Goal: Task Accomplishment & Management: Manage account settings

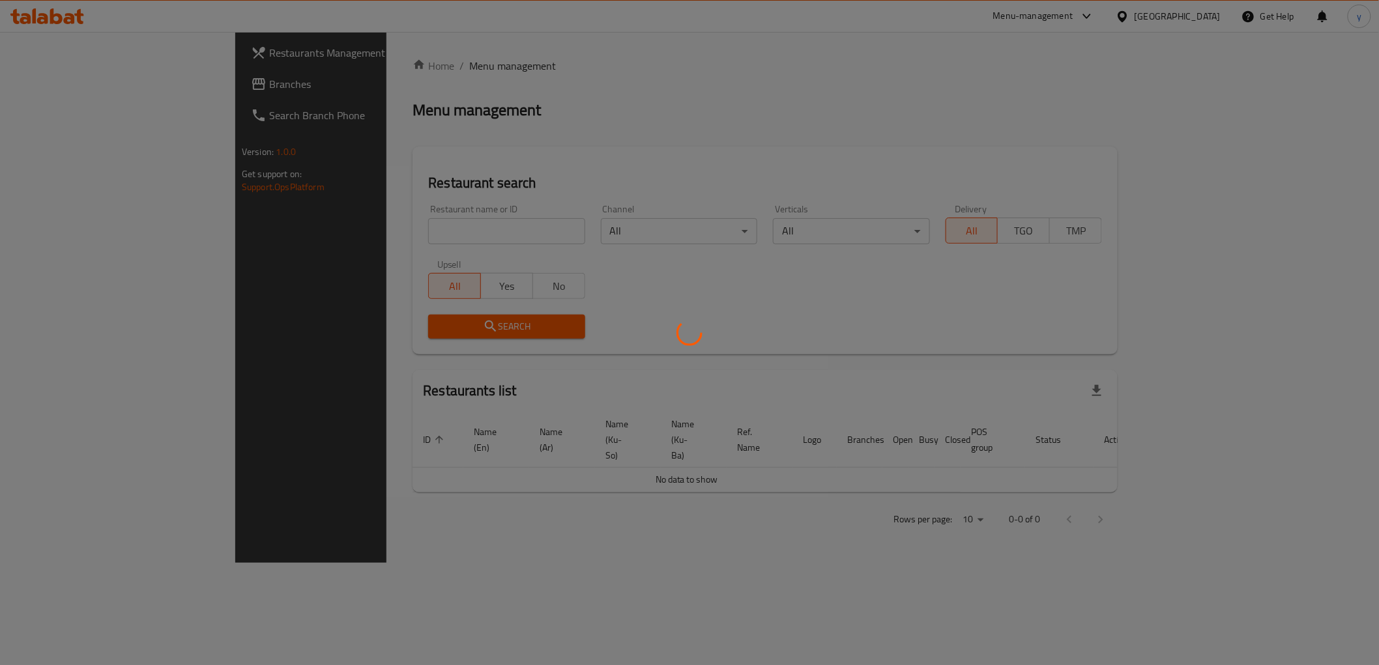
click at [463, 238] on div at bounding box center [689, 332] width 1379 height 665
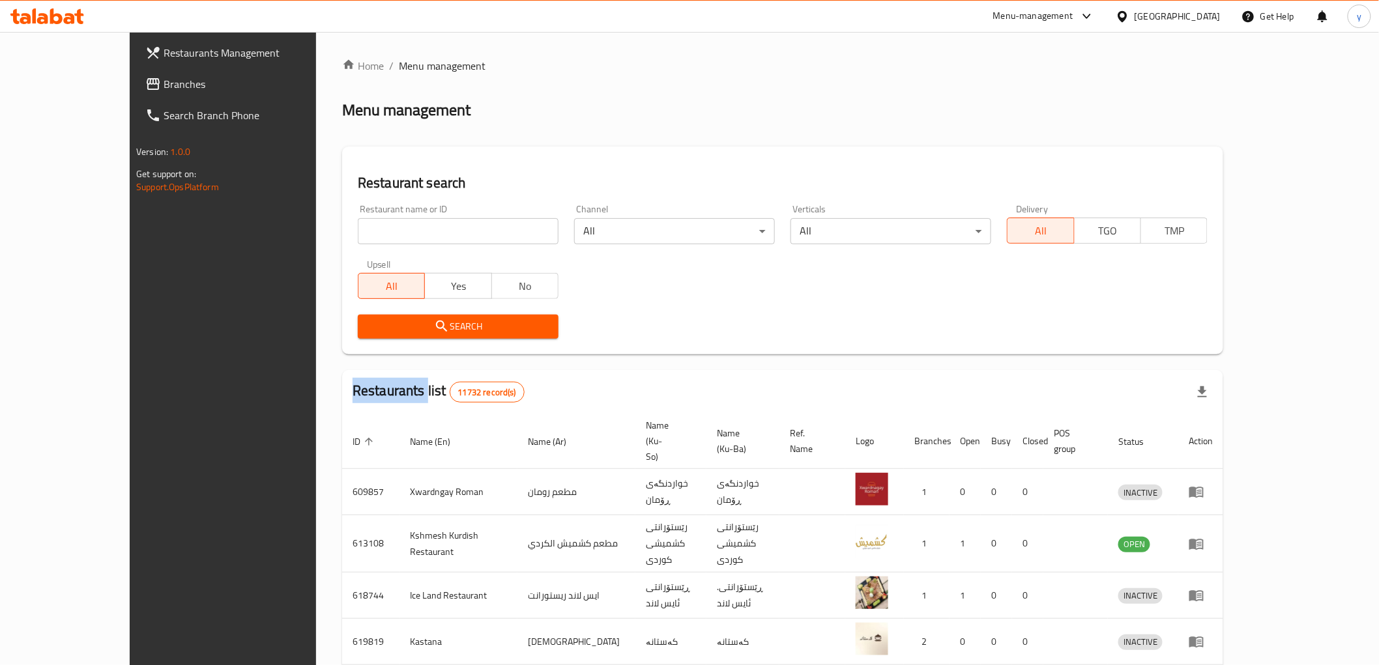
click at [463, 238] on div "Home / Menu management Menu management Restaurant search Restaurant name or ID …" at bounding box center [782, 522] width 881 height 929
click at [463, 238] on input "search" at bounding box center [458, 231] width 201 height 26
paste input "703944"
type input "703944"
click at [342, 348] on div "Restaurant search Restaurant name or ID 703944 Restaurant name or ID Channel Al…" at bounding box center [782, 251] width 881 height 208
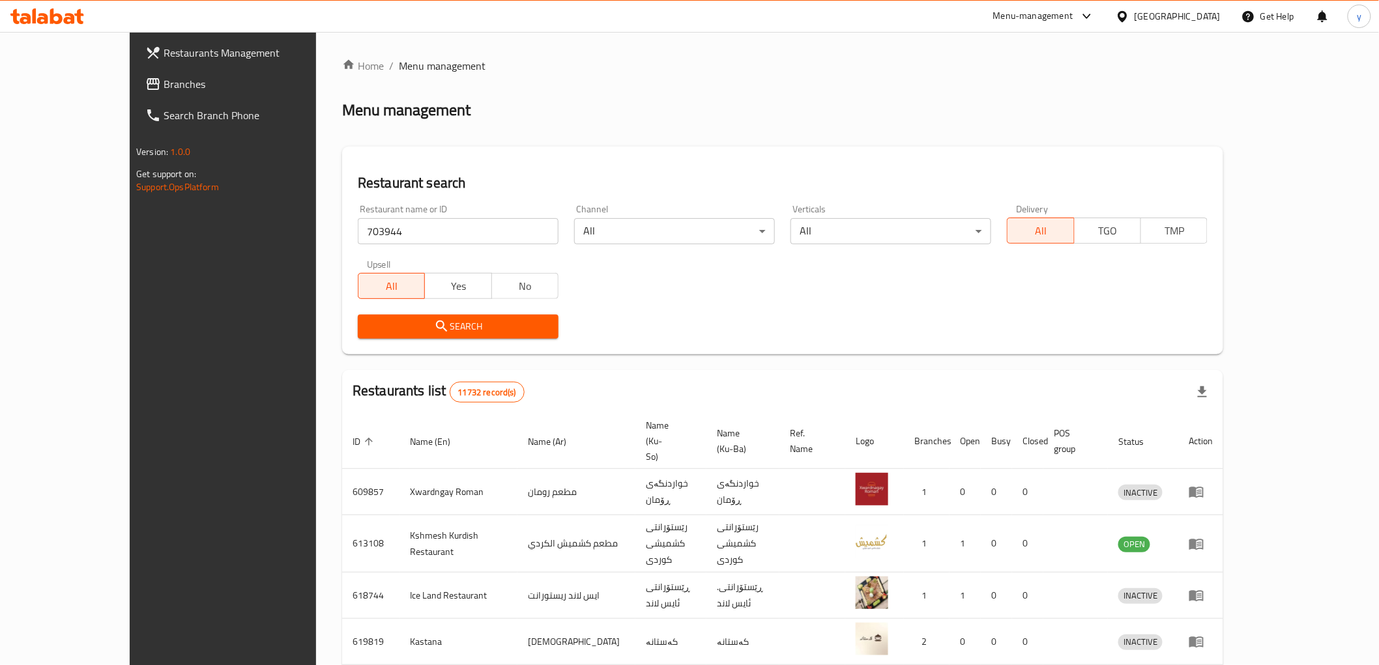
click at [368, 332] on span "Search" at bounding box center [458, 327] width 180 height 16
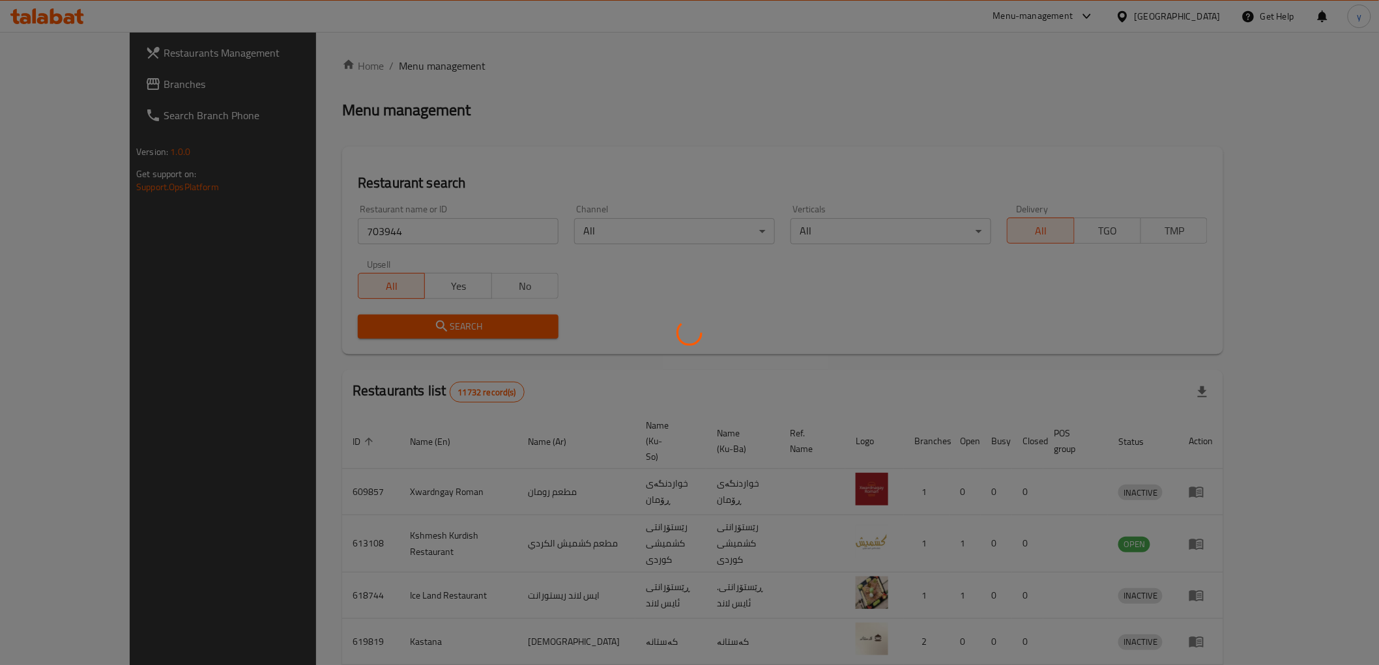
click at [332, 332] on div at bounding box center [689, 332] width 1379 height 665
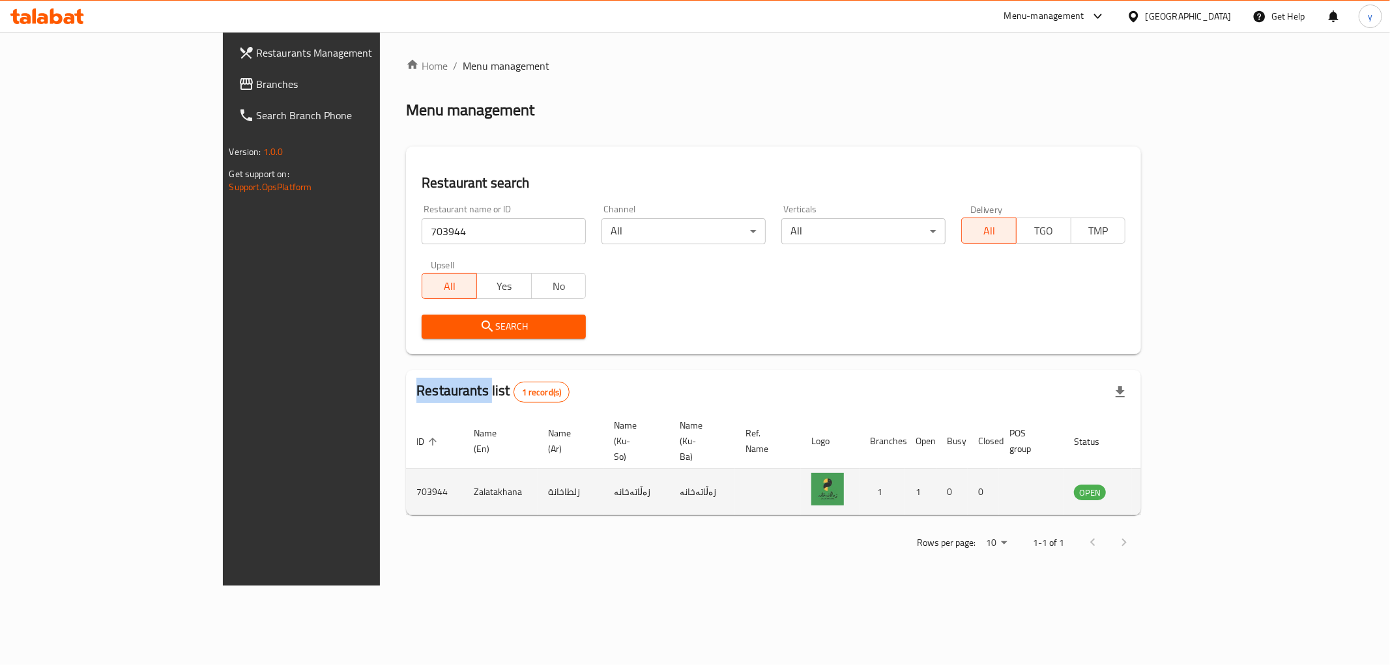
click at [1157, 487] on icon "enhanced table" at bounding box center [1150, 492] width 14 height 11
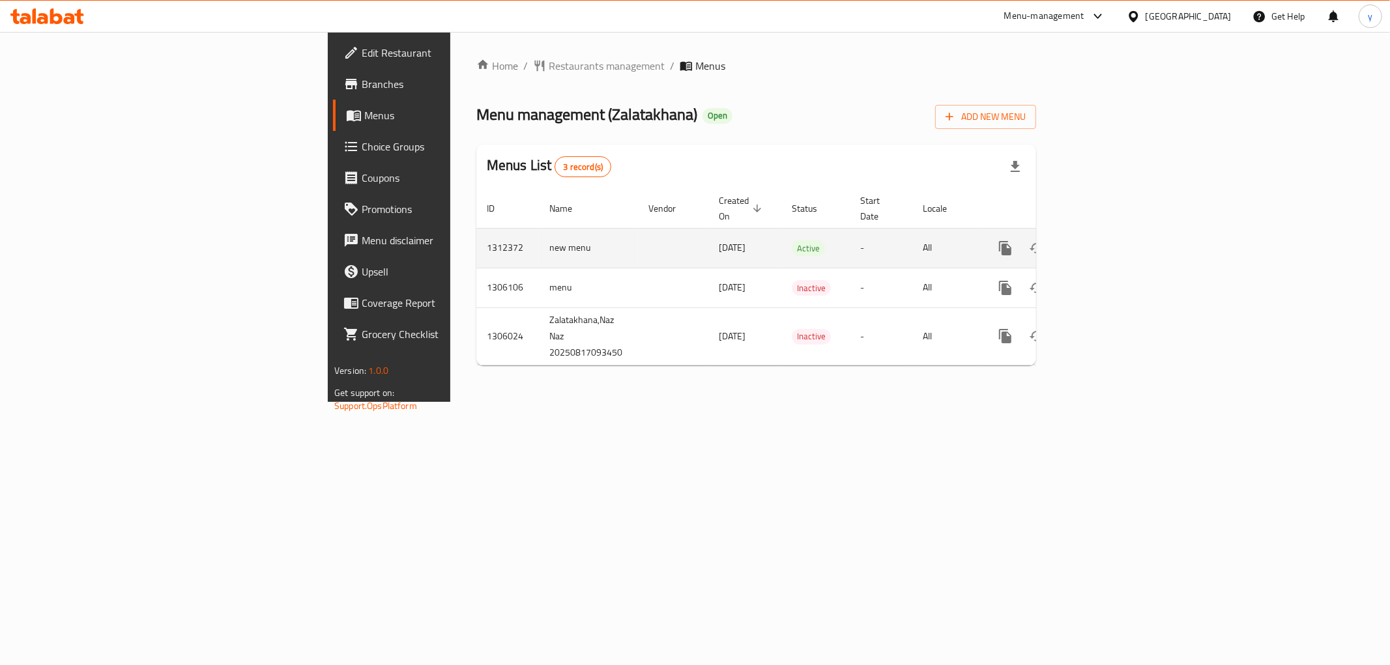
click at [1013, 240] on icon "more" at bounding box center [1006, 248] width 16 height 16
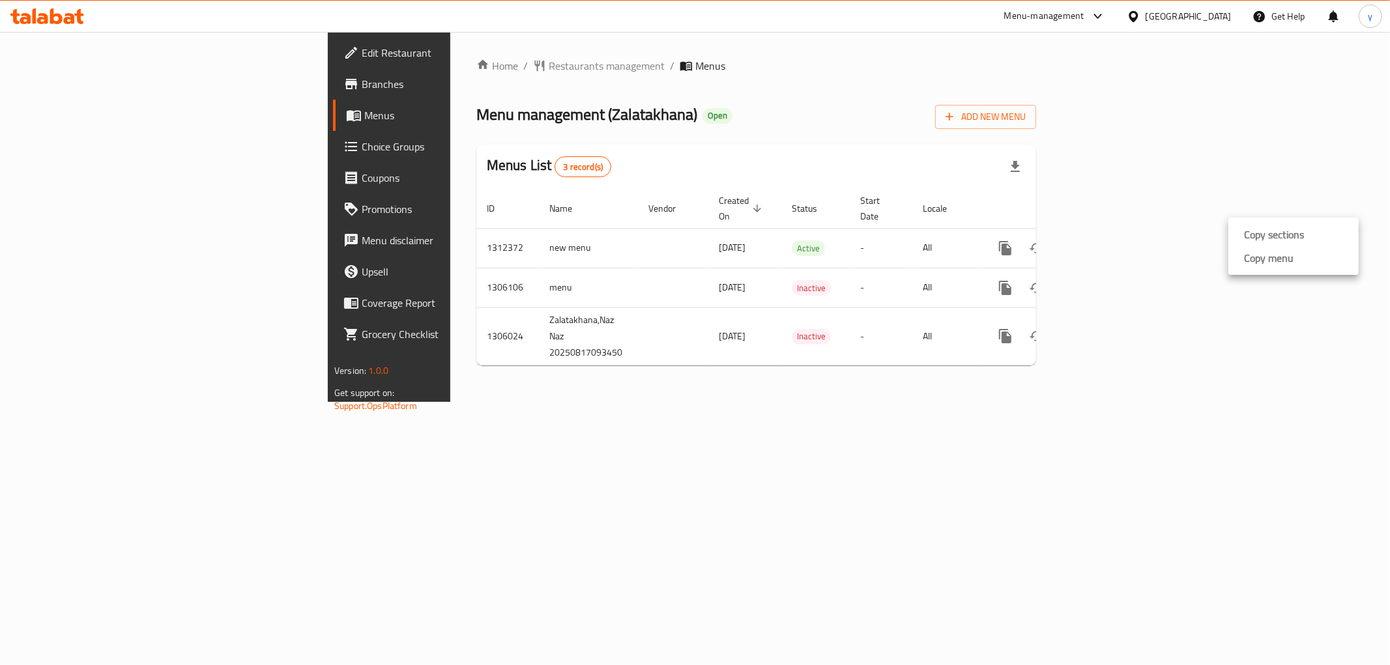
click at [1265, 265] on strong "Copy menu" at bounding box center [1269, 258] width 50 height 16
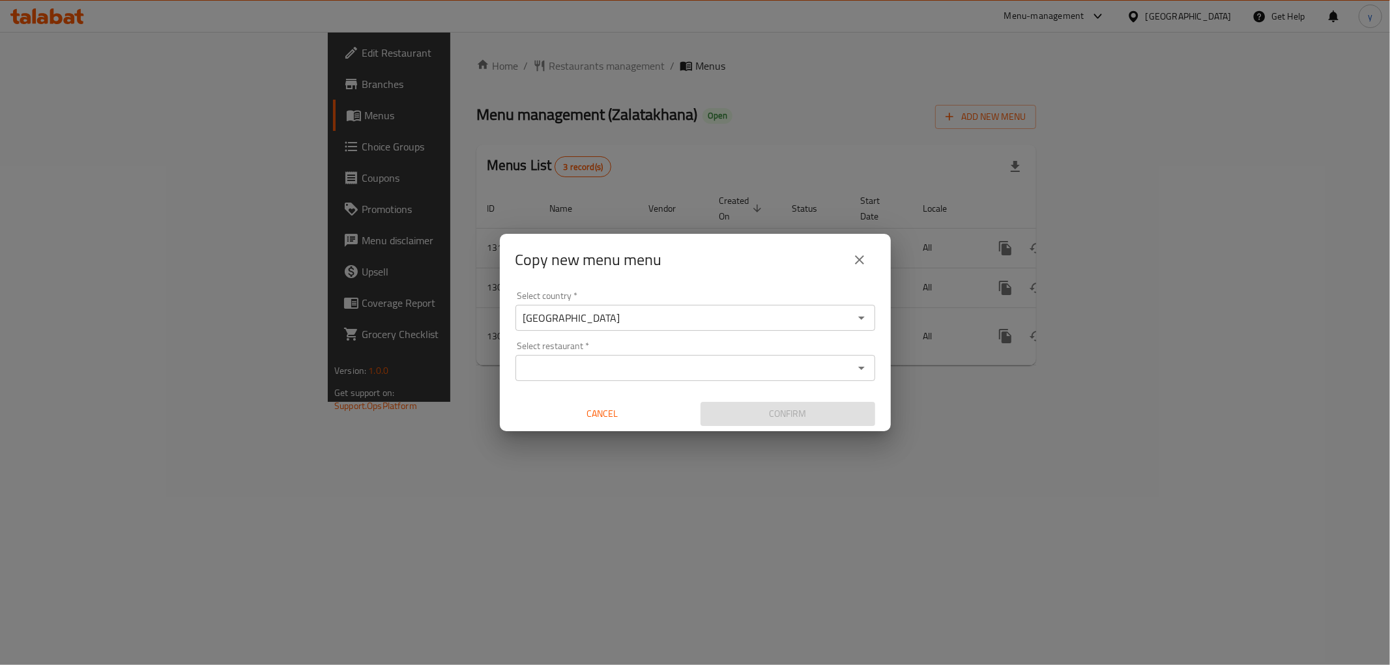
click at [713, 384] on div "Select country   * Iraq Select country * Select restaurant   * Select restauran…" at bounding box center [695, 358] width 391 height 145
click at [717, 367] on input "Select restaurant   *" at bounding box center [684, 368] width 330 height 18
paste input "703944"
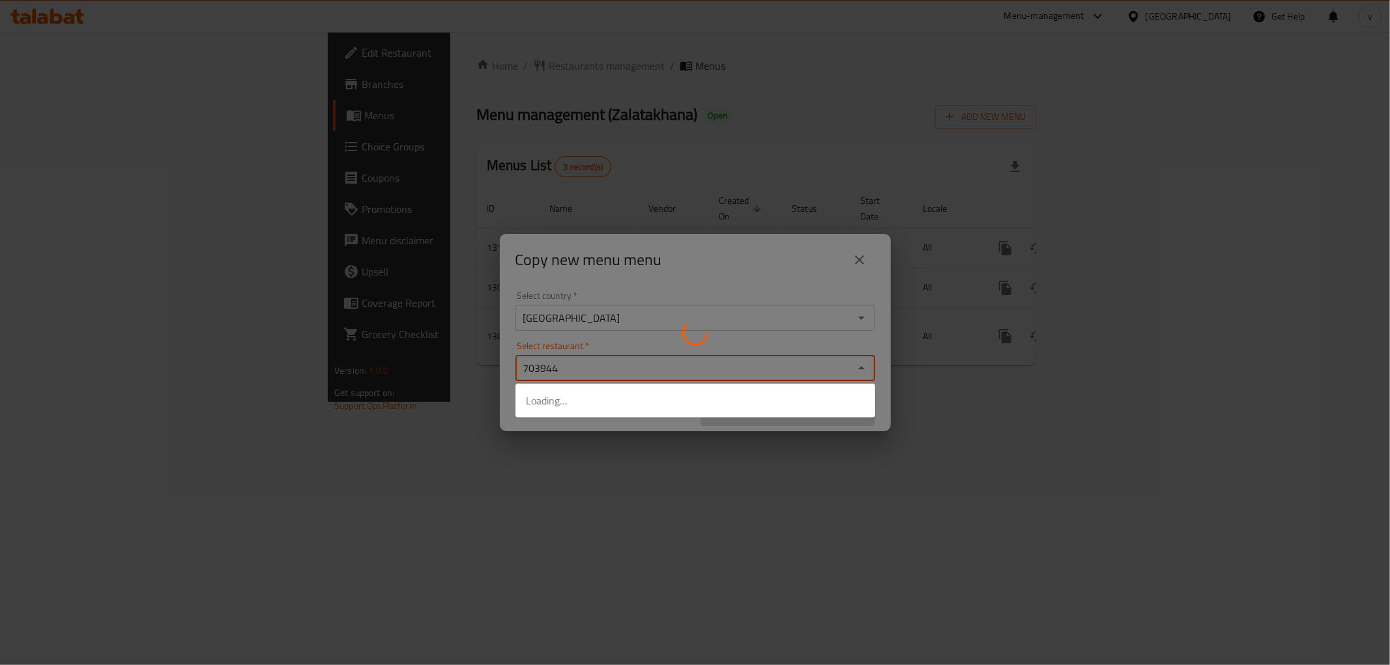
type input "703944"
click at [679, 451] on div at bounding box center [695, 332] width 1390 height 665
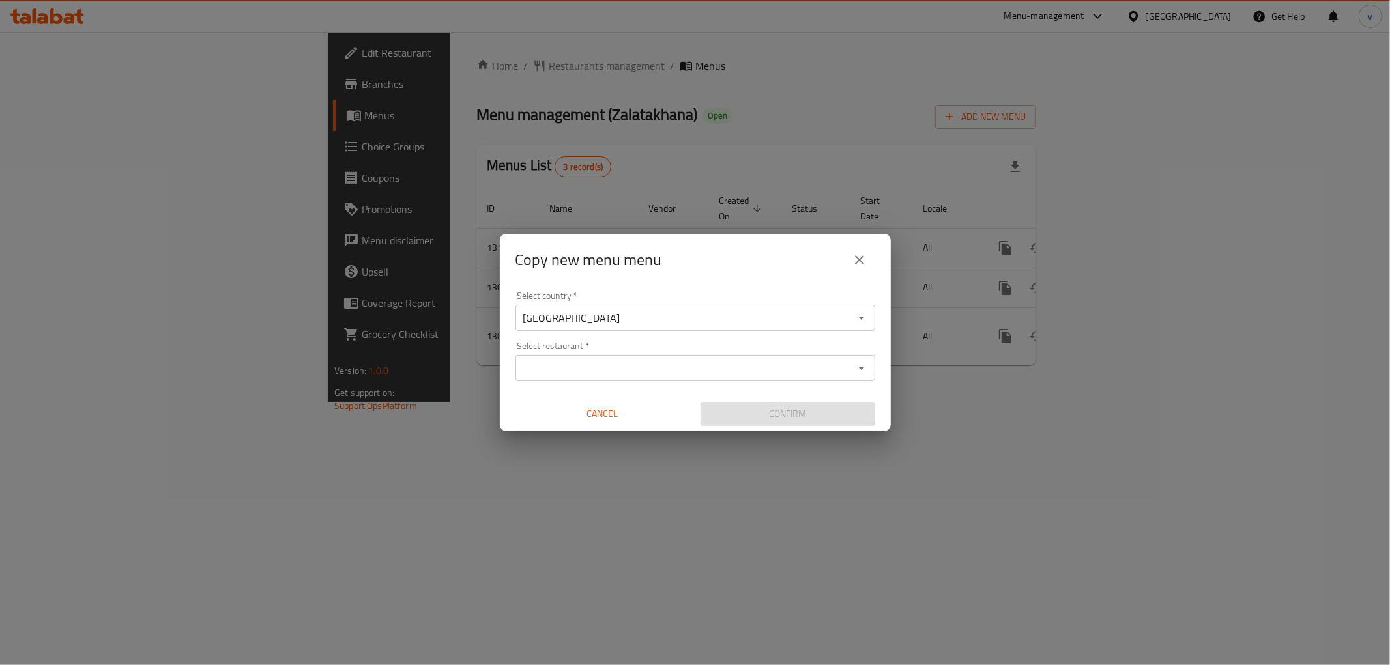
click at [734, 356] on div "Select restaurant *" at bounding box center [695, 368] width 360 height 26
click at [728, 368] on input "Select restaurant   *" at bounding box center [684, 368] width 330 height 18
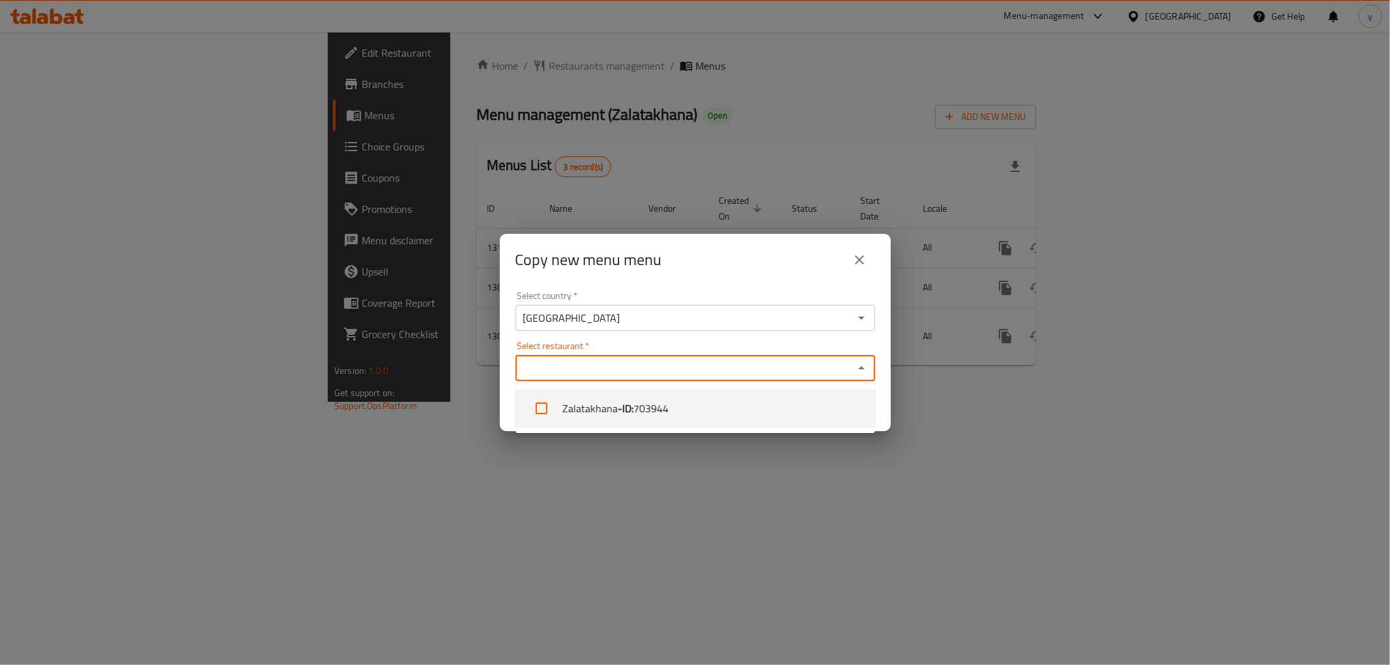
click at [702, 415] on li "Zalatakhana - ID: 703944" at bounding box center [695, 408] width 360 height 39
checkbox input "true"
click at [688, 446] on div "Copy new menu menu Select country   * Iraq Select country * Select restaurant  …" at bounding box center [695, 332] width 1390 height 665
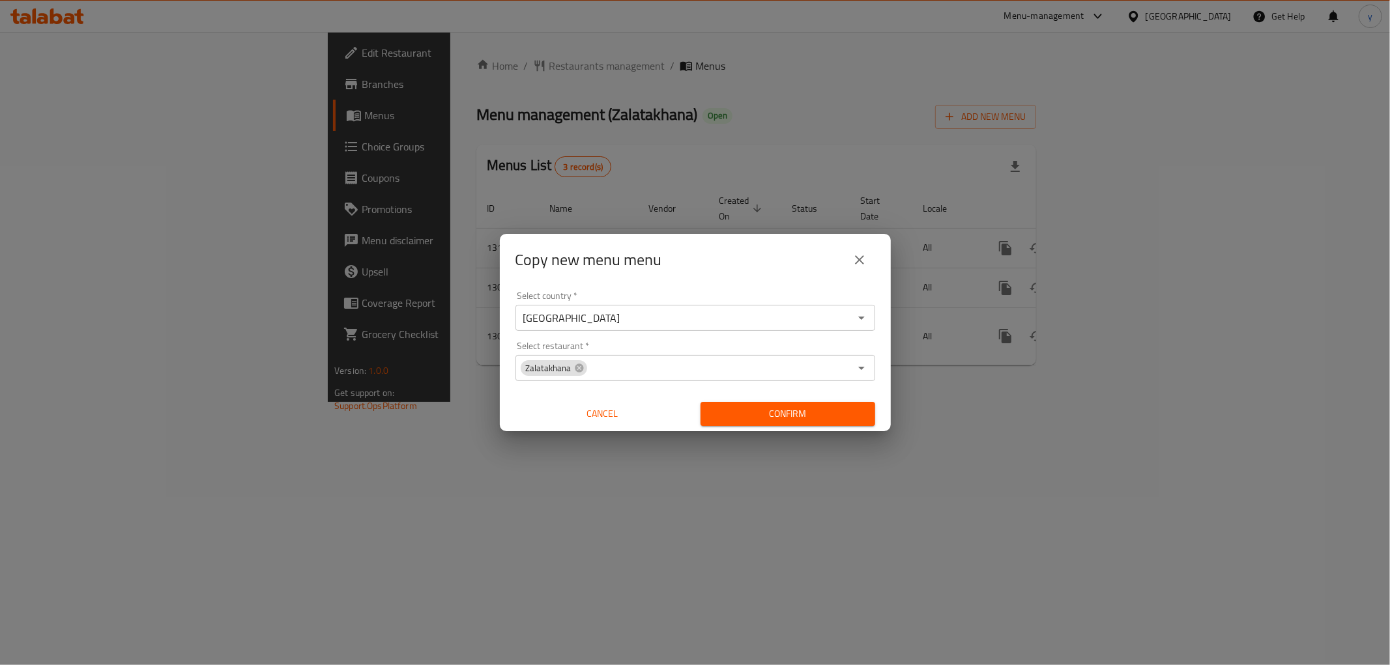
click at [725, 404] on button "Confirm" at bounding box center [787, 414] width 175 height 24
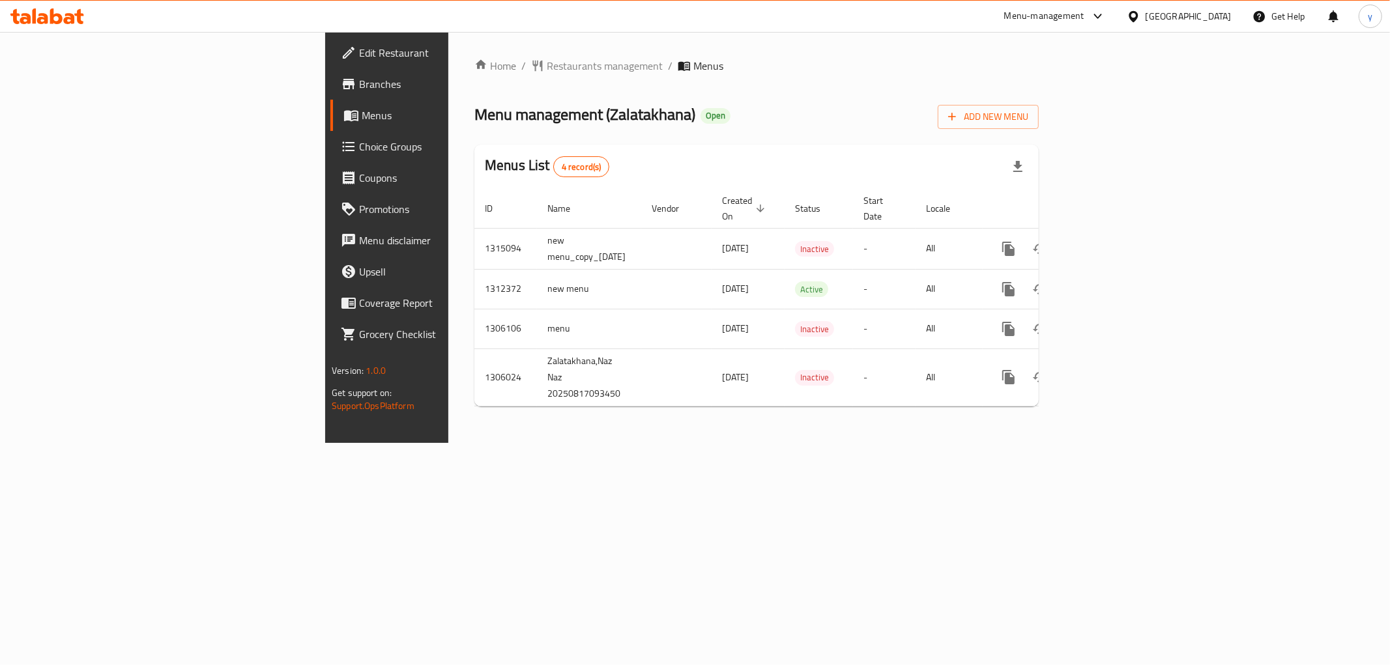
drag, startPoint x: 1293, startPoint y: 407, endPoint x: 1298, endPoint y: 357, distance: 49.8
click at [1065, 383] on div "Home / Restaurants management / Menus Menu management ( Zalatakhana ) Open Add …" at bounding box center [756, 237] width 616 height 411
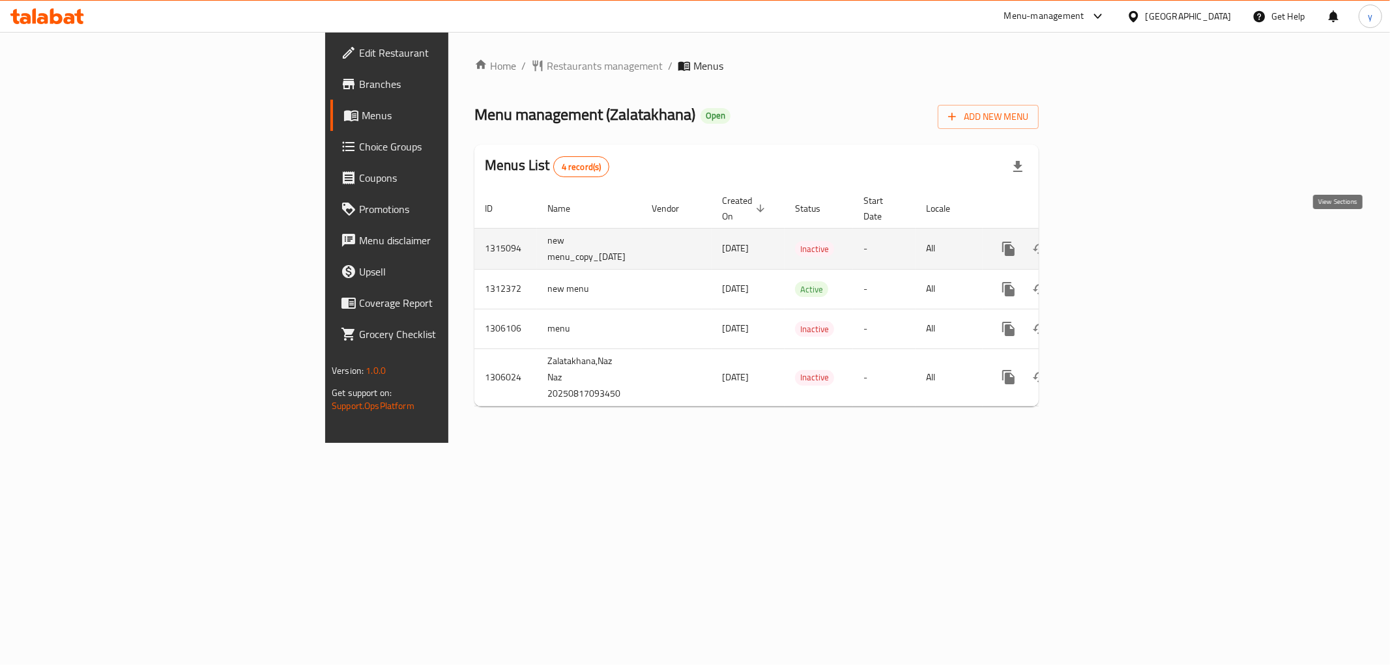
click at [1110, 242] on icon "enhanced table" at bounding box center [1103, 249] width 16 height 16
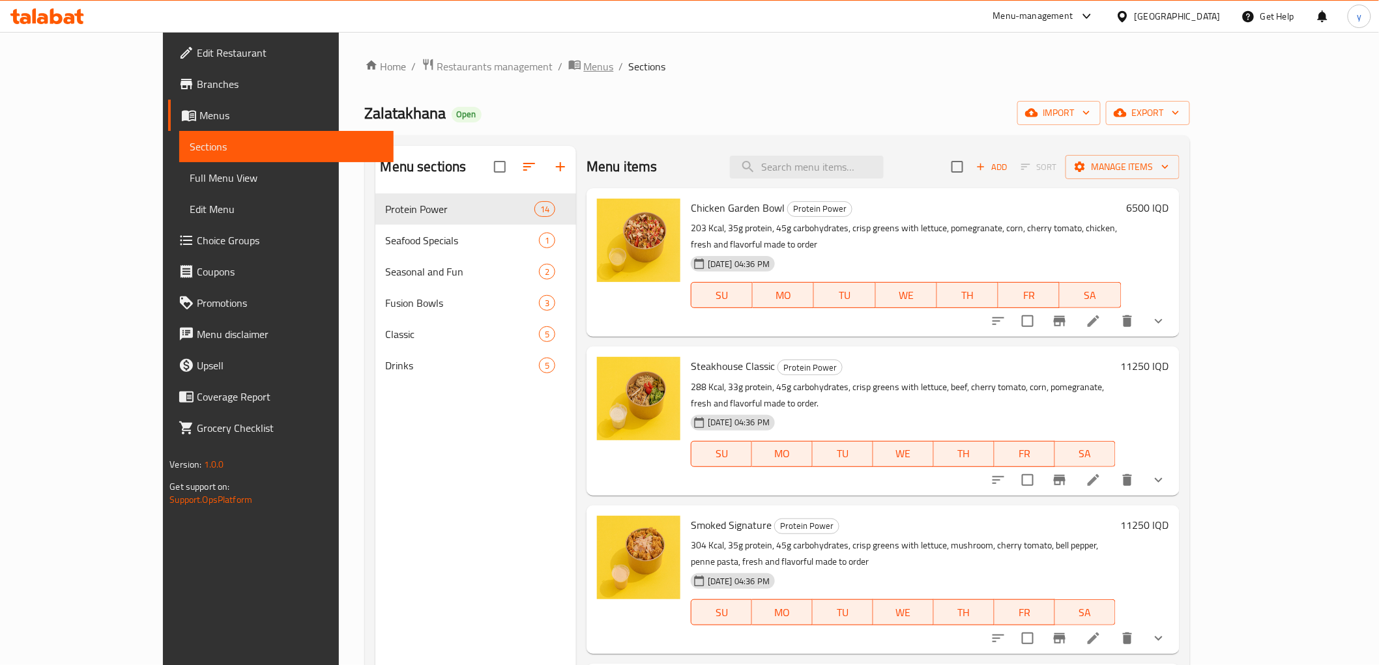
click at [584, 65] on span "Menus" at bounding box center [599, 67] width 30 height 16
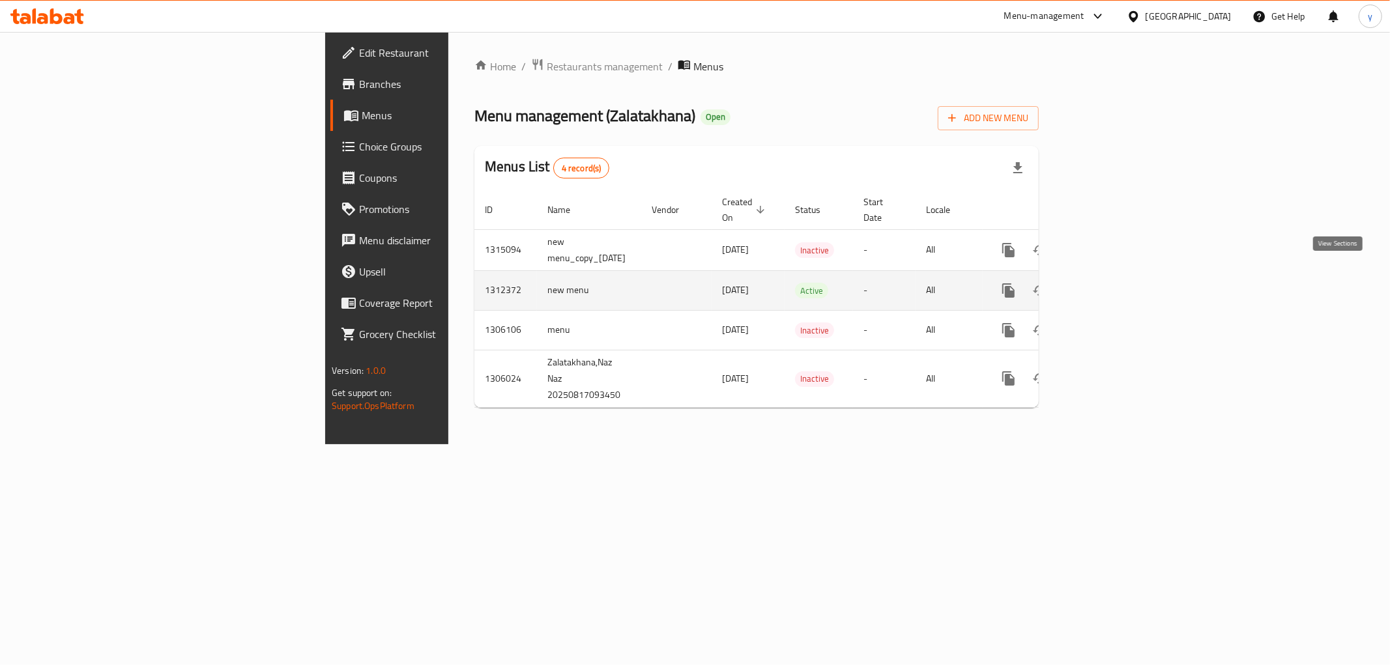
click at [1110, 283] on icon "enhanced table" at bounding box center [1103, 291] width 16 height 16
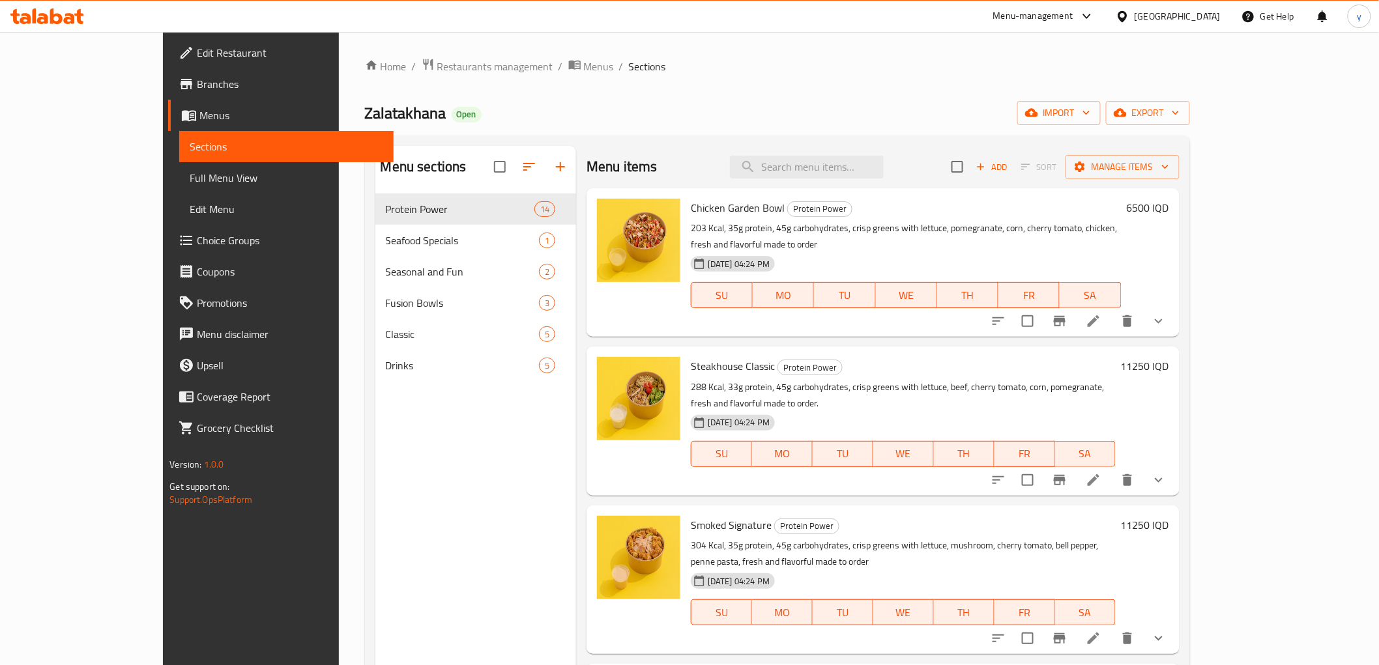
click at [520, 87] on div "Home / Restaurants management / Menus / Sections Zalatakhana Open import export…" at bounding box center [777, 440] width 825 height 764
click at [584, 73] on span "Menus" at bounding box center [599, 67] width 30 height 16
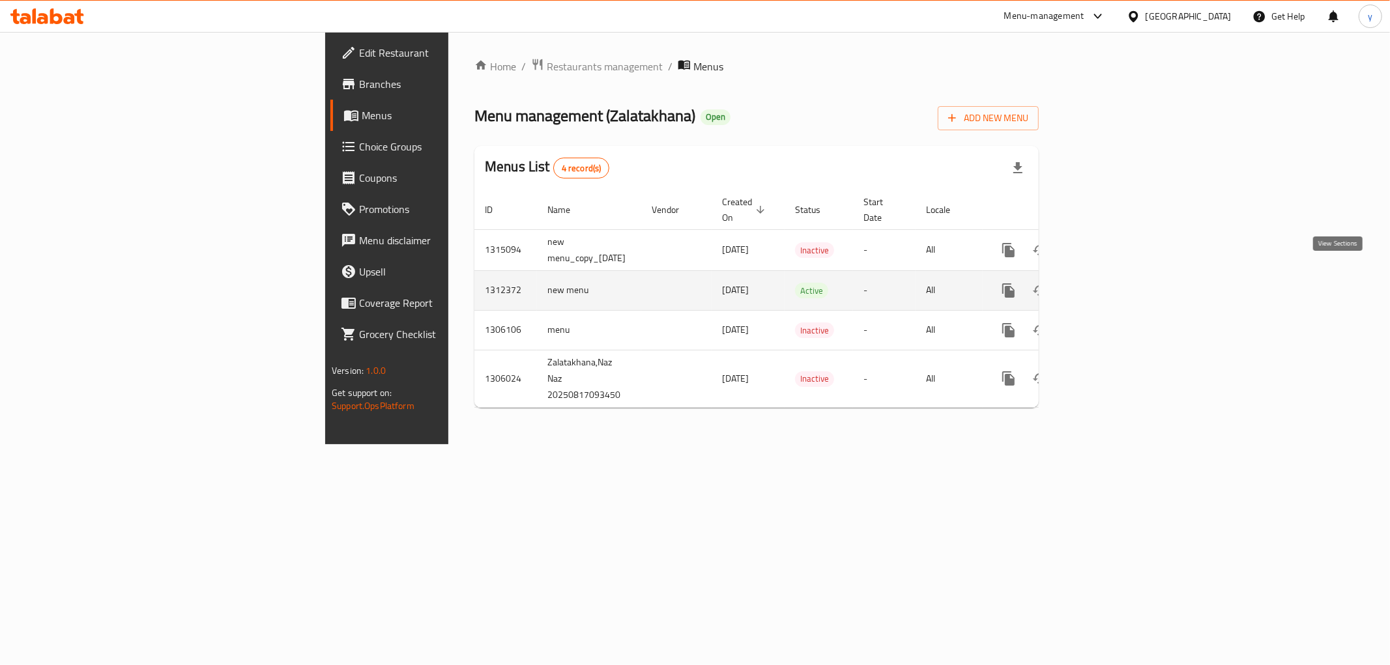
click at [1108, 285] on icon "enhanced table" at bounding box center [1103, 291] width 12 height 12
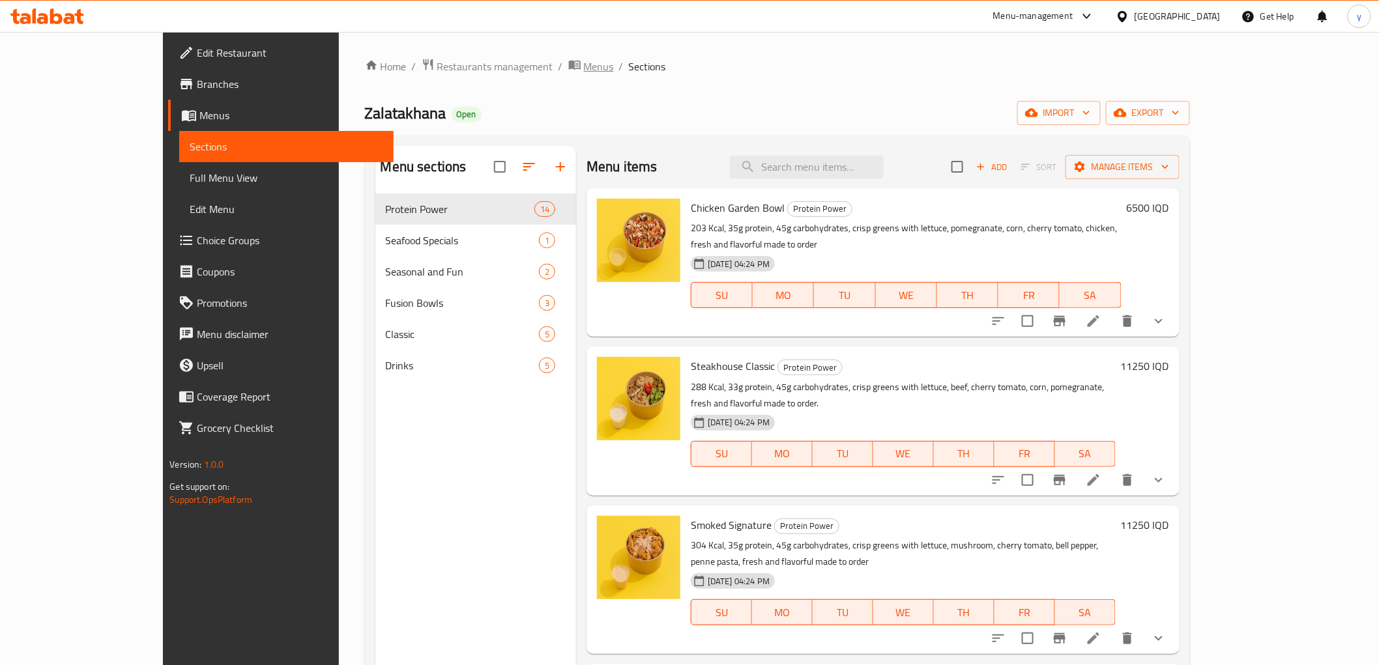
click at [584, 72] on span "Menus" at bounding box center [599, 67] width 30 height 16
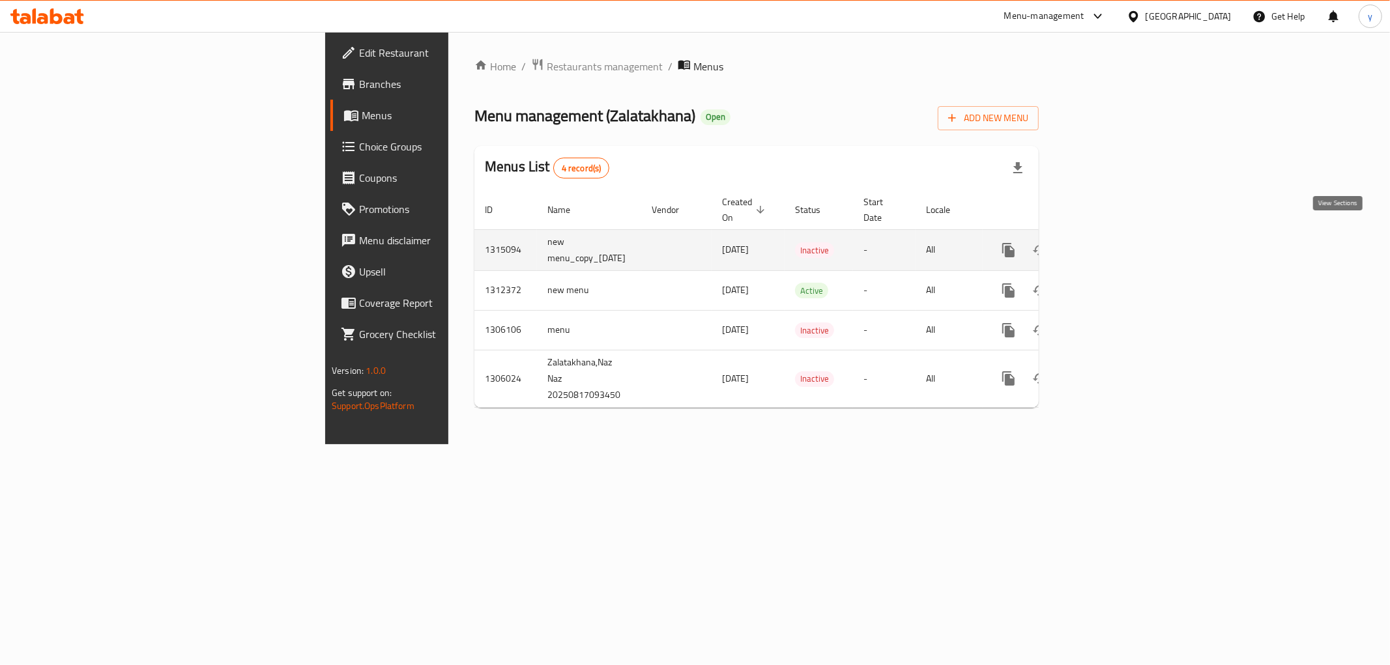
click at [1118, 235] on link "enhanced table" at bounding box center [1102, 250] width 31 height 31
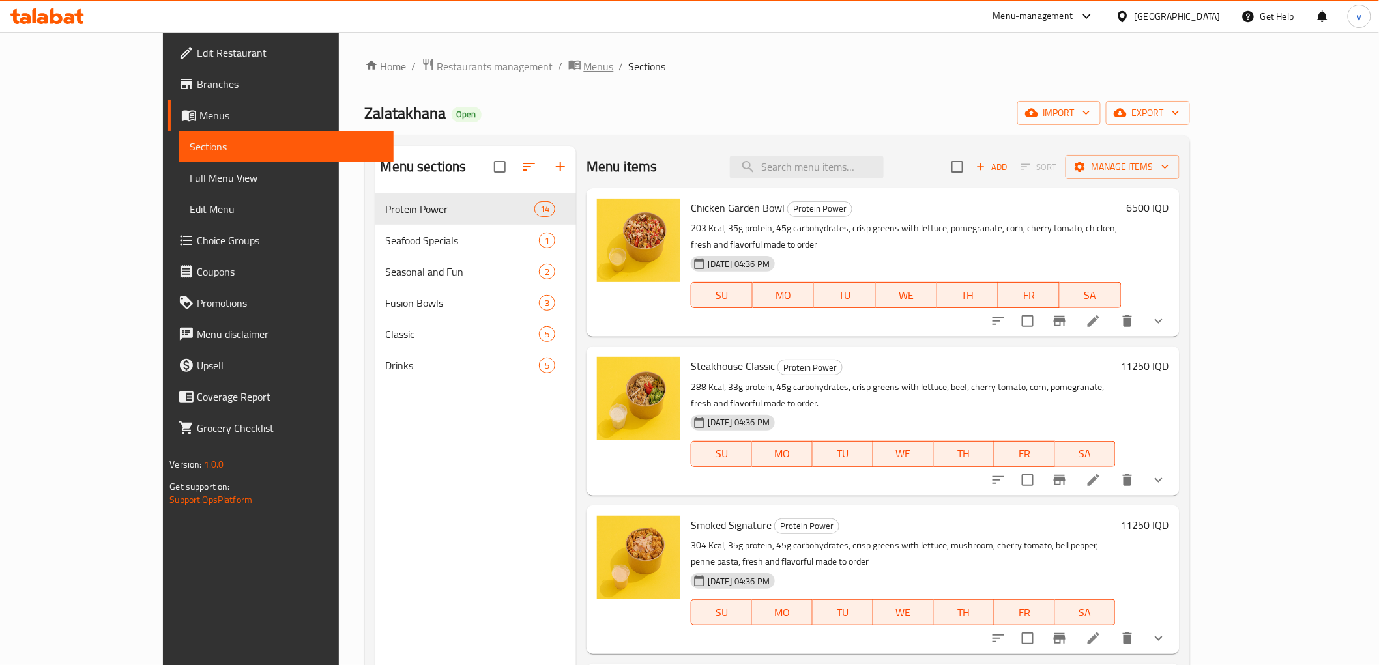
click at [584, 72] on span "Menus" at bounding box center [599, 67] width 30 height 16
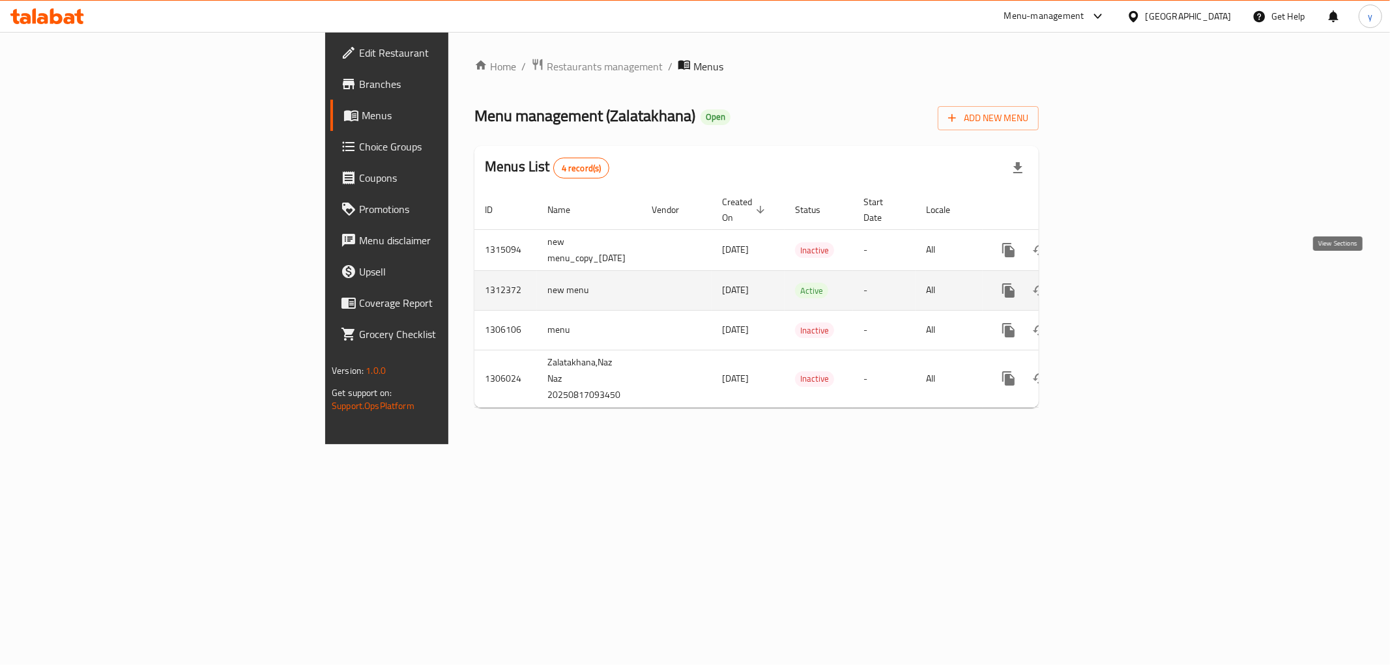
click at [1108, 285] on icon "enhanced table" at bounding box center [1103, 291] width 12 height 12
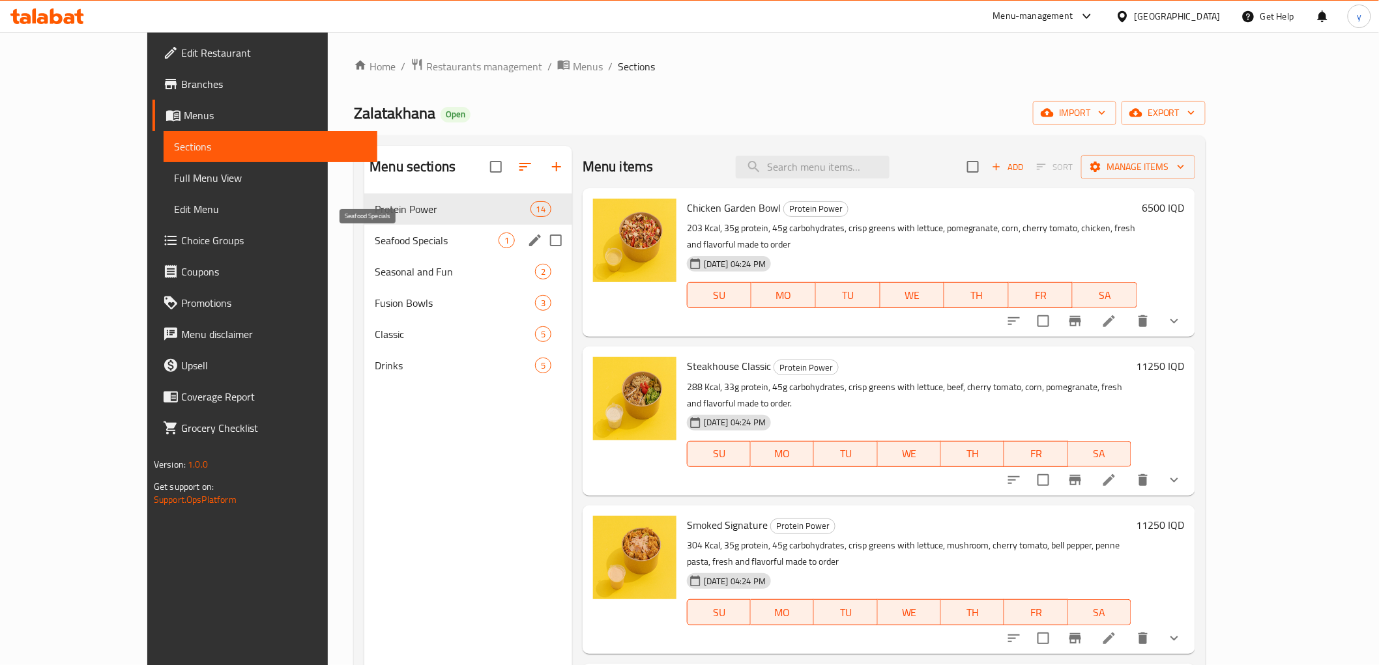
click at [411, 243] on span "Seafood Specials" at bounding box center [437, 241] width 124 height 16
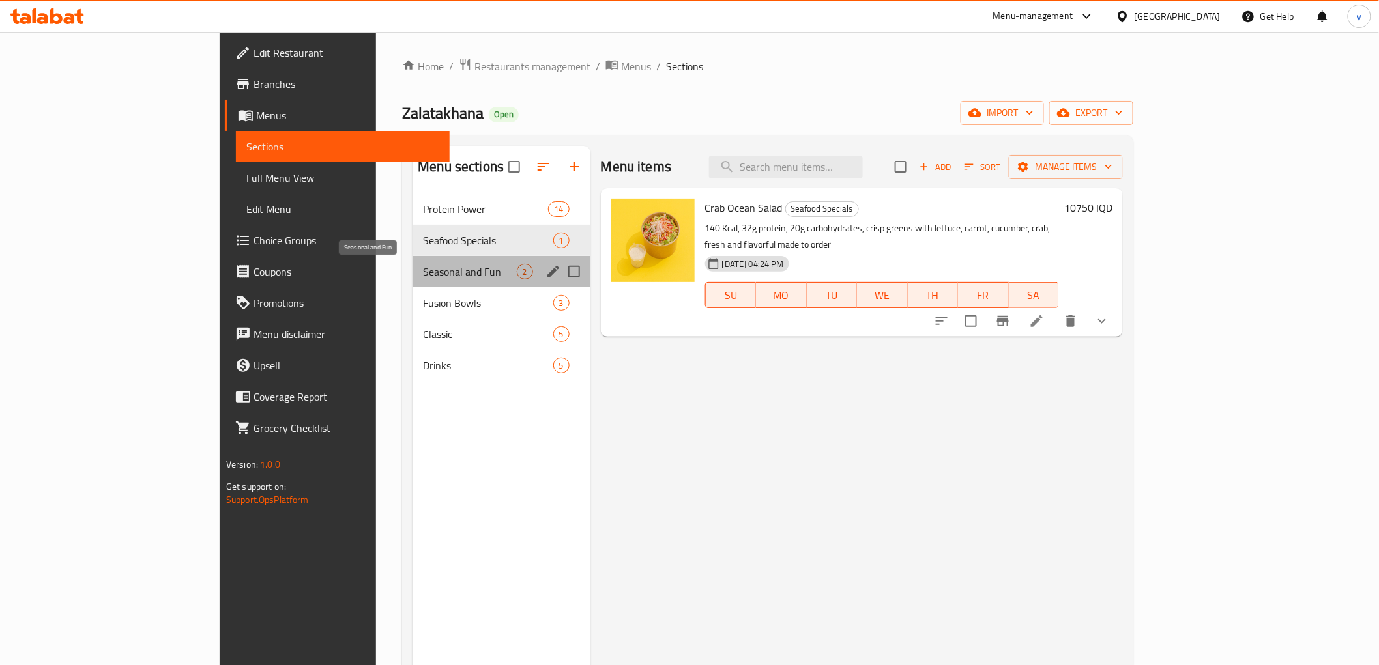
click at [423, 269] on span "Seasonal and Fun" at bounding box center [469, 272] width 93 height 16
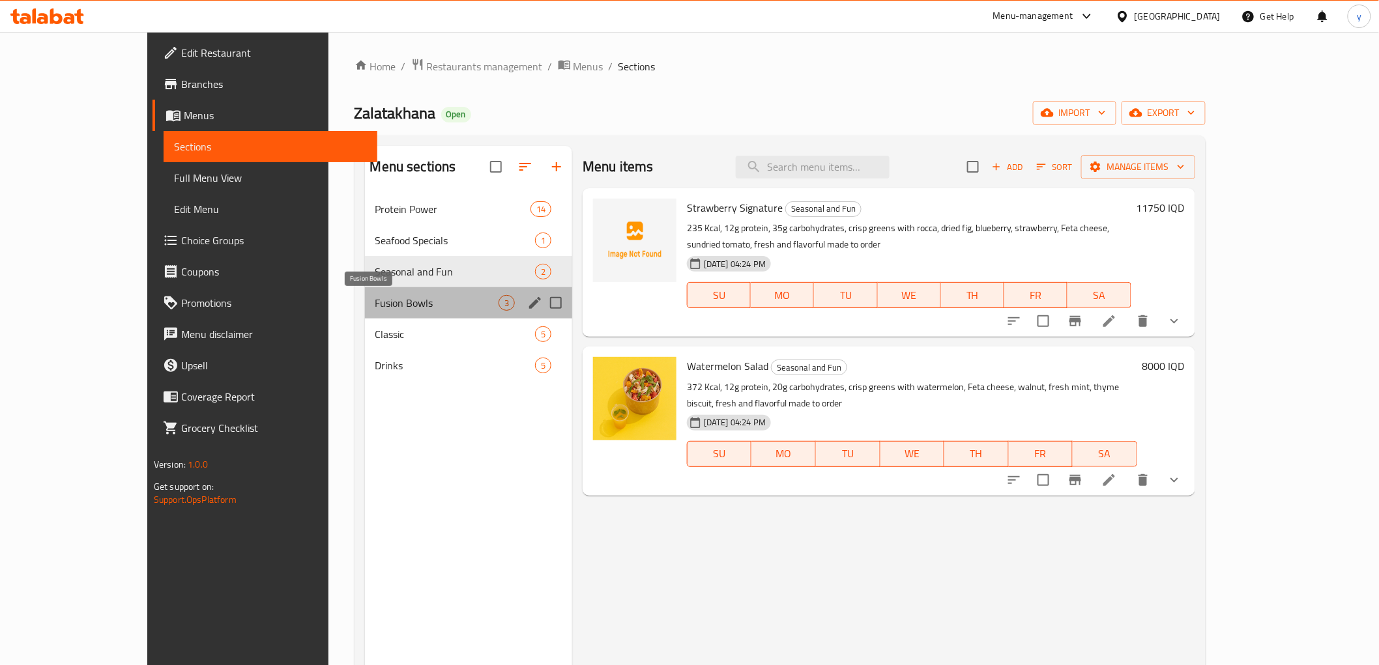
click at [391, 308] on span "Fusion Bowls" at bounding box center [436, 303] width 123 height 16
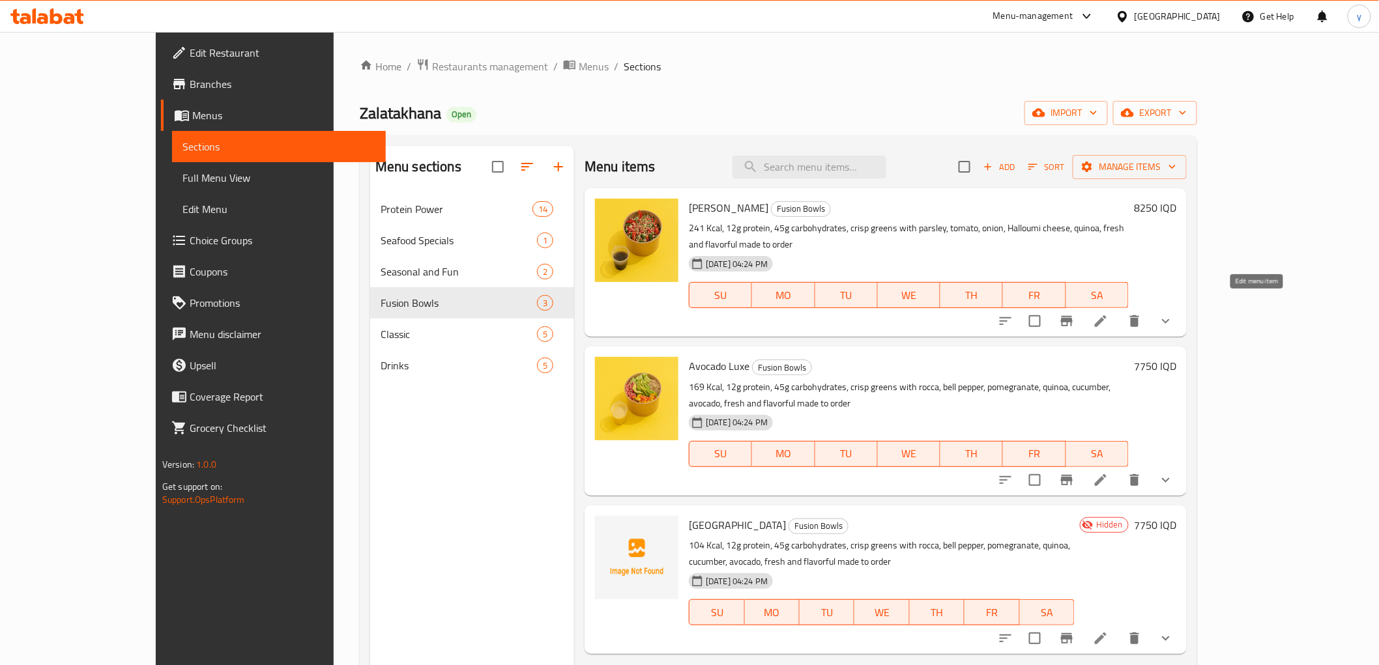
click at [1108, 313] on icon at bounding box center [1101, 321] width 16 height 16
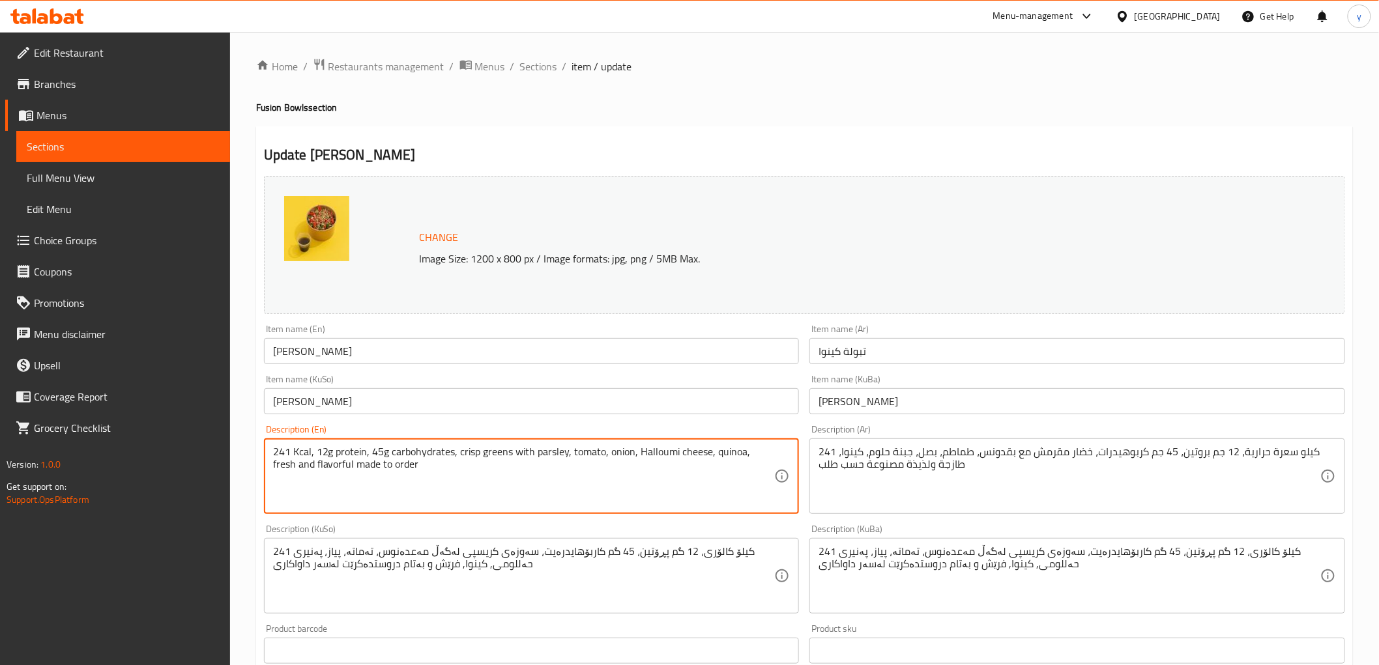
click at [403, 478] on textarea "241 Kcal, 12g protein, 45g carbohydrates, crisp greens with parsley, tomato, on…" at bounding box center [524, 477] width 502 height 62
paste textarea ""✨ (241 Kcal · 12g Protein · 45g Carbs) A wholesome twist on the classic—fresh …"
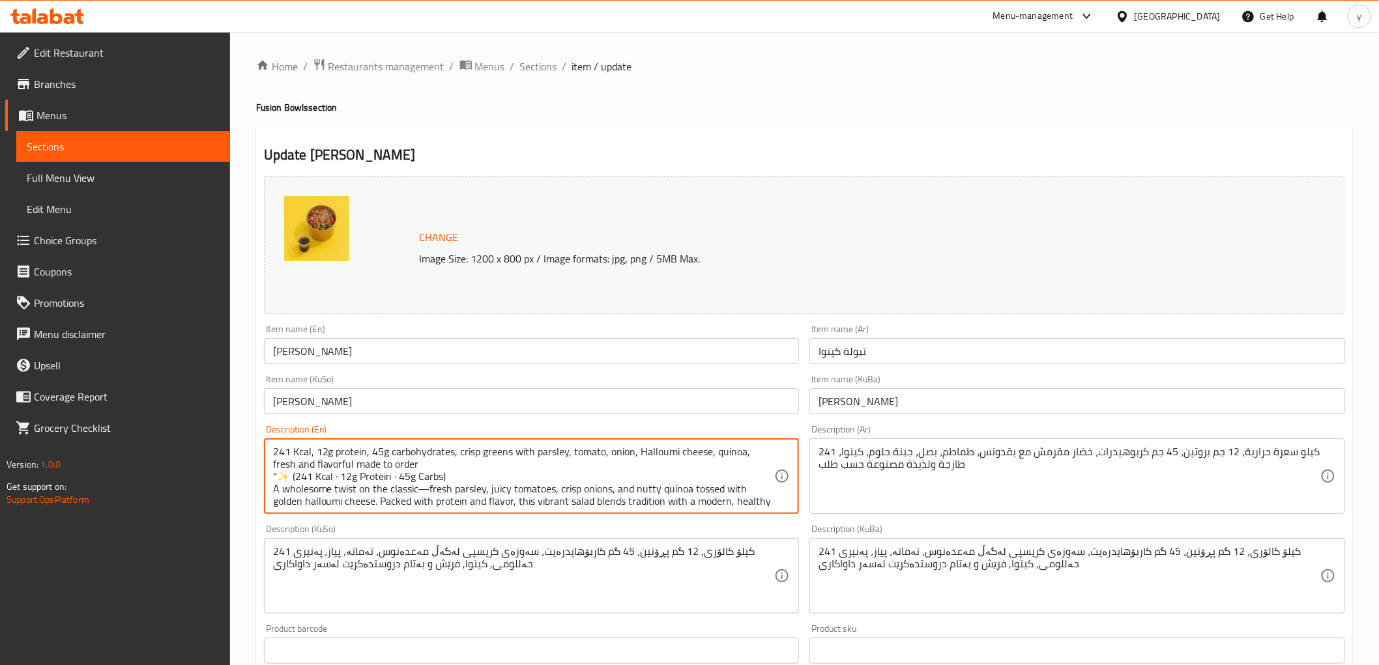
drag, startPoint x: 389, startPoint y: 502, endPoint x: 262, endPoint y: 404, distance: 160.3
click at [262, 404] on div "Change Image Size: 1200 x 800 px / Image formats: jpg, png / 5MB Max. Item name…" at bounding box center [804, 536] width 1091 height 730
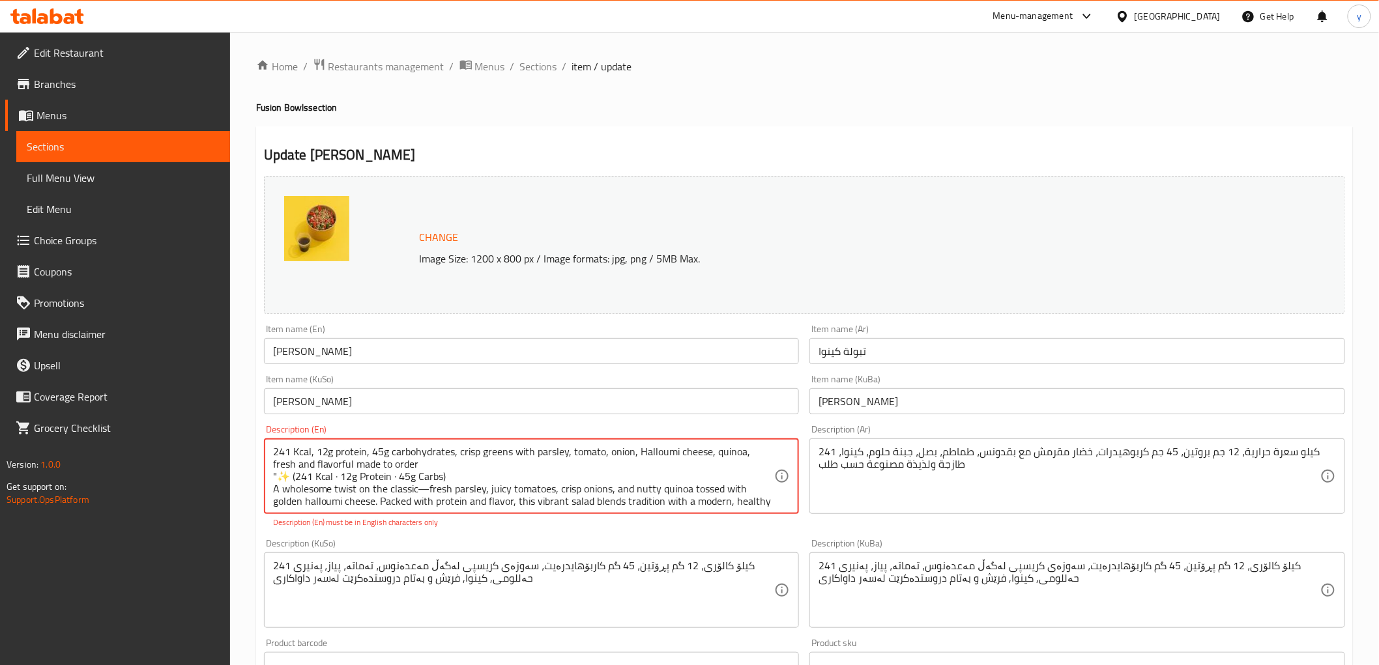
click at [324, 498] on textarea "241 Kcal, 12g protein, 45g carbohydrates, crisp greens with parsley, tomato, on…" at bounding box center [524, 477] width 502 height 62
drag, startPoint x: 736, startPoint y: 499, endPoint x: 270, endPoint y: 478, distance: 467.0
click at [270, 478] on div "241 Kcal, 12g protein, 45g carbohydrates, crisp greens with parsley, tomato, on…" at bounding box center [532, 477] width 536 height 76
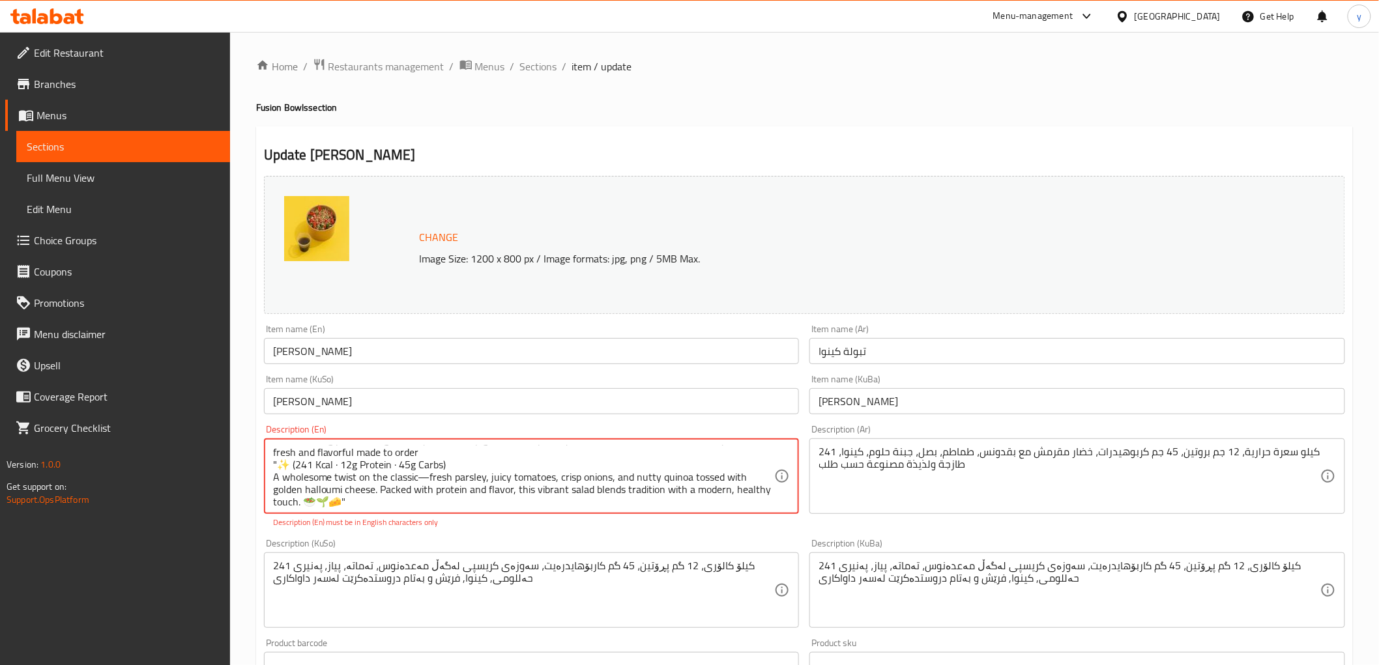
scroll to position [16, 0]
click at [370, 502] on textarea "241 Kcal, 12g protein, 45g carbohydrates, crisp greens with parsley, tomato, on…" at bounding box center [524, 477] width 502 height 62
drag, startPoint x: 394, startPoint y: 502, endPoint x: 269, endPoint y: 466, distance: 129.7
click at [269, 466] on div "241 Kcal, 12g protein, 45g carbohydrates, crisp greens with parsley, tomato, on…" at bounding box center [532, 477] width 536 height 76
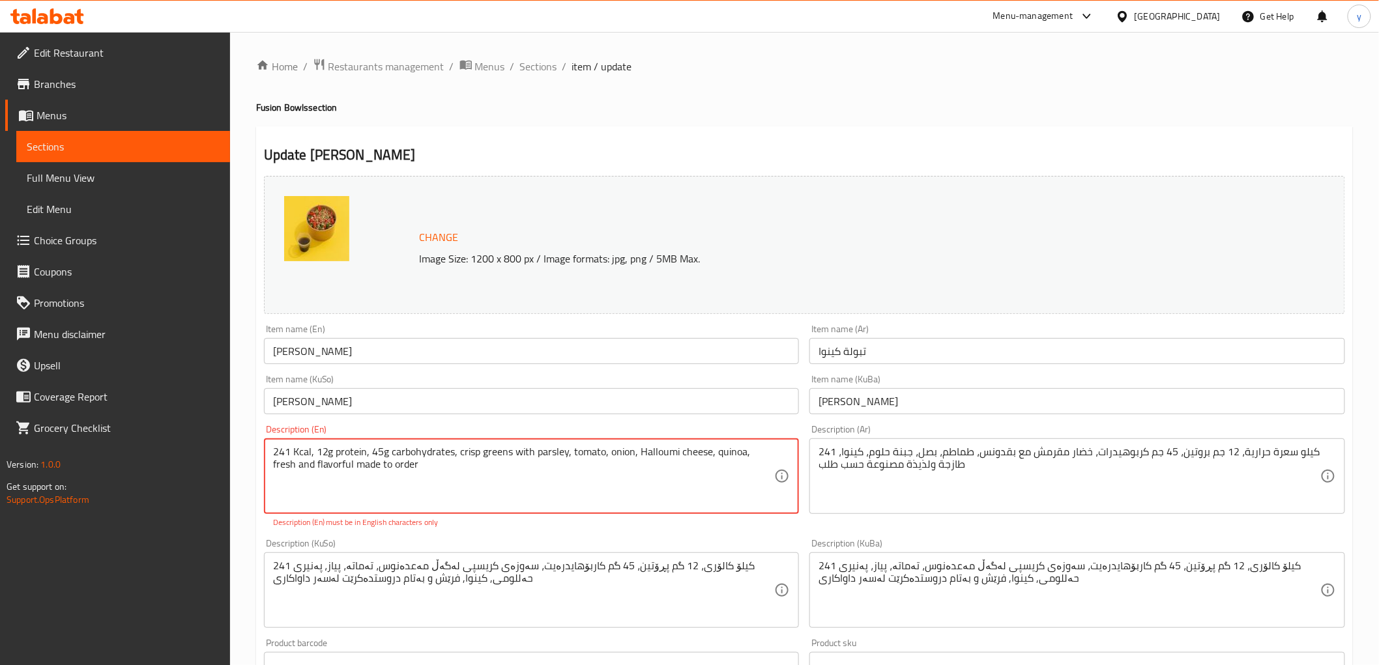
scroll to position [0, 0]
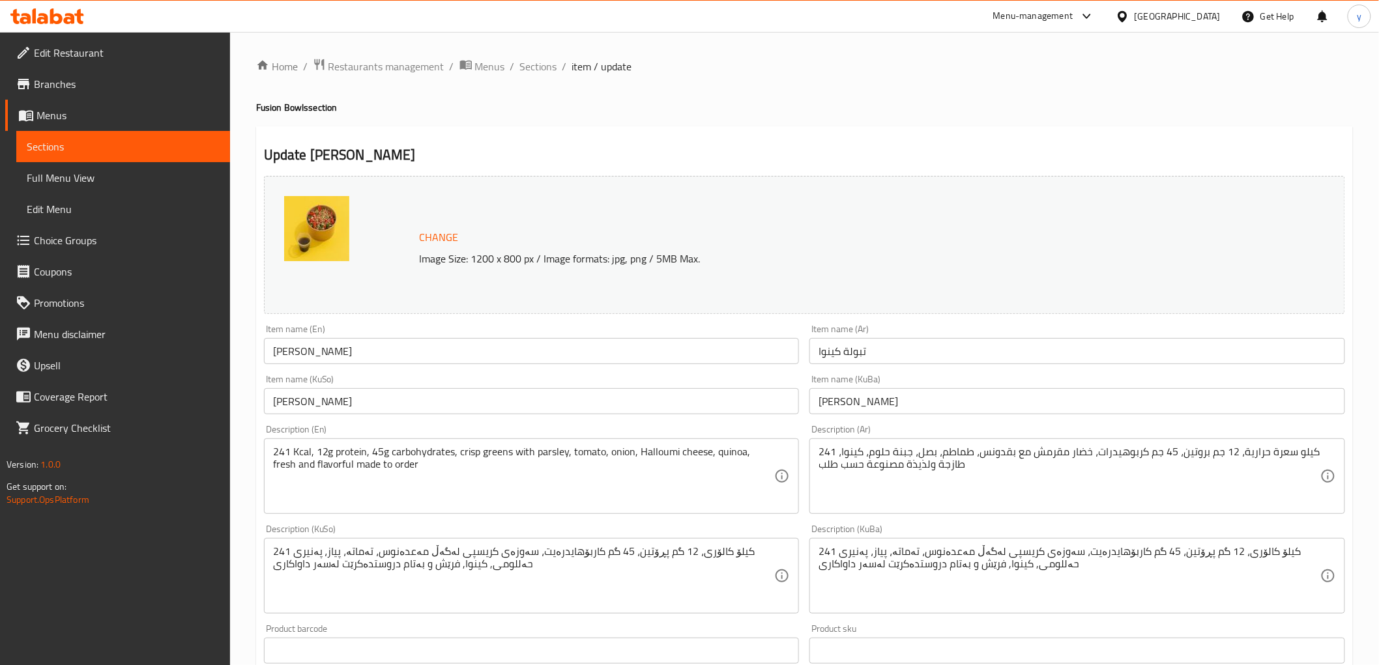
click at [415, 555] on div "241 کیلۆ کالۆری، 12 گم پڕۆتین، 45 گم کاربۆهایدرەیت، سەوزەی کریسپی لەگەڵ مەعدەنو…" at bounding box center [532, 576] width 536 height 76
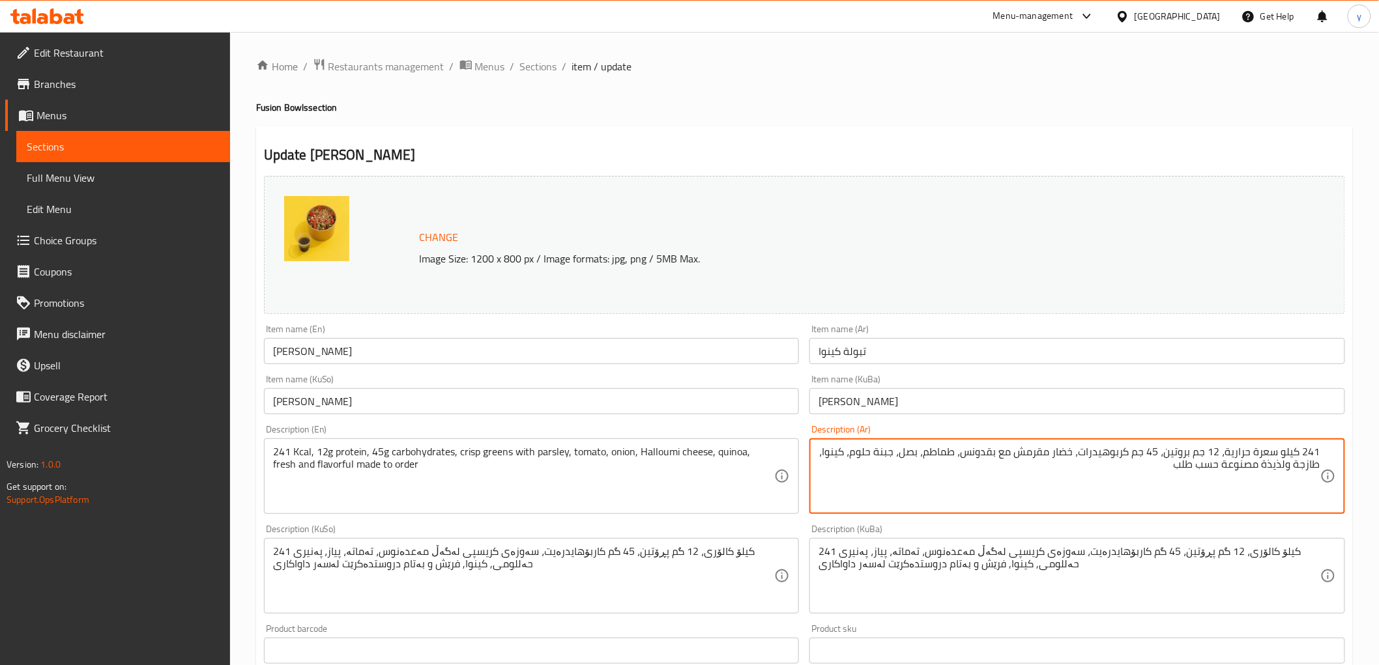
click at [535, 478] on textarea "241 Kcal, 12g protein, 45g carbohydrates, crisp greens with parsley, tomato, on…" at bounding box center [524, 477] width 502 height 62
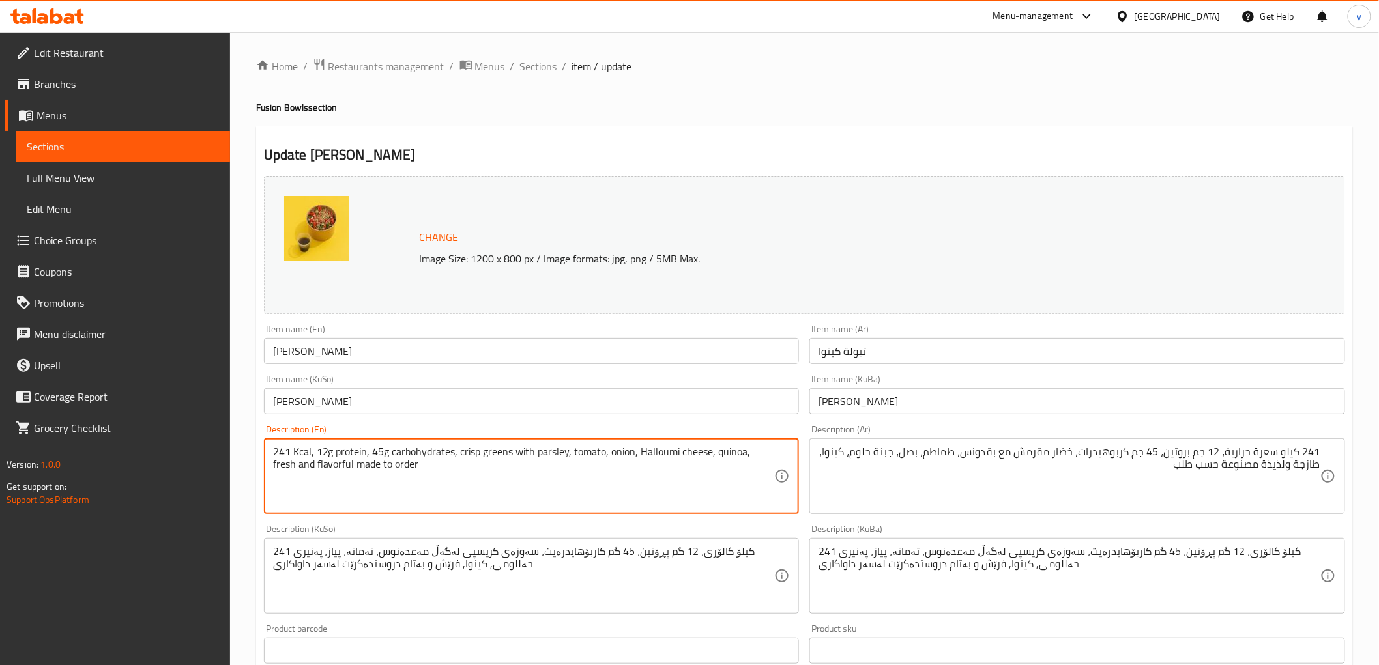
click at [535, 478] on textarea "241 Kcal, 12g protein, 45g carbohydrates, crisp greens with parsley, tomato, on…" at bounding box center [524, 477] width 502 height 62
paste textarea "cal, 12 gm protein, 45 gm carbs, parsley, juicy tomatoes, crispy onions and nut…"
type textarea "241 K cal, 12 gm protein, 45 gm carbs, parsley, juicy tomatoes, crispy onions a…"
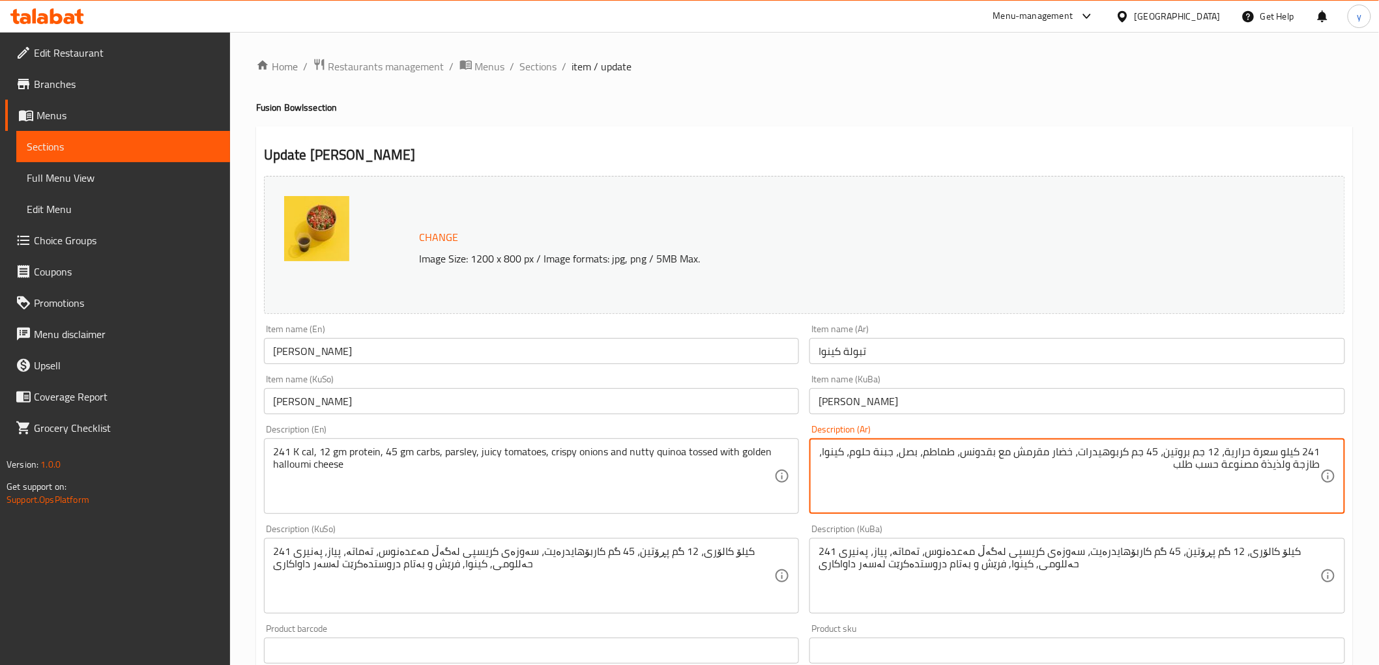
click at [1103, 485] on textarea "241 كيلو سعرة حرارية، 12 جم بروتين، 45 جم كربوهيدرات، خضار مقرمش مع بقدونس، طما…" at bounding box center [1069, 477] width 502 height 62
paste textarea "قدونس، طماطم جوسي، بصل مقرمش وكينوا بالمكسرات مع جبنة حلومي جولدن"
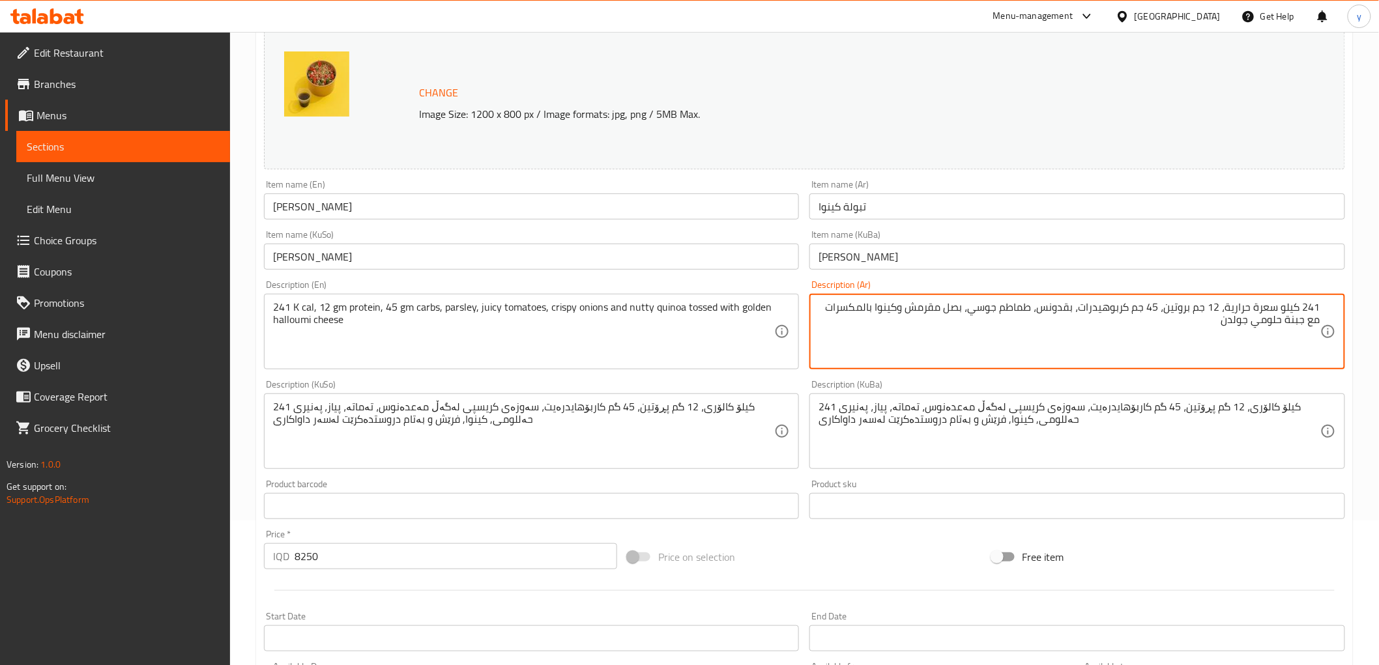
type textarea "241 كيلو سعرة حرارية، 12 جم بروتين، 45 جم كربوهيدرات، بقدونس، طماطم جوسي، بصل م…"
click at [863, 429] on textarea "241 کیلۆ کالۆری، 12 گم پڕۆتین، 45 گم کاربۆهایدرەیت، سەوزەی کریسپی لەگەڵ مەعدەنو…" at bounding box center [1069, 432] width 502 height 62
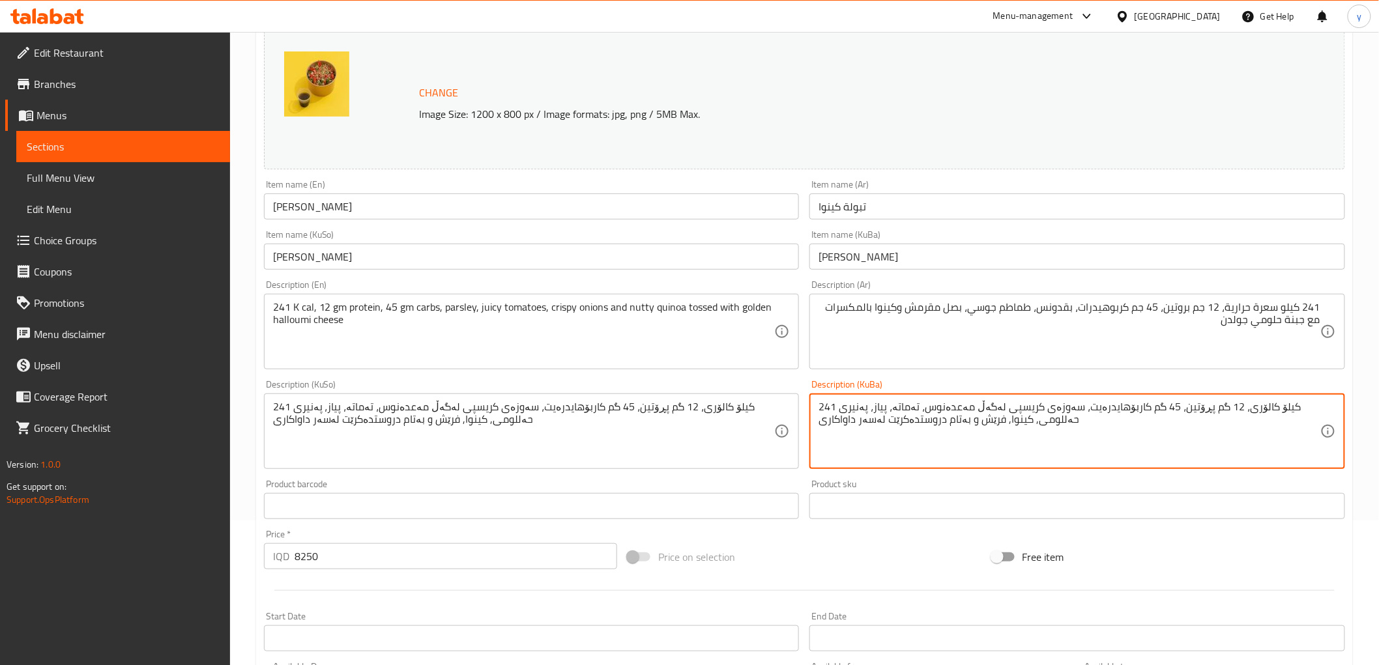
click at [863, 429] on textarea "241 کیلۆ کالۆری، 12 گم پڕۆتین، 45 گم کاربۆهایدرەیت، سەوزەی کریسپی لەگەڵ مەعدەنو…" at bounding box center [1069, 432] width 502 height 62
click at [676, 435] on textarea "241 کیلۆ کالۆری، 12 گم پڕۆتین، 45 گم کاربۆهایدرەیت، سەوزەی کریسپی لەگەڵ مەعدەنو…" at bounding box center [524, 432] width 502 height 62
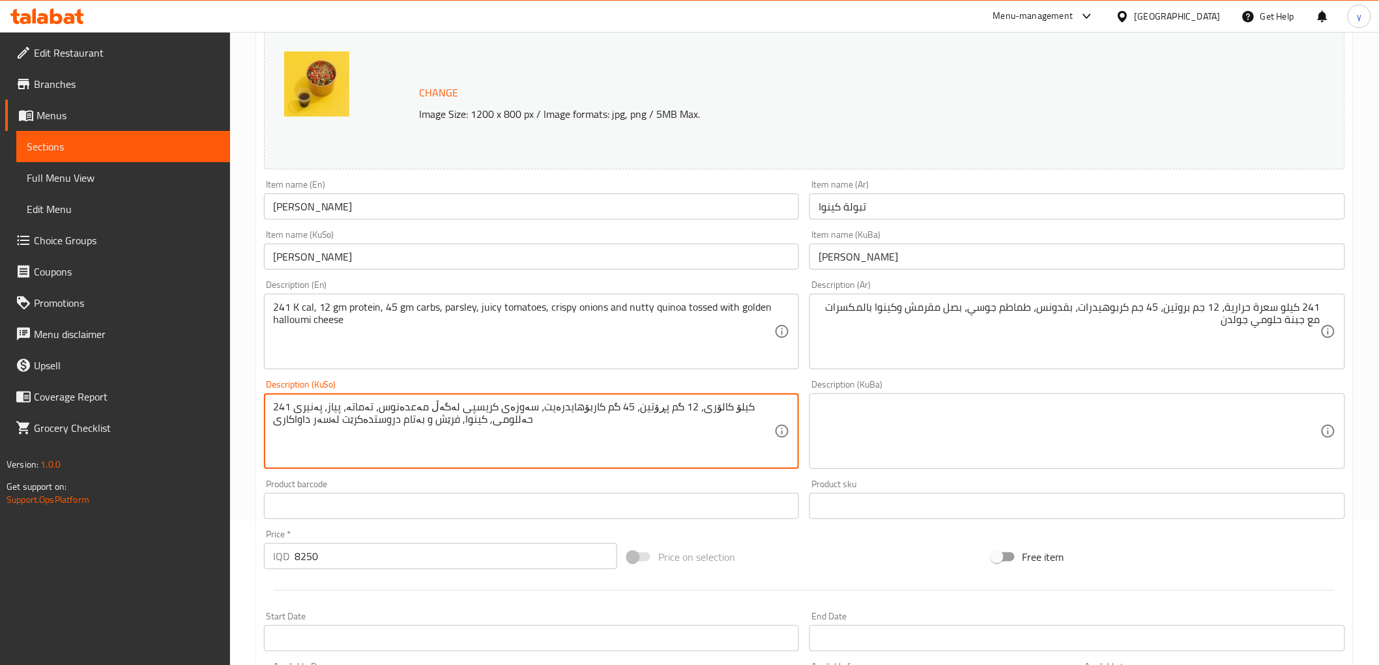
click at [676, 435] on textarea "241 کیلۆ کالۆری، 12 گم پڕۆتین، 45 گم کاربۆهایدرەیت، سەوزەی کریسپی لەگەڵ مەعدەنو…" at bounding box center [524, 432] width 502 height 62
type textarea "1"
type textarea "2"
type textarea "1"
click at [726, 440] on textarea "241 کیلۆ کالۆری، 12 گم پڕۆتین، 45 گم کاربۆهایدرەیت، سەوزەی کریسپی لەگەڵ مەعدەنو…" at bounding box center [524, 432] width 502 height 62
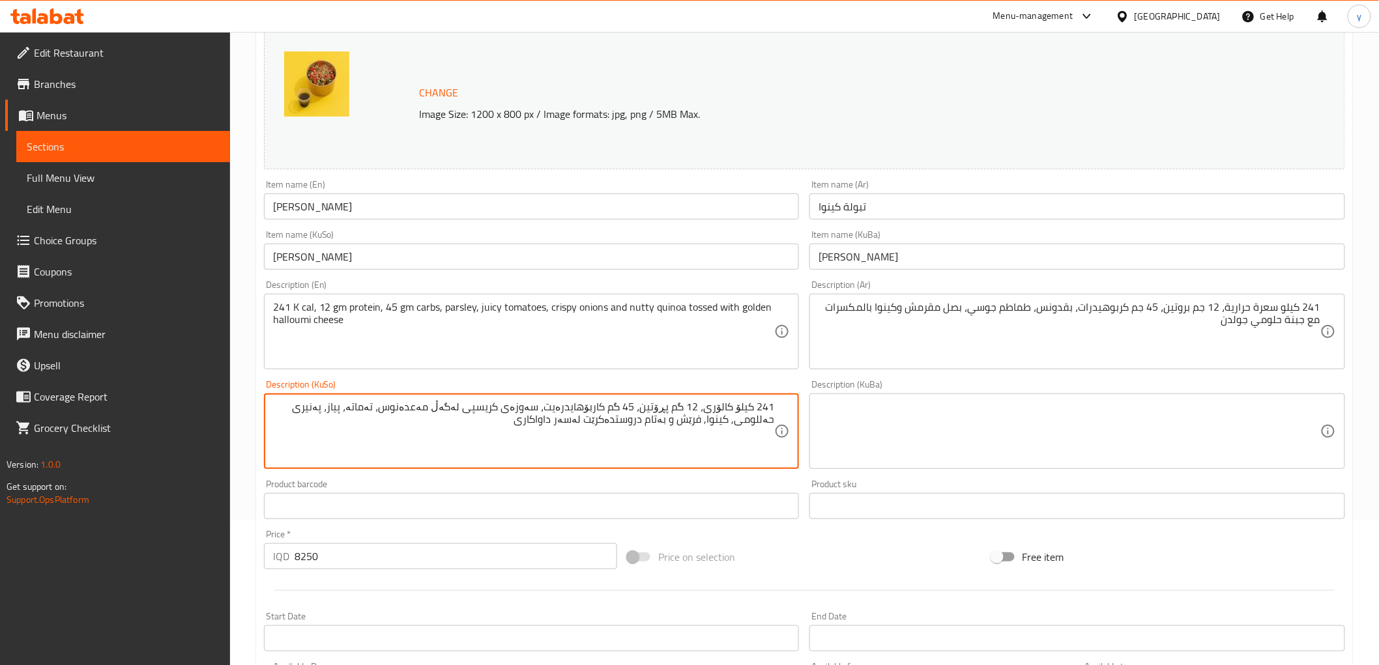
click at [747, 424] on textarea "241 کیلۆ کالۆری، 12 گم پڕۆتین، 45 گم کاربۆهایدرەیت، سەوزەی کریسپی لەگەڵ مەعدەنو…" at bounding box center [524, 432] width 502 height 62
click at [760, 406] on textarea "241 کیلۆ کالۆری، 12 گم پڕۆتین، 45 گم کاربۆهایدرەیت، سەوزەی کریسپی لەگەڵ مەعدەنو…" at bounding box center [524, 432] width 502 height 62
drag, startPoint x: 760, startPoint y: 406, endPoint x: 785, endPoint y: 406, distance: 24.8
click at [785, 406] on div "241 کیلۆ کالۆری، 12 گم پڕۆتین، 45 گم کاربۆهایدرەیت، سەوزەی کریسپی لەگەڵ مەعدەنو…" at bounding box center [532, 432] width 536 height 76
click at [738, 409] on textarea "241 کیلۆ کالۆری، 12 گم پڕۆتین، 45 گم کاربۆهایدرەیت، سەوزەی کریسپی لەگەڵ مەعدەنو…" at bounding box center [524, 432] width 502 height 62
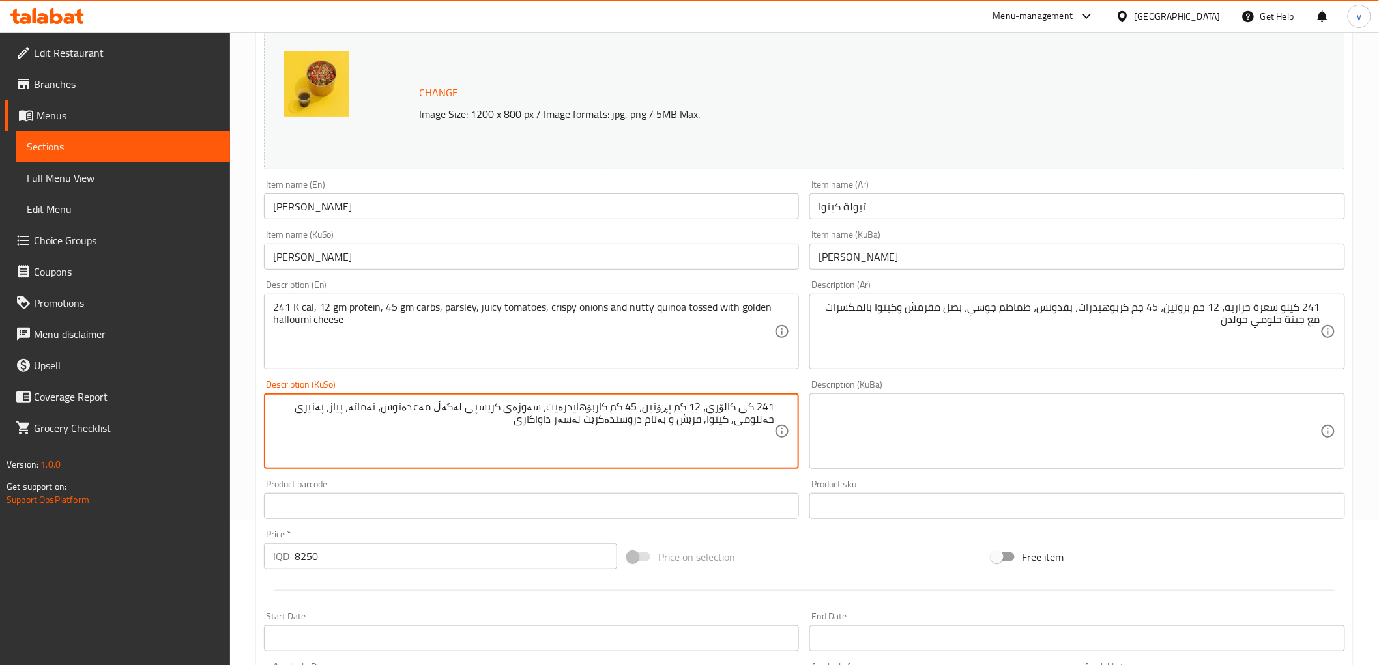
type textarea "241 کی کالۆری، 12 گم پڕۆتین، 45 گم کاربۆهایدرەیت، سەوزەی کریسپی لەگەڵ مەعدەنوس،…"
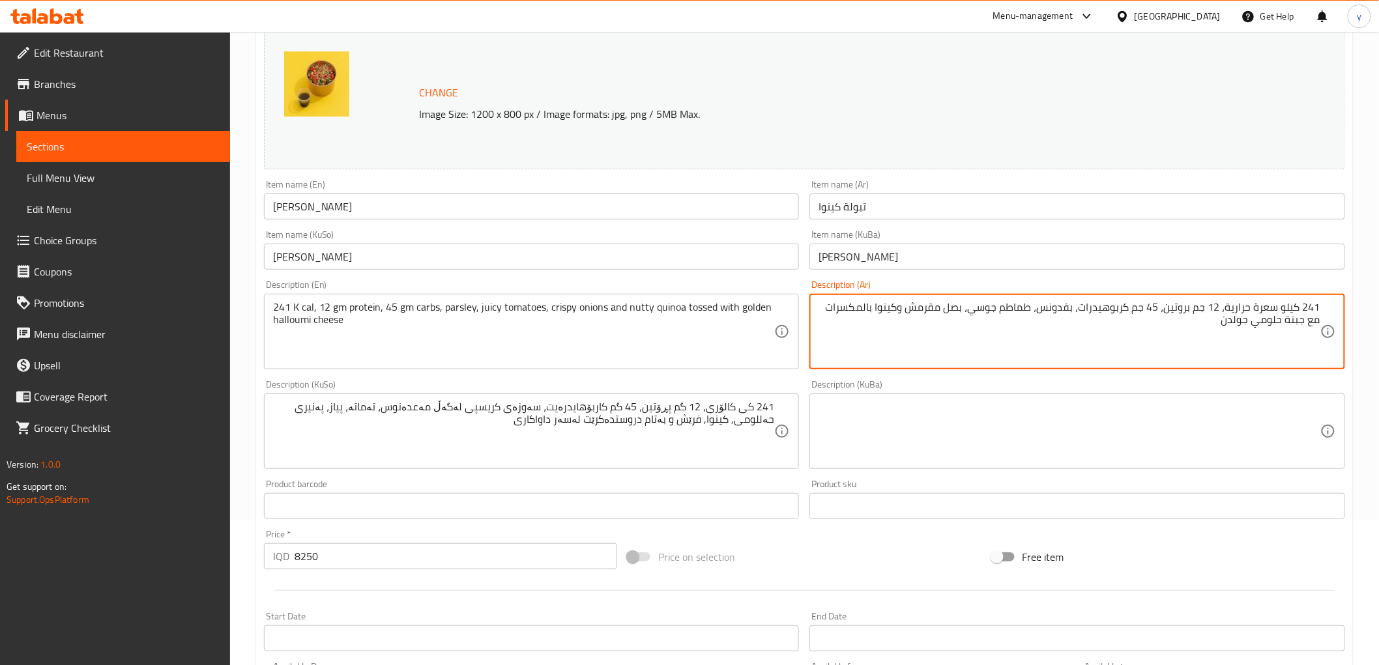
click at [1280, 308] on textarea "241 كيلو سعرة حرارية، 12 جم بروتين، 45 جم كربوهيدرات، بقدونس، طماطم جوسي، بصل م…" at bounding box center [1069, 332] width 502 height 62
click at [1281, 306] on textarea "241 كيلو سعرة حرارية، 12 جم بروتين، 45 جم كربوهيدرات، بقدونس، طماطم جوسي، بصل م…" at bounding box center [1069, 332] width 502 height 62
click at [1287, 309] on textarea "241 كيلو سعرة حرارية، 12 جم بروتين، 45 جم كربوهيدرات، بقدونس، طماطم جوسي، بصل م…" at bounding box center [1069, 332] width 502 height 62
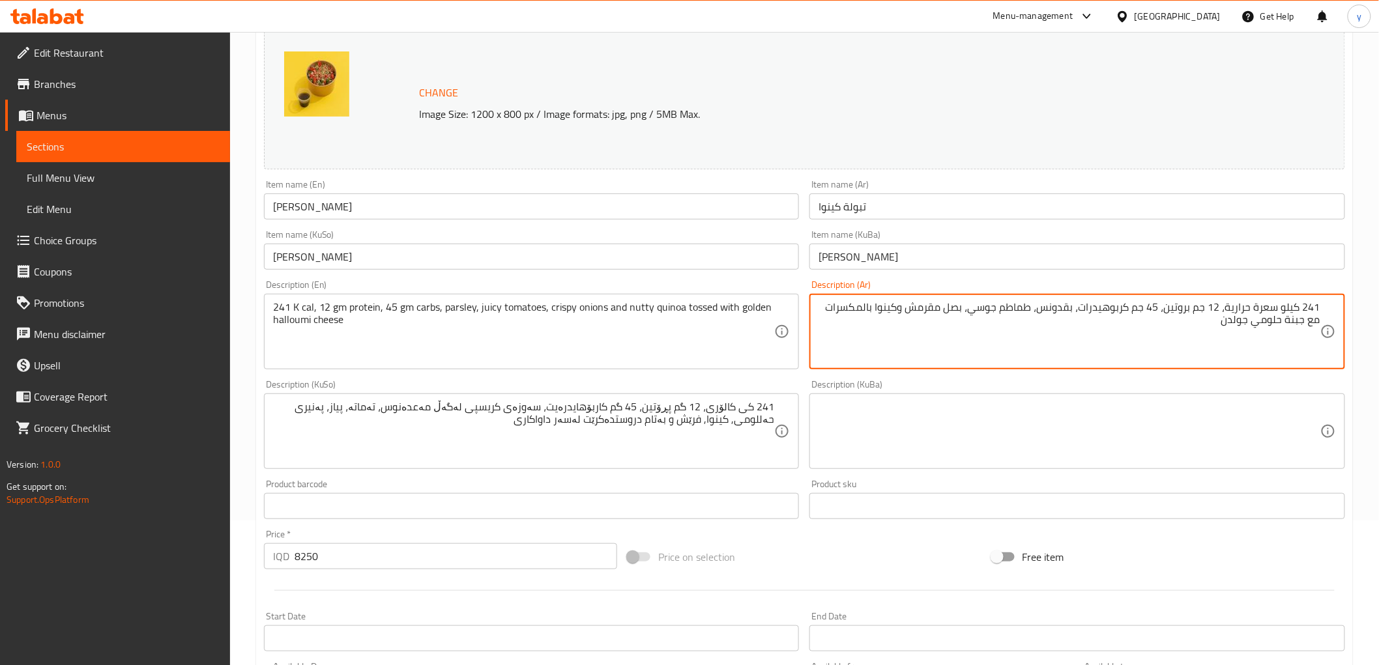
click at [1279, 308] on textarea "241 كيلو سعرة حرارية، 12 جم بروتين، 45 جم كربوهيدرات، بقدونس، طماطم جوسي، بصل م…" at bounding box center [1069, 332] width 502 height 62
click at [1282, 307] on textarea "241 كيلو سعرة حرارية، 12 جم بروتين، 45 جم كربوهيدرات، بقدونس، طماطم جوسي، بصل م…" at bounding box center [1069, 332] width 502 height 62
type textarea "241 كي سعرة حرارية، 12 جم بروتين، 45 جم كربوهيدرات، بقدونس، طماطم جوسي، بصل مقر…"
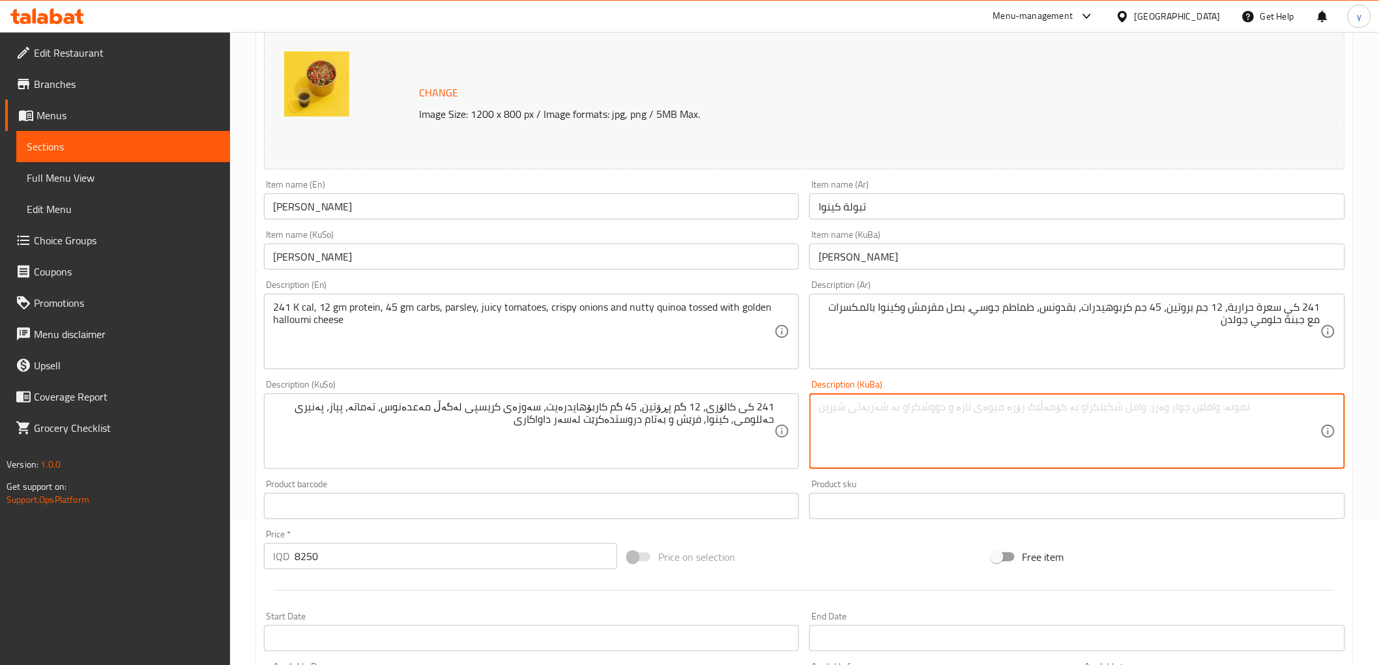
click at [828, 416] on textarea at bounding box center [1069, 432] width 502 height 62
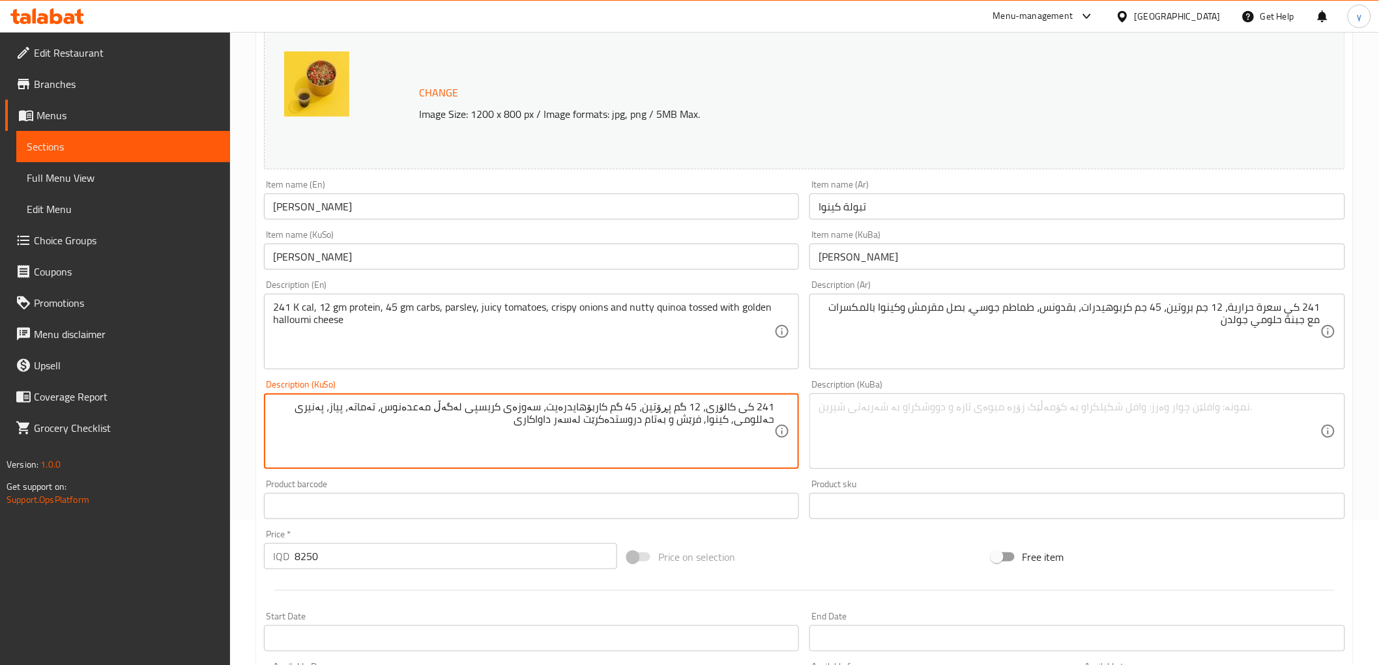
drag, startPoint x: 575, startPoint y: 422, endPoint x: 665, endPoint y: 409, distance: 90.9
click at [523, 415] on textarea "241 کی کالۆری، 12 گم پڕۆتین، 45 گم کاربۆهایدرەیت، سەوزەی کریسپی لەگەڵ مەعدەنوس،…" at bounding box center [524, 432] width 502 height 62
drag, startPoint x: 539, startPoint y: 424, endPoint x: 842, endPoint y: 366, distance: 308.5
click at [842, 366] on div "Change Image Size: 1200 x 800 px / Image formats: jpg, png / 5MB Max. Item name…" at bounding box center [804, 391] width 1091 height 730
type textarea "1"
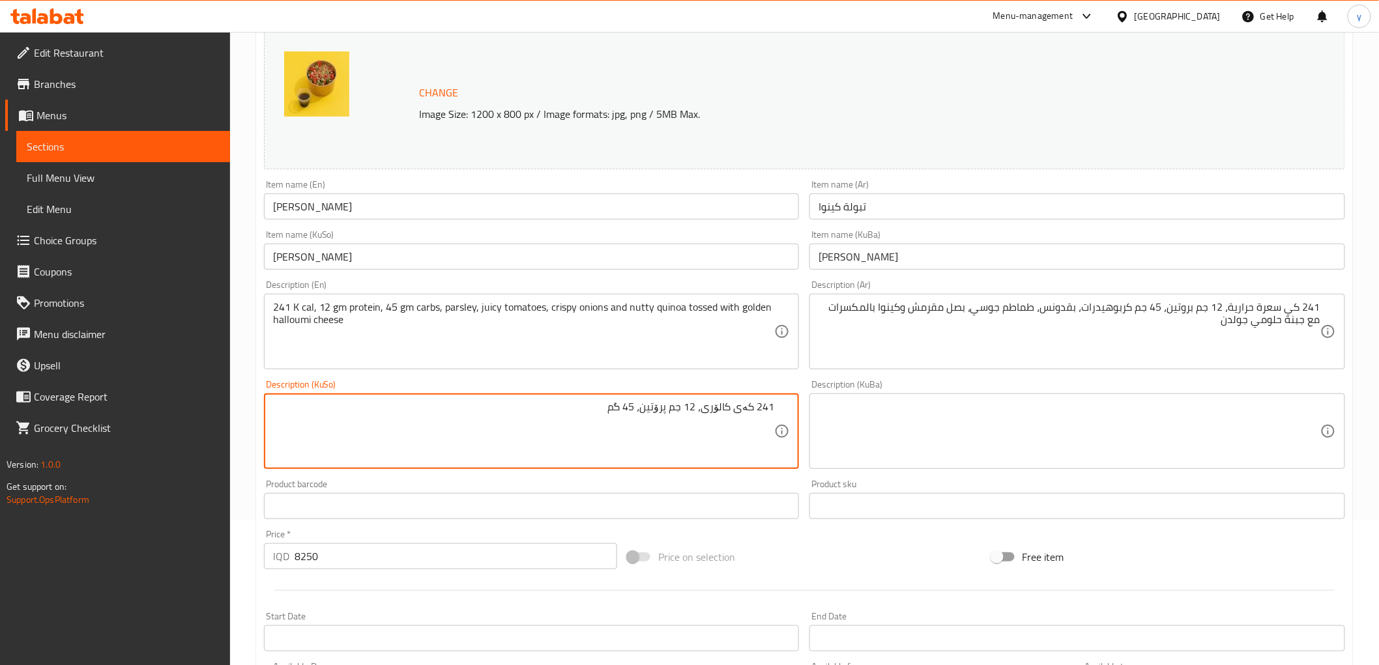
type textarea "241 کەی کالۆری، 12 جم پرۆتین، 45 گم"
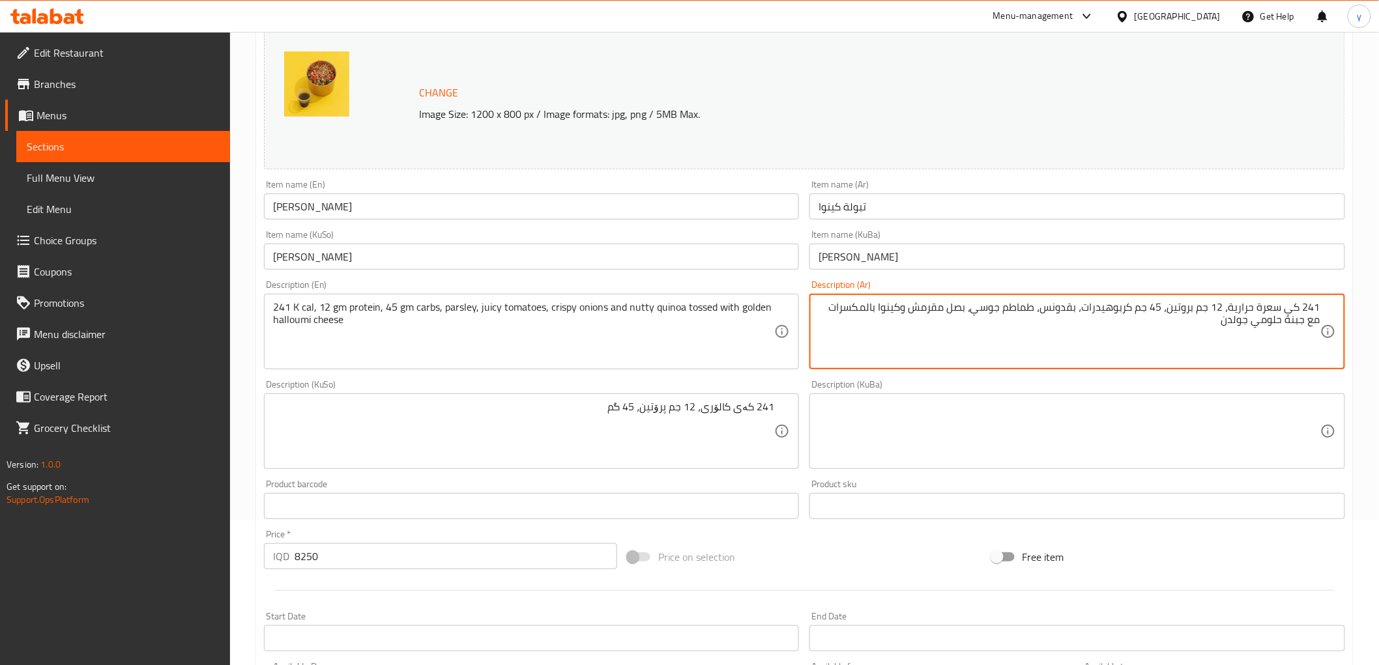
click at [1129, 310] on textarea "241 كي سعرة حرارية، 12 جم بروتين، 45 جم كربوهيدرات، بقدونس، طماطم جوسي، بصل مقر…" at bounding box center [1069, 332] width 502 height 62
click at [1088, 307] on textarea "241 كي سعرة حرارية، 12 جم بروتين، 45 جم كربوهيدرات، بقدونس، طماطم جوسي، بصل مقر…" at bounding box center [1069, 332] width 502 height 62
drag, startPoint x: 1085, startPoint y: 308, endPoint x: 1121, endPoint y: 315, distance: 36.5
click at [1121, 315] on textarea "241 كي سعرة حرارية، 12 جم بروتين، 45 جم كربوهيدرات، بقدونس، طماطم جوسي، بصل مقر…" at bounding box center [1069, 332] width 502 height 62
click at [1129, 313] on textarea "241 كي سعرة حرارية، 12 جم بروتين، 45 جم كربوهيدرات، بقدونس، طماطم جوسي، بصل مقر…" at bounding box center [1069, 332] width 502 height 62
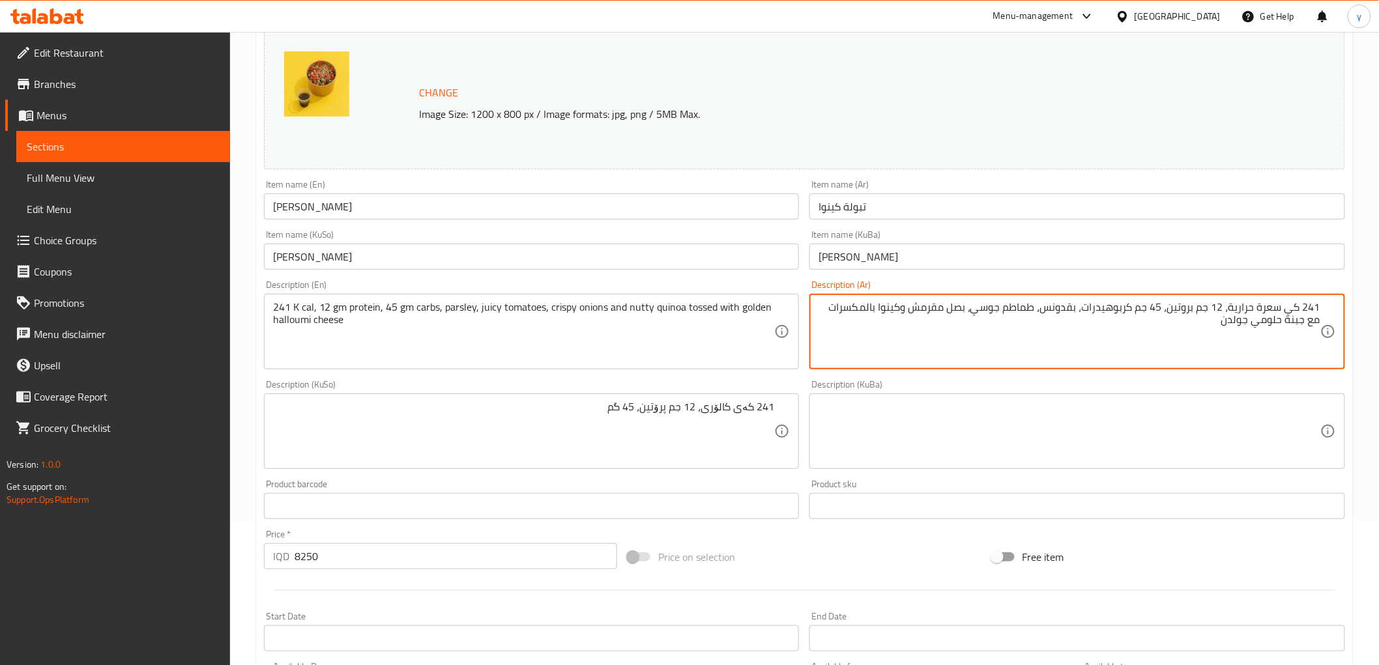
drag, startPoint x: 1129, startPoint y: 308, endPoint x: 1086, endPoint y: 309, distance: 43.7
click at [1086, 309] on textarea "241 كي سعرة حرارية، 12 جم بروتين، 45 جم كربوهيدرات، بقدونس، طماطم جوسي، بصل مقر…" at bounding box center [1069, 332] width 502 height 62
type textarea "241 كي سعرة حرارية، 12 جم بروتين، 45 جم كارب، بقدونس، طماطم جوسي، بصل مقرمش وكي…"
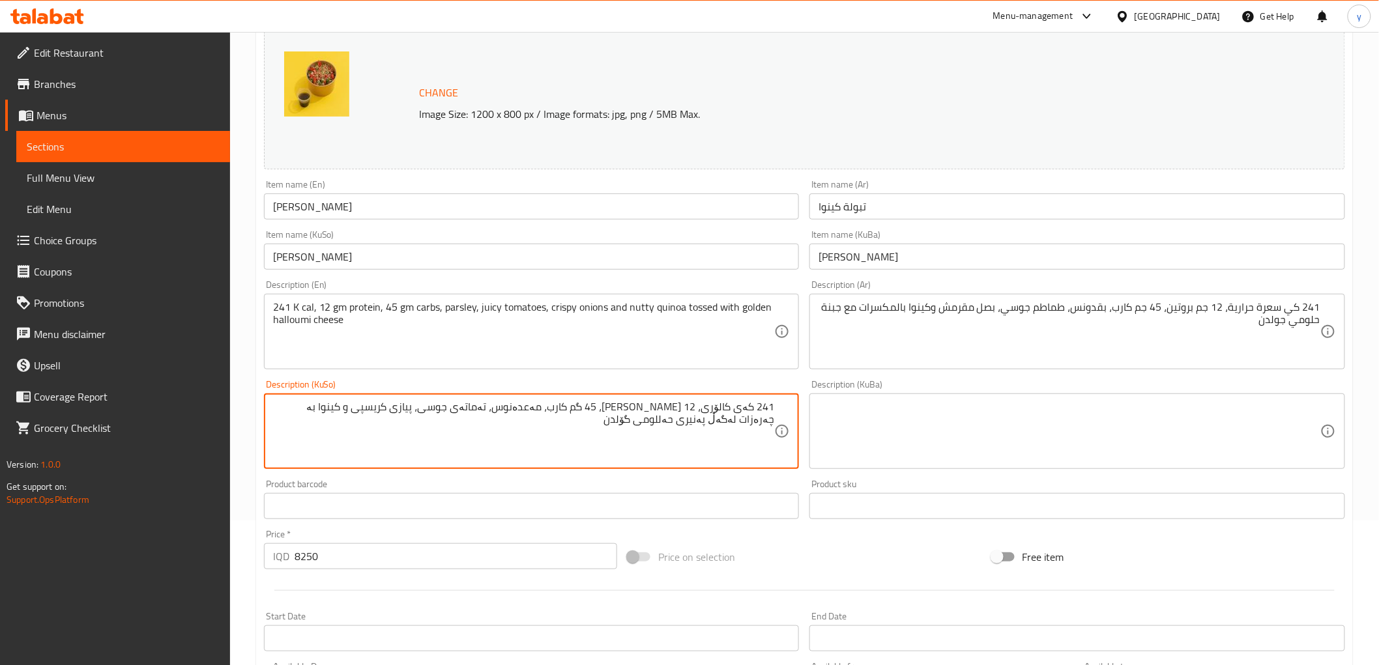
click at [728, 439] on textarea "241 کەی کالۆری، 12 [PERSON_NAME]، 45 گم کارب، مەعدەنوس، تەماتەی جوسی، پیازی کری…" at bounding box center [524, 432] width 502 height 62
type textarea "241 کەی کالۆری، 12 [PERSON_NAME]، 45 گم کارب، مەعدەنوس، تەماتەی جوسی، پیازی کری…"
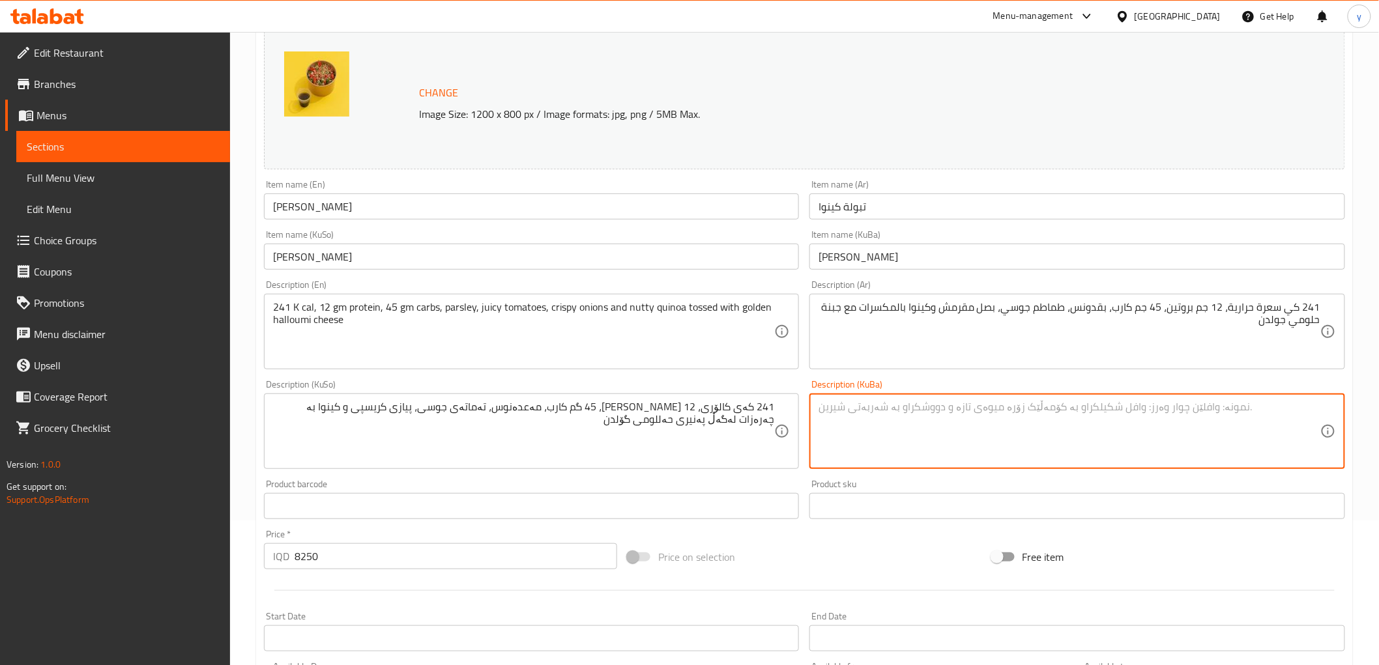
click at [863, 425] on textarea at bounding box center [1069, 432] width 502 height 62
paste textarea "241 کەی کالۆری، 12 [PERSON_NAME]، 45 گم کارب، مەعدەنوس، تەماتەی جوسی، پیازی کری…"
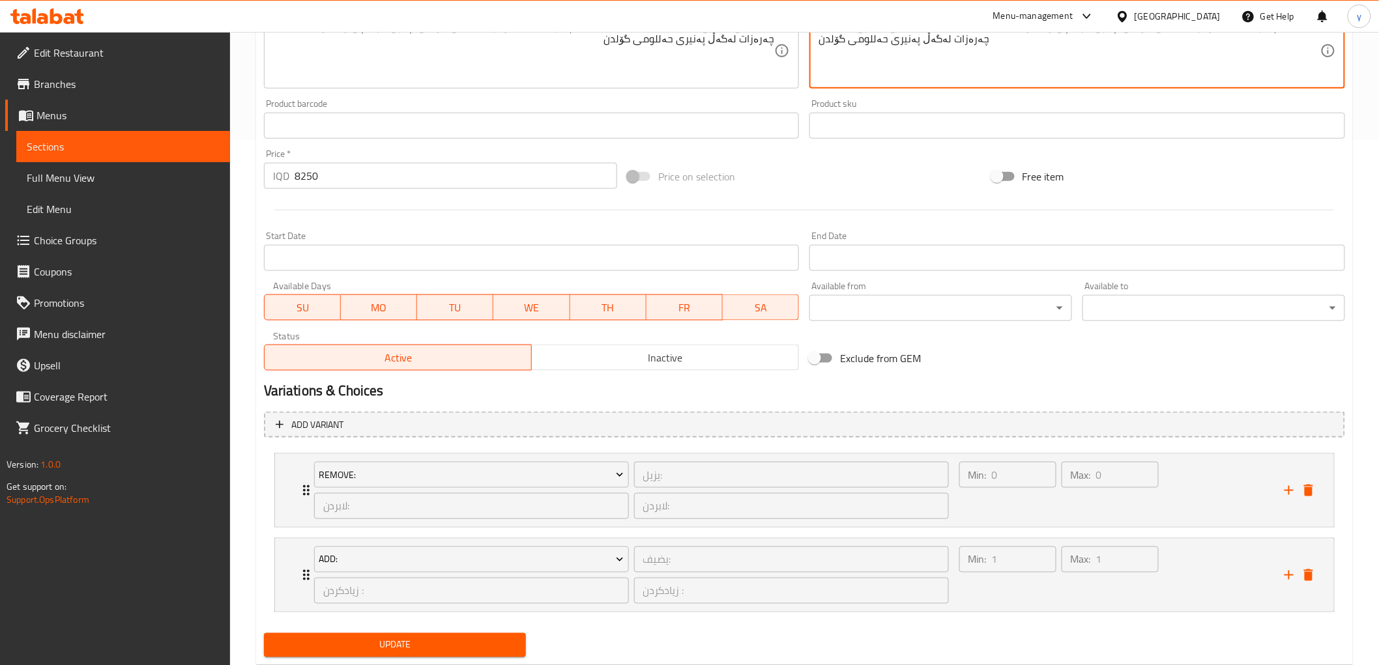
scroll to position [560, 0]
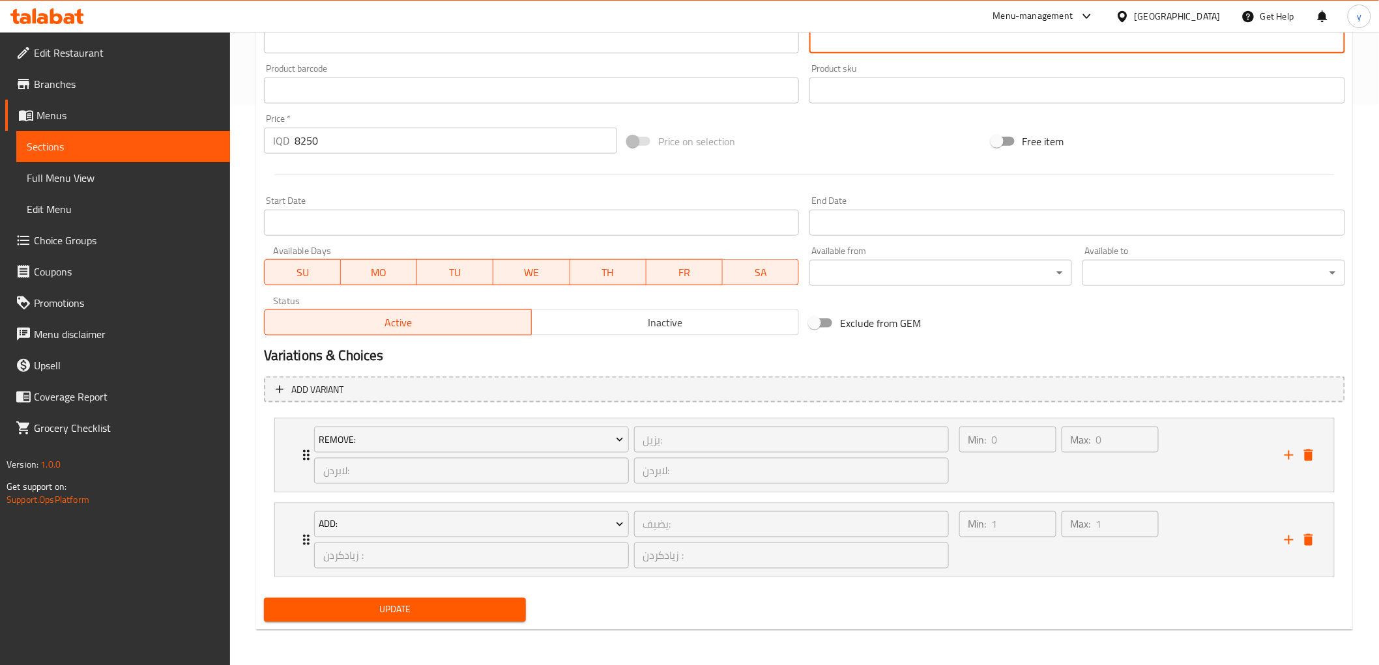
type textarea "241 کەی کالۆری، 12 [PERSON_NAME]، 45 گم کارب، مەعدەنوس، تەماتەی جوسی، پیازی کری…"
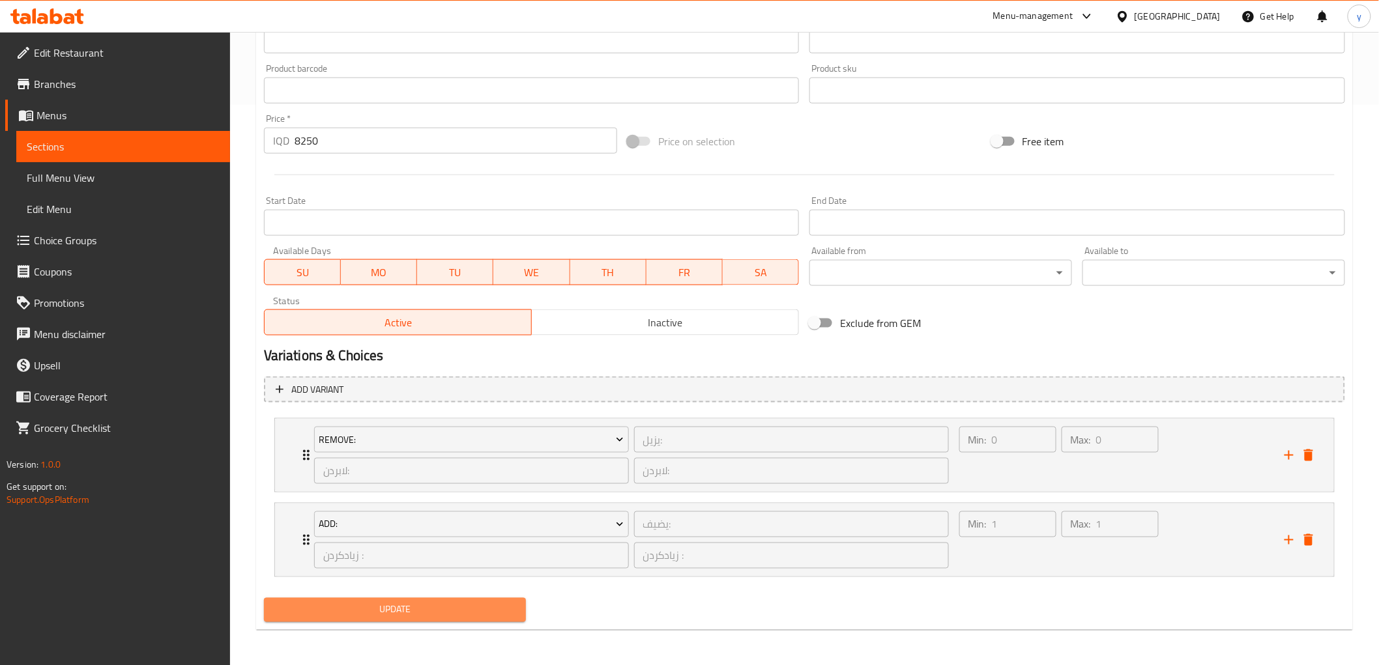
click at [491, 614] on span "Update" at bounding box center [395, 610] width 242 height 16
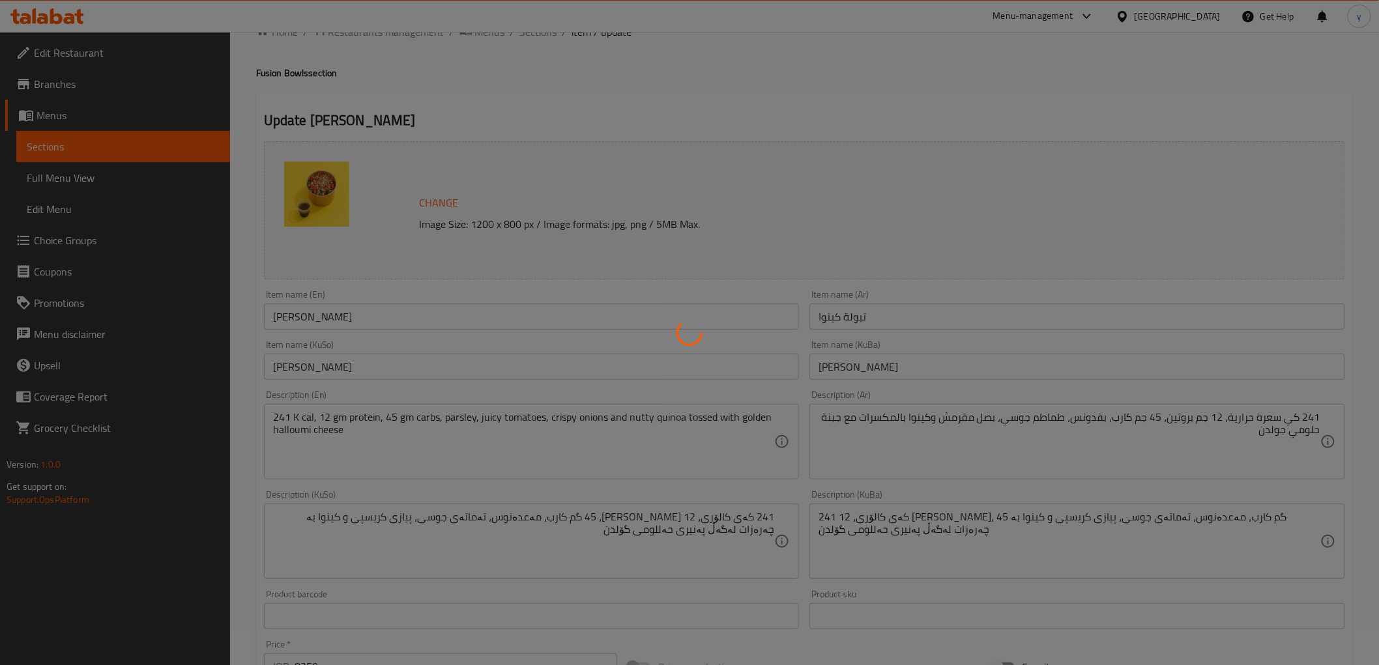
scroll to position [0, 0]
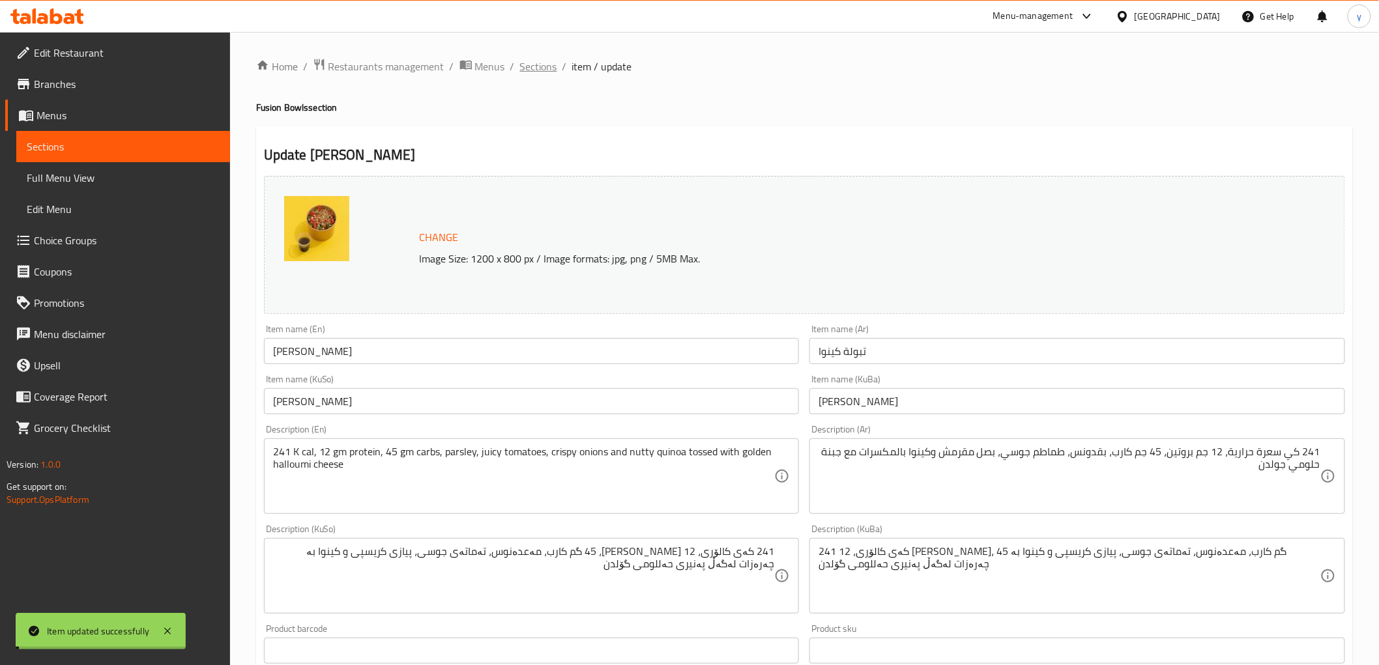
click at [529, 66] on span "Sections" at bounding box center [538, 67] width 37 height 16
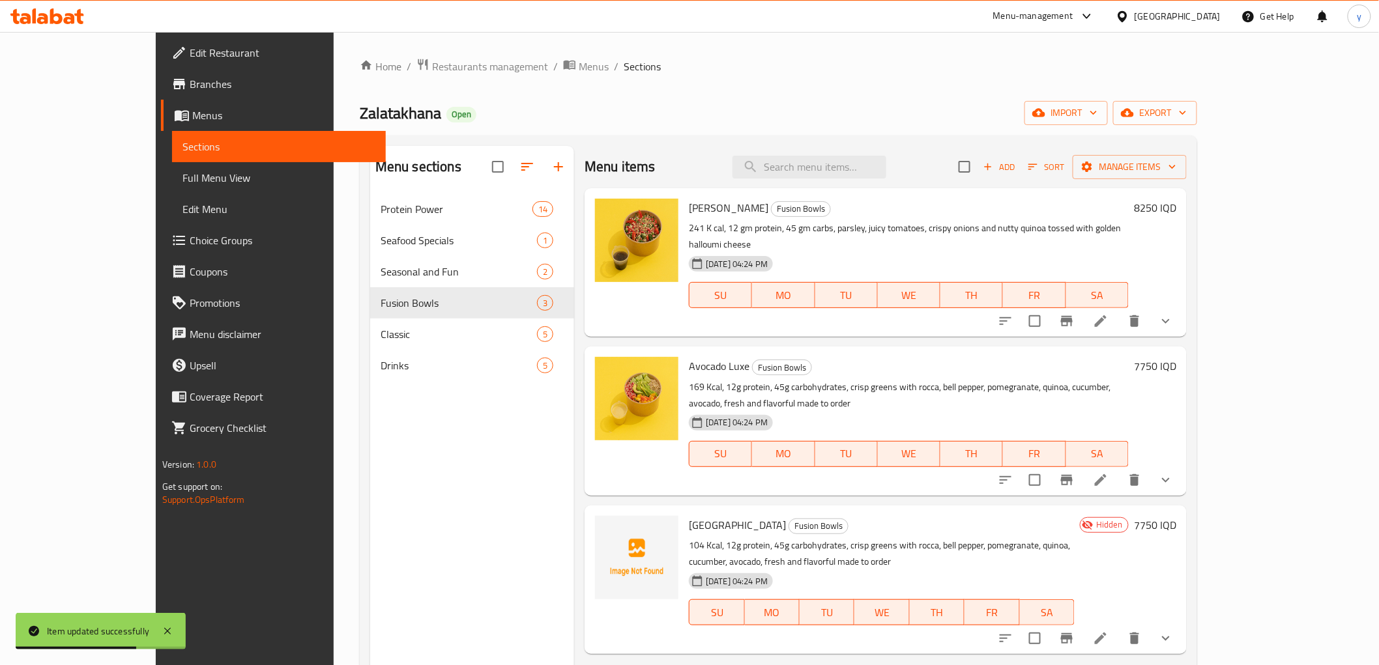
click at [1176, 213] on h6 "8250 IQD" at bounding box center [1155, 208] width 42 height 18
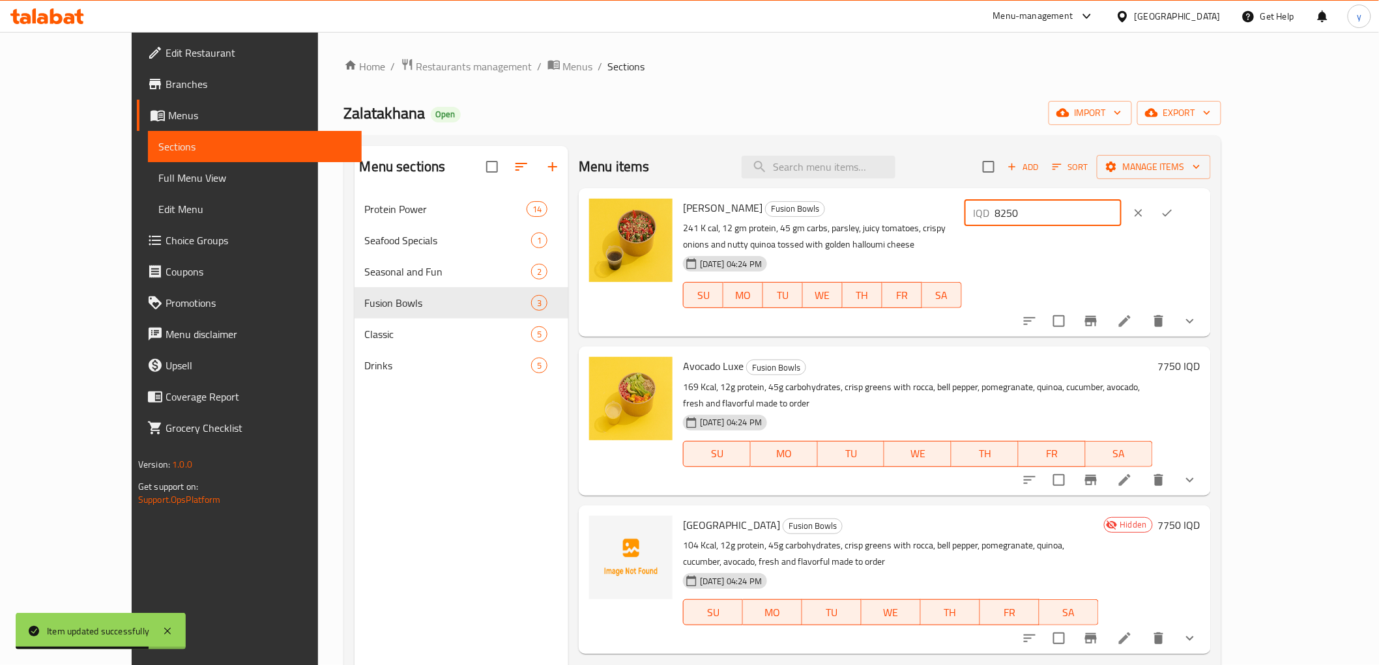
click at [1121, 216] on input "8250" at bounding box center [1058, 213] width 126 height 26
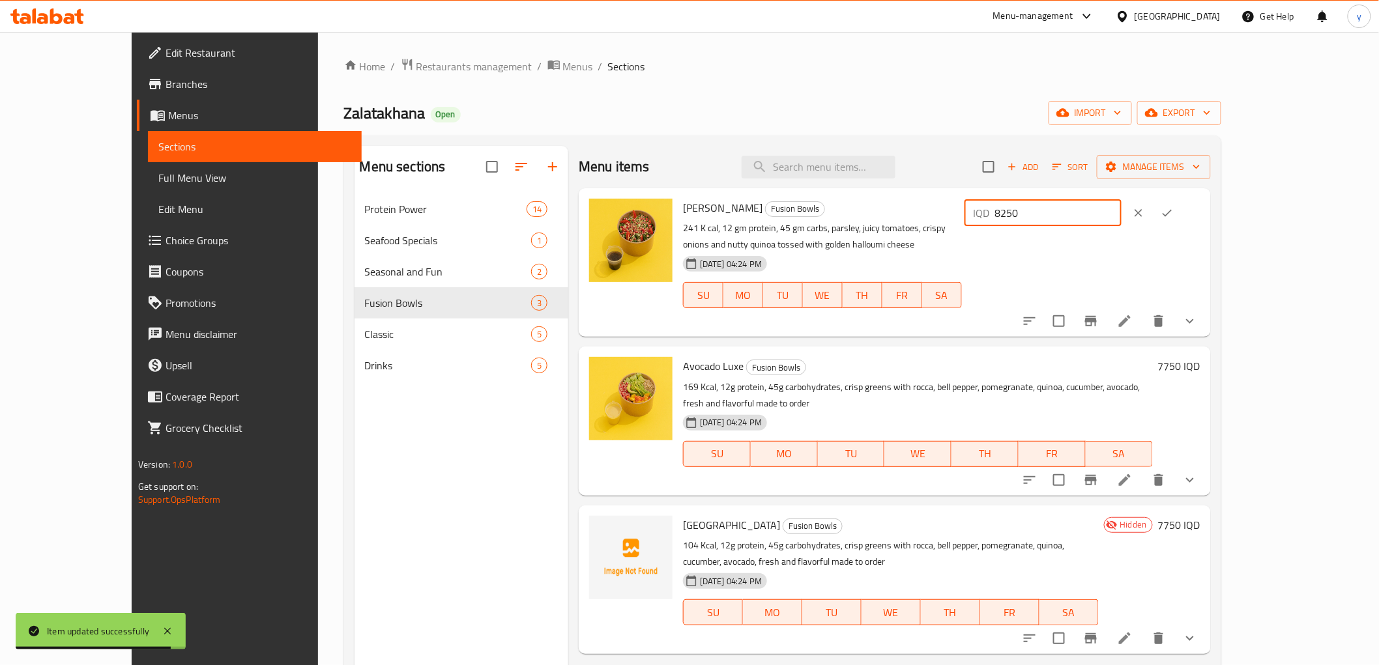
click at [1181, 219] on button "ok" at bounding box center [1167, 213] width 29 height 29
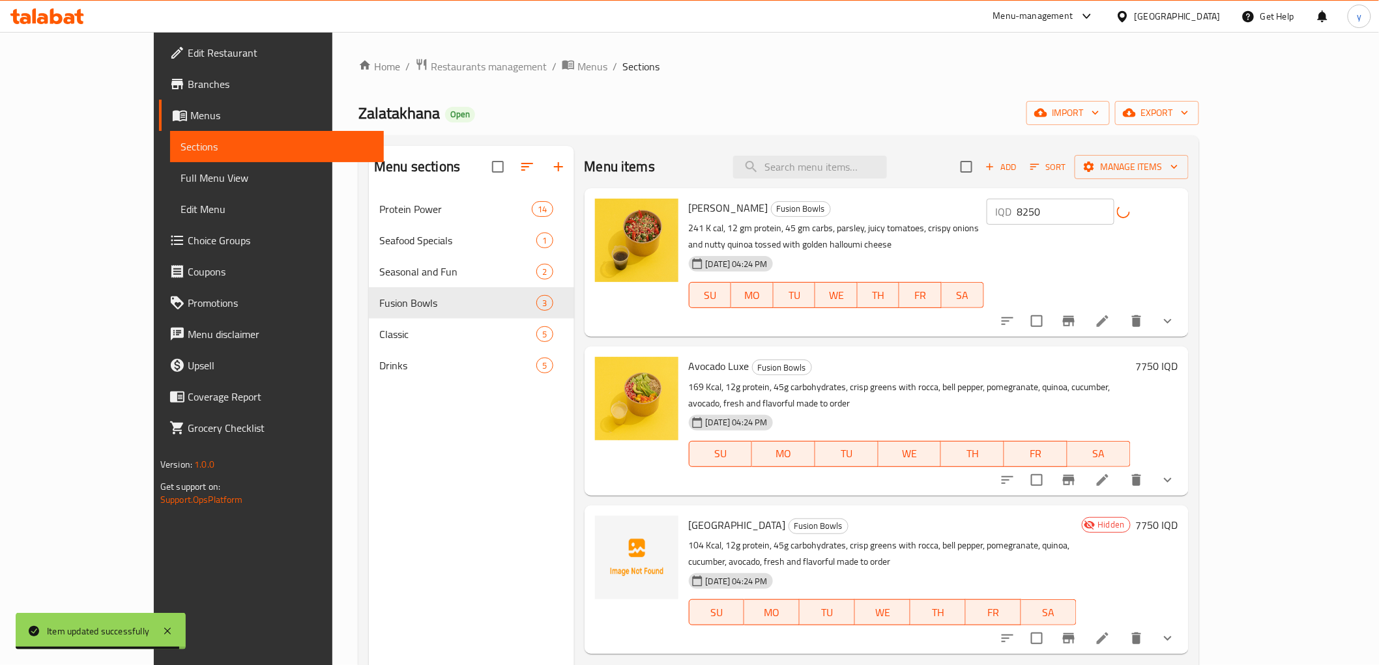
click at [1183, 306] on button "show more" at bounding box center [1167, 321] width 31 height 31
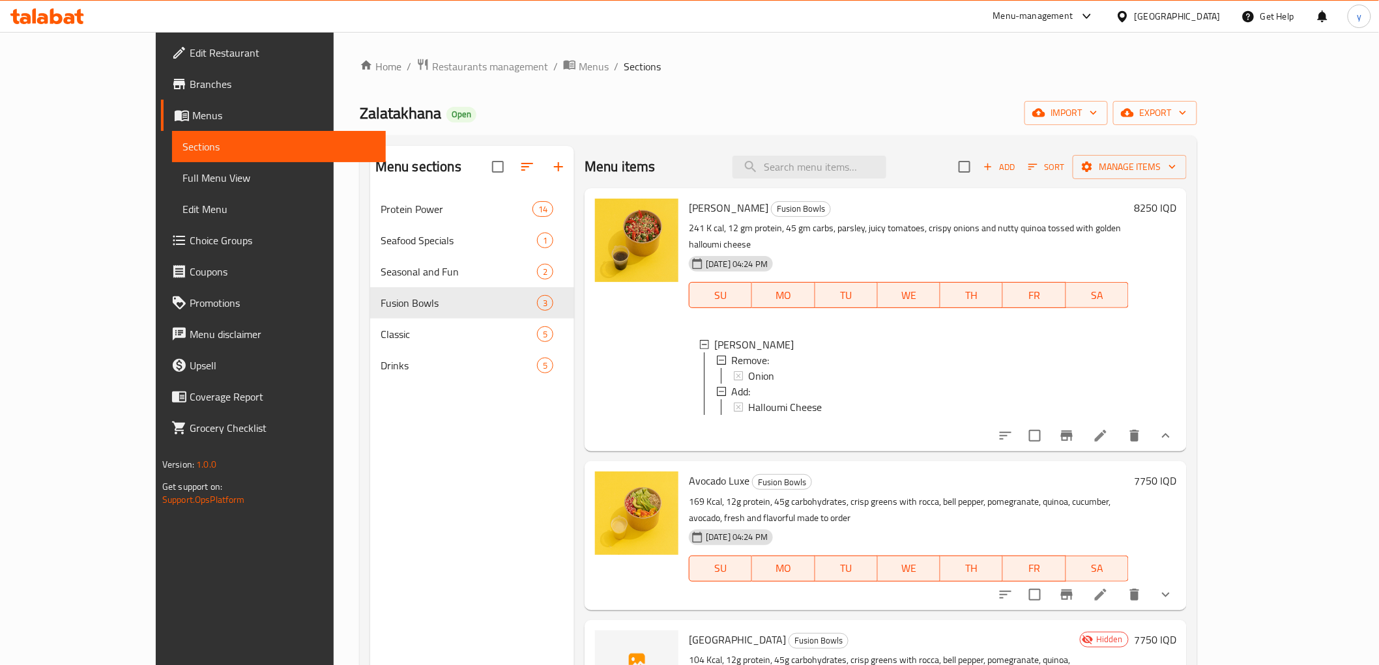
click at [1181, 440] on button "show more" at bounding box center [1165, 435] width 31 height 31
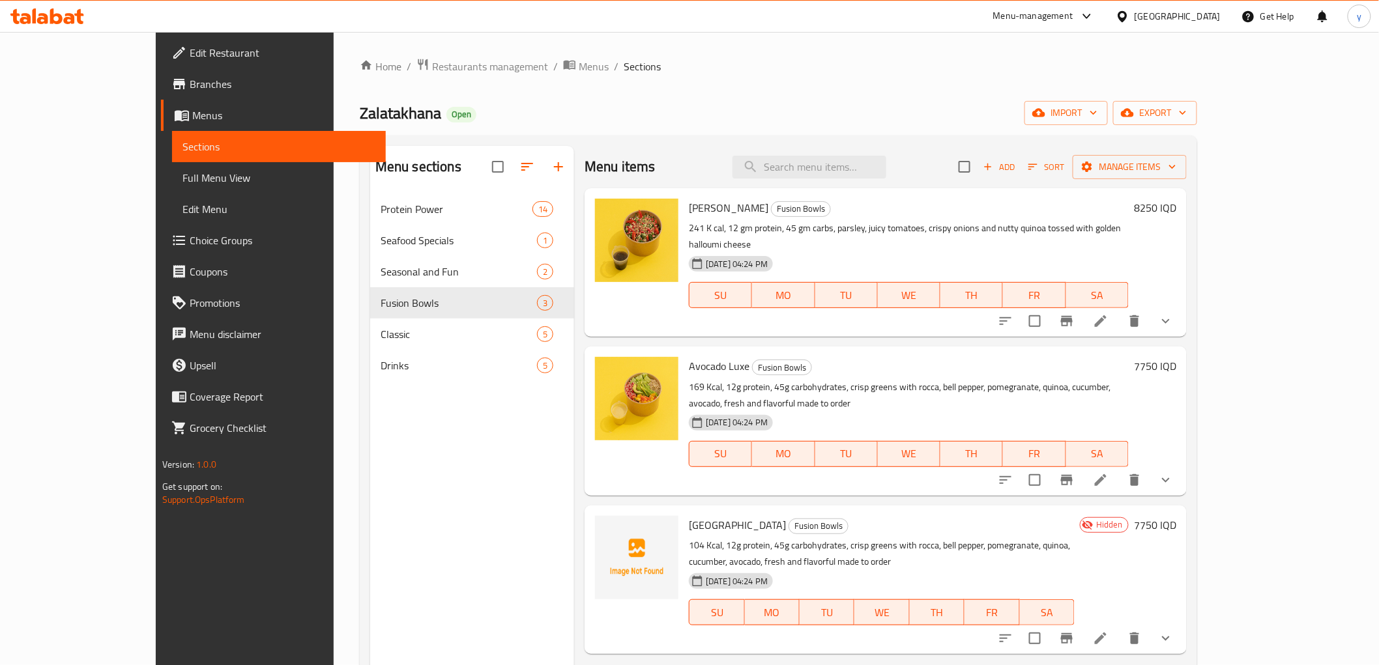
click at [1119, 468] on li at bounding box center [1100, 479] width 36 height 23
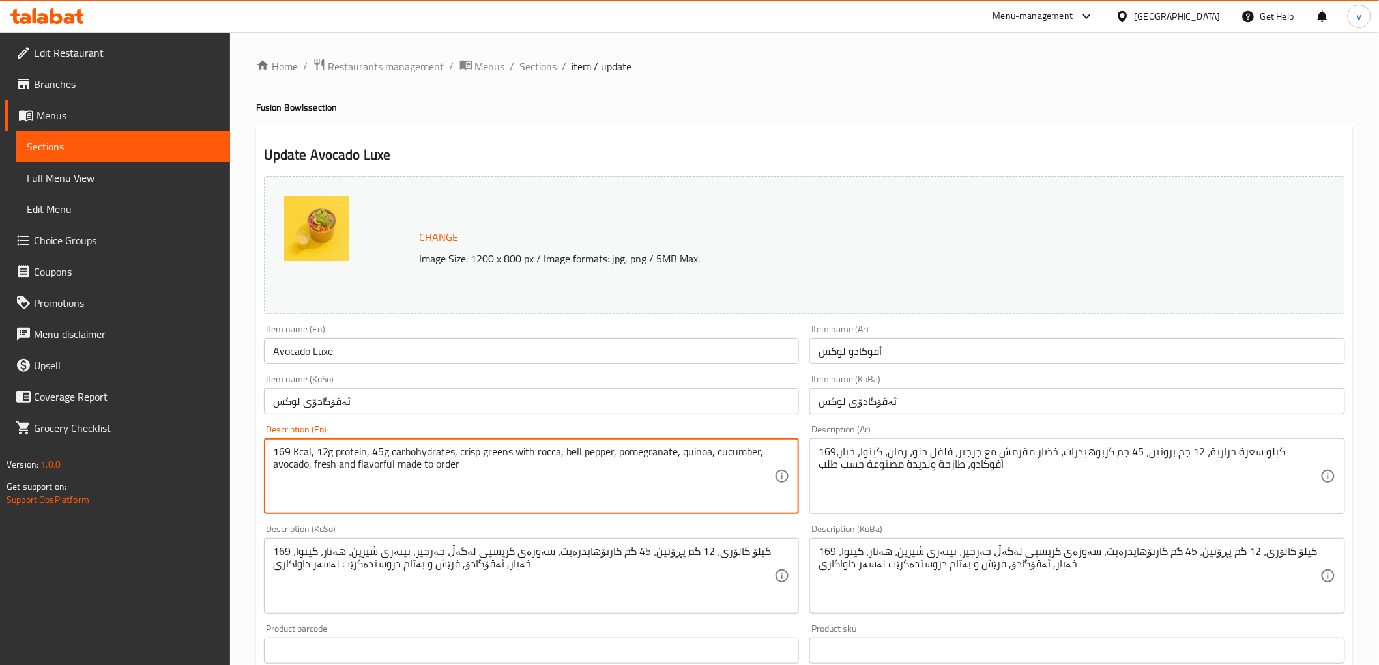
drag, startPoint x: 469, startPoint y: 465, endPoint x: 262, endPoint y: 443, distance: 208.3
paste textarea "cal, 12 gm protein, 45 gm carbs, peppery rocca, creamy avocado, crunchy cucumbe…"
type textarea "169 K cal, 12 gm protein, 45 gm carbs, peppery rocca, creamy avocado, crunchy c…"
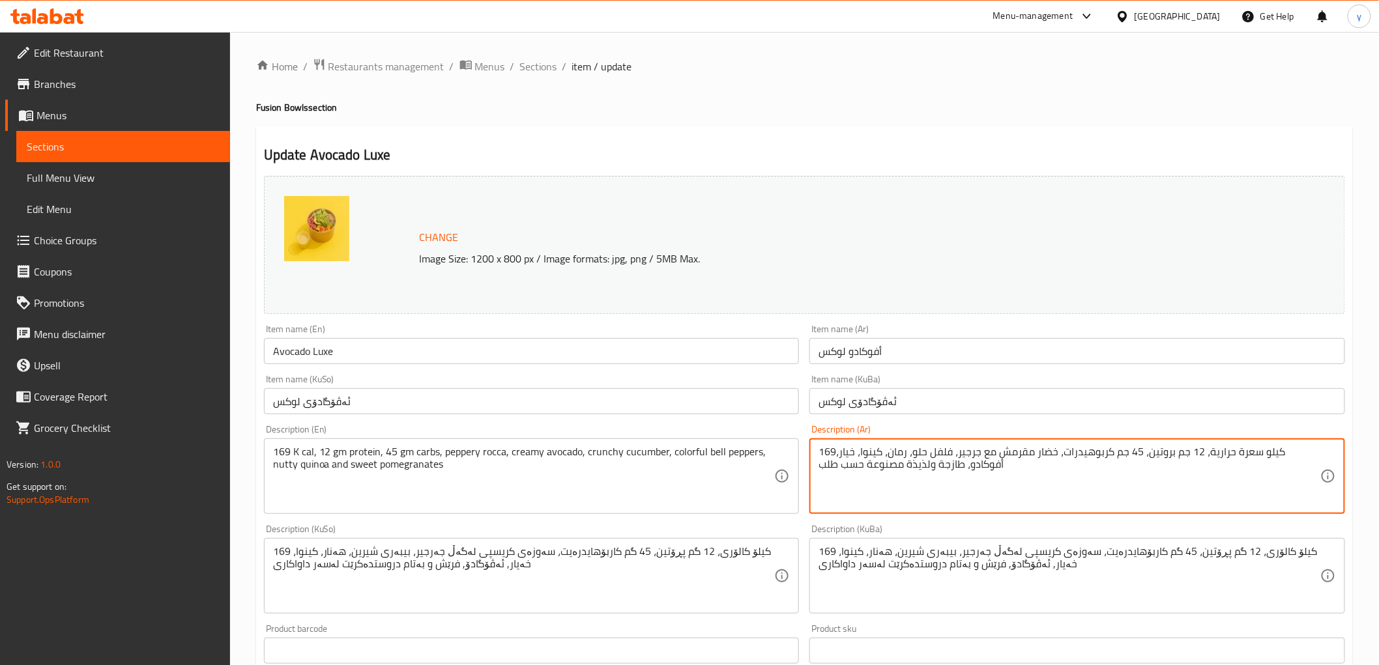
click at [960, 476] on textarea "169كيلو سعرة حرارية، 12 جم بروتين، 45 جم كربوهيدرات، خضار مقرمش مع جرجير، فلفل …" at bounding box center [1069, 477] width 502 height 62
paste textarea "كي سعرة حرارية، 12 جم بروتين، 45 جم كارب، روكا بالفلفل، أفوكادو كريمي، خيار كرا…"
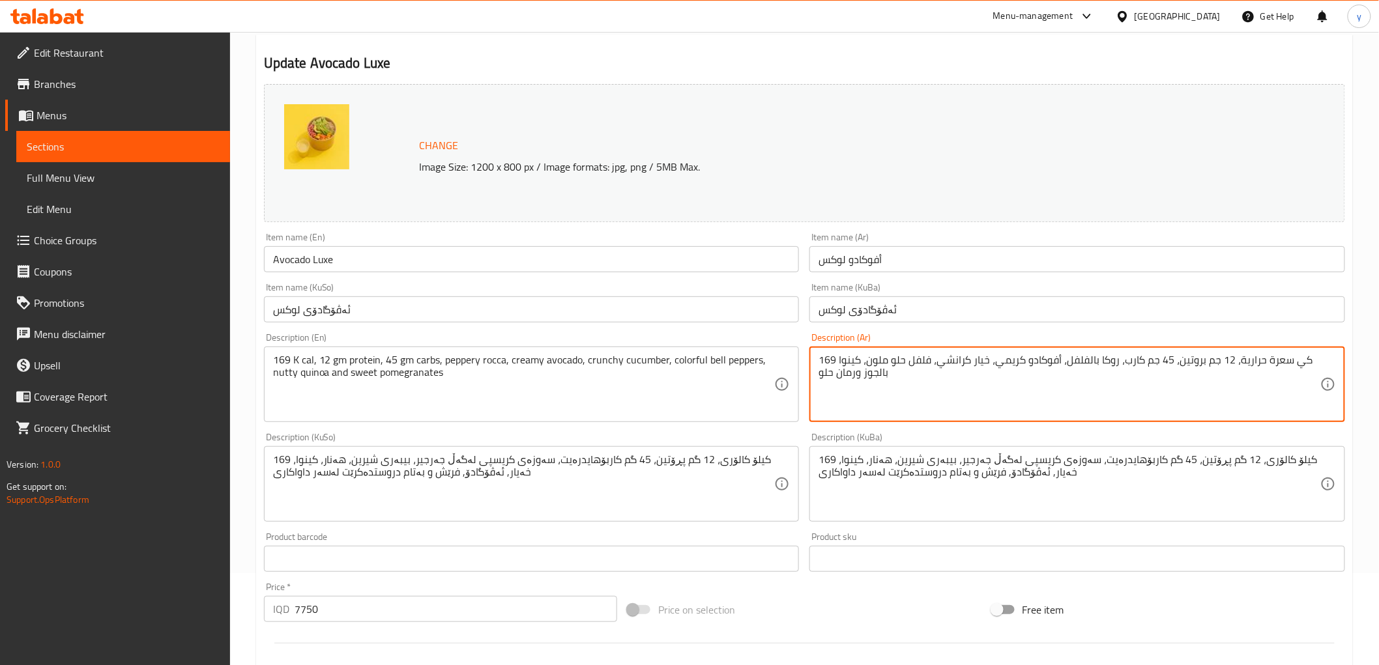
scroll to position [289, 0]
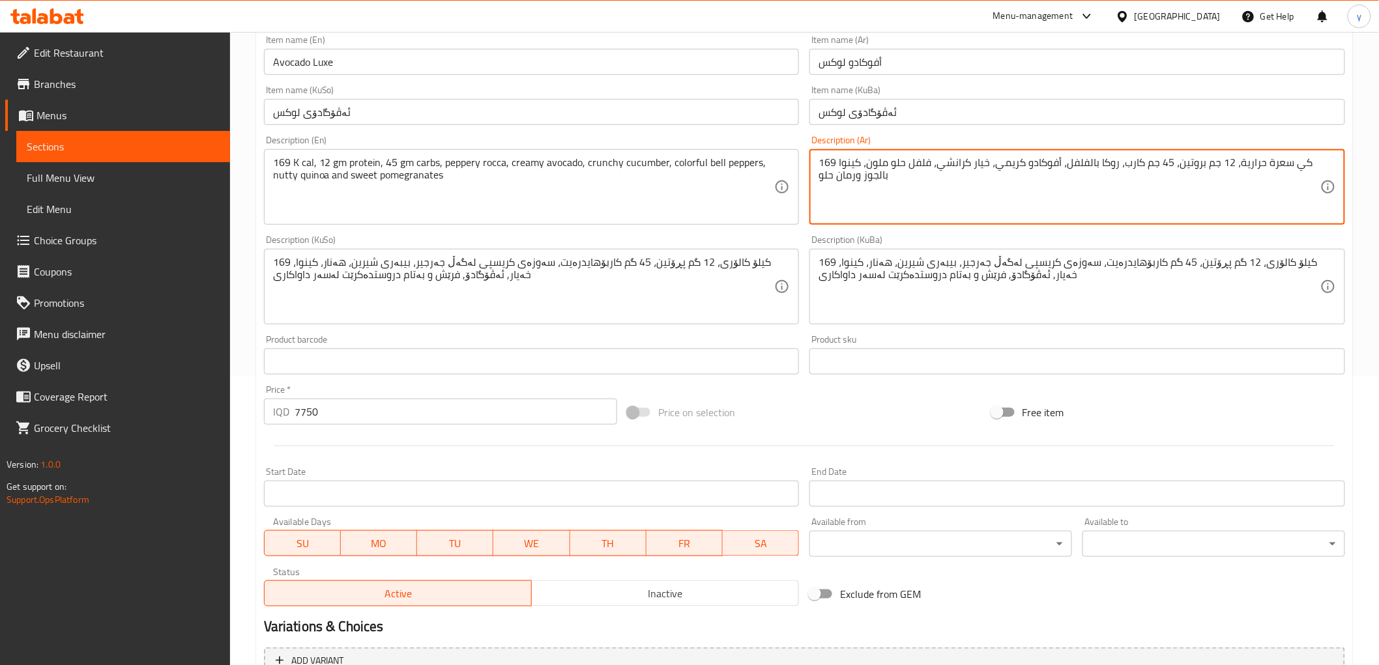
type textarea "169 كي سعرة حرارية، 12 جم بروتين، 45 جم كارب، روكا بالفلفل، أفوكادو كريمي، خيار…"
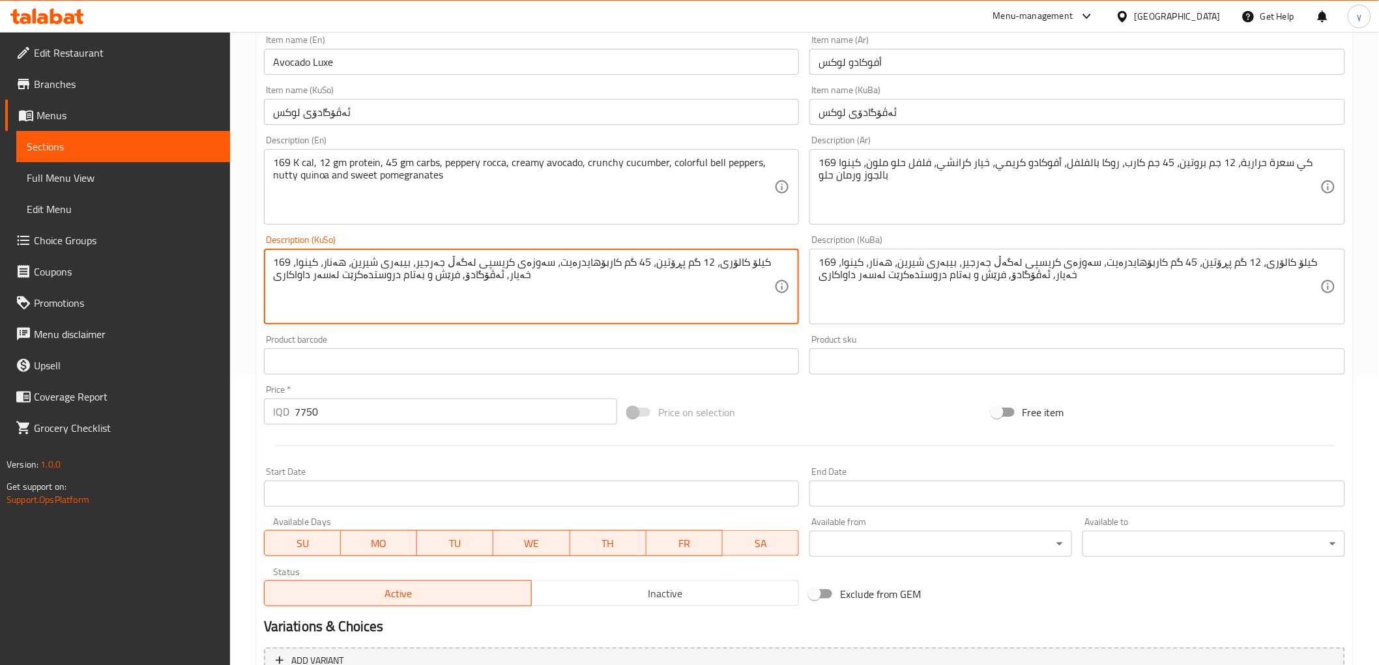
click at [680, 303] on textarea "169 کیلۆ کالۆری، 12 گم پڕۆتین، 45 گم کاربۆهایدرەیت، سەوزەی کریسپی لەگەڵ جەرجیر،…" at bounding box center [524, 287] width 502 height 62
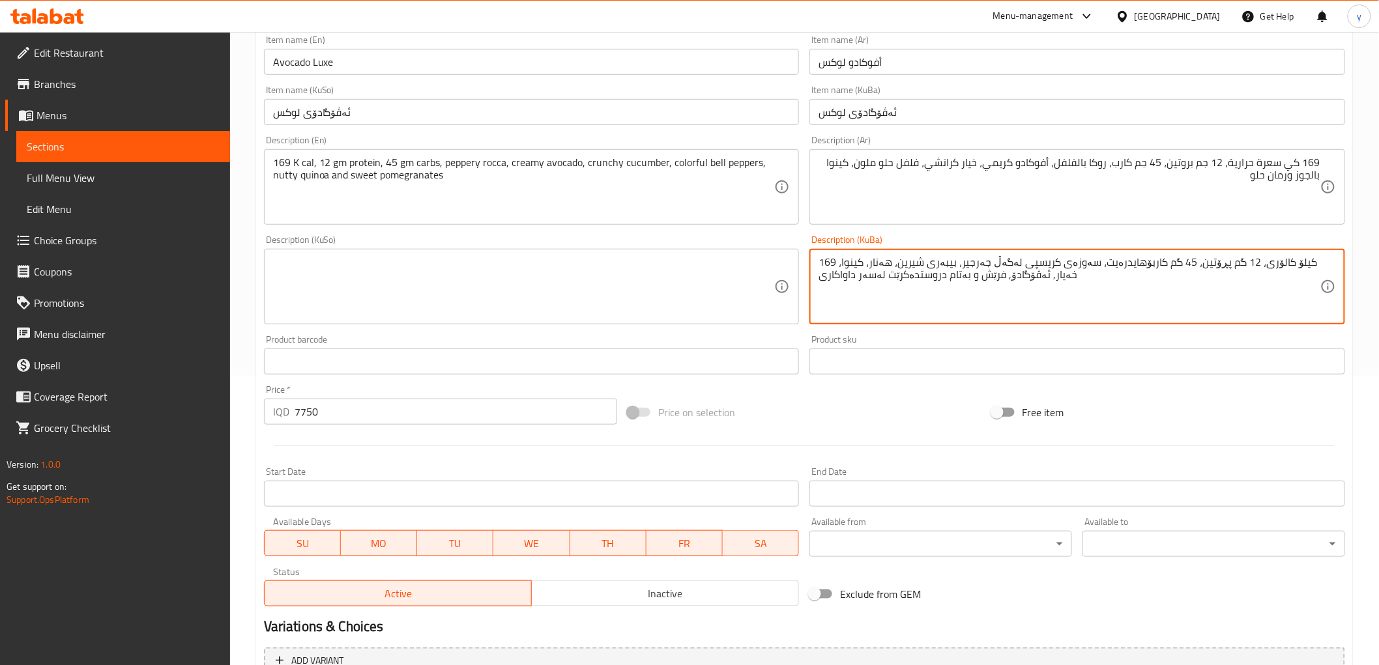
click at [1074, 288] on textarea "169 کیلۆ کالۆری، 12 گم پڕۆتین، 45 گم کاربۆهایدرەیت، سەوزەی کریسپی لەگەڵ جەرجیر،…" at bounding box center [1069, 287] width 502 height 62
type textarea "="
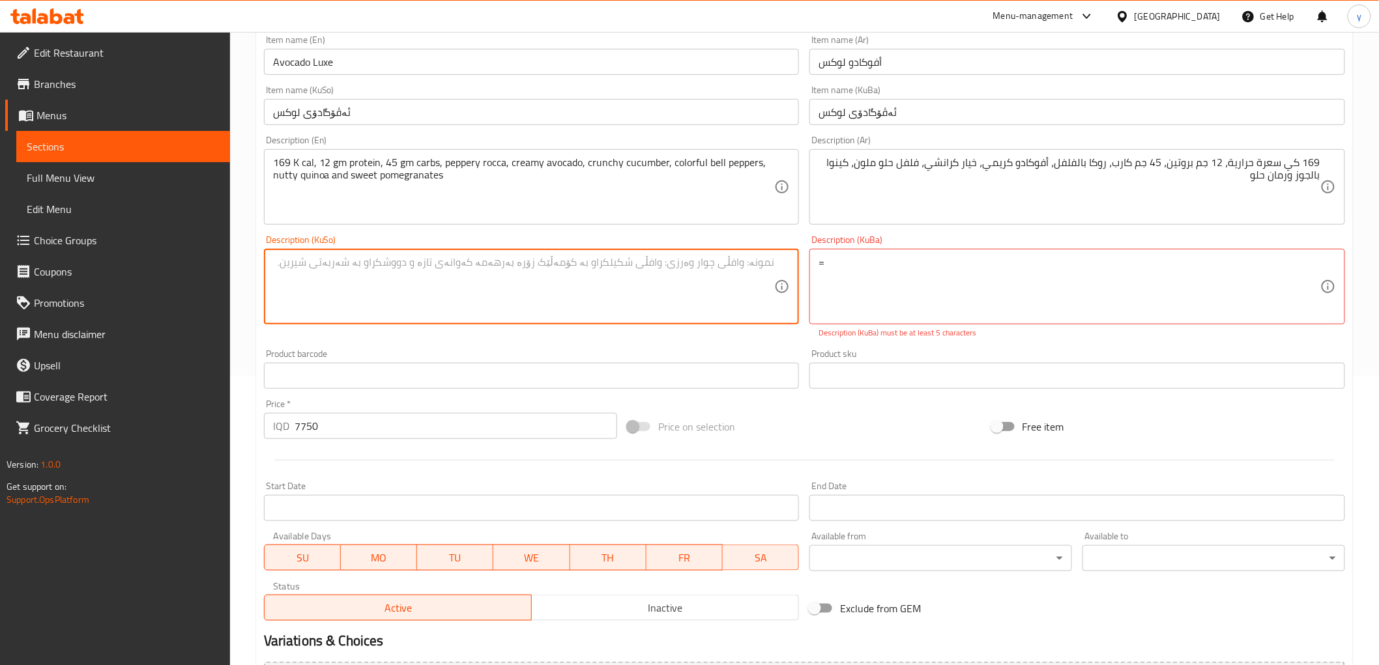
click at [745, 294] on textarea at bounding box center [524, 287] width 502 height 62
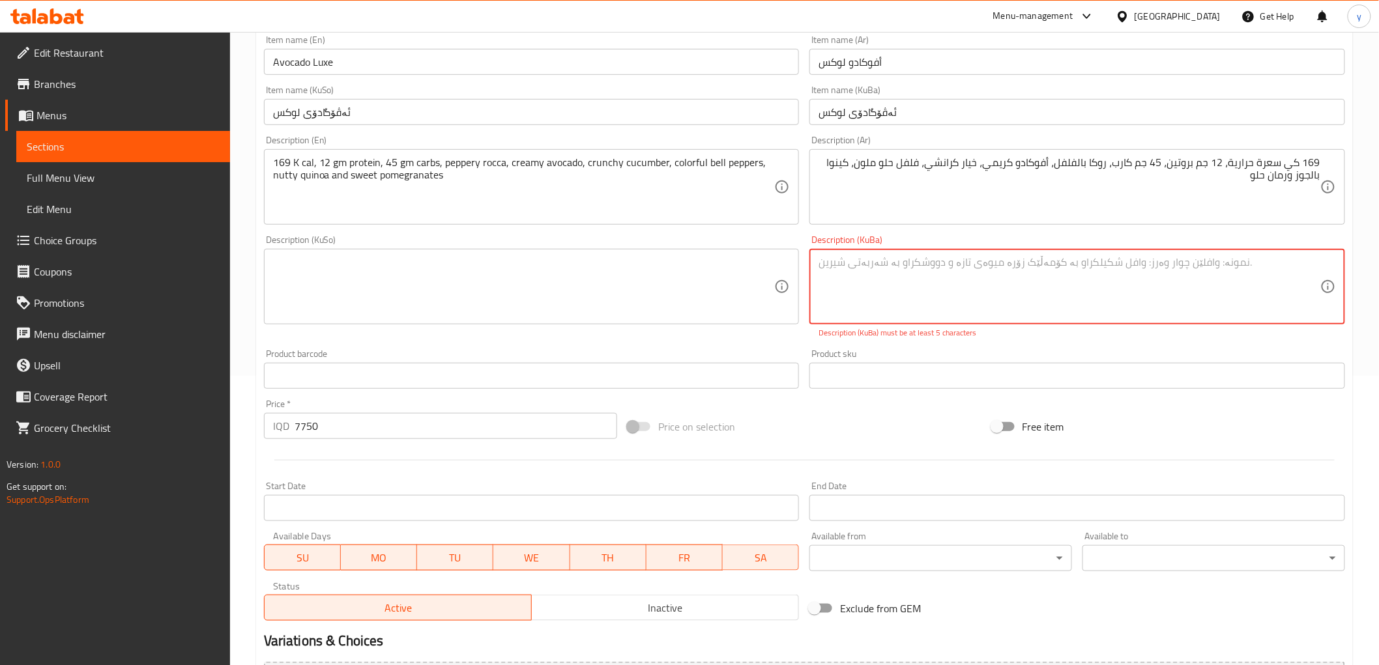
click at [676, 274] on textarea at bounding box center [524, 287] width 502 height 62
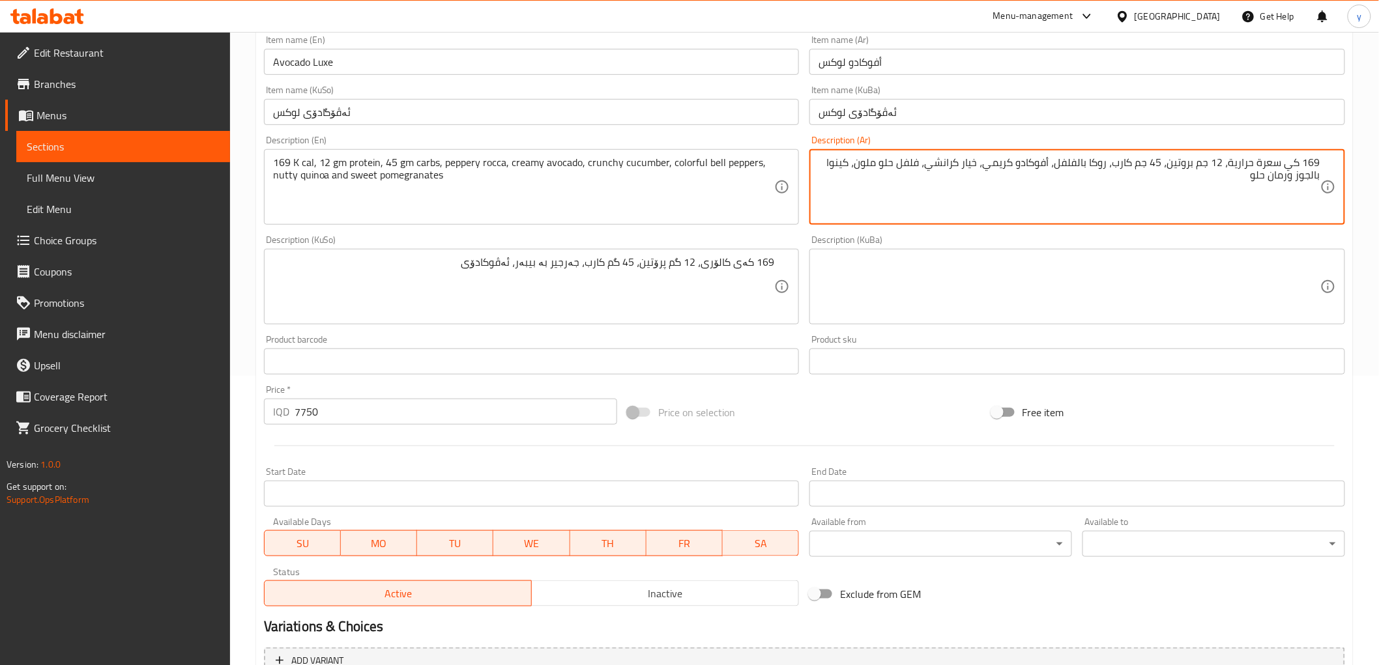
click at [1031, 164] on textarea "169 كي سعرة حرارية، 12 جم بروتين، 45 جم كارب، روكا بالفلفل، أفوكادو كريمي، خيار…" at bounding box center [1069, 187] width 502 height 62
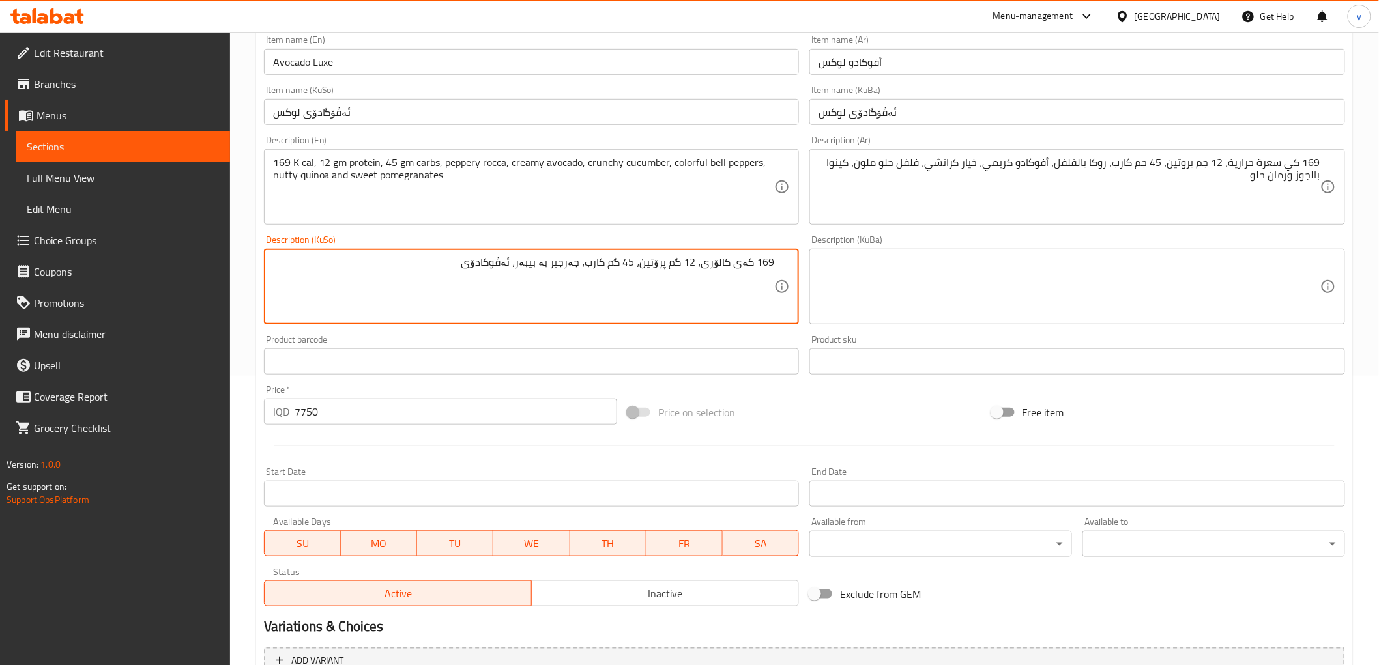
click at [512, 265] on textarea "169 کەی کالۆری، 12 گم پرۆتین، 45 گم کارب، جەرجیر بە بیبەر، ئەڤوکادۆی" at bounding box center [524, 287] width 502 height 62
paste textarea "ۆگادۆی"
type textarea "169 کەی کالۆری، 12 گم پرۆتین، 45 گم کارب، جەرجیر بە بیبەر، ئەڤۆگادۆی کرێمی، خەی…"
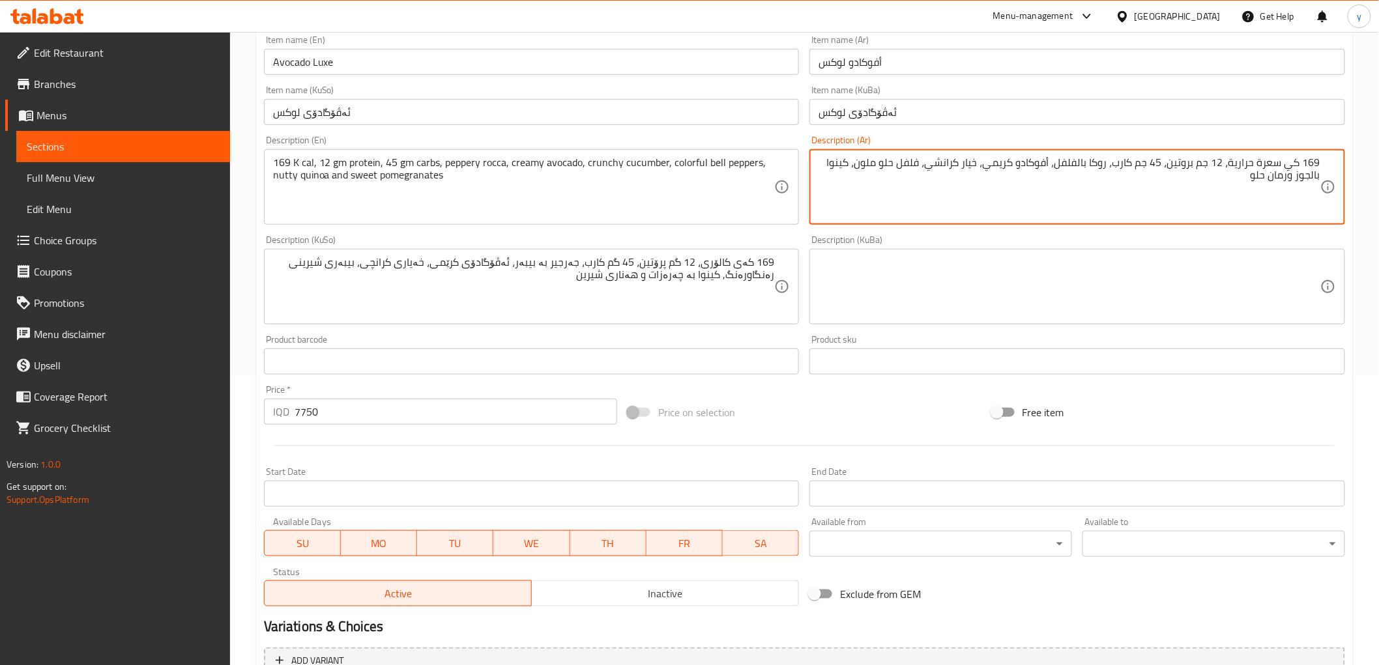
drag, startPoint x: 1310, startPoint y: 174, endPoint x: 1297, endPoint y: 177, distance: 12.7
click at [1297, 177] on textarea "169 كي سعرة حرارية، 12 جم بروتين، 45 جم كارب، روكا بالفلفل، أفوكادو كريمي، خيار…" at bounding box center [1069, 187] width 502 height 62
drag, startPoint x: 1308, startPoint y: 176, endPoint x: 1294, endPoint y: 179, distance: 14.1
click at [1294, 179] on textarea "169 كي سعرة حرارية، 12 جم بروتين، 45 جم كارب، روكا بالفلفل، أفوكادو كريمي، خيار…" at bounding box center [1069, 187] width 502 height 62
drag, startPoint x: 1312, startPoint y: 174, endPoint x: 1297, endPoint y: 178, distance: 15.5
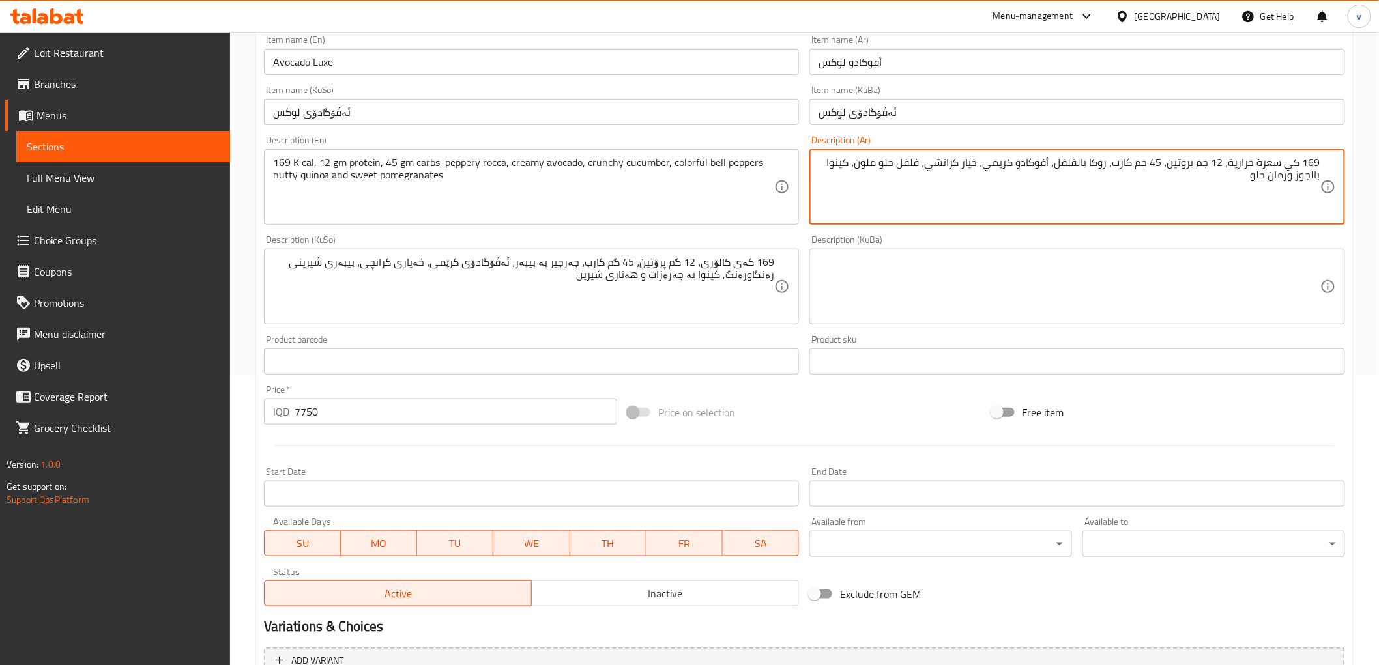
click at [1297, 178] on textarea "169 كي سعرة حرارية، 12 جم بروتين، 45 جم كارب، روكا بالفلفل، أفوكادو كريمي، خيار…" at bounding box center [1069, 187] width 502 height 62
type textarea "169 كي سعرة حرارية، 12 جم بروتين، 45 جم كارب، روكا بالفلفل، أفوكادو كريمي، خيار…"
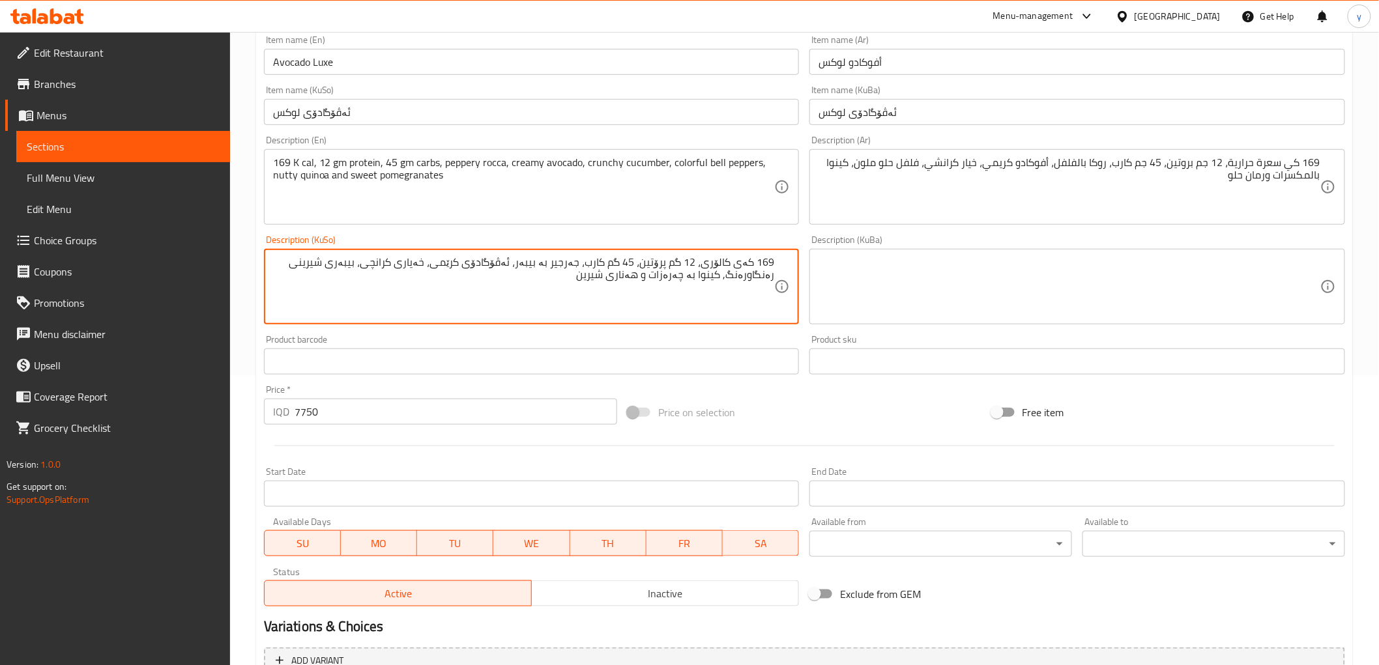
click at [619, 315] on textarea "169 کەی کالۆری، 12 گم پرۆتین، 45 گم کارب، جەرجیر بە بیبەر، ئەڤۆگادۆی کرێمی، خەی…" at bounding box center [524, 287] width 502 height 62
click at [605, 334] on div "Product barcode Product barcode" at bounding box center [532, 355] width 546 height 50
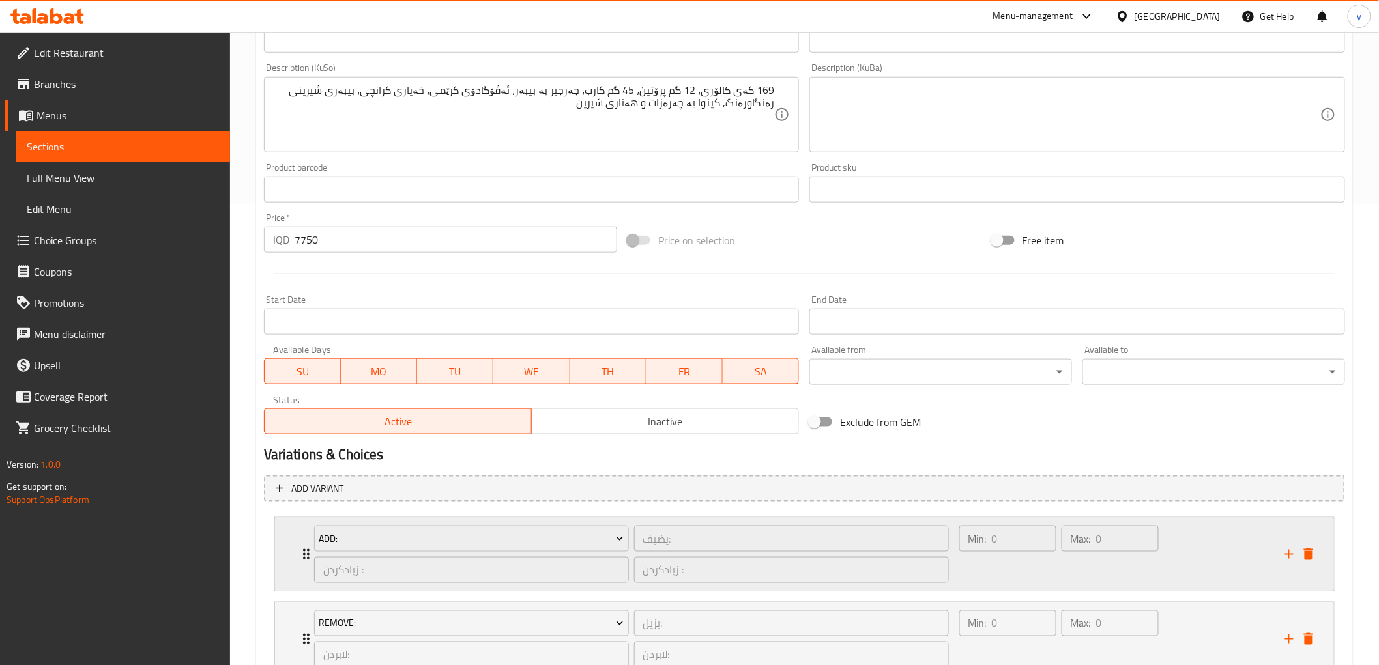
scroll to position [560, 0]
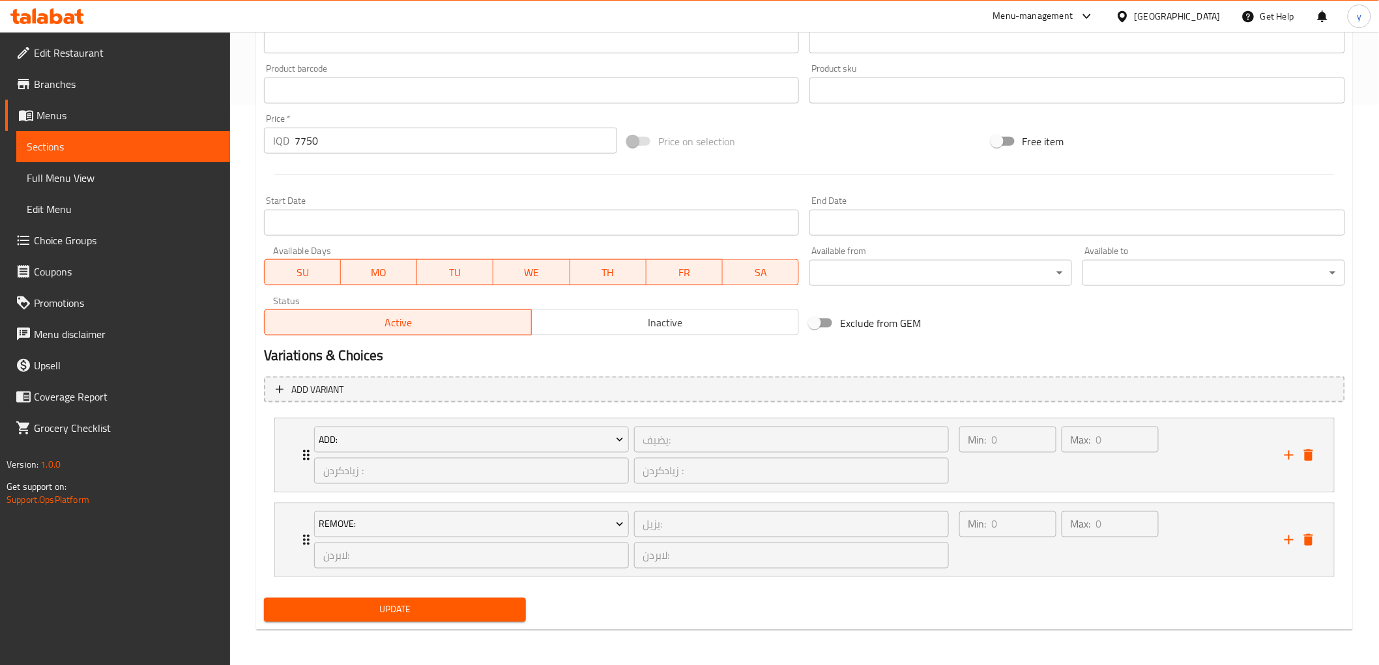
click at [413, 603] on span "Update" at bounding box center [395, 610] width 242 height 16
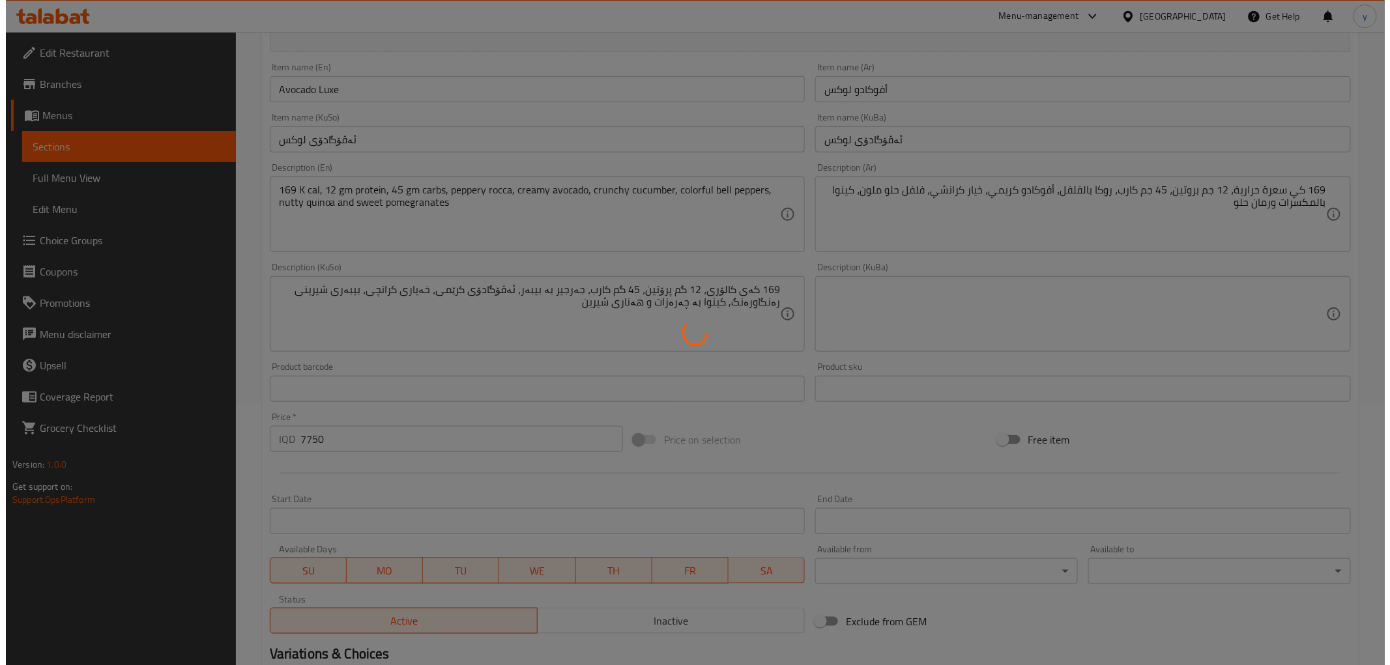
scroll to position [0, 0]
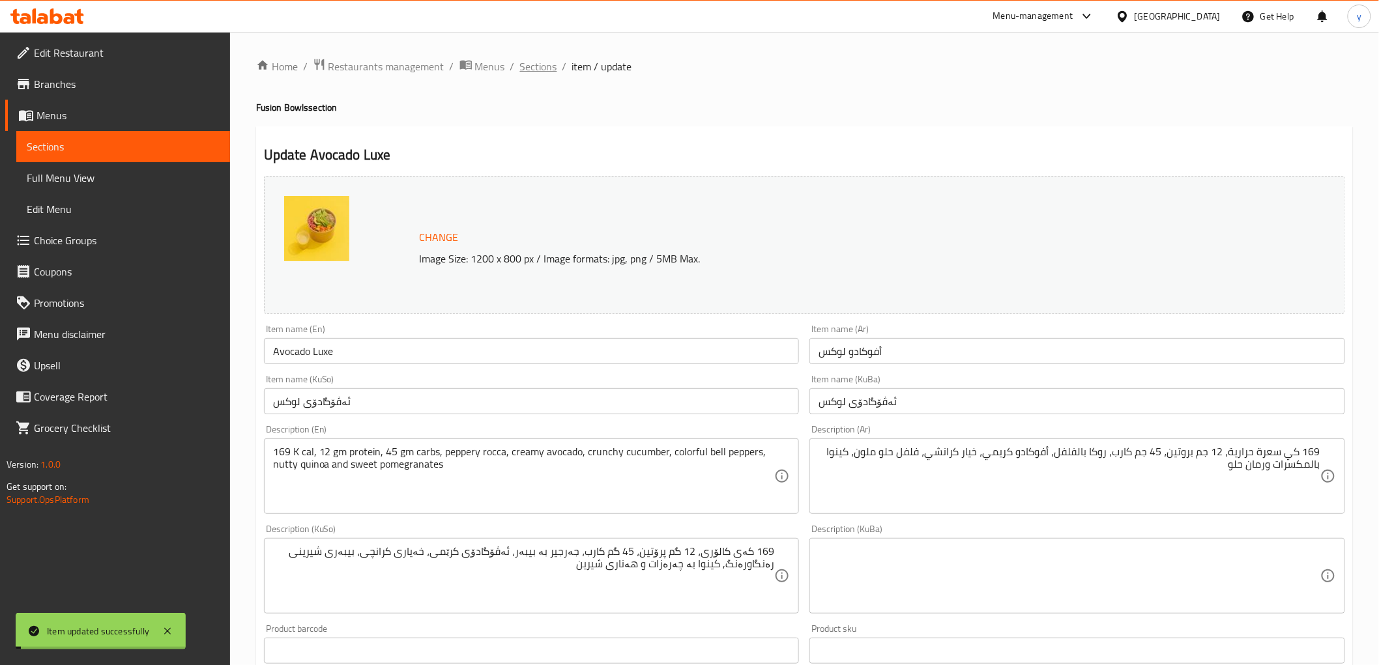
click at [537, 63] on span "Sections" at bounding box center [538, 67] width 37 height 16
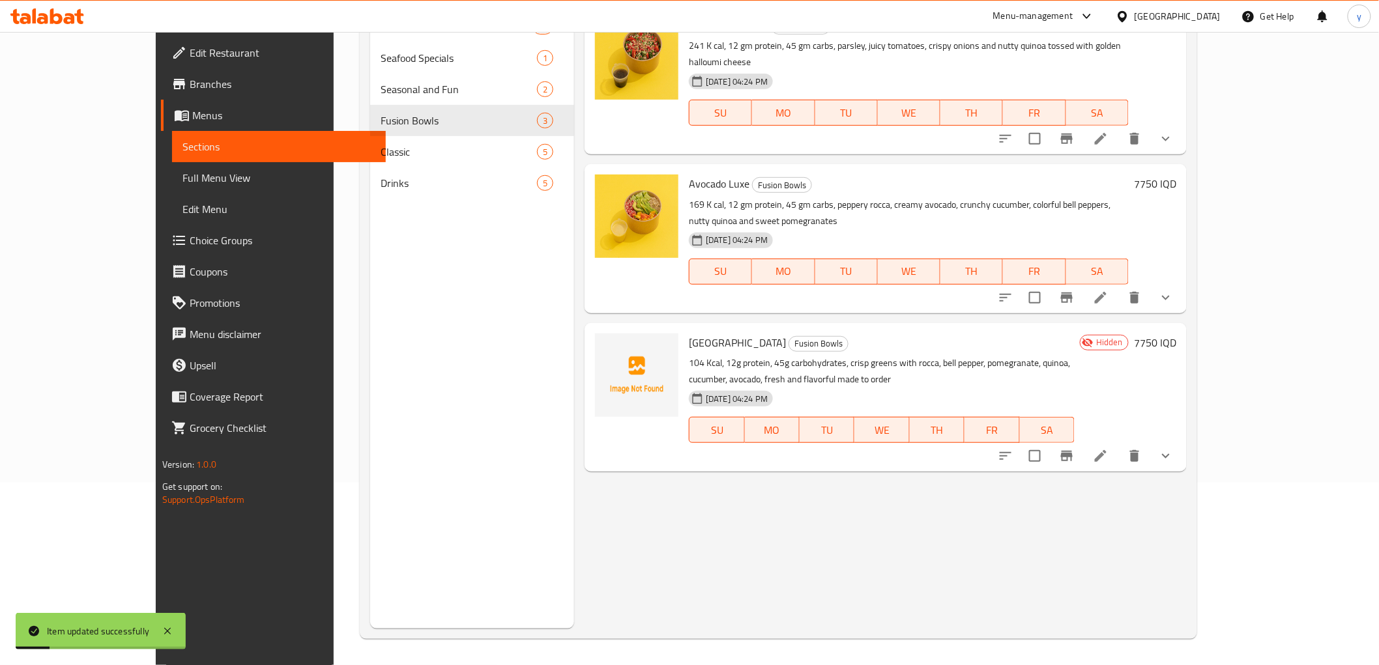
scroll to position [37, 0]
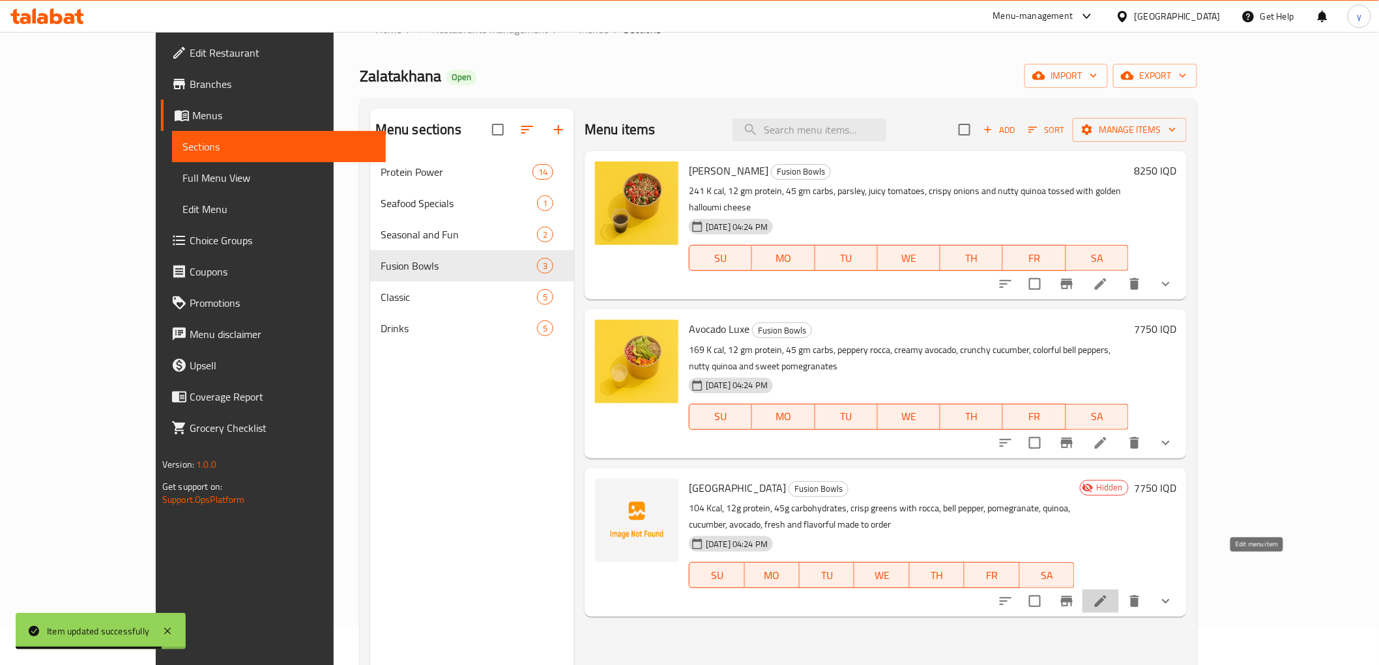
click at [1106, 596] on icon at bounding box center [1101, 602] width 12 height 12
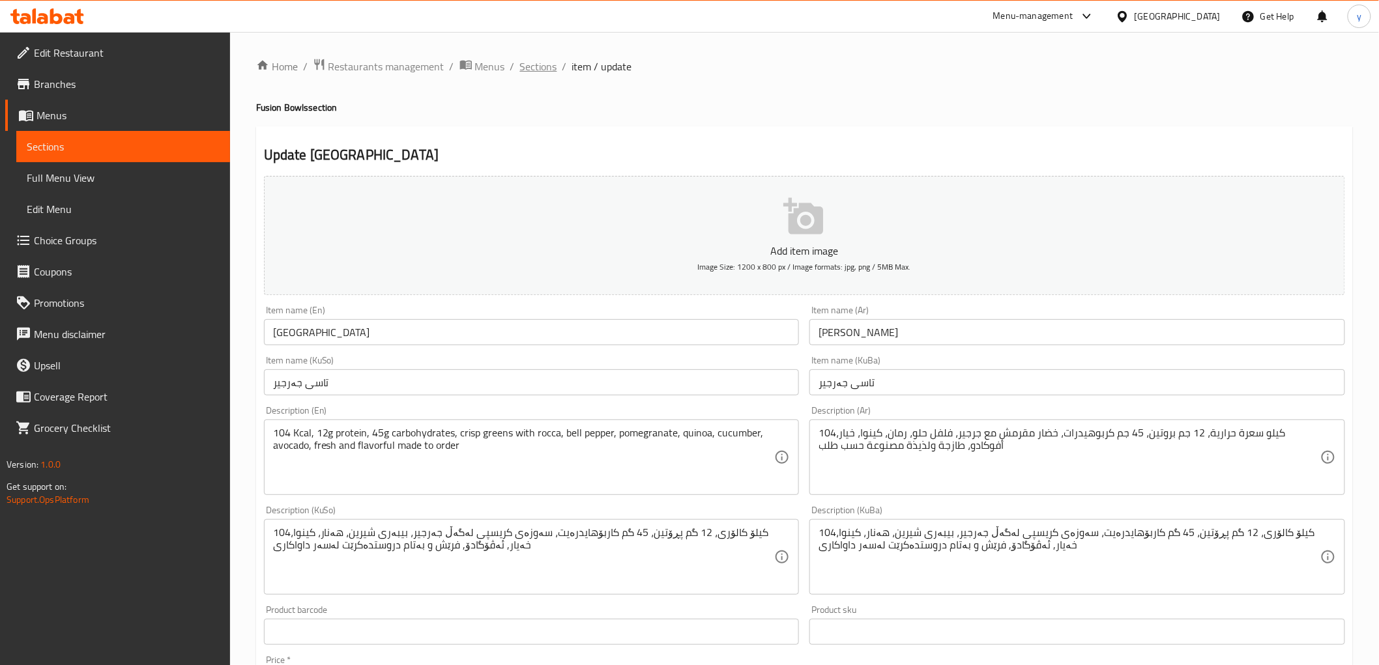
click at [545, 70] on span "Sections" at bounding box center [538, 67] width 37 height 16
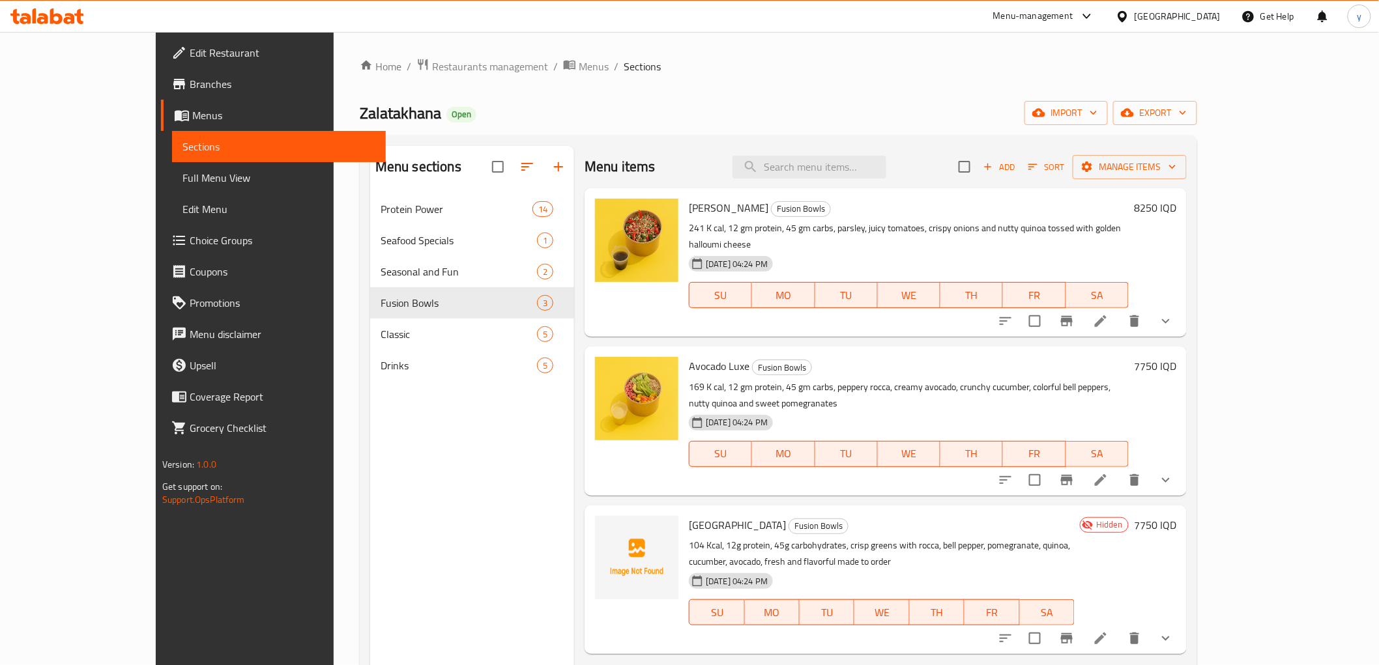
click at [1119, 627] on li at bounding box center [1100, 638] width 36 height 23
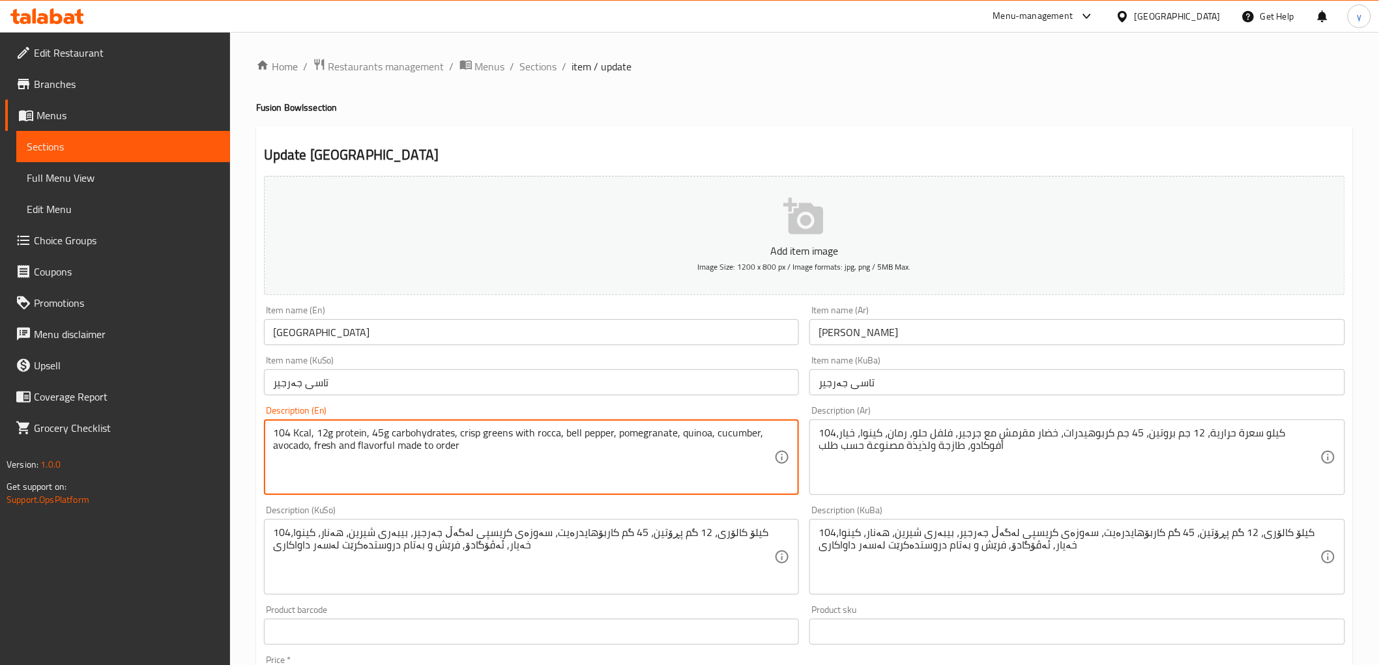
click at [497, 450] on textarea "104 Kcal, 12g protein, 45g carbohydrates, crisp greens with rocca, bell pepper,…" at bounding box center [524, 458] width 502 height 62
paste textarea "calories, 12 gm protein, carbs 45 gm, crispy greens with rocca, cherry tomato, …"
type textarea "104 K calories, 12 gm protein, carbs 45 gm, crispy greens with rocca, cherry to…"
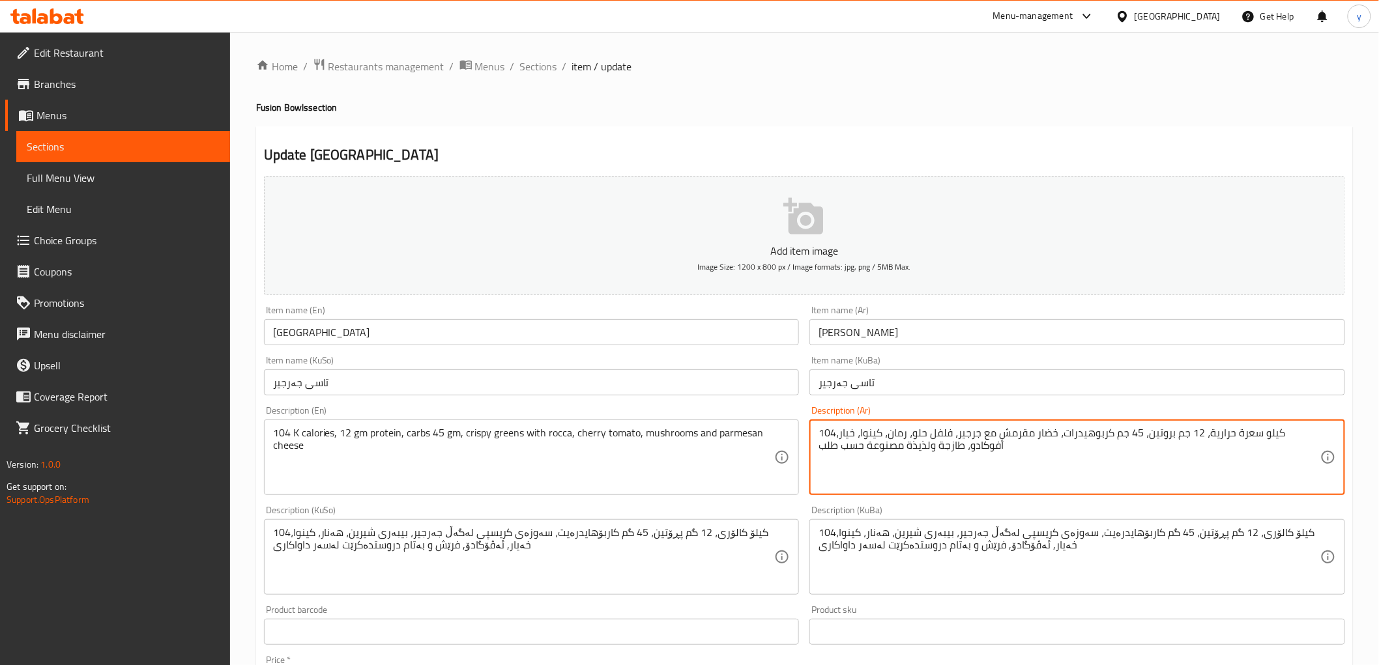
click at [945, 447] on textarea "104كيلو سعرة حرارية، 12 جم بروتين، 45 جم كربوهيدرات، خضار مقرمش مع جرجير، فلفل …" at bounding box center [1069, 458] width 502 height 62
paste textarea "كي كالوري، 12 جم بروتين، 45 جم كارب، خضراوات مقرمش معجرجير، طماطم كرزية، فطر وج…"
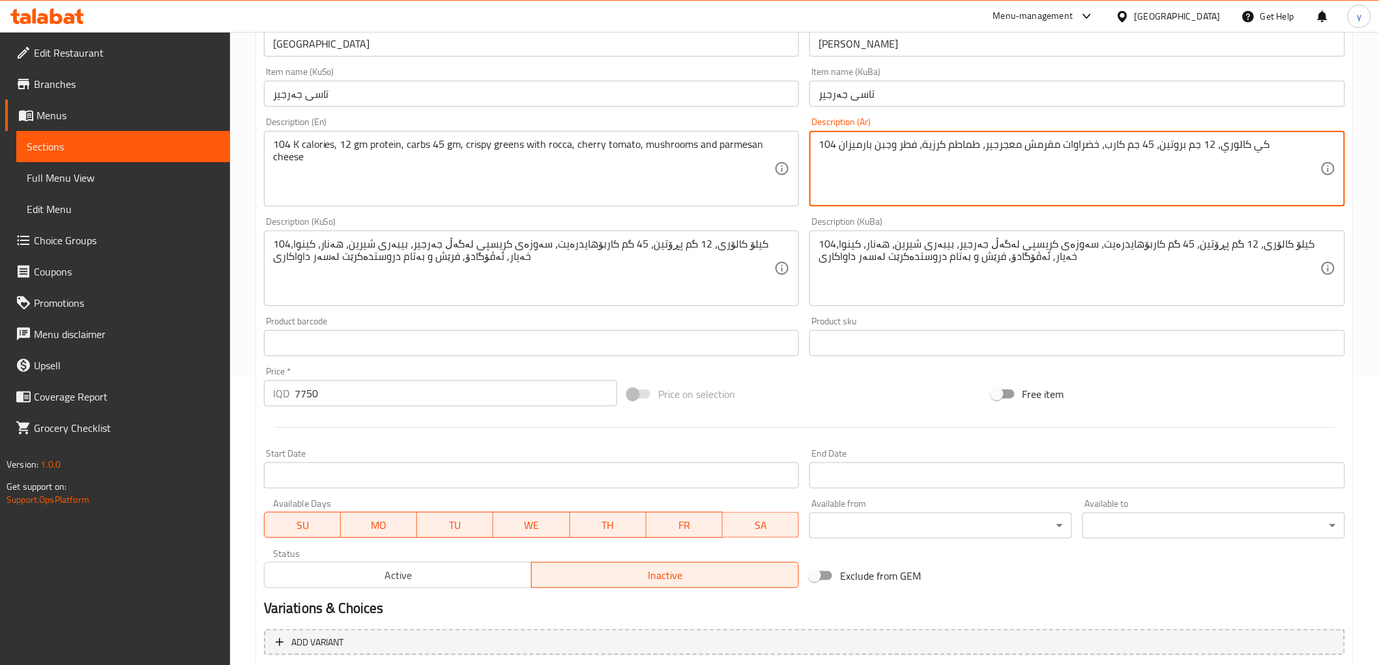
scroll to position [289, 0]
type textarea "104 كي كالوري، 12 جم بروتين، 45 جم كارب، خضراوات مقرمش معجرجير، طماطم كرزية، فط…"
click at [598, 301] on div "104کیلۆ کالۆری، 12 گم پڕۆتین، 45 گم کاربۆهایدرەیت، سەوزەی کریسپی لەگەڵ جەرجیر، …" at bounding box center [532, 268] width 536 height 76
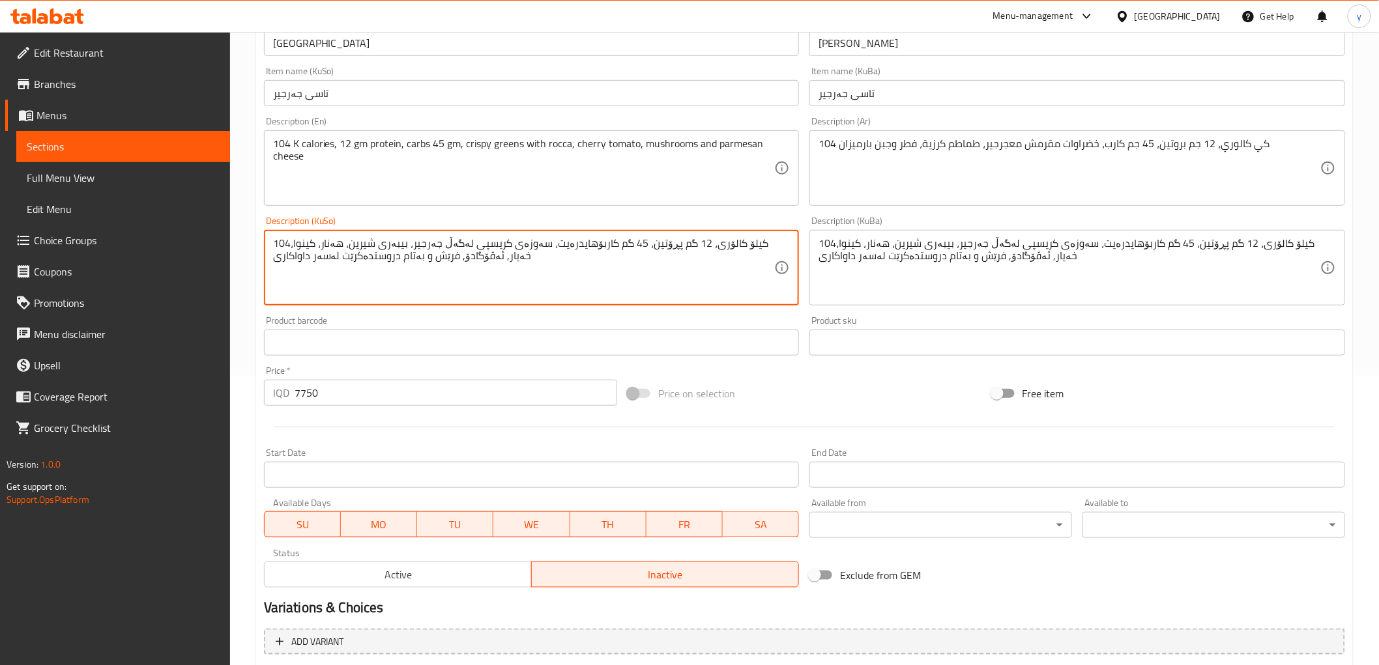
click at [598, 285] on textarea "104کیلۆ کالۆری، 12 گم پڕۆتین، 45 گم کاربۆهایدرەیت، سەوزەی کریسپی لەگەڵ جەرجیر، …" at bounding box center [524, 268] width 502 height 62
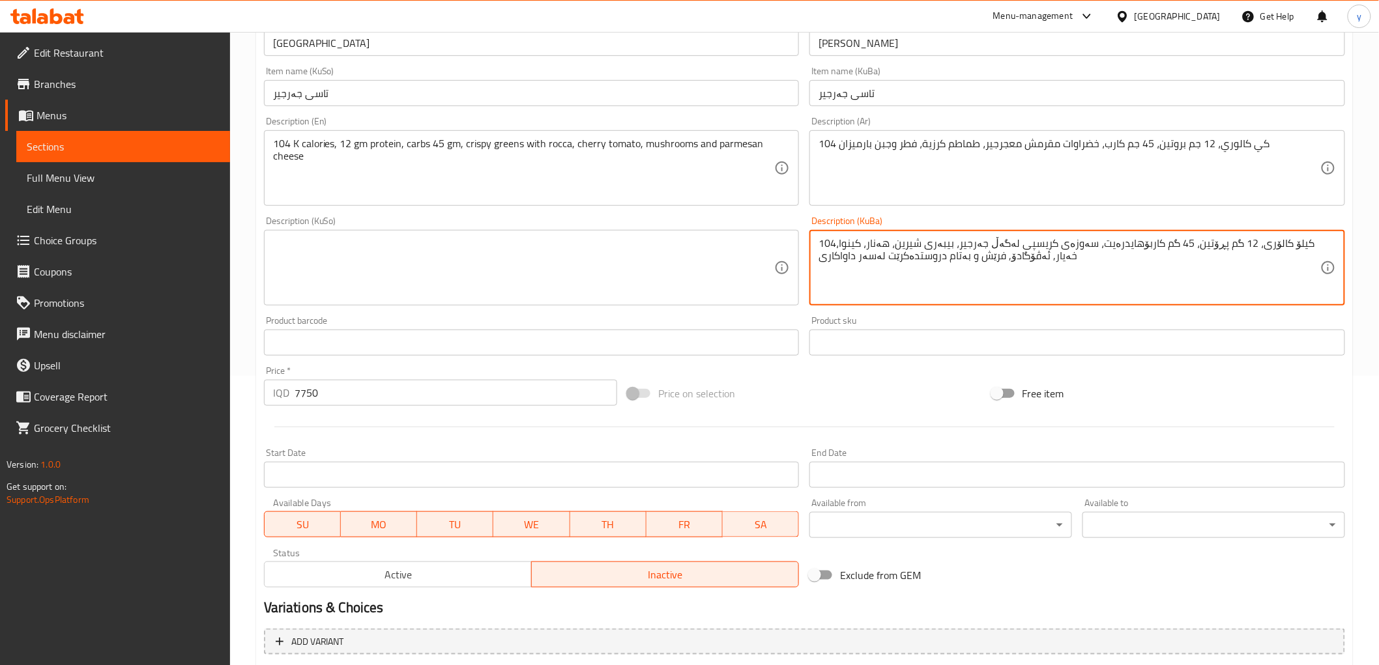
click at [963, 265] on textarea "104کیلۆ کالۆری، 12 گم پڕۆتین، 45 گم کاربۆهایدرەیت، سەوزەی کریسپی لەگەڵ جەرجیر، …" at bounding box center [1069, 268] width 502 height 62
click at [566, 250] on textarea at bounding box center [524, 268] width 502 height 62
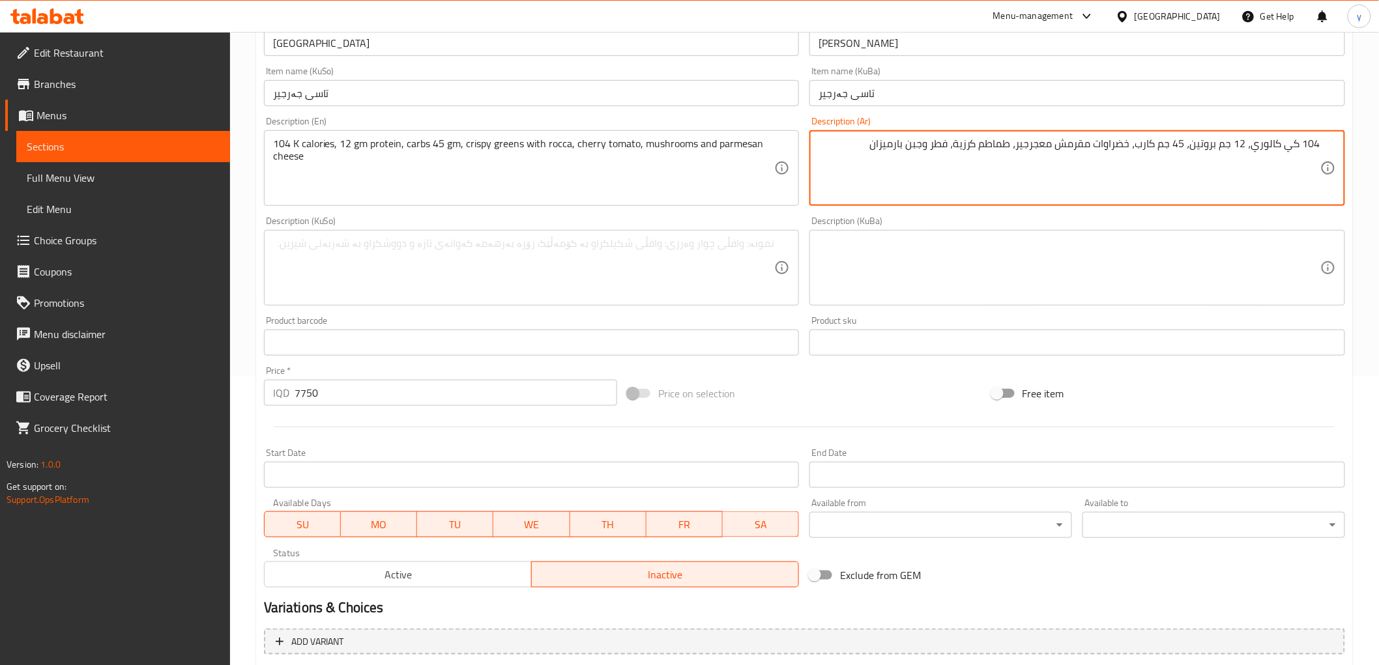
click at [702, 229] on div "Description (KuSo) Description (KuSo)" at bounding box center [532, 260] width 536 height 89
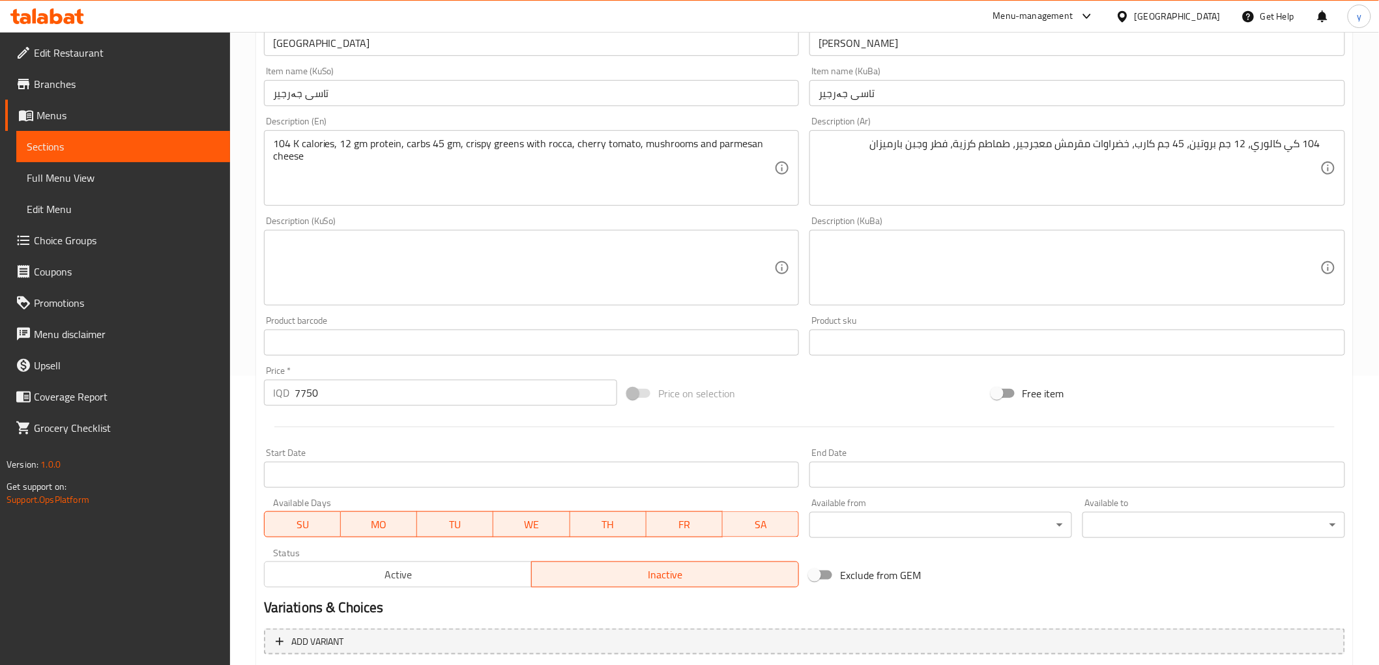
click at [715, 238] on textarea at bounding box center [524, 268] width 502 height 62
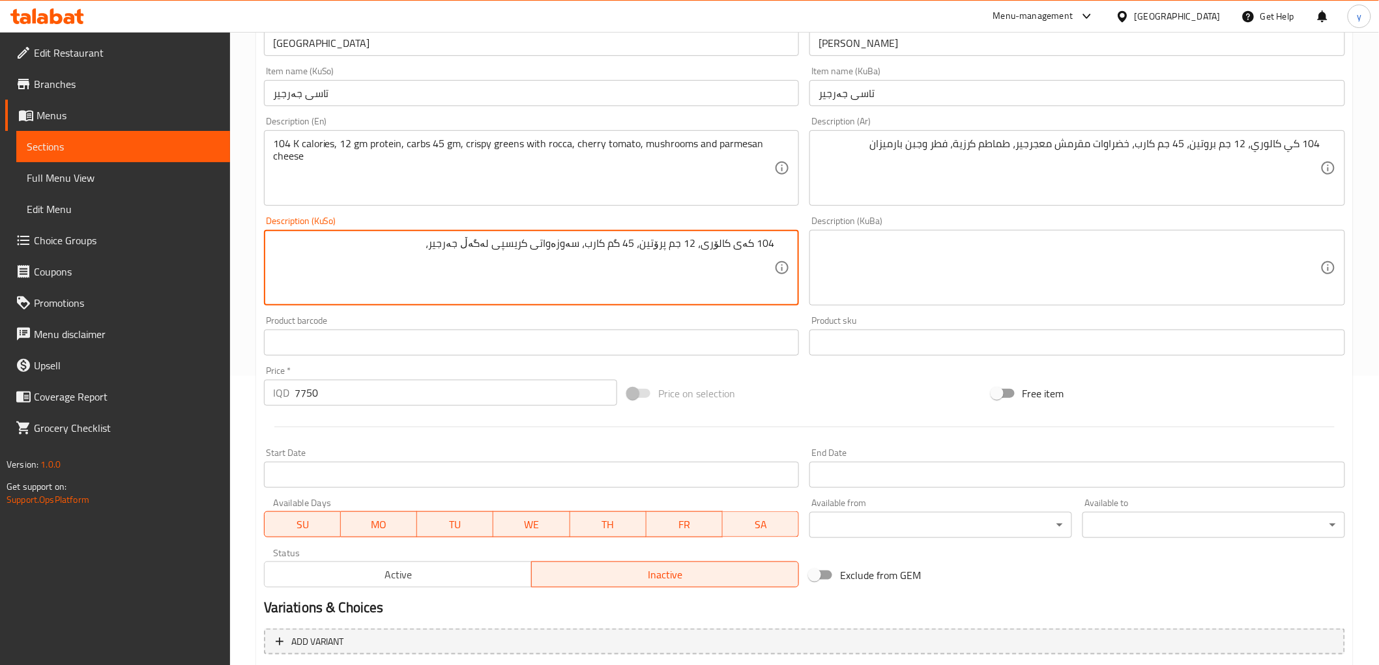
type textarea "104 کەی کالۆری، 12 جم پرۆتین، 45 گم کارب، سەوزەواتی کریسپی لەگەڵ جەرجیر،"
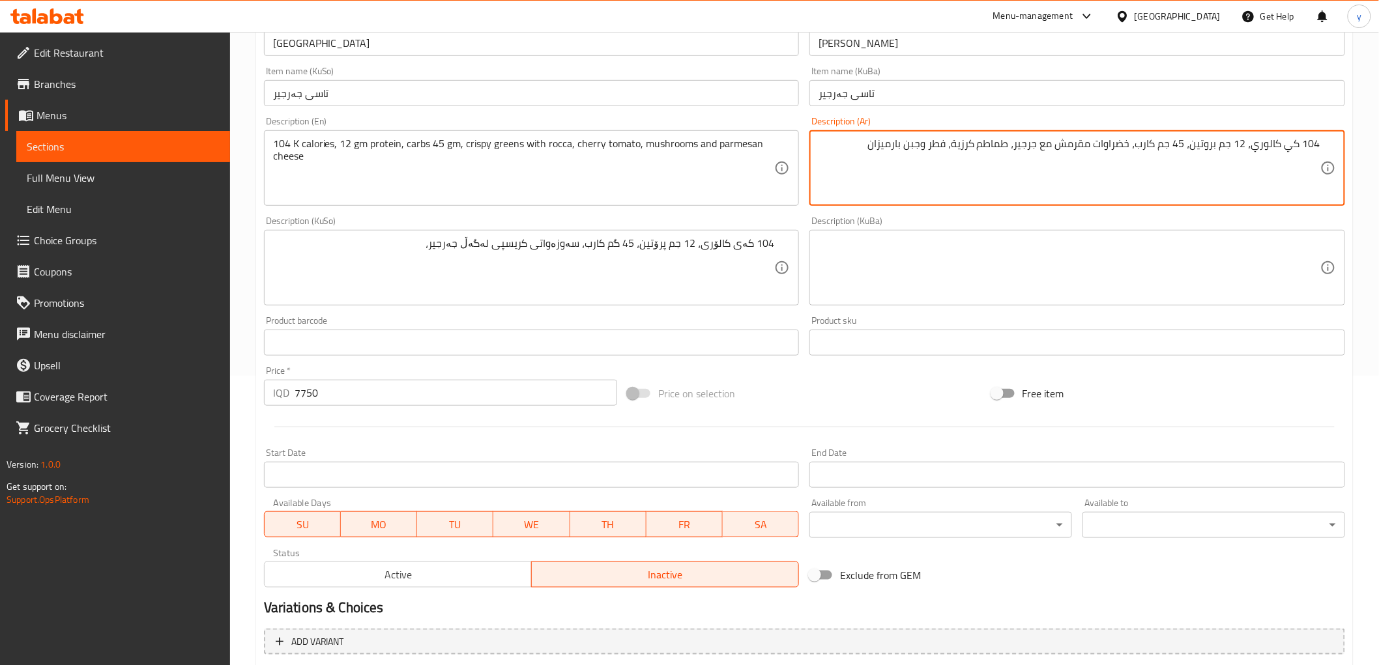
type textarea "104 كي كالوري، 12 جم بروتين، 45 جم كارب، خضراوات مقرمش مع جرجير، طماطم كرزية، ف…"
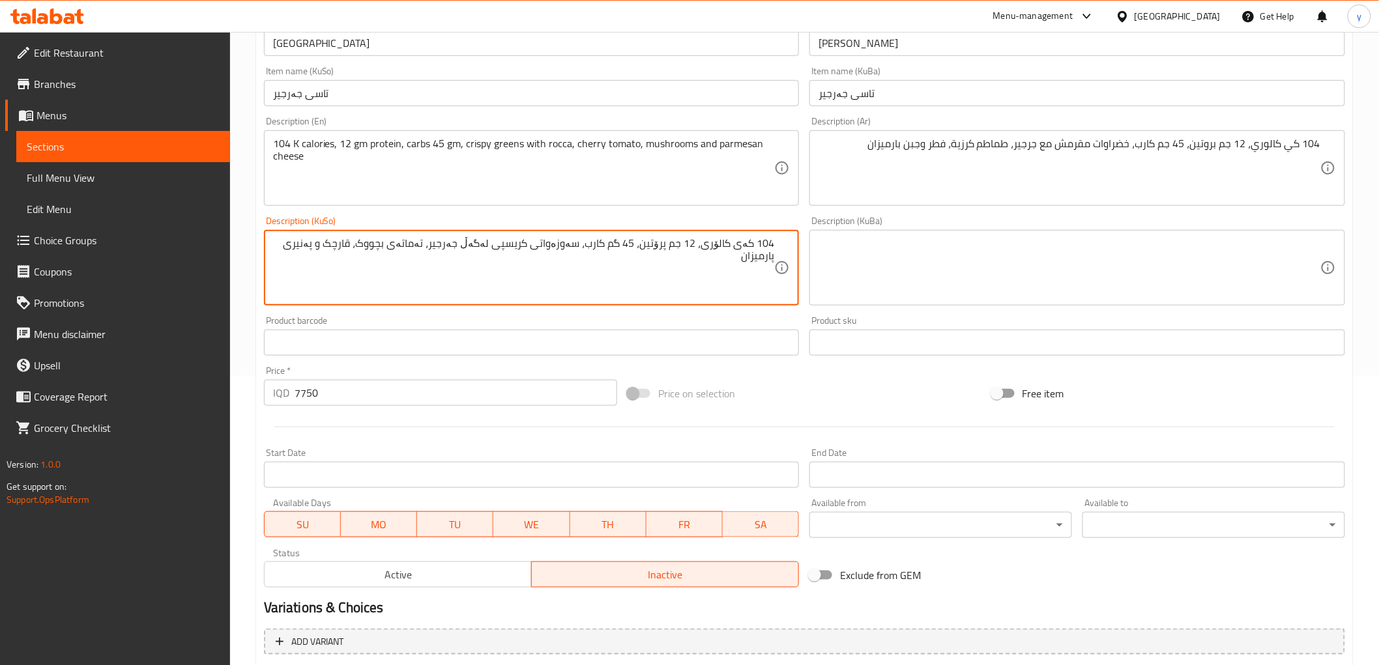
click at [508, 252] on textarea "104 کەی کالۆری، 12 جم پرۆتین، 45 گم کارب، سەوزەواتی کریسپی لەگەڵ جەرجیر، تەماتە…" at bounding box center [524, 268] width 502 height 62
type textarea "104 کەی کالۆری، 12 جم پرۆتین، 45 گم کارب، سەوزەواتی کریسپی لەگەڵ جەرجیر، تەماتە…"
click at [936, 268] on textarea at bounding box center [1069, 268] width 502 height 62
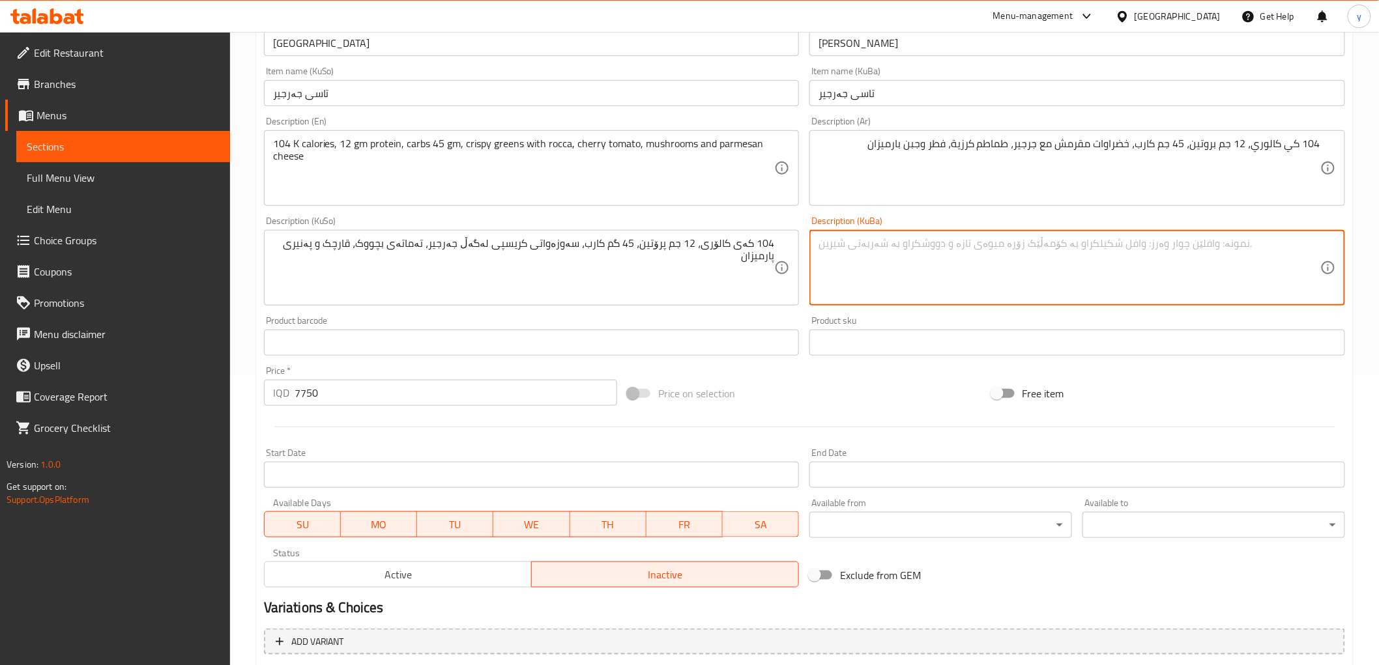
paste textarea "104 کەی کالۆری، 12 جم پرۆتین، 45 گم کارب، سەوزەواتی کریسپی لەگەڵ جەرجیر، تەماتە…"
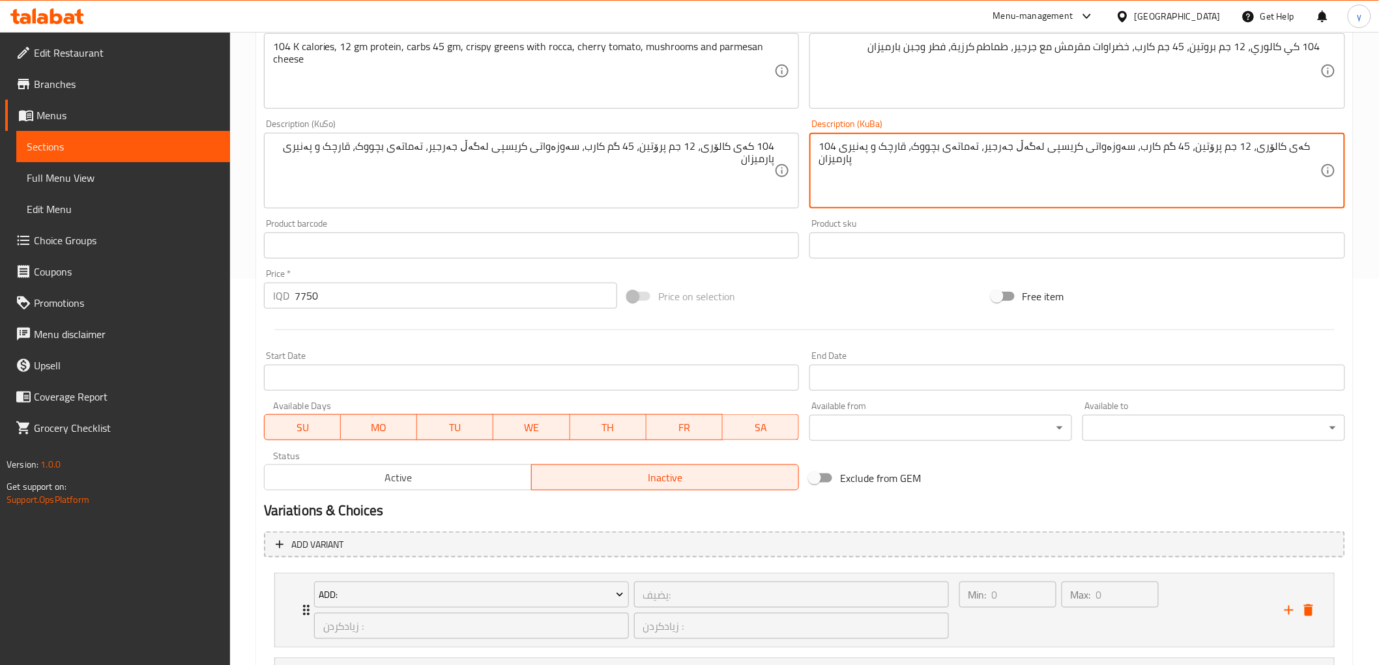
scroll to position [541, 0]
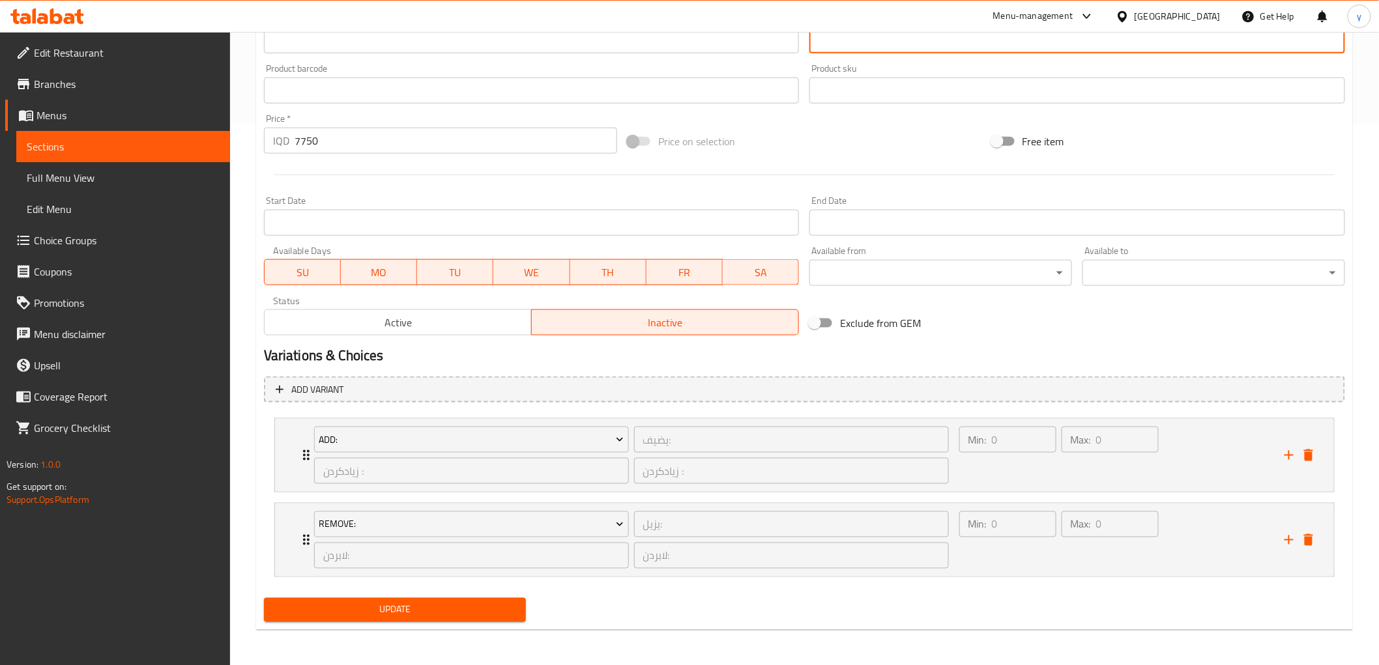
type textarea "104 کەی کالۆری، 12 جم پرۆتین، 45 گم کارب، سەوزەواتی کریسپی لەگەڵ جەرجیر، تەماتە…"
click at [451, 616] on span "Update" at bounding box center [395, 610] width 242 height 16
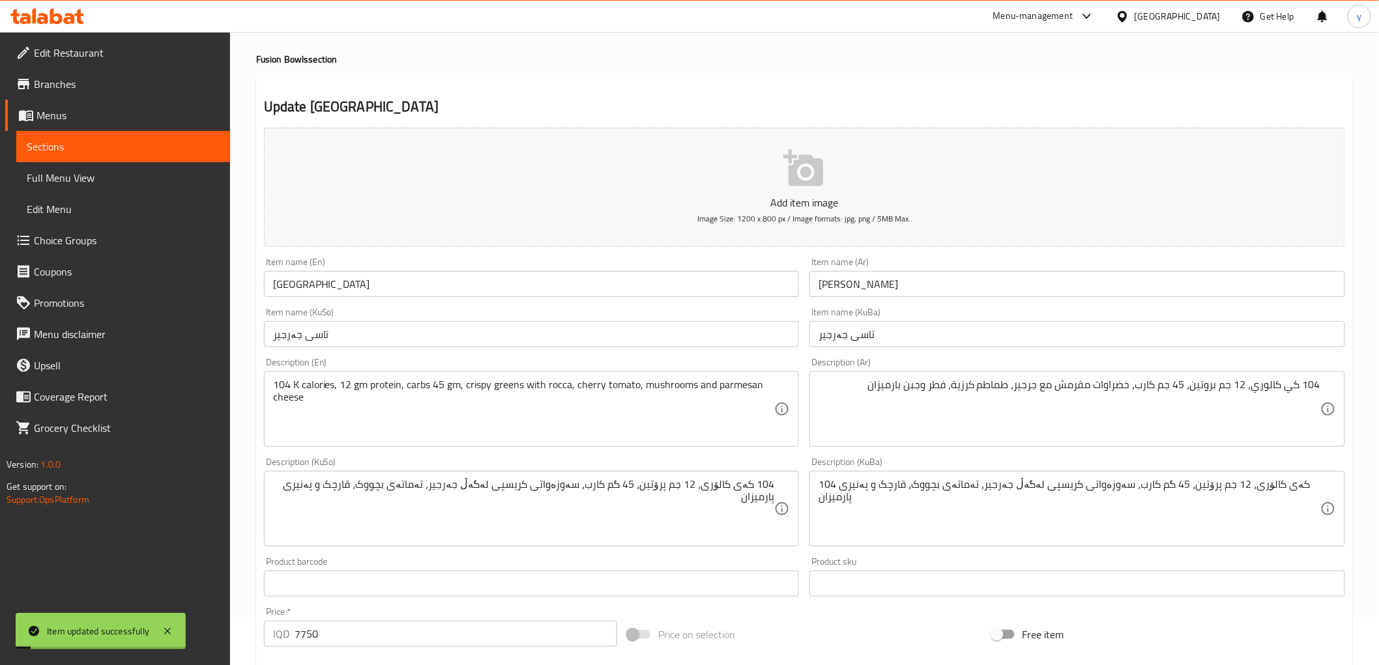
scroll to position [0, 0]
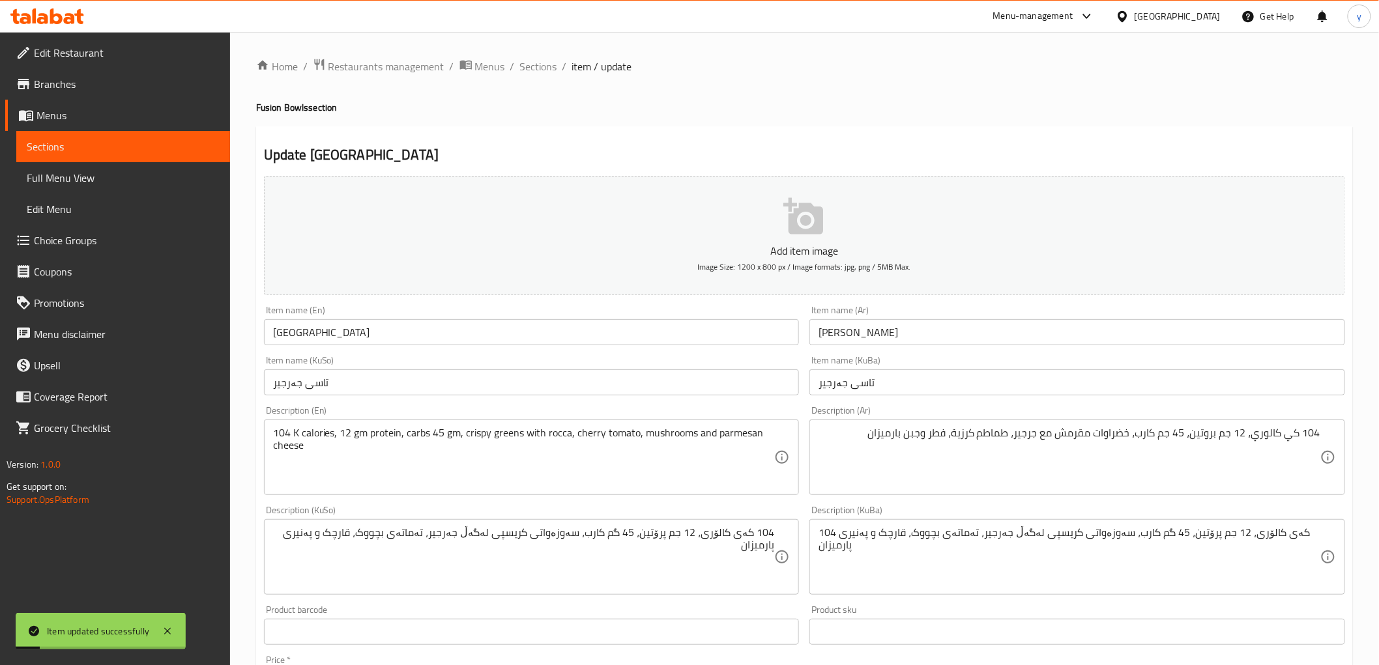
click at [534, 55] on div "Home / Restaurants management / Menus / Sections / item / update Fusion Bowls s…" at bounding box center [804, 620] width 1149 height 1176
click at [539, 76] on div "Home / Restaurants management / Menus / Sections / item / update Fusion Bowls s…" at bounding box center [804, 620] width 1097 height 1124
click at [544, 68] on span "Sections" at bounding box center [538, 67] width 37 height 16
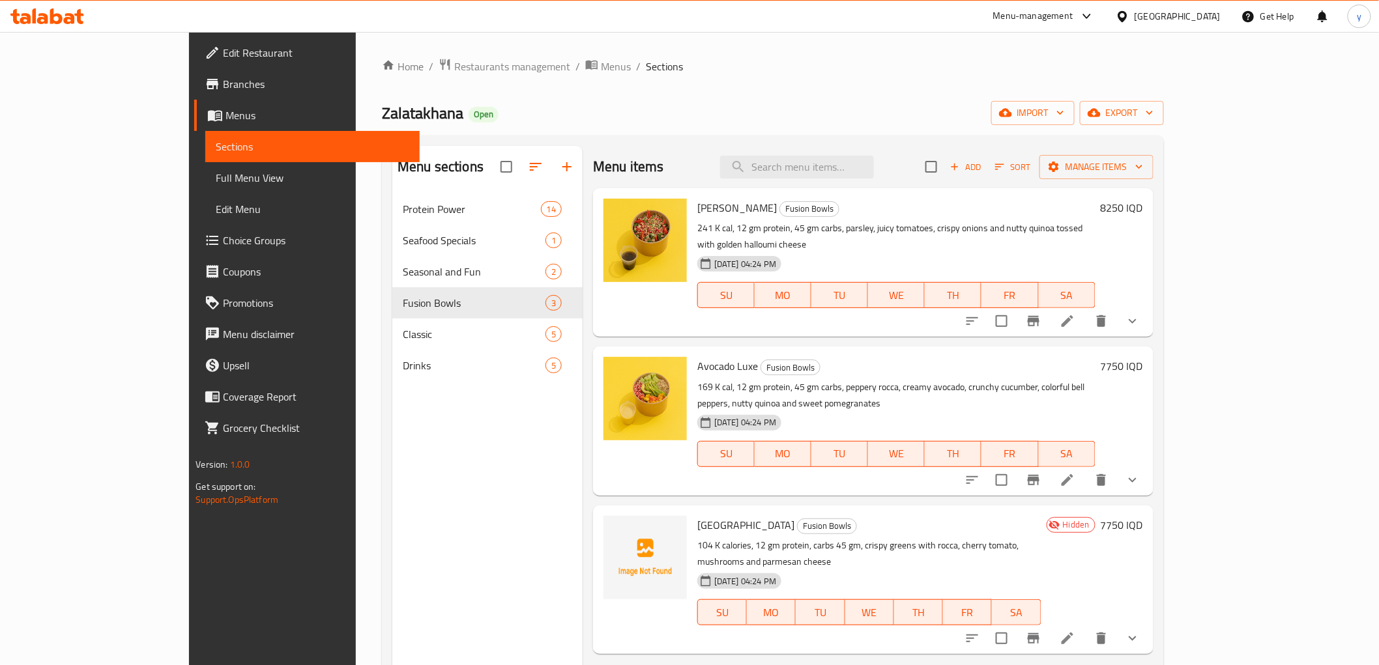
click at [205, 222] on link "Edit Menu" at bounding box center [312, 209] width 214 height 31
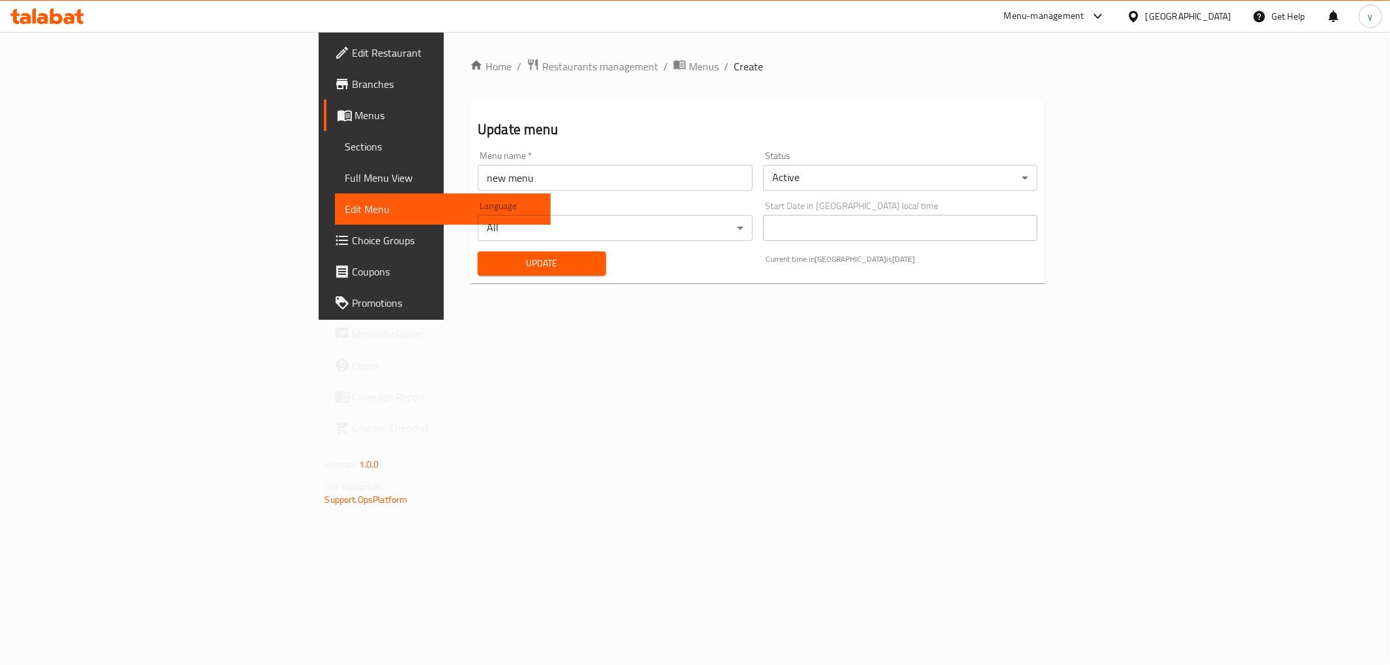
click at [353, 237] on span "Choice Groups" at bounding box center [447, 241] width 188 height 16
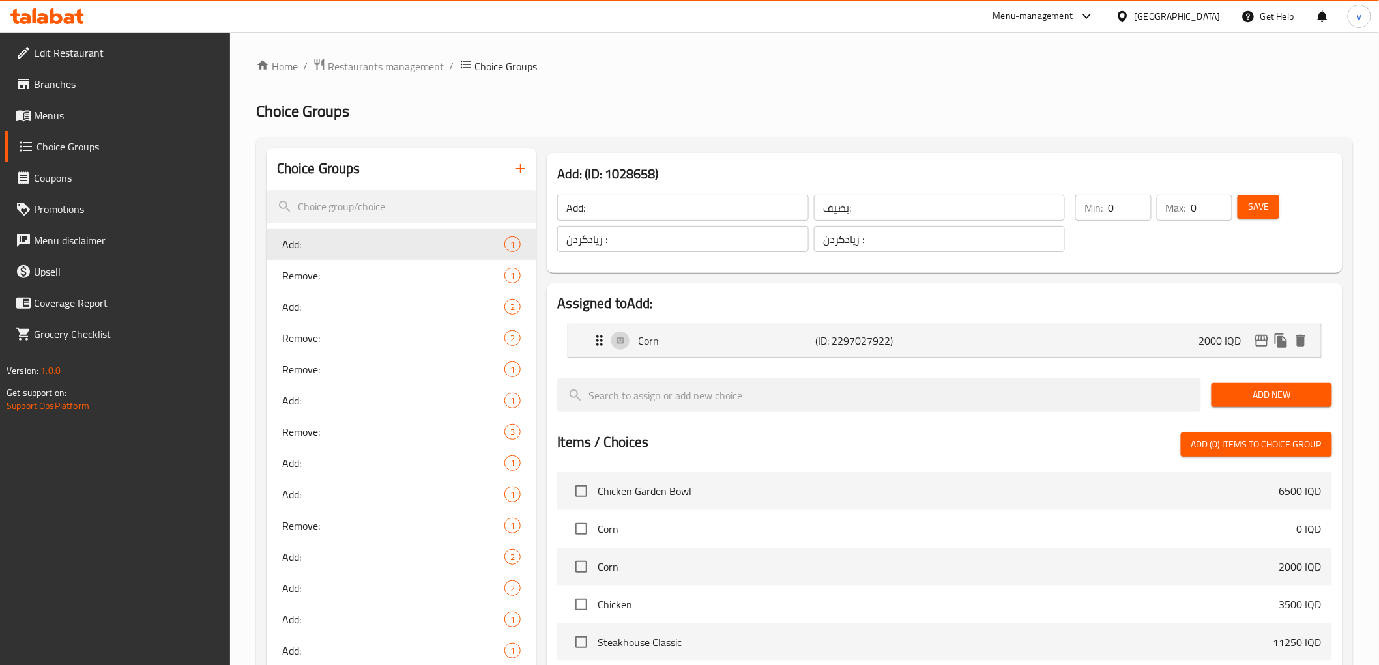
click at [518, 177] on icon "button" at bounding box center [521, 169] width 16 height 16
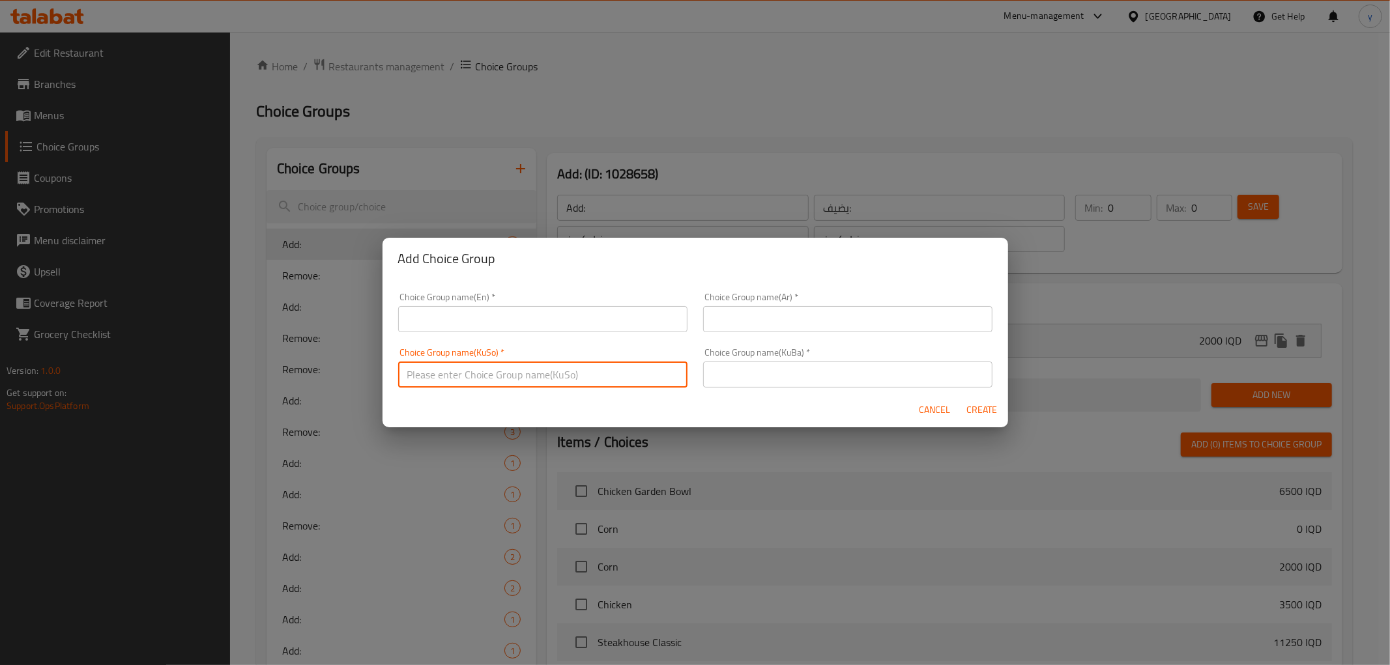
click at [674, 370] on input "text" at bounding box center [542, 375] width 289 height 26
paste input "زیادە:"
type input "زیادە:"
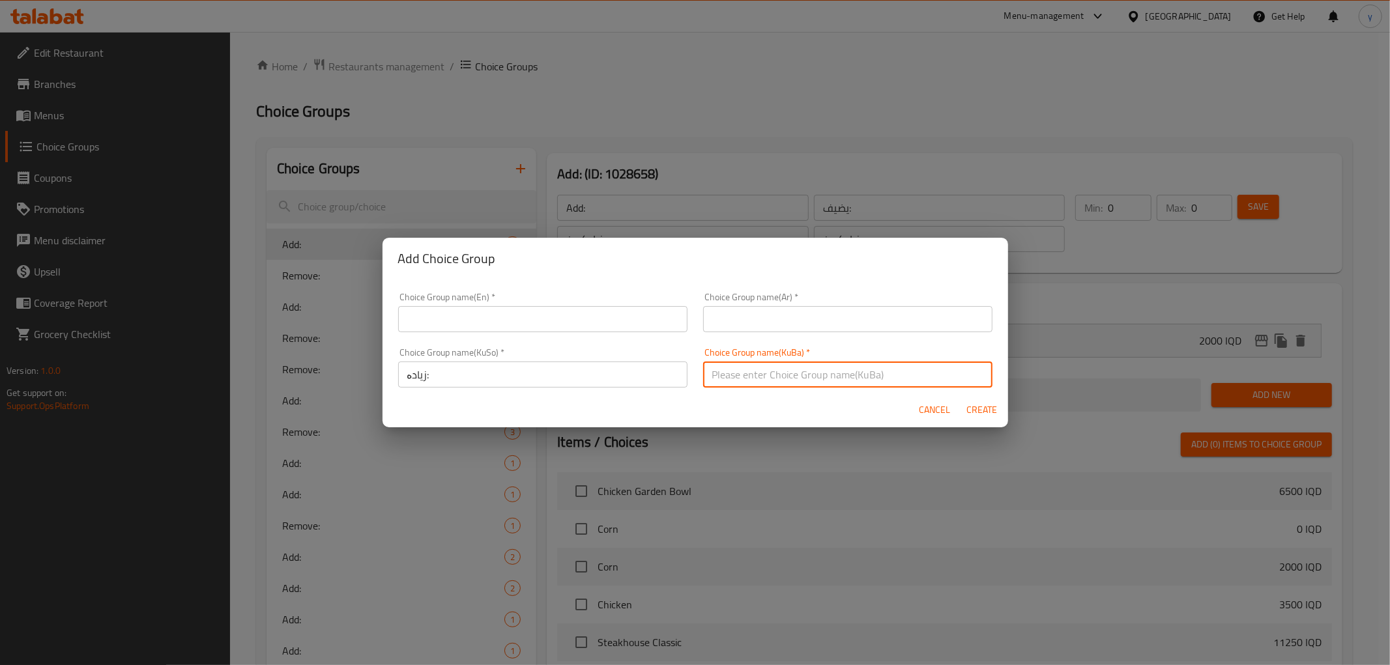
click at [745, 374] on input "text" at bounding box center [847, 375] width 289 height 26
paste input "زیادە:"
type input "زیادە:"
click at [751, 300] on div "Choice Group name(Ar)   * Choice Group name(Ar) *" at bounding box center [847, 313] width 289 height 40
drag, startPoint x: 753, startPoint y: 316, endPoint x: 756, endPoint y: 334, distance: 18.5
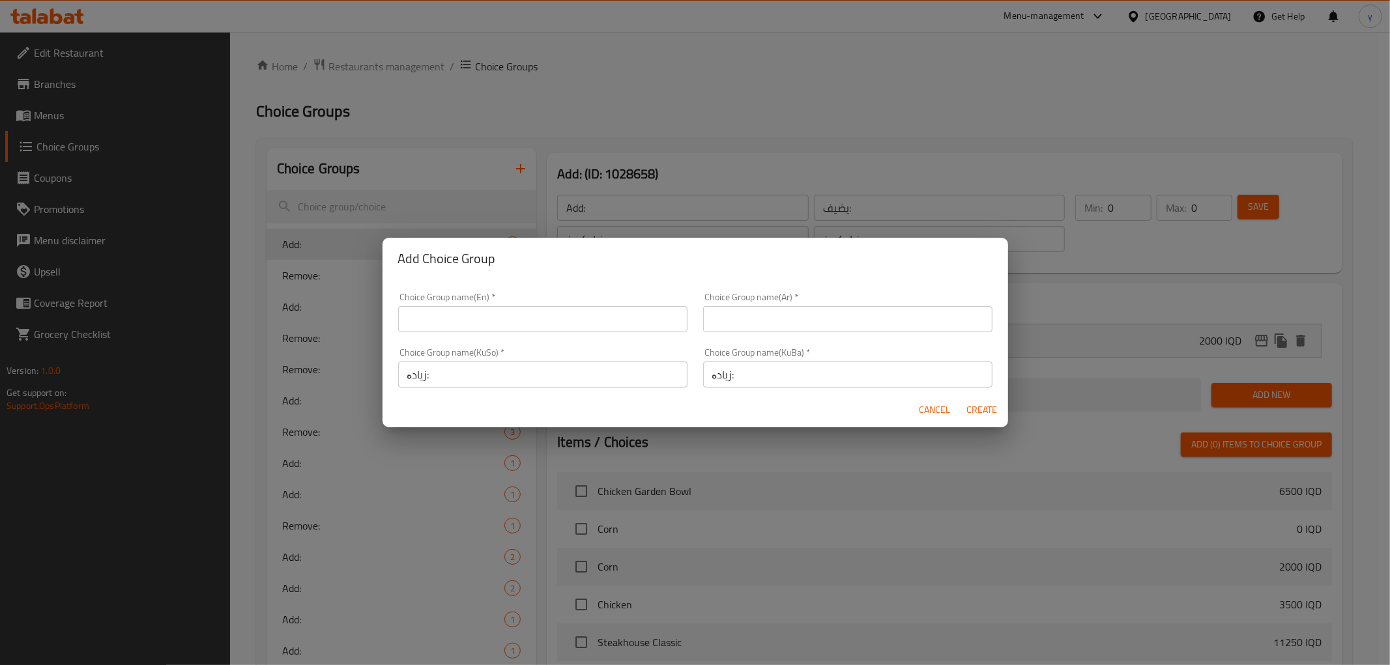
click at [753, 316] on input "text" at bounding box center [847, 319] width 289 height 26
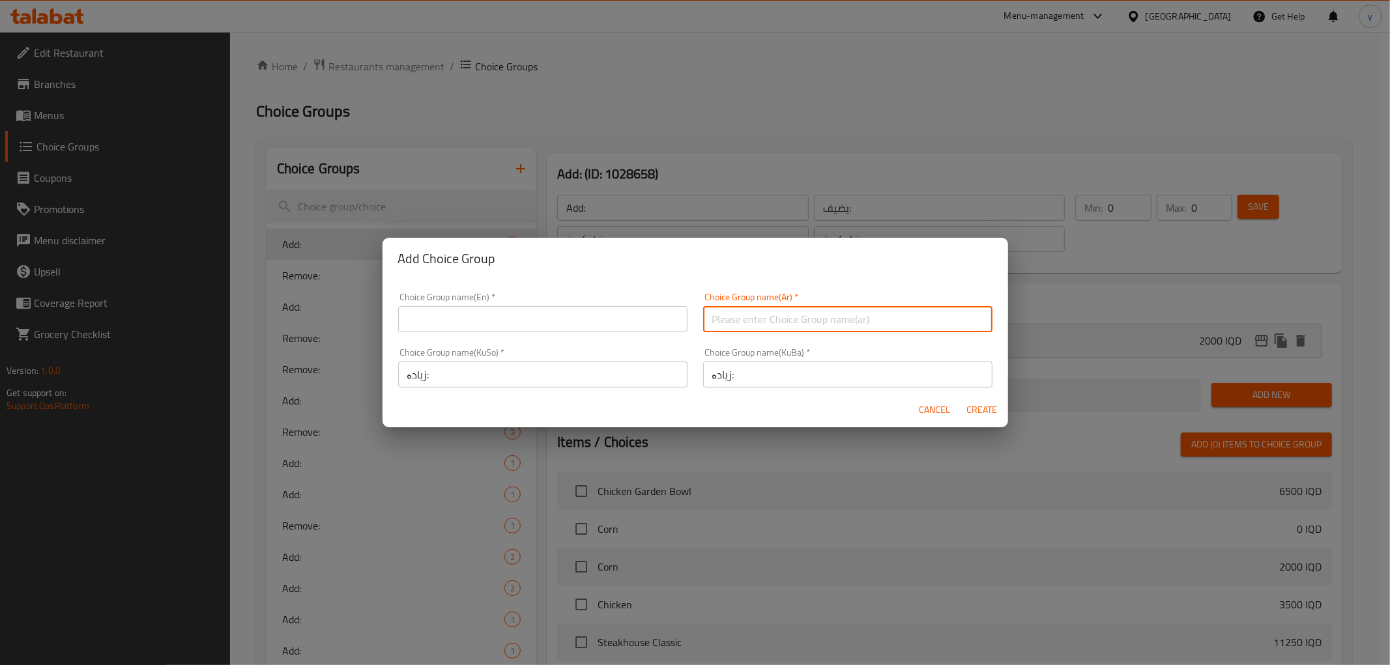
paste input "[DEMOGRAPHIC_DATA]:"
type input "[DEMOGRAPHIC_DATA]:"
click at [607, 297] on div "Choice Group name(En)   * Choice Group name(En) *" at bounding box center [542, 313] width 289 height 40
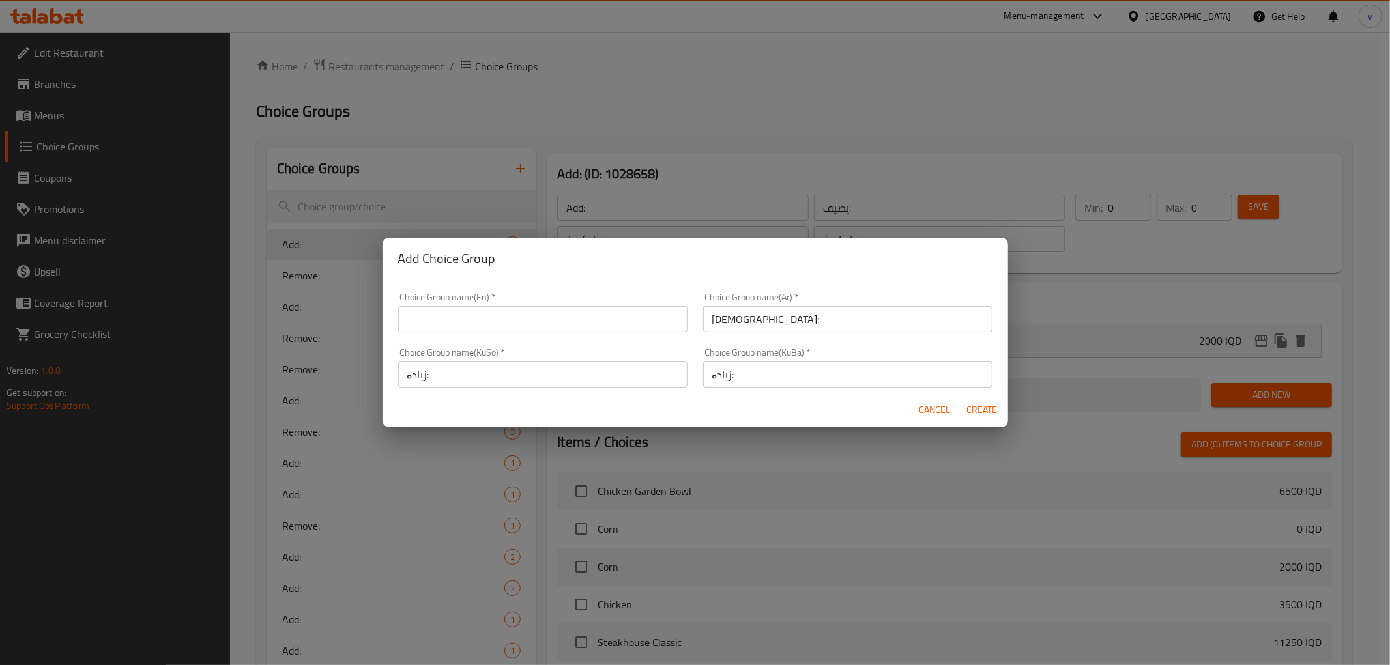
drag, startPoint x: 601, startPoint y: 310, endPoint x: 596, endPoint y: 333, distance: 23.4
click at [601, 310] on input "text" at bounding box center [542, 319] width 289 height 26
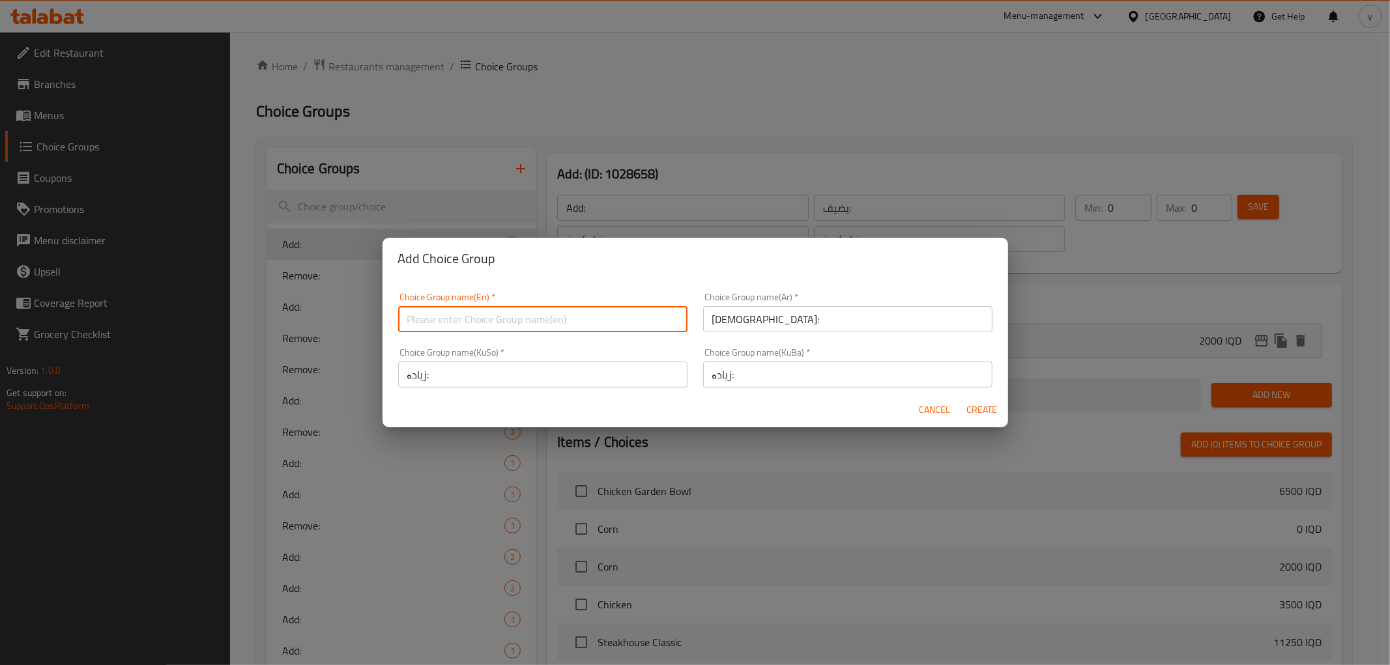
paste input "Add On's:"
type input "Add On's:"
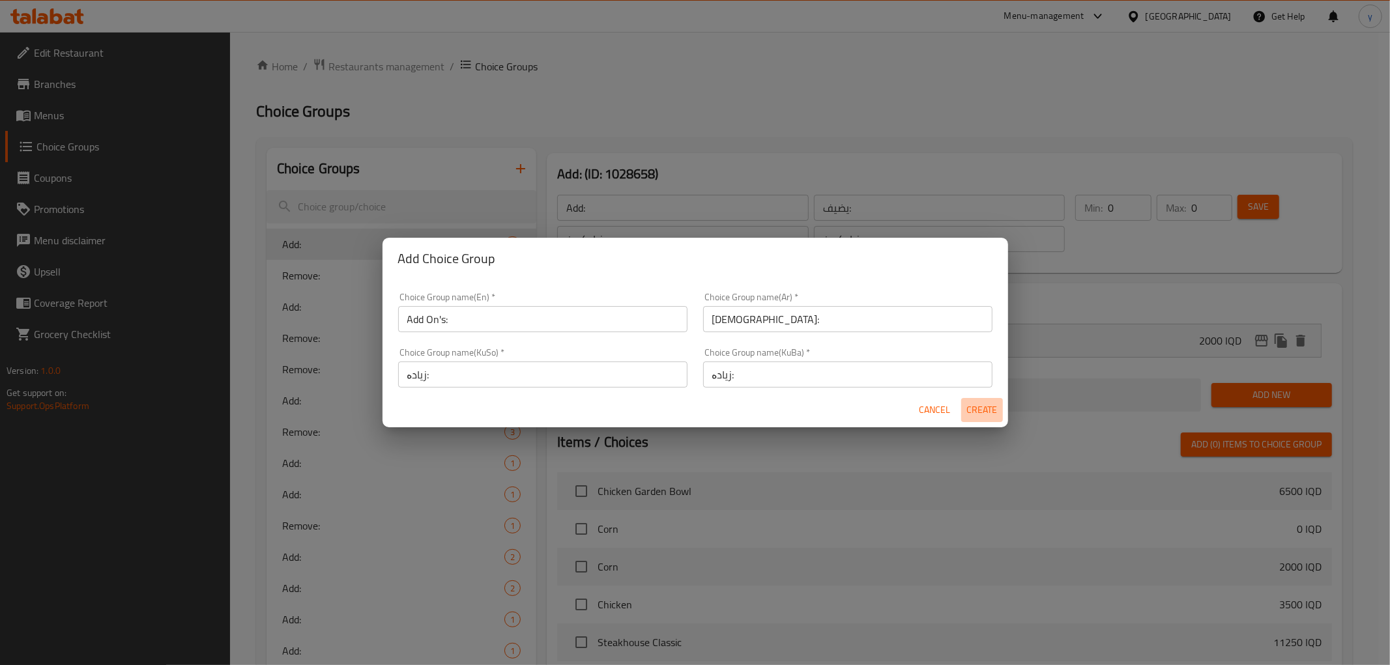
click at [980, 398] on button "Create" at bounding box center [982, 410] width 42 height 24
type input "Add On's:"
type input "[DEMOGRAPHIC_DATA]:"
type input "زیادە:"
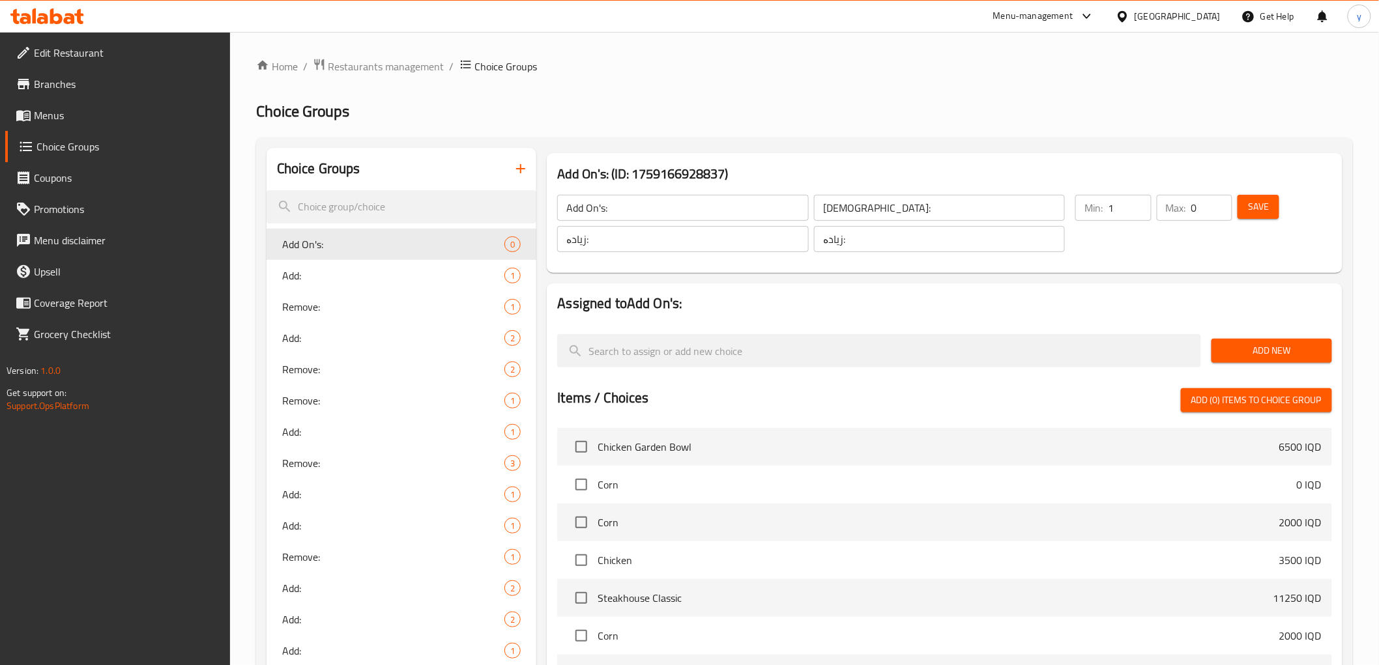
click at [1138, 203] on input "1" at bounding box center [1129, 208] width 43 height 26
click at [1143, 216] on input "1" at bounding box center [1129, 208] width 43 height 26
type input "0"
click at [1138, 215] on input "0" at bounding box center [1129, 208] width 43 height 26
click at [672, 199] on input "Add On's:" at bounding box center [682, 208] width 251 height 26
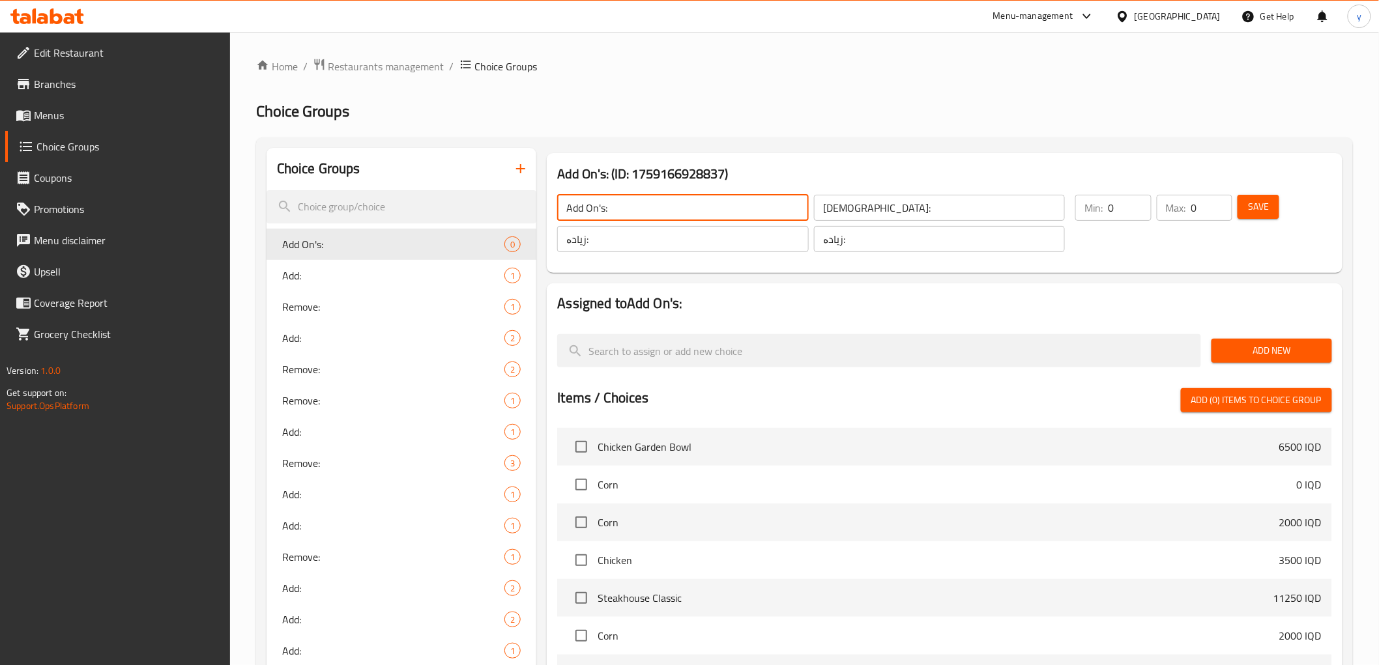
click at [672, 199] on input "Add On's:" at bounding box center [682, 208] width 251 height 26
click at [926, 237] on input "زیادە:" at bounding box center [939, 239] width 251 height 26
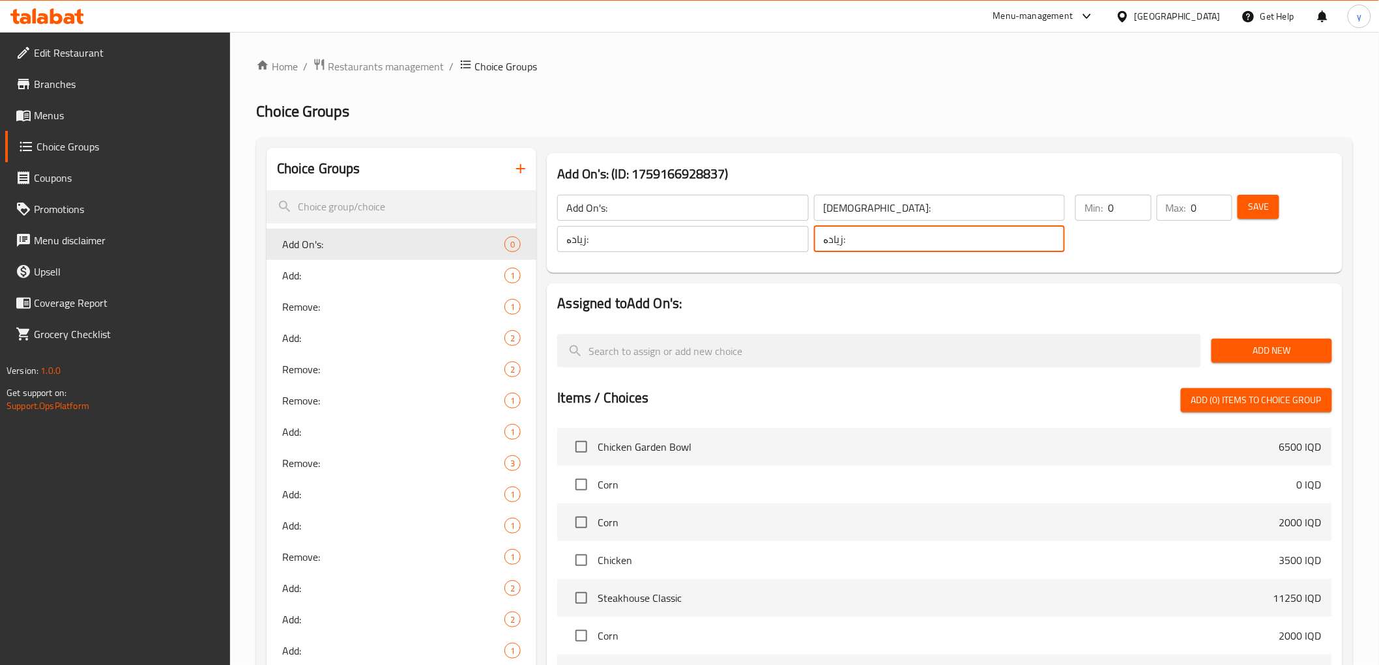
click at [926, 237] on input "زیادە:" at bounding box center [939, 239] width 251 height 26
paste input "ێکسترا"
type input "ئێکسترا"
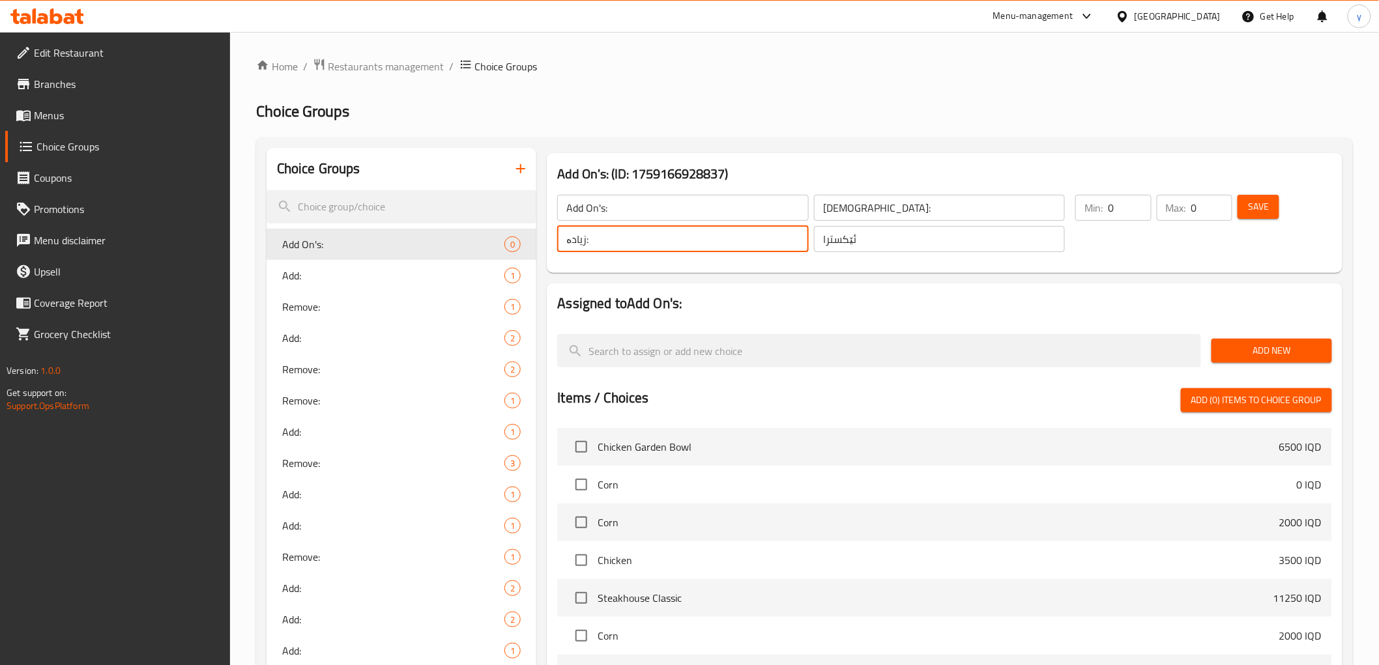
click at [695, 252] on input "زیادە:" at bounding box center [682, 239] width 251 height 26
paste input "ێکسترا"
type input "ئێکسترا"
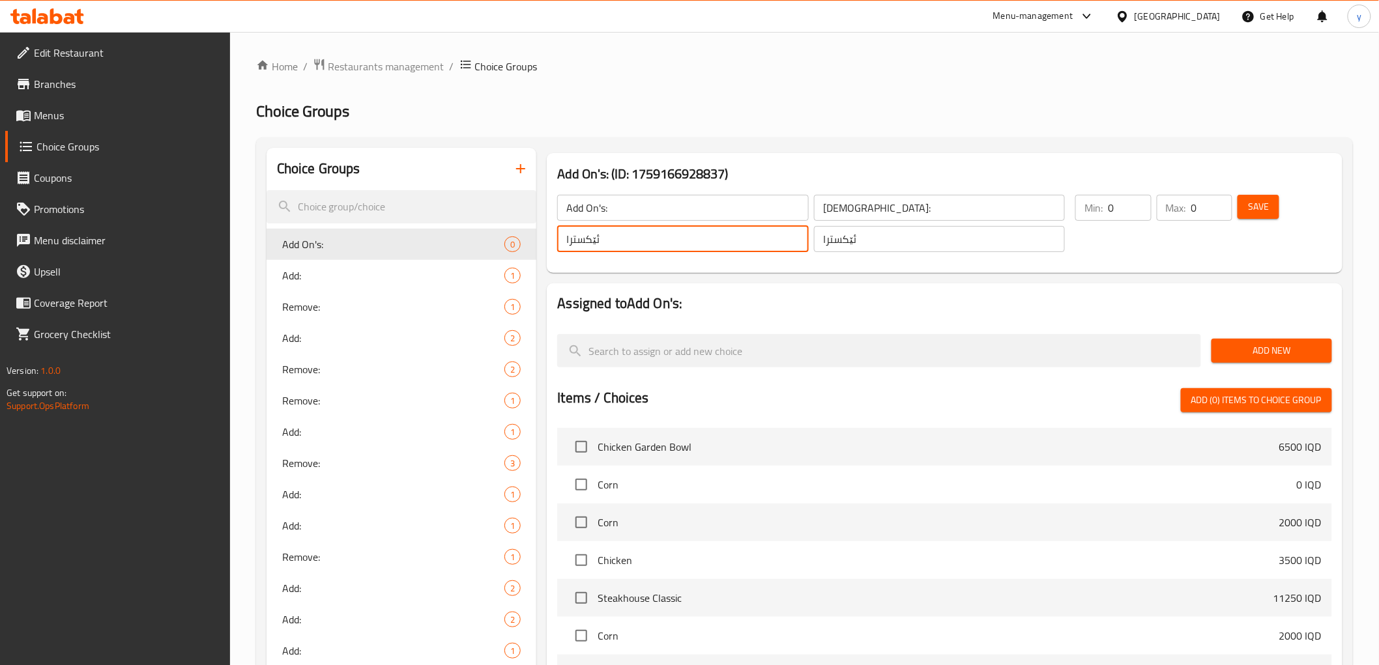
click at [837, 210] on input "[DEMOGRAPHIC_DATA]:" at bounding box center [939, 208] width 251 height 26
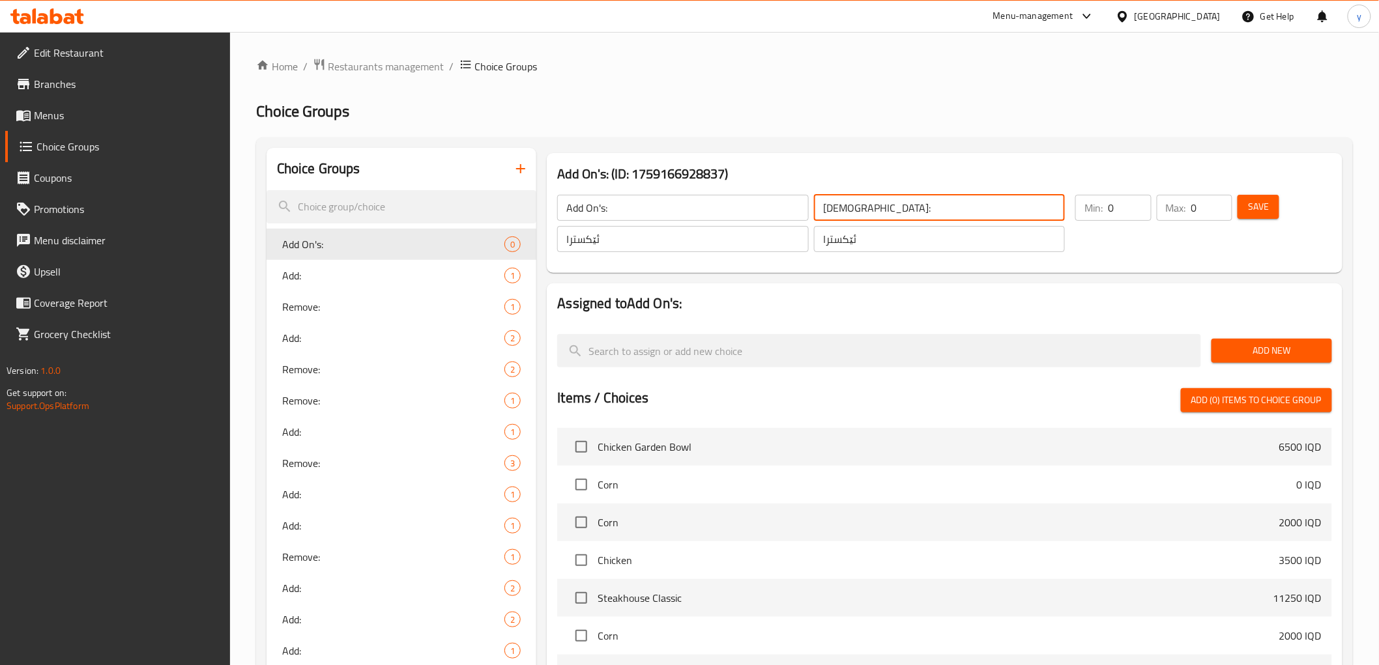
click at [837, 210] on input "[DEMOGRAPHIC_DATA]:" at bounding box center [939, 208] width 251 height 26
click at [854, 209] on input "[DEMOGRAPHIC_DATA]:" at bounding box center [939, 208] width 251 height 26
drag, startPoint x: 854, startPoint y: 209, endPoint x: 824, endPoint y: 211, distance: 30.7
click at [824, 211] on input "[DEMOGRAPHIC_DATA]:" at bounding box center [939, 208] width 251 height 26
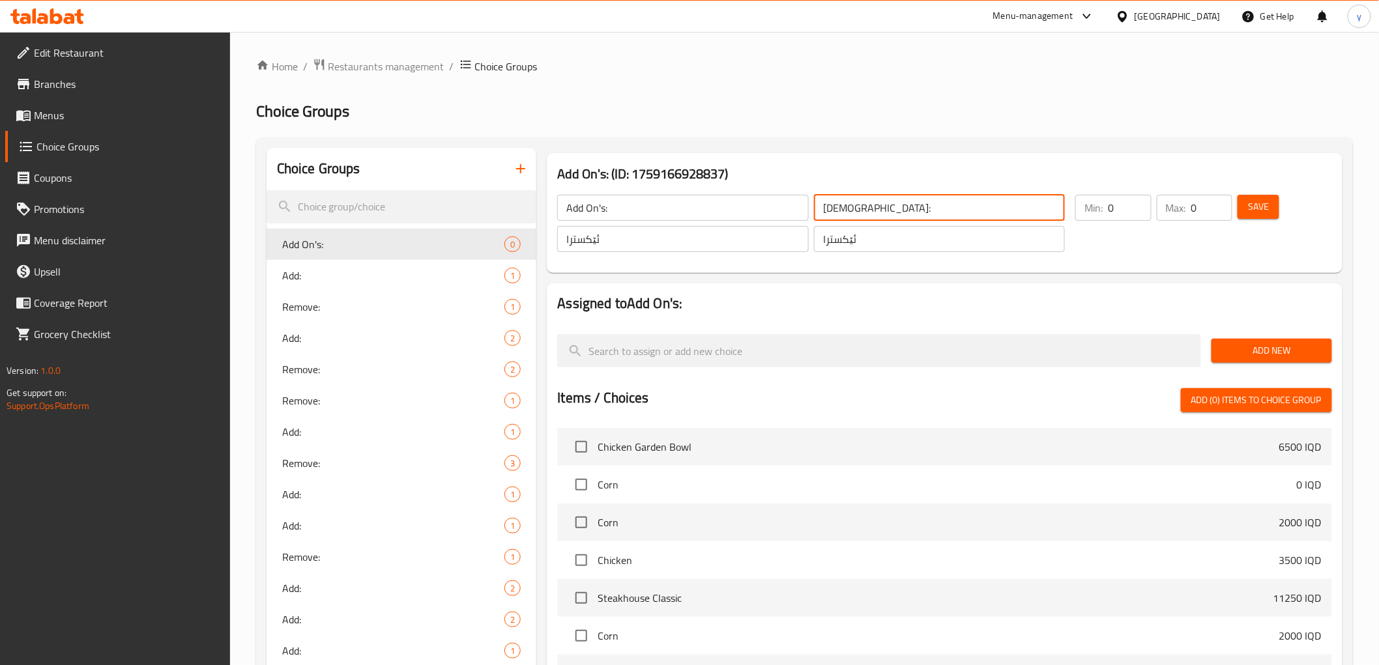
paste input "كسترا"
click at [871, 213] on input "الإكسترا:" at bounding box center [939, 208] width 251 height 26
type input "الإكسترا:"
click at [643, 200] on input "Add On's:" at bounding box center [682, 208] width 251 height 26
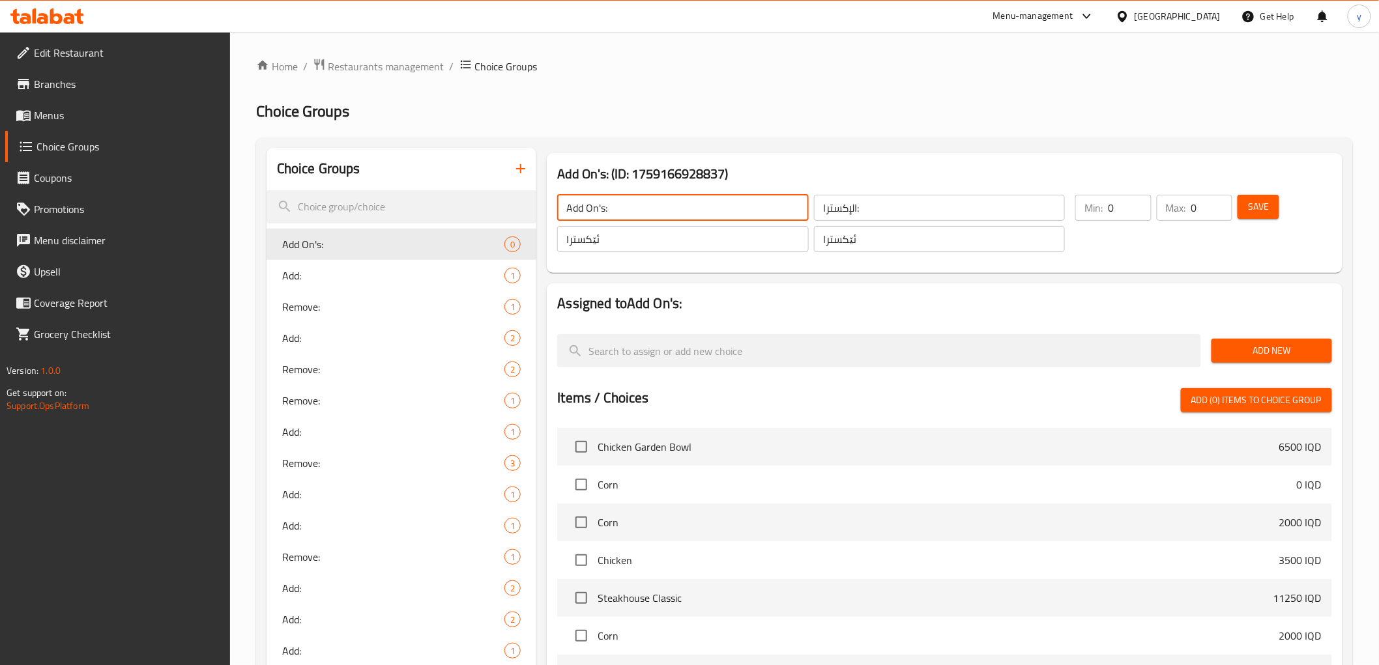
click at [643, 200] on input "Add On's:" at bounding box center [682, 208] width 251 height 26
paste input "Extra"
type input "Extra:"
click at [1248, 209] on span "Save" at bounding box center [1258, 207] width 21 height 16
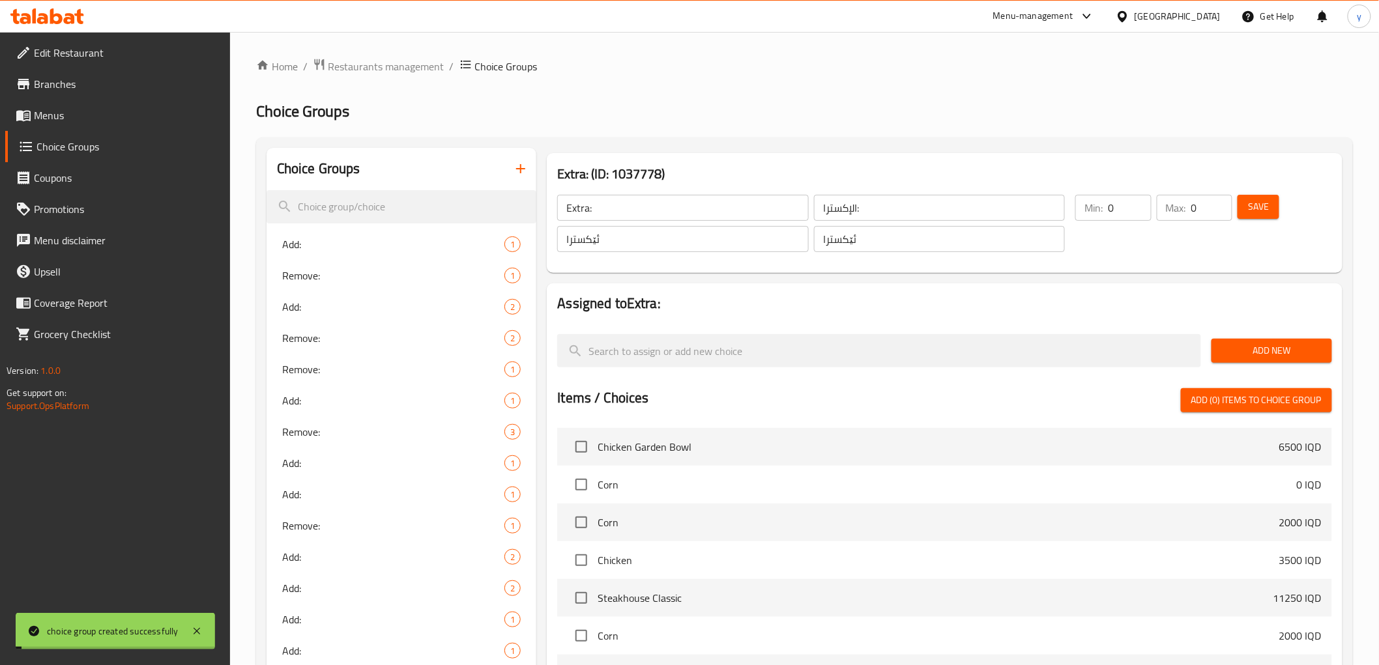
click at [1256, 346] on div "Home / Restaurants management / Choice Groups Choice Groups Choice Groups Add: …" at bounding box center [804, 636] width 1097 height 1156
click at [1256, 346] on span "Add New" at bounding box center [1272, 351] width 100 height 16
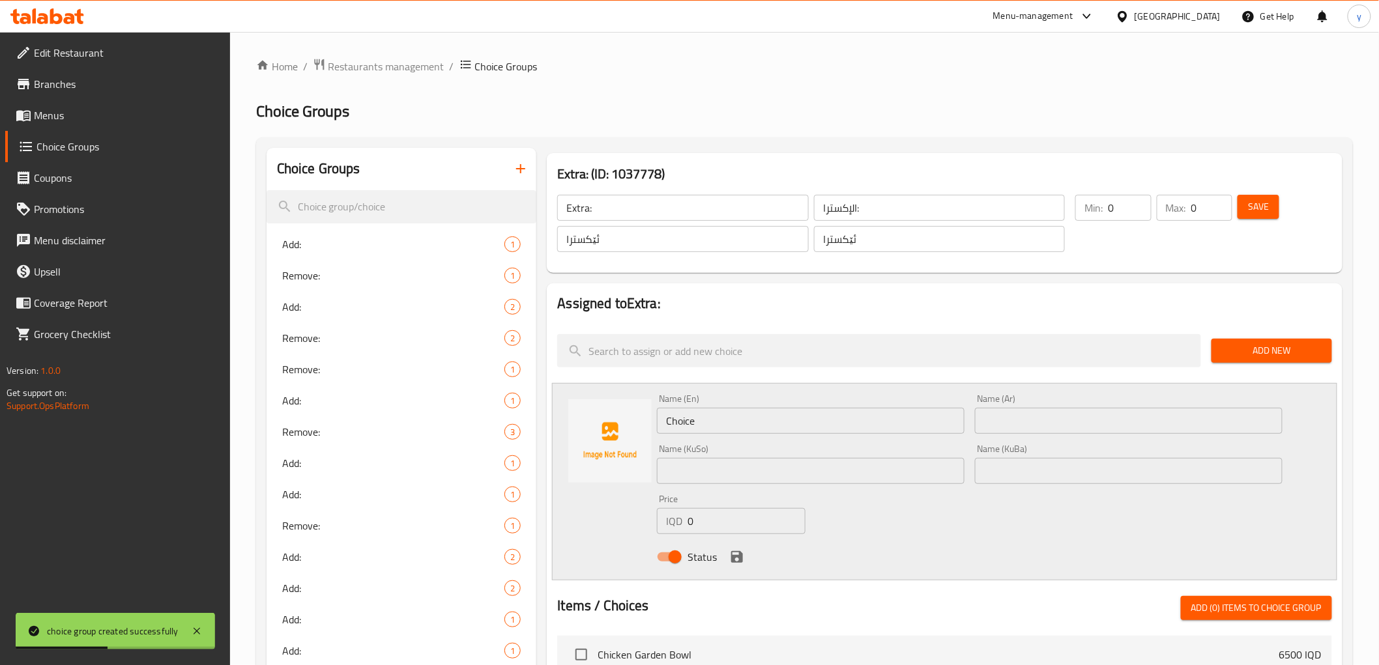
click at [712, 424] on input "Choice" at bounding box center [811, 421] width 308 height 26
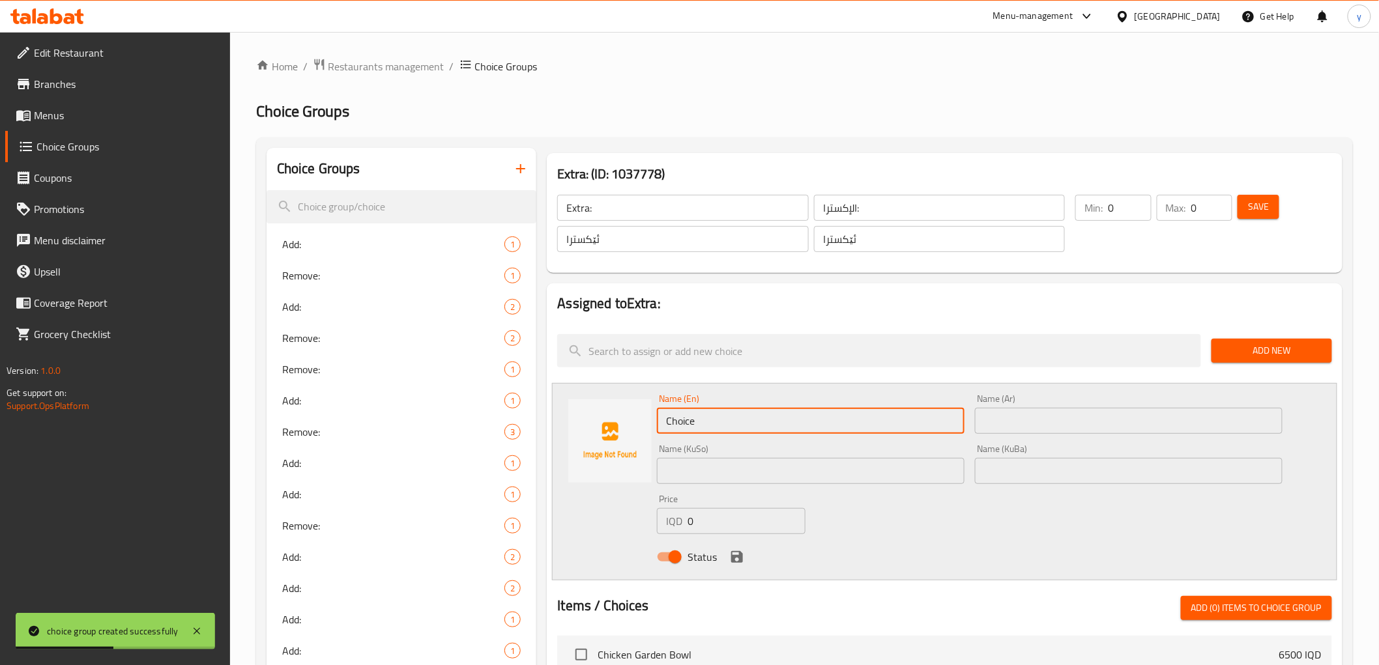
click at [712, 424] on input "Choice" at bounding box center [811, 421] width 308 height 26
paste input "Halloumi Chees"
paste input "15g"
click at [756, 425] on input "Halloumi Cheese 15g" at bounding box center [811, 421] width 308 height 26
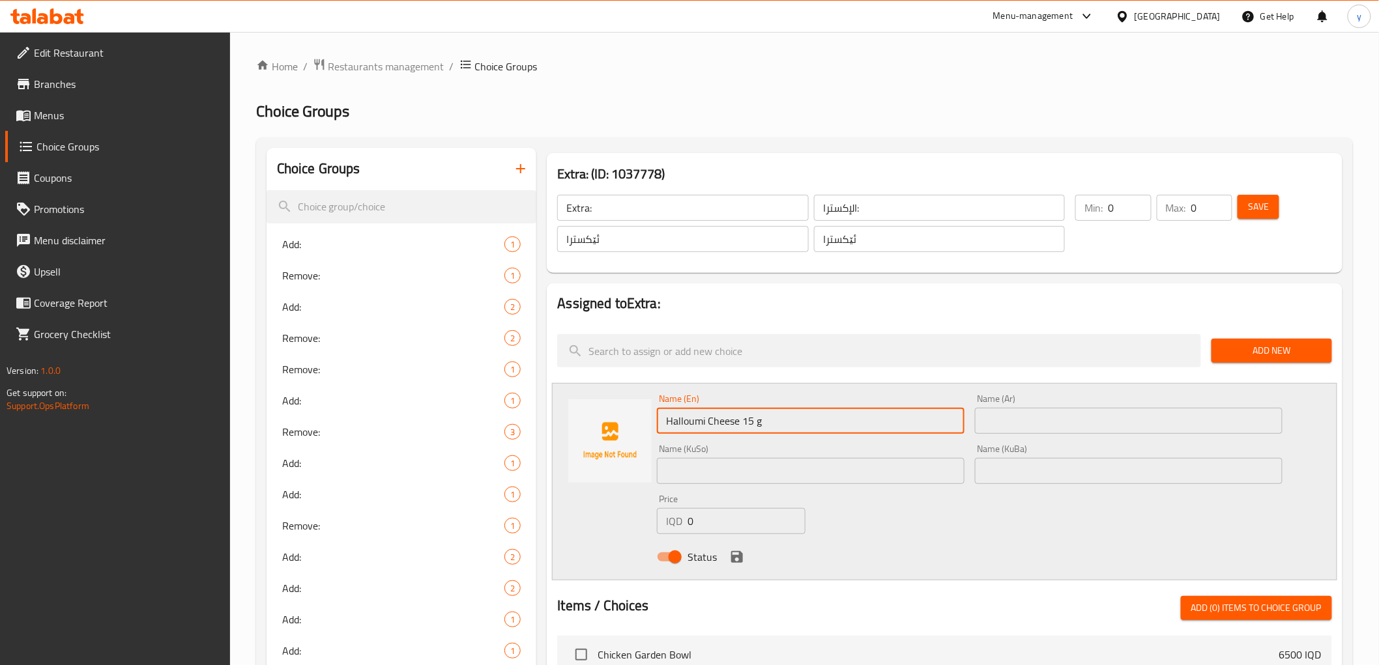
drag, startPoint x: 770, startPoint y: 422, endPoint x: 757, endPoint y: 424, distance: 12.7
click at [757, 424] on input "Halloumi Cheese 15 g" at bounding box center [811, 421] width 308 height 26
type input "Halloumi Cheese 15 Gm"
click at [1054, 420] on input "text" at bounding box center [1129, 421] width 308 height 26
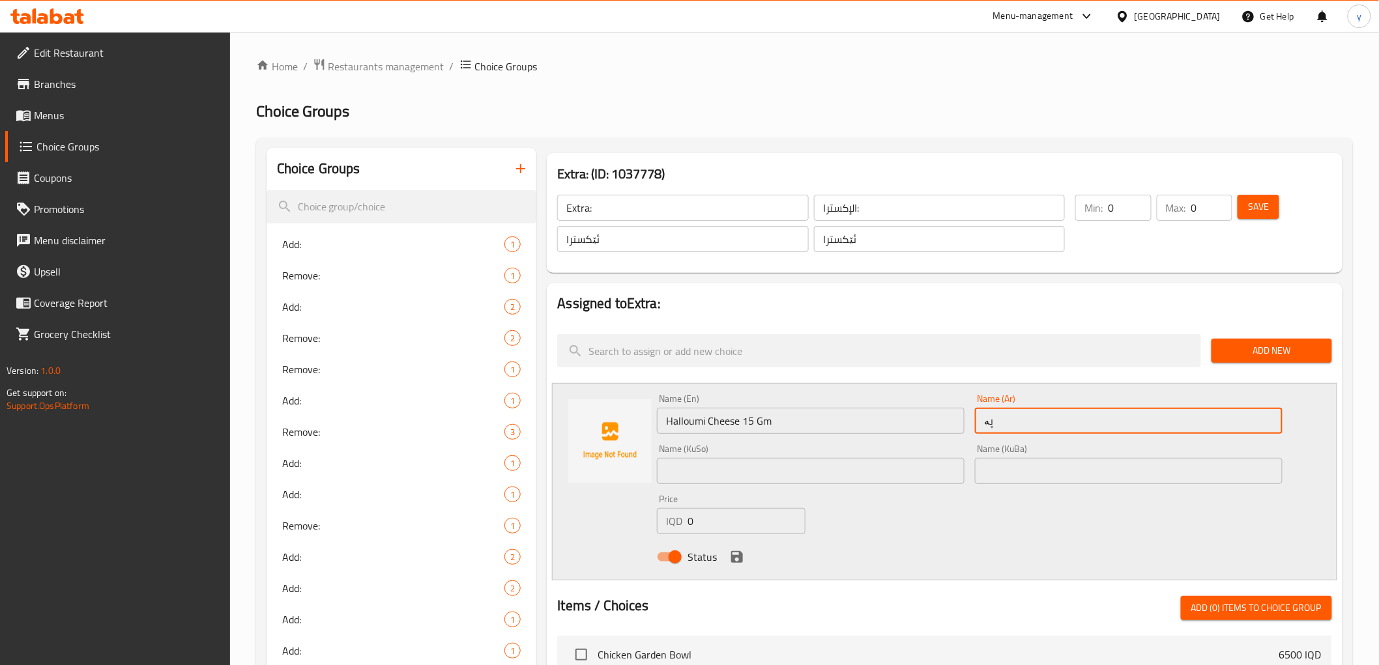
type input "پ"
type input "جبنة حلومي 15 جم"
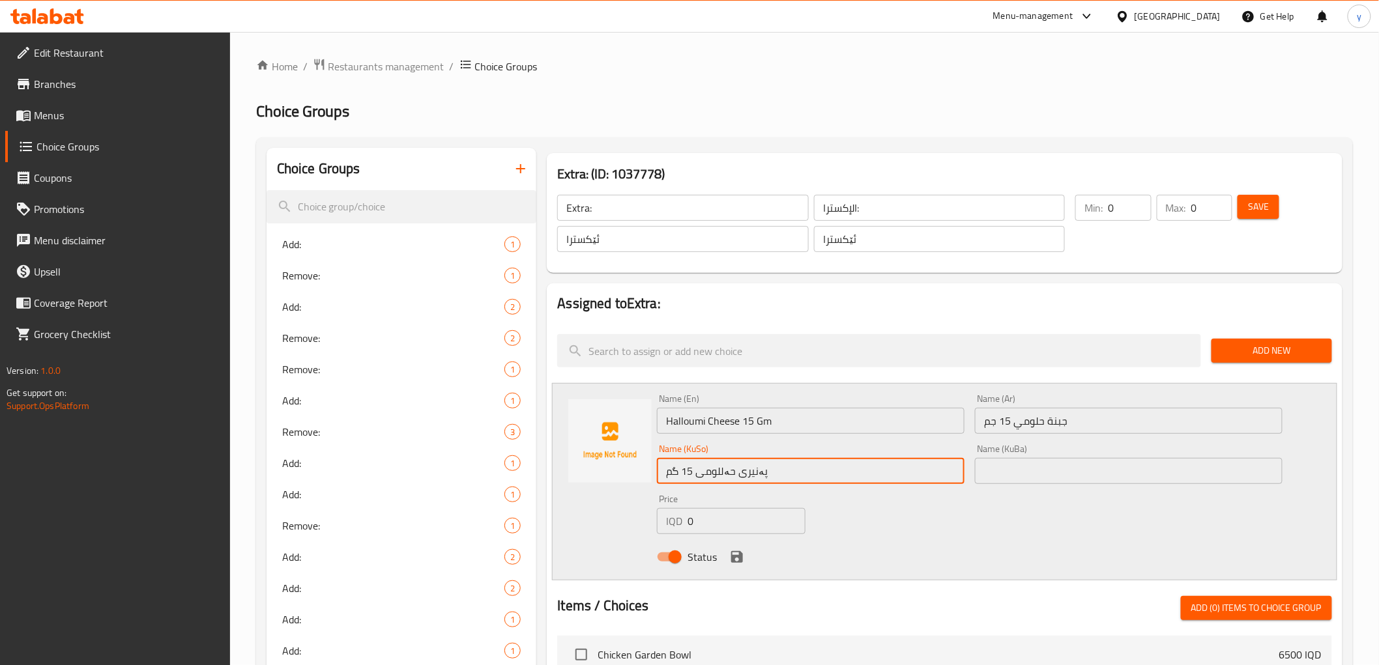
type input "پەنیری حەللومی 15 گم"
click at [704, 517] on input "0" at bounding box center [746, 521] width 118 height 26
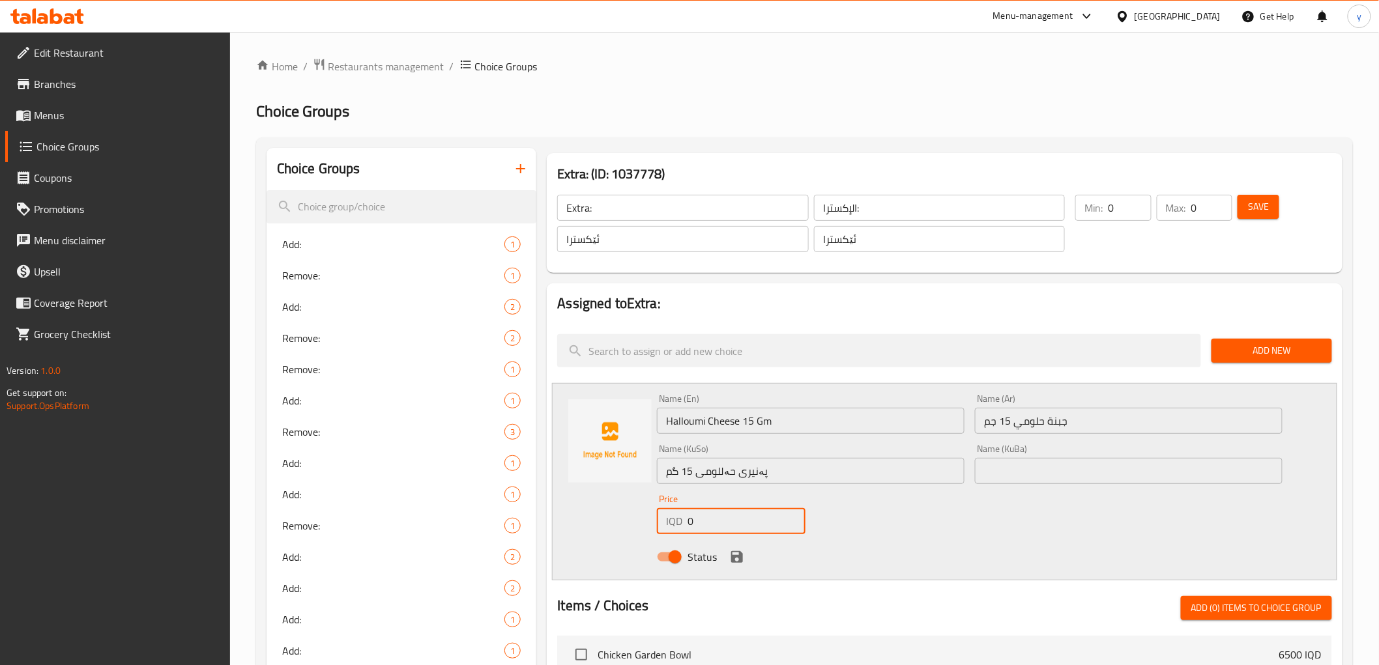
click at [704, 517] on input "0" at bounding box center [746, 521] width 118 height 26
paste input "200"
type input "2000"
click at [731, 555] on icon "save" at bounding box center [737, 557] width 12 height 12
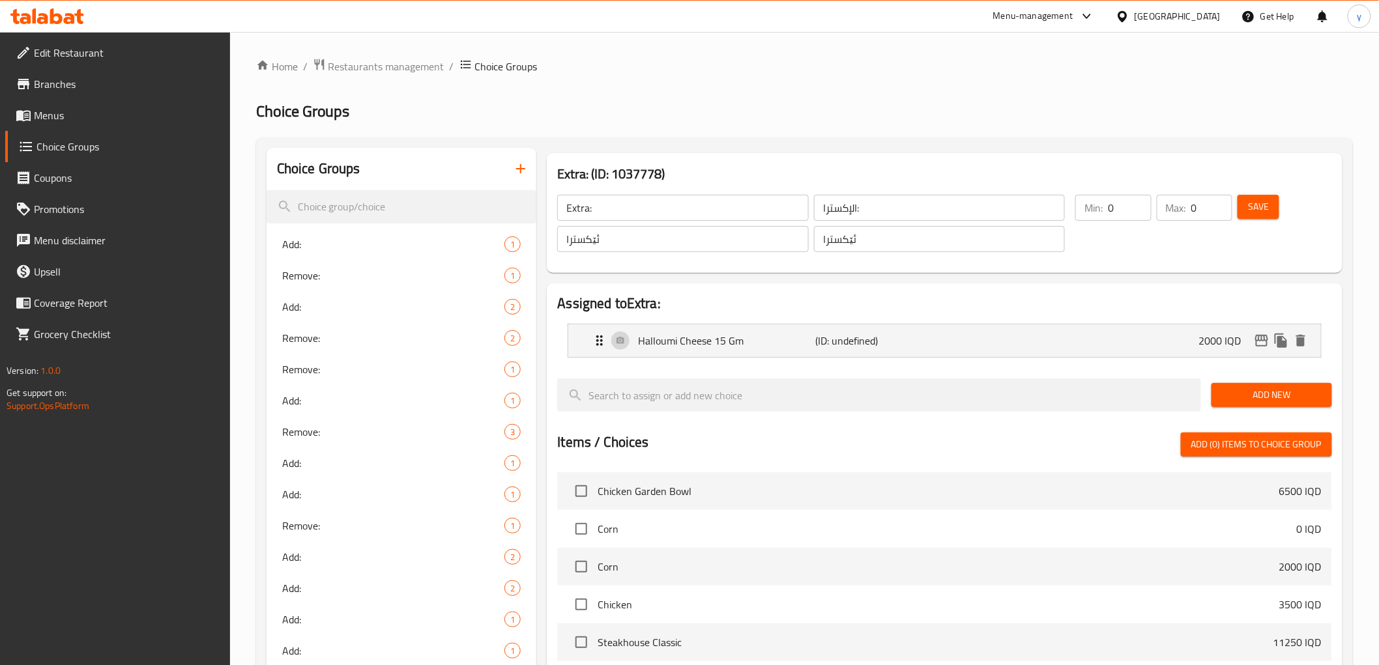
click at [1237, 388] on span "Add New" at bounding box center [1272, 395] width 100 height 16
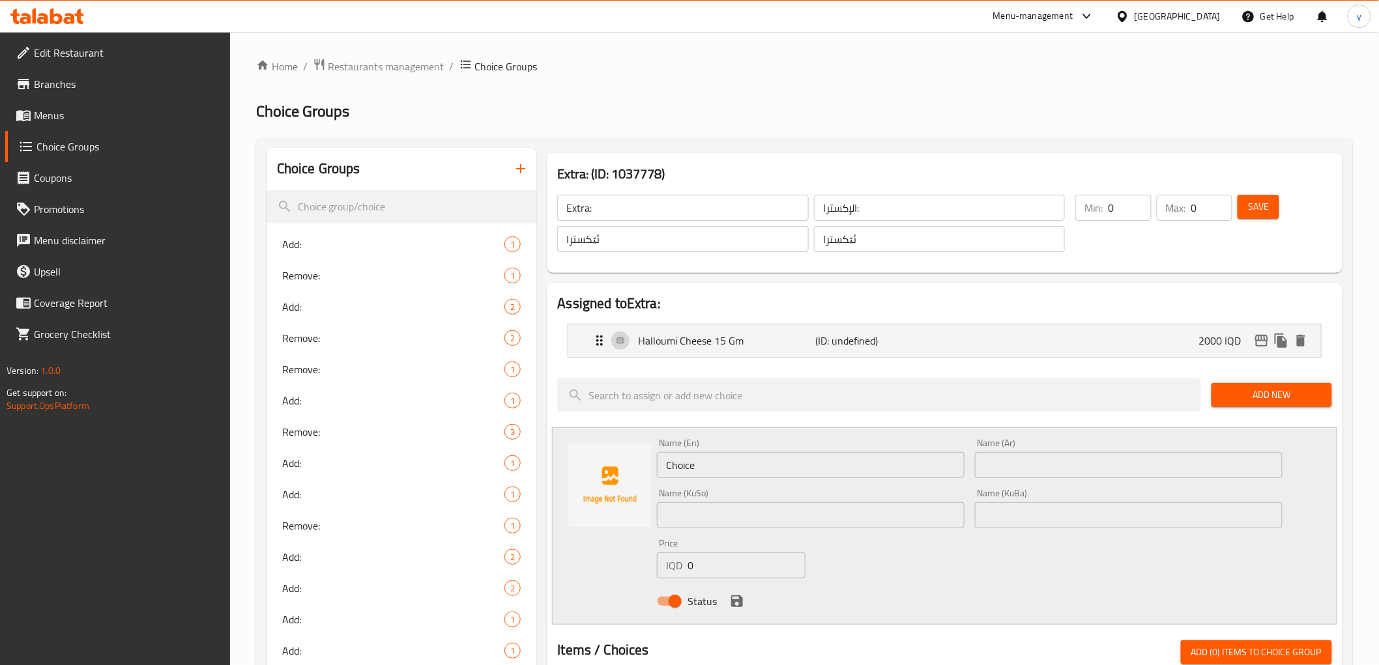
click at [726, 564] on input "0" at bounding box center [746, 566] width 118 height 26
paste input "100"
type input "1000"
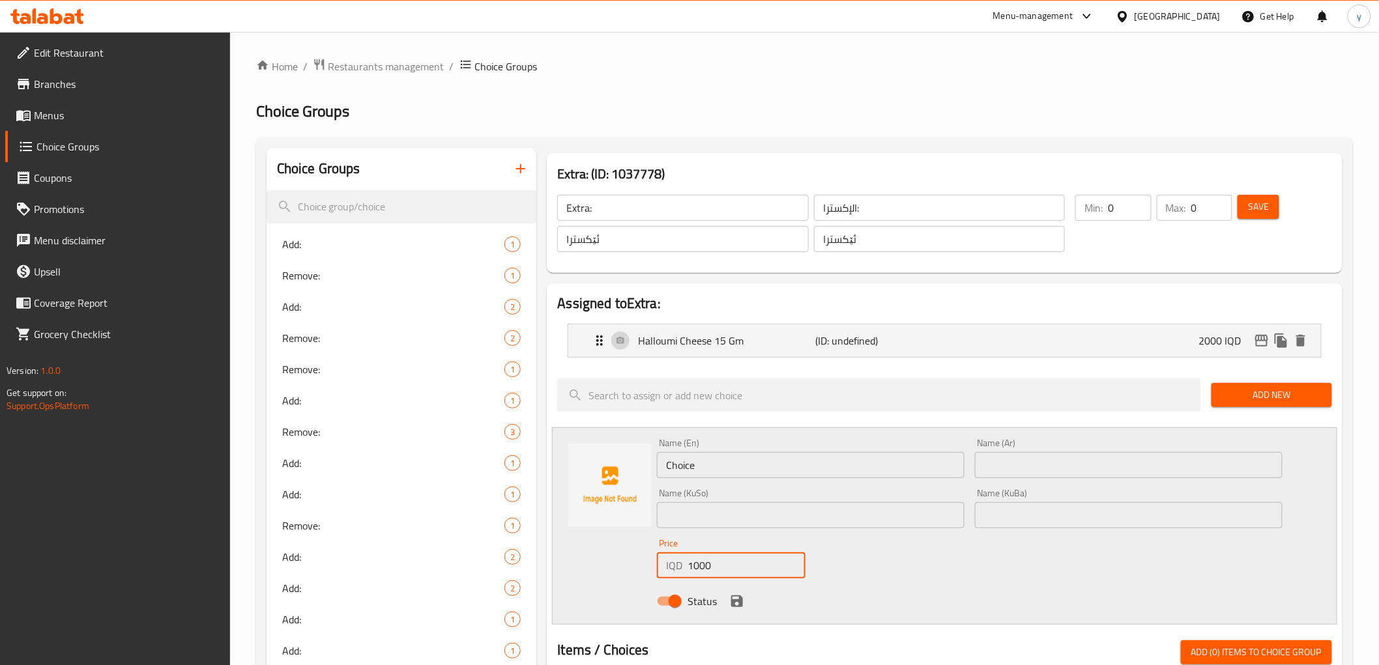
click at [735, 472] on input "Choice" at bounding box center [811, 465] width 308 height 26
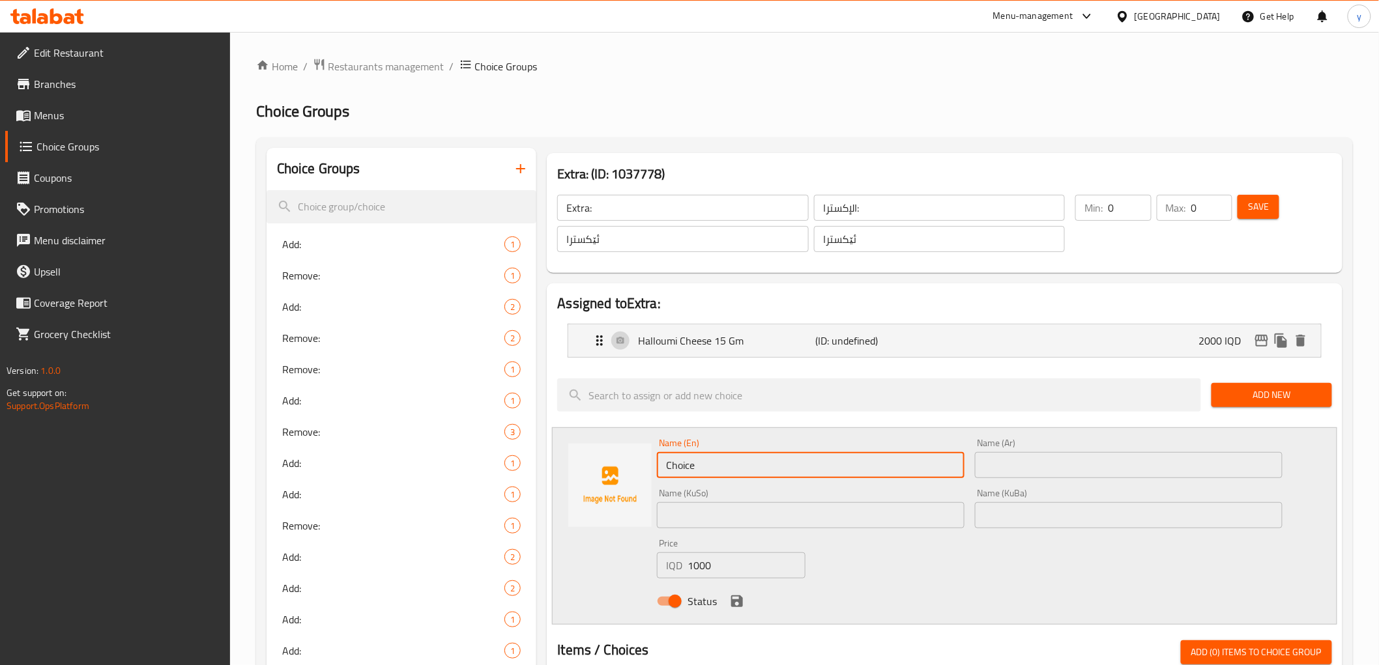
click at [735, 472] on input "Choice" at bounding box center [811, 465] width 308 height 26
paste input "Pomegranate Seeds 15g"
click at [767, 463] on input "Pomegranate Seeds 15g" at bounding box center [811, 465] width 308 height 26
click at [780, 468] on input "Pomegranate Seeds 15 g" at bounding box center [811, 465] width 308 height 26
drag, startPoint x: 780, startPoint y: 468, endPoint x: 771, endPoint y: 474, distance: 10.3
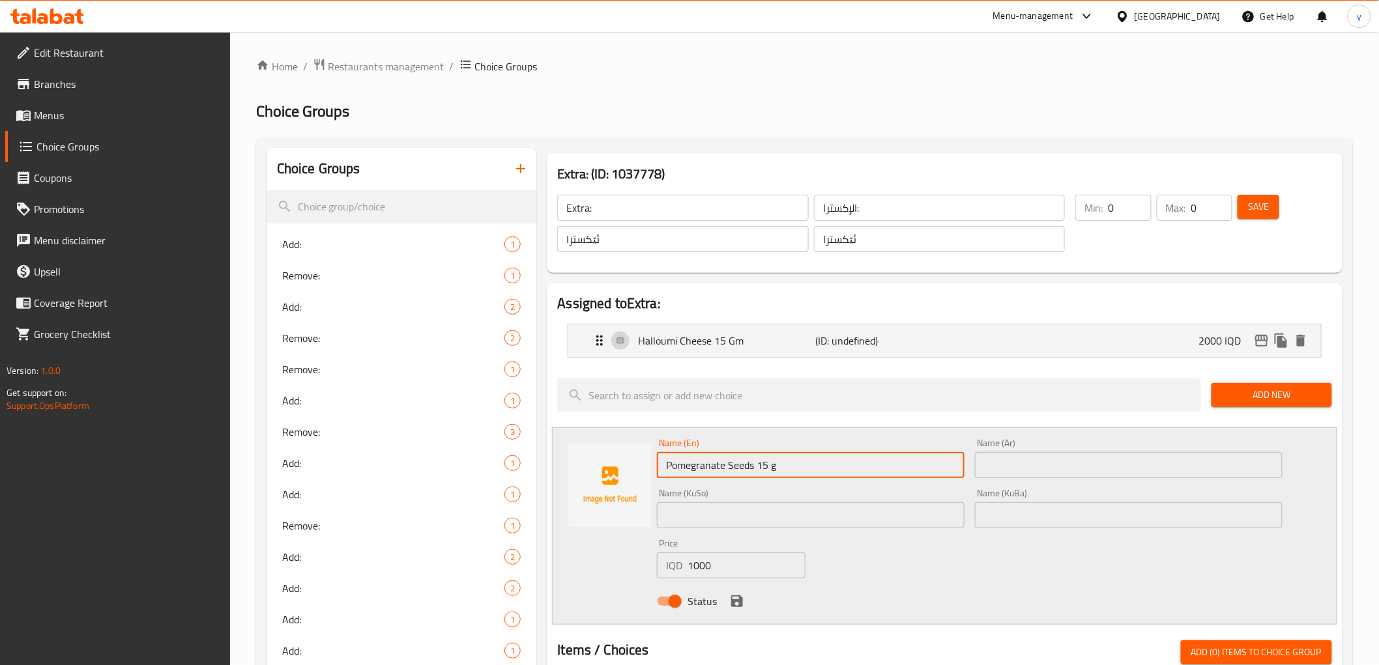
click at [771, 474] on input "Pomegranate Seeds 15 g" at bounding box center [811, 465] width 308 height 26
type input "Pomegranate Seeds 15 Gm"
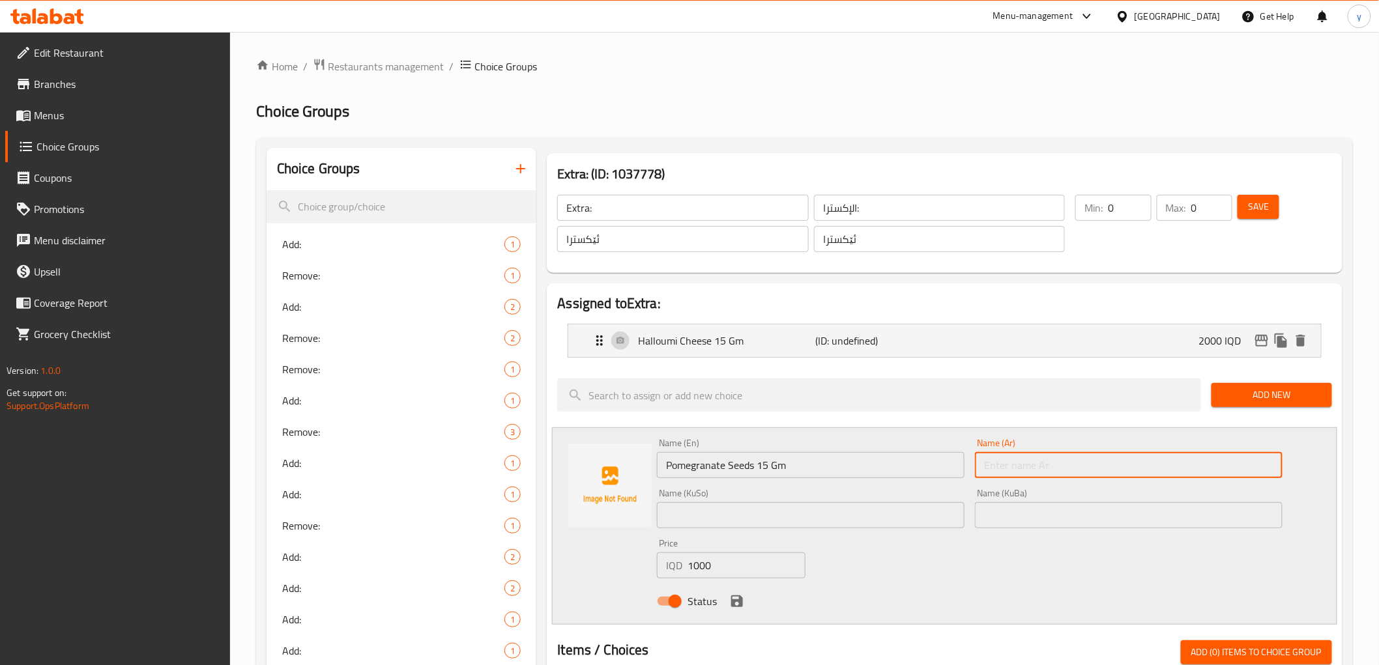
click at [1008, 466] on input "text" at bounding box center [1129, 465] width 308 height 26
click at [1046, 467] on input "حبوب رمان 15 جم" at bounding box center [1129, 465] width 308 height 26
type input "حبوب رمان 15 جم"
click at [874, 536] on div "Name (En) Pomegranate Seeds 15 Gm Name (En) Name (Ar) حبوب رمان 15 جم Name (Ar)…" at bounding box center [969, 526] width 635 height 186
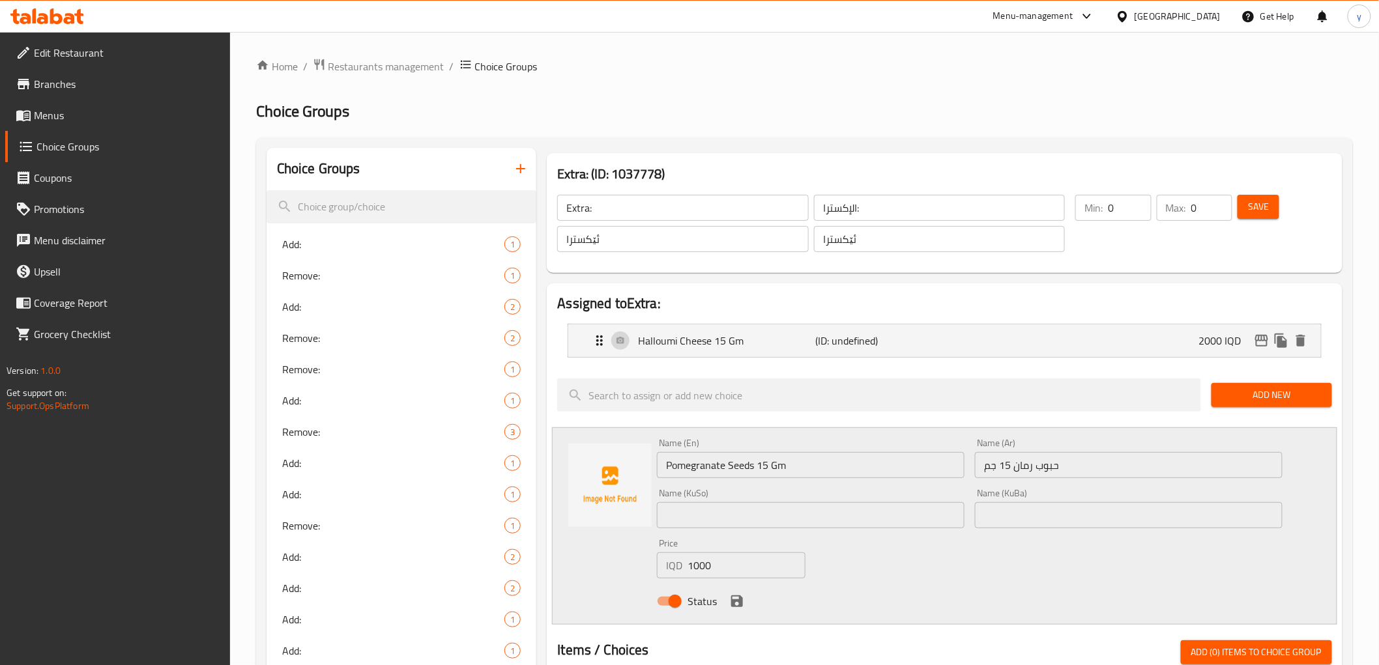
click at [884, 519] on input "text" at bounding box center [811, 515] width 308 height 26
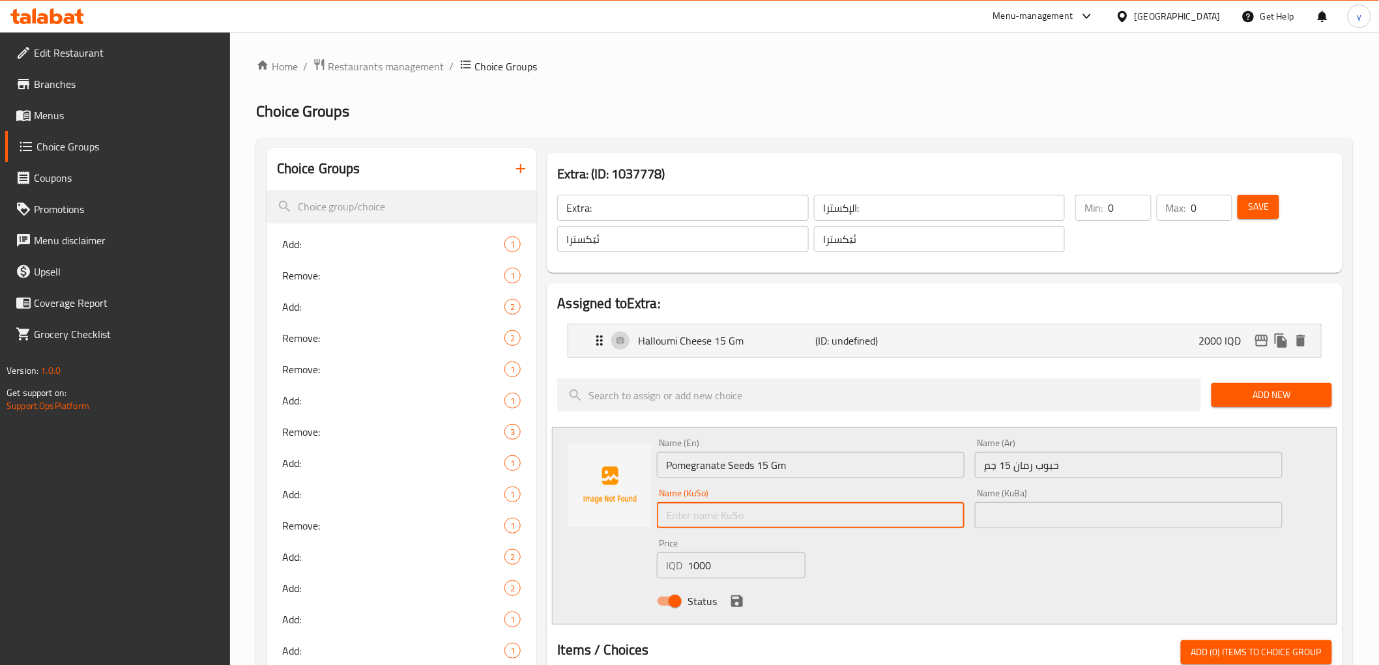
paste input "تۆو"
click at [945, 525] on input "تۆوی هەنار 15 گم" at bounding box center [811, 515] width 308 height 26
type input "تۆوی هەنار 15 گم"
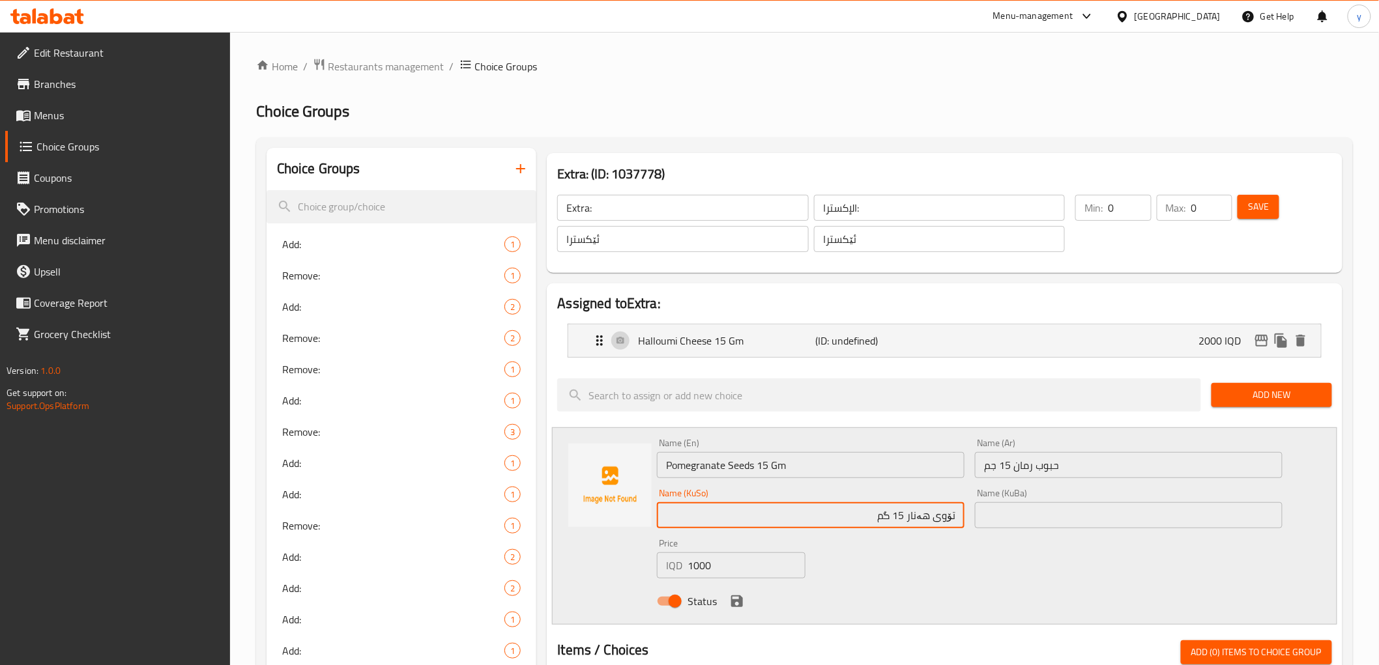
click at [1002, 520] on input "text" at bounding box center [1129, 515] width 308 height 26
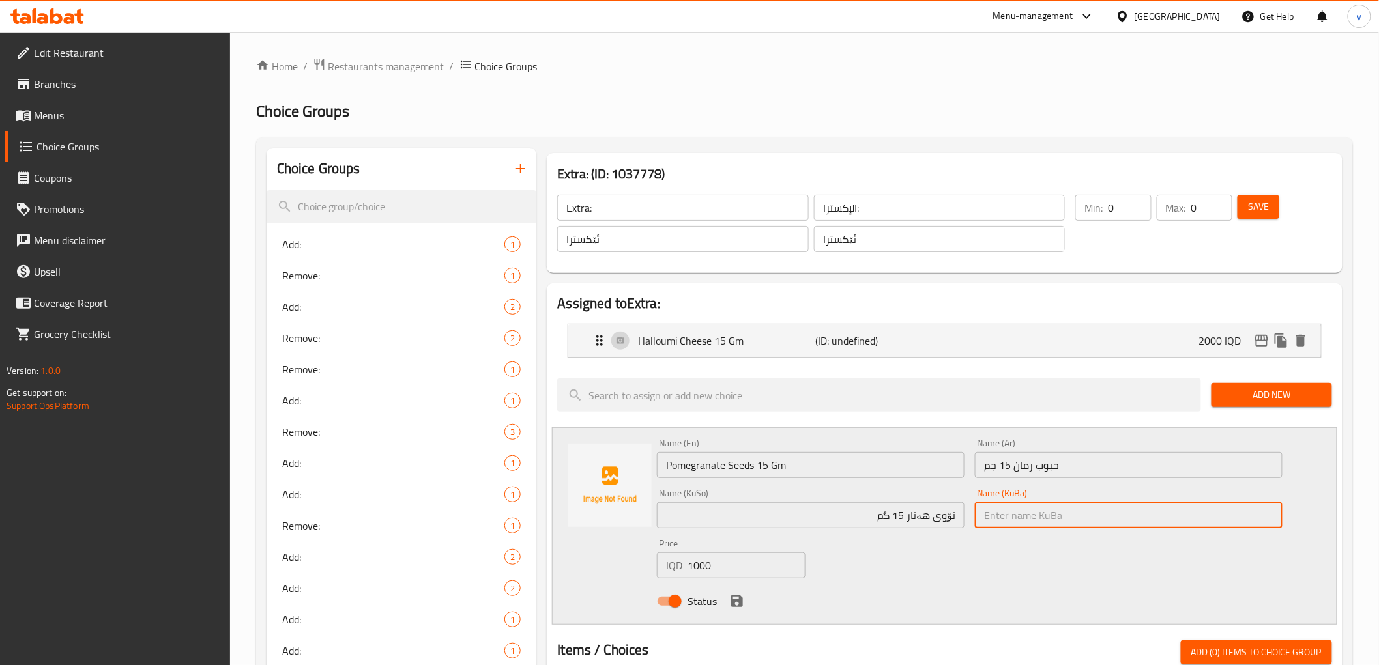
paste input "تۆوی هەنار 15 گم"
type input "تۆوی هەنار 15 گم"
click at [734, 599] on icon "save" at bounding box center [737, 602] width 16 height 16
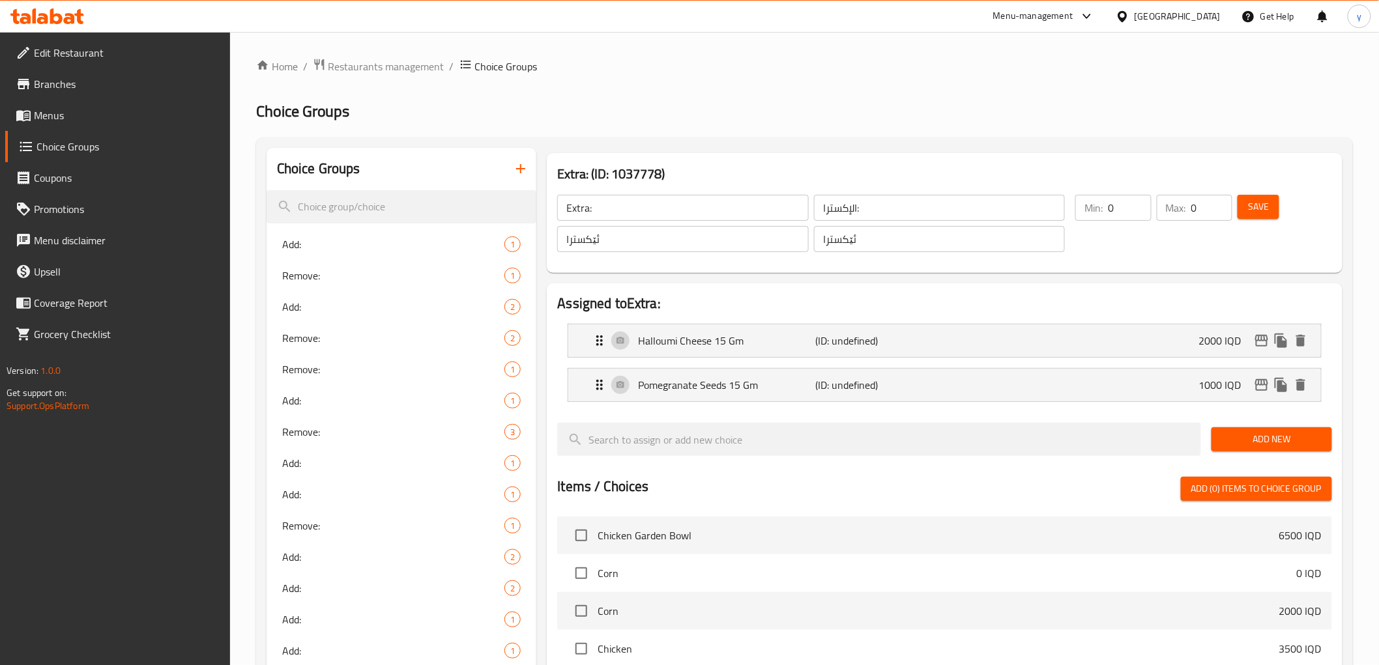
click at [1243, 433] on span "Add New" at bounding box center [1272, 439] width 100 height 16
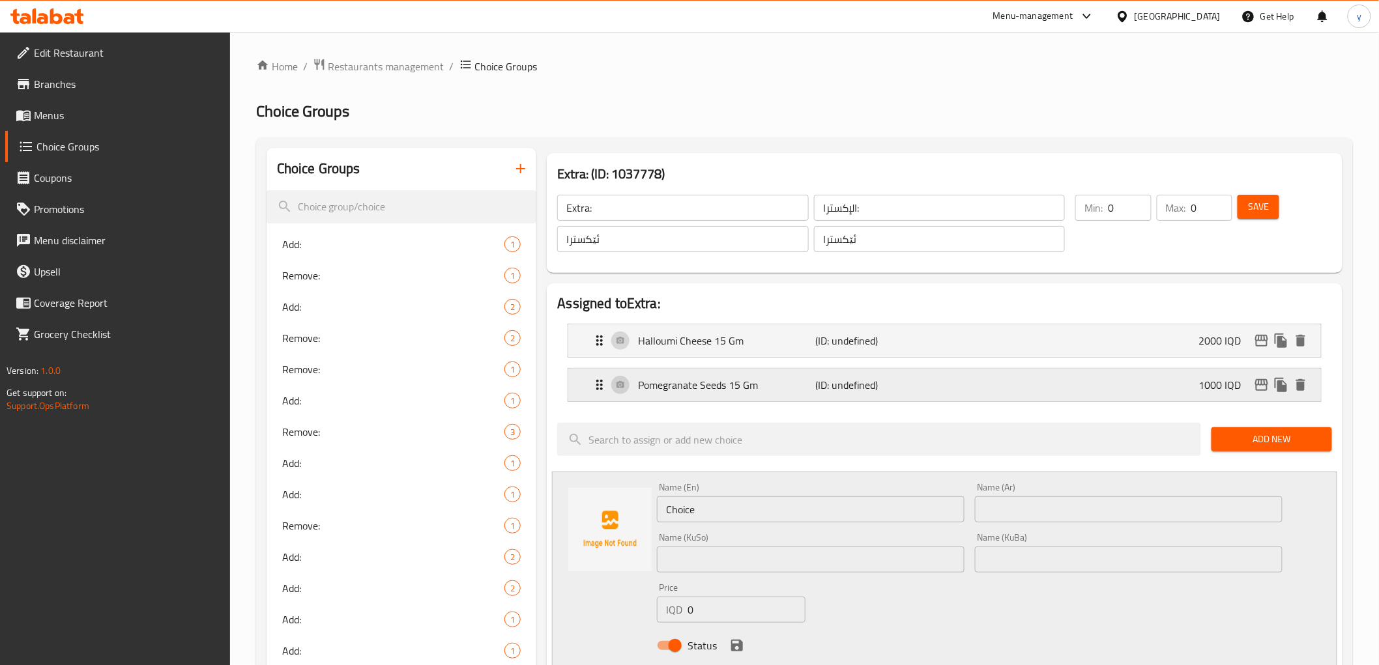
click at [1110, 394] on div "Pomegranate Seeds 15 Gm (ID: undefined) 1000 IQD" at bounding box center [948, 385] width 713 height 33
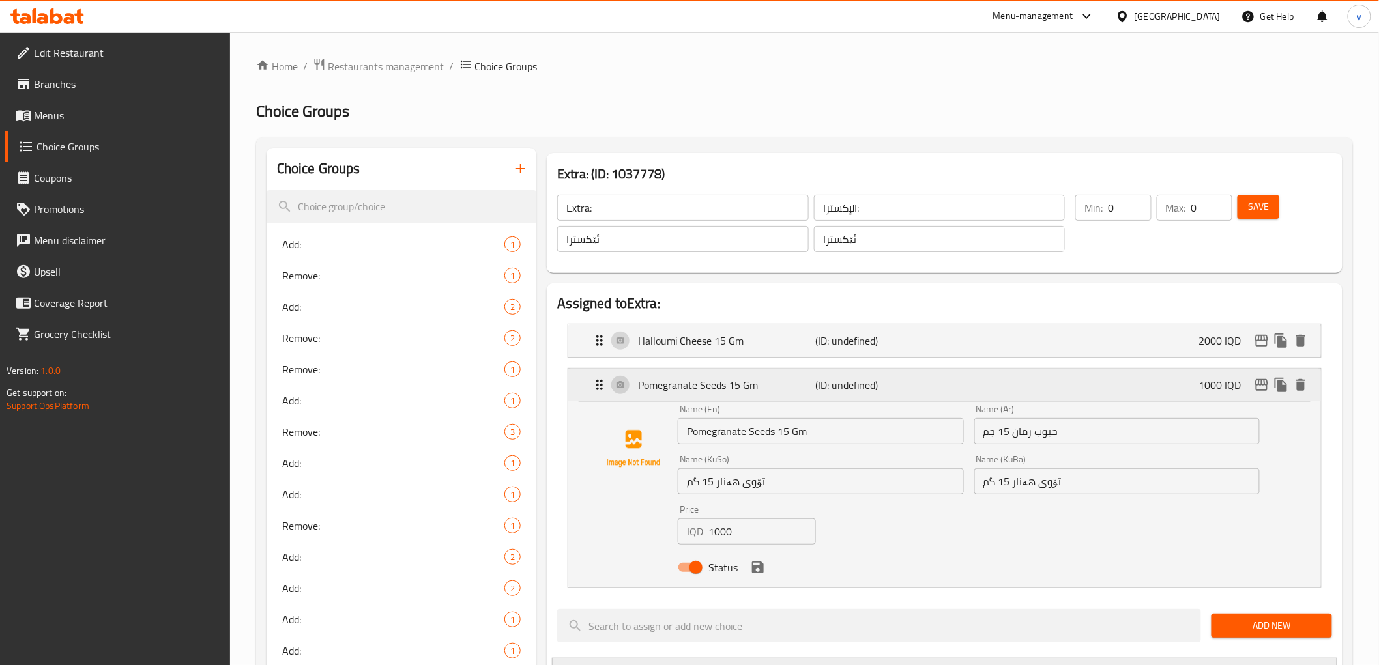
click at [1092, 399] on div "Pomegranate Seeds 15 Gm (ID: undefined) 1000 IQD" at bounding box center [948, 385] width 713 height 33
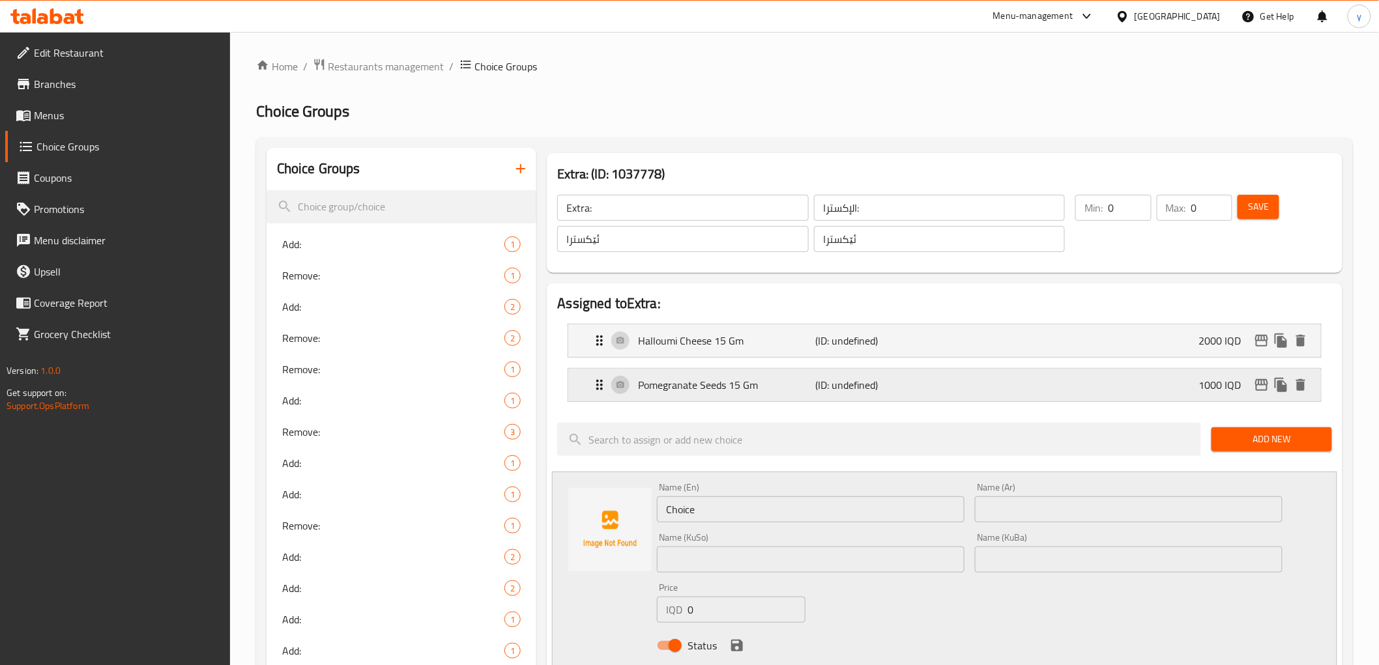
click at [844, 388] on p "(ID: undefined)" at bounding box center [875, 385] width 119 height 16
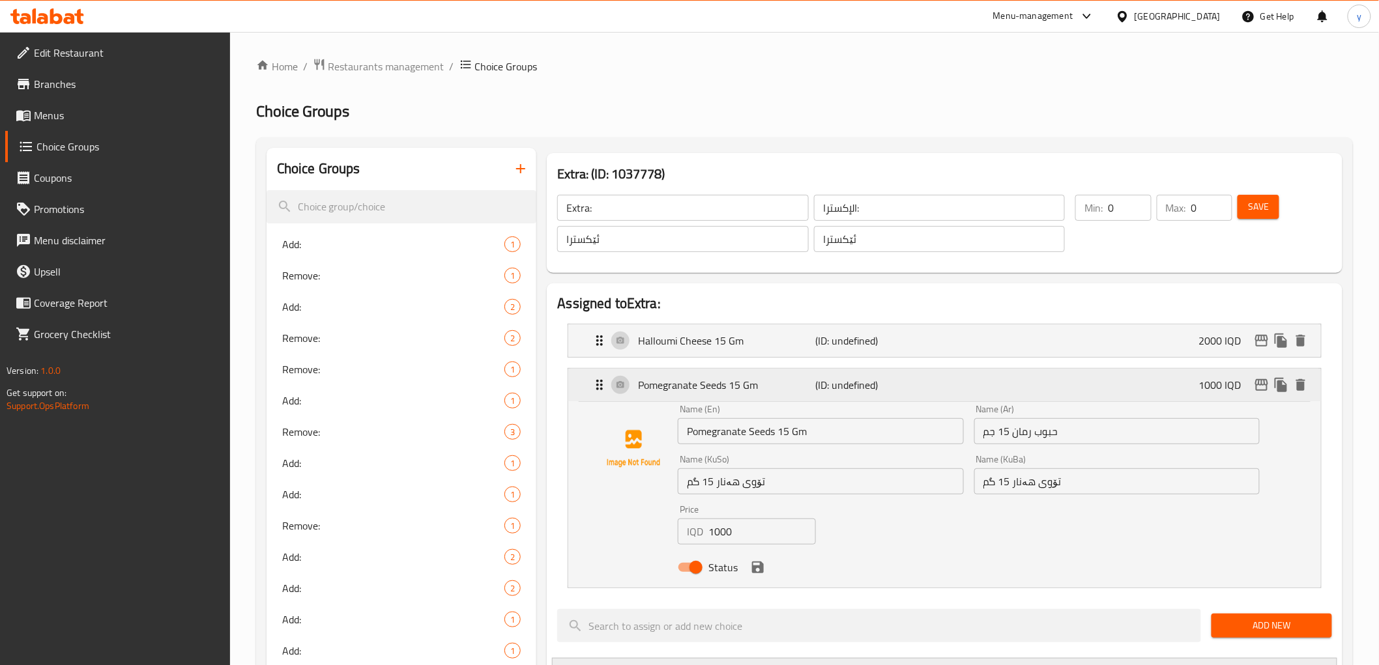
click at [872, 392] on p "(ID: undefined)" at bounding box center [875, 385] width 119 height 16
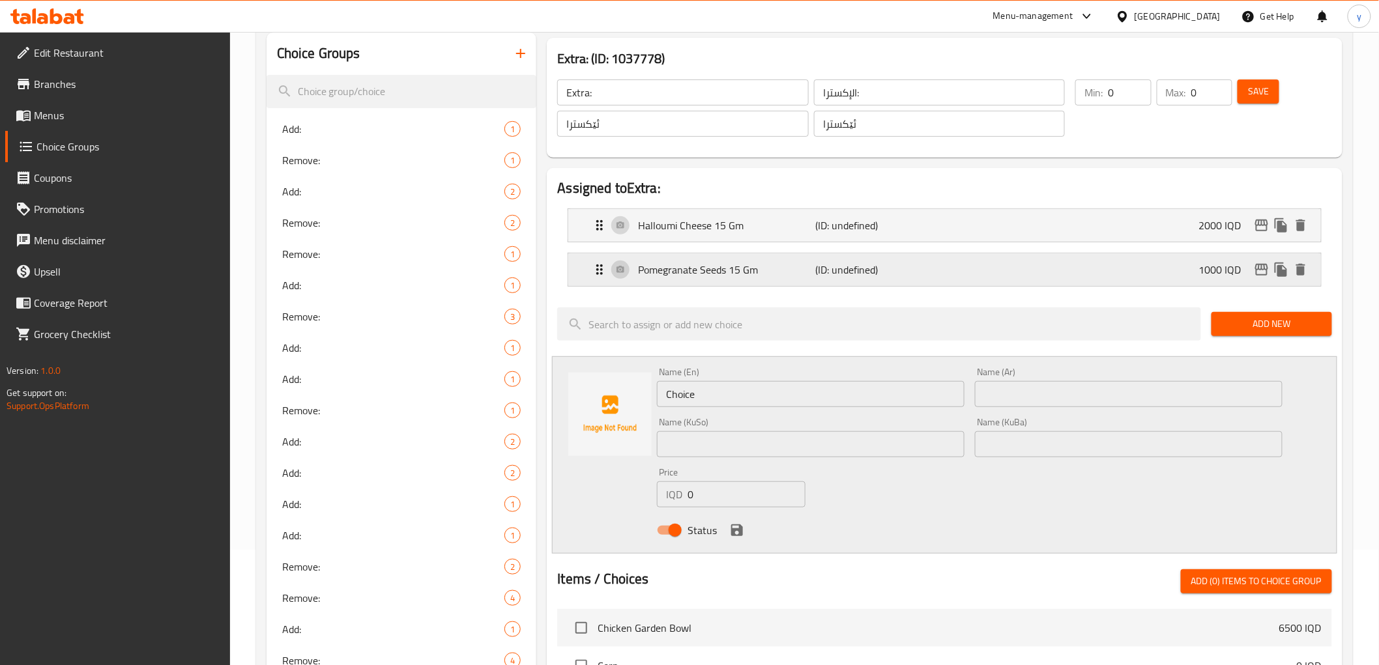
scroll to position [145, 0]
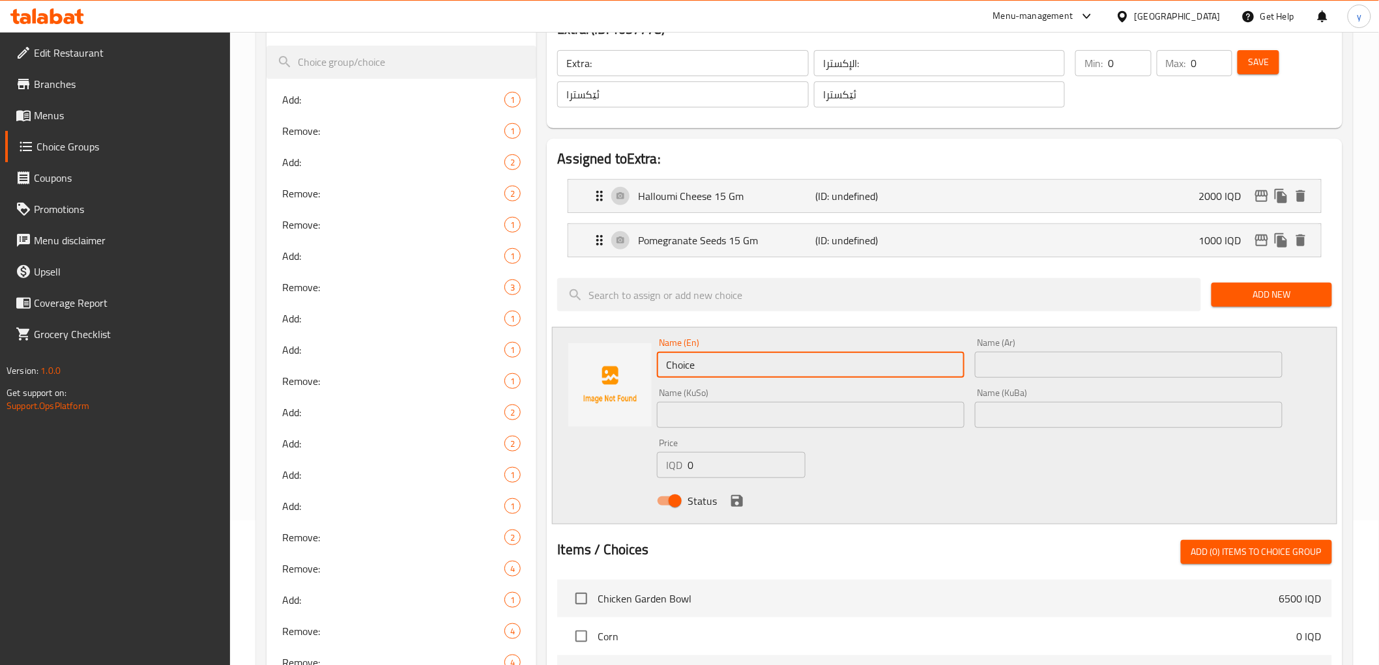
click at [699, 369] on input "Choice" at bounding box center [811, 365] width 308 height 26
paste input "Quinoa 15g"
click at [715, 367] on input "Quinoa 15g" at bounding box center [811, 365] width 308 height 26
click at [713, 368] on input "Quinoa 15g" at bounding box center [811, 365] width 308 height 26
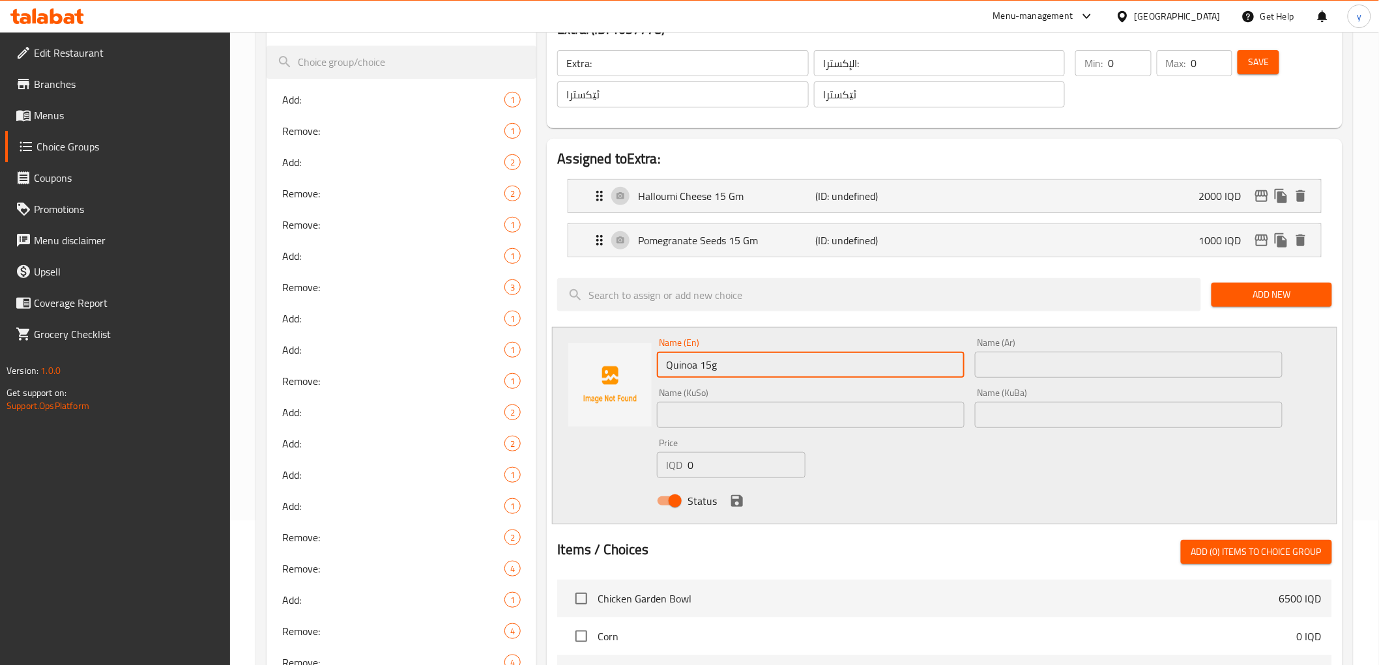
click at [712, 366] on input "Quinoa 15g" at bounding box center [811, 365] width 308 height 26
click at [723, 370] on input "Quinoa 15 g" at bounding box center [811, 365] width 308 height 26
type input "Quinoa 15 Gm"
click at [986, 372] on input "text" at bounding box center [1129, 365] width 308 height 26
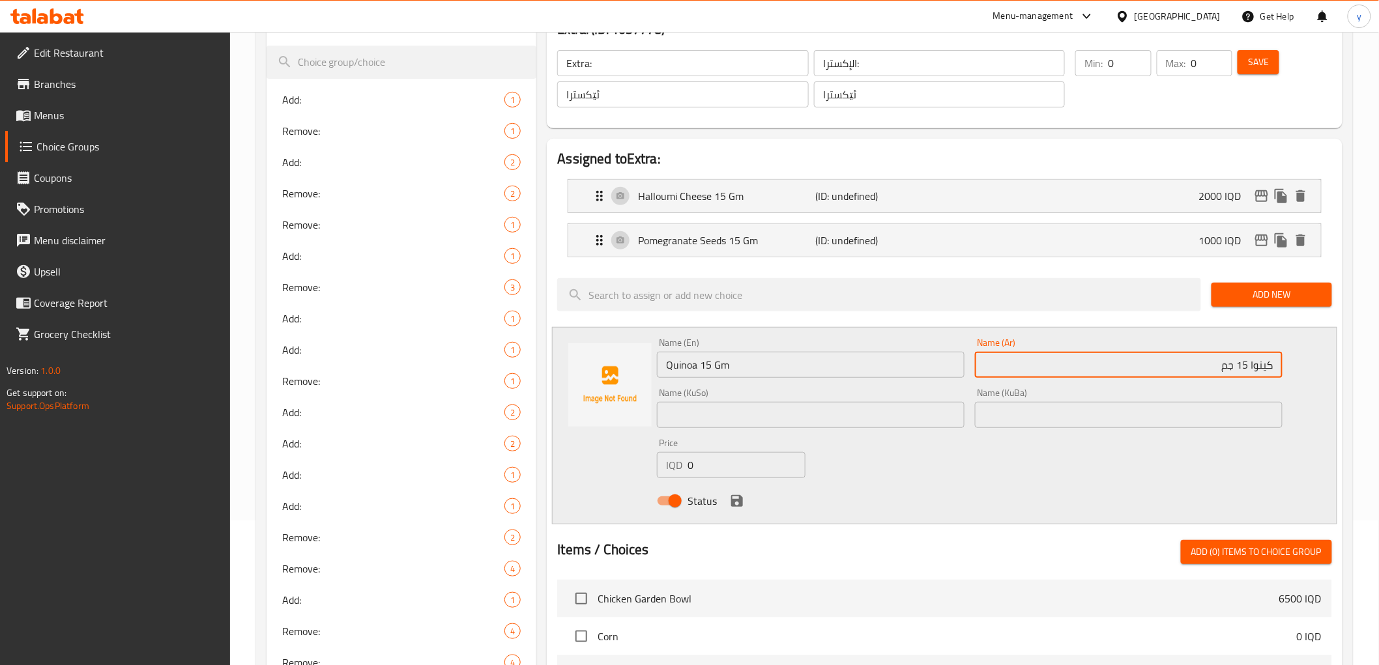
type input "كينوا 15 جم"
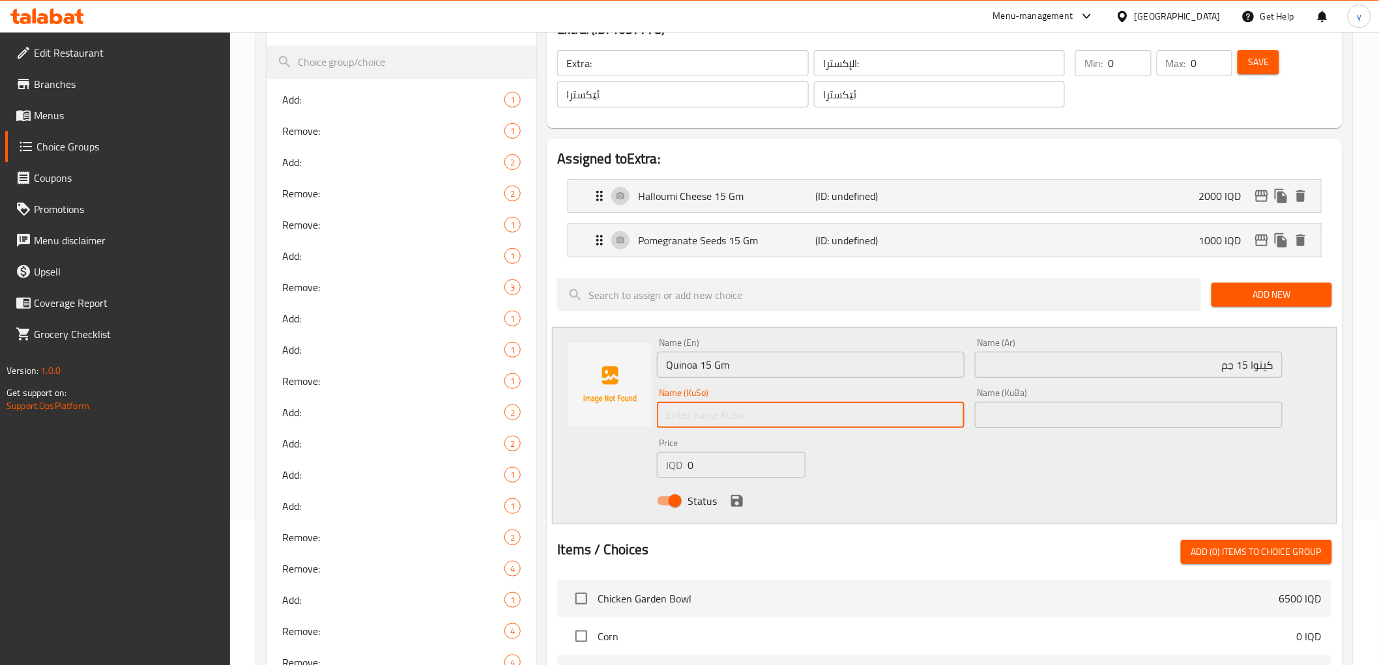
click at [895, 419] on input "text" at bounding box center [811, 415] width 308 height 26
type input "کینوا 15 گم"
click at [702, 454] on input "0" at bounding box center [746, 465] width 118 height 26
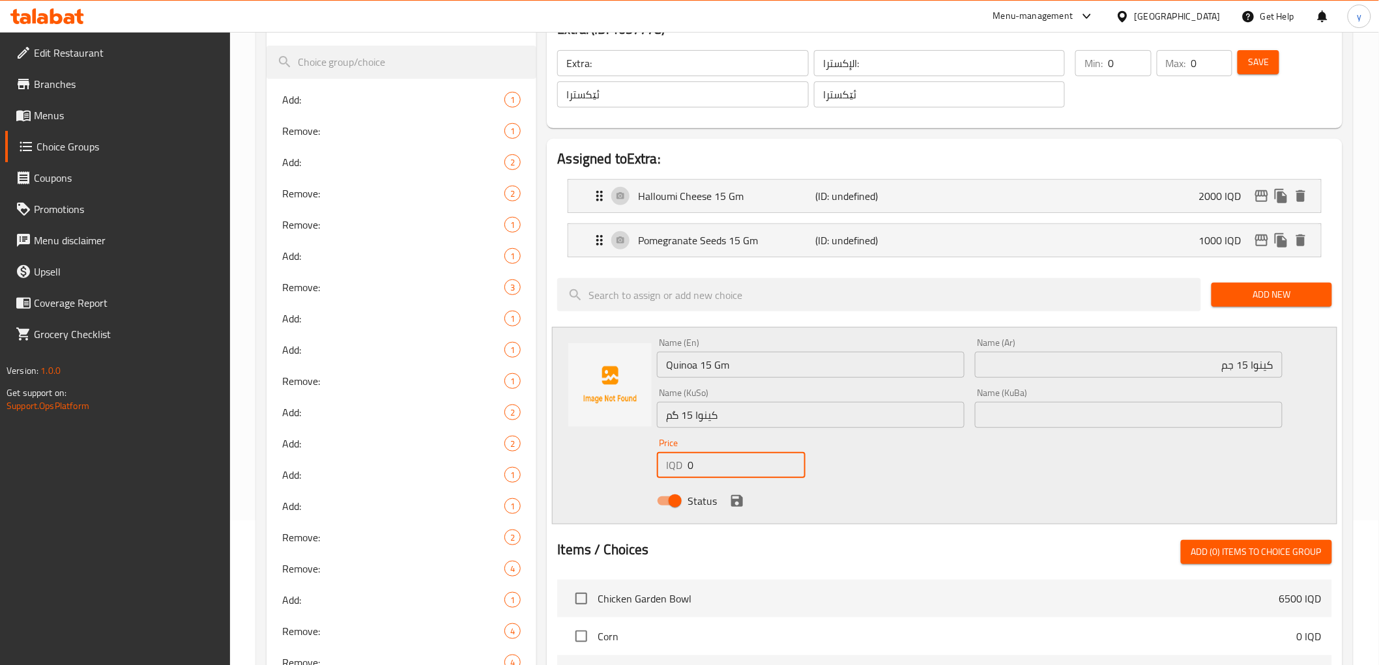
click at [702, 454] on input "0" at bounding box center [746, 465] width 118 height 26
paste input "200"
type input "2000"
click at [734, 504] on icon "save" at bounding box center [737, 501] width 12 height 12
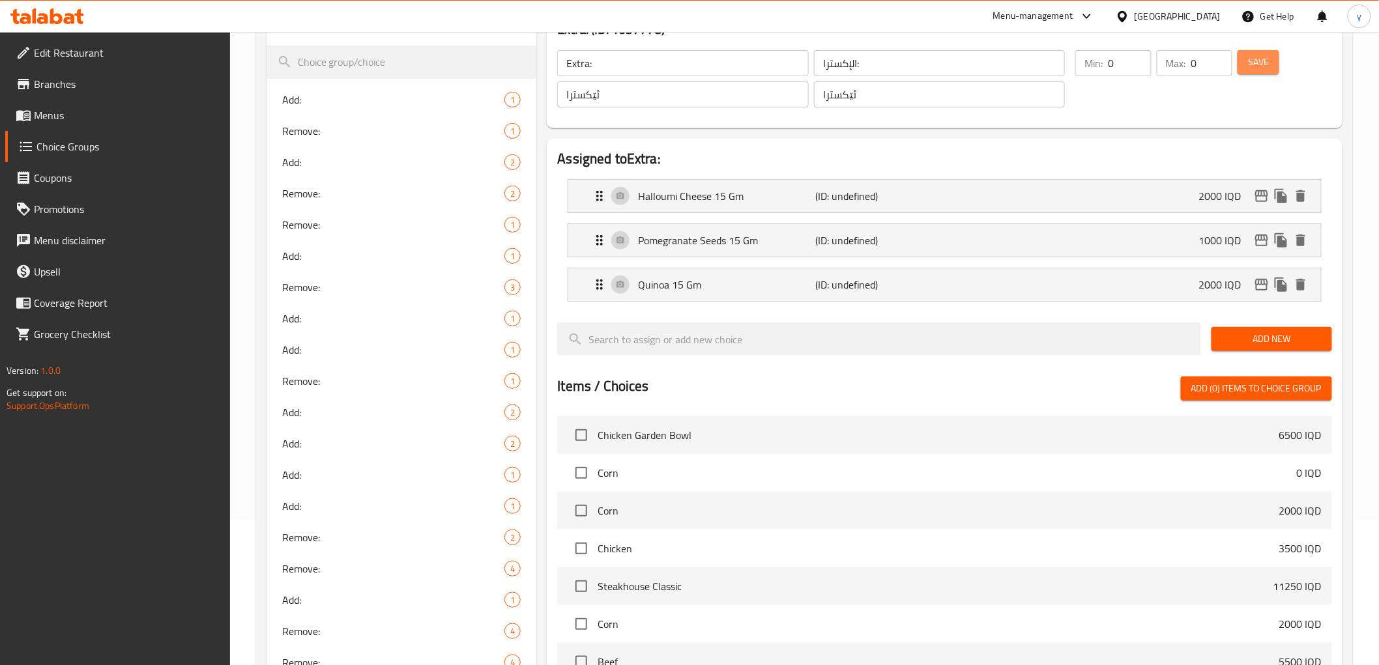
click at [1260, 68] on span "Save" at bounding box center [1258, 62] width 21 height 16
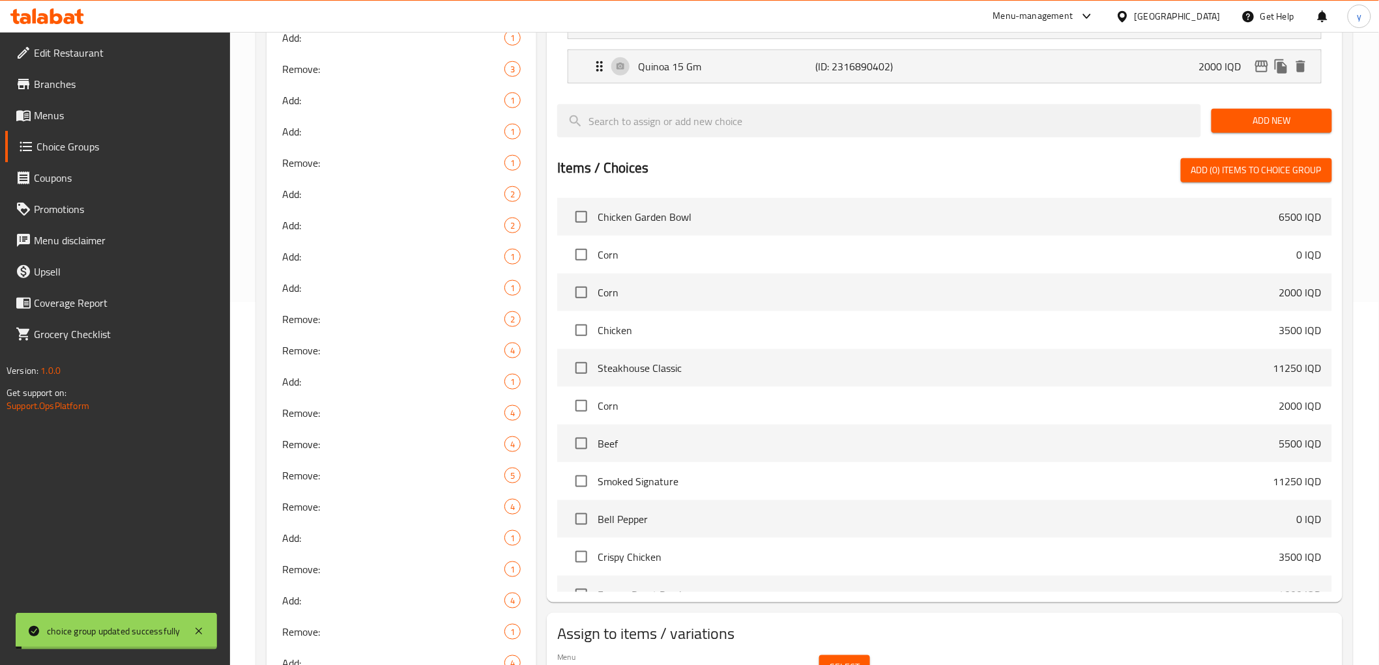
scroll to position [574, 0]
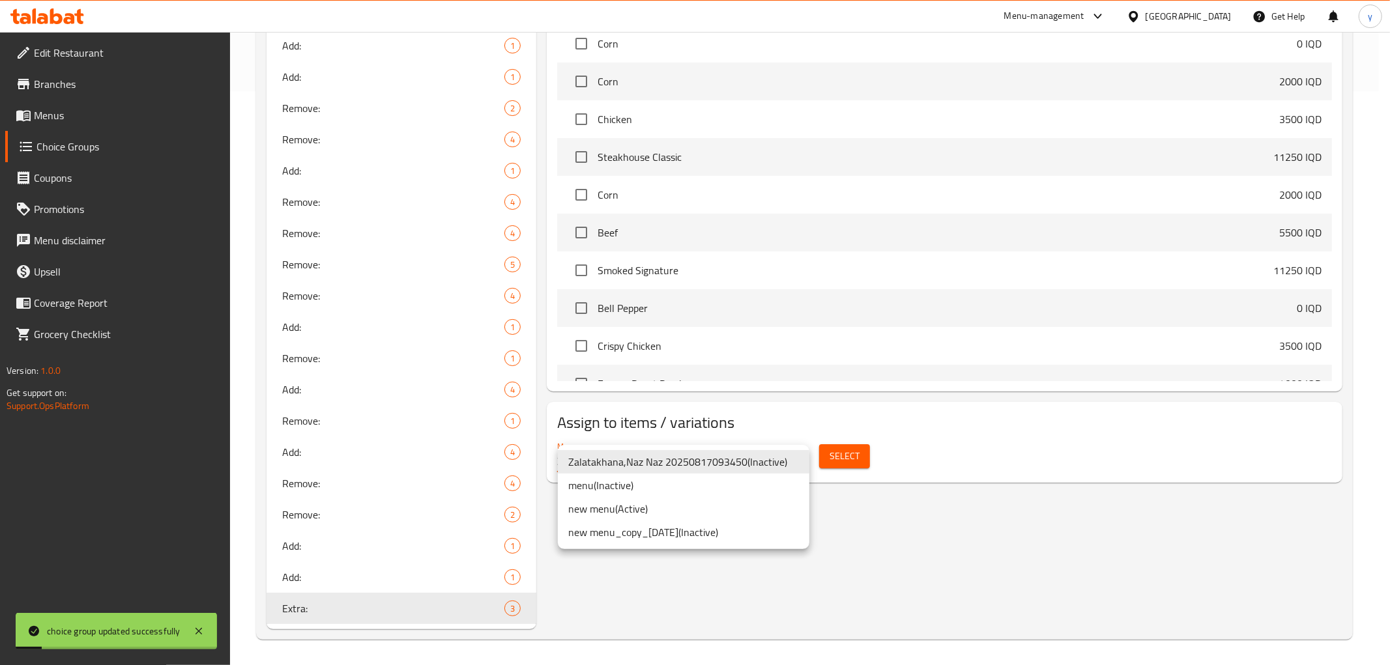
click at [768, 504] on li "new menu ( Active )" at bounding box center [684, 508] width 252 height 23
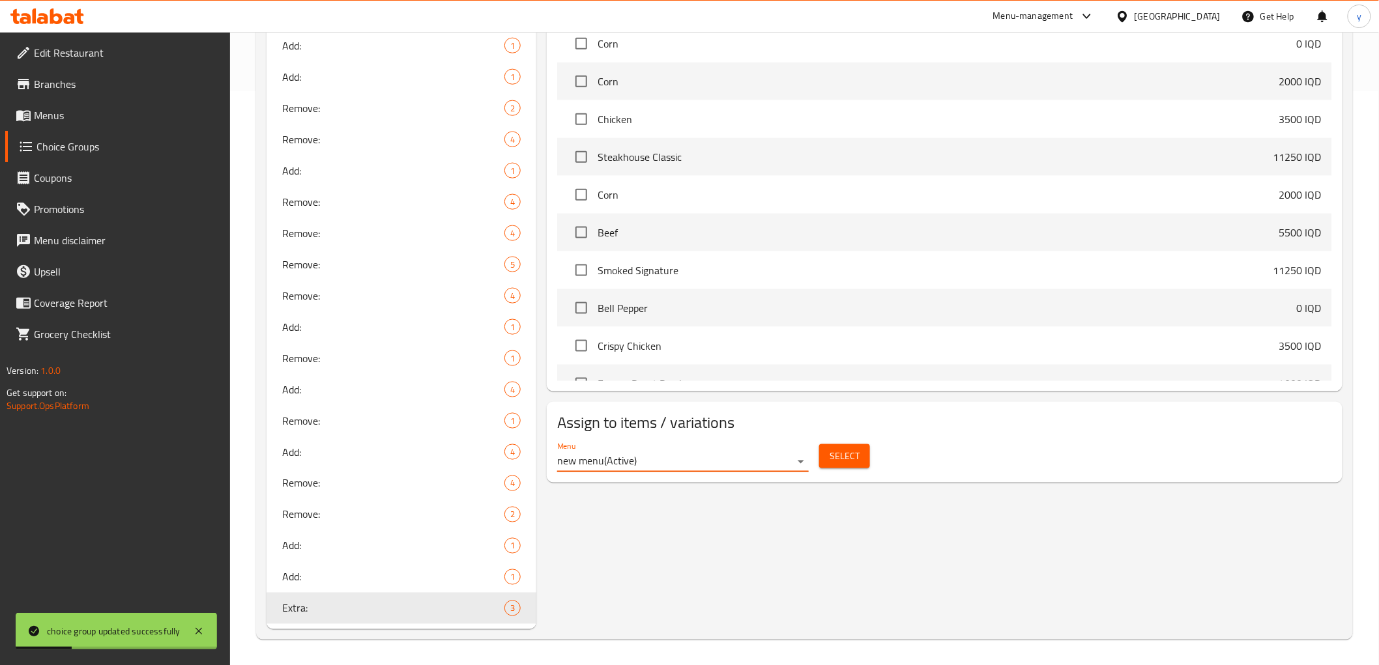
click at [844, 457] on span "Select" at bounding box center [844, 456] width 30 height 16
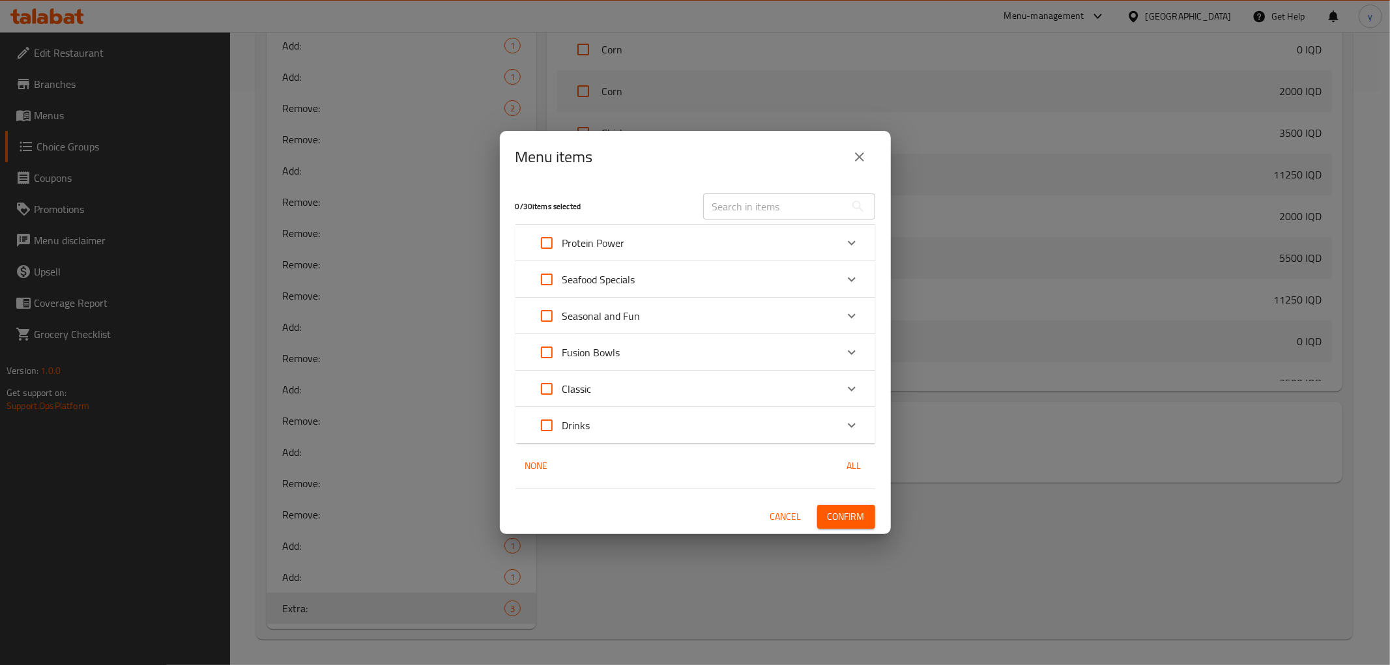
click at [770, 339] on div "Fusion Bowls" at bounding box center [683, 352] width 305 height 31
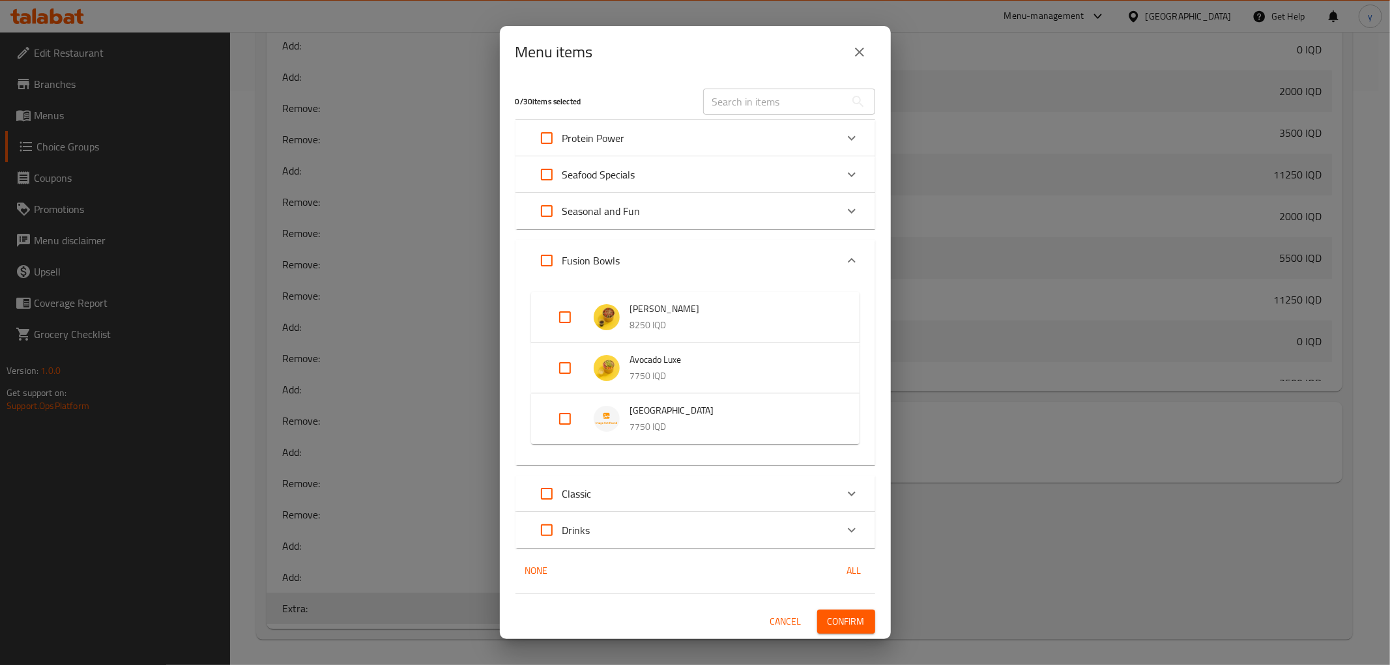
click at [558, 308] on input "Expand" at bounding box center [564, 317] width 31 height 31
checkbox input "true"
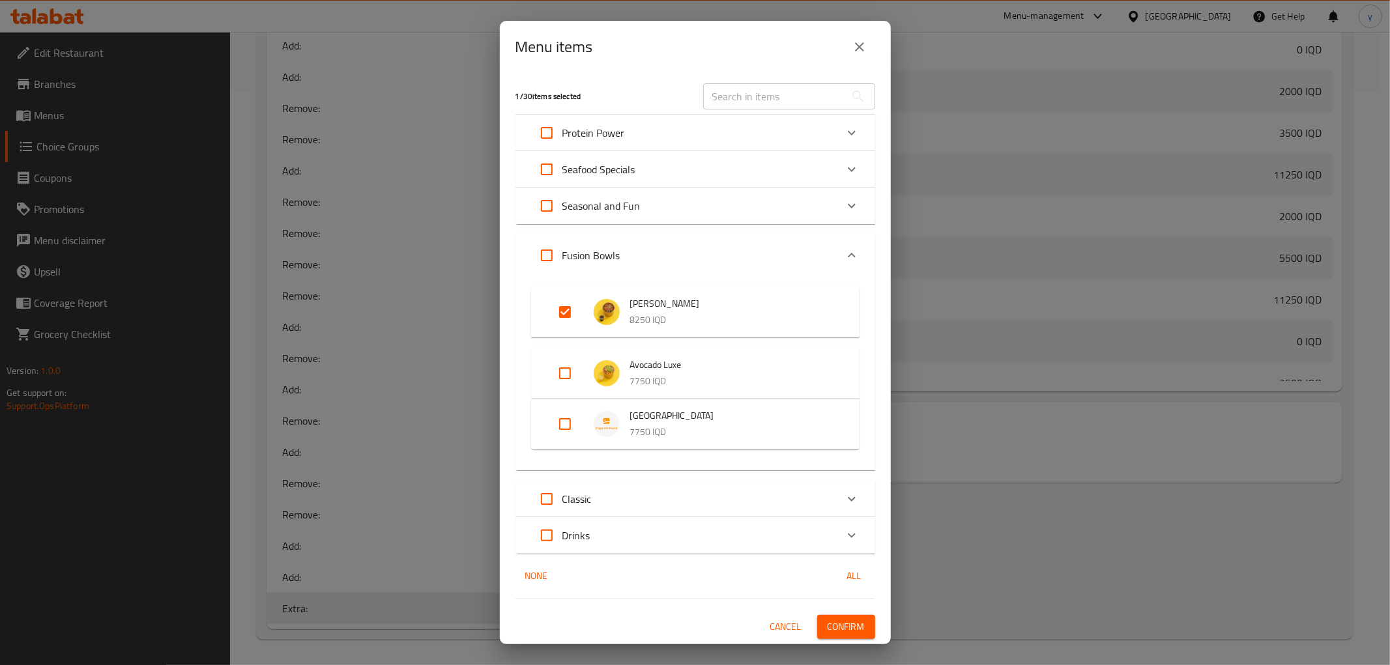
click at [835, 624] on span "Confirm" at bounding box center [846, 627] width 37 height 16
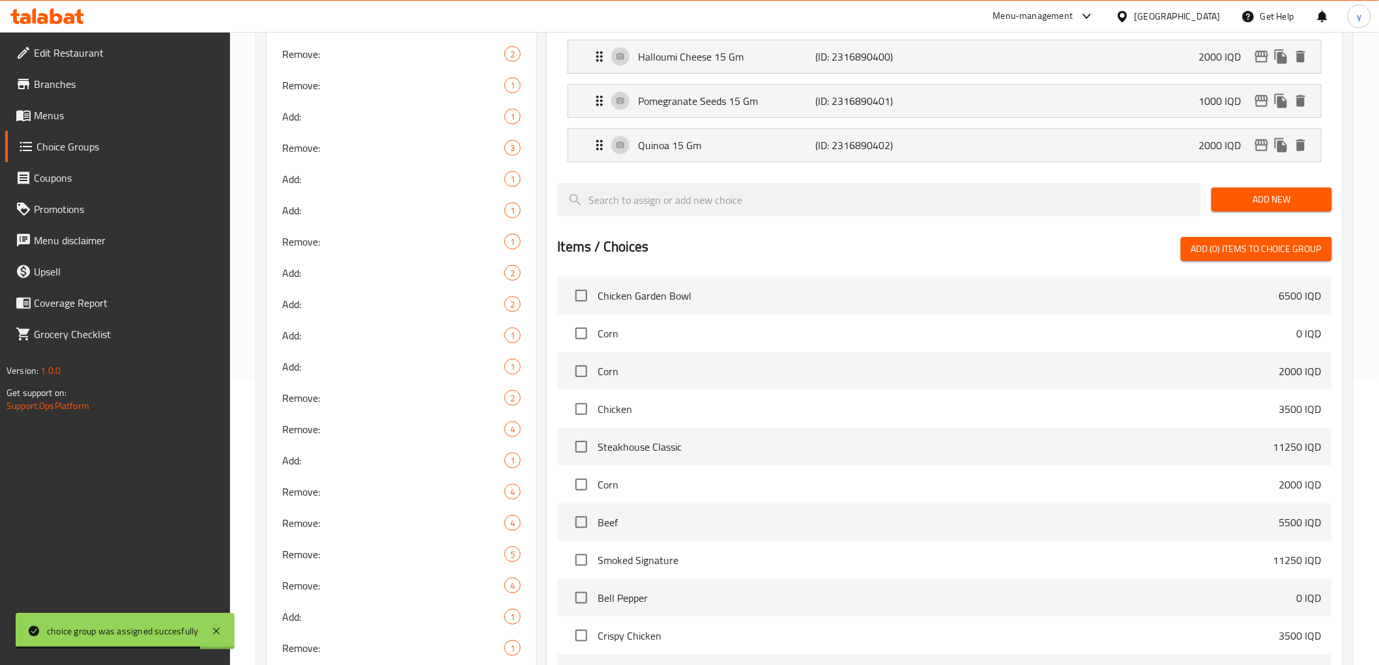
scroll to position [0, 0]
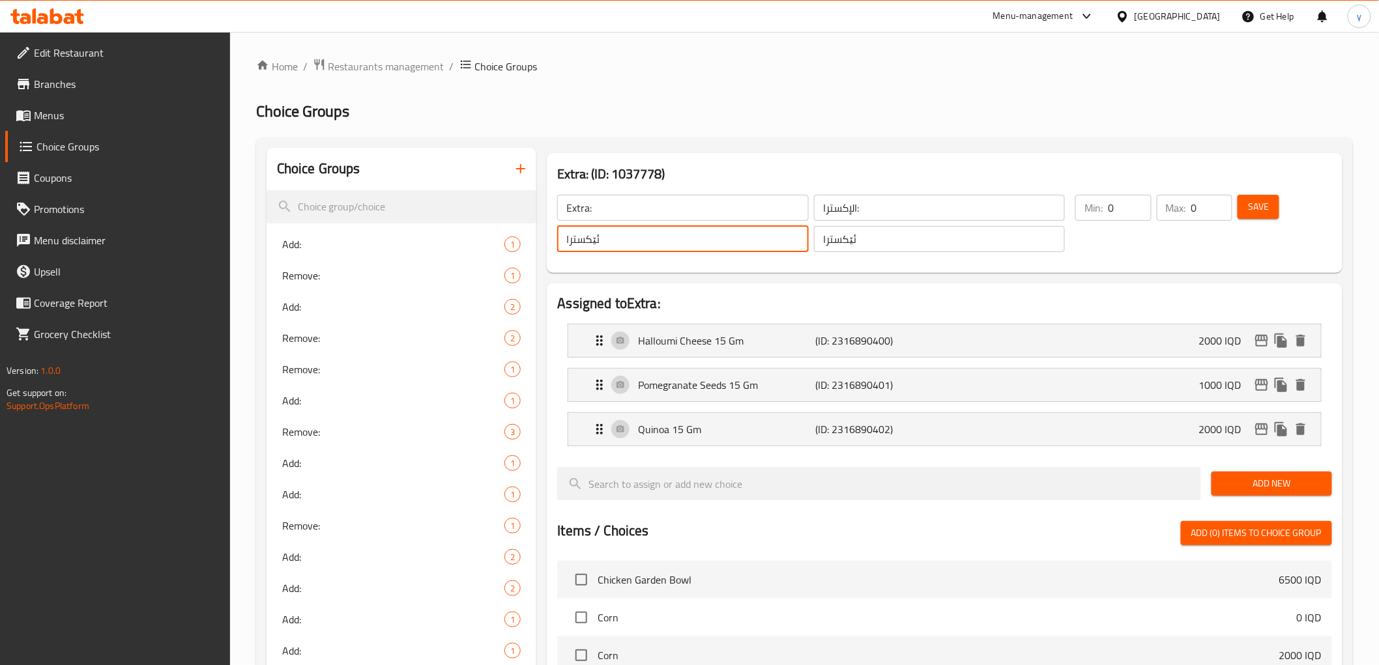
drag, startPoint x: 624, startPoint y: 242, endPoint x: 560, endPoint y: 242, distance: 63.9
click at [560, 242] on input "ئێکسترا" at bounding box center [682, 239] width 251 height 26
click at [842, 210] on input "الإكسترا:" at bounding box center [939, 208] width 251 height 26
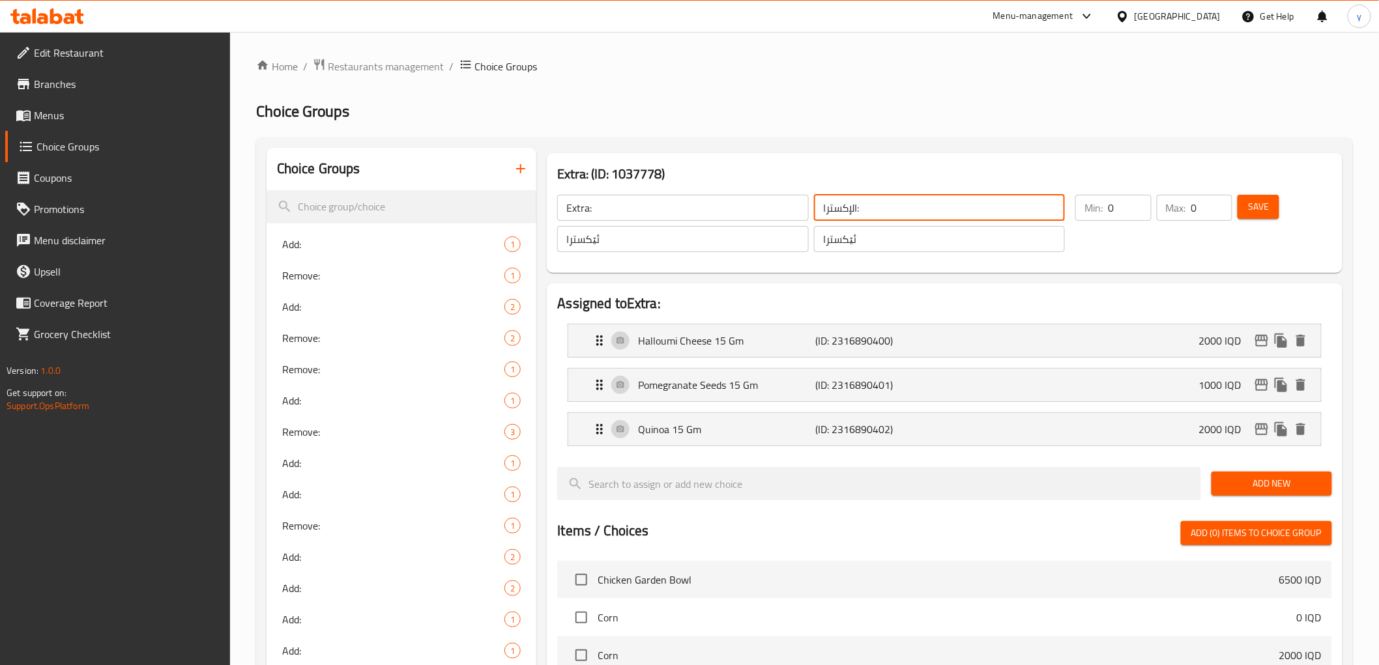
click at [842, 210] on input "الإكسترا:" at bounding box center [939, 208] width 251 height 26
click at [683, 214] on input "Extra:" at bounding box center [682, 208] width 251 height 26
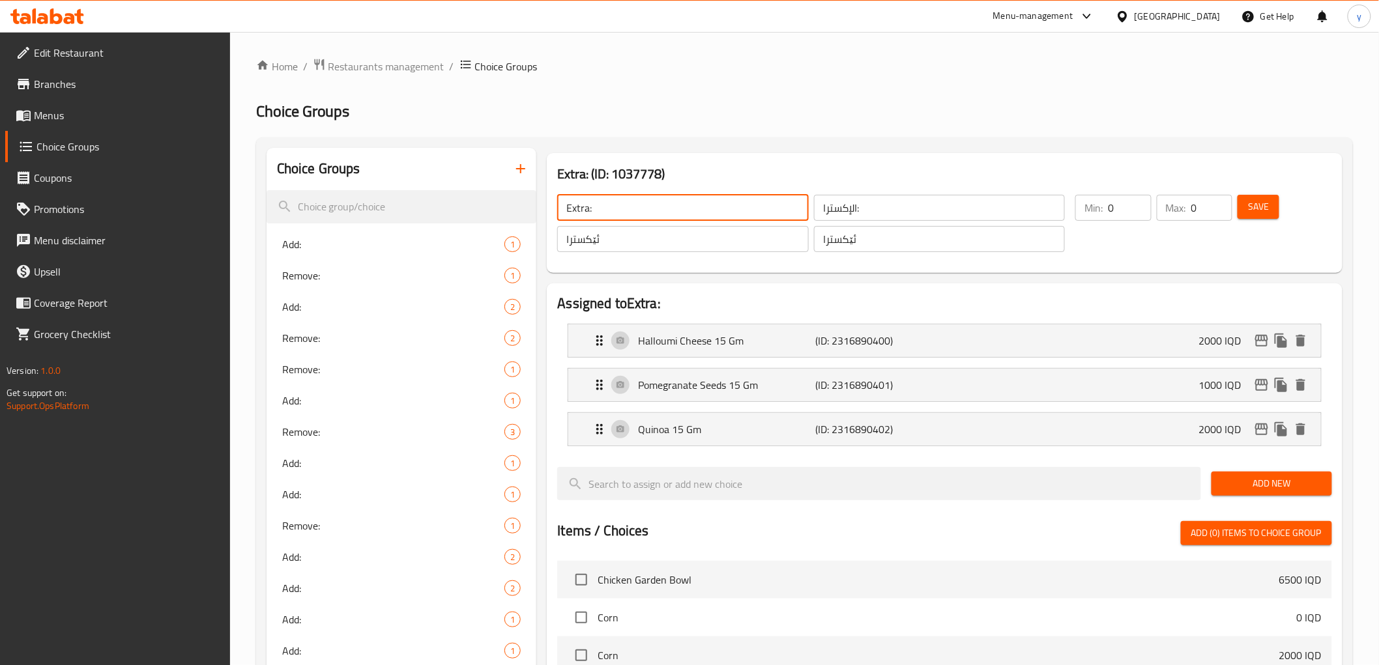
click at [683, 214] on input "Extra:" at bounding box center [682, 208] width 251 height 26
click at [523, 172] on icon "button" at bounding box center [521, 169] width 16 height 16
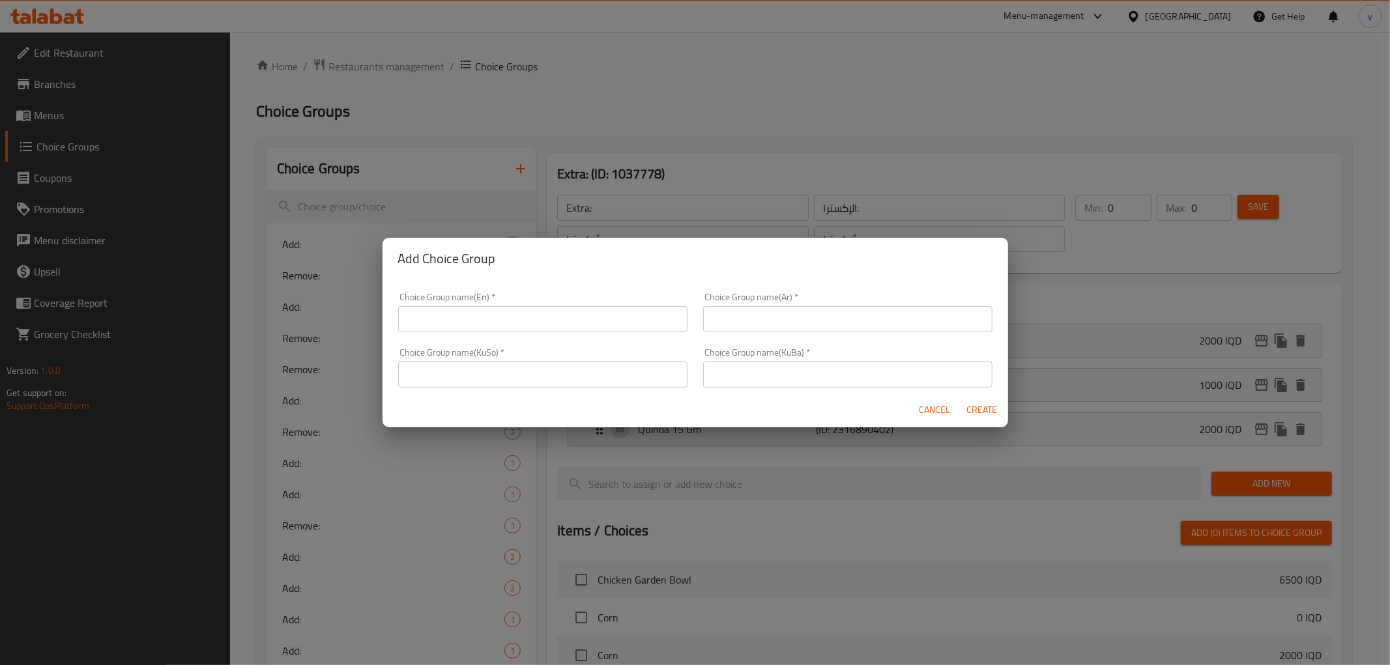
drag, startPoint x: 561, startPoint y: 315, endPoint x: 687, endPoint y: 315, distance: 125.8
click at [561, 315] on input "text" at bounding box center [542, 319] width 289 height 26
paste input "Extra:"
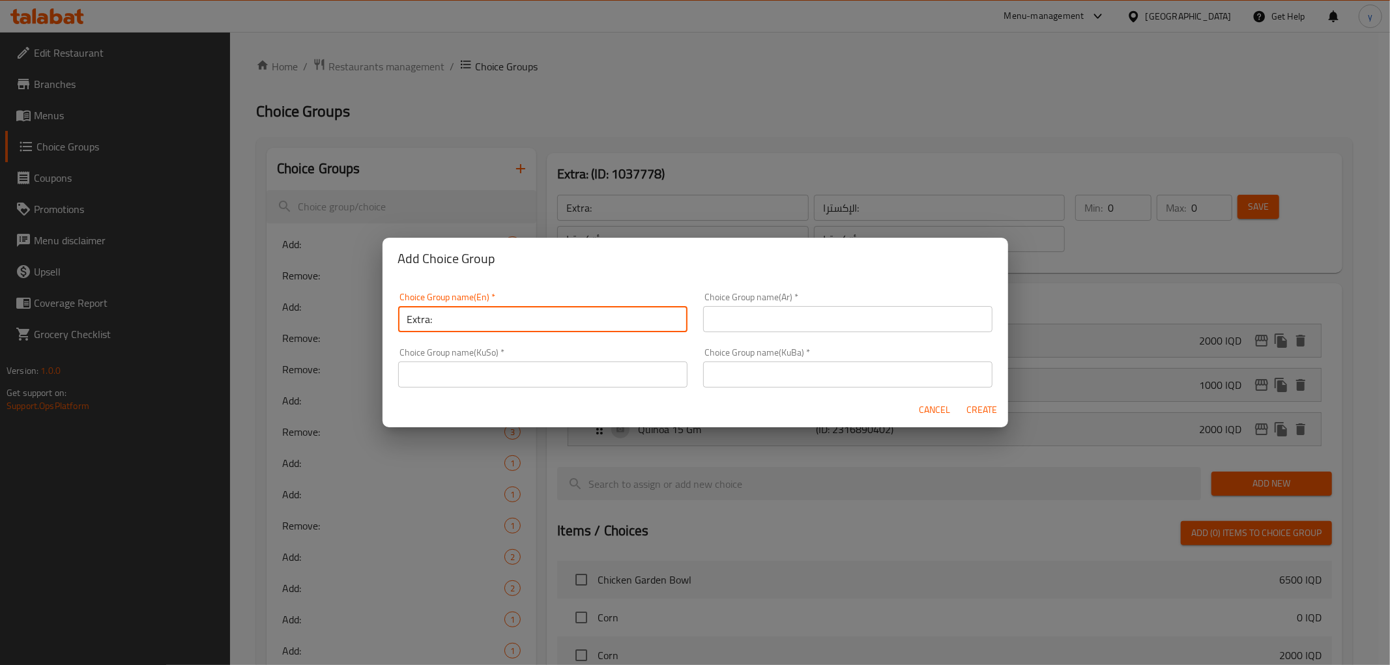
type input "Extra:"
click at [760, 317] on input "text" at bounding box center [847, 319] width 289 height 26
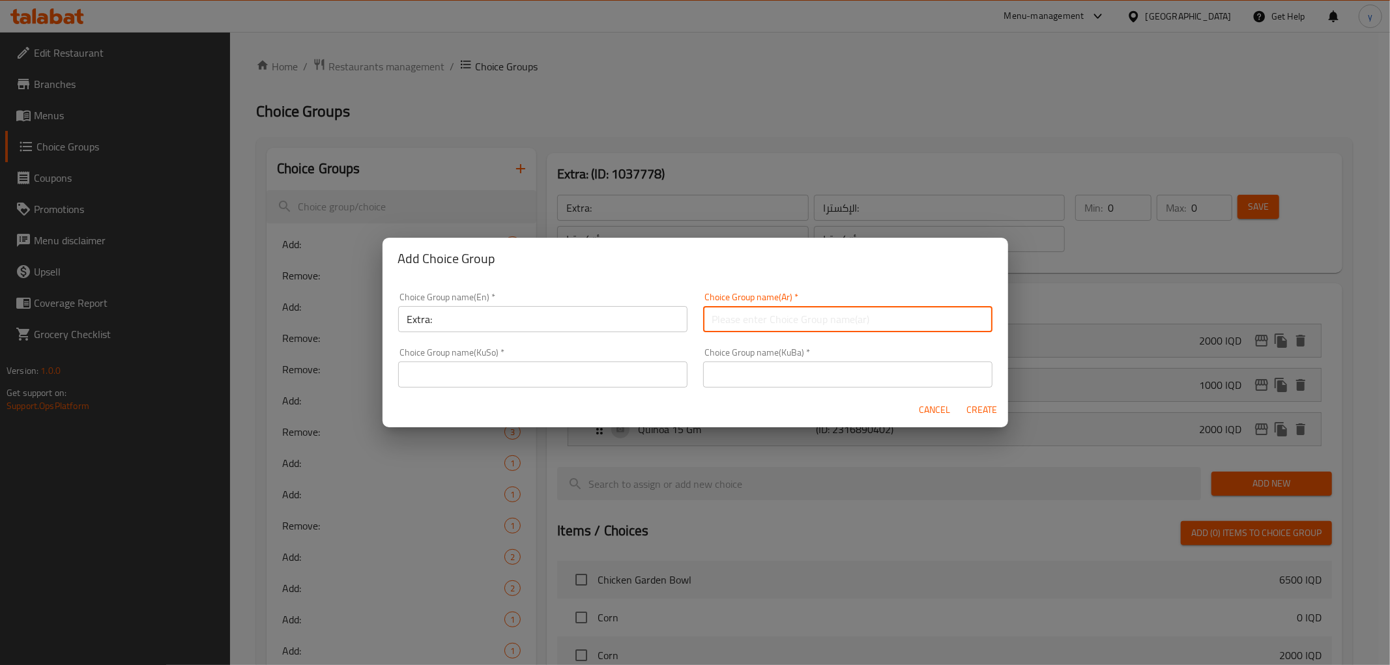
paste input "الإكسترا:"
type input "الإكسترا:"
click at [653, 362] on input "text" at bounding box center [542, 375] width 289 height 26
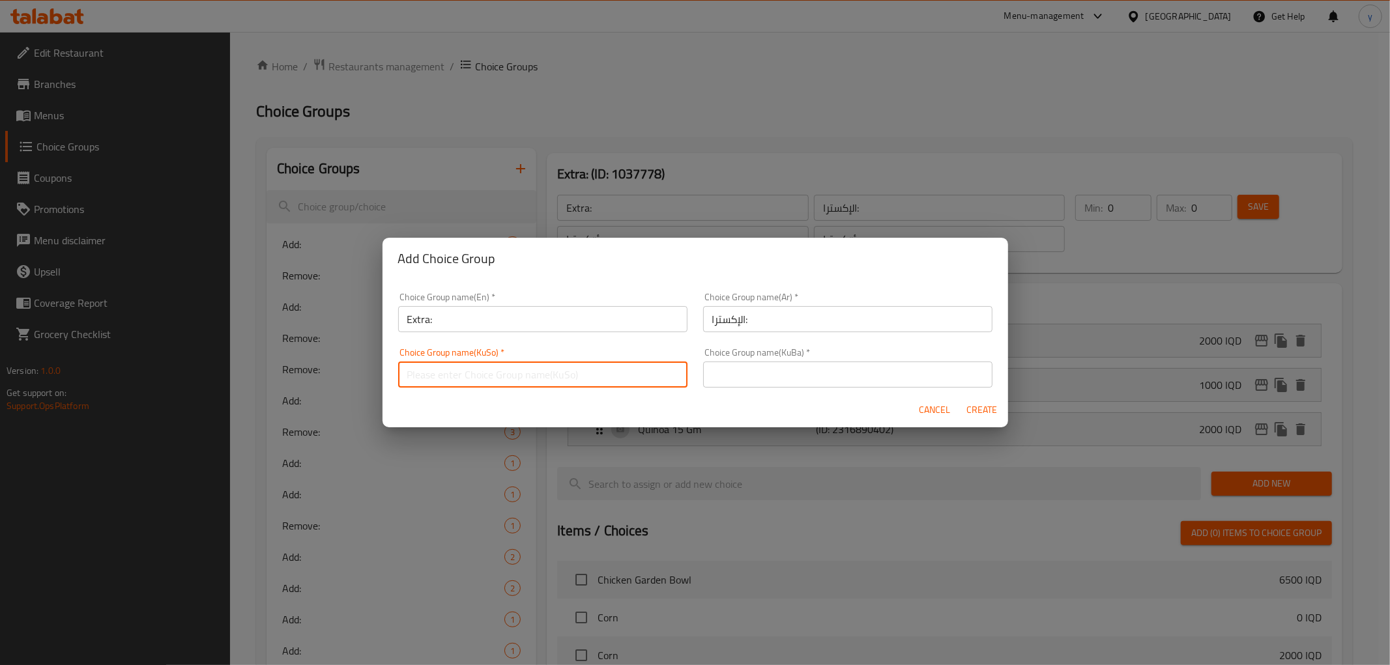
paste input "ئێکسترا"
type input "ئێکسترا"
drag, startPoint x: 772, startPoint y: 377, endPoint x: 777, endPoint y: 383, distance: 8.3
click at [772, 377] on input "text" at bounding box center [847, 375] width 289 height 26
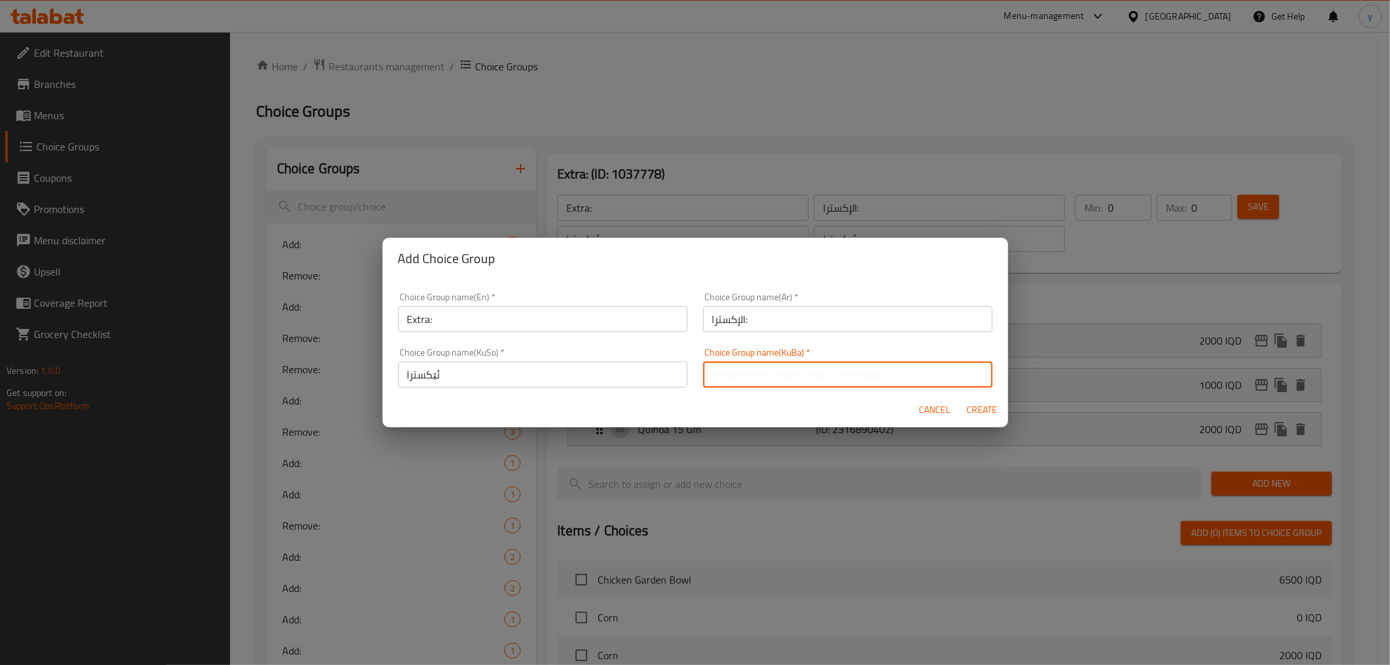
paste input "ئێکسترا"
type input "ئێکسترا"
click at [573, 324] on input "Extra:" at bounding box center [542, 319] width 289 height 26
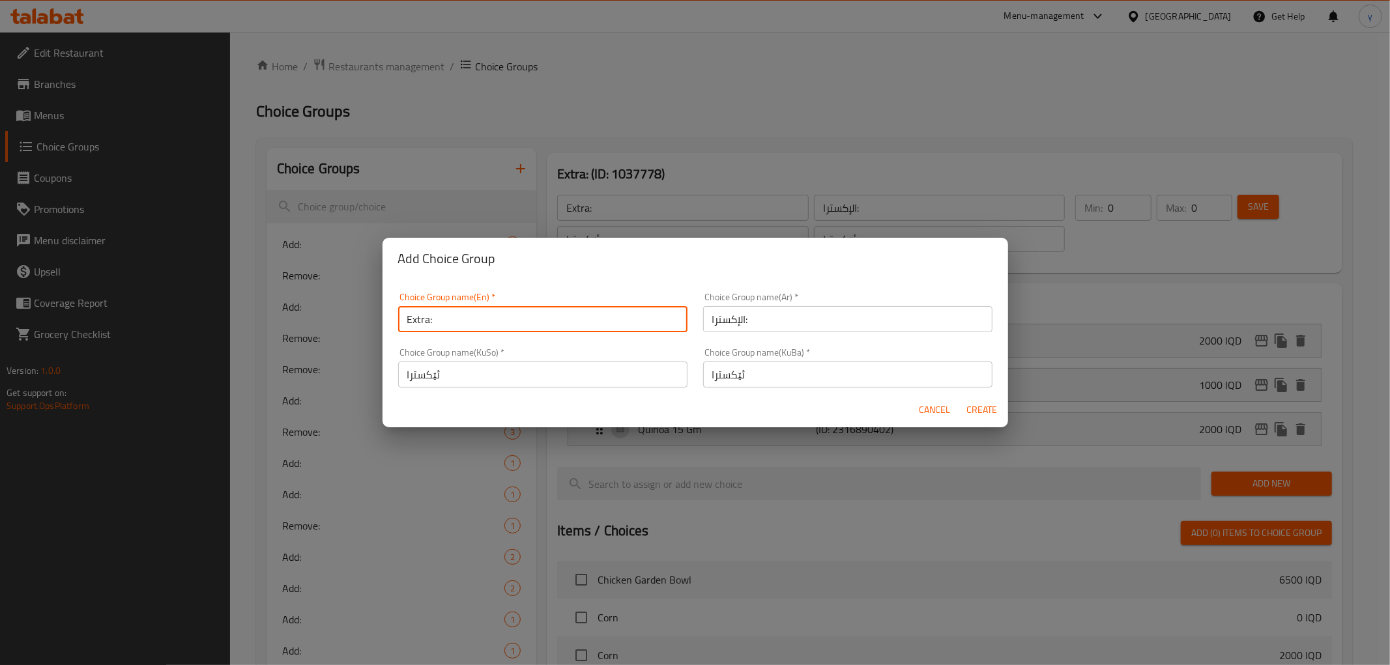
type input "Extra:"
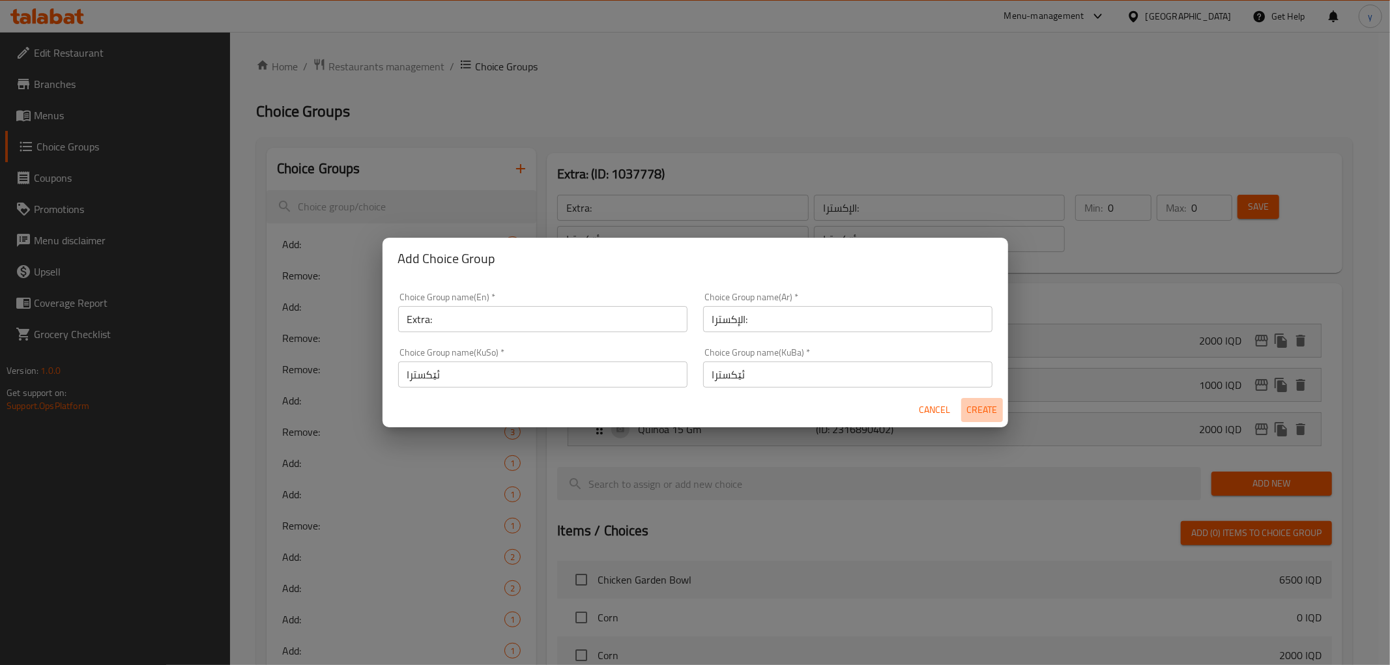
click at [973, 407] on span "Create" at bounding box center [981, 410] width 31 height 16
type input "Extra:"
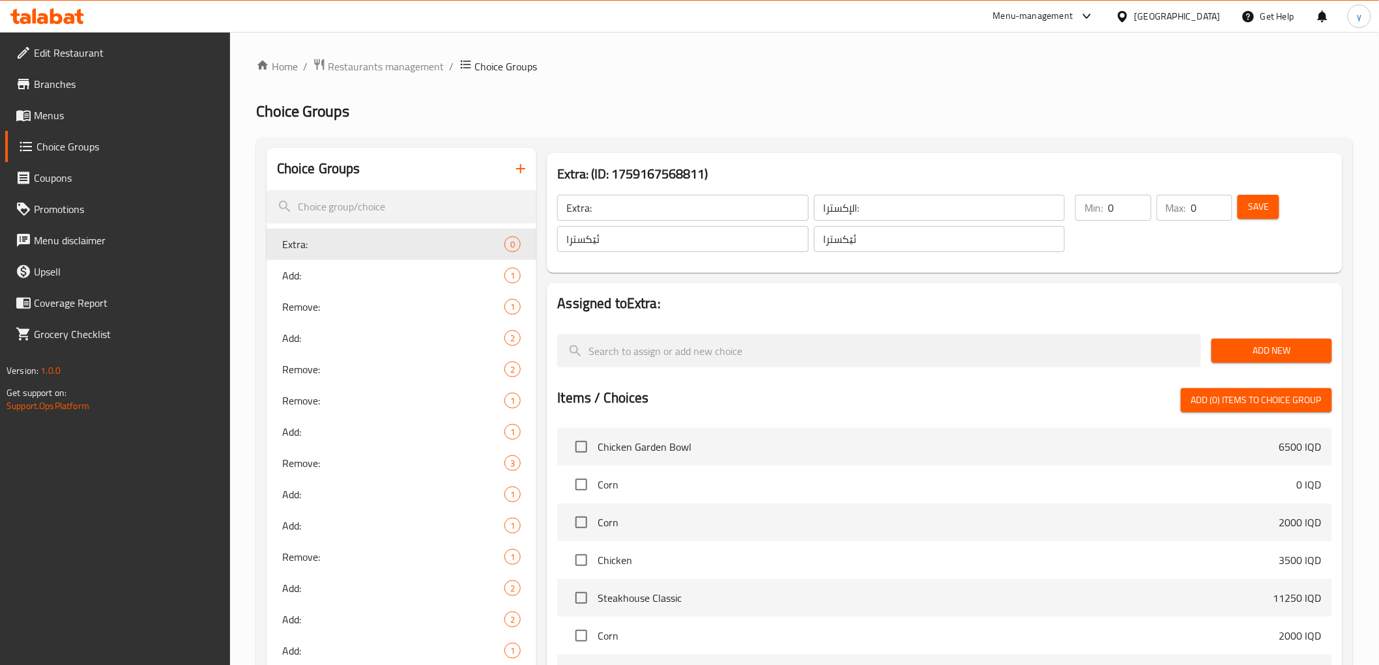
click at [1256, 218] on button "Save" at bounding box center [1258, 207] width 42 height 24
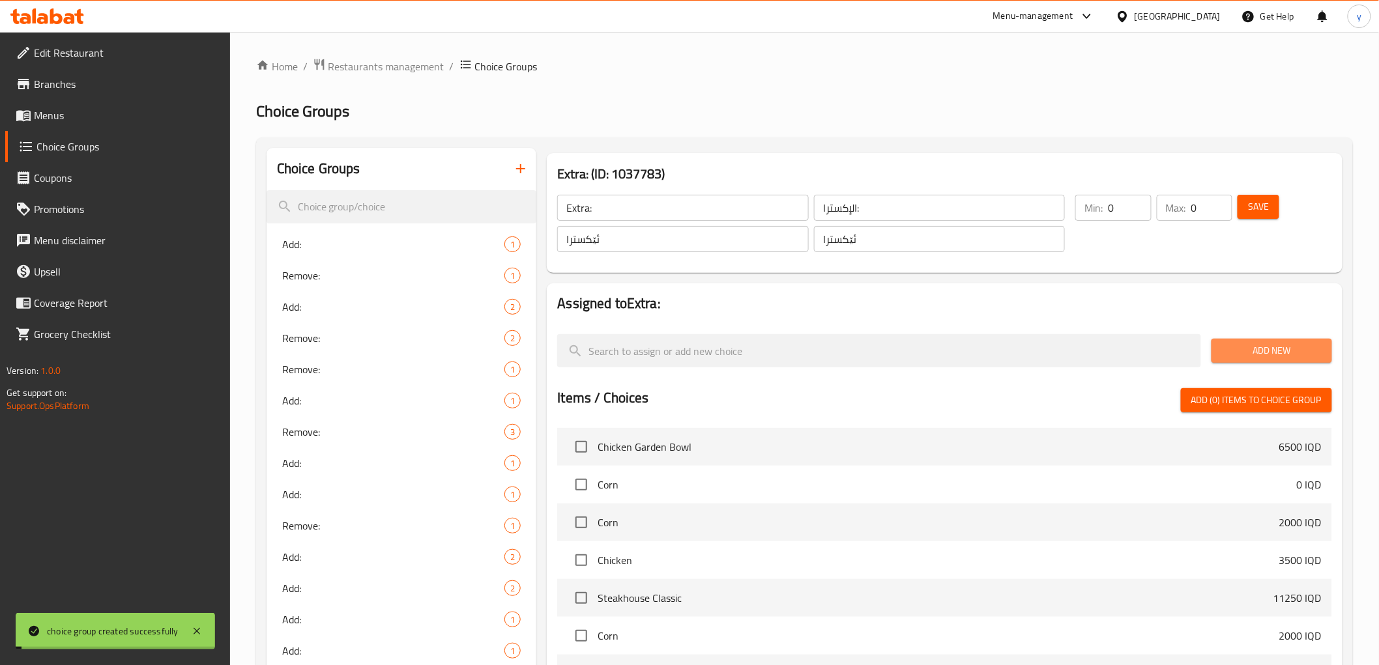
click at [1267, 353] on span "Add New" at bounding box center [1272, 351] width 100 height 16
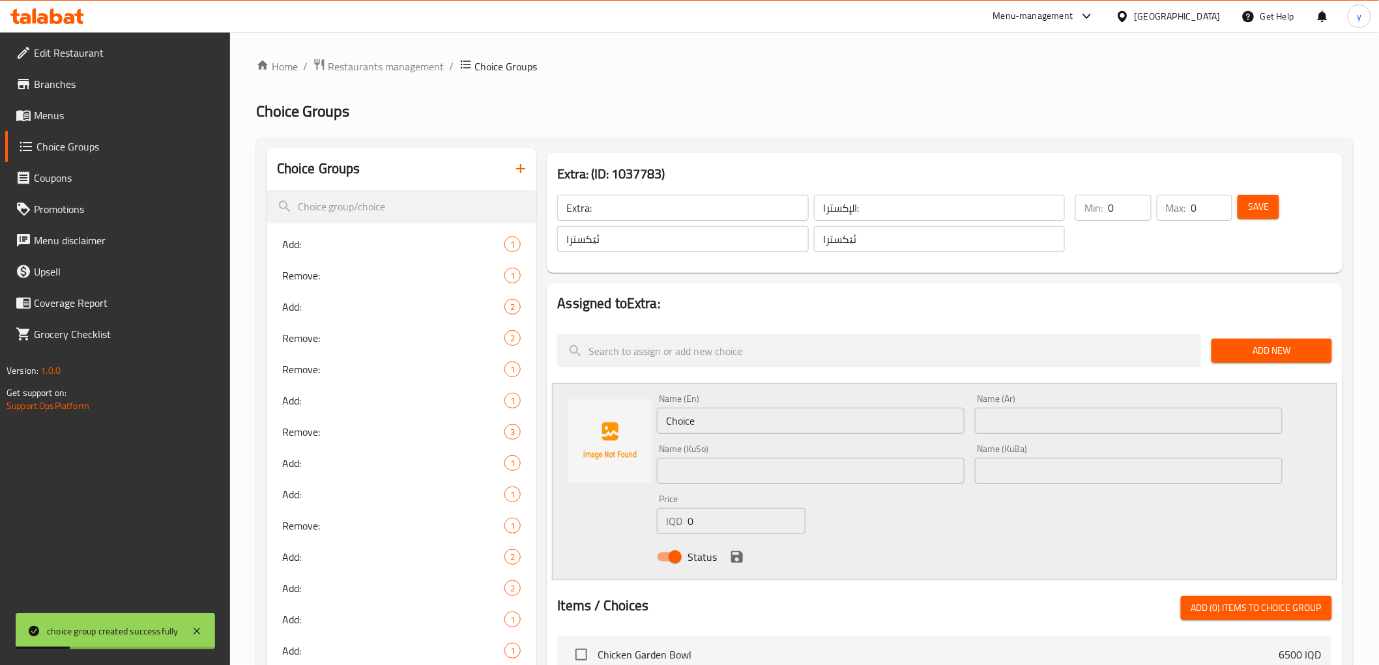
click at [732, 525] on input "0" at bounding box center [746, 521] width 118 height 26
paste input "200"
type input "2000"
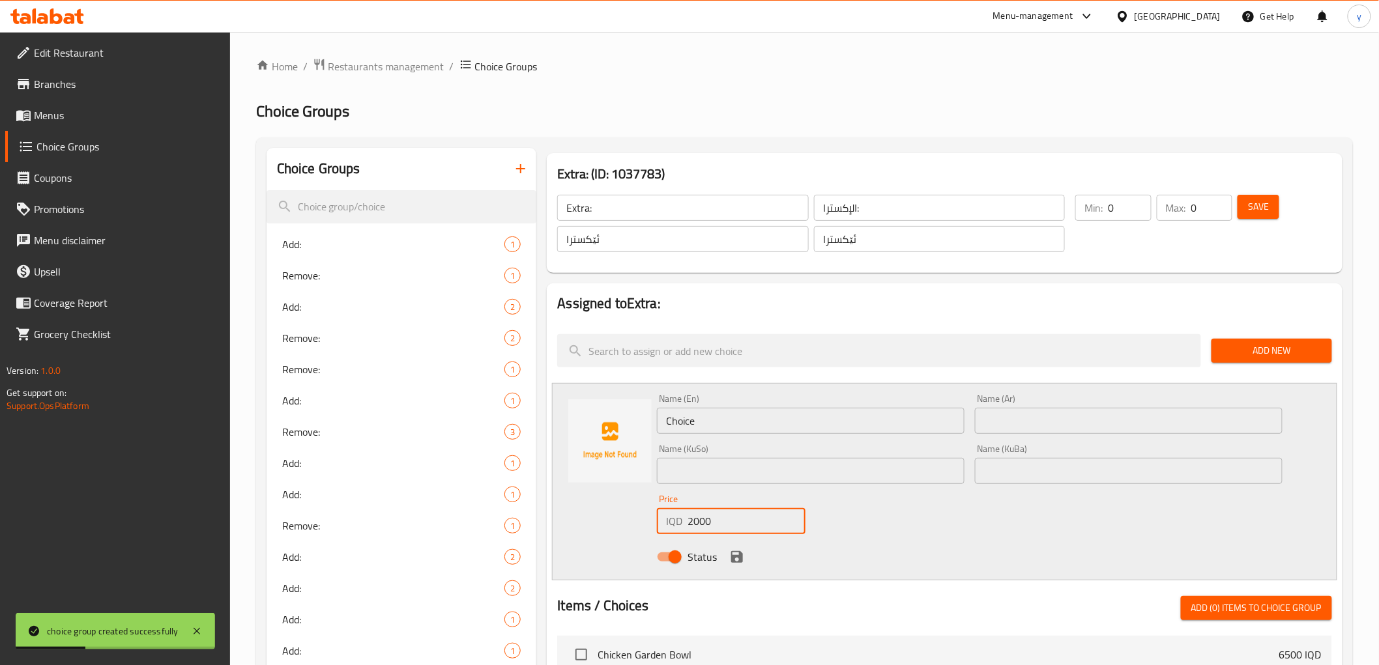
click at [713, 415] on input "Choice" at bounding box center [811, 421] width 308 height 26
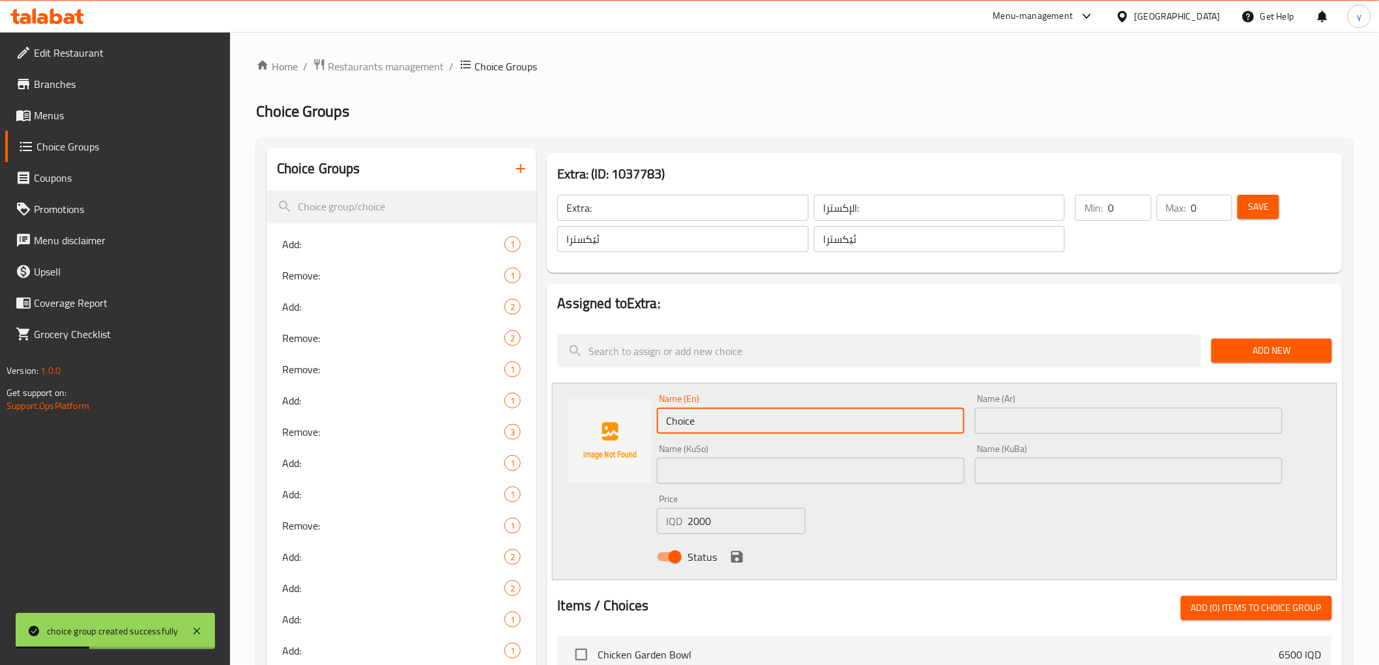
click at [713, 415] on input "Choice" at bounding box center [811, 421] width 308 height 26
paste input "Avocado 25g"
click at [717, 422] on input "Avocado 25g" at bounding box center [811, 421] width 308 height 26
type input "Avocado 25 g"
click at [721, 425] on input "Avocado 25 g" at bounding box center [811, 421] width 308 height 26
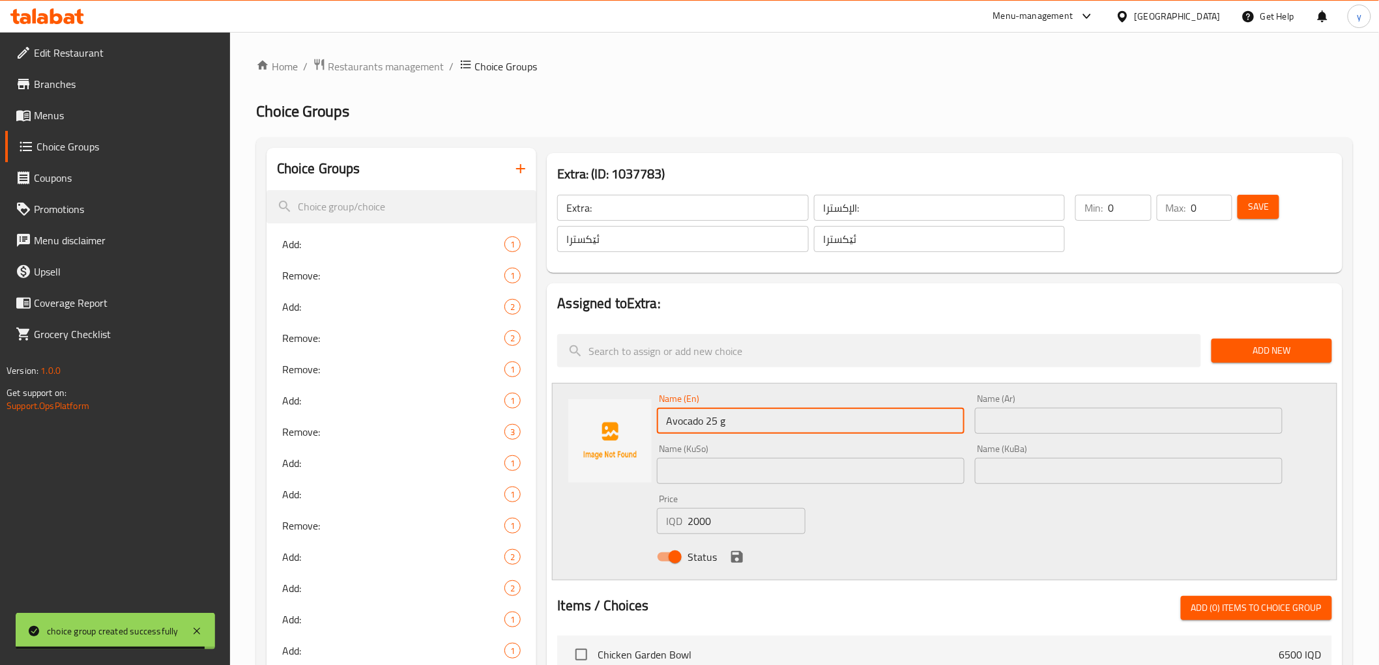
click at [721, 425] on input "Avocado 25 g" at bounding box center [811, 421] width 308 height 26
click at [721, 425] on input "text" at bounding box center [811, 421] width 308 height 26
click at [659, 421] on input "Avocado 25 g" at bounding box center [811, 421] width 308 height 26
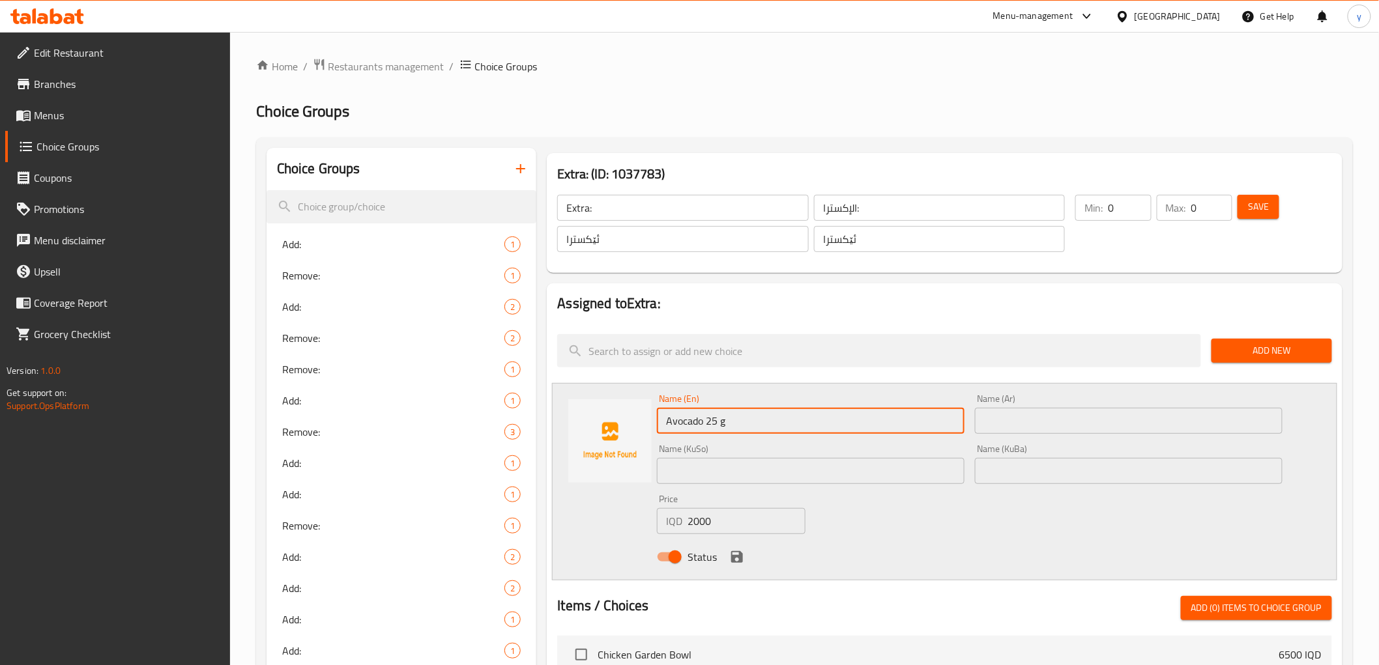
drag, startPoint x: 666, startPoint y: 419, endPoint x: 658, endPoint y: 424, distance: 9.1
click at [658, 424] on input "Avocado 25 g" at bounding box center [811, 421] width 308 height 26
click at [730, 418] on input "Avocado 25 g" at bounding box center [811, 421] width 308 height 26
click at [721, 424] on input "Avocado 25 g" at bounding box center [811, 421] width 308 height 26
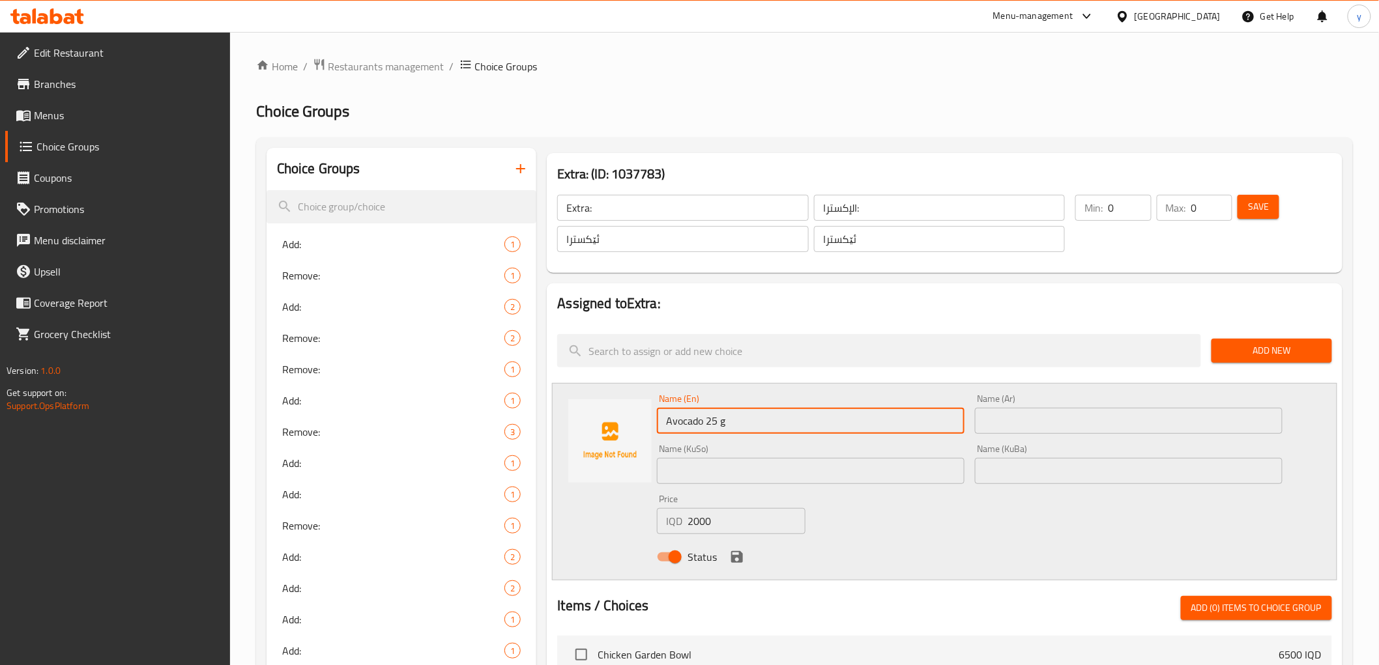
click at [721, 422] on input "Avocado 25 g" at bounding box center [811, 421] width 308 height 26
type input "Avocado 25 Gm"
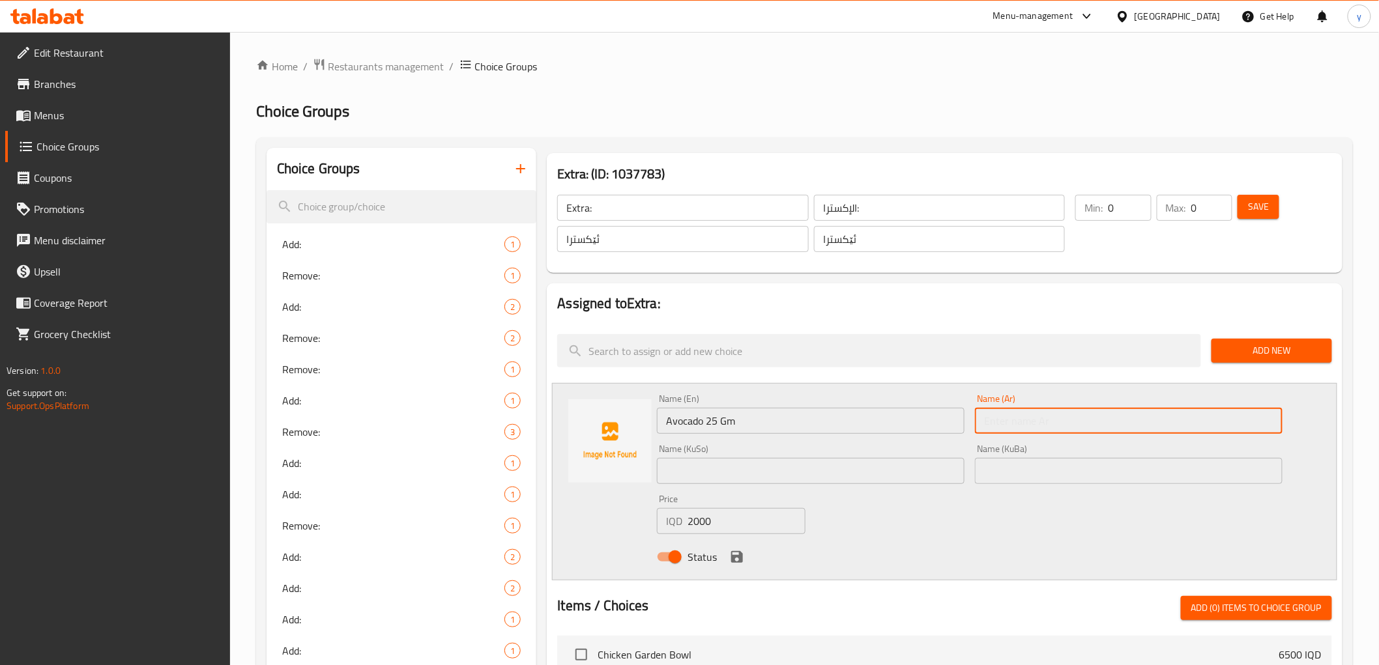
click at [1011, 428] on input "text" at bounding box center [1129, 421] width 308 height 26
type input "أفوكادو 15 جم"
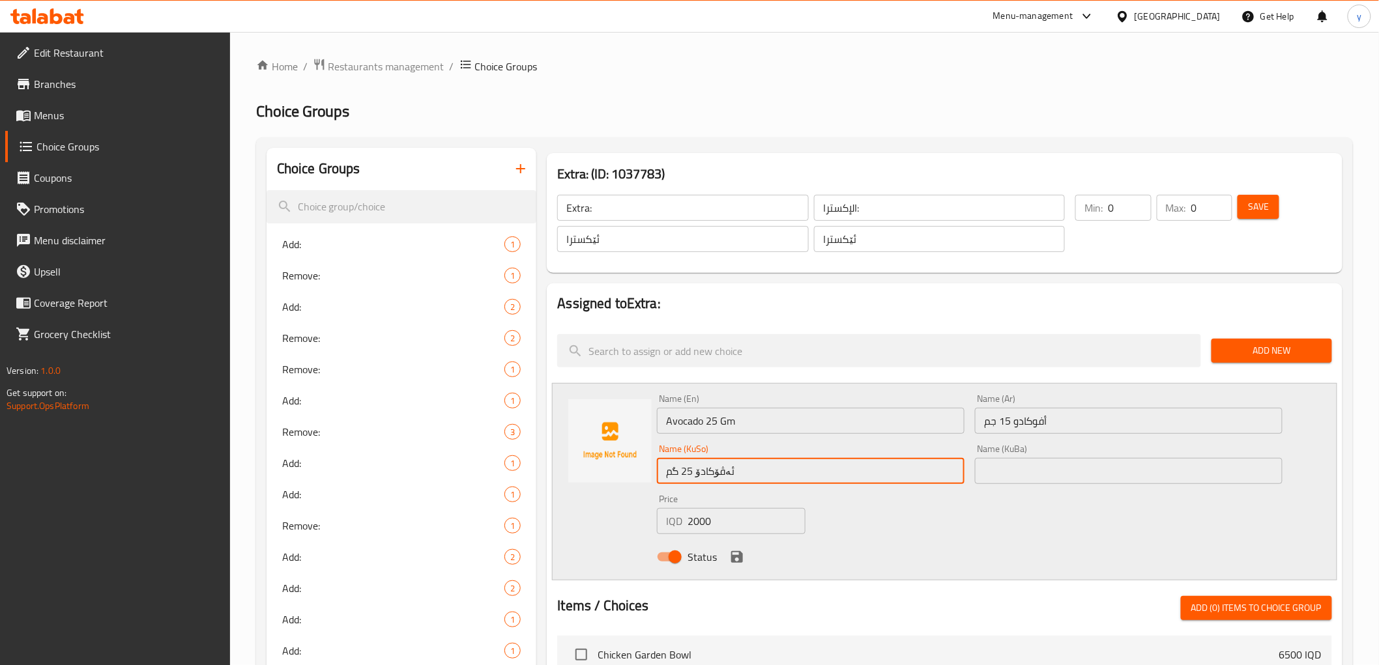
drag, startPoint x: 682, startPoint y: 474, endPoint x: 693, endPoint y: 476, distance: 10.6
click at [693, 476] on input "ئەڤۆکادۆ 25 گم" at bounding box center [811, 471] width 308 height 26
type input "ئەڤۆکادۆ 25 گم"
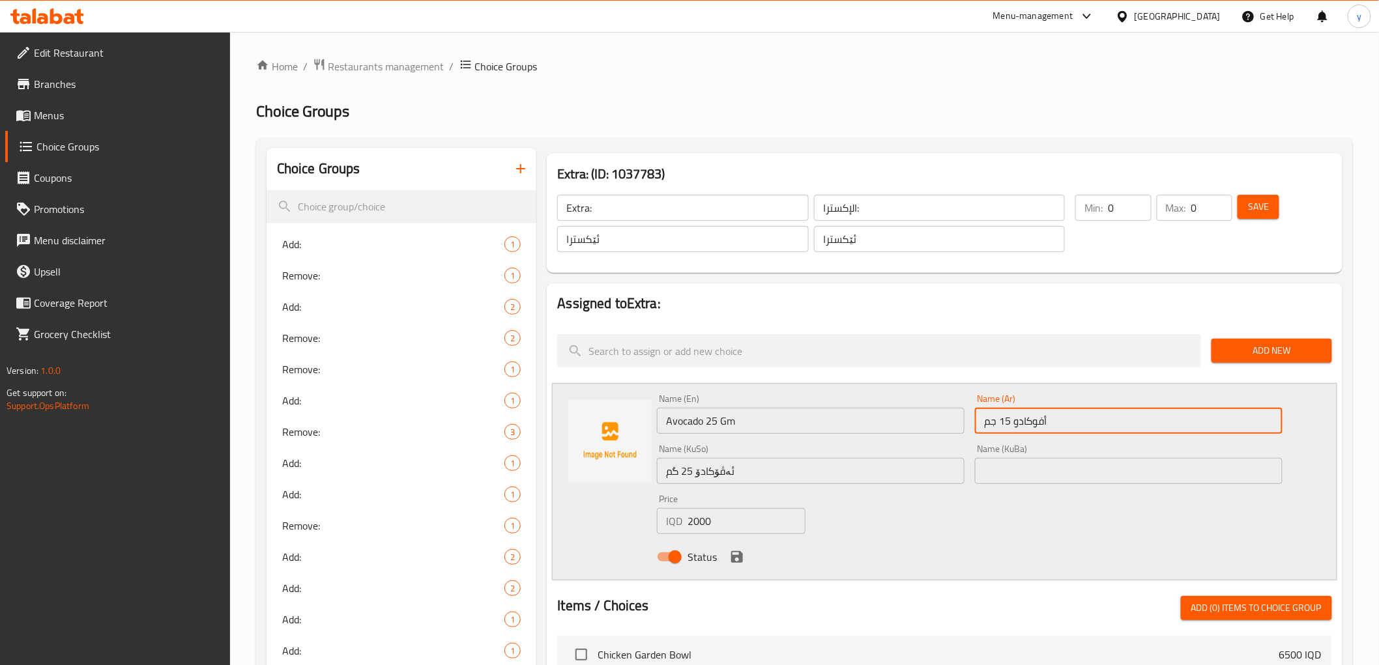
click at [1004, 420] on input "أفوكادو 15 جم" at bounding box center [1129, 421] width 308 height 26
paste input "25"
type input "أفوكادو 25 جم"
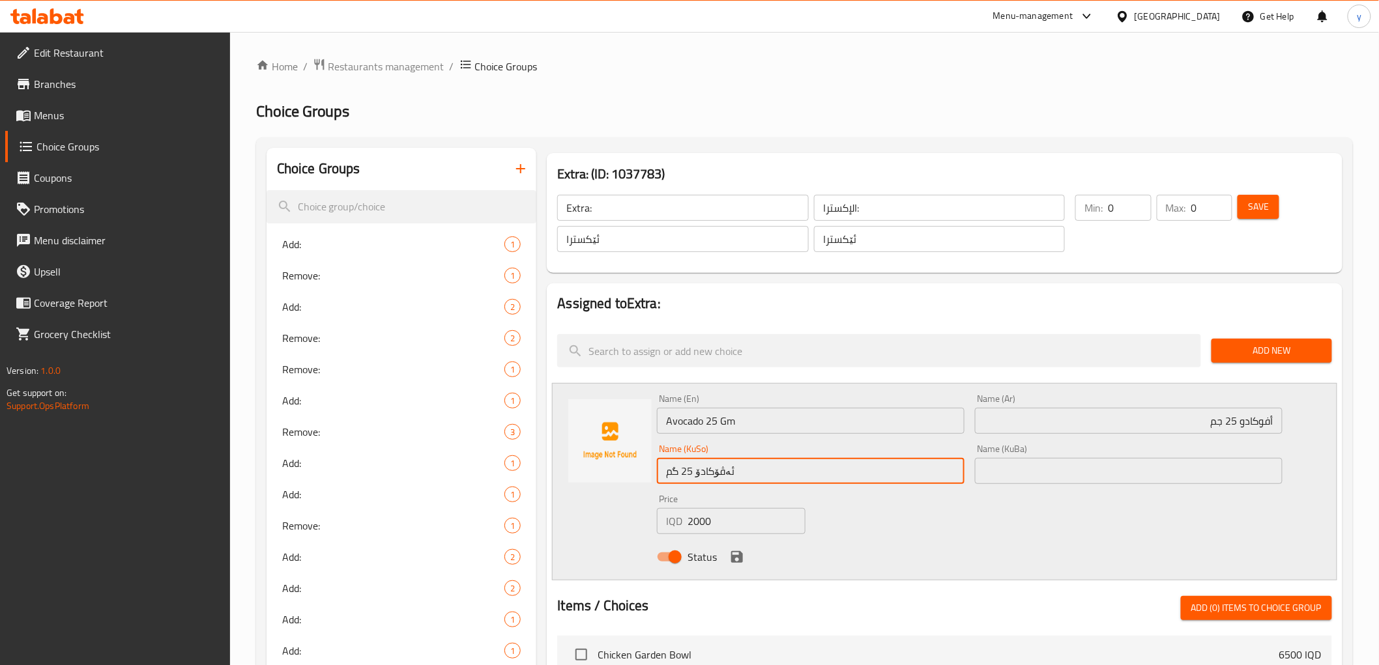
click at [785, 474] on input "ئەڤۆکادۆ 25 گم" at bounding box center [811, 471] width 308 height 26
click at [1033, 464] on input "text" at bounding box center [1129, 471] width 308 height 26
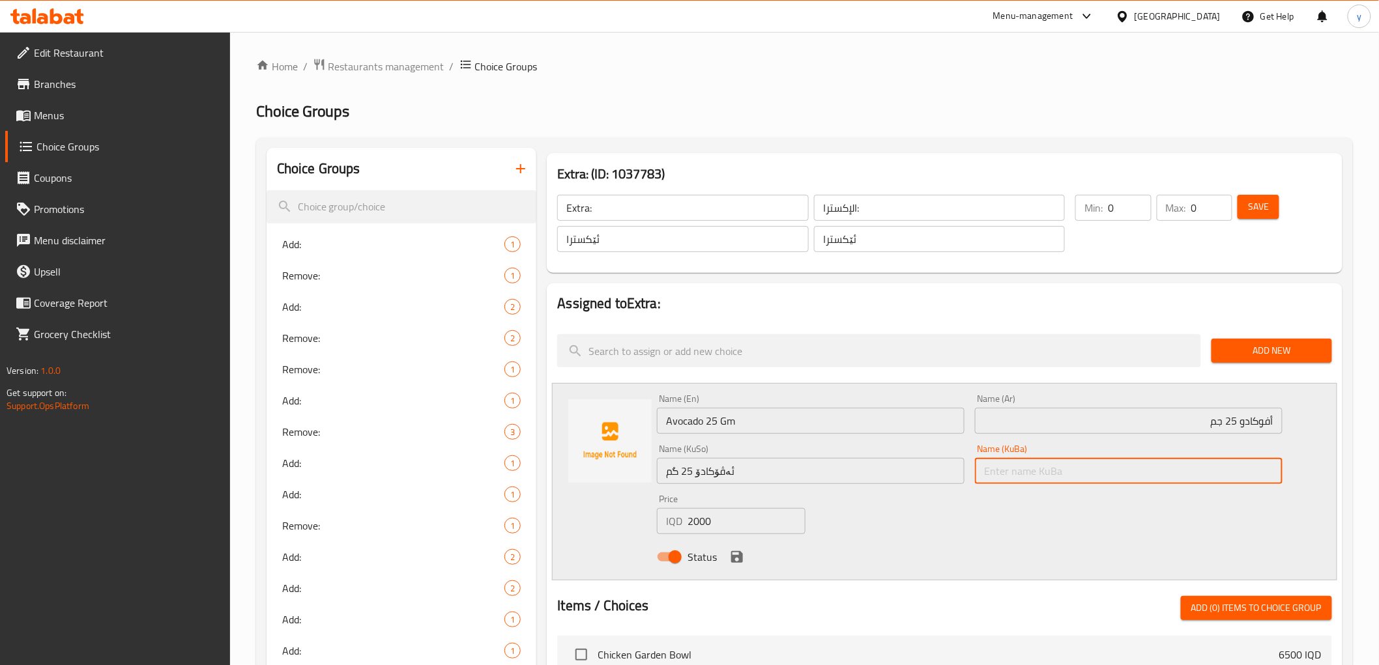
paste input "ئەڤۆکادۆ 25 گم"
type input "ئەڤۆکادۆ 25 گم"
click at [740, 560] on icon "save" at bounding box center [737, 557] width 12 height 12
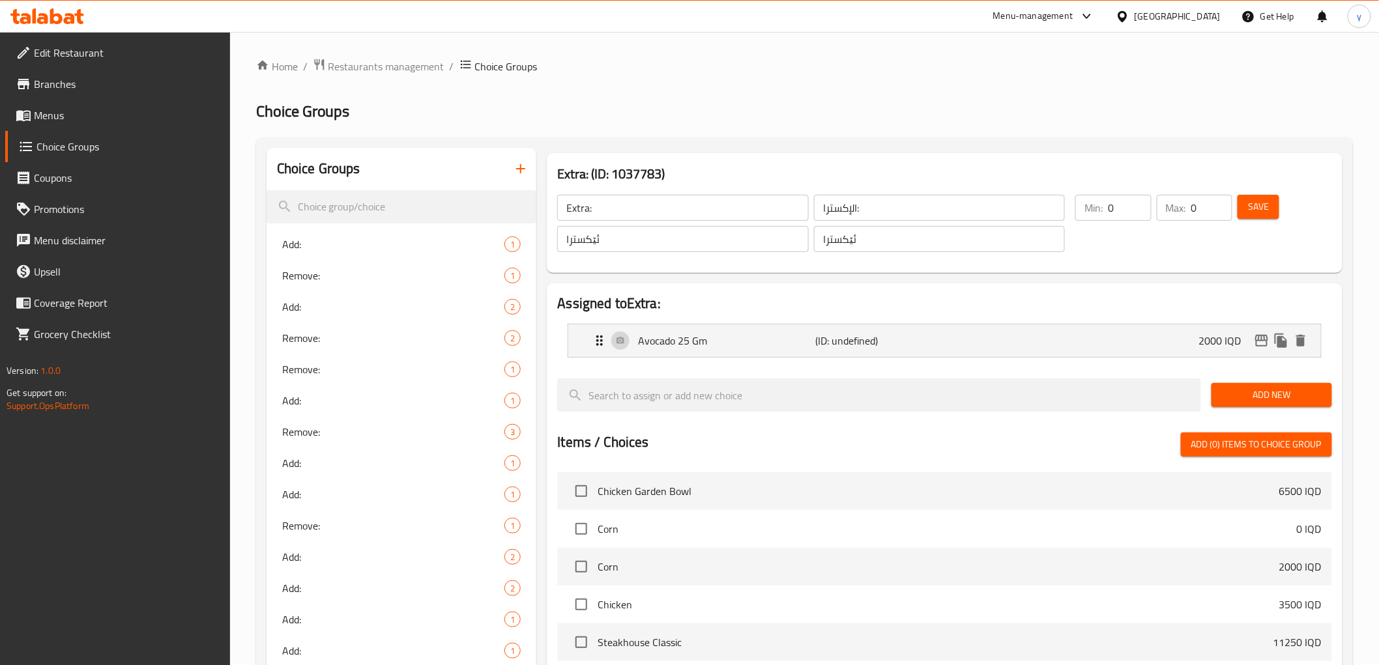
click at [1260, 369] on div at bounding box center [944, 373] width 774 height 10
click at [1254, 388] on span "Add New" at bounding box center [1272, 395] width 100 height 16
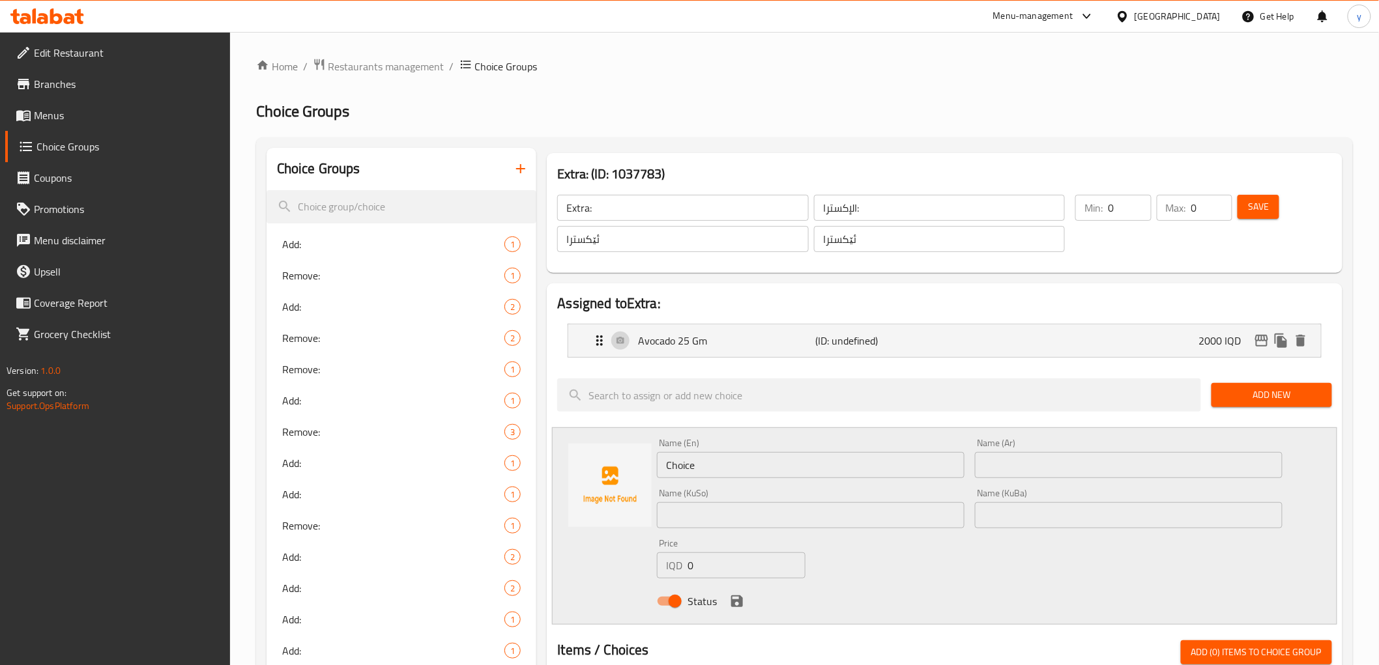
click at [1255, 389] on span "Add New" at bounding box center [1272, 395] width 100 height 16
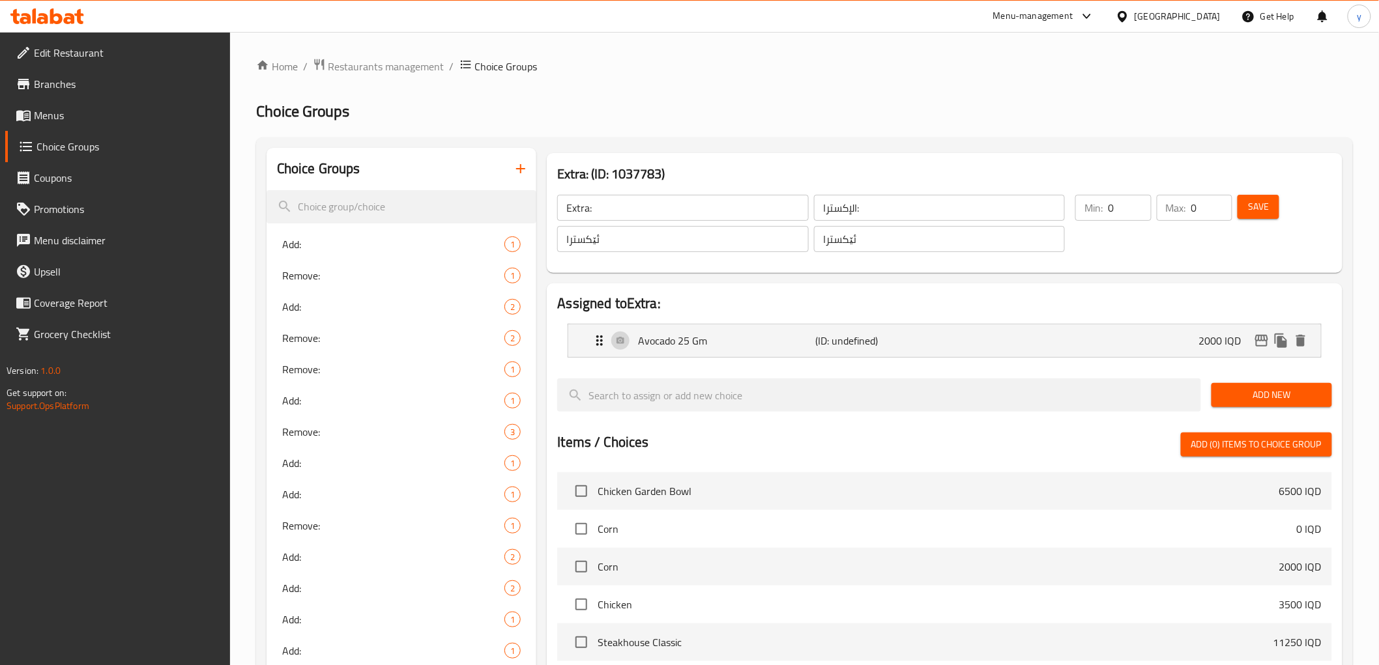
click at [1259, 207] on span "Save" at bounding box center [1258, 207] width 21 height 16
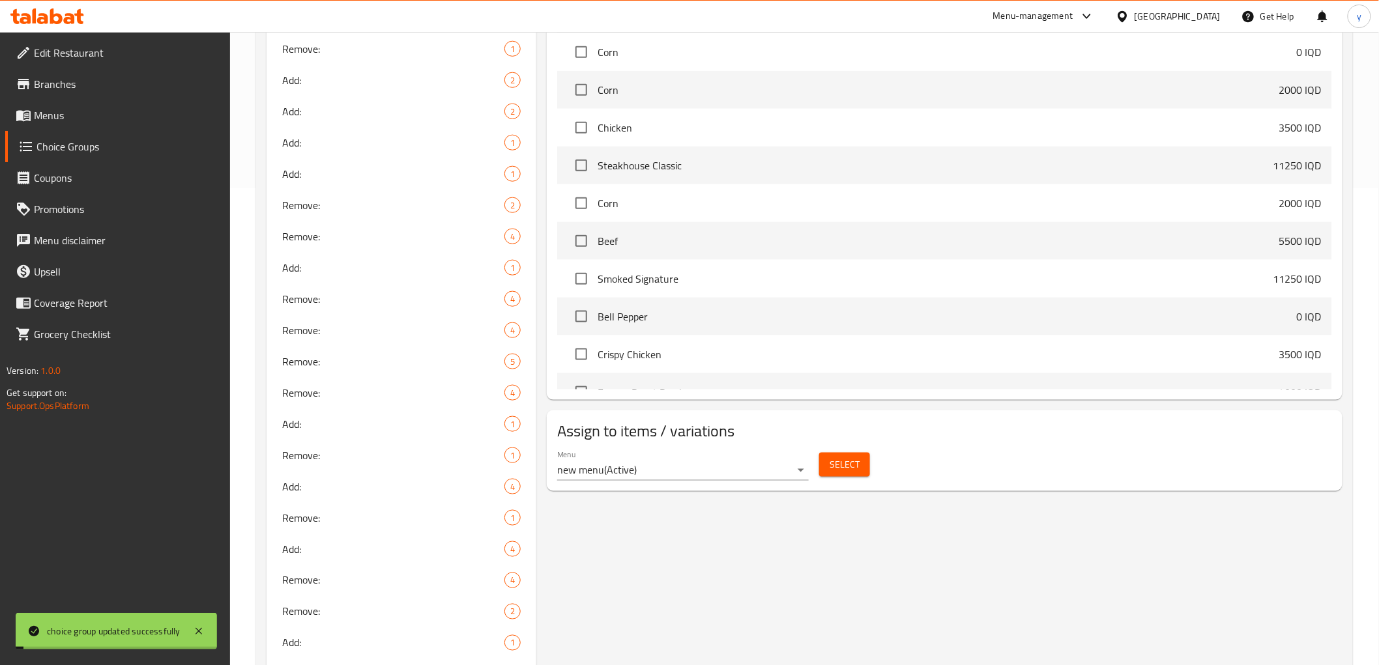
scroll to position [605, 0]
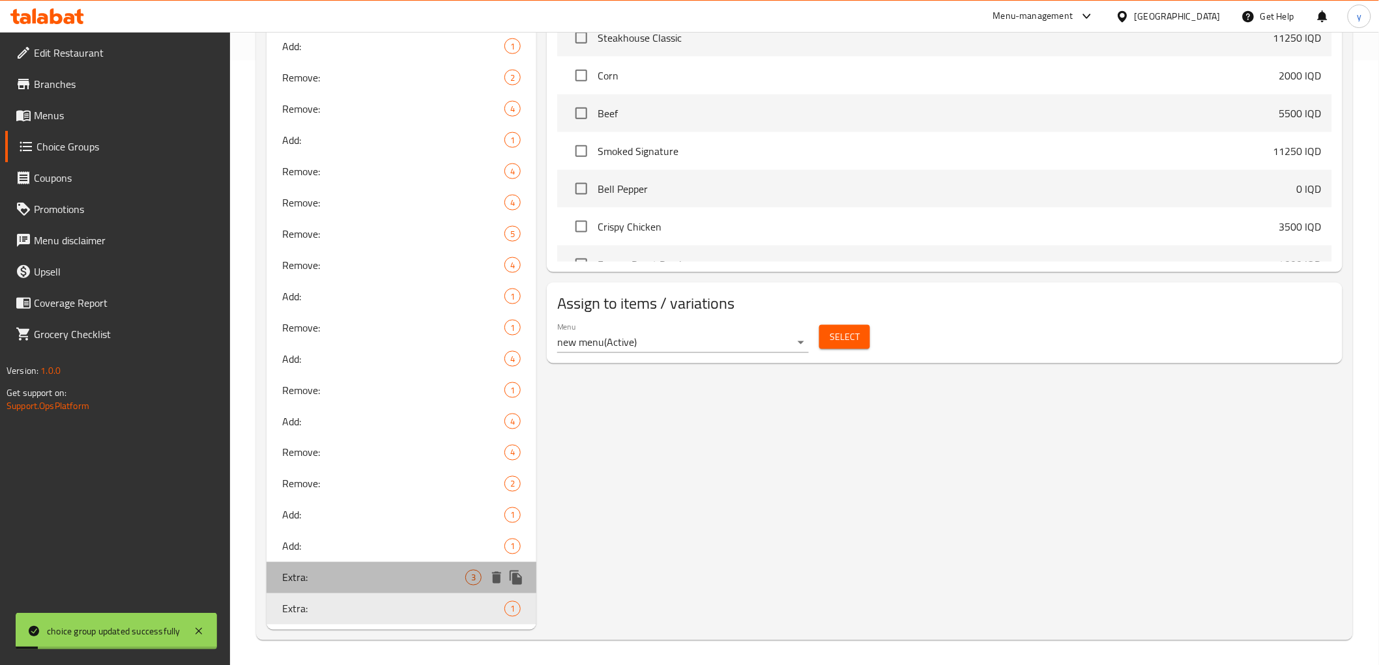
click at [479, 569] on div "Extra: 3" at bounding box center [401, 577] width 270 height 31
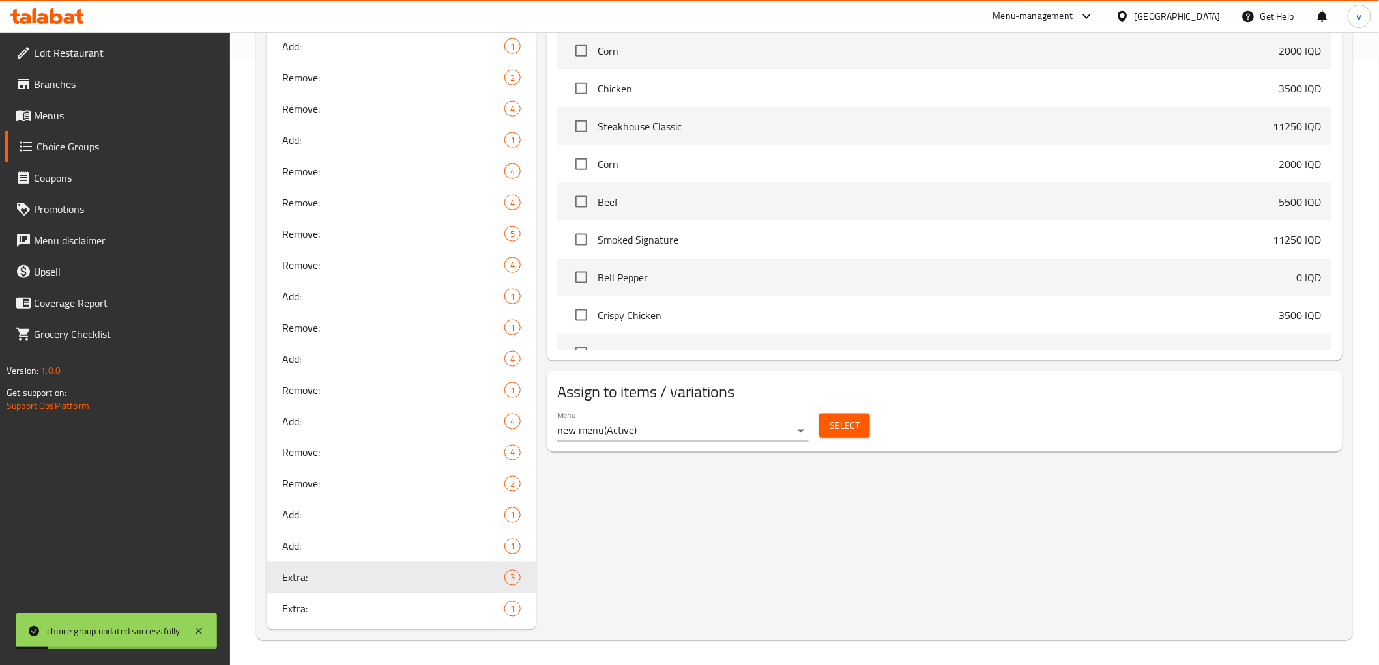
scroll to position [26, 0]
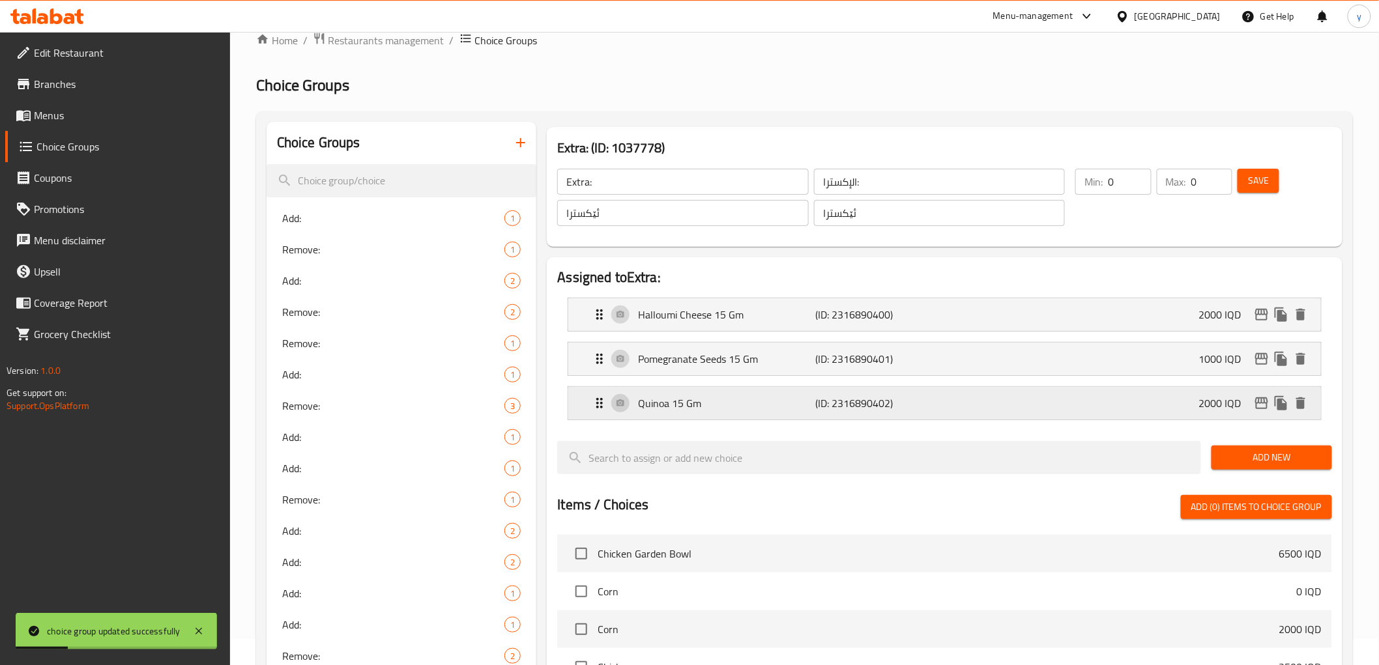
click at [826, 392] on div "Quinoa 15 Gm (ID: 2316890402) 2000 IQD" at bounding box center [948, 403] width 713 height 33
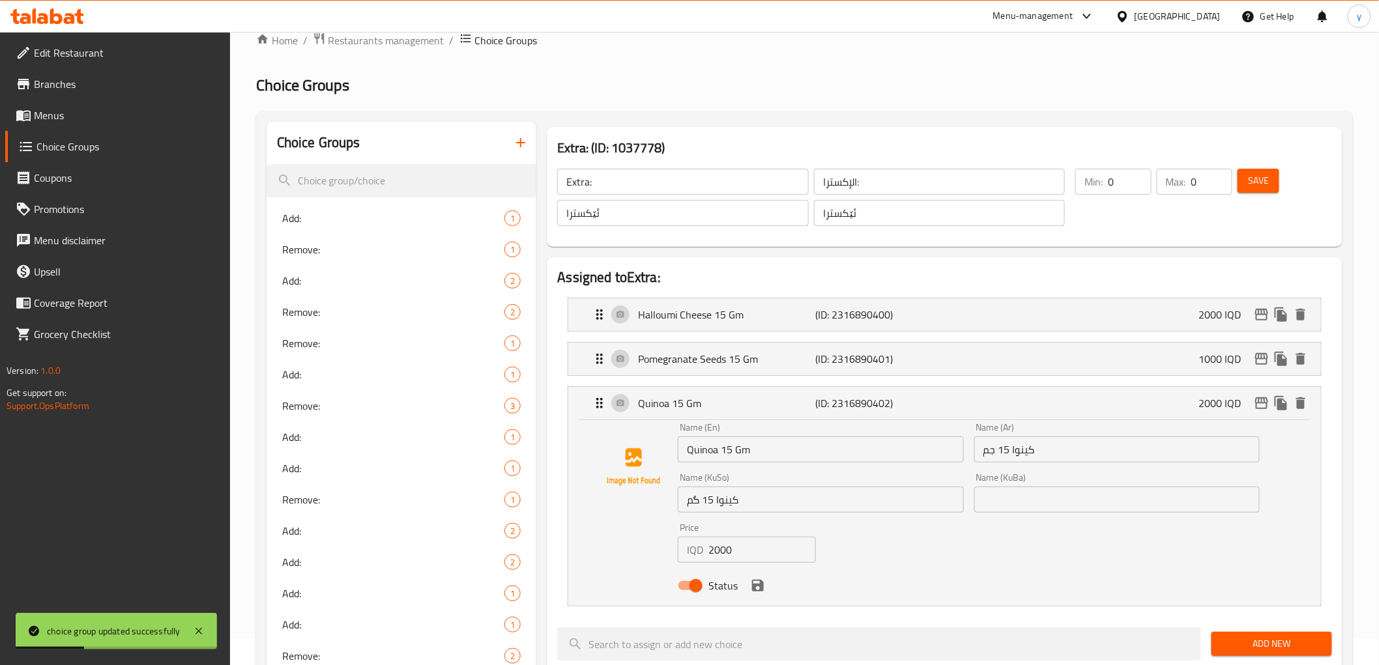
click at [758, 457] on input "Quinoa 15 Gm" at bounding box center [820, 450] width 285 height 26
click at [994, 442] on input "كينوا 15 جم" at bounding box center [1116, 450] width 285 height 26
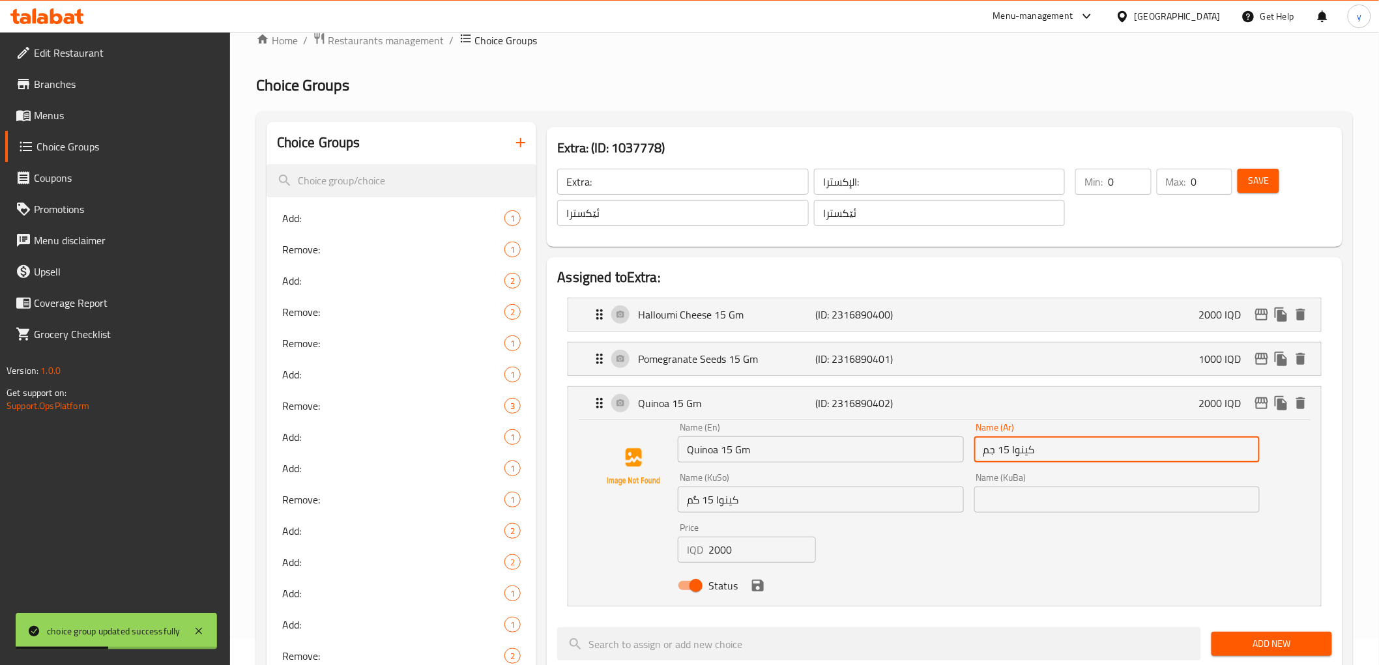
click at [994, 442] on input "كينوا 15 جم" at bounding box center [1116, 450] width 285 height 26
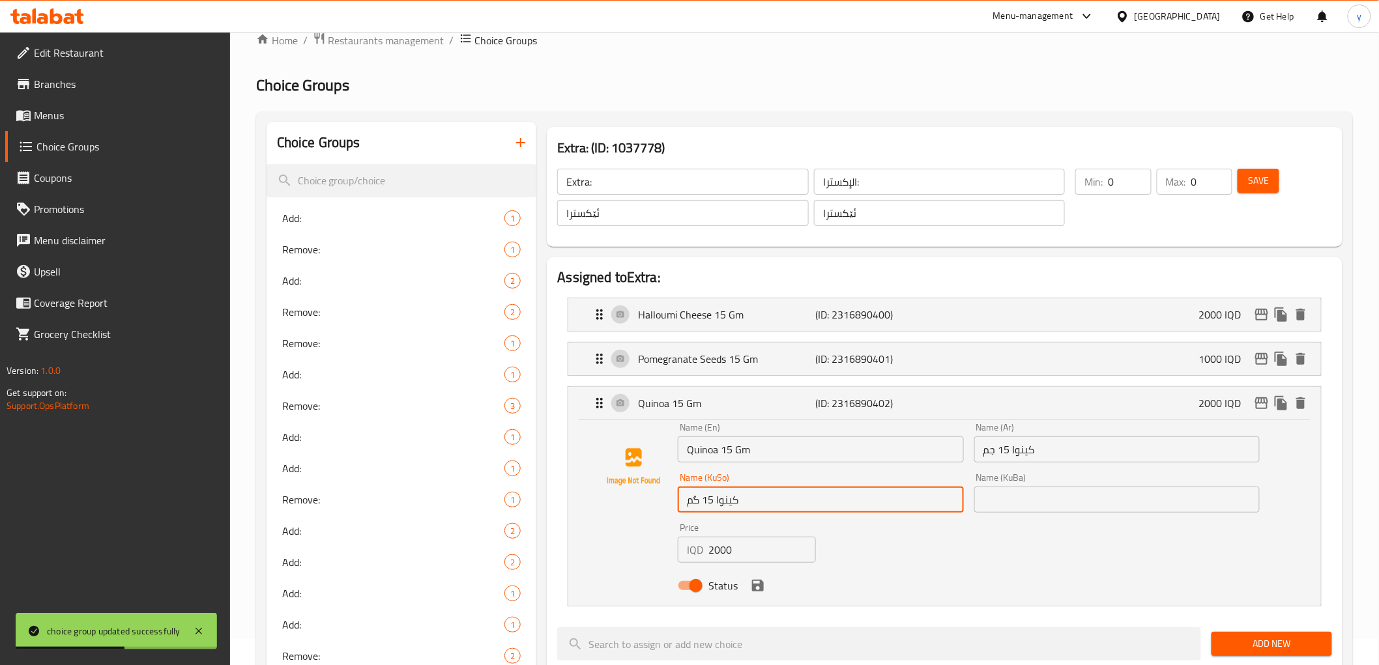
click at [828, 497] on input "کینوا 15 گم" at bounding box center [820, 500] width 285 height 26
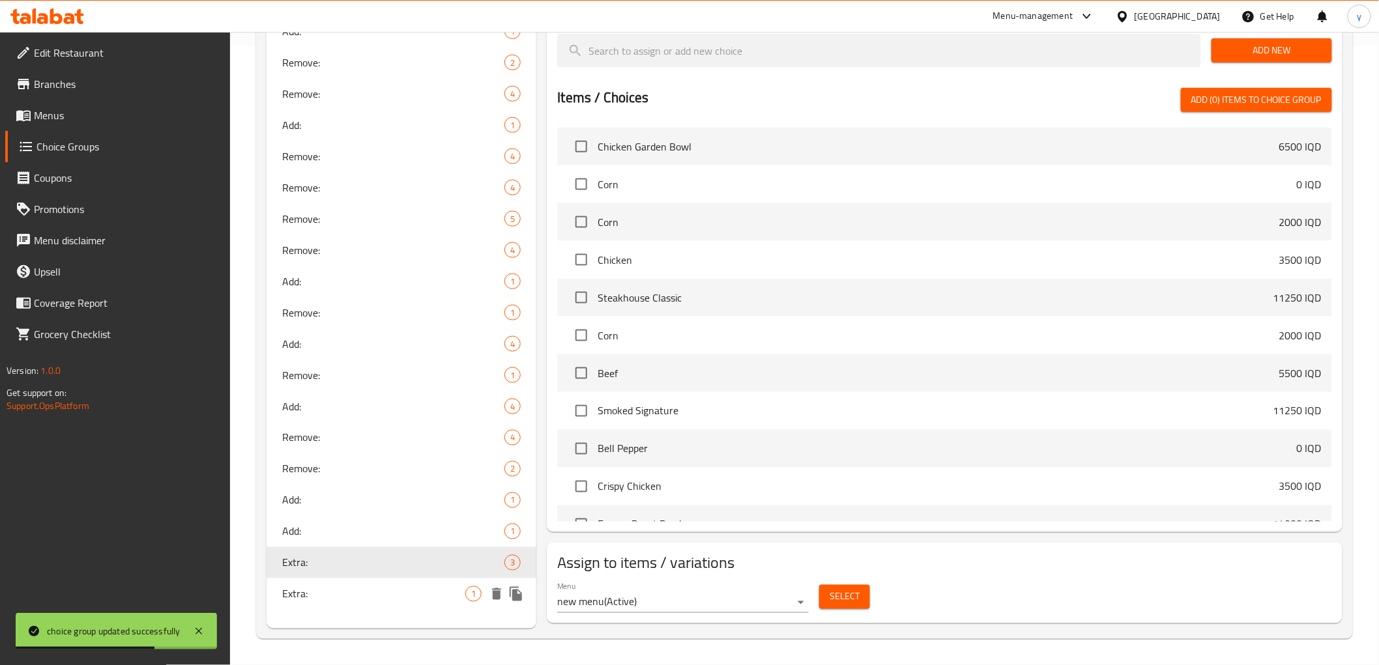
click at [472, 598] on span "1" at bounding box center [473, 594] width 15 height 12
type input "Extra:"
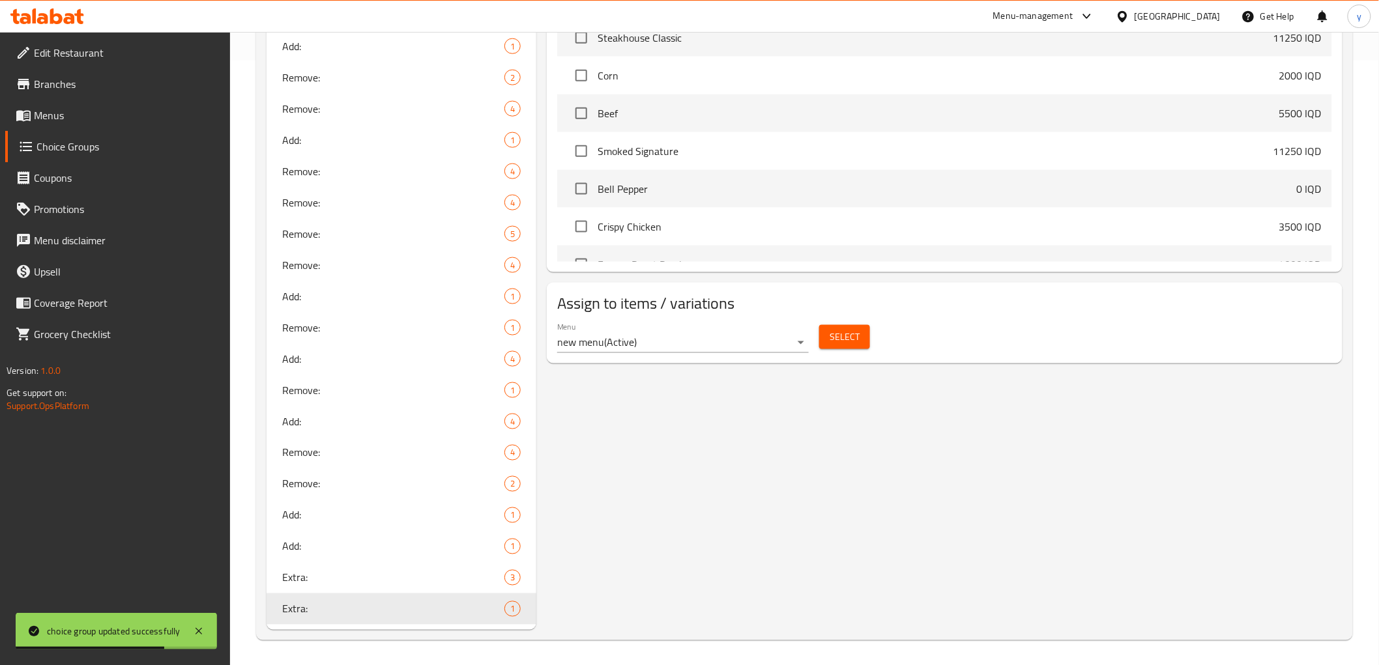
scroll to position [0, 0]
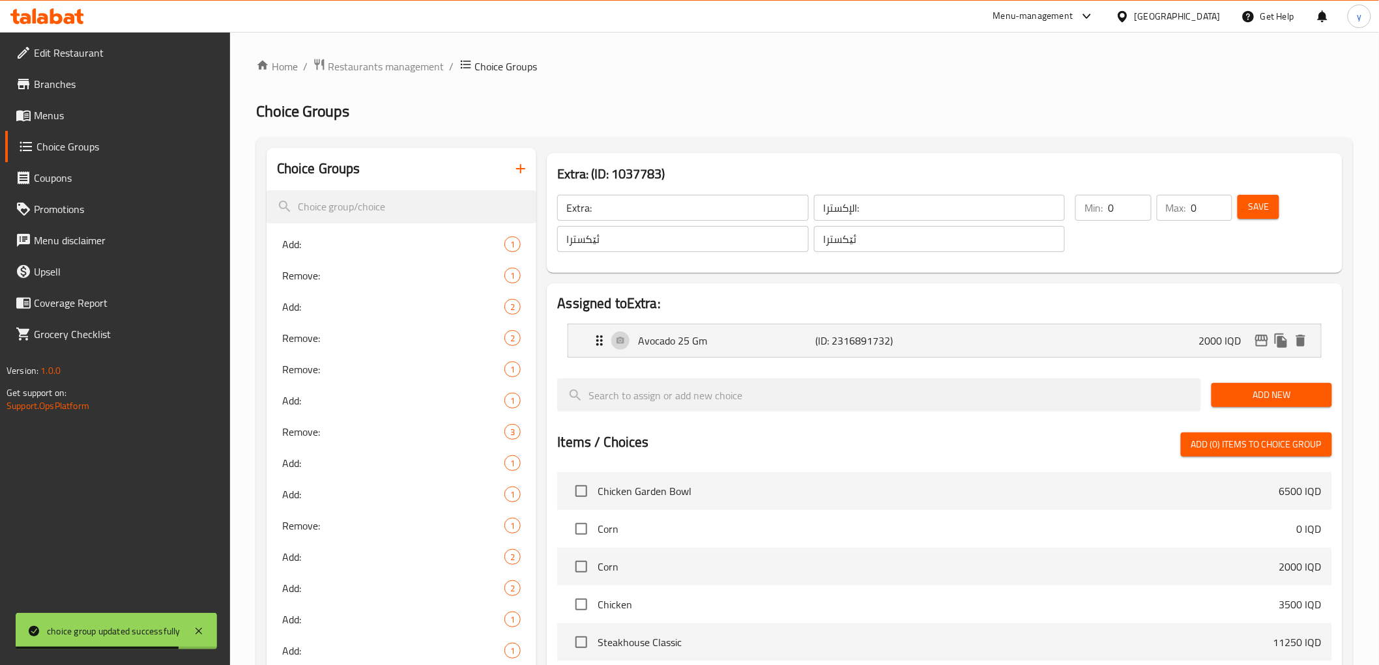
click at [1242, 370] on div at bounding box center [944, 373] width 774 height 10
click at [1241, 375] on div "Add New" at bounding box center [1271, 395] width 131 height 44
click at [1242, 393] on span "Add New" at bounding box center [1272, 395] width 100 height 16
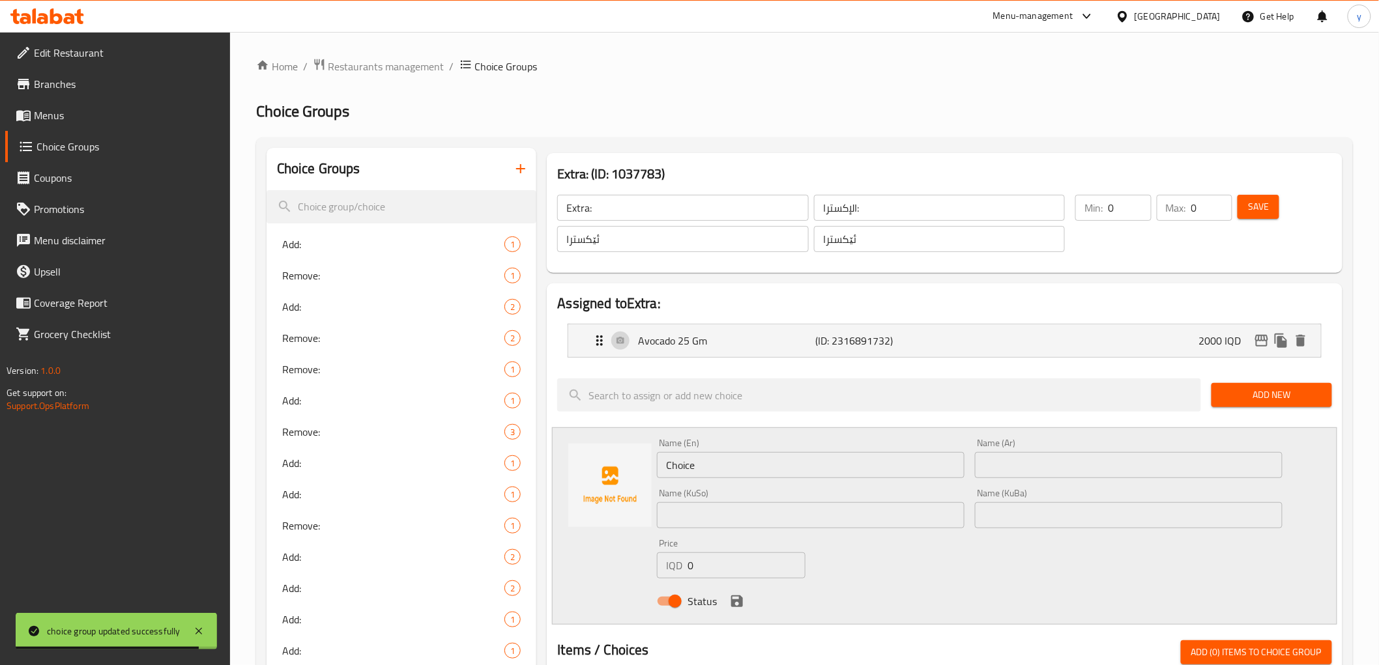
click at [856, 515] on input "text" at bounding box center [811, 515] width 308 height 26
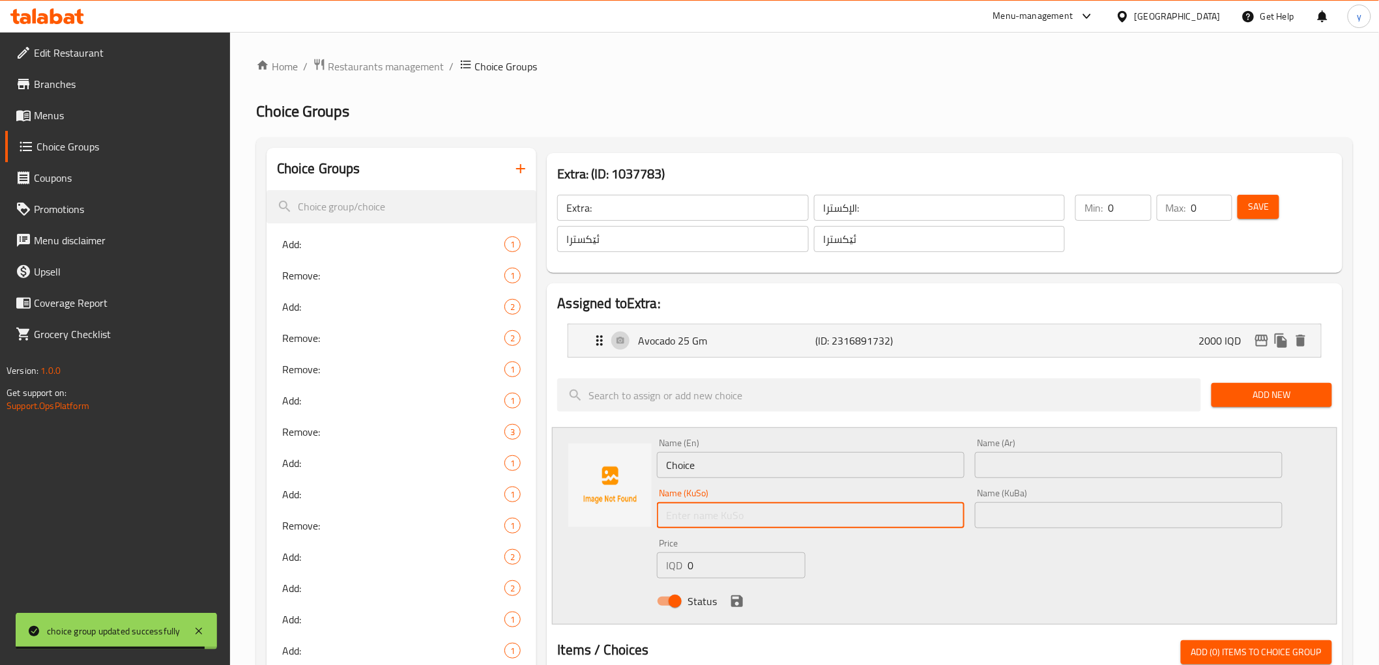
paste input "کینوا 15 گم"
type input "کینوا 15 گم"
click at [1006, 466] on input "text" at bounding box center [1129, 465] width 308 height 26
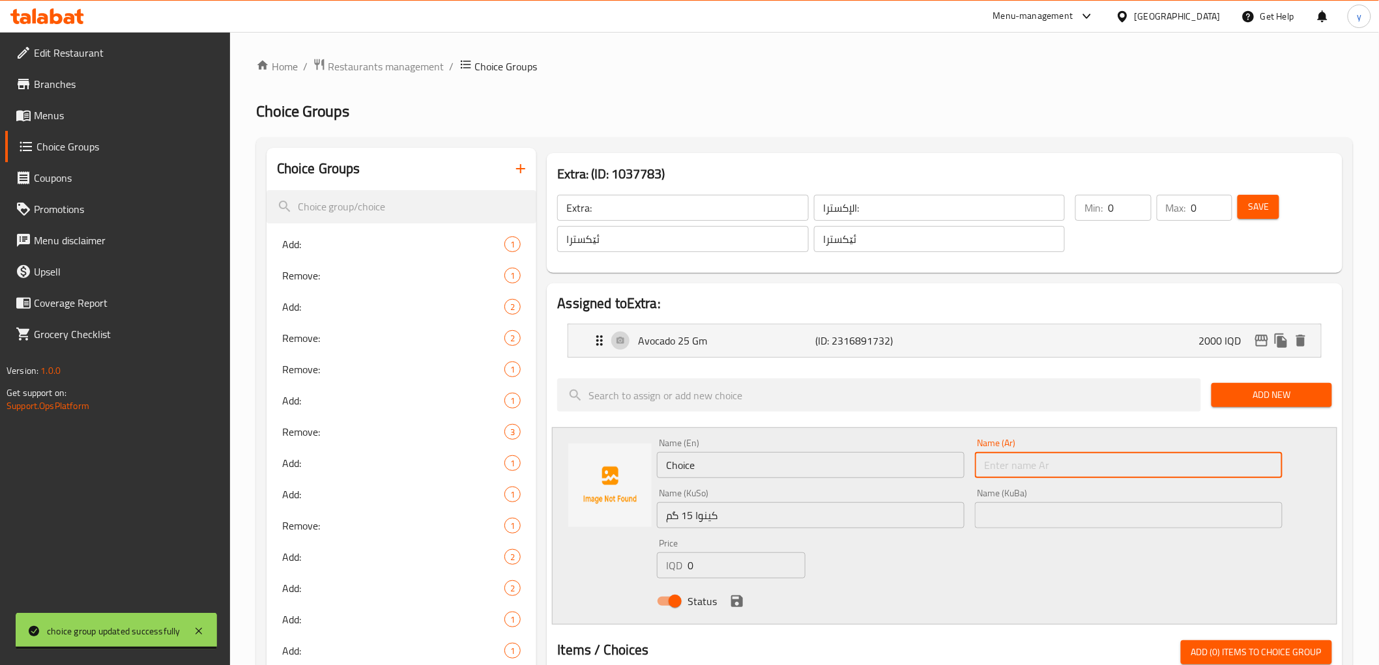
paste input "كينوا 15 جم"
type input "كينوا 15 جم"
click at [870, 452] on input "Choice" at bounding box center [811, 465] width 308 height 26
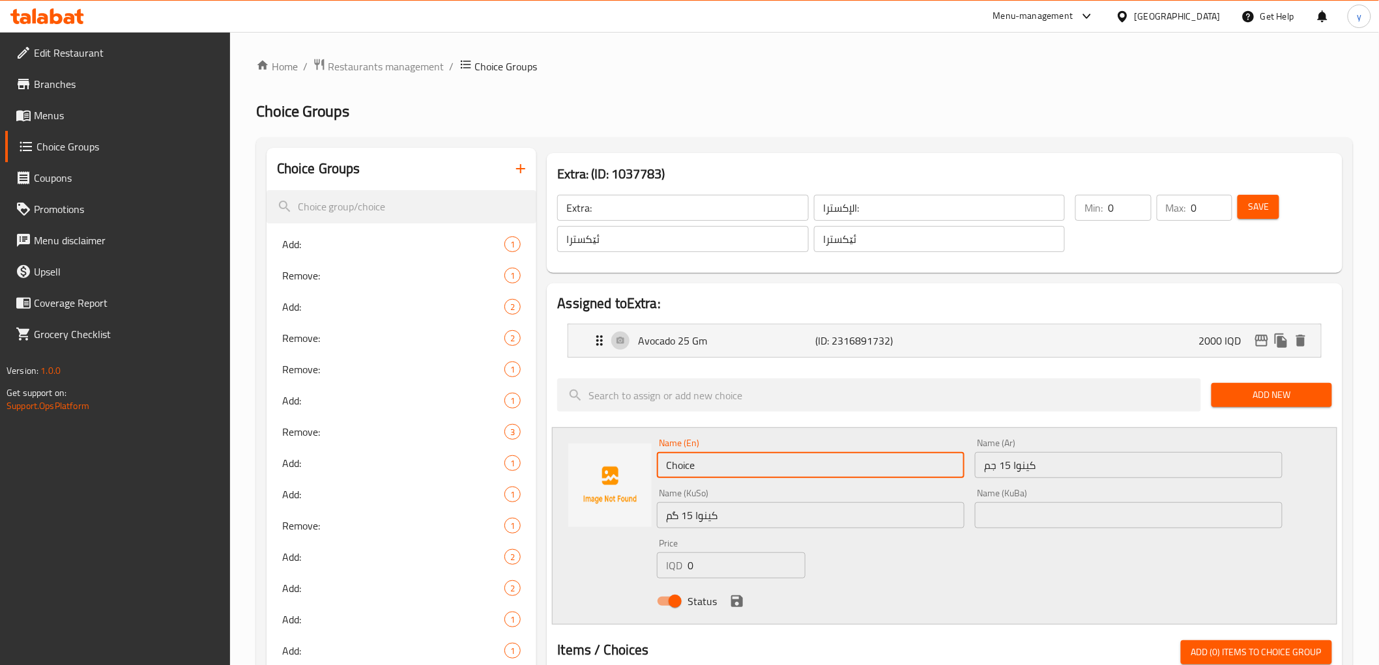
click at [870, 452] on input "Choice" at bounding box center [811, 465] width 308 height 26
paste input "Quinoa 15 Gm"
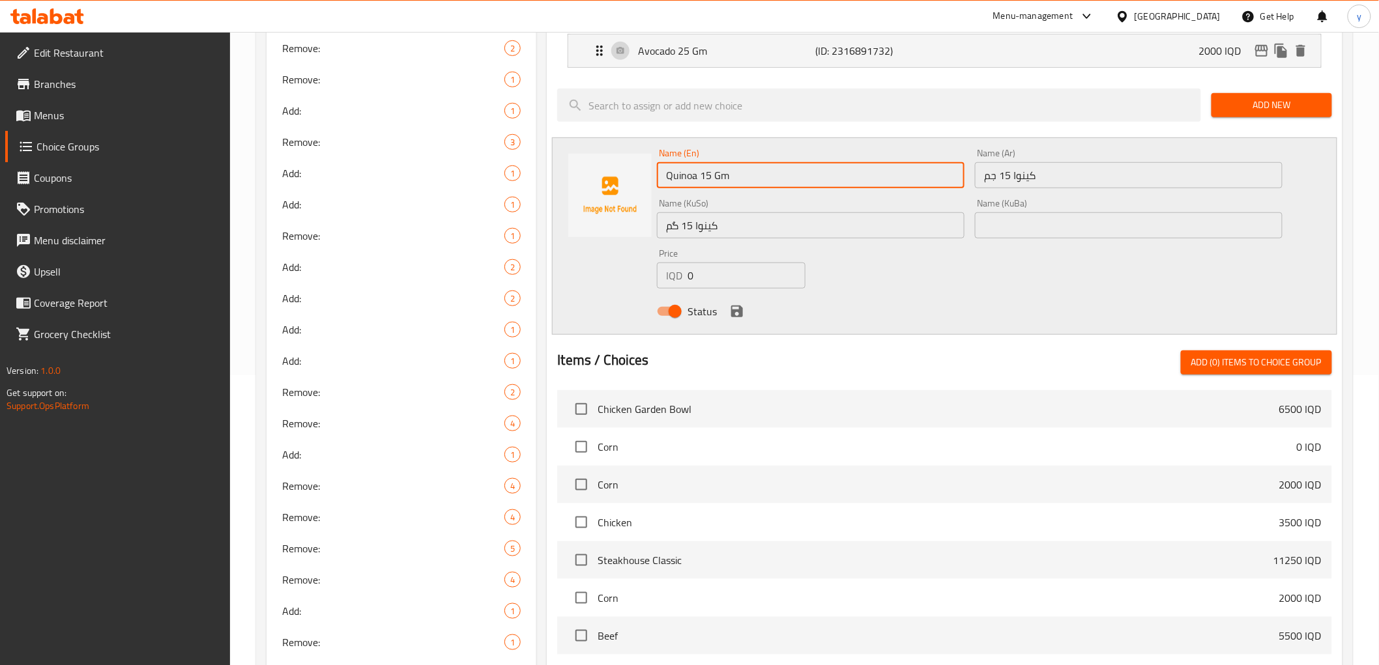
scroll to position [289, 0]
type input "Quinoa 15 Gm"
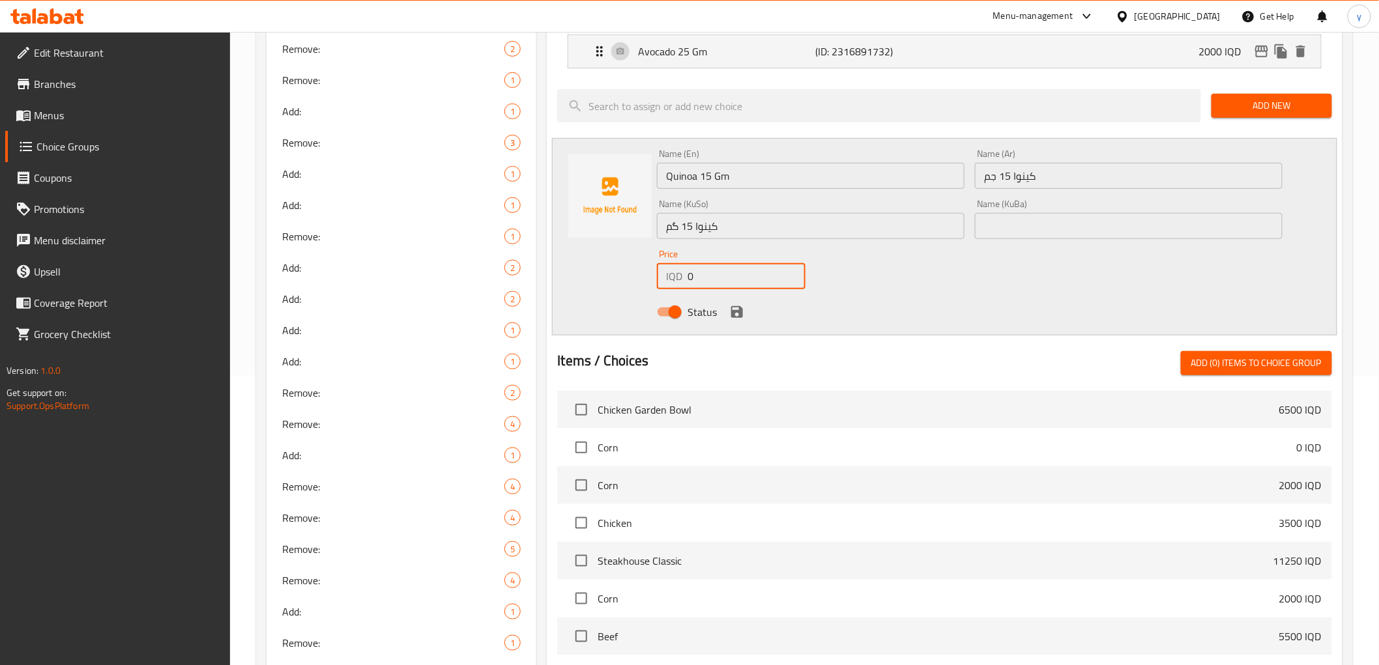
drag, startPoint x: 700, startPoint y: 271, endPoint x: 687, endPoint y: 270, distance: 13.0
click at [687, 270] on div "IQD 0 Price" at bounding box center [731, 276] width 149 height 26
type input "2000"
click at [1021, 210] on div "Name (KuBa) Name (KuBa)" at bounding box center [1129, 219] width 308 height 40
drag, startPoint x: 1025, startPoint y: 220, endPoint x: 1013, endPoint y: 228, distance: 14.5
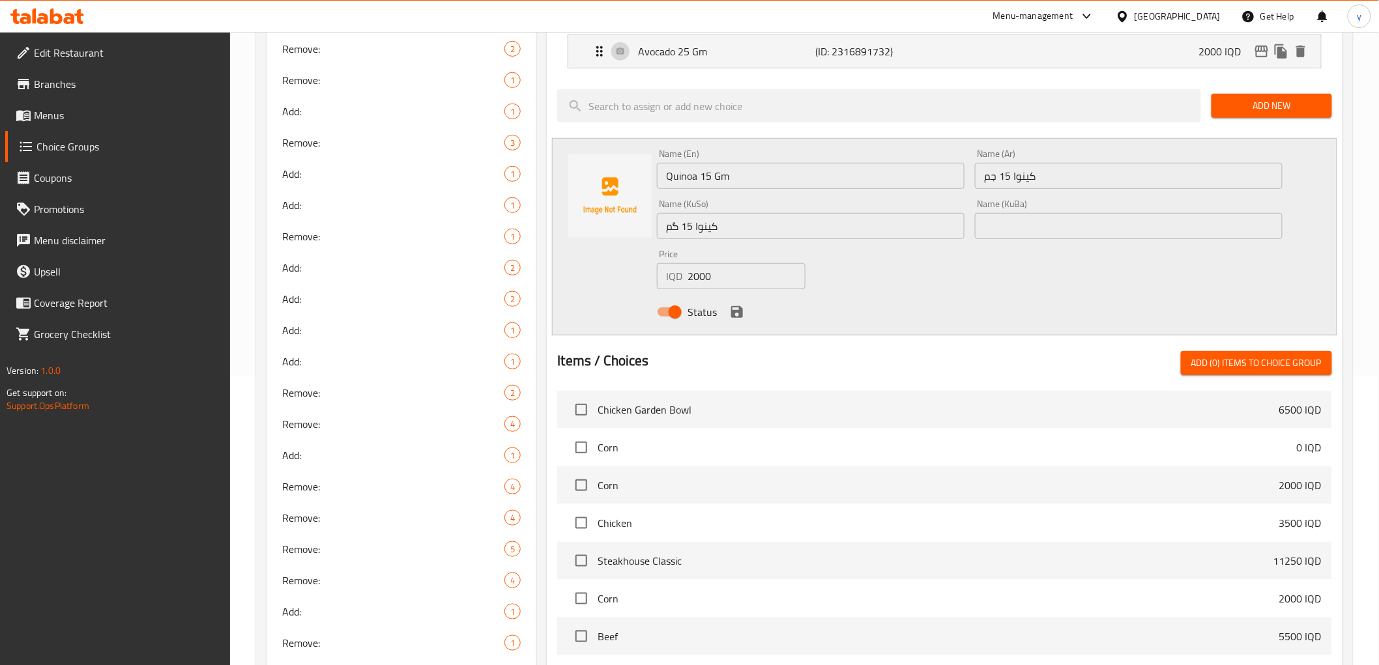
click at [1025, 220] on input "text" at bounding box center [1129, 226] width 308 height 26
paste input "Quinoa 15 Gm"
click at [821, 225] on input "کینوا 15 گم" at bounding box center [811, 226] width 308 height 26
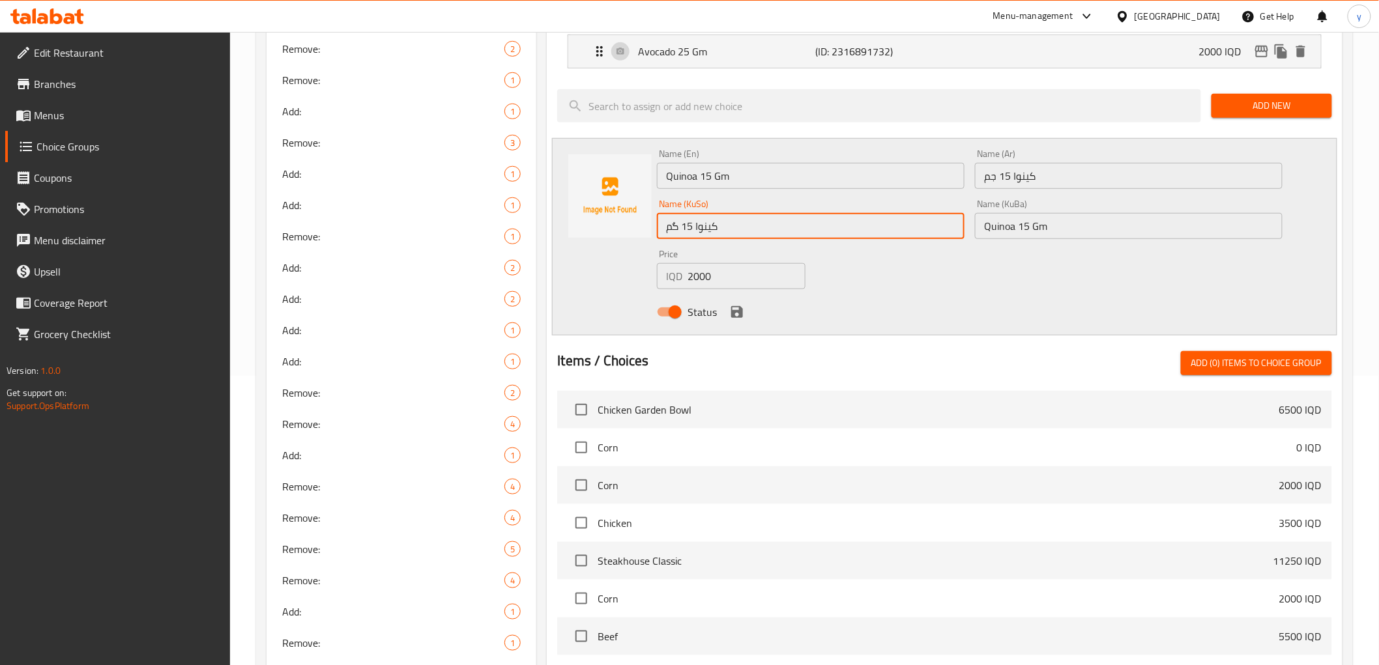
click at [1049, 226] on input "Quinoa 15 Gm" at bounding box center [1129, 226] width 308 height 26
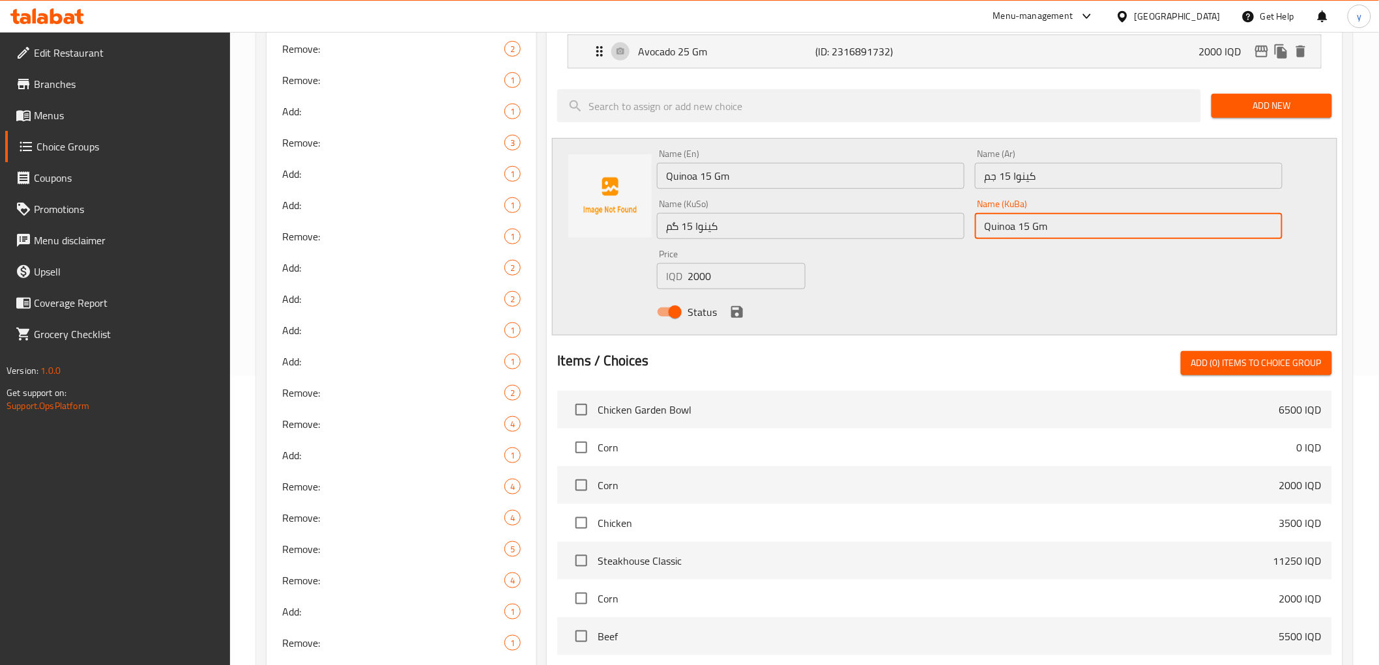
click at [1049, 226] on input "Quinoa 15 Gm" at bounding box center [1129, 226] width 308 height 26
paste input "کینوا 15 گم"
type input "کینوا 15 گم"
click at [735, 308] on icon "save" at bounding box center [737, 312] width 16 height 16
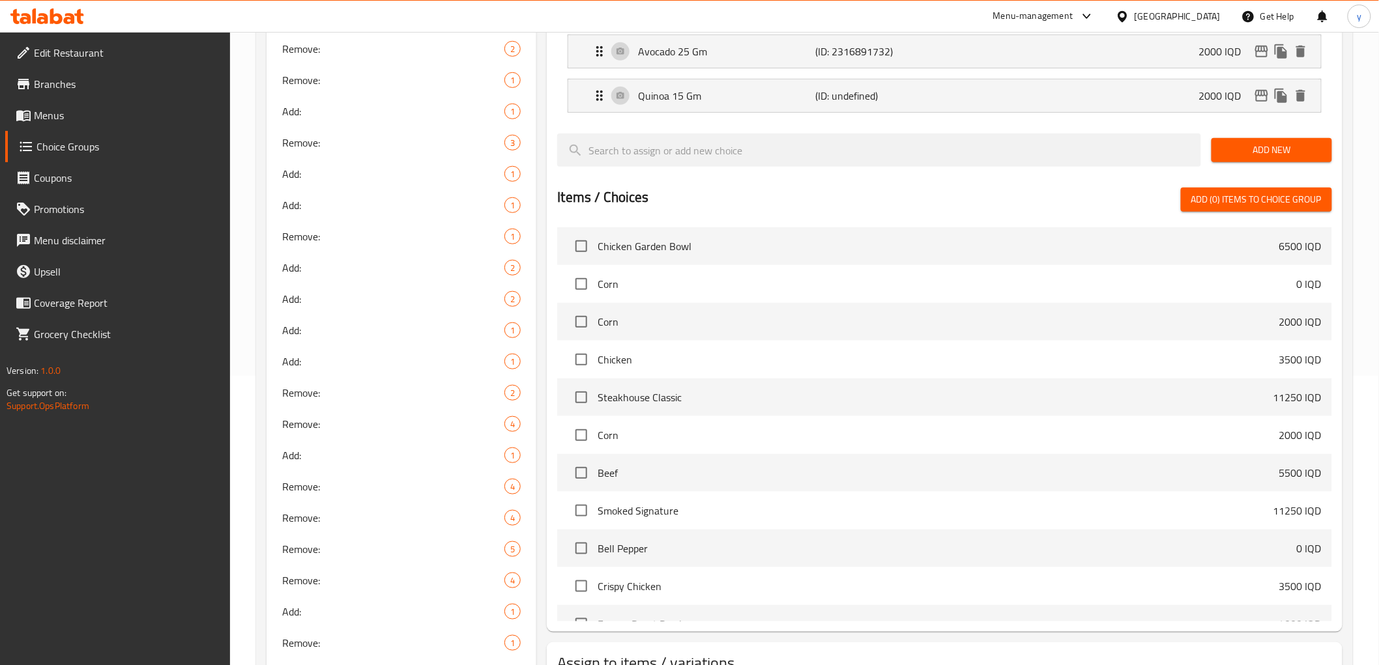
scroll to position [0, 0]
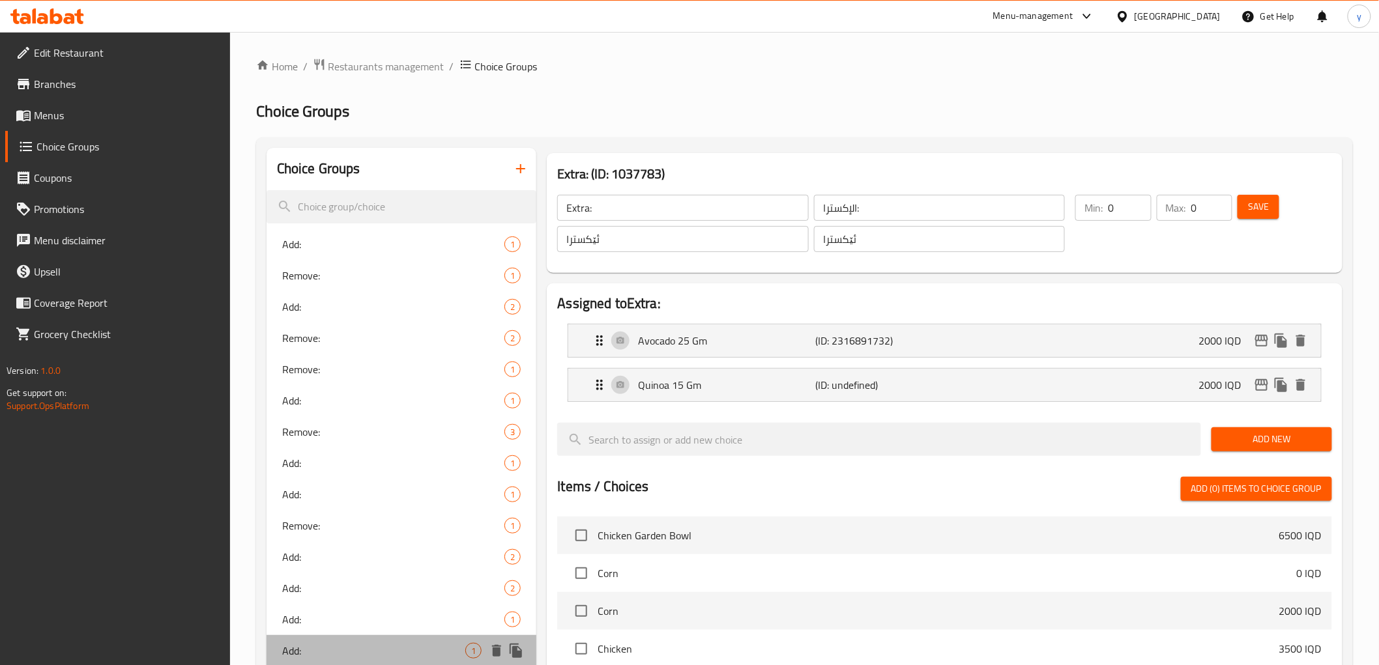
click at [485, 661] on div "Add: 1" at bounding box center [401, 650] width 270 height 31
type input "Add:"
type input "يضيف:"
type input "زیادکردن :"
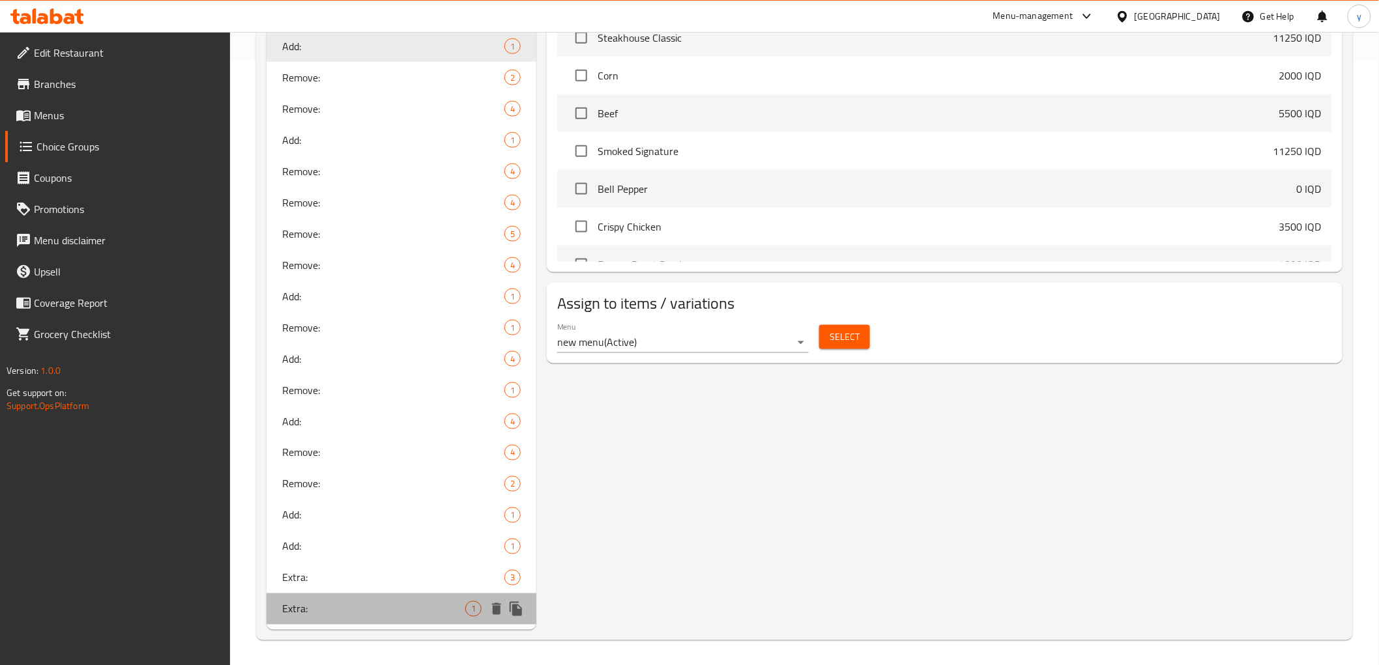
click at [424, 603] on span "Extra:" at bounding box center [374, 609] width 184 height 16
type input "Extra:"
type input "الإكسترا:"
type input "ئێکسترا"
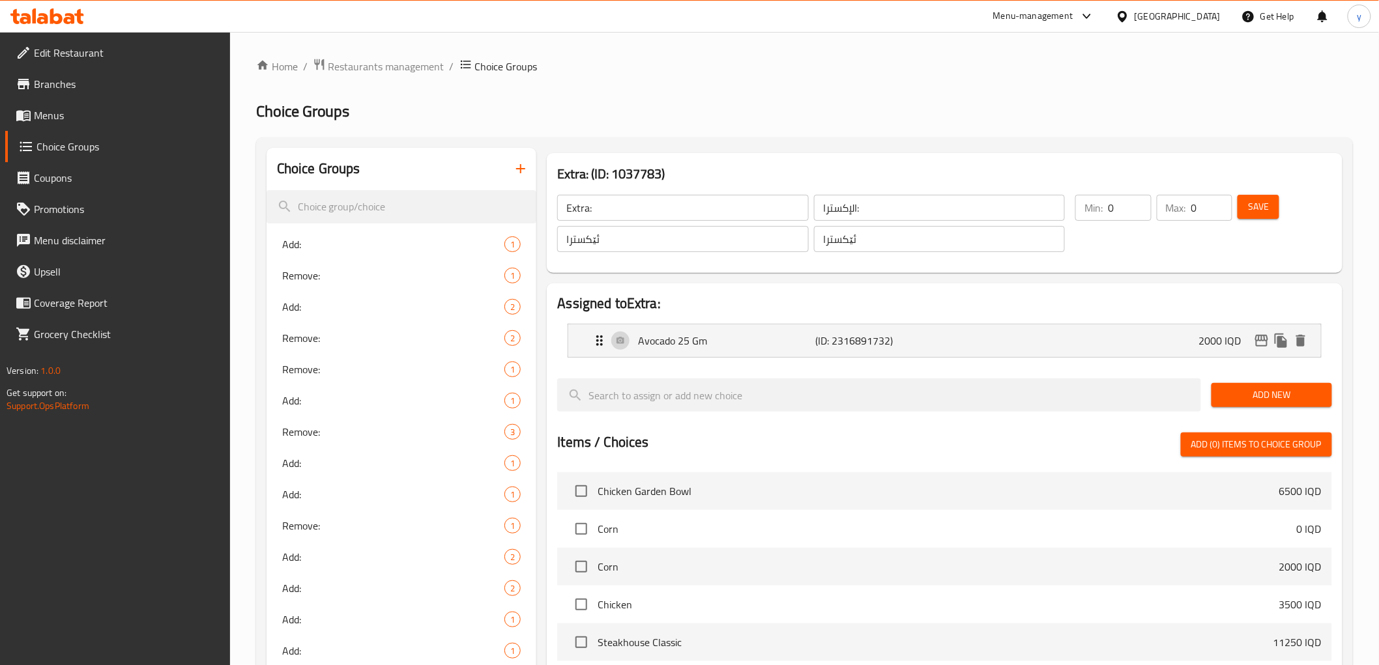
click at [1258, 397] on span "Add New" at bounding box center [1272, 395] width 100 height 16
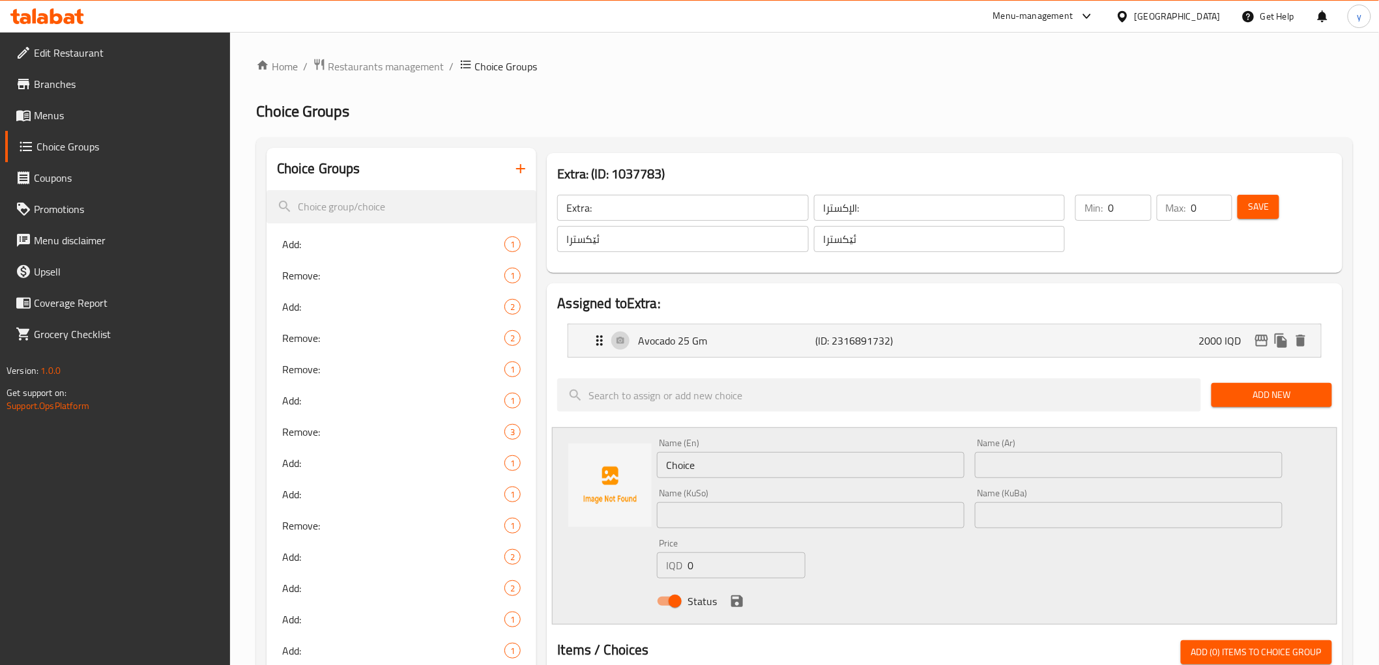
drag, startPoint x: 793, startPoint y: 524, endPoint x: 880, endPoint y: 513, distance: 87.3
click at [793, 524] on input "text" at bounding box center [811, 515] width 308 height 26
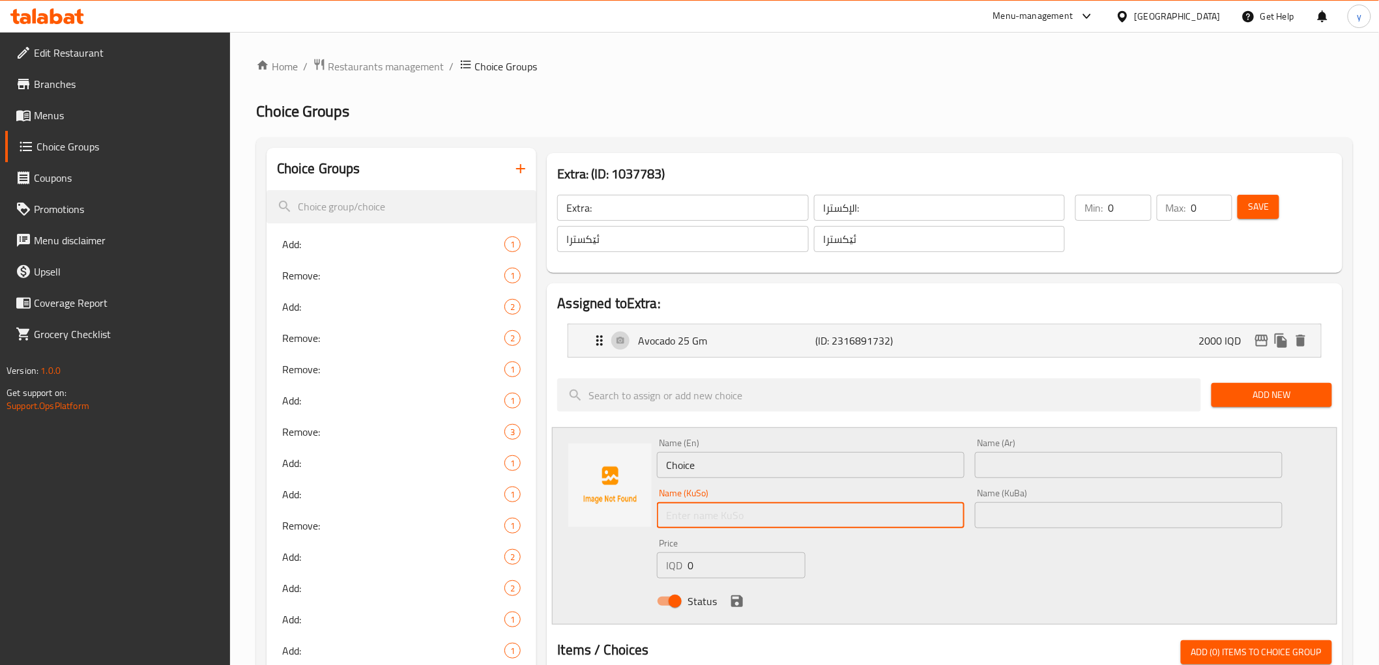
paste input "کینوا 15 گم"
type input "کینوا 15 گم"
click at [984, 504] on input "text" at bounding box center [1129, 515] width 308 height 26
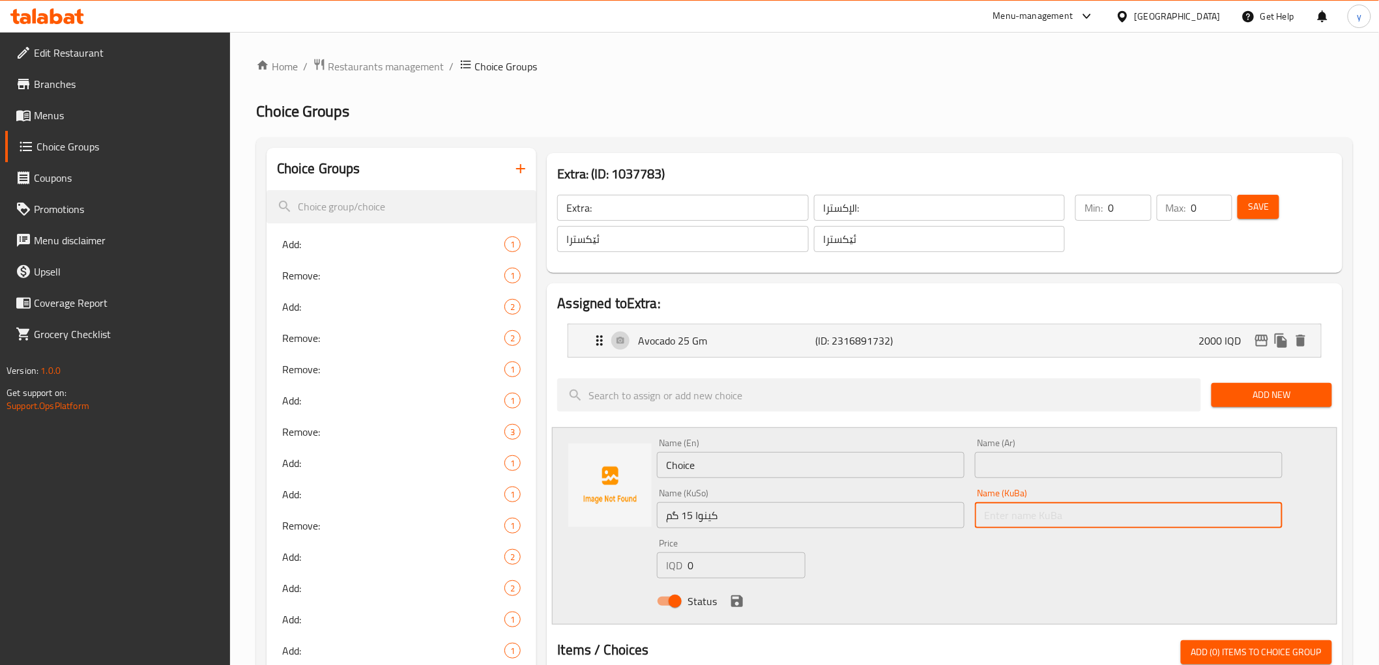
paste input "کینوا 15 گم"
type input "کینوا 15 گم"
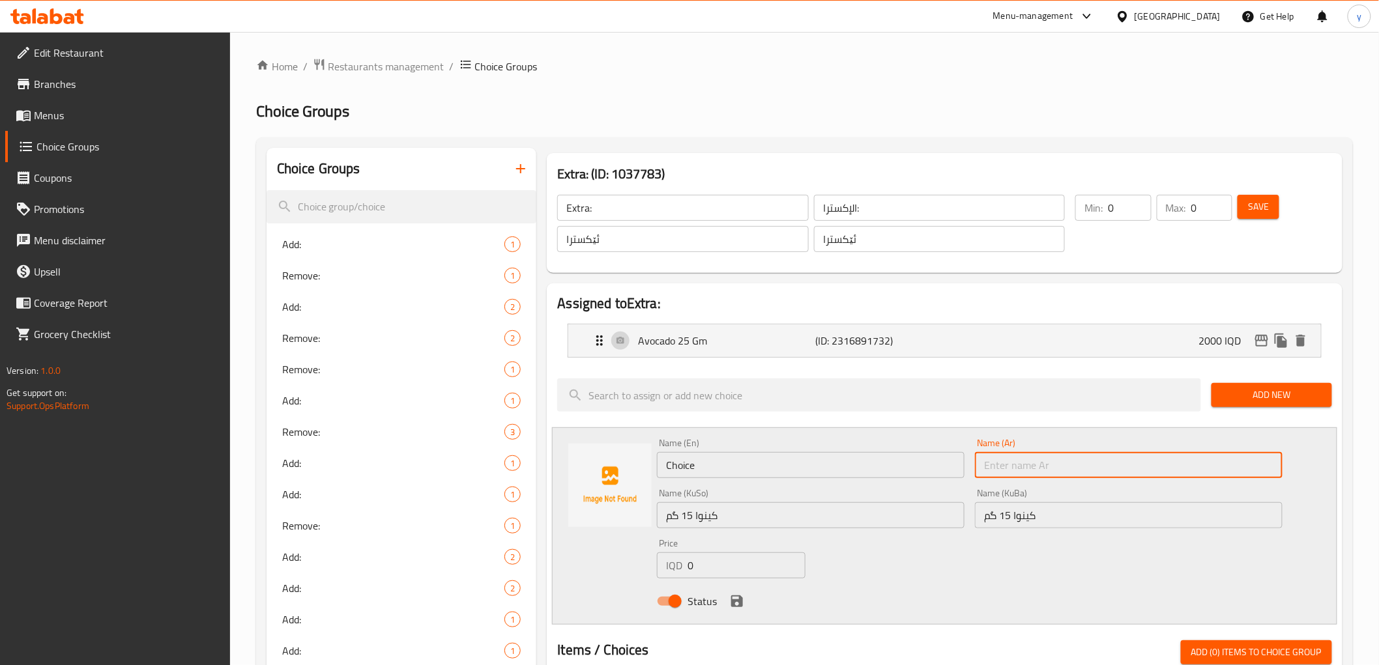
click at [1011, 465] on input "text" at bounding box center [1129, 465] width 308 height 26
paste input "كينوا 15 جم"
type input "كينوا 15 جم"
click at [823, 478] on input "Choice" at bounding box center [811, 465] width 308 height 26
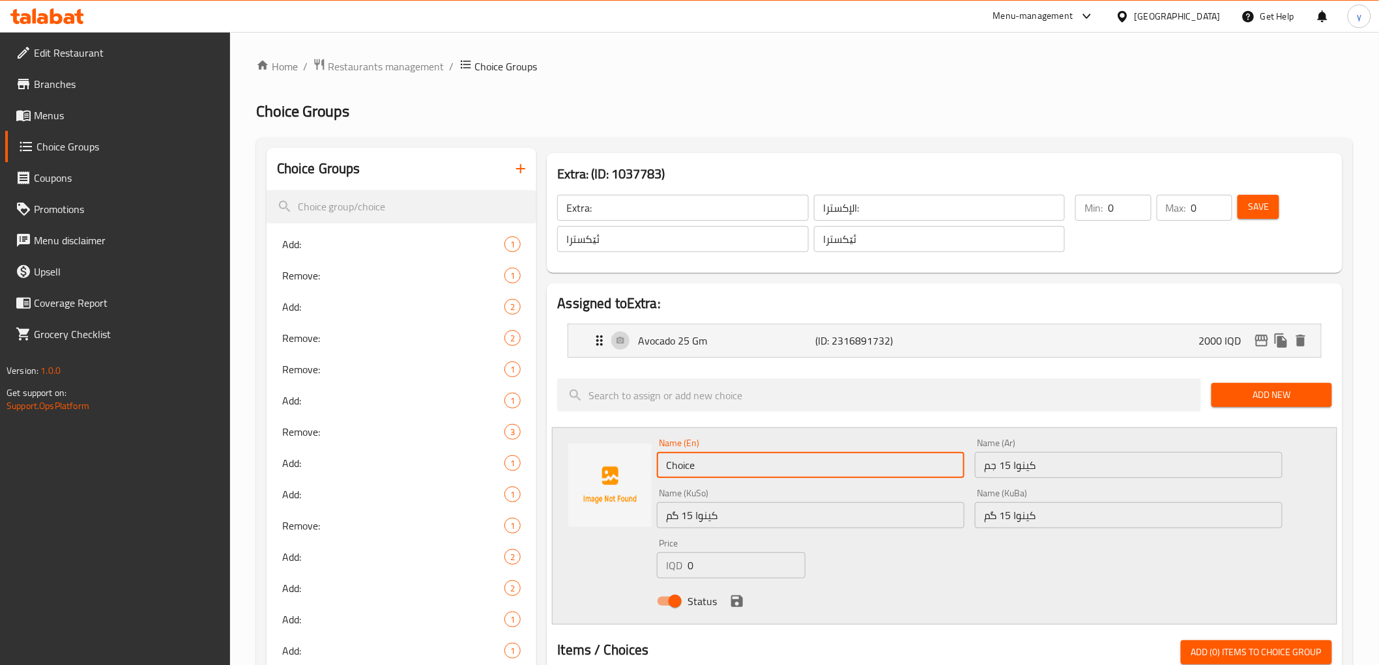
click at [823, 478] on input "Choice" at bounding box center [811, 465] width 308 height 26
paste input "Quinoa 15 Gm"
type input "Quinoa 15 Gm"
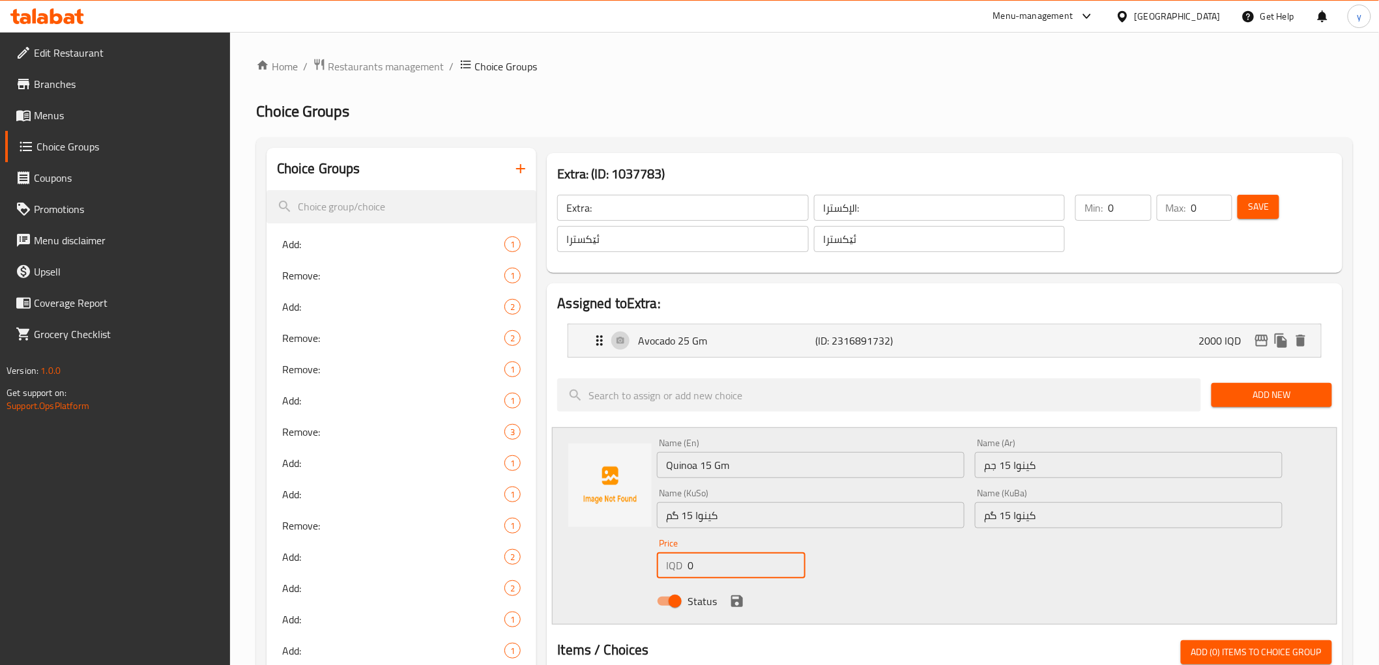
drag, startPoint x: 712, startPoint y: 568, endPoint x: 655, endPoint y: 575, distance: 57.1
click at [655, 575] on div "Price IQD 0 Price" at bounding box center [731, 559] width 159 height 50
type input "2000"
click at [735, 597] on icon "save" at bounding box center [737, 602] width 16 height 16
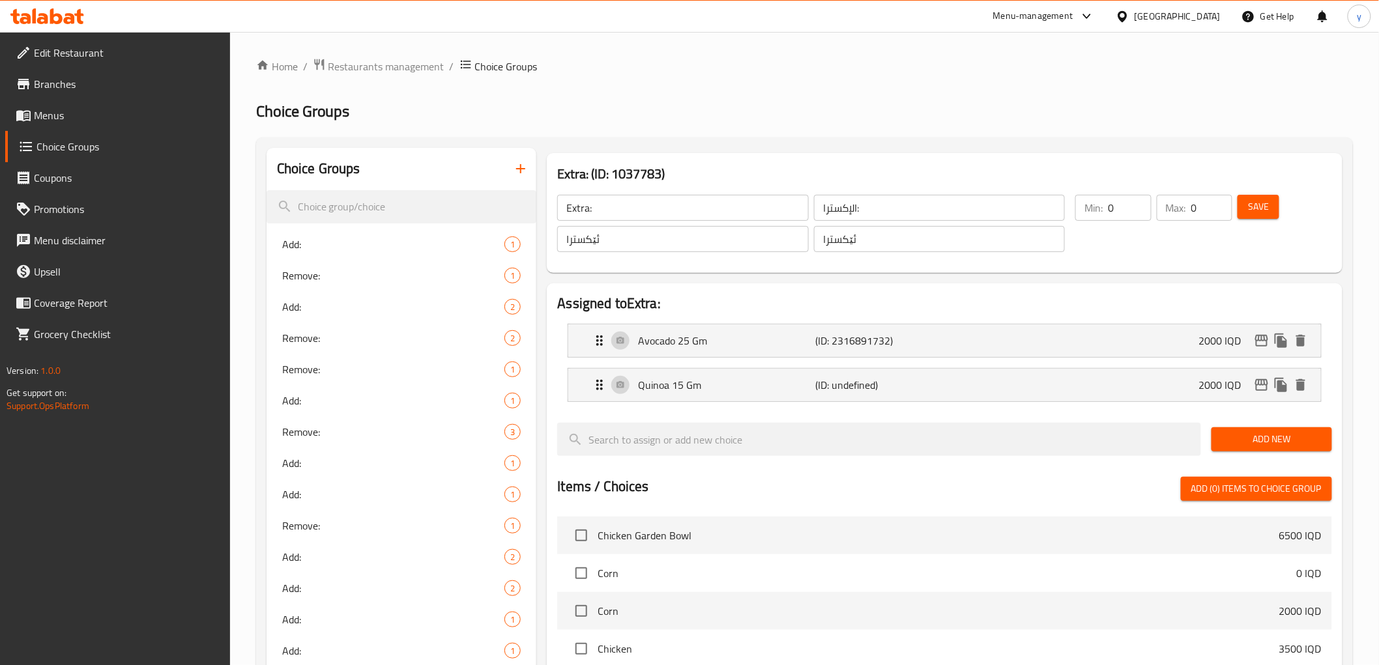
click at [1264, 216] on button "Save" at bounding box center [1258, 207] width 42 height 24
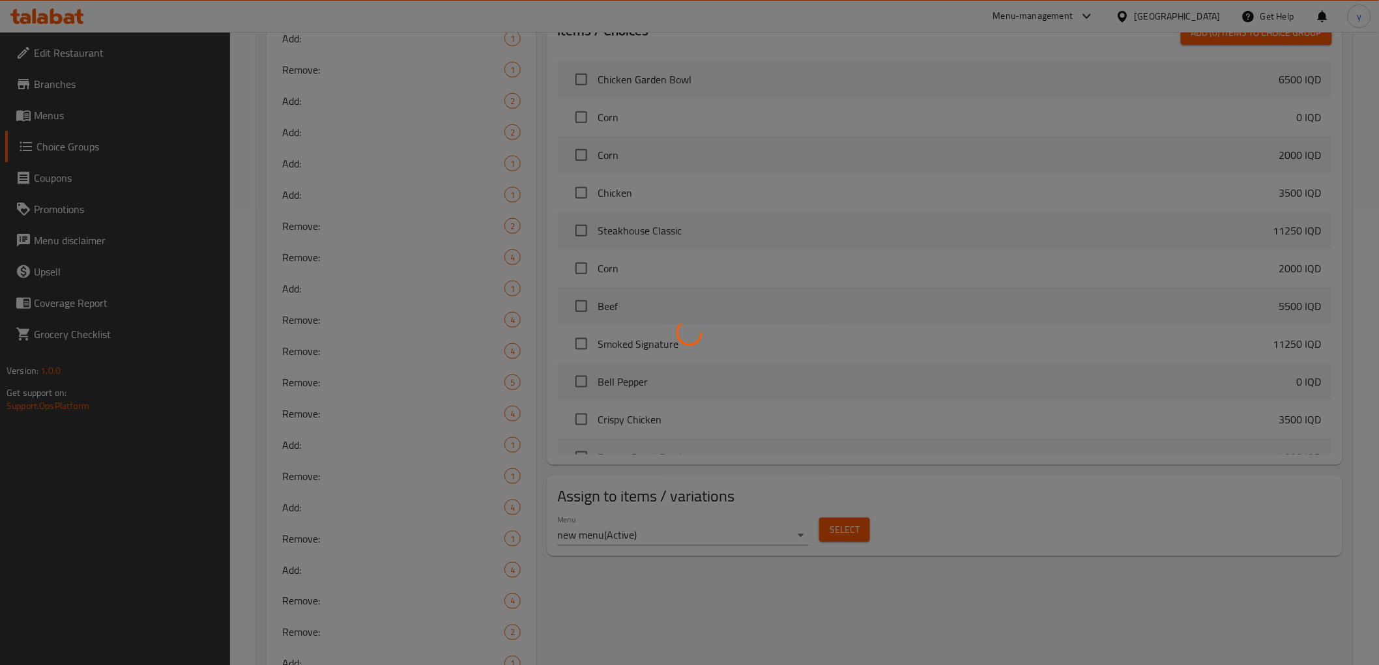
scroll to position [605, 0]
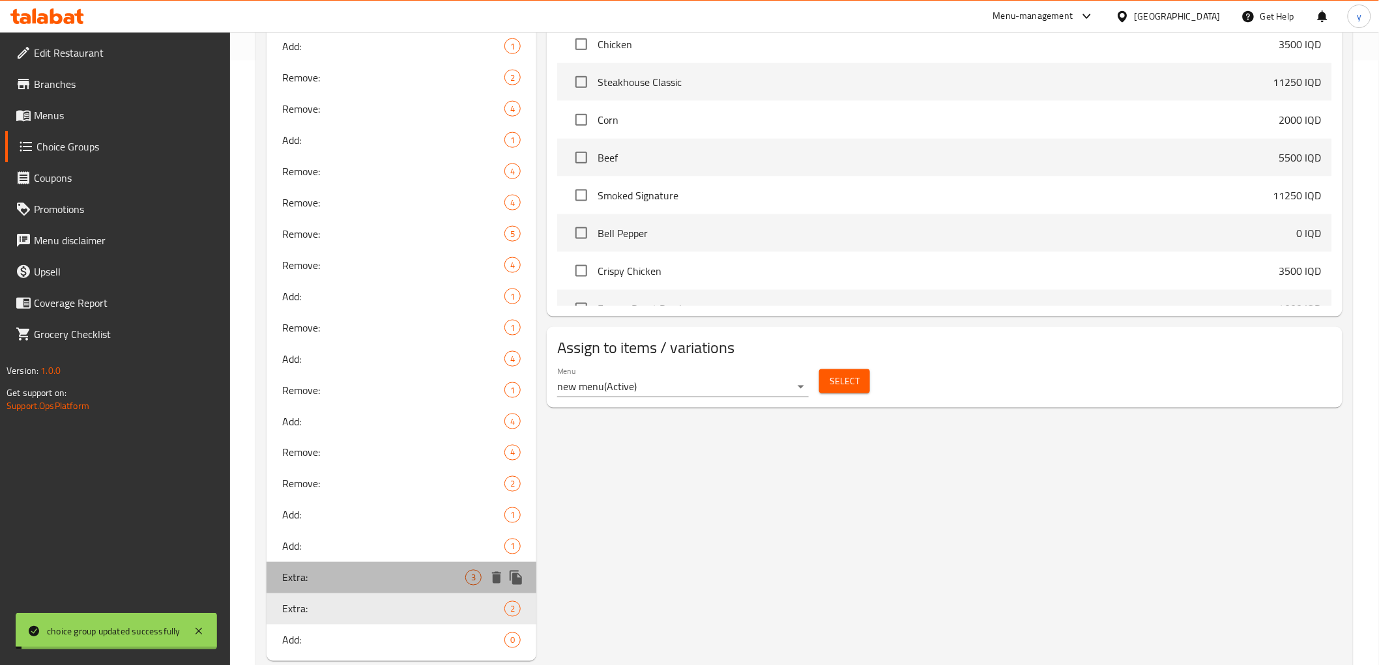
click at [375, 571] on span "Extra:" at bounding box center [374, 578] width 184 height 16
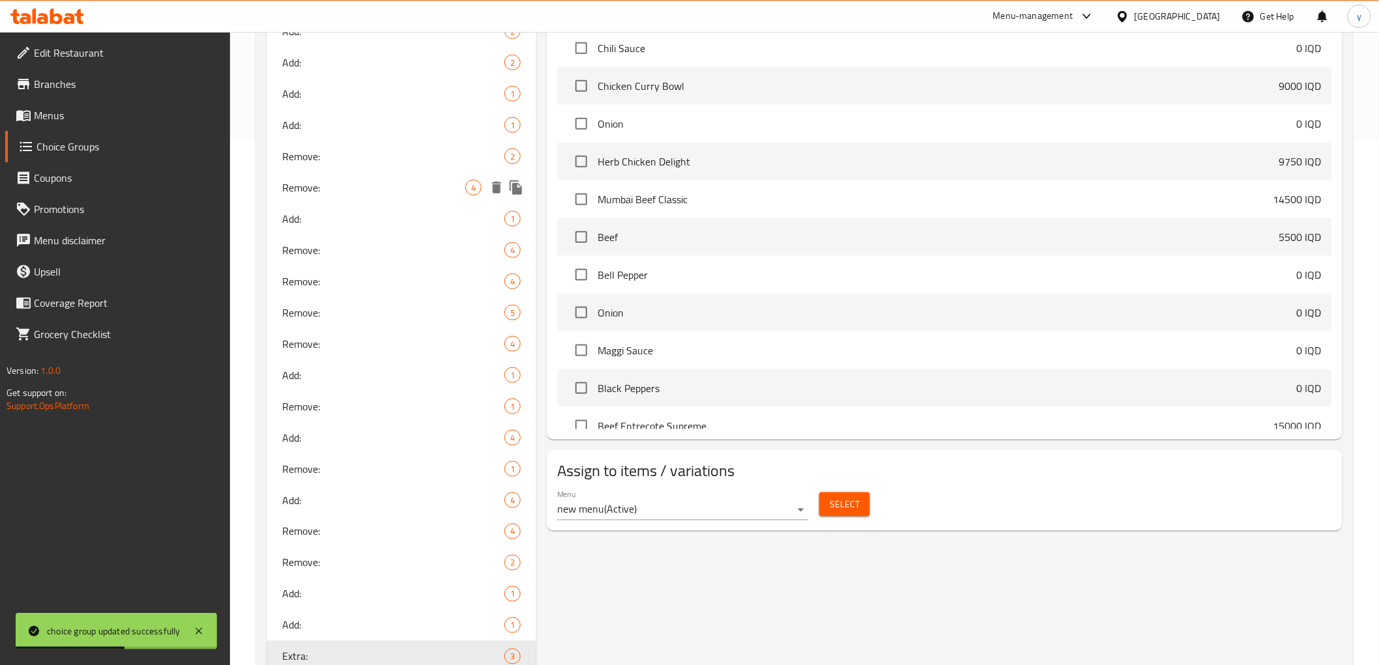
scroll to position [636, 0]
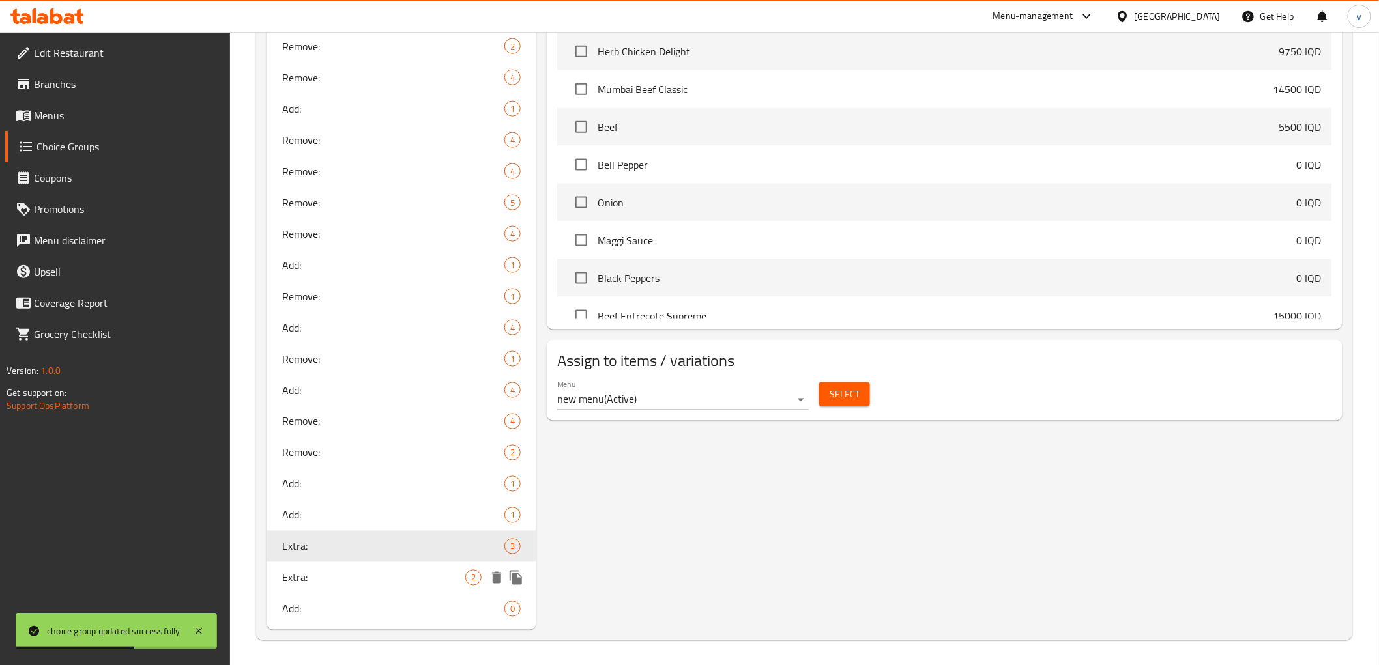
click at [445, 579] on span "Extra:" at bounding box center [374, 578] width 184 height 16
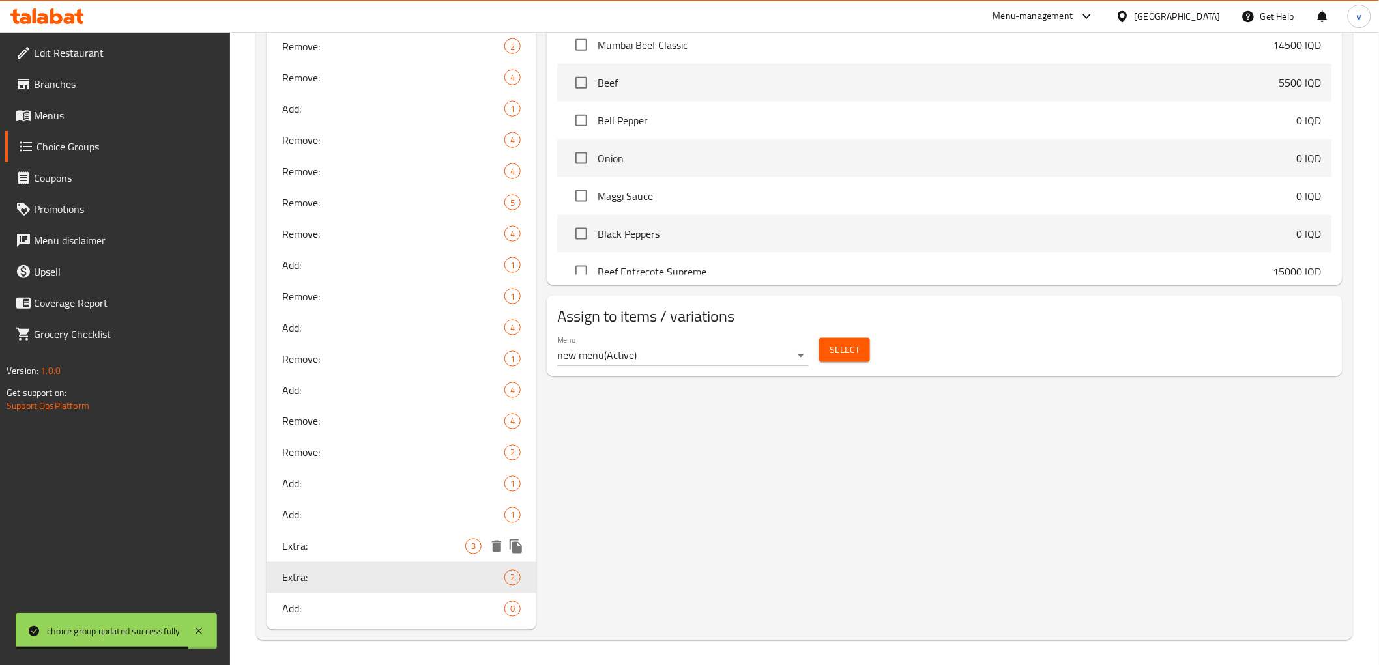
click at [392, 535] on div "Extra: 3" at bounding box center [401, 546] width 270 height 31
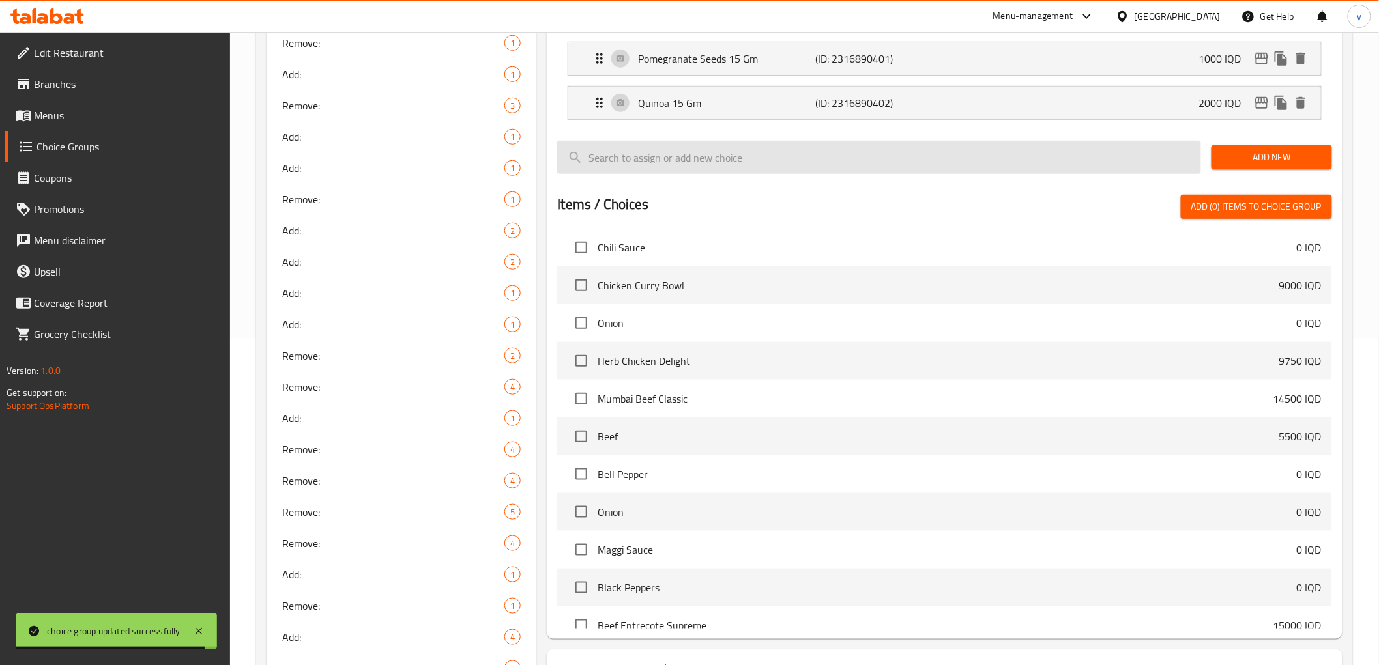
scroll to position [57, 0]
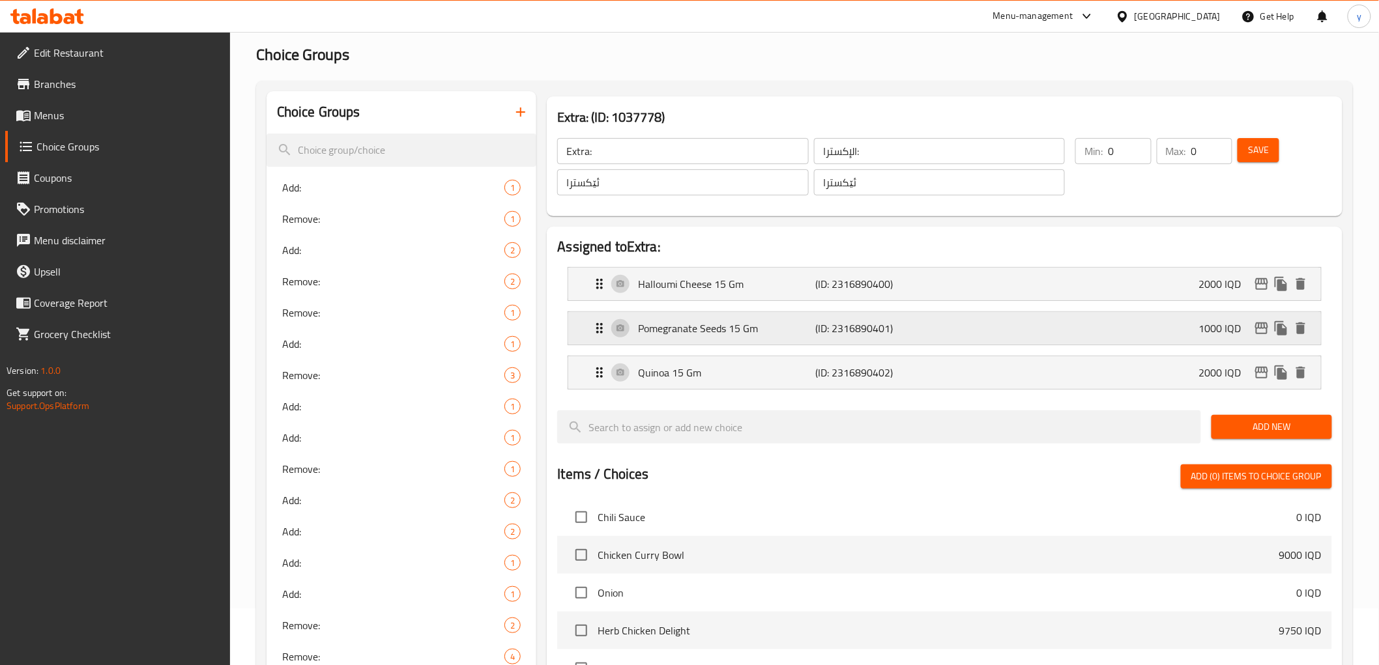
click at [722, 324] on p "Pomegranate Seeds 15 Gm" at bounding box center [726, 329] width 177 height 16
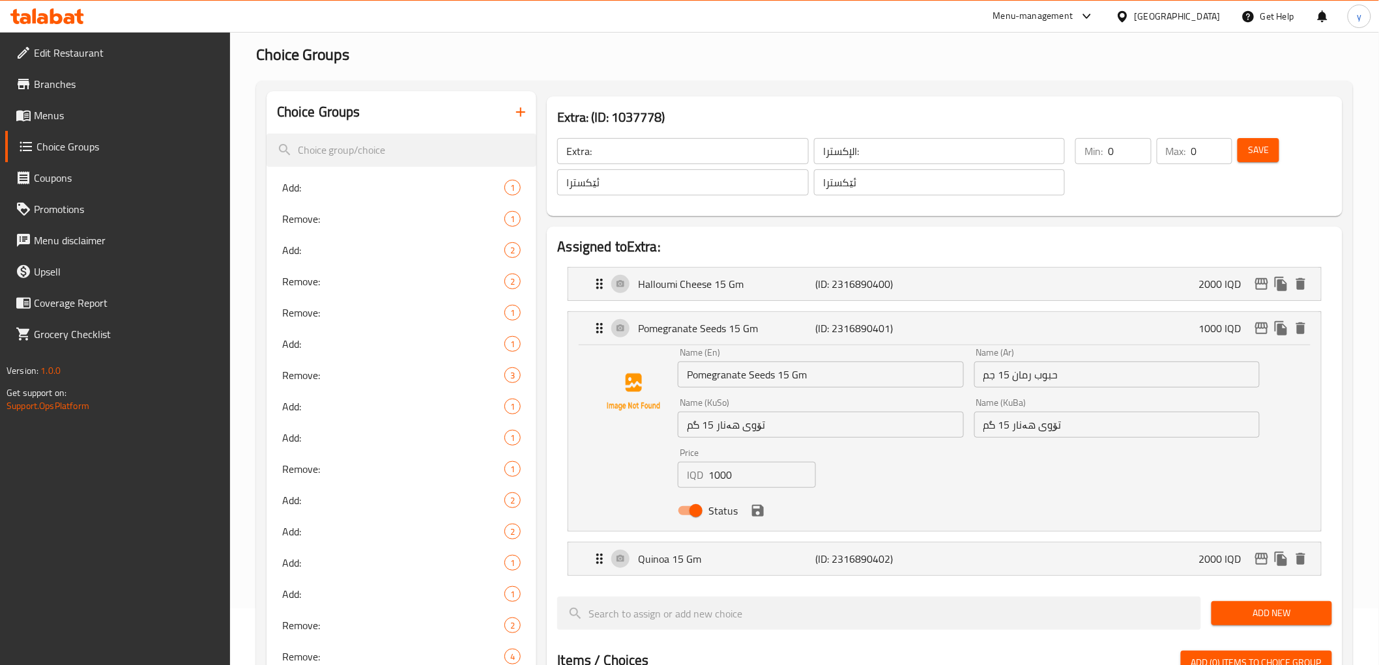
click at [756, 371] on input "Pomegranate Seeds 15 Gm" at bounding box center [820, 375] width 285 height 26
click at [1026, 366] on input "حبوب رمان 15 جم" at bounding box center [1116, 375] width 285 height 26
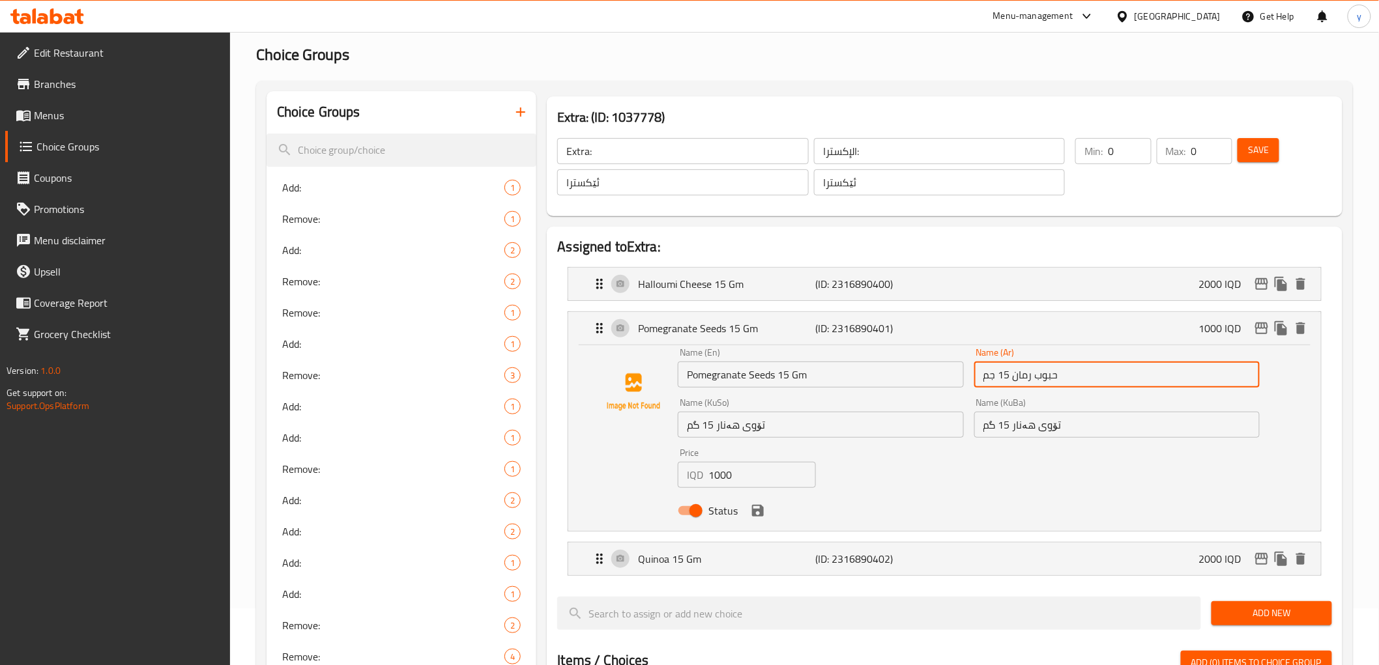
click at [1026, 366] on input "حبوب رمان 15 جم" at bounding box center [1116, 375] width 285 height 26
click at [809, 425] on input "تۆوی هەنار 15 گم" at bounding box center [820, 425] width 285 height 26
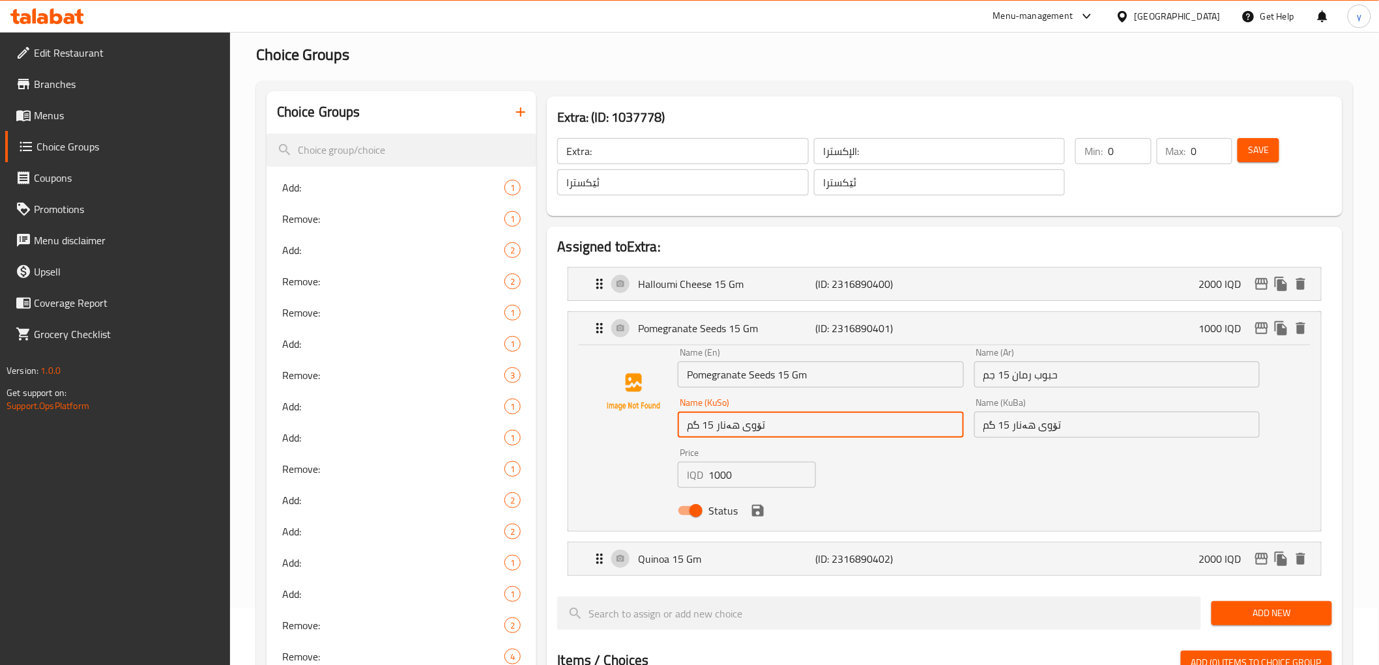
click at [809, 425] on input "تۆوی هەنار 15 گم" at bounding box center [820, 425] width 285 height 26
click at [736, 481] on input "1000" at bounding box center [761, 475] width 107 height 26
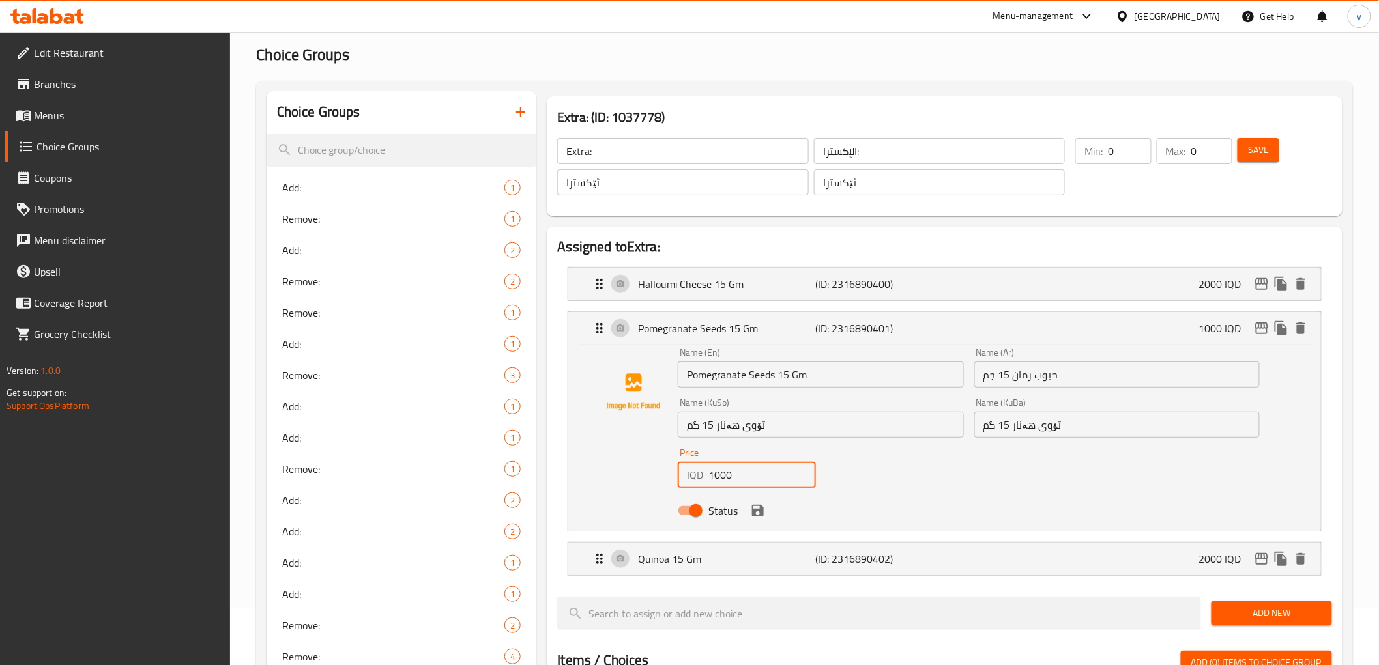
click at [736, 481] on input "1000" at bounding box center [761, 475] width 107 height 26
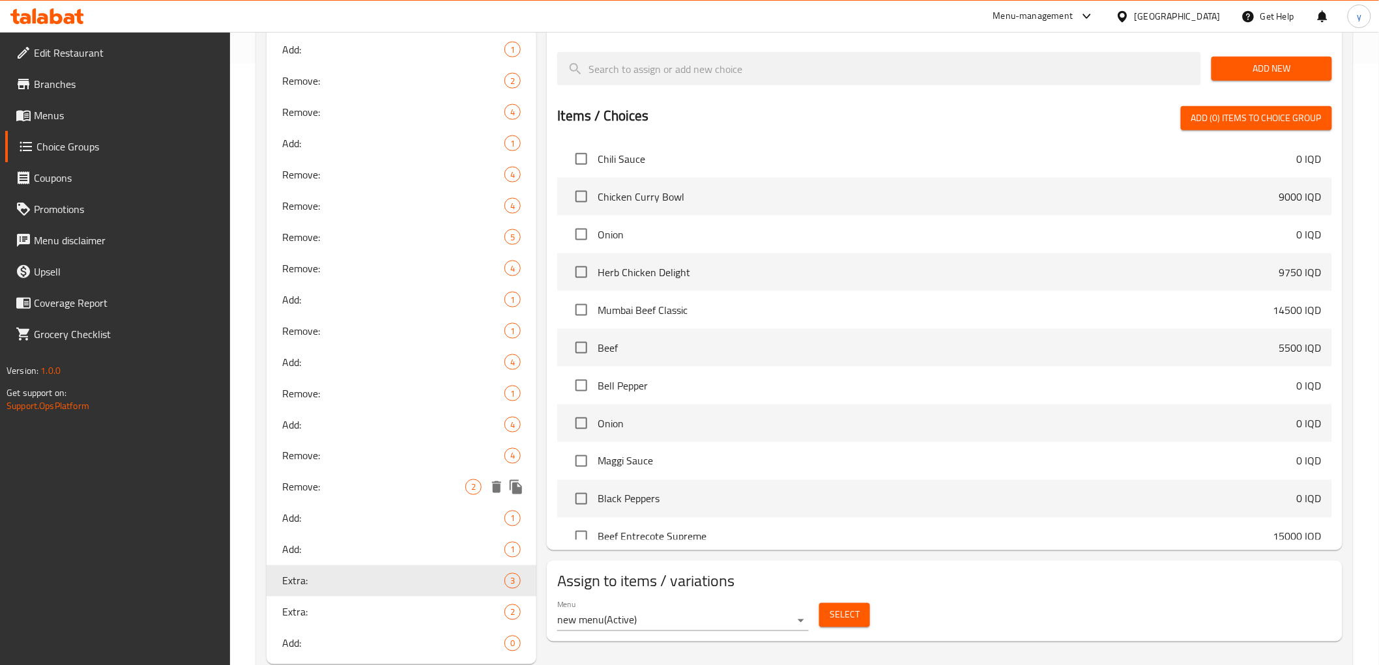
scroll to position [636, 0]
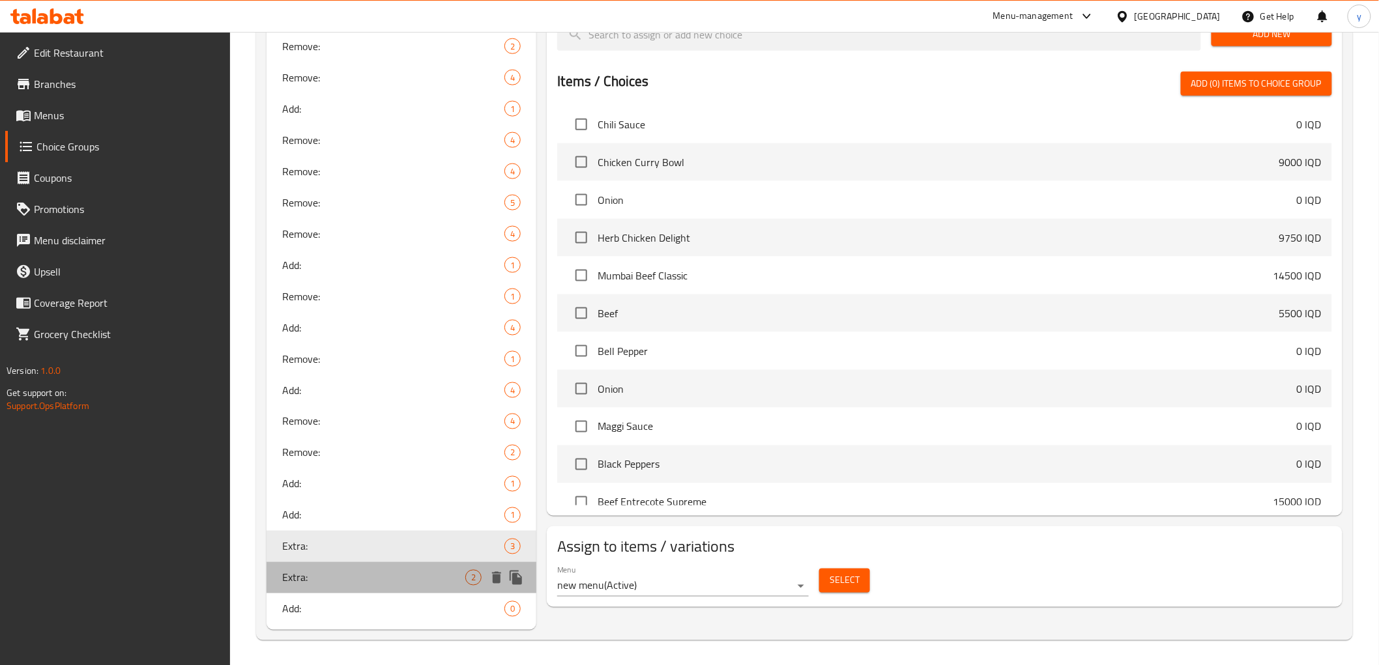
click at [404, 566] on div "Extra: 2" at bounding box center [401, 577] width 270 height 31
type input "Extra:"
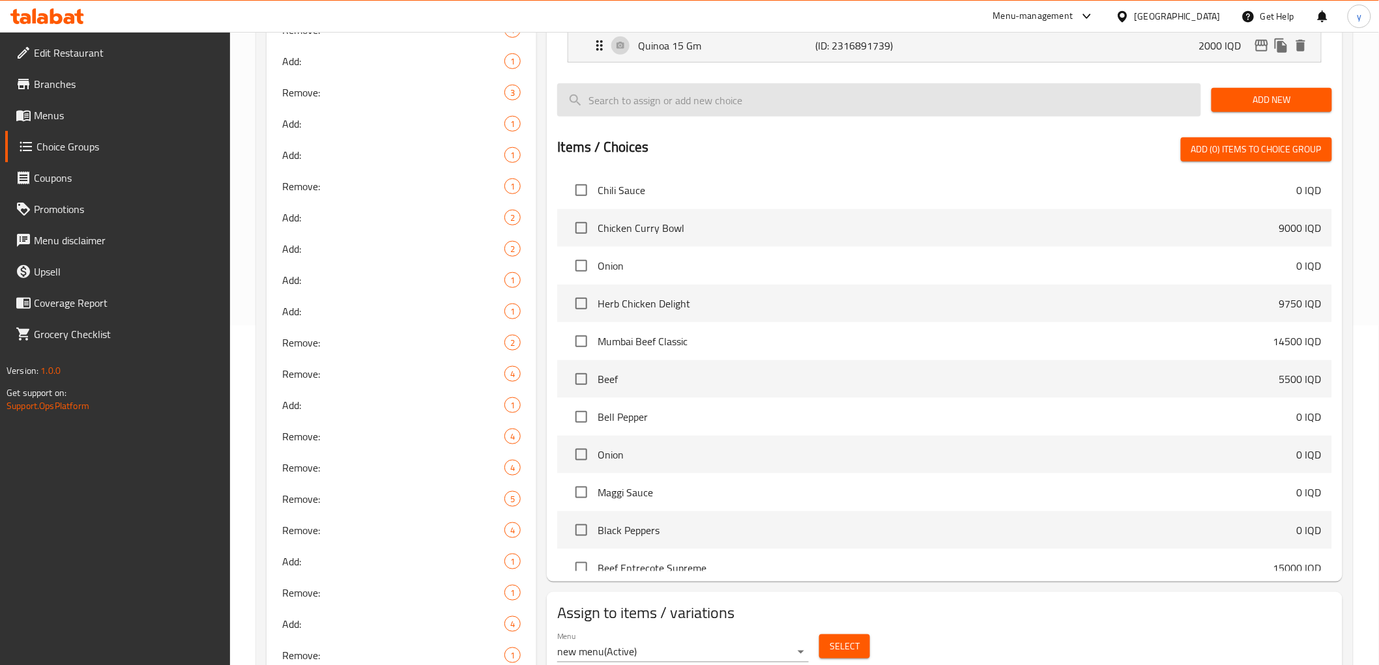
scroll to position [57, 0]
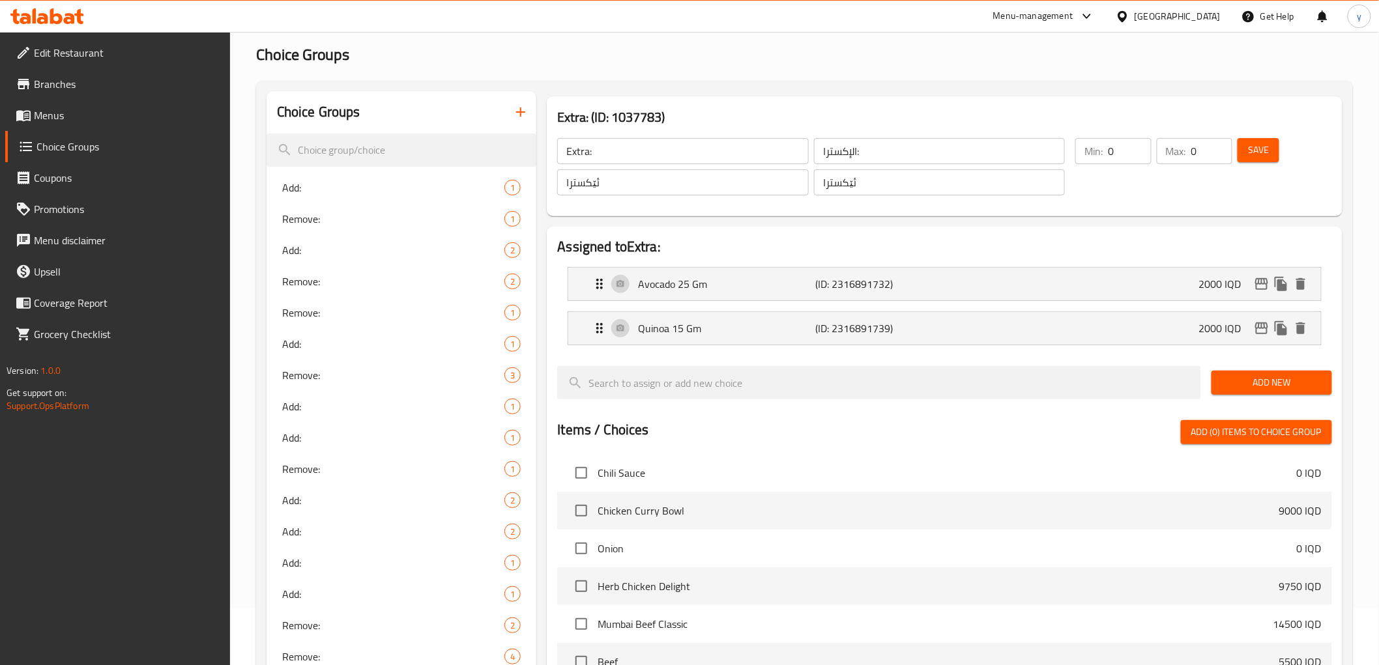
click at [1229, 372] on button "Add New" at bounding box center [1271, 383] width 121 height 24
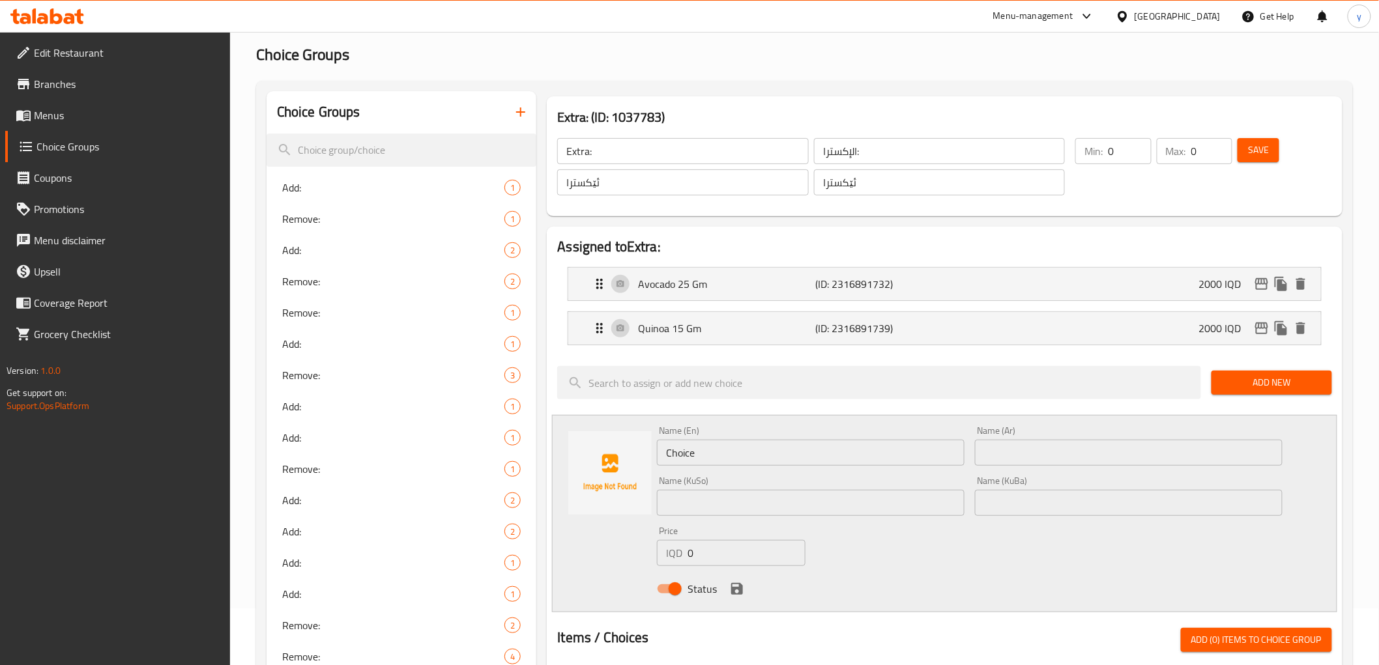
click at [727, 548] on input "0" at bounding box center [746, 553] width 118 height 26
paste input "100"
type input "1000"
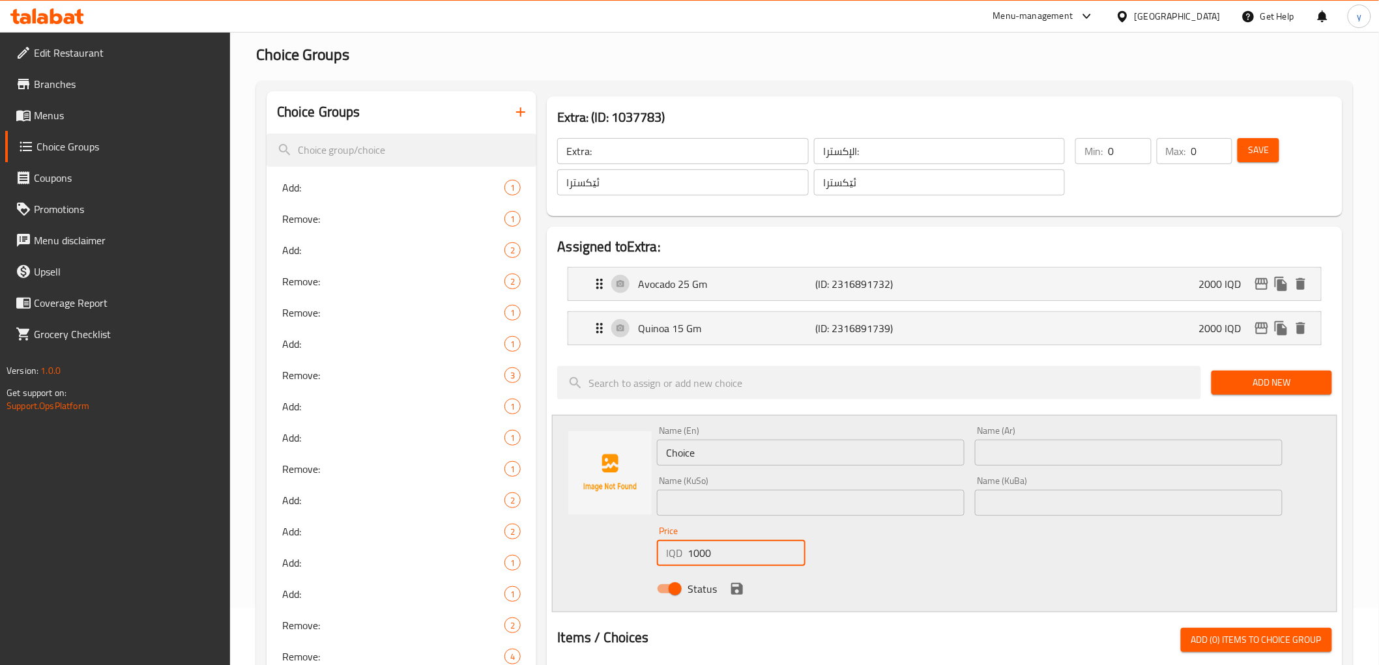
click at [1001, 504] on input "text" at bounding box center [1129, 503] width 308 height 26
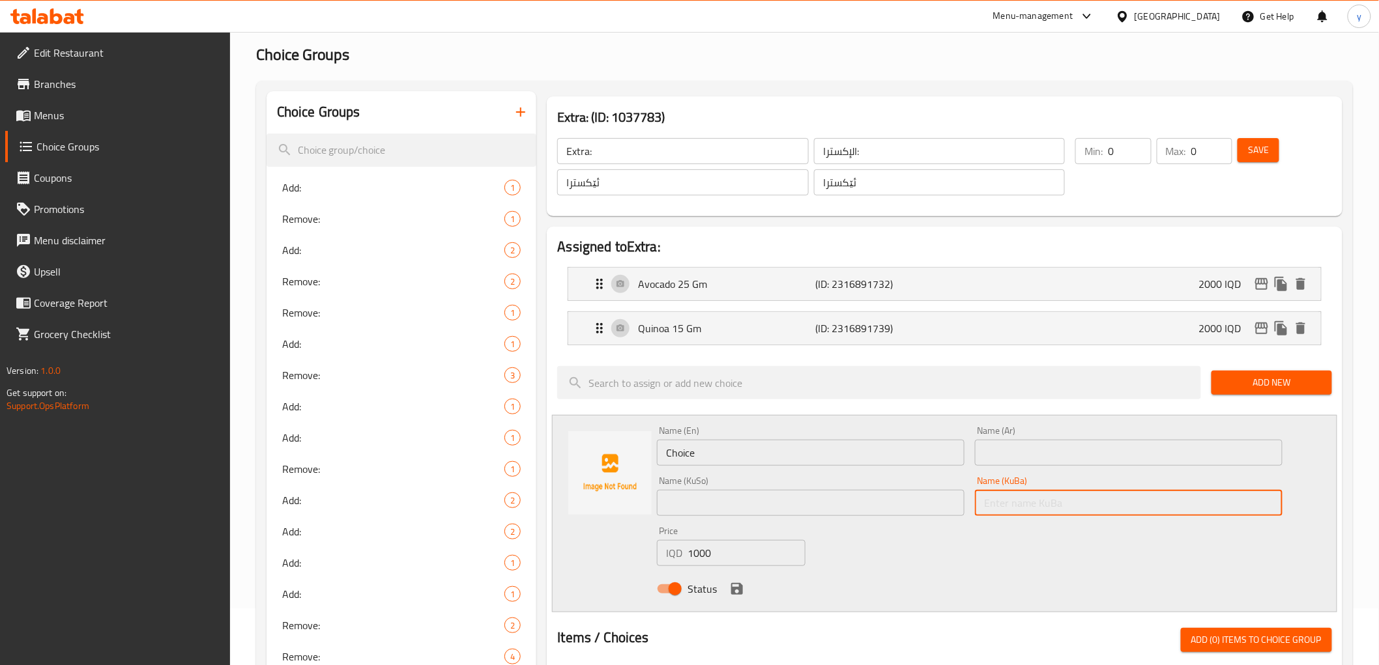
paste input "تۆوی هەنار 15 گم"
type input "تۆوی هەنار 15 گم"
drag, startPoint x: 901, startPoint y: 504, endPoint x: 960, endPoint y: 470, distance: 68.1
click at [901, 504] on input "text" at bounding box center [811, 503] width 308 height 26
paste input "تۆوی هەنار 15 گم"
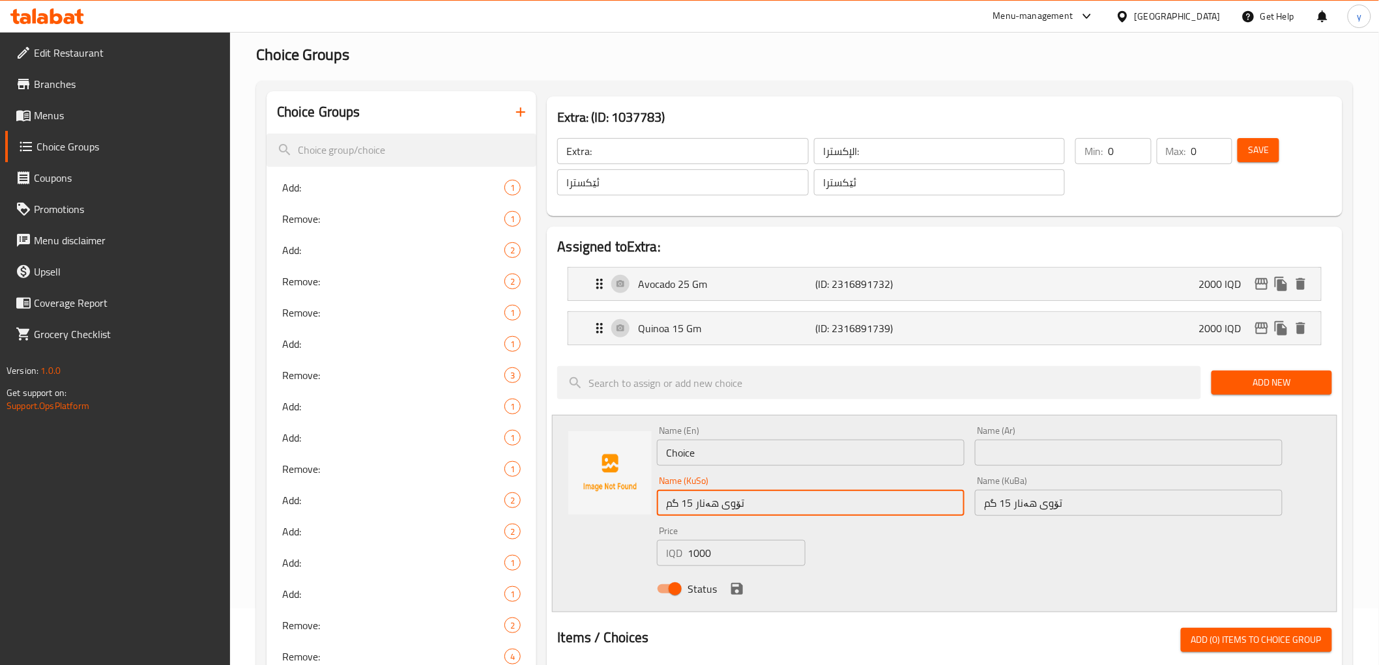
type input "تۆوی هەنار 15 گم"
click at [1020, 440] on input "text" at bounding box center [1129, 453] width 308 height 26
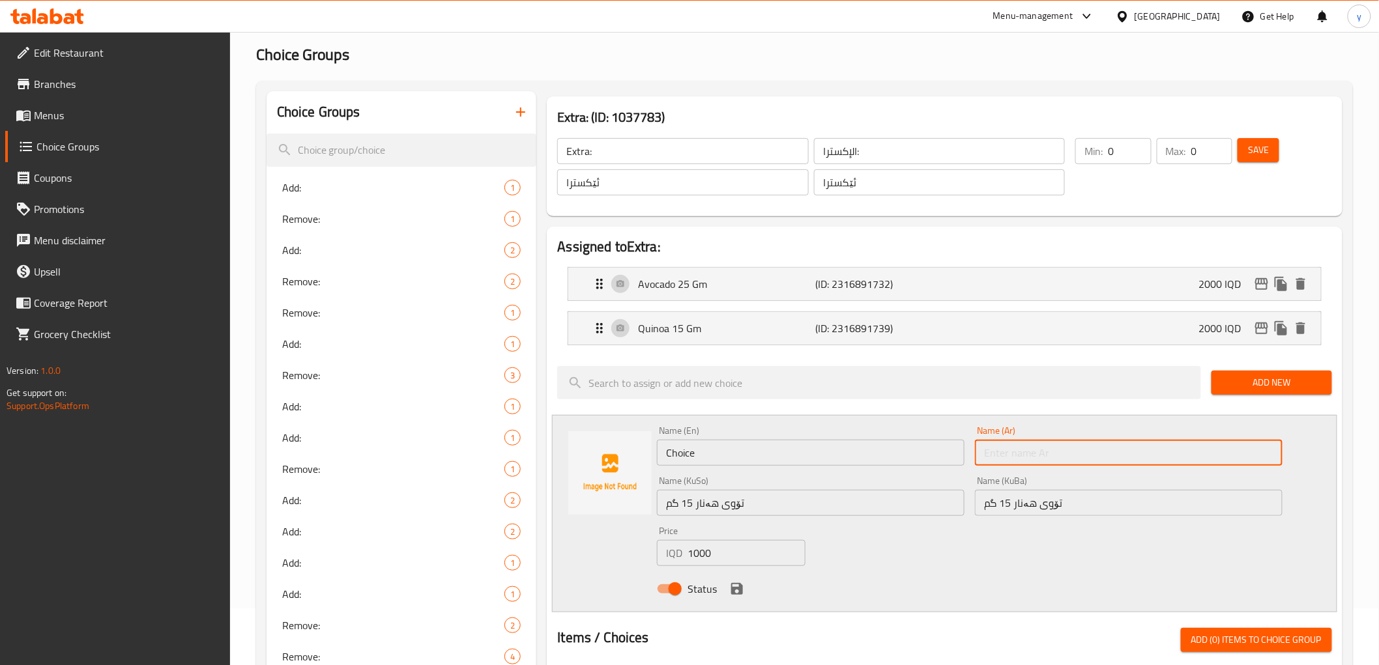
paste input "حبوب رمان 15 جم"
type input "حبوب رمان 15 جم"
click at [919, 459] on input "Choice" at bounding box center [811, 453] width 308 height 26
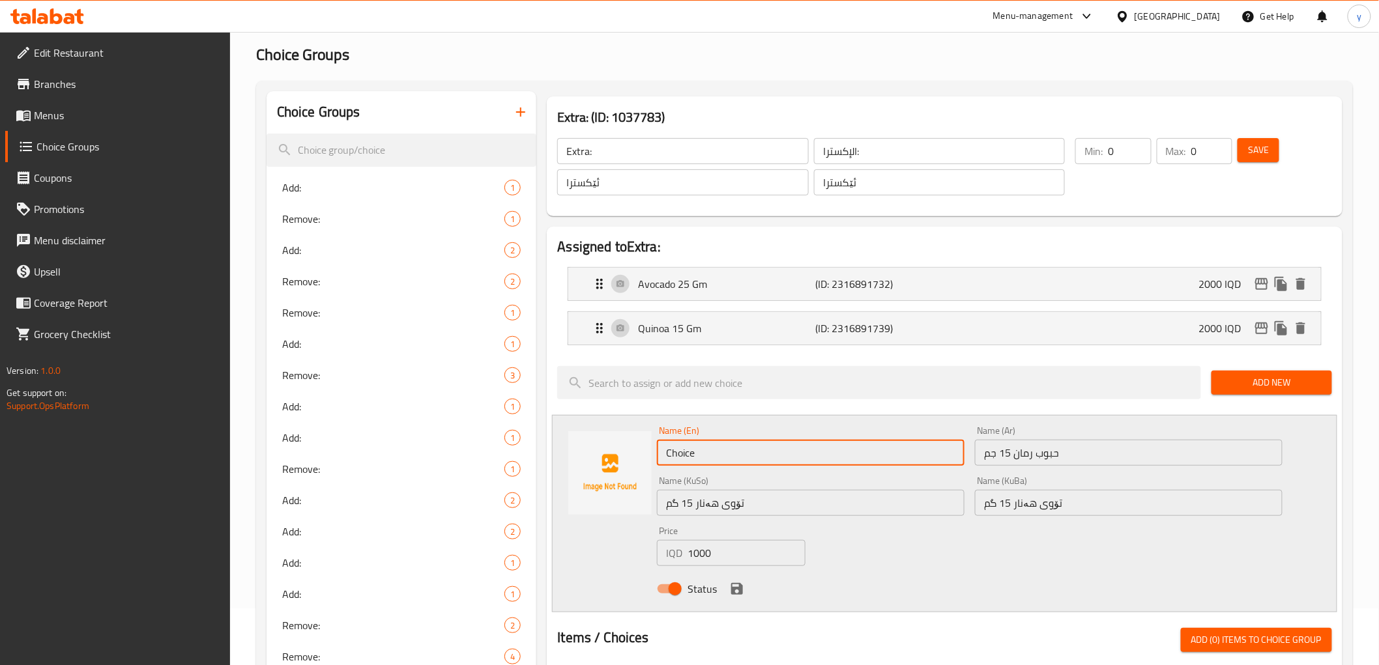
click at [919, 459] on input "Choice" at bounding box center [811, 453] width 308 height 26
paste input "Pomegranate Seeds 15 Gm"
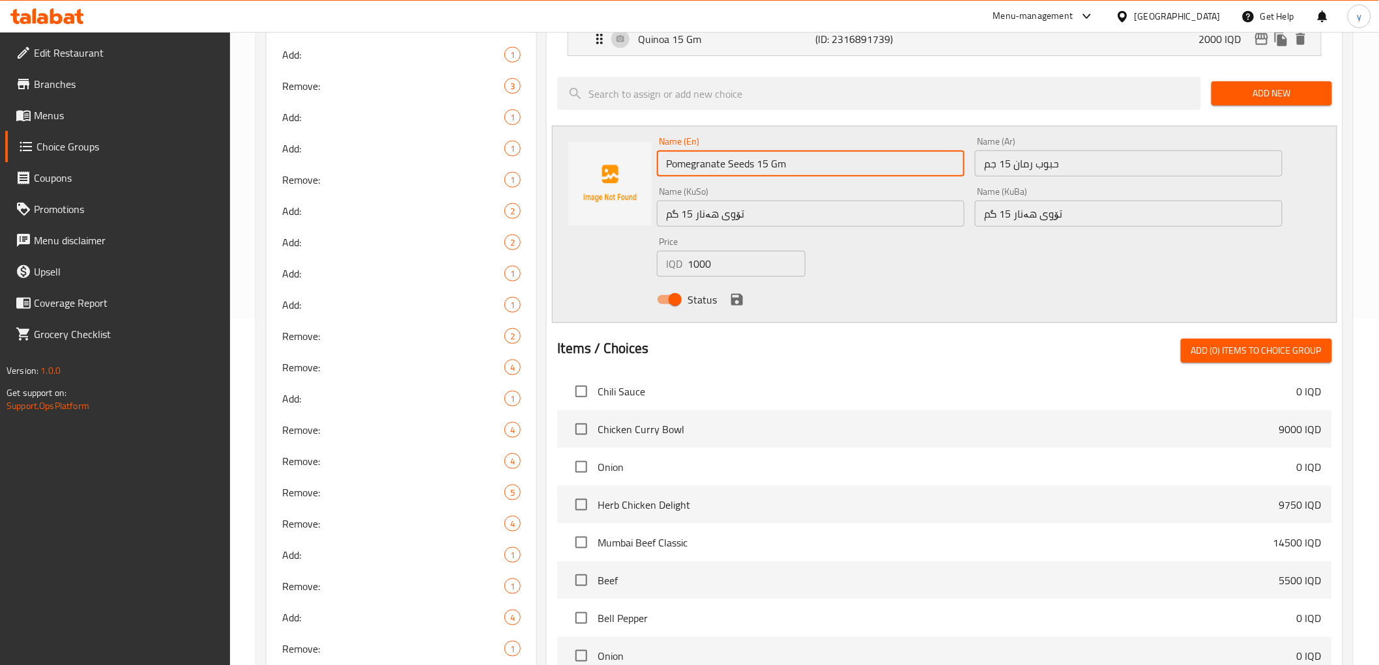
scroll to position [347, 0]
type input "Pomegranate Seeds 15 Gm"
click at [738, 302] on icon "save" at bounding box center [737, 299] width 16 height 16
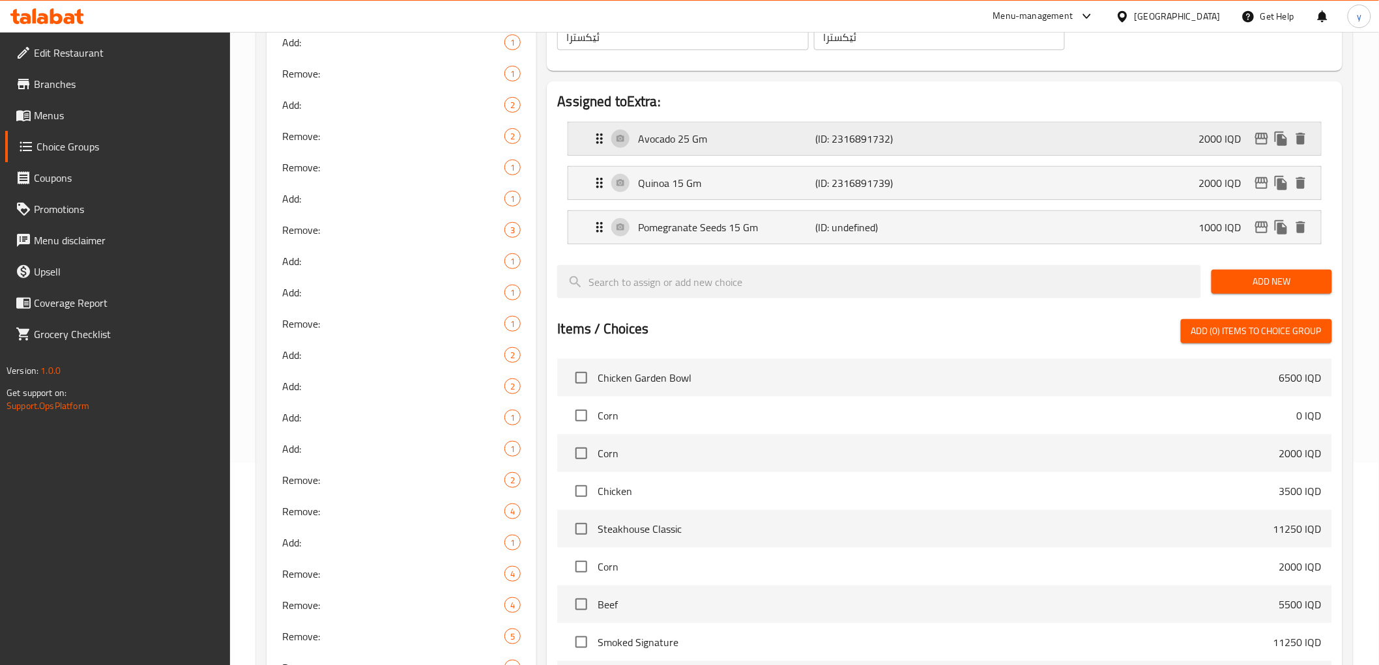
scroll to position [0, 0]
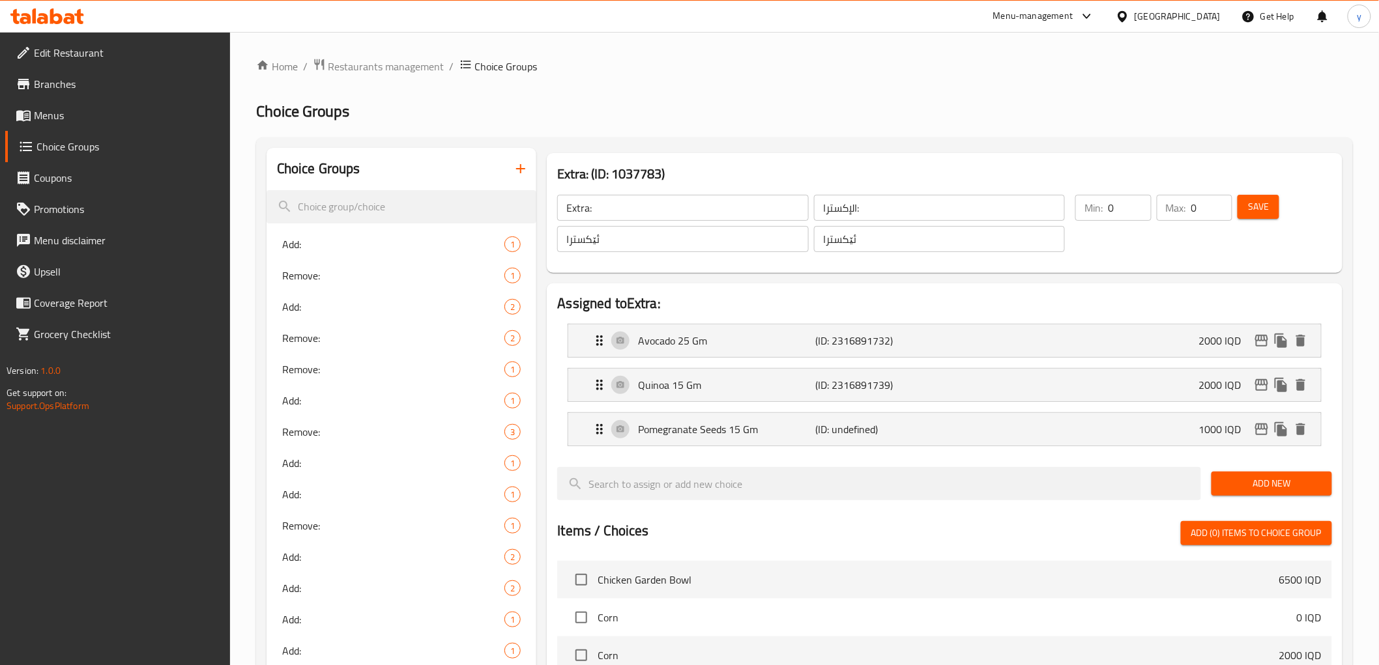
click at [1268, 197] on button "Save" at bounding box center [1258, 207] width 42 height 24
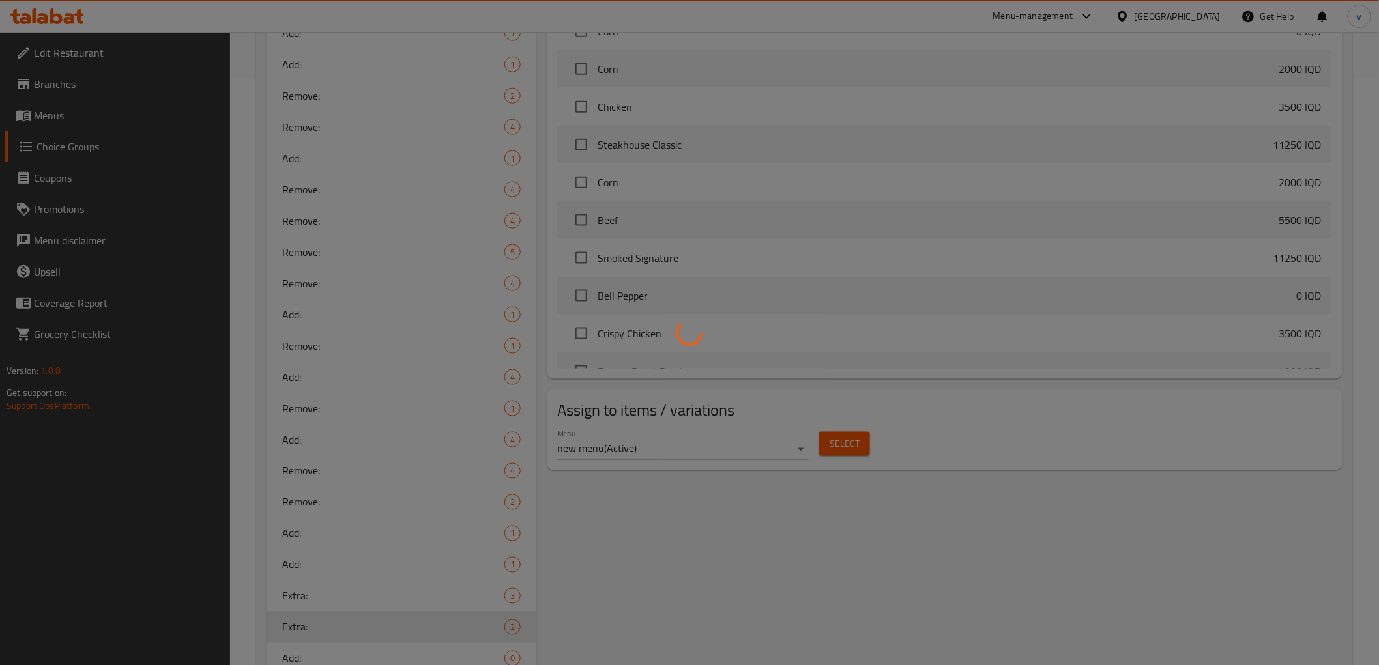
scroll to position [636, 0]
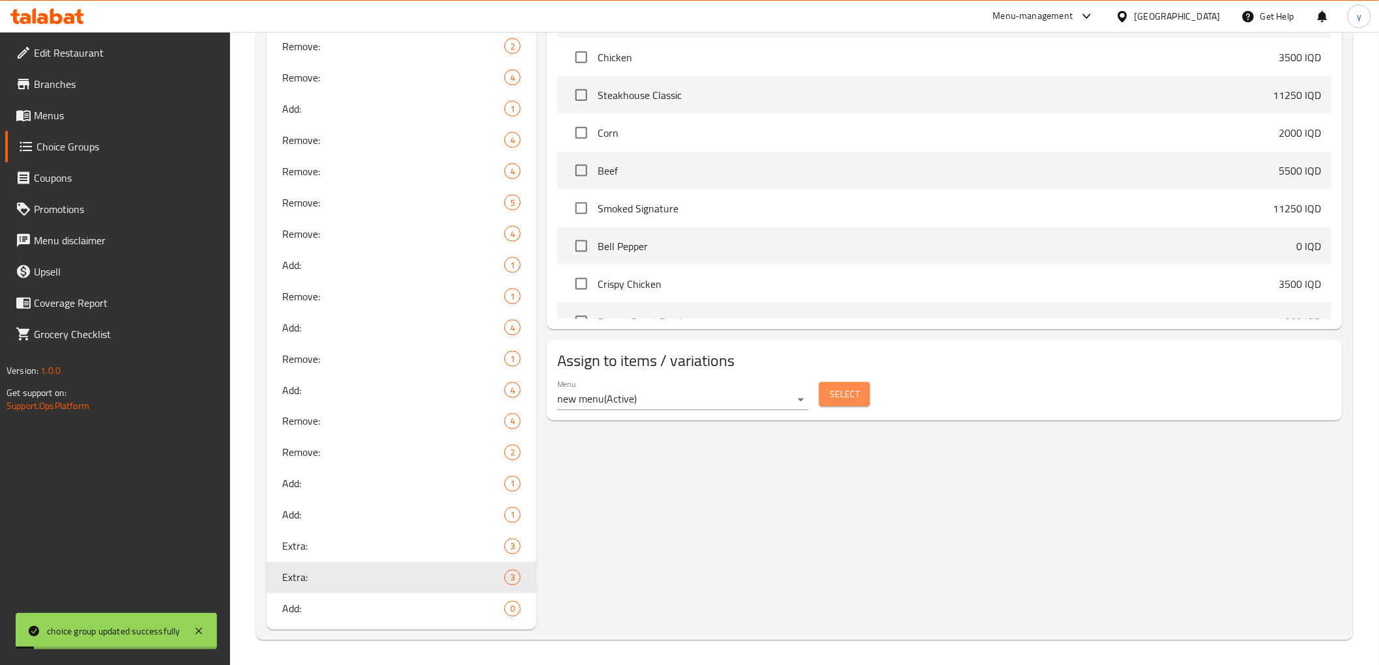
click at [861, 396] on button "Select" at bounding box center [844, 394] width 51 height 24
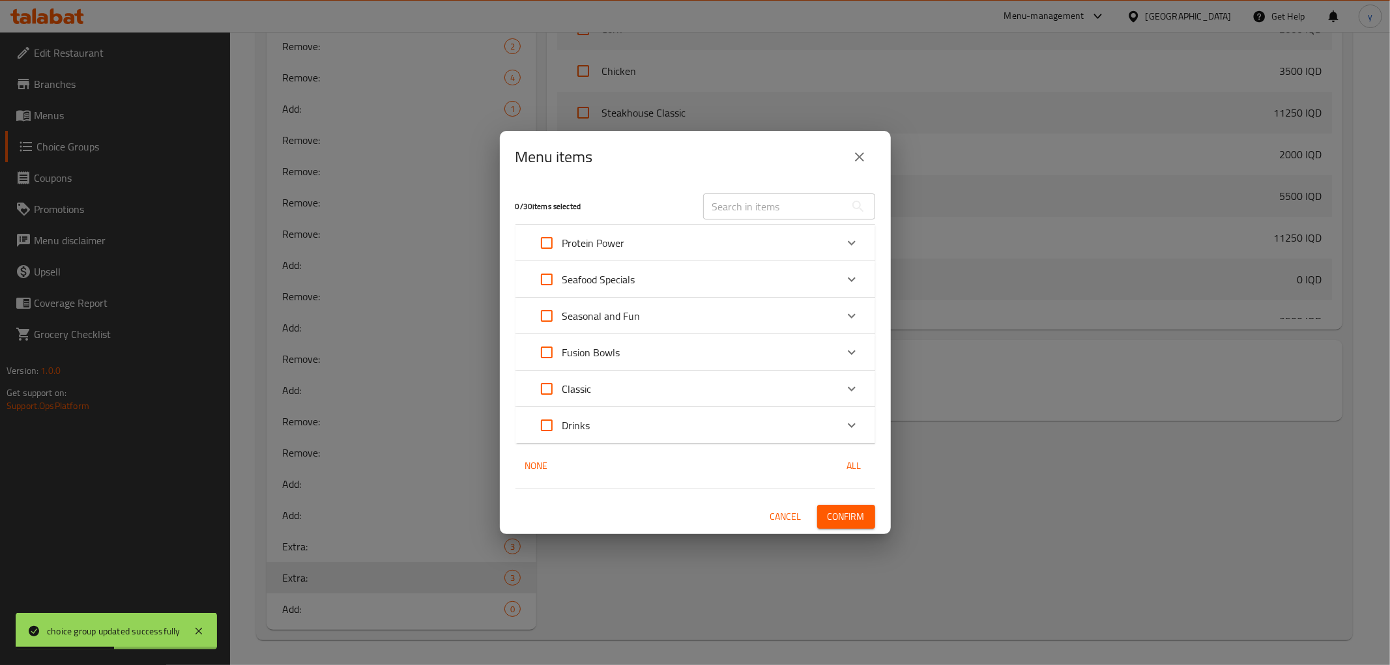
click at [693, 356] on div "Fusion Bowls" at bounding box center [683, 352] width 305 height 31
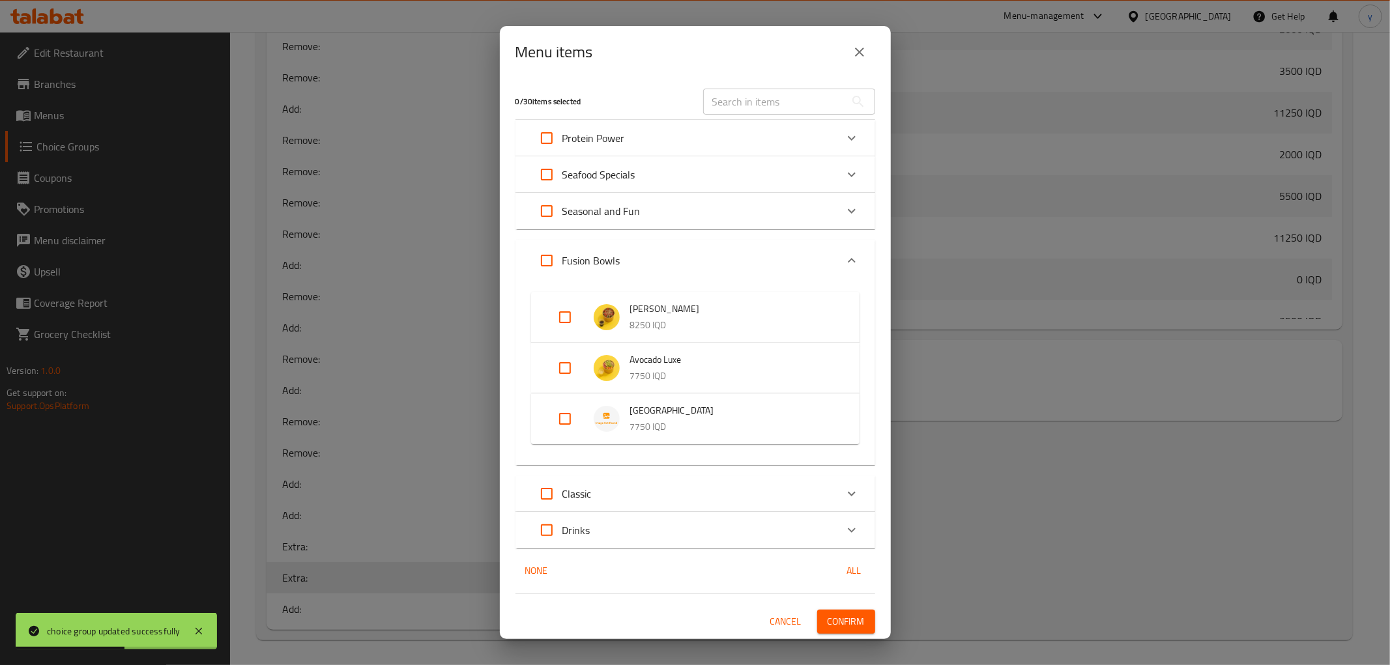
click at [547, 352] on li "Avocado Luxe 7750 IQD" at bounding box center [695, 368] width 297 height 46
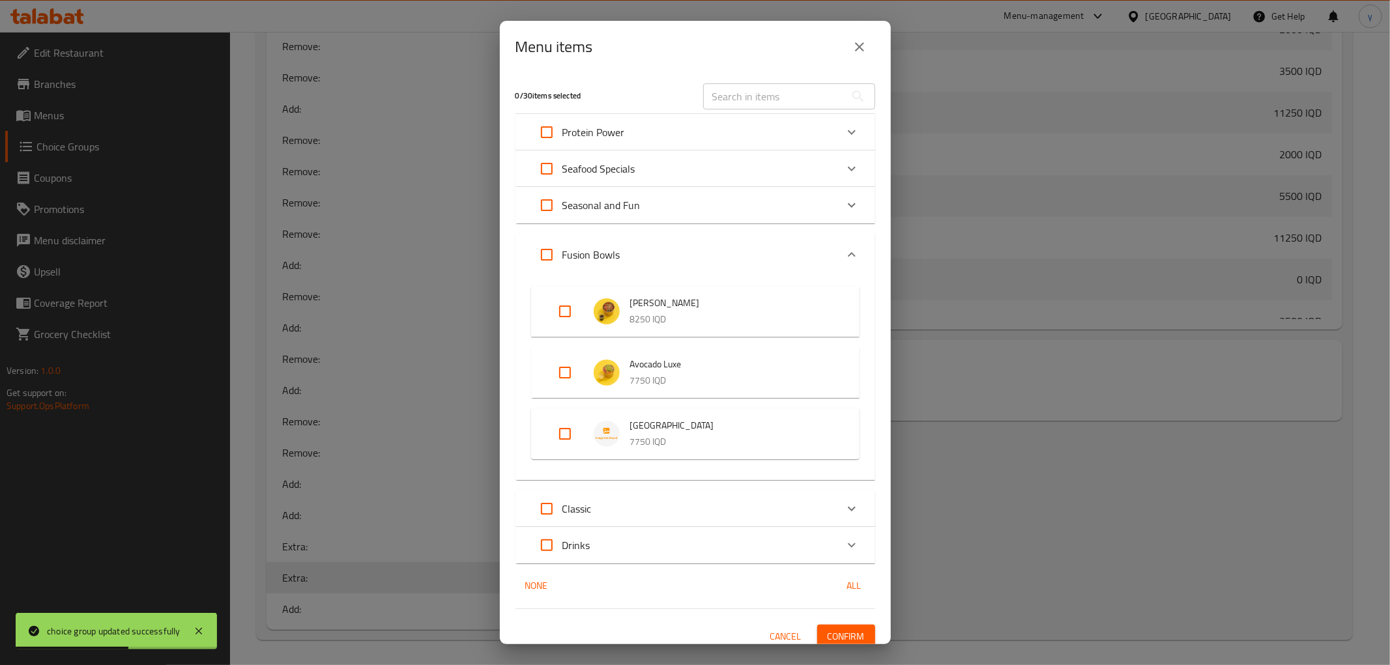
click at [554, 357] on input "Expand" at bounding box center [564, 372] width 31 height 31
checkbox input "true"
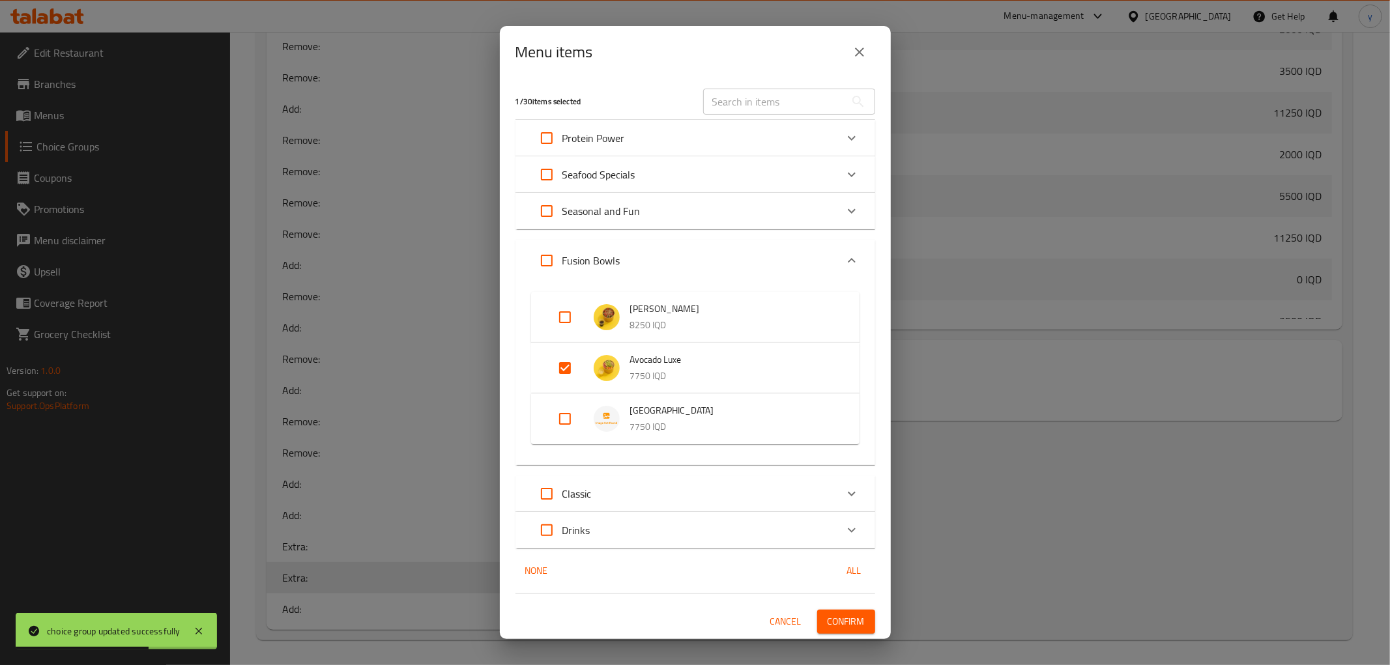
click at [837, 627] on span "Confirm" at bounding box center [846, 622] width 37 height 16
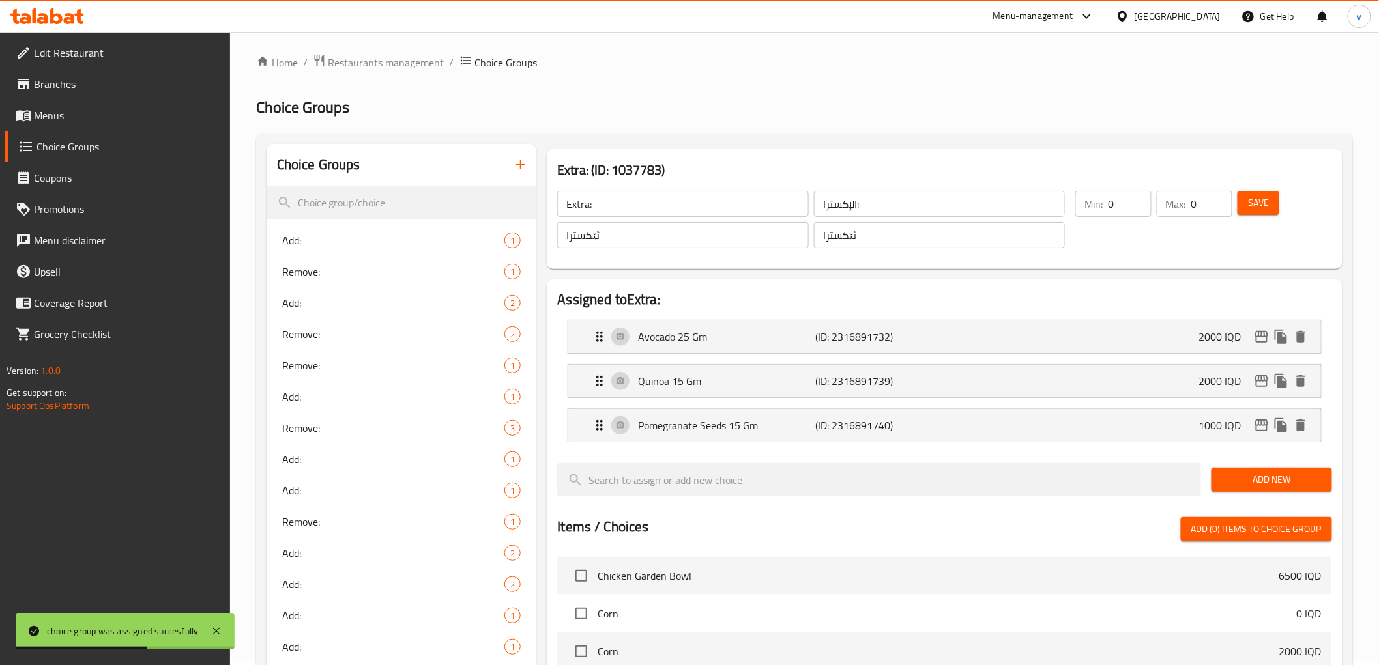
scroll to position [0, 0]
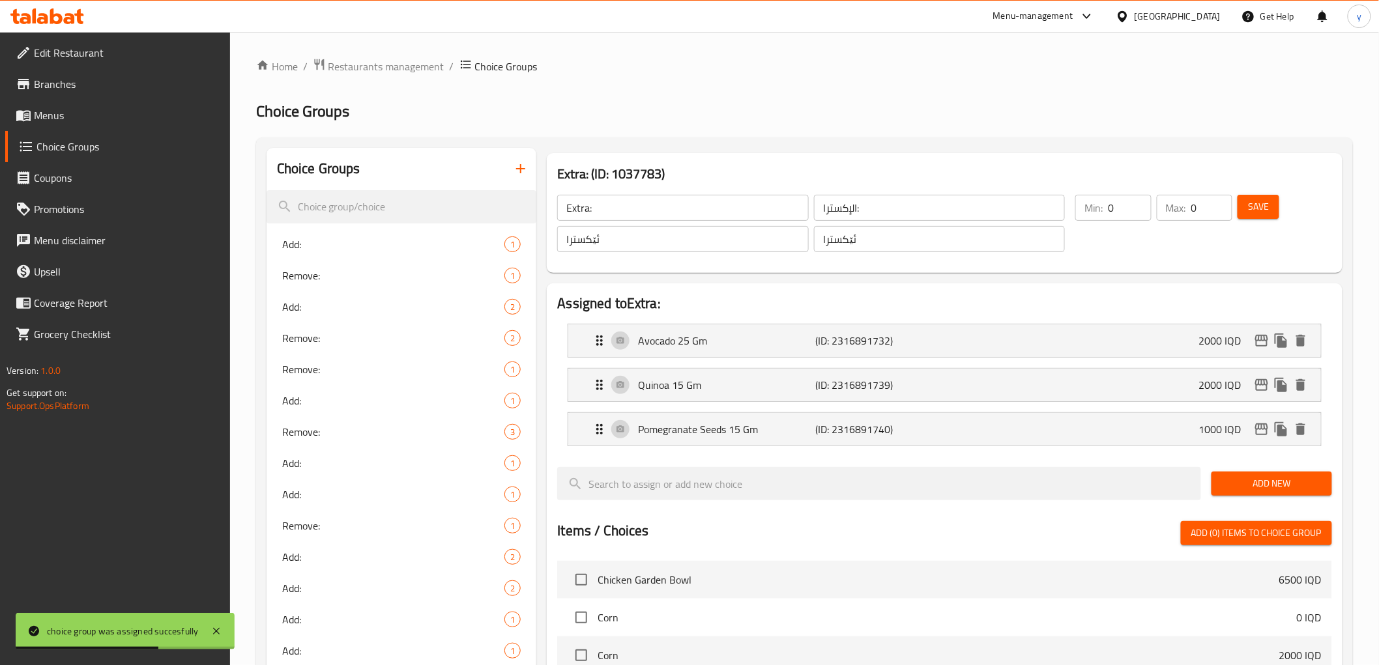
click at [622, 224] on div "ئێکسترا ​" at bounding box center [683, 238] width 256 height 31
click at [629, 229] on input "ئێکسترا" at bounding box center [682, 239] width 251 height 26
click at [844, 203] on input "الإكسترا:" at bounding box center [939, 208] width 251 height 26
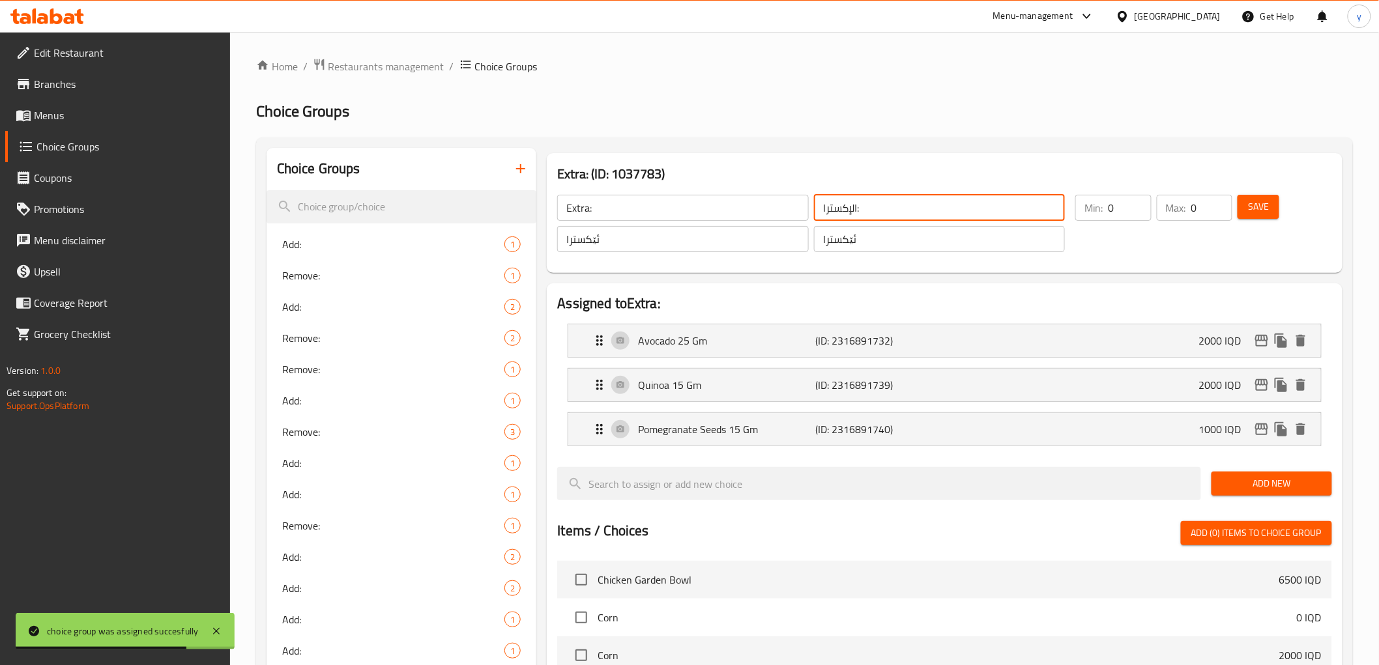
click at [844, 203] on input "الإكسترا:" at bounding box center [939, 208] width 251 height 26
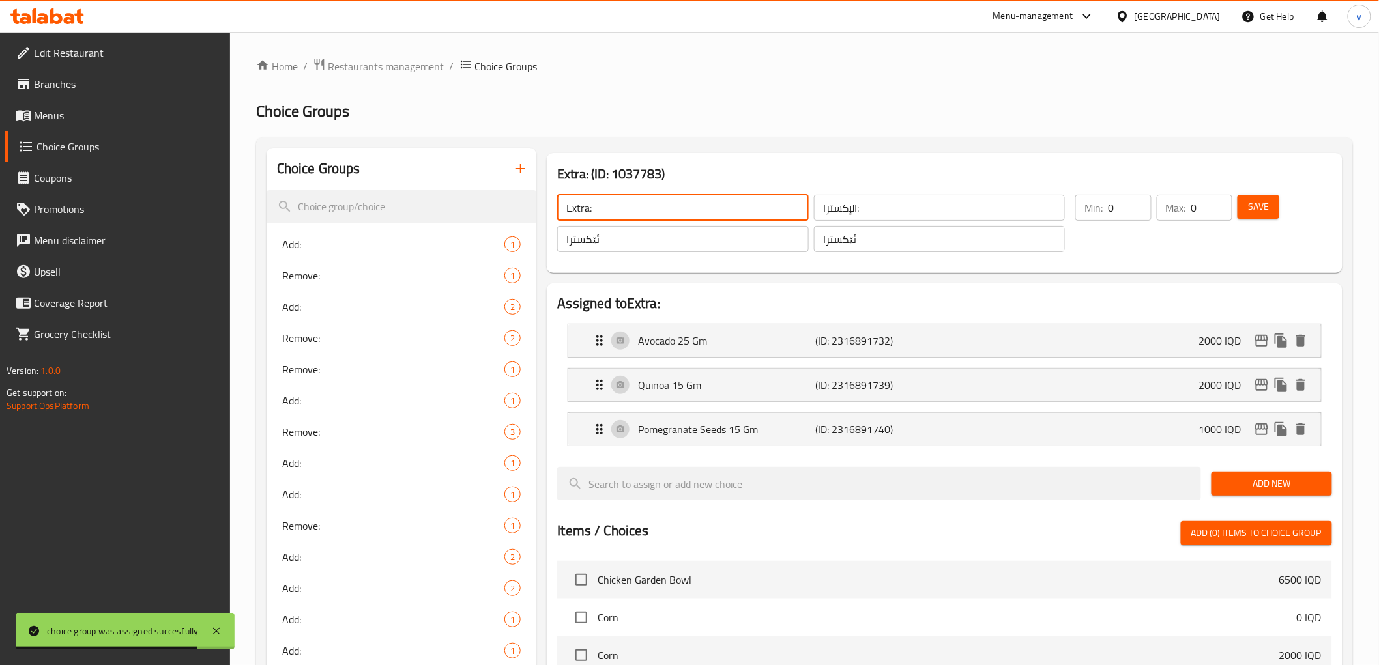
click at [741, 205] on input "Extra:" at bounding box center [682, 208] width 251 height 26
click at [700, 195] on input "Extra:" at bounding box center [682, 208] width 251 height 26
click at [713, 202] on input "Extra:" at bounding box center [682, 208] width 251 height 26
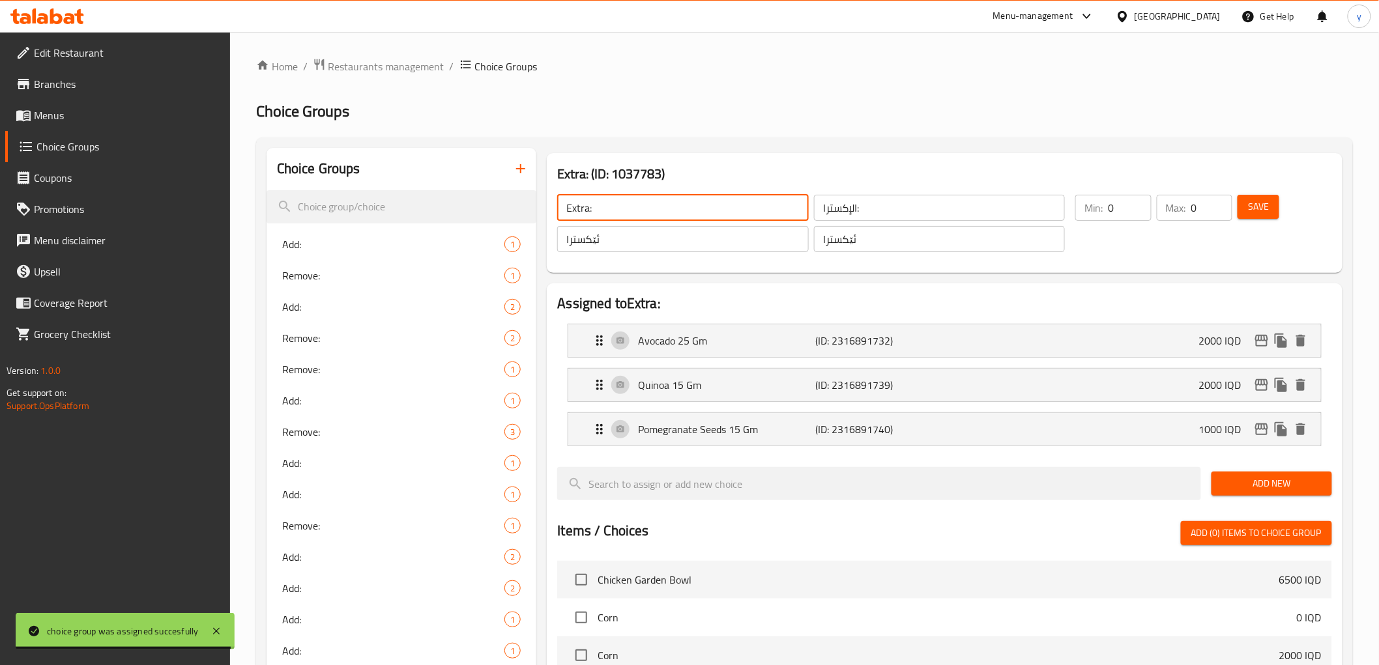
click at [713, 202] on input "Extra:" at bounding box center [682, 208] width 251 height 26
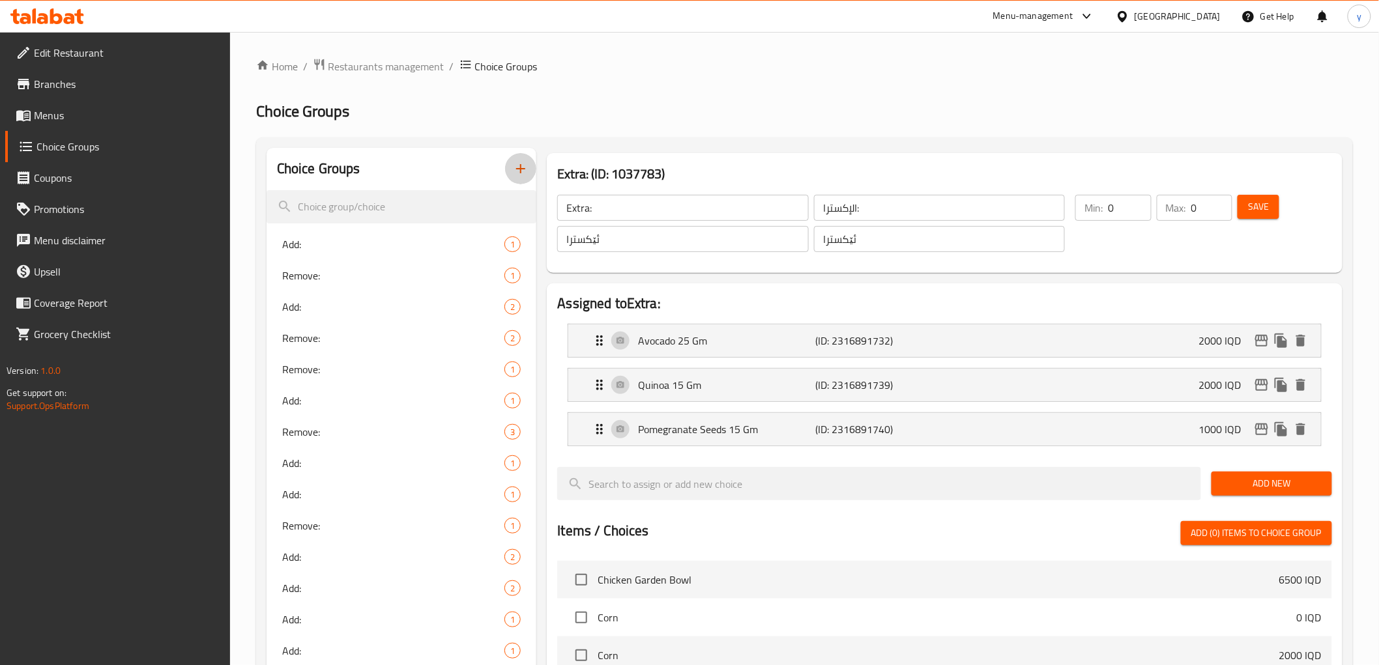
click at [528, 167] on icon "button" at bounding box center [521, 169] width 16 height 16
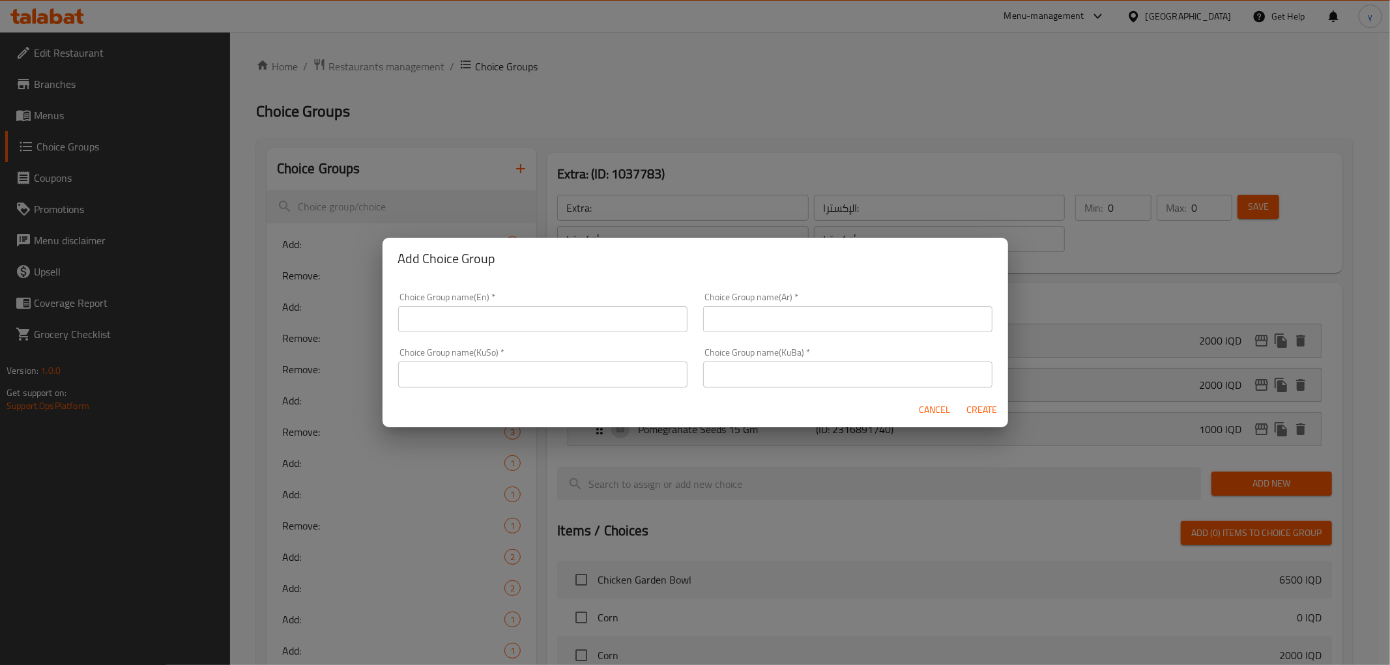
click at [564, 315] on input "text" at bounding box center [542, 319] width 289 height 26
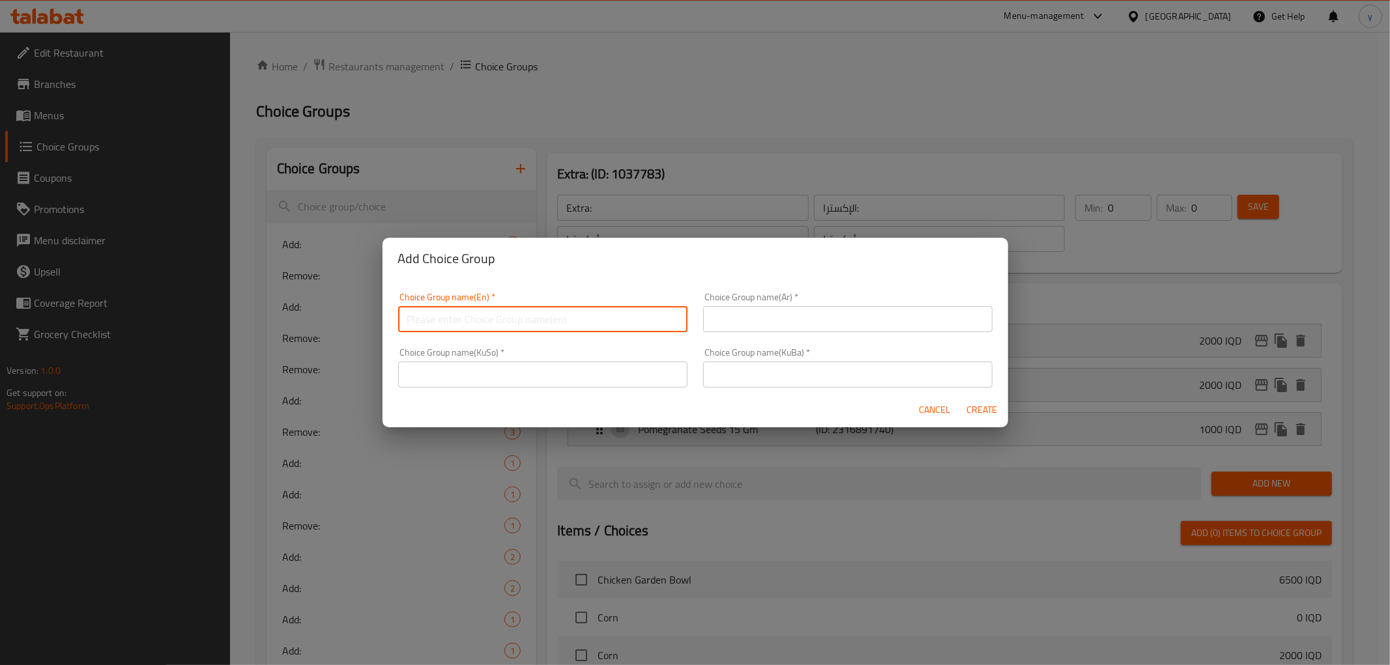
paste input "Extra:"
type input "Extra:"
click at [717, 308] on input "text" at bounding box center [847, 319] width 289 height 26
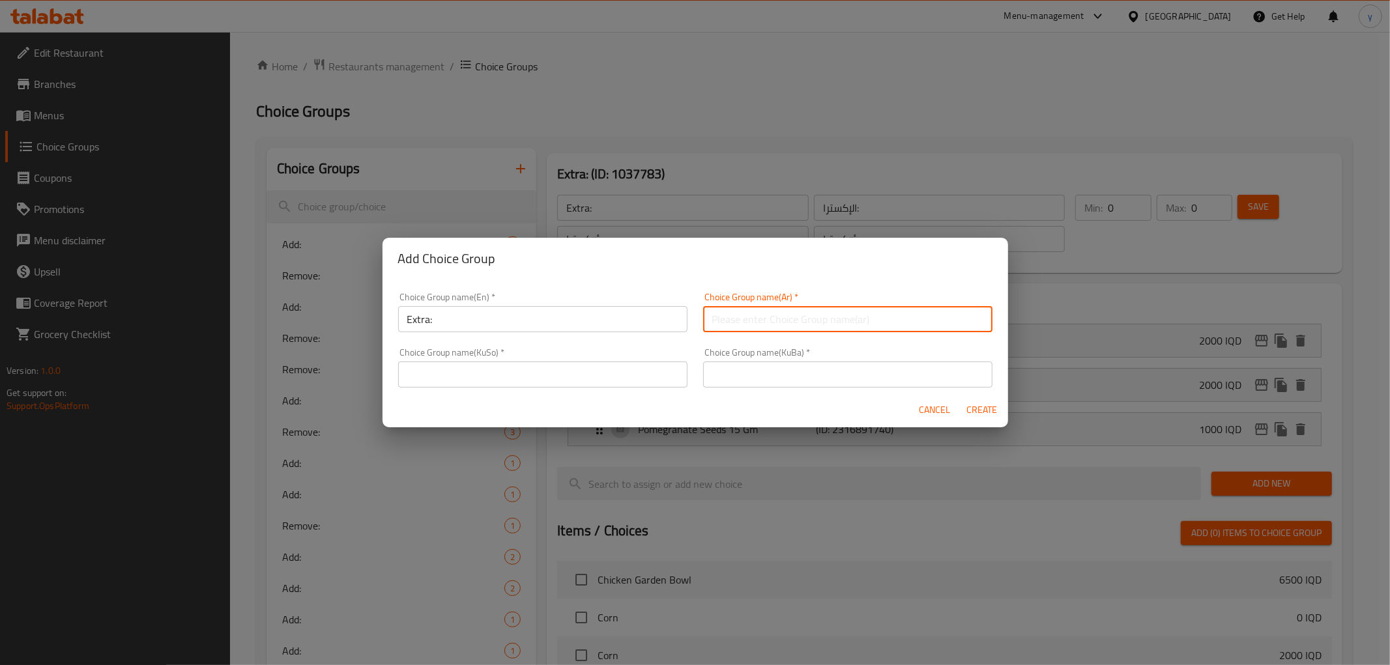
paste input "الإكسترا:"
type input "الإكسترا:"
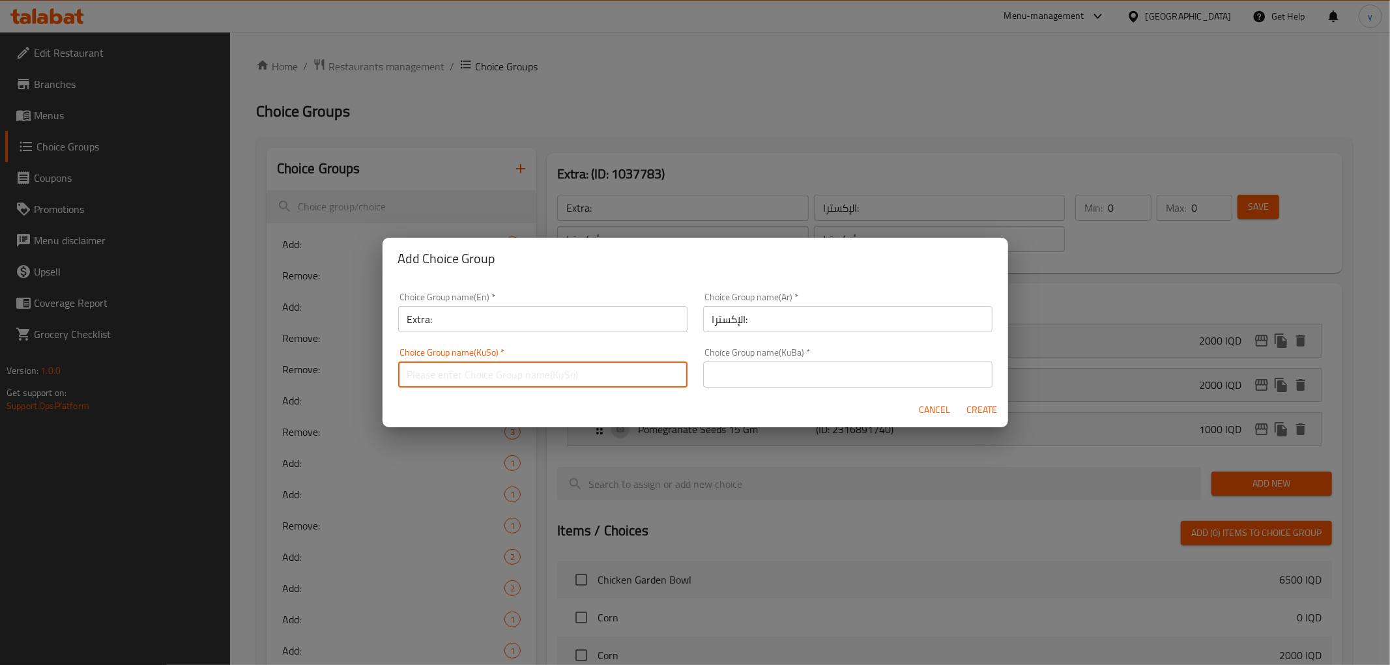
click at [624, 371] on input "text" at bounding box center [542, 375] width 289 height 26
paste input "ئێکسترا"
type input "ئێکسترا"
drag, startPoint x: 786, startPoint y: 375, endPoint x: 830, endPoint y: 367, distance: 45.1
click at [786, 375] on input "text" at bounding box center [847, 375] width 289 height 26
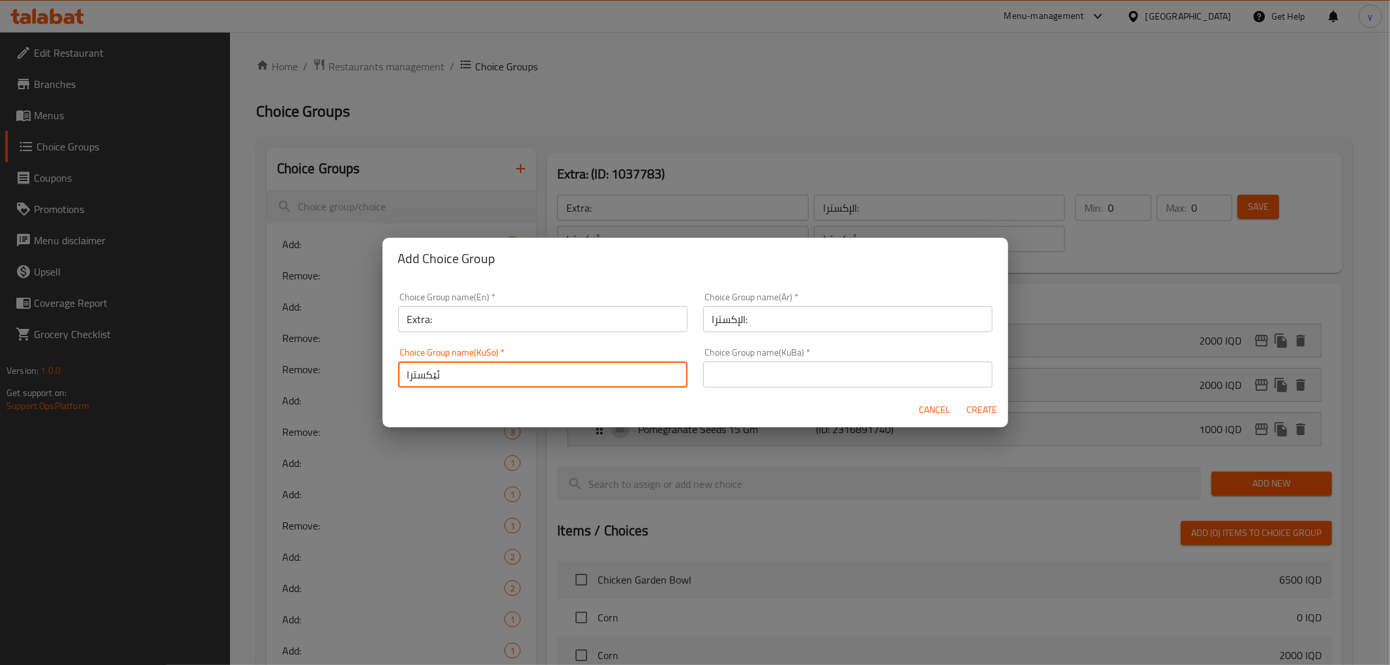
paste input "ئێکسترا"
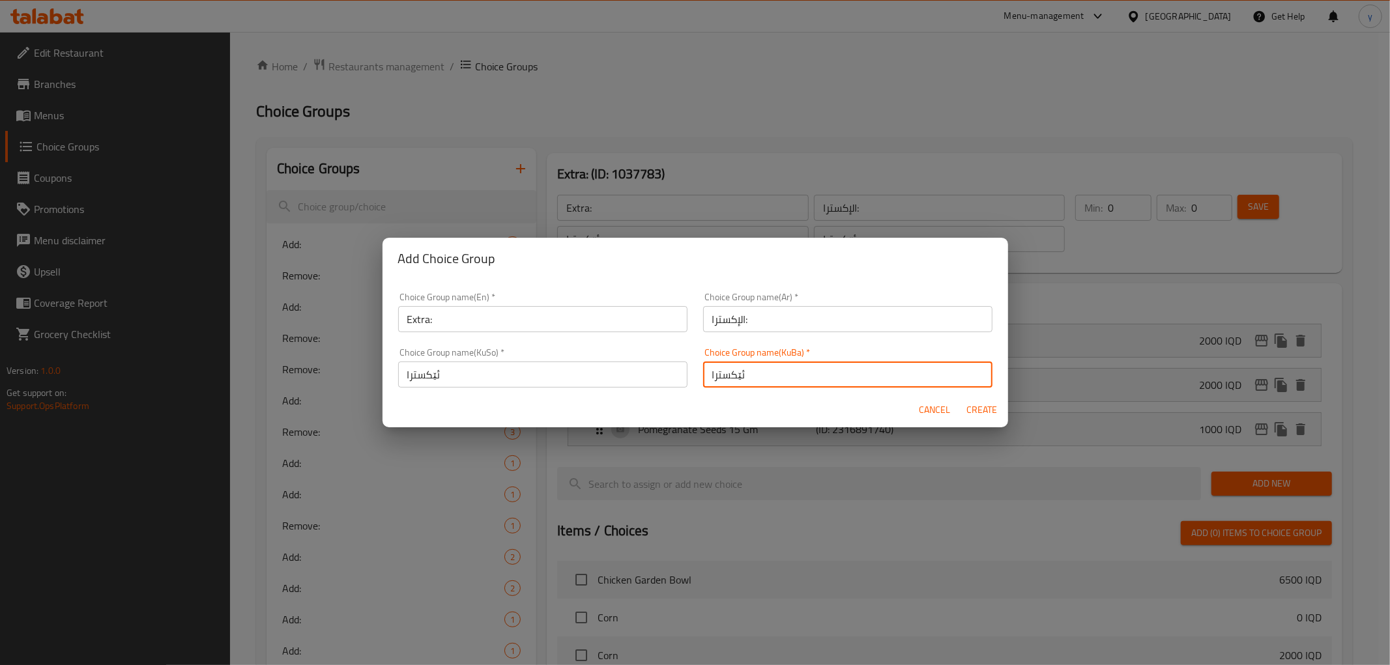
type input "ئێکسترا"
click at [596, 309] on input "Extra:" at bounding box center [542, 319] width 289 height 26
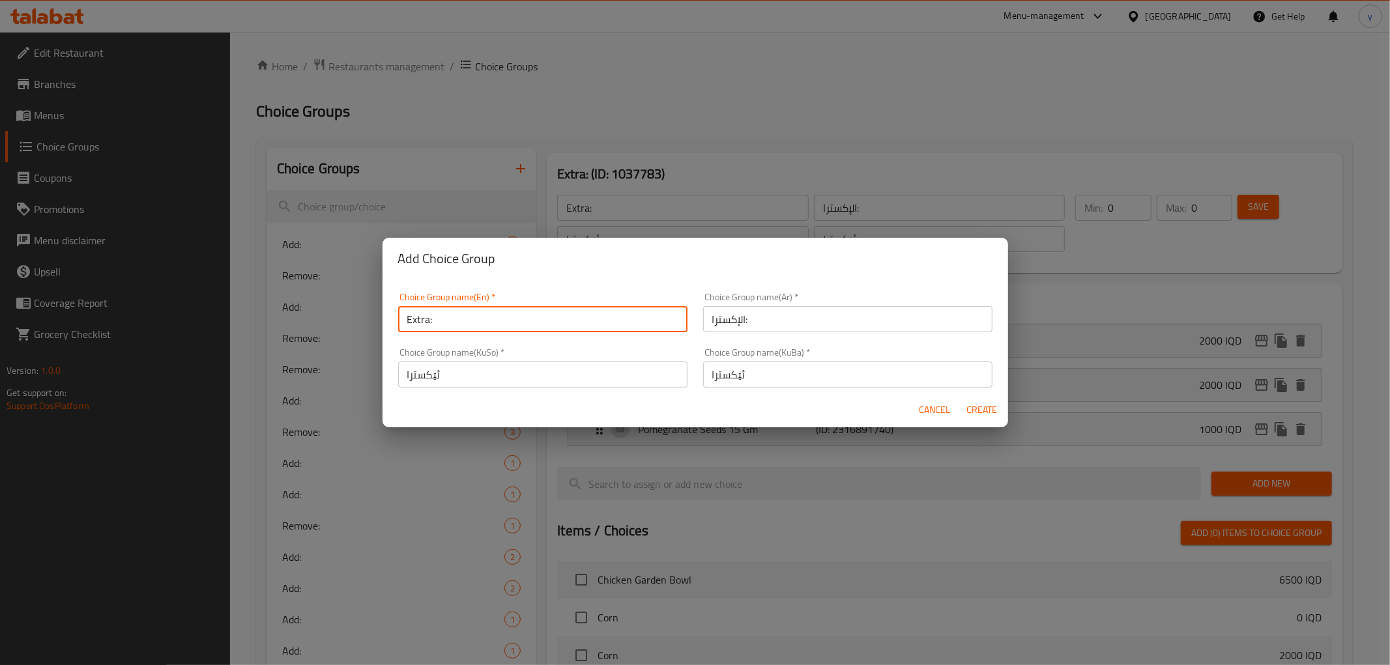
type input "Extra:"
click at [983, 412] on span "Create" at bounding box center [981, 410] width 31 height 16
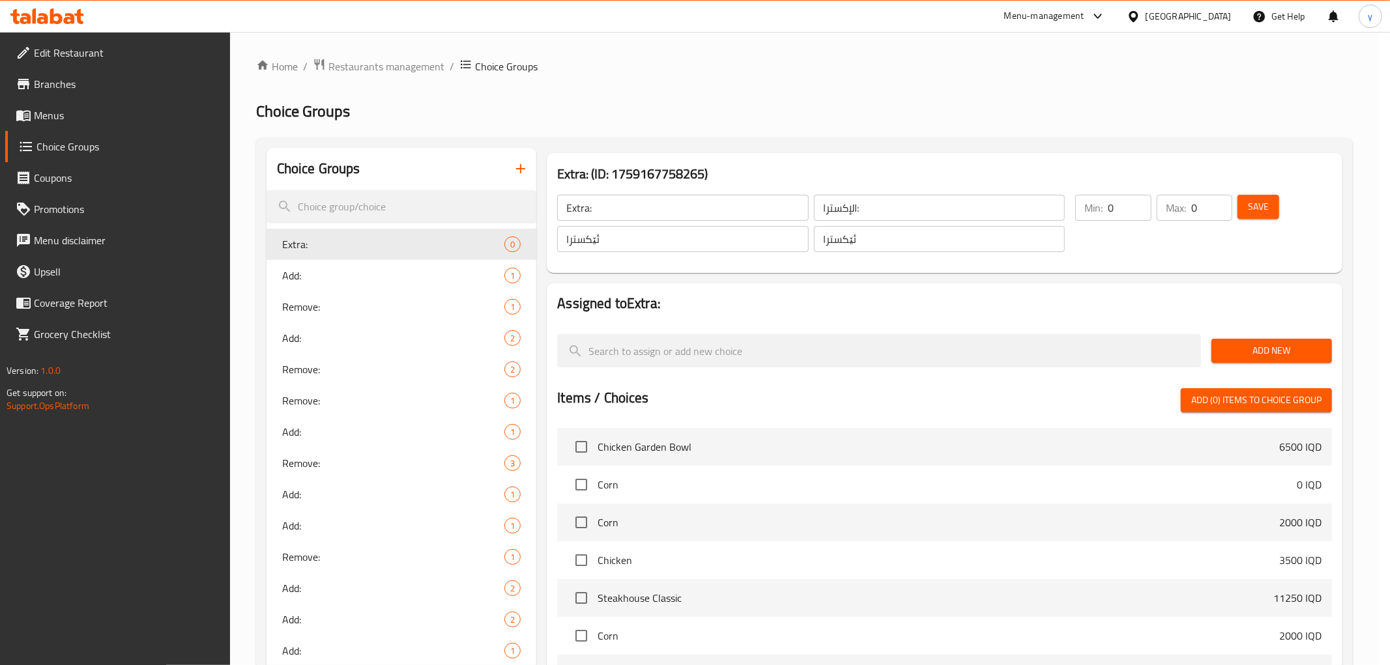
type input "Extra:"
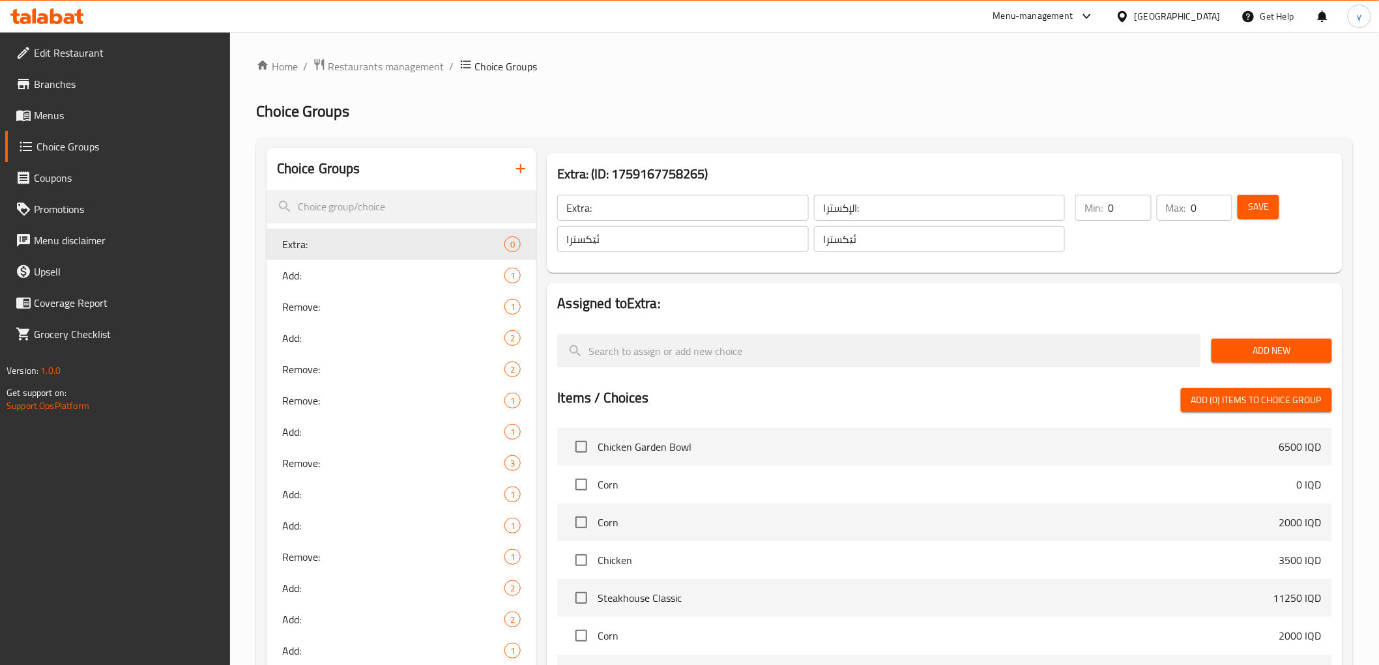
click at [1267, 212] on span "Save" at bounding box center [1258, 207] width 21 height 16
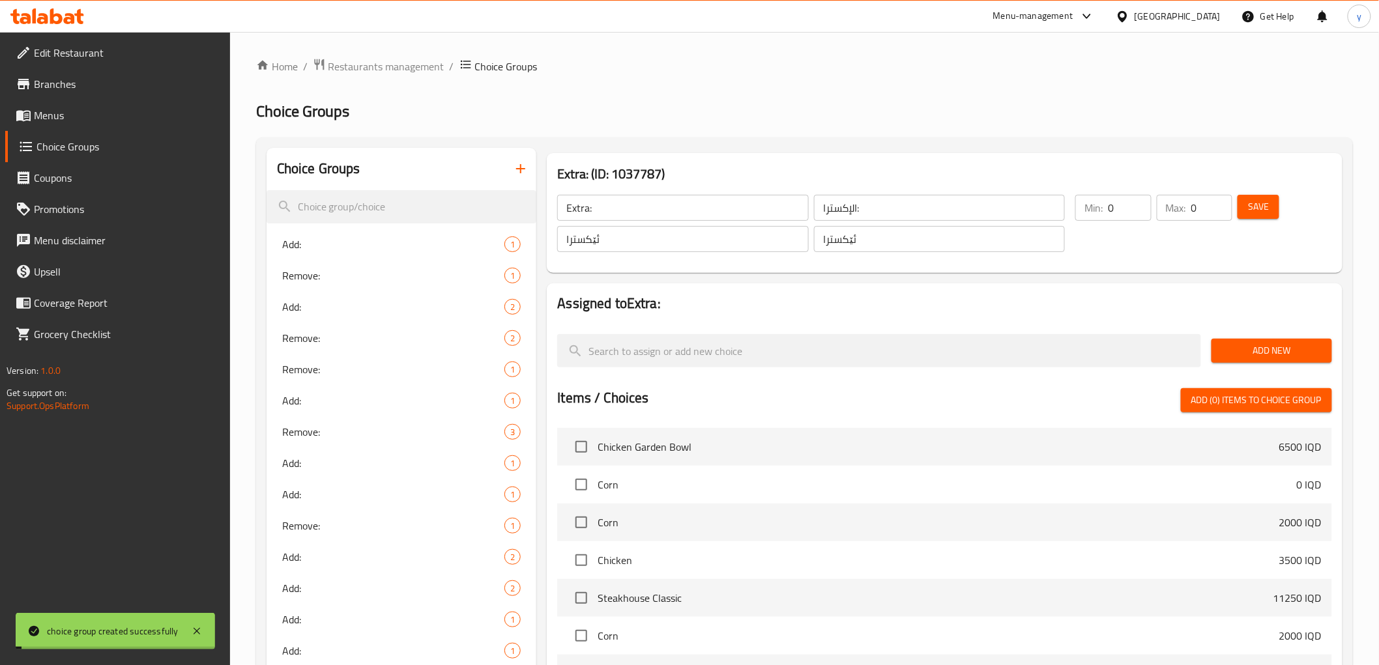
click at [1260, 343] on span "Add New" at bounding box center [1272, 351] width 100 height 16
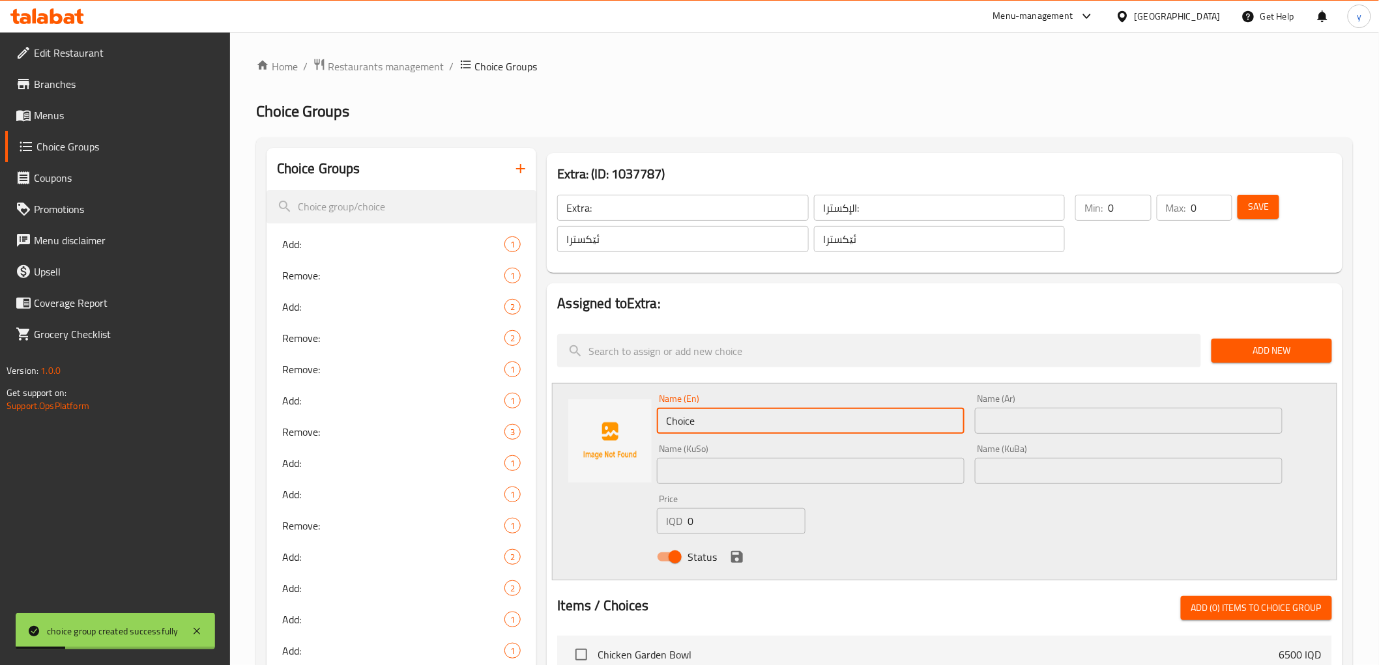
click at [826, 419] on input "Choice" at bounding box center [811, 421] width 308 height 26
paste input "Parmesan Chees"
type input "Parmesan Cheese"
drag, startPoint x: 1045, startPoint y: 424, endPoint x: 1056, endPoint y: 417, distance: 12.7
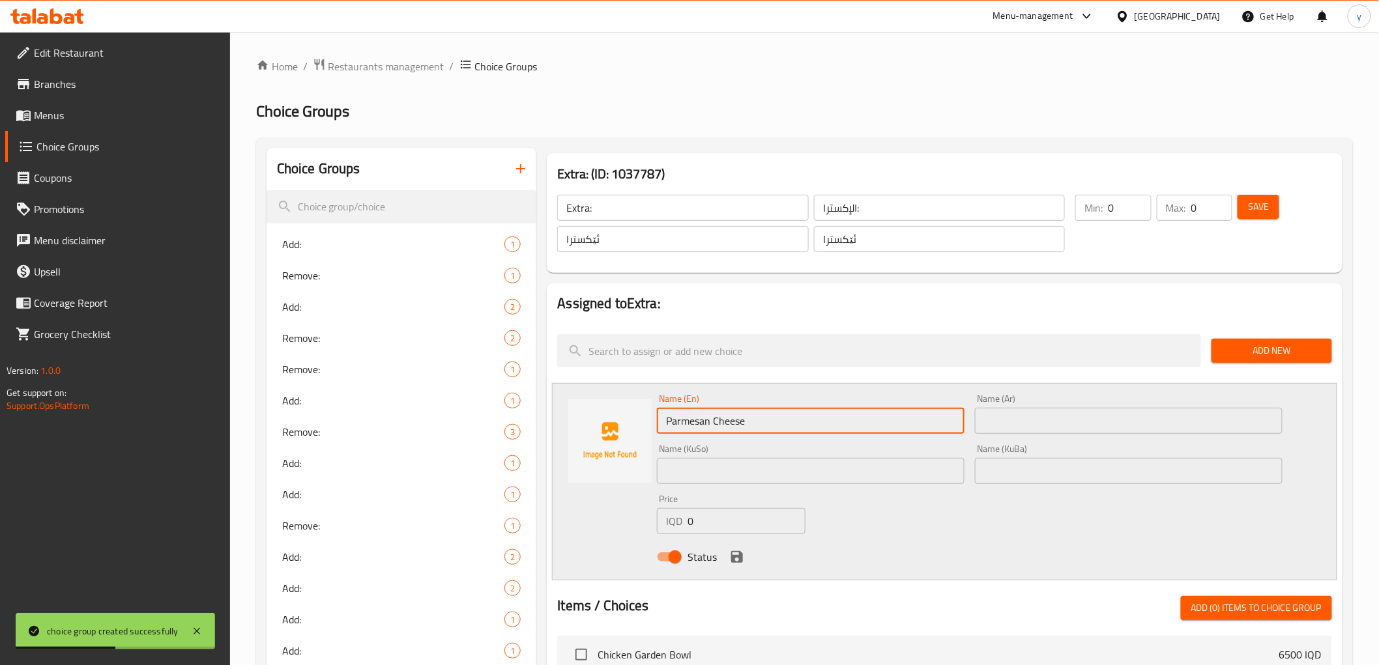
click at [1045, 424] on input "text" at bounding box center [1129, 421] width 308 height 26
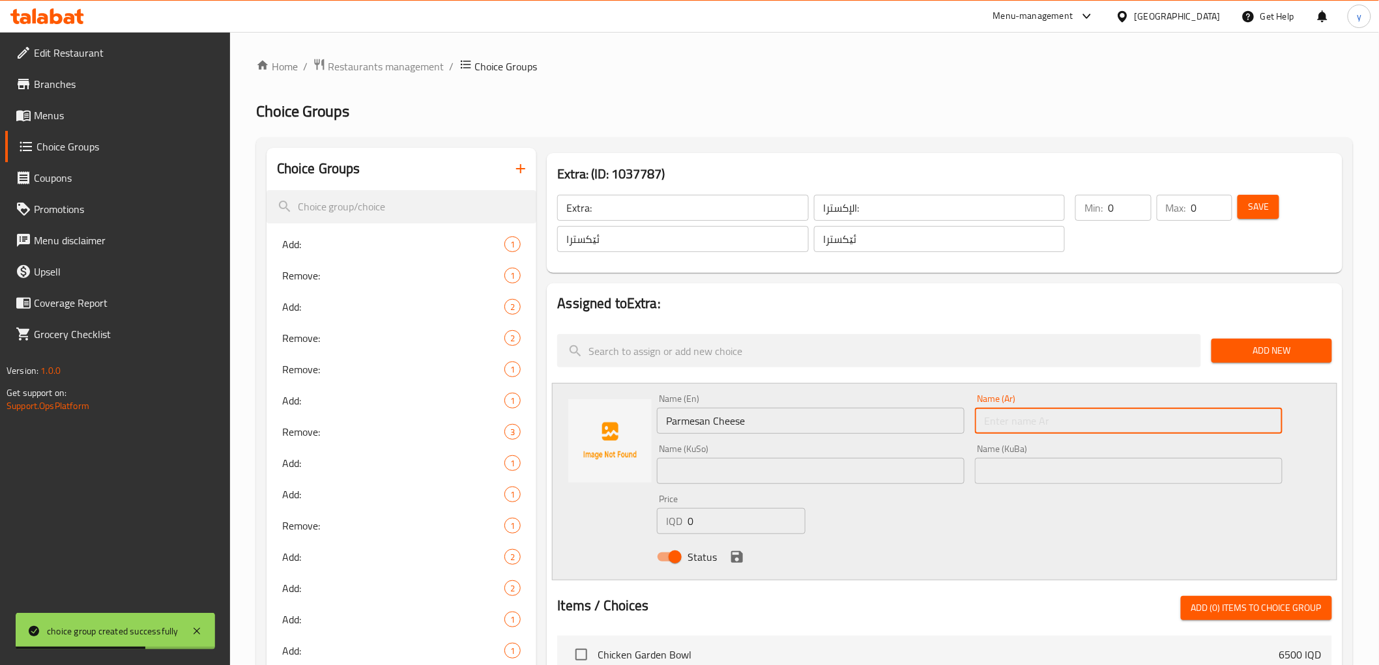
paste input "جبنة بارميزان"
type input "جبنة بارميزان"
click at [912, 493] on div "Name (En) Parmesan Cheese Name (En) Name (Ar) جبنة بارميزان Name (Ar) Name (KuS…" at bounding box center [969, 482] width 635 height 186
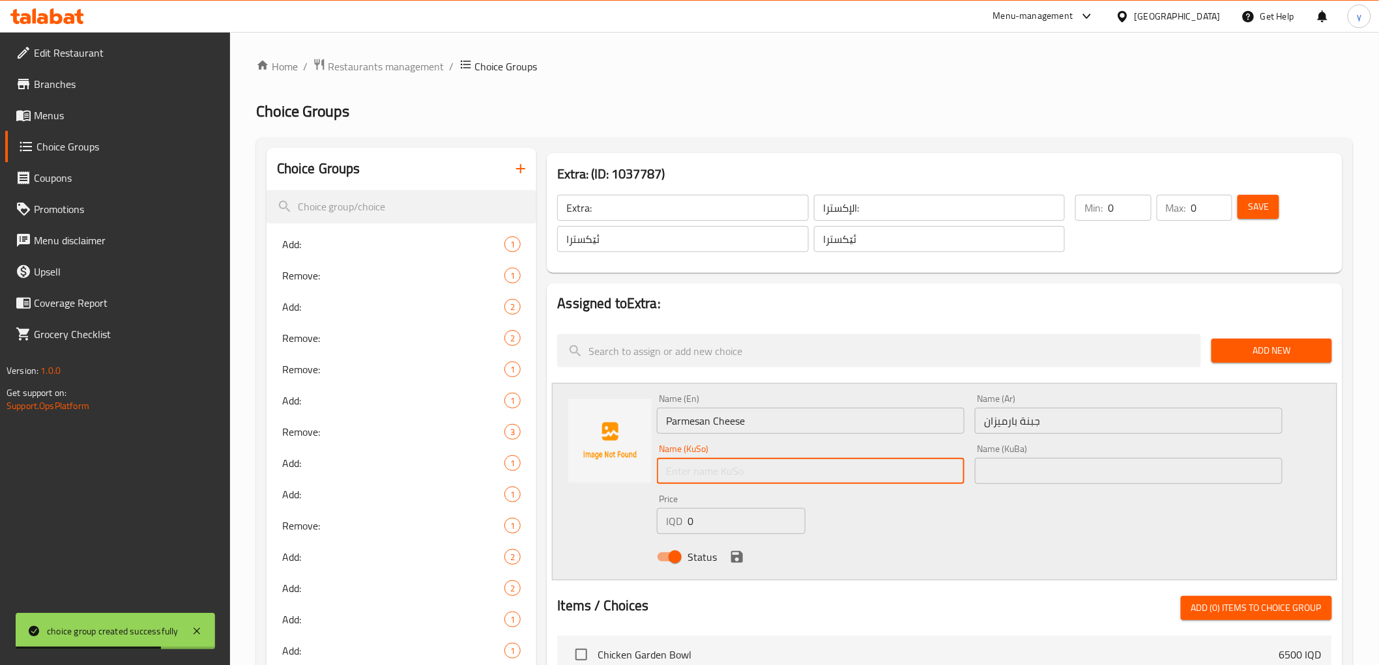
drag, startPoint x: 915, startPoint y: 479, endPoint x: 888, endPoint y: 470, distance: 28.0
click at [915, 479] on input "text" at bounding box center [811, 471] width 308 height 26
paste input "پەنیری پارمیزان"
type input "پەنیری پارمیزان"
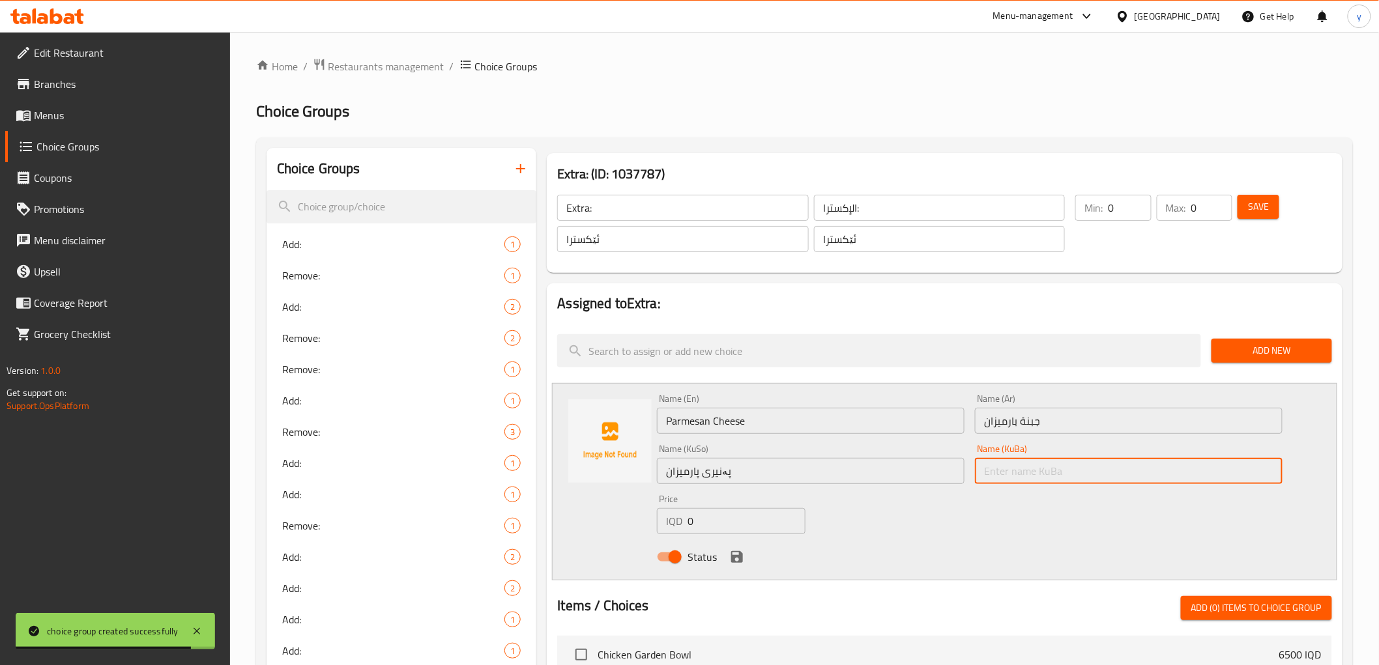
click at [1005, 472] on input "text" at bounding box center [1129, 471] width 308 height 26
paste input "پەنیری پارمیزان"
type input "پەنیری پارمیزان"
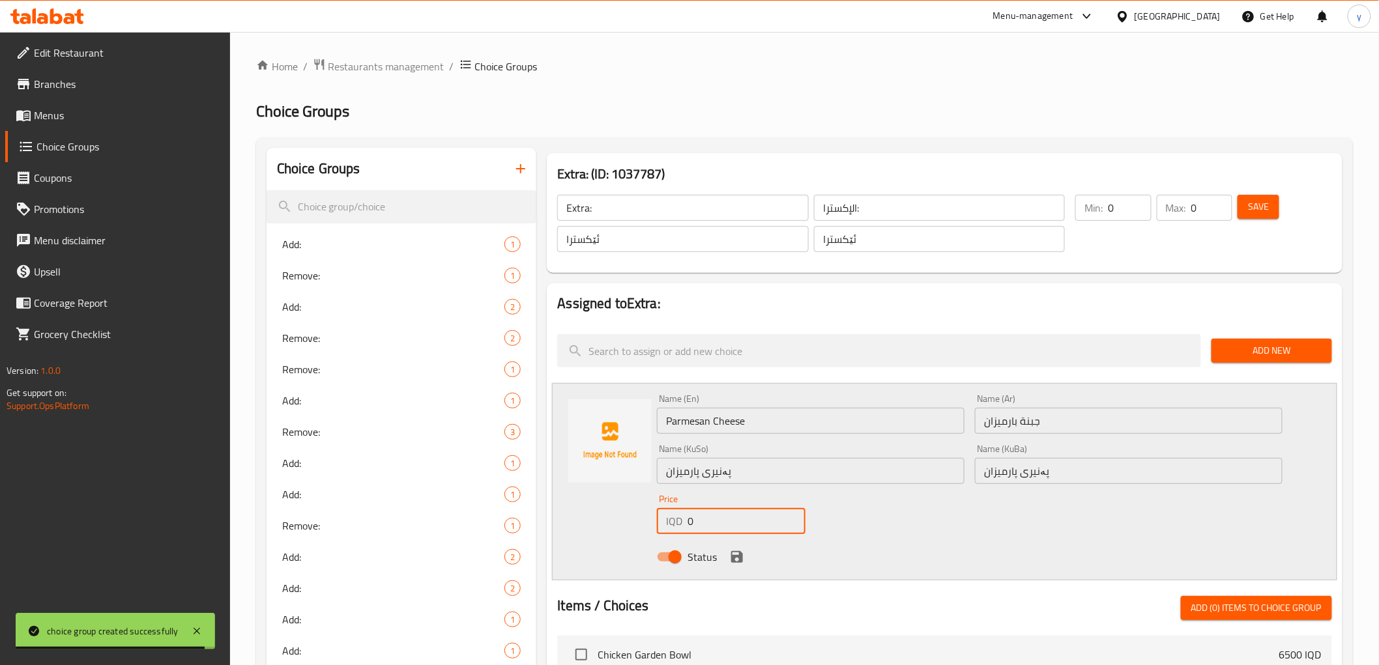
click at [712, 530] on input "0" at bounding box center [746, 521] width 118 height 26
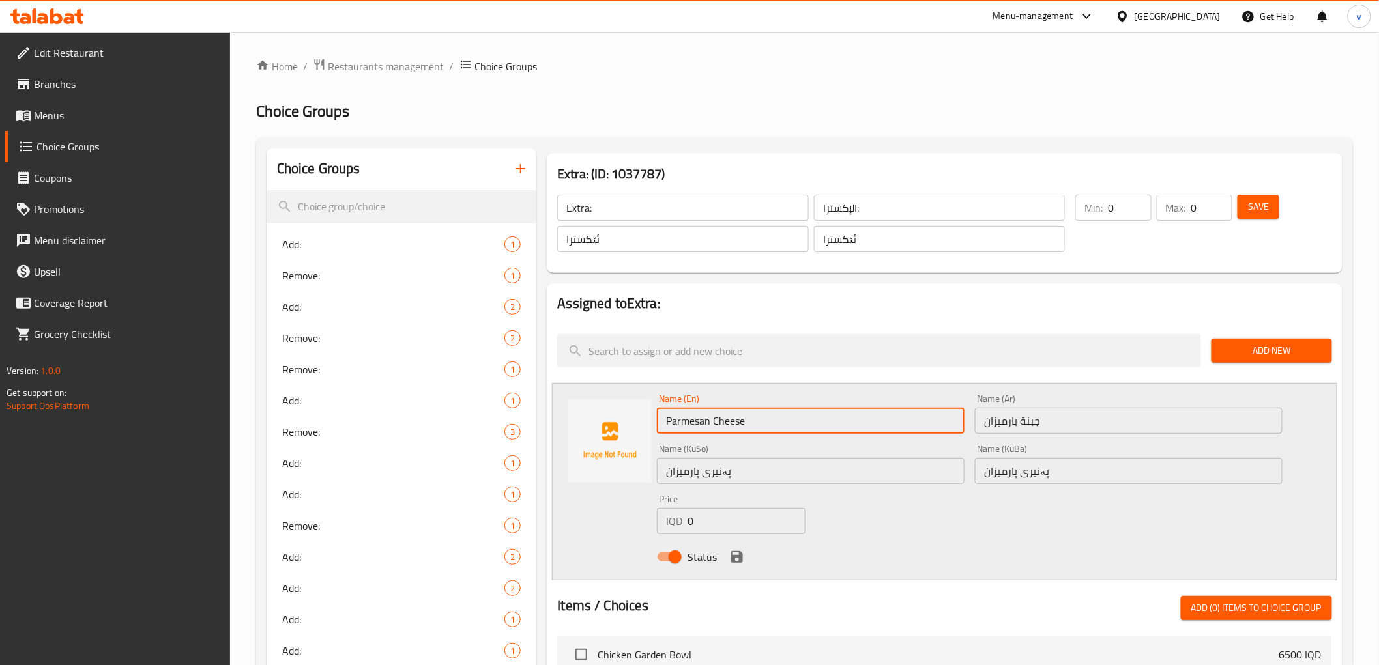
click at [767, 429] on input "Parmesan Cheese" at bounding box center [811, 421] width 308 height 26
paste input "10g"
click at [761, 426] on input "Parmesan Cheese 10g" at bounding box center [811, 421] width 308 height 26
drag, startPoint x: 770, startPoint y: 422, endPoint x: 760, endPoint y: 427, distance: 10.5
click at [760, 427] on input "Parmesan Cheese 10 g" at bounding box center [811, 421] width 308 height 26
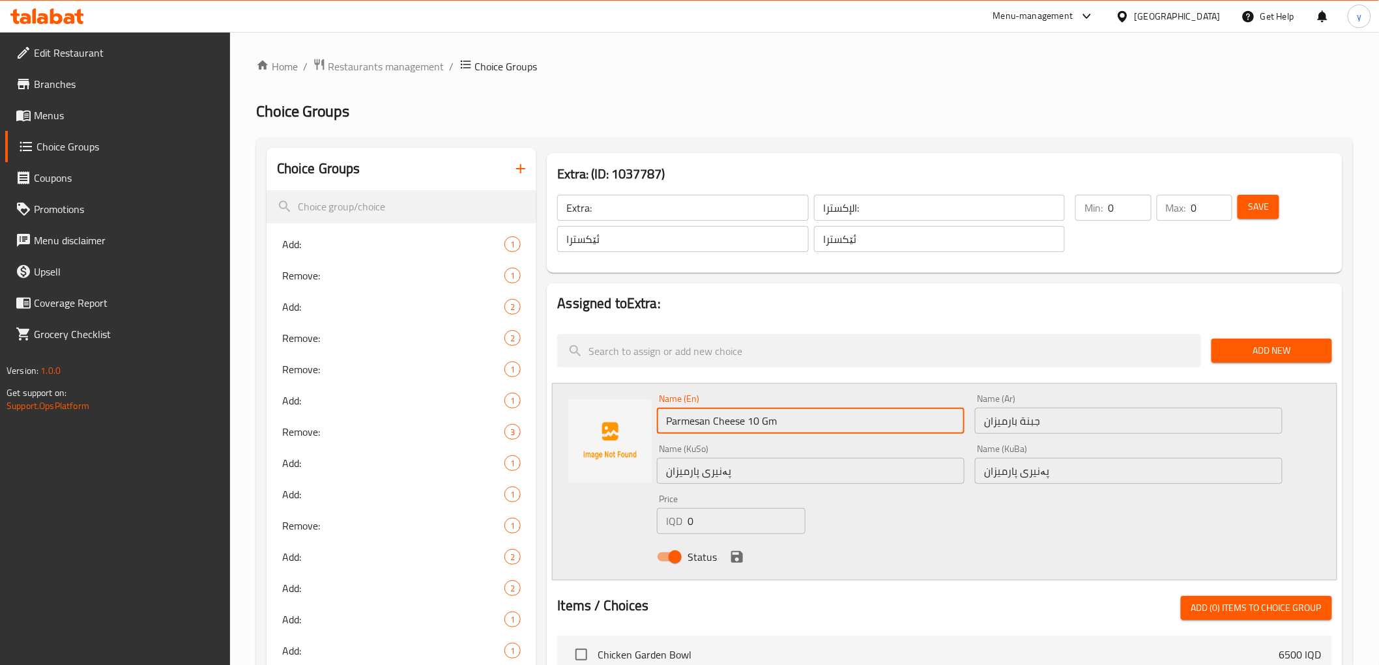
type input "Parmesan Cheese 10 Gm"
click at [1073, 425] on input "جبنة بارميزان" at bounding box center [1129, 421] width 308 height 26
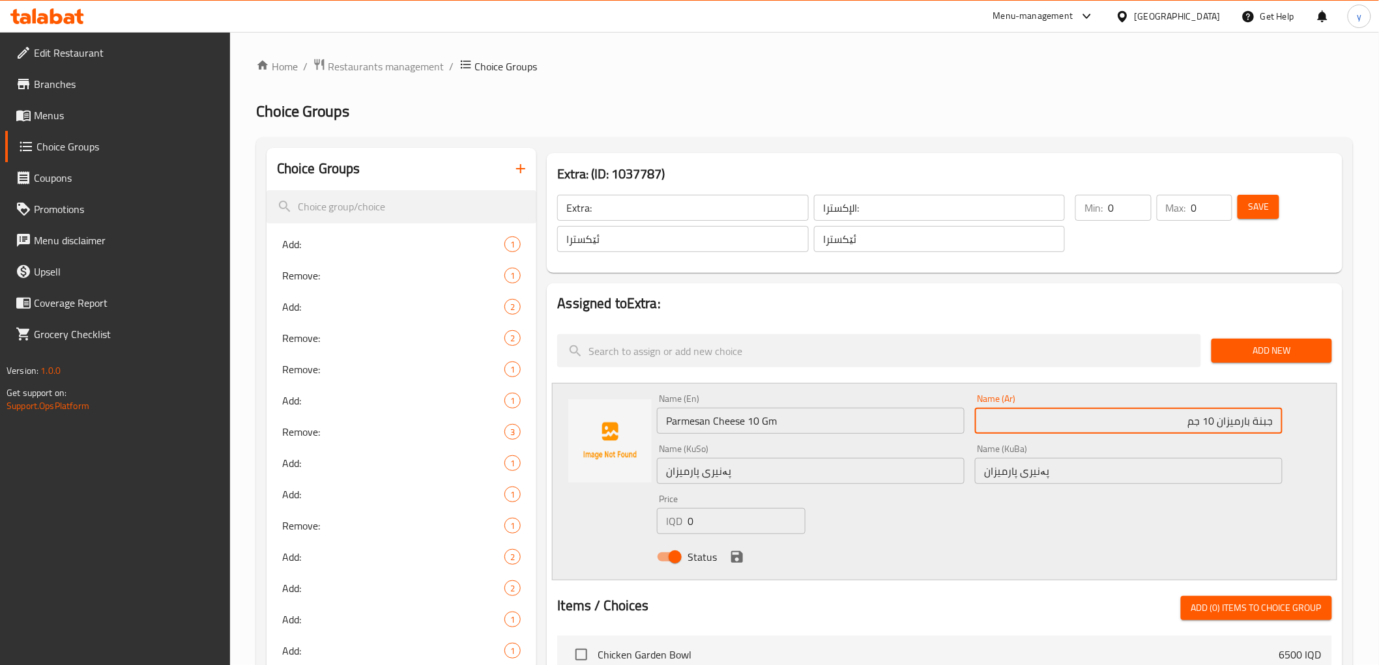
type input "جبنة بارميزان 10 جم"
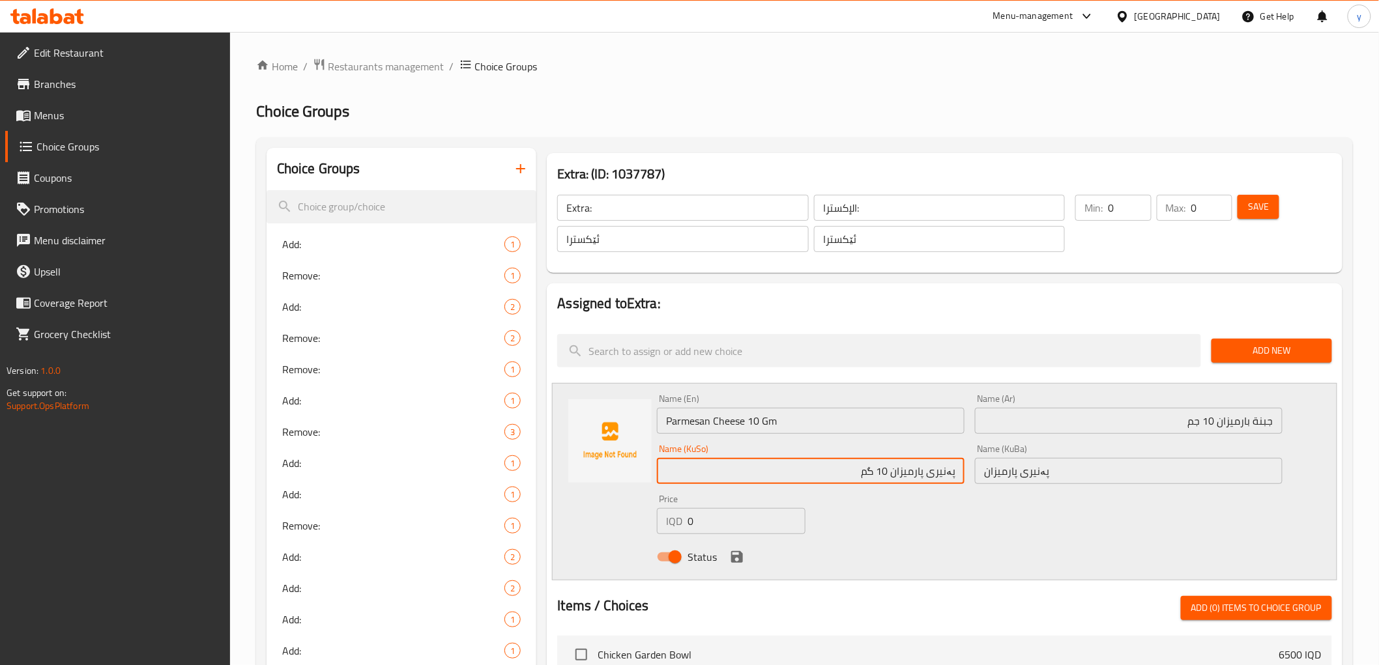
type input "پەنیری پارمیزان 10 گم"
click at [1059, 473] on input "پەنیری پارمیزان" at bounding box center [1129, 471] width 308 height 26
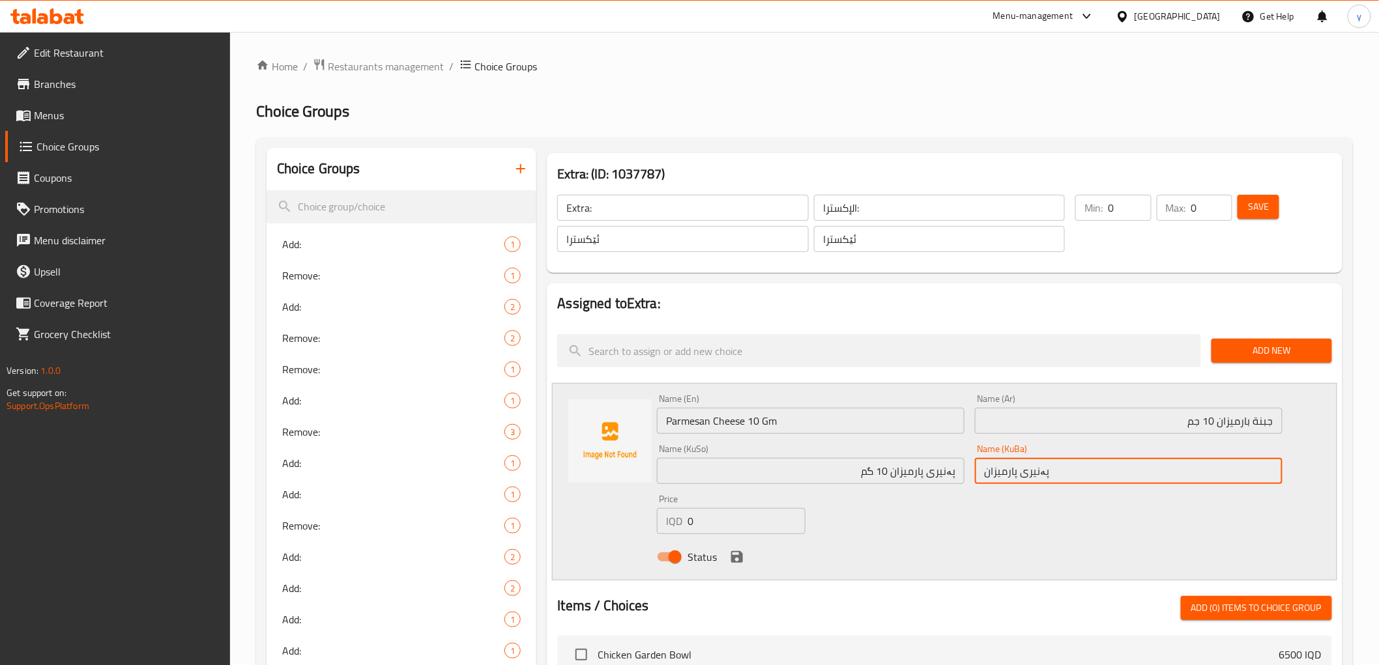
click at [1059, 473] on input "پەنیری پارمیزان" at bounding box center [1129, 471] width 308 height 26
paste input "10 گم"
type input "پەنیری پارمیزان 10 گم"
click at [1044, 500] on div "Name (En) Parmesan Cheese 10 Gm Name (En) Name (Ar) جبنة بارميزان 10 جم Name (A…" at bounding box center [969, 482] width 635 height 186
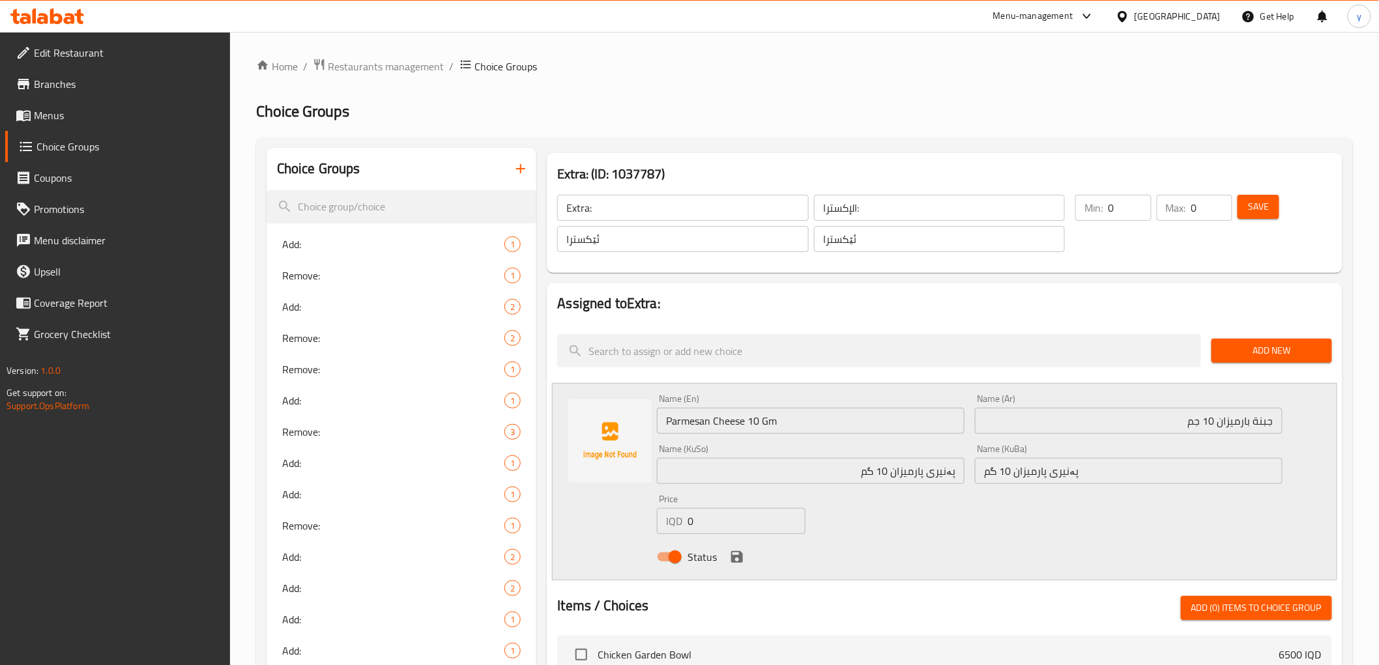
click at [714, 520] on input "0" at bounding box center [746, 521] width 118 height 26
click at [735, 556] on icon "save" at bounding box center [737, 557] width 12 height 12
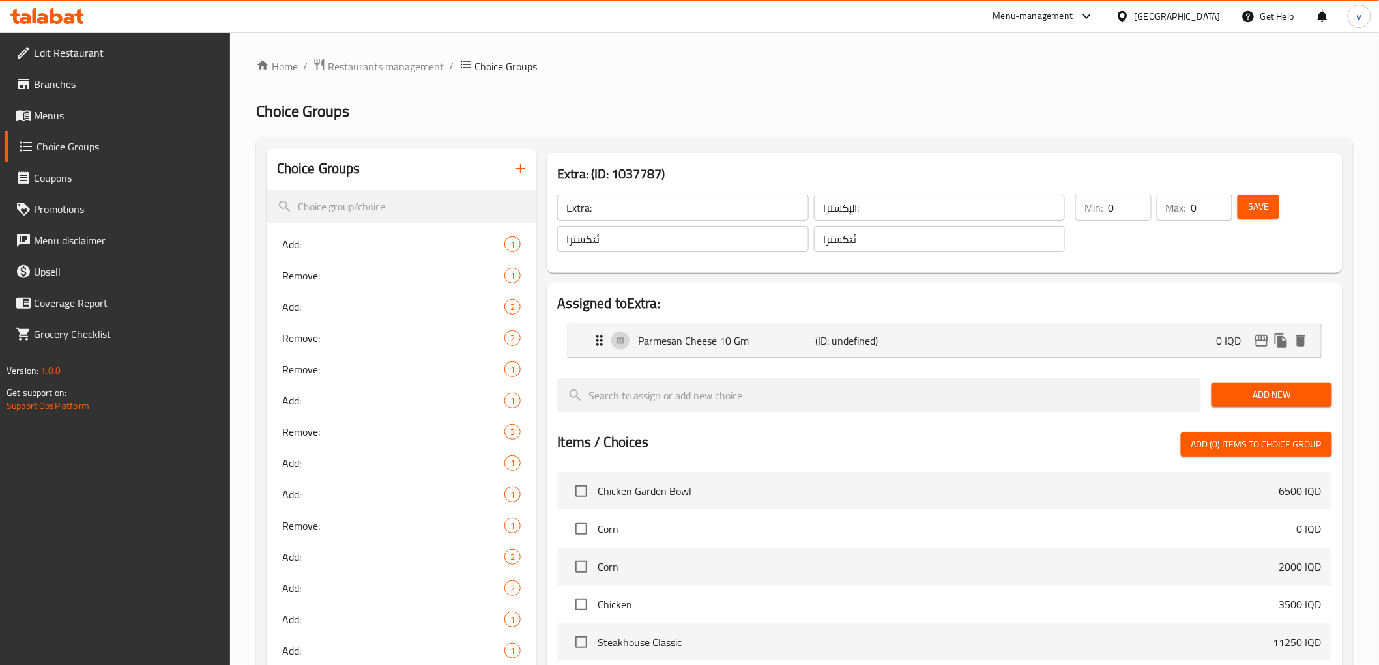
click at [1251, 218] on button "Save" at bounding box center [1258, 207] width 42 height 24
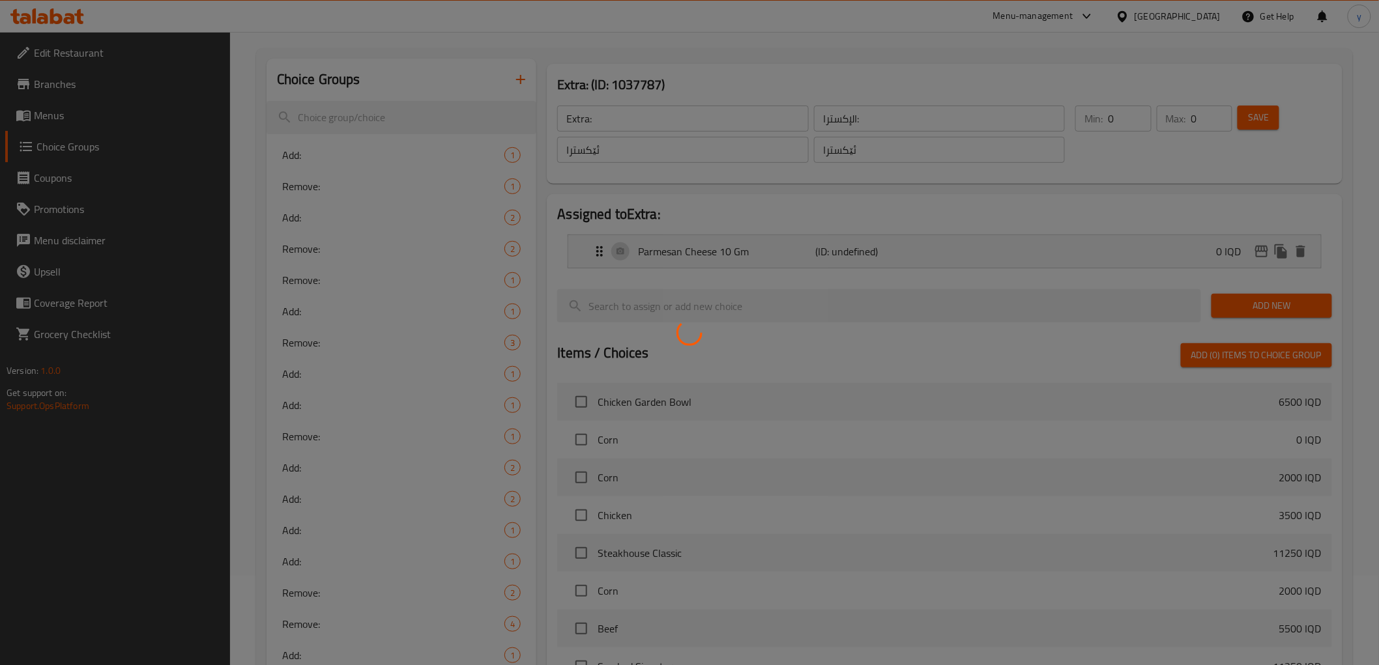
scroll to position [667, 0]
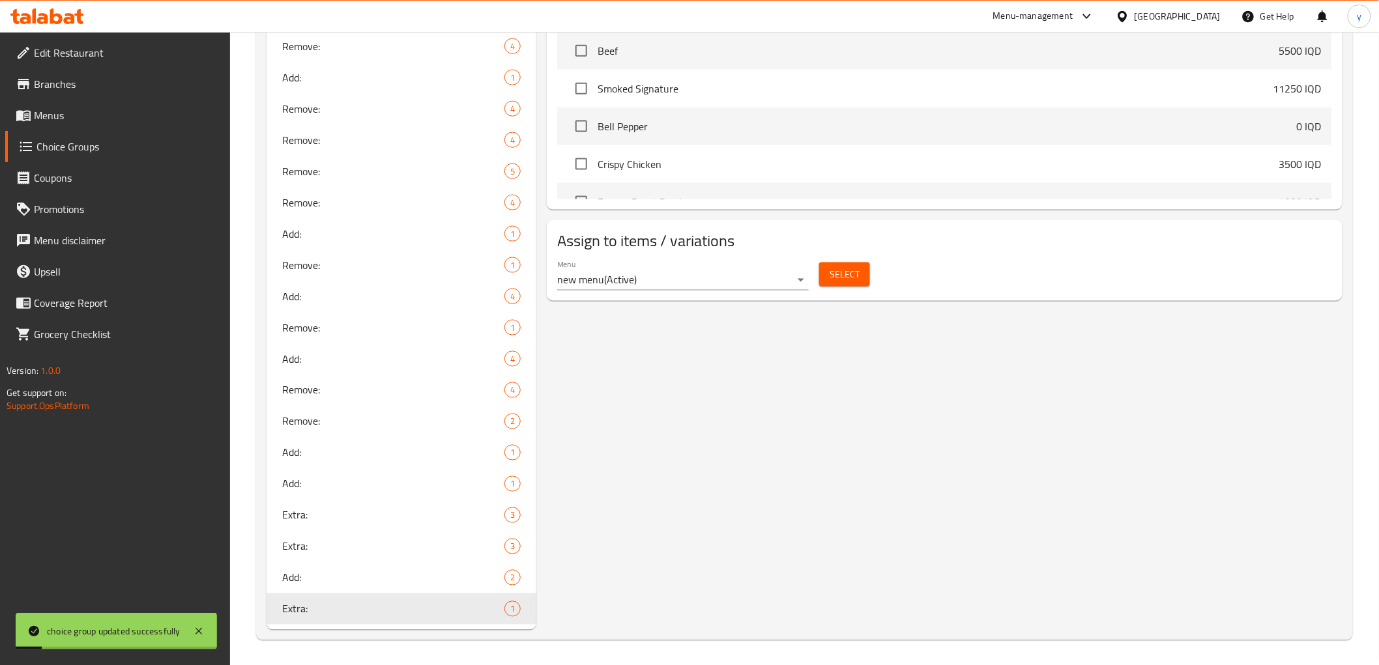
click at [869, 283] on div "Select" at bounding box center [844, 274] width 61 height 35
click at [851, 257] on div "Select" at bounding box center [844, 274] width 61 height 35
click at [854, 263] on button "Select" at bounding box center [844, 275] width 51 height 24
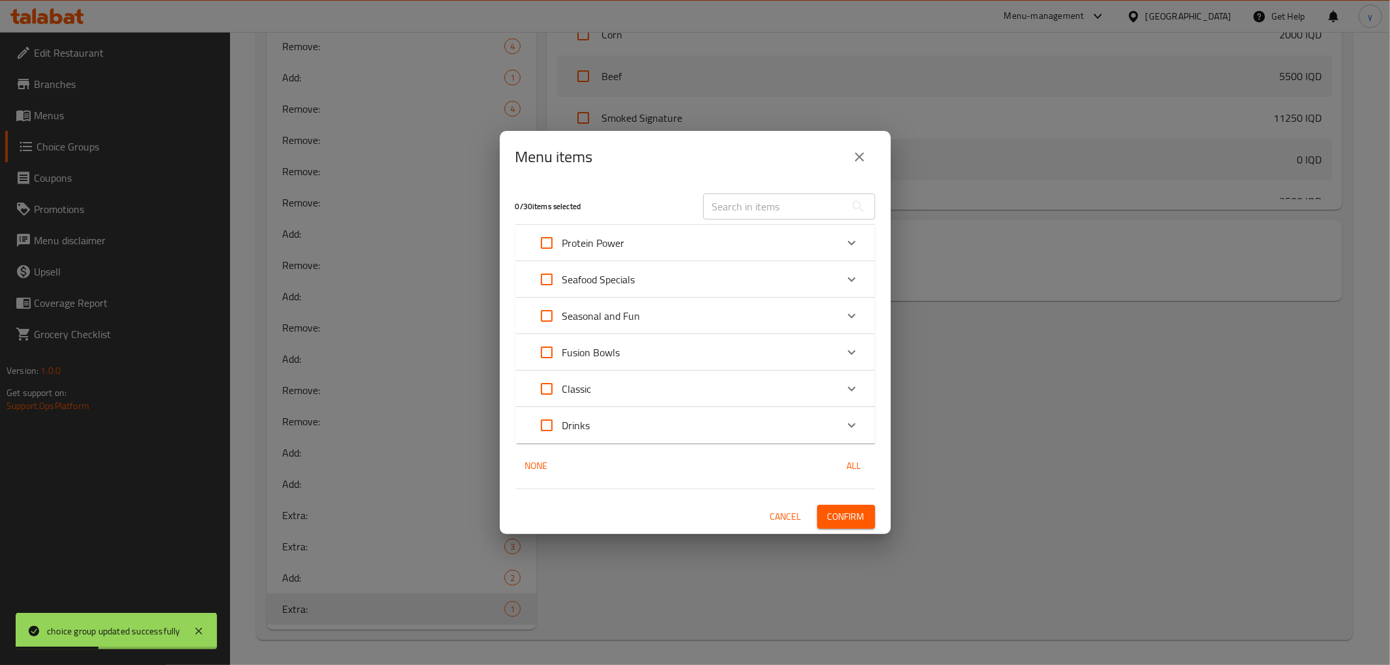
click at [699, 345] on div "Fusion Bowls" at bounding box center [683, 352] width 305 height 31
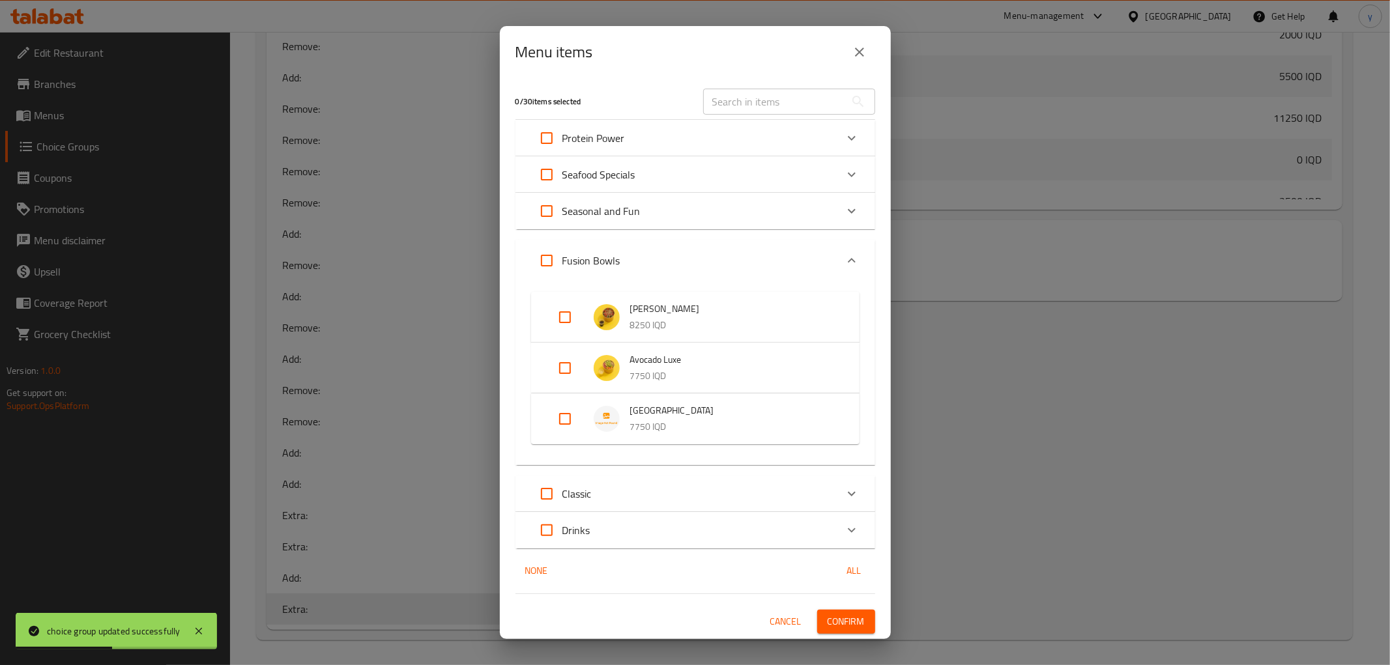
click at [563, 425] on input "Expand" at bounding box center [564, 418] width 31 height 31
checkbox input "true"
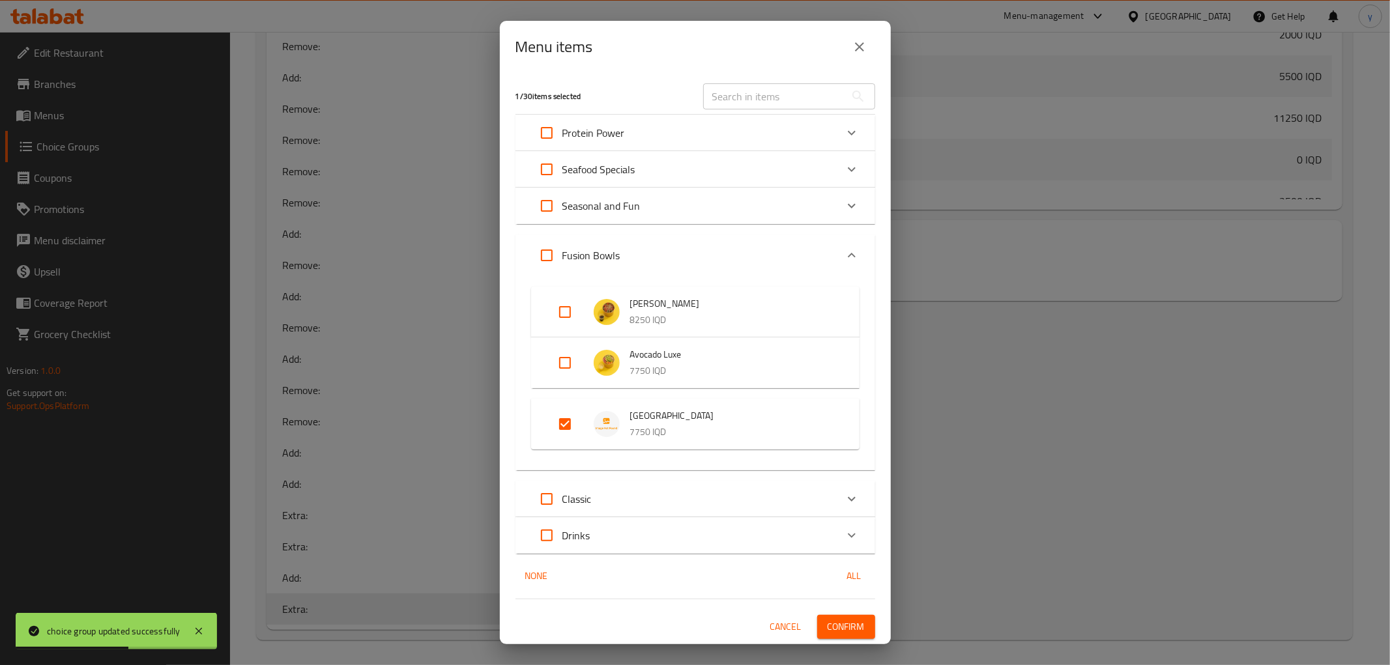
click at [845, 616] on button "Confirm" at bounding box center [846, 627] width 58 height 24
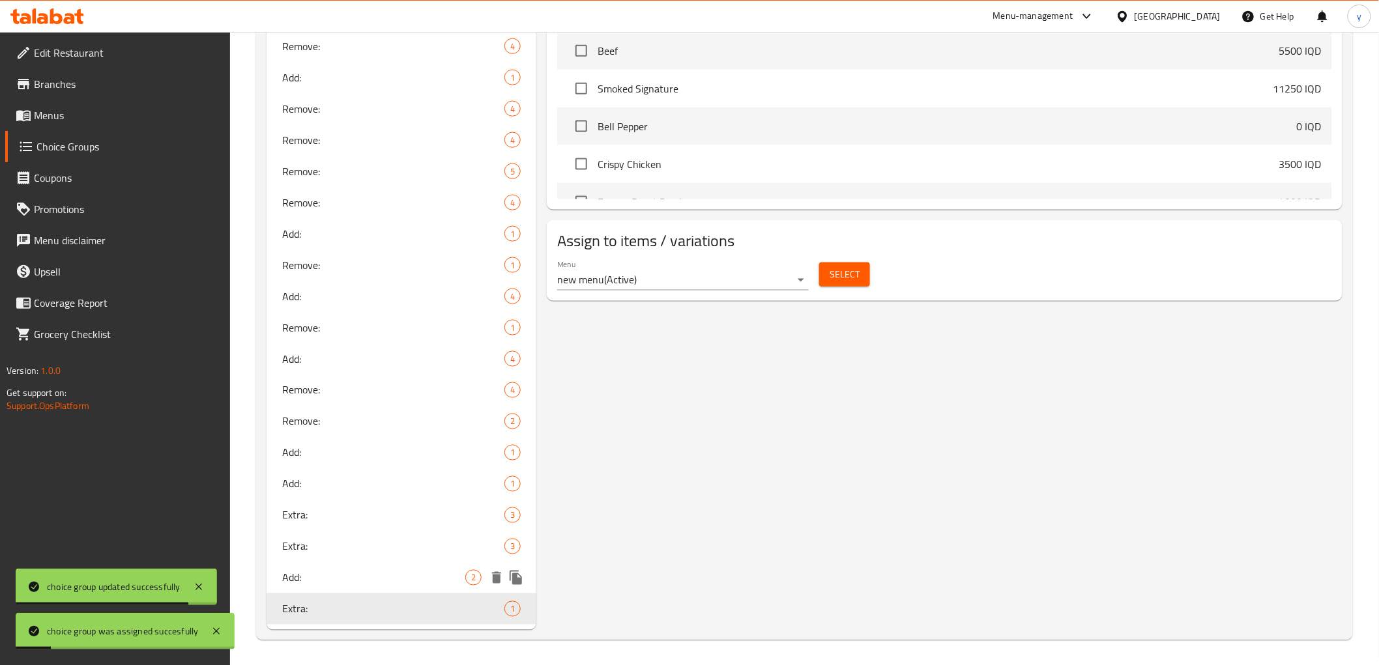
click at [460, 564] on div "Add: 2" at bounding box center [401, 577] width 270 height 31
type input "Add:"
type input "يضيف:"
type input "زیادکردن :"
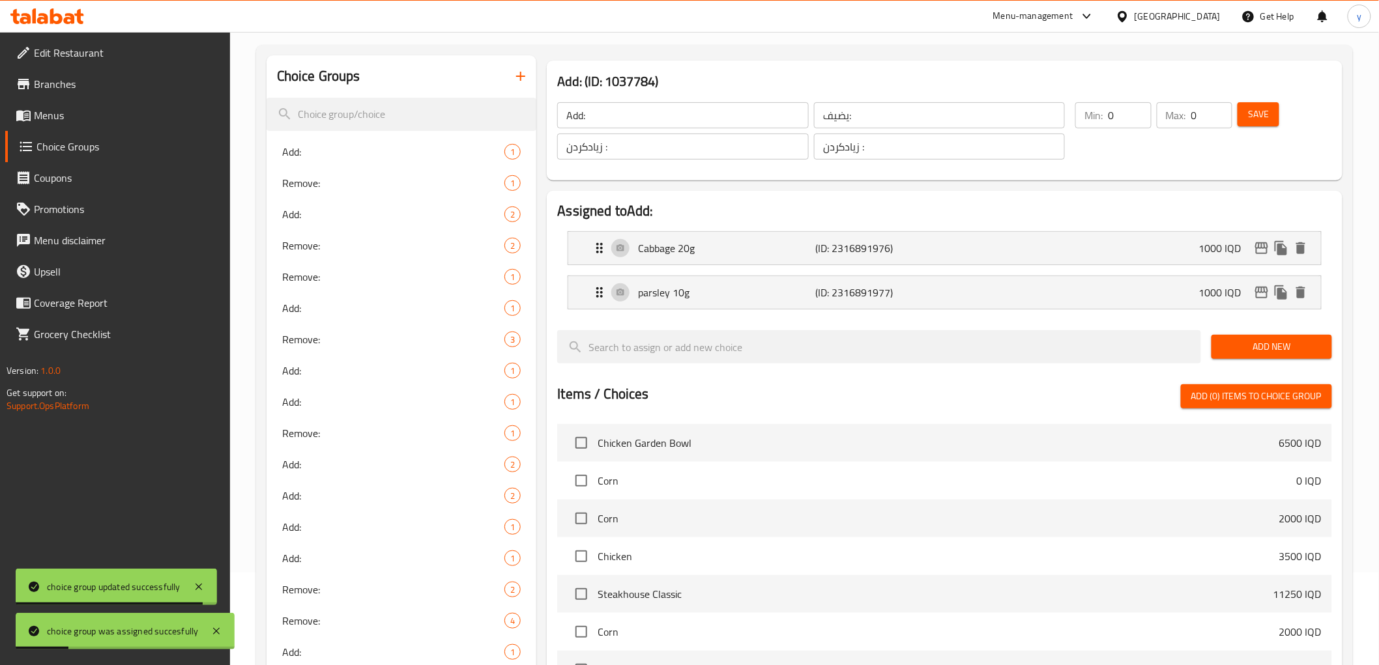
scroll to position [88, 0]
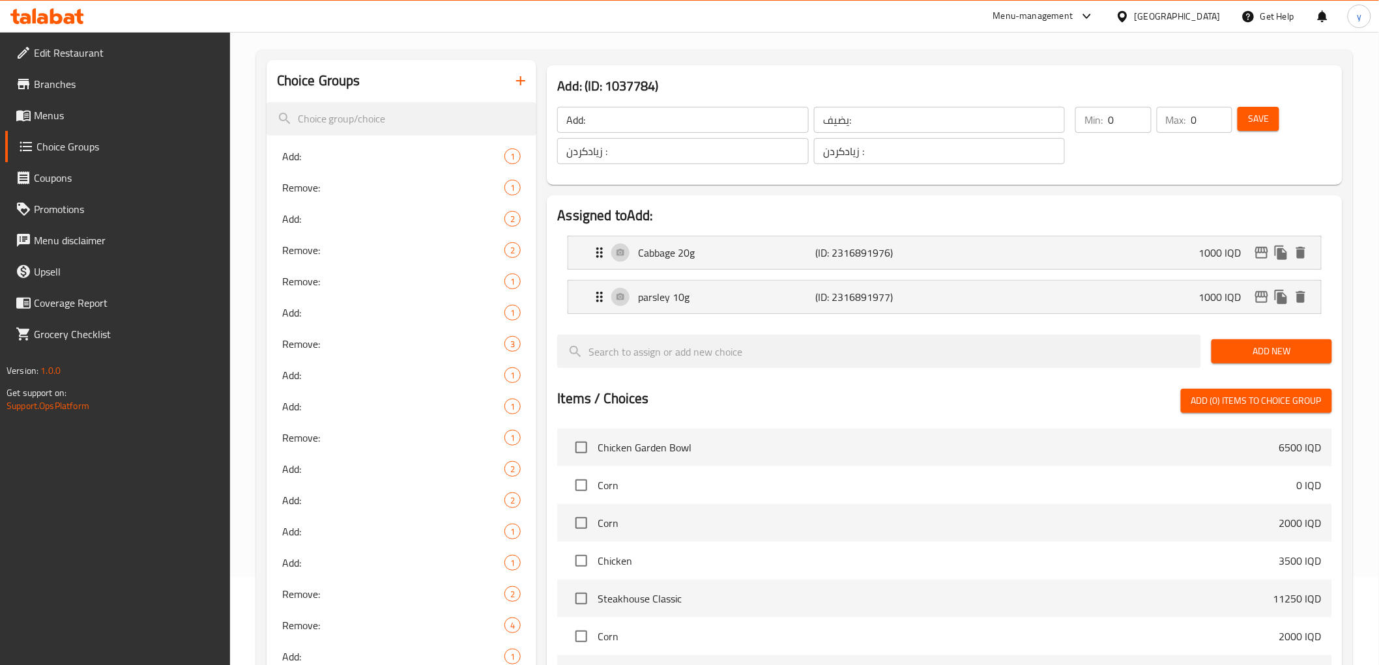
click at [80, 125] on link "Menus" at bounding box center [117, 115] width 225 height 31
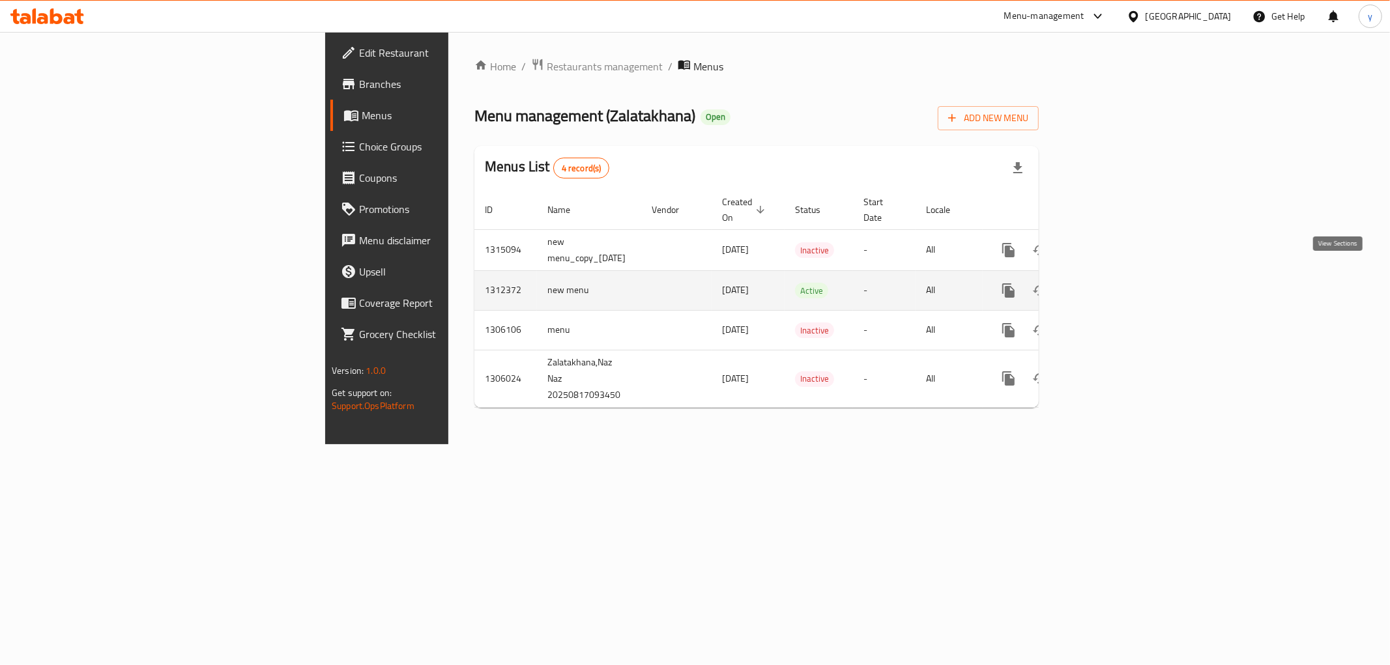
click at [1110, 283] on icon "enhanced table" at bounding box center [1103, 291] width 16 height 16
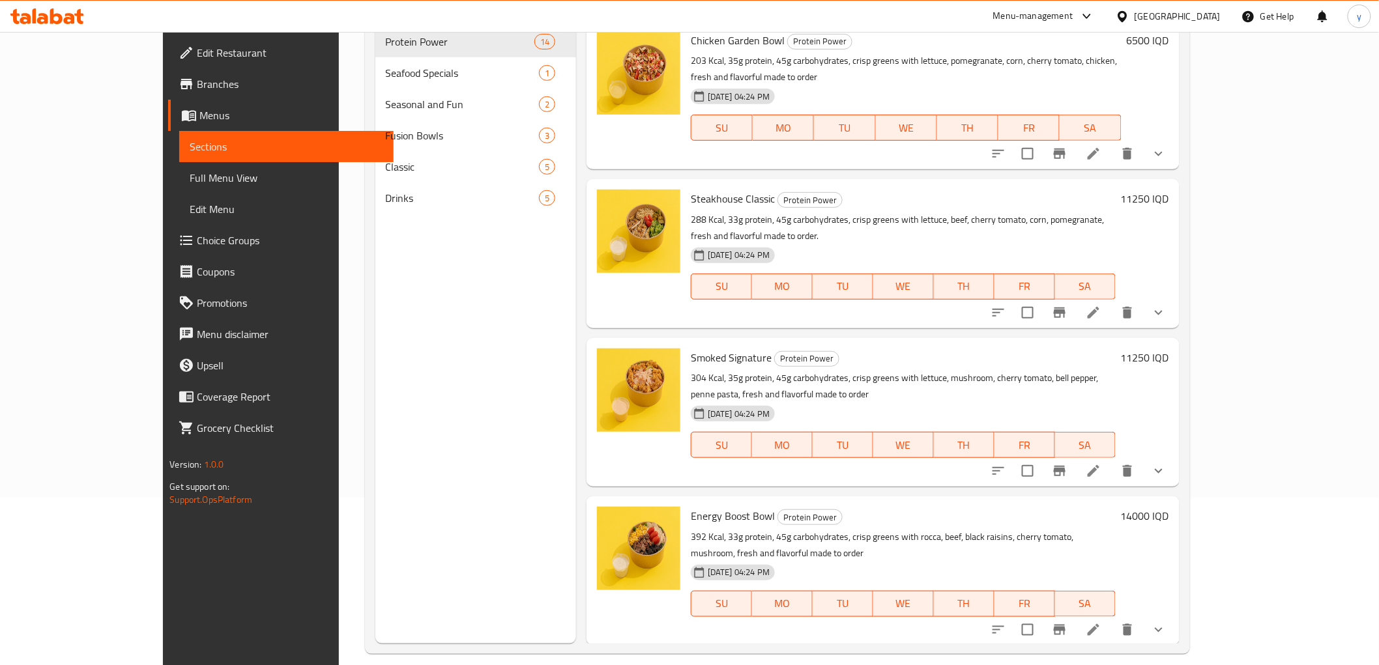
scroll to position [182, 0]
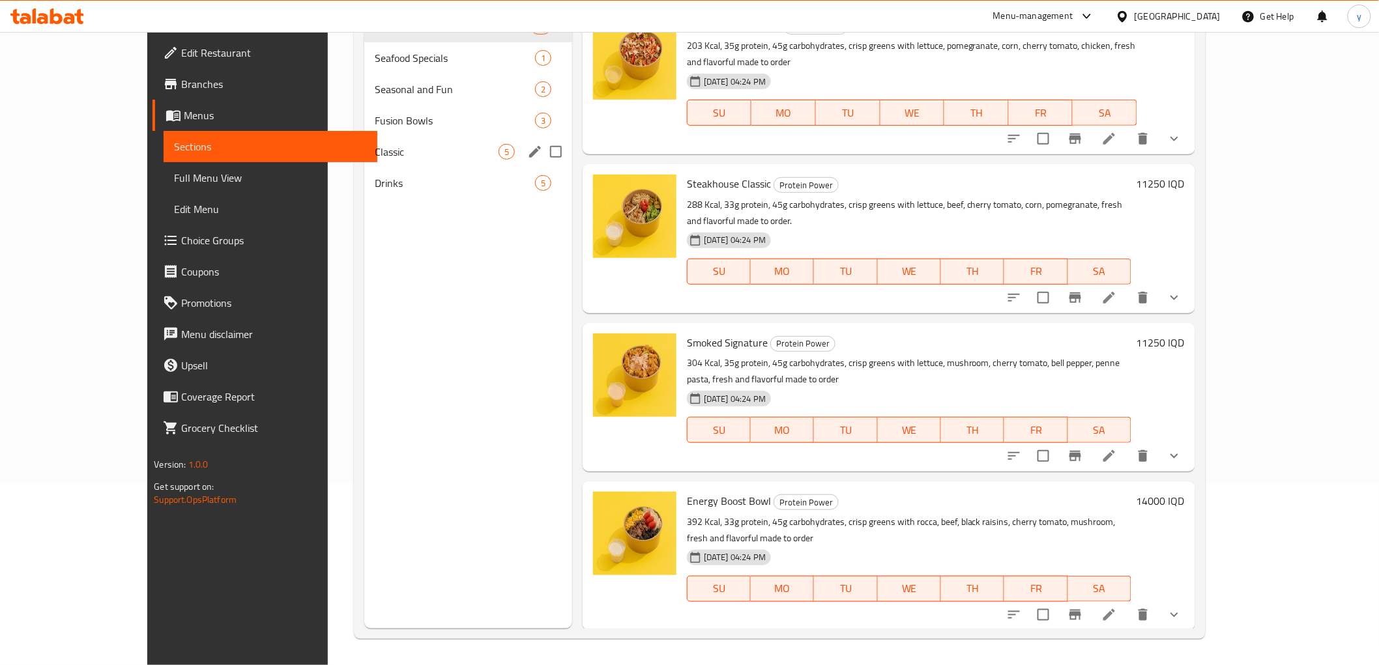
click at [375, 118] on span "Fusion Bowls" at bounding box center [455, 121] width 160 height 16
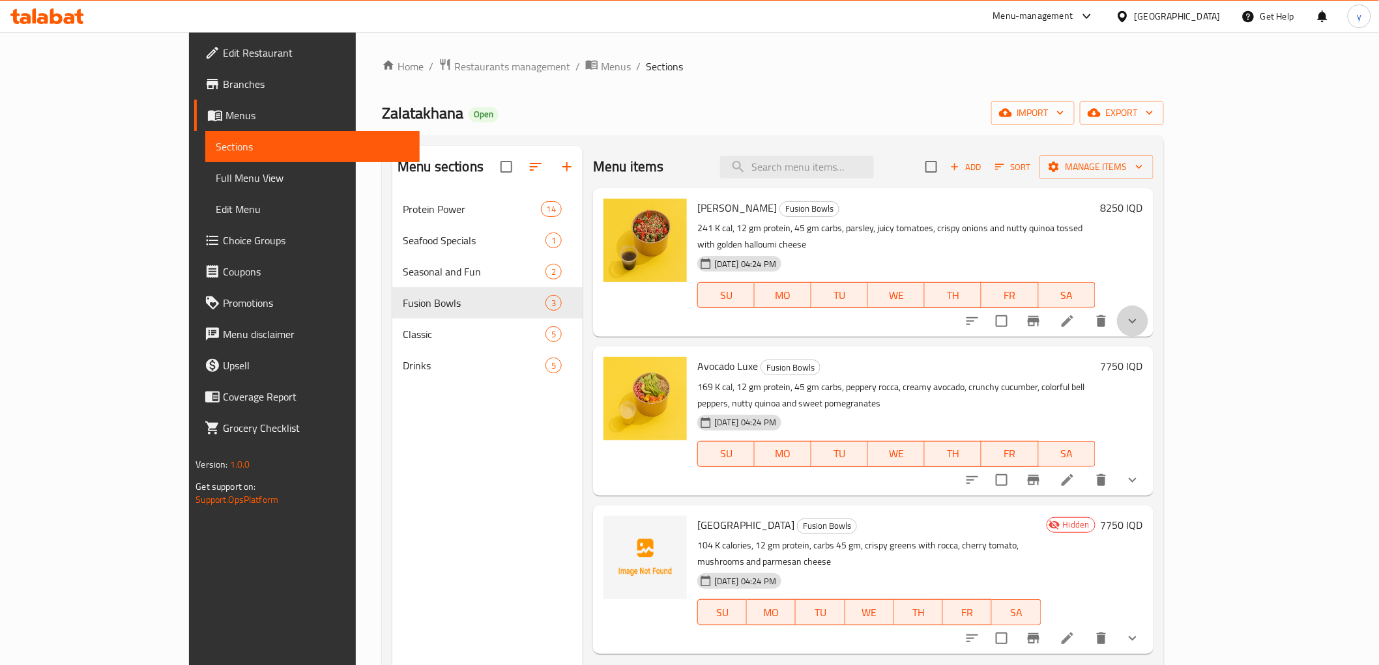
click at [1148, 306] on button "show more" at bounding box center [1132, 321] width 31 height 31
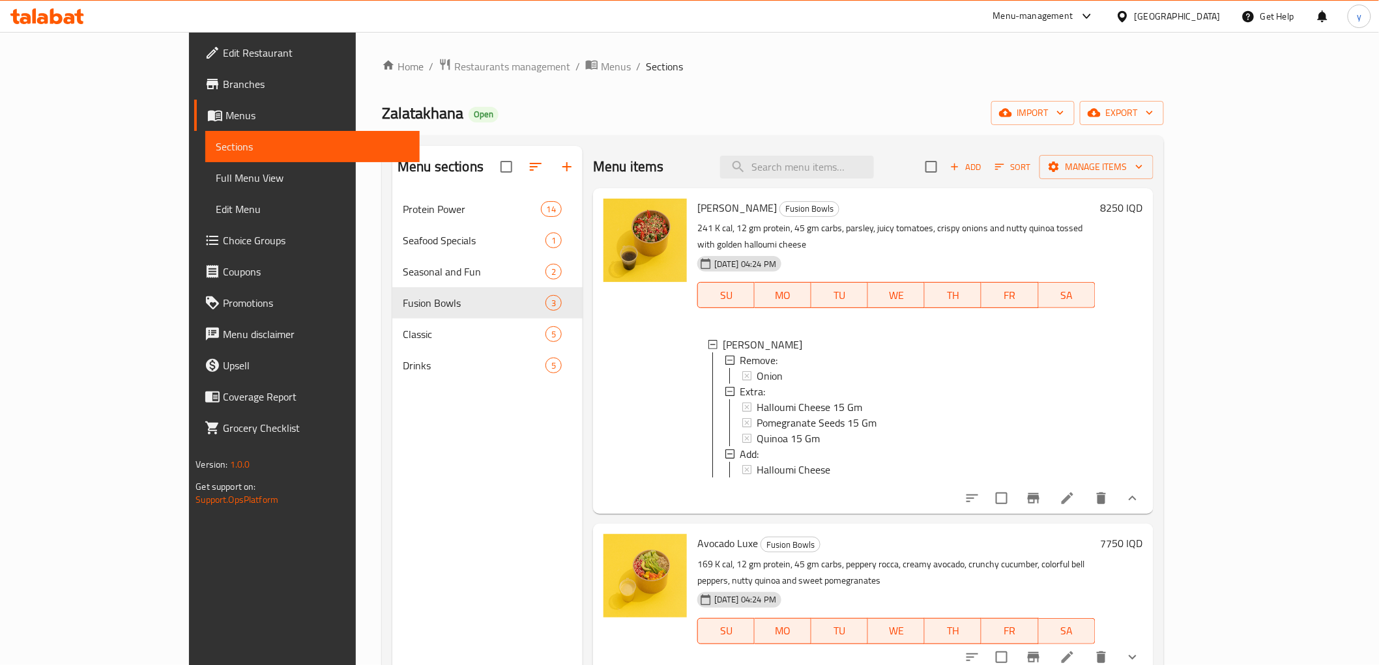
click at [223, 233] on span "Choice Groups" at bounding box center [316, 241] width 186 height 16
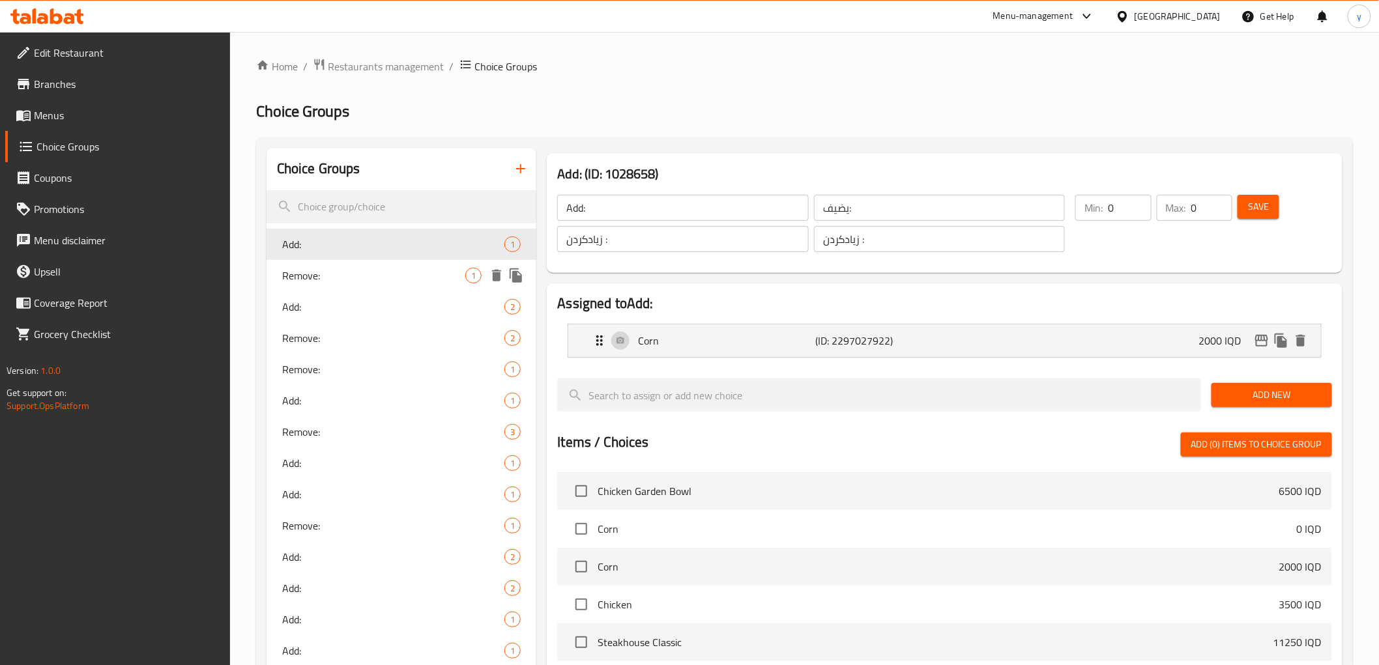
click at [413, 265] on div "Remove: 1" at bounding box center [401, 275] width 270 height 31
type input "Remove:"
type input "يزيل:"
type input "لابردن:"
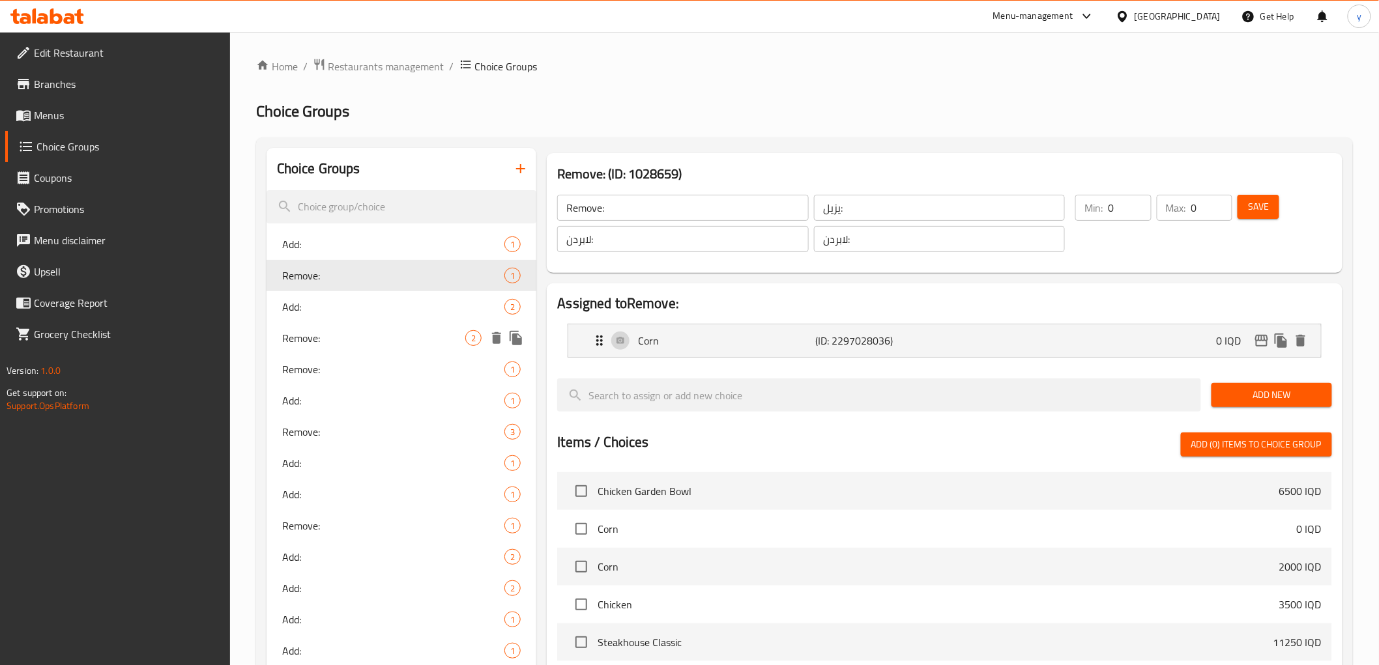
click at [394, 327] on div "Remove: 2" at bounding box center [401, 338] width 270 height 31
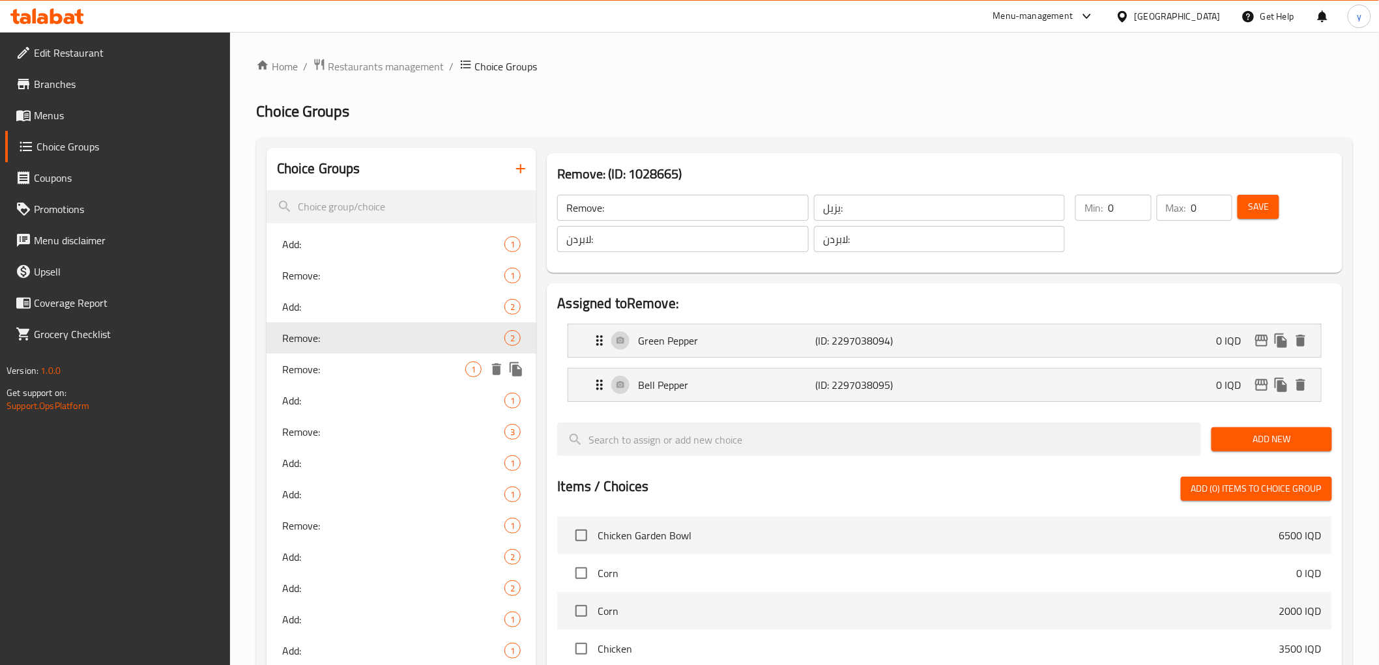
click at [394, 367] on span "Remove:" at bounding box center [374, 370] width 184 height 16
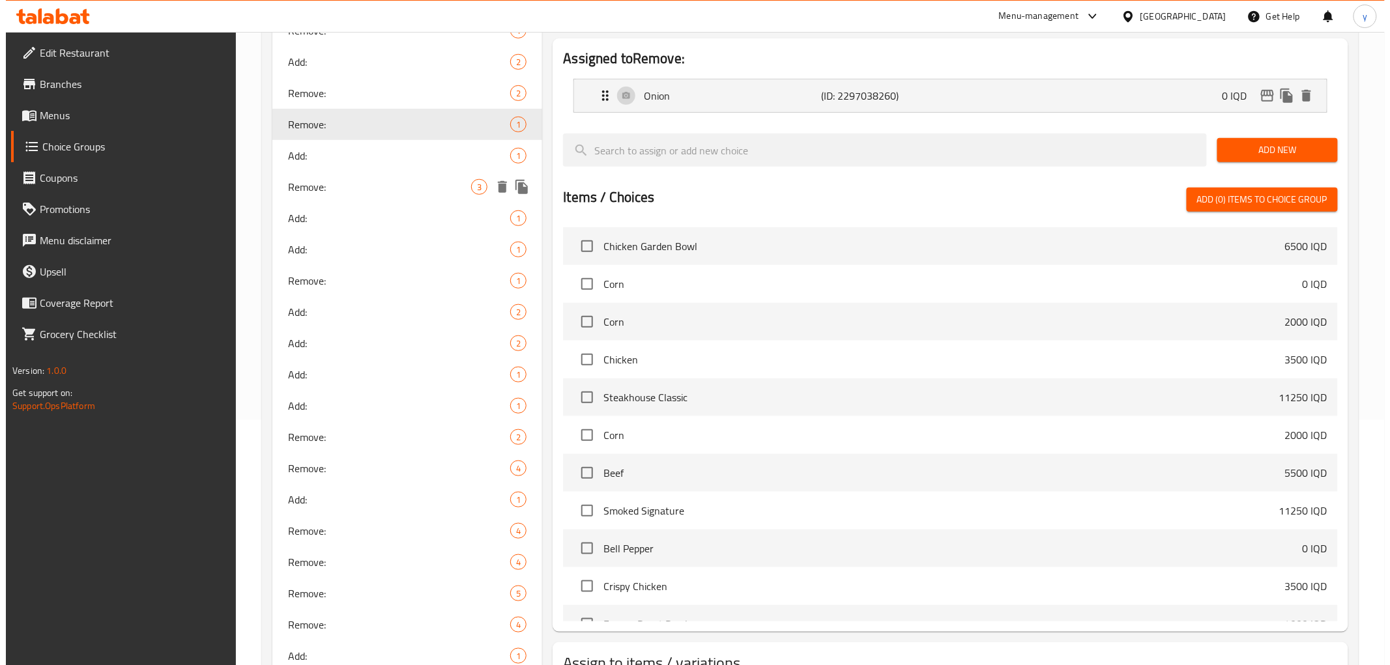
scroll to position [667, 0]
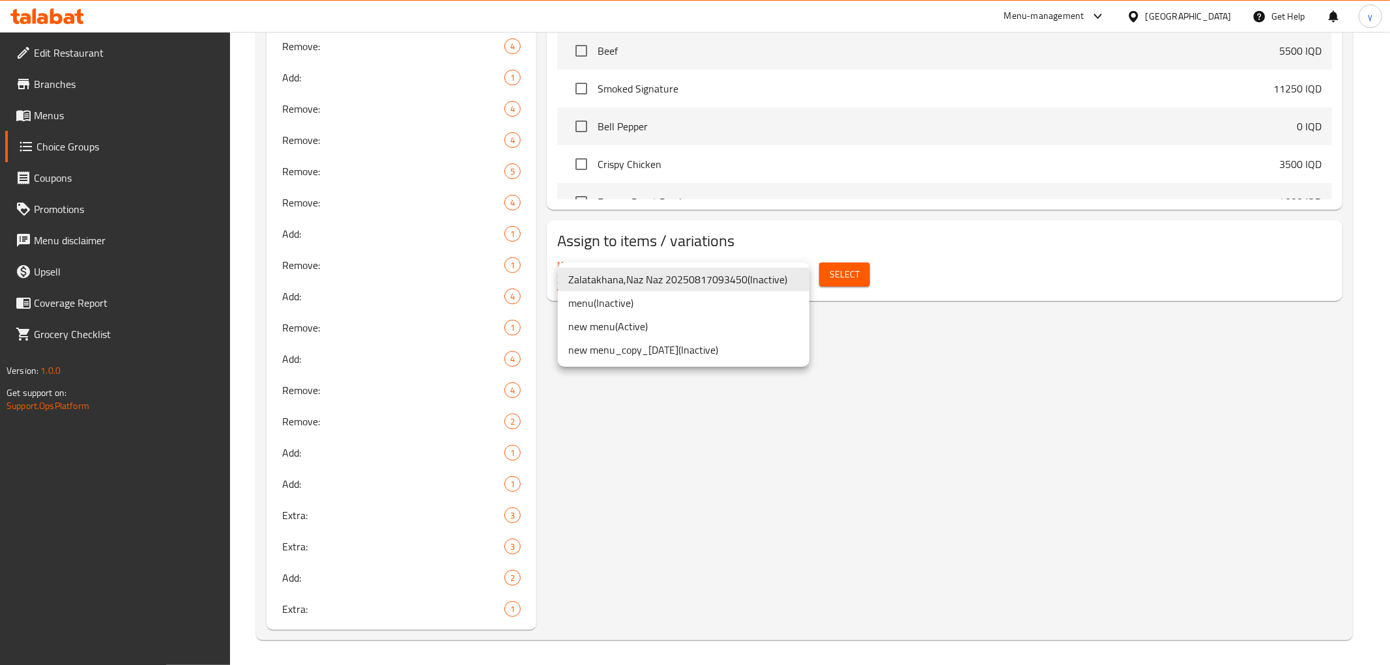
click at [758, 318] on li "new menu ( Active )" at bounding box center [684, 326] width 252 height 23
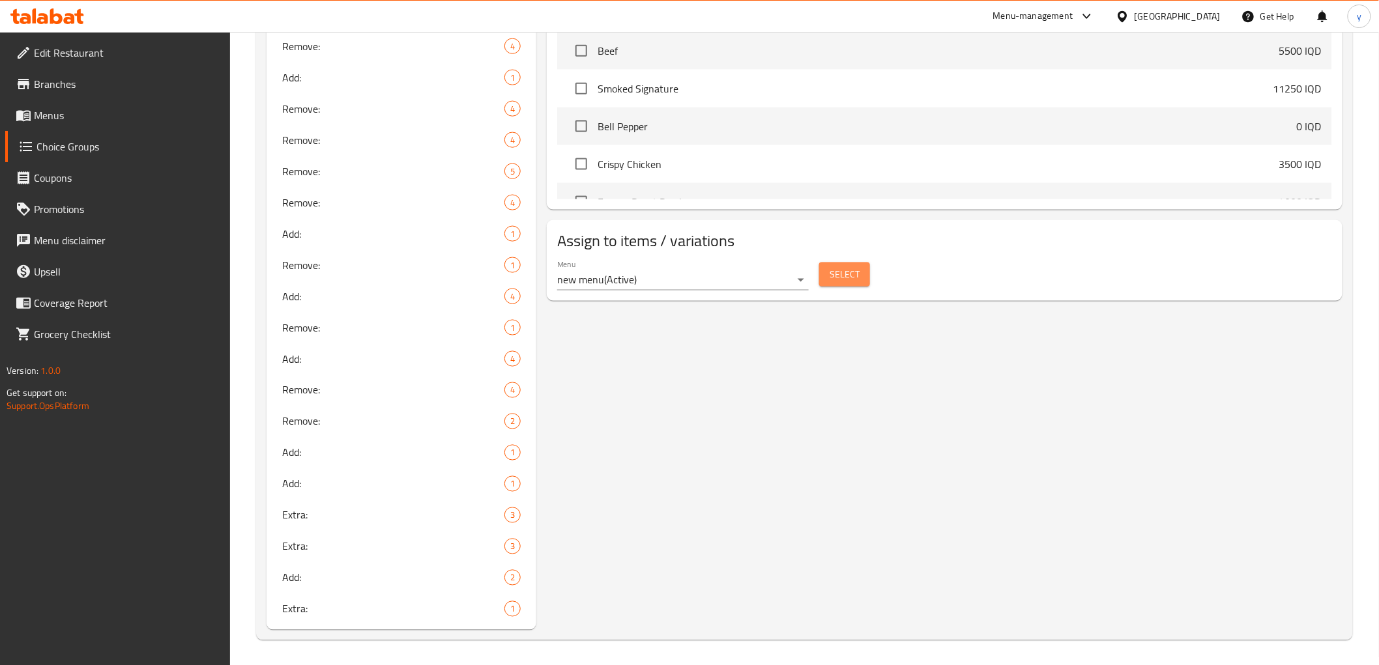
click at [856, 283] on button "Select" at bounding box center [844, 275] width 51 height 24
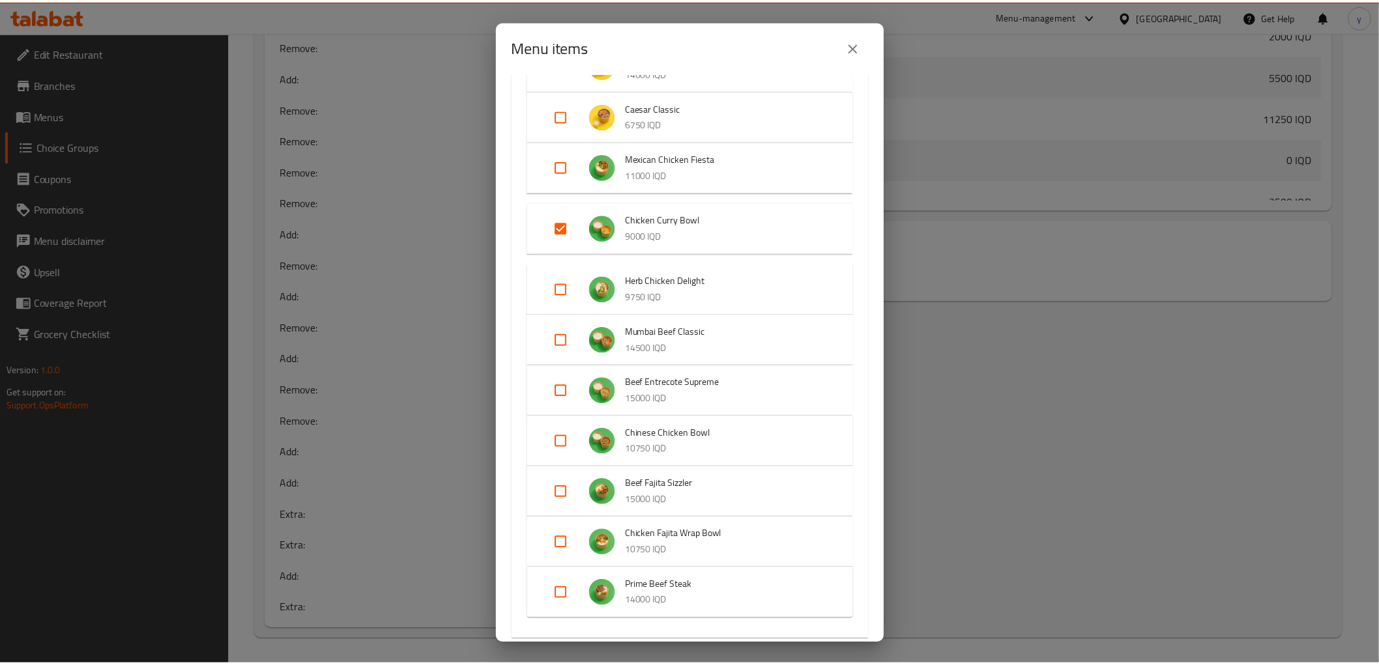
scroll to position [869, 0]
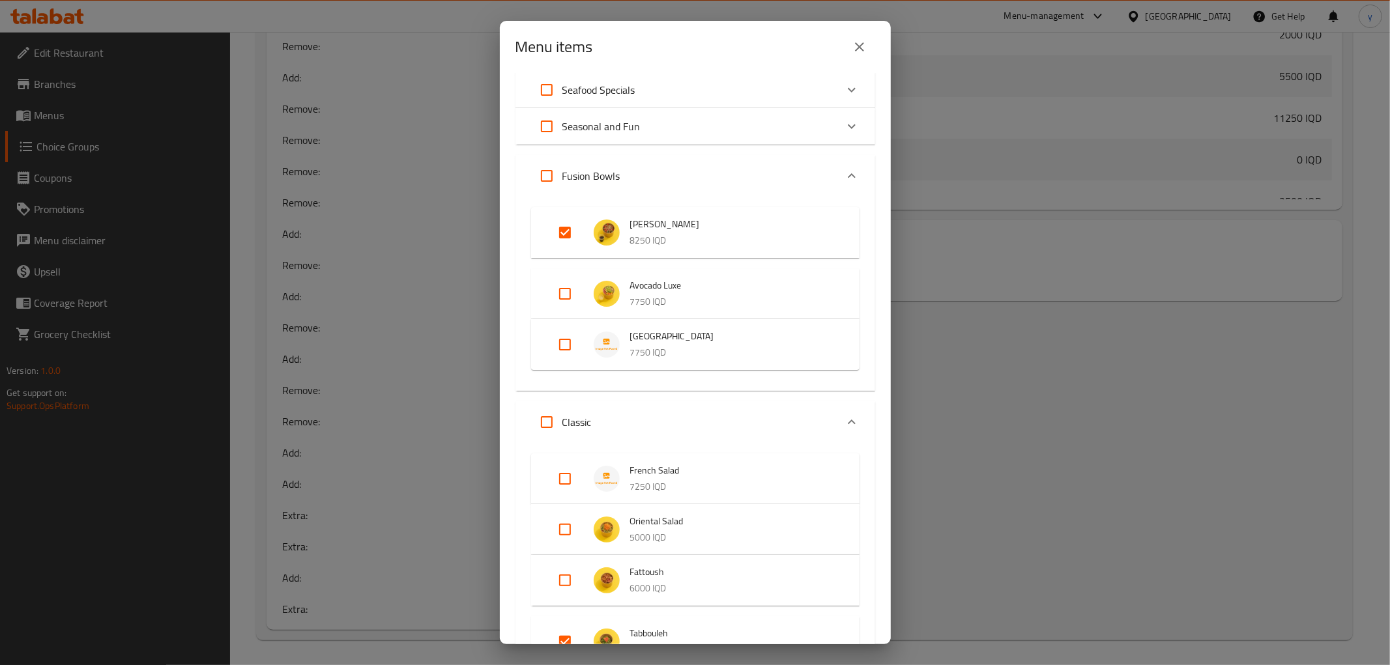
click at [852, 54] on icon "close" at bounding box center [860, 47] width 16 height 16
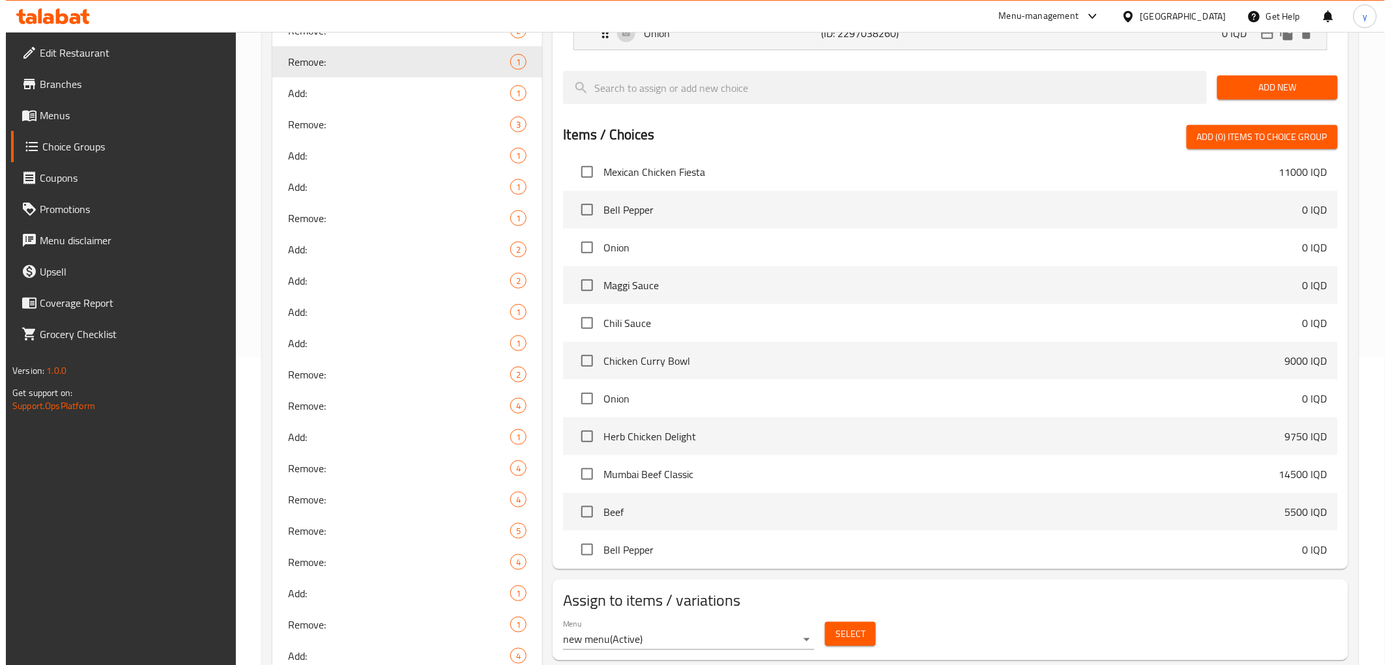
scroll to position [523, 0]
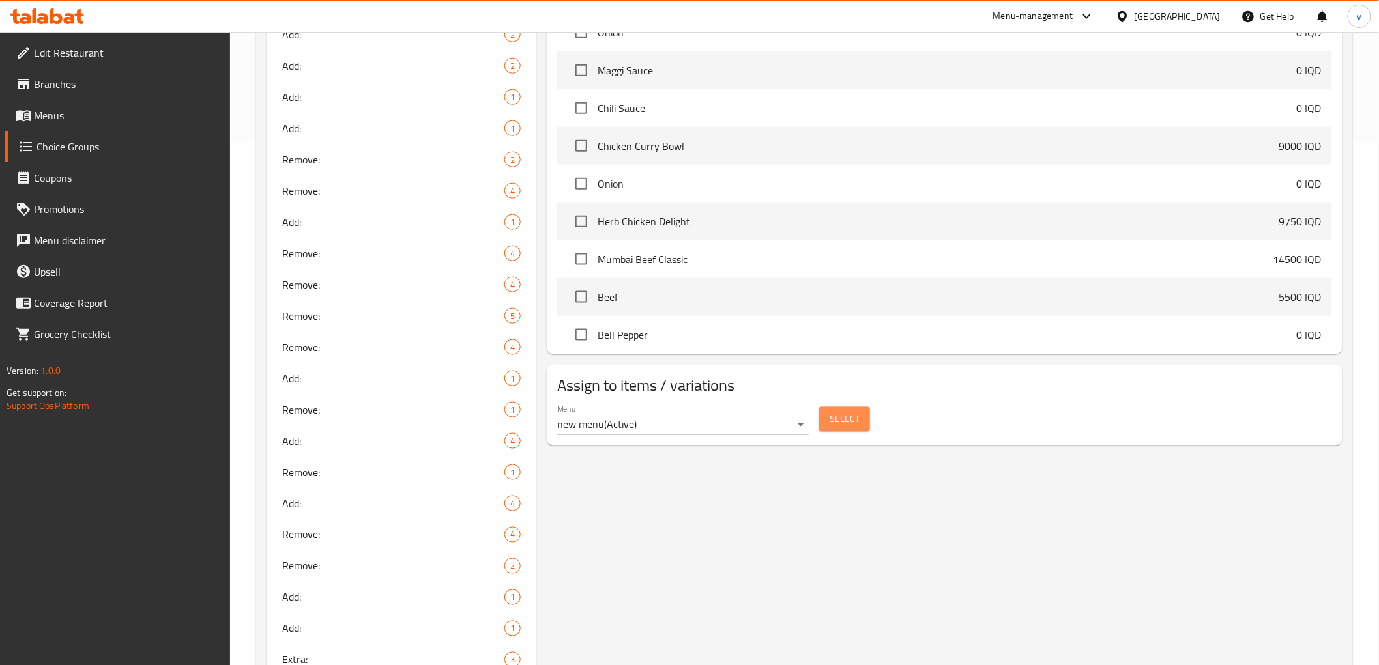
click at [852, 421] on span "Select" at bounding box center [844, 419] width 30 height 16
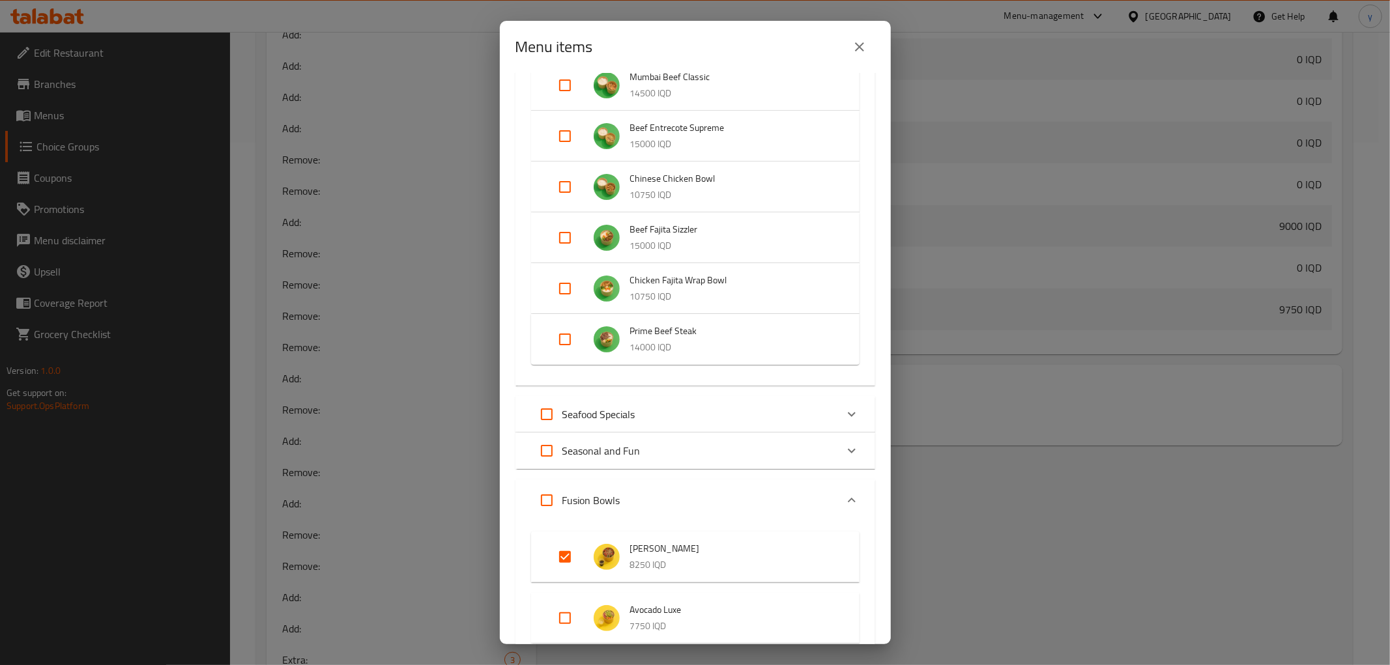
scroll to position [579, 0]
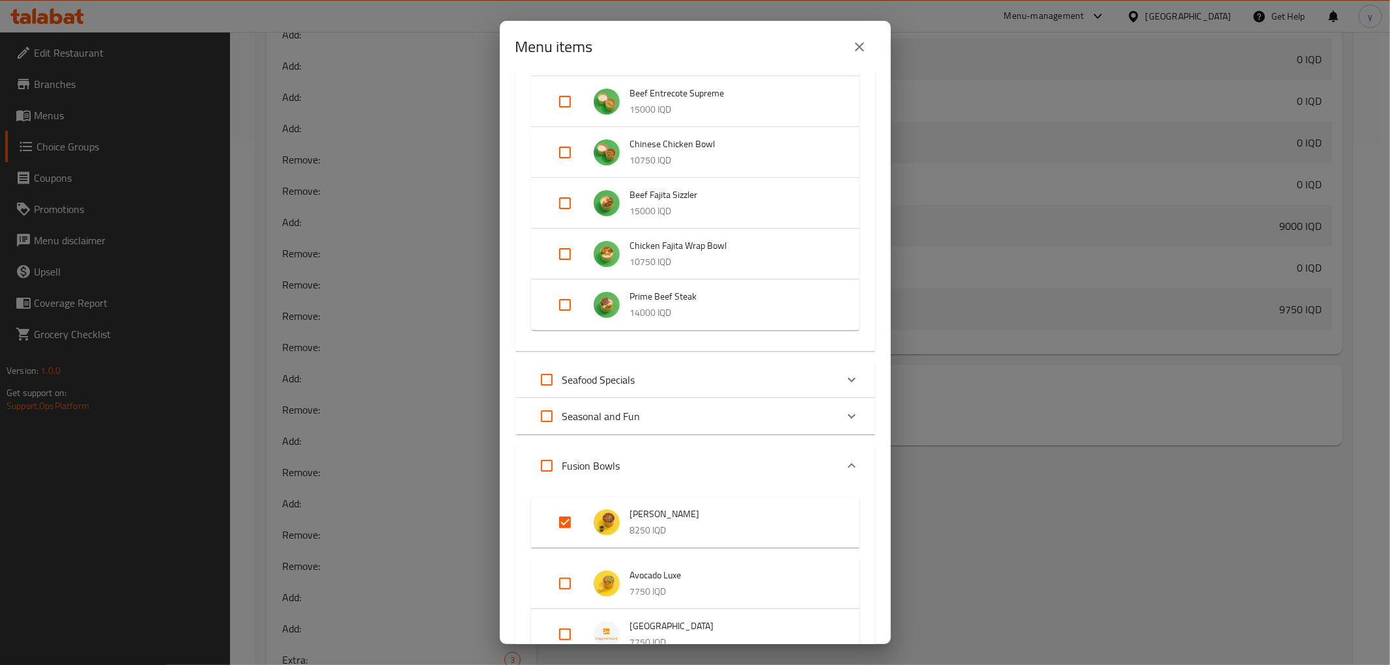
click at [580, 519] on input "Expand" at bounding box center [564, 522] width 31 height 31
checkbox input "false"
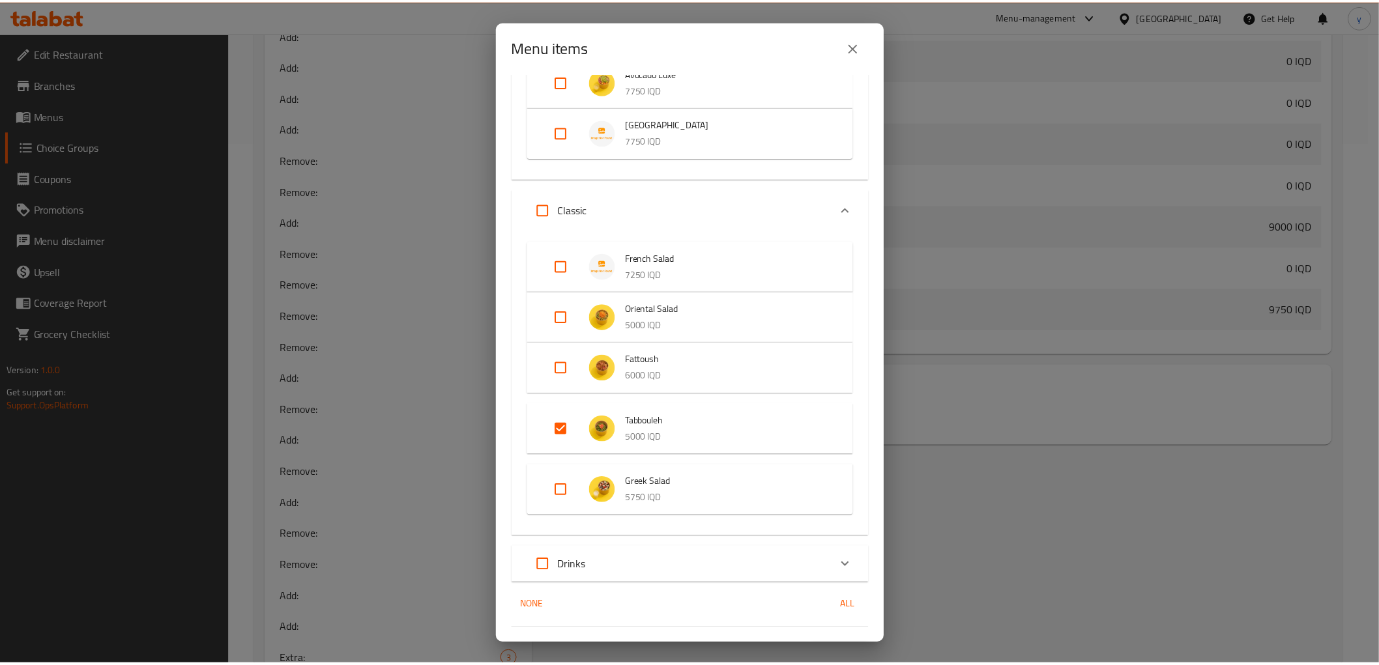
scroll to position [1099, 0]
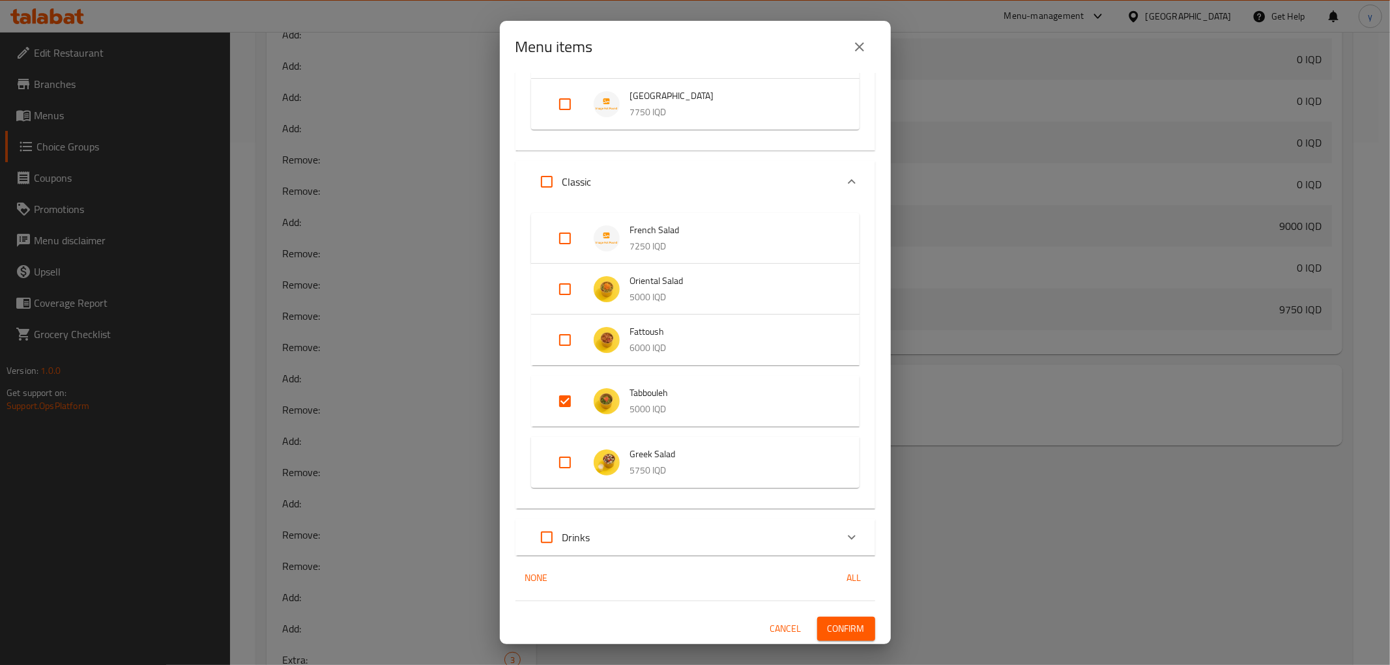
click at [832, 631] on span "Confirm" at bounding box center [846, 629] width 37 height 16
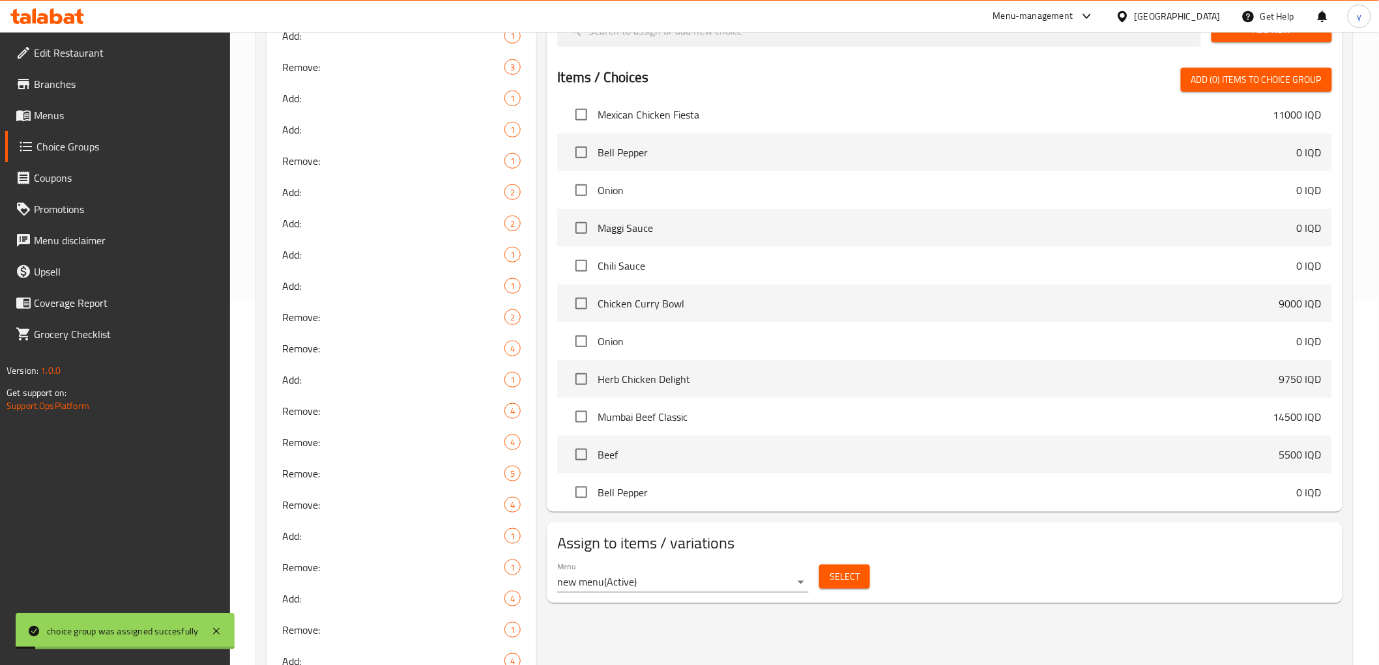
scroll to position [233, 0]
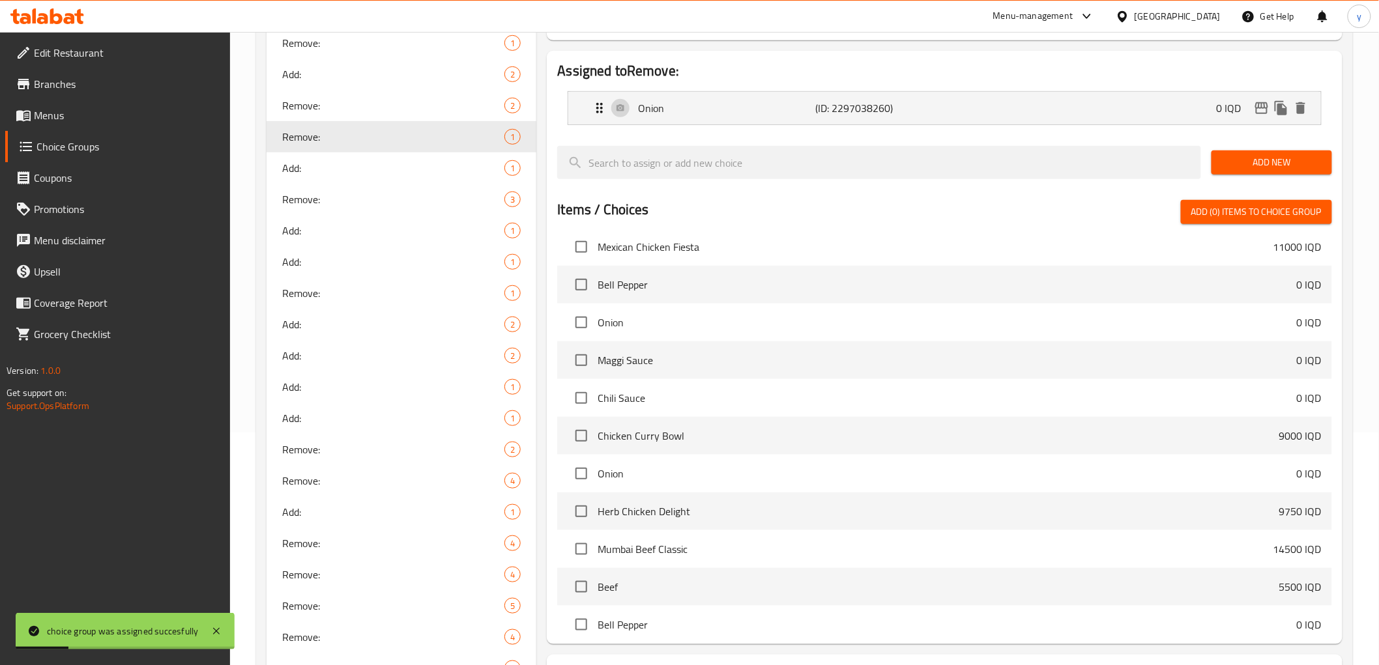
click at [72, 103] on link "Menus" at bounding box center [117, 115] width 225 height 31
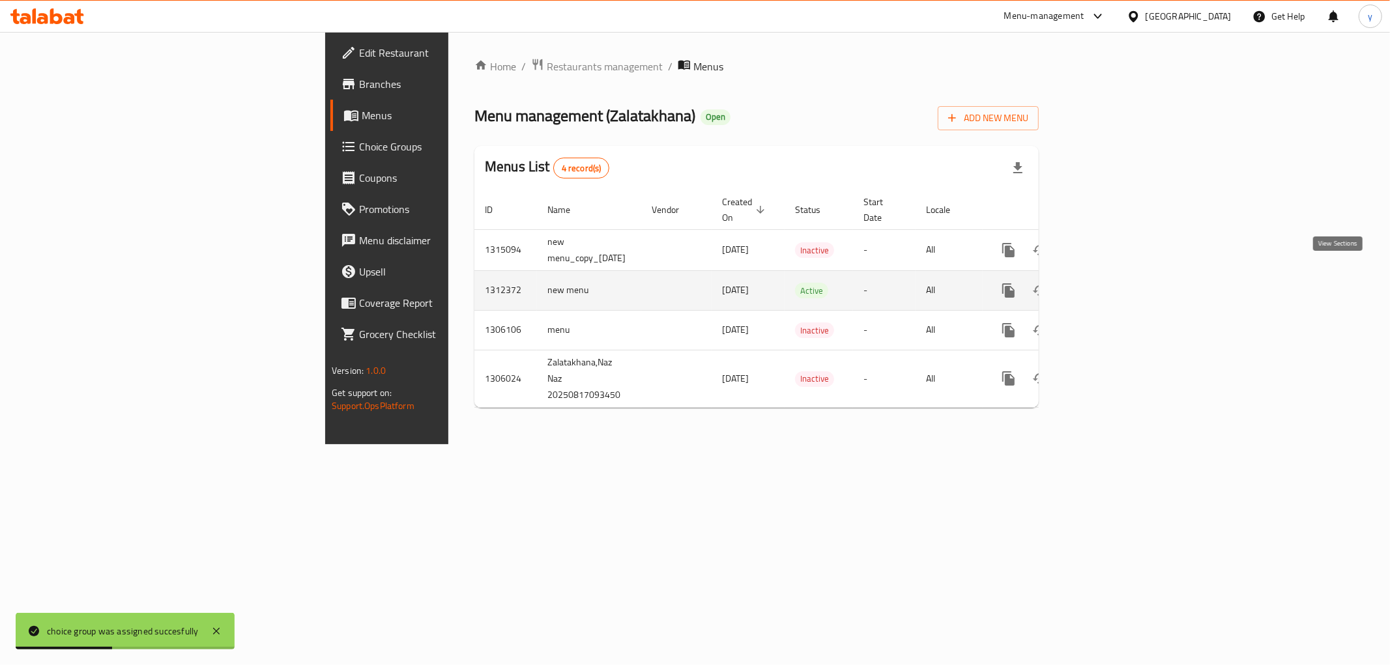
click at [1118, 287] on link "enhanced table" at bounding box center [1102, 290] width 31 height 31
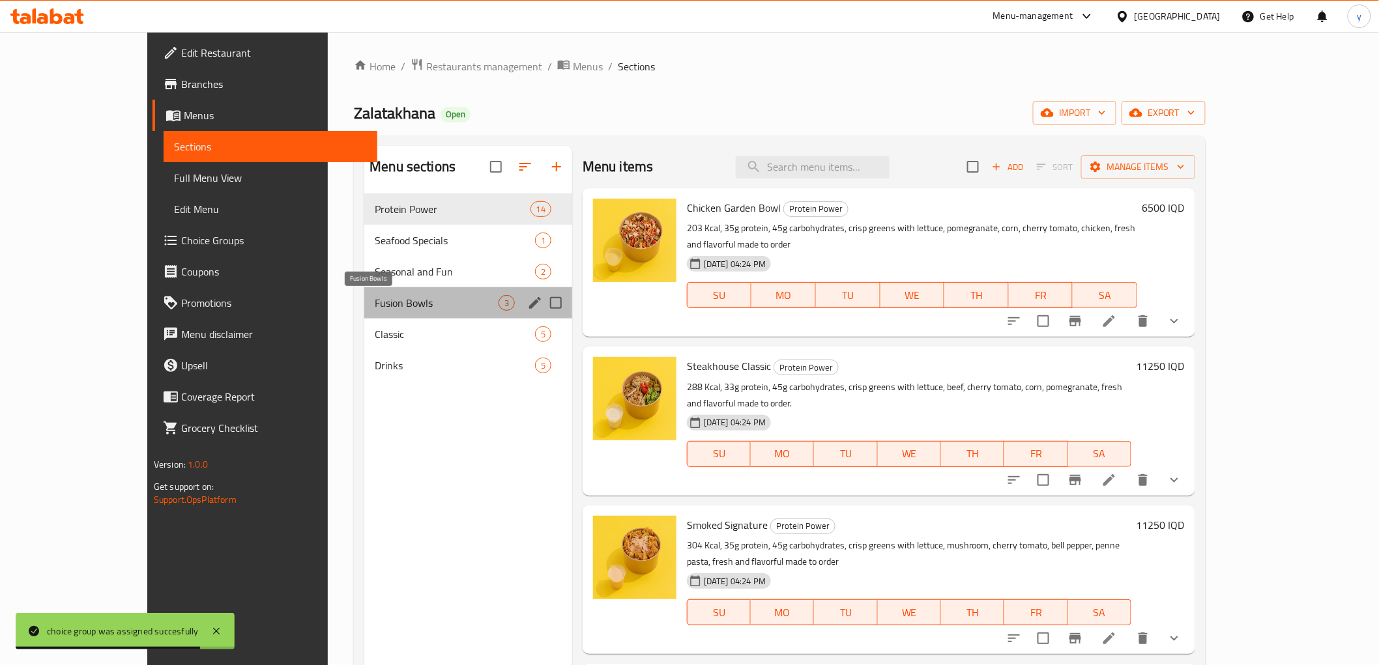
click at [435, 306] on span "Fusion Bowls" at bounding box center [437, 303] width 124 height 16
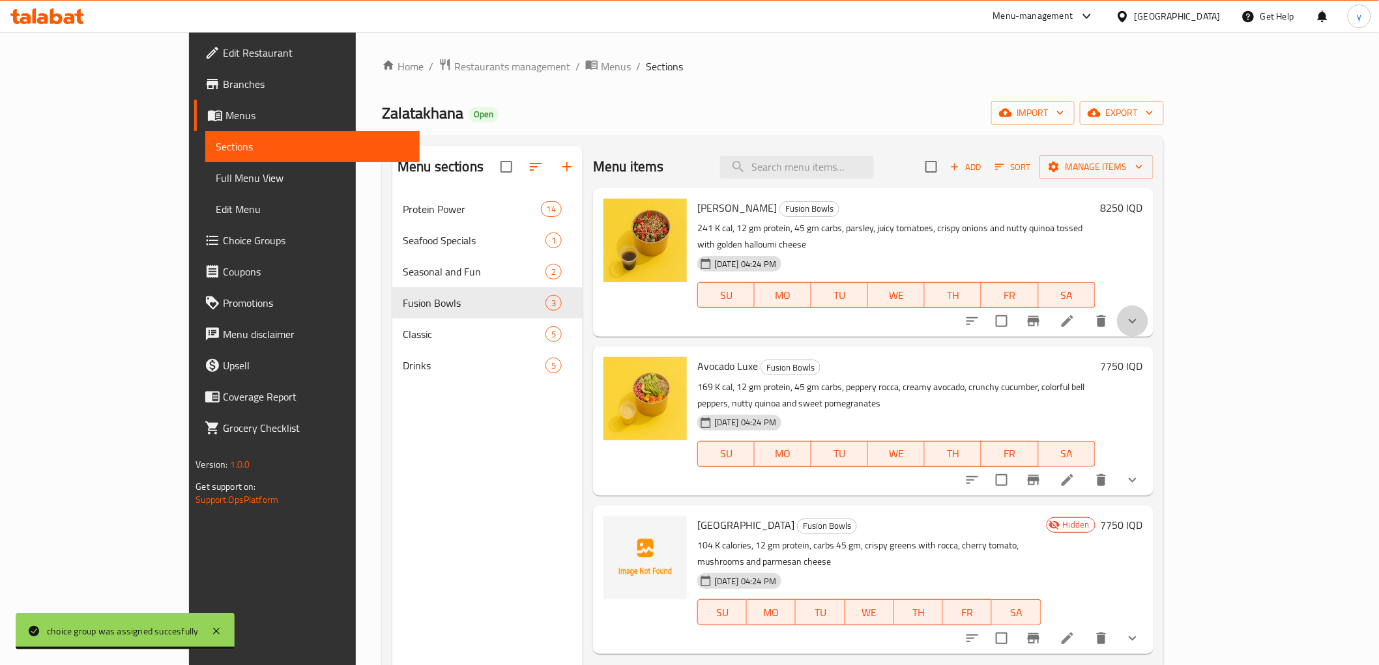
click at [1148, 318] on button "show more" at bounding box center [1132, 321] width 31 height 31
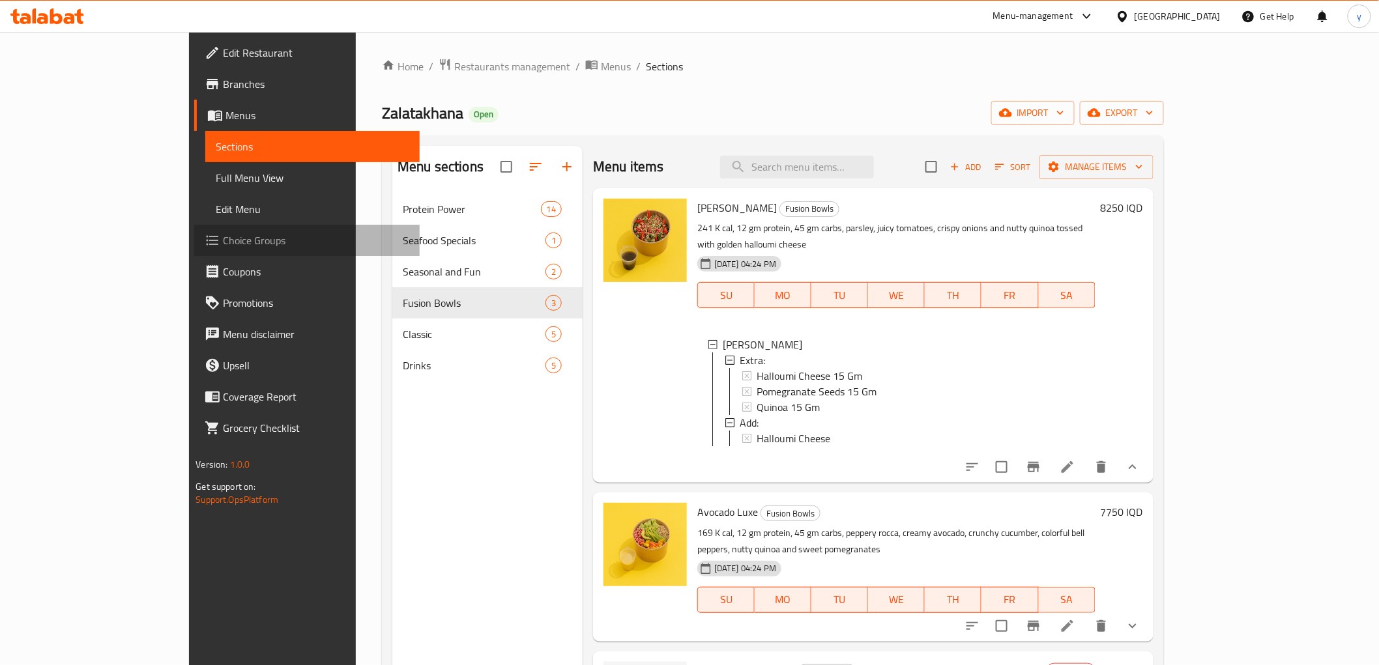
click at [223, 233] on span "Choice Groups" at bounding box center [316, 241] width 186 height 16
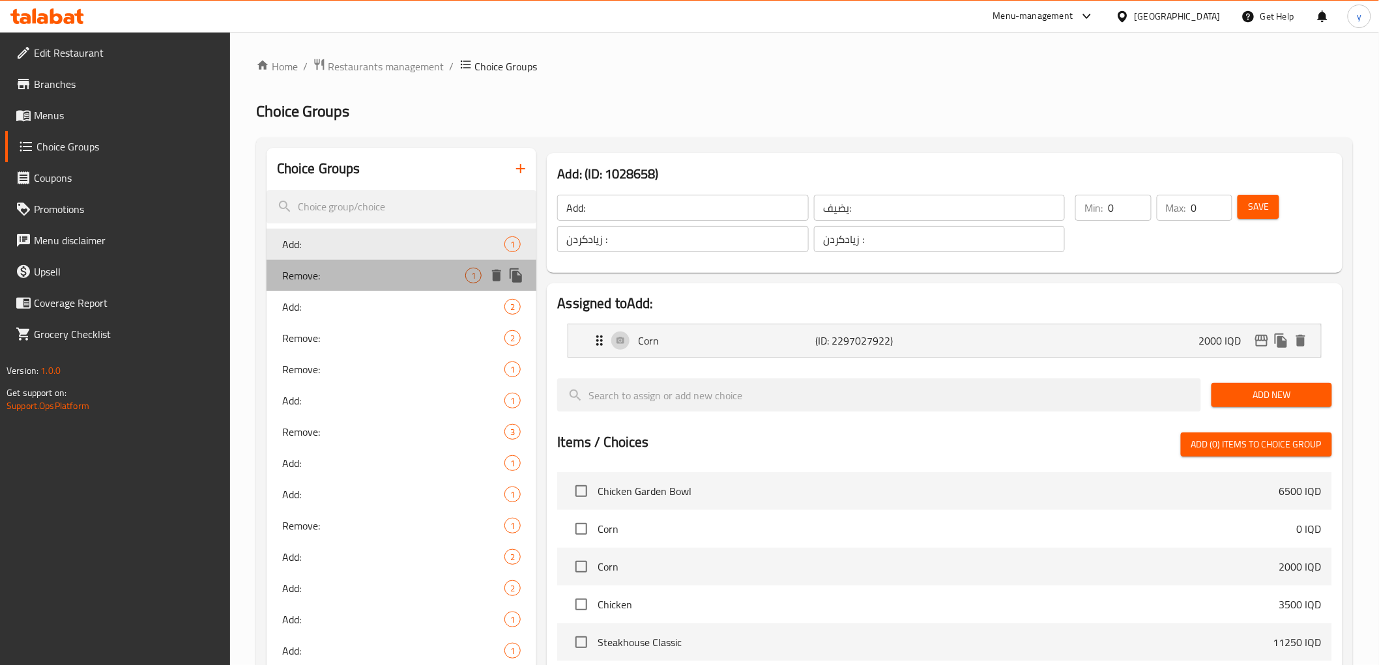
click at [431, 268] on span "Remove:" at bounding box center [374, 276] width 184 height 16
type input "Remove:"
type input "يزيل:"
type input "لابردن:"
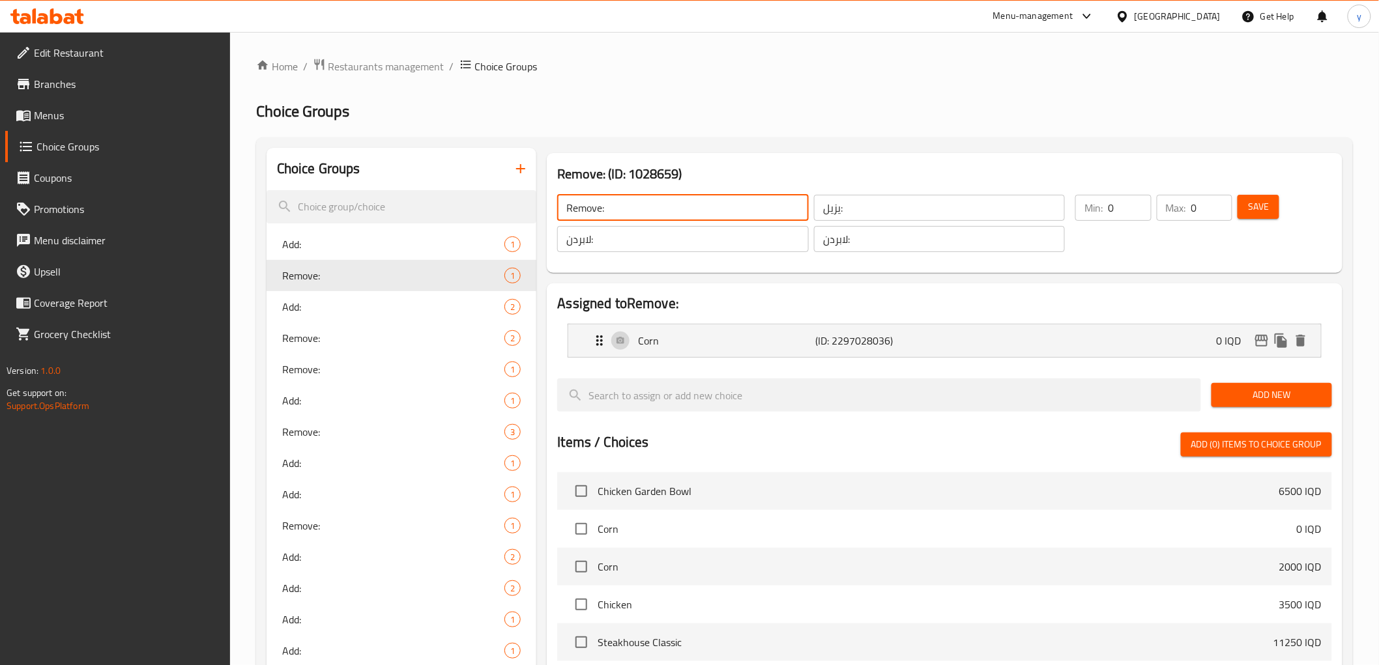
click at [587, 217] on input "Remove:" at bounding box center [682, 208] width 251 height 26
click at [656, 206] on input "Remove:" at bounding box center [682, 208] width 251 height 26
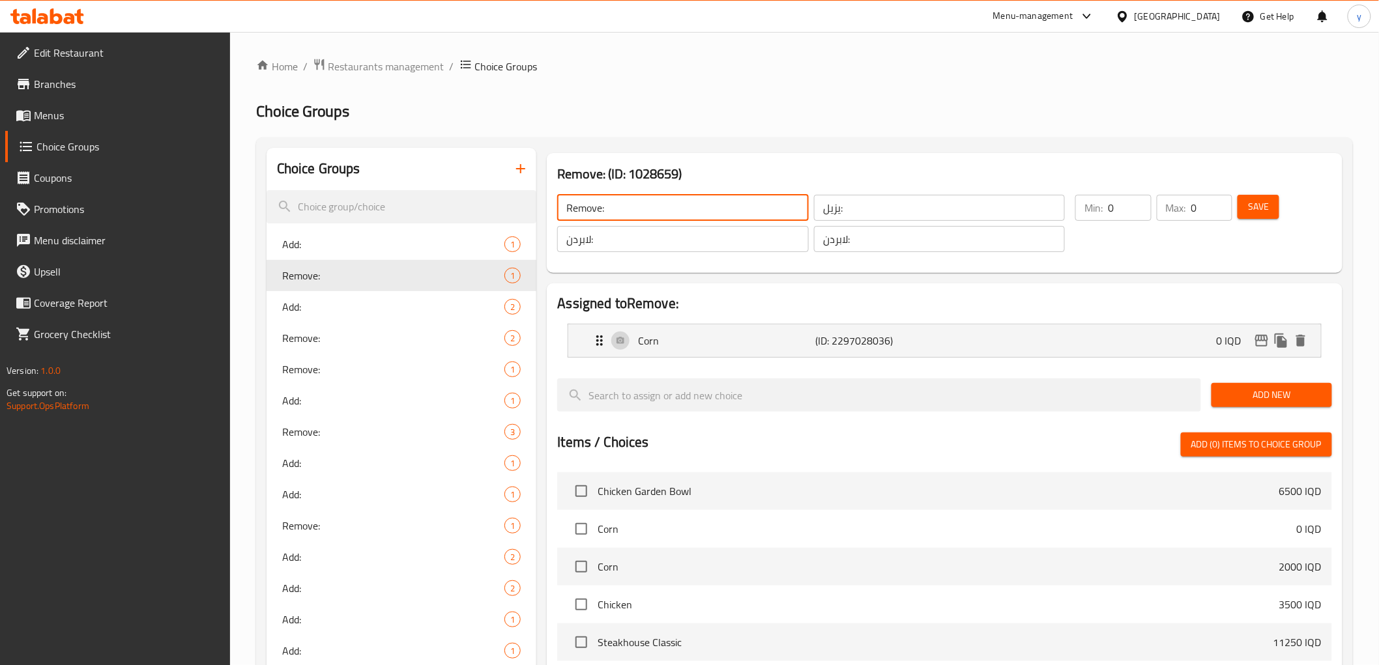
click at [831, 209] on input "يزيل:" at bounding box center [939, 208] width 251 height 26
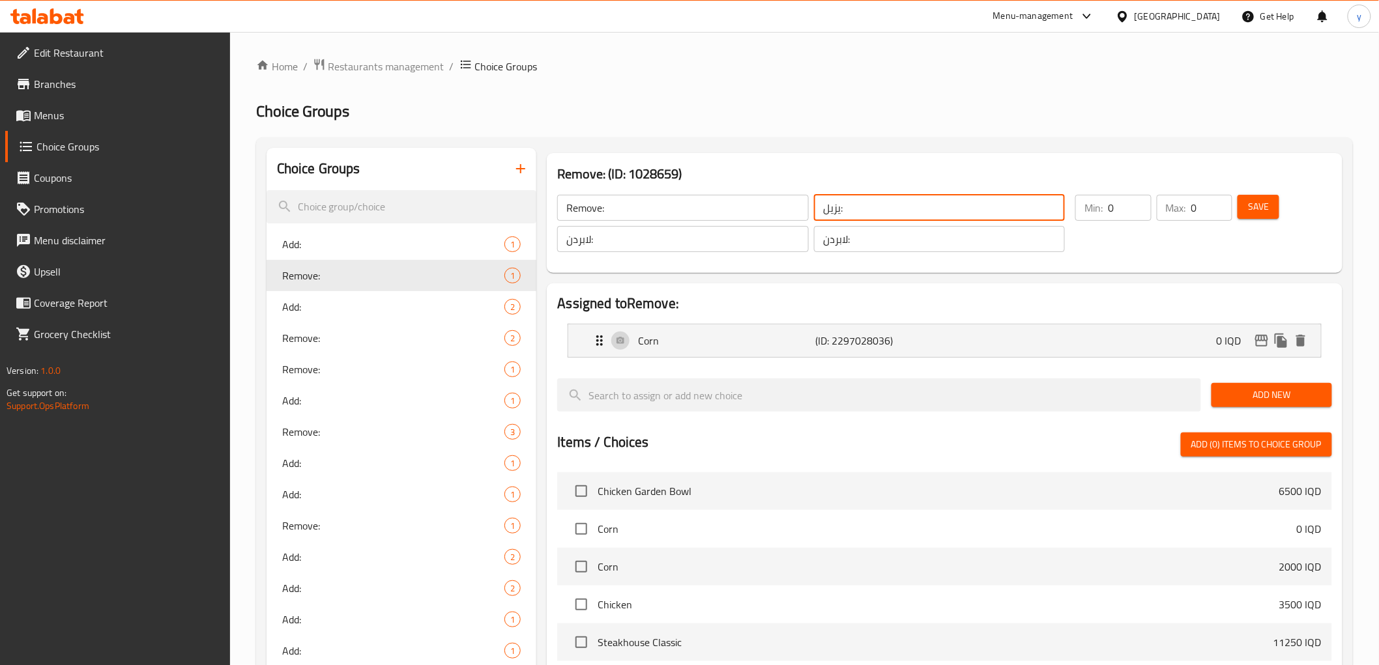
click at [831, 209] on input "يزيل:" at bounding box center [939, 208] width 251 height 26
click at [676, 209] on input "Remove:" at bounding box center [682, 208] width 251 height 26
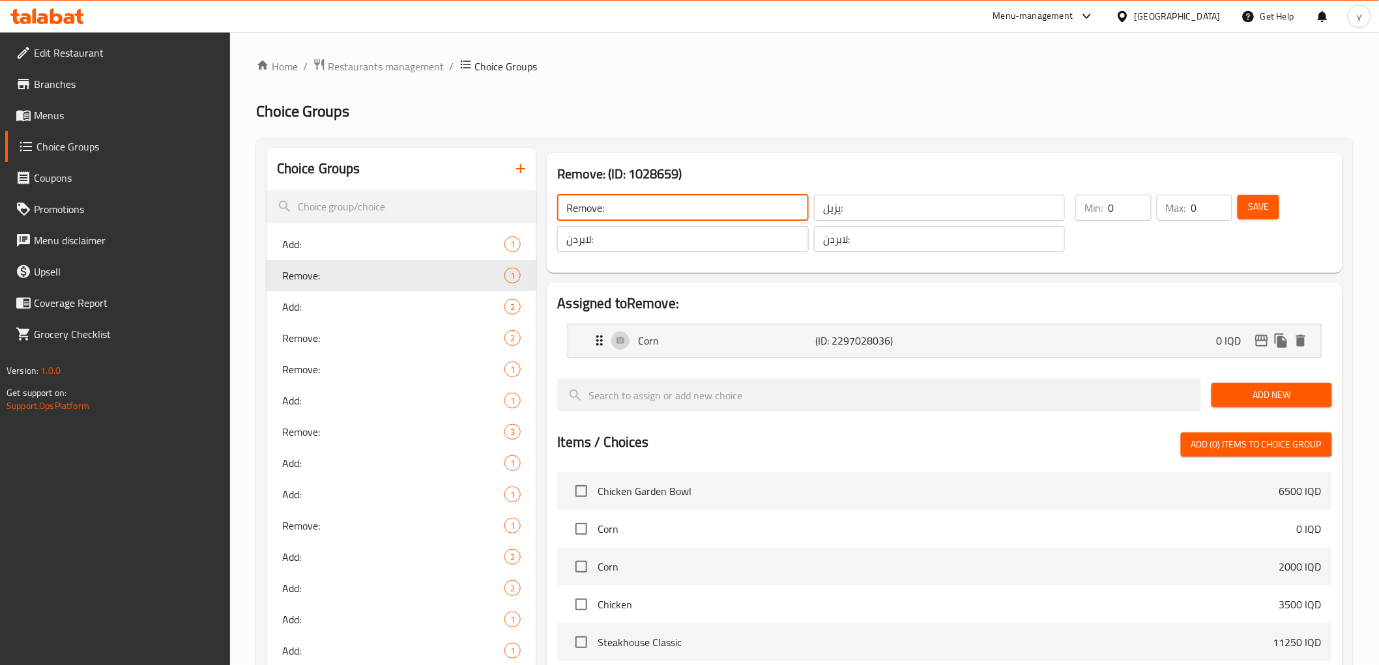
click at [676, 209] on input "Remove:" at bounding box center [682, 208] width 251 height 26
click at [596, 209] on input "Remove:" at bounding box center [682, 208] width 251 height 26
click at [592, 203] on input "Remove:" at bounding box center [682, 208] width 251 height 26
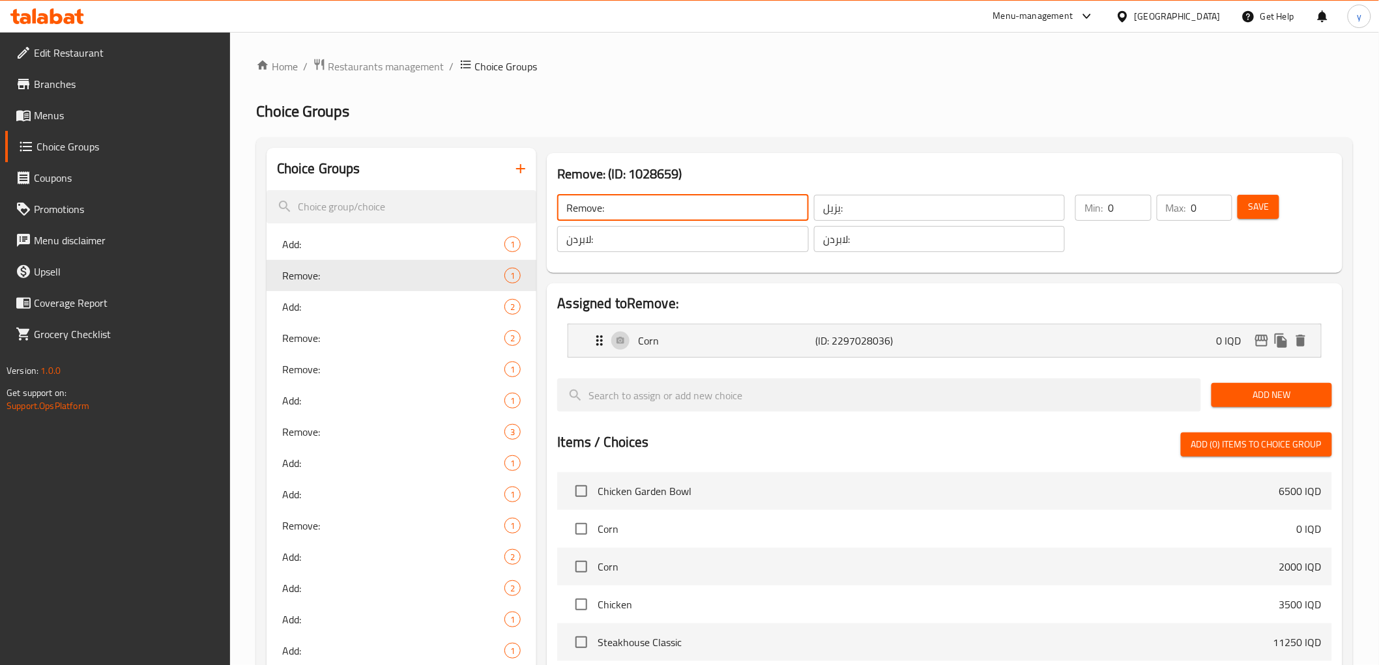
click at [592, 203] on input "Remove:" at bounding box center [682, 208] width 251 height 26
click at [513, 173] on icon "button" at bounding box center [521, 169] width 16 height 16
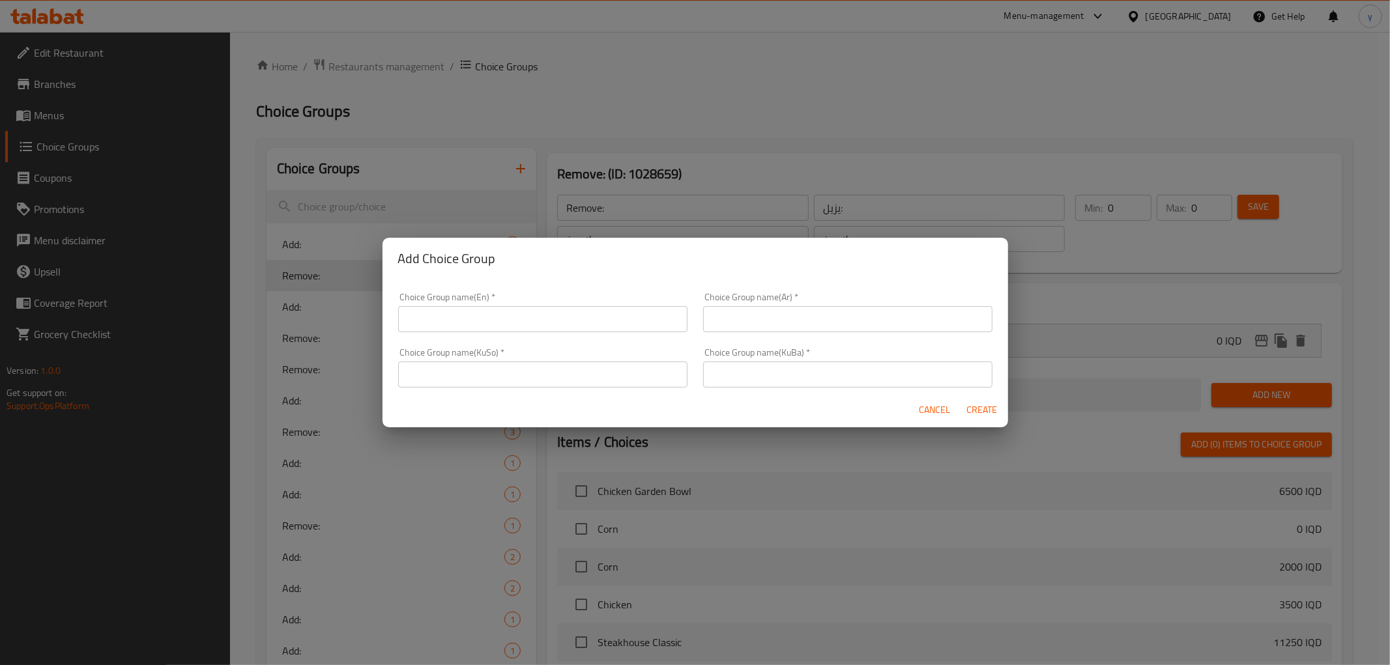
click at [591, 367] on input "text" at bounding box center [542, 375] width 289 height 26
paste input "لابردن"
click at [526, 378] on input "لابردن:" at bounding box center [542, 375] width 289 height 26
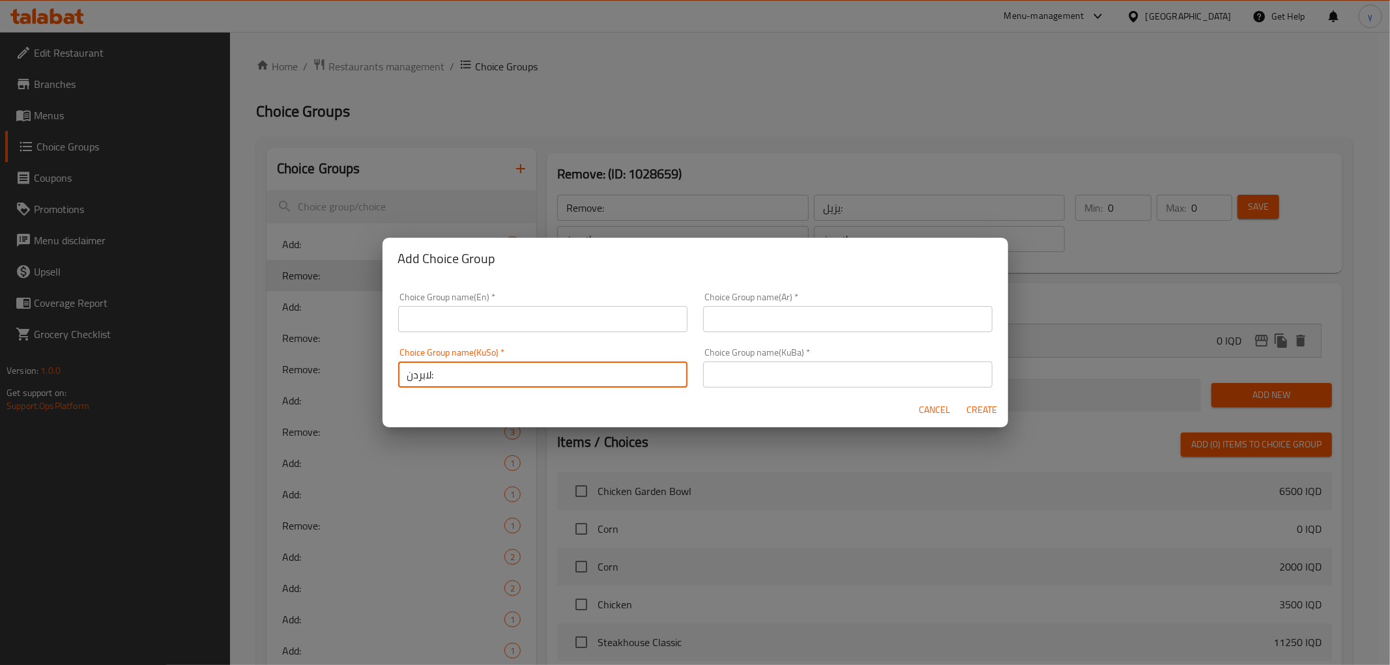
type input "لابردن:"
click at [850, 342] on div "Choice Group name(KuBa)   * Choice Group name(KuBa) *" at bounding box center [847, 367] width 305 height 55
click at [819, 371] on input "text" at bounding box center [847, 375] width 289 height 26
drag, startPoint x: 819, startPoint y: 371, endPoint x: 775, endPoint y: 331, distance: 59.5
click at [819, 371] on input "text" at bounding box center [847, 375] width 289 height 26
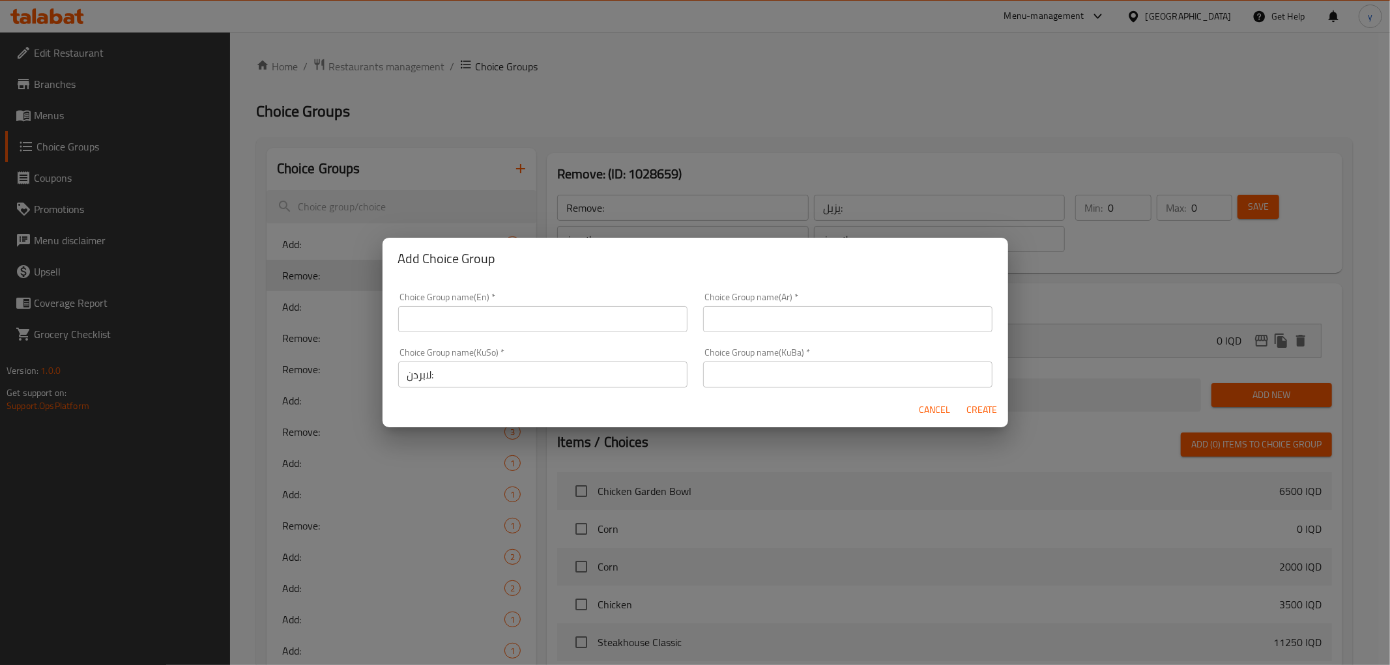
paste input "لابردن:"
type input "لابردن:"
click at [760, 319] on input "text" at bounding box center [847, 319] width 289 height 26
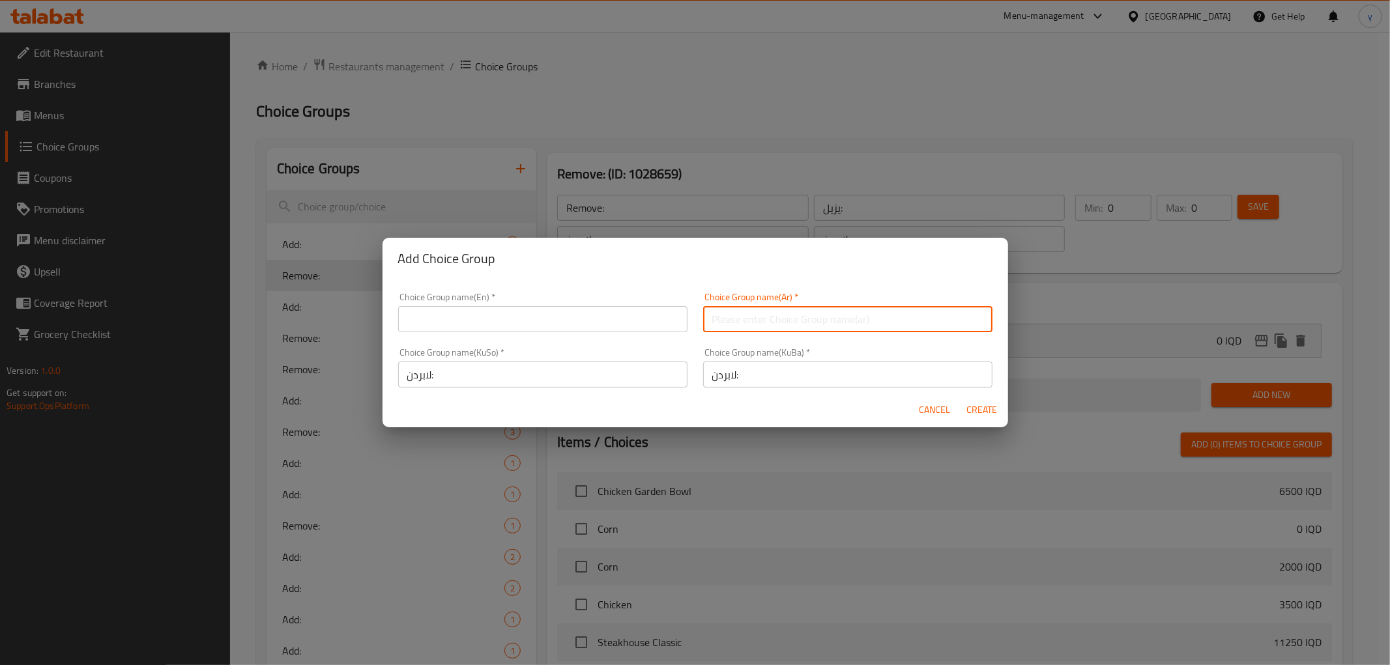
paste input "إزالة"
type input "إزالة:"
click at [642, 329] on input "text" at bounding box center [542, 319] width 289 height 26
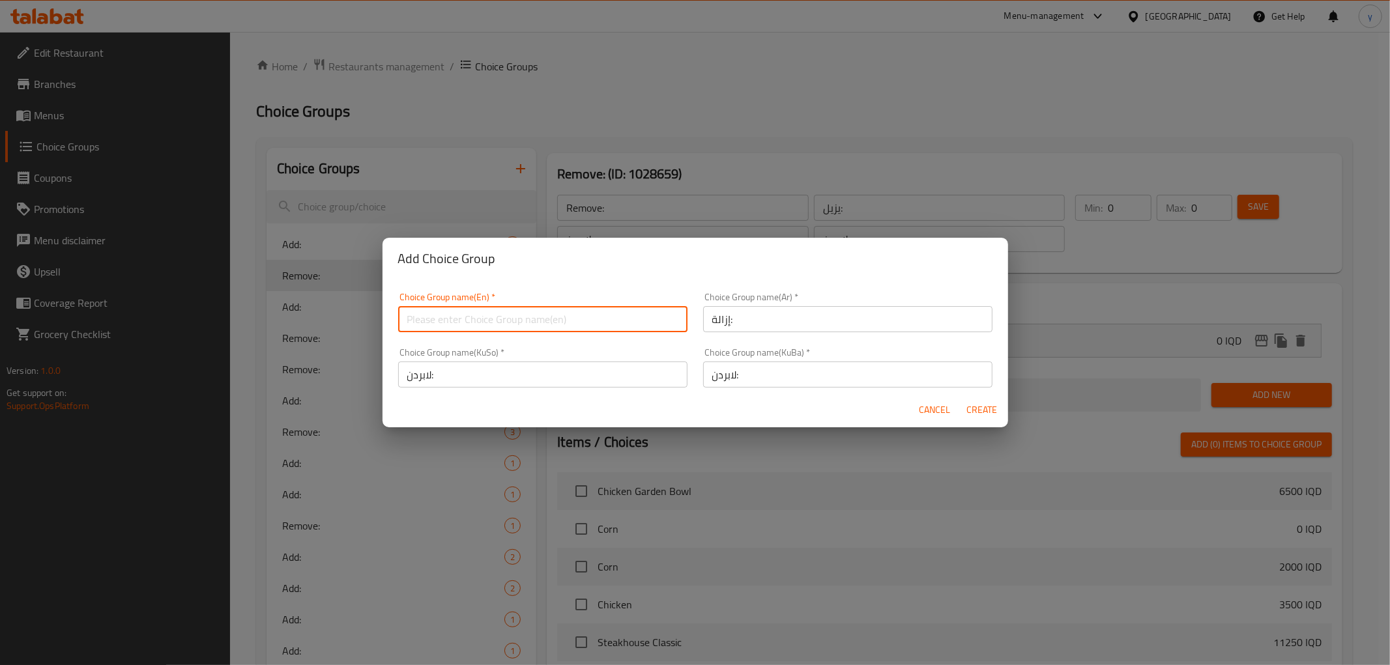
paste input "Remove"
type input "Remove:"
click at [981, 406] on span "Create" at bounding box center [981, 410] width 31 height 16
type input "Remove:"
type input "إزالة:"
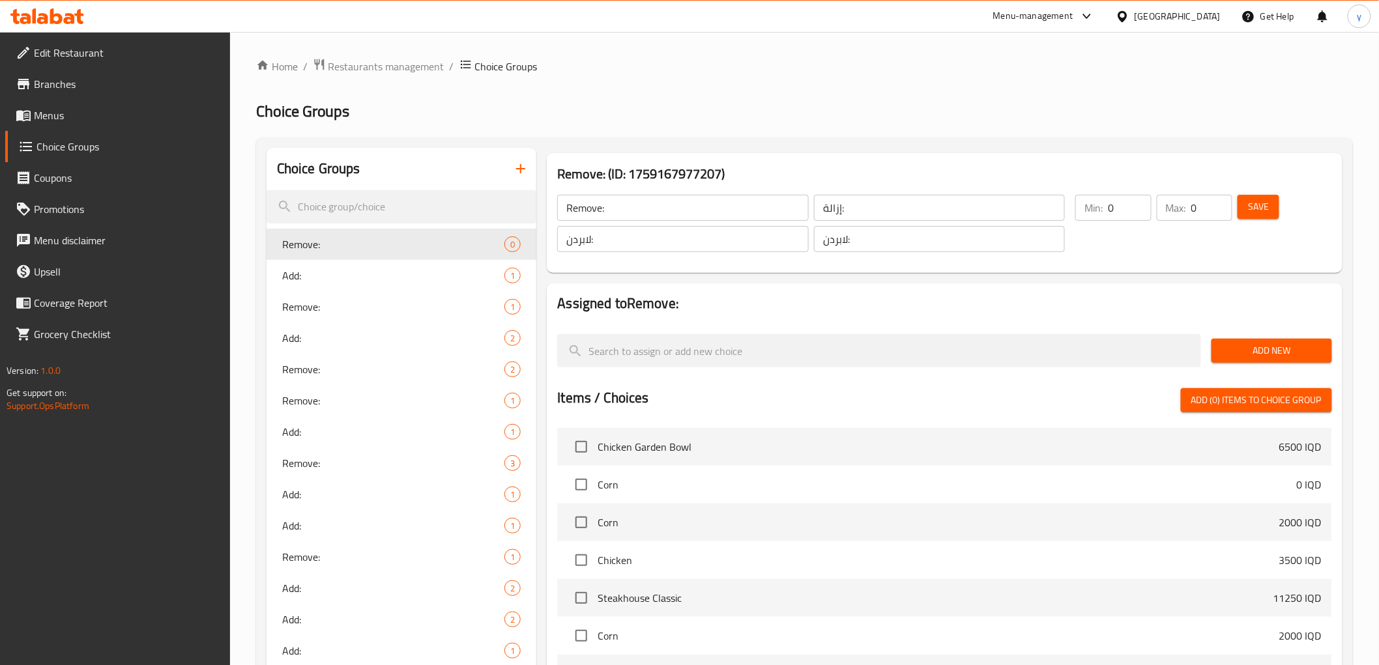
click at [1136, 203] on input "1" at bounding box center [1129, 208] width 43 height 26
click at [1136, 203] on input "2" at bounding box center [1129, 208] width 43 height 26
type input "1"
click at [1140, 211] on input "1" at bounding box center [1129, 208] width 43 height 26
type input "1"
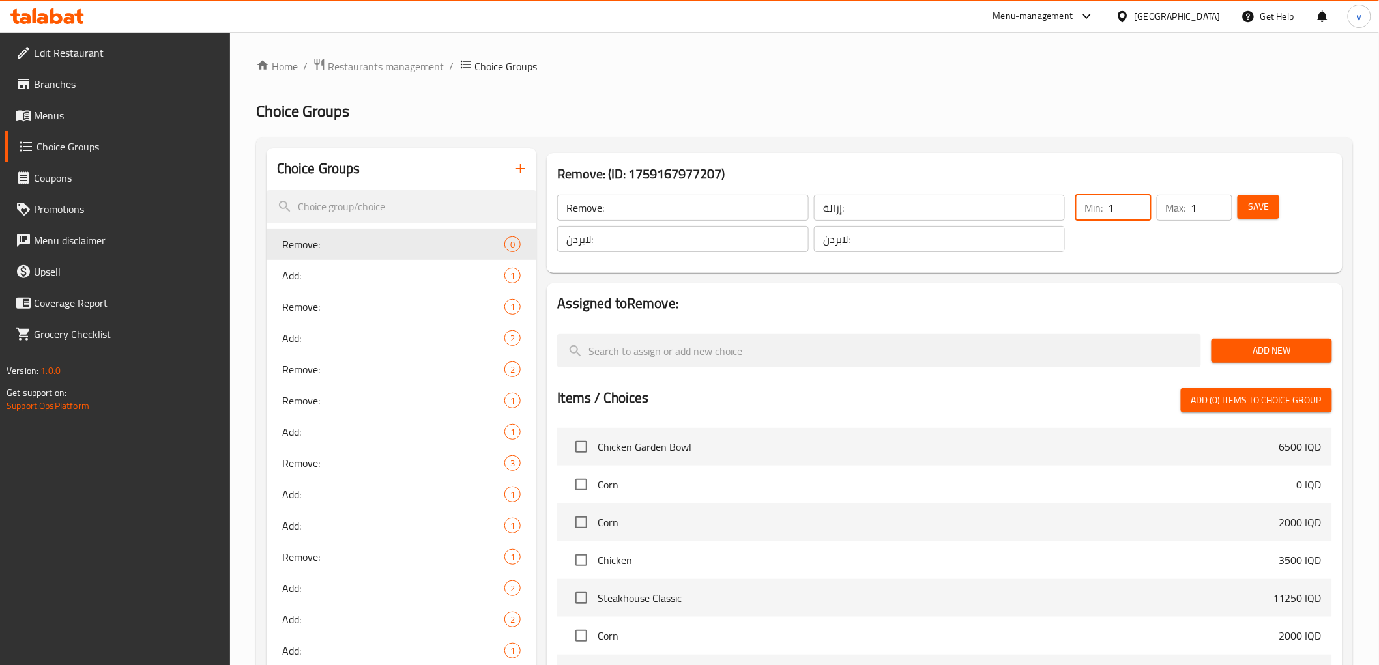
click at [1219, 200] on input "1" at bounding box center [1211, 208] width 41 height 26
click at [1273, 210] on button "Save" at bounding box center [1258, 207] width 42 height 24
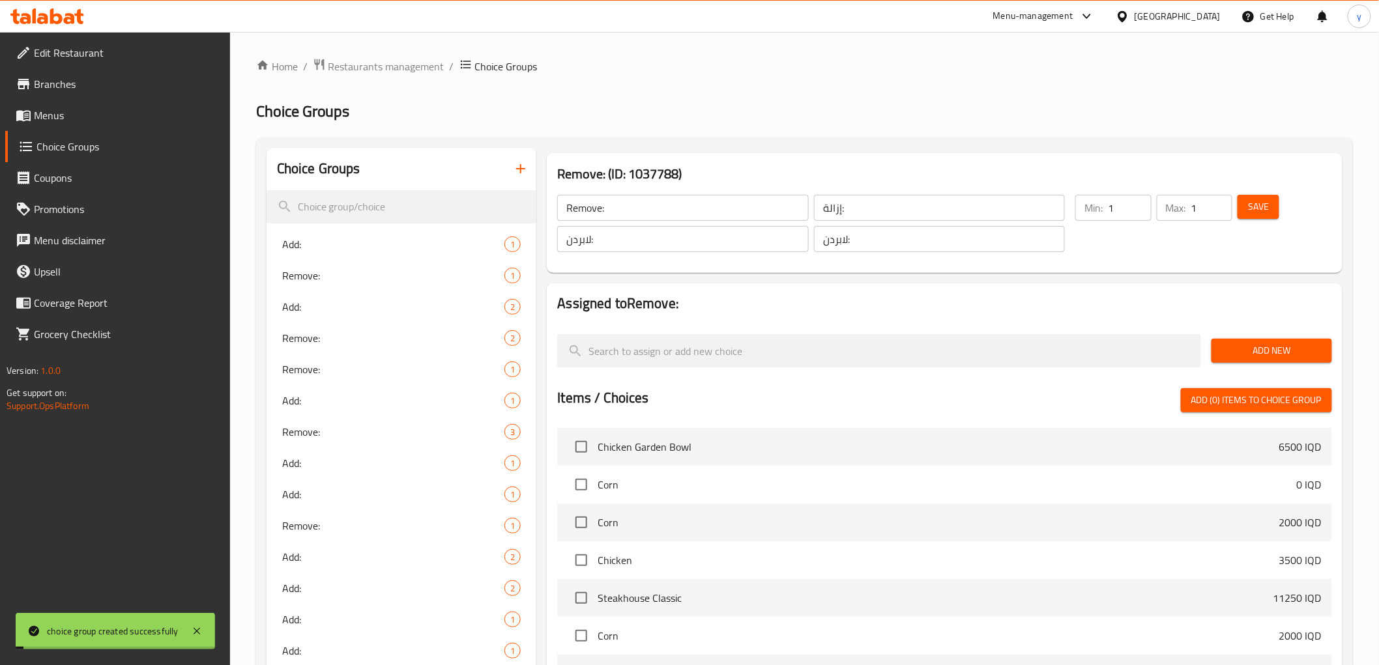
click at [1266, 329] on div "Add New" at bounding box center [1271, 351] width 131 height 44
click at [1262, 338] on div "Add New" at bounding box center [1271, 351] width 131 height 44
click at [1253, 347] on span "Add New" at bounding box center [1272, 351] width 100 height 16
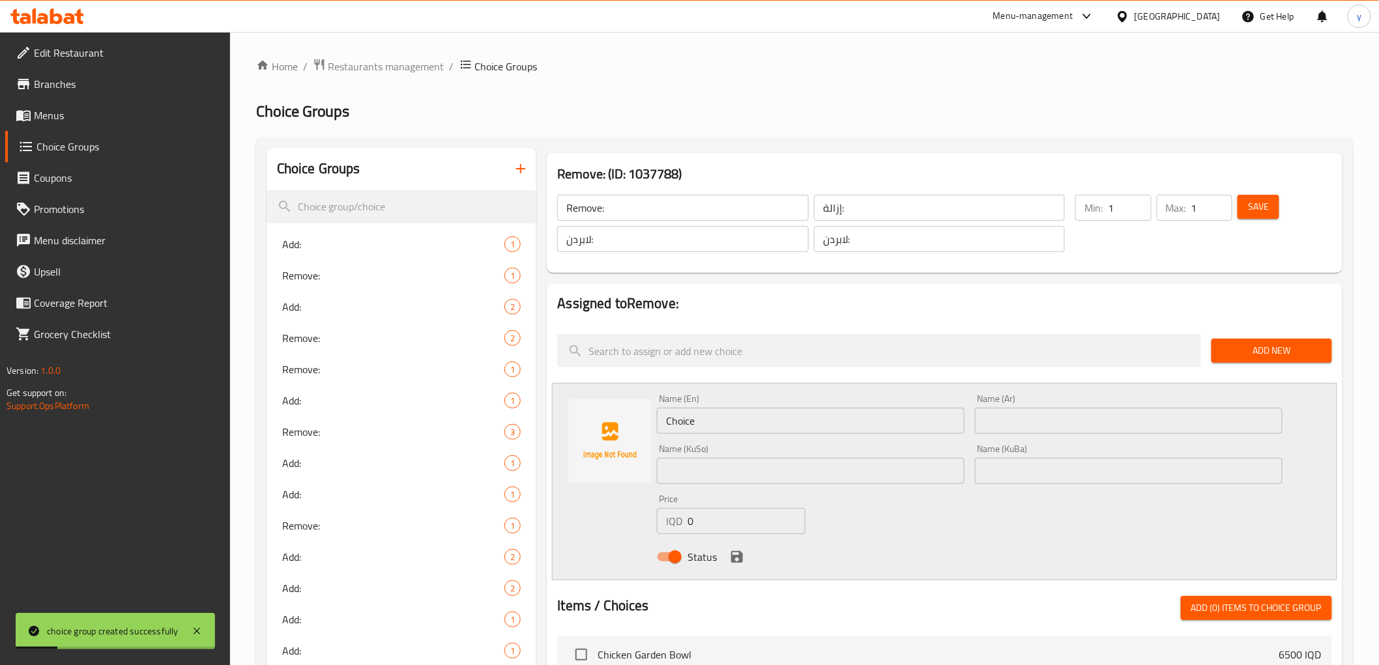
click at [778, 417] on input "Choice" at bounding box center [811, 421] width 308 height 26
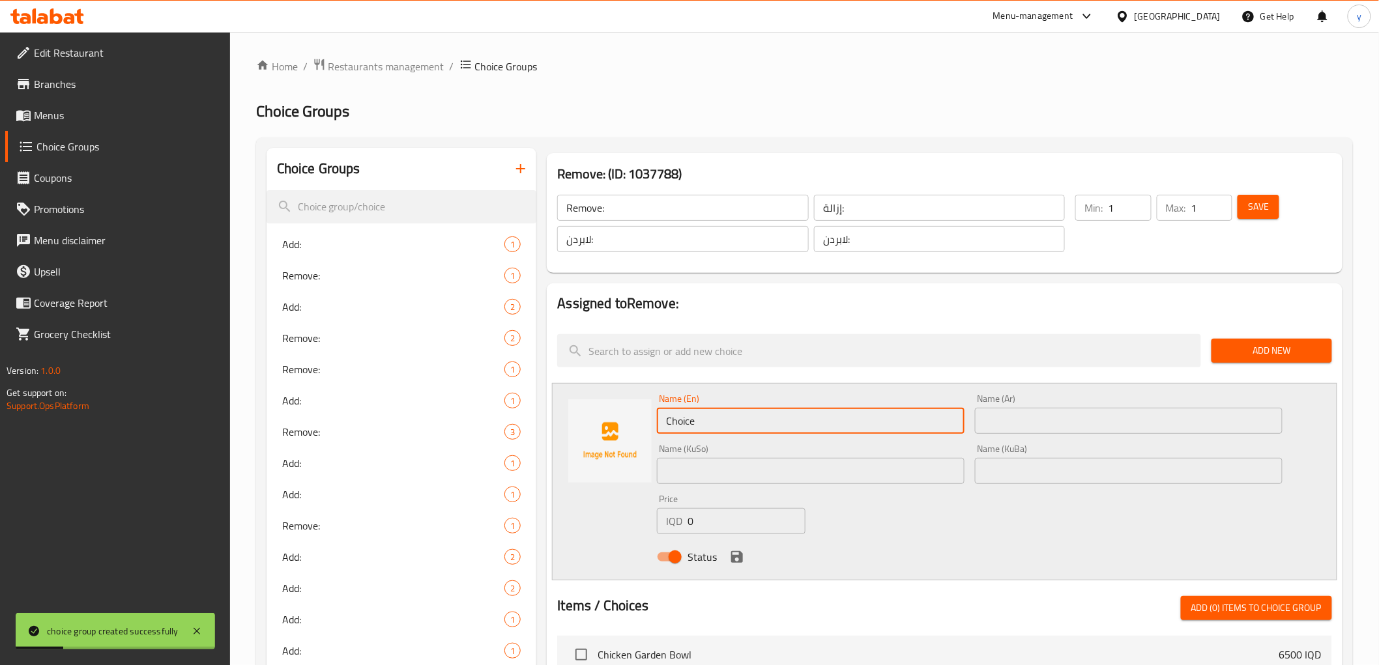
click at [778, 417] on input "Choice" at bounding box center [811, 421] width 308 height 26
paste input "Onion Halloumi Chees"
drag, startPoint x: 692, startPoint y: 422, endPoint x: 805, endPoint y: 420, distance: 112.7
click at [805, 420] on input "Onion Halloumi Cheese" at bounding box center [811, 421] width 308 height 26
type input "Onion"
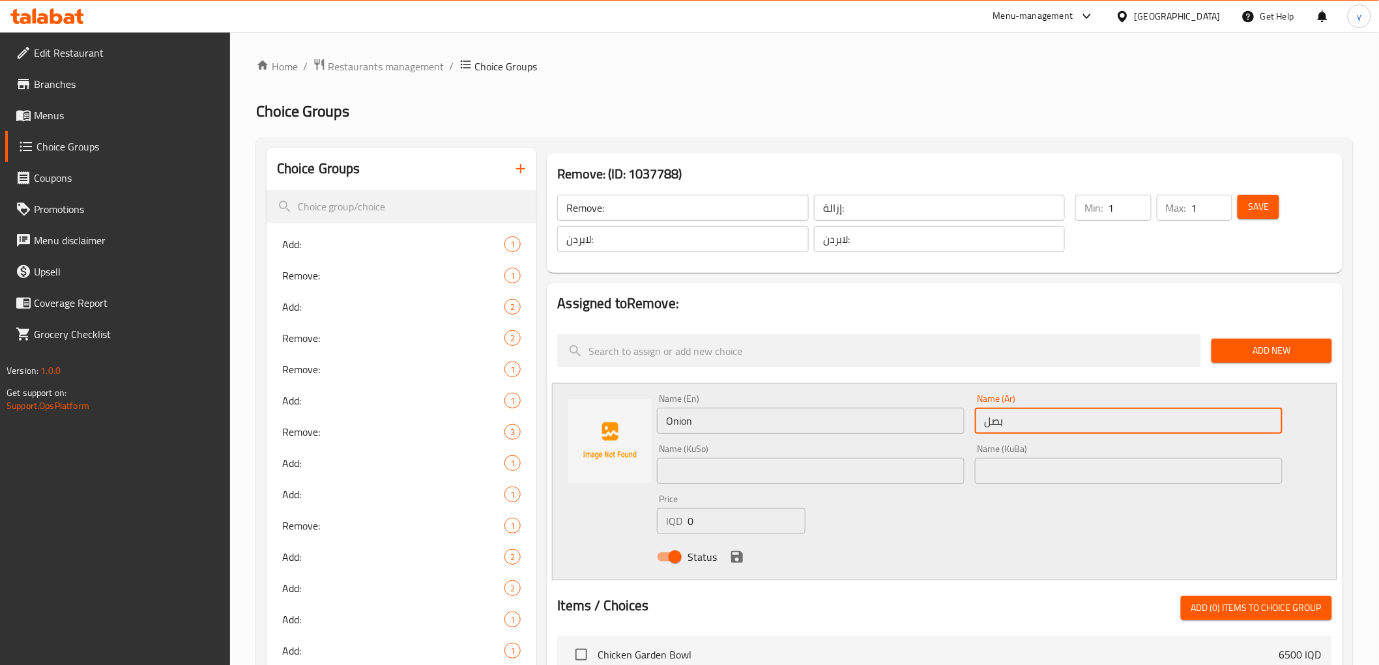
type input "بصل"
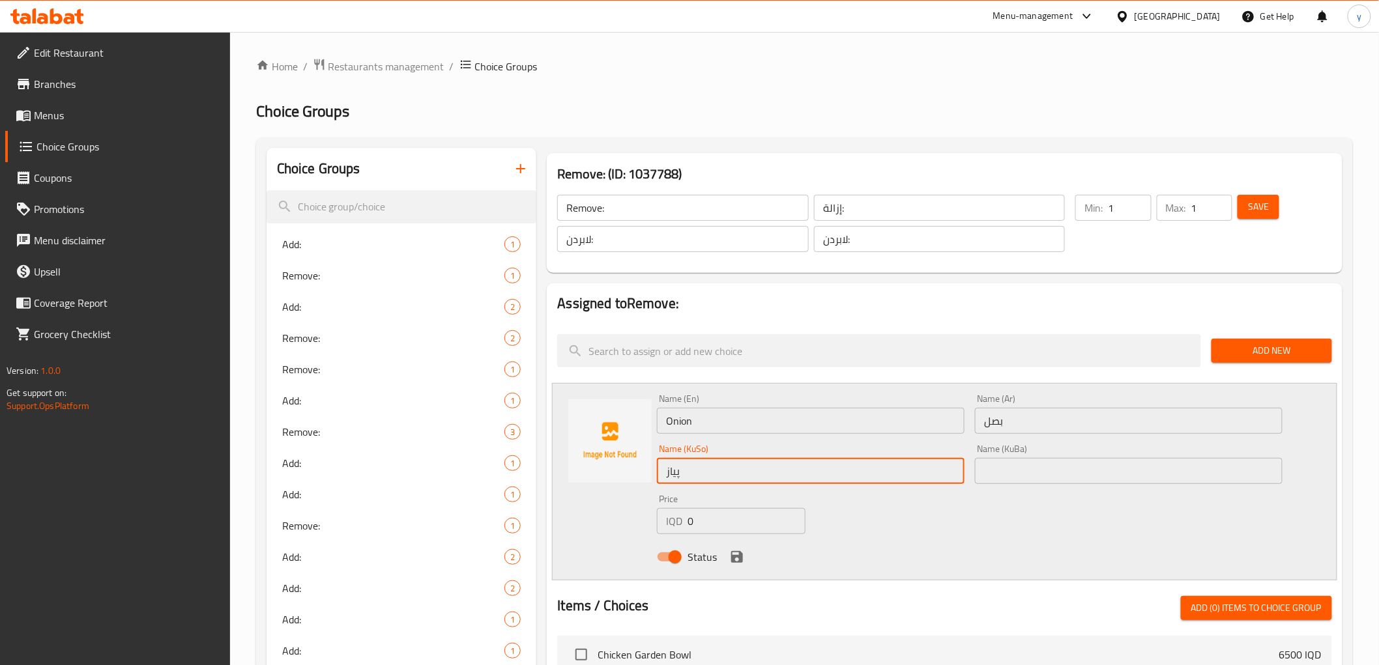
type input "پیاز"
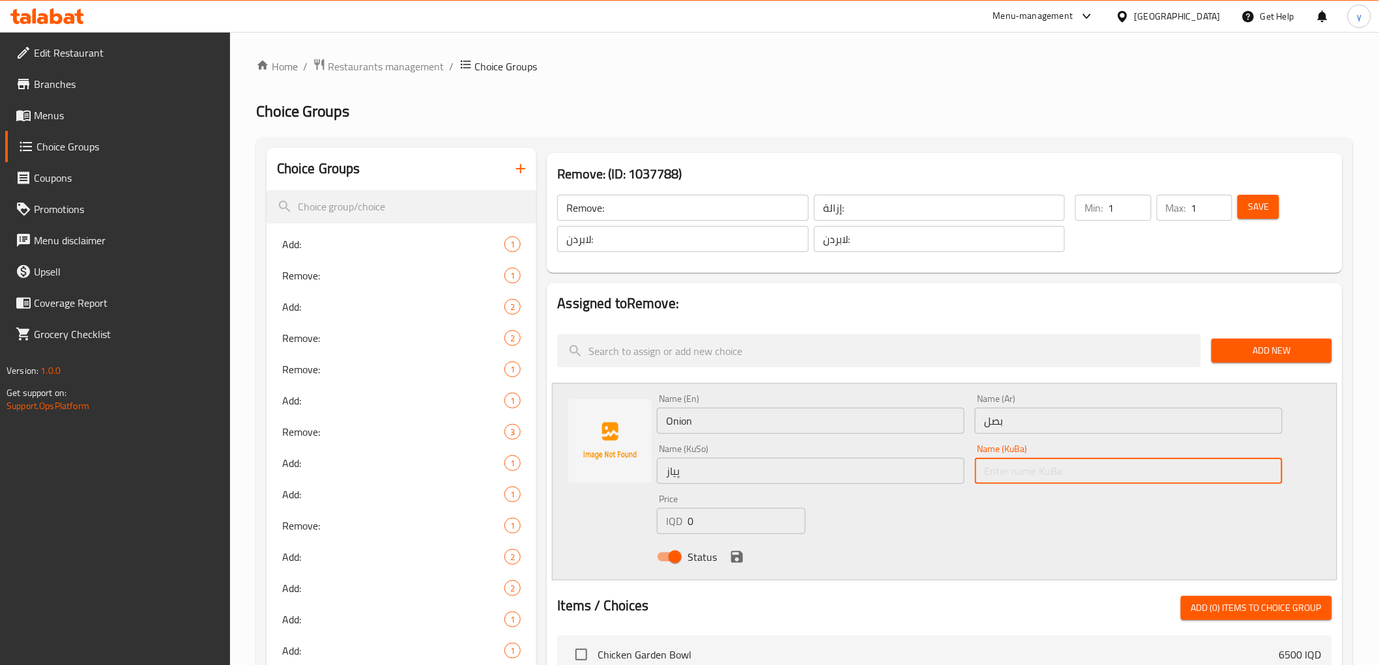
click at [992, 483] on input "text" at bounding box center [1129, 471] width 308 height 26
paste input "پیاز"
type input "پیاز"
click at [735, 549] on icon "save" at bounding box center [737, 557] width 16 height 16
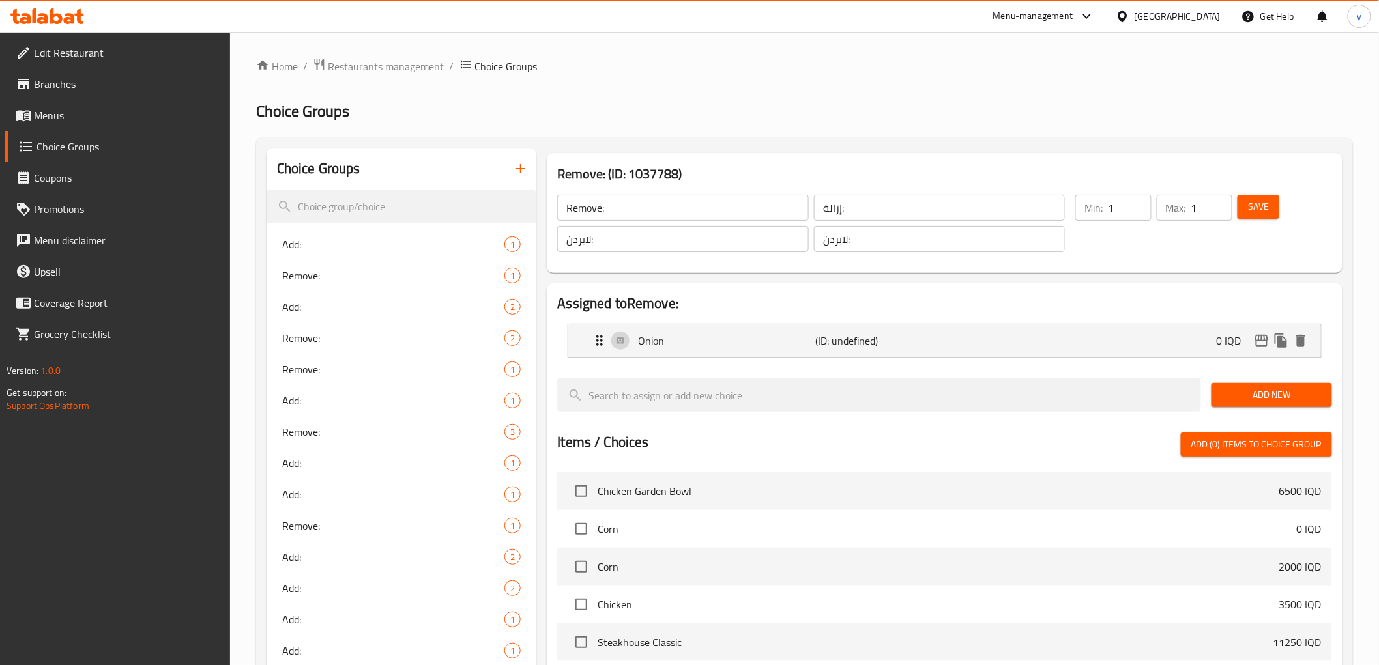
click at [1218, 400] on button "Add New" at bounding box center [1271, 395] width 121 height 24
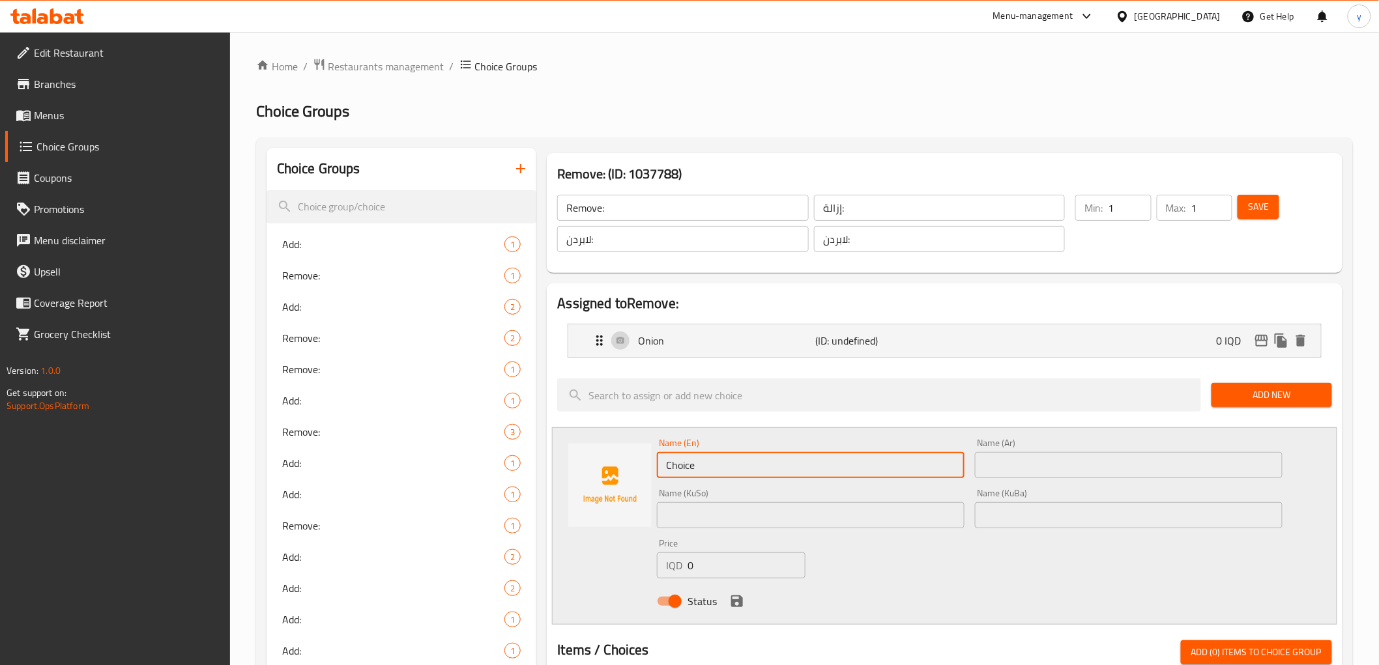
click at [727, 464] on input "Choice" at bounding box center [811, 465] width 308 height 26
paste input "Onion Halloumi Chees"
drag, startPoint x: 695, startPoint y: 463, endPoint x: 630, endPoint y: 465, distance: 64.5
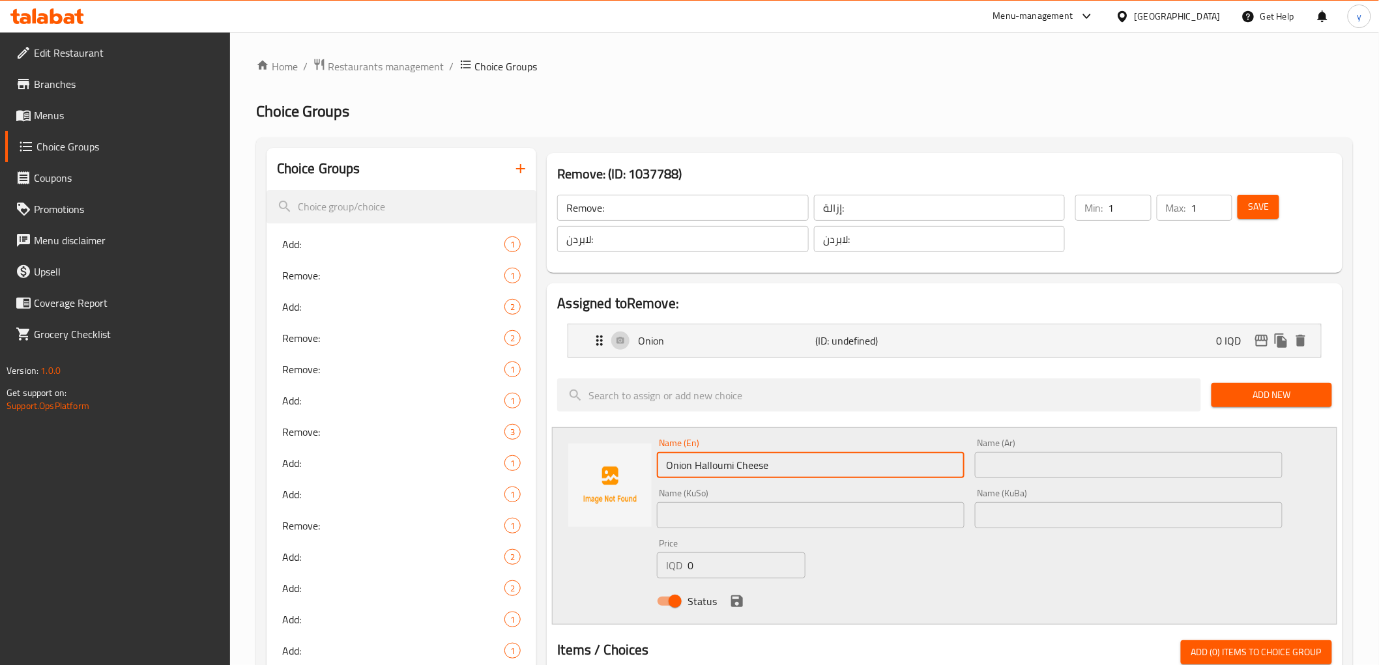
click at [630, 465] on div "Name (En) Onion Halloumi Cheese Name (En) Name (Ar) Name (Ar) Name (KuSo) Name …" at bounding box center [944, 525] width 785 height 197
click at [701, 469] on input "Halloumi Cheese" at bounding box center [811, 465] width 308 height 26
type input "Halloumi Cheese"
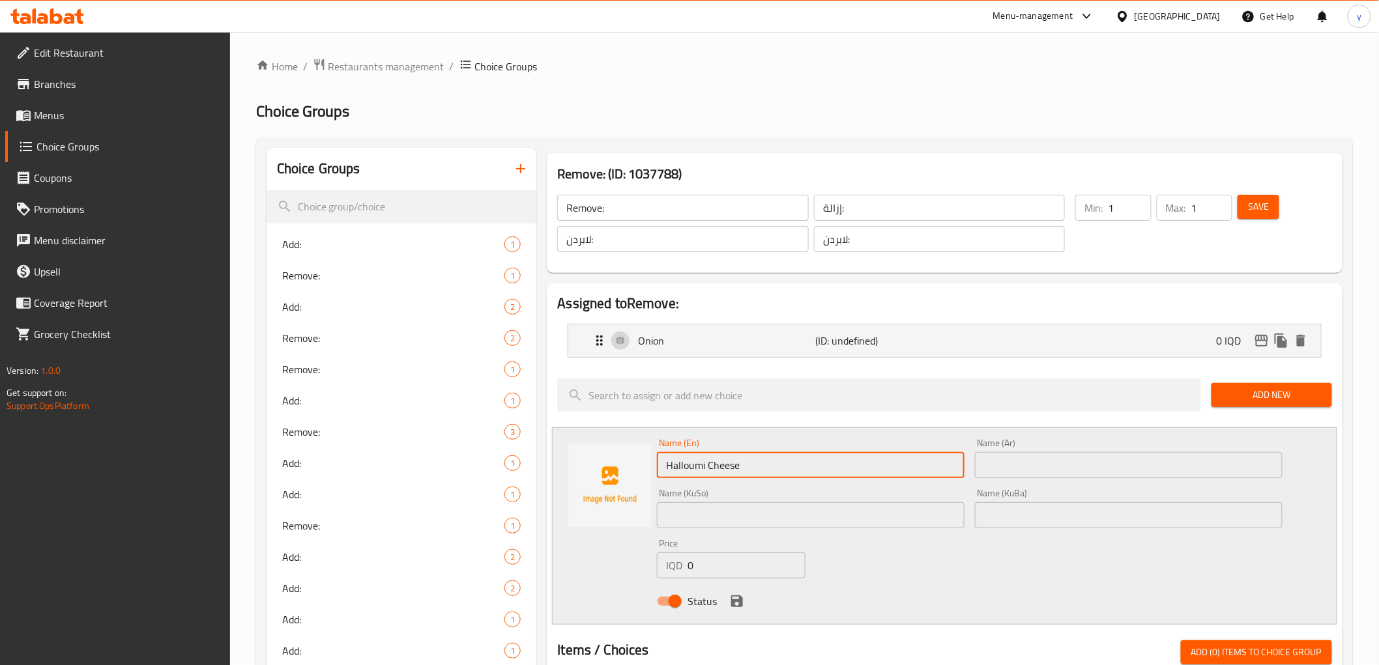
click at [922, 503] on input "text" at bounding box center [811, 515] width 308 height 26
drag, startPoint x: 922, startPoint y: 503, endPoint x: 1003, endPoint y: 504, distance: 81.5
click at [922, 503] on input "text" at bounding box center [811, 515] width 308 height 26
paste input "پەنیری حەللومی"
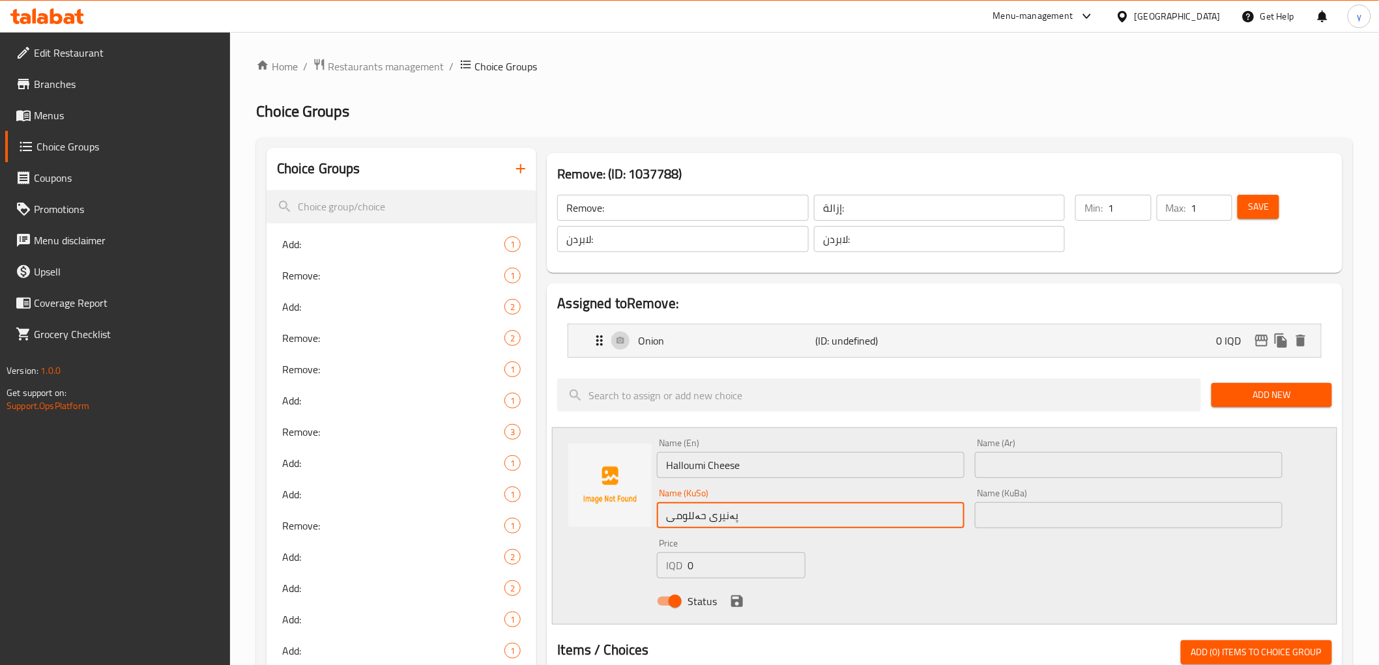
type input "پەنیری حەللومی"
click at [1005, 503] on input "text" at bounding box center [1129, 515] width 308 height 26
paste input "پەنیری حەللومی"
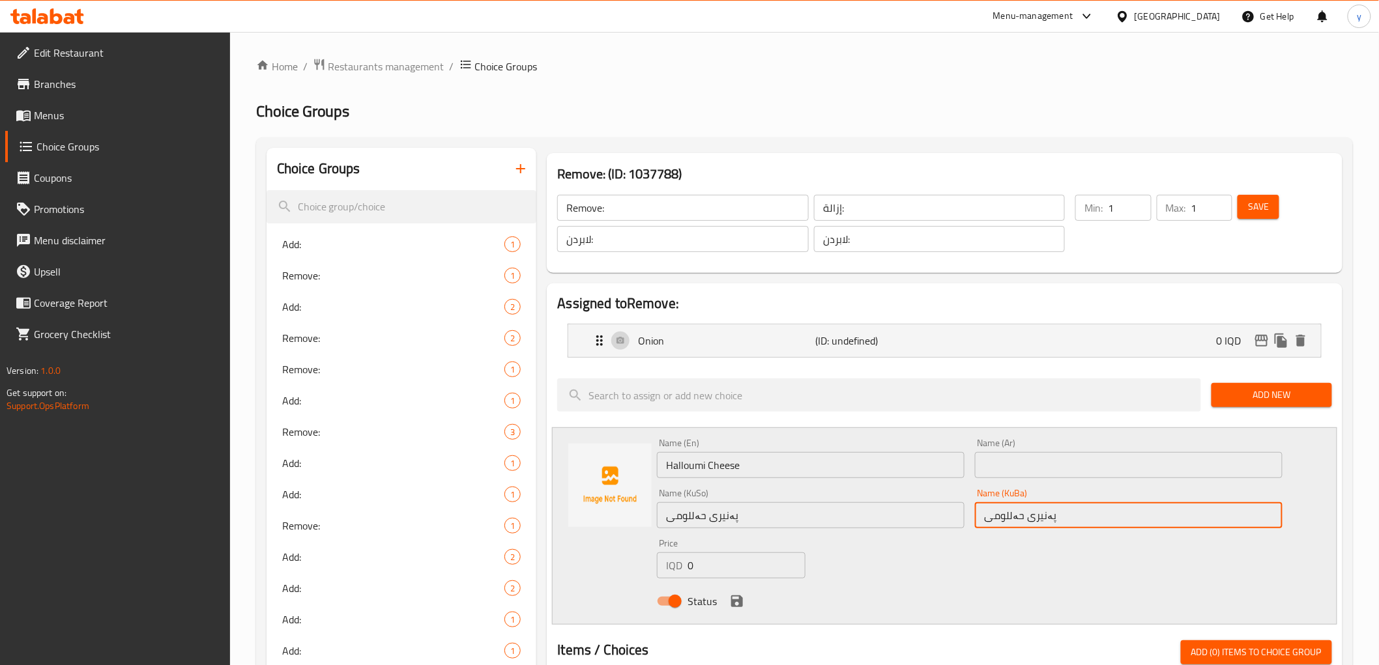
type input "پەنیری حەللومی"
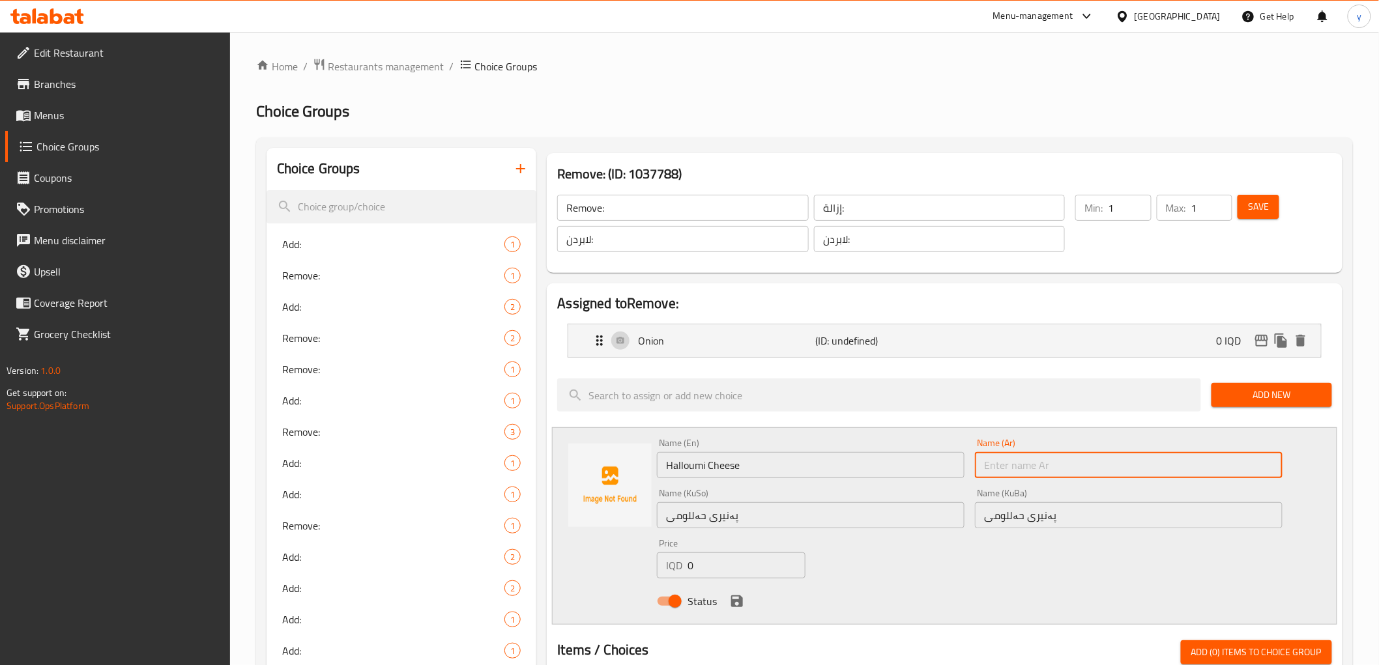
click at [1012, 474] on input "text" at bounding box center [1129, 465] width 308 height 26
paste input "جبنة حلوم"
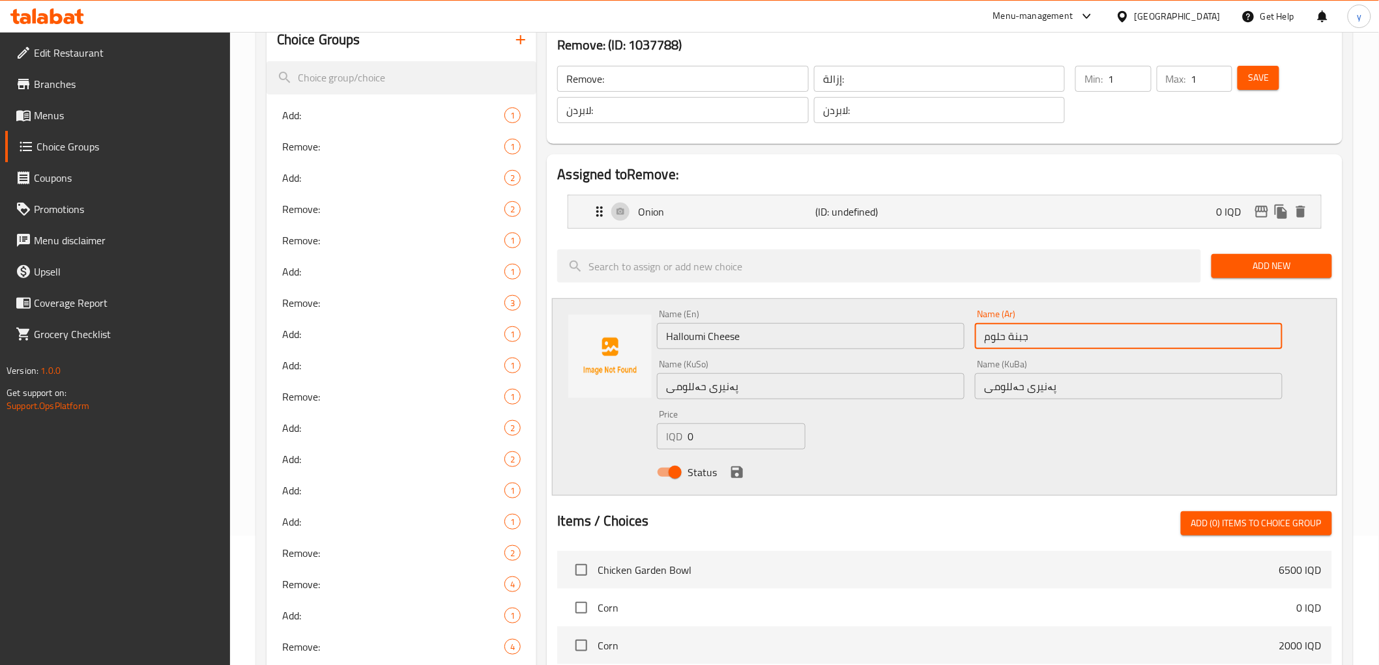
scroll to position [289, 0]
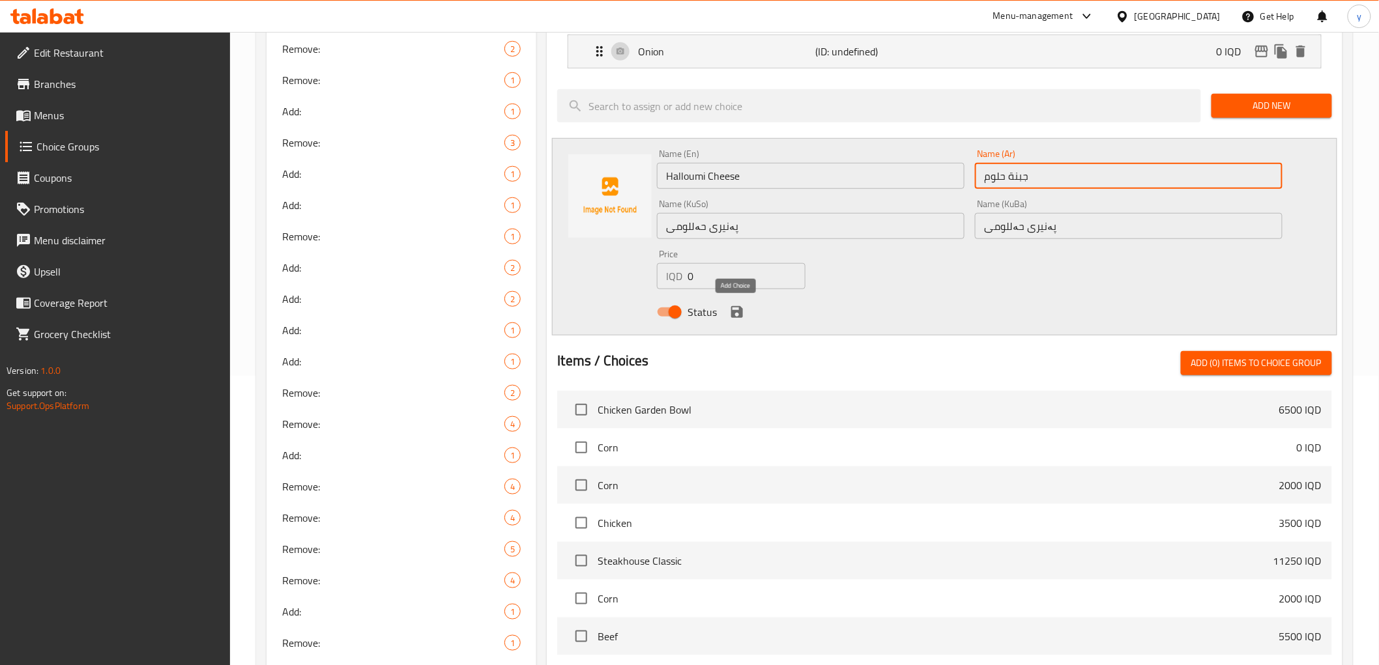
type input "جبنة حلوم"
click at [732, 315] on icon "save" at bounding box center [737, 312] width 12 height 12
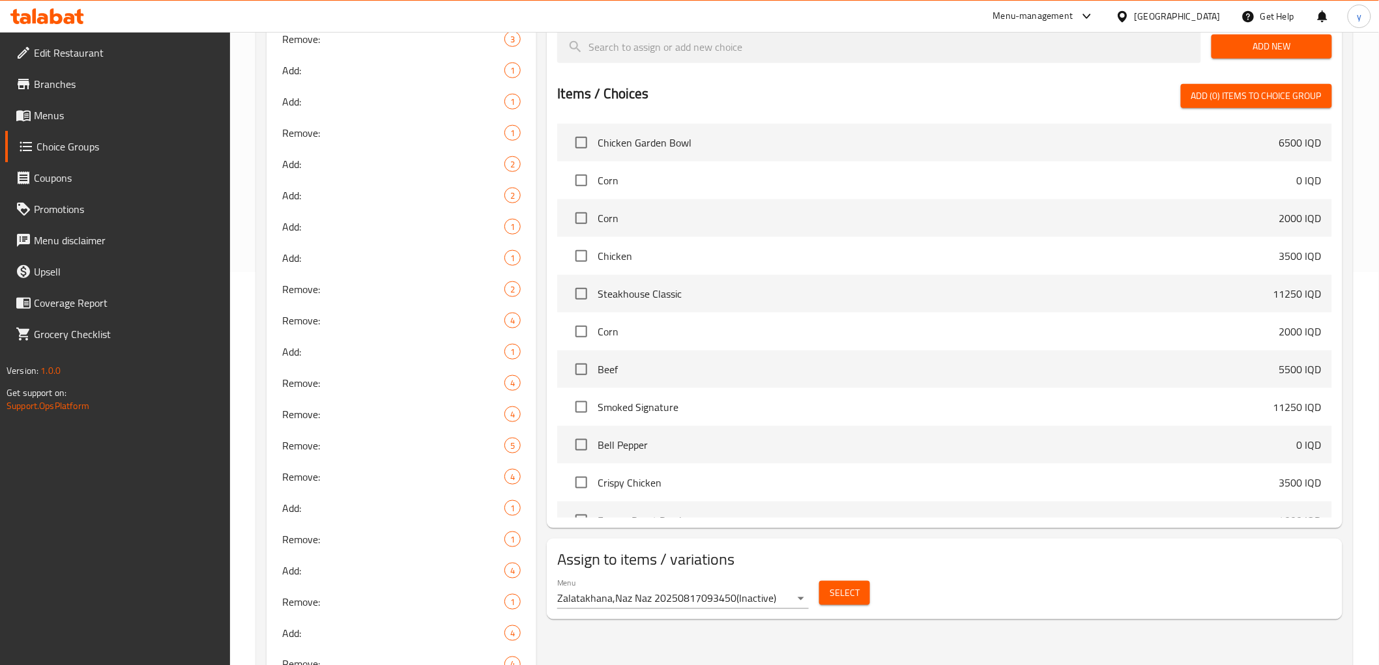
scroll to position [579, 0]
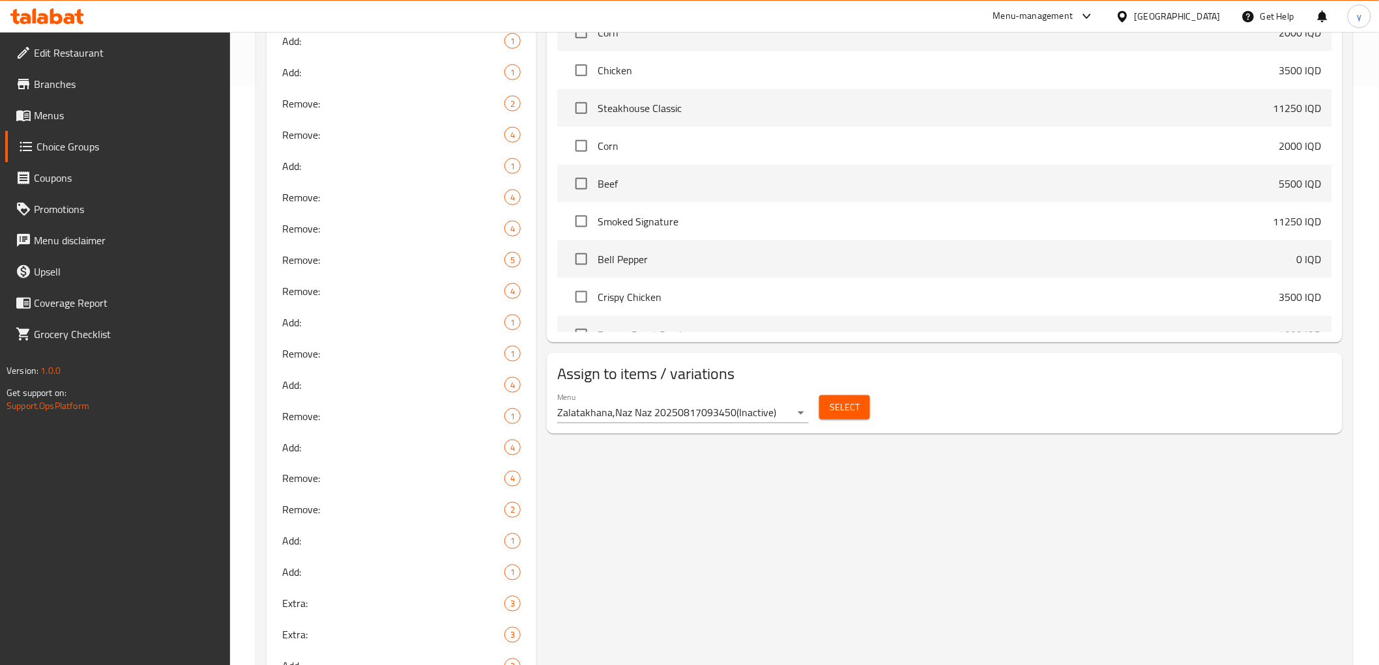
click at [847, 408] on span "Select" at bounding box center [844, 407] width 30 height 16
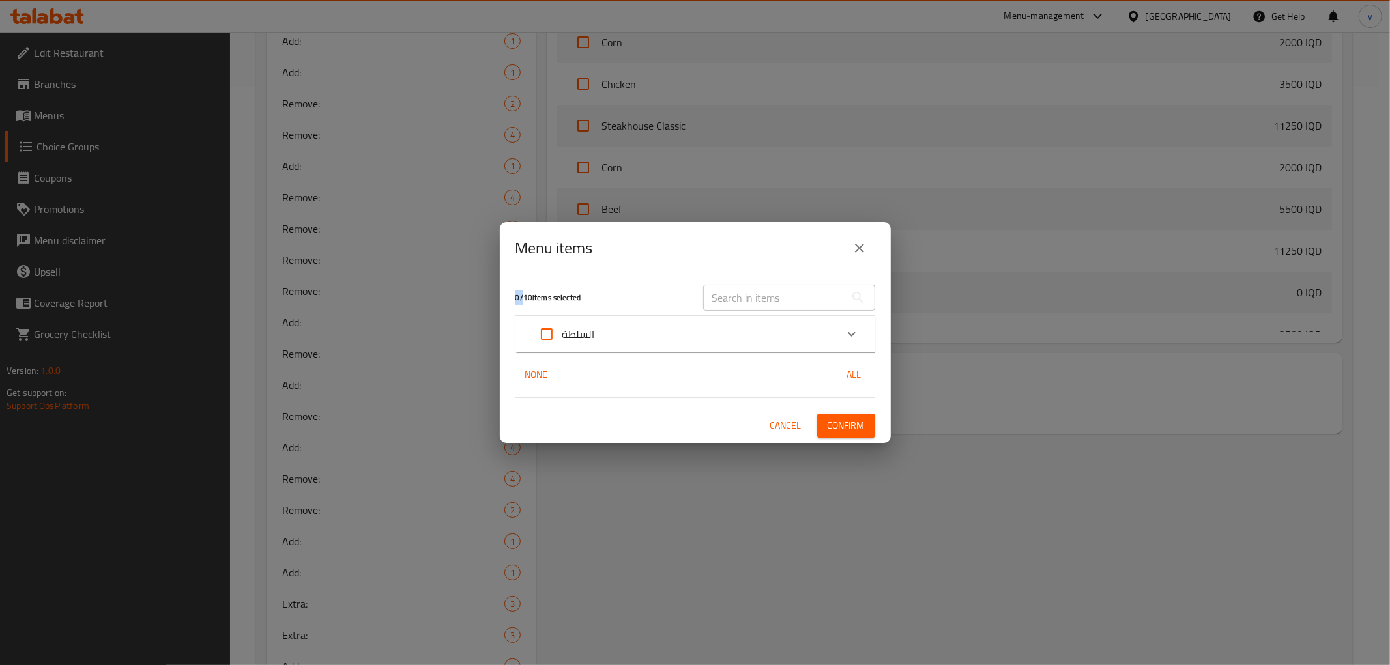
click at [848, 252] on button "close" at bounding box center [859, 248] width 31 height 31
click at [848, 285] on span "Bell Pepper" at bounding box center [948, 293] width 695 height 16
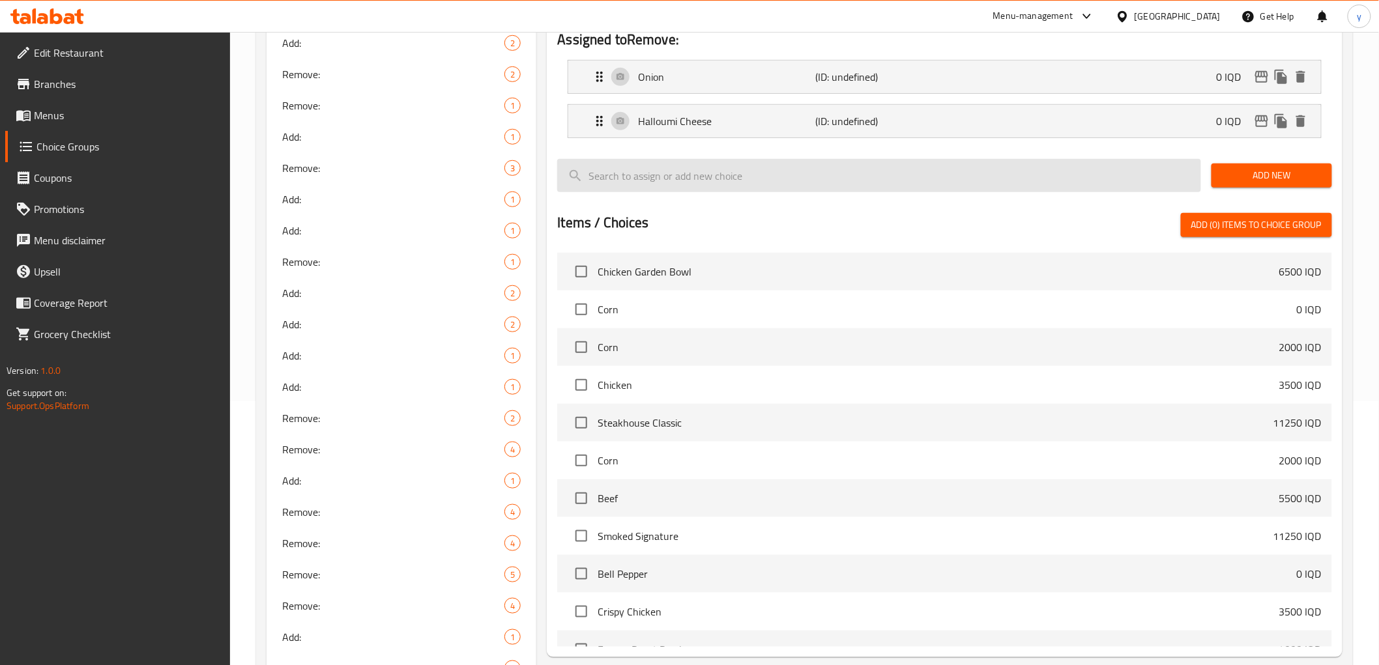
scroll to position [145, 0]
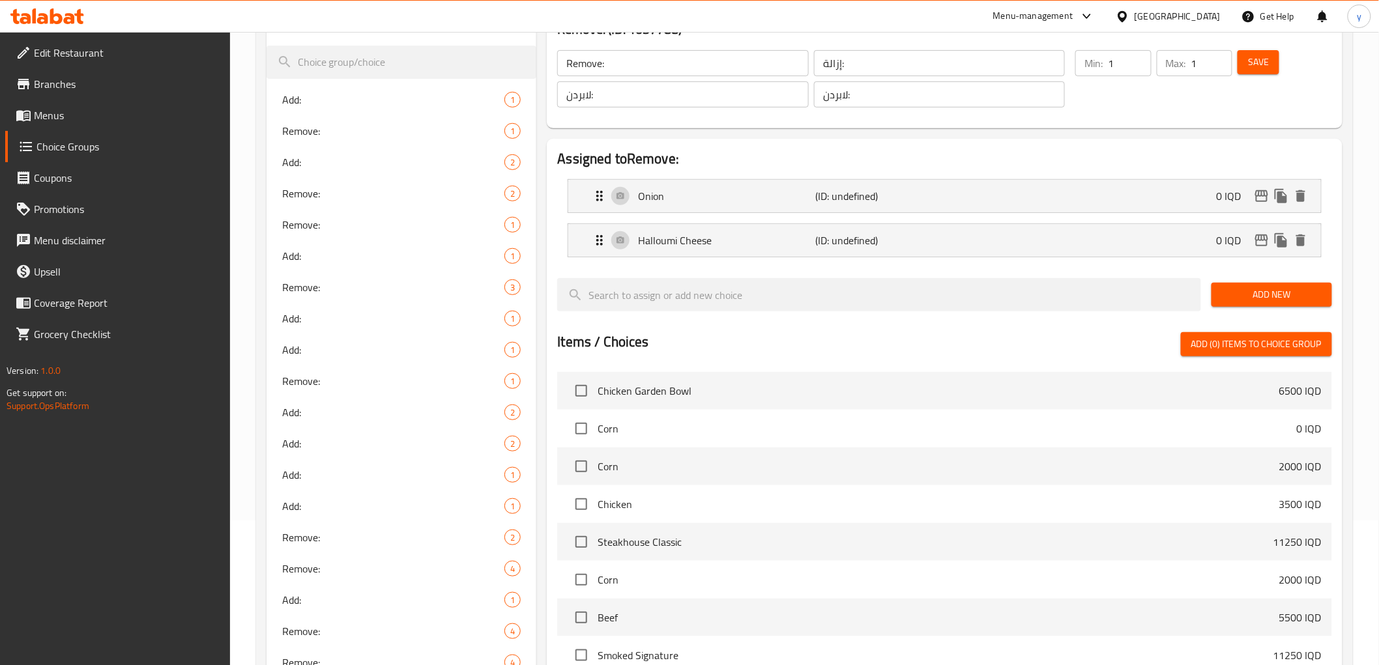
click at [1267, 70] on span "Save" at bounding box center [1258, 62] width 21 height 16
type input "0"
click at [1142, 66] on input "0" at bounding box center [1129, 63] width 43 height 26
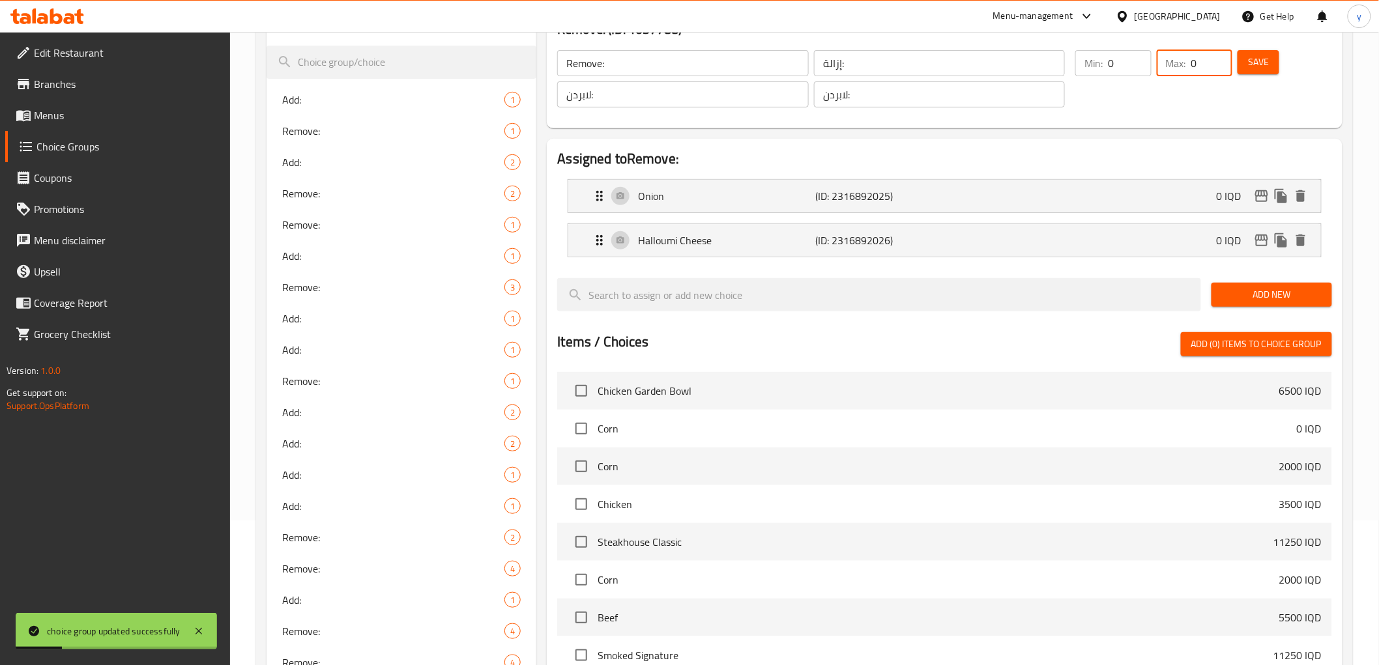
type input "0"
click at [1216, 66] on input "0" at bounding box center [1211, 63] width 41 height 26
click at [1254, 61] on span "Save" at bounding box center [1258, 62] width 21 height 16
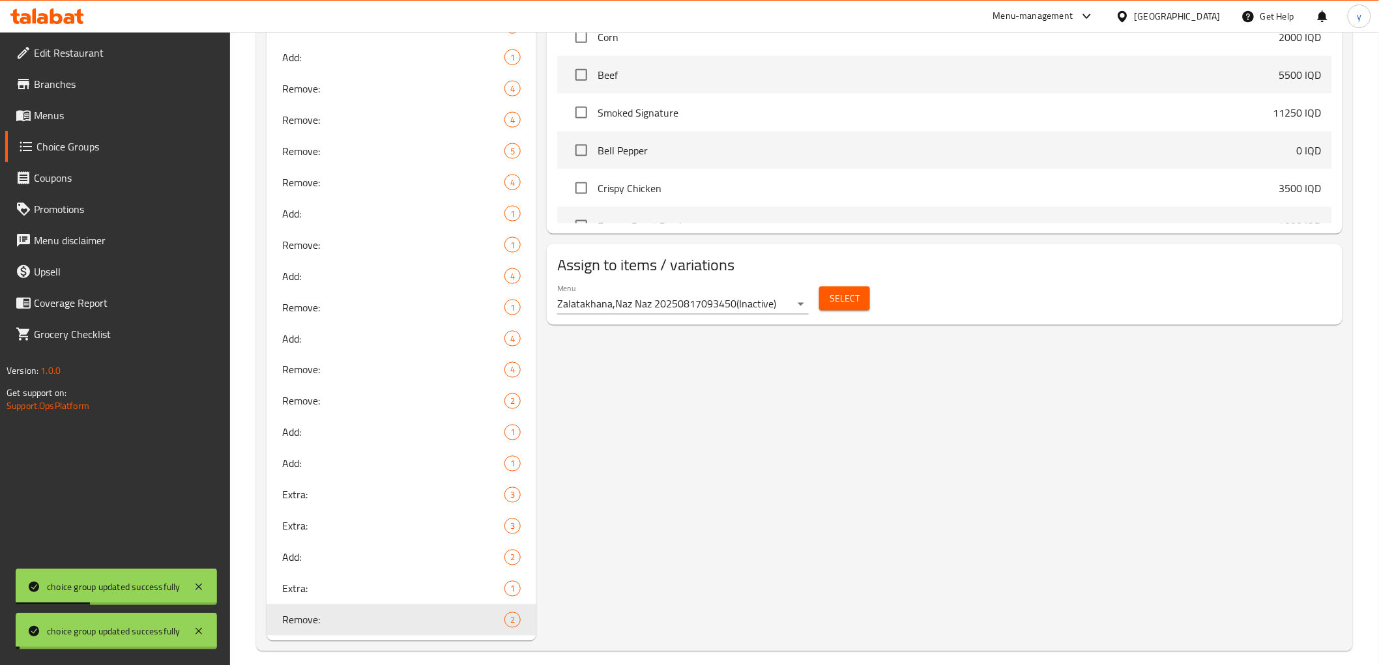
scroll to position [699, 0]
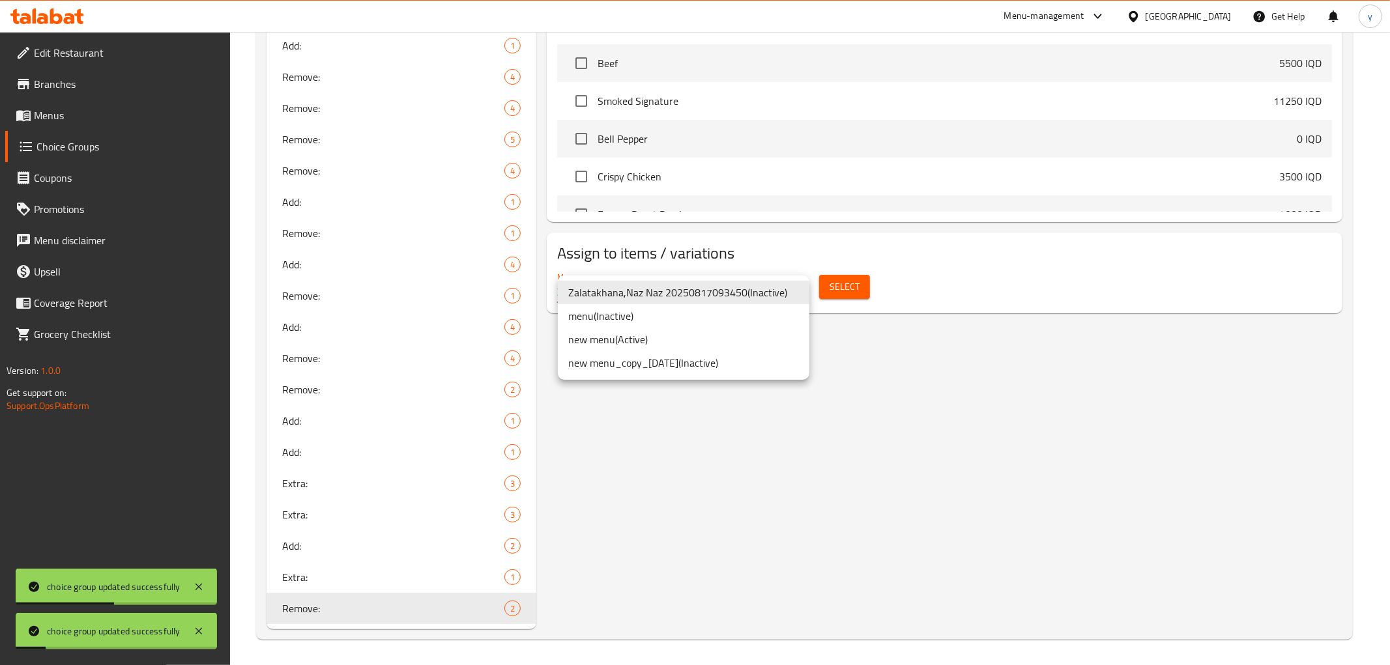
click at [732, 323] on li "menu ( Inactive )" at bounding box center [684, 315] width 252 height 23
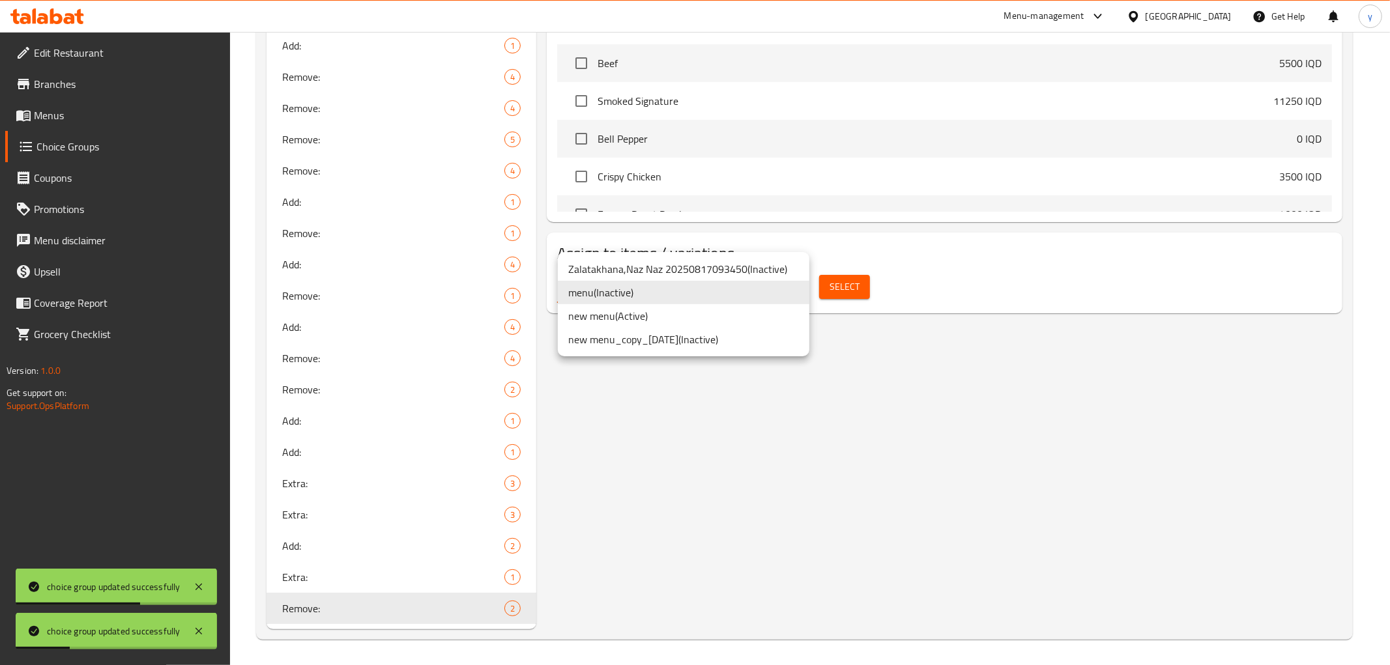
click at [726, 321] on li "new menu ( Active )" at bounding box center [684, 315] width 252 height 23
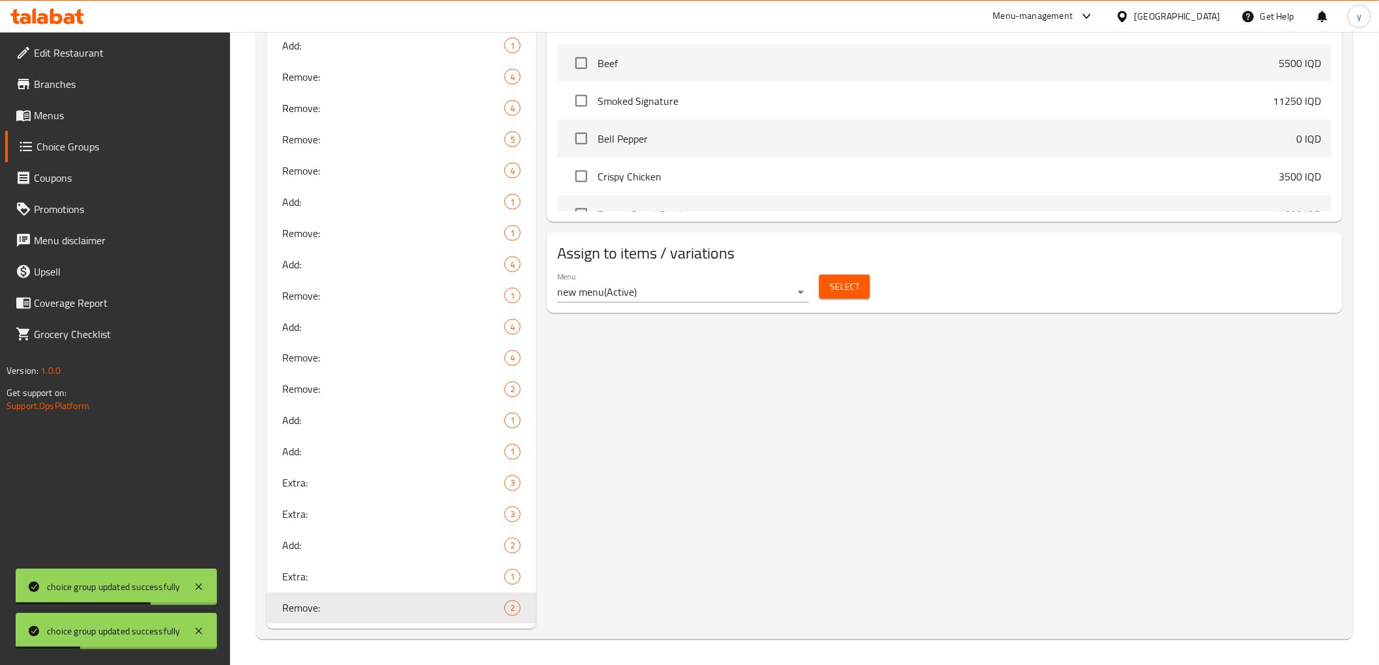
click at [834, 284] on span "Select" at bounding box center [844, 287] width 30 height 16
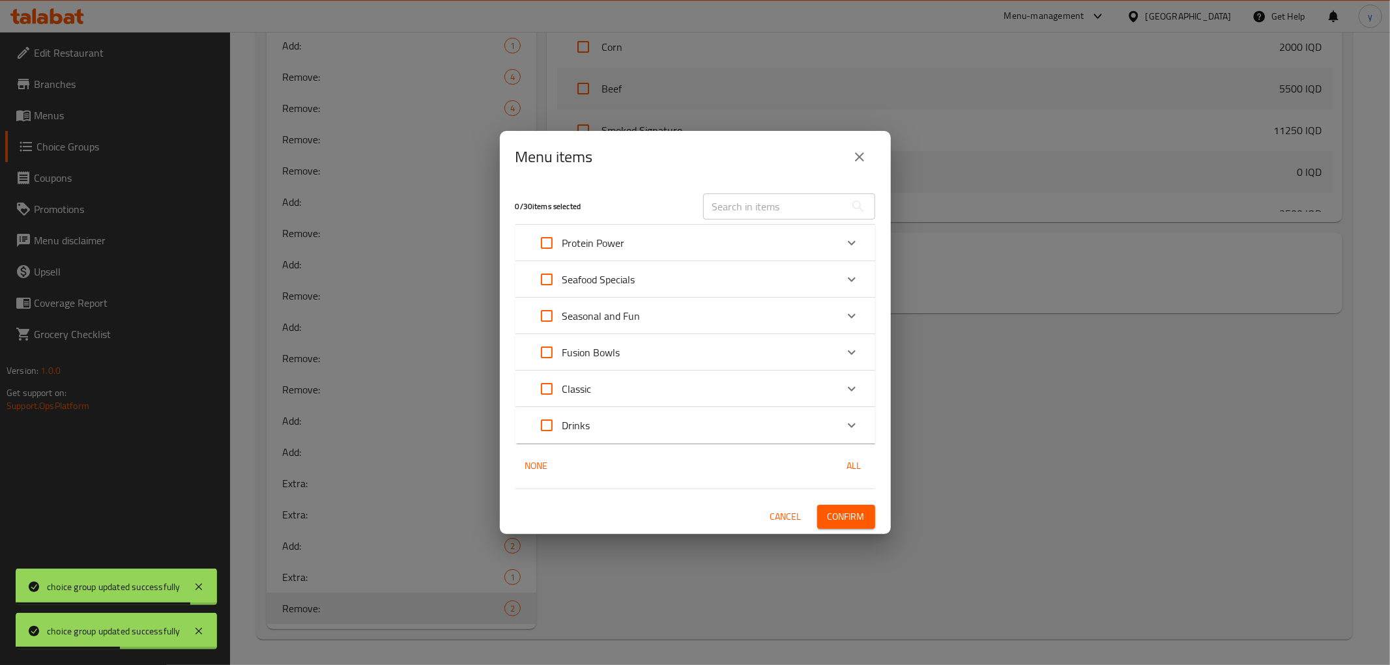
click at [734, 343] on div "Fusion Bowls" at bounding box center [683, 352] width 305 height 31
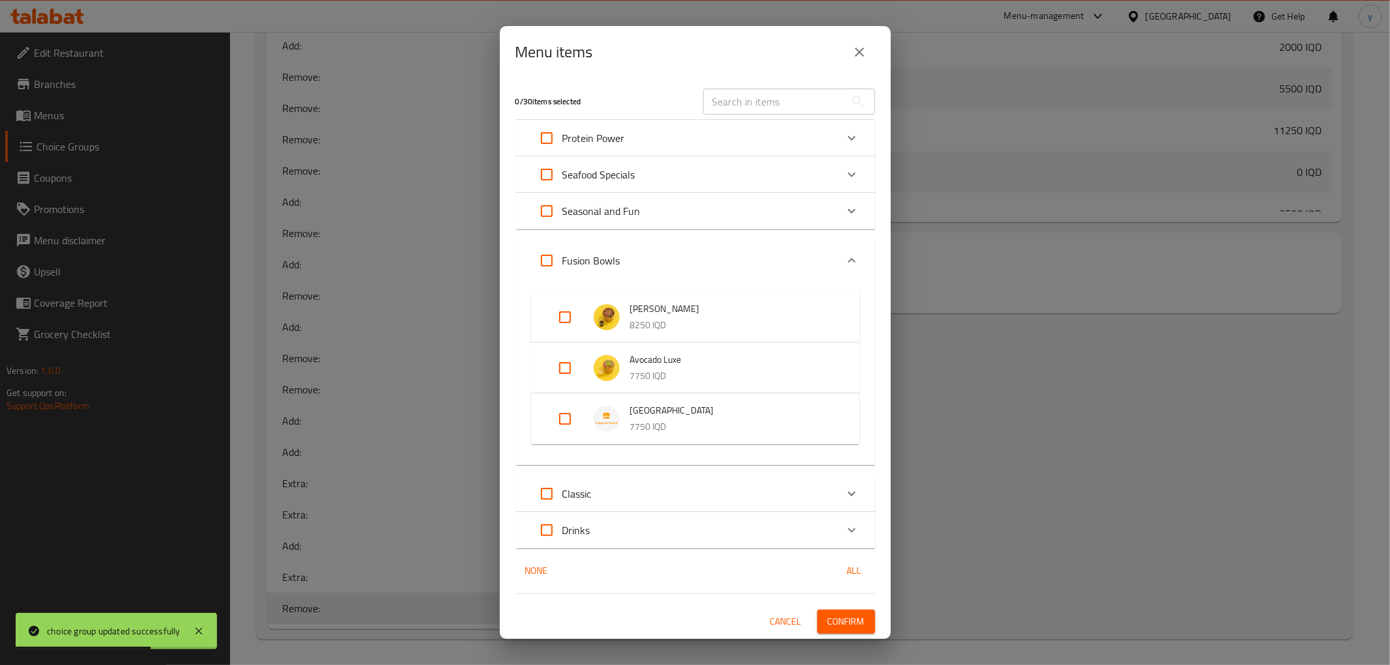
click at [576, 315] on input "Expand" at bounding box center [564, 317] width 31 height 31
checkbox input "true"
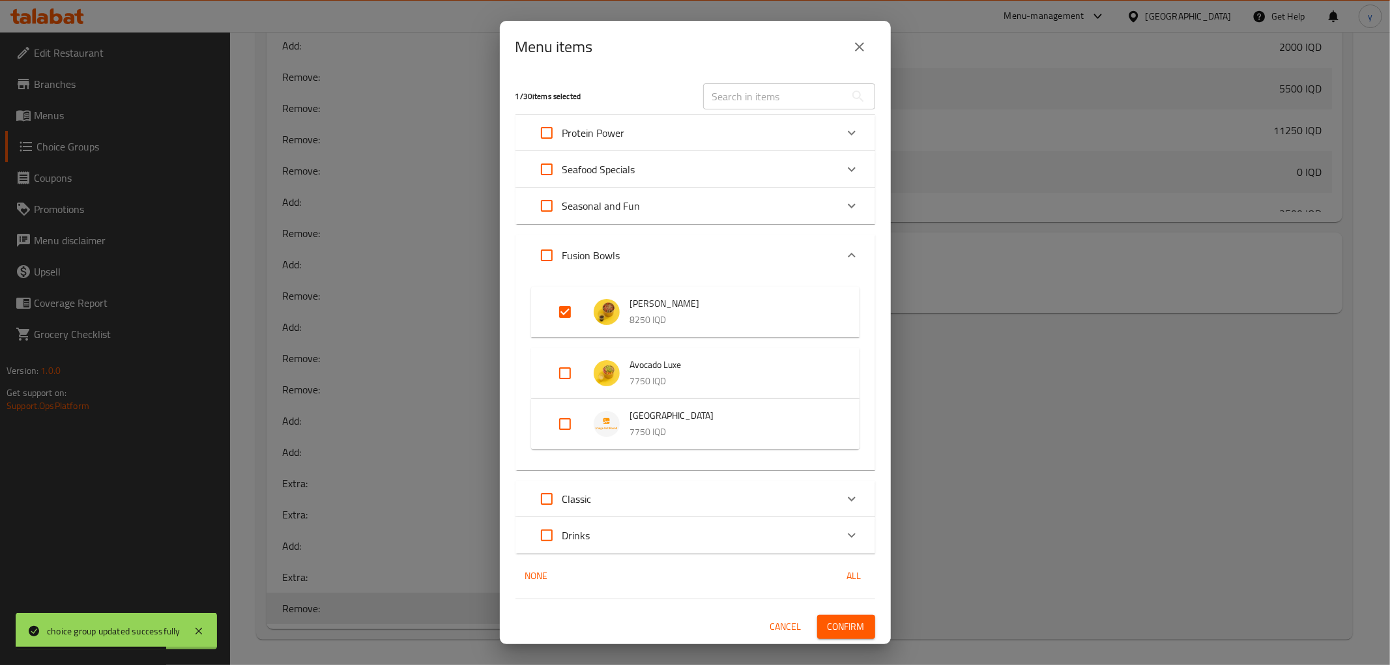
click at [842, 611] on div "1 / 30 items selected ​ Protein Power Chicken Garden Bowl 6500 IQD Steakhouse C…" at bounding box center [695, 358] width 391 height 571
click at [839, 613] on div "1 / 30 items selected ​ Protein Power Chicken Garden Bowl 6500 IQD Steakhouse C…" at bounding box center [695, 358] width 391 height 571
click at [852, 626] on span "Confirm" at bounding box center [846, 627] width 37 height 16
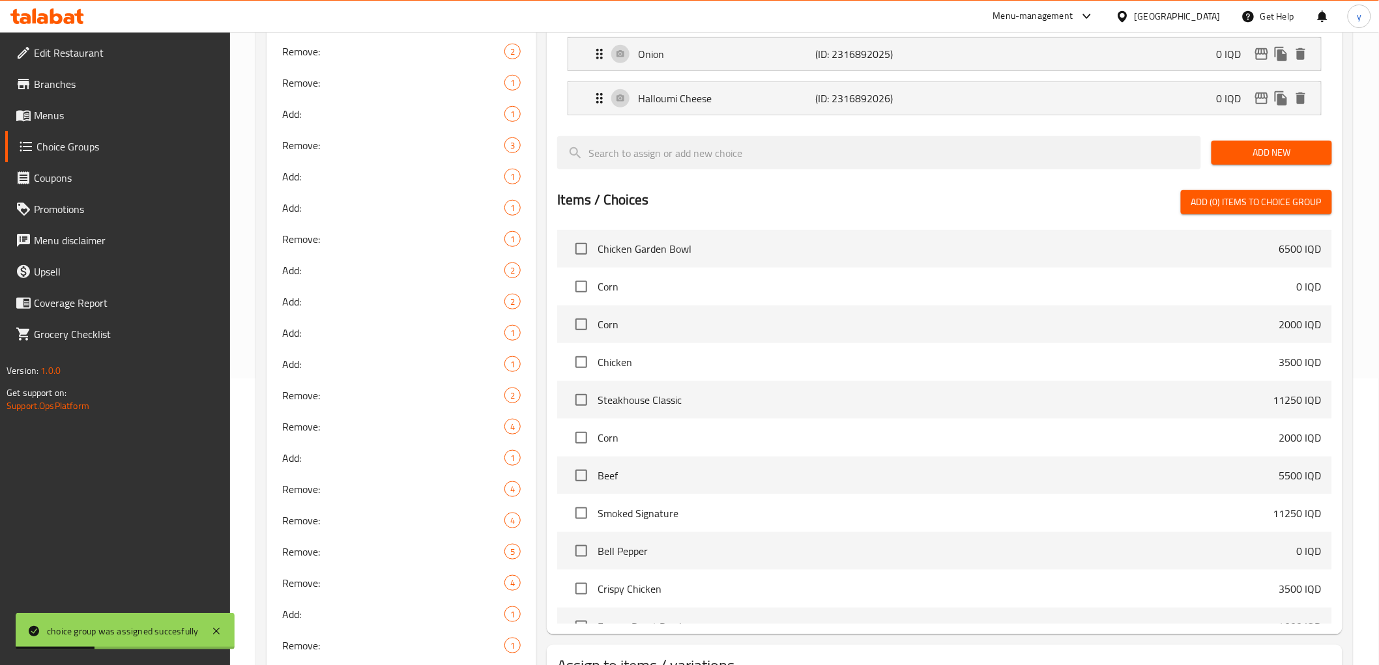
scroll to position [0, 0]
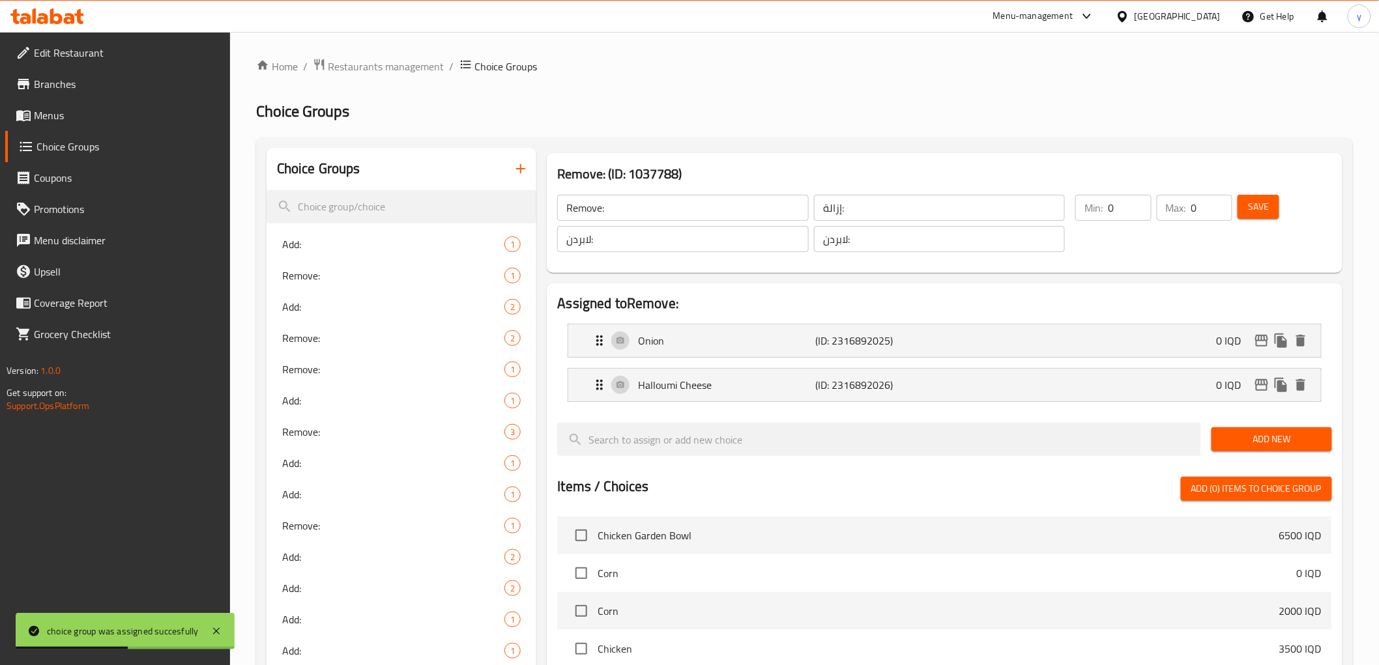
click at [596, 207] on input "Remove:" at bounding box center [682, 208] width 251 height 26
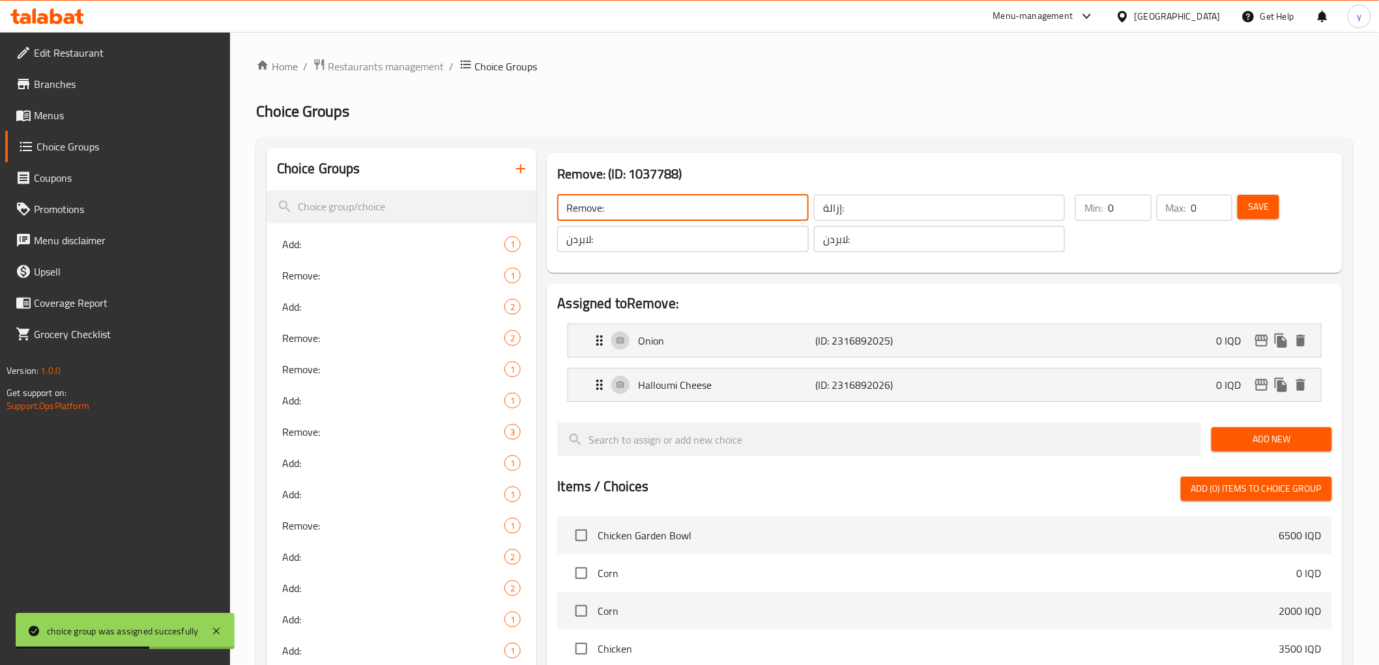
click at [818, 215] on input "إزالة:" at bounding box center [939, 208] width 251 height 26
click at [818, 214] on input "إزالة:" at bounding box center [939, 208] width 251 height 26
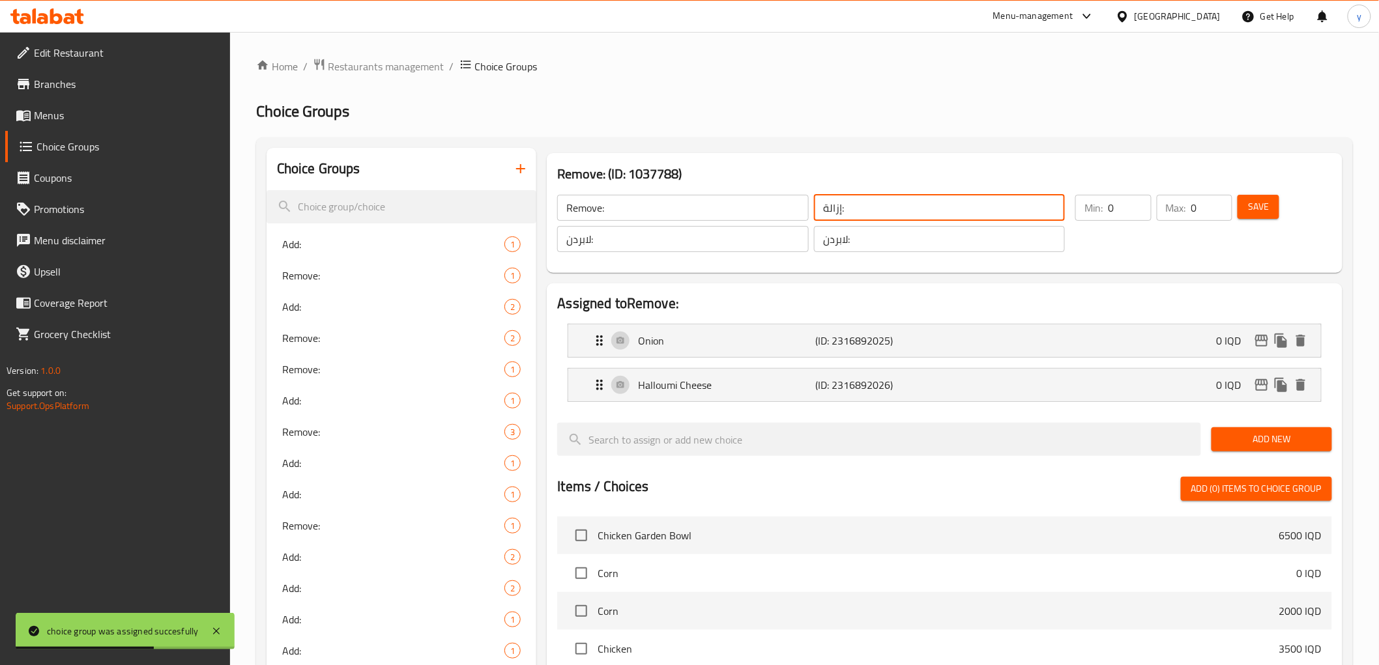
click at [818, 214] on input "إزالة:" at bounding box center [939, 208] width 251 height 26
click at [766, 236] on input "لابردن:" at bounding box center [682, 239] width 251 height 26
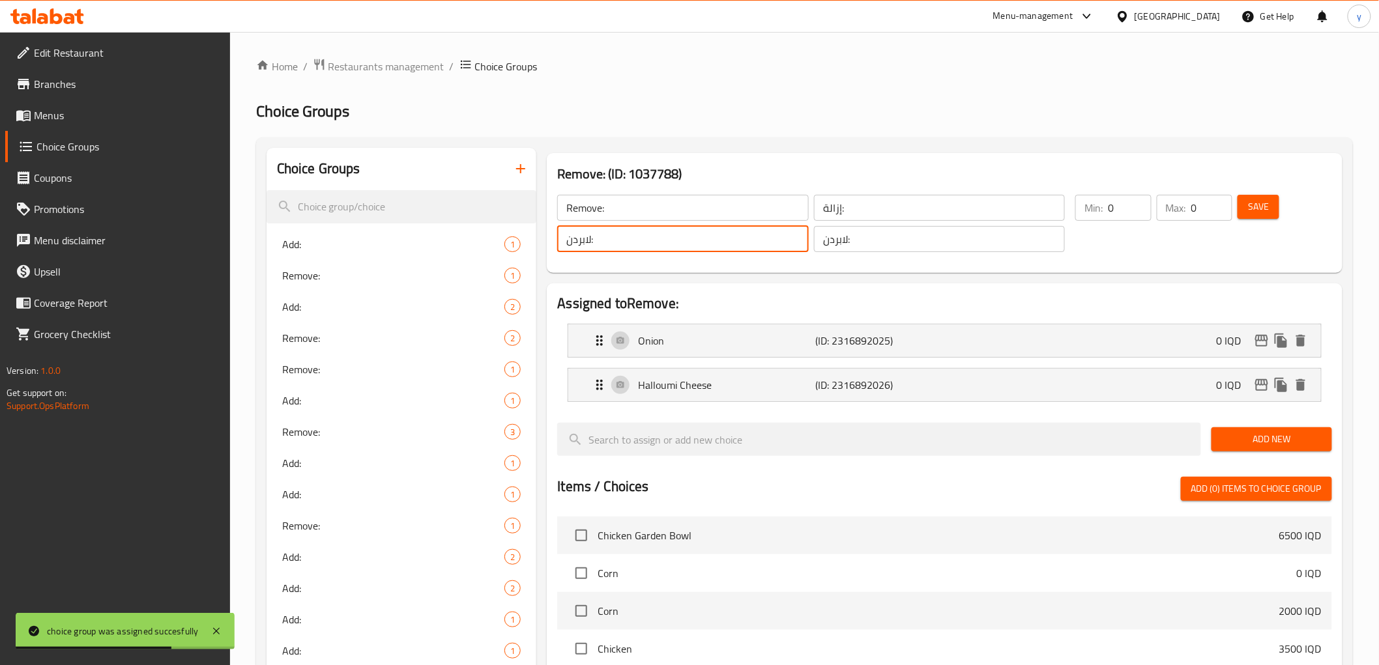
click at [766, 236] on input "لابردن:" at bounding box center [682, 239] width 251 height 26
click at [513, 174] on icon "button" at bounding box center [521, 169] width 16 height 16
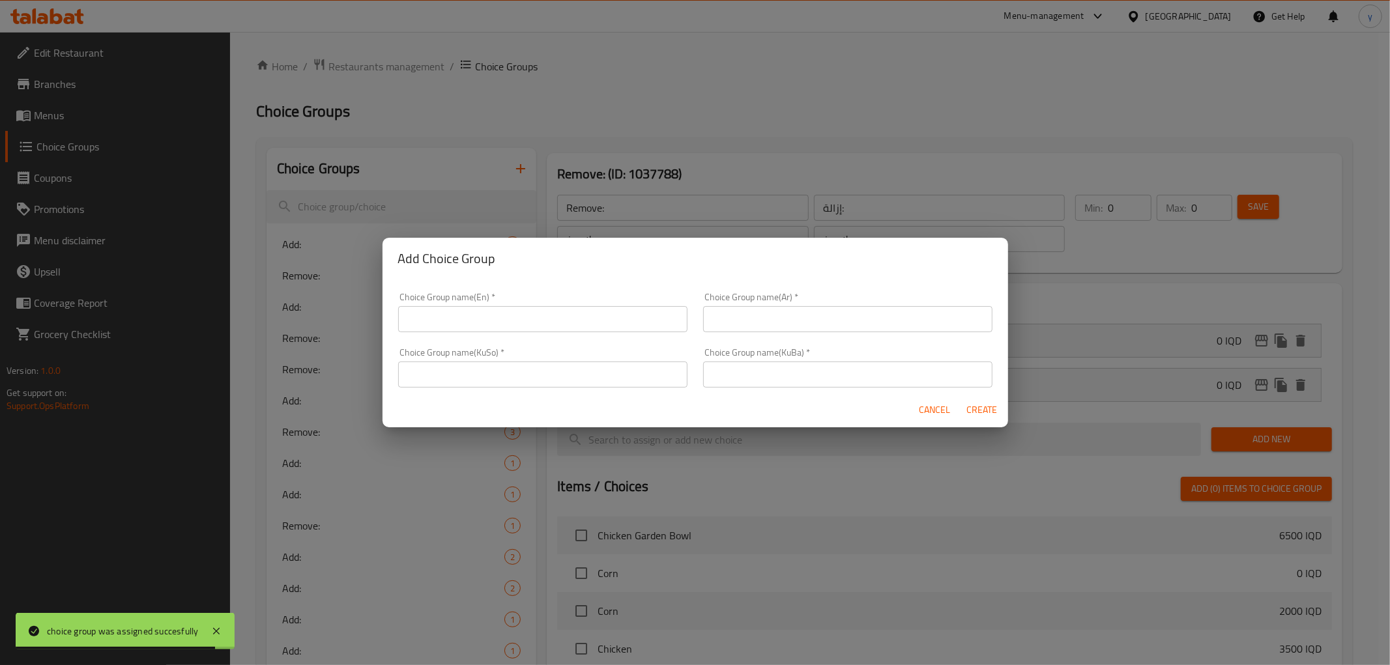
drag, startPoint x: 560, startPoint y: 362, endPoint x: 568, endPoint y: 366, distance: 8.7
click at [560, 362] on input "text" at bounding box center [542, 375] width 289 height 26
paste input "لابردن:"
type input "لابردن:"
click at [771, 369] on input "text" at bounding box center [847, 375] width 289 height 26
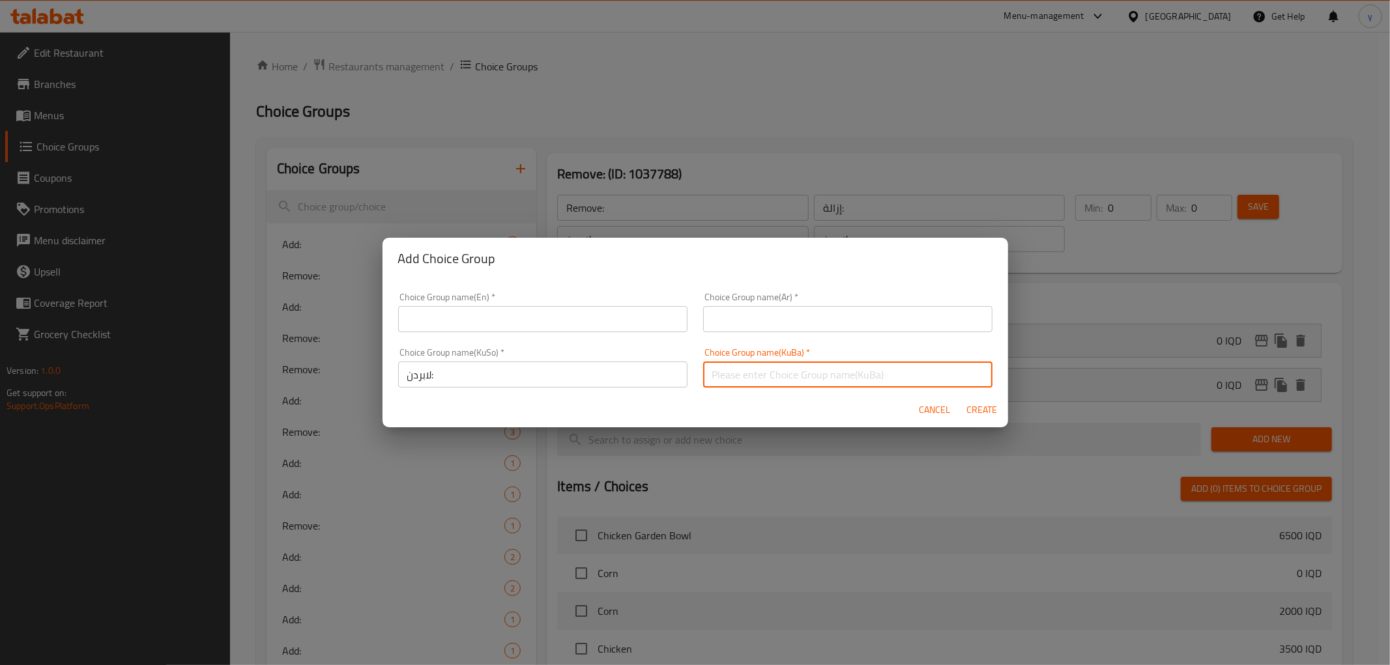
drag, startPoint x: 938, startPoint y: 409, endPoint x: 930, endPoint y: 409, distance: 7.8
click at [938, 409] on span "Cancel" at bounding box center [934, 410] width 31 height 16
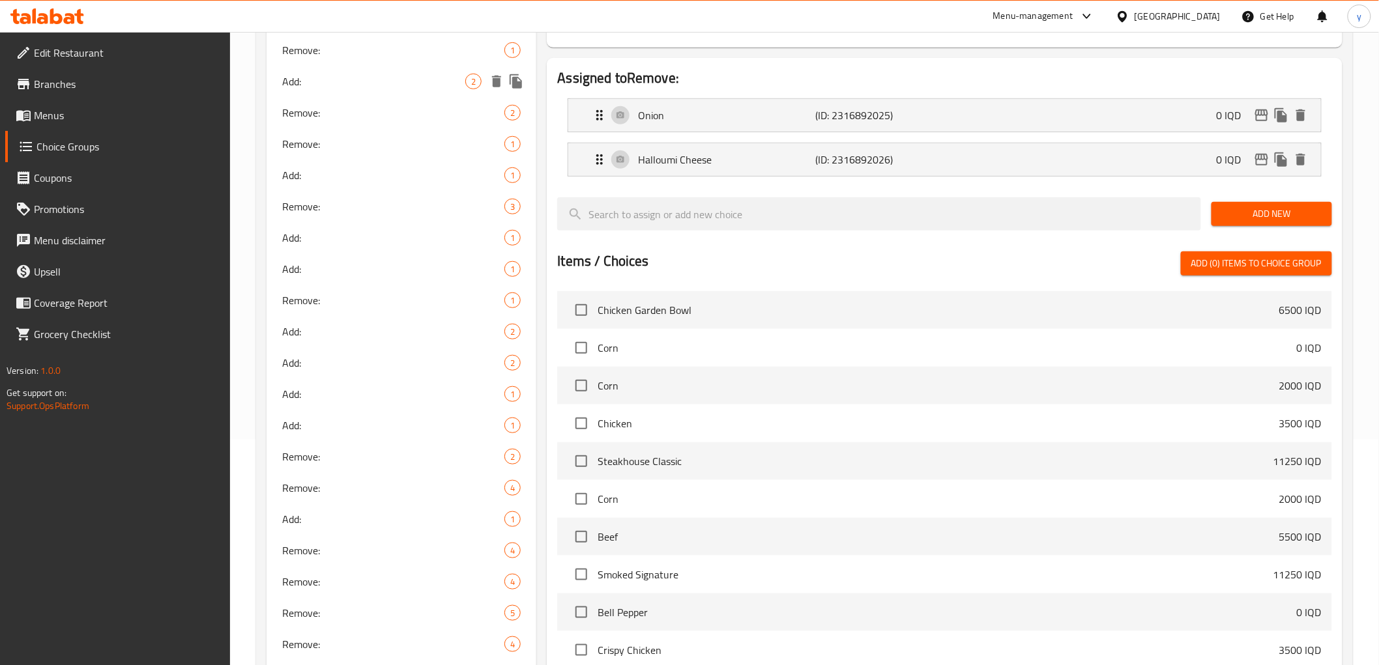
scroll to position [699, 0]
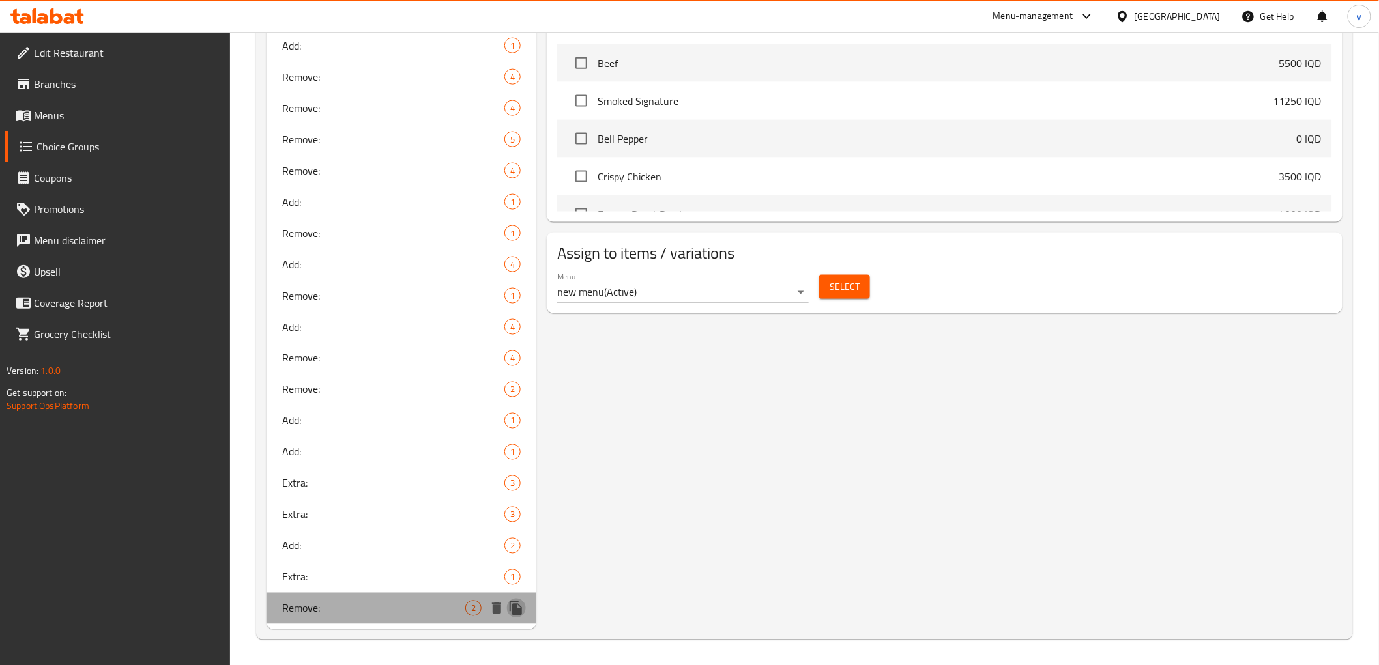
click at [519, 603] on icon "duplicate" at bounding box center [516, 609] width 16 height 16
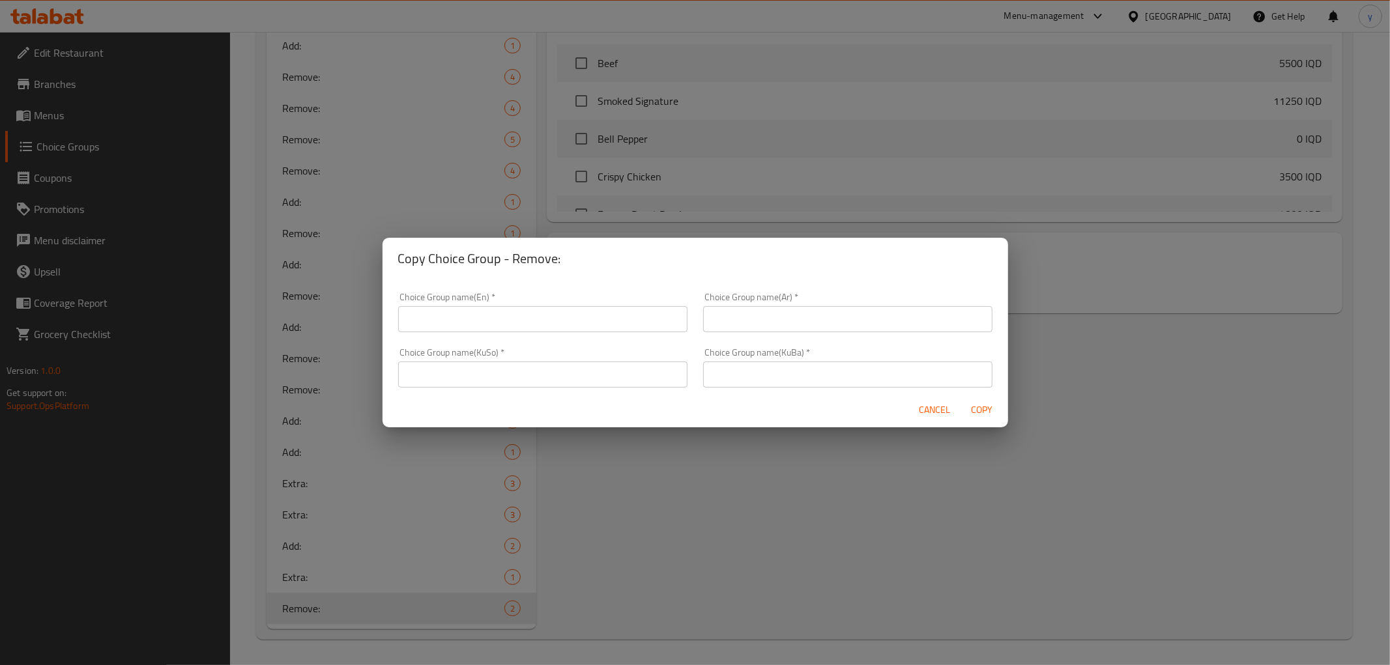
click at [528, 359] on div "Choice Group name(KuSo)   * Choice Group name(KuSo) *" at bounding box center [542, 368] width 289 height 40
click at [562, 373] on input "text" at bounding box center [542, 375] width 289 height 26
paste input "لابردن:"
type input "لابردن:"
drag, startPoint x: 748, startPoint y: 383, endPoint x: 760, endPoint y: 373, distance: 15.3
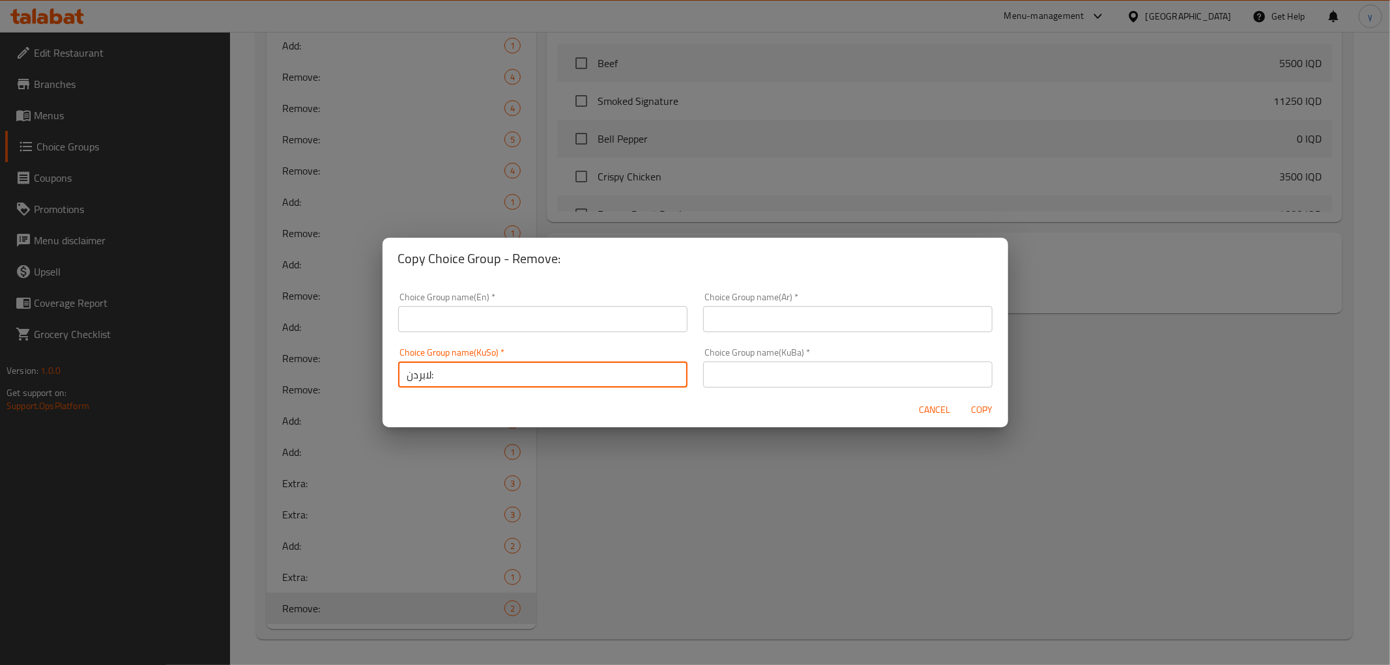
click at [748, 383] on input "text" at bounding box center [847, 375] width 289 height 26
paste input "لابردن:"
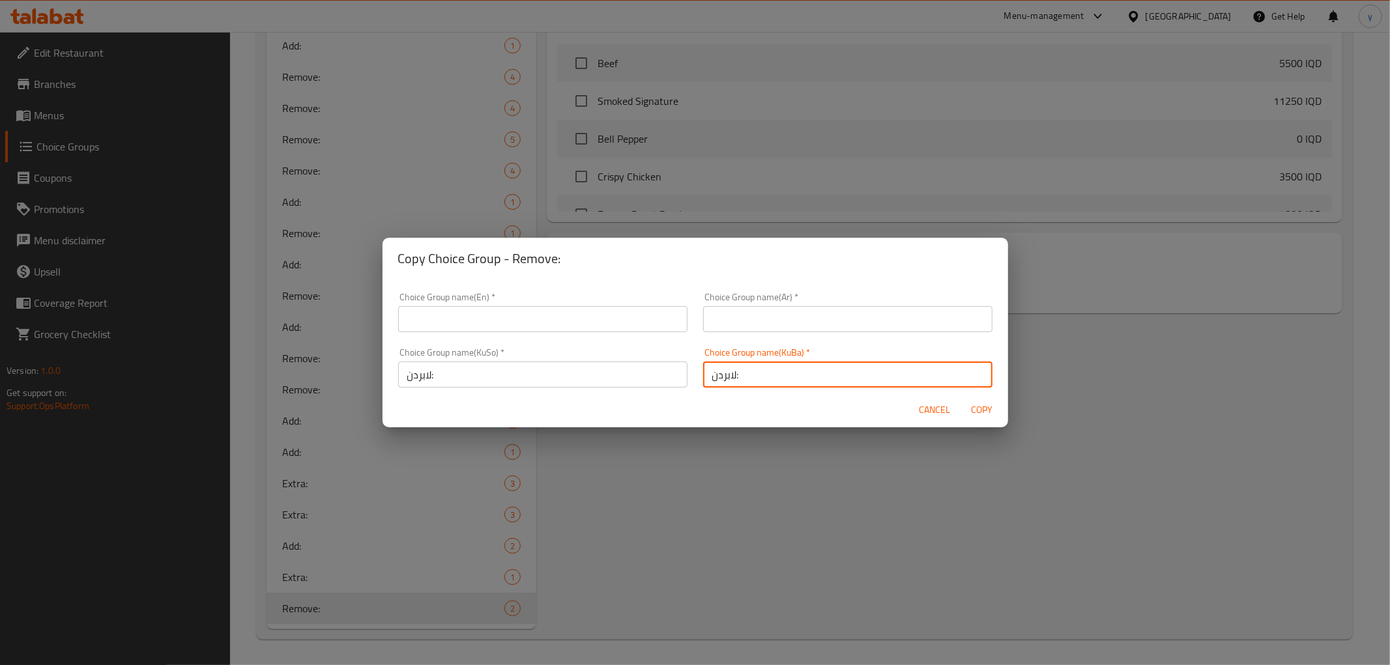
type input "لابردن:"
click at [772, 341] on div "Choice Group name(KuBa)   * لابردن: Choice Group name(KuBa) *" at bounding box center [847, 367] width 305 height 55
click at [772, 328] on input "text" at bounding box center [847, 319] width 289 height 26
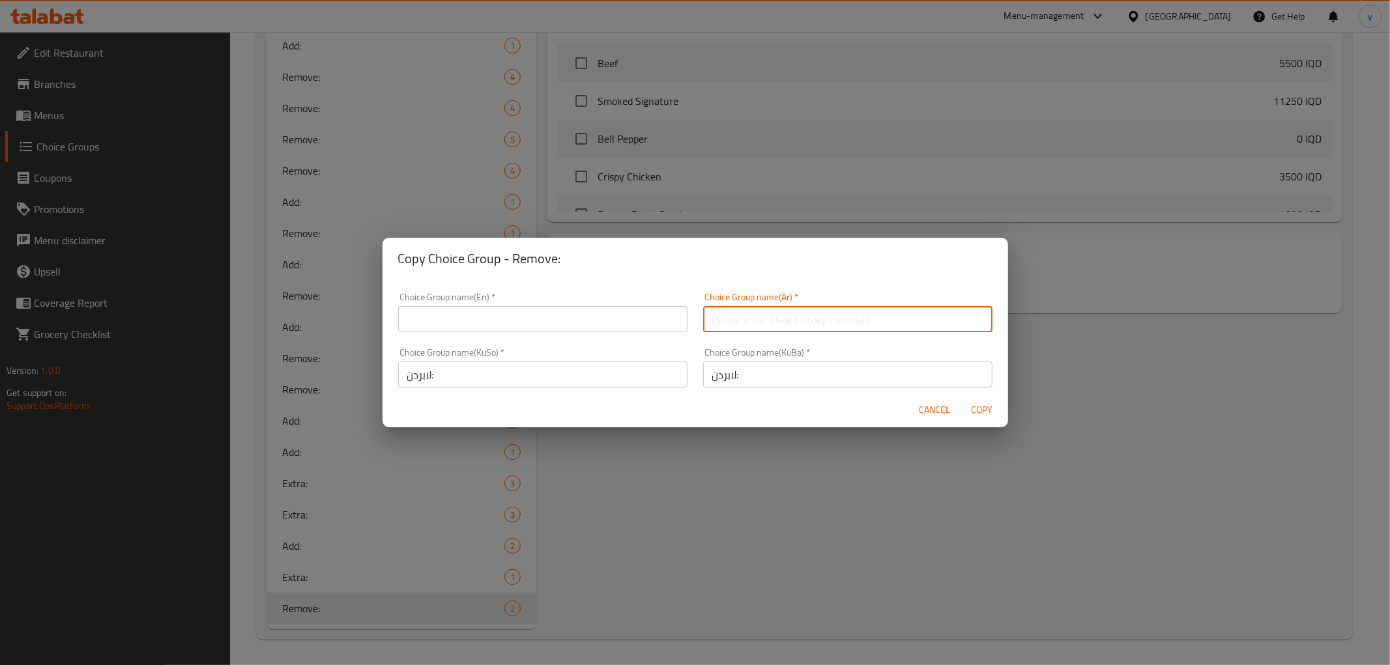
paste input "إزالة:"
type input "إزالة:"
drag, startPoint x: 631, startPoint y: 326, endPoint x: 617, endPoint y: 335, distance: 16.1
click at [631, 326] on input "text" at bounding box center [542, 319] width 289 height 26
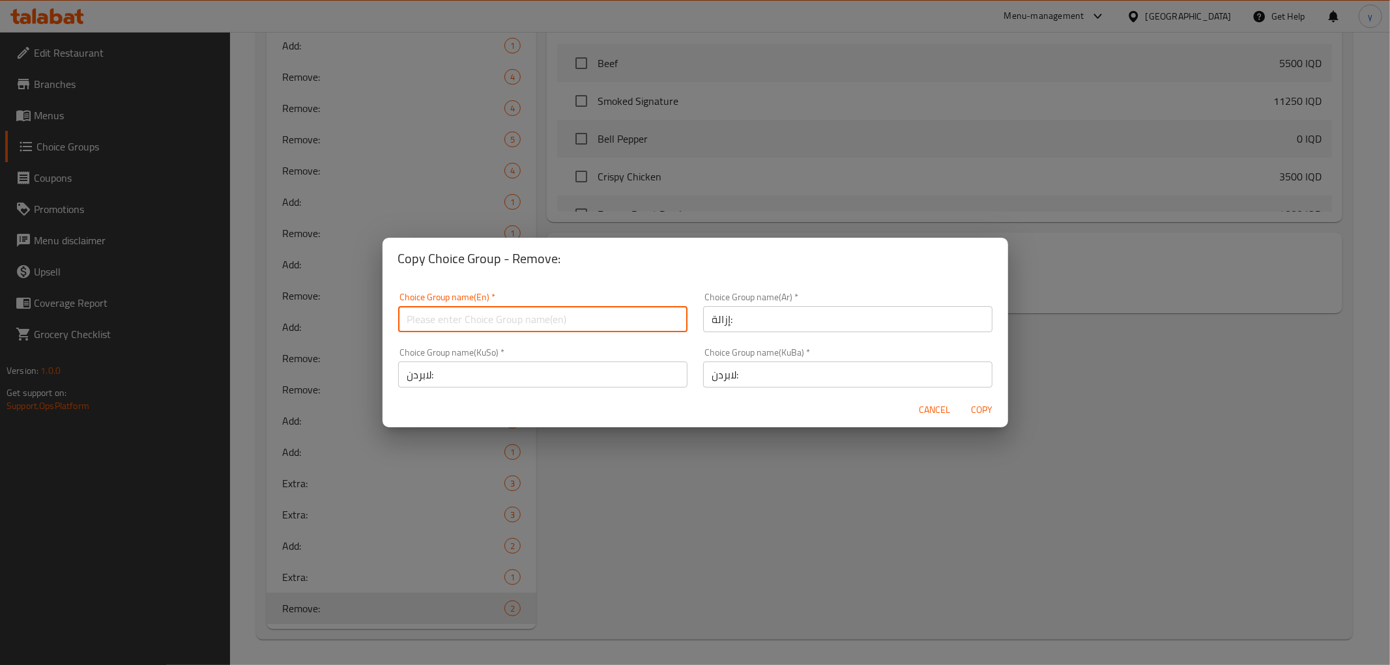
paste input "Remove:"
type input "Remove:"
click at [992, 407] on span "Copy" at bounding box center [981, 410] width 31 height 16
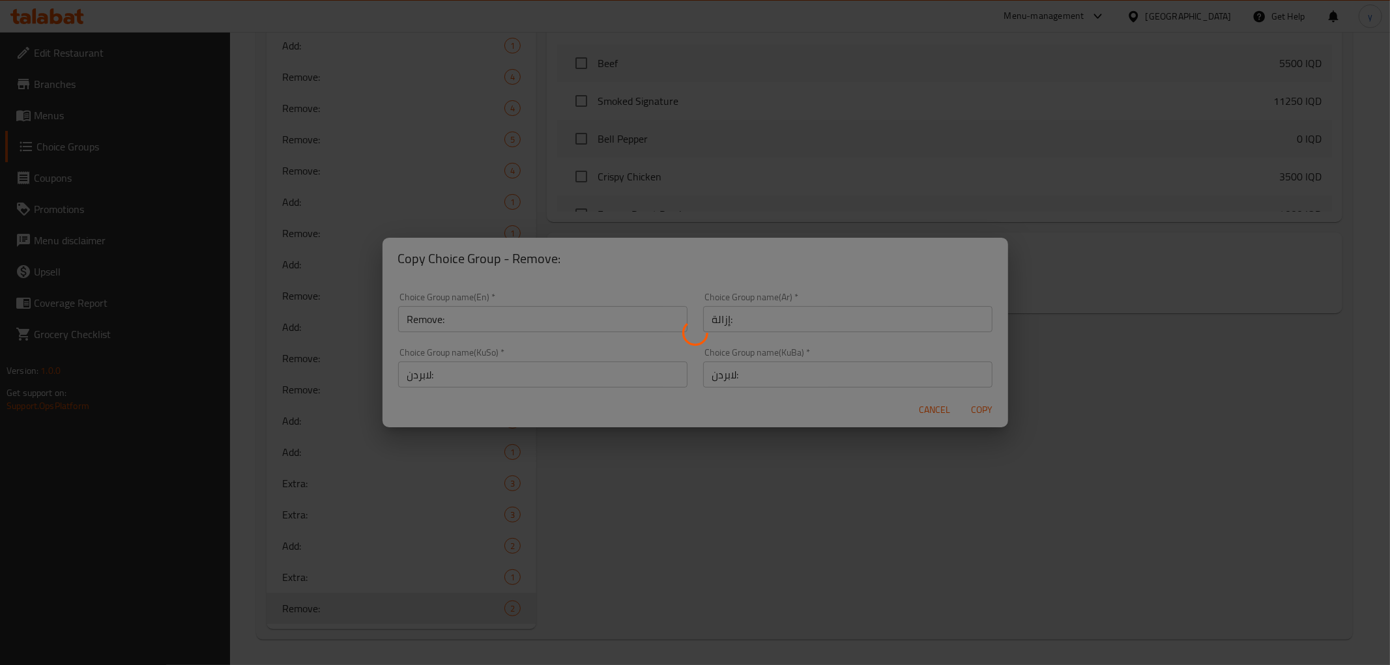
type input "Remove:"
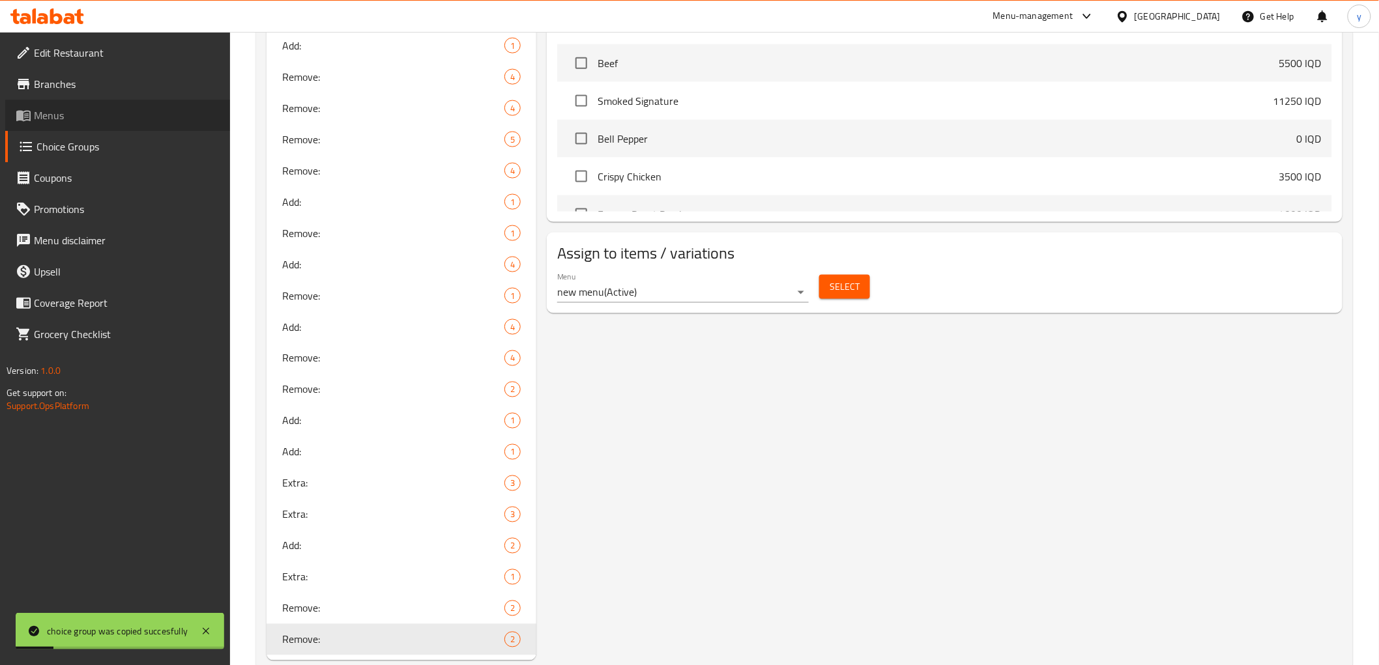
click at [158, 124] on link "Menus" at bounding box center [117, 115] width 225 height 31
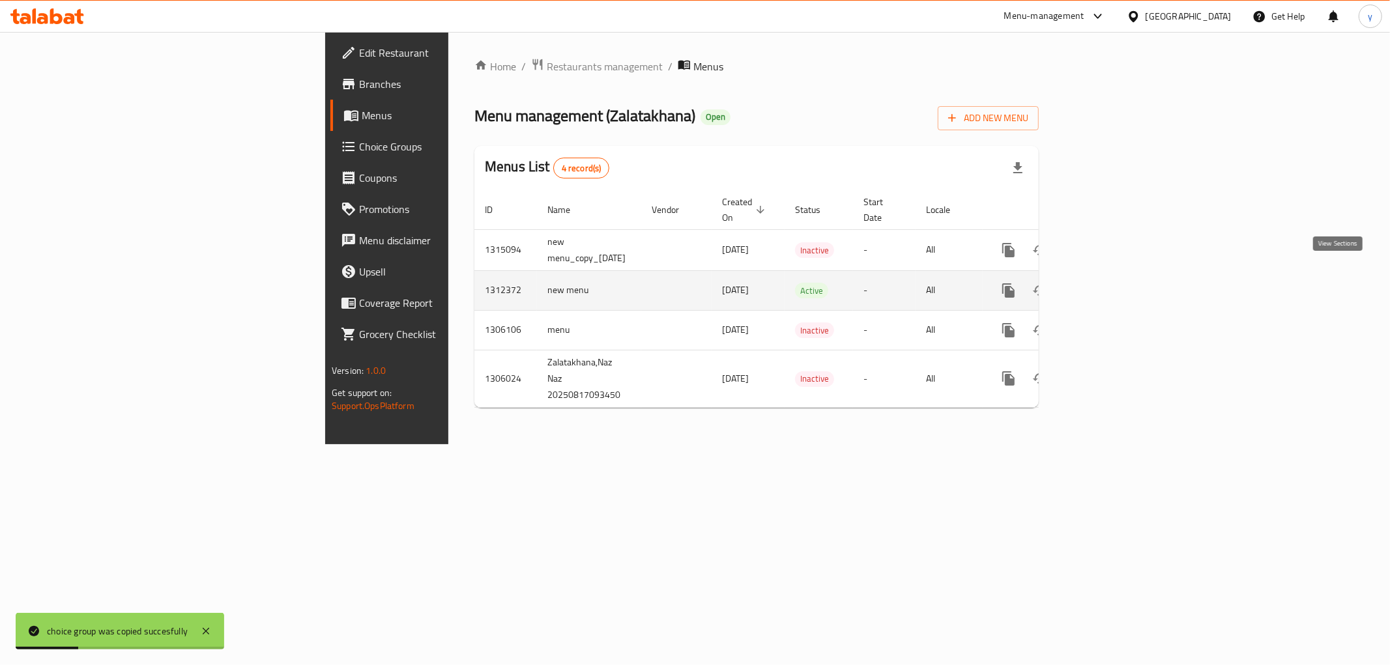
click at [1110, 283] on icon "enhanced table" at bounding box center [1103, 291] width 16 height 16
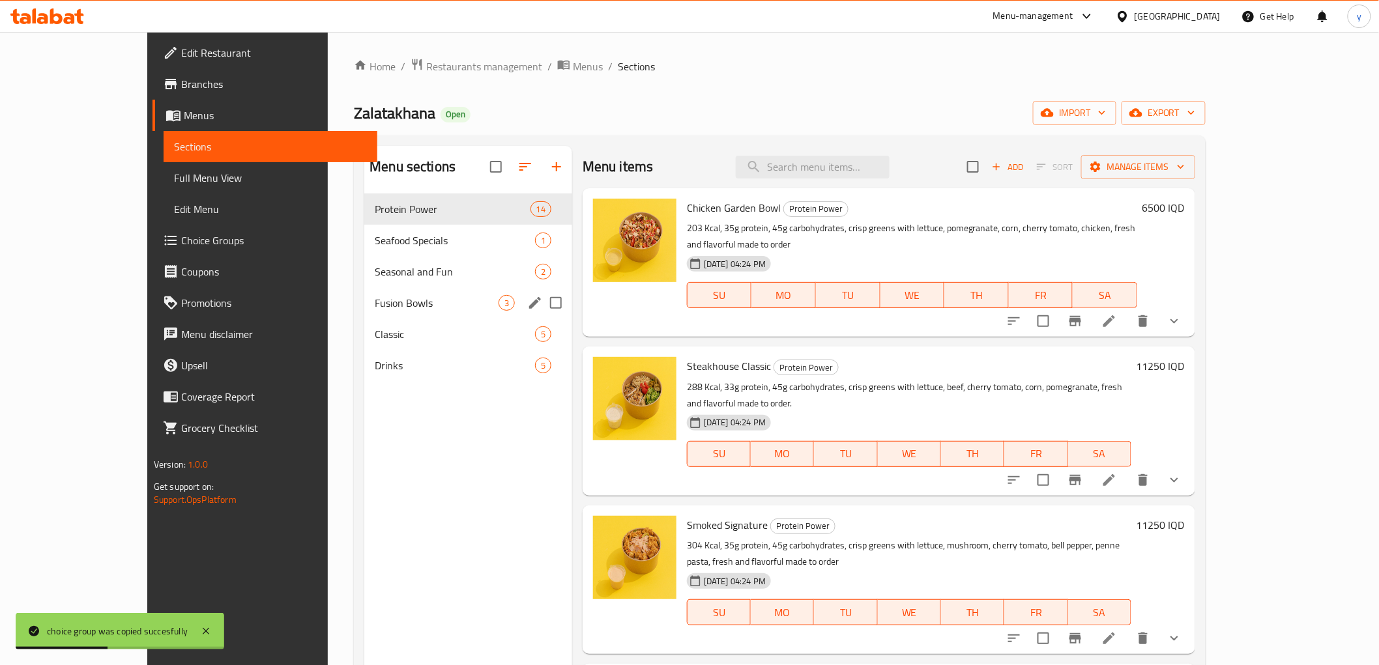
click at [424, 313] on div "Fusion Bowls 3" at bounding box center [468, 302] width 208 height 31
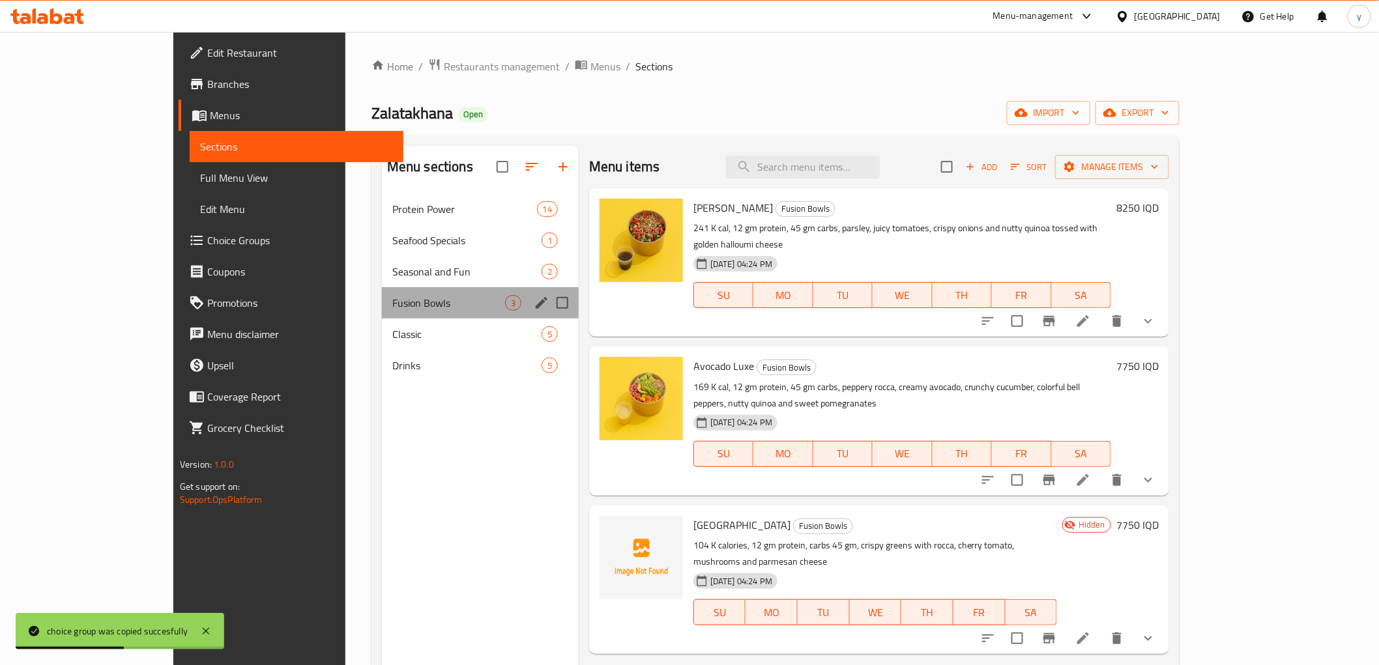
click at [419, 287] on div "Fusion Bowls 3" at bounding box center [480, 302] width 197 height 31
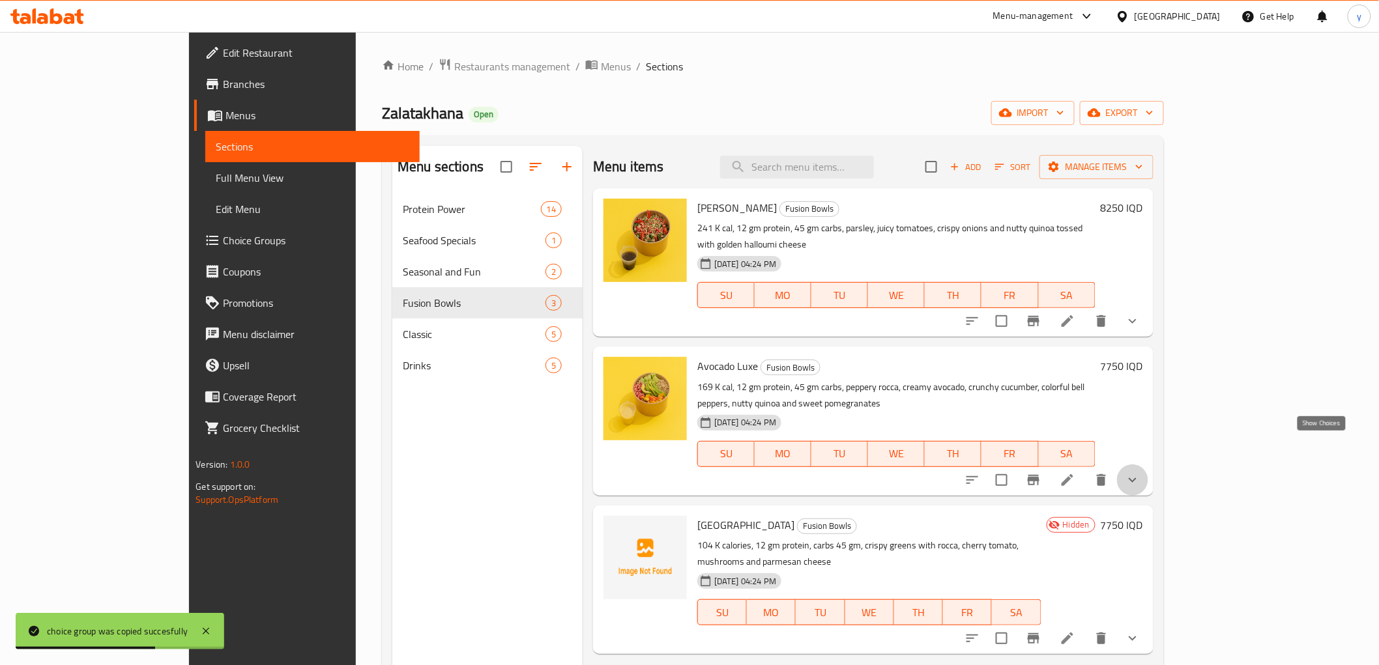
click at [1140, 472] on icon "show more" at bounding box center [1133, 480] width 16 height 16
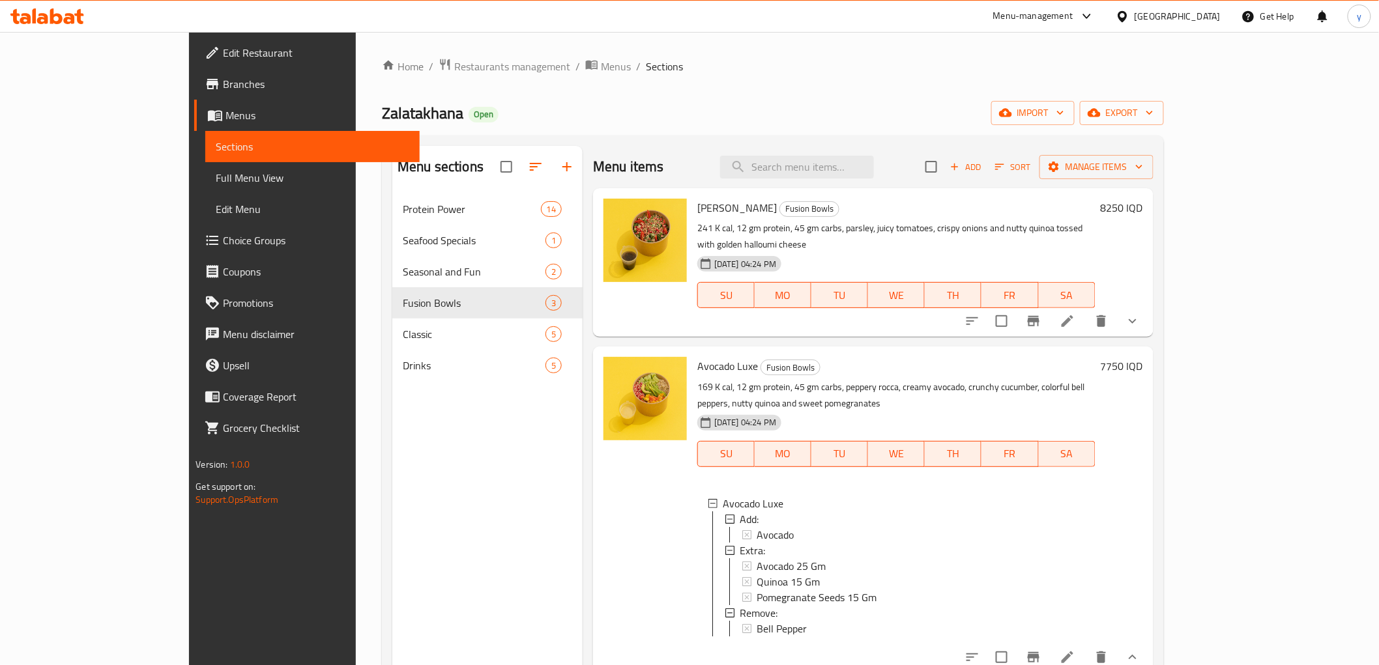
click at [194, 231] on link "Choice Groups" at bounding box center [306, 240] width 225 height 31
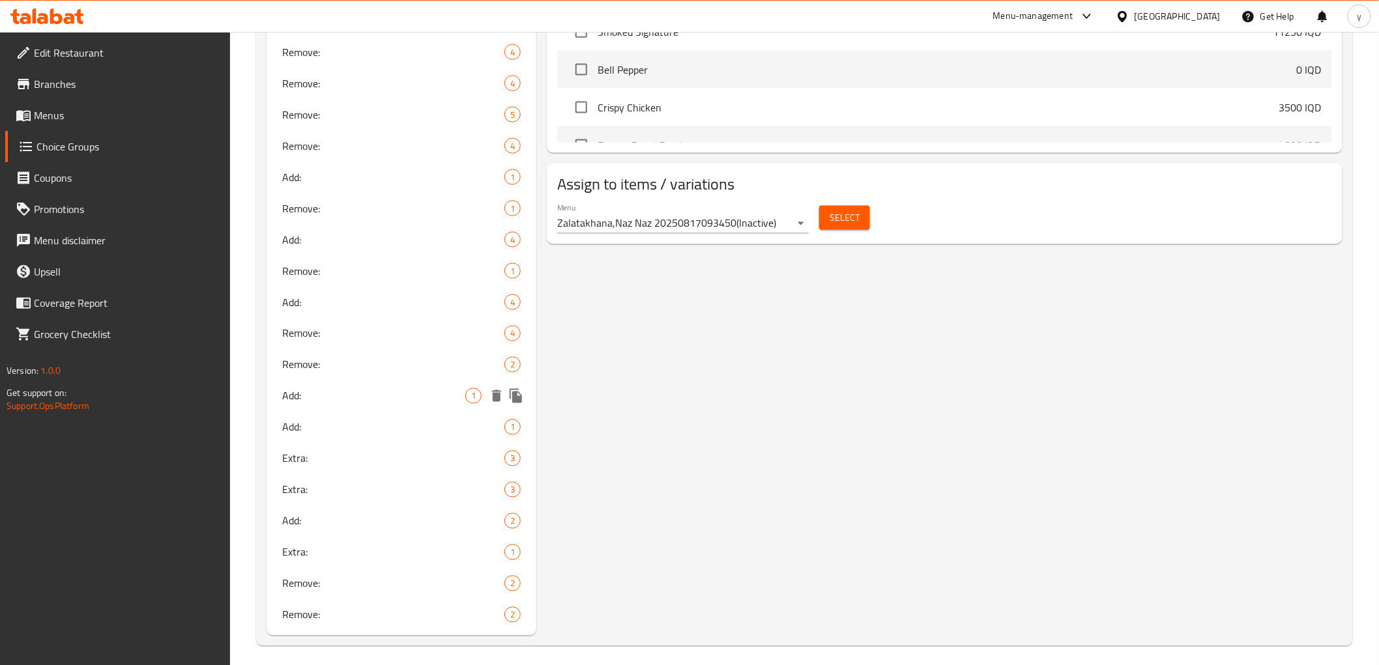
scroll to position [730, 0]
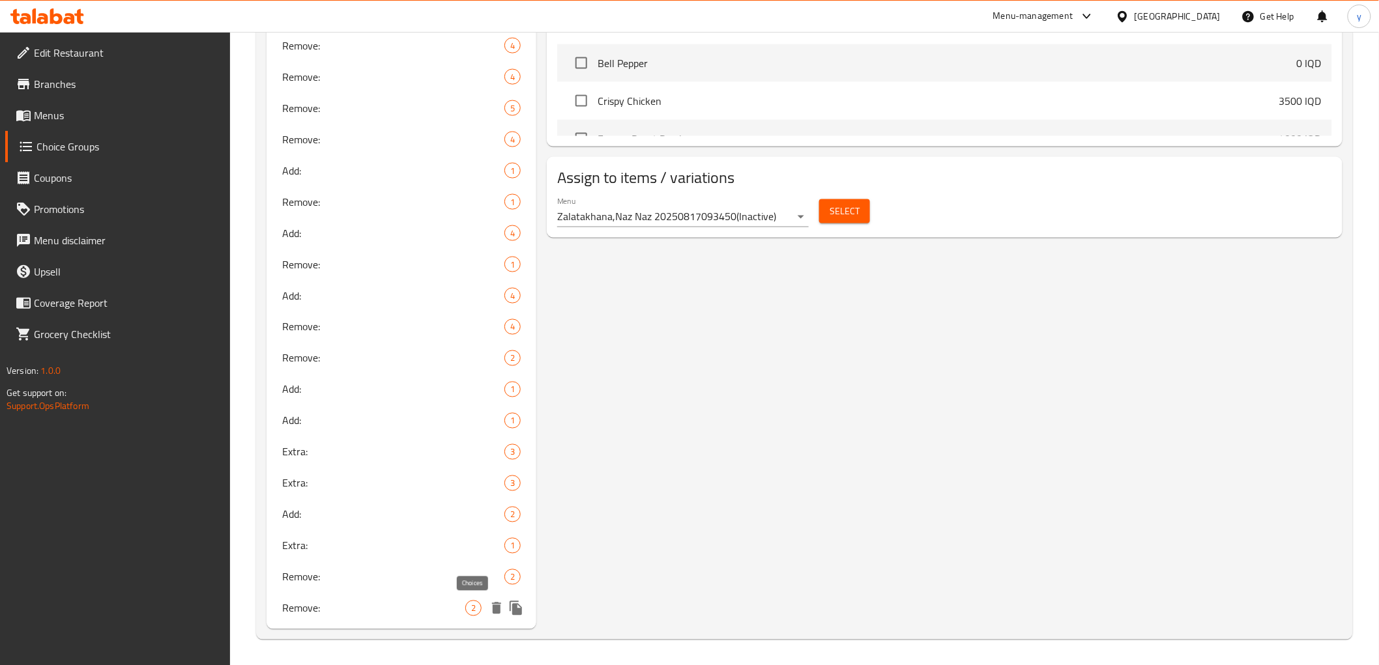
click at [466, 612] on span "2" at bounding box center [473, 609] width 15 height 12
type input "Remove:"
type input "إزالة:"
type input "لابردن:"
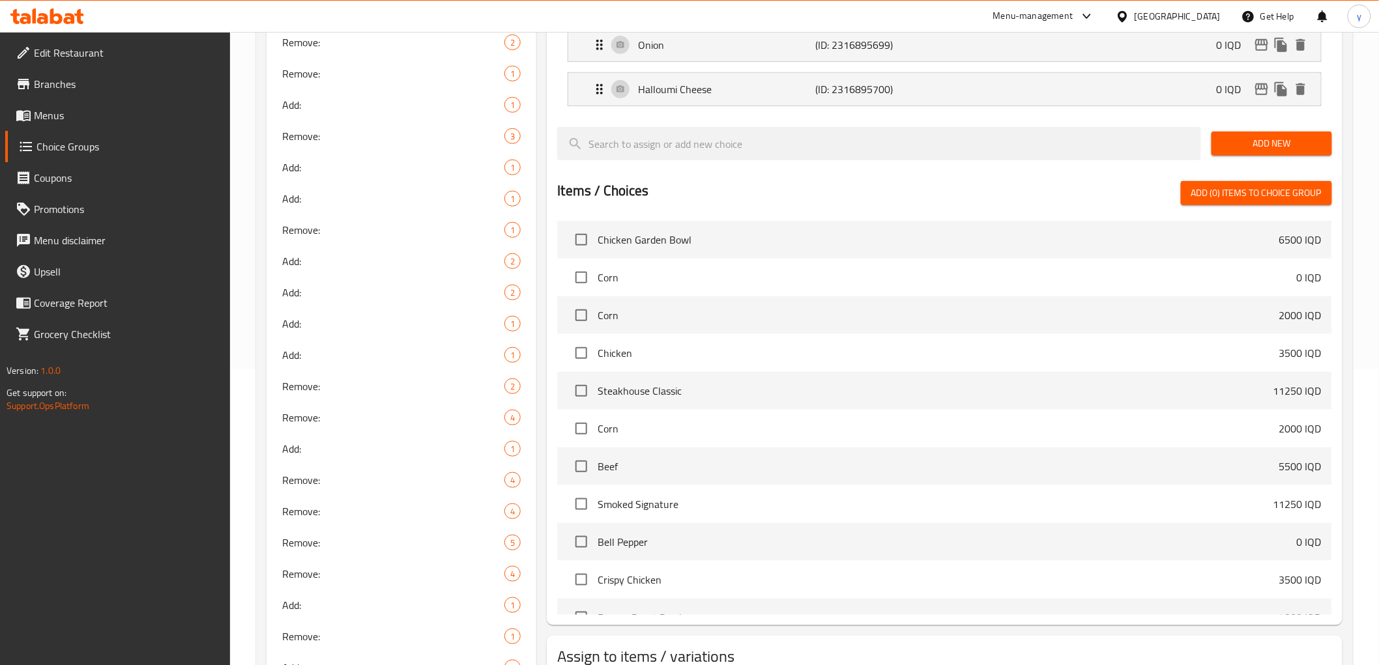
scroll to position [151, 0]
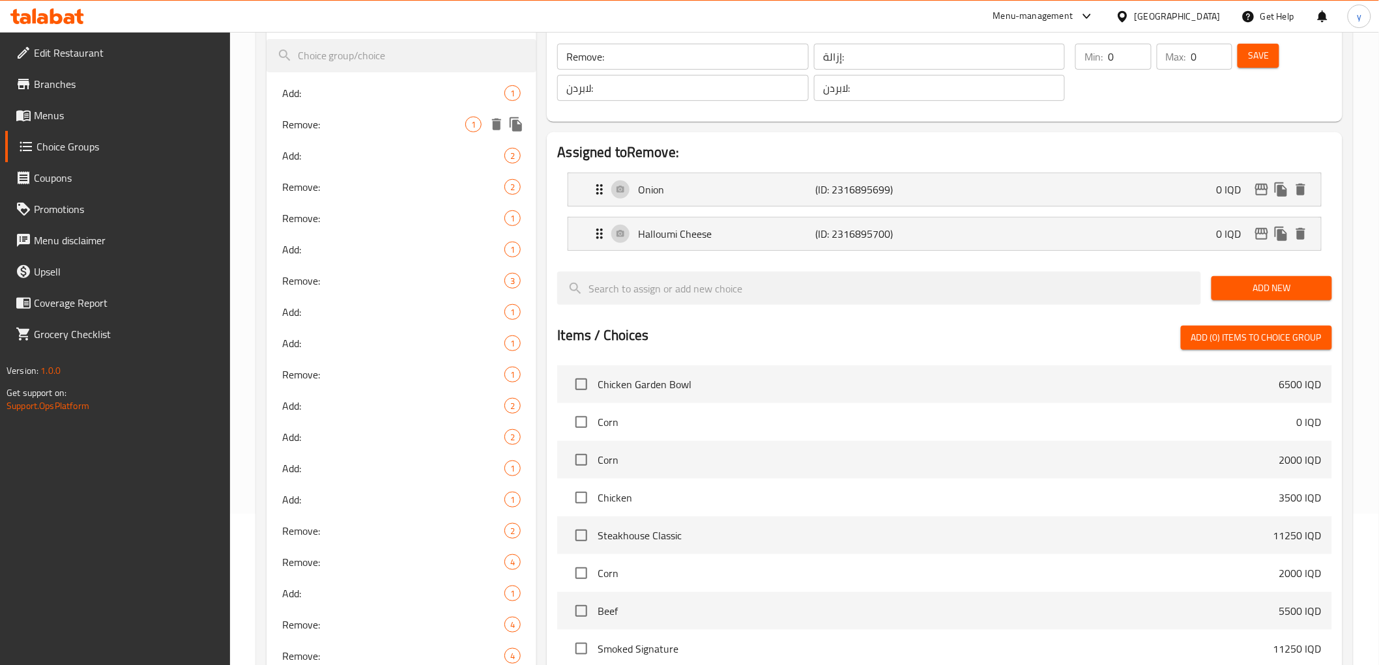
click at [358, 118] on span "Remove:" at bounding box center [374, 125] width 184 height 16
type input "Remove:"
type input "يزيل:"
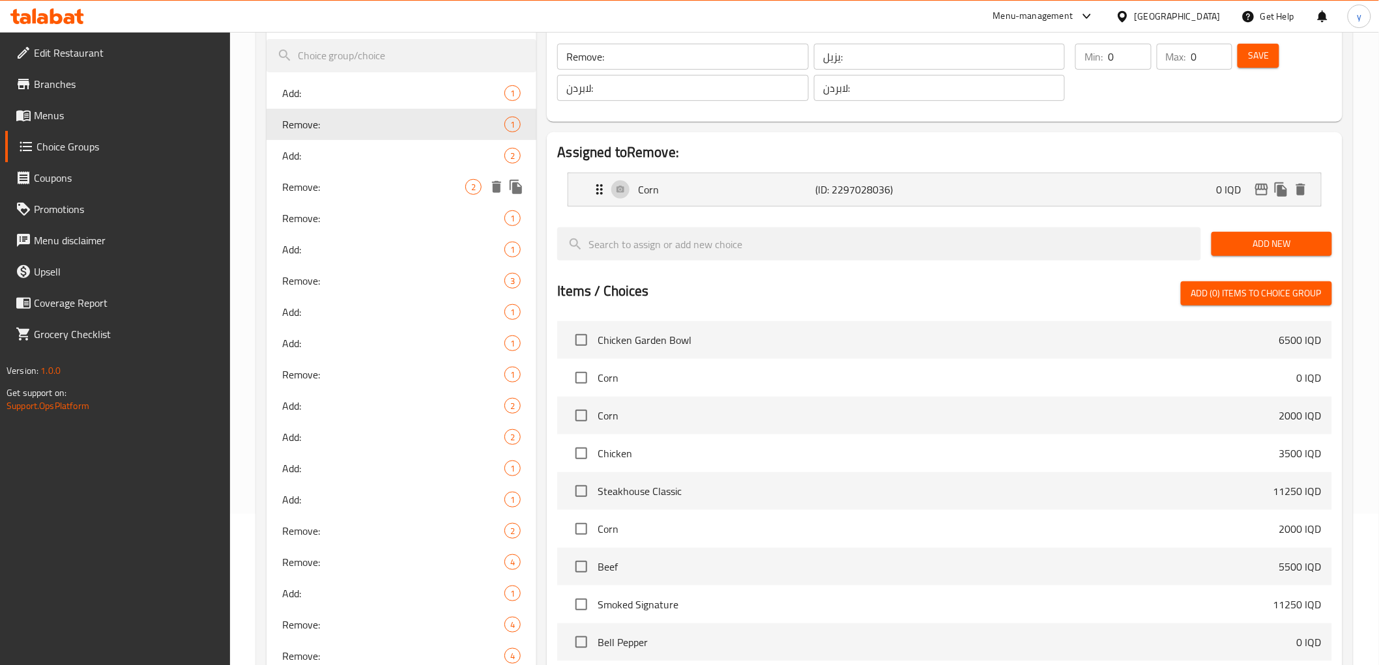
click at [361, 194] on div "Remove: 2" at bounding box center [401, 186] width 270 height 31
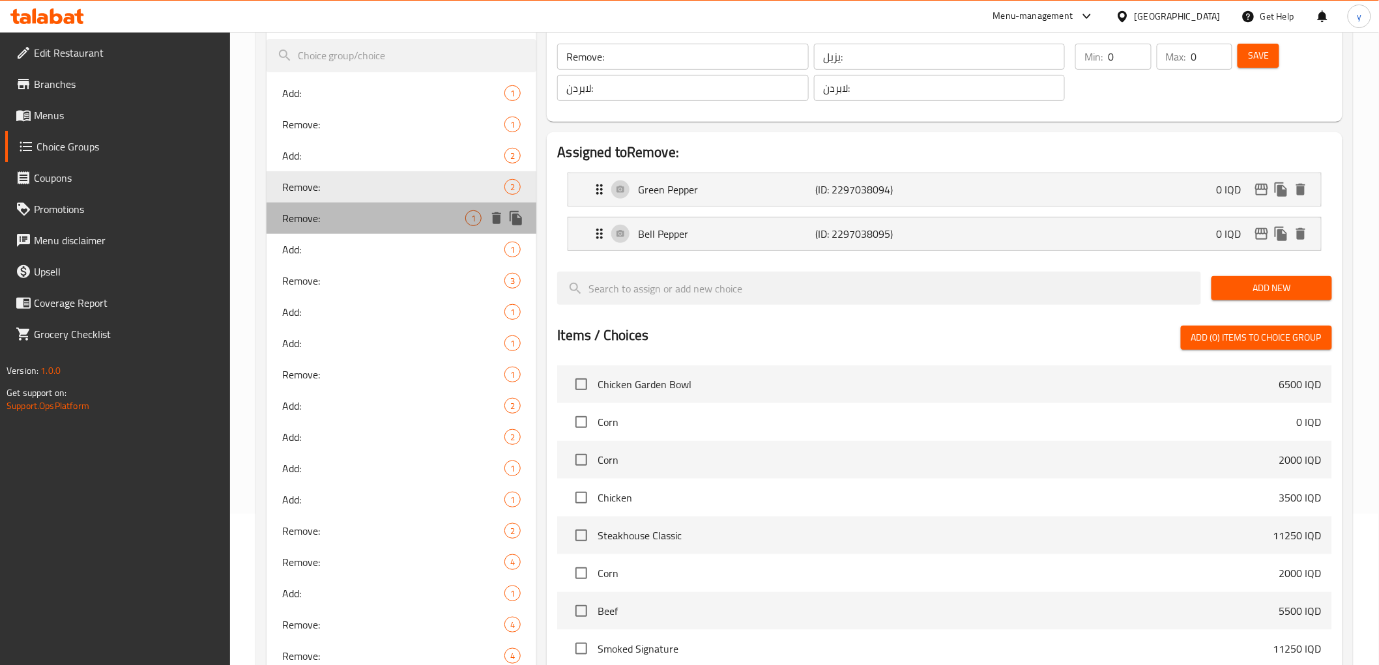
click at [356, 217] on span "Remove:" at bounding box center [374, 218] width 184 height 16
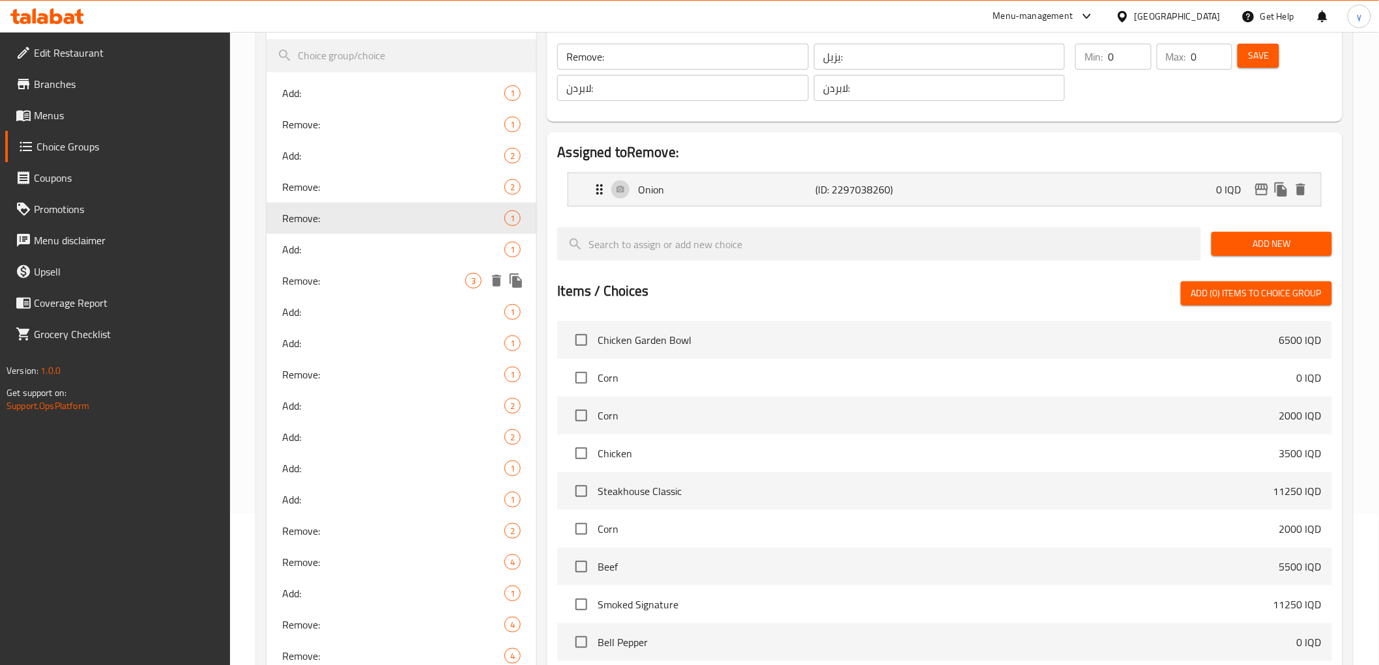
click at [369, 276] on span "Remove:" at bounding box center [374, 281] width 184 height 16
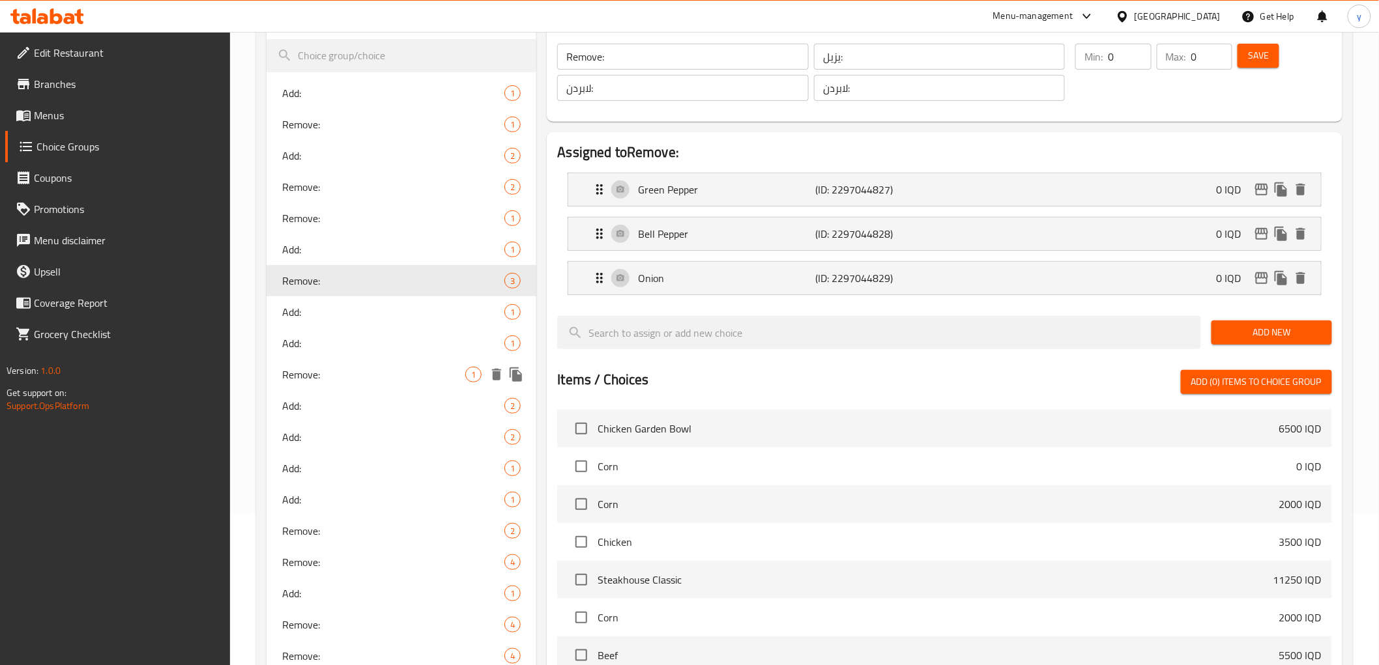
click at [369, 367] on span "Remove:" at bounding box center [374, 375] width 184 height 16
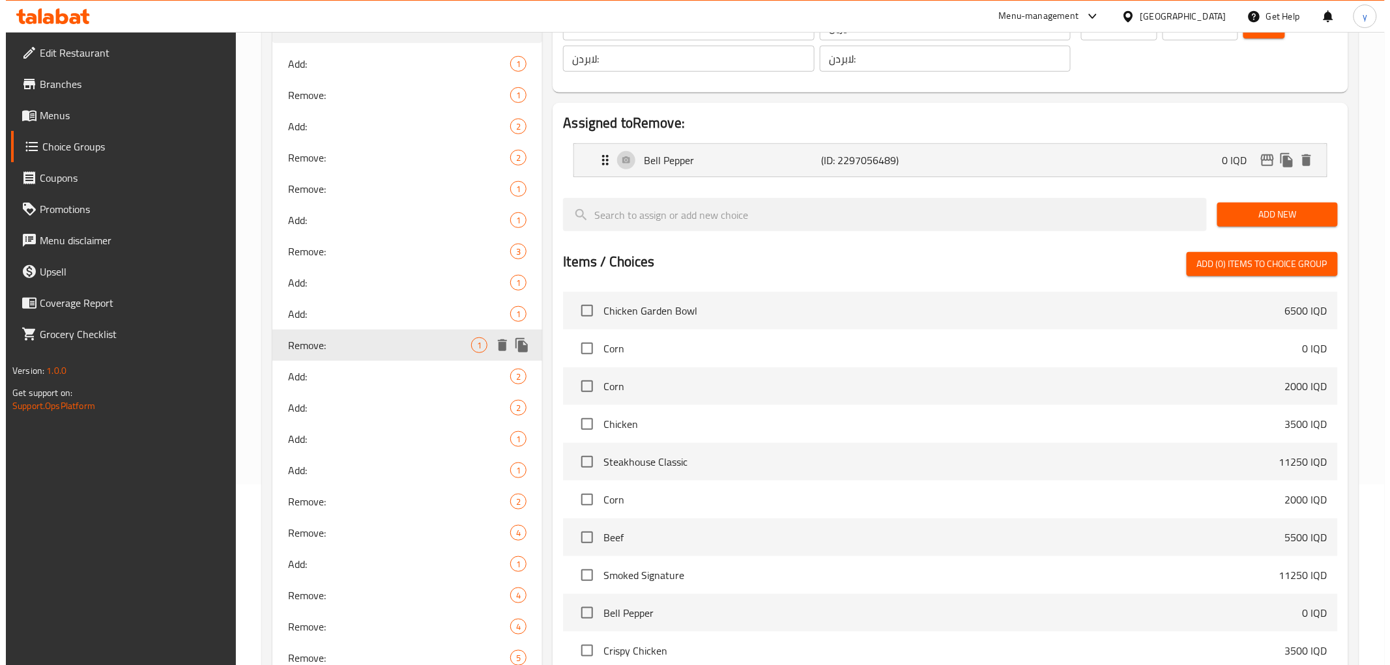
scroll to position [730, 0]
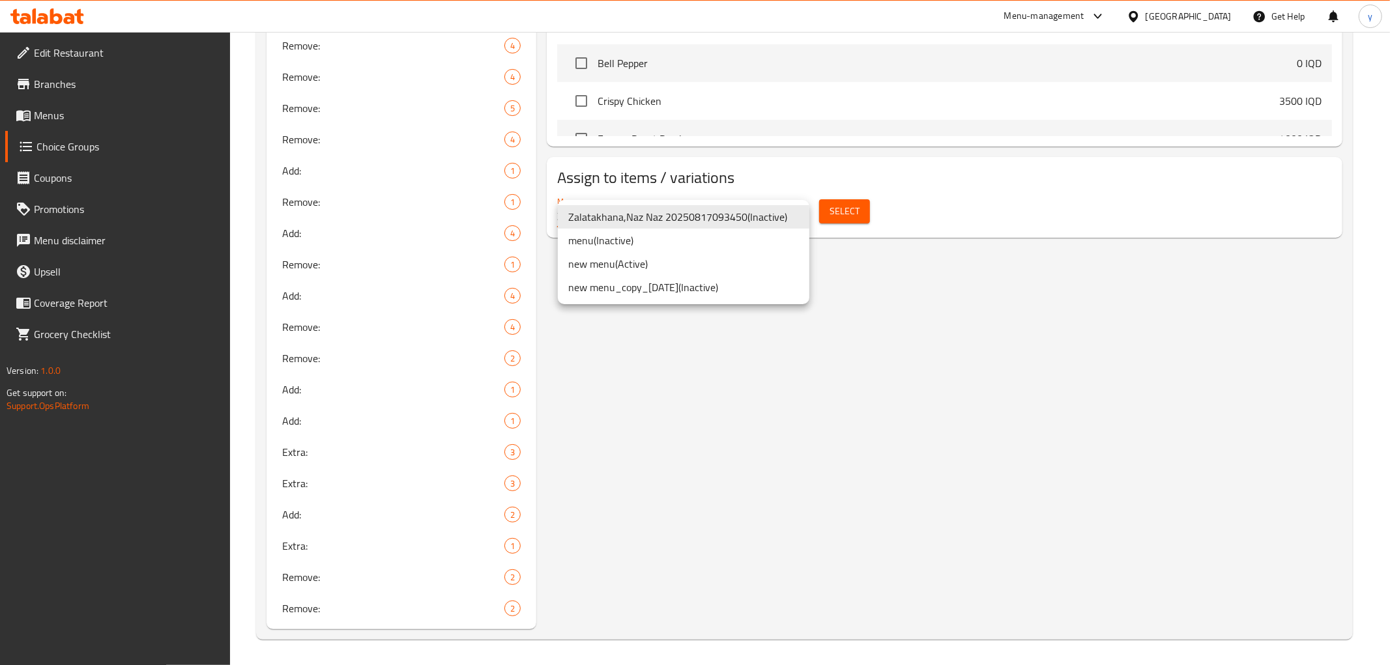
click at [758, 269] on li "new menu ( Active )" at bounding box center [684, 263] width 252 height 23
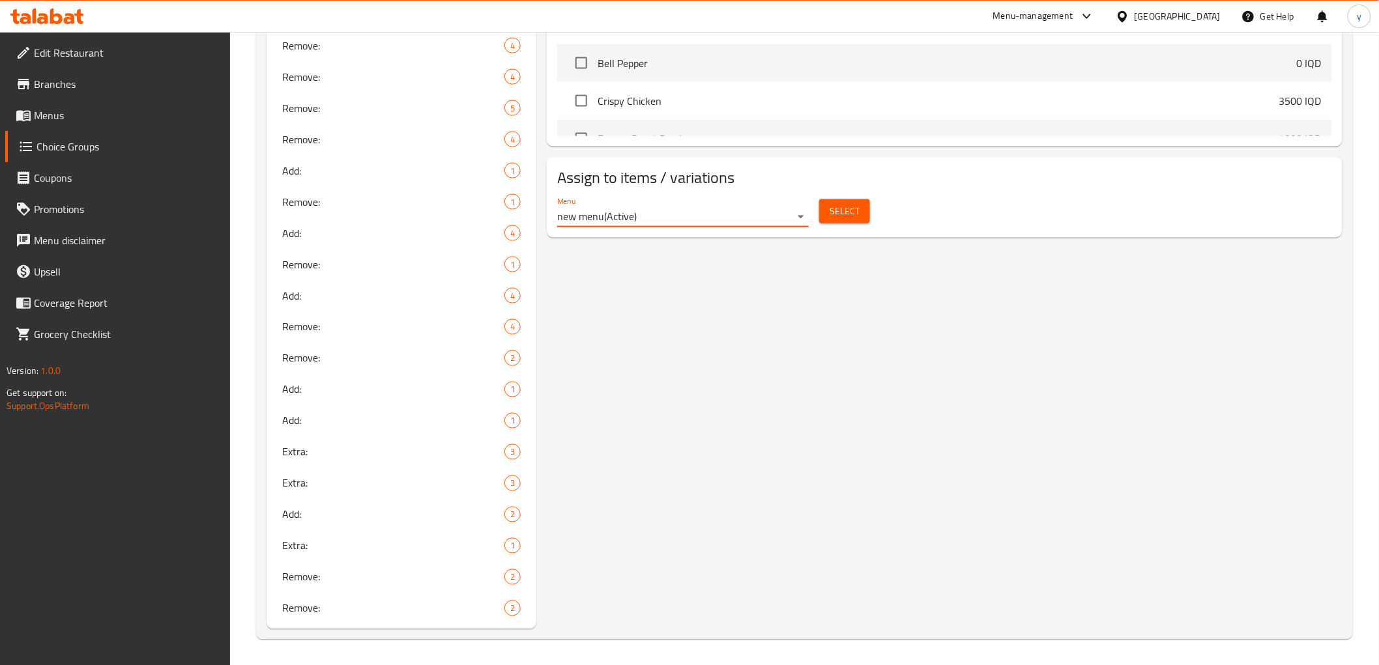
click at [838, 205] on span "Select" at bounding box center [844, 211] width 30 height 16
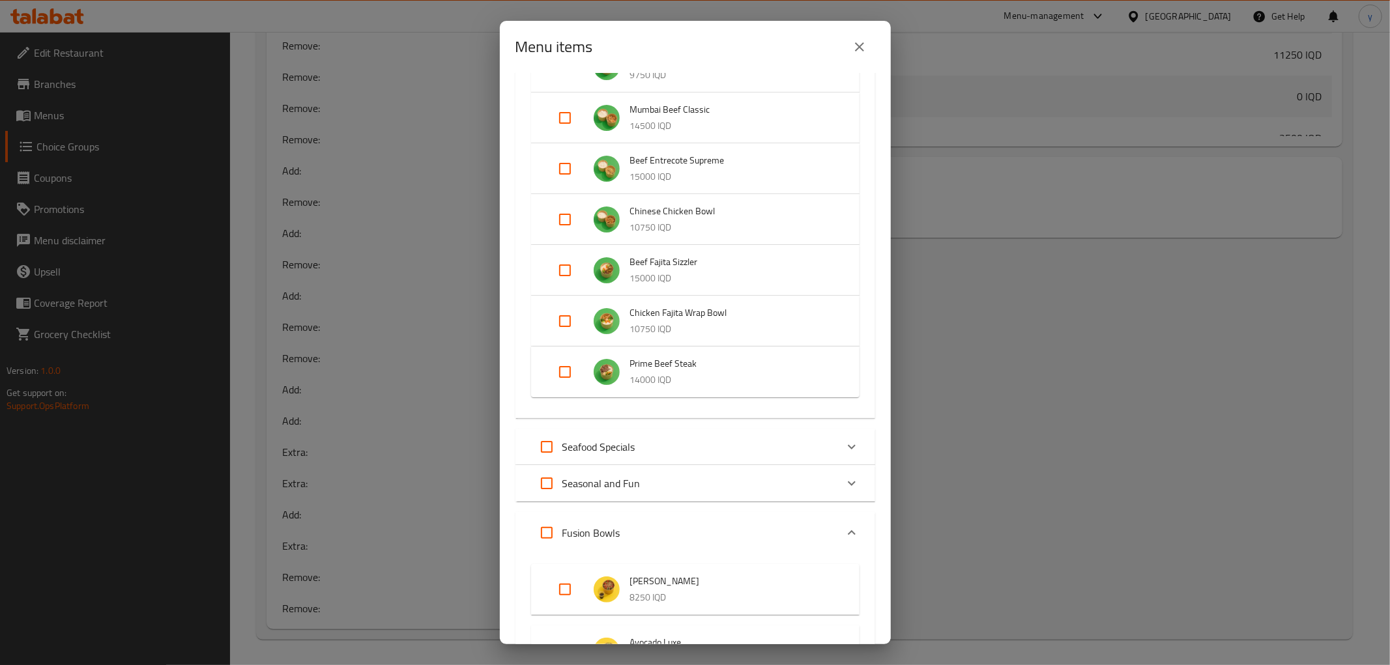
scroll to position [724, 0]
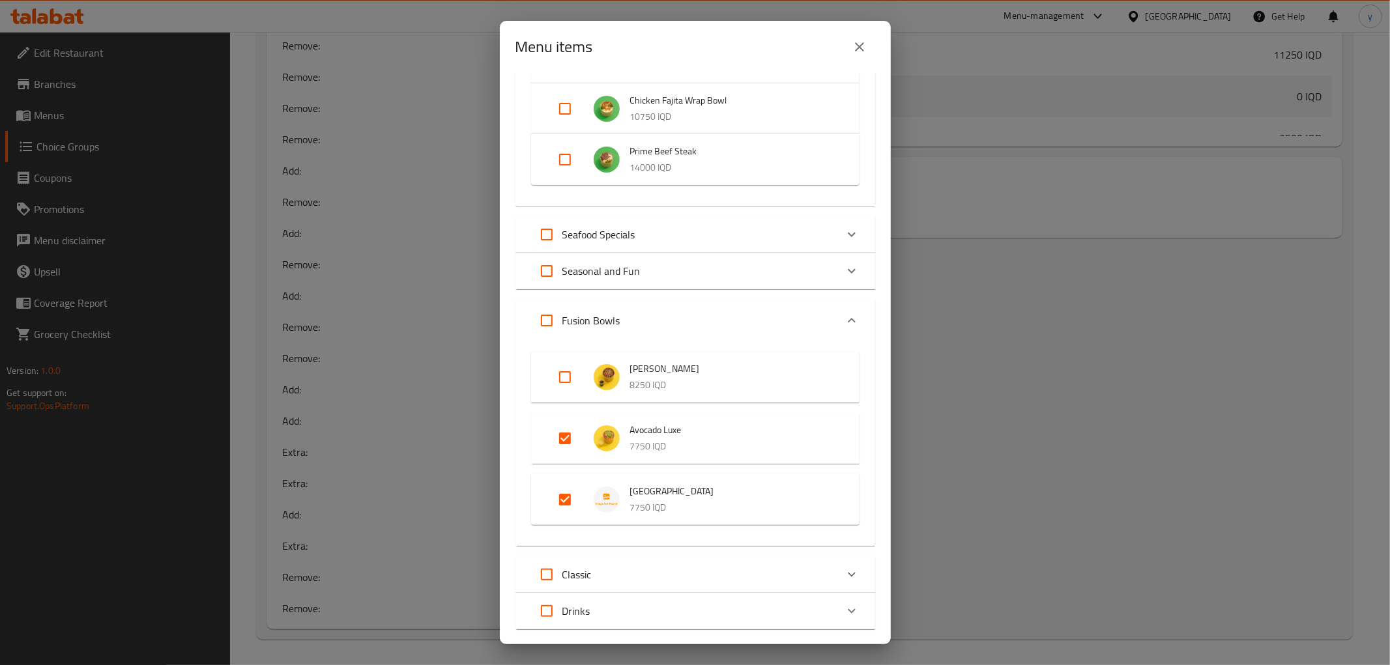
click at [568, 444] on input "Expand" at bounding box center [564, 438] width 31 height 31
checkbox input "false"
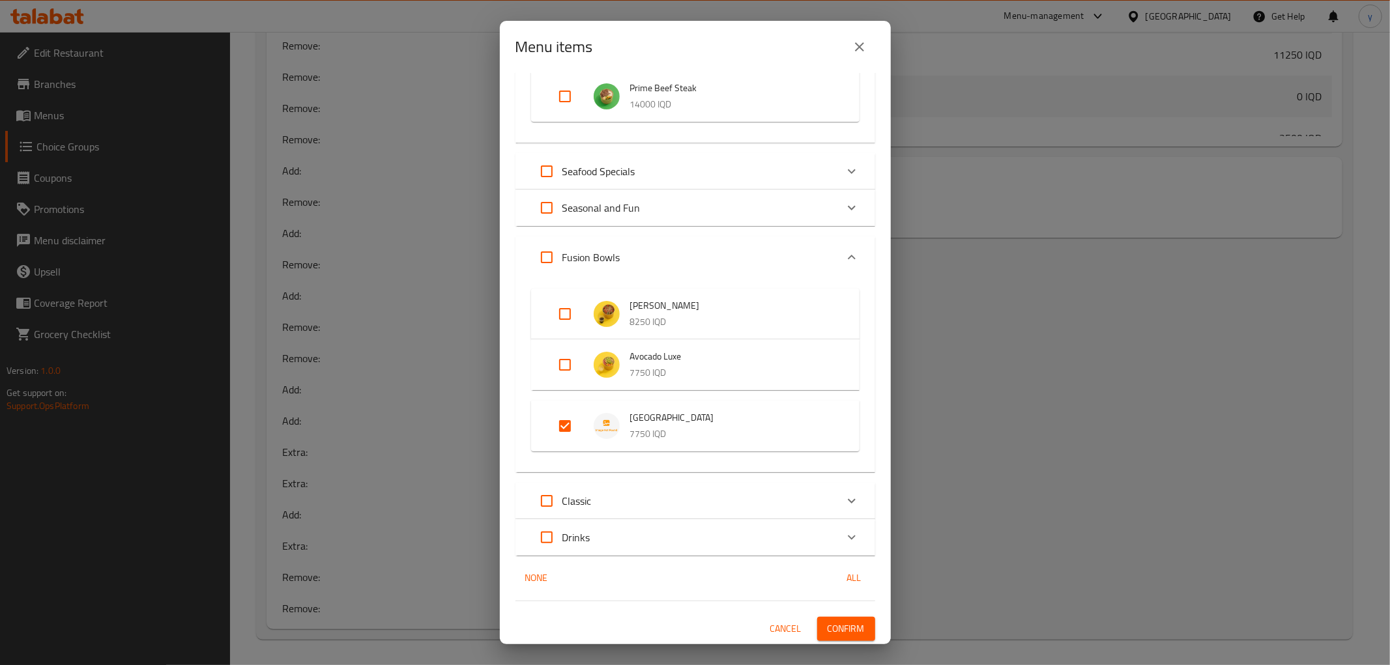
click at [555, 428] on input "Expand" at bounding box center [564, 426] width 31 height 31
checkbox input "false"
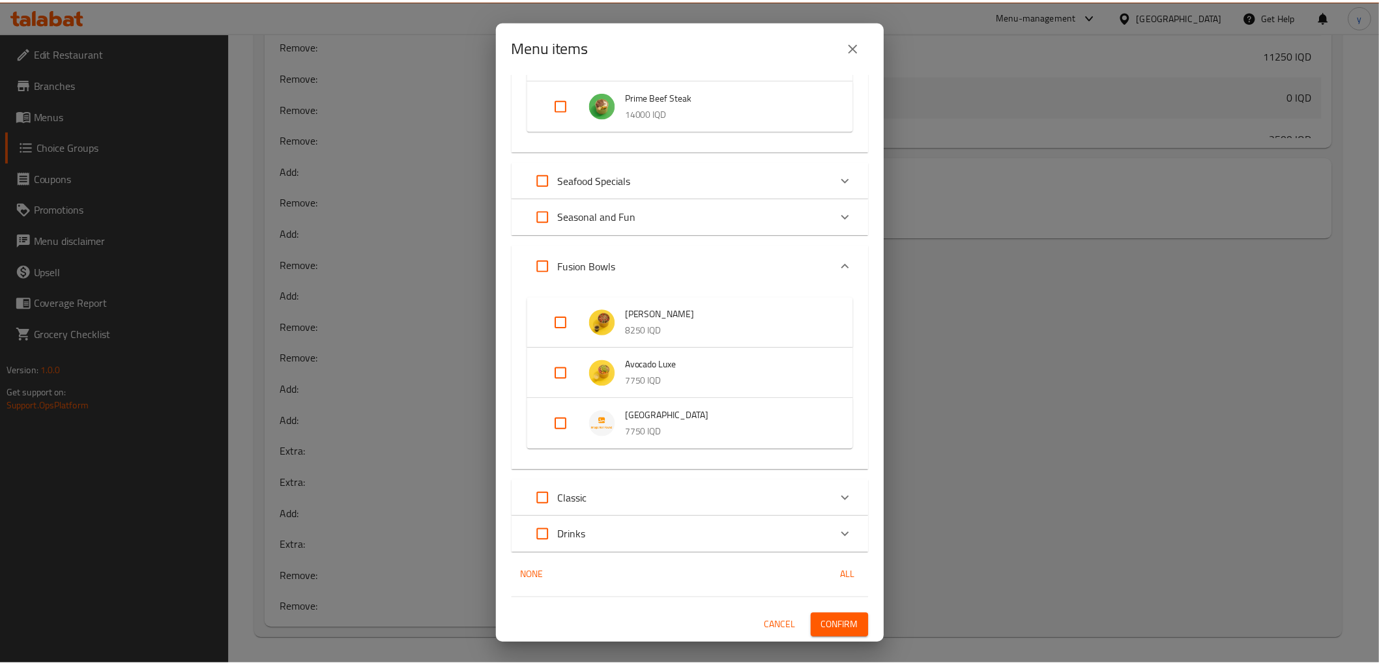
scroll to position [777, 0]
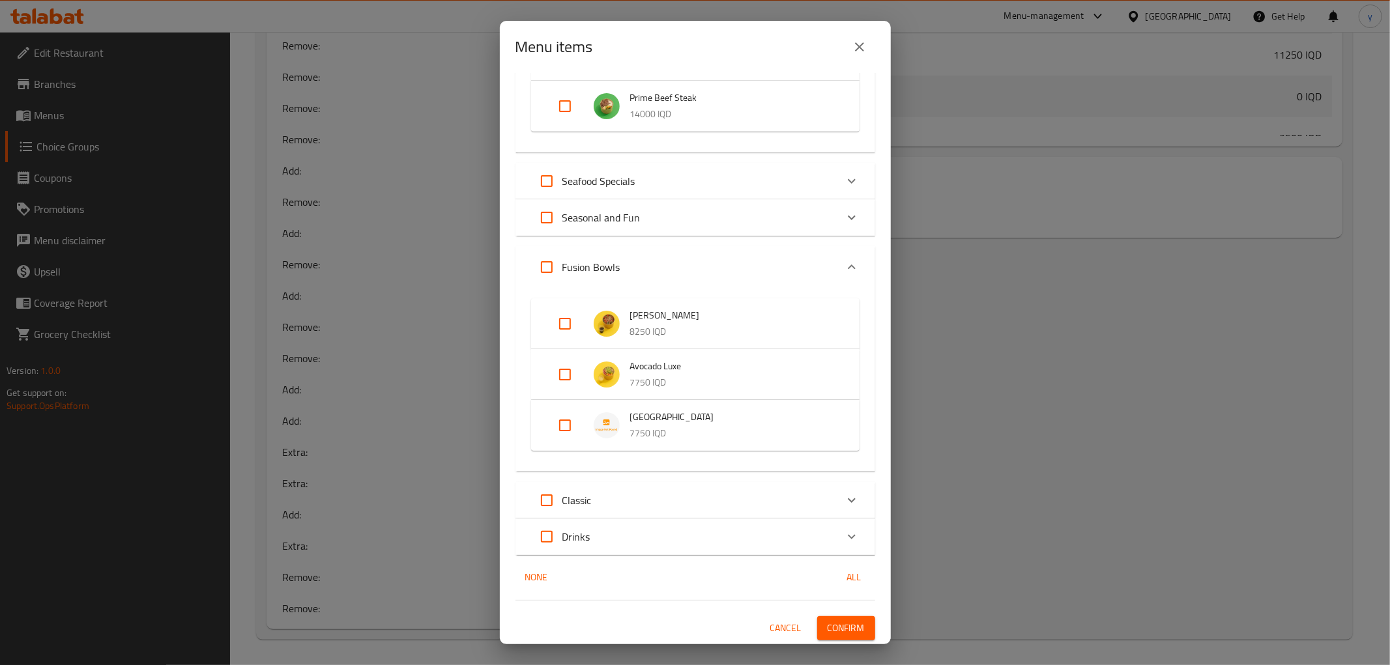
click at [835, 623] on span "Confirm" at bounding box center [846, 628] width 37 height 16
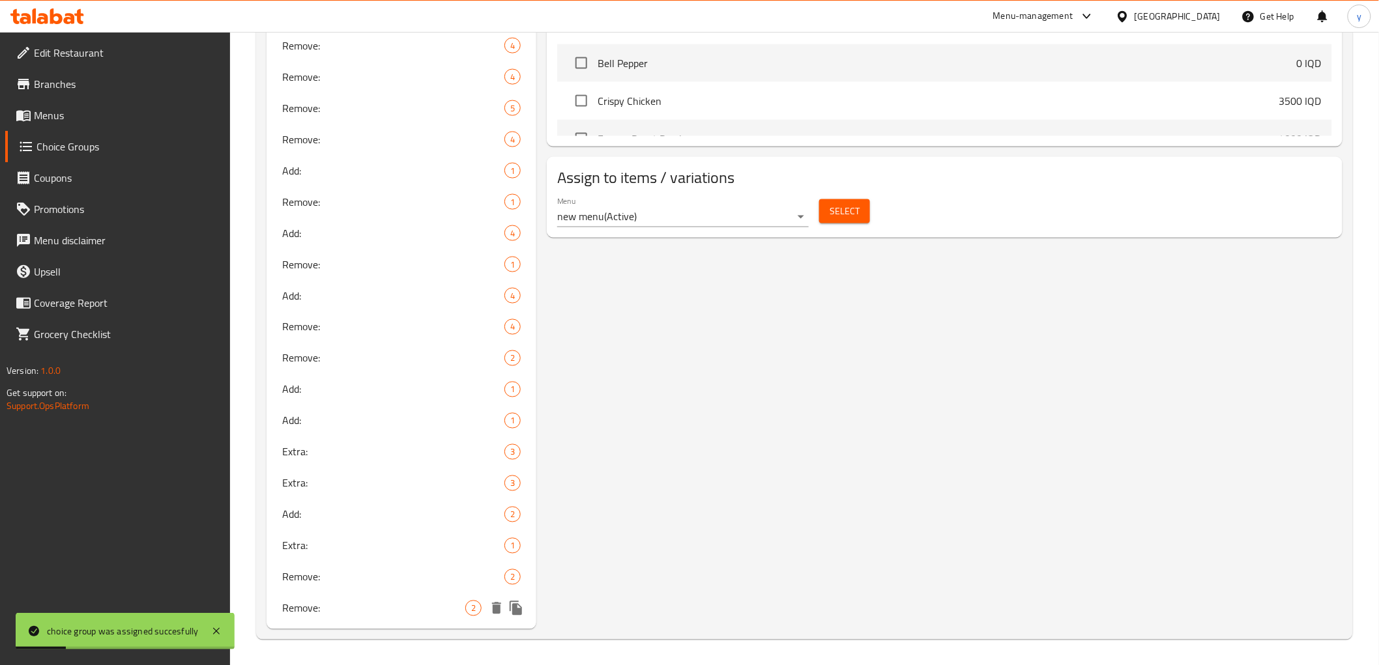
click at [418, 604] on span "Remove:" at bounding box center [374, 609] width 184 height 16
type input "Remove:"
type input "إزالة:"
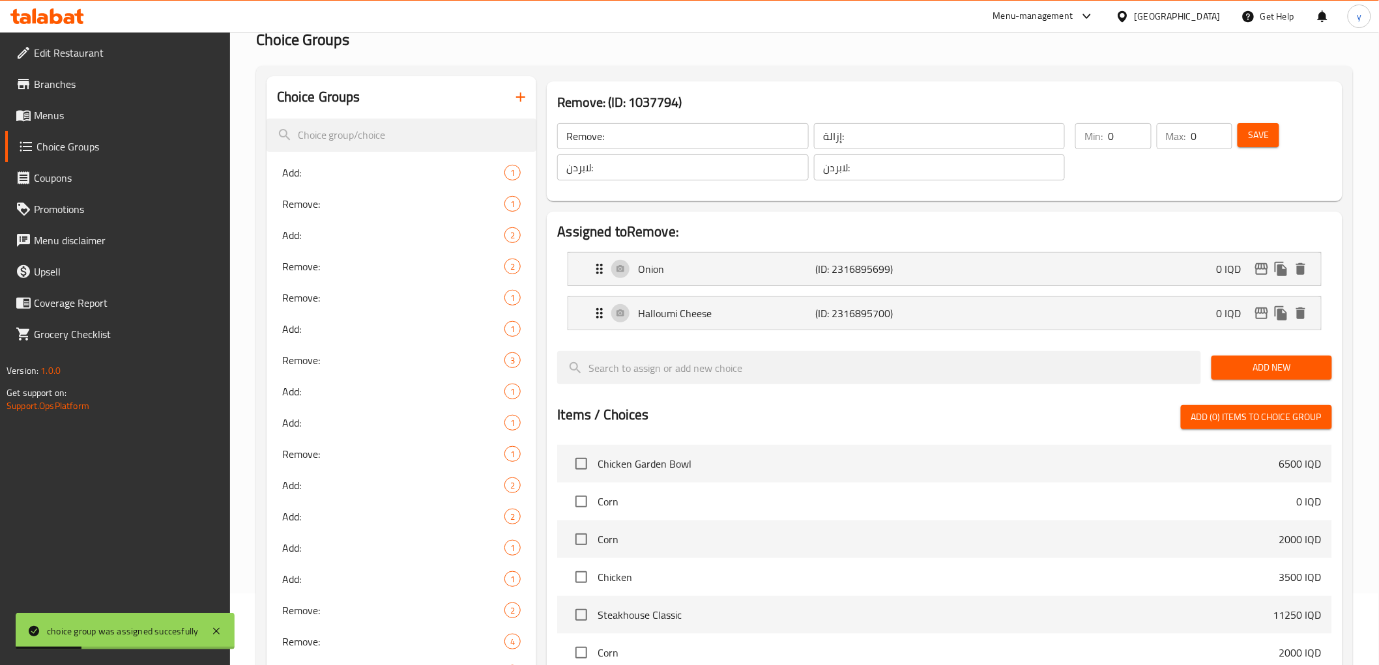
scroll to position [7, 0]
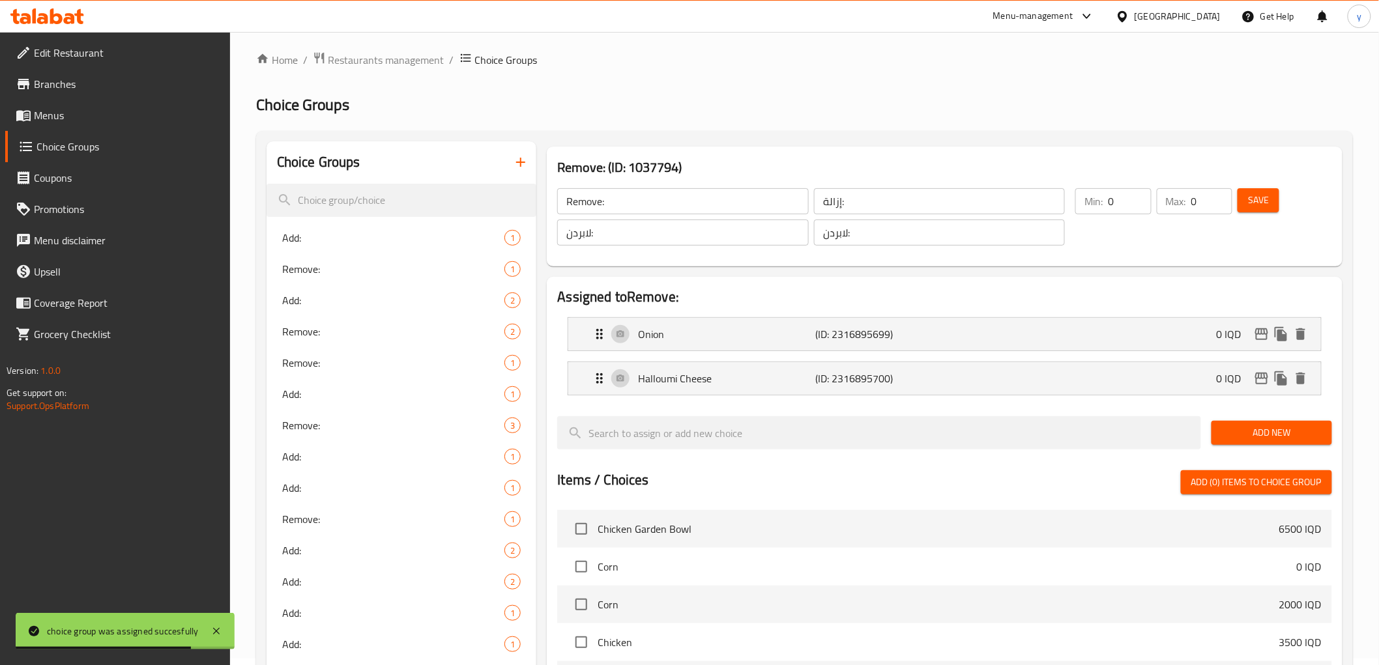
click at [143, 121] on span "Menus" at bounding box center [127, 116] width 186 height 16
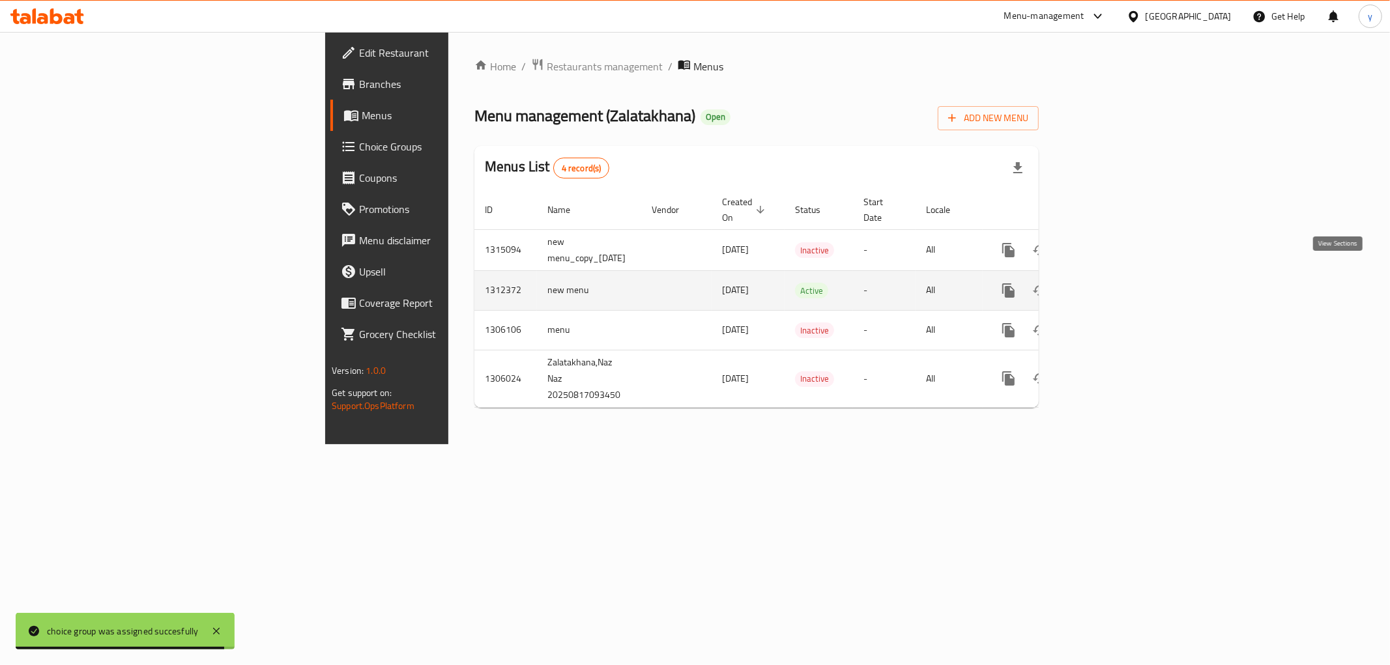
click at [1118, 289] on link "enhanced table" at bounding box center [1102, 290] width 31 height 31
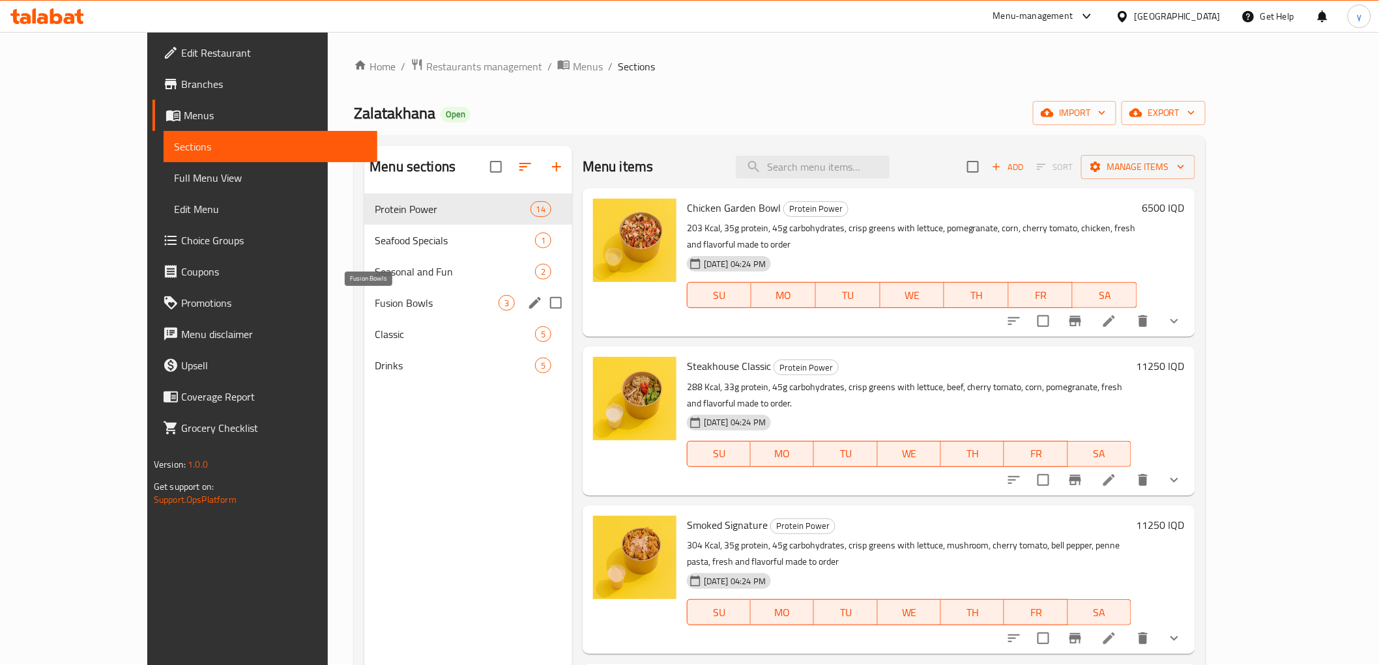
click at [375, 307] on span "Fusion Bowls" at bounding box center [437, 303] width 124 height 16
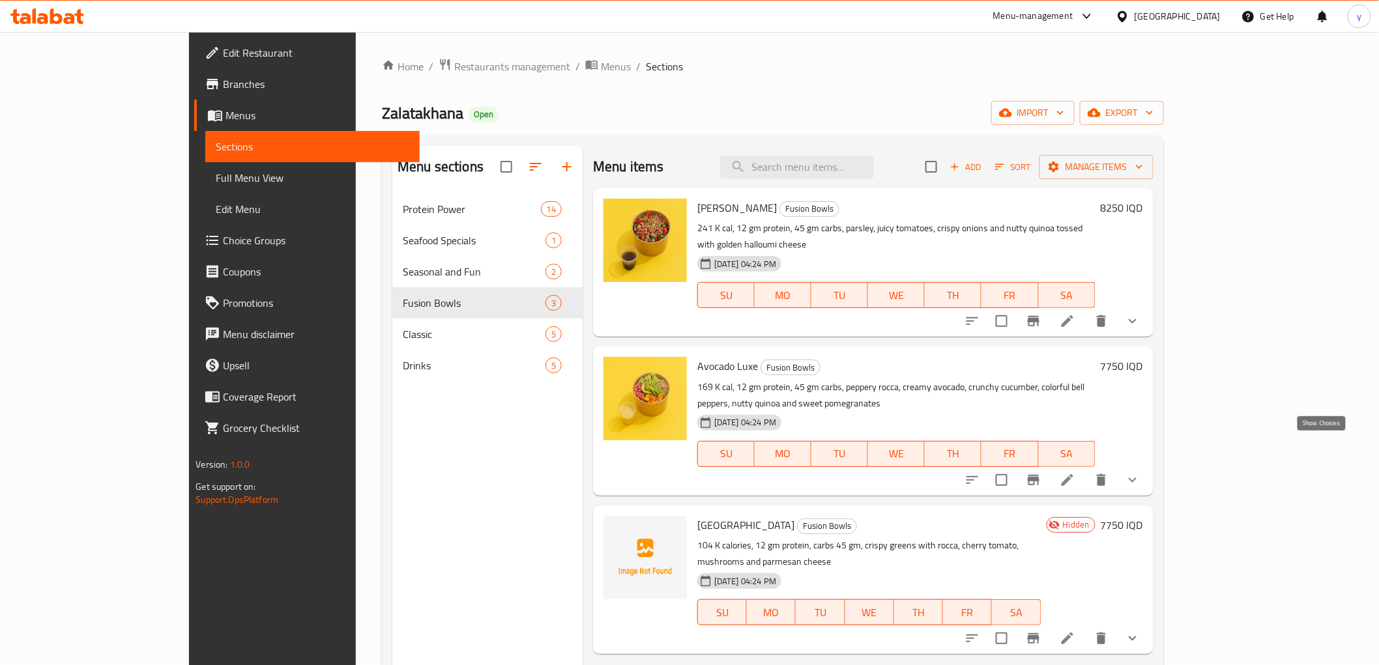
click at [1140, 472] on icon "show more" at bounding box center [1133, 480] width 16 height 16
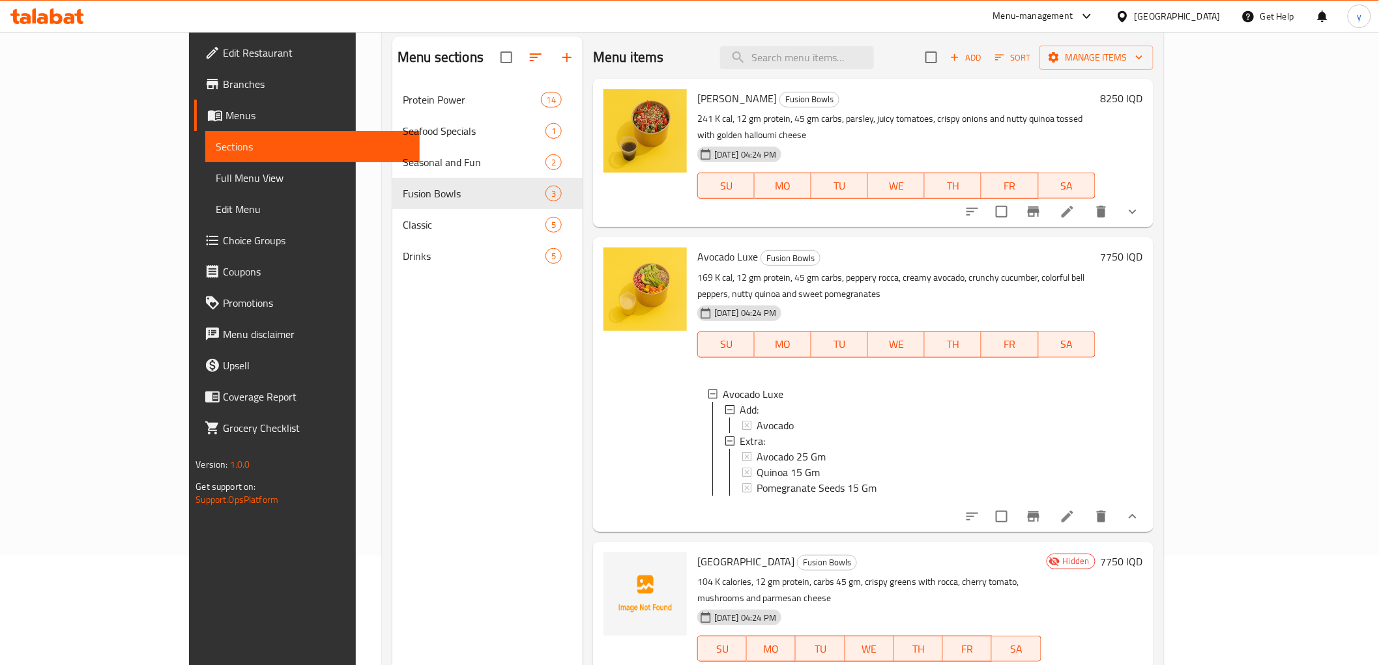
scroll to position [145, 0]
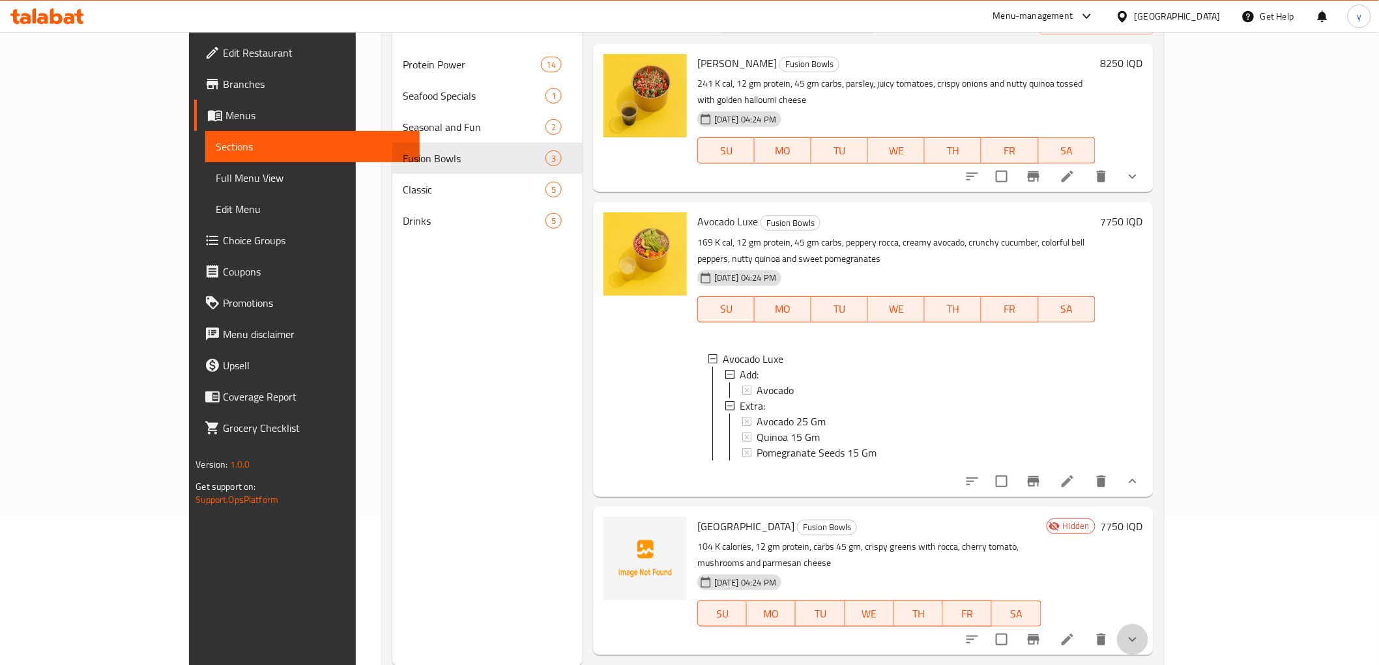
click at [1148, 624] on button "show more" at bounding box center [1132, 639] width 31 height 31
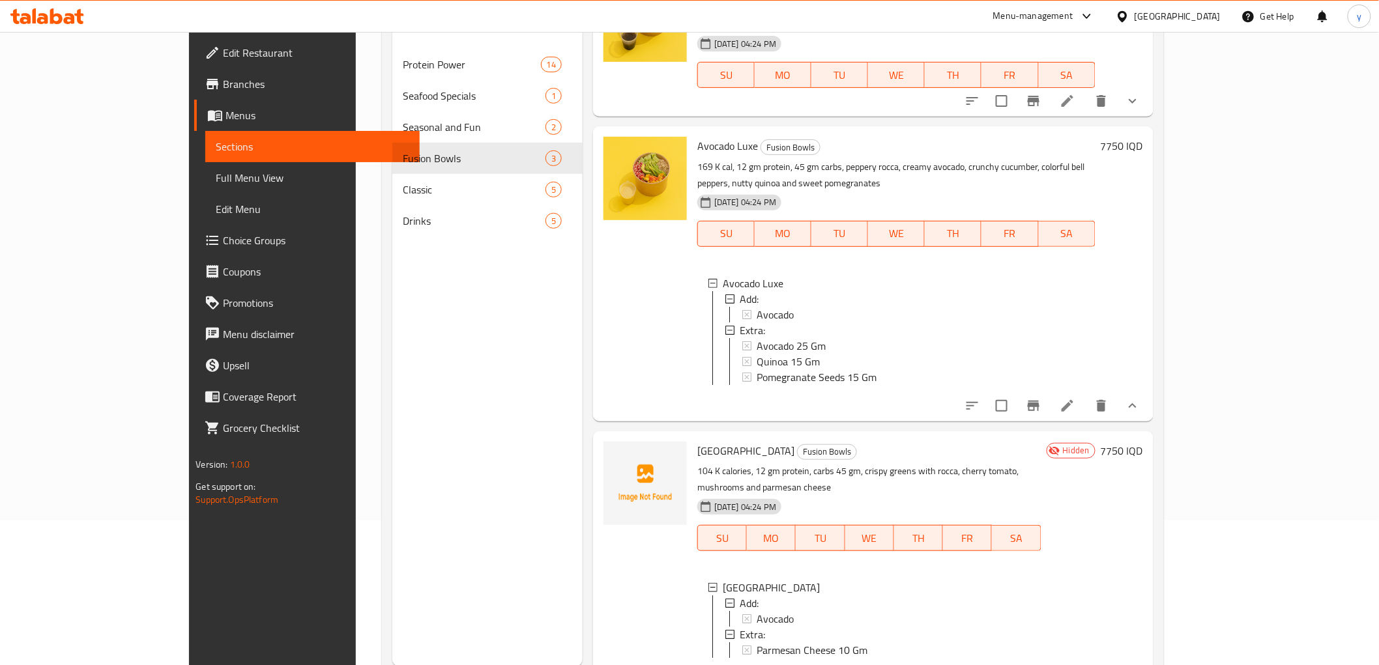
click at [223, 240] on span "Choice Groups" at bounding box center [316, 241] width 186 height 16
click at [223, 326] on span "Menu disclaimer" at bounding box center [316, 334] width 186 height 16
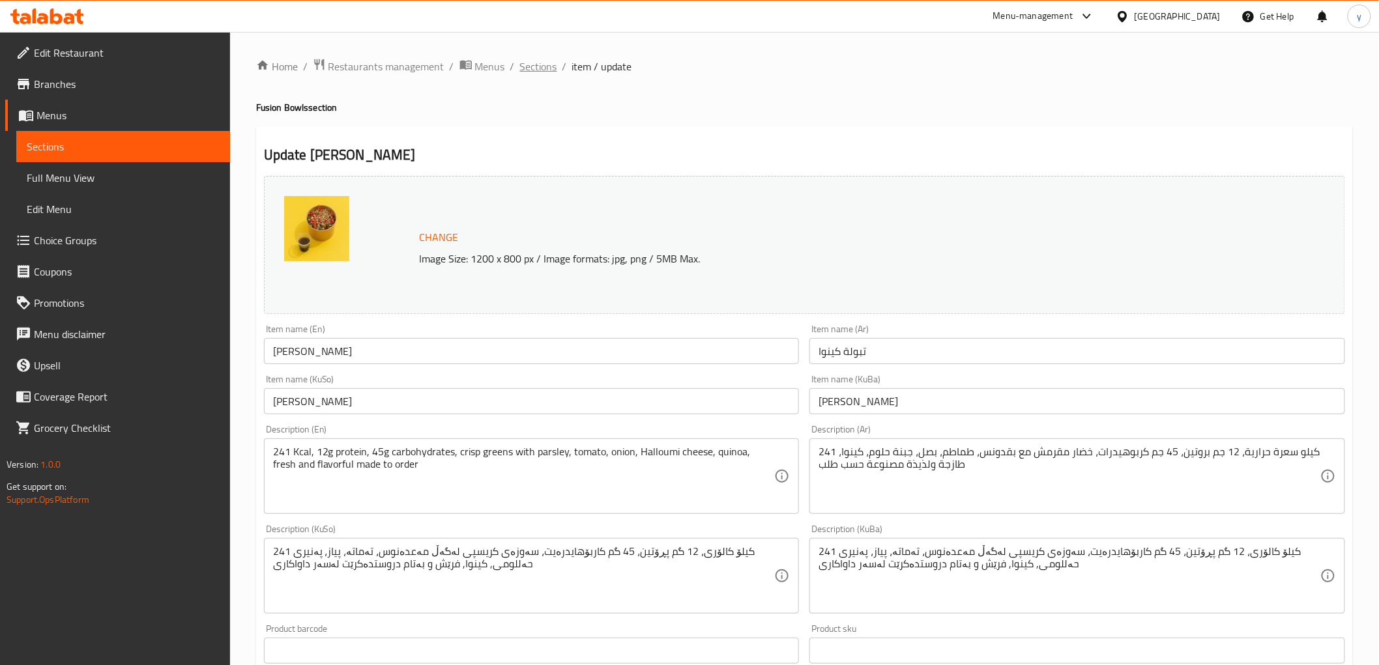
click at [555, 70] on span "Sections" at bounding box center [538, 67] width 37 height 16
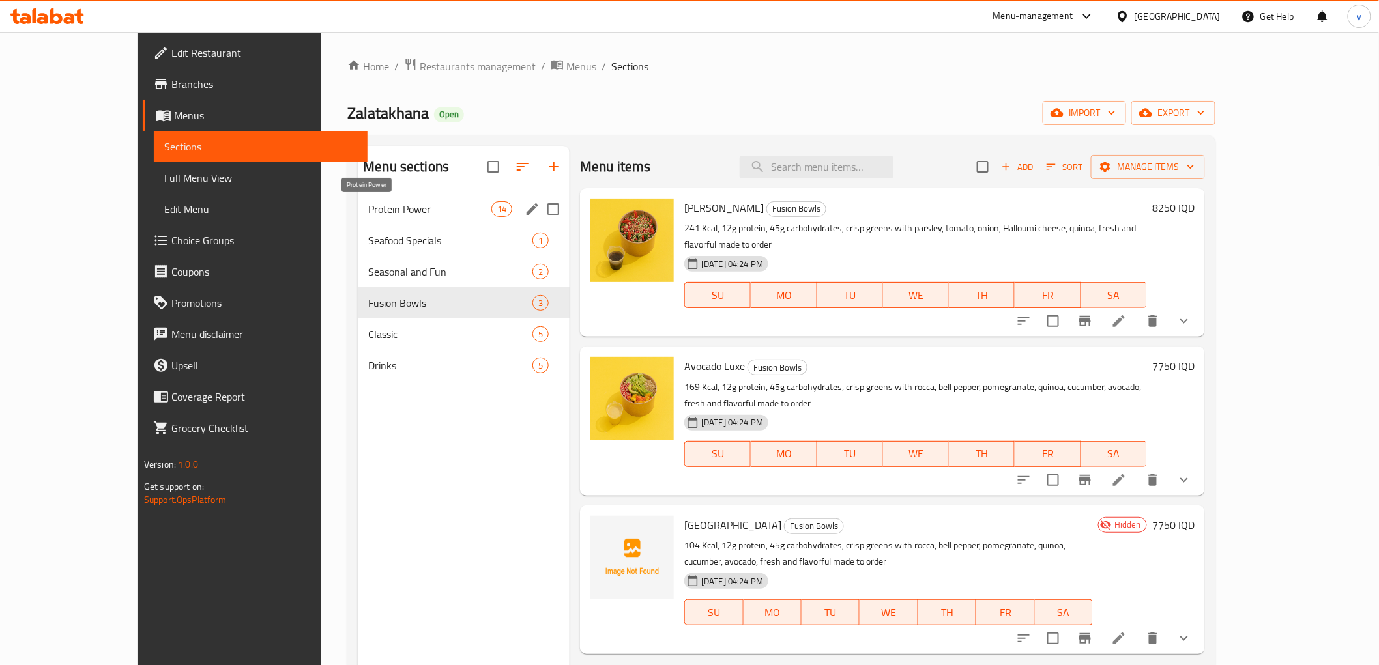
click at [416, 201] on span "Protein Power" at bounding box center [429, 209] width 123 height 16
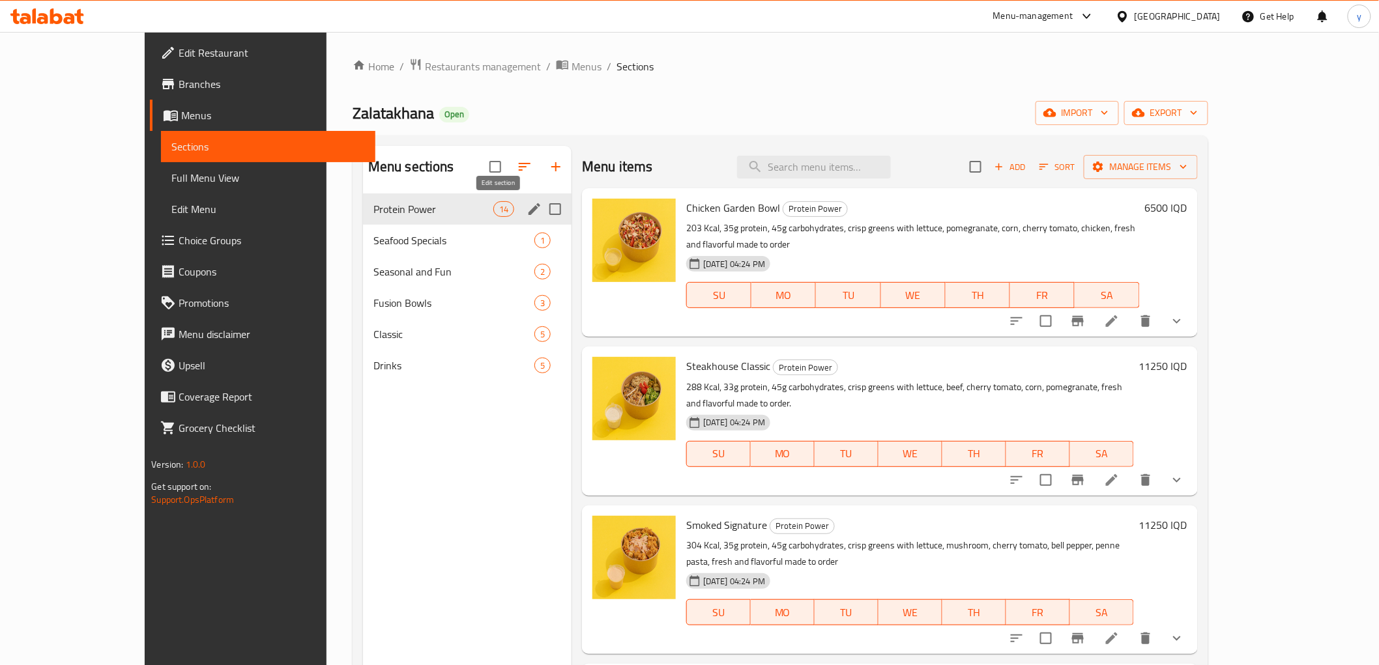
click at [526, 211] on icon "edit" at bounding box center [534, 209] width 16 height 16
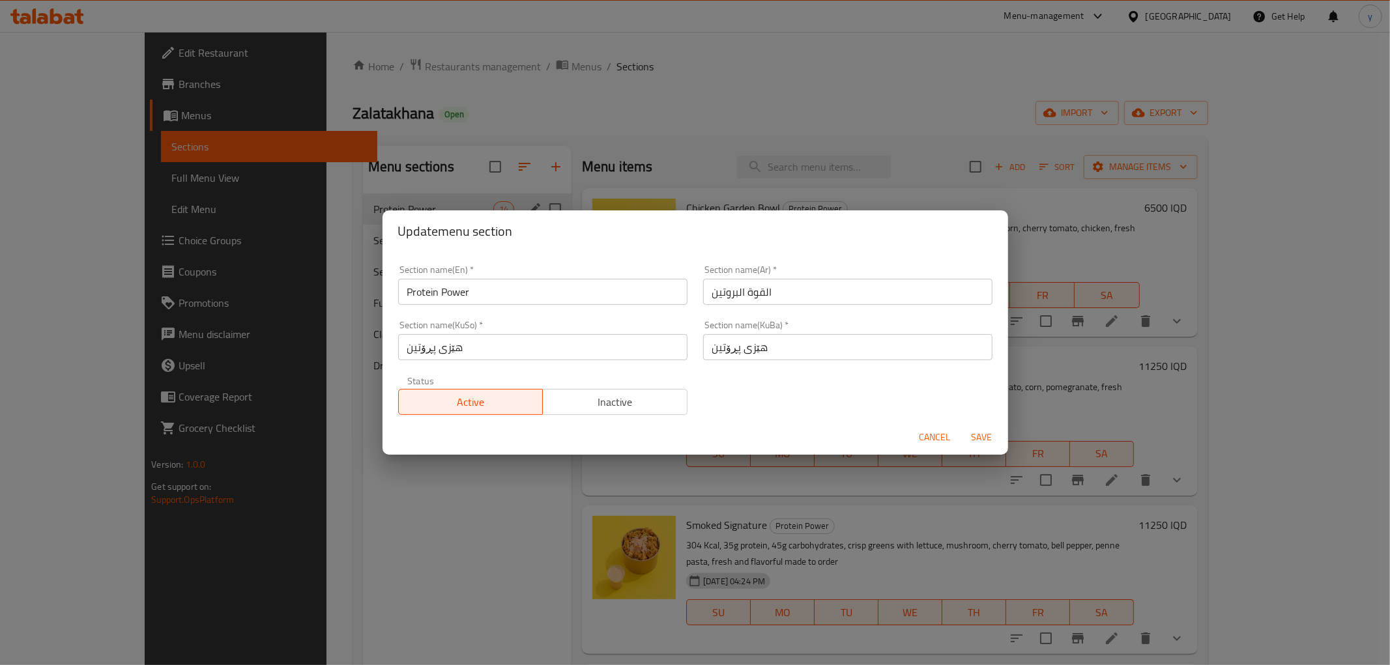
click at [927, 446] on button "Cancel" at bounding box center [935, 437] width 42 height 24
drag, startPoint x: 927, startPoint y: 446, endPoint x: 949, endPoint y: 413, distance: 40.3
click at [927, 446] on div "16-09-2025 04:24 PM SU MO TU WE TH FR SA" at bounding box center [910, 445] width 458 height 70
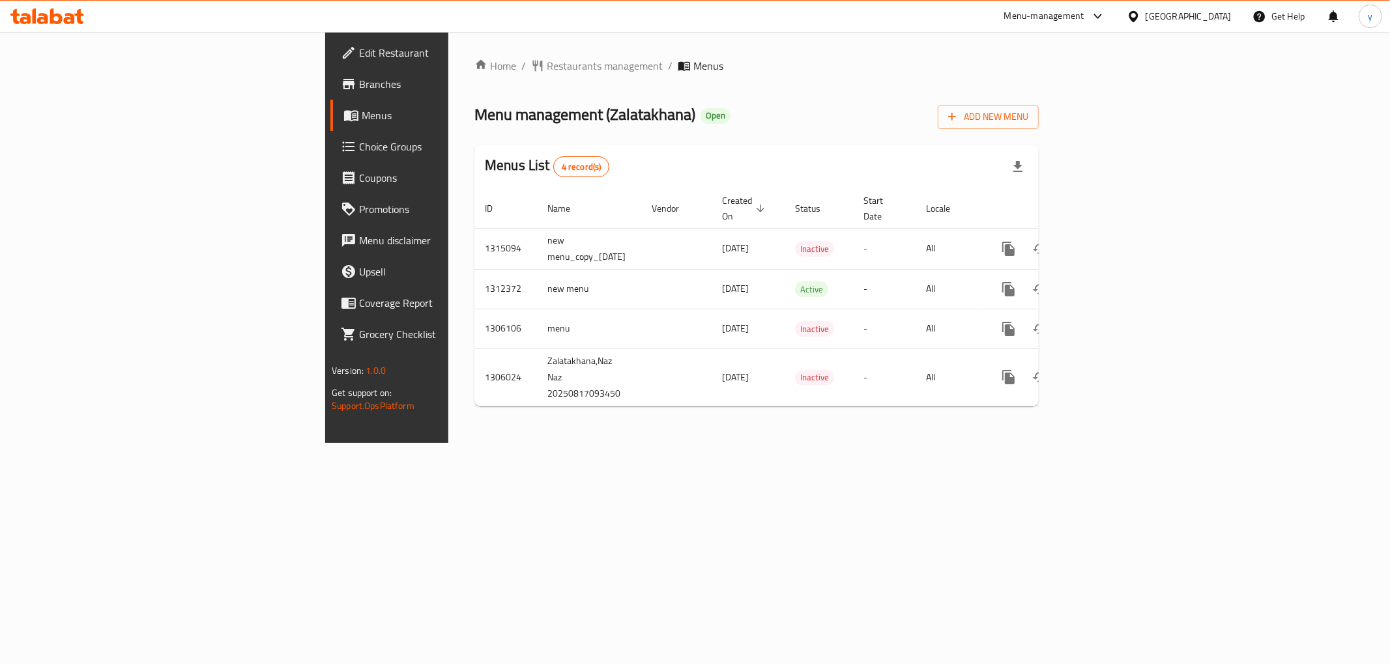
click at [359, 153] on span "Choice Groups" at bounding box center [453, 147] width 188 height 16
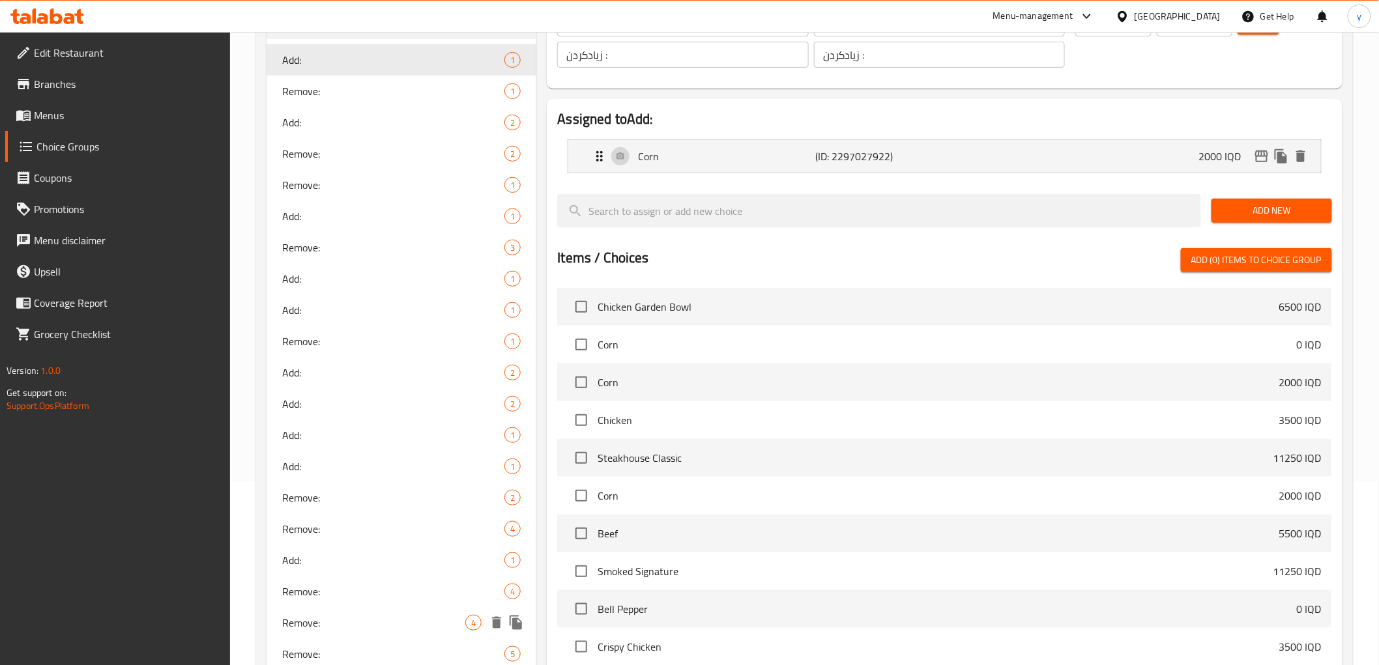
scroll to position [728, 0]
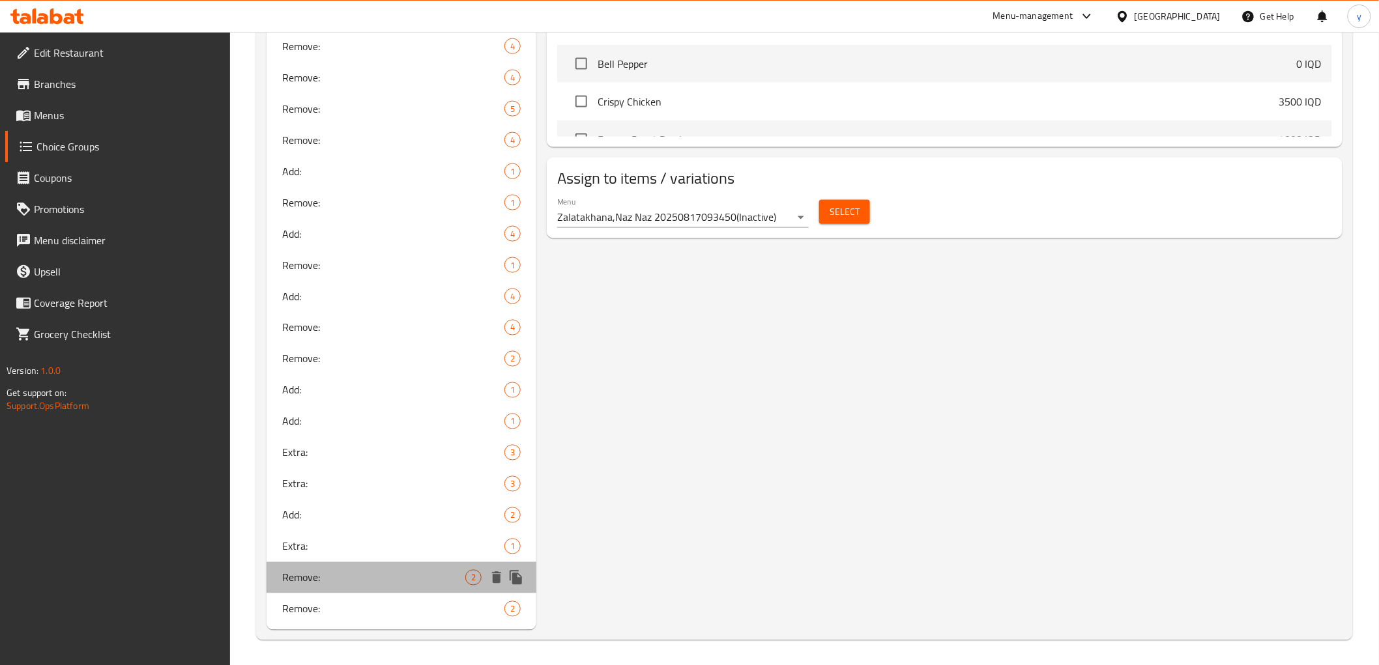
click at [331, 580] on span "Remove:" at bounding box center [374, 578] width 184 height 16
type input "Remove:"
type input "إزالة:"
type input "لابردن:"
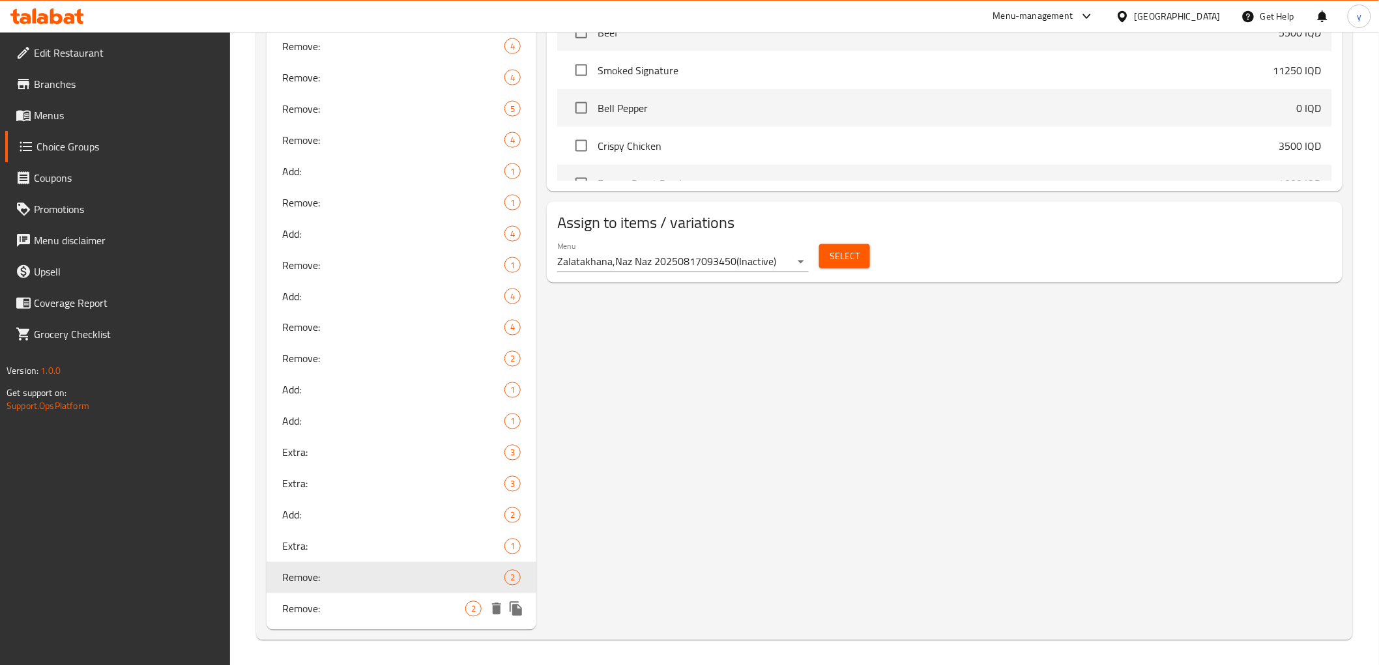
click at [343, 606] on span "Remove:" at bounding box center [374, 609] width 184 height 16
type input "Remove:"
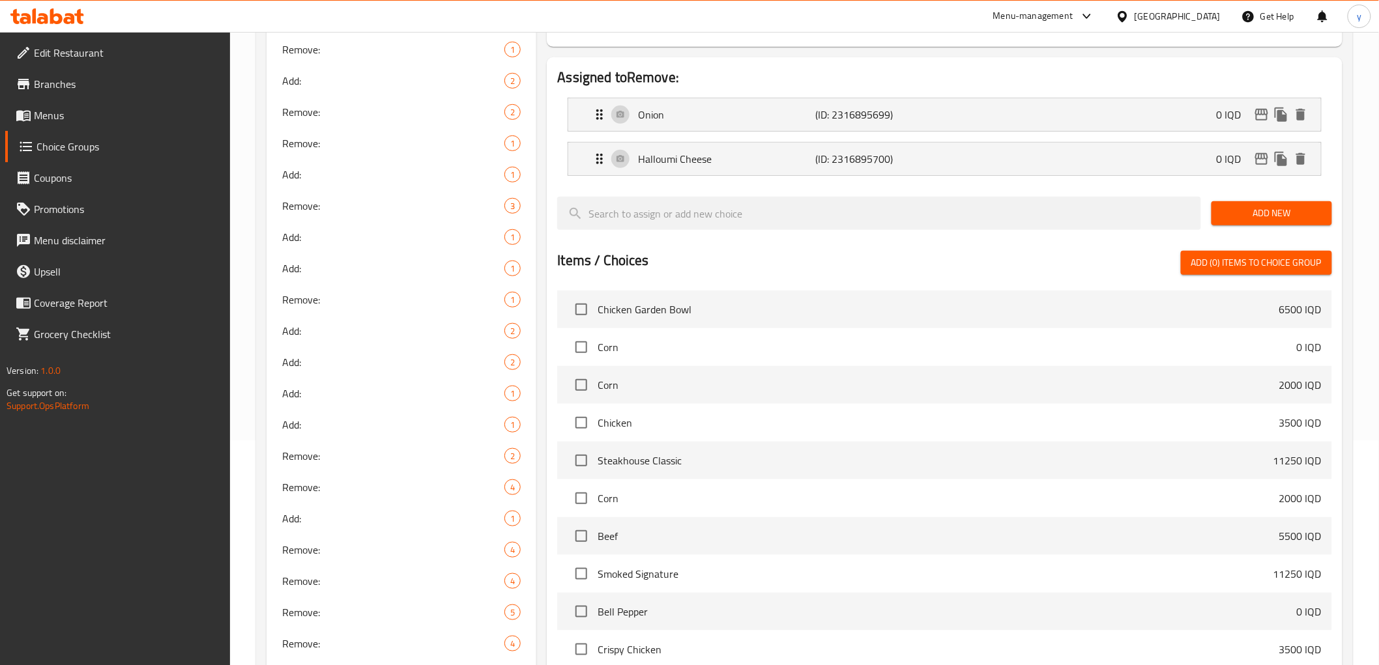
scroll to position [150, 0]
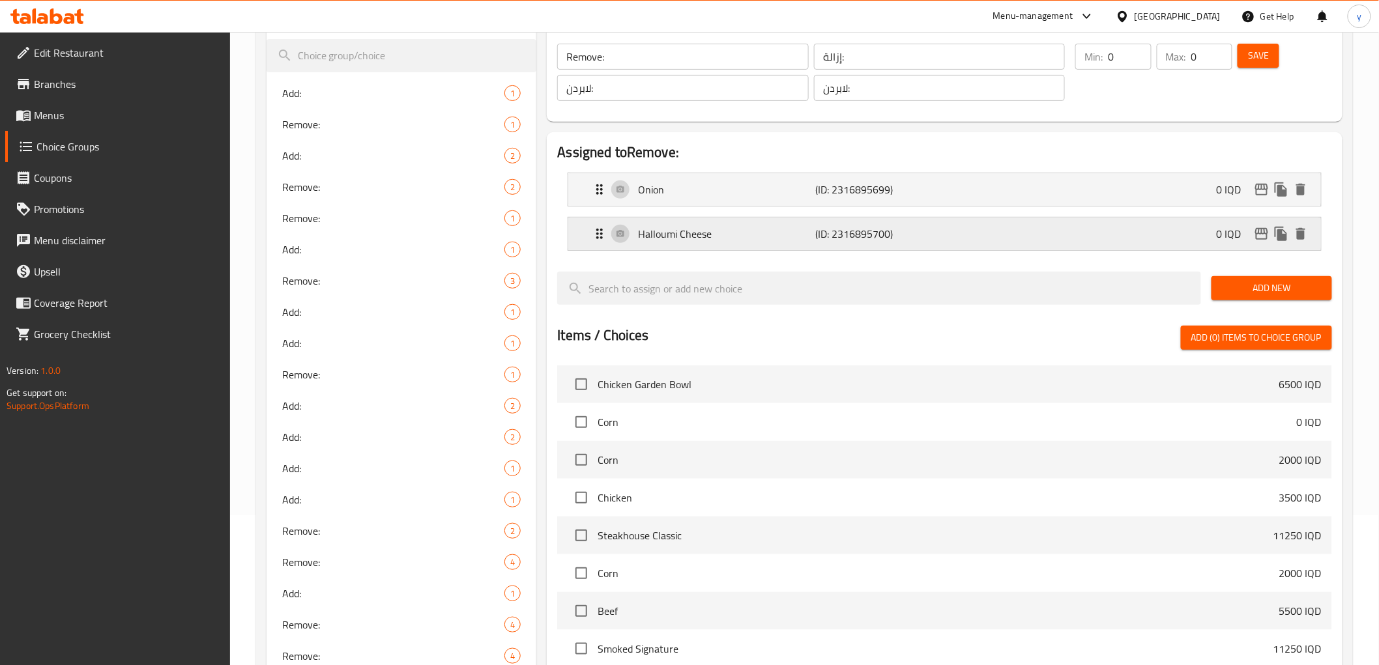
click at [1308, 240] on icon "delete" at bounding box center [1301, 234] width 16 height 16
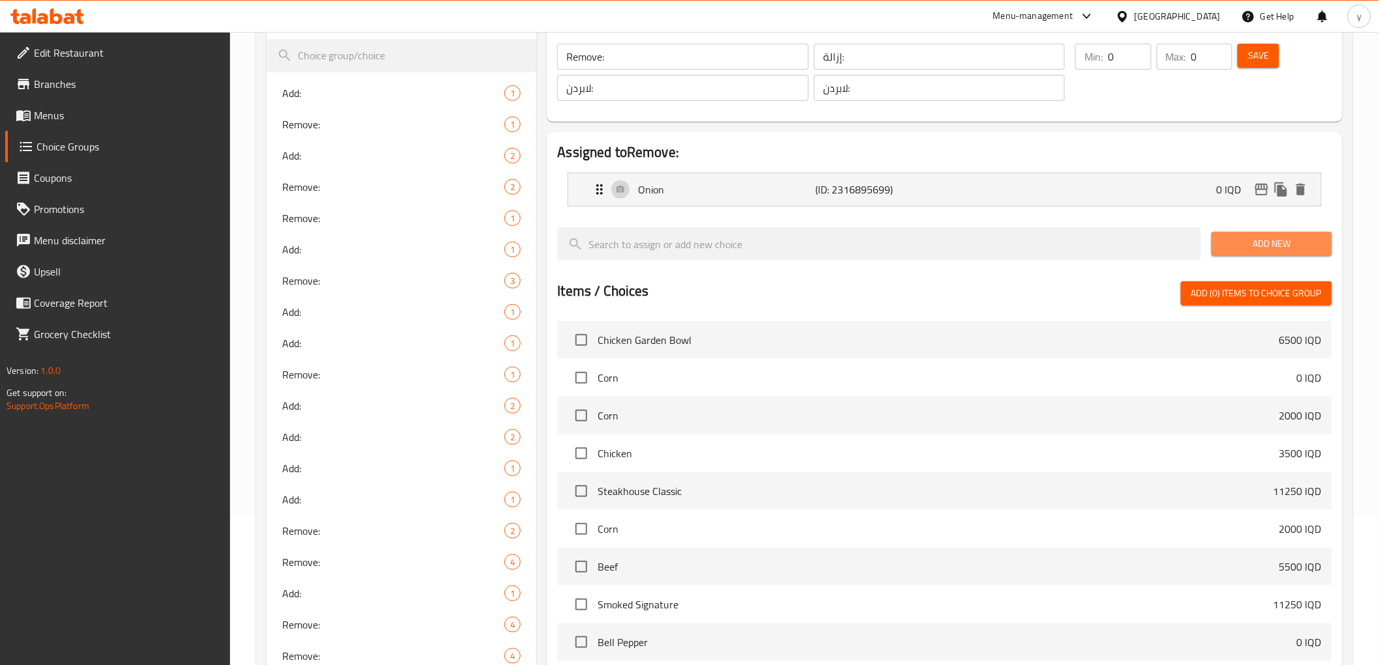
click at [1243, 246] on span "Add New" at bounding box center [1272, 244] width 100 height 16
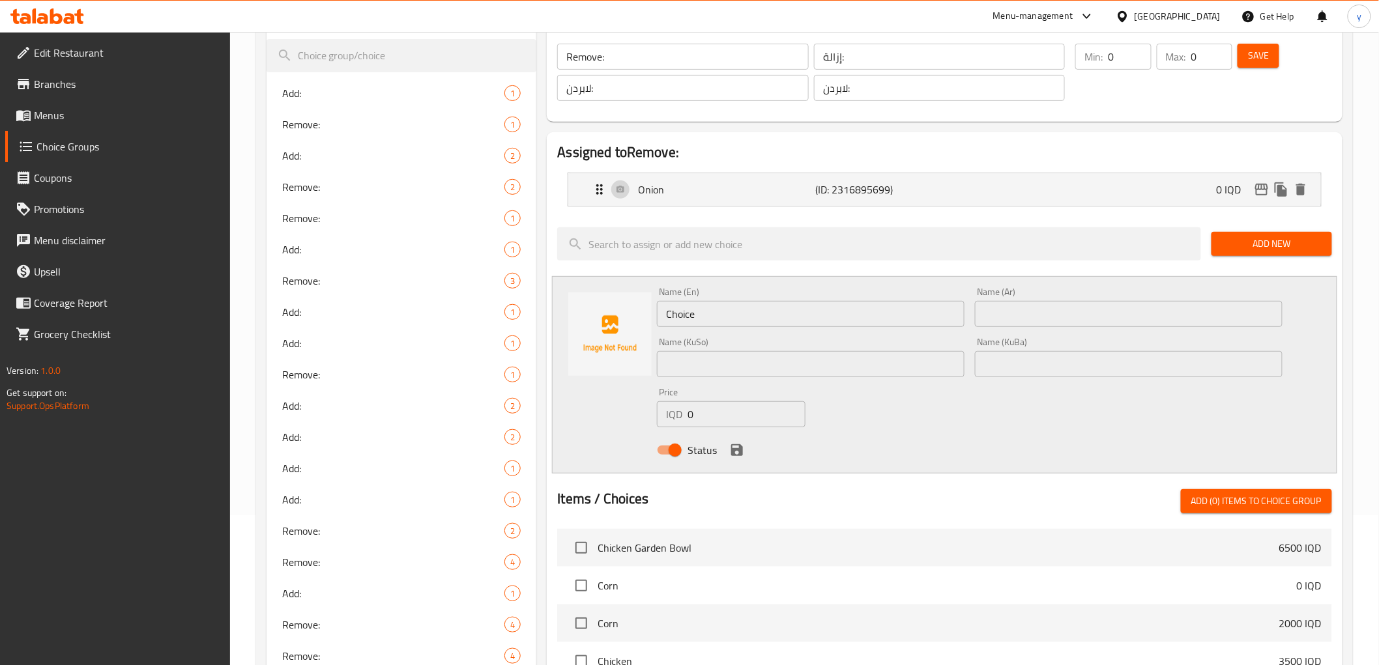
click at [755, 311] on input "Choice" at bounding box center [811, 314] width 308 height 26
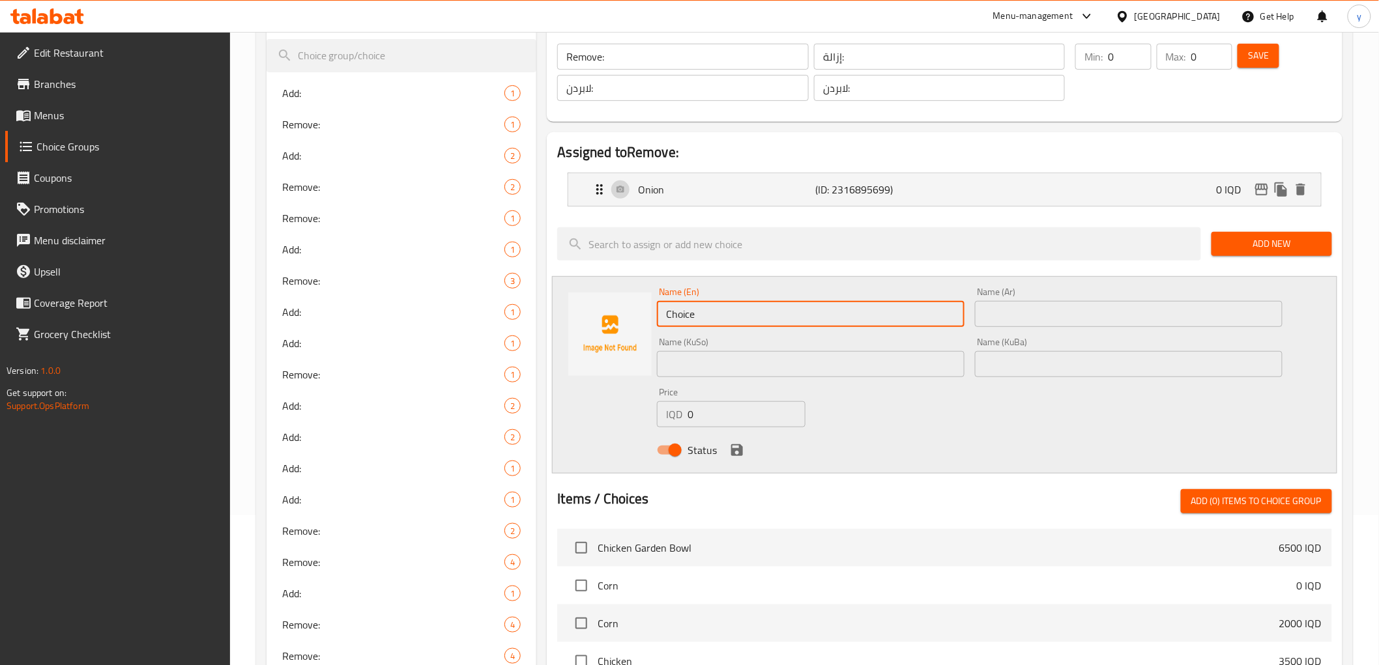
click at [755, 311] on input "Choice" at bounding box center [811, 314] width 308 height 26
paste input "Bell Pepper"
type input "Bell Pepper"
drag, startPoint x: 1046, startPoint y: 315, endPoint x: 1044, endPoint y: 323, distance: 7.4
click at [1046, 315] on input "text" at bounding box center [1129, 314] width 308 height 26
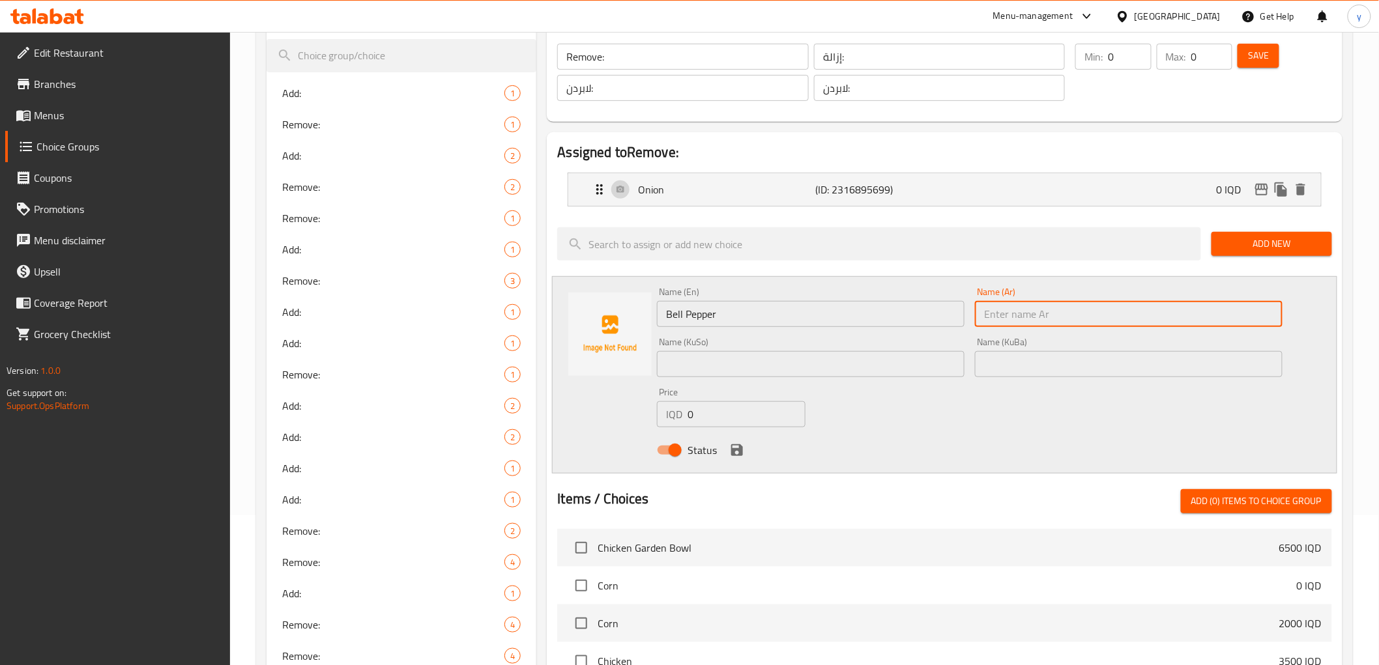
paste input "فلفل حلو"
type input "فلفل حلو"
click at [920, 362] on input "text" at bounding box center [811, 364] width 308 height 26
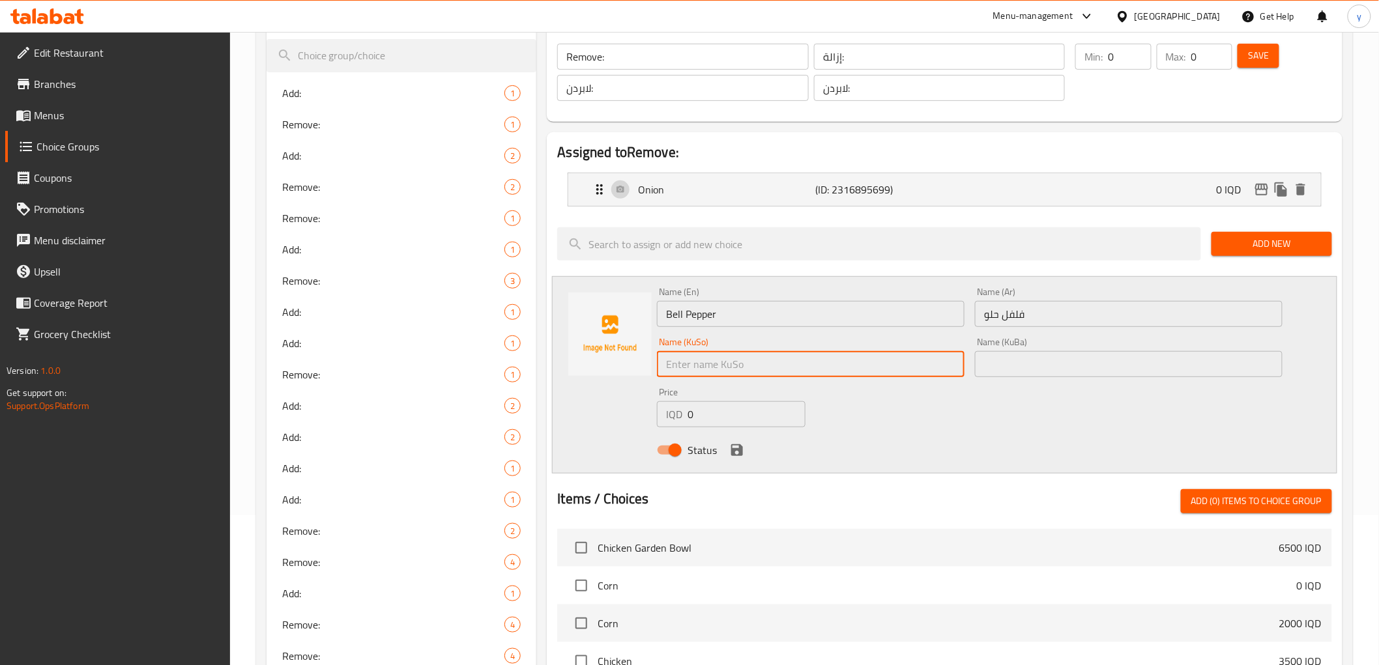
paste input "بیبەری شیرین"
type input "بیبەری شیرین"
click at [1038, 354] on input "text" at bounding box center [1129, 364] width 308 height 26
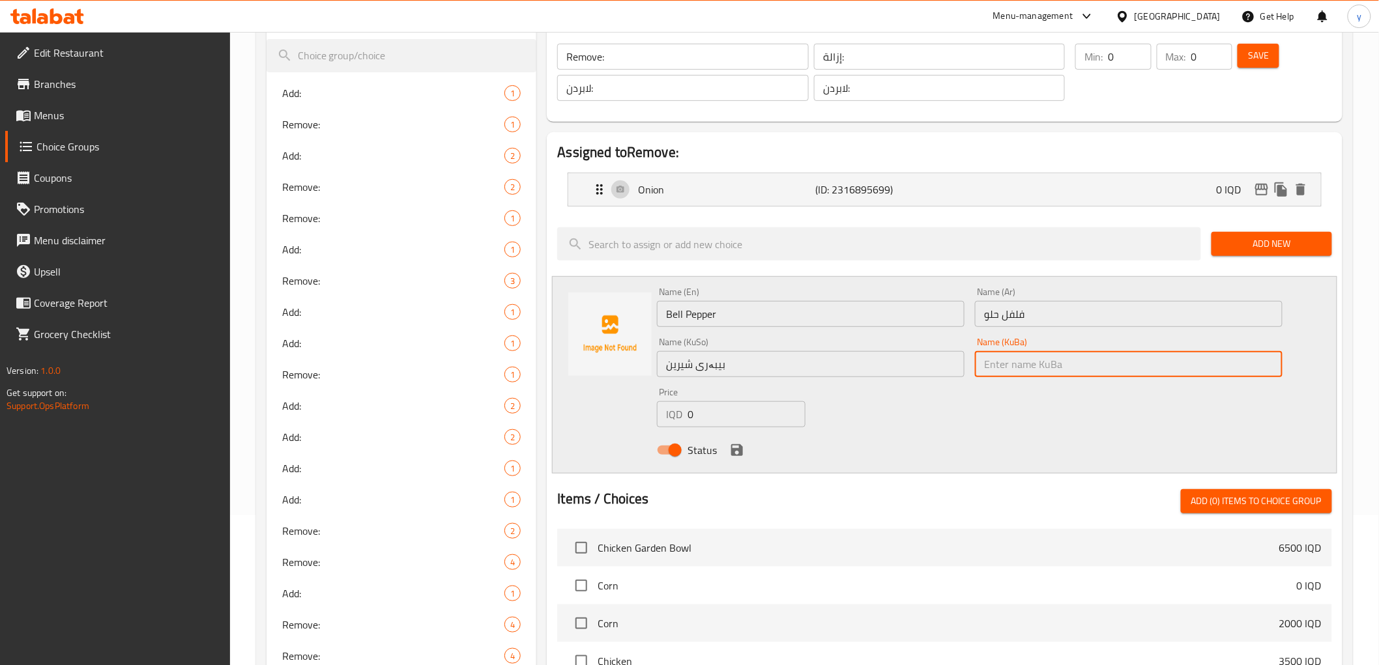
paste input "بیبەری شیرین"
type input "بیبەری شیرین"
click at [745, 446] on button "save" at bounding box center [737, 450] width 20 height 20
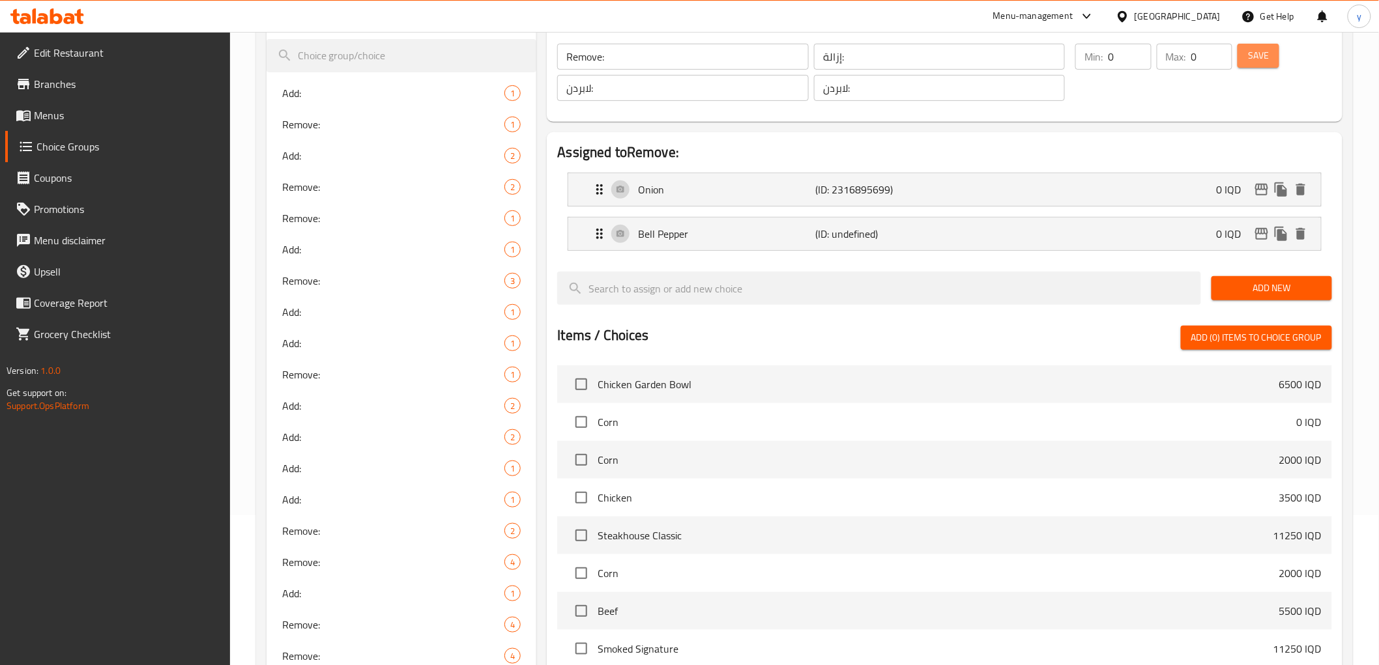
click at [1247, 66] on button "Save" at bounding box center [1258, 56] width 42 height 24
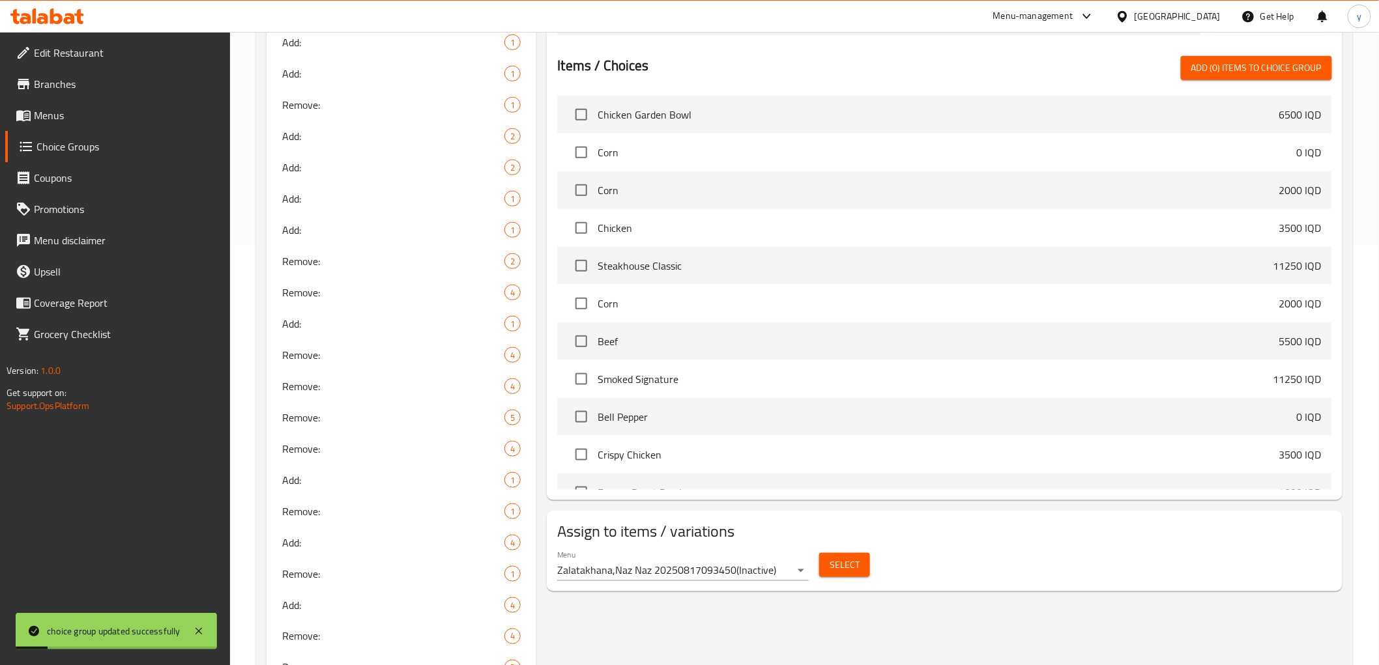
scroll to position [728, 0]
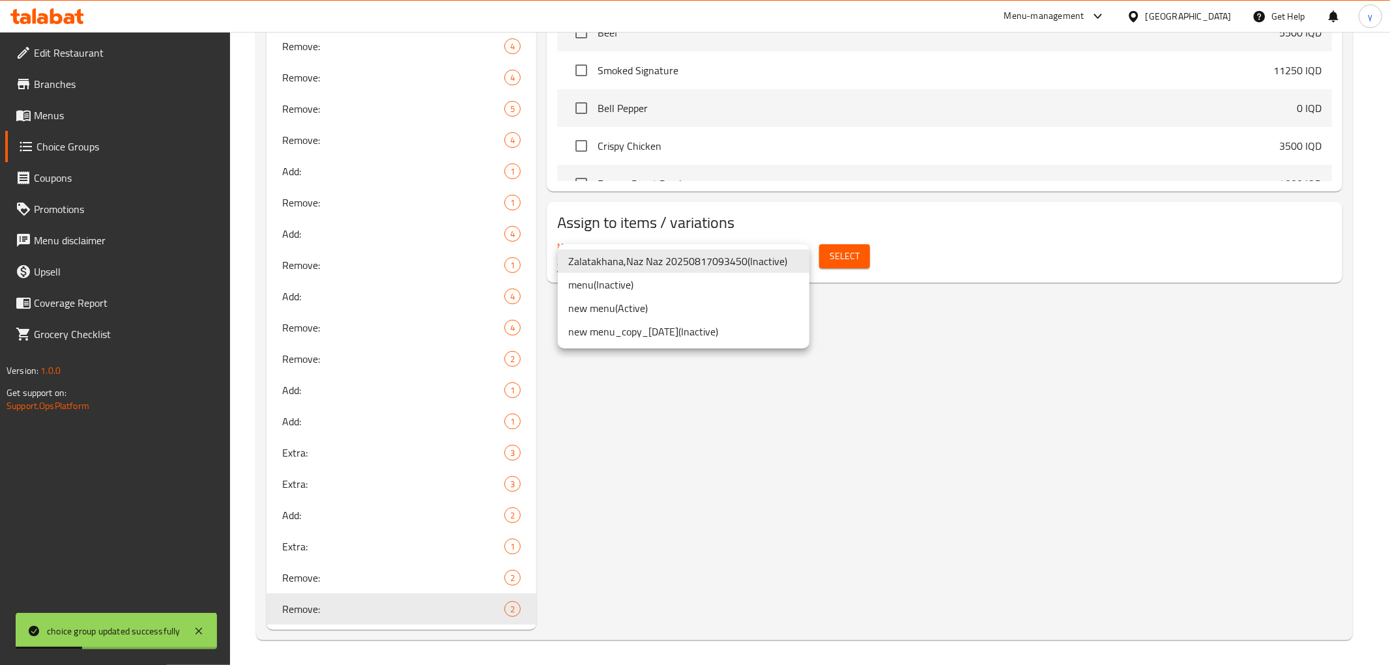
click at [725, 311] on li "new menu ( Active )" at bounding box center [684, 307] width 252 height 23
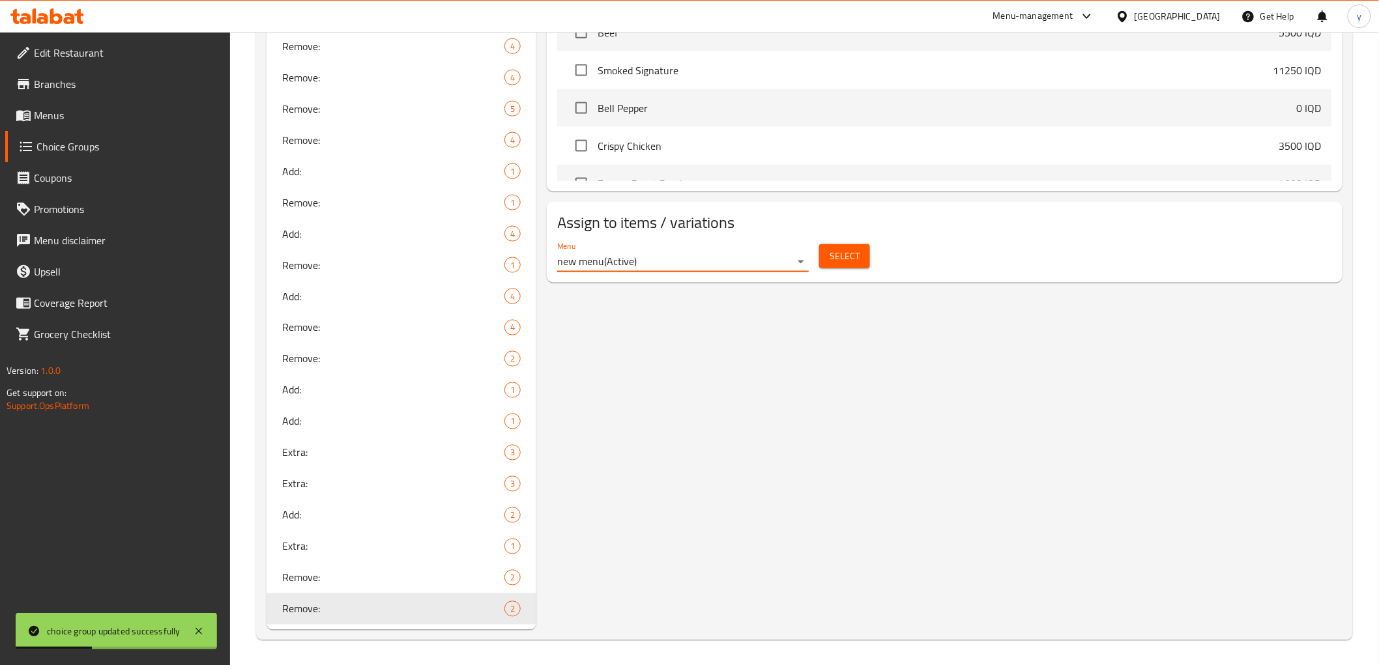
click at [839, 255] on span "Select" at bounding box center [844, 256] width 30 height 16
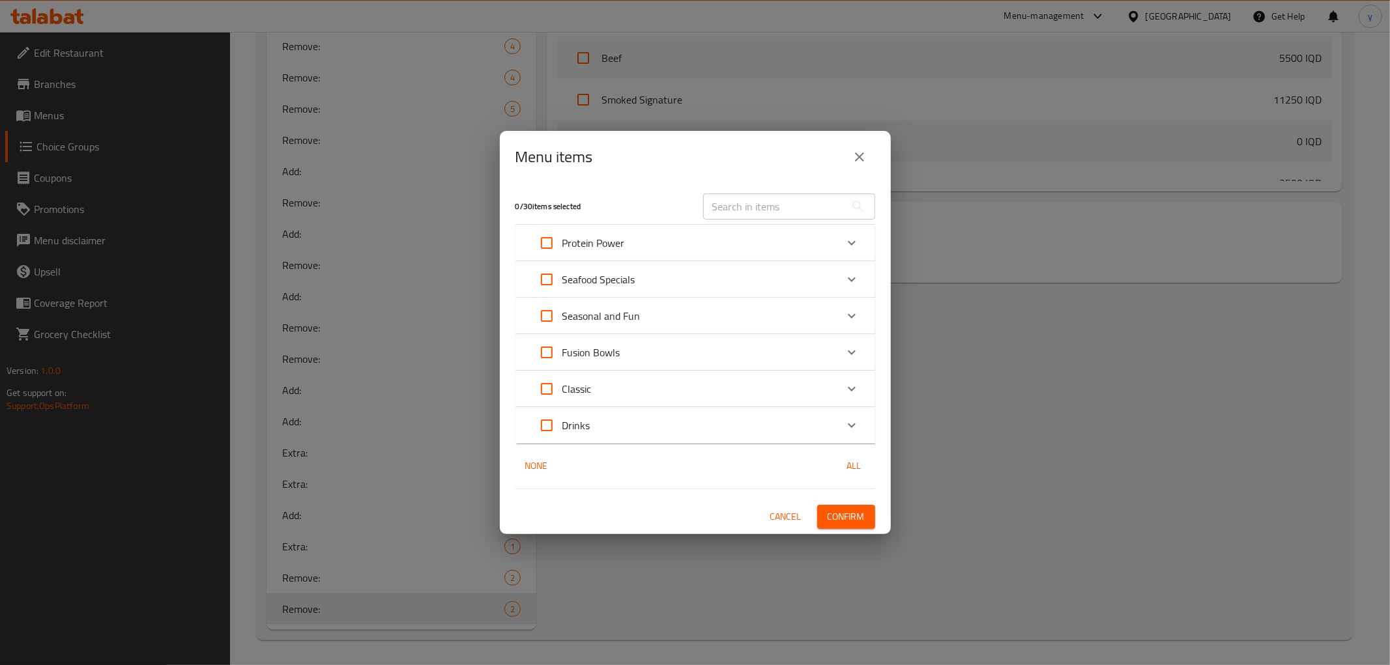
click at [771, 352] on div "Fusion Bowls" at bounding box center [683, 352] width 305 height 31
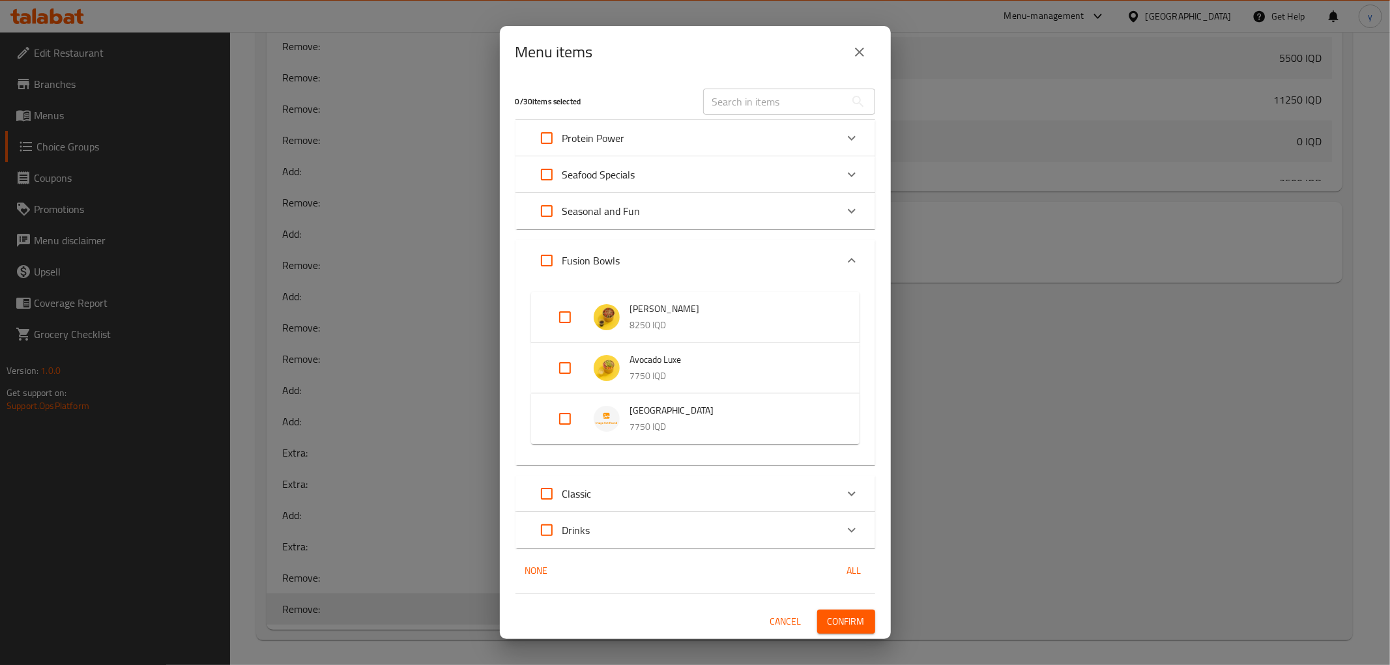
click at [566, 368] on input "Expand" at bounding box center [564, 368] width 31 height 31
checkbox input "true"
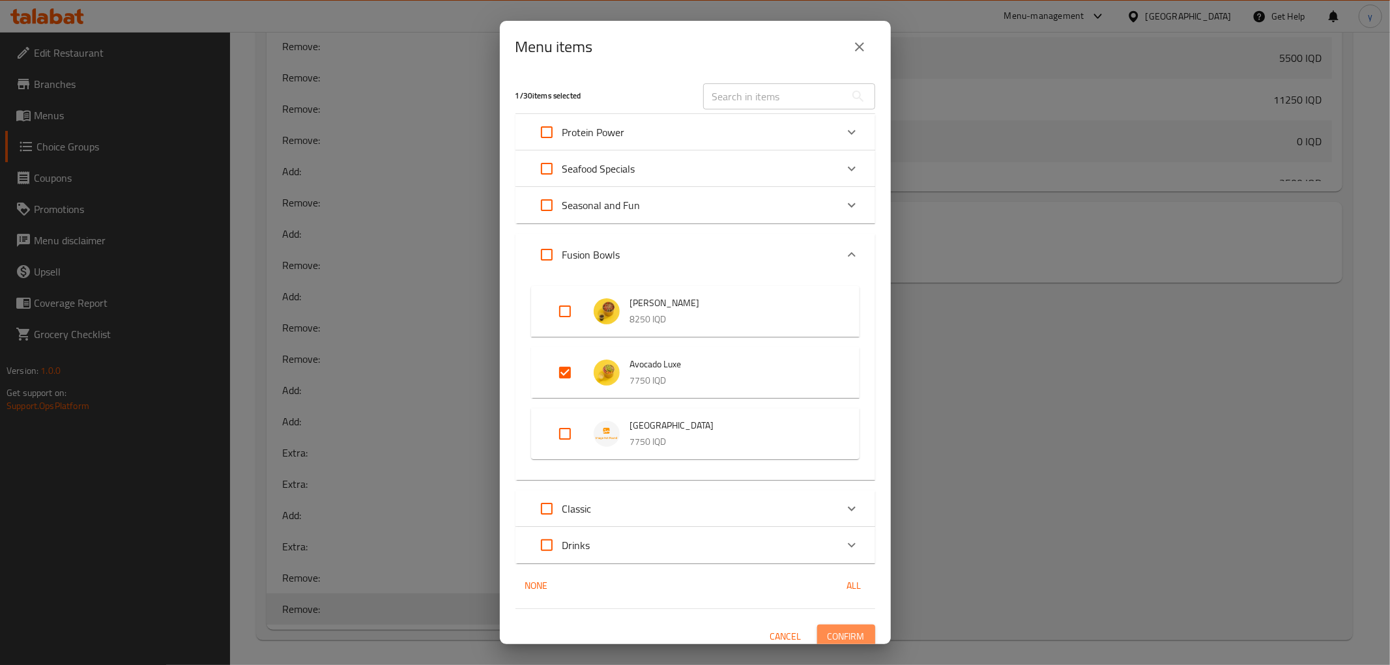
click at [844, 636] on span "Confirm" at bounding box center [846, 637] width 37 height 16
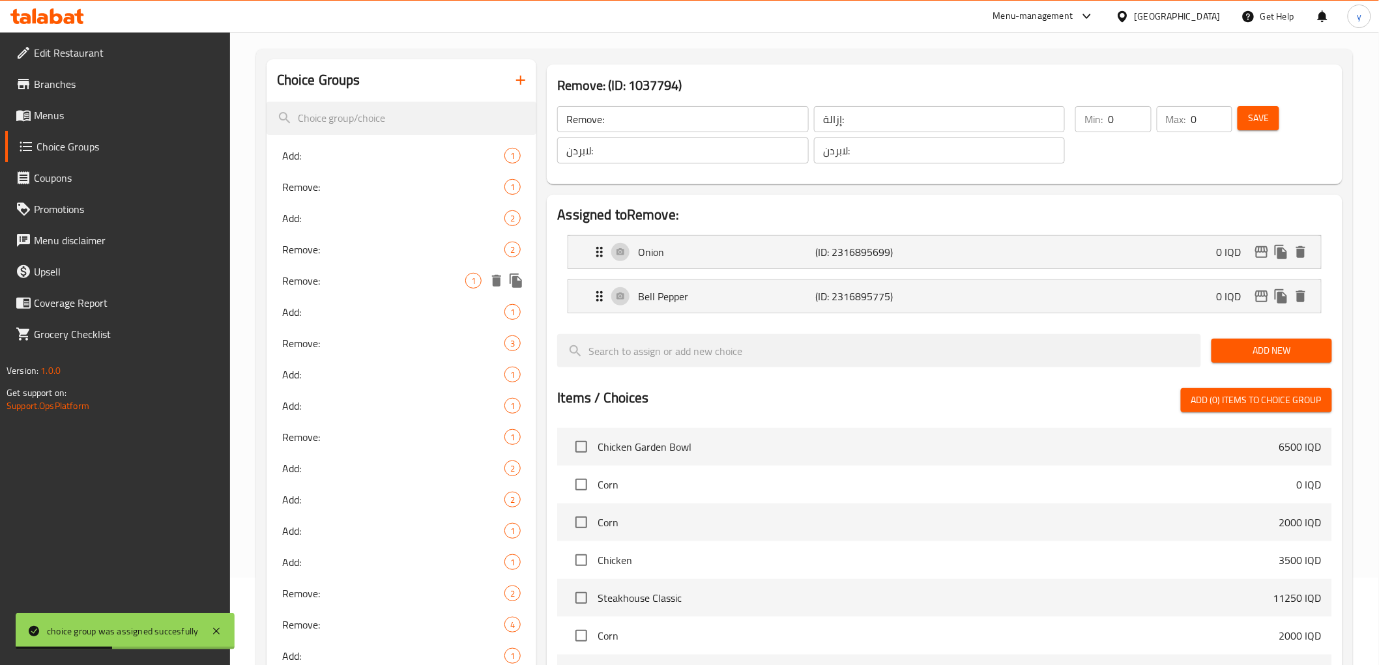
scroll to position [5, 0]
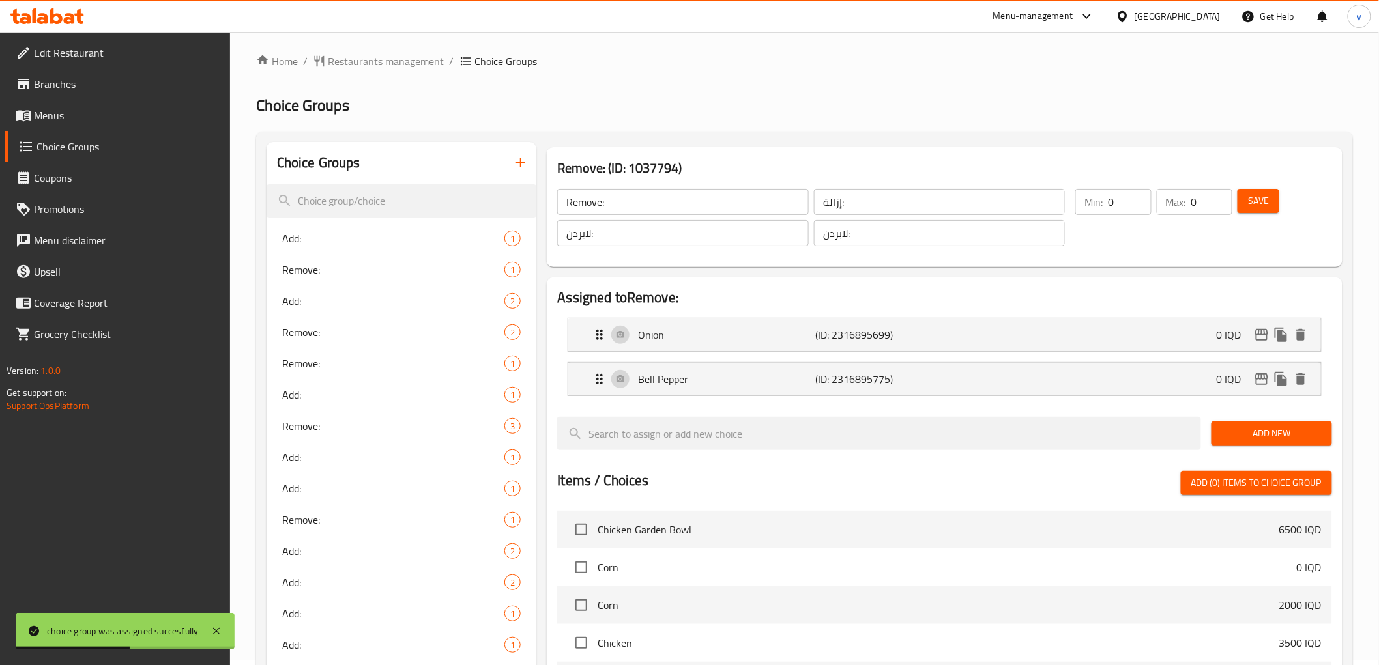
click at [603, 211] on input "Remove:" at bounding box center [682, 202] width 251 height 26
click at [597, 229] on input "لابردن:" at bounding box center [682, 233] width 251 height 26
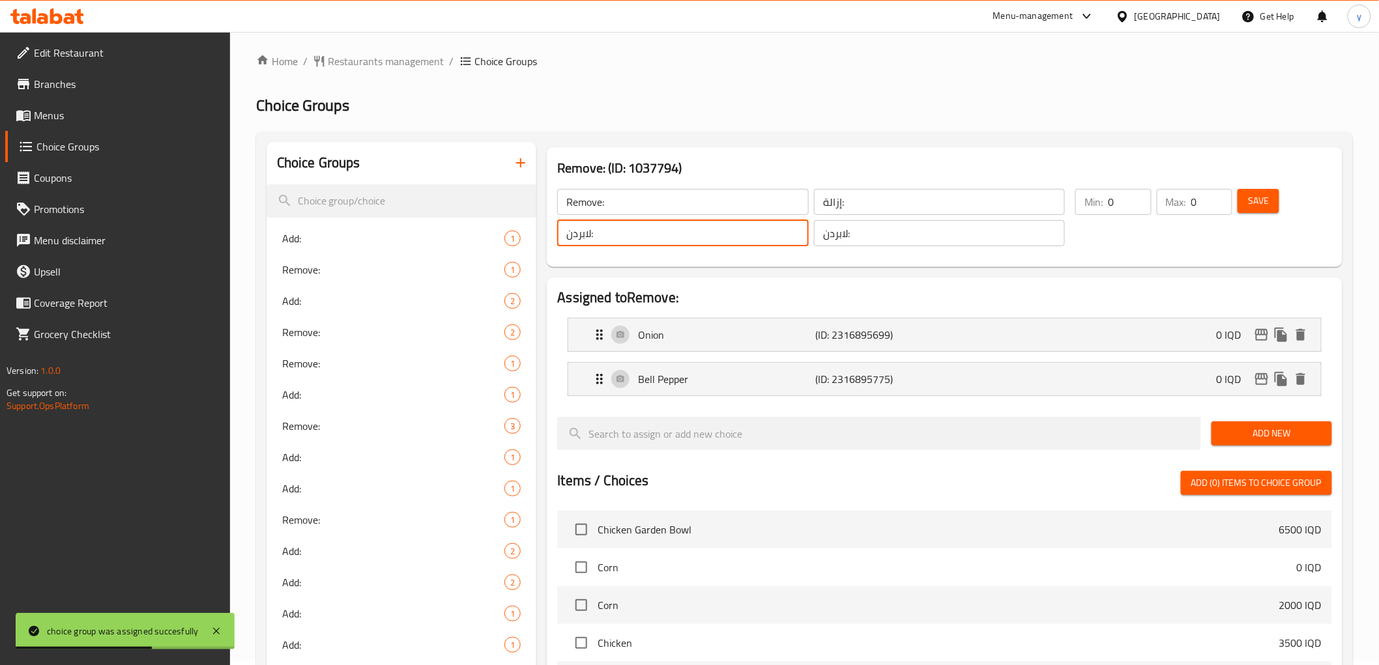
click at [597, 229] on input "لابردن:" at bounding box center [682, 233] width 251 height 26
click at [826, 233] on input "لابردن:" at bounding box center [939, 233] width 251 height 26
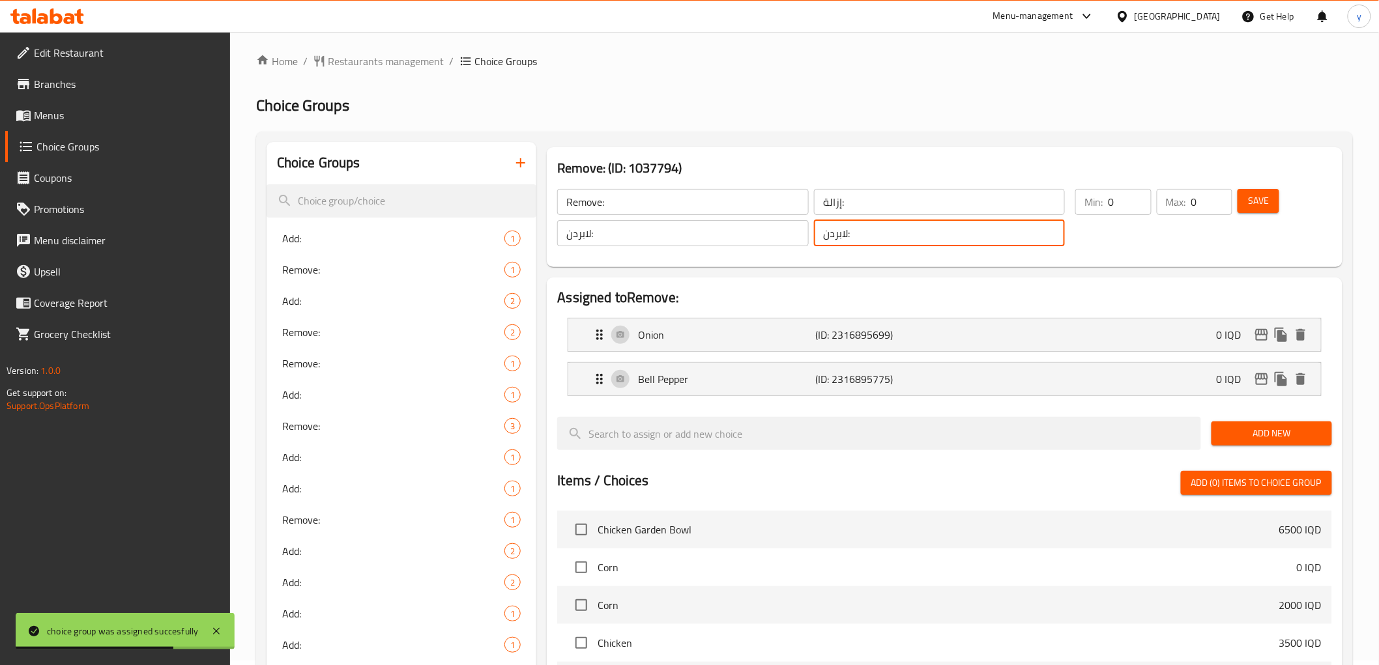
click at [826, 233] on input "لابردن:" at bounding box center [939, 233] width 251 height 26
click at [844, 197] on input "إزالة:" at bounding box center [939, 202] width 251 height 26
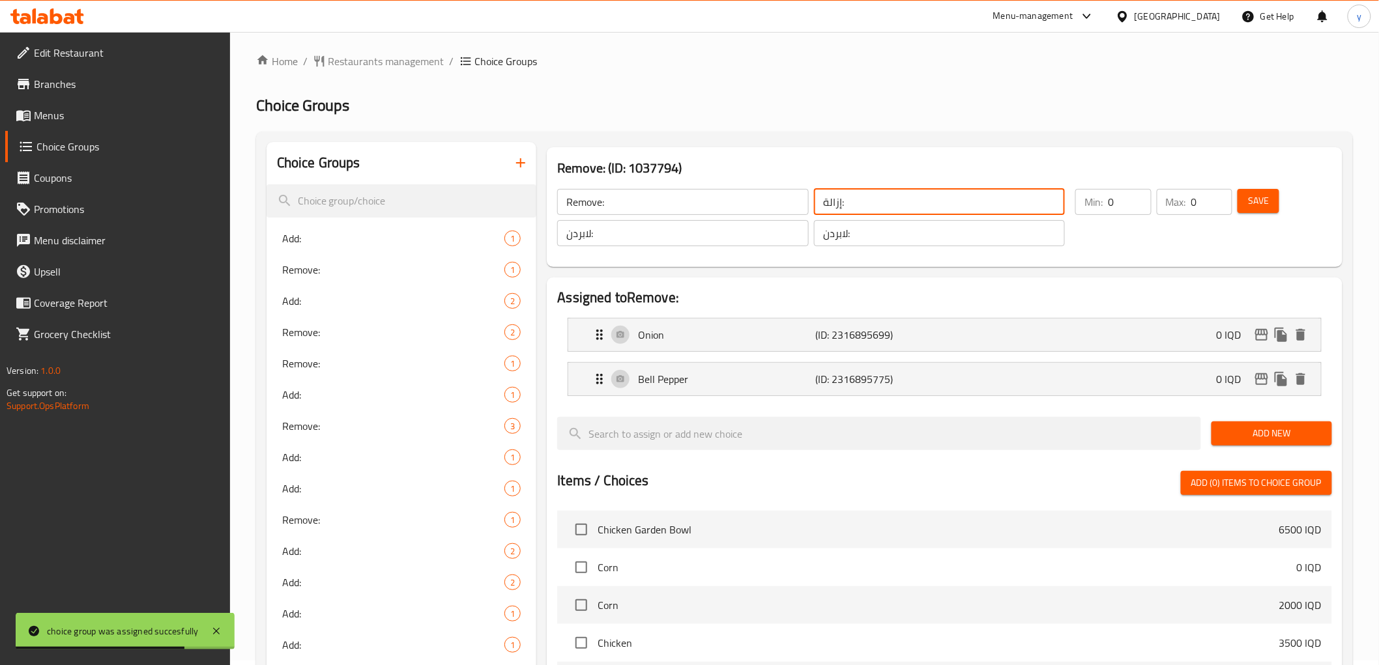
click at [844, 197] on input "إزالة:" at bounding box center [939, 202] width 251 height 26
click at [510, 154] on button "button" at bounding box center [520, 162] width 31 height 31
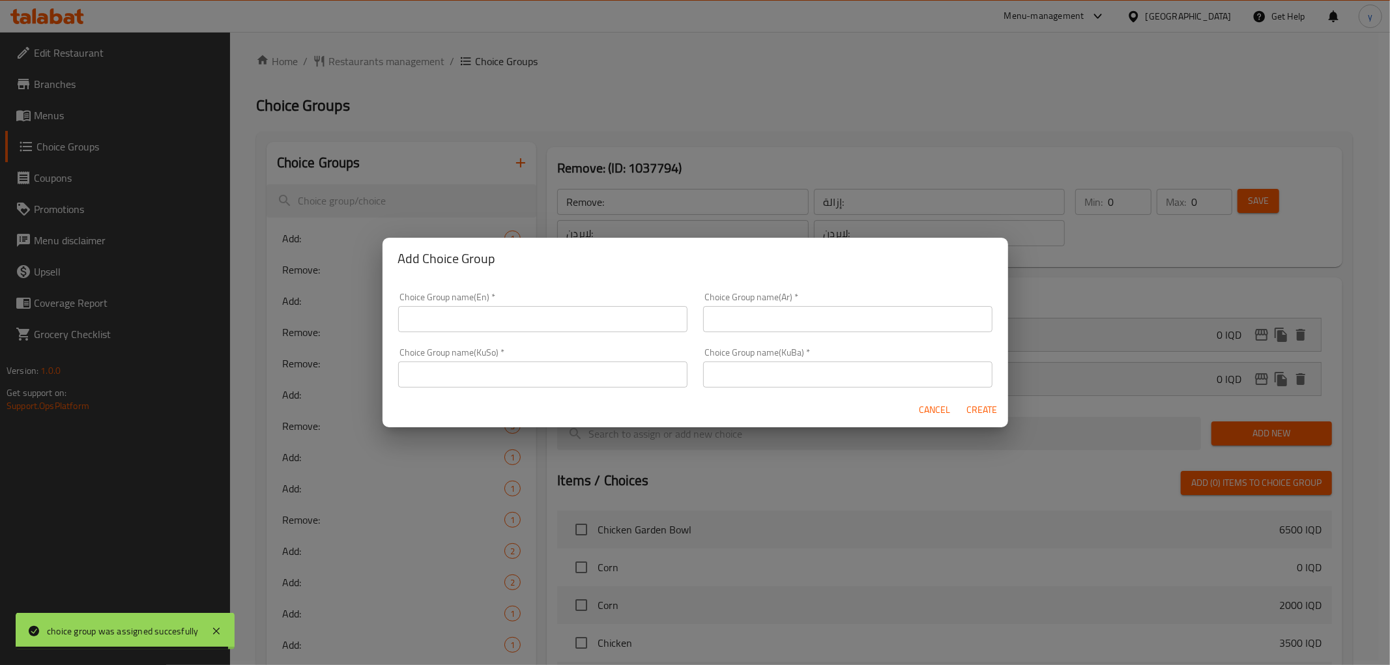
click at [759, 322] on input "text" at bounding box center [847, 319] width 289 height 26
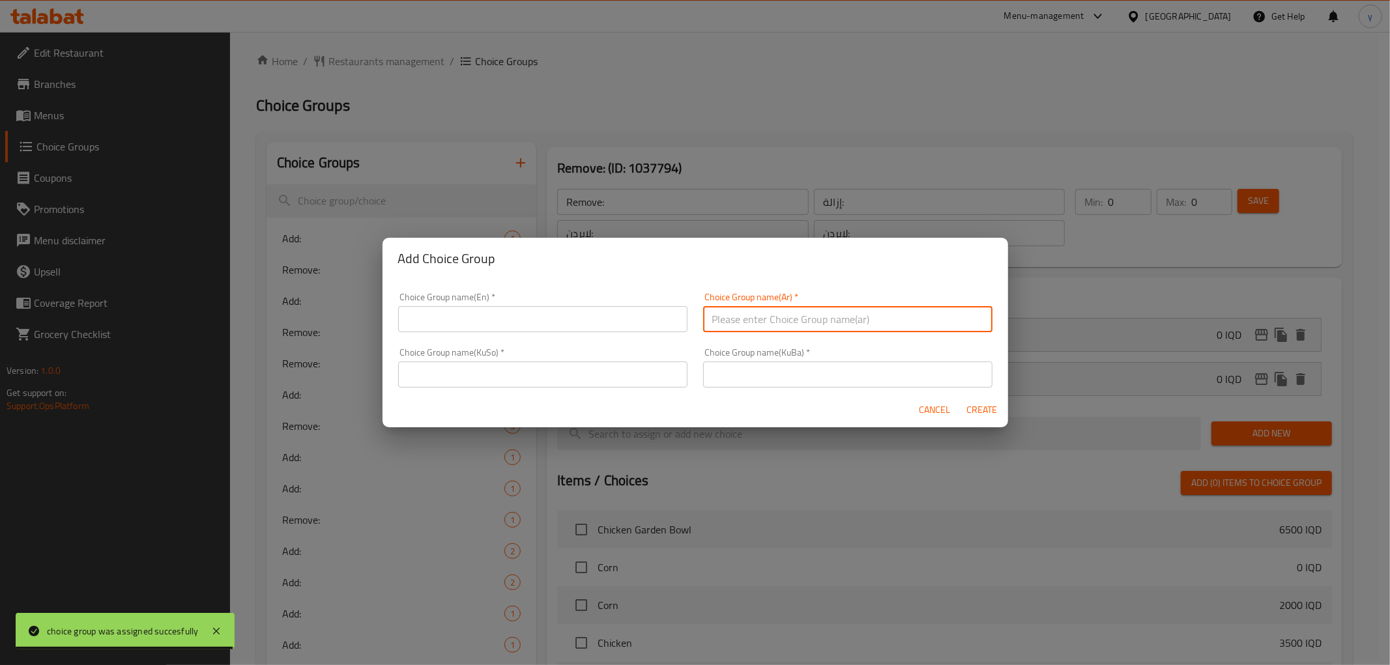
paste input "إزالة:"
type input "إزالة:"
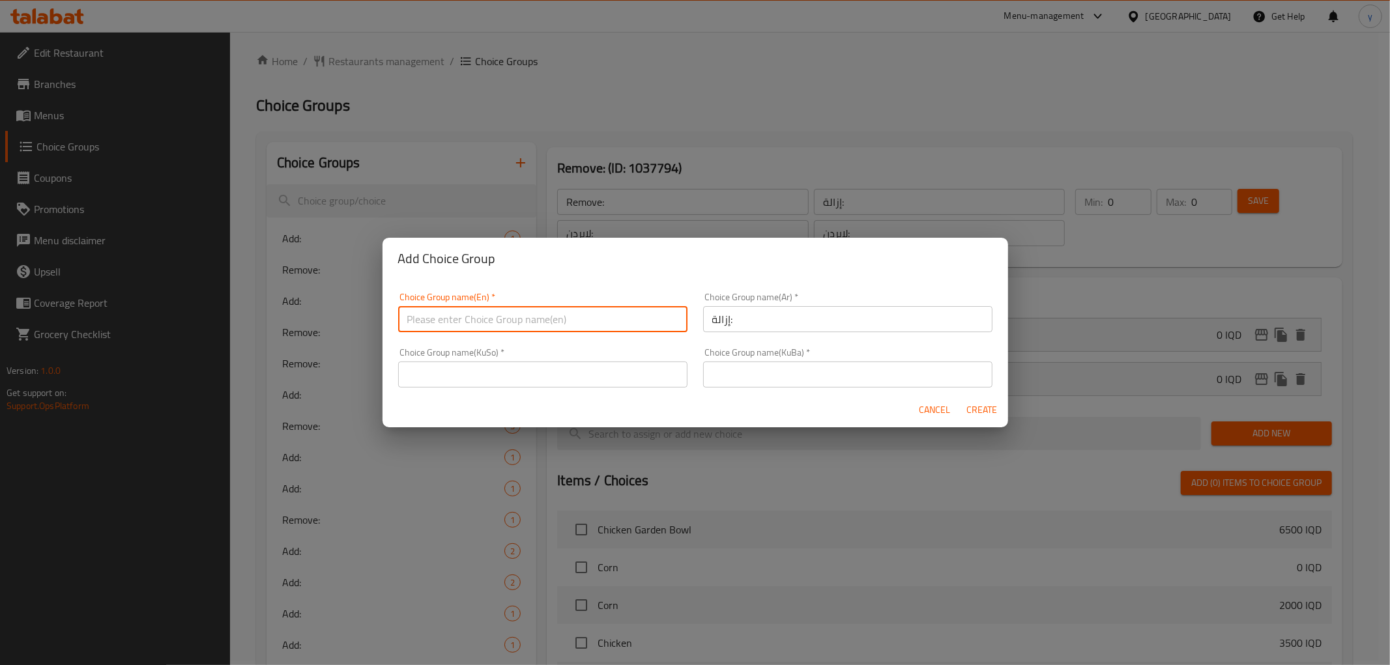
click at [660, 319] on input "text" at bounding box center [542, 319] width 289 height 26
paste input "Remove:"
type input "Remove:"
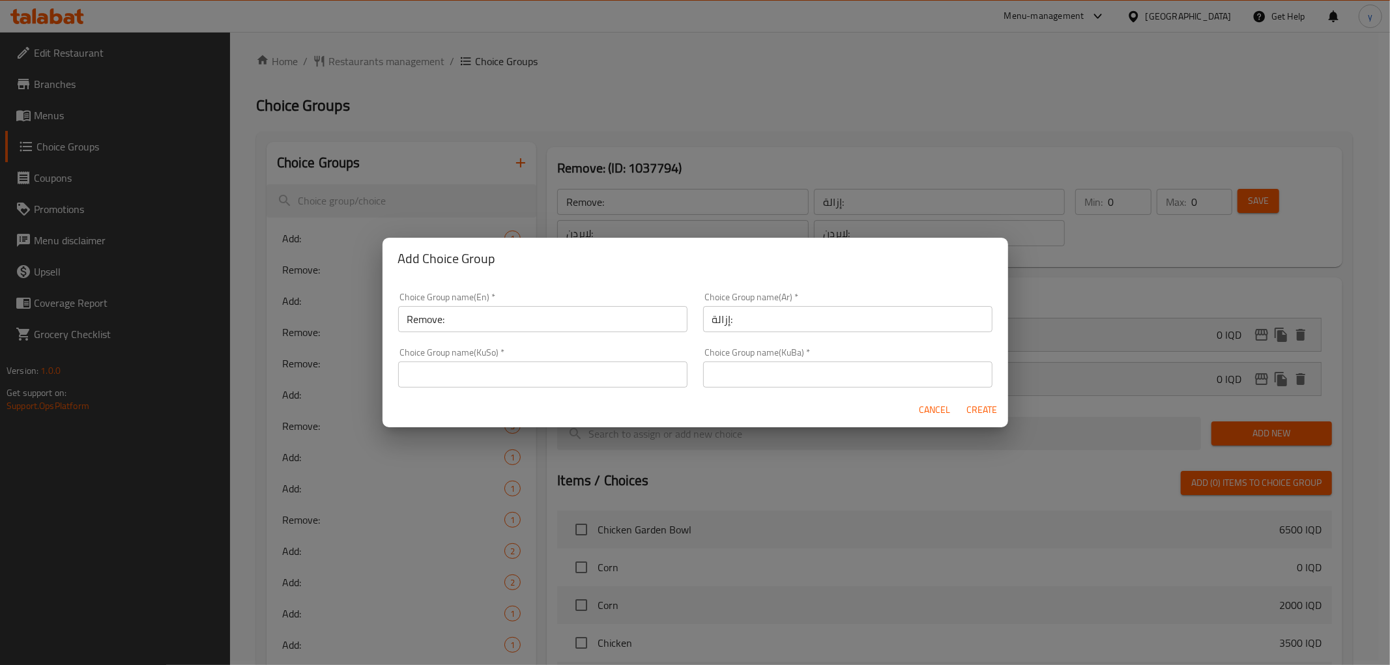
click at [556, 356] on div "Choice Group name(KuSo)   * Choice Group name(KuSo) *" at bounding box center [542, 368] width 289 height 40
click at [556, 373] on input "text" at bounding box center [542, 375] width 289 height 26
paste input "لابردن:"
type input "لابردن:"
click at [744, 372] on input "text" at bounding box center [847, 375] width 289 height 26
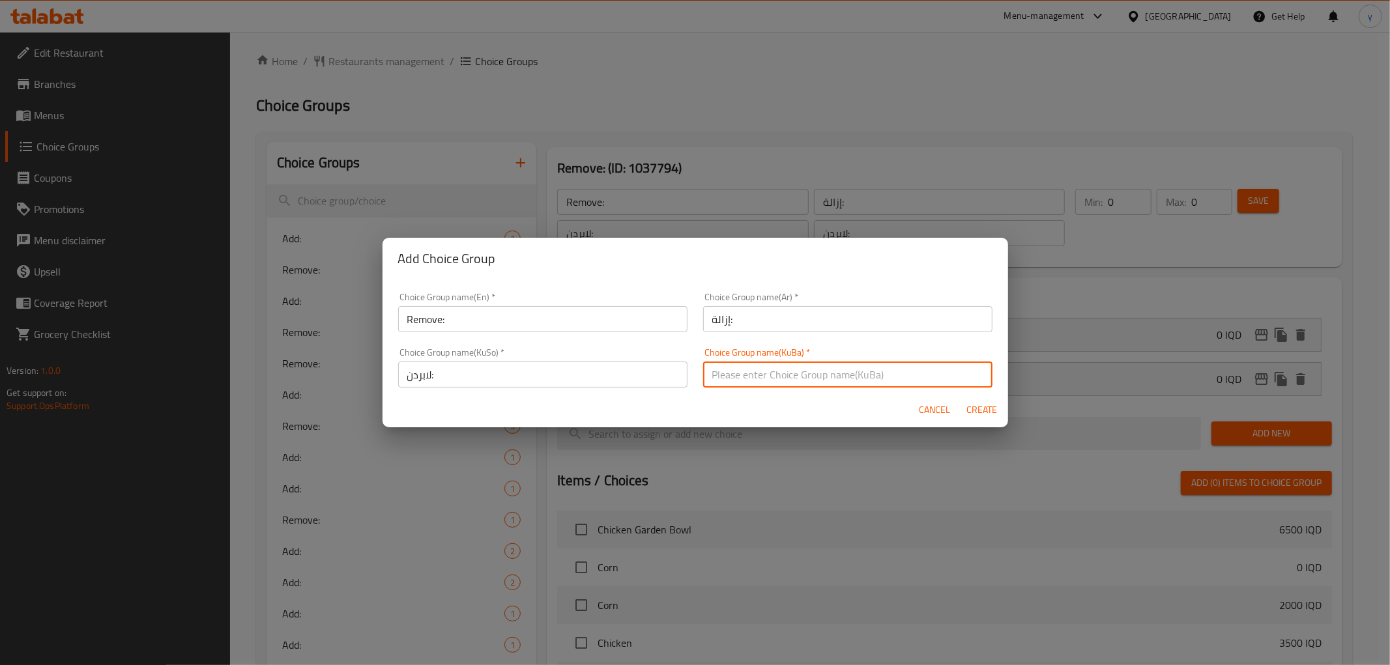
paste input "لابردن:"
type input "لابردن:"
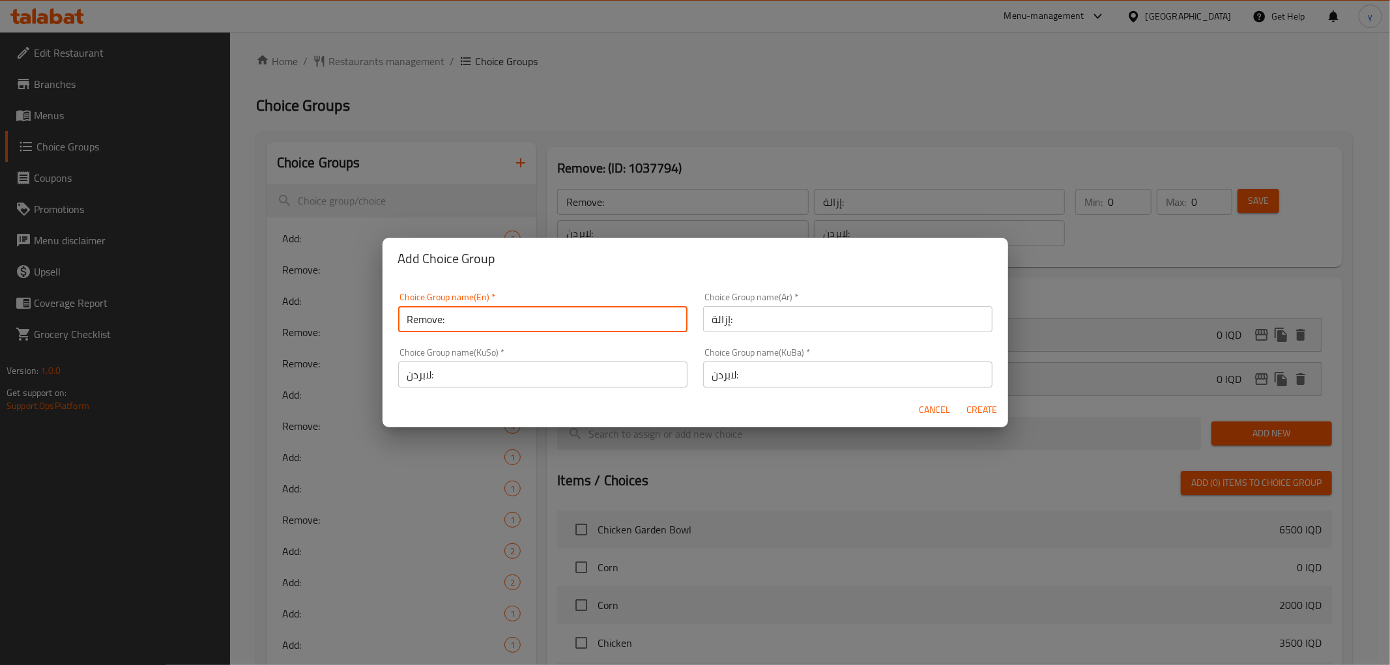
click at [580, 321] on input "Remove:" at bounding box center [542, 319] width 289 height 26
type input "Remove:"
click at [975, 405] on span "Create" at bounding box center [981, 410] width 31 height 16
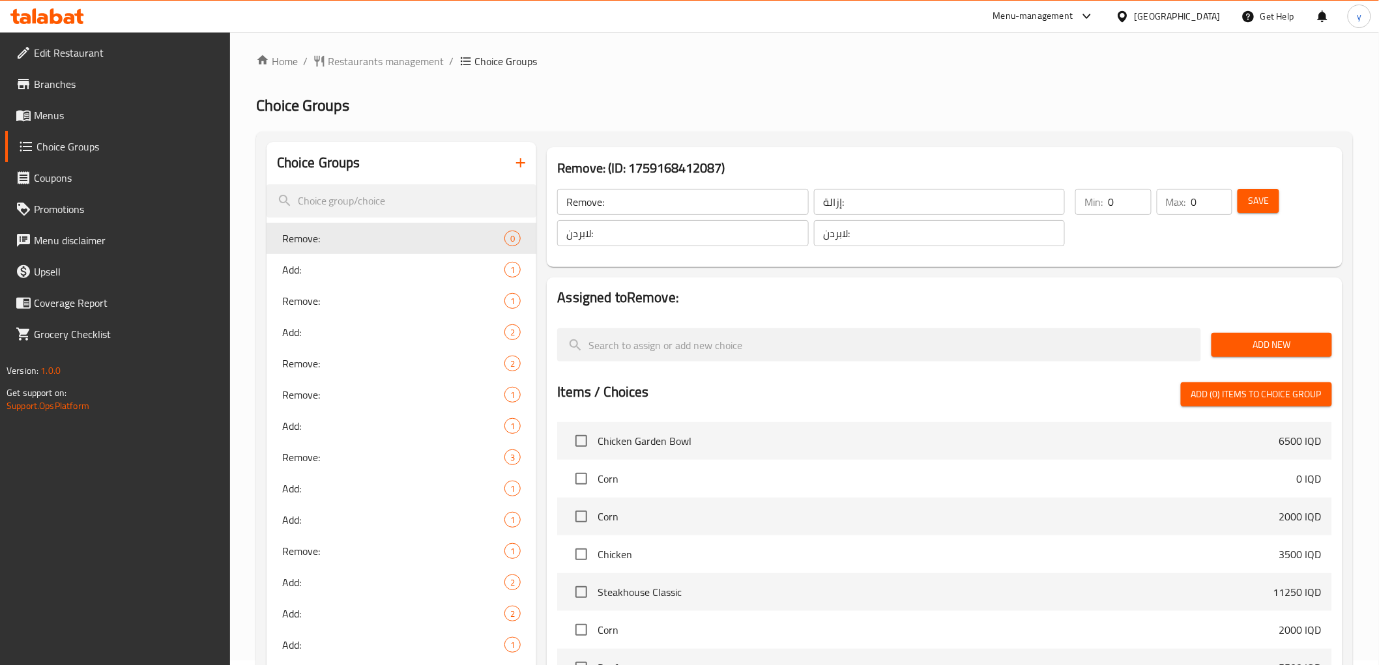
click at [1245, 216] on div "Save" at bounding box center [1276, 217] width 83 height 63
click at [1253, 210] on button "Save" at bounding box center [1258, 201] width 42 height 24
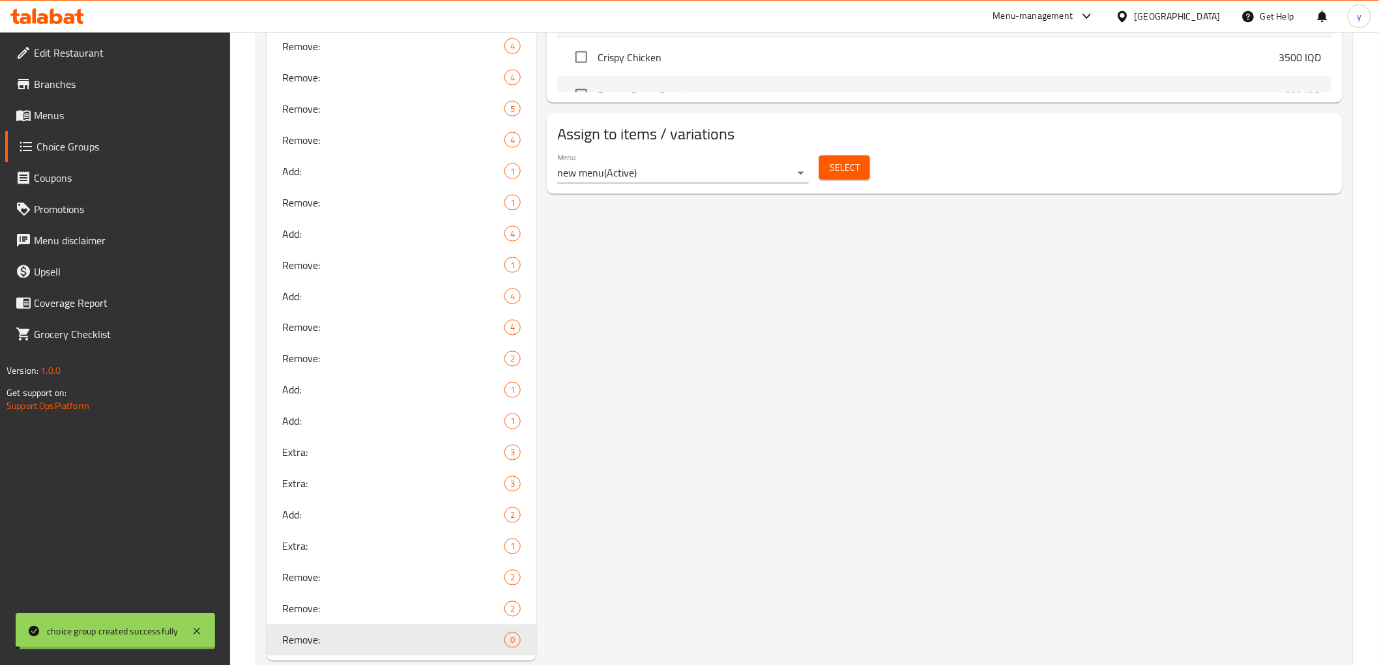
scroll to position [760, 0]
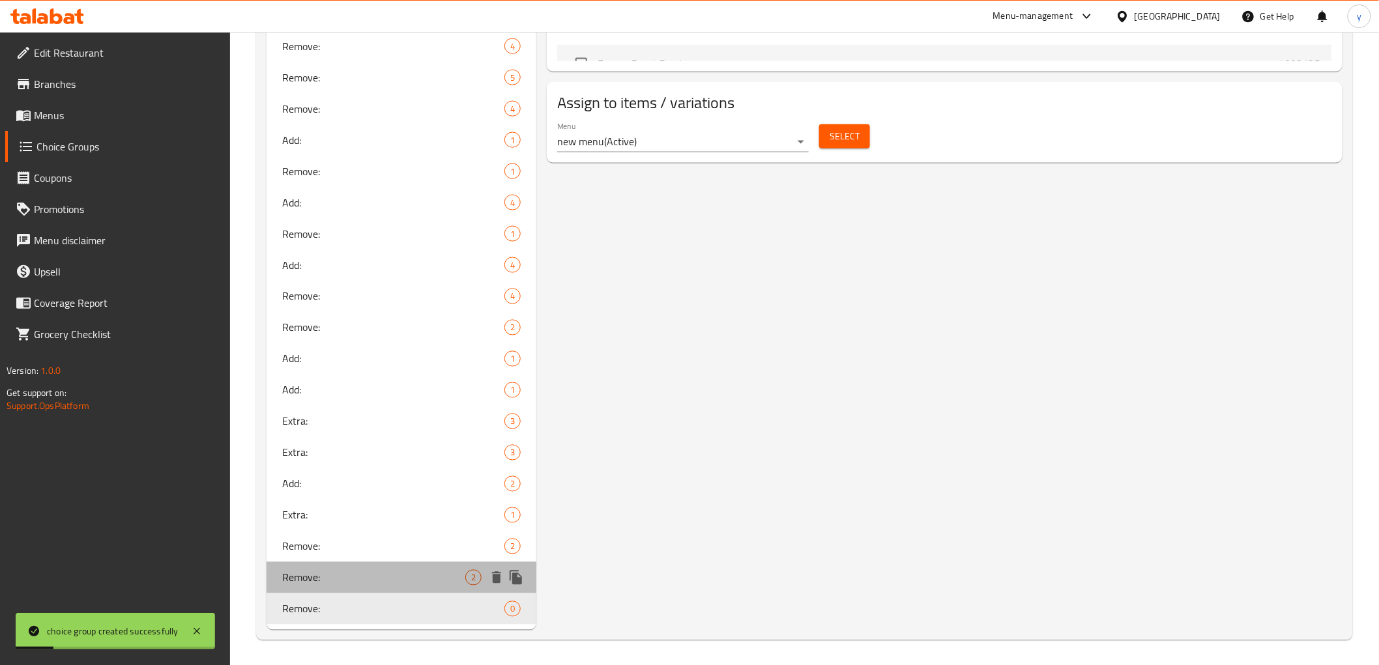
click at [454, 588] on div "Remove: 2" at bounding box center [401, 577] width 270 height 31
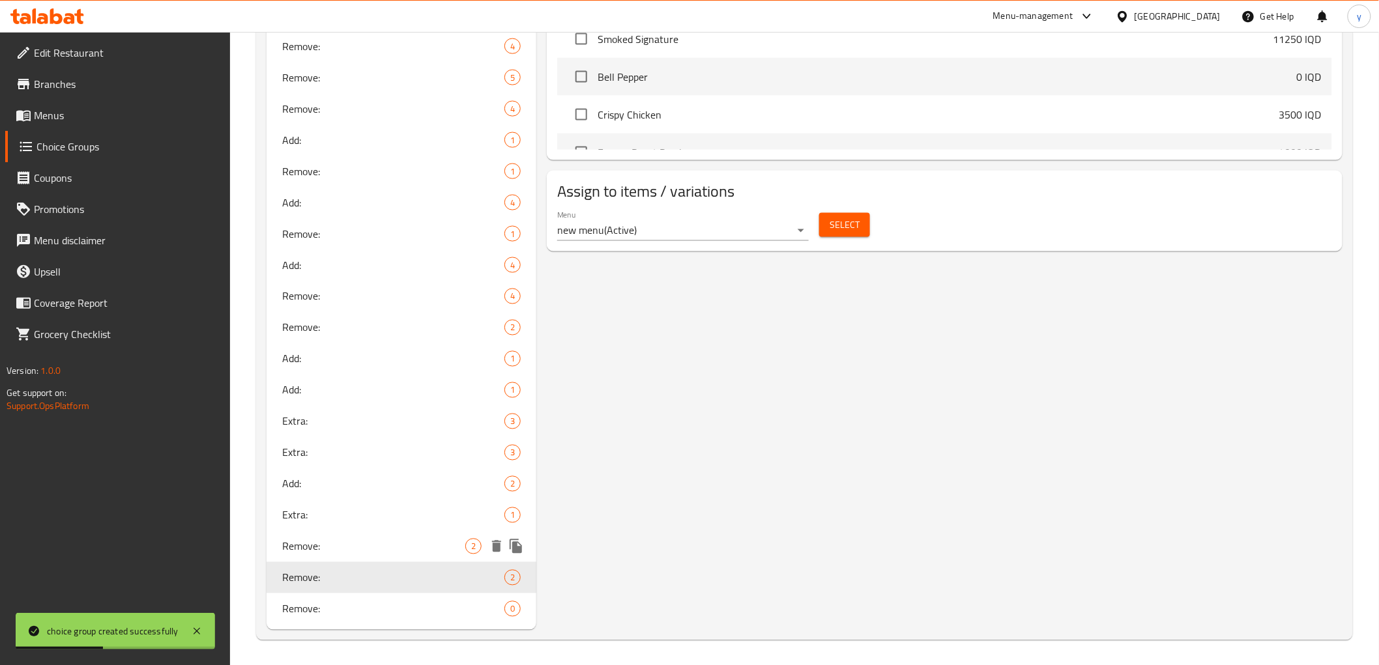
click at [323, 533] on div "Remove: 2" at bounding box center [401, 546] width 270 height 31
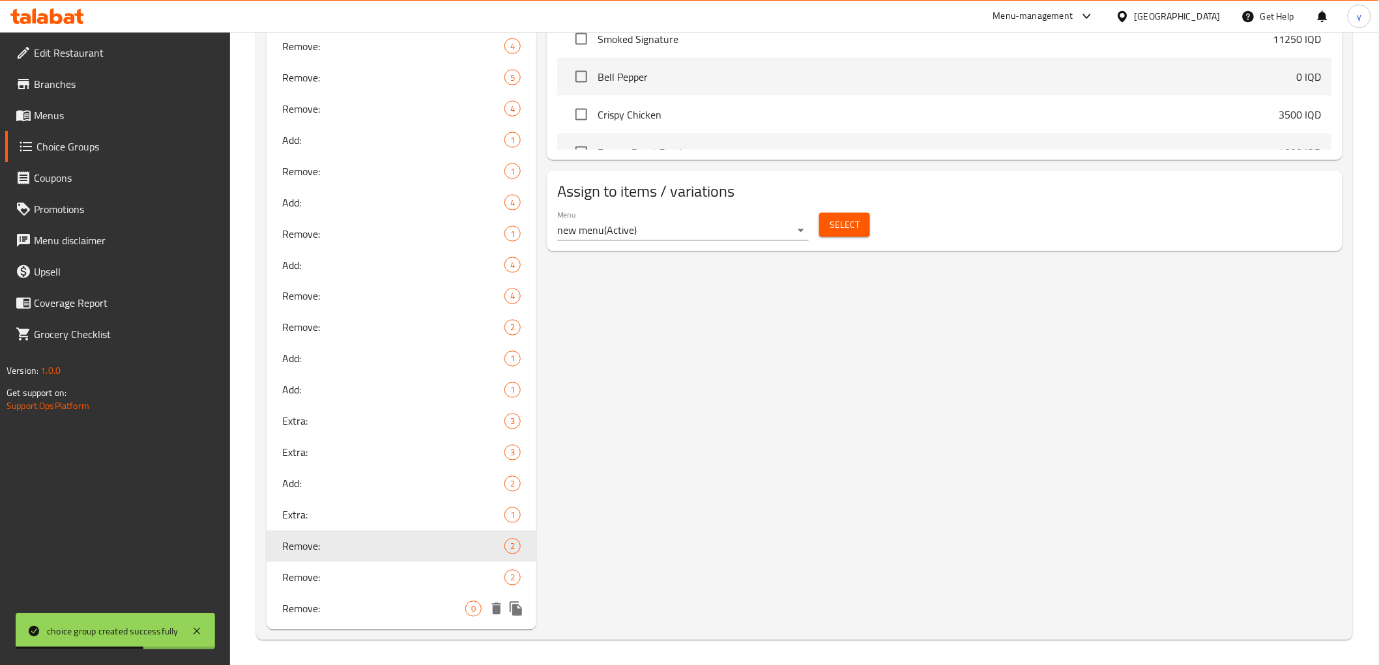
click at [395, 617] on div "Remove: 0" at bounding box center [401, 609] width 270 height 31
type input "Remove:"
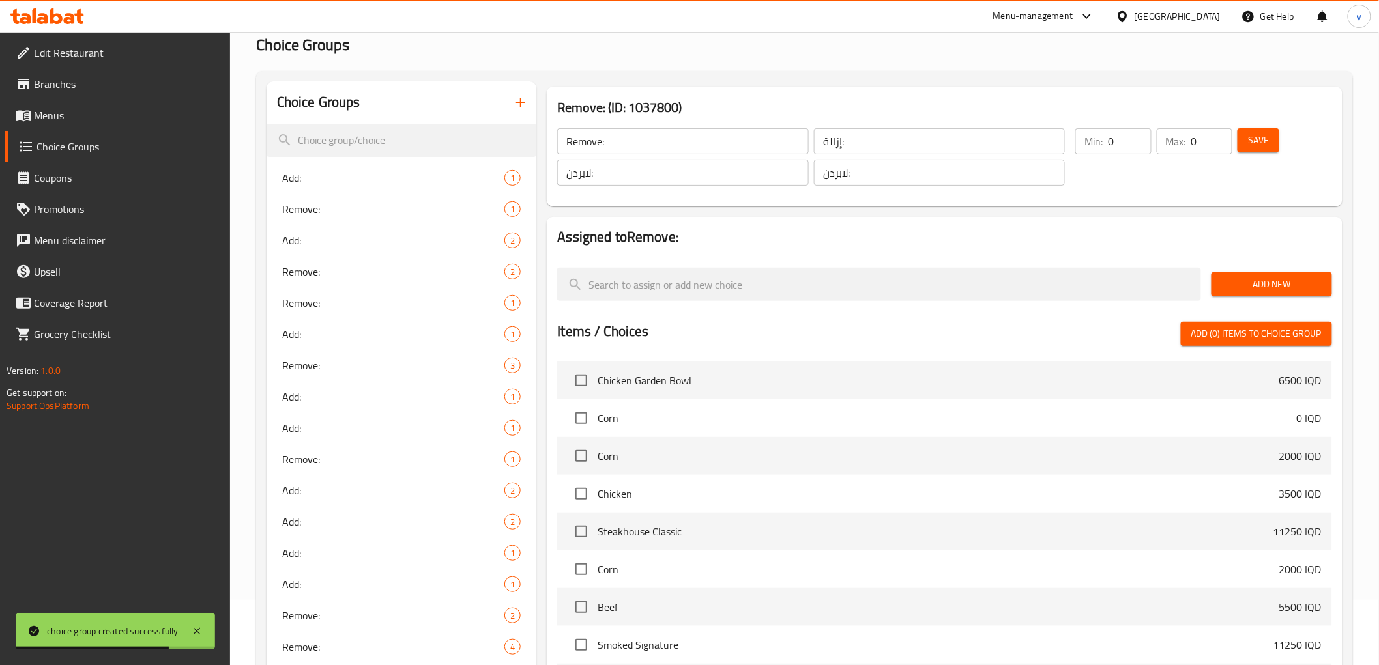
scroll to position [0, 0]
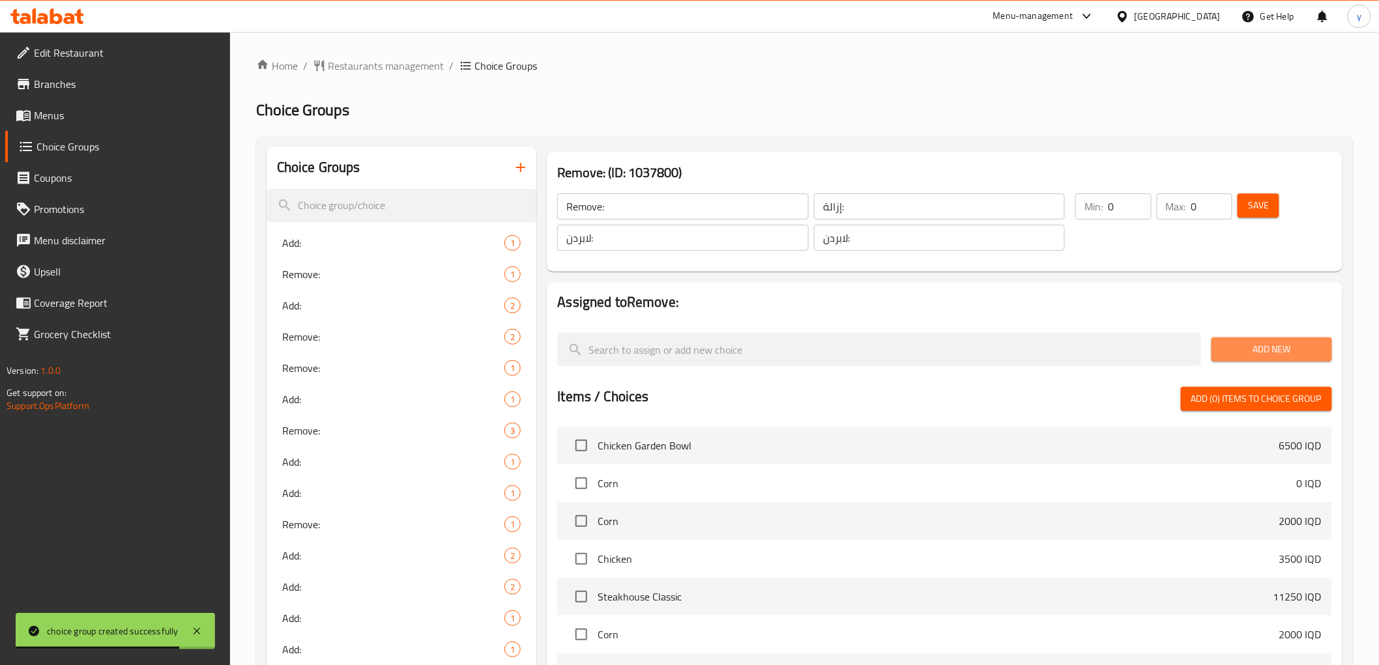
click at [1238, 346] on span "Add New" at bounding box center [1272, 349] width 100 height 16
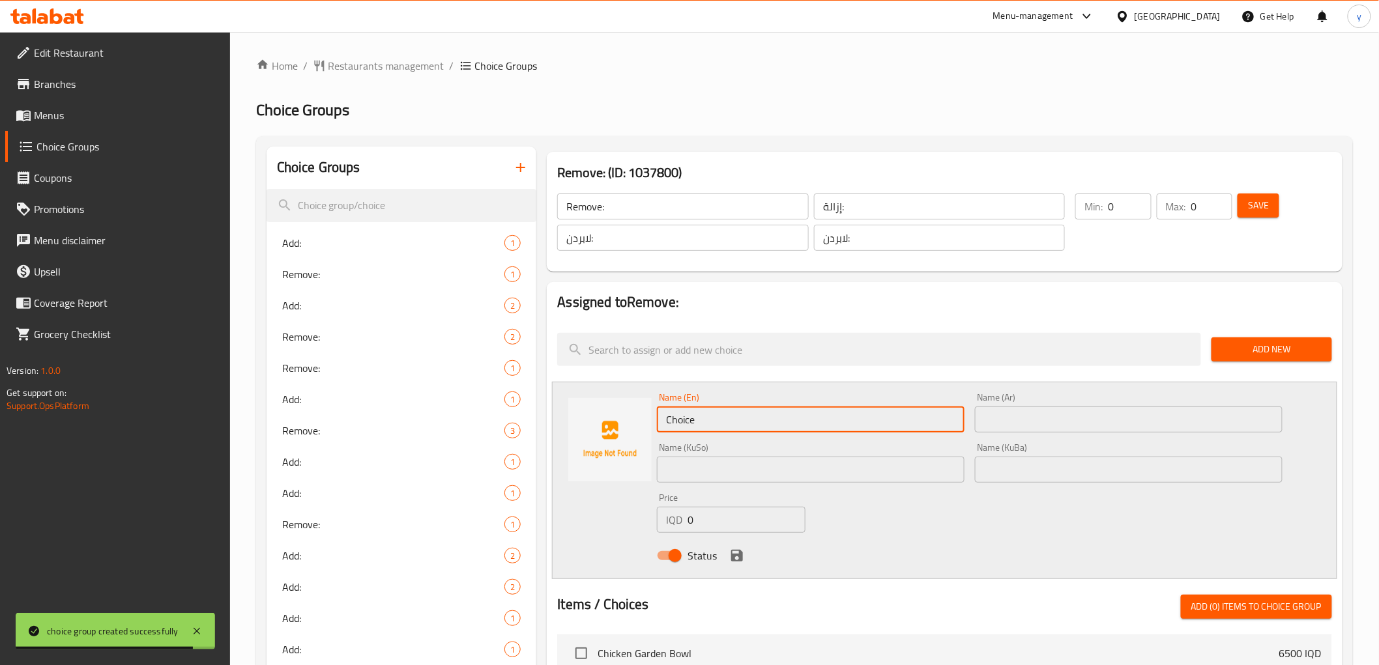
click at [723, 414] on input "Choice" at bounding box center [811, 420] width 308 height 26
paste input "Mushroom Cherry Tomato"
click at [740, 422] on input "Mushroom Cherry Tomato" at bounding box center [811, 420] width 308 height 26
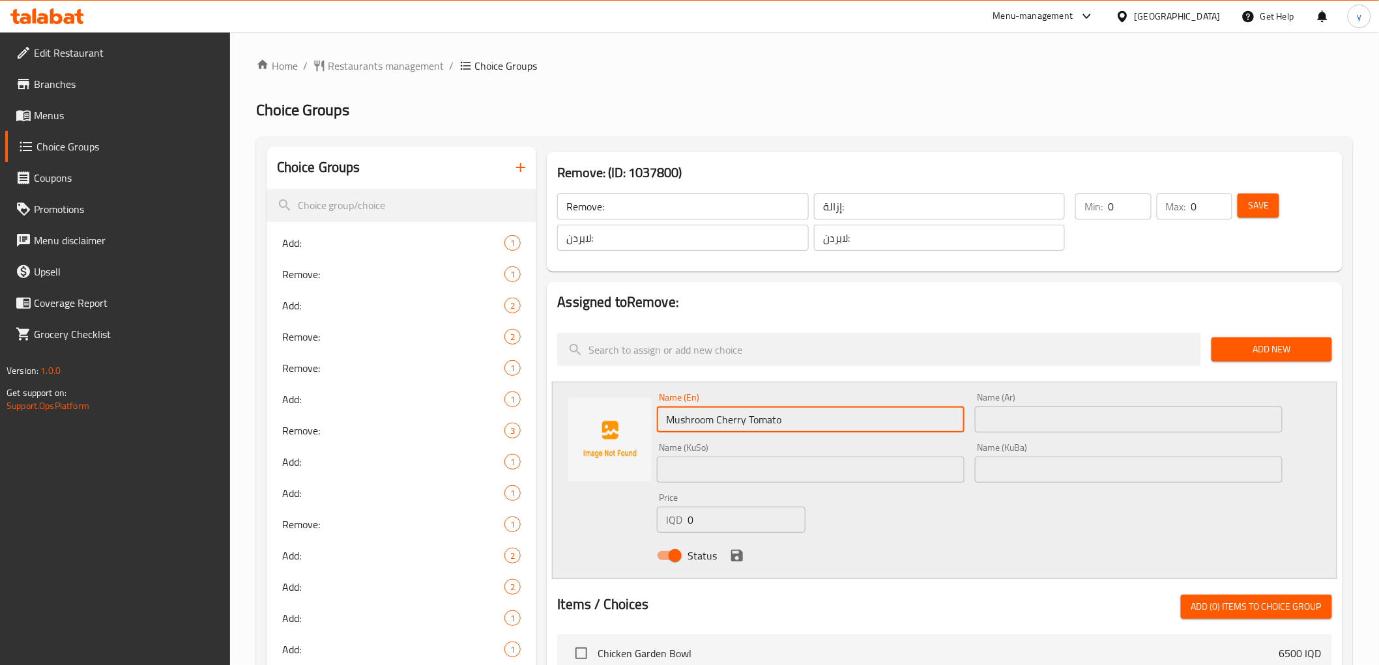
drag, startPoint x: 718, startPoint y: 411, endPoint x: 824, endPoint y: 417, distance: 106.4
click at [824, 417] on input "Mushroom Cherry Tomato" at bounding box center [811, 420] width 308 height 26
type input "Mushroom"
click at [1052, 419] on input "text" at bounding box center [1129, 420] width 308 height 26
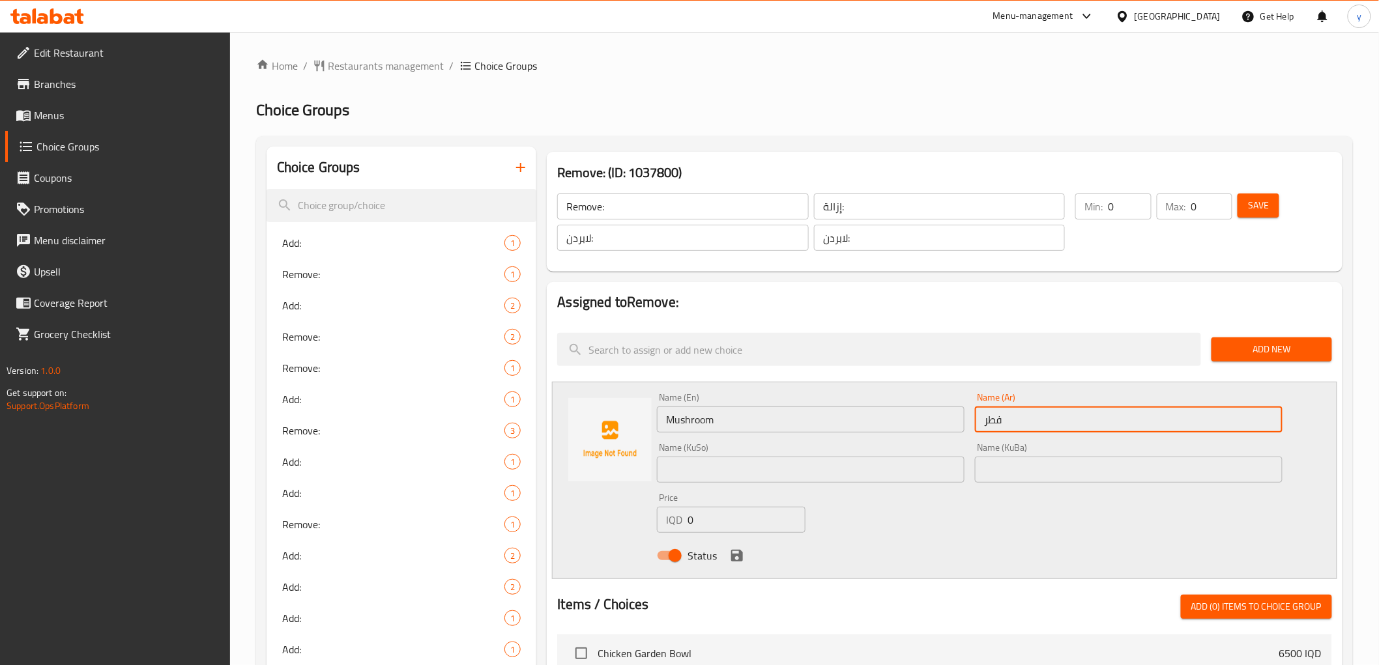
type input "فطر"
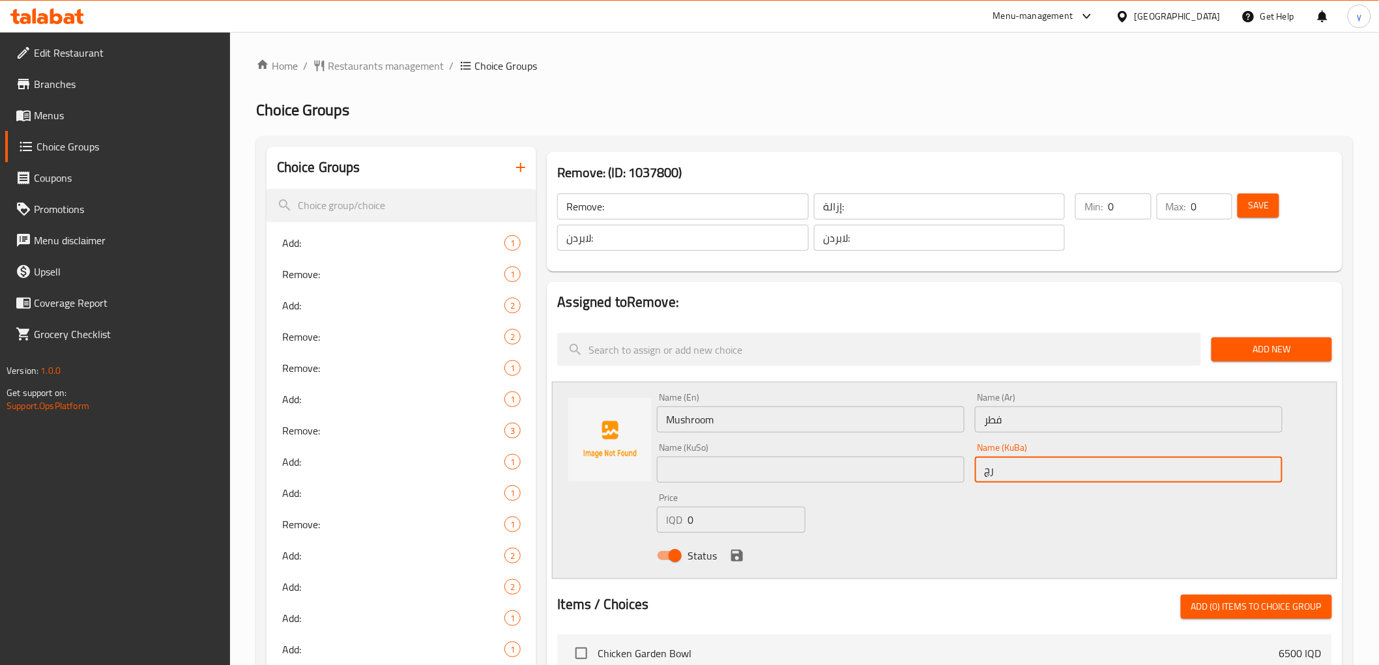
type input "ر"
type input "قار"
click at [1215, 438] on div "Name (KuBa) قار Name (KuBa)" at bounding box center [1129, 463] width 318 height 50
click at [1215, 482] on input "قار" at bounding box center [1129, 470] width 308 height 26
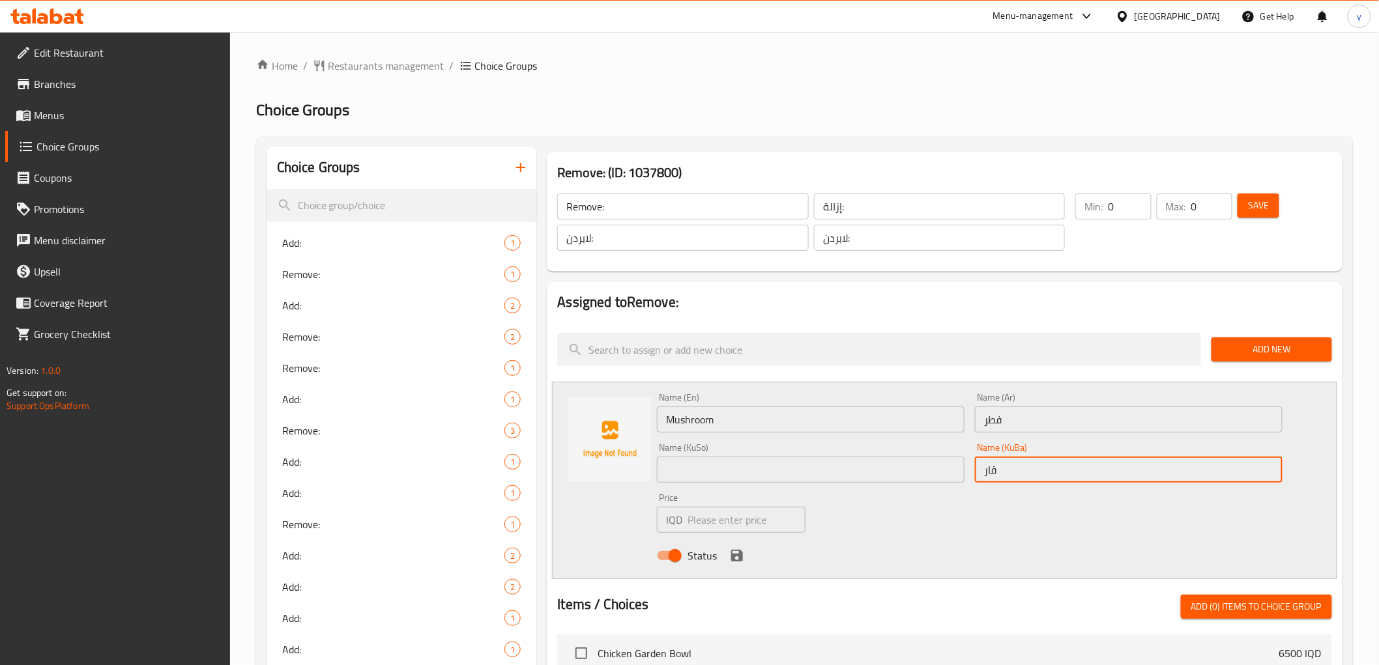
click at [1215, 480] on input "قار" at bounding box center [1129, 470] width 308 height 26
click at [1215, 478] on input "قار" at bounding box center [1129, 470] width 308 height 26
type input "قارچک"
click at [816, 474] on input "text" at bounding box center [811, 470] width 308 height 26
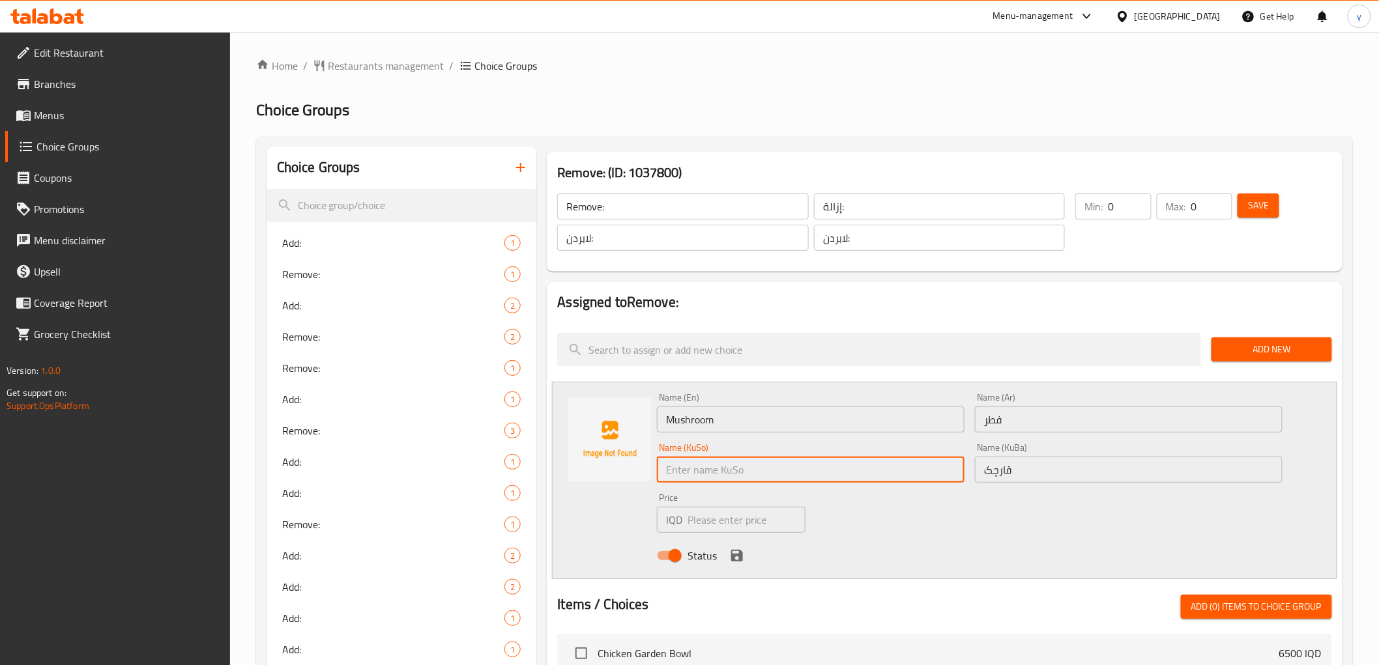
paste input "قارچک"
type input "قارچک"
click at [713, 515] on input "number" at bounding box center [746, 520] width 118 height 26
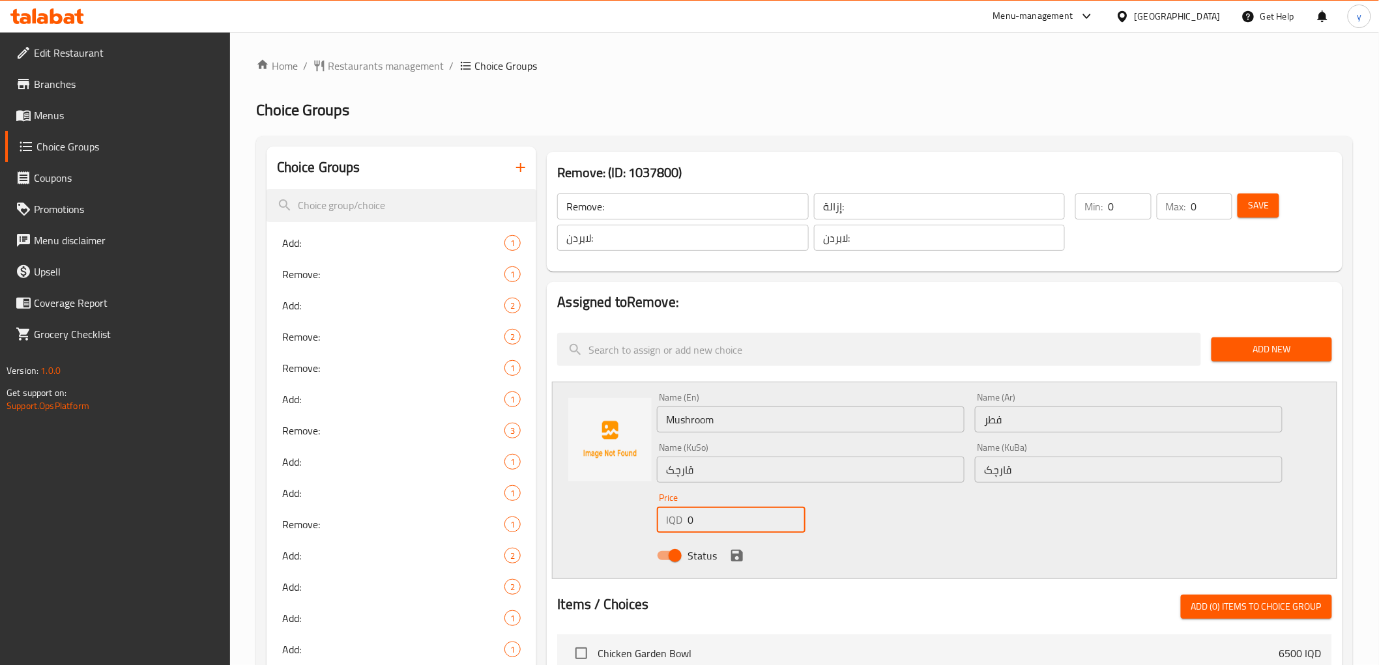
type input "0"
click at [743, 535] on div "Price IQD 0 Price" at bounding box center [731, 513] width 159 height 50
click at [733, 549] on icon "save" at bounding box center [737, 556] width 16 height 16
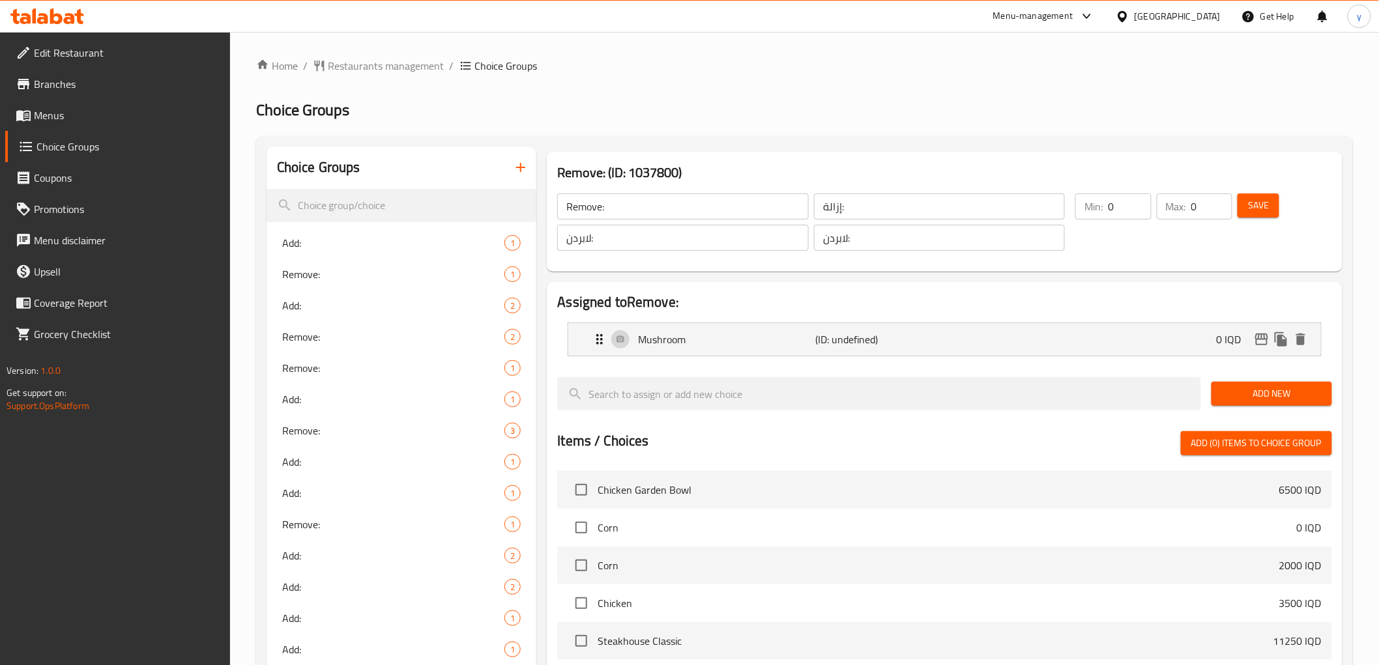
click at [1317, 378] on div "Add New" at bounding box center [1271, 394] width 131 height 44
click at [1302, 392] on span "Add New" at bounding box center [1272, 394] width 100 height 16
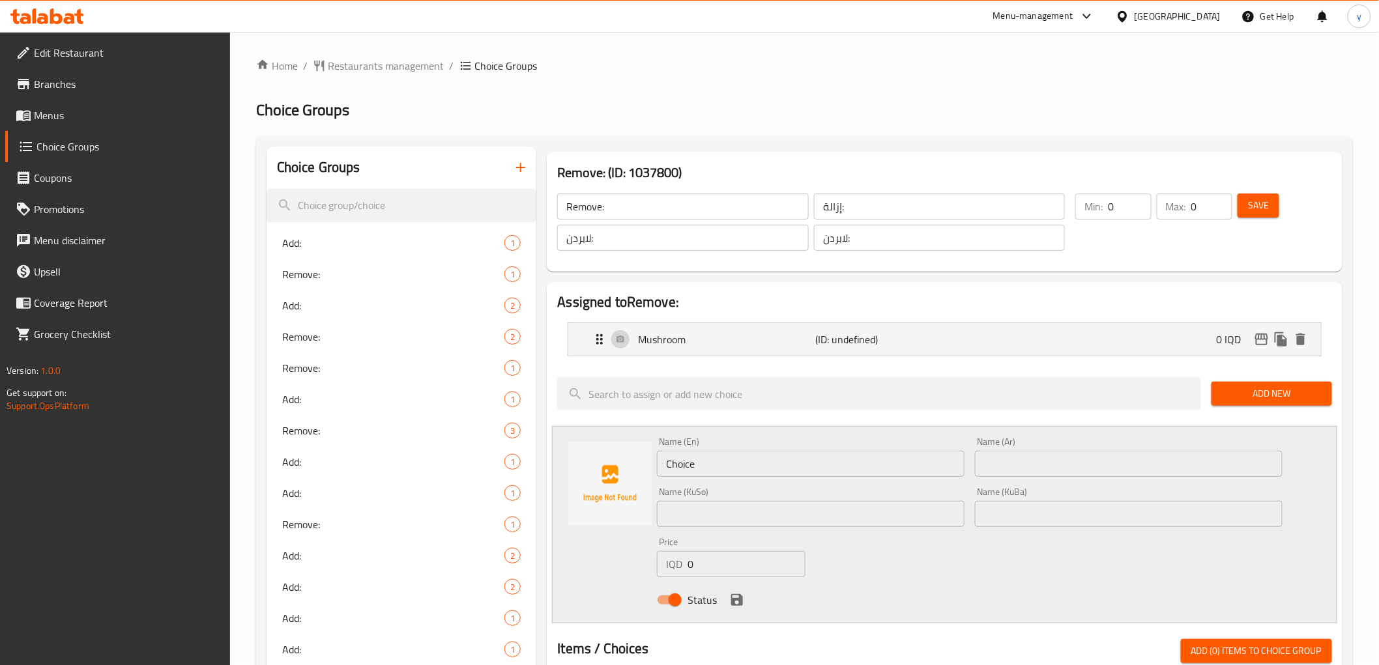
click at [863, 453] on input "Choice" at bounding box center [811, 464] width 308 height 26
paste input "Mushroom Cherry Tomato"
drag, startPoint x: 715, startPoint y: 463, endPoint x: 659, endPoint y: 461, distance: 56.1
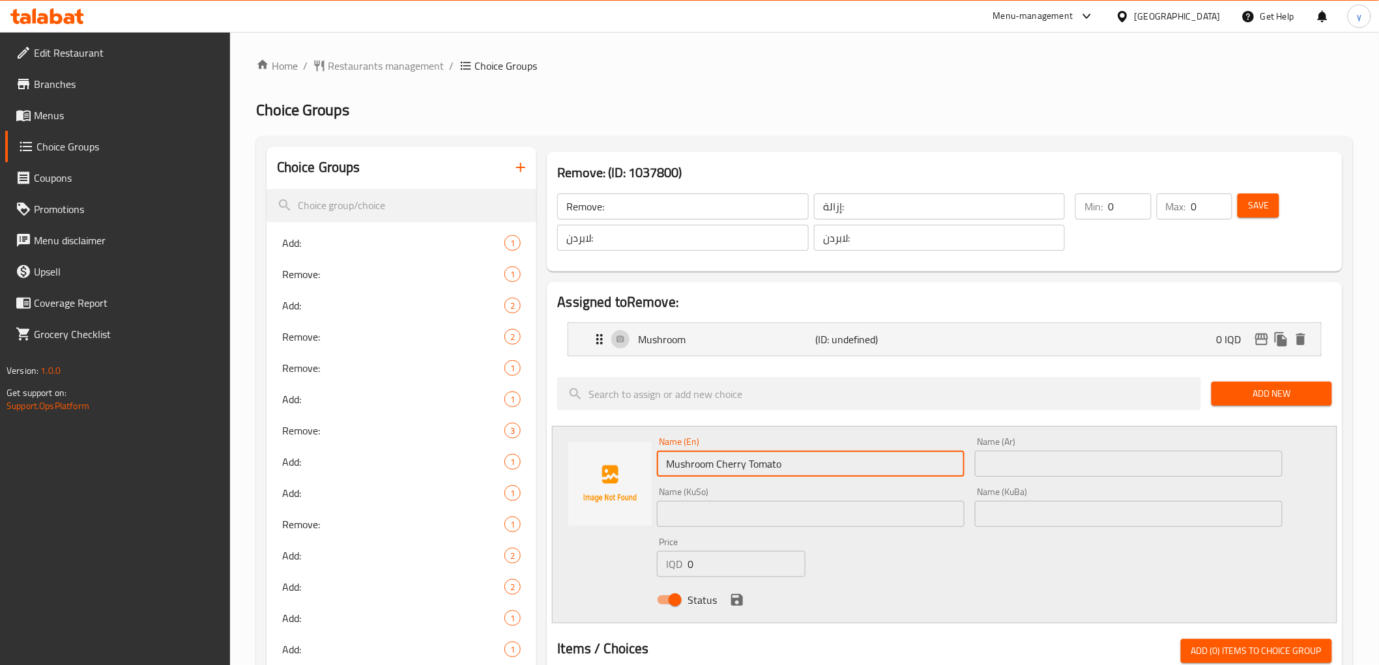
click at [659, 461] on input "Mushroom Cherry Tomato" at bounding box center [811, 464] width 308 height 26
click at [669, 463] on input "Cherry Tomato" at bounding box center [811, 464] width 308 height 26
type input "Cherry Tomato"
click at [1052, 461] on input "text" at bounding box center [1129, 464] width 308 height 26
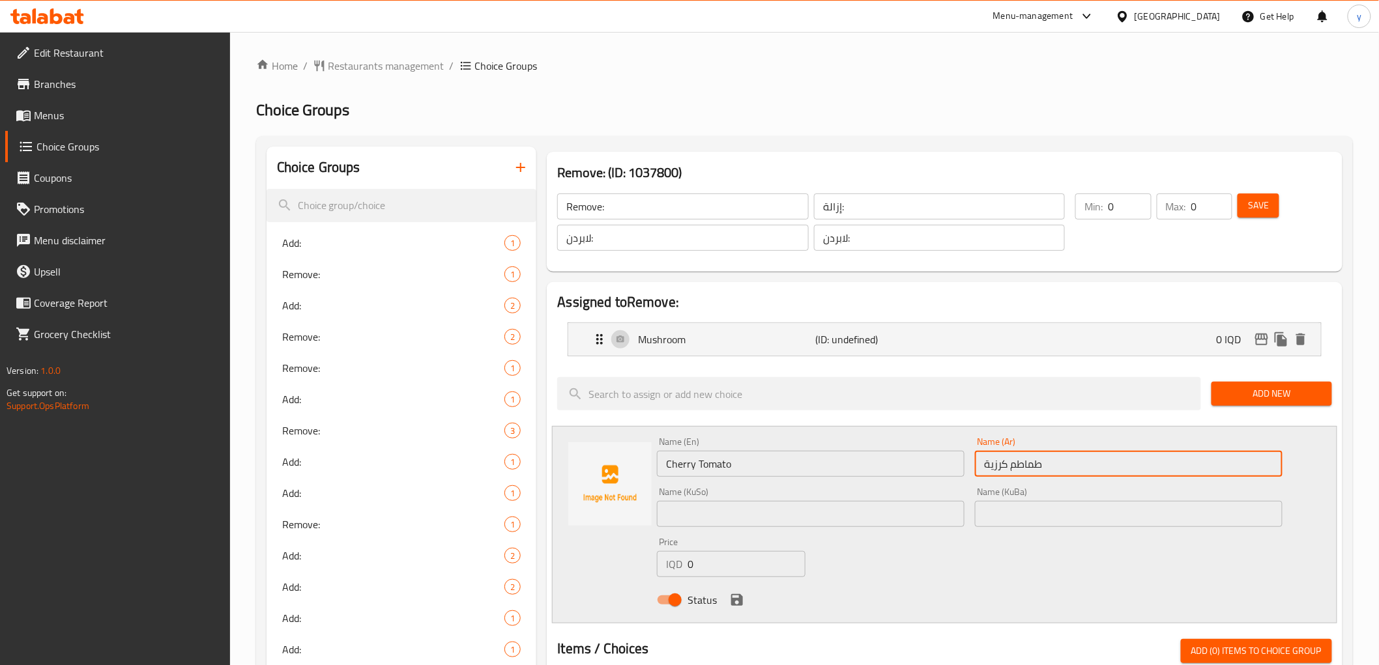
type input "طماطم كرزية"
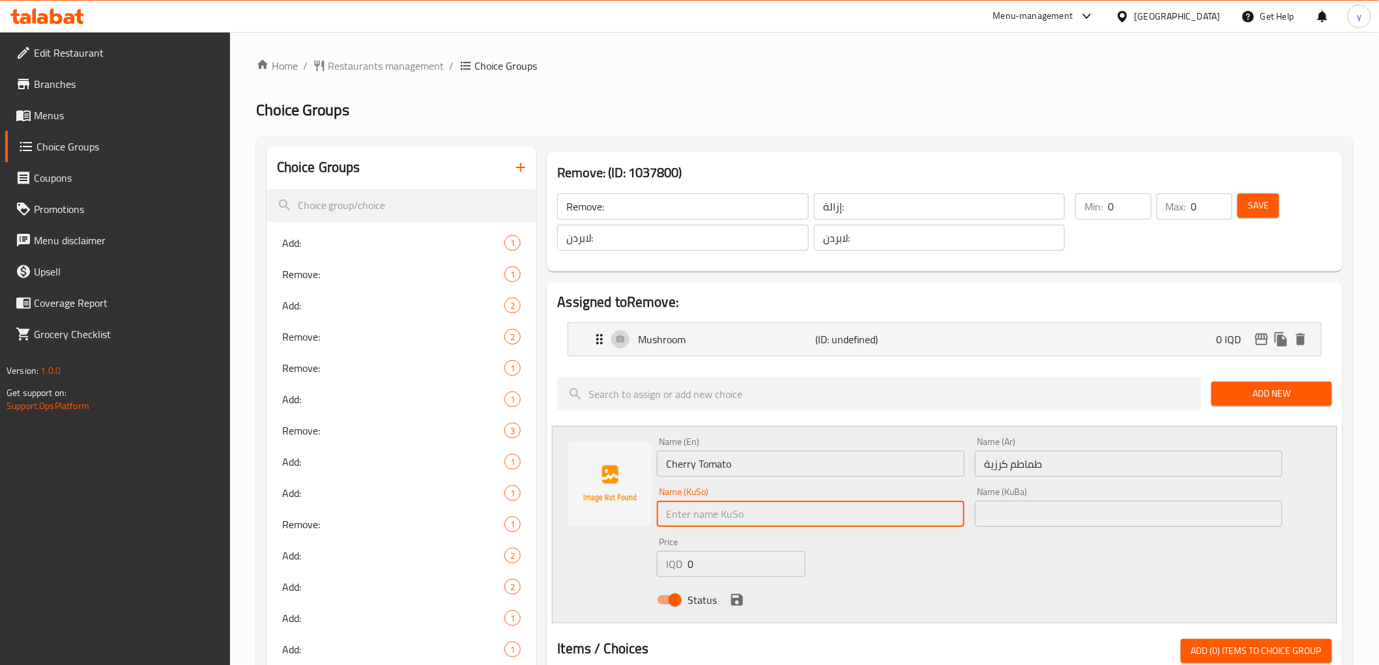
type input "ر"
type input "تەماتەی بچووک"
drag, startPoint x: 990, startPoint y: 511, endPoint x: 932, endPoint y: 546, distance: 68.1
click at [990, 511] on input "text" at bounding box center [1129, 514] width 308 height 26
paste input "تەماتەی بچووک"
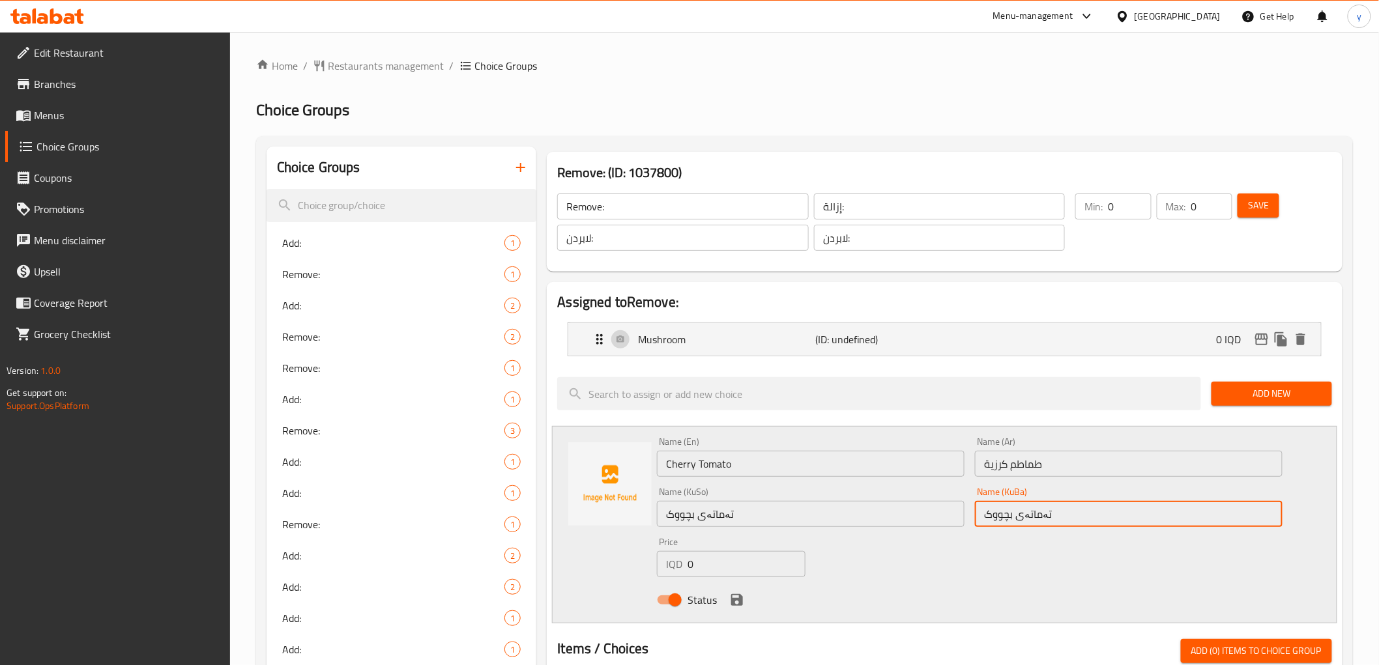
type input "تەماتەی بچووک"
click at [710, 568] on input "0" at bounding box center [746, 564] width 118 height 26
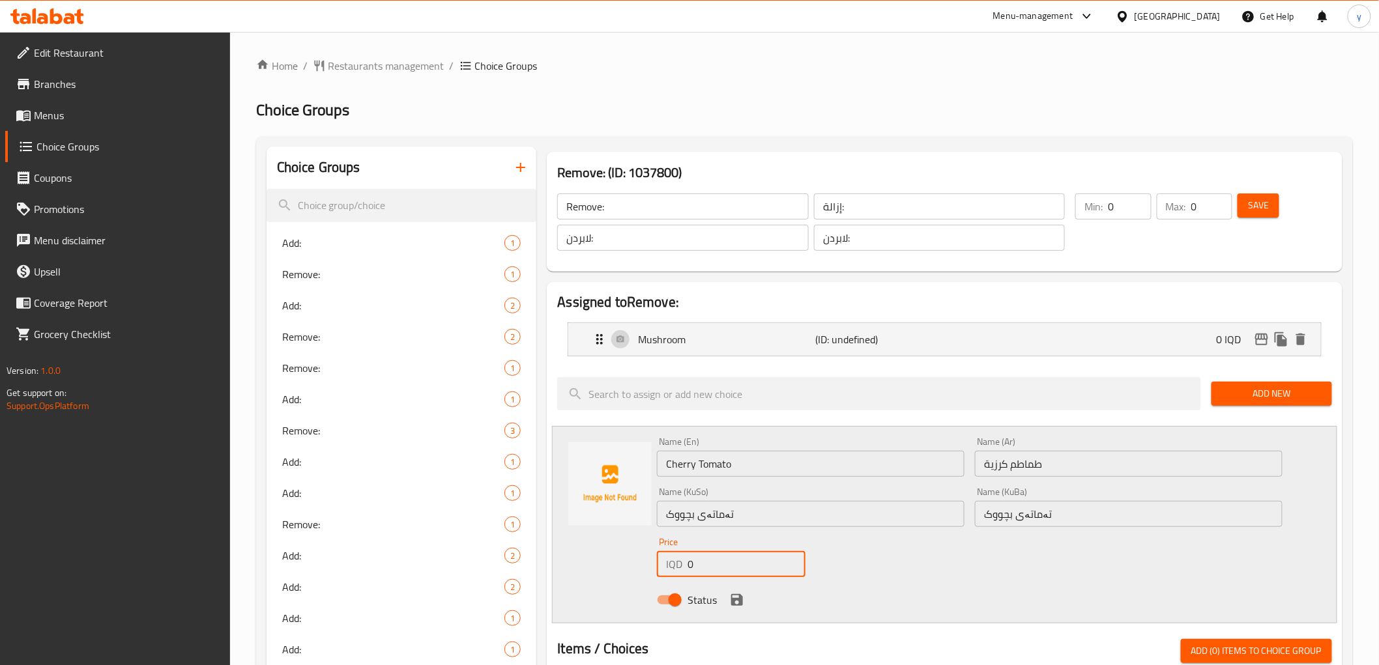
click at [710, 568] on input "0" at bounding box center [746, 564] width 118 height 26
click at [743, 595] on icon "save" at bounding box center [737, 600] width 16 height 16
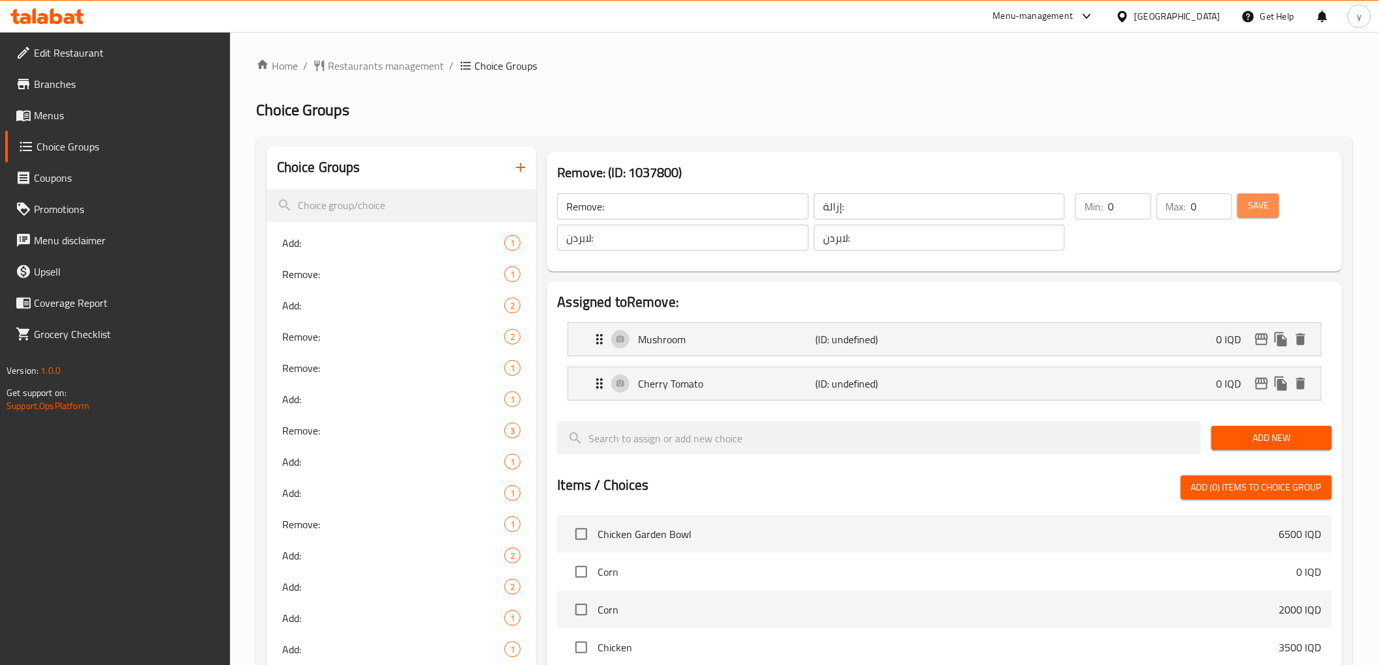
click at [1268, 207] on span "Save" at bounding box center [1258, 205] width 21 height 16
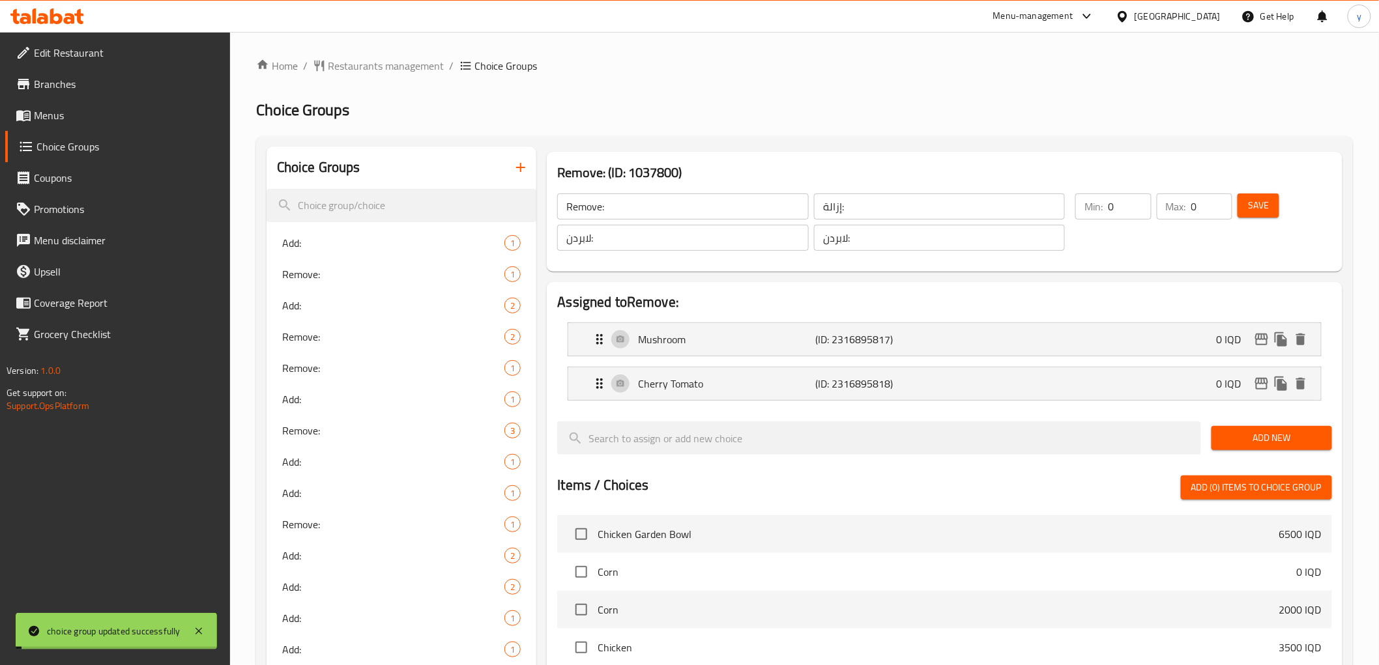
scroll to position [579, 0]
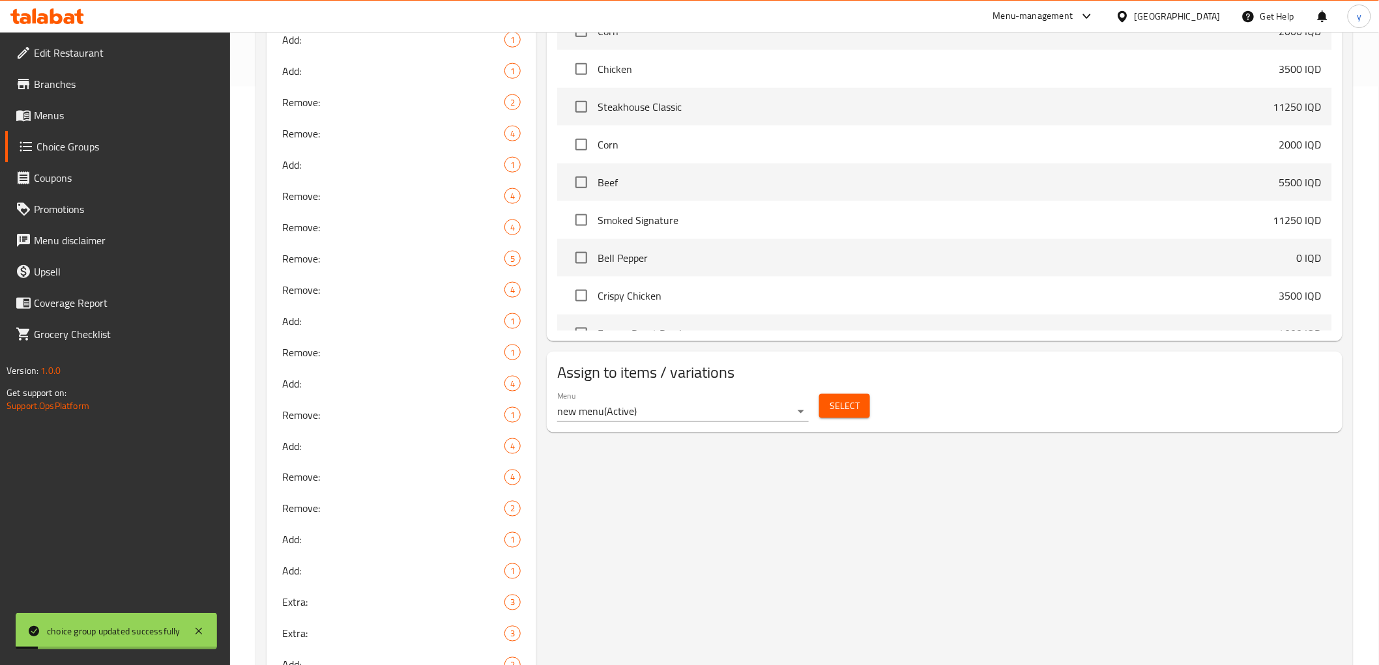
click at [828, 411] on button "Select" at bounding box center [844, 406] width 51 height 24
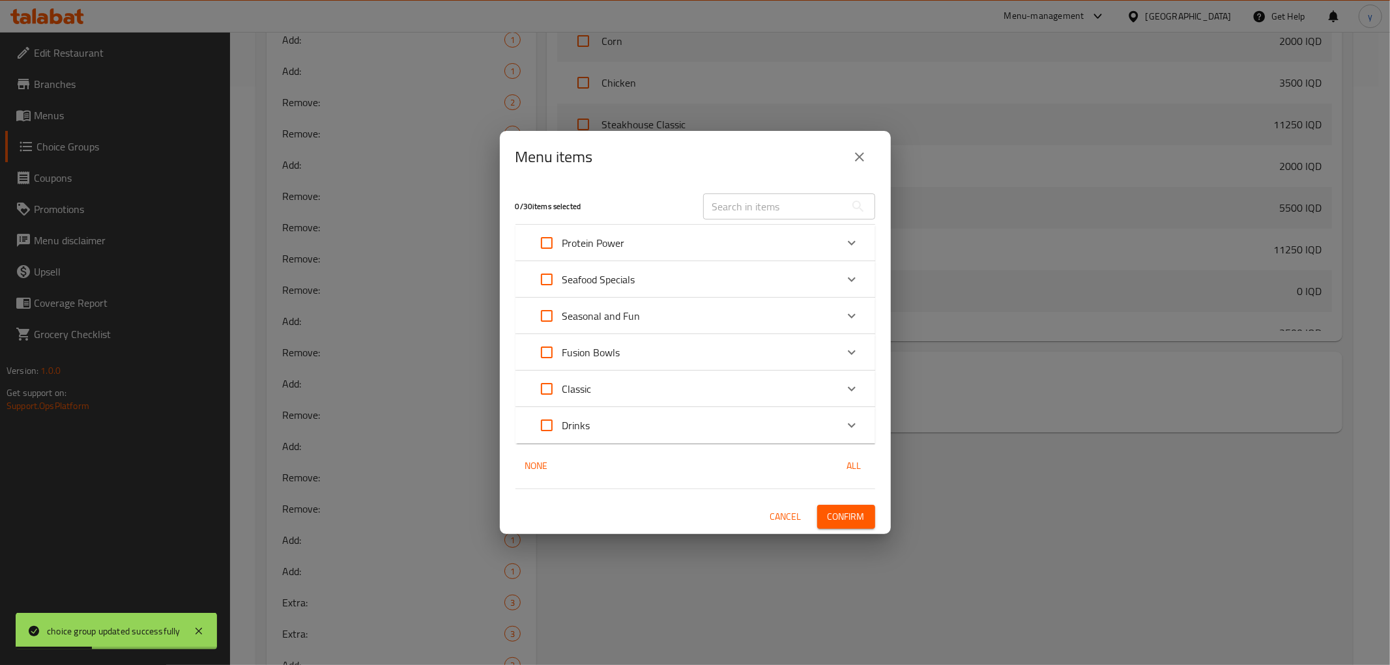
click at [648, 340] on div "Fusion Bowls" at bounding box center [683, 352] width 305 height 31
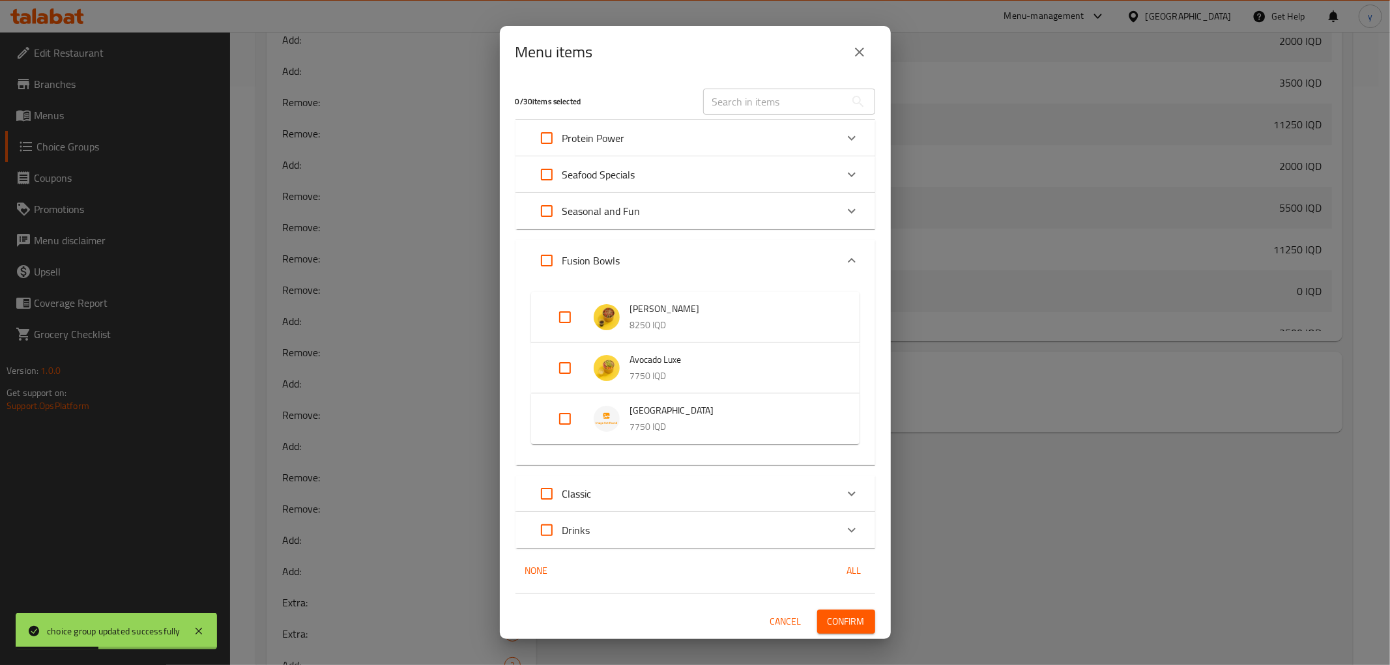
click at [648, 276] on div "Fusion Bowls" at bounding box center [683, 260] width 305 height 31
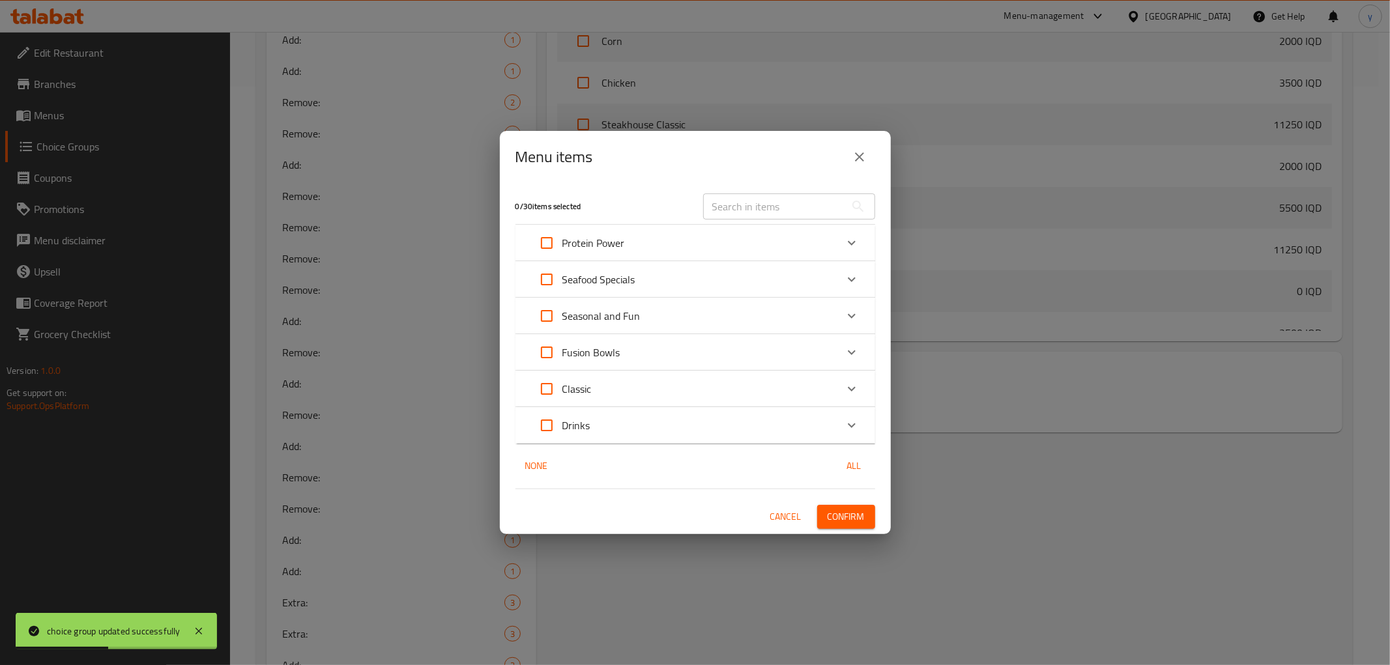
click at [621, 359] on div "Fusion Bowls" at bounding box center [683, 352] width 305 height 31
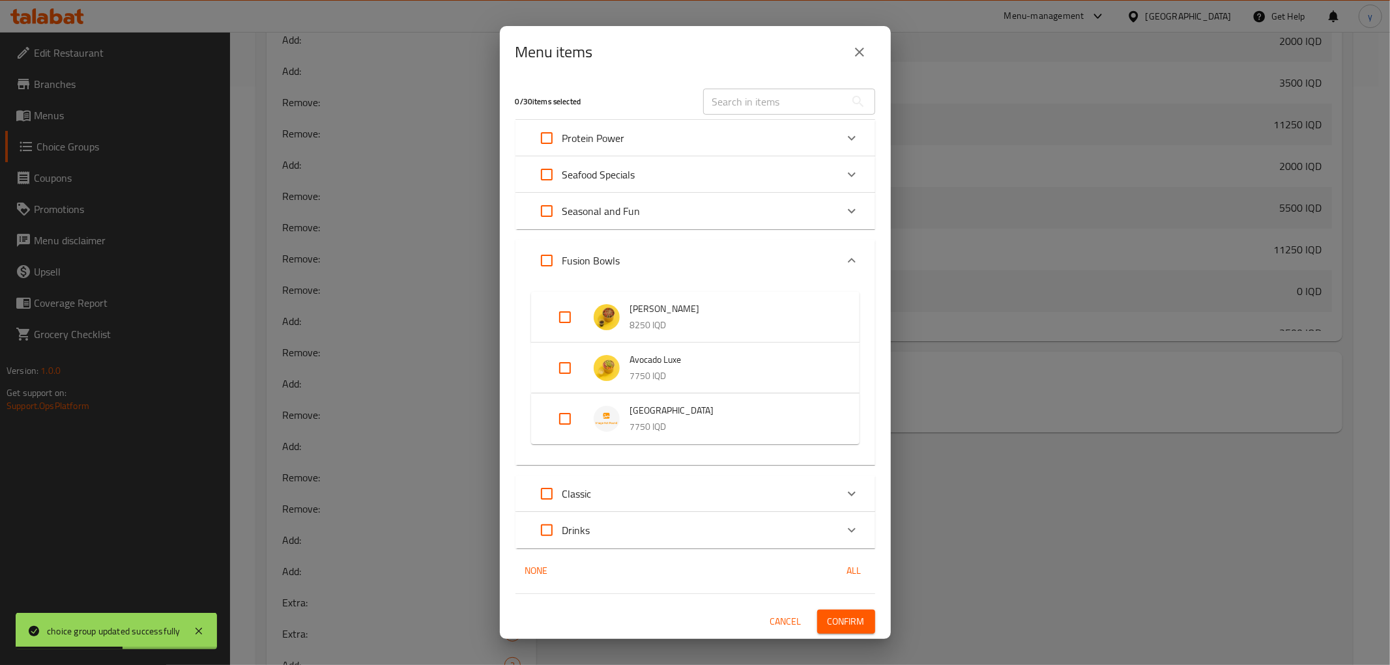
click at [566, 415] on input "Expand" at bounding box center [564, 418] width 31 height 31
checkbox input "true"
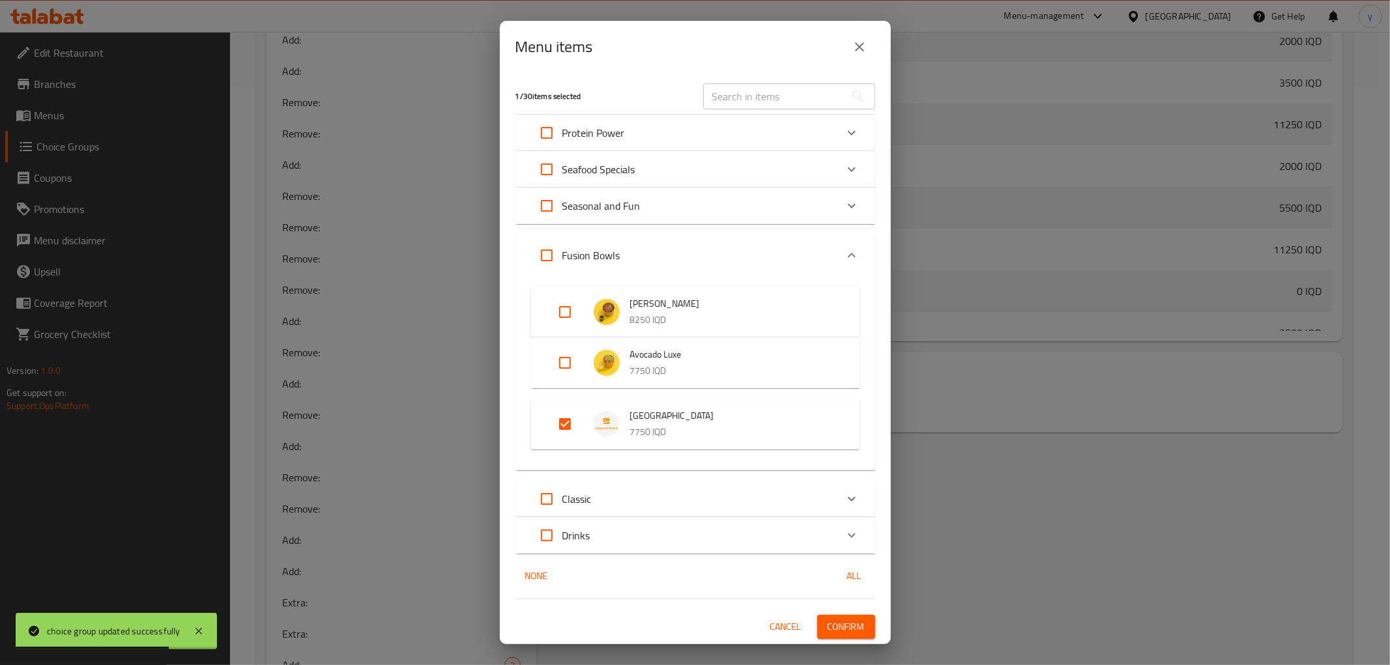
click at [838, 622] on span "Confirm" at bounding box center [846, 627] width 37 height 16
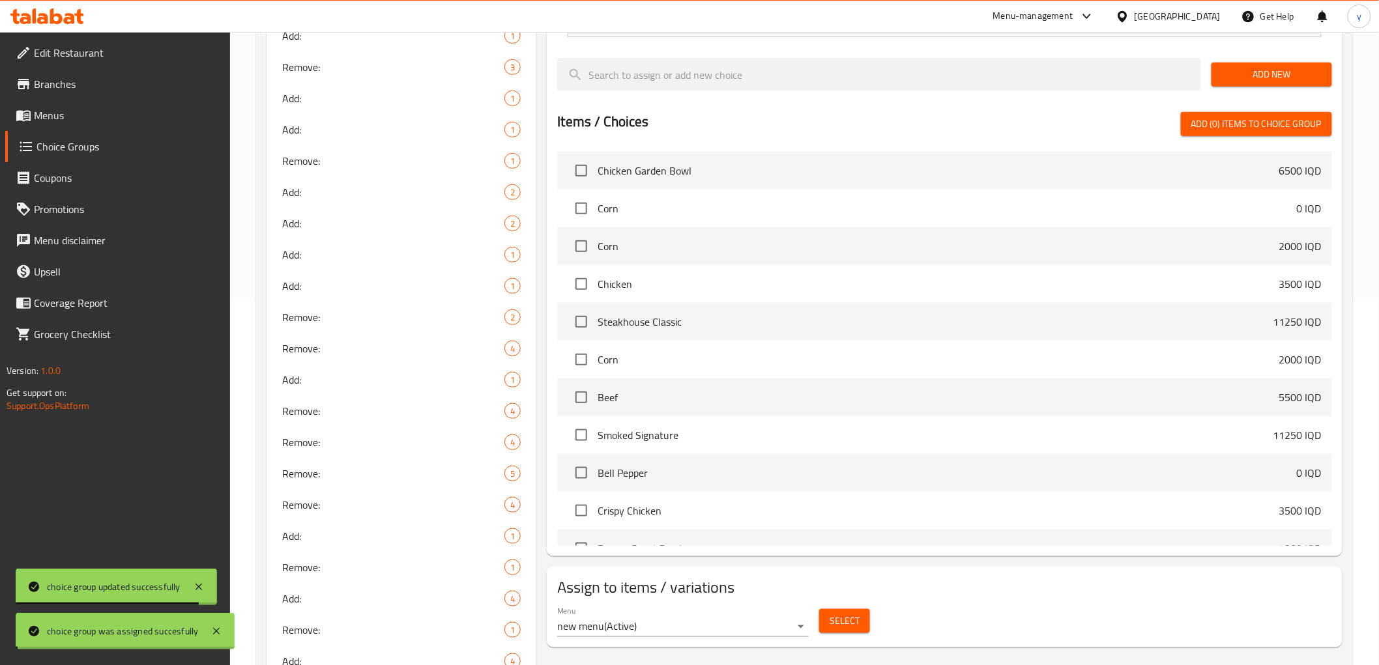
scroll to position [0, 0]
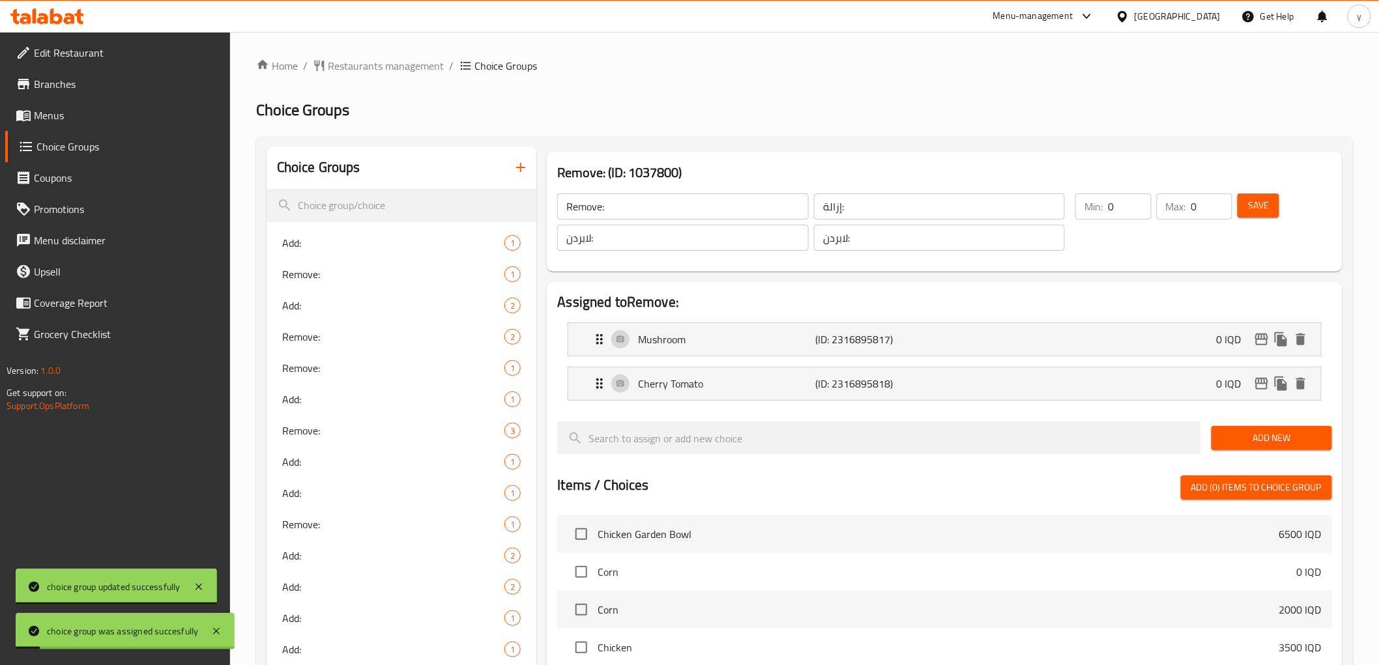
click at [1228, 435] on span "Add New" at bounding box center [1272, 438] width 100 height 16
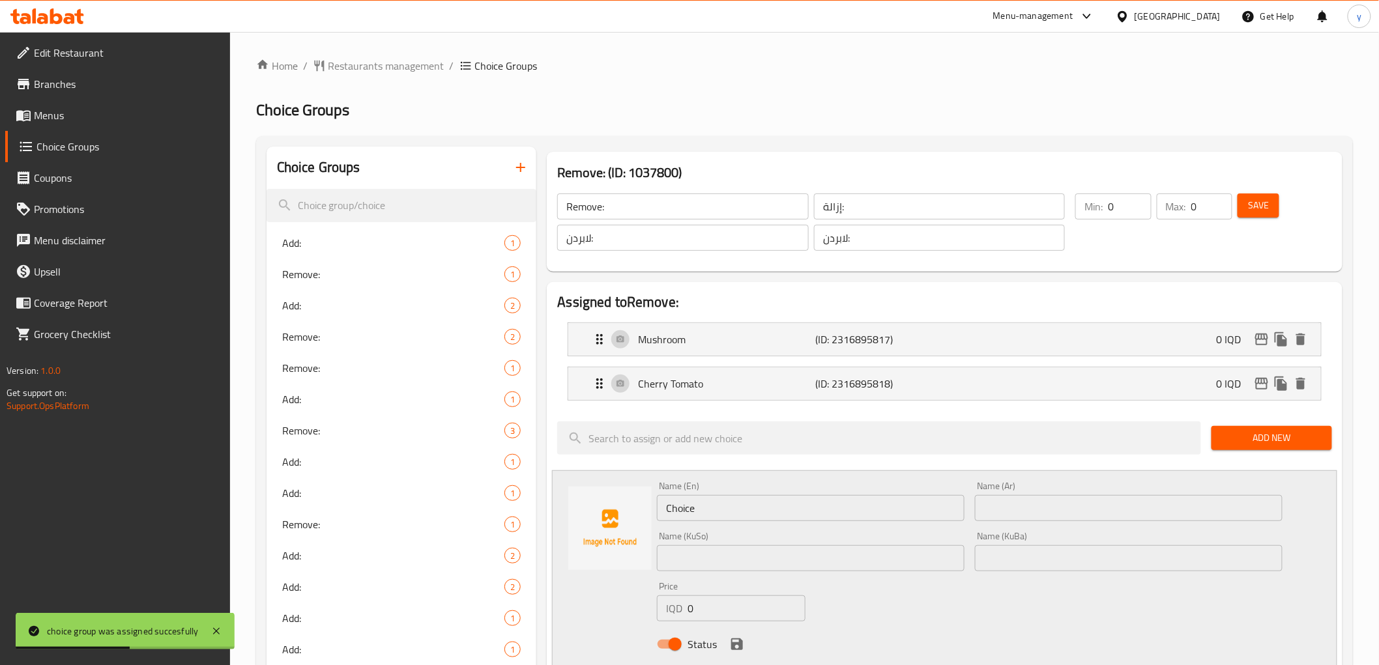
click at [913, 550] on input "text" at bounding box center [811, 558] width 308 height 26
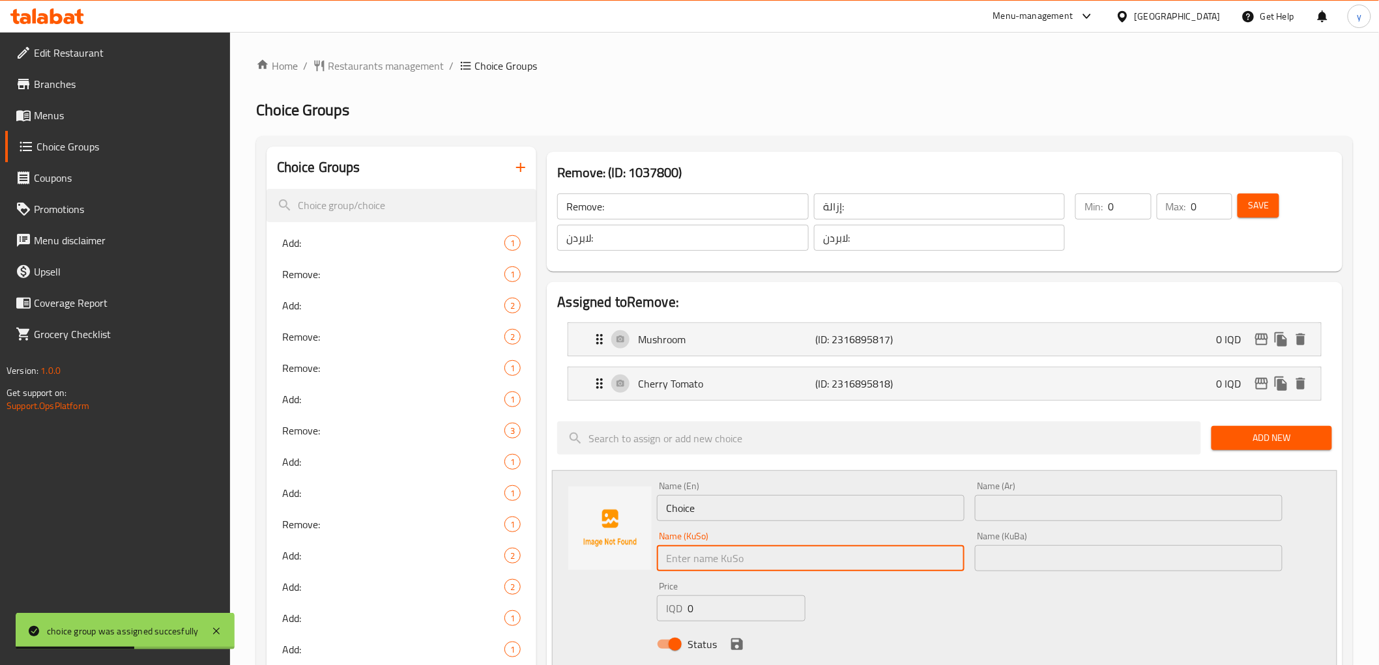
paste input "پەنیری پارمیزان"
type input "پەنیری پارمیزان"
click at [1013, 541] on div "Name (KuBa) Name (KuBa)" at bounding box center [1129, 552] width 308 height 40
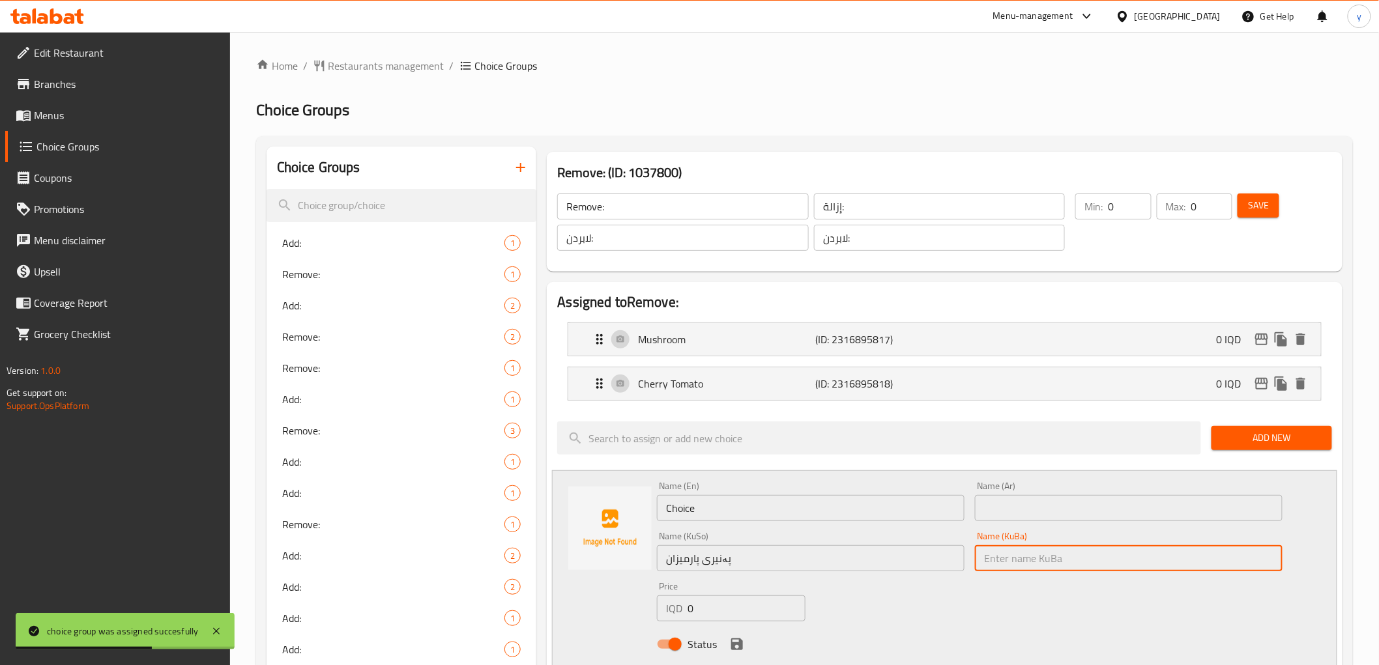
click at [1020, 546] on input "text" at bounding box center [1129, 558] width 308 height 26
paste input "پەنیری پارمیزان"
type input "پەنیری پارمیزان"
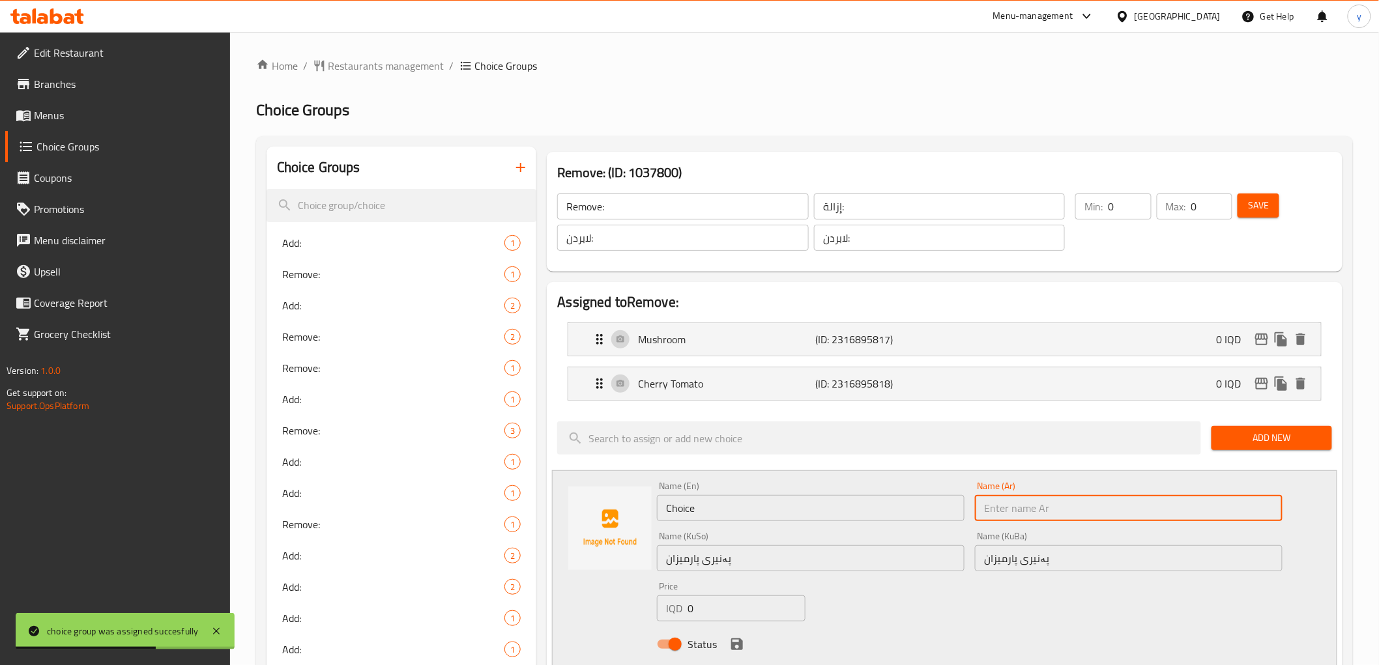
click at [1027, 510] on input "text" at bounding box center [1129, 508] width 308 height 26
paste input "جبنة بارميزان"
type input "جبنة بارميزان"
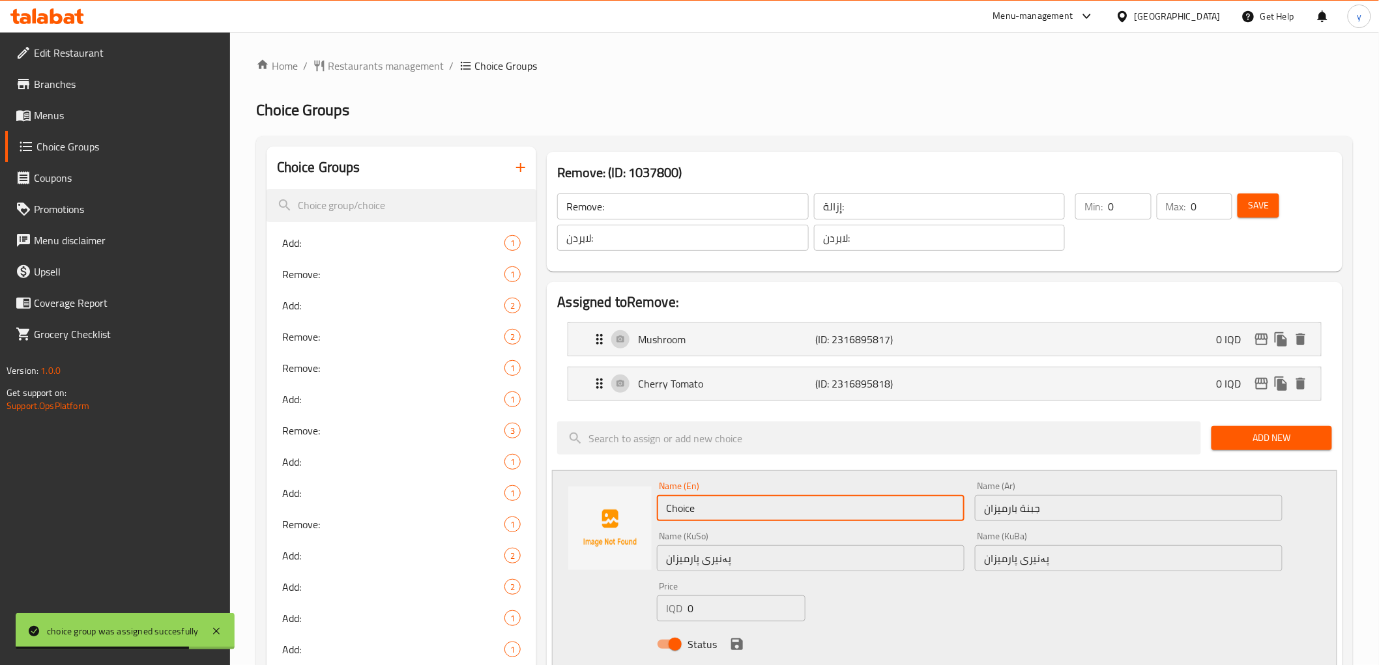
click at [857, 506] on input "Choice" at bounding box center [811, 508] width 308 height 26
paste input "Parmesan Chees"
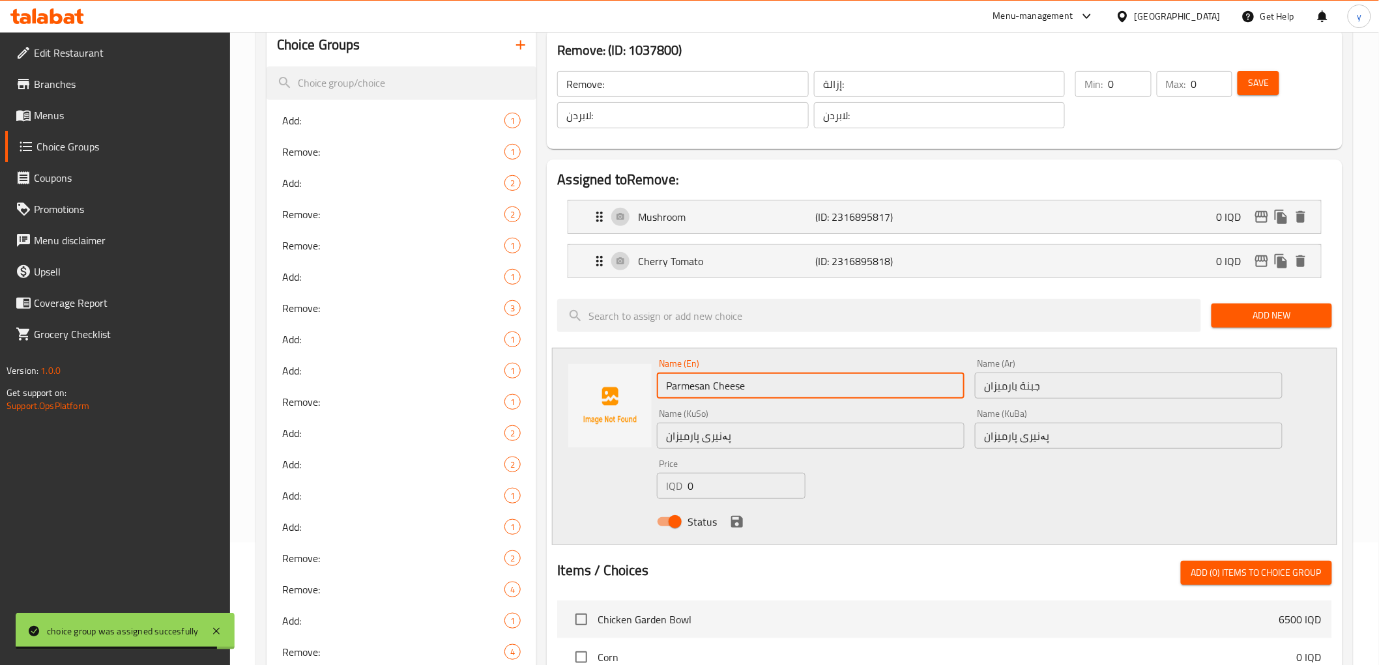
scroll to position [289, 0]
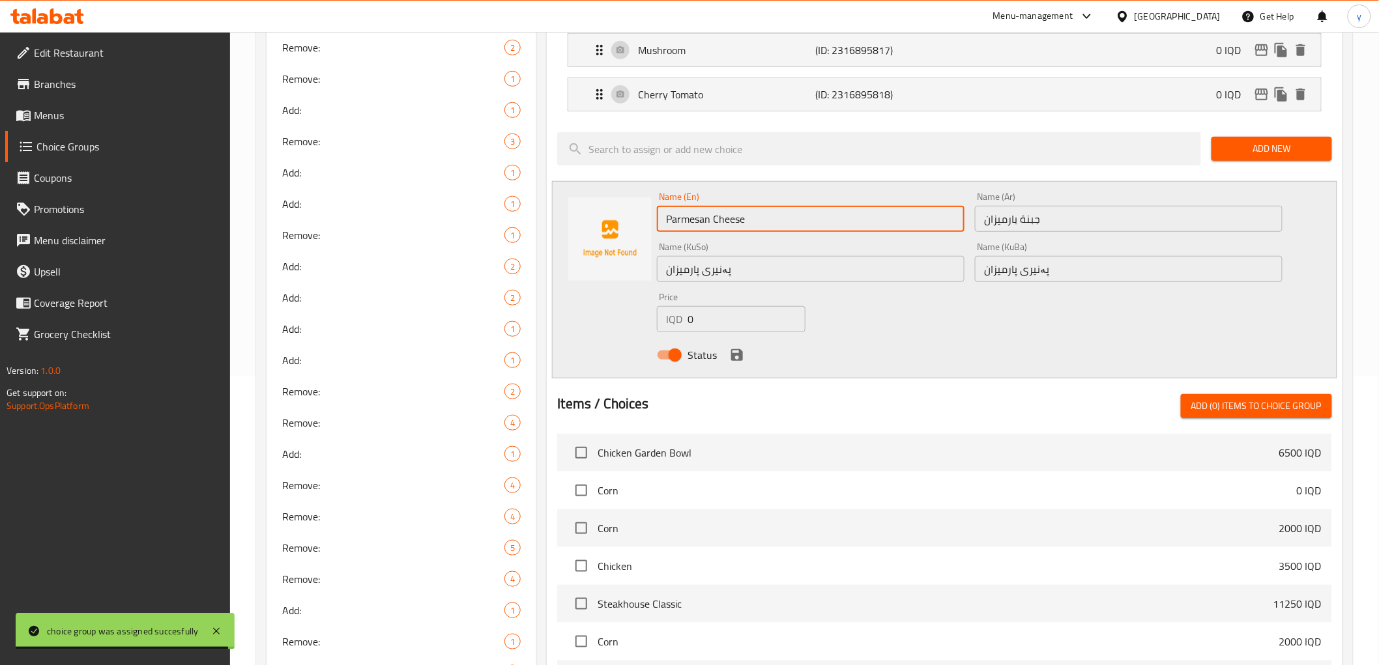
type input "Parmesan Cheese"
click at [744, 351] on icon "save" at bounding box center [737, 355] width 16 height 16
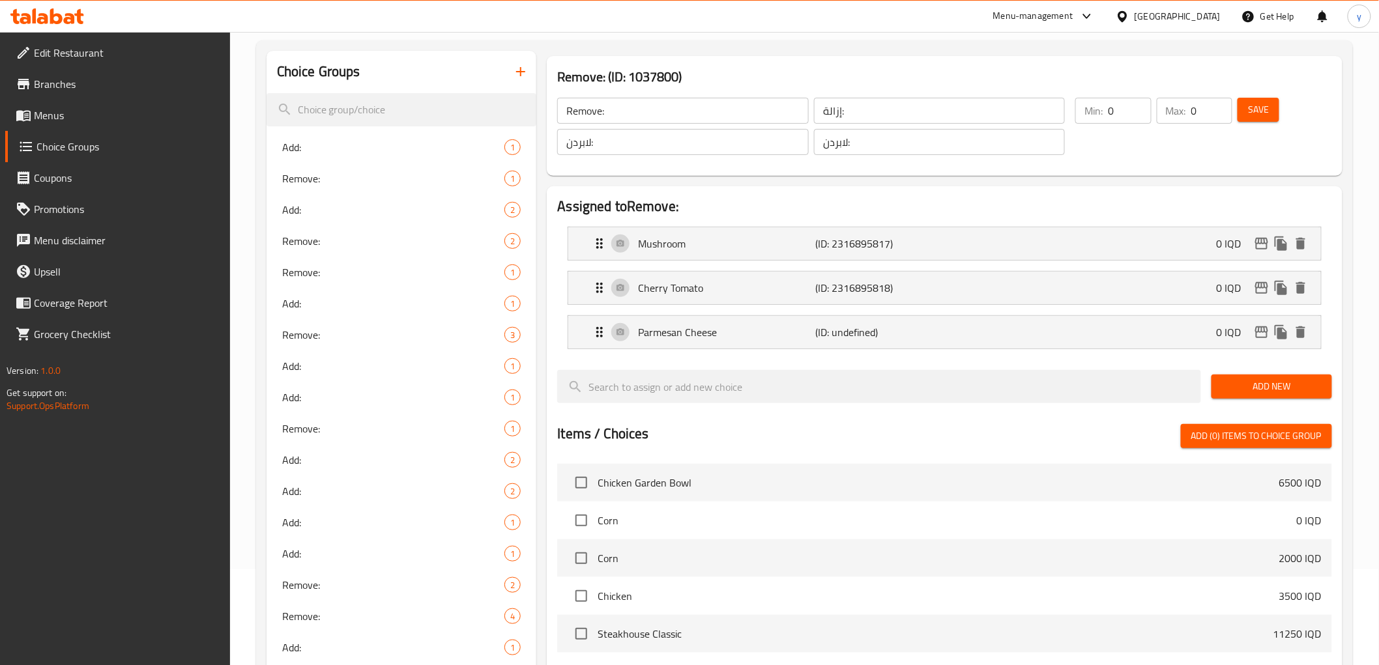
scroll to position [0, 0]
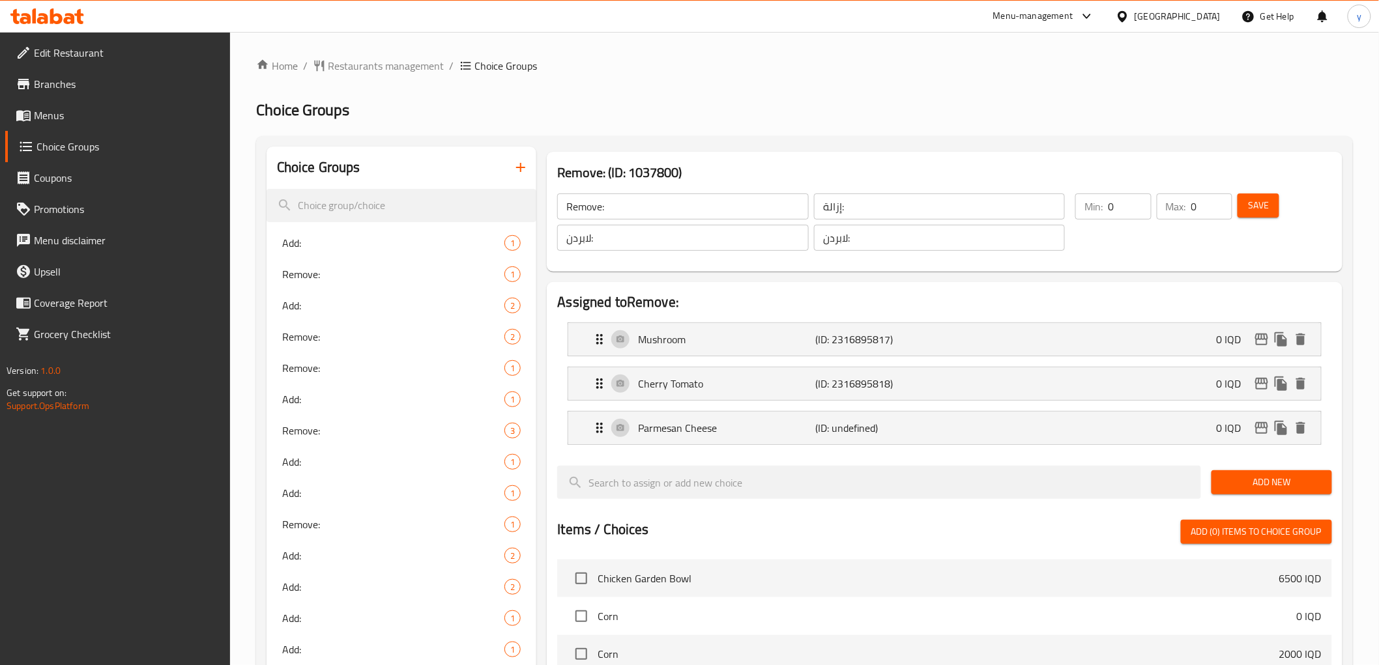
click at [1254, 209] on span "Save" at bounding box center [1258, 205] width 21 height 16
drag, startPoint x: 1254, startPoint y: 209, endPoint x: 1226, endPoint y: 218, distance: 28.8
click at [1254, 209] on div at bounding box center [689, 332] width 1379 height 665
click at [510, 173] on button "button" at bounding box center [520, 167] width 31 height 31
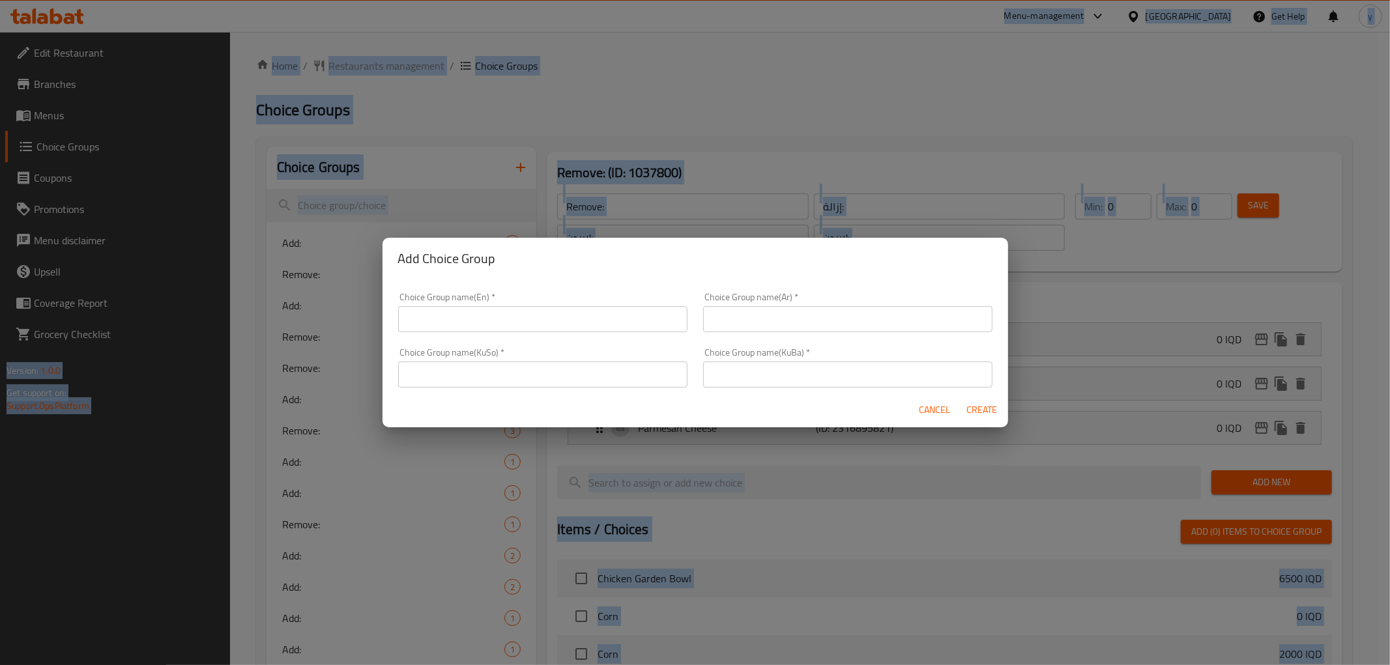
click at [431, 330] on input "text" at bounding box center [542, 319] width 289 height 26
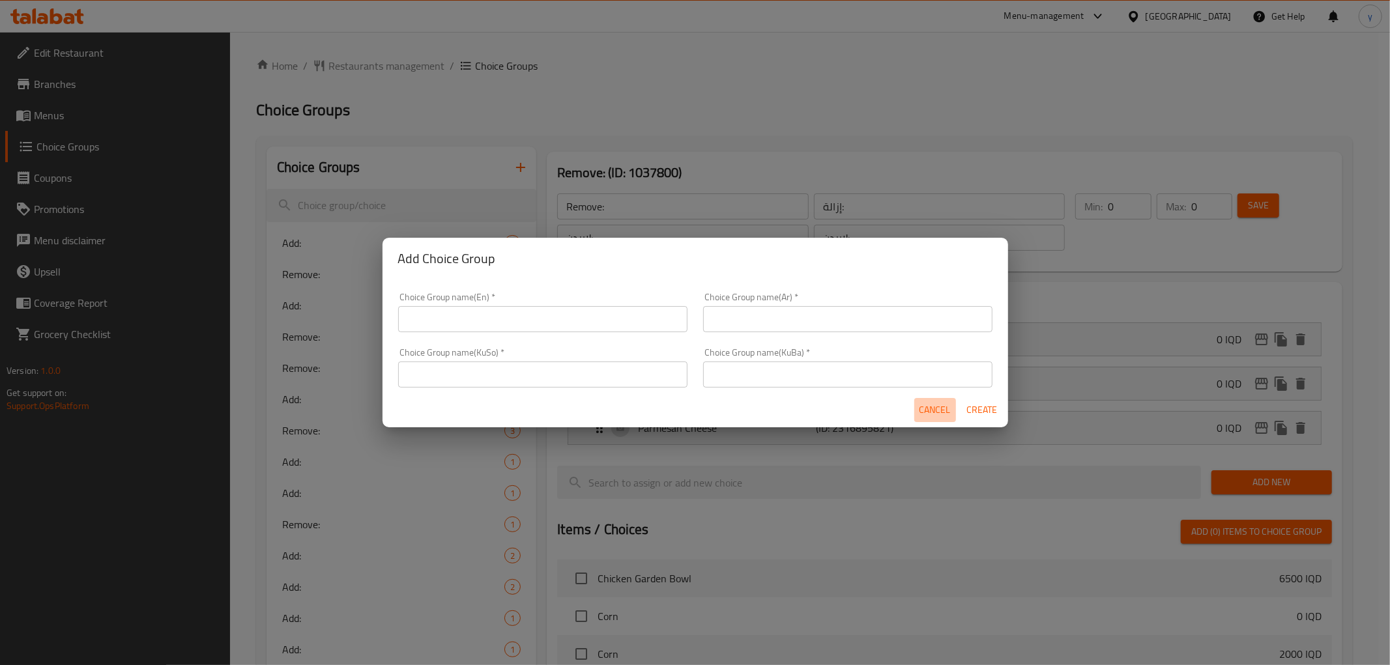
click at [934, 402] on span "Cancel" at bounding box center [934, 410] width 31 height 16
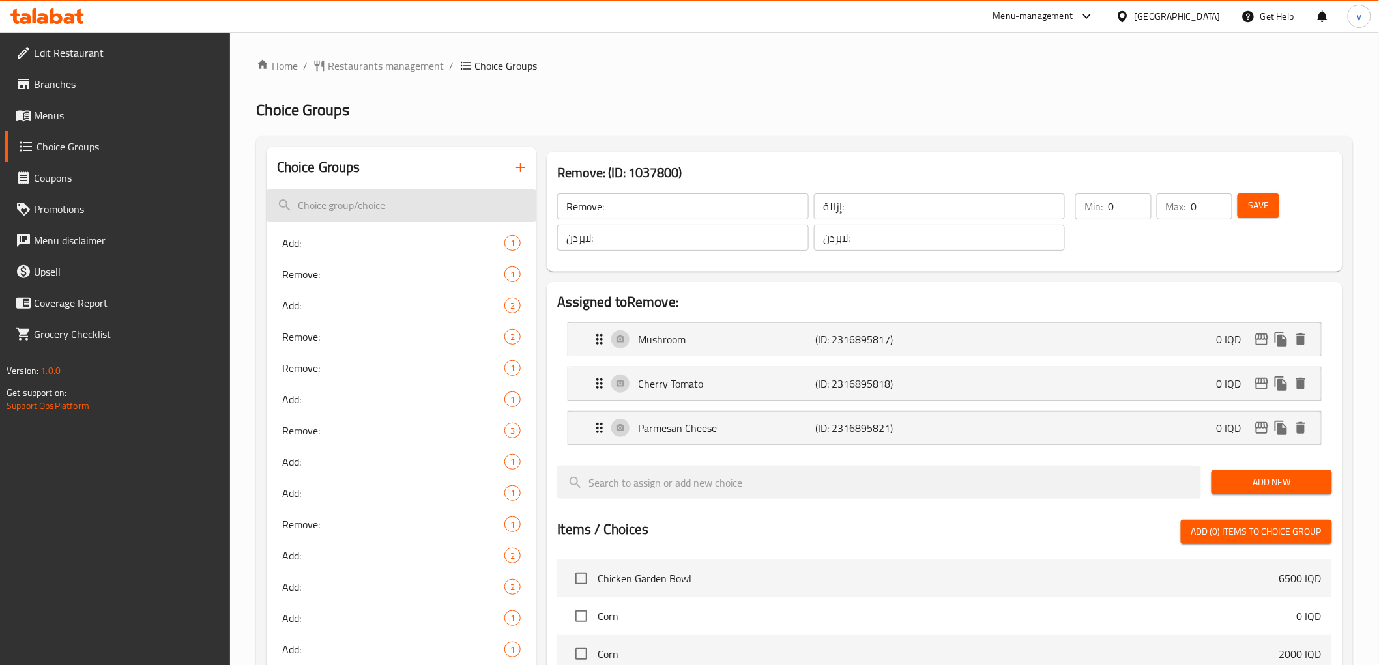
click at [395, 194] on input "search" at bounding box center [401, 205] width 270 height 33
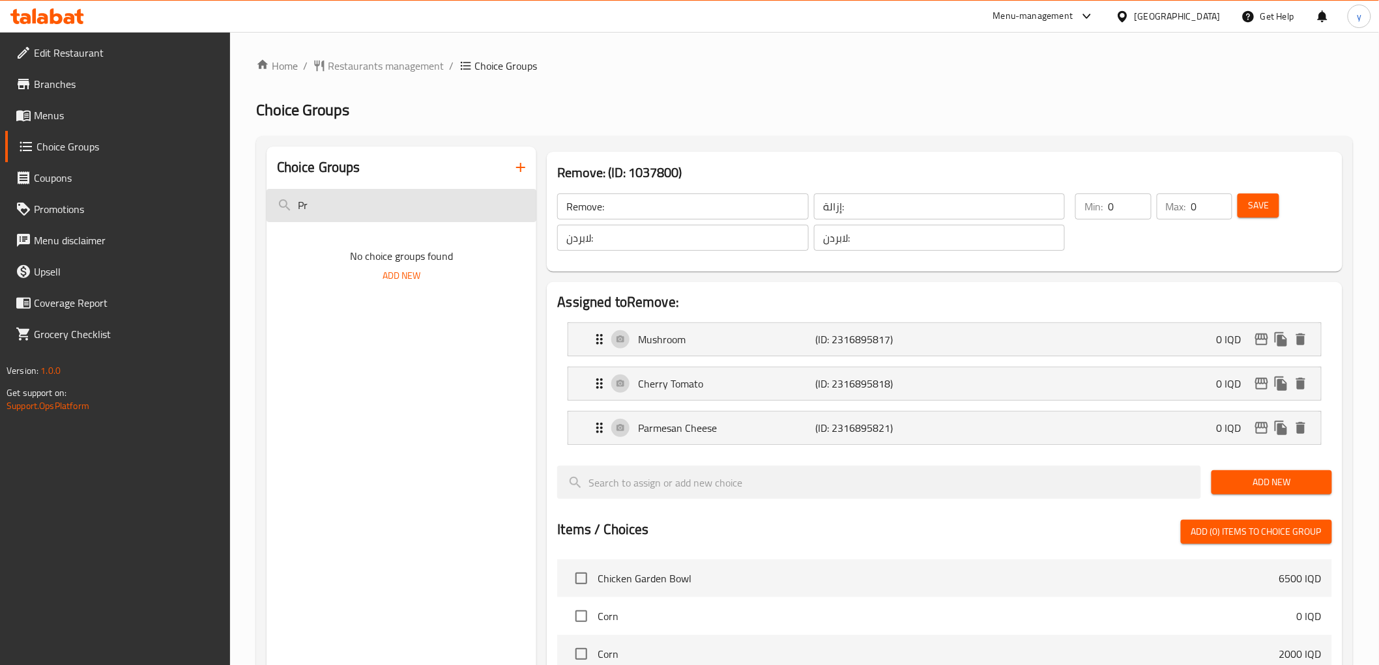
type input "P"
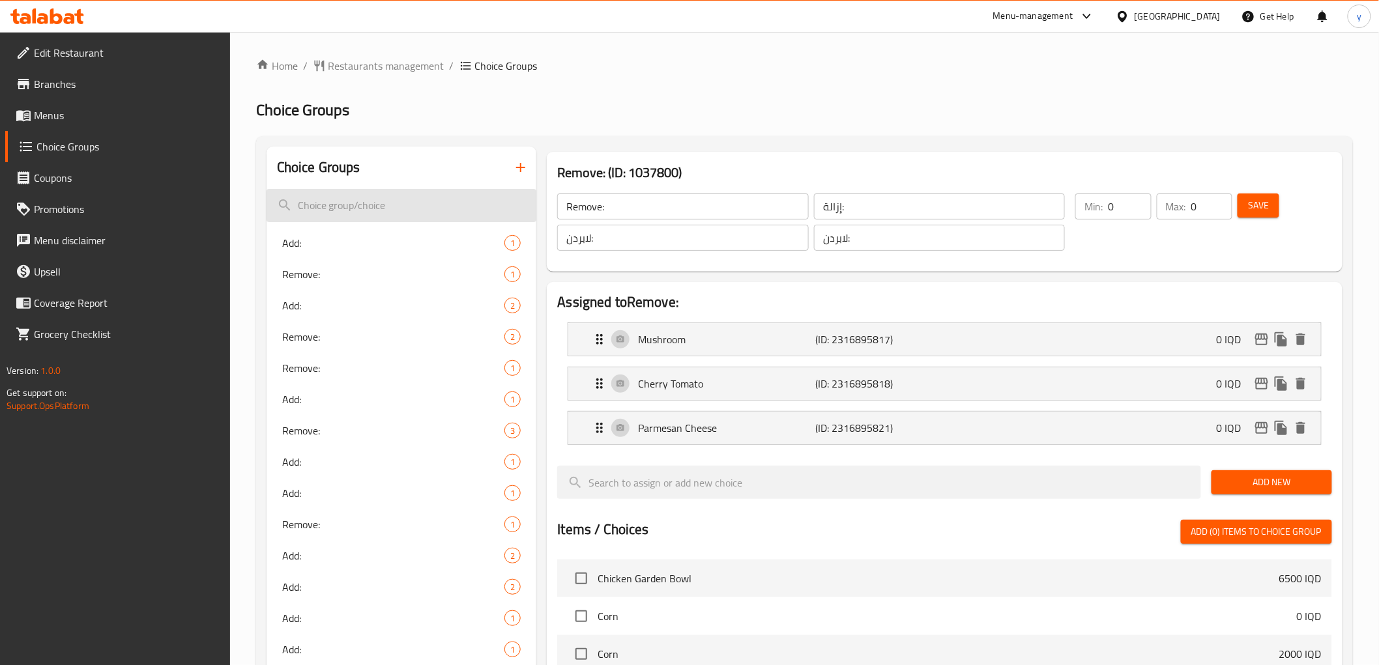
type input "m"
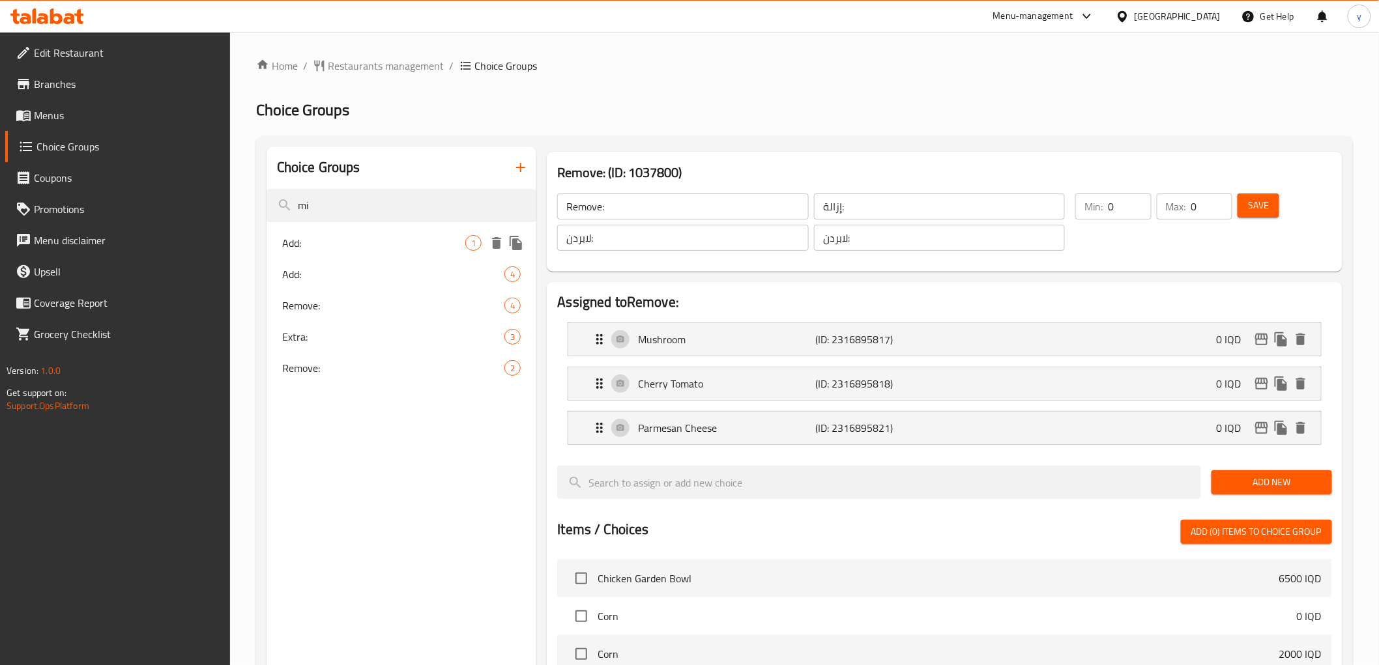
type input "mi"
click at [353, 233] on div "Add: 1" at bounding box center [401, 242] width 270 height 31
type input "Add:"
type input "يضيف:"
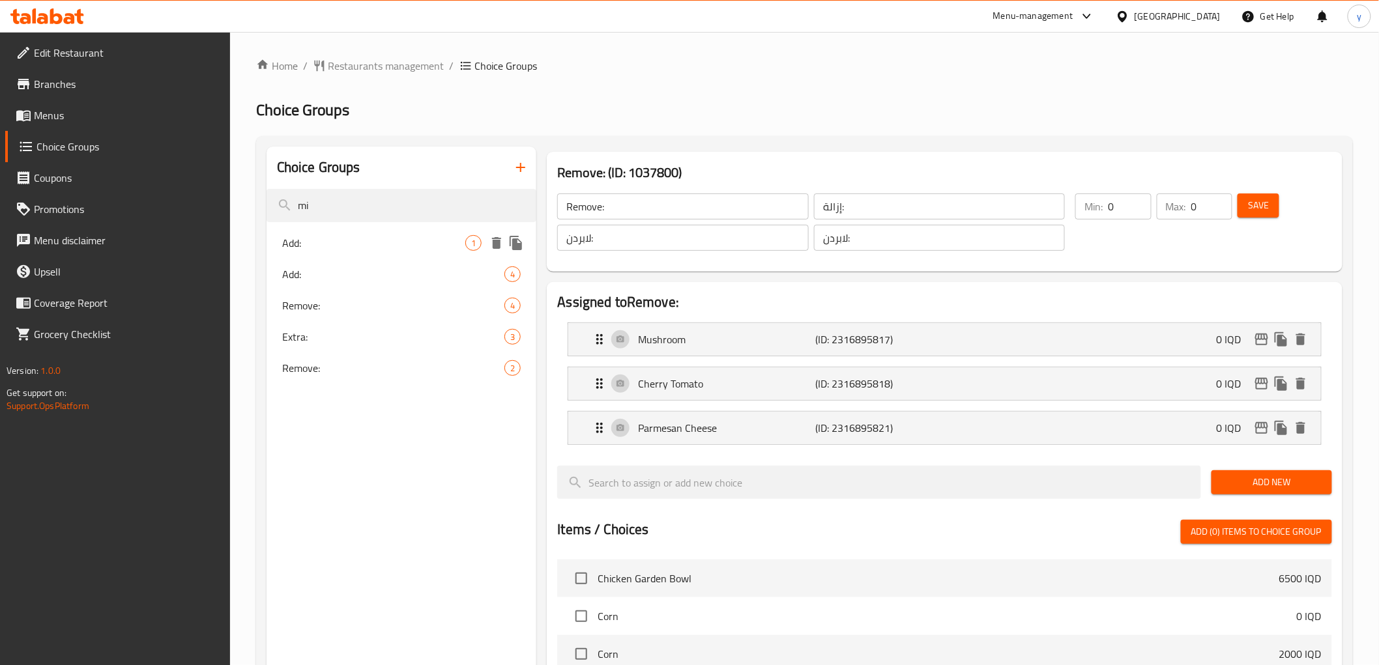
type input "زیادکردن :"
type input "1"
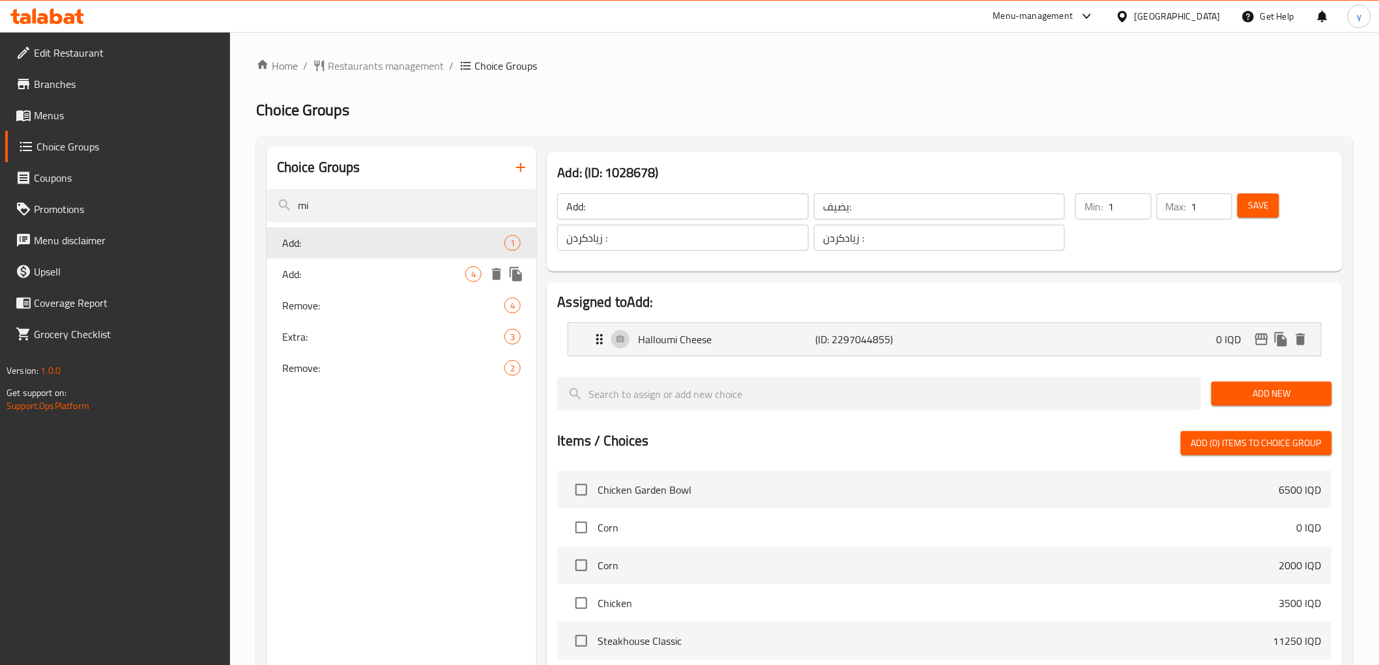
click at [354, 262] on div "Add: 4" at bounding box center [401, 274] width 270 height 31
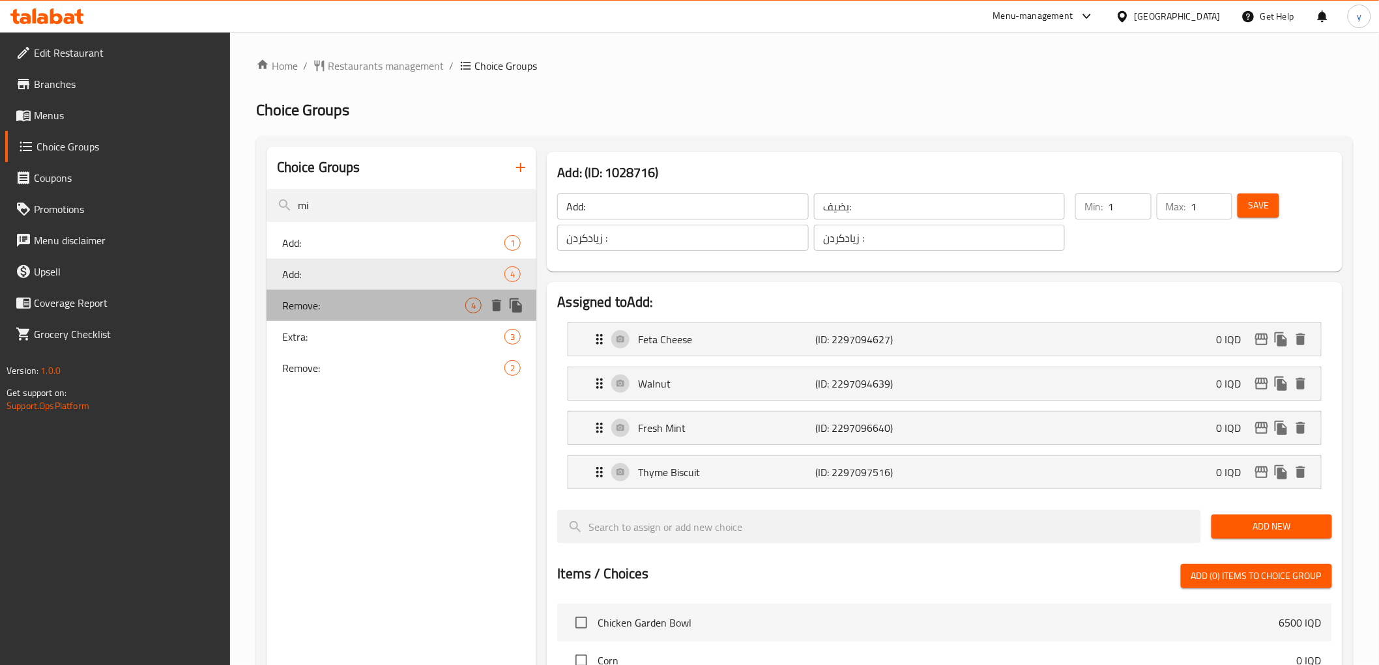
click at [351, 298] on span "Remove:" at bounding box center [374, 306] width 184 height 16
type input "Remove:"
type input "يزيل:"
type input "لابردن:"
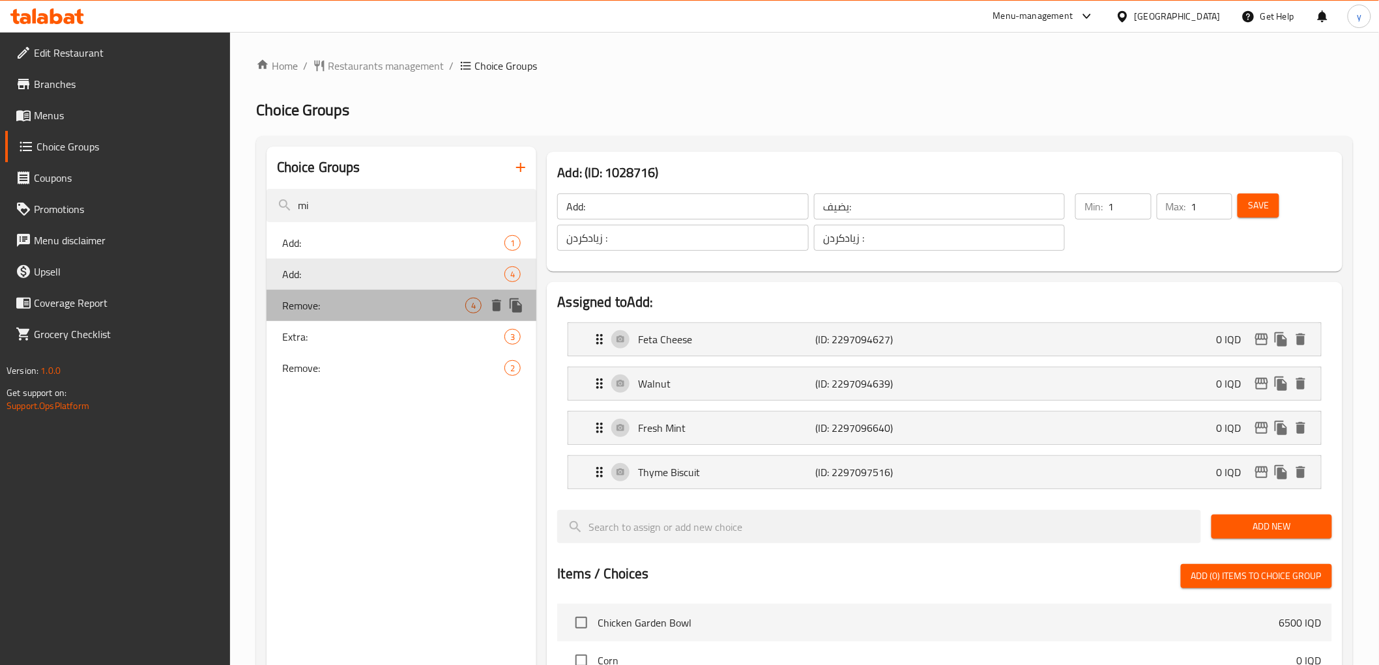
type input "0"
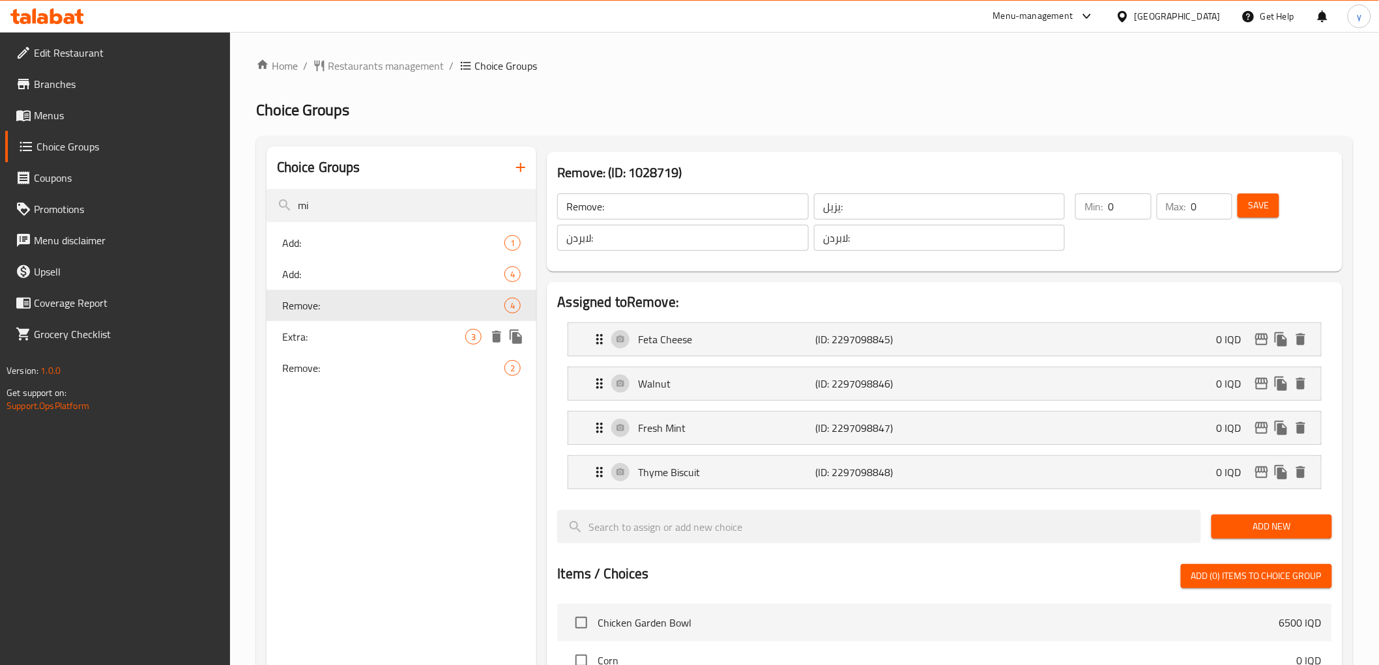
click at [347, 329] on span "Extra:" at bounding box center [374, 337] width 184 height 16
type input "Extra:"
type input "الإكسترا:"
type input "ئێکسترا"
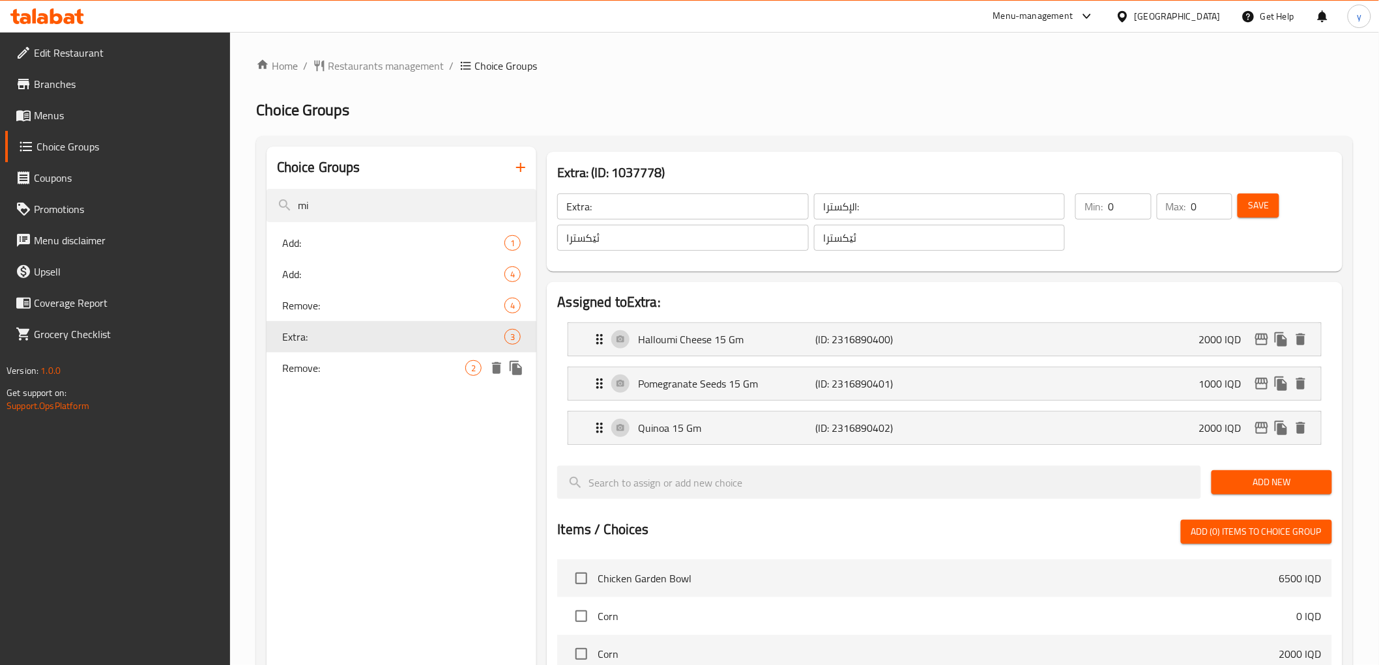
click at [337, 362] on span "Remove:" at bounding box center [374, 368] width 184 height 16
type input "Remove:"
type input "إزالة:"
type input "لابردن:"
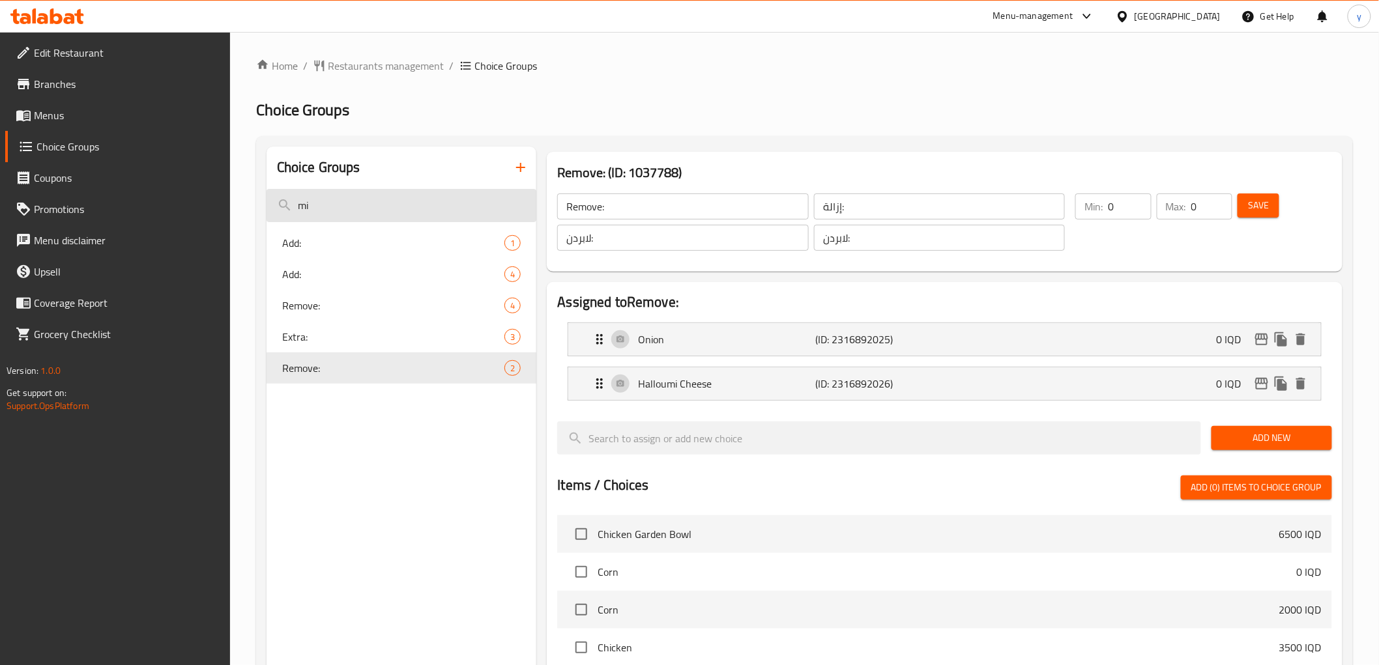
click at [324, 203] on input "mi" at bounding box center [401, 205] width 270 height 33
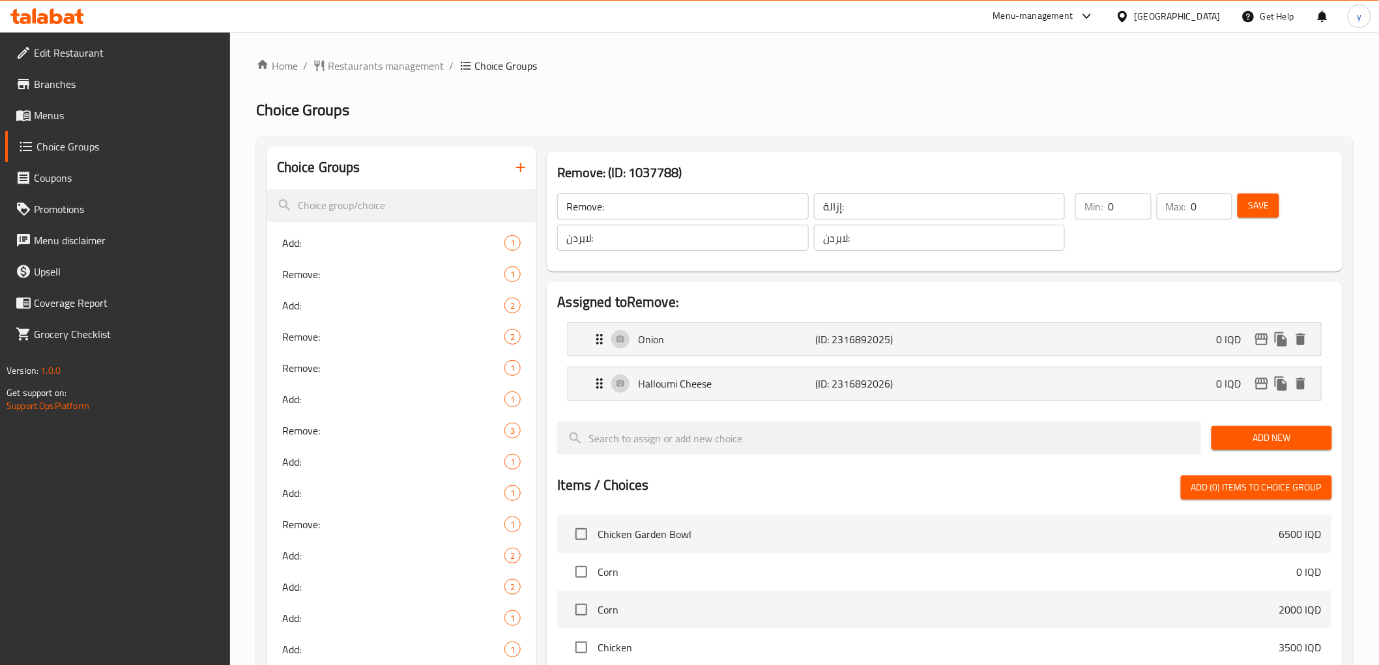
click at [88, 102] on link "Menus" at bounding box center [117, 115] width 225 height 31
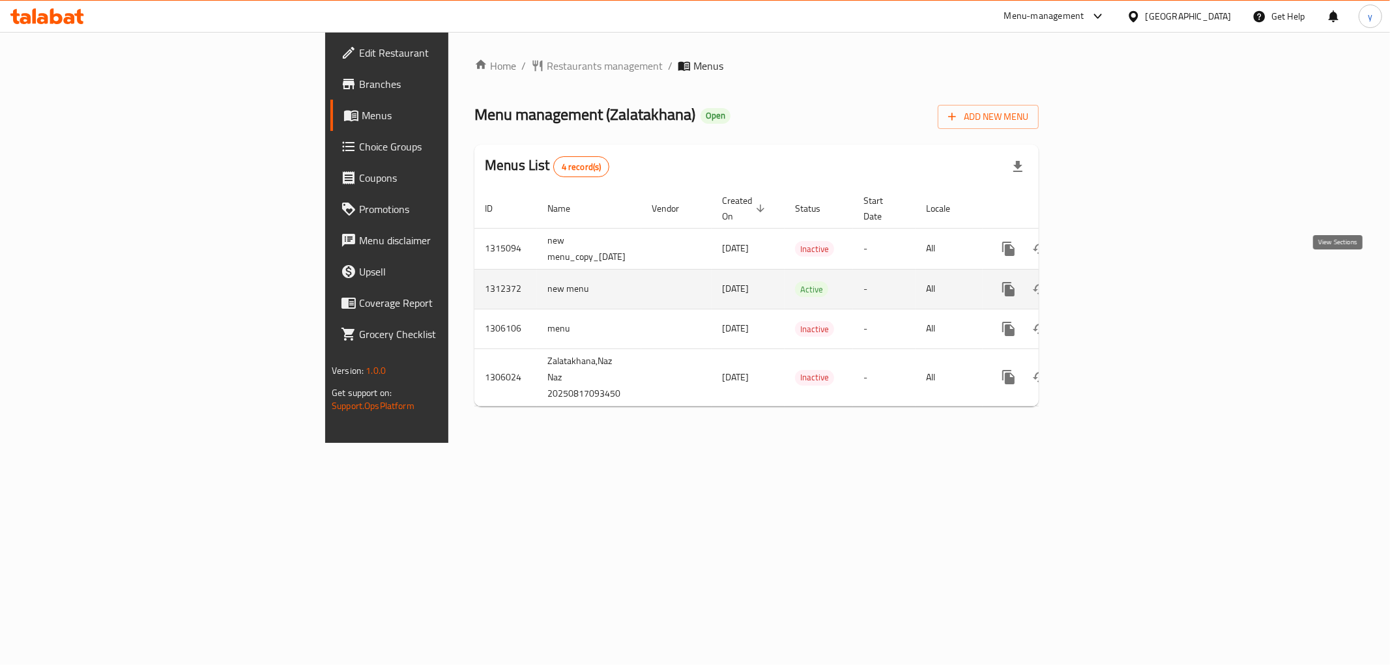
click at [1118, 274] on link "enhanced table" at bounding box center [1102, 289] width 31 height 31
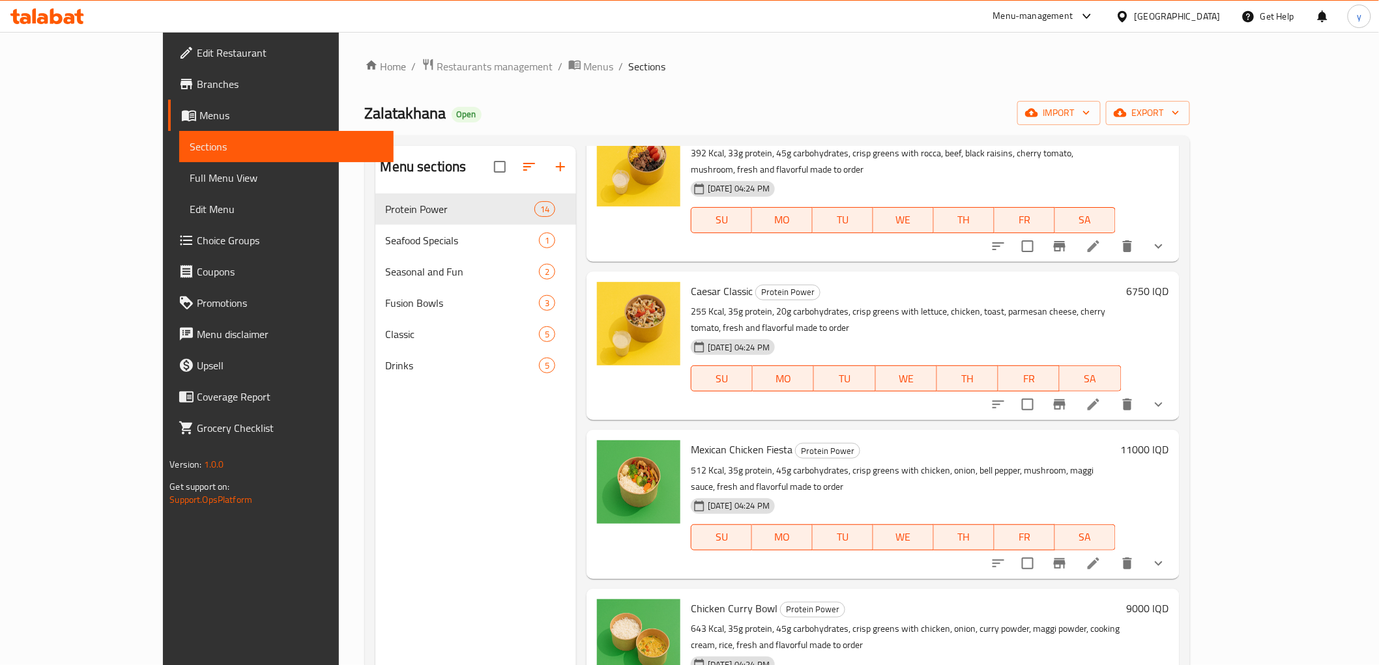
scroll to position [579, 0]
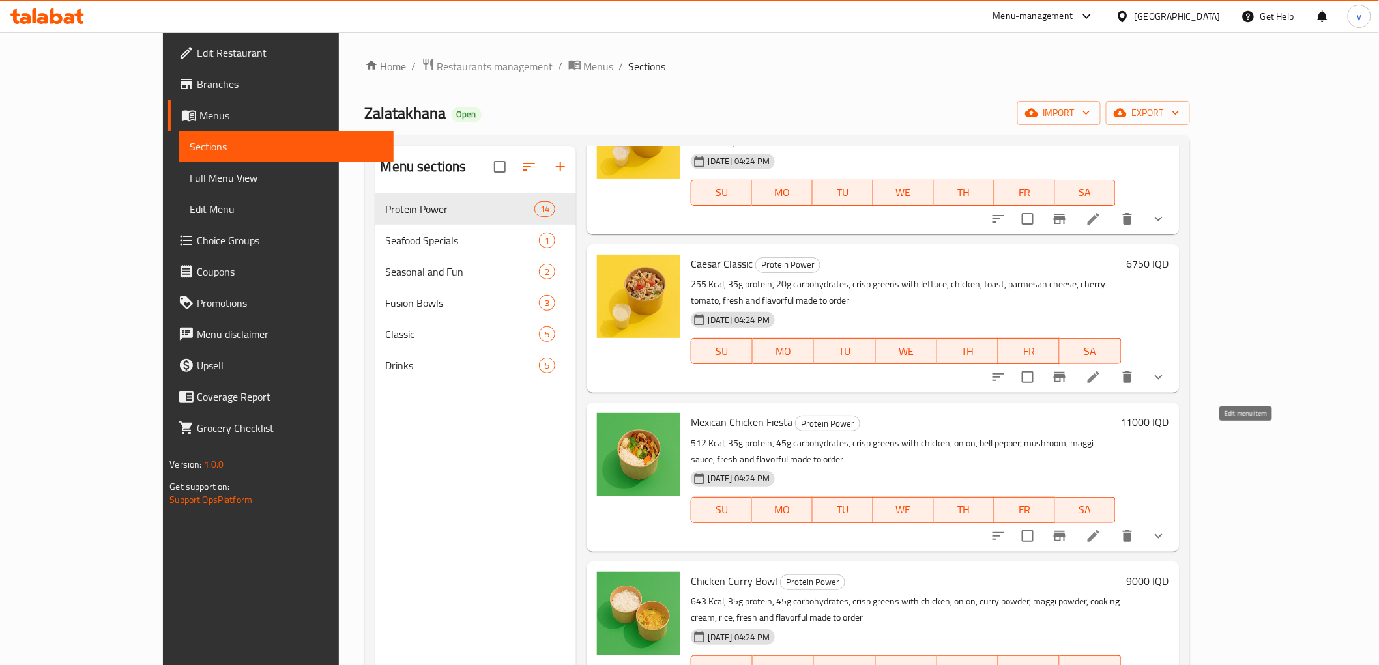
click at [1101, 528] on icon at bounding box center [1094, 536] width 16 height 16
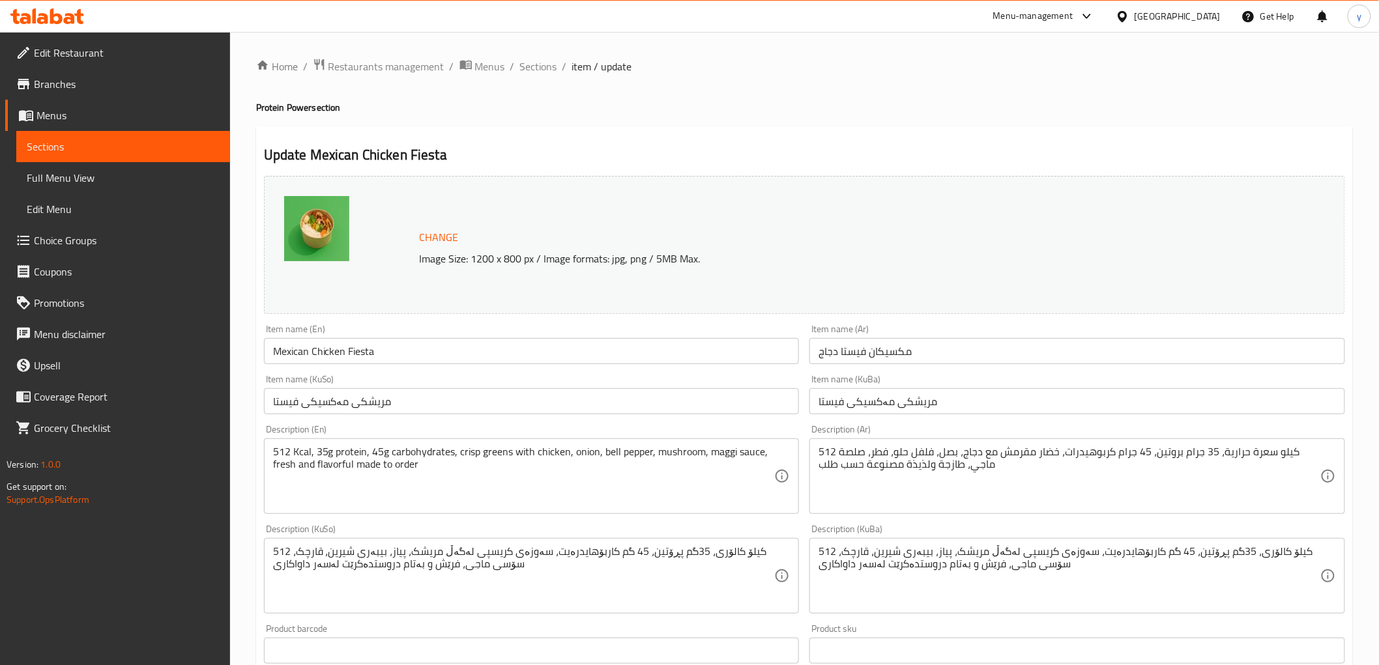
click at [598, 485] on textarea "512 Kcal, 35g protein, 45g carbohydrates, crisp greens with chicken, onion, bel…" at bounding box center [524, 477] width 502 height 62
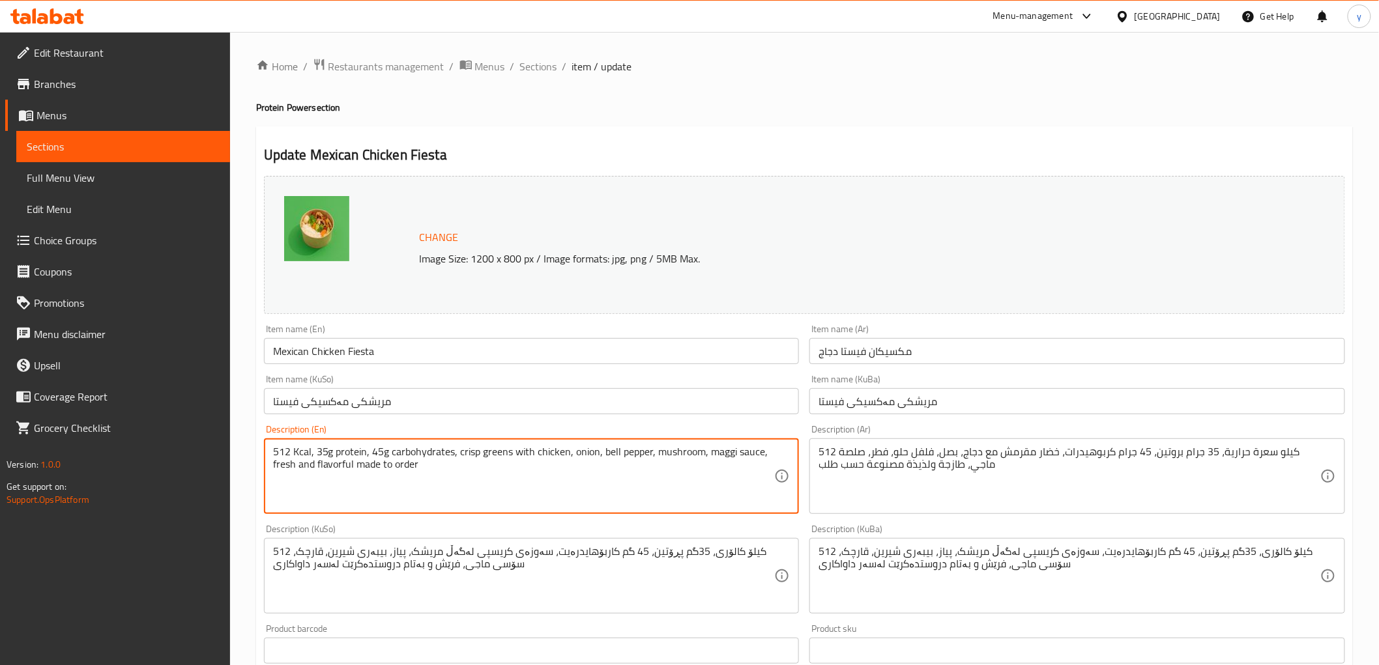
click at [592, 476] on textarea "512 Kcal, 35g protein, 45g carbohydrates, crisp greens with chicken, onion, bel…" at bounding box center [524, 477] width 502 height 62
drag, startPoint x: 555, startPoint y: 477, endPoint x: 252, endPoint y: 448, distance: 304.3
click at [252, 448] on div "Home / Restaurants management / Menus / Sections / item / update Protein Power …" at bounding box center [804, 629] width 1149 height 1195
paste textarea ", tender chicken, sautéed onions, colorful bell peppers, and earthy mushrooms t…"
type textarea "512 Kcal, 35g protein, 45g carb, tender chicken, sautéed onions, colorful bell …"
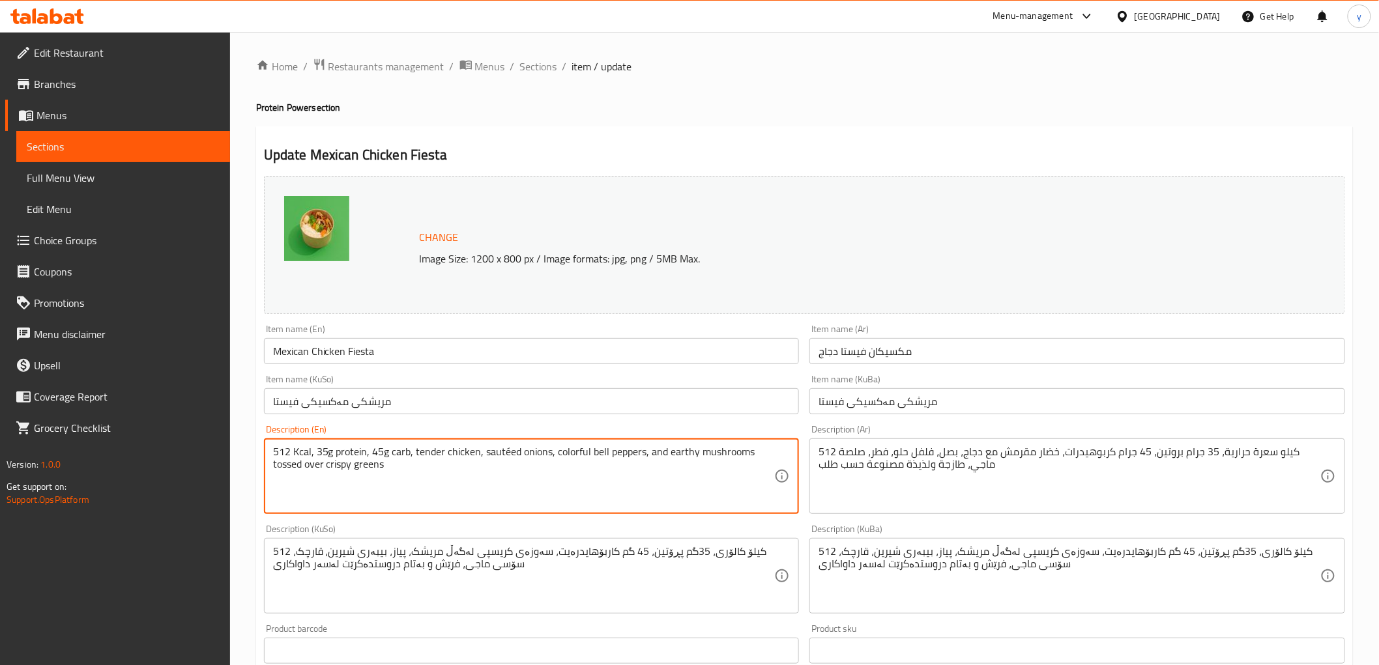
click at [852, 476] on textarea "512 كيلو سعرة حرارية، 35 جرام بروتين، 45 جرام كربوهيدرات، خضار مقرمش مع دجاج، ب…" at bounding box center [1069, 477] width 502 height 62
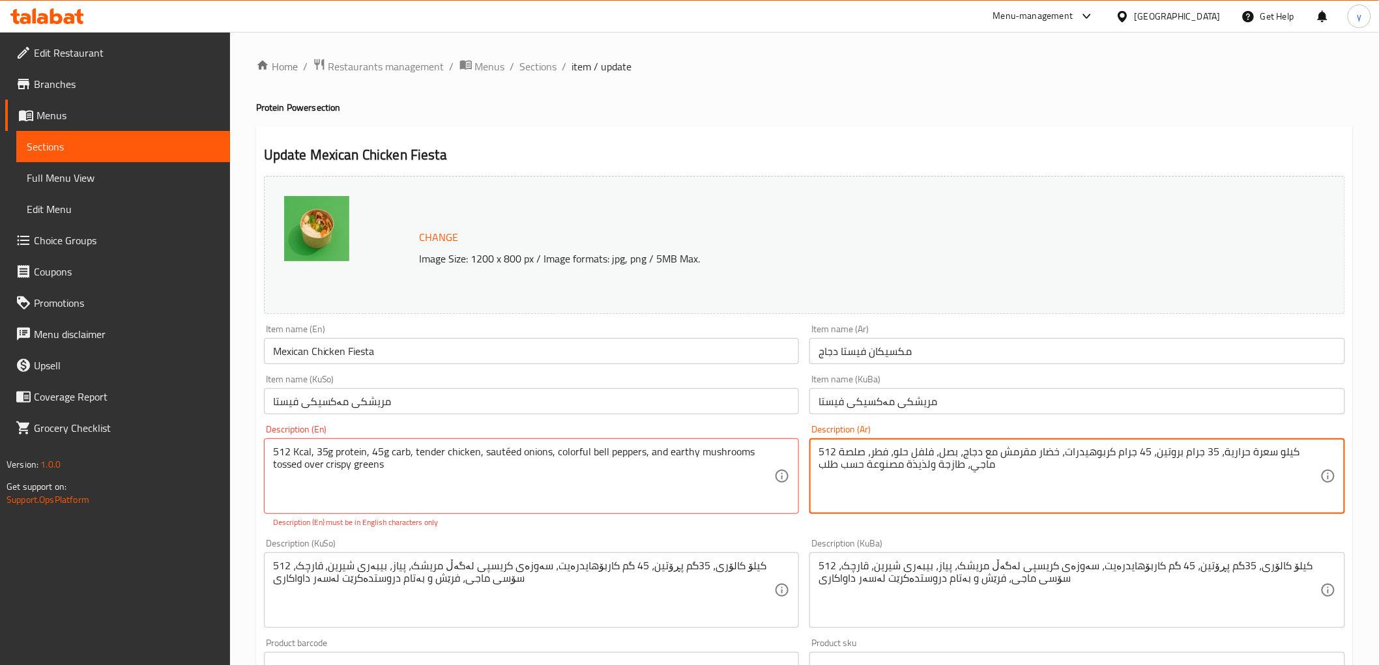
click at [852, 476] on textarea "512 كيلو سعرة حرارية، 35 جرام بروتين، 45 جرام كربوهيدرات، خضار مقرمش مع دجاج، ب…" at bounding box center [1069, 477] width 502 height 62
paste textarea "سعرة حرارية، 35 جم بروتين، 45 جم كارب، دجاج تندر، بصل سوتيه، فلفل حلو ملون، وفط…"
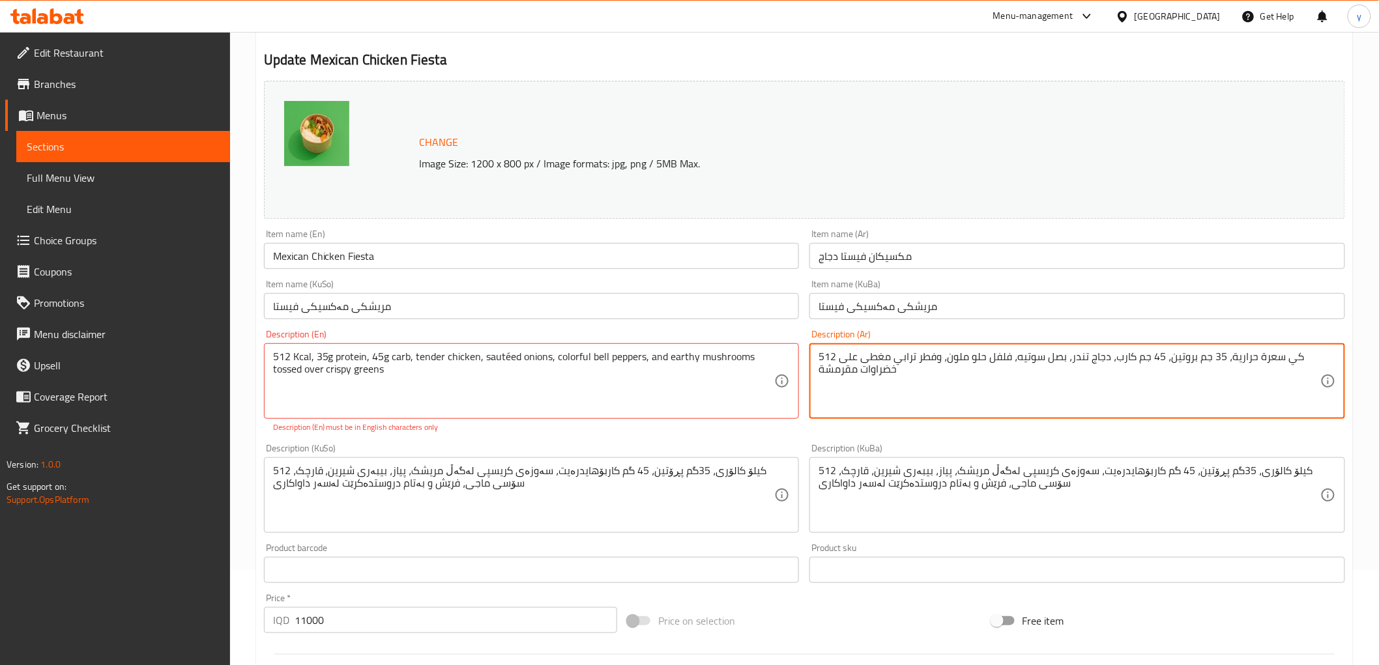
scroll to position [145, 0]
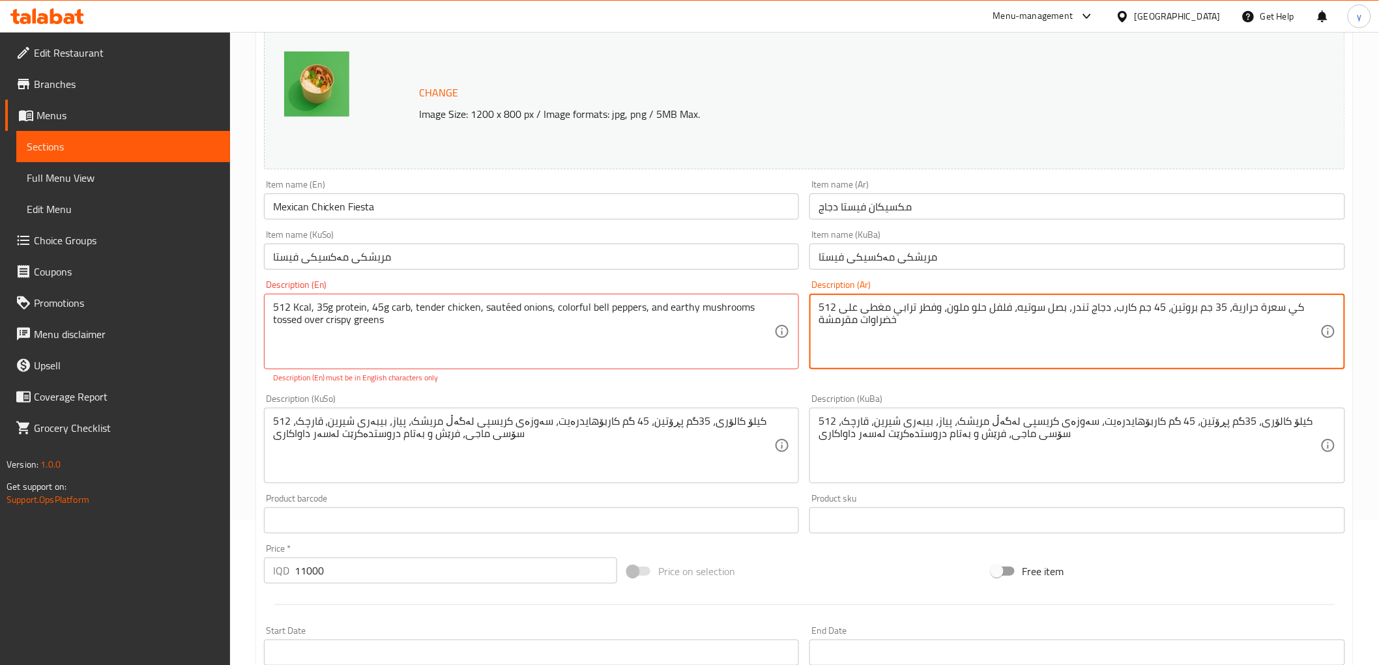
type textarea "512 كي سعرة حرارية، 35 جم بروتين، 45 جم كارب، دجاج تندر، بصل سوتيه، فلفل حلو مل…"
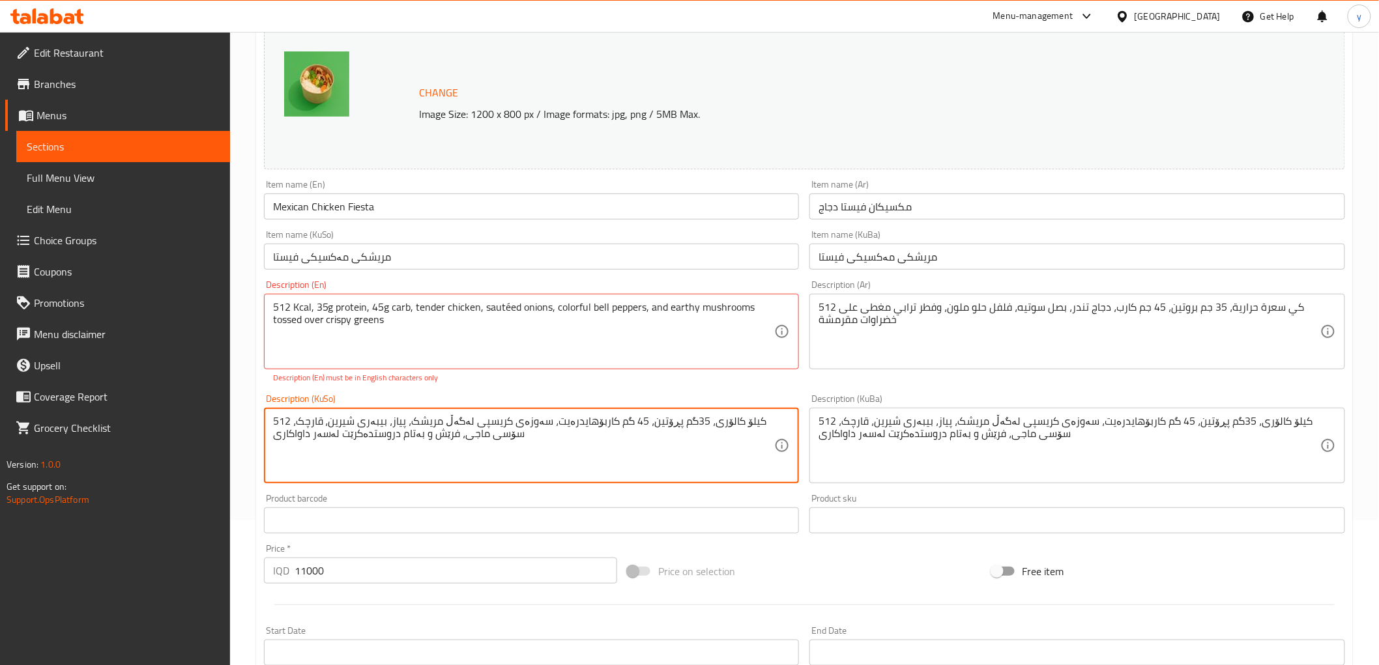
click at [693, 420] on textarea "512 کیلۆ کالۆری، 35گم پڕۆتین، 45 گم کاربۆهایدرەیت، سەوزەی کریسپی لەگەڵ مریشک، پ…" at bounding box center [524, 446] width 502 height 62
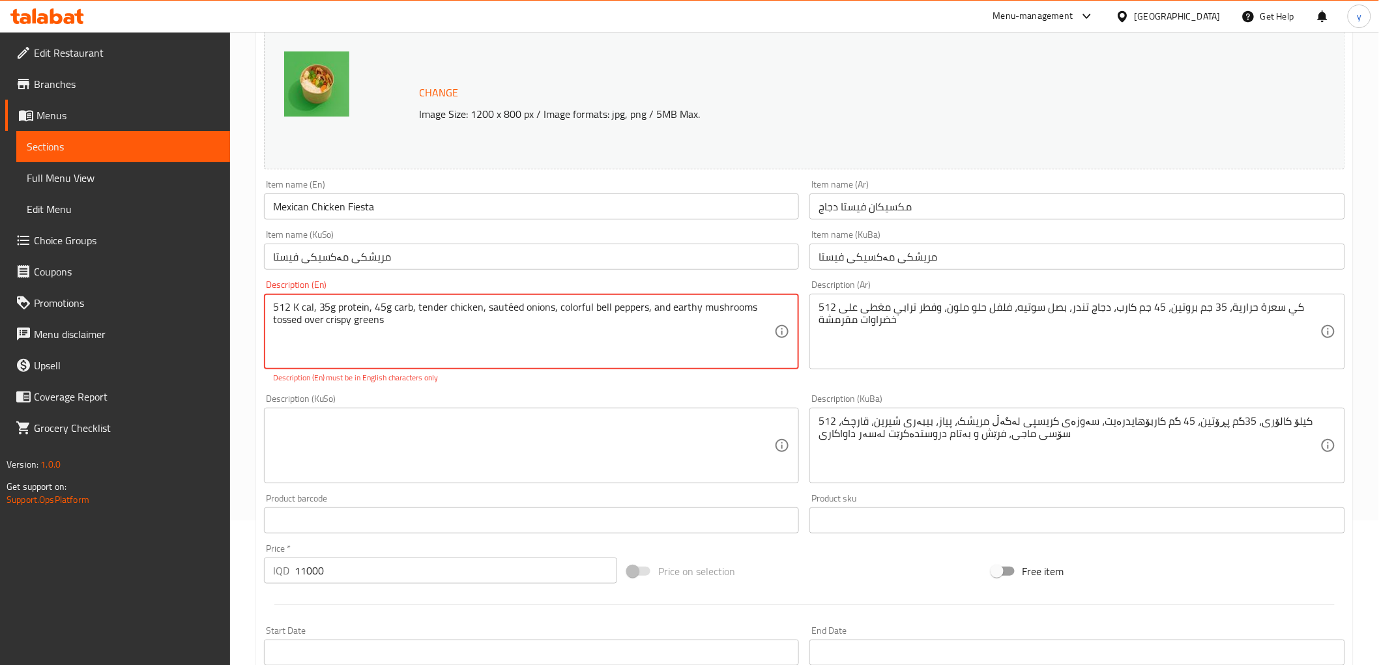
click at [504, 307] on textarea "512 K cal, 35g protein, 45g carb, tender chicken, sautéed onions, colorful bell…" at bounding box center [524, 332] width 502 height 62
click at [503, 321] on textarea "512 K cal, 35g protein, 45g carb, tender chicken, sauteed onions, colorful bell…" at bounding box center [524, 332] width 502 height 62
click at [399, 315] on textarea "512 K cal, 35g protein, 45g carb, tender chicken, sauteed onions, colorful bell…" at bounding box center [524, 332] width 502 height 62
click at [350, 404] on div "Description (KuSo) Description (KuSo)" at bounding box center [532, 438] width 536 height 89
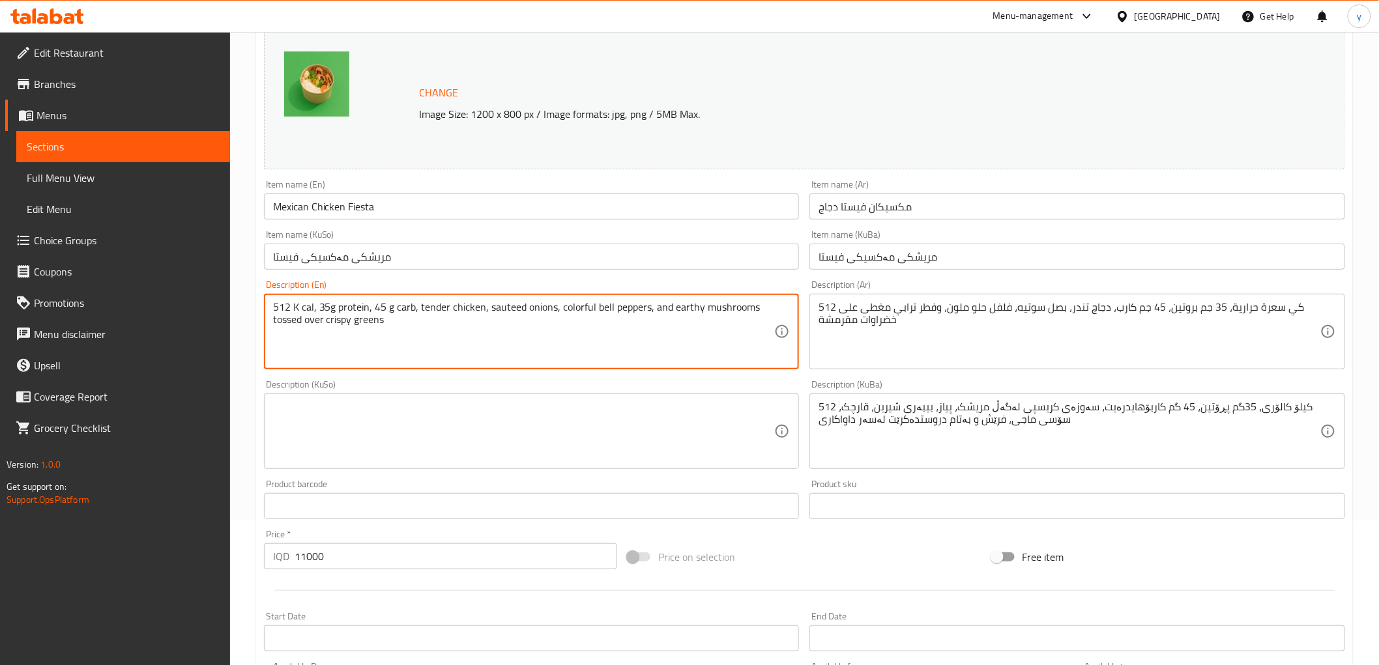
click at [330, 304] on textarea "512 K cal, 35g protein, 45 g carb, tender chicken, sauteed onions, colorful bel…" at bounding box center [524, 332] width 502 height 62
click at [337, 308] on textarea "512 K cal, 35 g protein, 45 g carb, tender chicken, sauteed onions, colorful be…" at bounding box center [524, 332] width 502 height 62
click at [402, 308] on textarea "512 K cal, 35 gm protein, 45 g carb, tender chicken, sauteed onions, colorful b…" at bounding box center [524, 332] width 502 height 62
click at [480, 321] on textarea "512 K cal, 35 gm protein, 45 gm carb, tender chicken, sauteed onions, colorful …" at bounding box center [524, 332] width 502 height 62
type textarea "512 K cal, 35 gm protein, 45 gm carb, tender chicken, sauteed onions, colorful …"
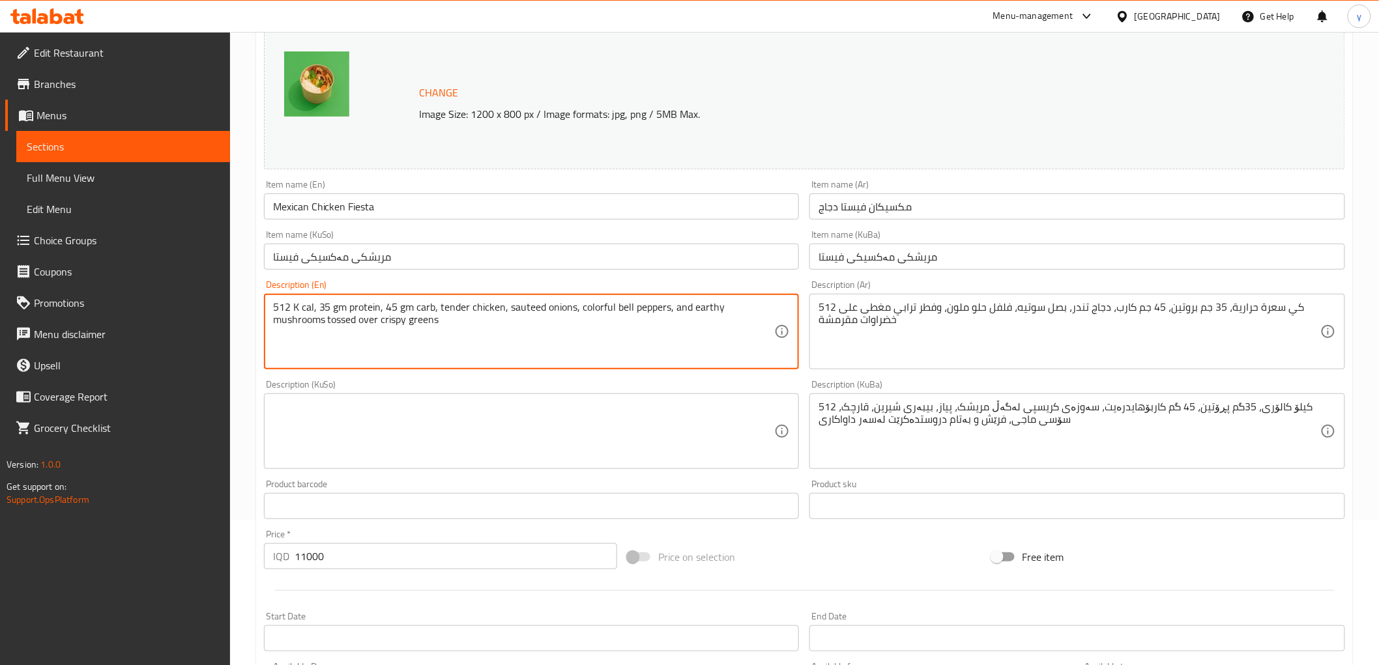
click at [545, 401] on textarea at bounding box center [524, 432] width 502 height 62
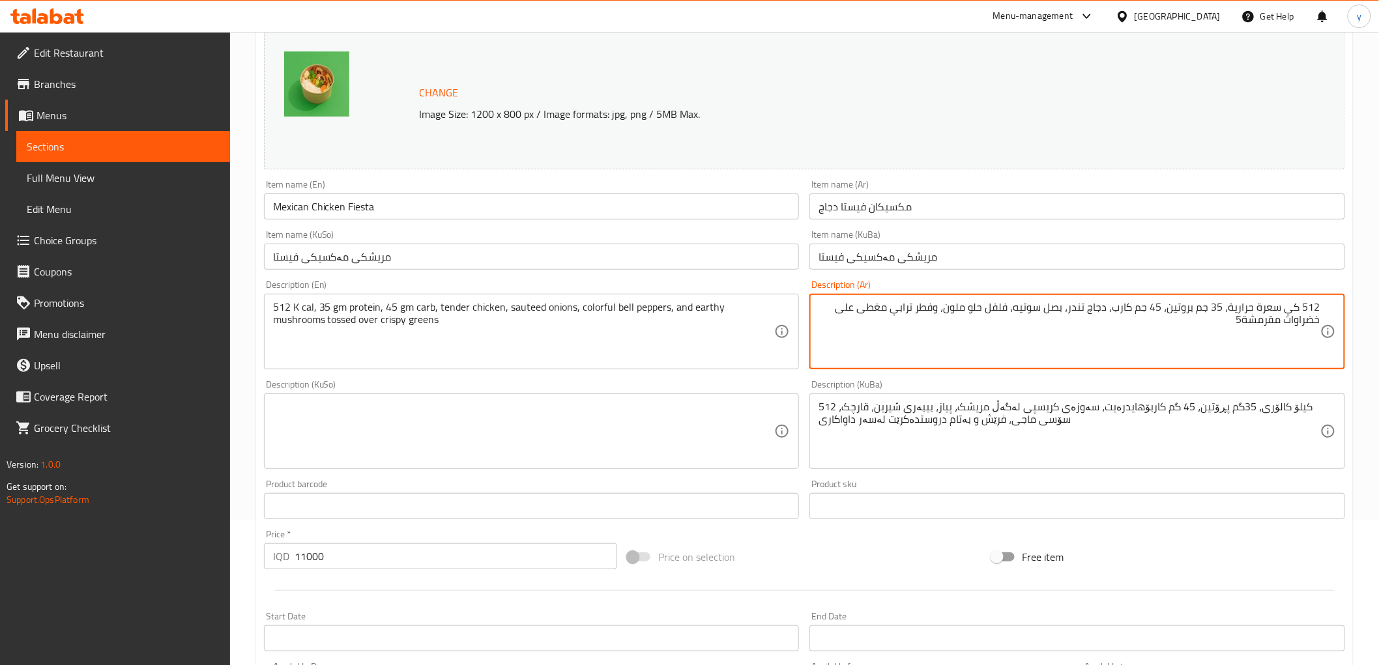
type textarea "512 كي سعرة حرارية، 35 جم بروتين، 45 جم كارب، دجاج تندر، بصل سوتيه، فلفل حلو مل…"
click at [744, 435] on textarea at bounding box center [524, 432] width 502 height 62
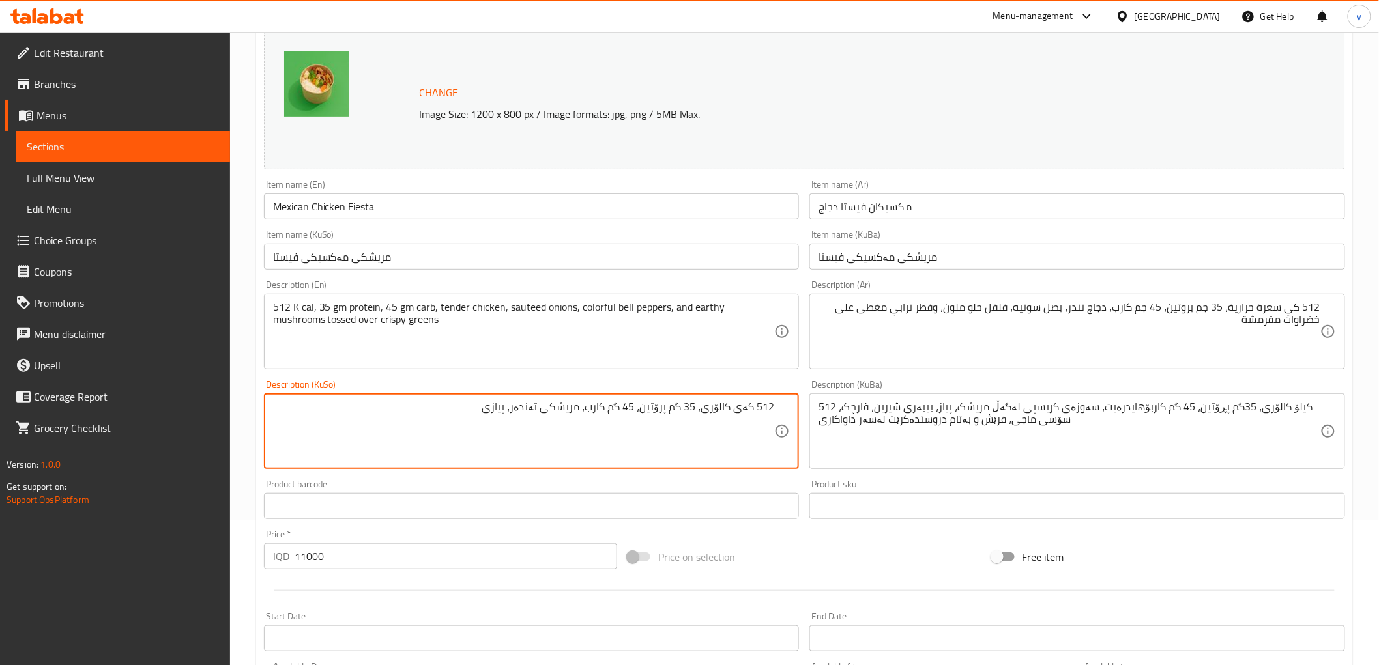
paste textarea "سوتێیە"
type textarea "512 کەی کالۆری، 35 گم پرۆتین، 45 گم کارب، مریشکی تەندەر، پیازی سوتێیە،"
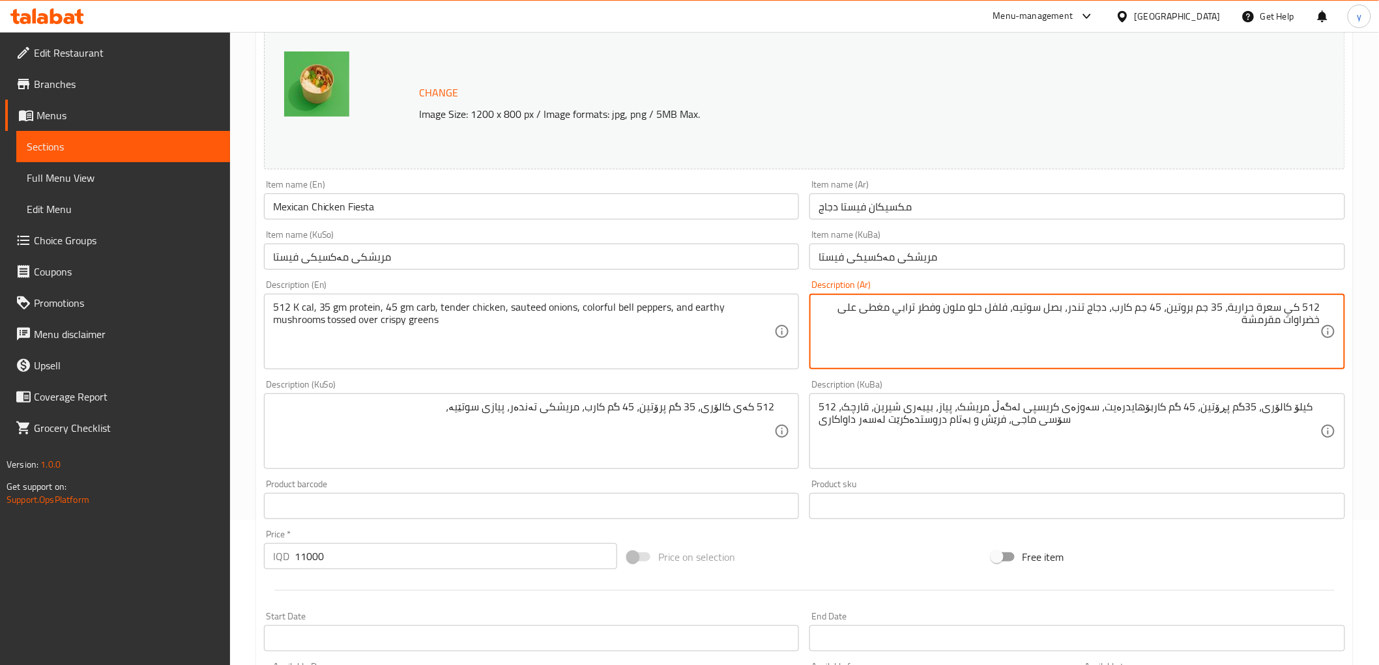
type textarea "512 كي سعرة حرارية، 35 جم بروتين، 45 جم كارب، دجاج تندر، بصل سوتيه، فلفل حلو مل…"
drag, startPoint x: 896, startPoint y: 309, endPoint x: 941, endPoint y: 304, distance: 45.2
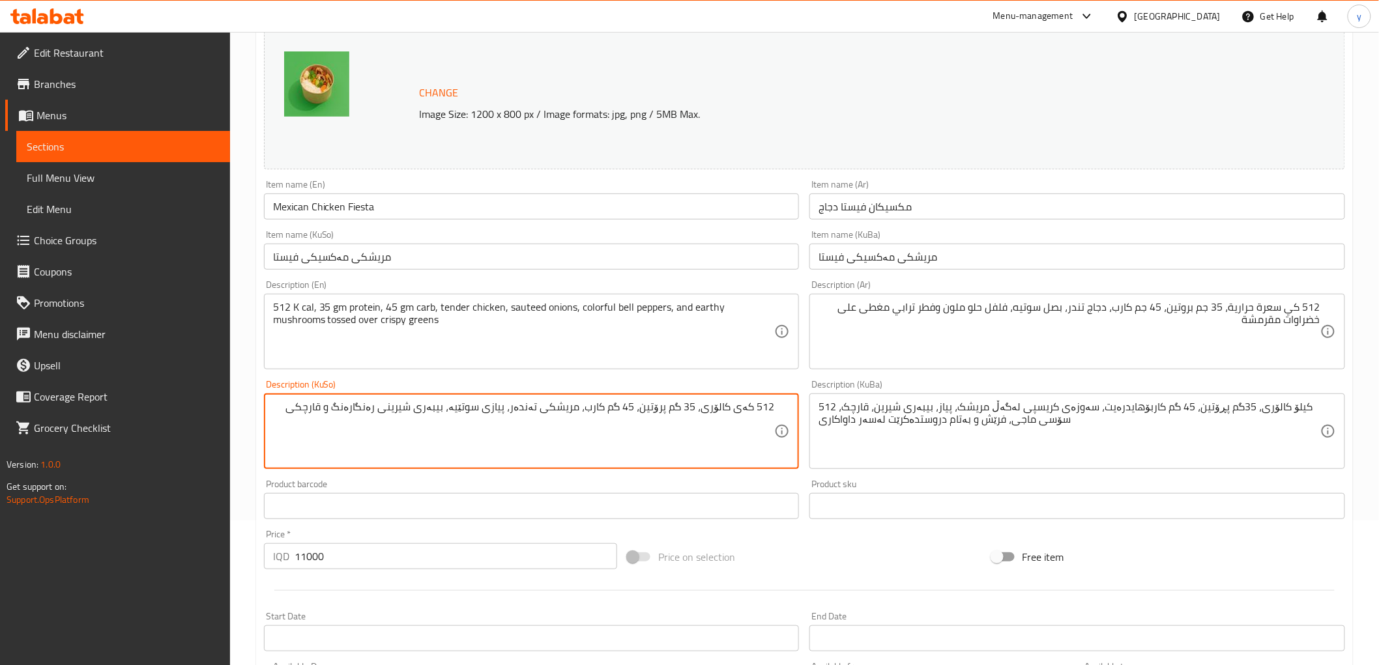
paste textarea "[DEMOGRAPHIC_DATA]"
type textarea "512 کەی کالۆری، 35 گم پرۆتین، 45 گم کارب، مریشکی تەندەر، پیازی سوتێیە، بیبەری ش…"
click at [774, 439] on div "512 کەی کالۆری، 35 گم پرۆتین، 45 گم کارب، مریشکی تەندەر، پیازی سوتێیە، بیبەری ش…" at bounding box center [532, 432] width 536 height 76
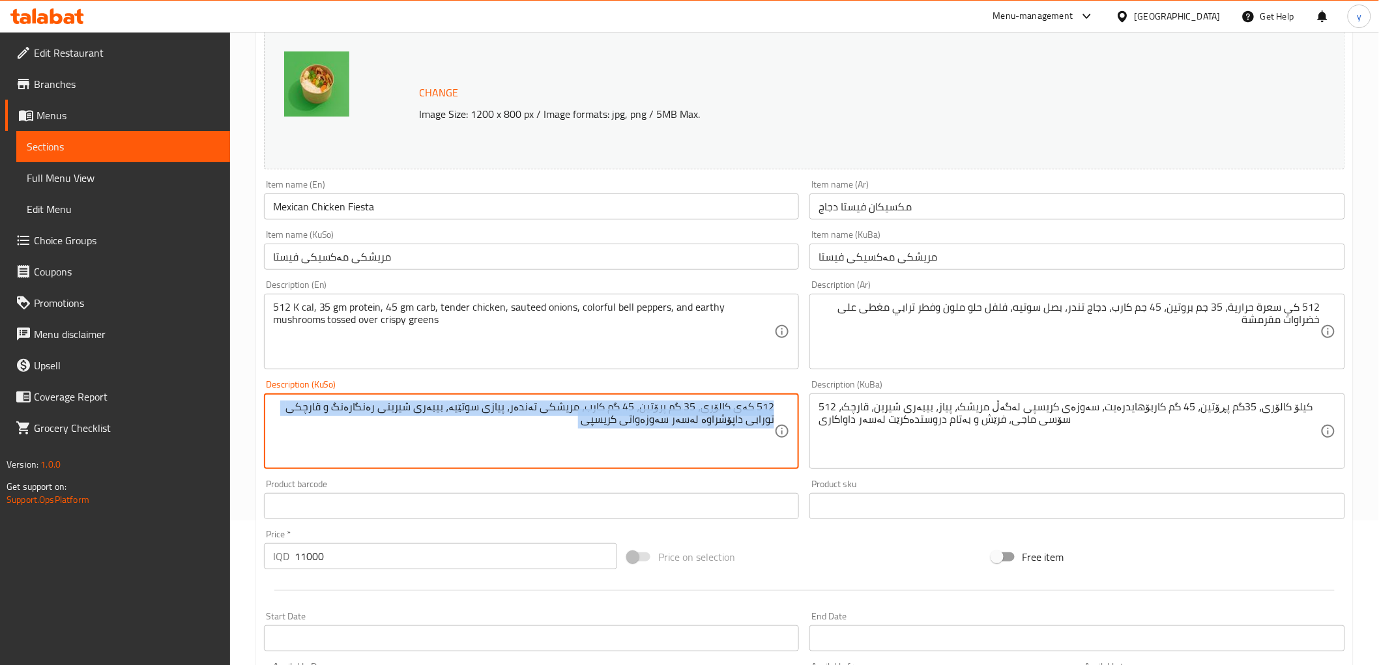
click at [774, 439] on div "512 کەی کالۆری، 35 گم پرۆتین، 45 گم کارب، مریشکی تەندەر، پیازی سوتێیە، بیبەری ش…" at bounding box center [532, 432] width 536 height 76
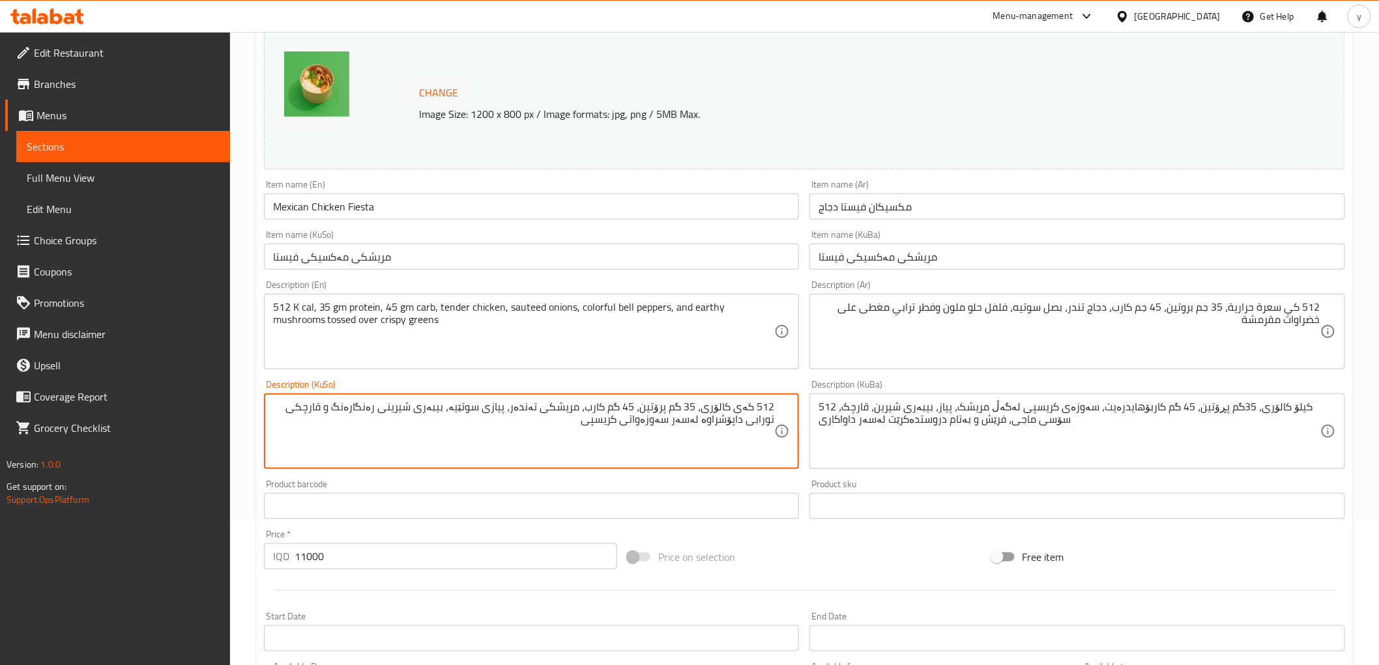
click at [738, 430] on textarea "512 کەی کالۆری، 35 گم پرۆتین، 45 گم کارب، مریشکی تەندەر، پیازی سوتێیە، بیبەری ش…" at bounding box center [524, 432] width 502 height 62
click at [887, 425] on textarea "512 کیلۆ کالۆری، 35گم پڕۆتین، 45 گم کاربۆهایدرەیت، سەوزەی کریسپی لەگەڵ مریشک، پ…" at bounding box center [1069, 432] width 502 height 62
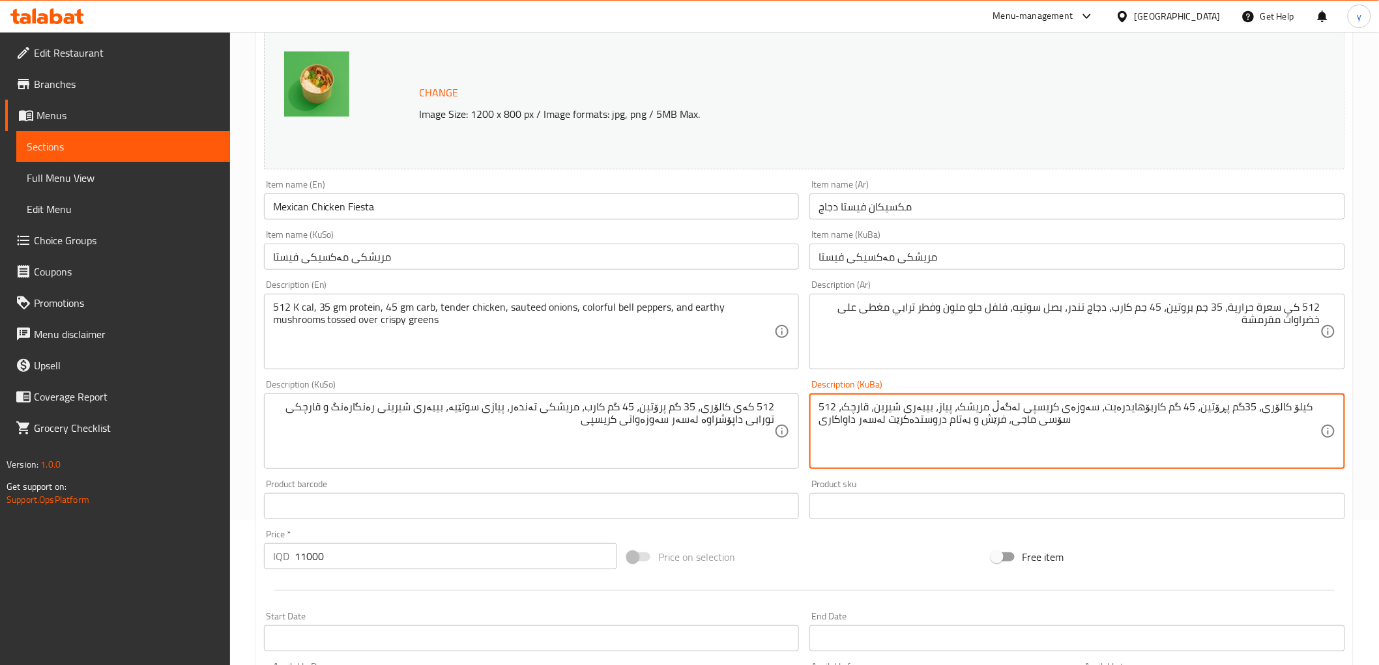
click at [887, 425] on textarea "512 کیلۆ کالۆری، 35گم پڕۆتین، 45 گم کاربۆهایدرەیت، سەوزەی کریسپی لەگەڵ مریشک، پ…" at bounding box center [1069, 432] width 502 height 62
paste textarea "ی کالۆری، 35 گم پرۆتین، 45 گم کارب، مریشکی تەندەر، پیازی سوتێیە، بیبەری شیرینی …"
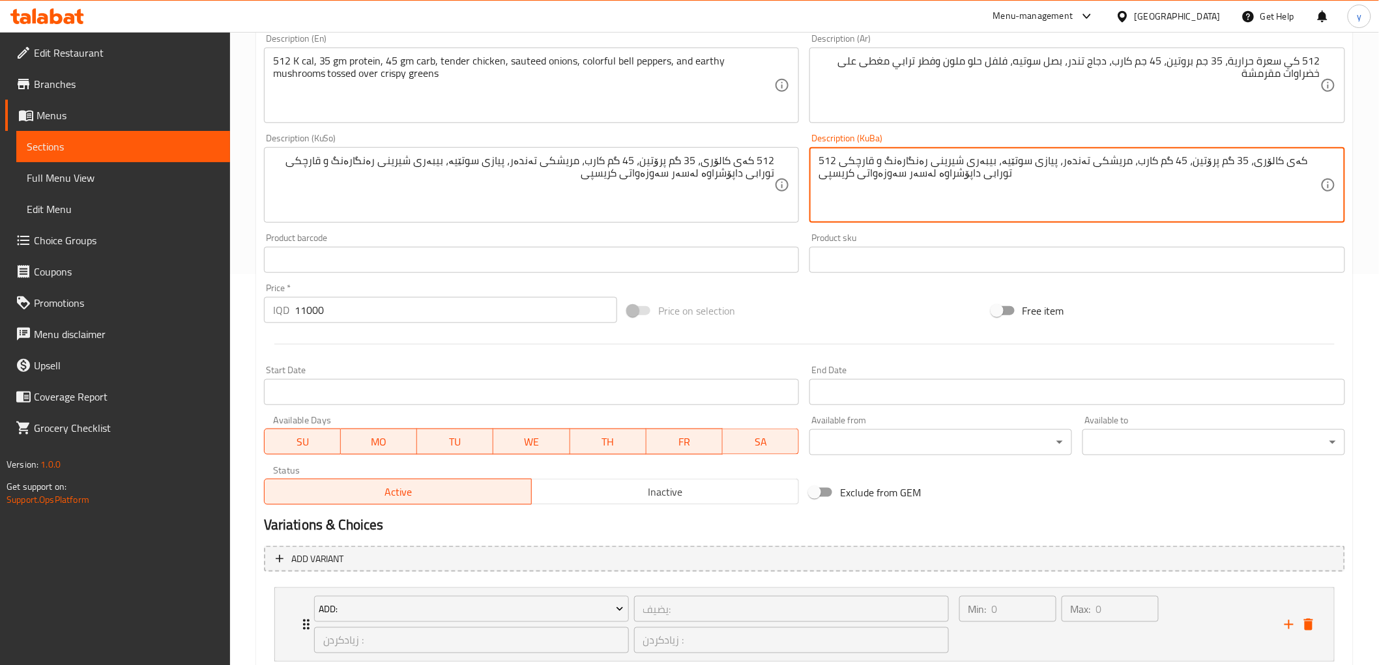
scroll to position [560, 0]
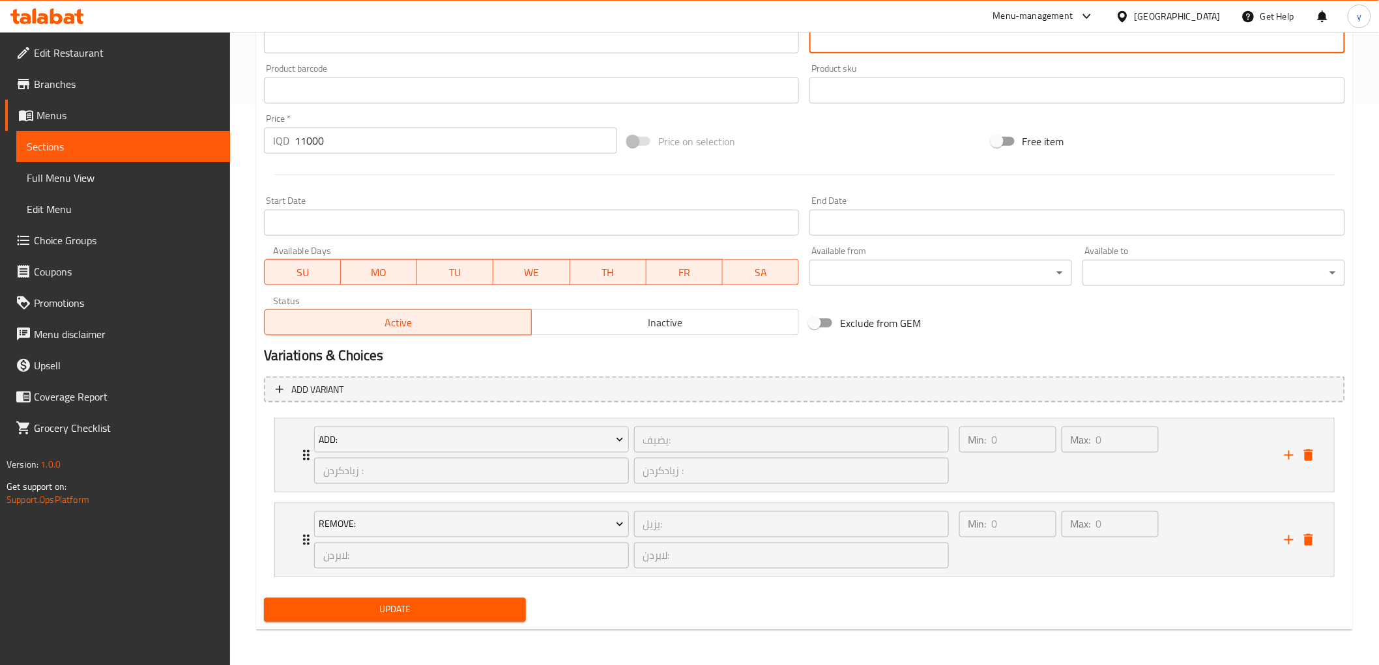
type textarea "512 کەی کالۆری، 35 گم پرۆتین، 45 گم کارب، مریشکی تەندەر، پیازی سوتێیە، بیبەری ش…"
click at [401, 595] on div "Update" at bounding box center [395, 610] width 273 height 35
click at [418, 602] on span "Update" at bounding box center [395, 610] width 242 height 16
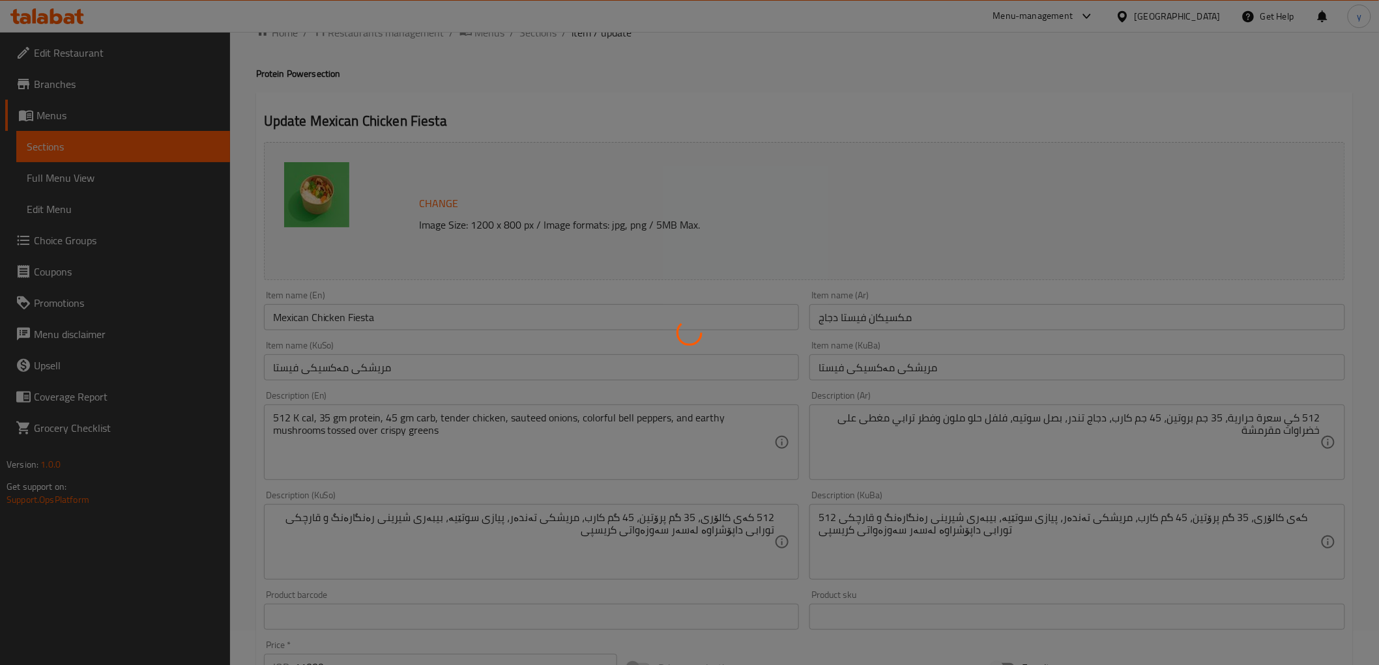
scroll to position [0, 0]
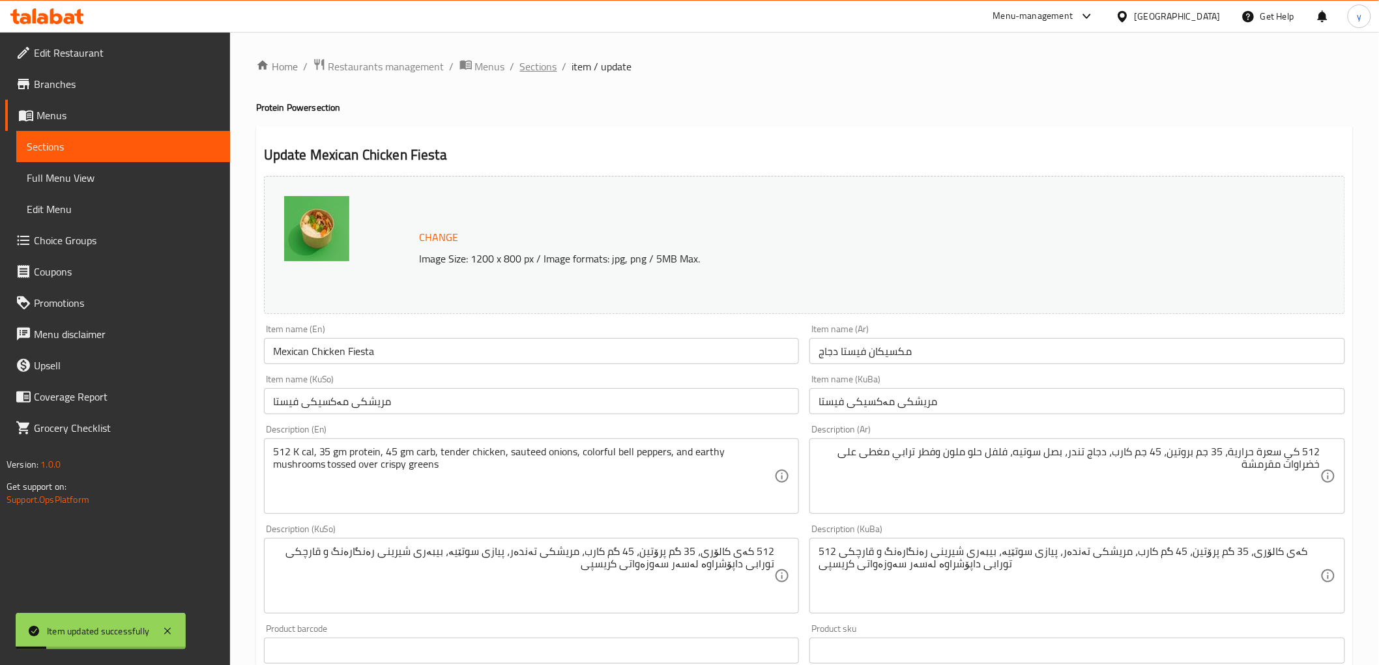
click at [532, 74] on span "Sections" at bounding box center [538, 67] width 37 height 16
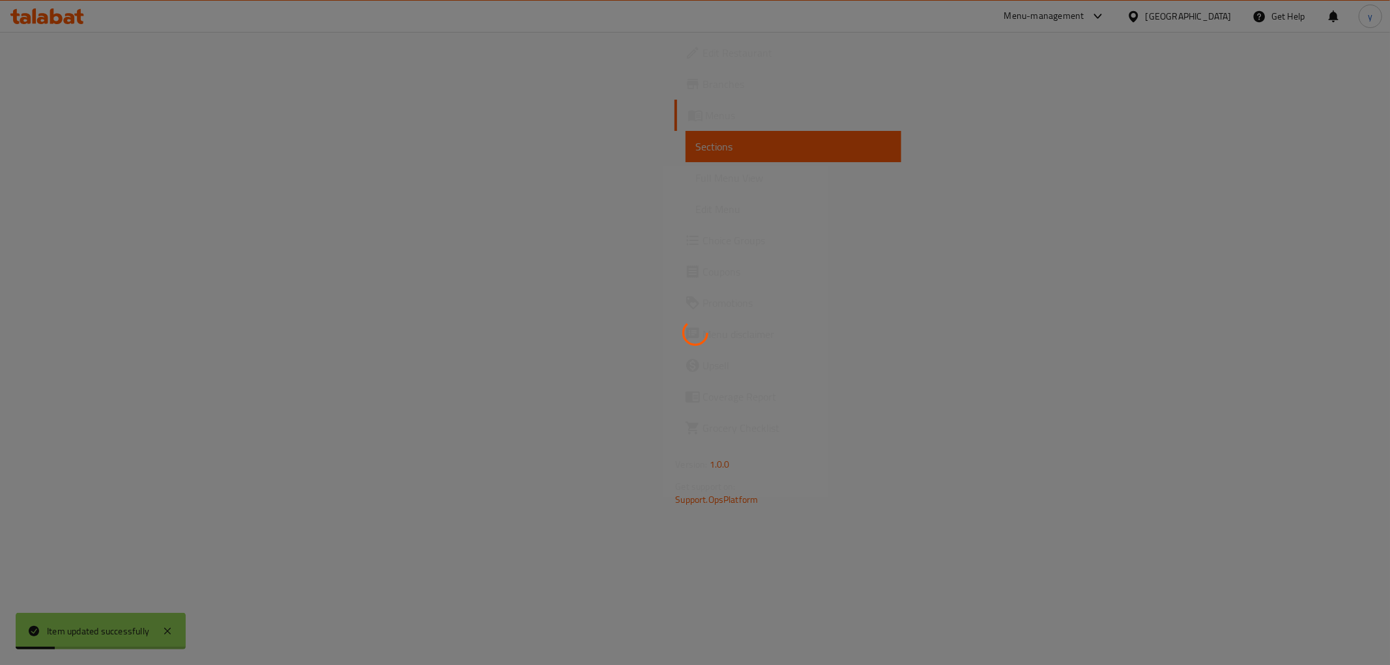
click at [532, 75] on div at bounding box center [695, 332] width 1390 height 665
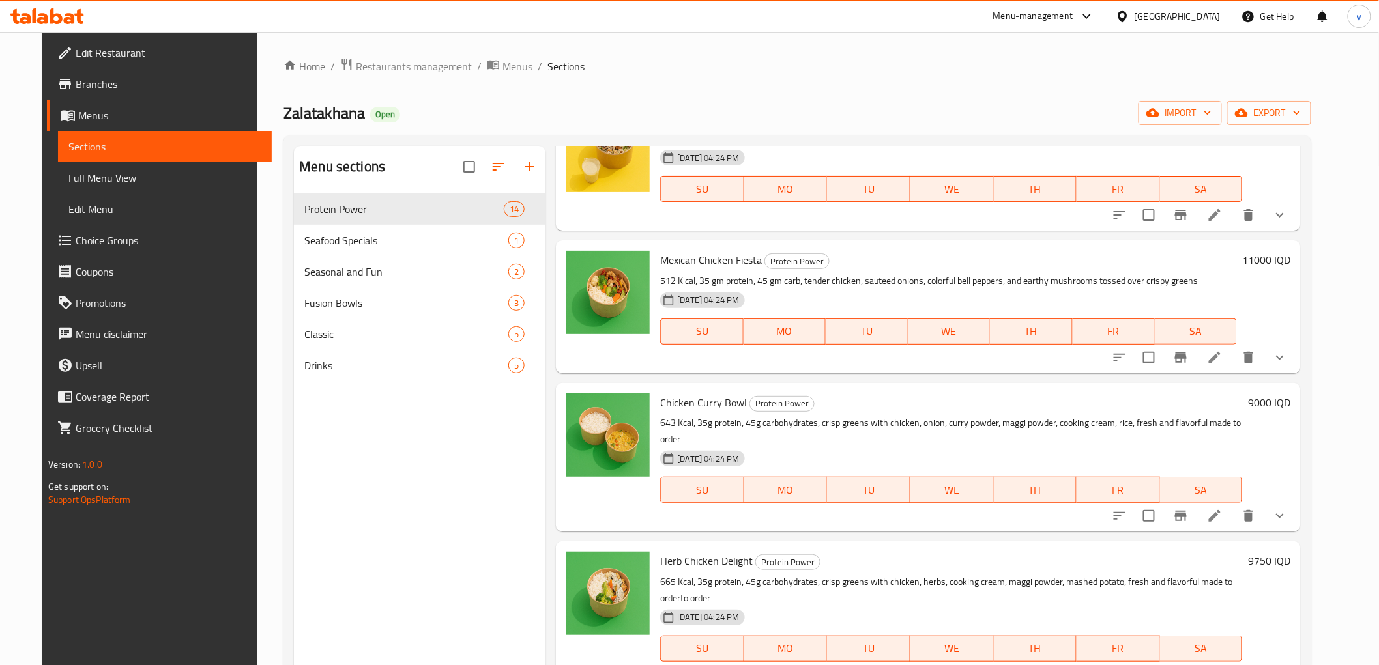
scroll to position [724, 0]
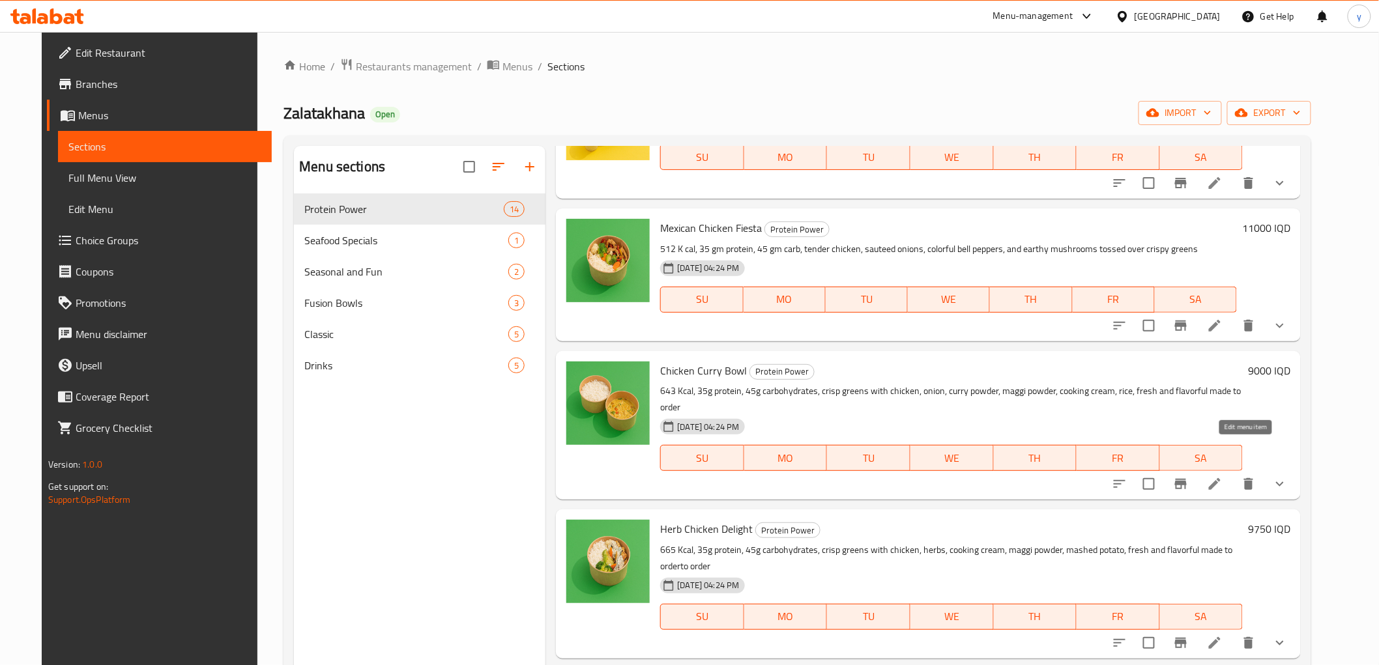
click at [1222, 476] on icon at bounding box center [1215, 484] width 16 height 16
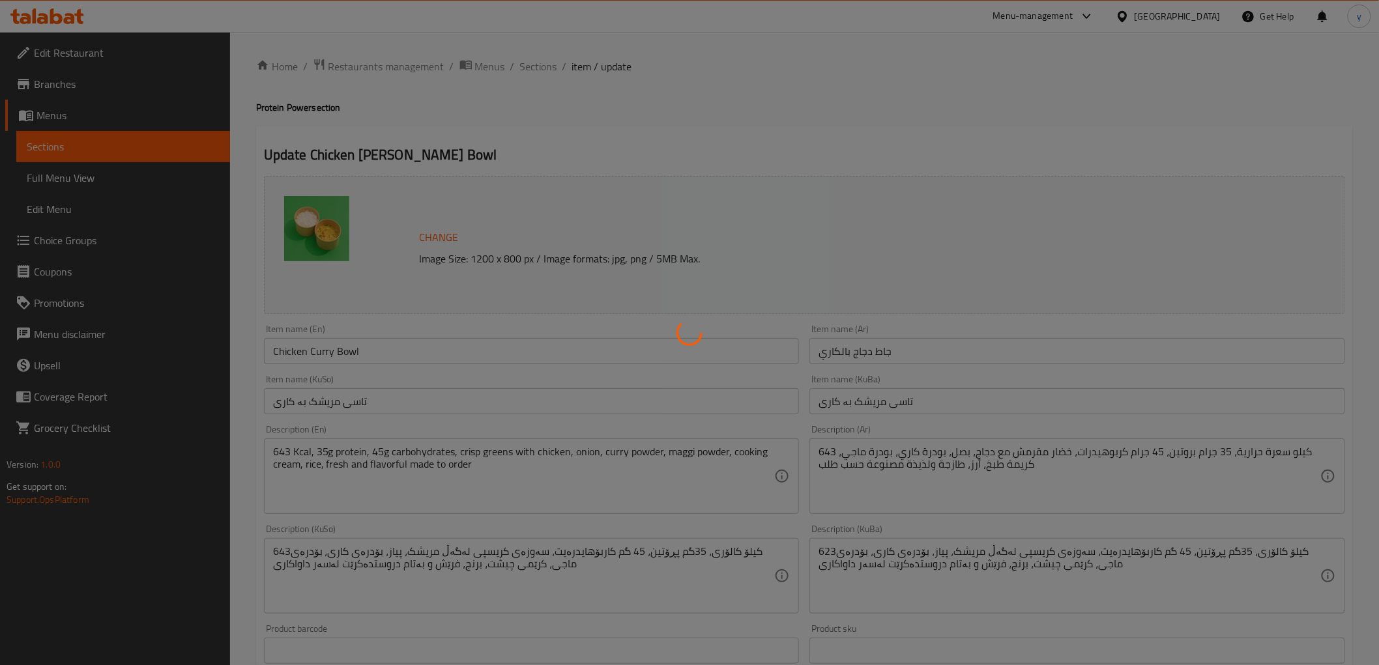
type input "يزيل:"
type input "لابردن:"
type input "0"
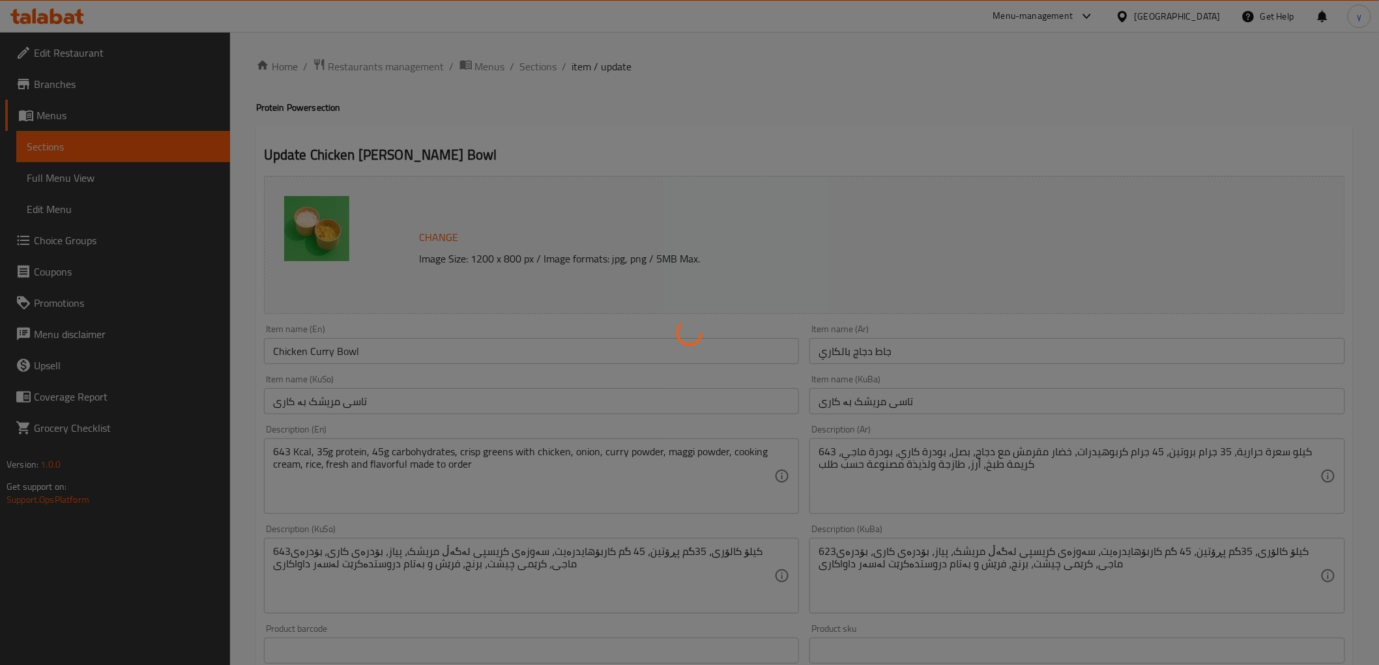
type input "يضيف:"
type input "زیادکردن :"
type input "0"
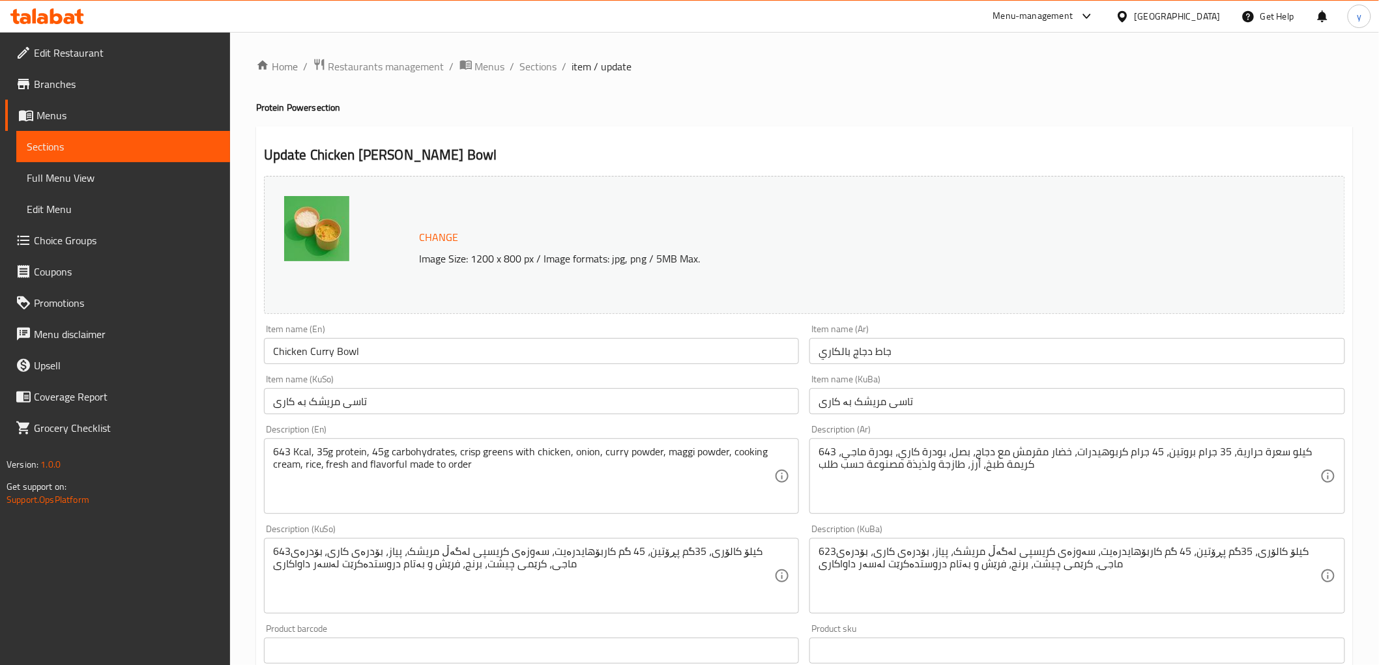
click at [452, 453] on textarea "643 Kcal, 35g protein, 45g carbohydrates, crisp greens with chicken, onion, cur…" at bounding box center [524, 477] width 502 height 62
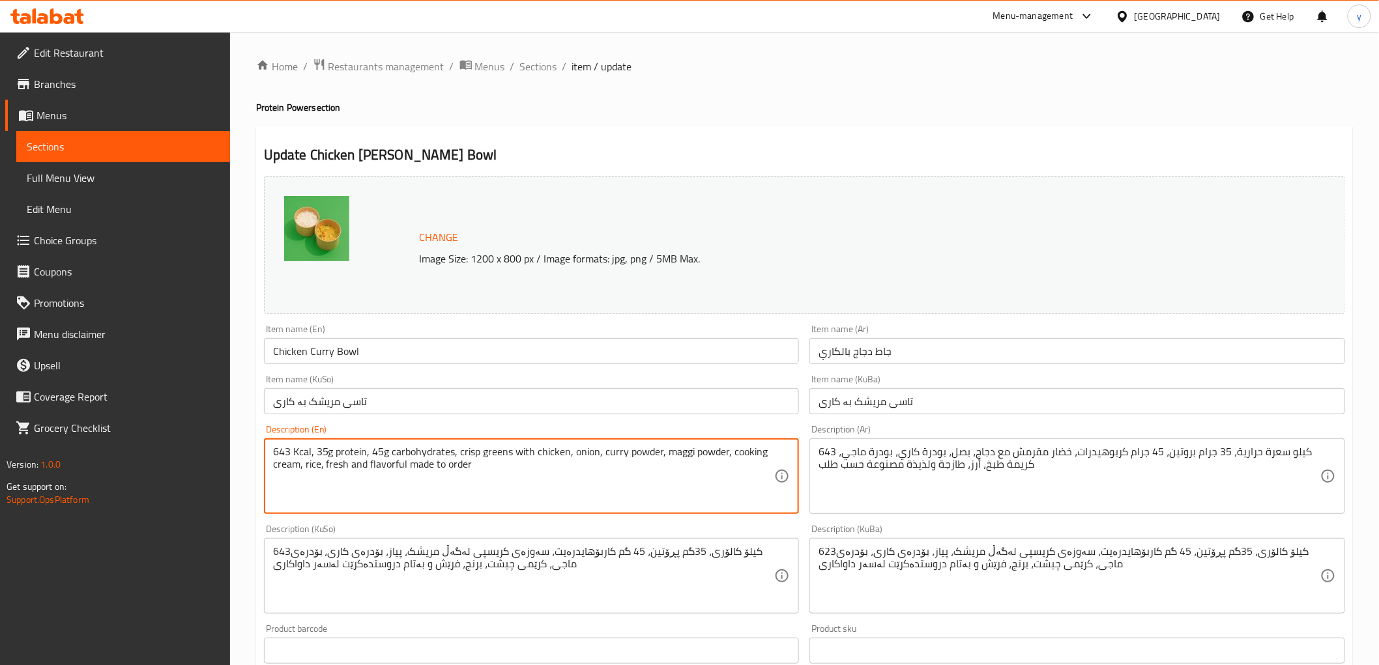
click at [457, 452] on textarea "643 Kcal, 35g protein, 45g carbohydrates, crisp greens with chicken, onion, cur…" at bounding box center [524, 477] width 502 height 62
click at [459, 450] on textarea "643 Kcal, 35g protein, 45g carbohydrates, crisp greens with chicken, onion, cur…" at bounding box center [524, 477] width 502 height 62
click at [457, 452] on textarea "643 Kcal, 35g protein, 45g carbohydrates, crisp greens with chicken, onion, cur…" at bounding box center [524, 477] width 502 height 62
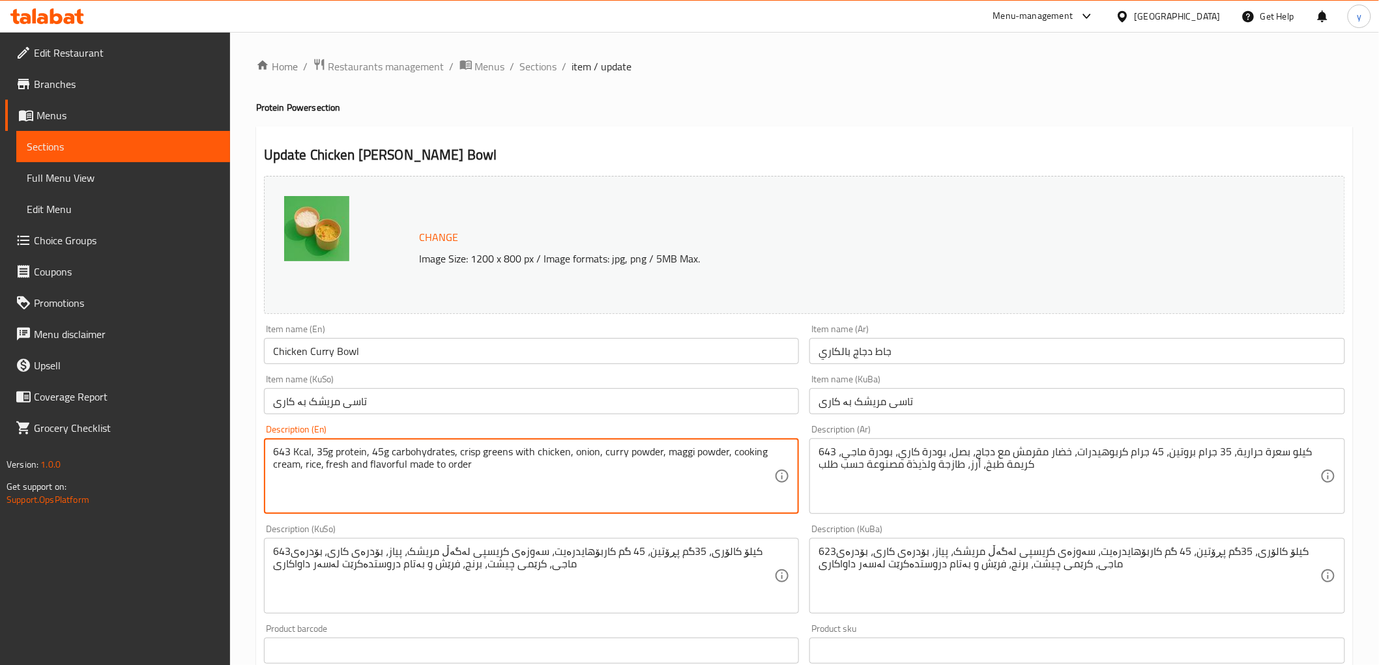
drag, startPoint x: 458, startPoint y: 450, endPoint x: 270, endPoint y: 448, distance: 187.7
click at [270, 448] on div "643 Kcal, 35g protein, 45g carbohydrates, crisp greens with chicken, onion, [PE…" at bounding box center [532, 477] width 536 height 76
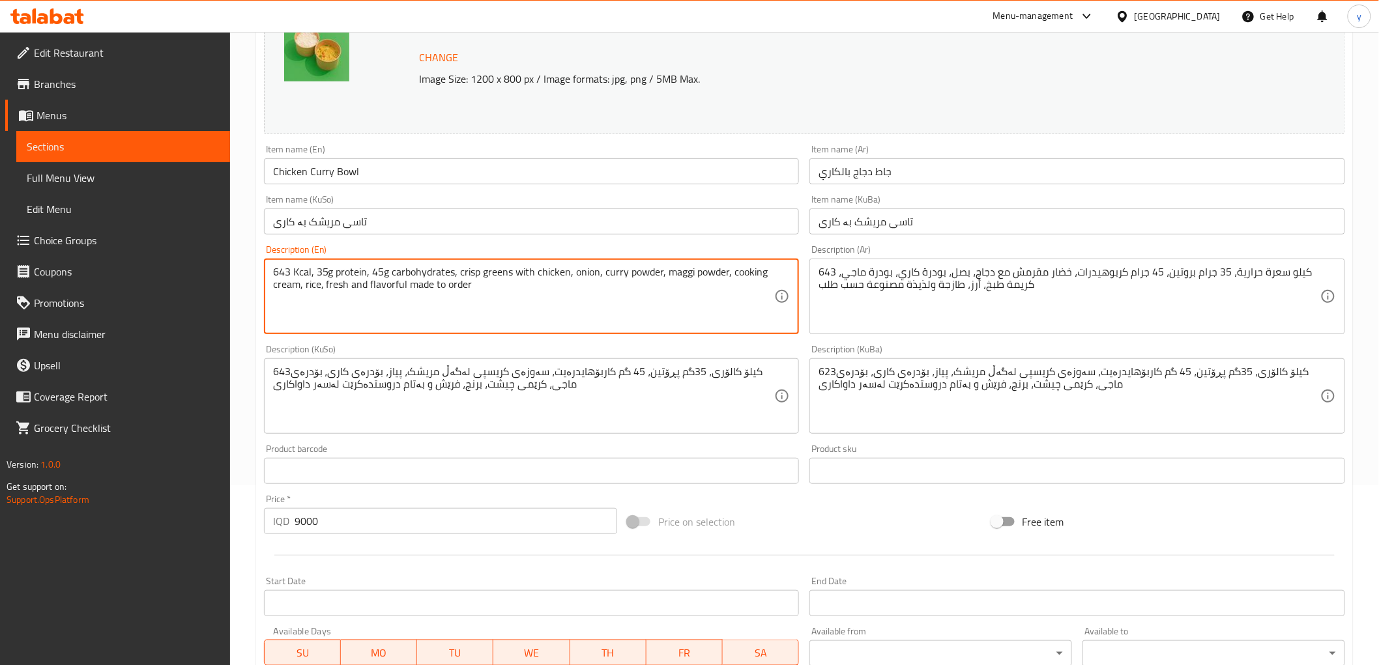
scroll to position [145, 0]
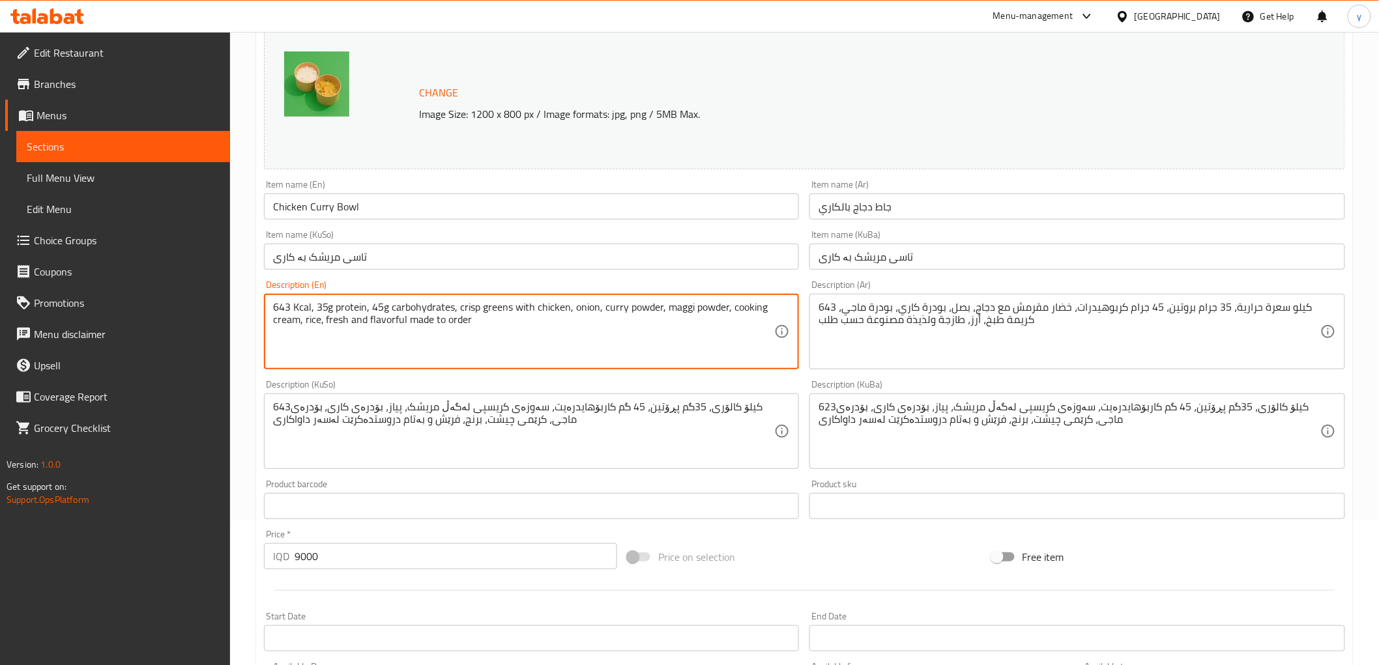
click at [591, 430] on textarea "643کیلۆ کالۆری، 35گم پڕۆتین، 45 گم کاربۆهایدرەیت، سەوزەی کریسپی لەگەڵ مریشک، پی…" at bounding box center [524, 432] width 502 height 62
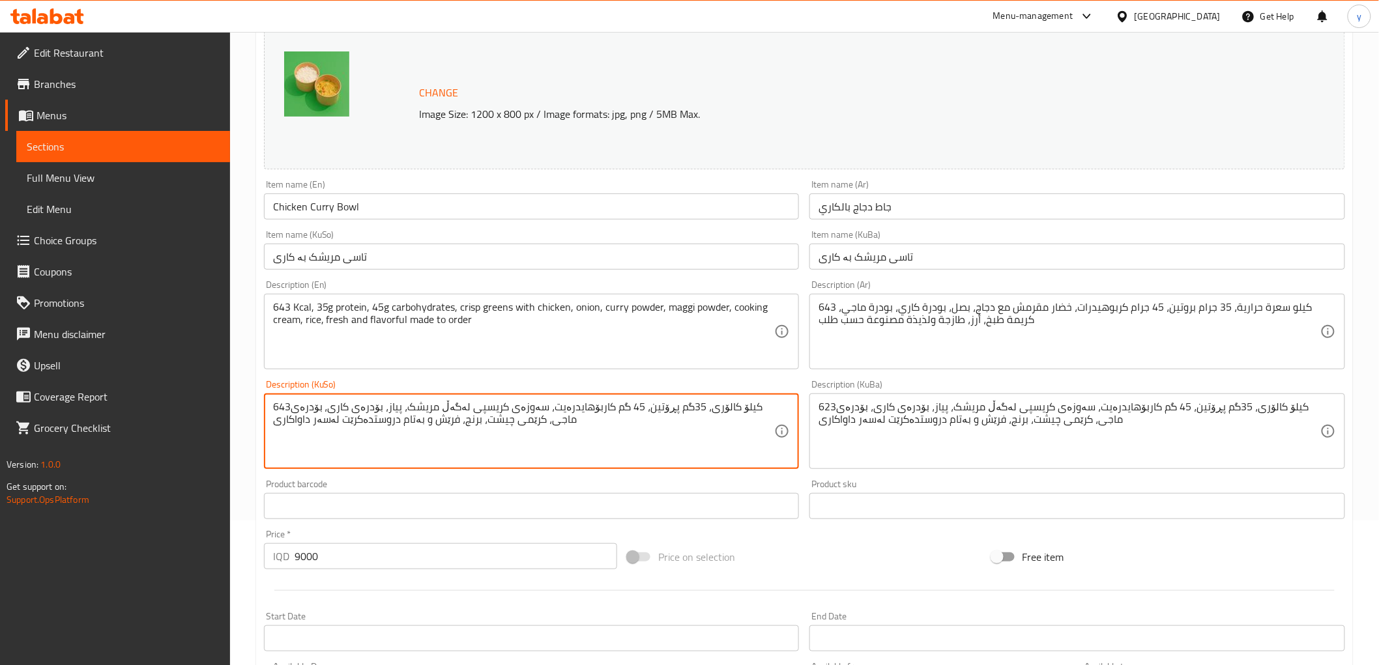
click at [591, 430] on textarea "643کیلۆ کالۆری، 35گم پڕۆتین، 45 گم کاربۆهایدرەیت، سەوزەی کریسپی لەگەڵ مریشک، پی…" at bounding box center [524, 432] width 502 height 62
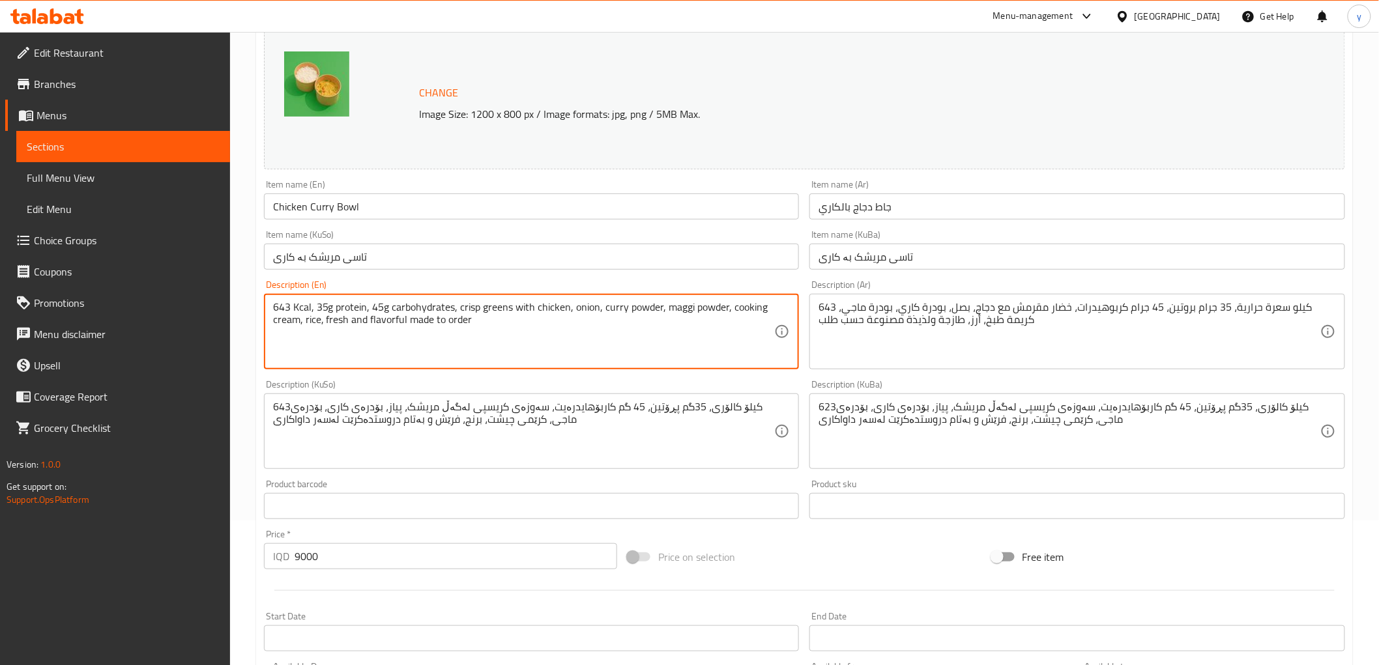
click at [561, 347] on textarea "643 Kcal, 35g protein, 45g carbohydrates, crisp greens with chicken, onion, cur…" at bounding box center [524, 332] width 502 height 62
paste textarea "cal, 35g protein, 45g carbohydrates, juicy chicken simmered with onions, carrot…"
type textarea "643 K cal, 35g protein, 45g carbohydrates, juicy chicken simmered with onions, …"
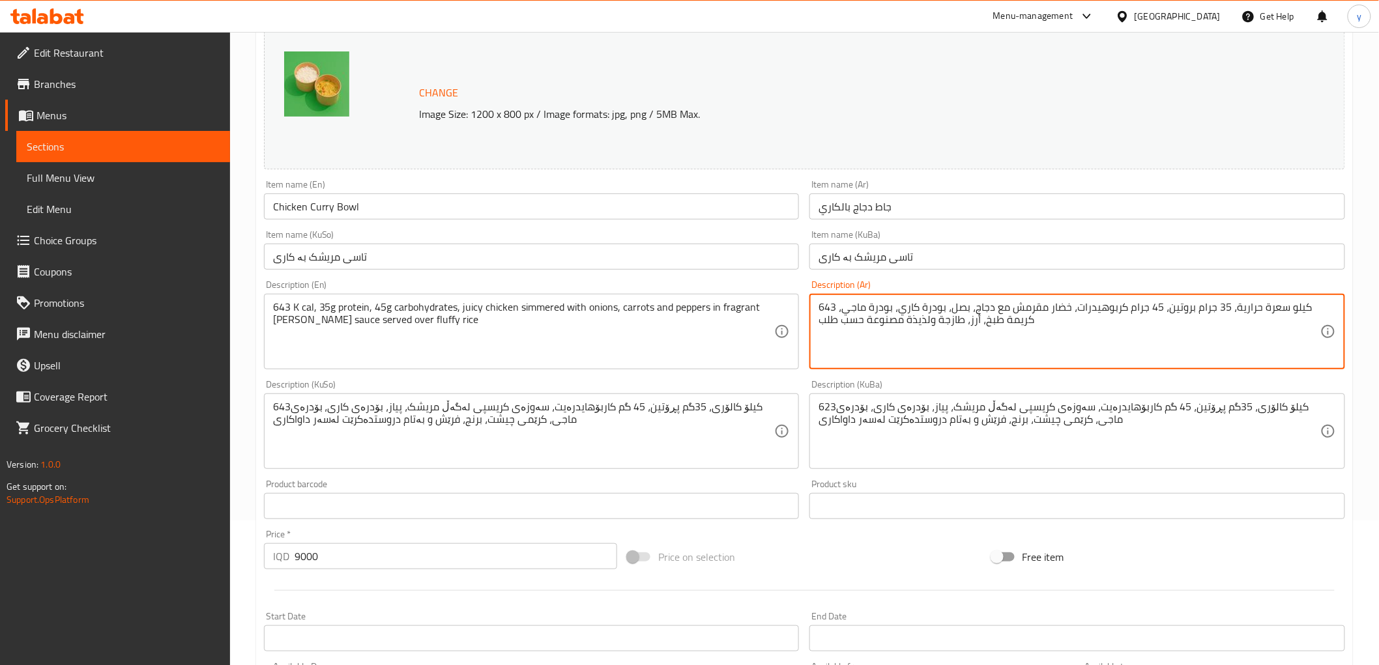
click at [944, 334] on textarea "643 كيلو سعرة حرارية، 35 جرام بروتين، 45 جرام كربوهيدرات، خضار مقرمش مع دجاج، ب…" at bounding box center [1069, 332] width 502 height 62
paste textarea "سعرة حرارية، 35 جم بروتين، 45 جم كارب، دجاج جوسي مطهو مع بصل، جزر، فلفل في صلصة…"
type textarea "643 كي سعرة حرارية، 35 جم بروتين، 45 جم كارب، دجاج جوسي مطهو مع بصل، جزر، فلفل …"
click at [752, 437] on textarea "643کیلۆ کالۆری، 35گم پڕۆتین، 45 گم کاربۆهایدرەیت، سەوزەی کریسپی لەگەڵ مریشک، پی…" at bounding box center [524, 432] width 502 height 62
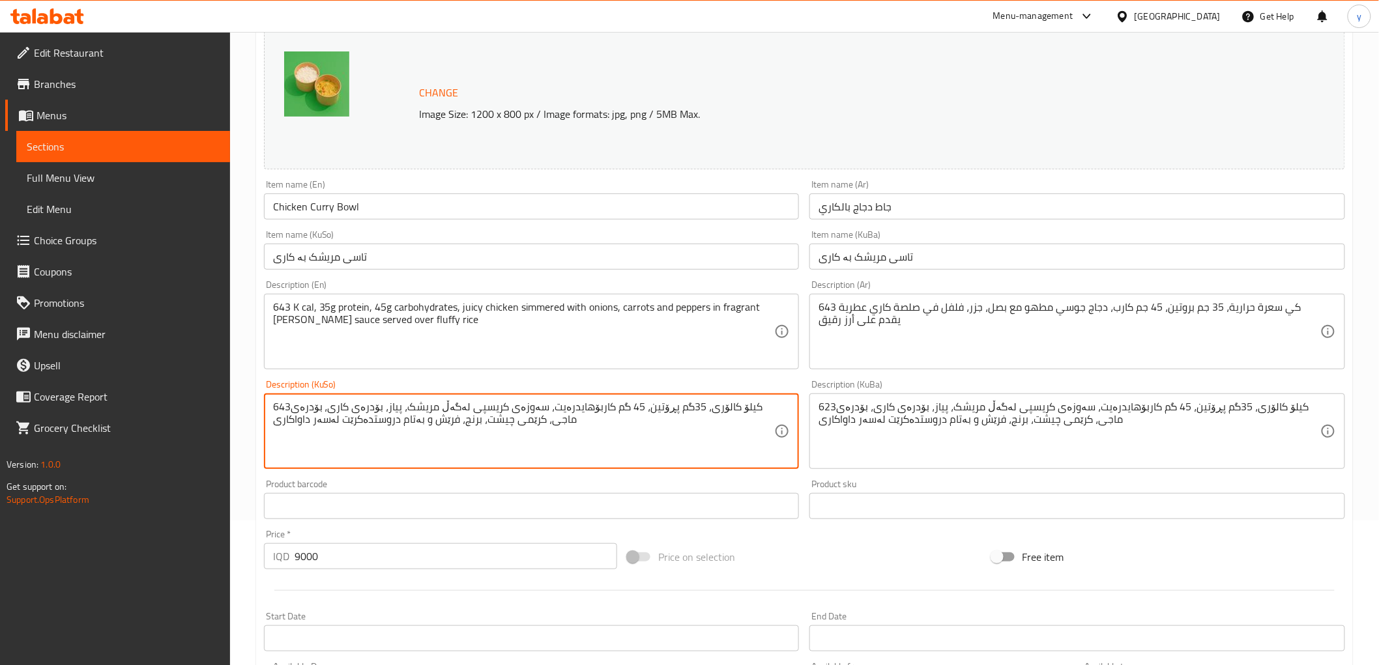
click at [752, 437] on textarea "643کیلۆ کالۆری، 35گم پڕۆتین، 45 گم کاربۆهایدرەیت، سەوزەی کریسپی لەگەڵ مریشک، پی…" at bounding box center [524, 432] width 502 height 62
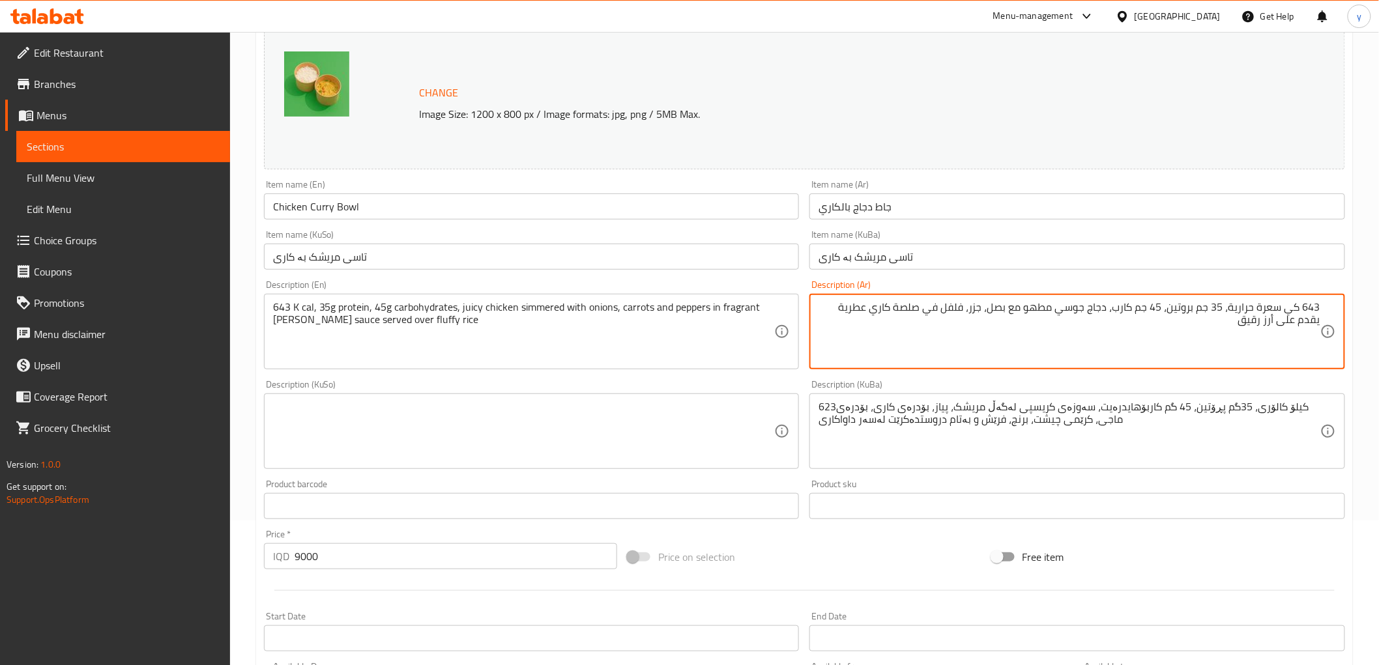
click at [678, 444] on textarea at bounding box center [524, 432] width 502 height 62
click at [1273, 322] on textarea "643 كي سعرة حرارية، 35 جم بروتين، 45 جم كارب، دجاج جوسي مطهو مع بصل، جزر، فلفل …" at bounding box center [1069, 332] width 502 height 62
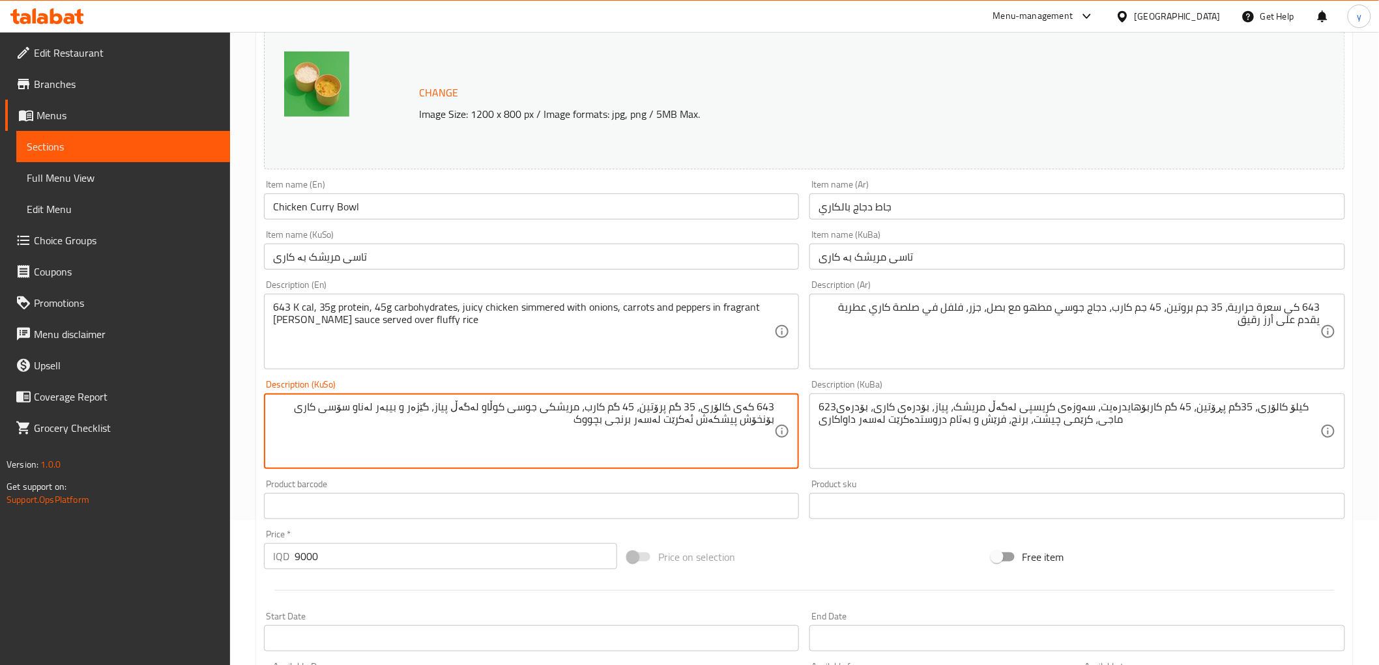
type textarea "643 کەی کالۆری، 35 گم پرۆتین، 45 گم کارب، مریشکی جوسی کوڵاو لەگەڵ پیاز، گێزەر و…"
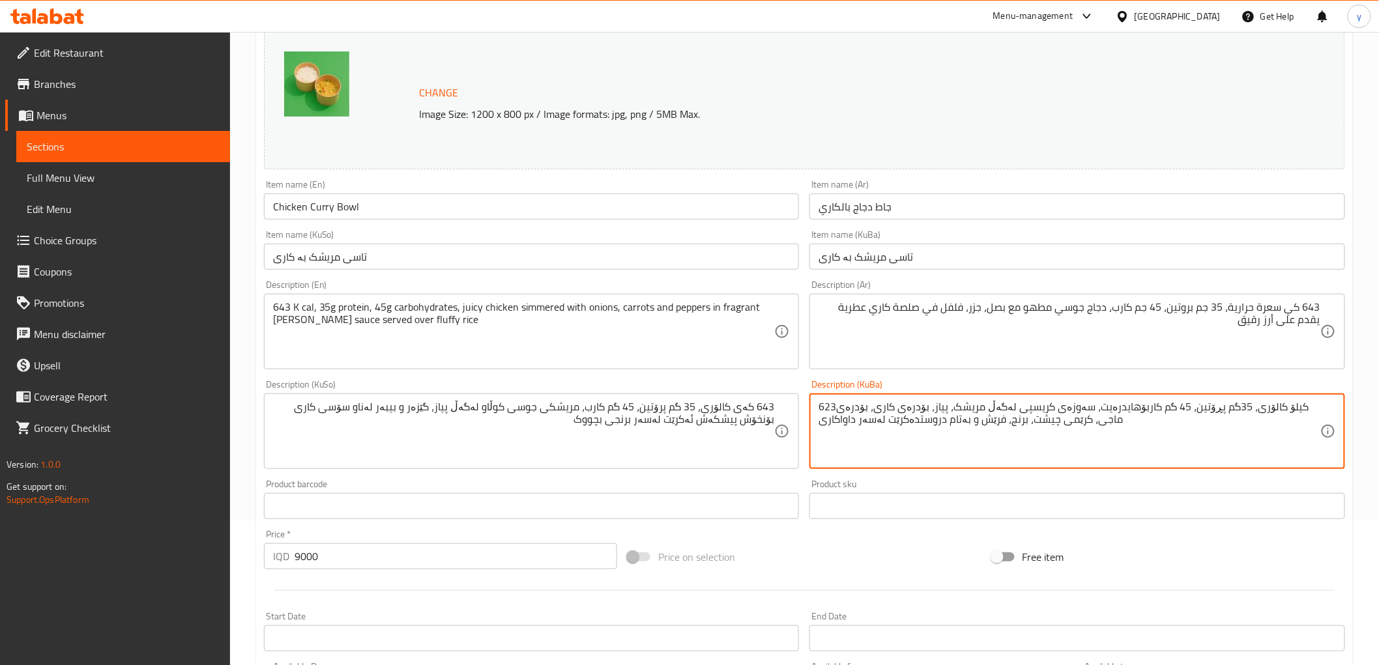
click at [884, 440] on textarea "623کیلۆ کالۆری، 35گم پڕۆتین، 45 گم کاربۆهایدرەیت، سەوزەی کریسپی لەگەڵ مریشک، پی…" at bounding box center [1069, 432] width 502 height 62
paste textarea "43 کەی کالۆری، 35 گم پرۆتین، 45 گم کارب، مریشکی جوسی کوڵاو لەگەڵ پیاز، گێزەر و …"
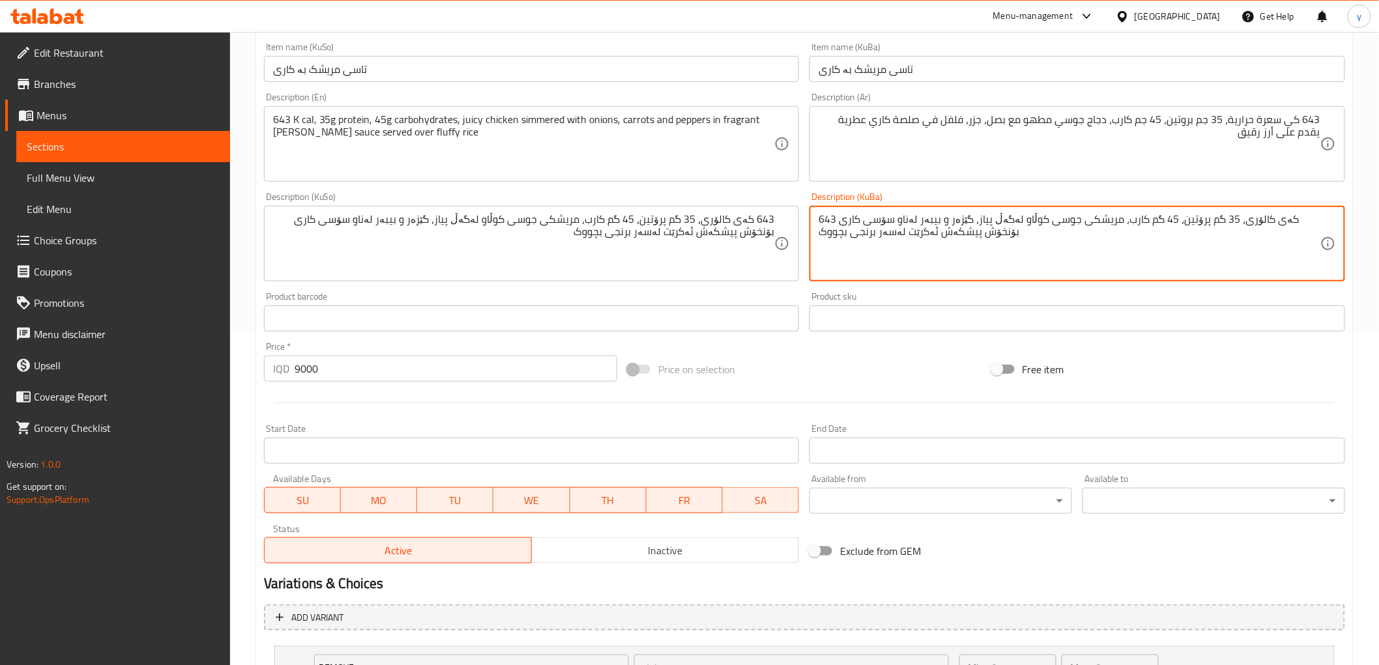
scroll to position [560, 0]
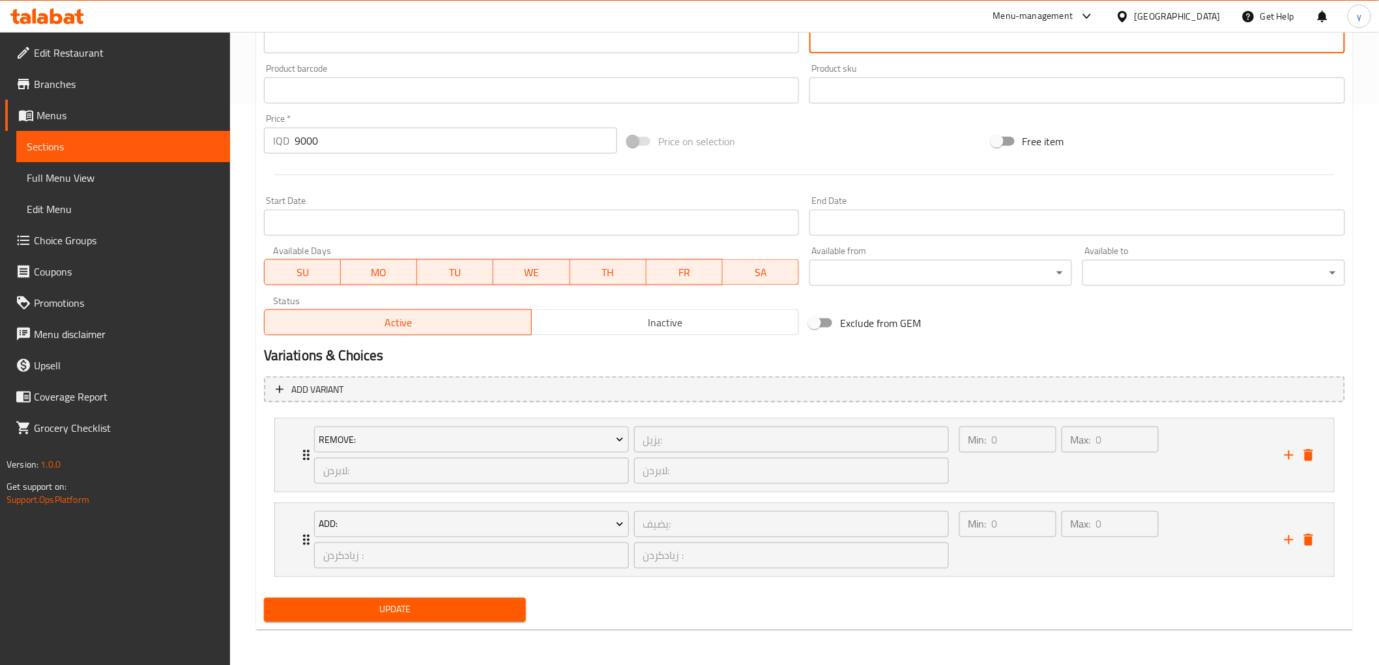
type textarea "643 کەی کالۆری، 35 گم پرۆتین، 45 گم کارب، مریشکی جوسی کوڵاو لەگەڵ پیاز، گێزەر و…"
click at [444, 605] on span "Update" at bounding box center [395, 610] width 242 height 16
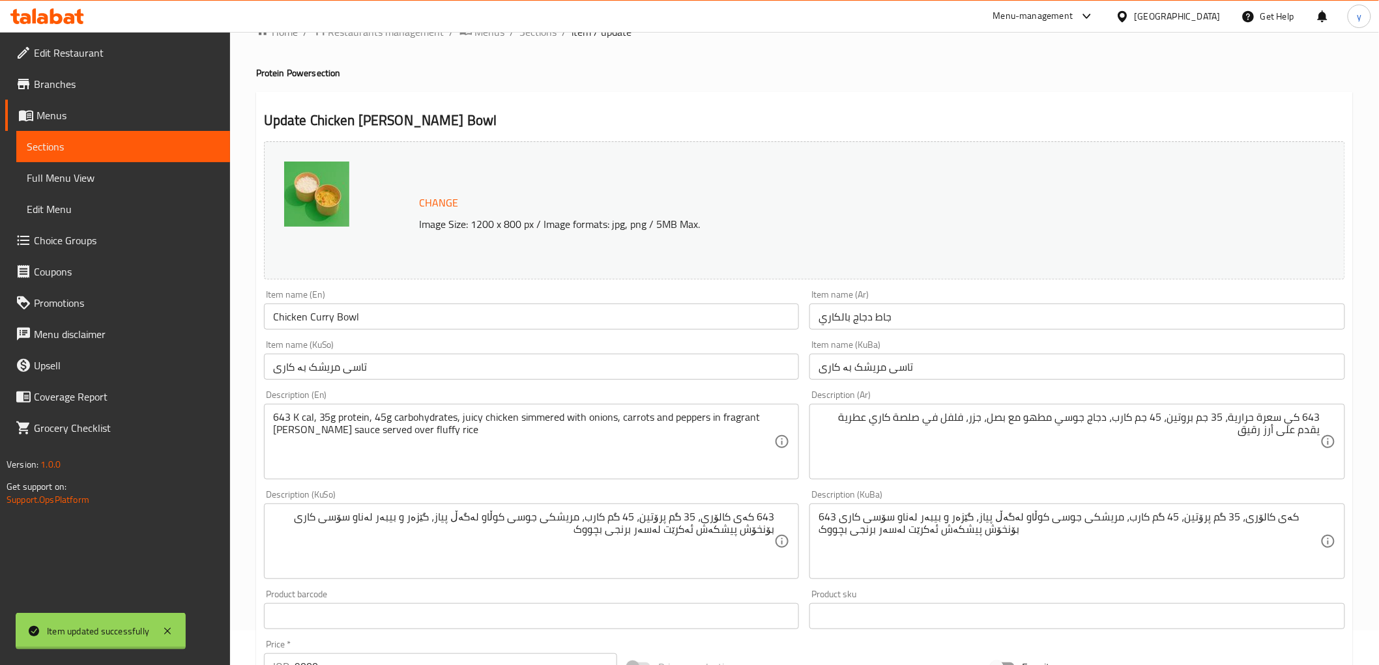
scroll to position [0, 0]
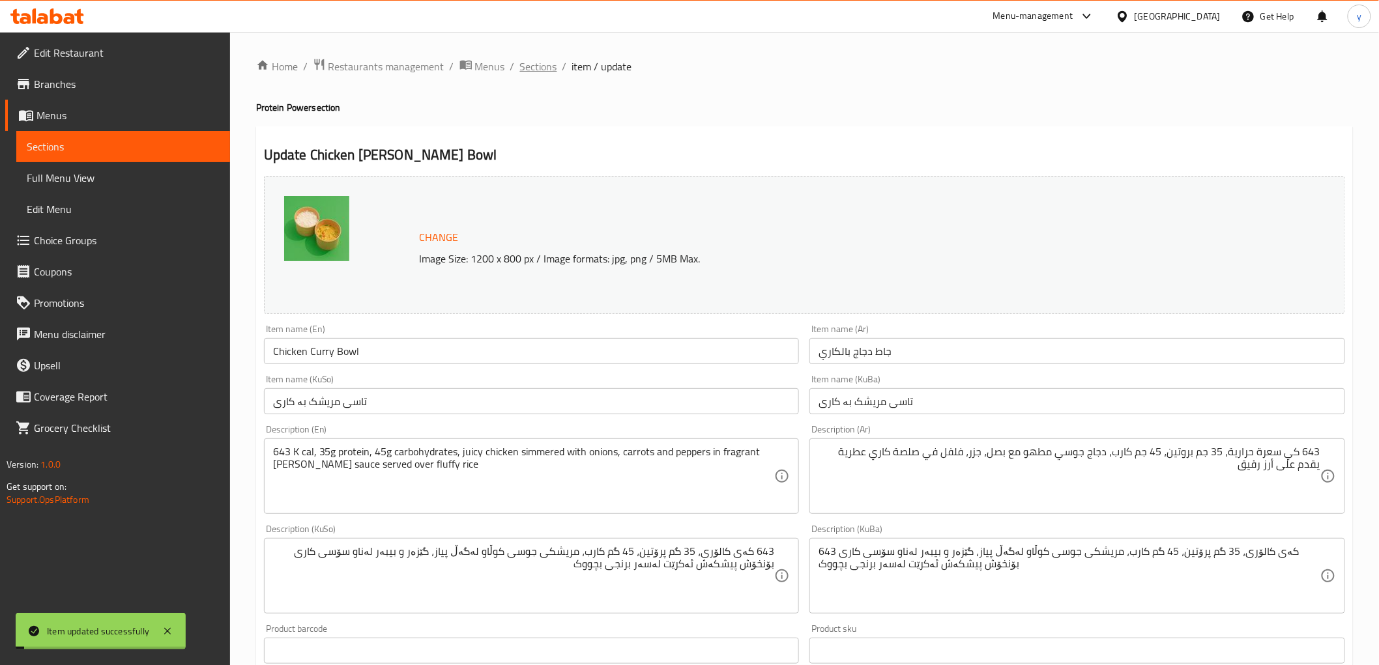
click at [523, 59] on span "Sections" at bounding box center [538, 67] width 37 height 16
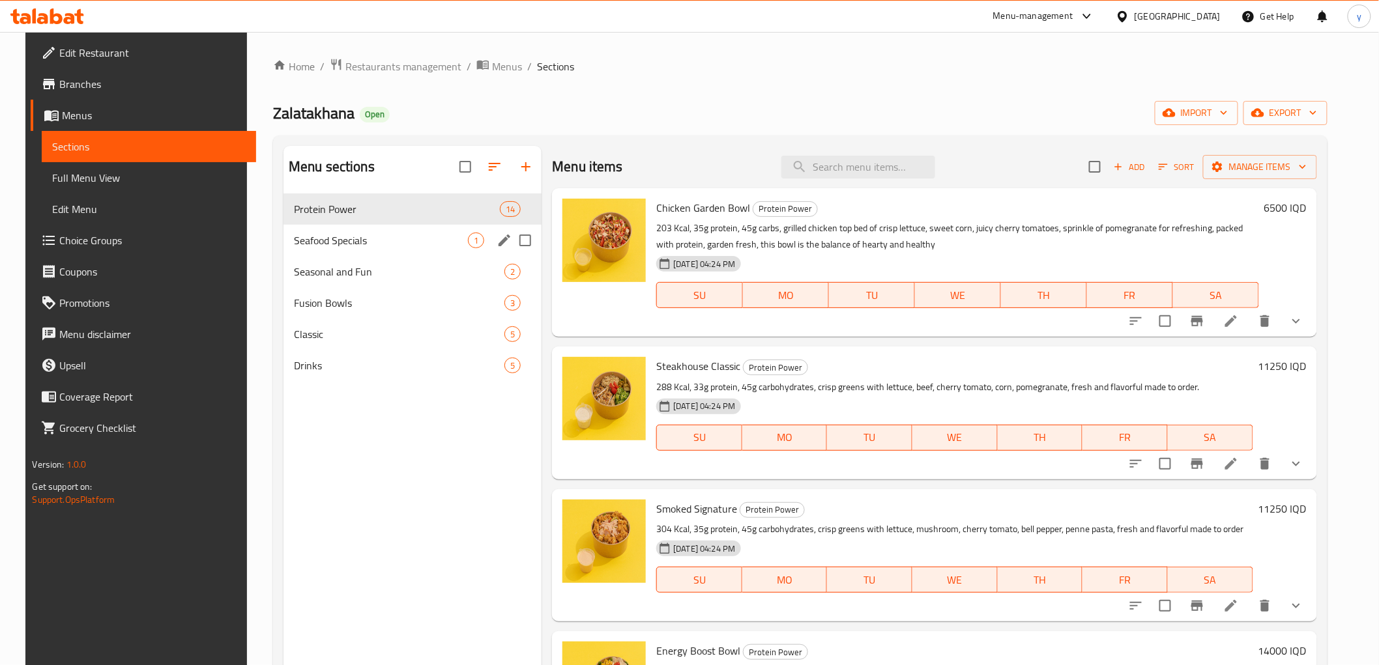
click at [387, 251] on div "Seafood Specials 1" at bounding box center [412, 240] width 258 height 31
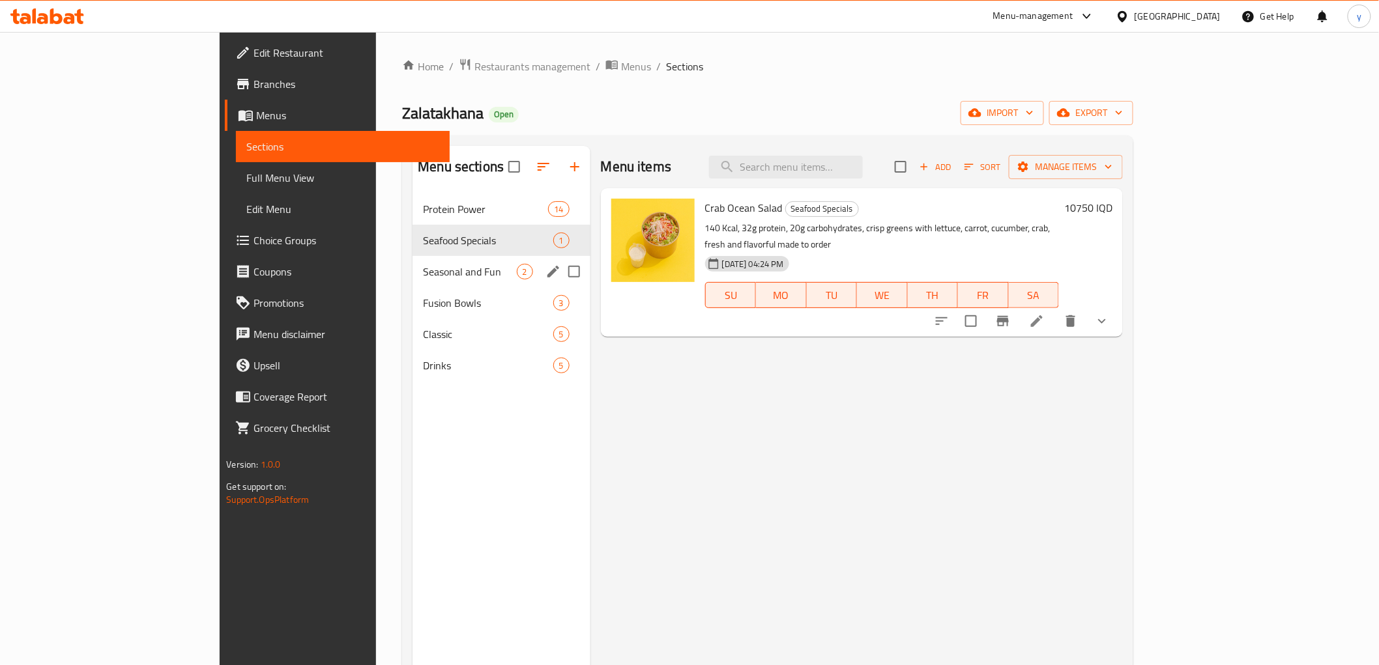
click at [423, 272] on span "Seasonal and Fun" at bounding box center [469, 272] width 93 height 16
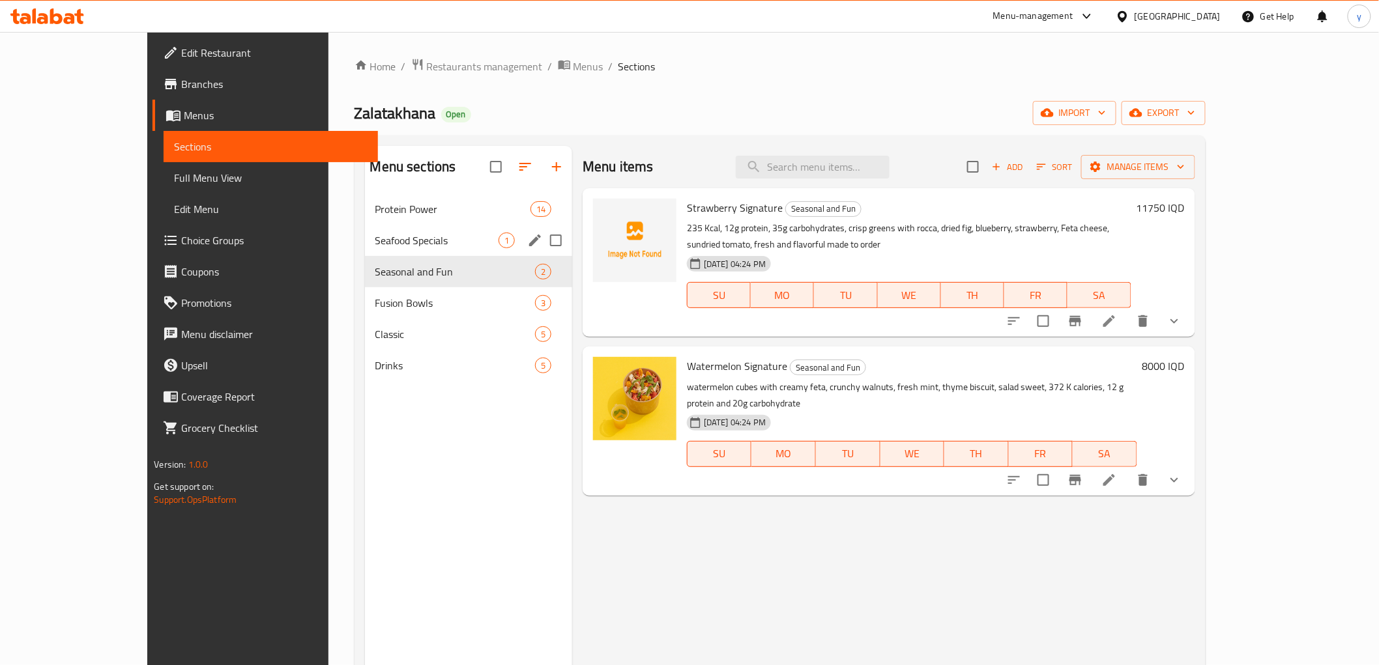
click at [382, 222] on div "Protein Power 14" at bounding box center [468, 209] width 207 height 31
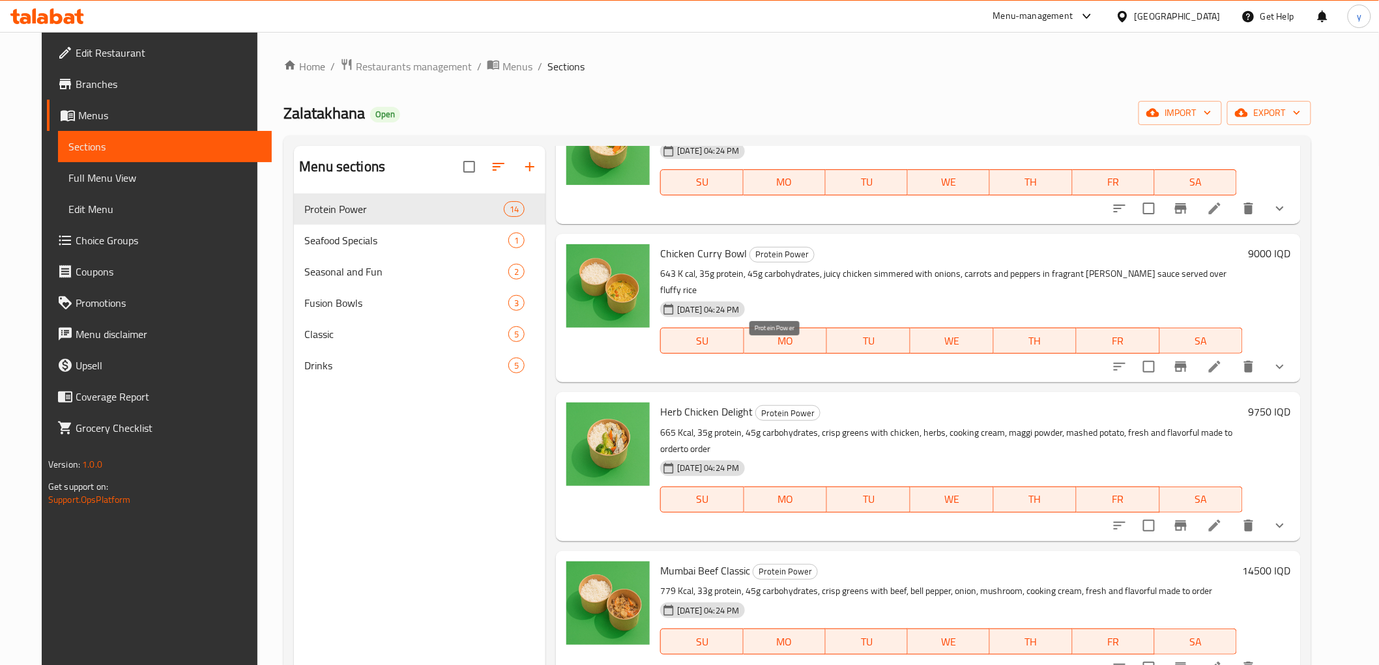
scroll to position [869, 0]
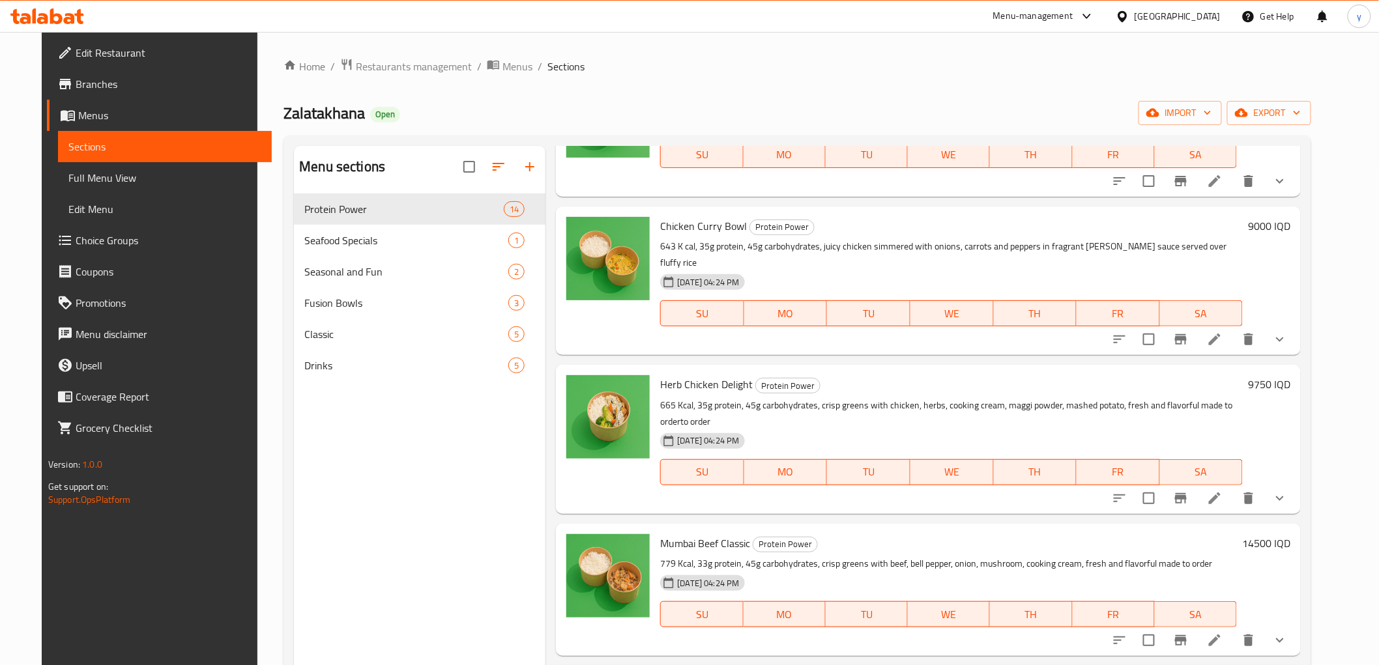
click at [1222, 332] on icon at bounding box center [1215, 340] width 16 height 16
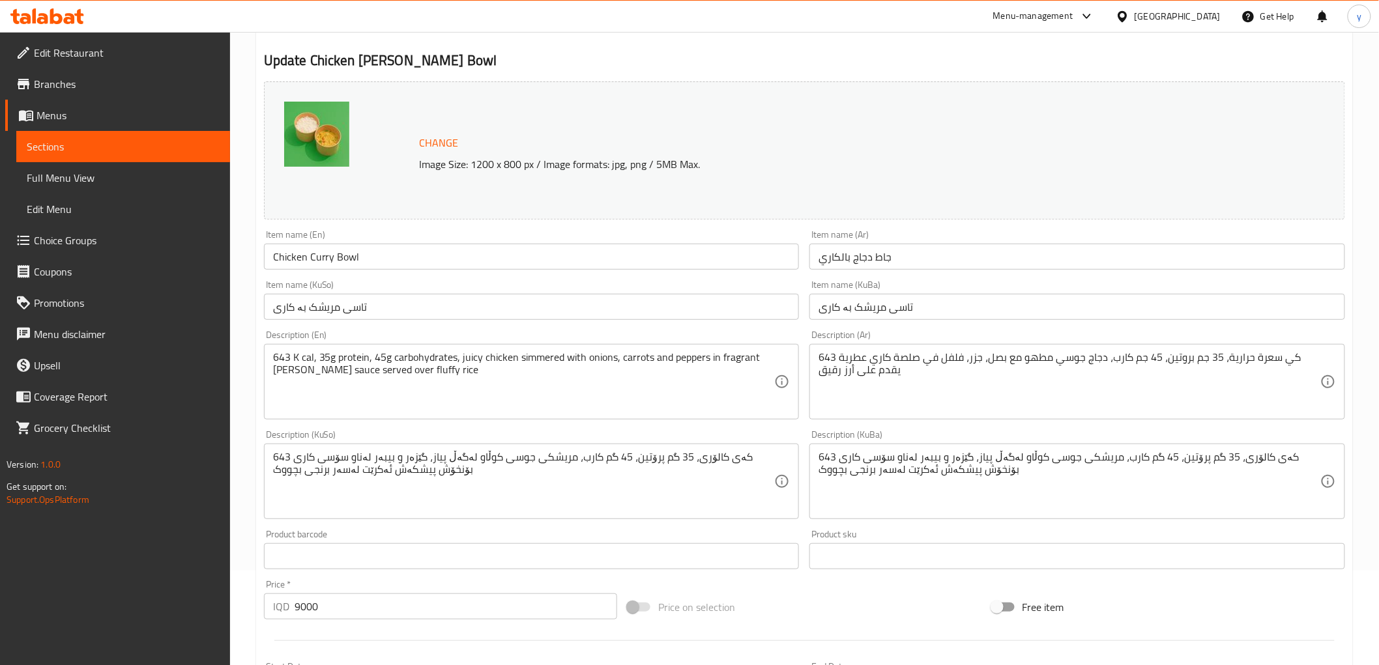
scroll to position [145, 0]
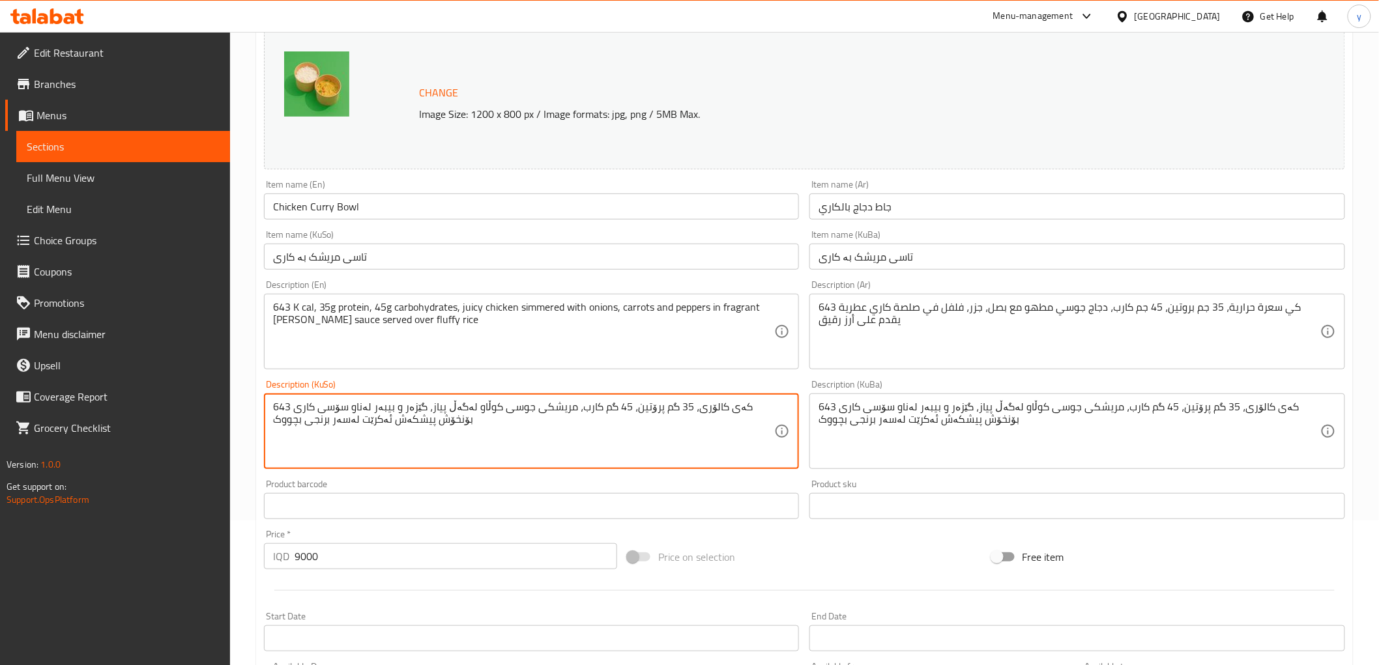
click at [291, 420] on textarea "643 کەی کالۆری، 35 گم پرۆتین، 45 گم کارب، مریشکی جوسی کوڵاو لەگەڵ پیاز، گێزەر و…" at bounding box center [524, 432] width 502 height 62
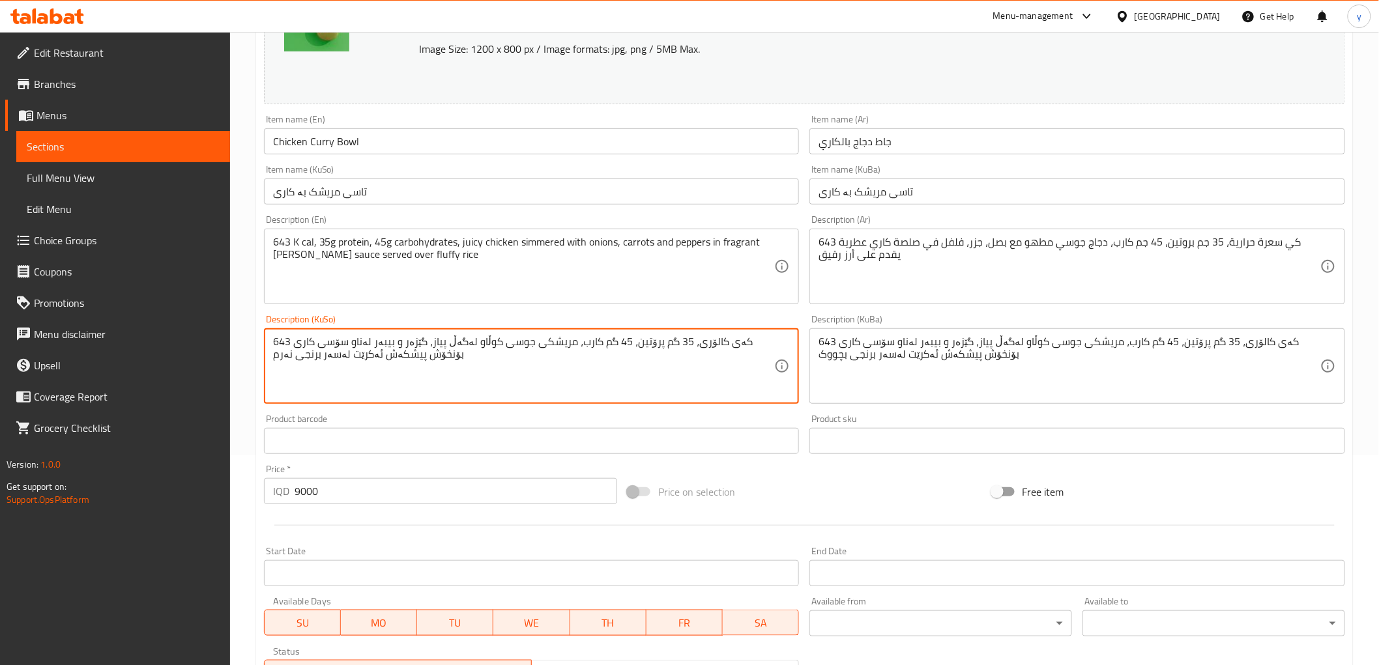
scroll to position [560, 0]
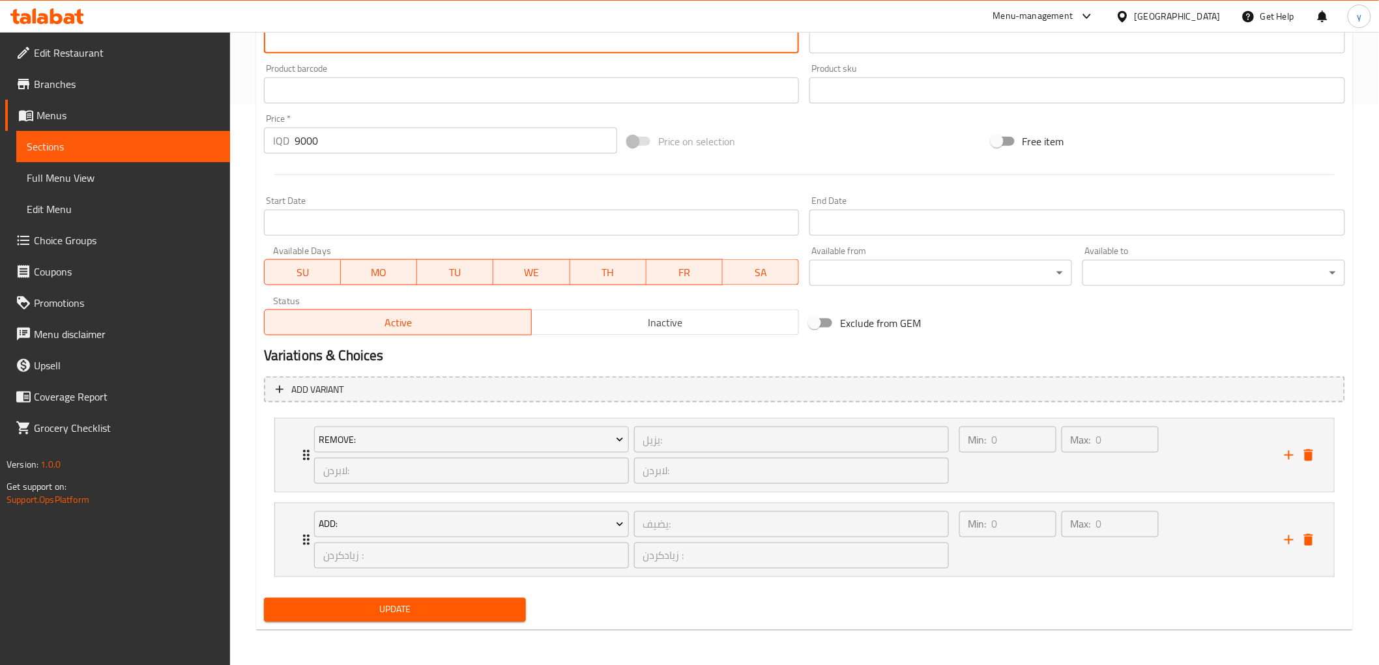
type textarea "643 کەی کالۆری، 35 گم پرۆتین، 45 گم کارب، مریشکی جوسی کوڵاو لەگەڵ پیاز، گێزەر و…"
click at [382, 606] on span "Update" at bounding box center [395, 610] width 242 height 16
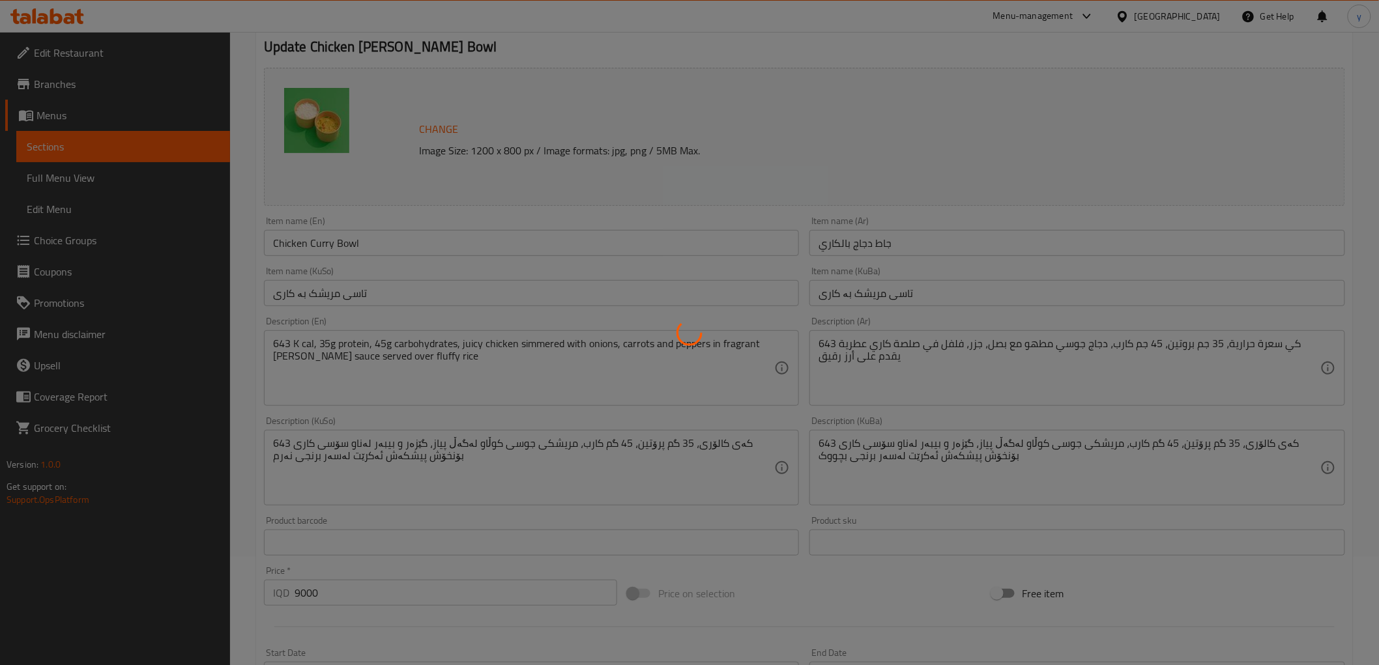
scroll to position [0, 0]
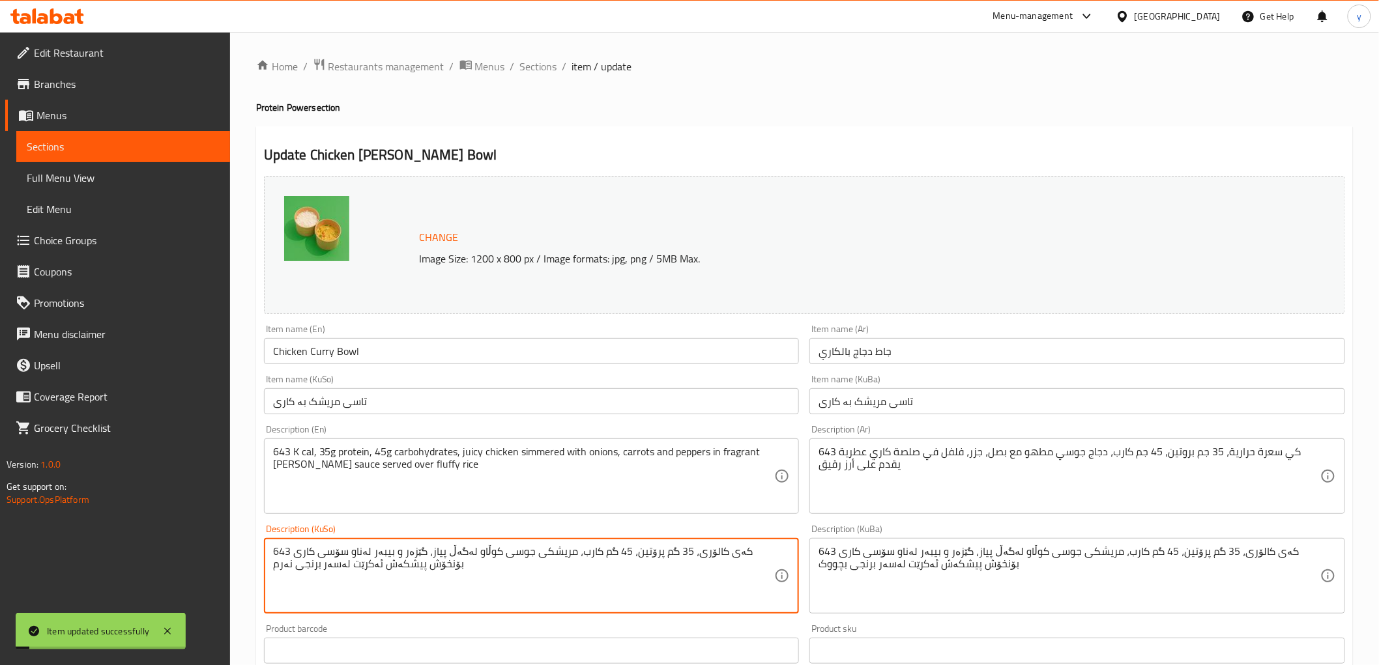
click at [585, 572] on textarea "643 کەی کالۆری، 35 گم پرۆتین، 45 گم کارب، مریشکی جوسی کوڵاو لەگەڵ پیاز، گێزەر و…" at bounding box center [524, 576] width 502 height 62
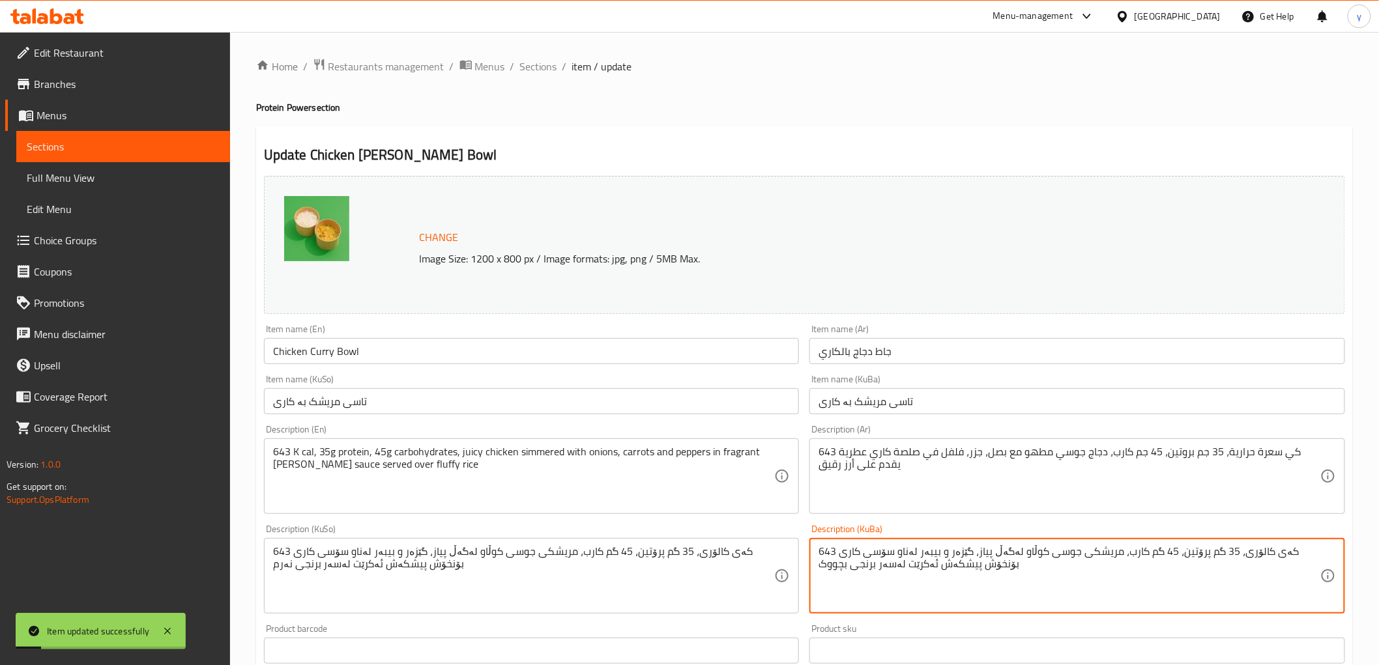
click at [843, 581] on textarea "643 کەی کالۆری، 35 گم پرۆتین، 45 گم کارب، مریشکی جوسی کوڵاو لەگەڵ پیاز، گێزەر و…" at bounding box center [1069, 576] width 502 height 62
paste textarea "نەرم"
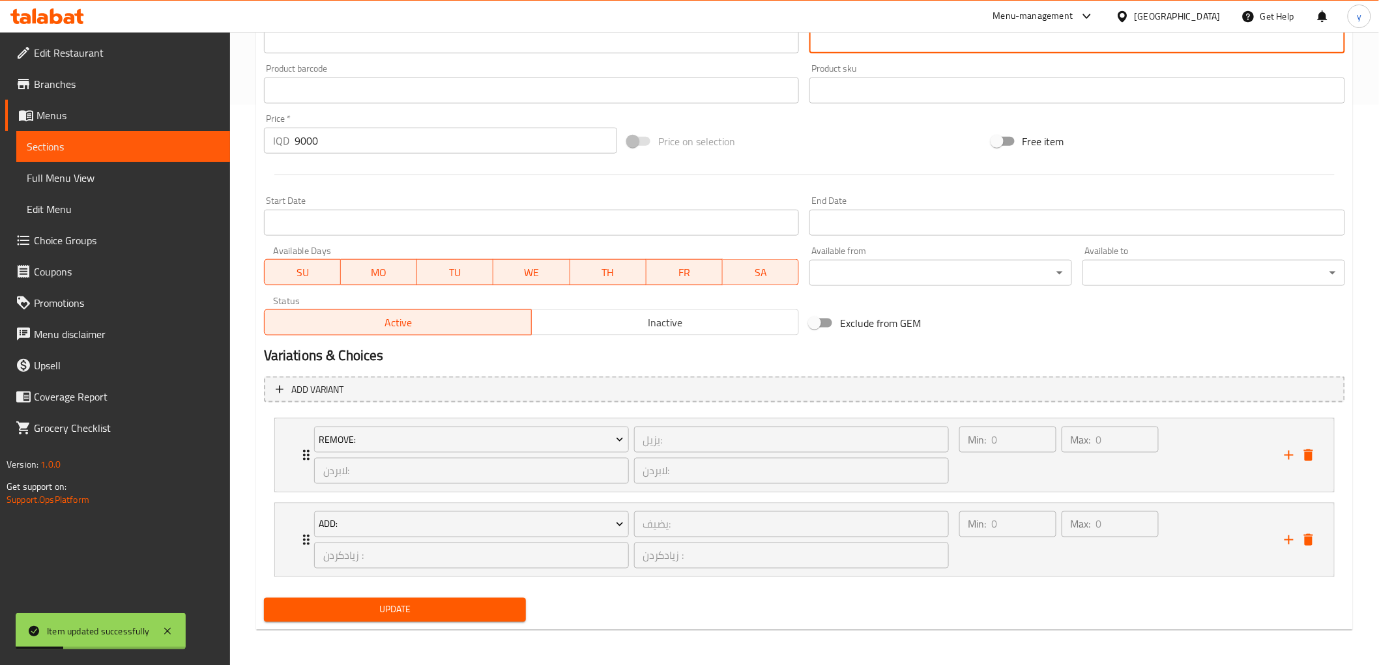
type textarea "643 کەی کالۆری، 35 گم پرۆتین، 45 گم کارب، مریشکی جوسی کوڵاو لەگەڵ پیاز، گێزەر و…"
click at [464, 607] on span "Update" at bounding box center [395, 610] width 242 height 16
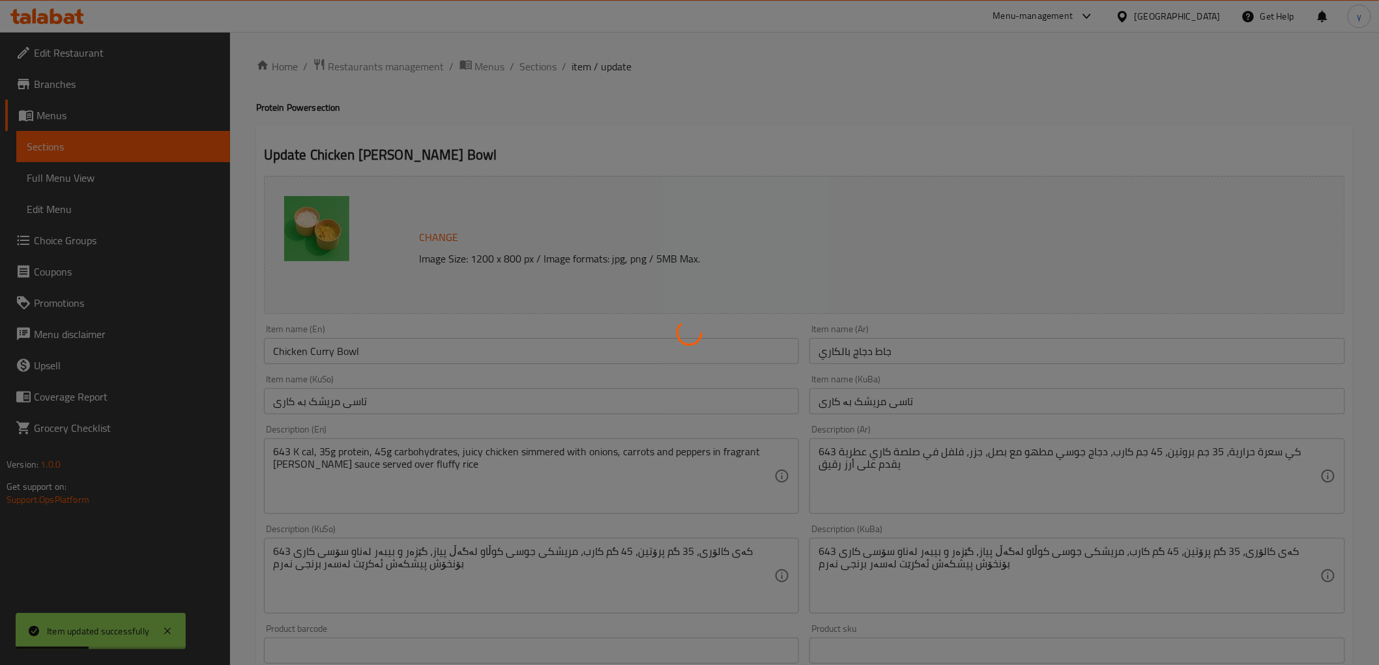
click at [525, 63] on div at bounding box center [689, 332] width 1379 height 665
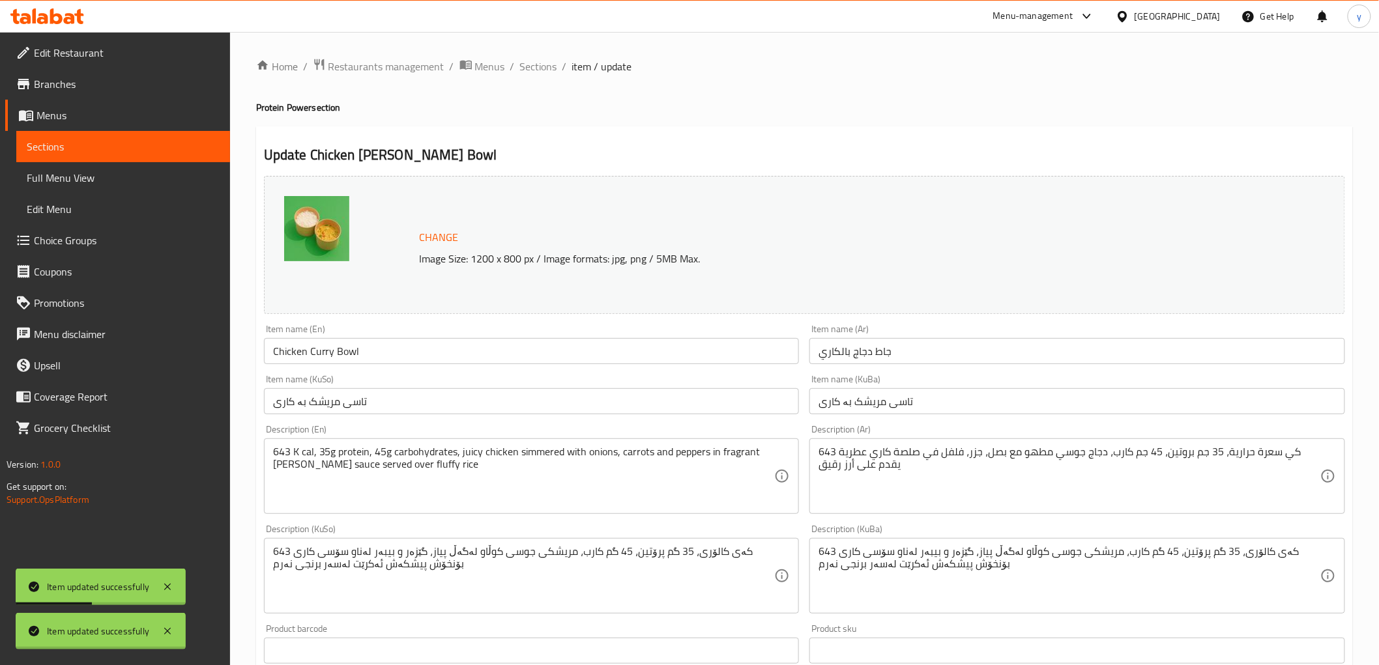
click at [525, 63] on div "Home / Restaurants management / Menus / Sections / item / update Protein Power …" at bounding box center [804, 629] width 1097 height 1143
click at [525, 63] on span "Sections" at bounding box center [538, 67] width 37 height 16
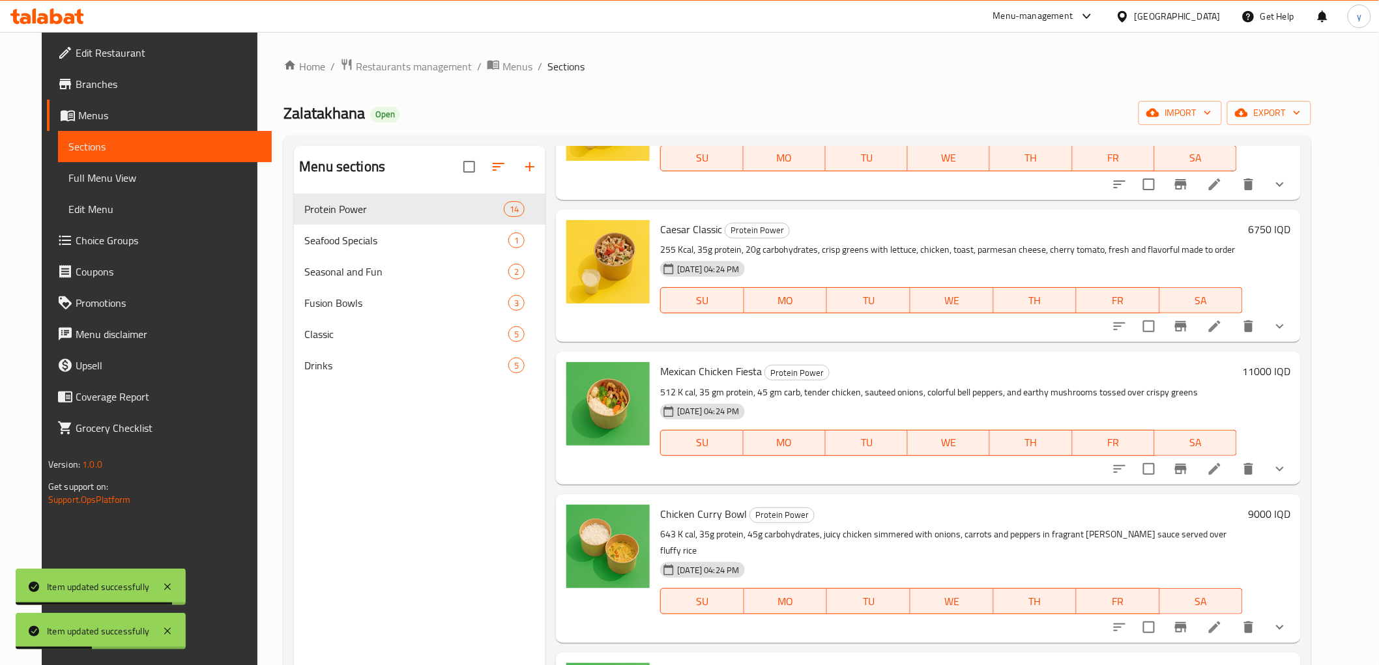
scroll to position [724, 0]
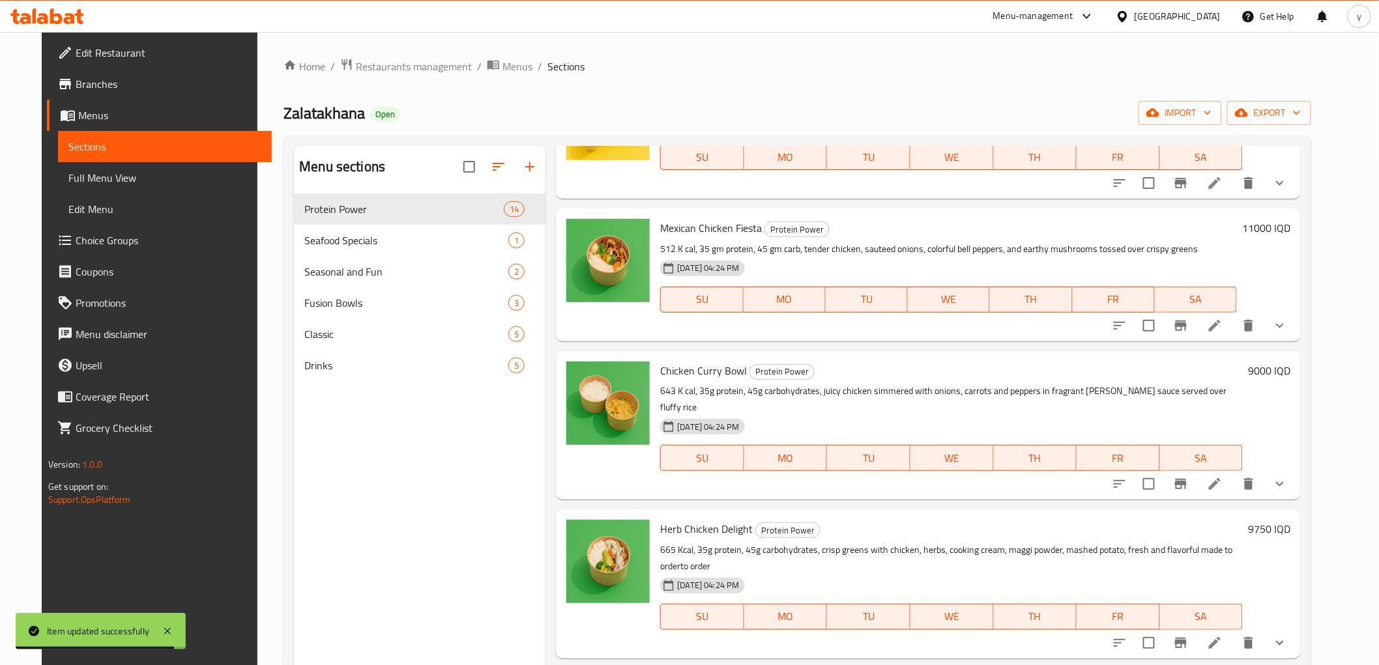
click at [1233, 631] on li at bounding box center [1214, 642] width 36 height 23
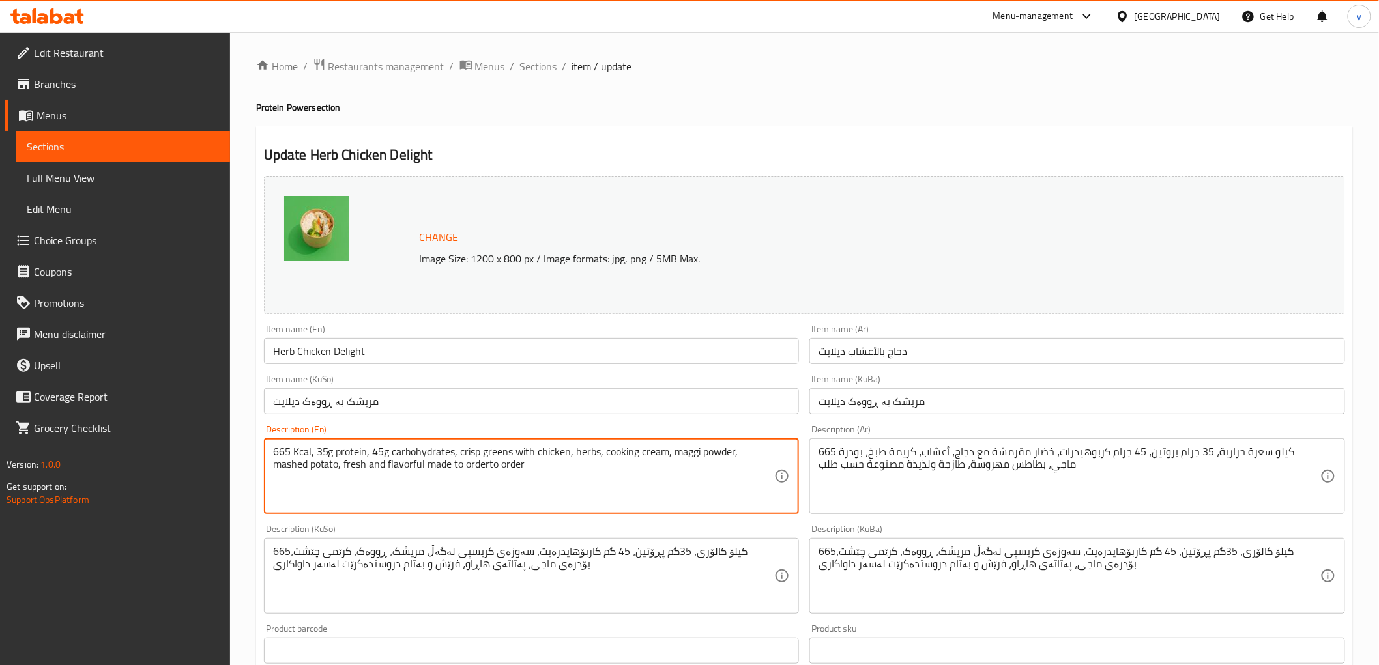
drag, startPoint x: 407, startPoint y: 453, endPoint x: 264, endPoint y: 452, distance: 142.7
click at [472, 467] on textarea "665 Kcal, 35g protein, 45g carbohydrates, crisp greens with chicken, herbs, coo…" at bounding box center [524, 477] width 502 height 62
paste textarea "cal, 35 gm protein, 45 gm carb, tender chicken seasoned with fresh herbs served…"
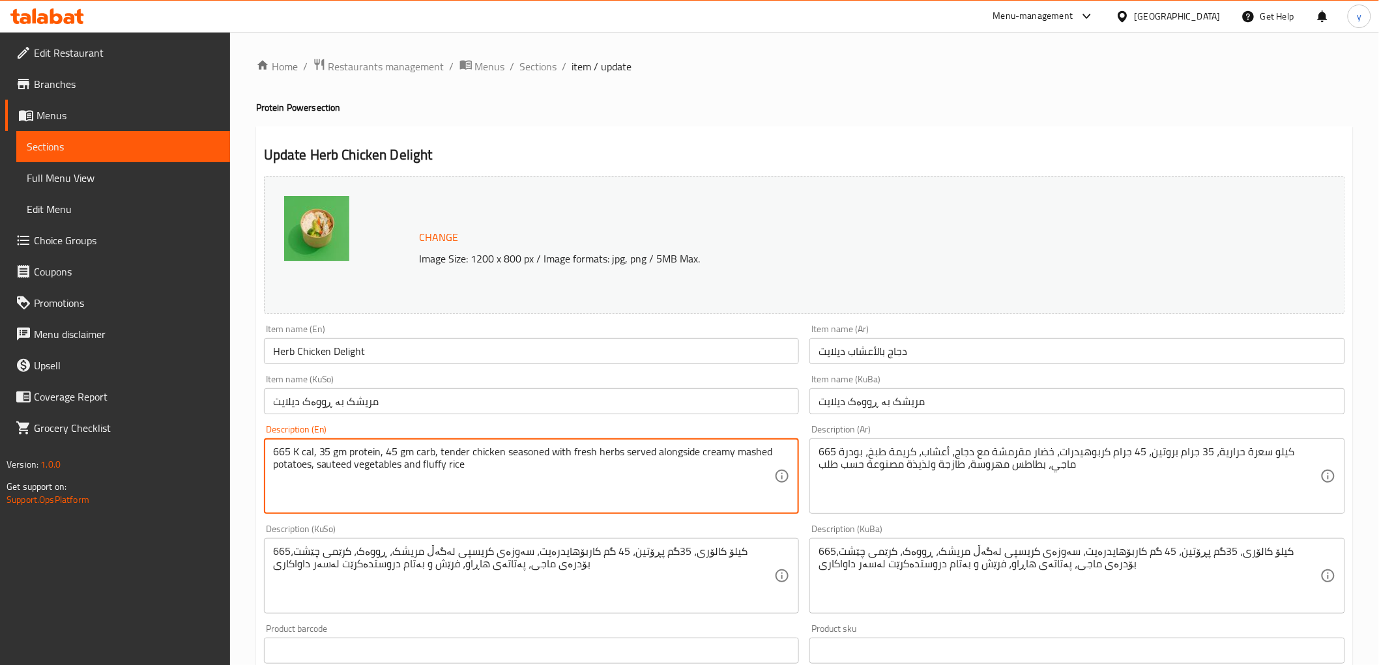
type textarea "665 K cal, 35 gm protein, 45 gm carb, tender chicken seasoned with fresh herbs …"
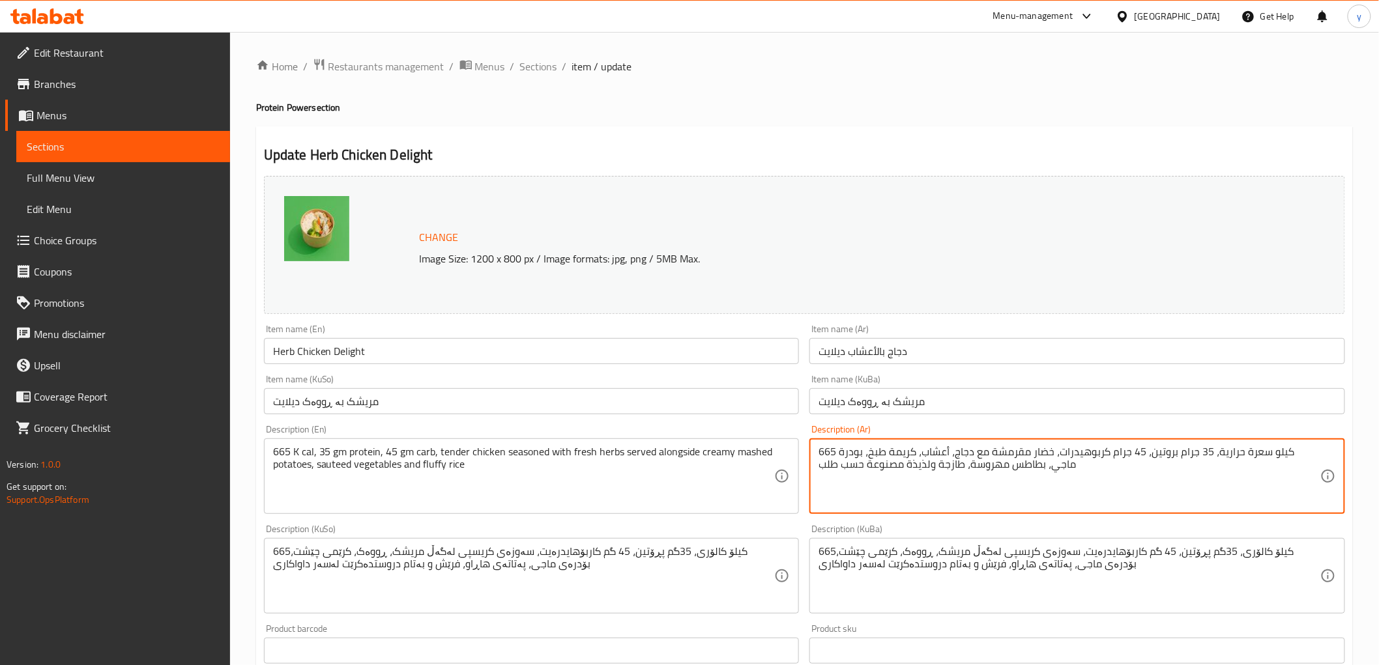
click at [945, 485] on textarea "665 كيلو سعرة حرارية، 35 جرام بروتين، 45 جرام كربوهيدرات، خضار مقرمشة مع دجاج، …" at bounding box center [1069, 477] width 502 height 62
paste textarea "سعرة حرارية، 35 جم بروتين، 45 جم كارب، دجاج طري متبل بالأعشاب طازجة يقدم مع بطا…"
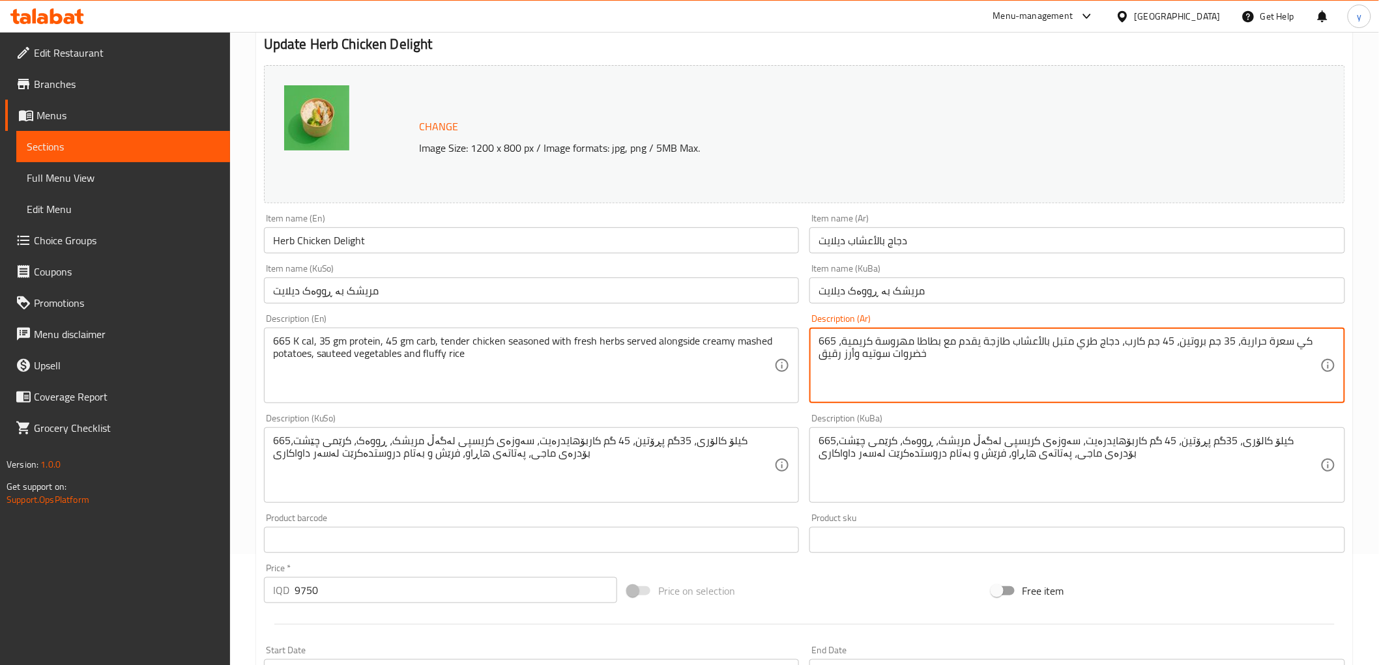
scroll to position [145, 0]
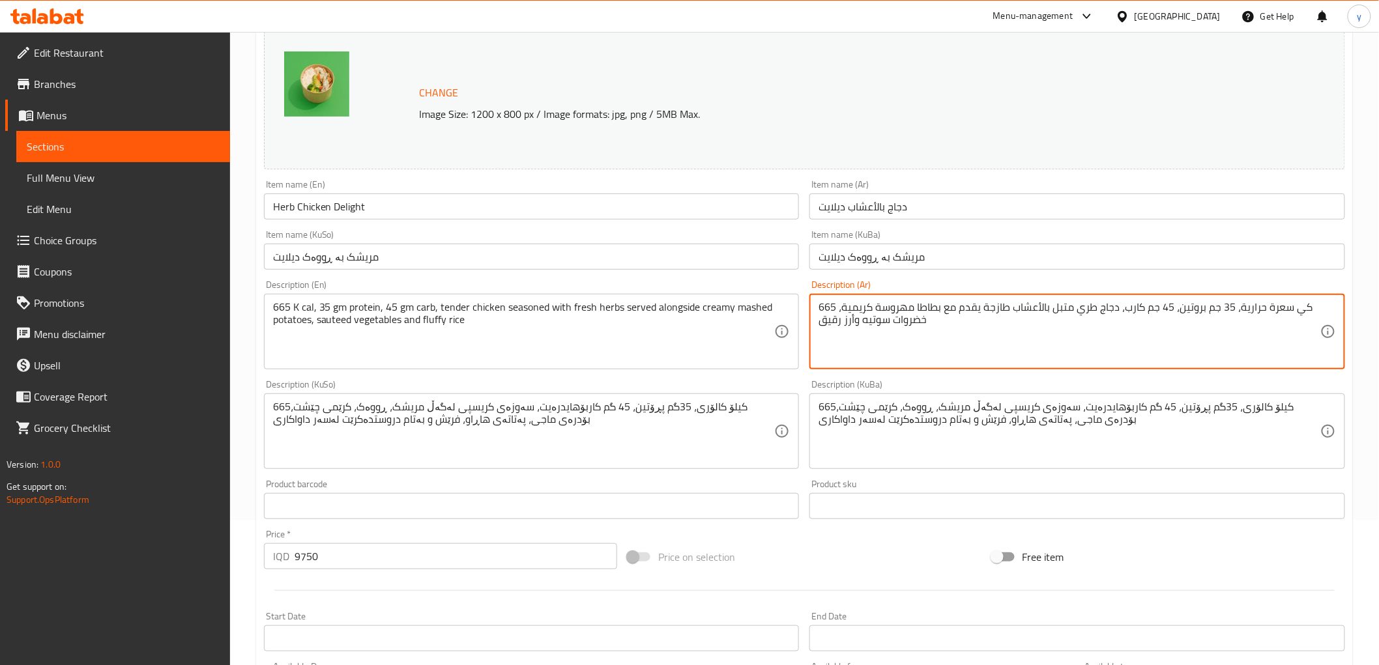
type textarea "665 كي سعرة حرارية، 35 جم بروتين، 45 جم كارب، دجاج طري متبل بالأعشاب طازجة يقدم…"
click at [676, 439] on textarea "665کیلۆ کالۆری، 35گم پڕۆتین، 45 گم کاربۆهایدرەیت، سەوزەی کریسپی لەگەڵ مریشک، ڕو…" at bounding box center [524, 432] width 502 height 62
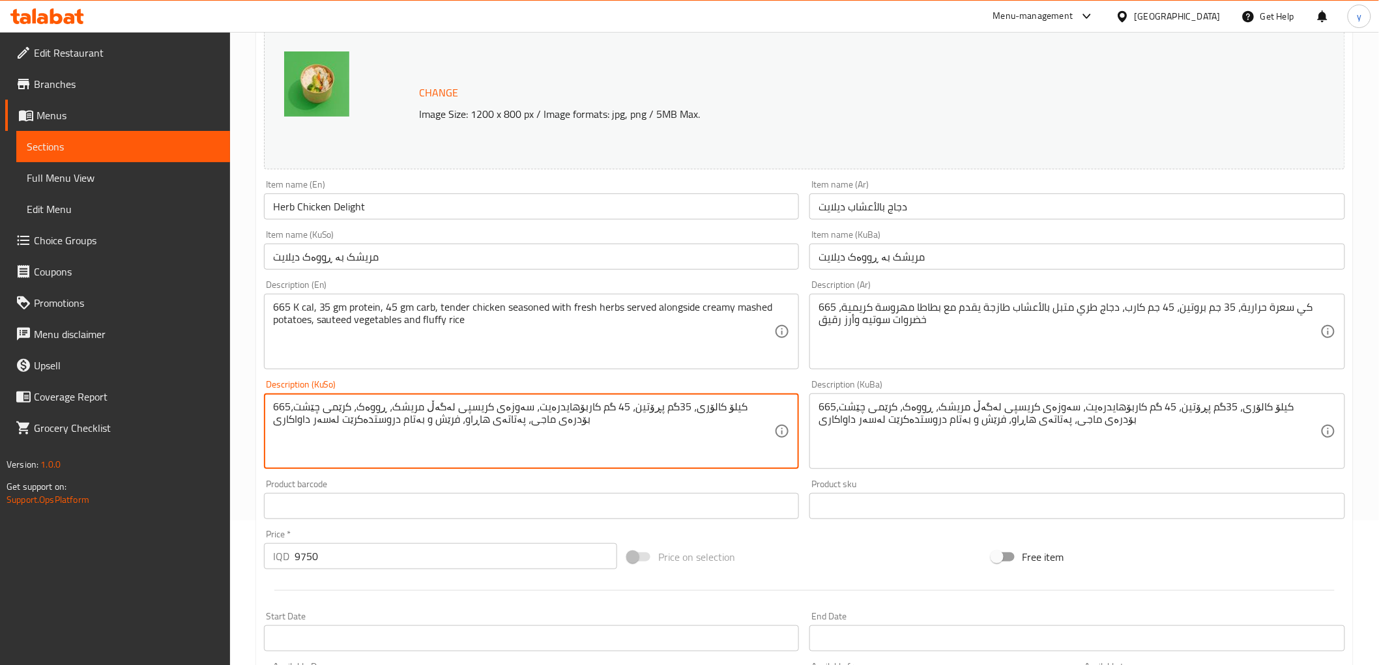
click at [676, 439] on textarea "665کیلۆ کالۆری، 35گم پڕۆتین، 45 گم کاربۆهایدرەیت، سەوزەی کریسپی لەگەڵ مریشک، ڕو…" at bounding box center [524, 432] width 502 height 62
type textarea "="
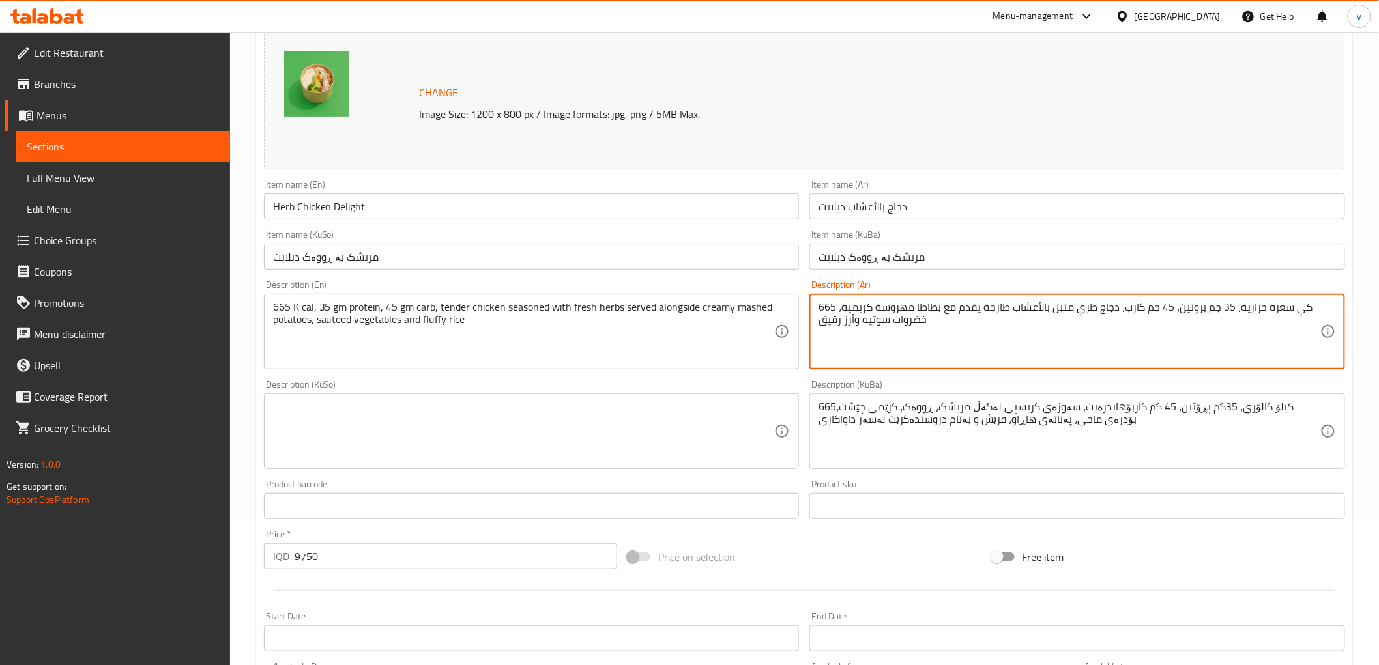
click at [975, 334] on textarea "665 كي سعرة حرارية، 35 جم بروتين، 45 جم كارب، دجاج طري متبل بالأعشاب طازجة يقدم…" at bounding box center [1069, 332] width 502 height 62
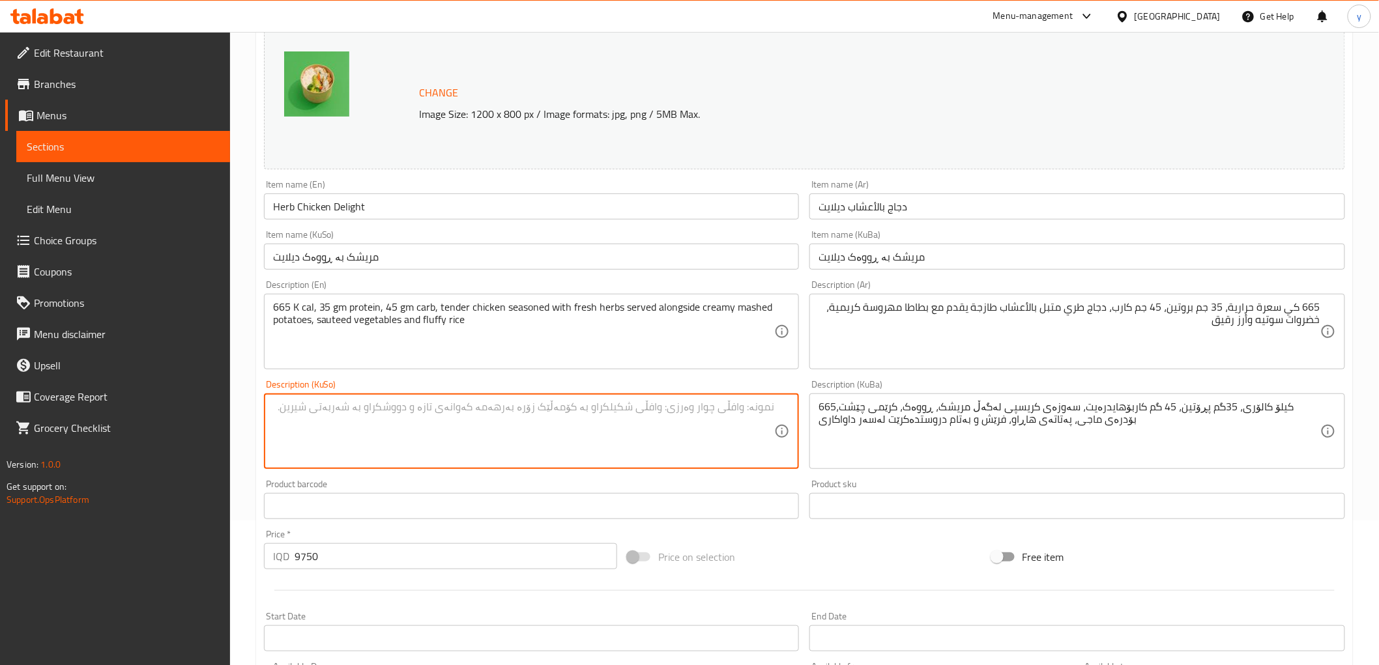
click at [744, 419] on textarea at bounding box center [524, 432] width 502 height 62
type textarea "665 کەی کالۆری، 35 گم پرۆتین، 45 گم کارب، مریشکی نەرم"
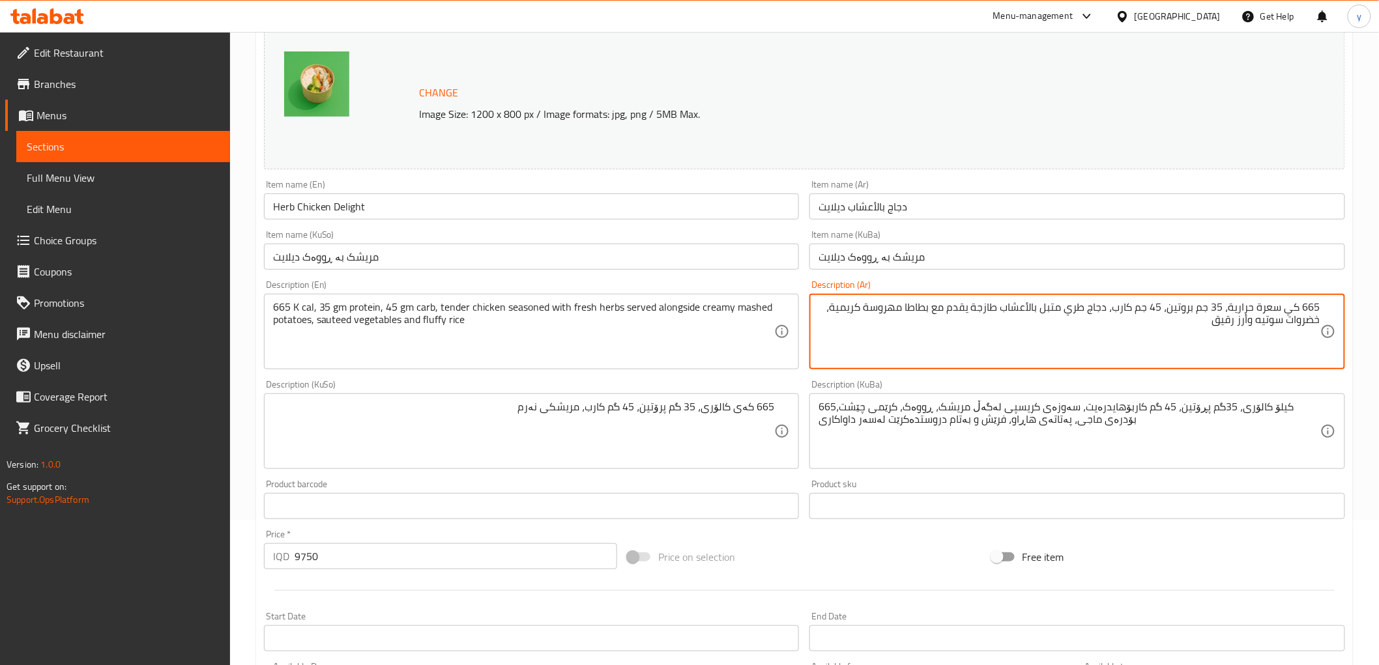
click at [1082, 308] on textarea "665 كي سعرة حرارية، 35 جم بروتين، 45 جم كارب، دجاج طري متبل بالأعشاب طازجة يقدم…" at bounding box center [1069, 332] width 502 height 62
type textarea "665 كي سعرة حرارية، 35 جم بروتين، 45 جم كارب، دجاج تندر متبل بالأعشاب طازجة يقد…"
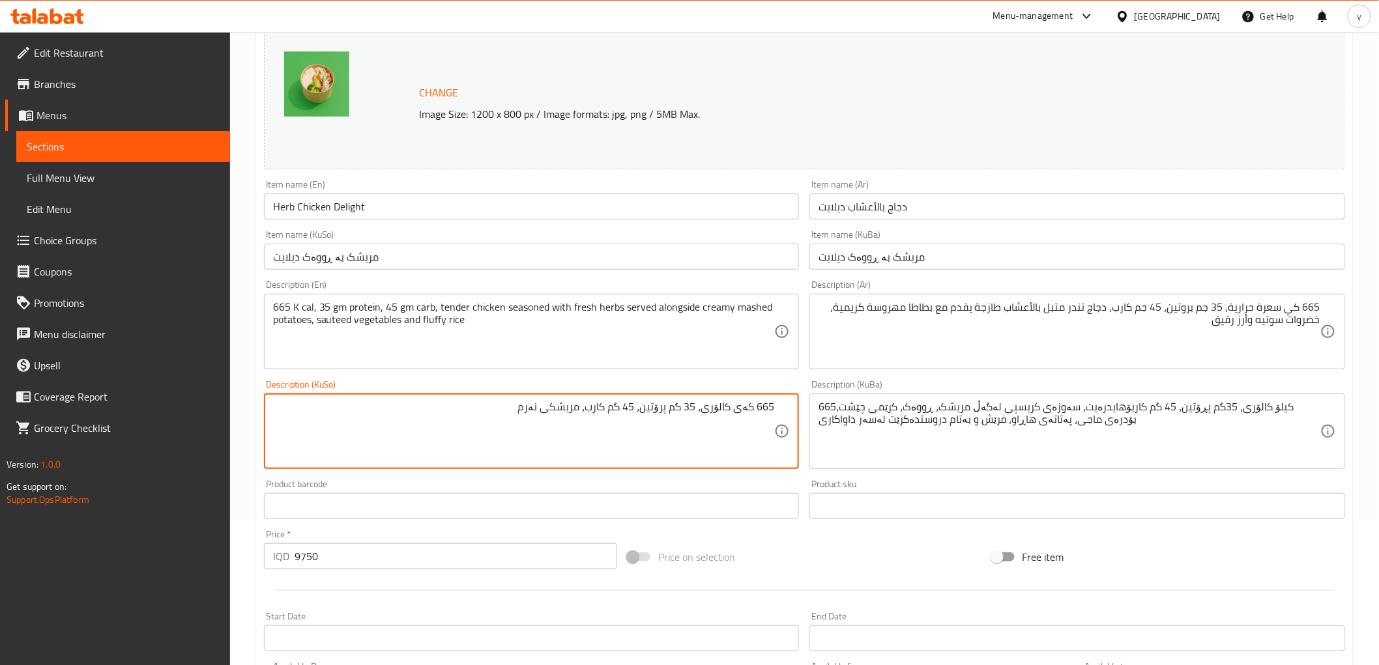
click at [538, 412] on textarea "665 کەی کالۆری، 35 گم پرۆتین، 45 گم کارب، مریشکی نەرم" at bounding box center [524, 432] width 502 height 62
paste textarea "سوتێیە"
type textarea "665 کەی کالۆری، 35 گم پرۆتین، 45 گم کارب، مریشکی تەندەر مووتەپەل بە ڕووەکی فرێش…"
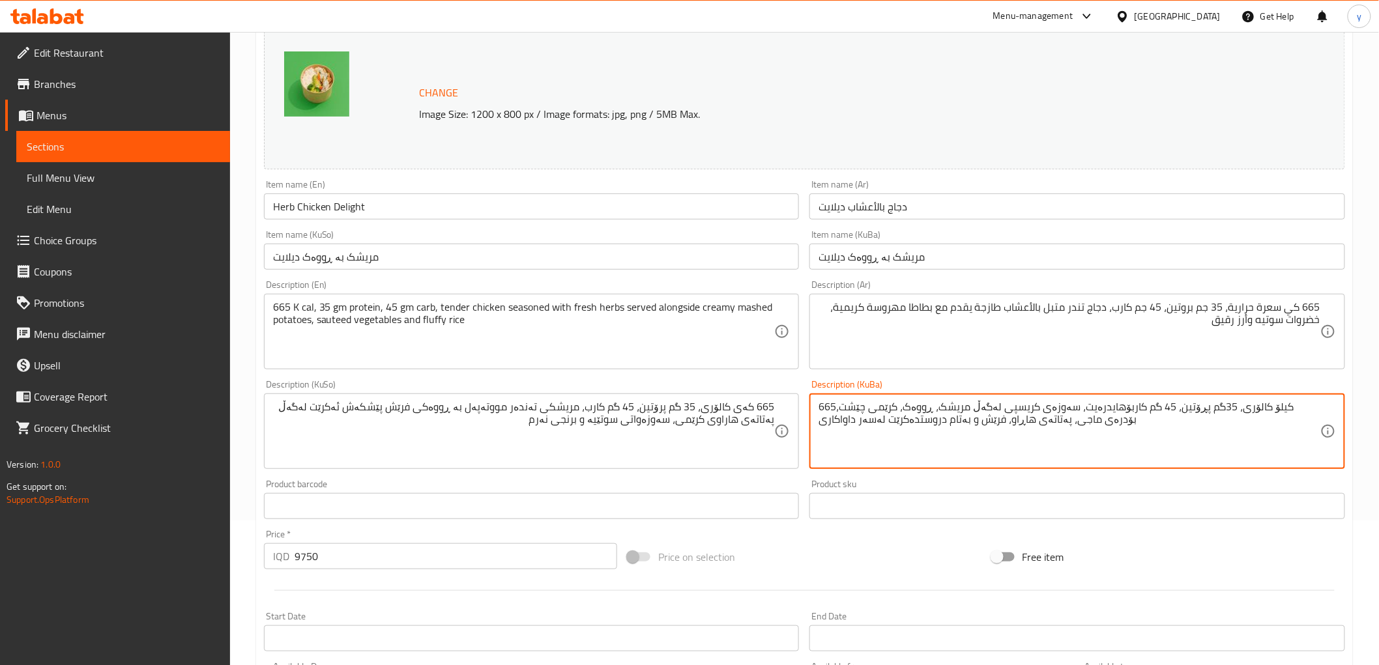
click at [919, 427] on textarea "665کیلۆ کالۆری، 35گم پڕۆتین، 45 گم کاربۆهایدرەیت، سەوزەی کریسپی لەگەڵ مریشک، ڕو…" at bounding box center [1069, 432] width 502 height 62
paste textarea "کەی کالۆری، 35 گم پرۆتین، 45 گم کارب، مریشکی تەندەر مووتەپەل بە ڕووەکی فرێش پێش…"
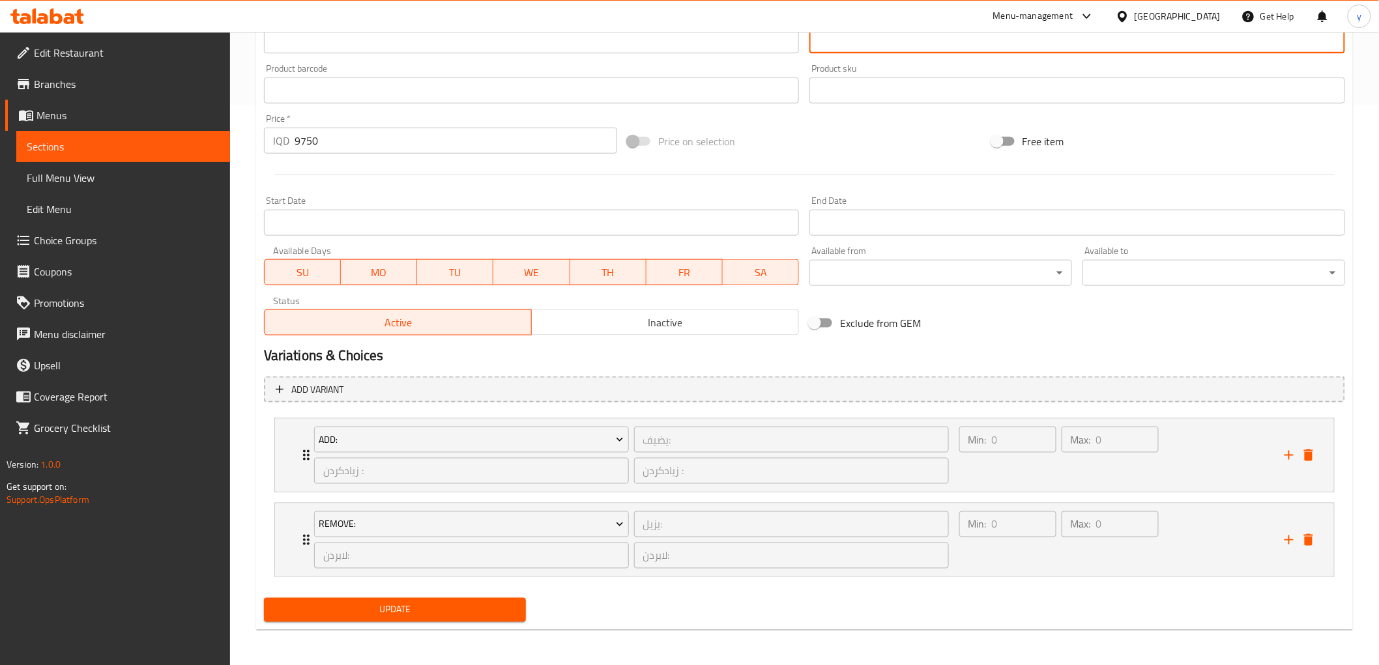
type textarea "665 کەی کالۆری، 35 گم پرۆتین، 45 گم کارب، مریشکی تەندەر مووتەپەل بە ڕووەکی فرێش…"
click at [474, 608] on span "Update" at bounding box center [395, 610] width 242 height 16
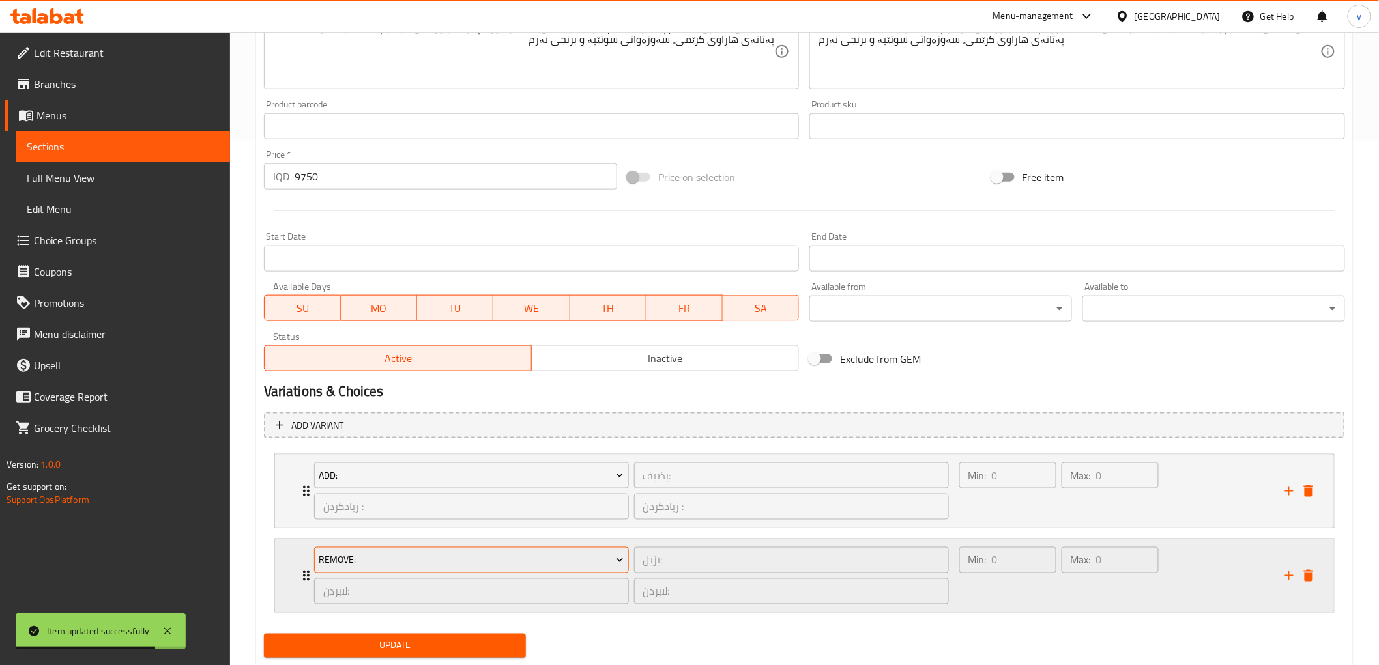
scroll to position [560, 0]
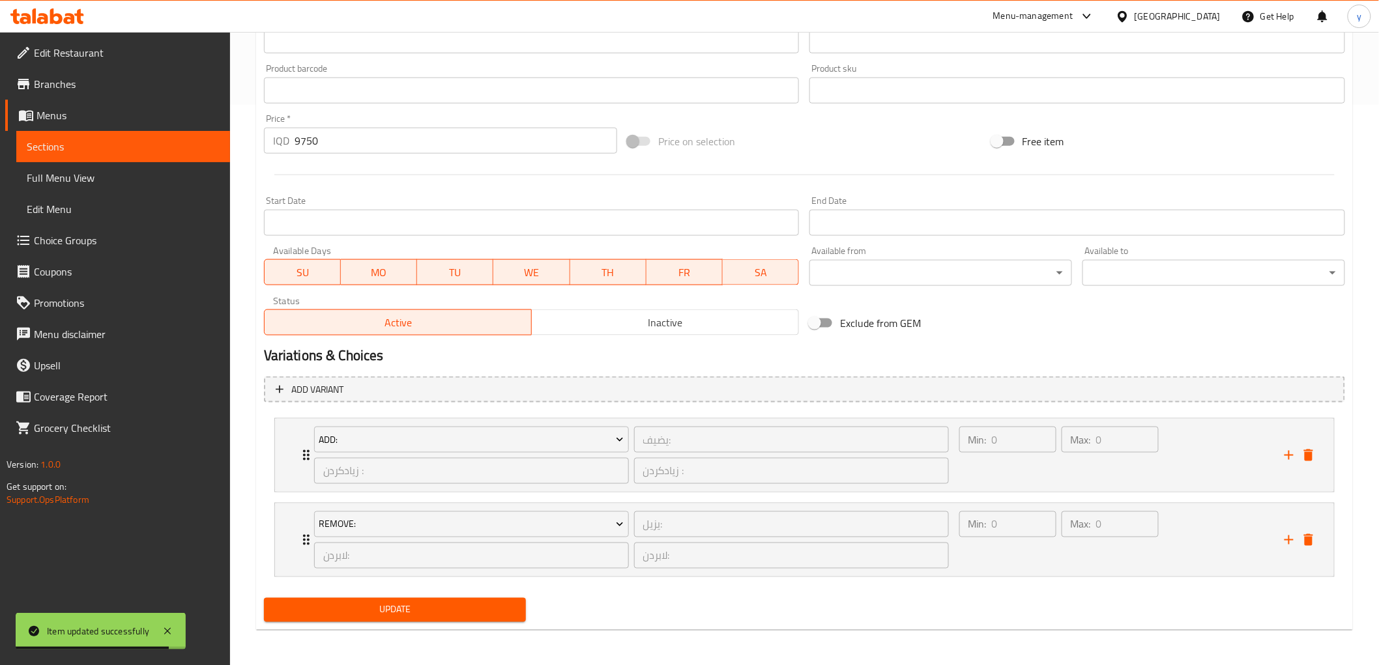
click at [433, 593] on div "Update" at bounding box center [395, 610] width 273 height 35
click at [437, 595] on div "Update" at bounding box center [395, 610] width 273 height 35
click at [443, 599] on button "Update" at bounding box center [395, 610] width 263 height 24
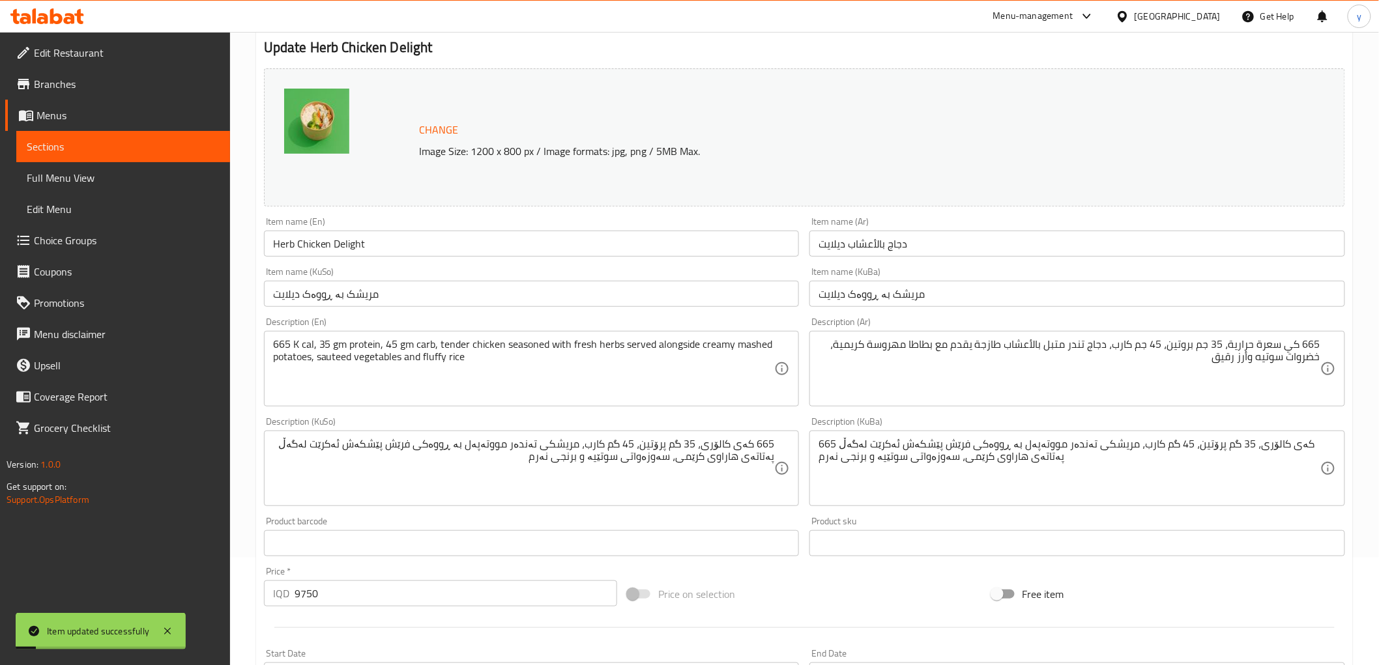
scroll to position [0, 0]
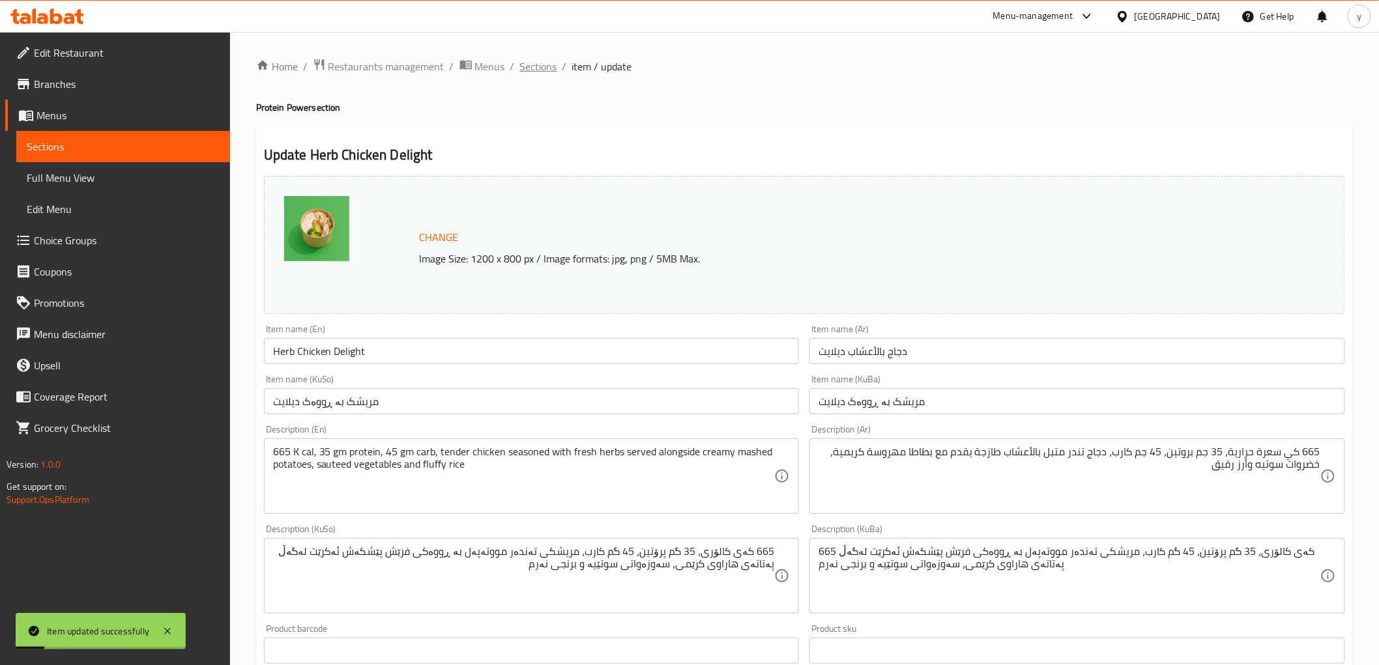
click at [529, 64] on span "Sections" at bounding box center [538, 67] width 37 height 16
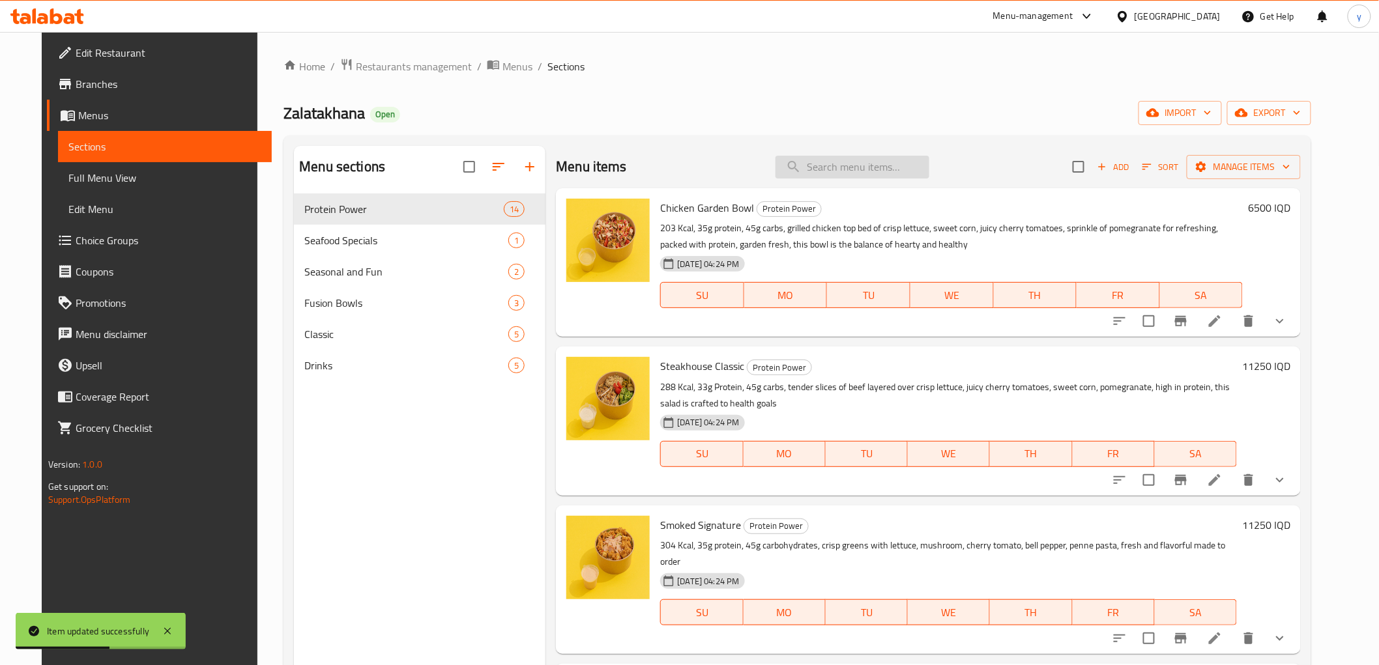
click at [837, 156] on input "search" at bounding box center [852, 167] width 154 height 23
paste input "Grilled Chicken Steak"
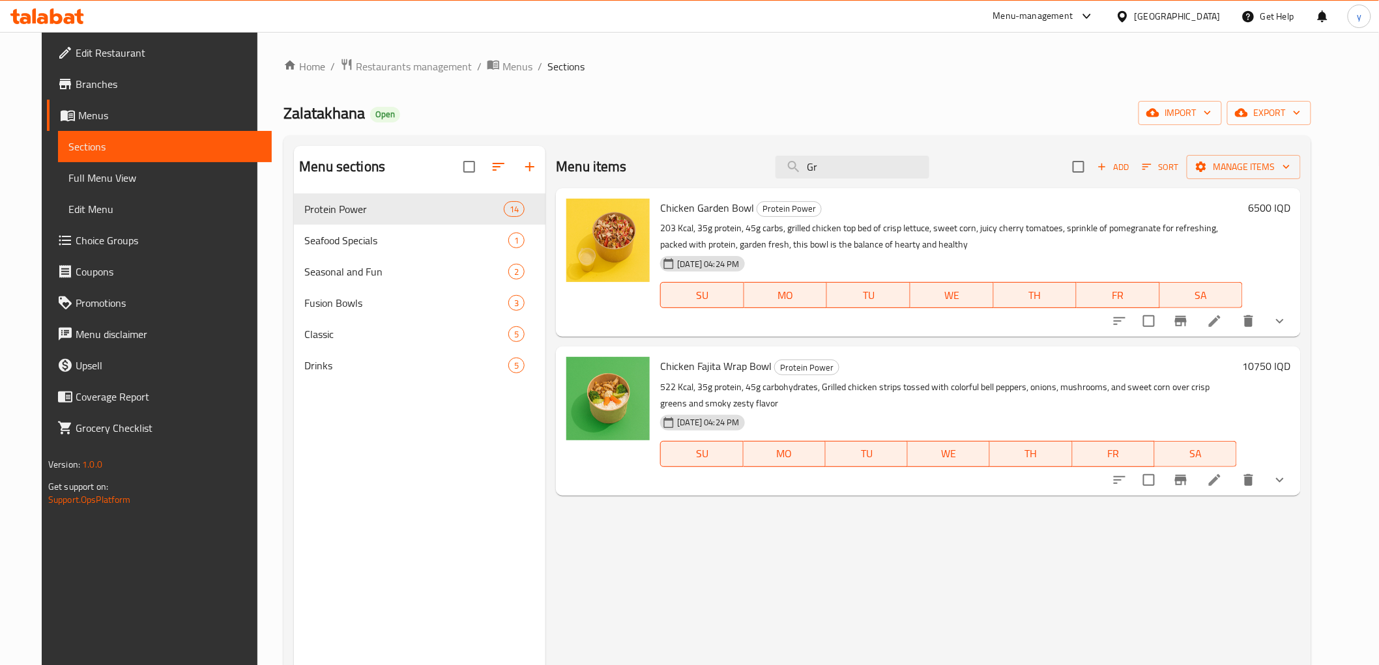
type input "G"
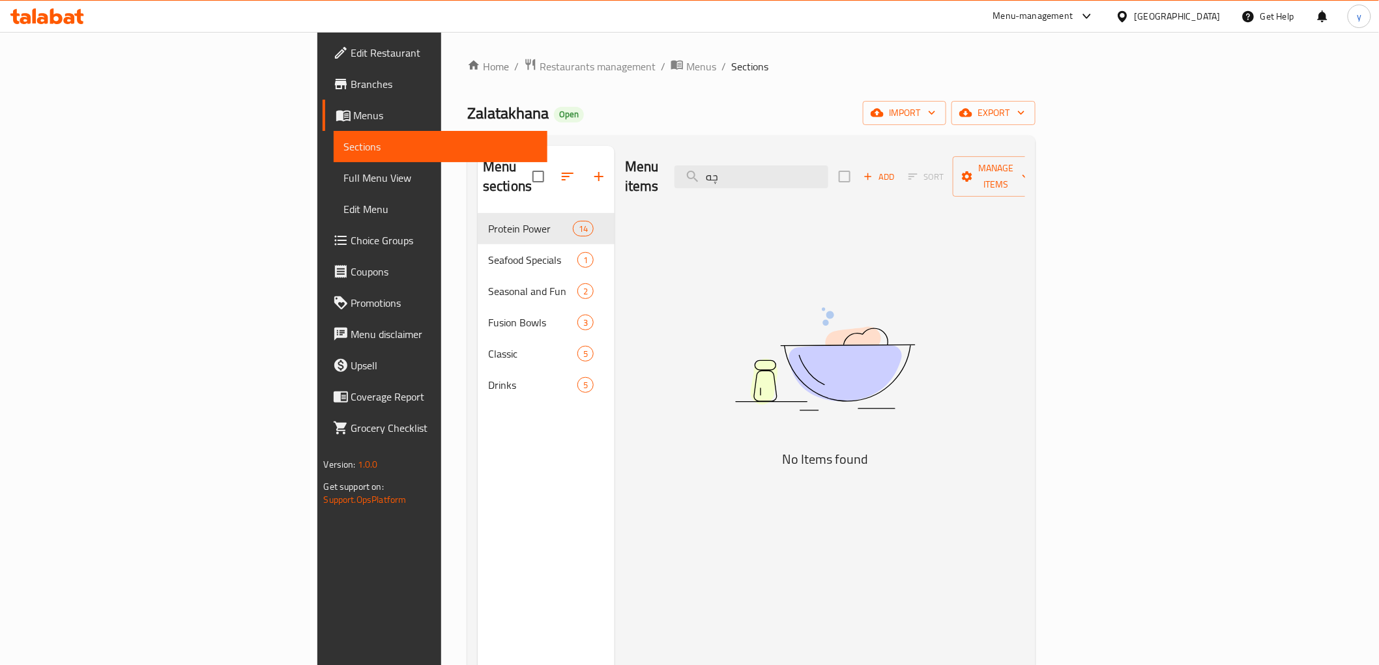
type input "چ"
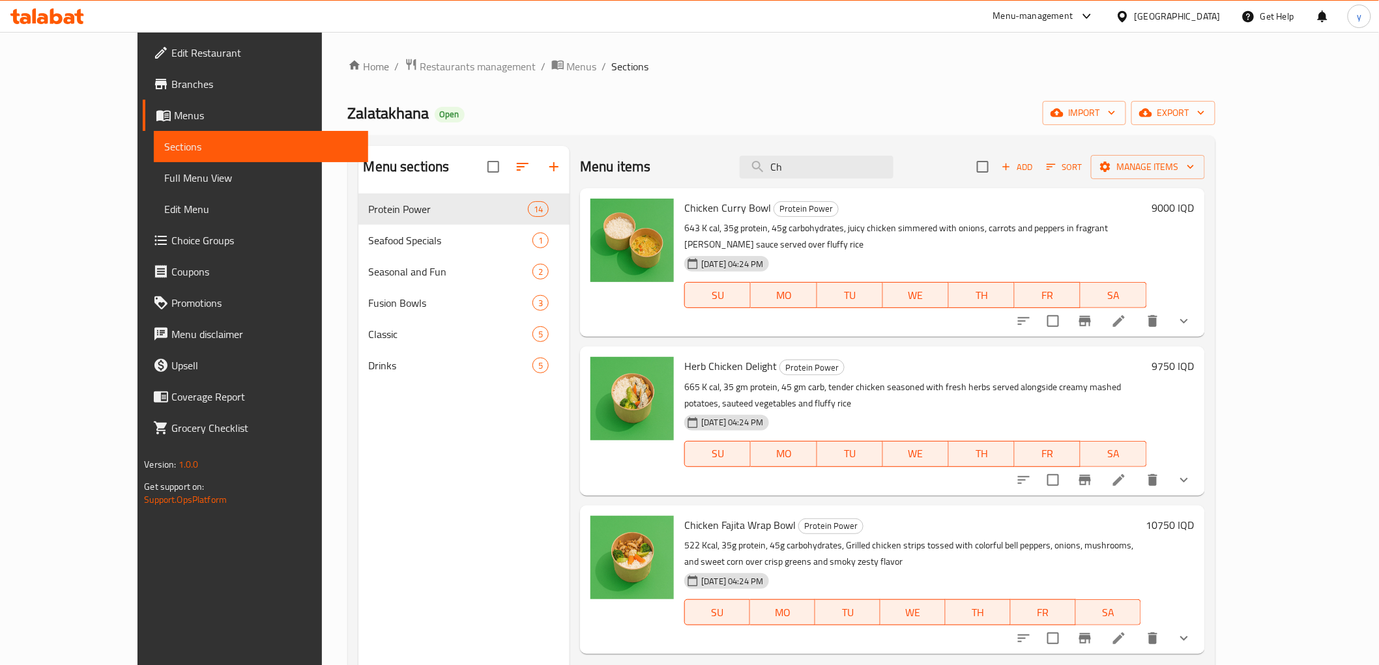
type input "C"
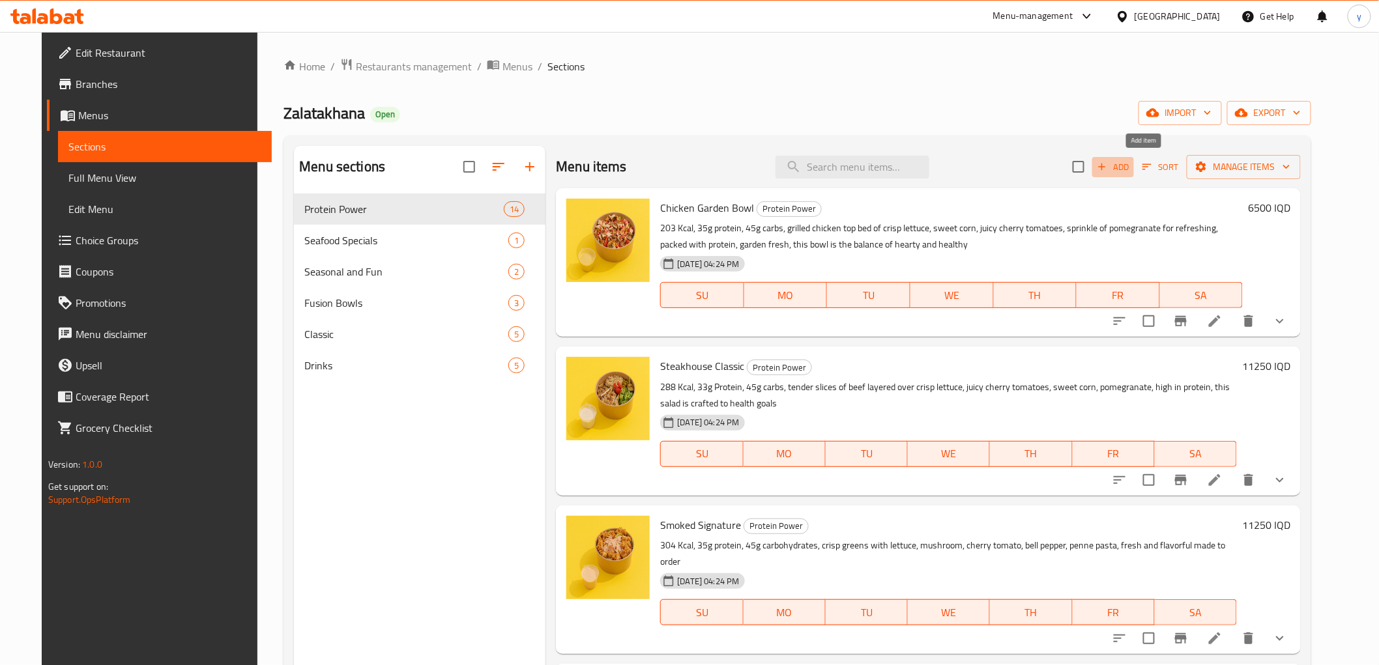
click at [1131, 166] on span "Add" at bounding box center [1112, 167] width 35 height 15
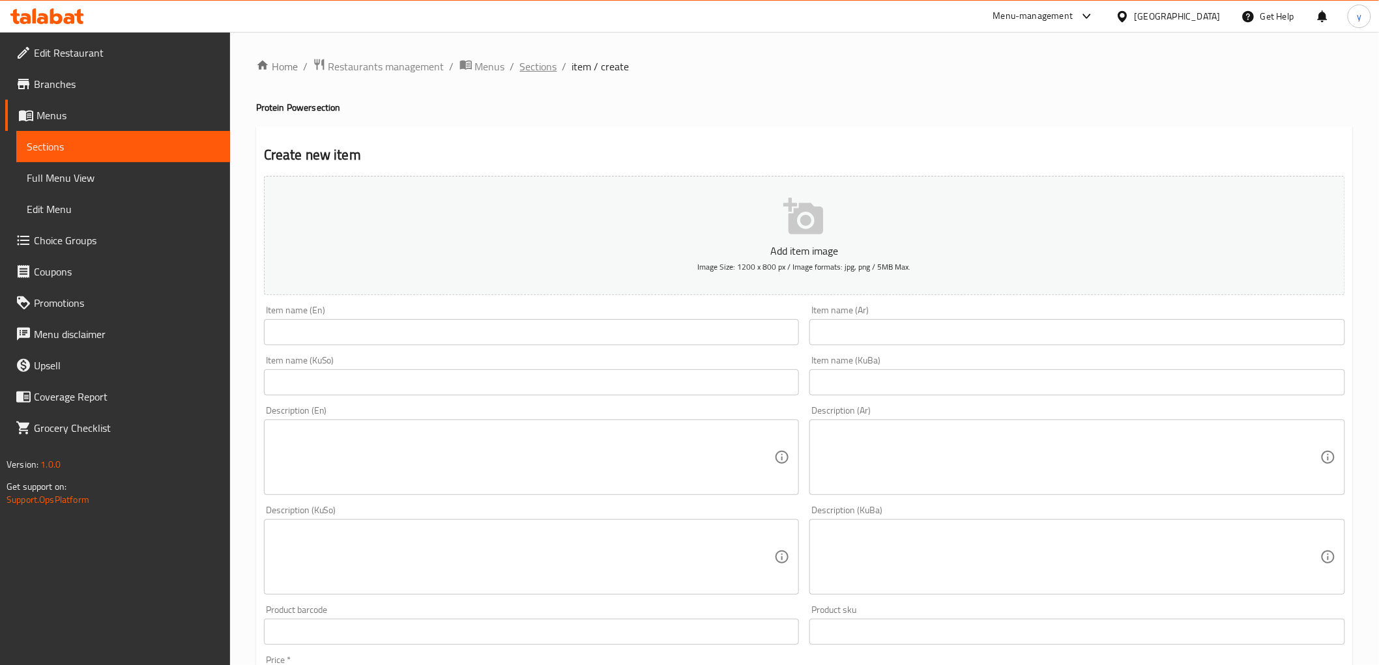
click at [537, 72] on span "Sections" at bounding box center [538, 67] width 37 height 16
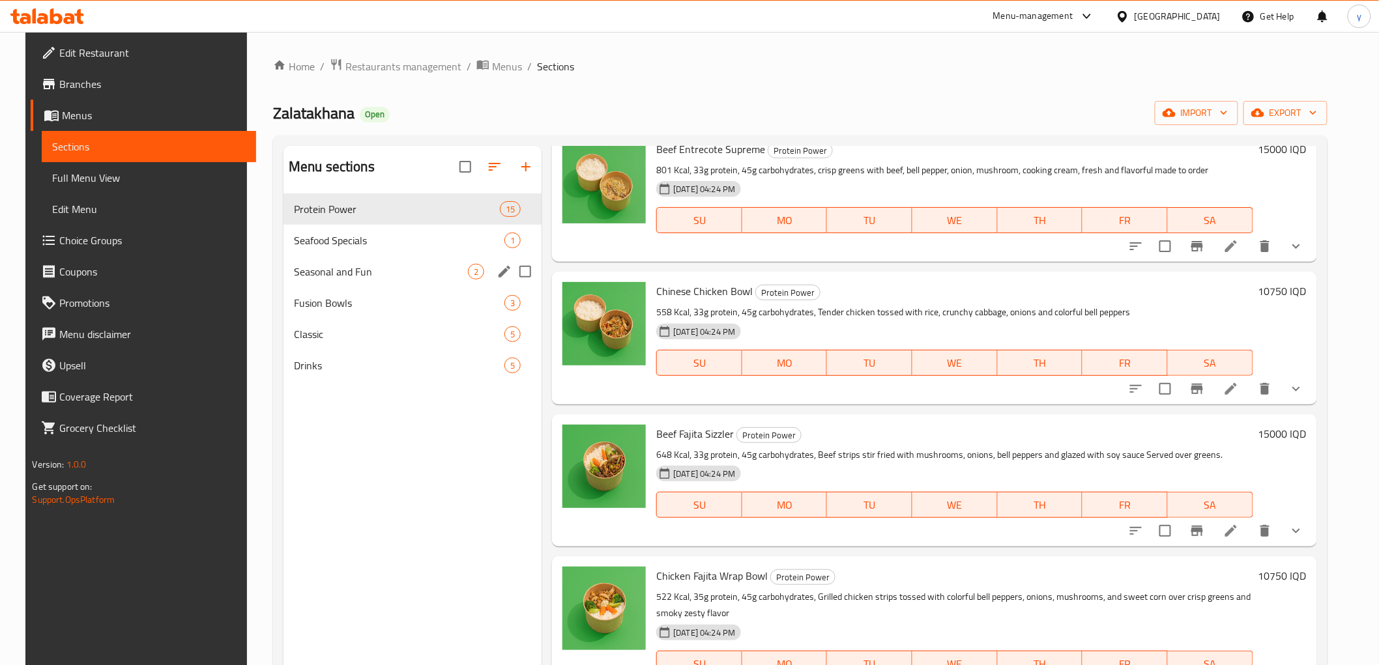
click at [440, 263] on div "Seasonal and Fun 2" at bounding box center [412, 271] width 258 height 31
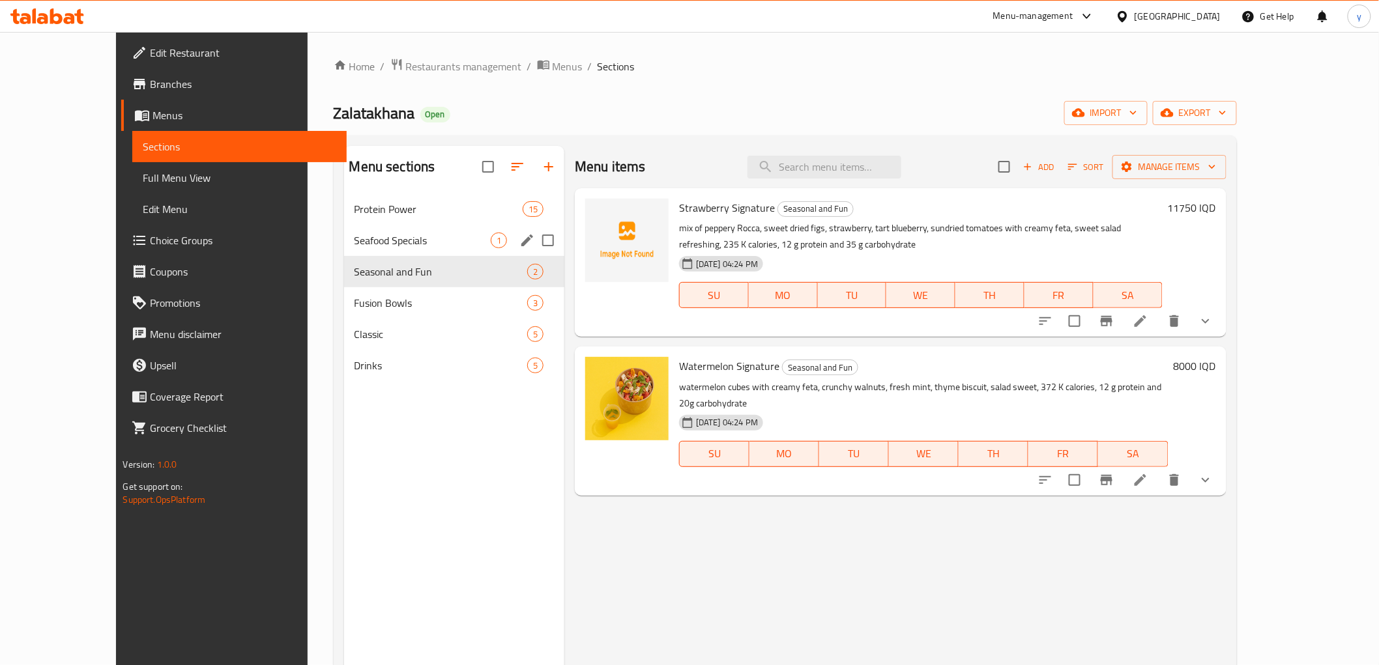
click at [440, 246] on span "Seafood Specials" at bounding box center [422, 241] width 136 height 16
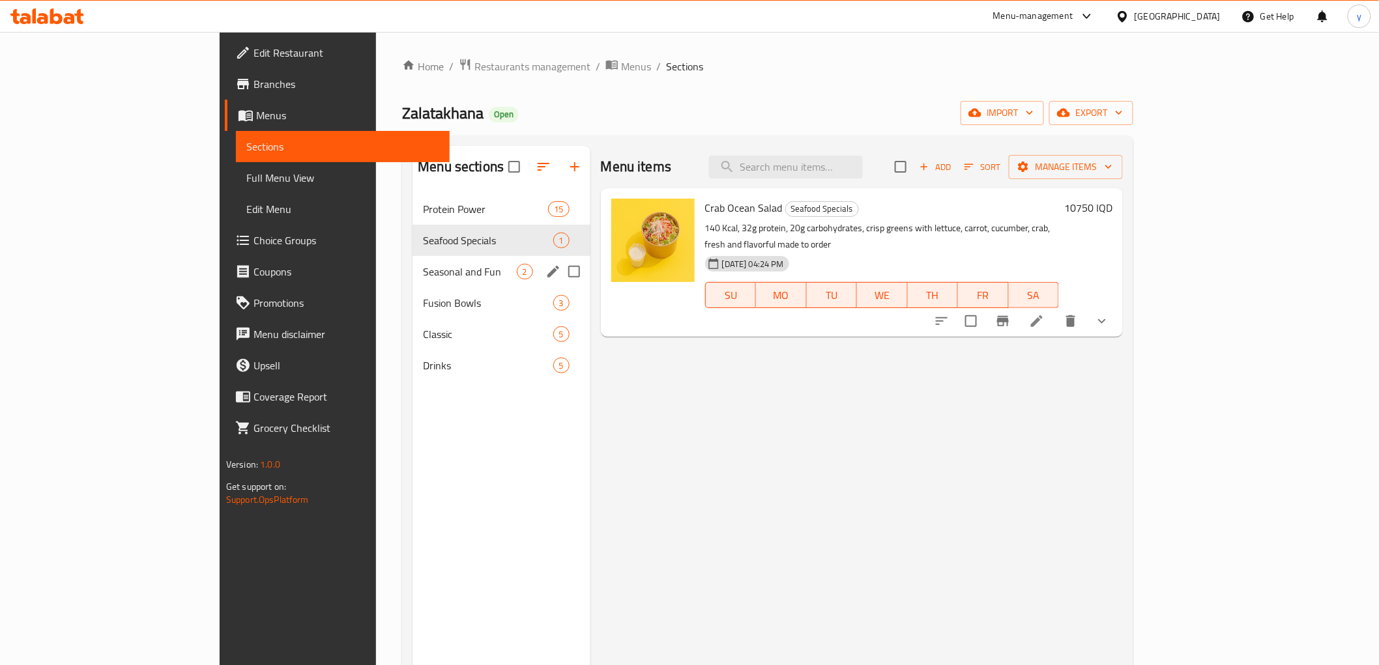
click at [423, 266] on span "Seasonal and Fun" at bounding box center [469, 272] width 93 height 16
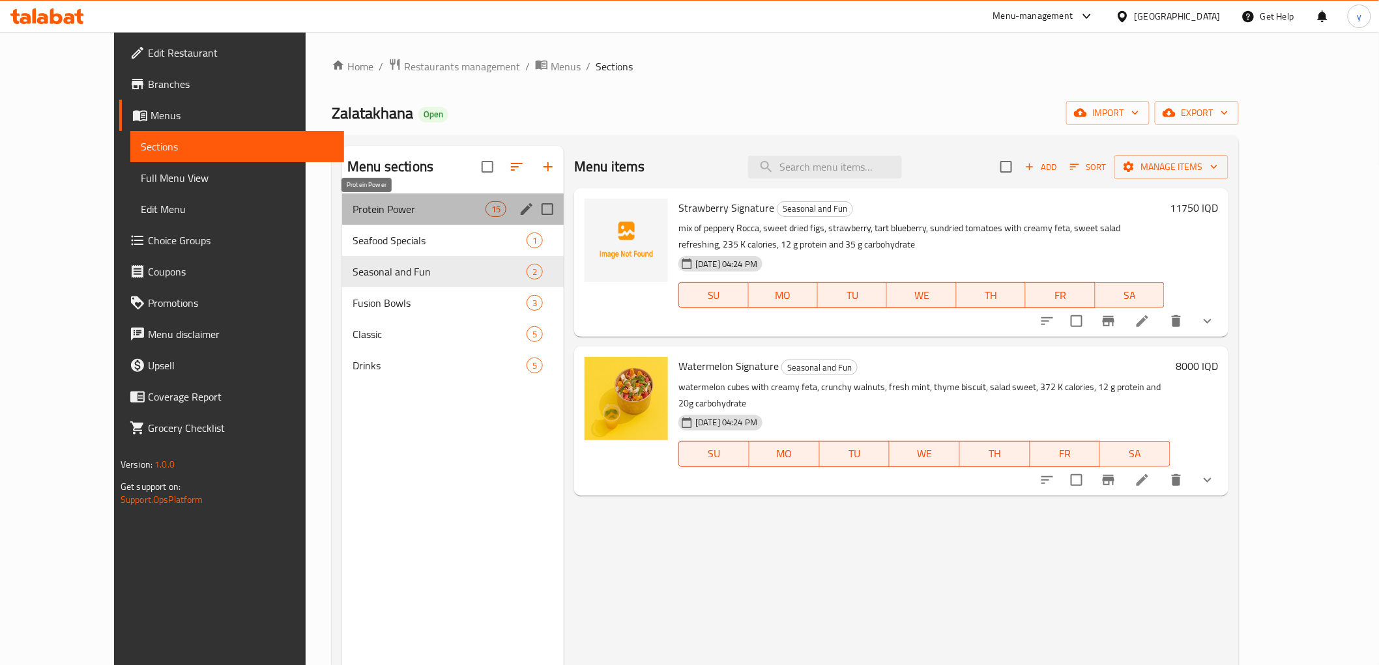
click at [422, 205] on span "Protein Power" at bounding box center [419, 209] width 133 height 16
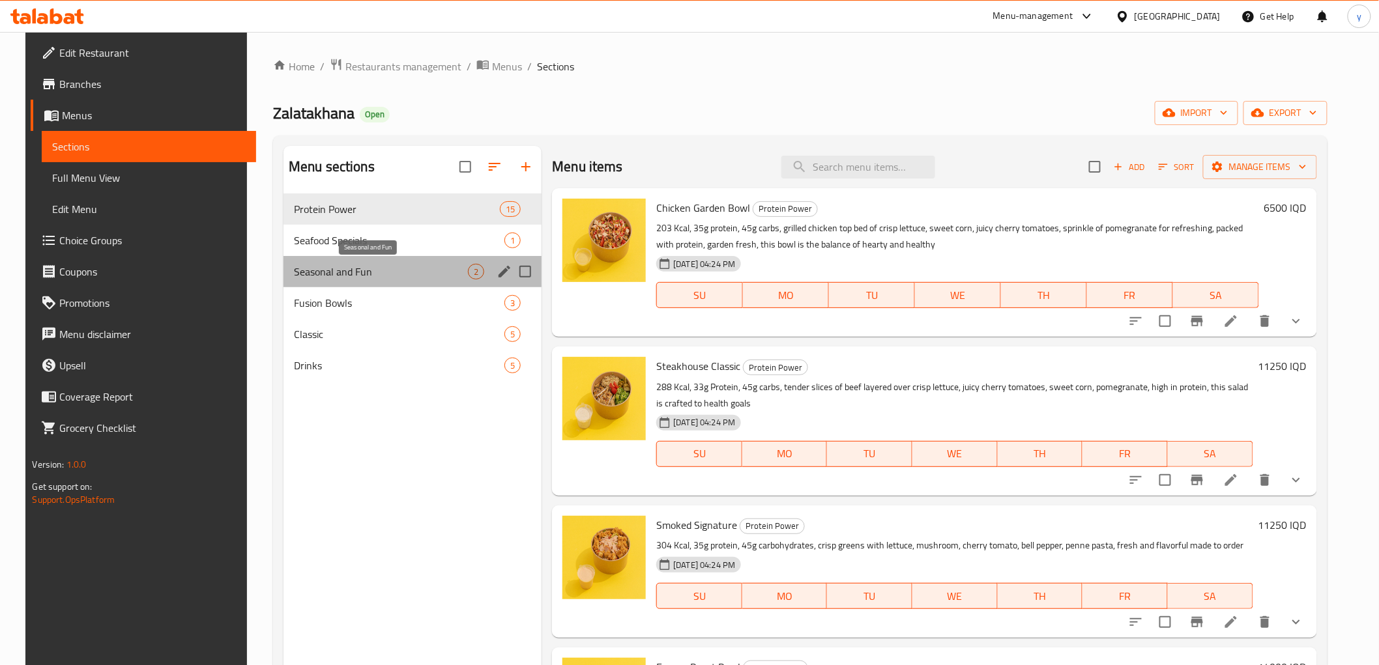
click at [294, 278] on span "Seasonal and Fun" at bounding box center [381, 272] width 174 height 16
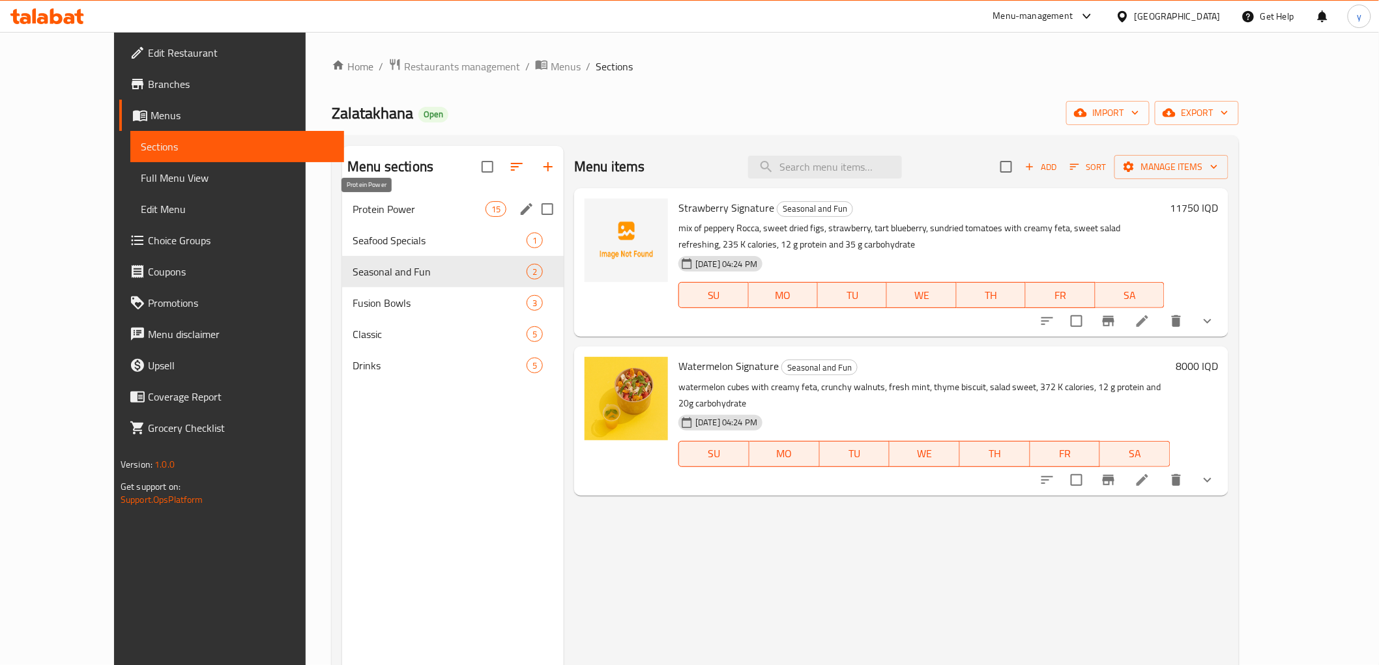
click at [391, 205] on span "Protein Power" at bounding box center [419, 209] width 133 height 16
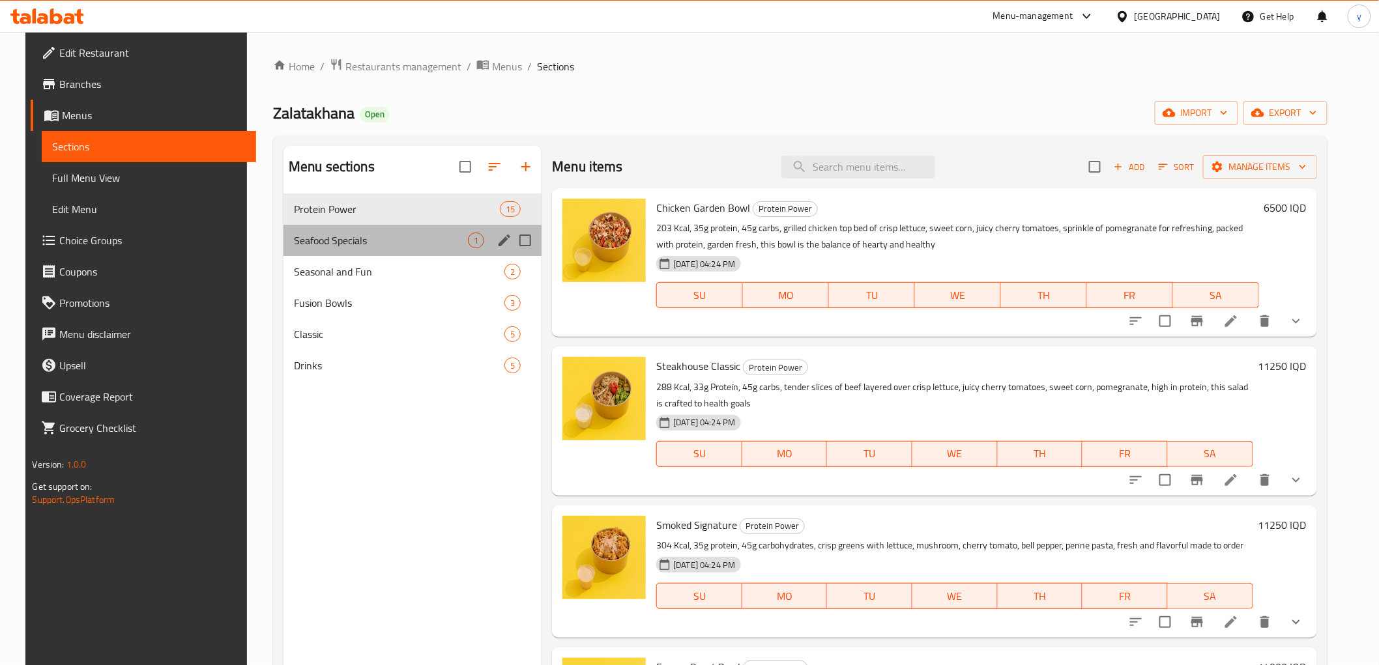
click at [373, 230] on div "Seafood Specials 1" at bounding box center [412, 240] width 258 height 31
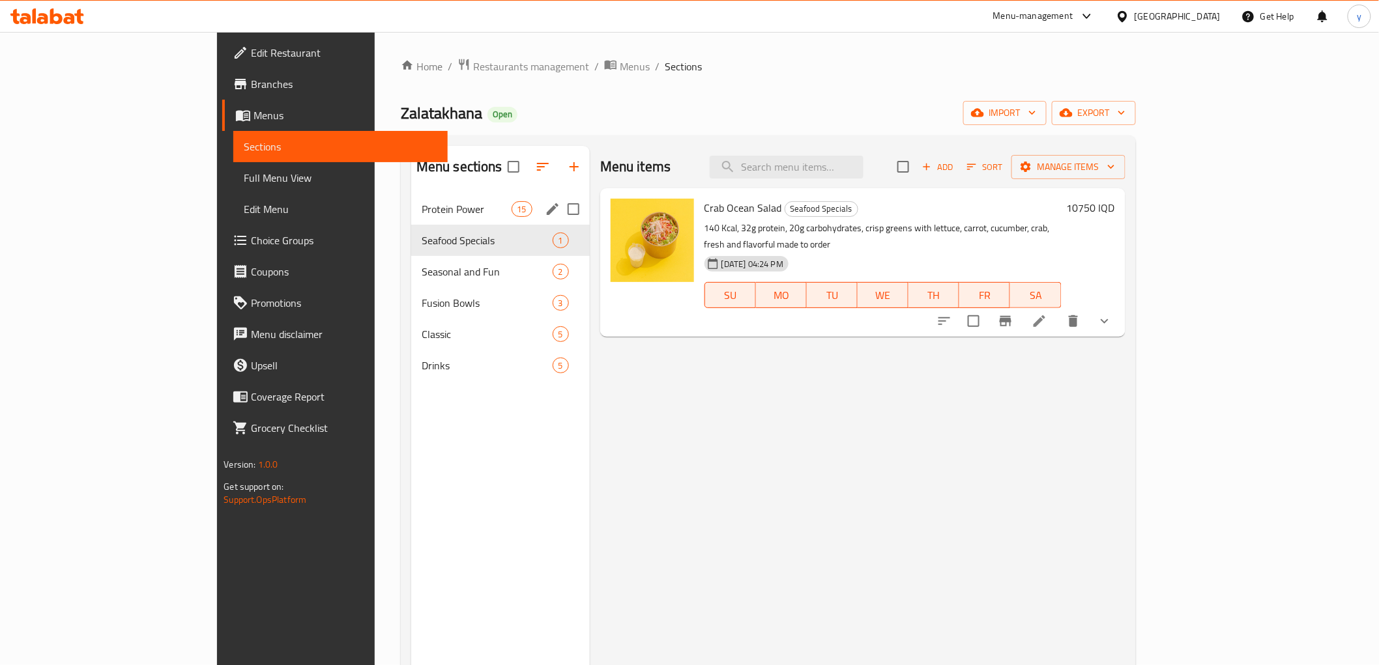
click at [411, 196] on div "Protein Power 15" at bounding box center [500, 209] width 179 height 31
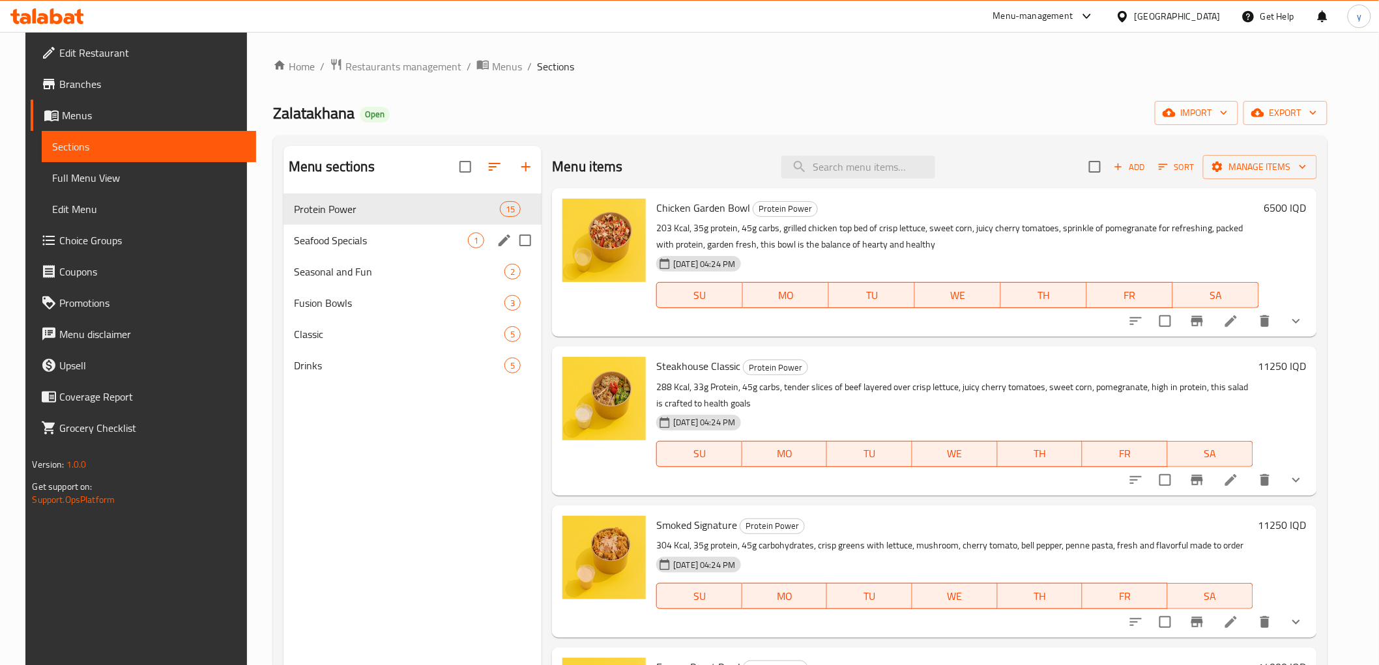
click at [384, 263] on div "Seasonal and Fun 2" at bounding box center [412, 271] width 258 height 31
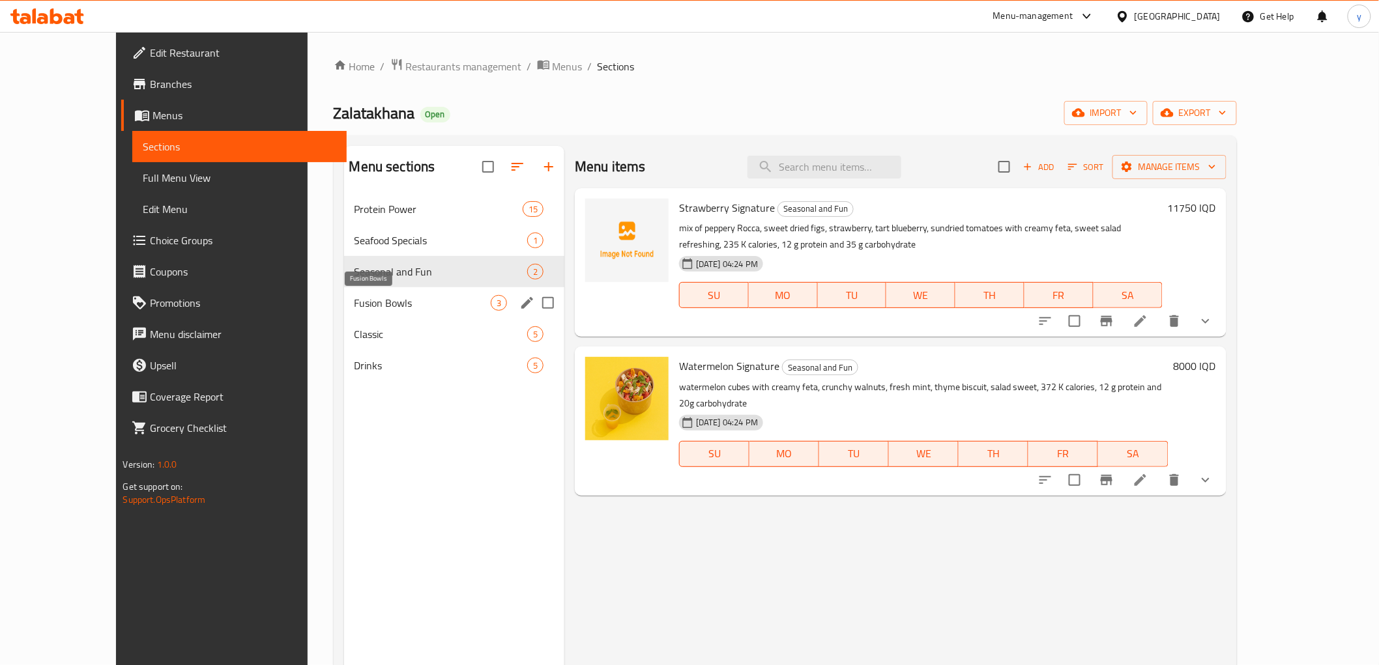
click at [405, 298] on span "Fusion Bowls" at bounding box center [422, 303] width 136 height 16
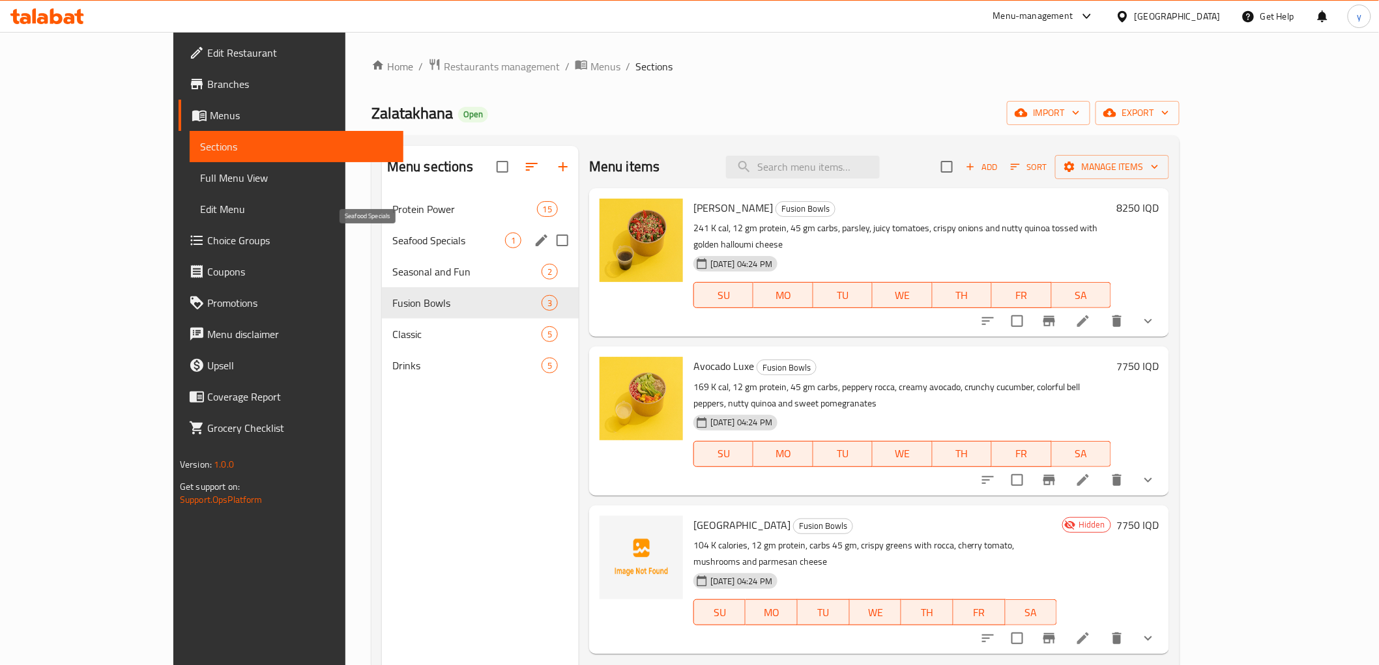
click at [441, 237] on span "Seafood Specials" at bounding box center [448, 241] width 113 height 16
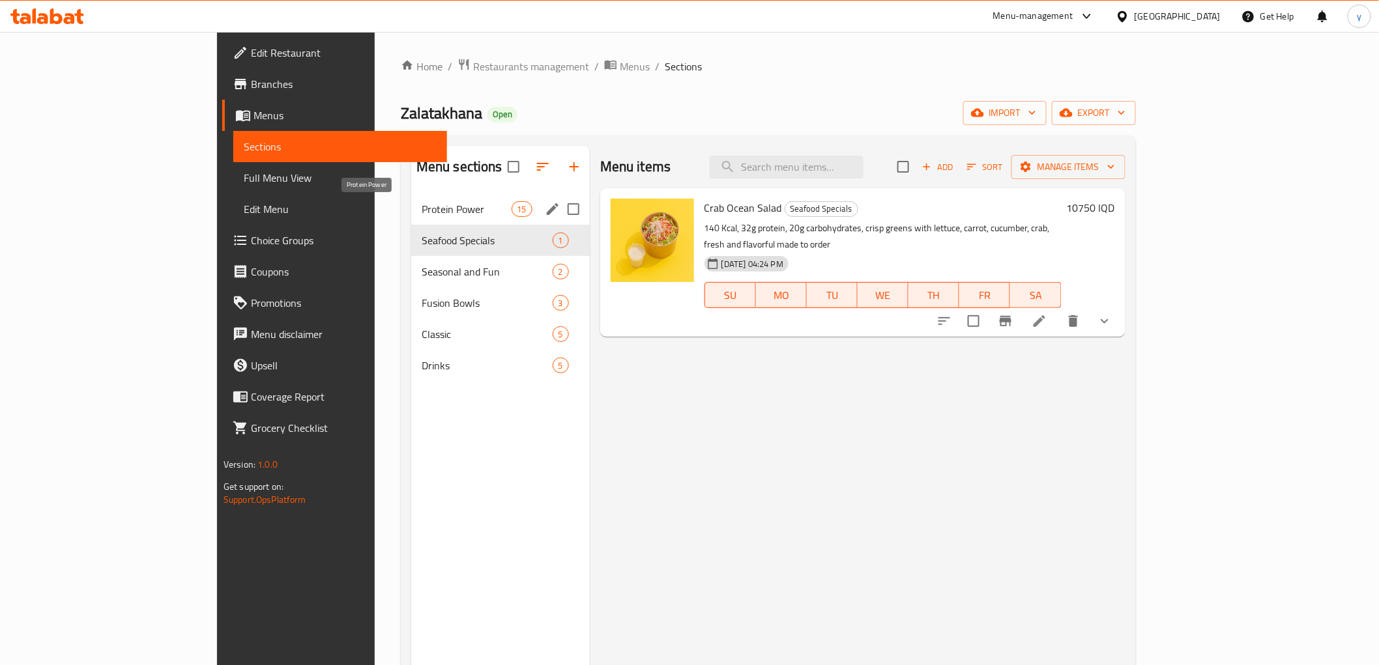
click at [422, 215] on span "Protein Power" at bounding box center [467, 209] width 90 height 16
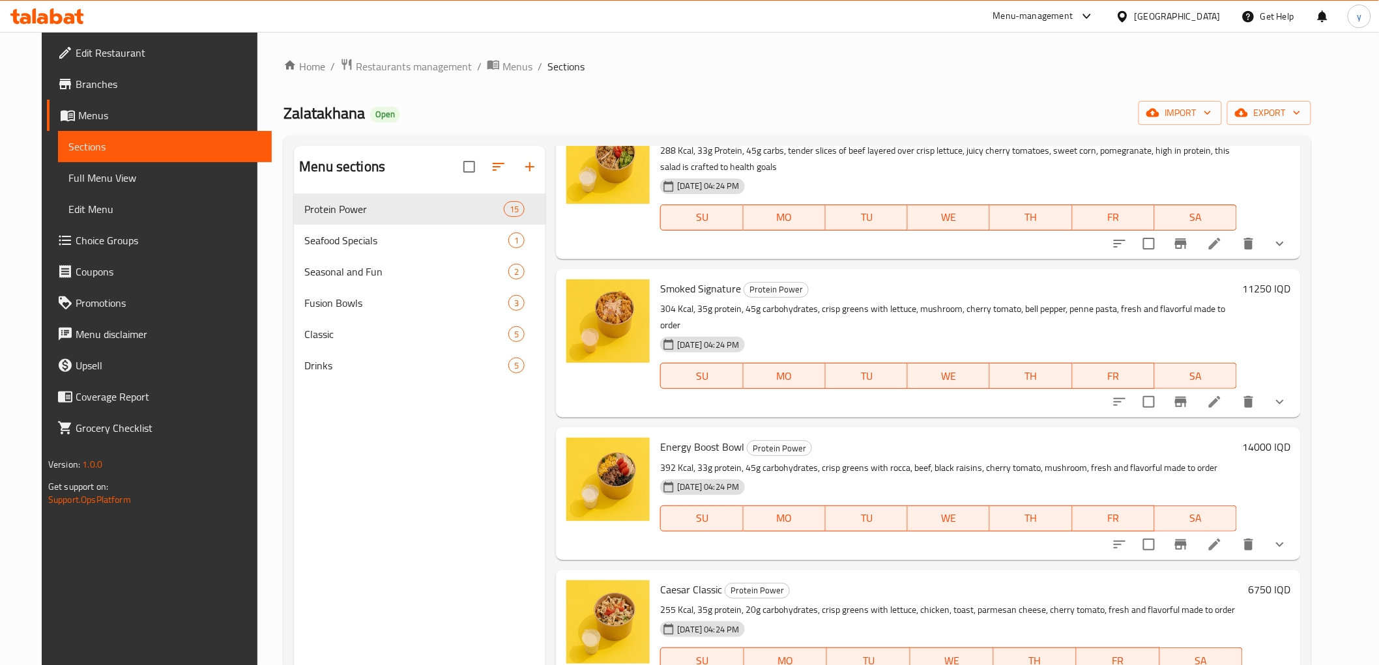
scroll to position [434, 0]
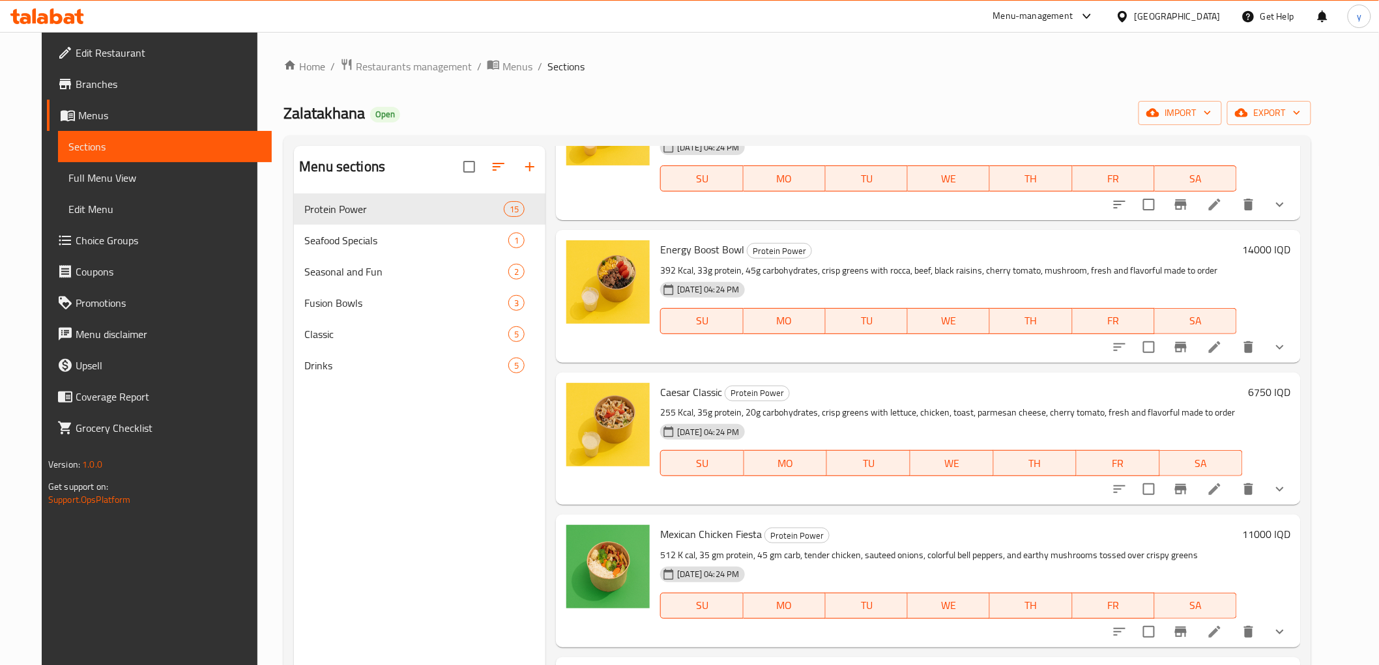
click at [83, 244] on span "Choice Groups" at bounding box center [169, 241] width 186 height 16
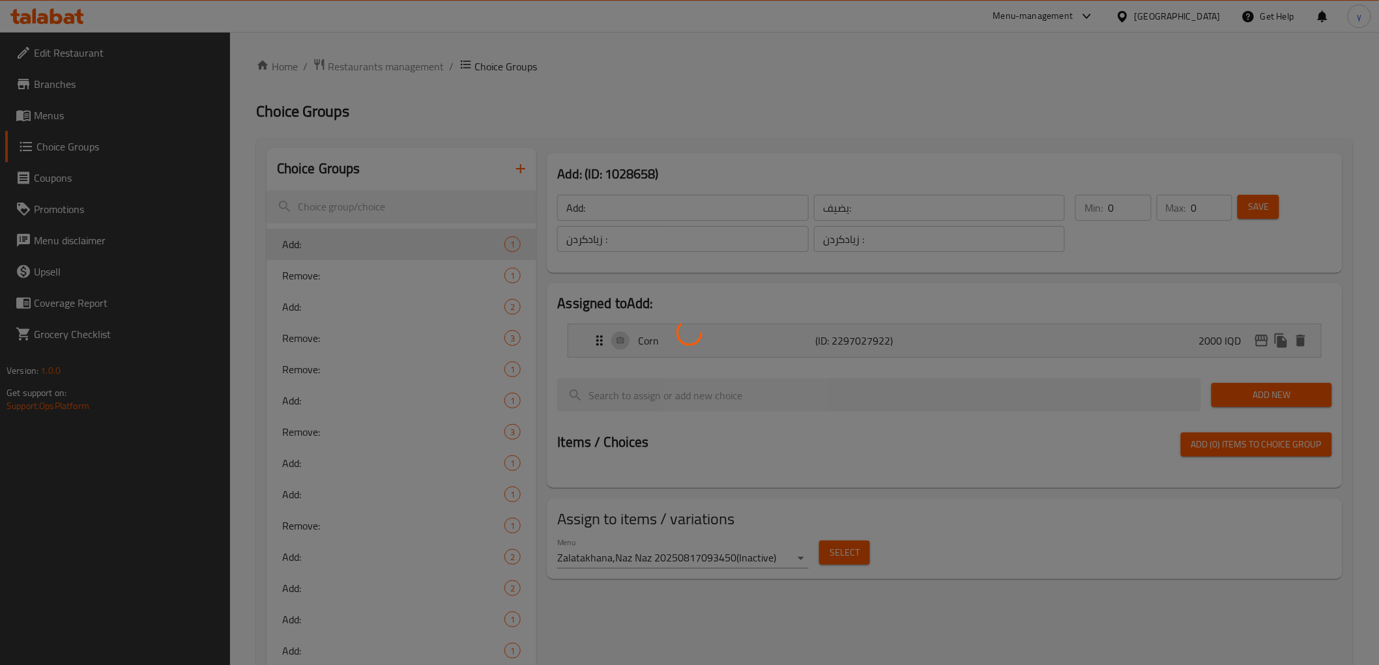
click at [525, 169] on div at bounding box center [689, 332] width 1379 height 665
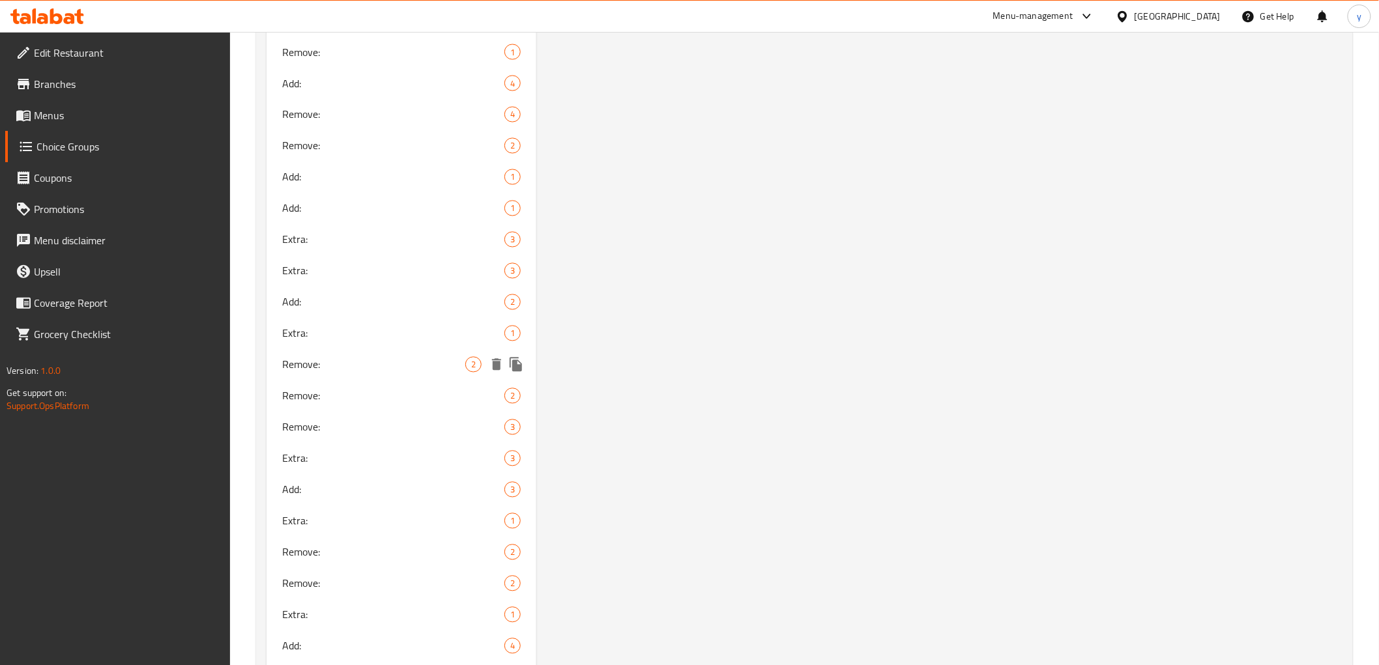
scroll to position [1074, 0]
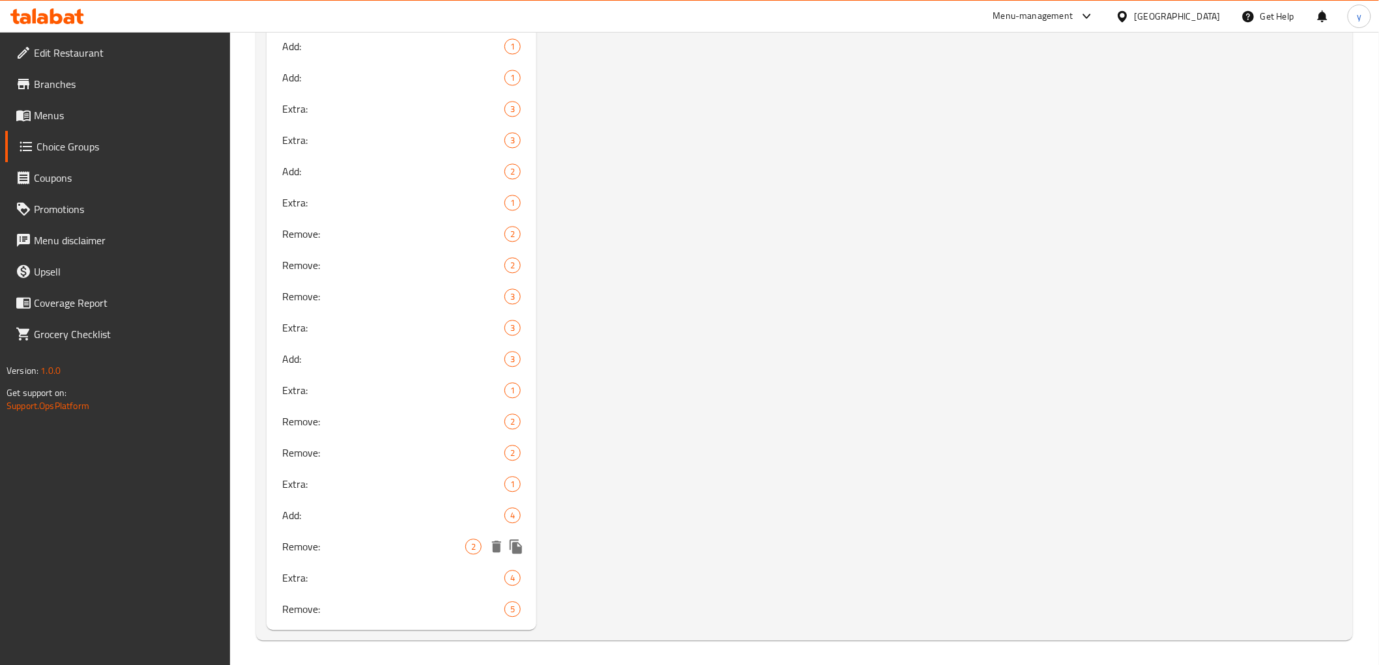
click at [378, 553] on div "Remove: 2" at bounding box center [401, 546] width 270 height 31
type input "Remove:"
type input "يزيل:"
type input "لابردن:"
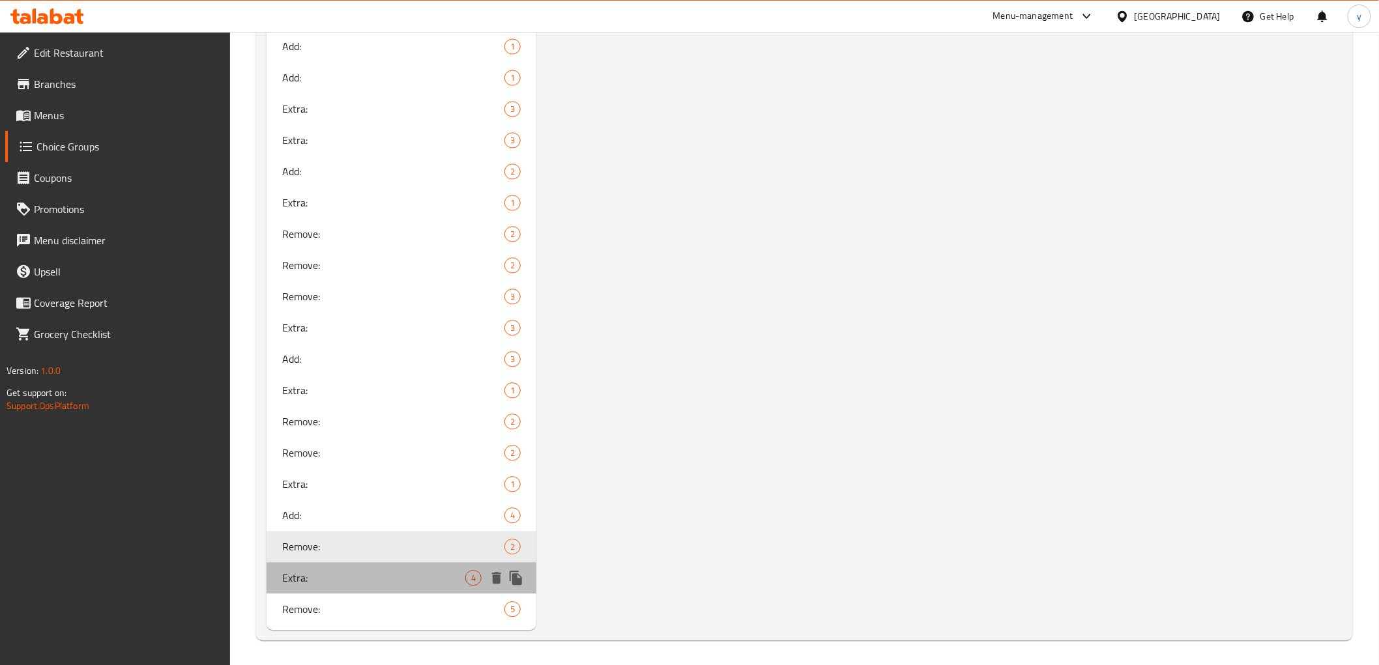
click at [376, 571] on span "Extra:" at bounding box center [374, 578] width 184 height 16
type input "Extra:"
type input "[DEMOGRAPHIC_DATA]:"
type input "زیادە:"
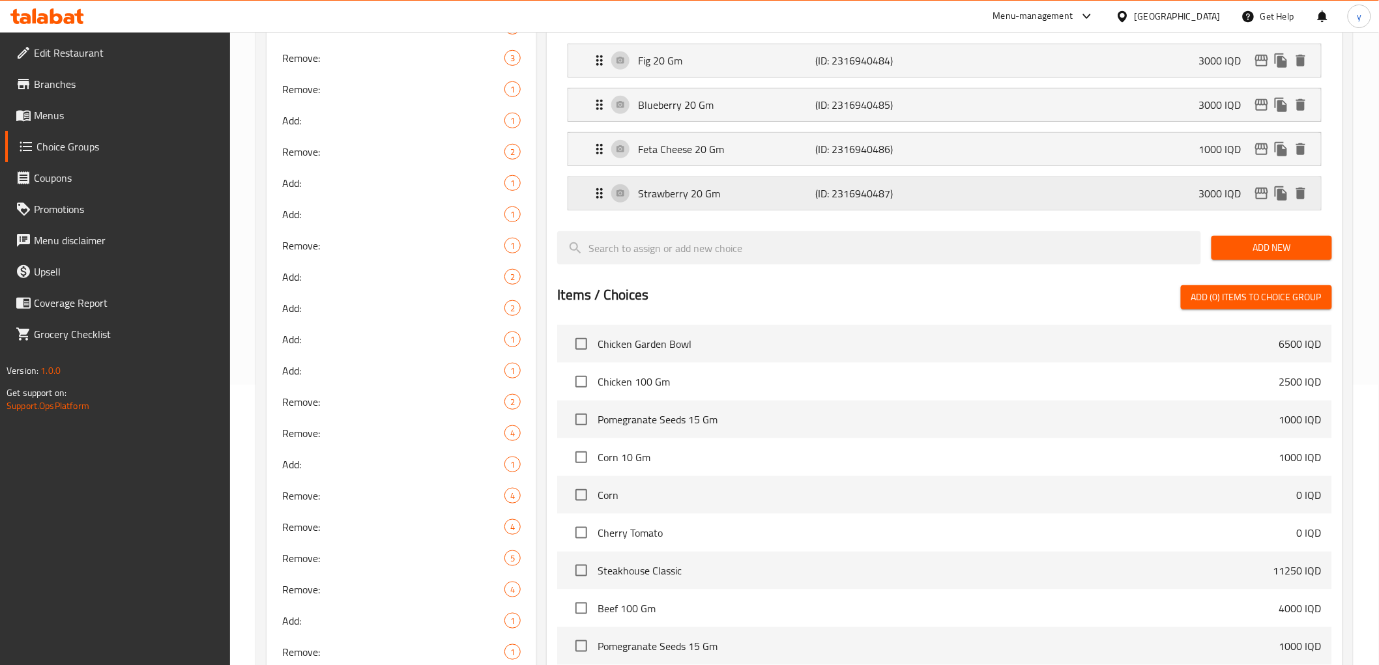
scroll to position [0, 0]
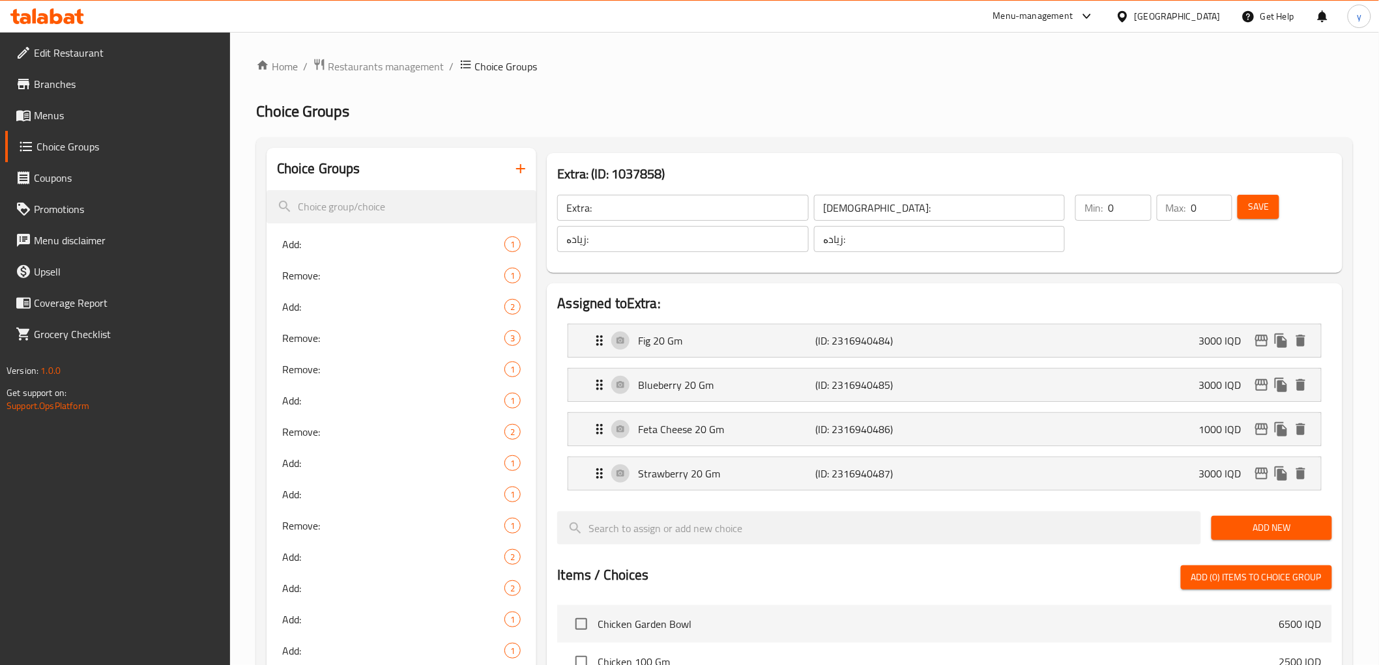
click at [695, 218] on input "Extra:" at bounding box center [682, 208] width 251 height 26
click at [857, 213] on input "[DEMOGRAPHIC_DATA]:" at bounding box center [939, 208] width 251 height 26
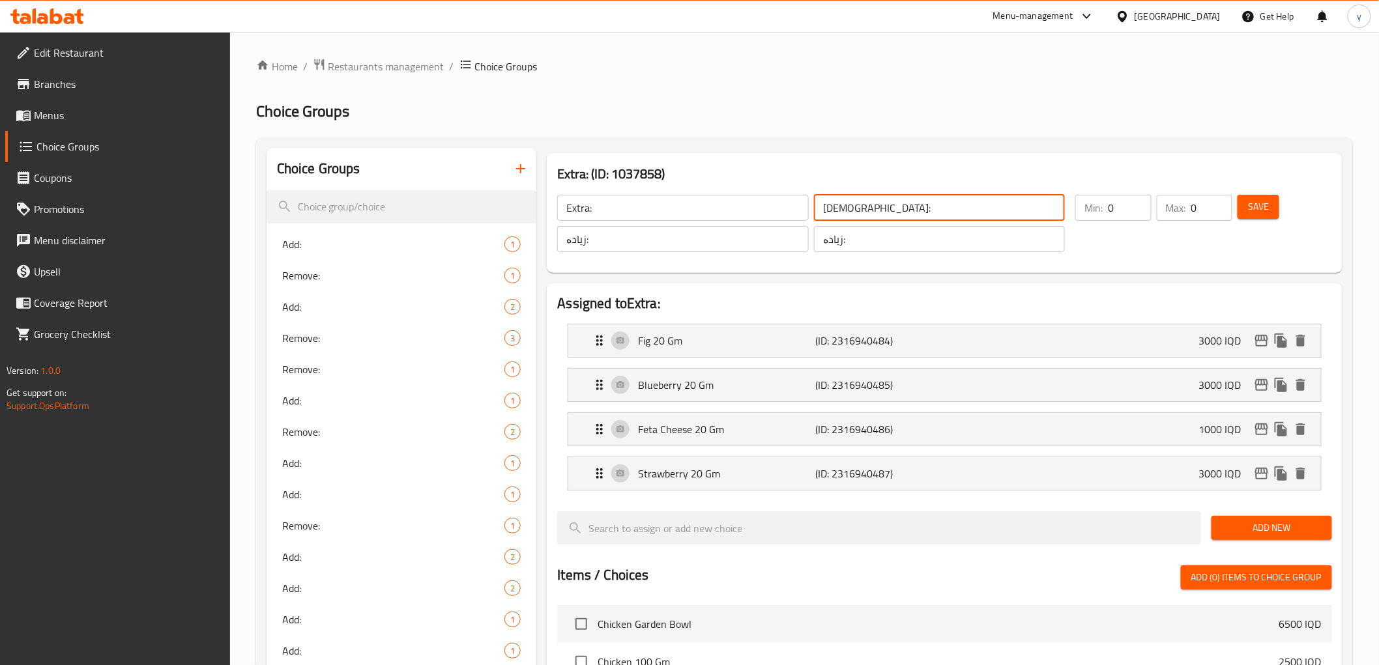
click at [857, 213] on input "[DEMOGRAPHIC_DATA]:" at bounding box center [939, 208] width 251 height 26
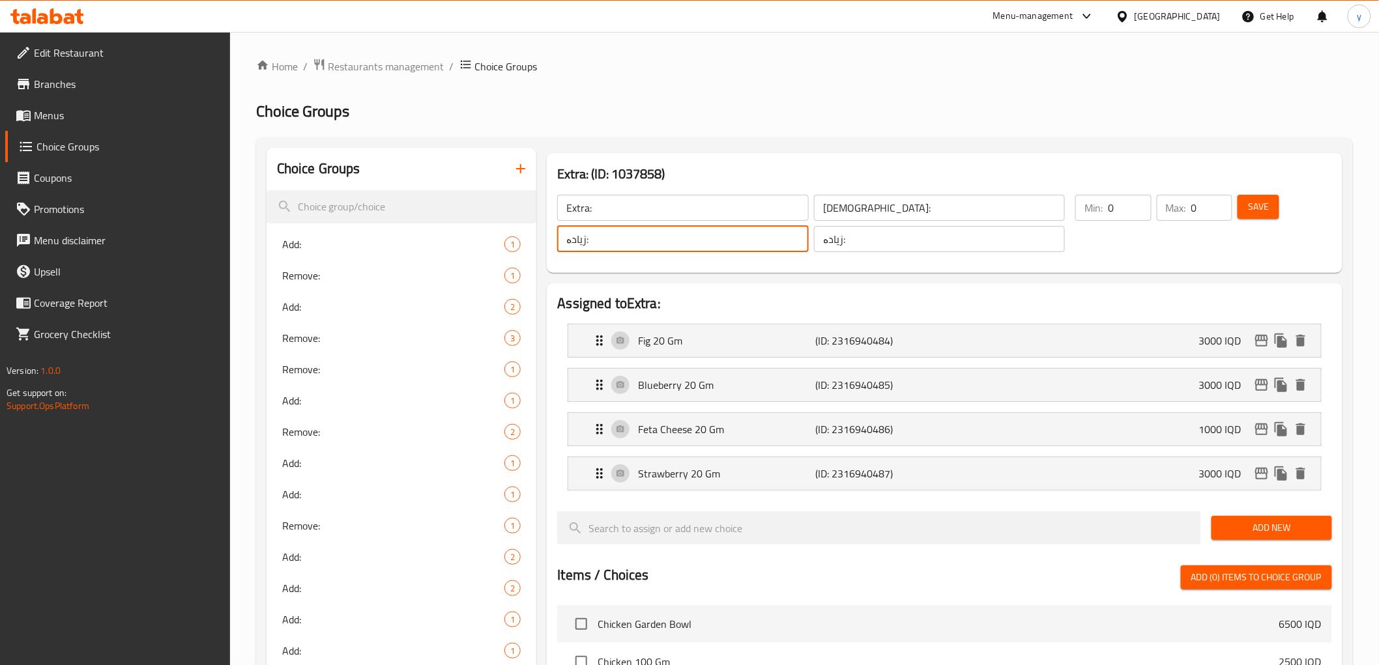
click at [668, 235] on input "زیادە:" at bounding box center [682, 239] width 251 height 26
click at [534, 161] on button "button" at bounding box center [520, 168] width 31 height 31
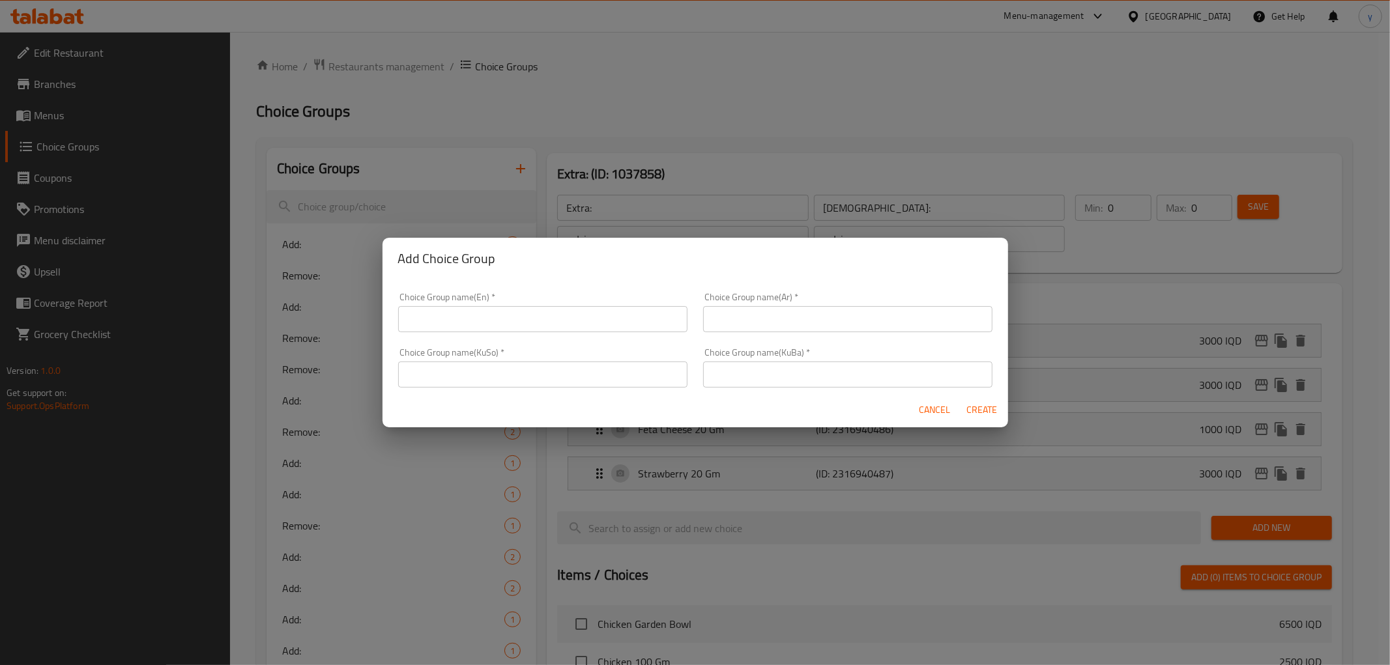
drag, startPoint x: 591, startPoint y: 376, endPoint x: 681, endPoint y: 375, distance: 89.9
click at [591, 376] on input "text" at bounding box center [542, 375] width 289 height 26
paste input "زیادە:"
type input "زیادە:"
drag, startPoint x: 747, startPoint y: 372, endPoint x: 751, endPoint y: 364, distance: 9.3
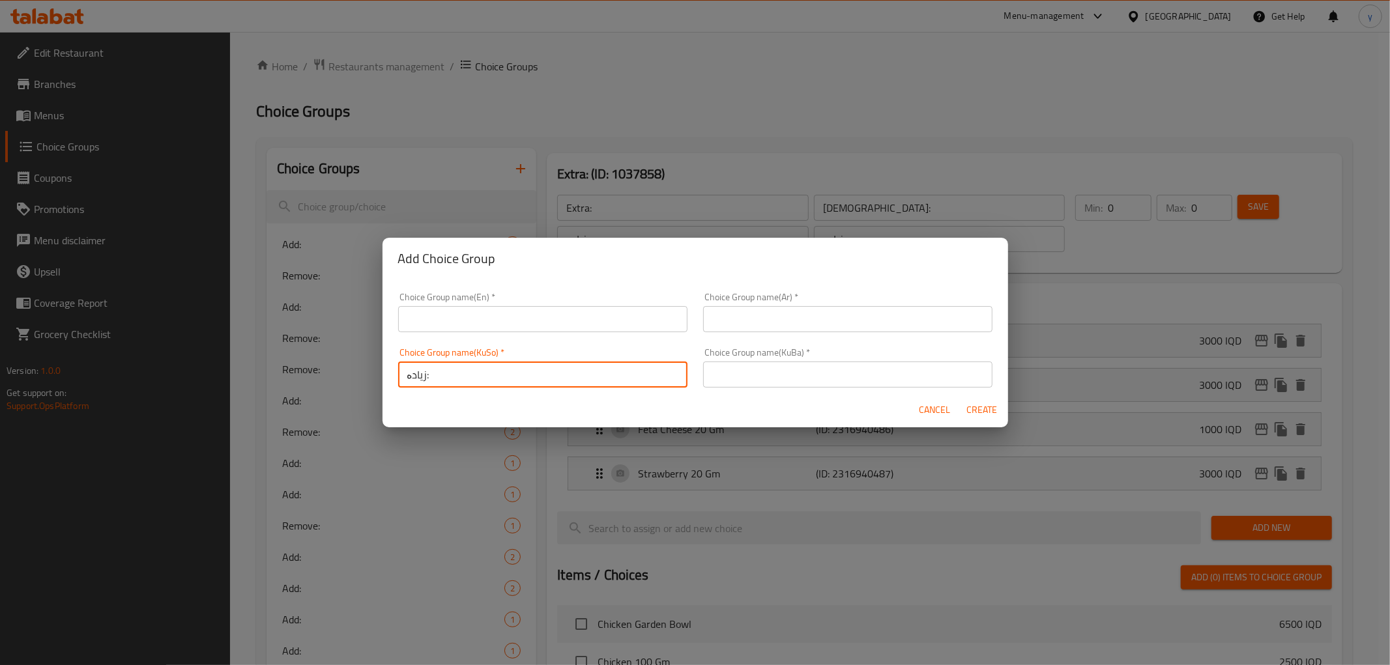
click at [747, 372] on input "text" at bounding box center [847, 375] width 289 height 26
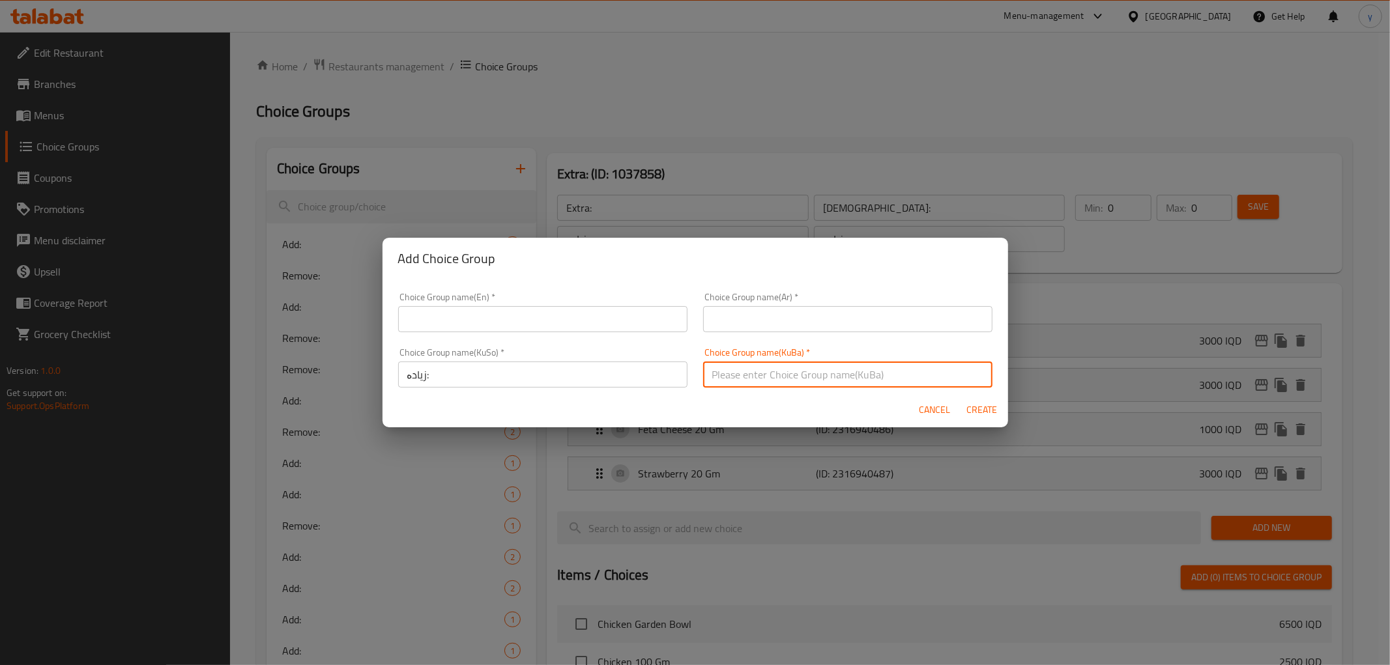
paste input "زیادە:"
type input "زیادە:"
click at [756, 313] on input "text" at bounding box center [847, 319] width 289 height 26
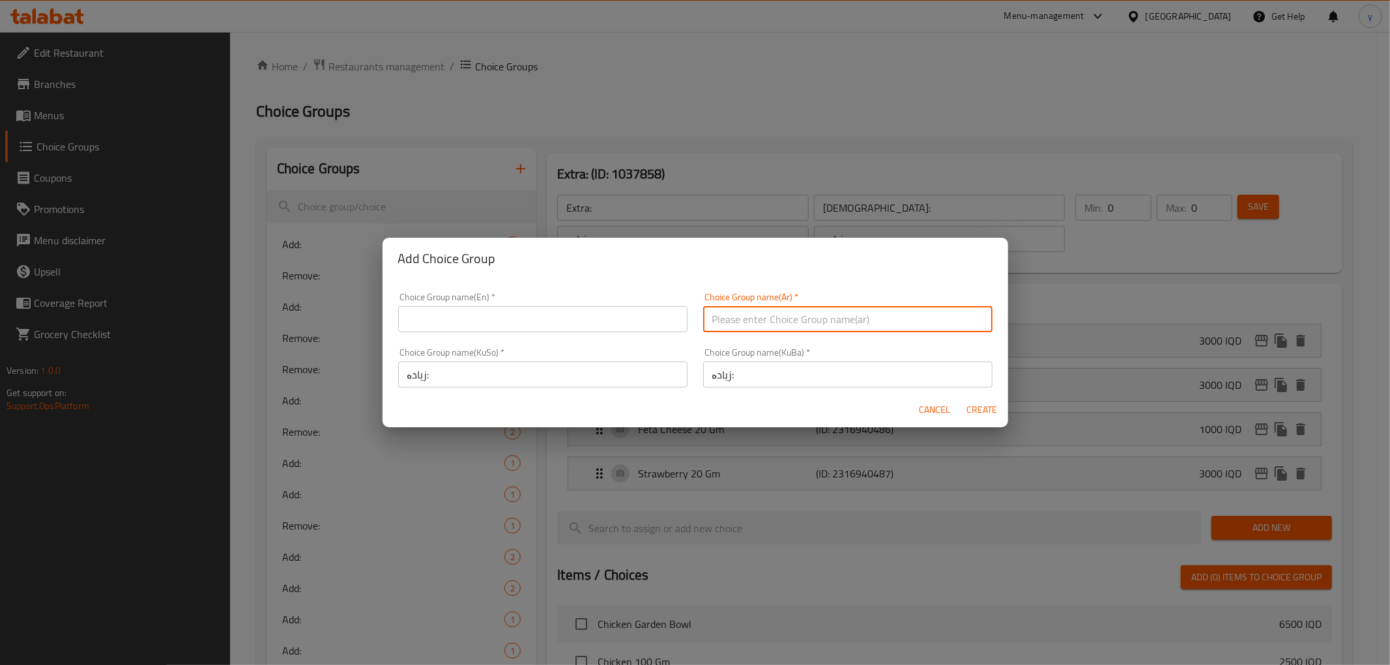
paste input "[DEMOGRAPHIC_DATA]:"
type input "[DEMOGRAPHIC_DATA]:"
drag, startPoint x: 629, startPoint y: 322, endPoint x: 615, endPoint y: 333, distance: 17.6
click at [629, 322] on input "text" at bounding box center [542, 319] width 289 height 26
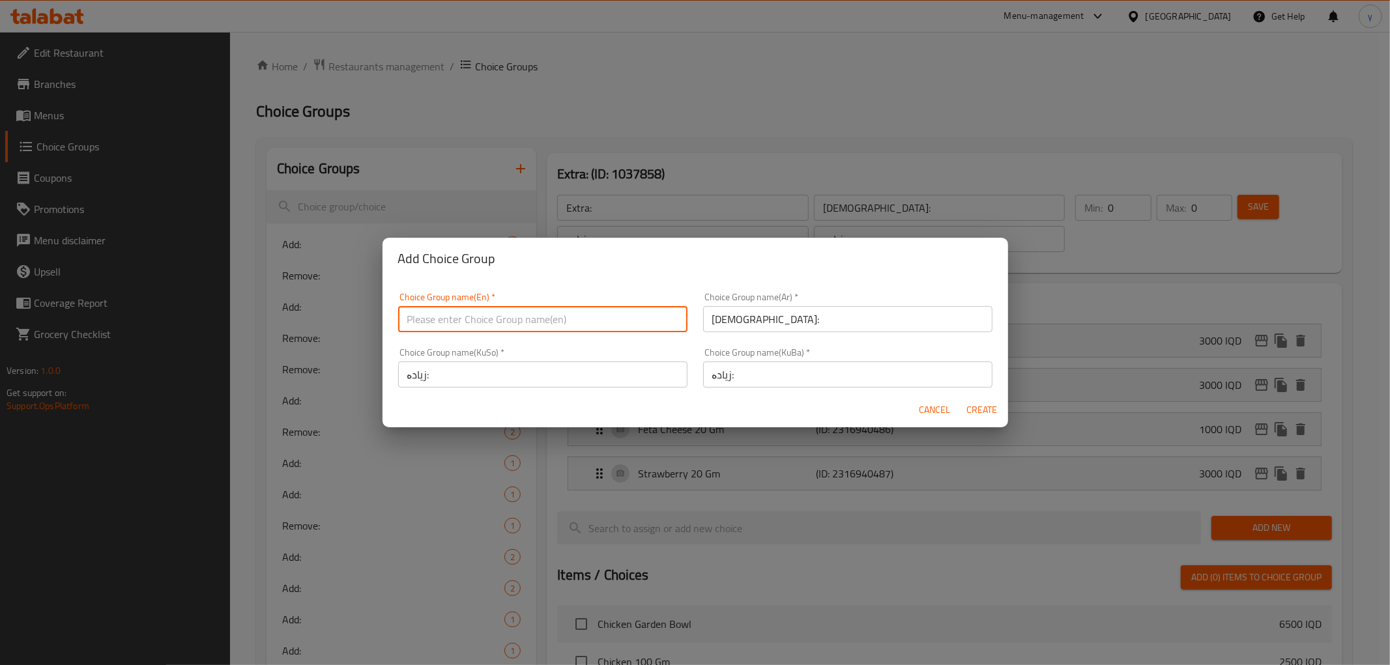
paste input "Extra:"
type input "Extra:"
click at [984, 403] on span "Create" at bounding box center [981, 410] width 31 height 16
type input "Extra:"
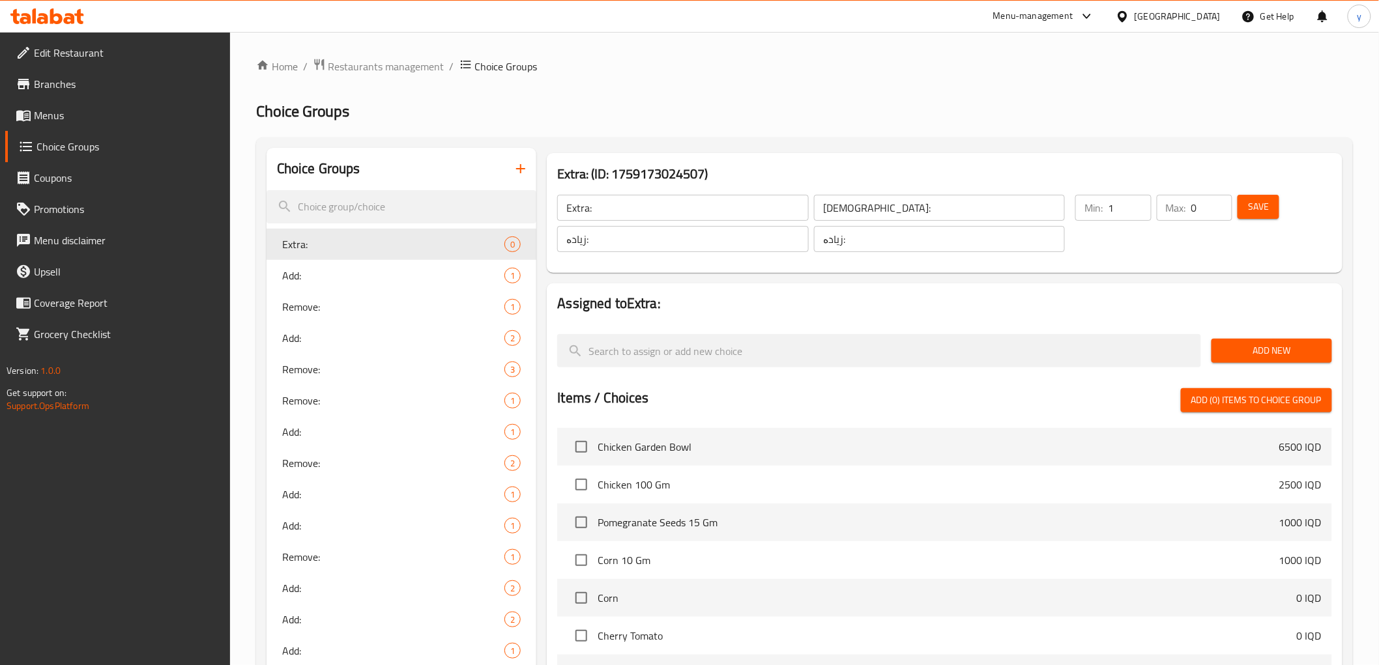
type input "1"
click at [1138, 206] on input "1" at bounding box center [1129, 208] width 43 height 26
click at [1218, 200] on input "1" at bounding box center [1211, 208] width 41 height 26
click at [1262, 204] on span "Save" at bounding box center [1258, 207] width 21 height 16
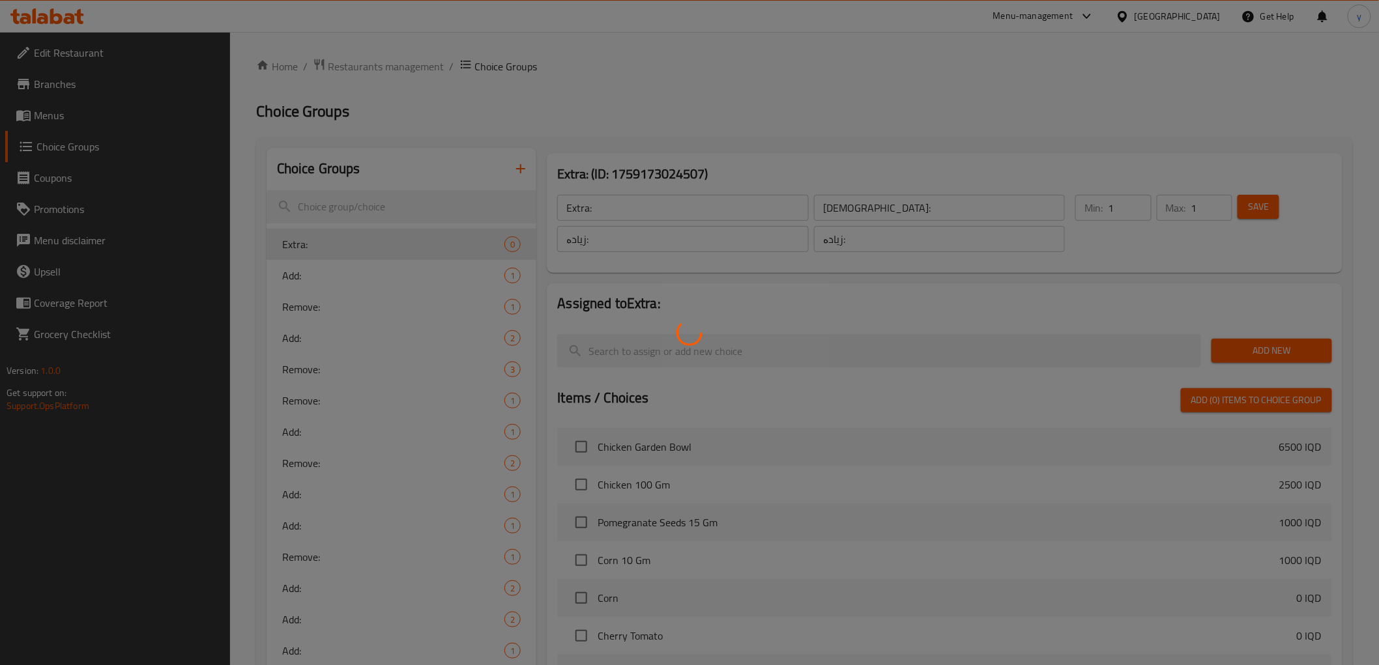
click at [1246, 343] on div at bounding box center [689, 332] width 1379 height 665
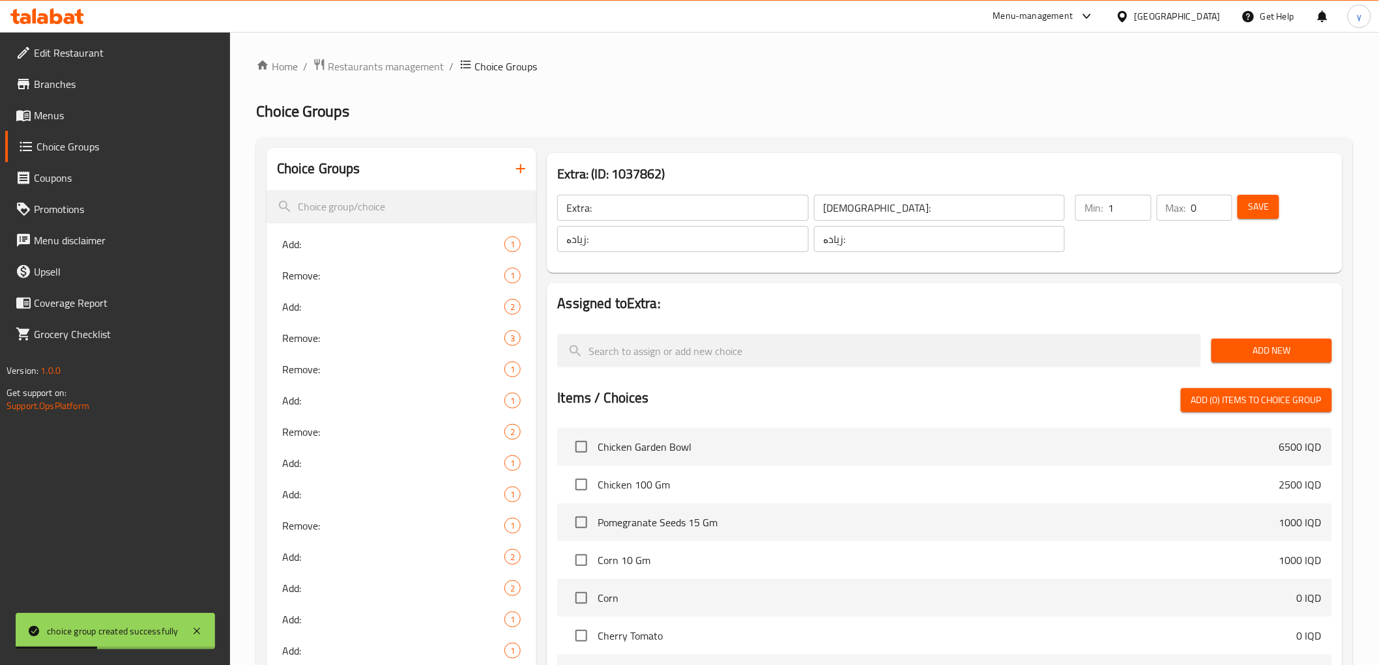
type input "0"
click at [1221, 213] on input "0" at bounding box center [1211, 208] width 41 height 26
type input "0"
click at [1136, 213] on input "0" at bounding box center [1129, 208] width 43 height 26
click at [1262, 212] on span "Save" at bounding box center [1258, 207] width 21 height 16
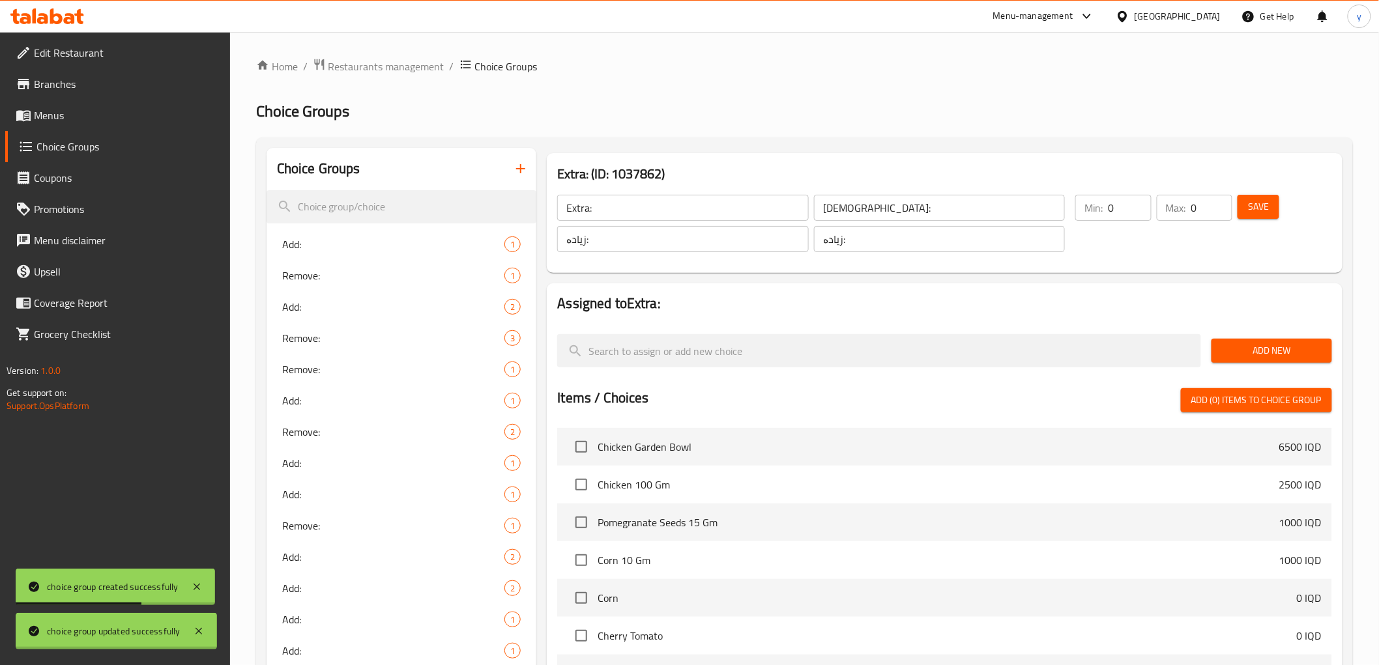
click at [1242, 355] on div at bounding box center [689, 332] width 1379 height 665
click at [1242, 355] on span "Add New" at bounding box center [1272, 351] width 100 height 16
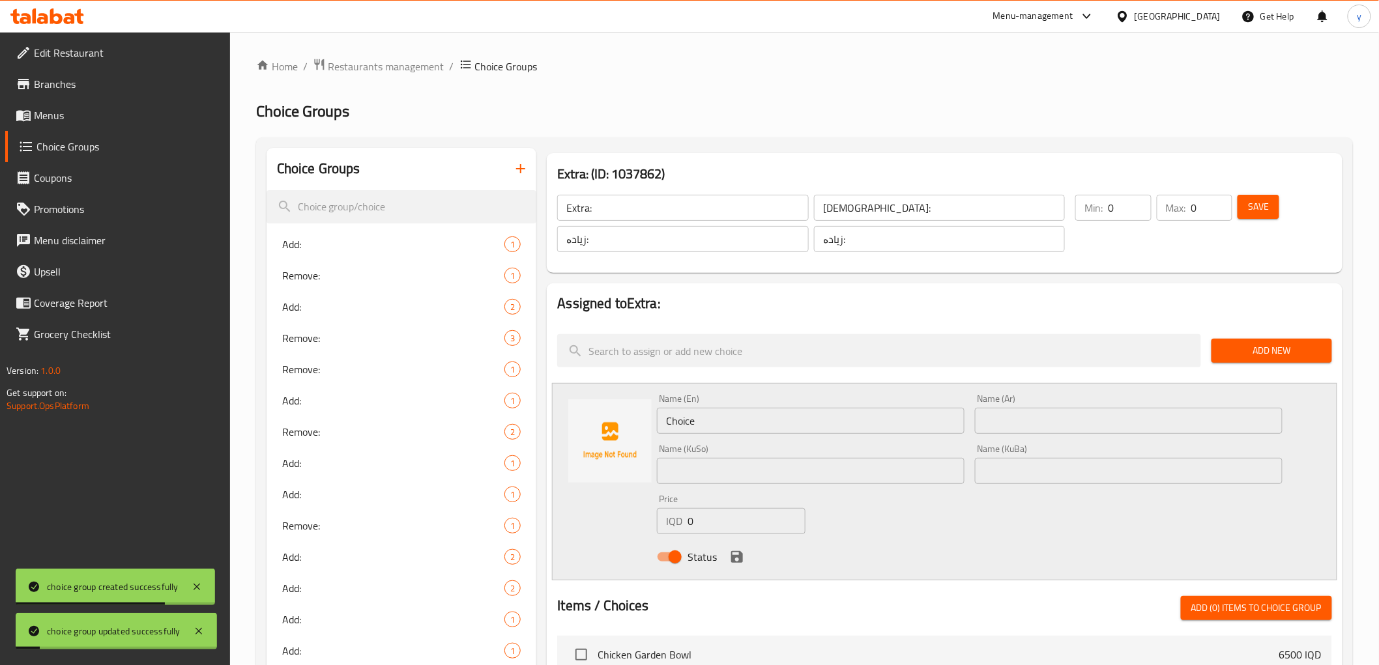
click at [868, 427] on input "Choice" at bounding box center [811, 421] width 308 height 26
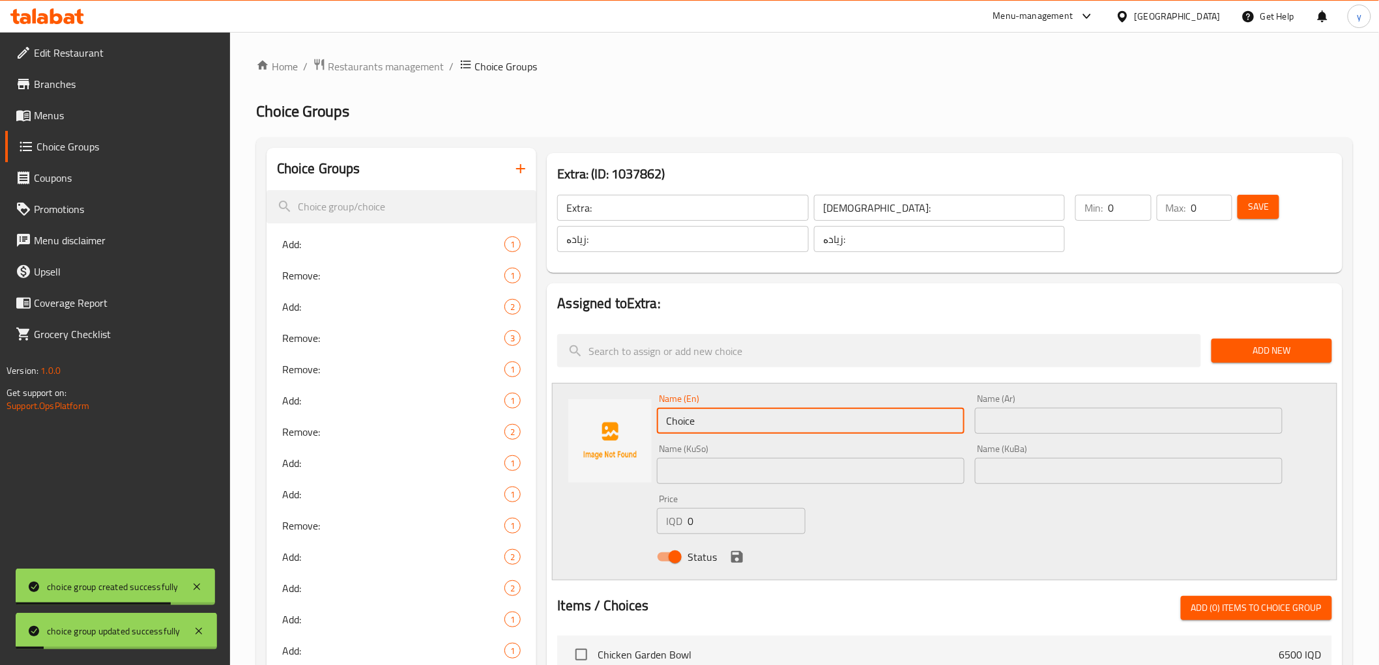
click at [868, 427] on input "Choice" at bounding box center [811, 421] width 308 height 26
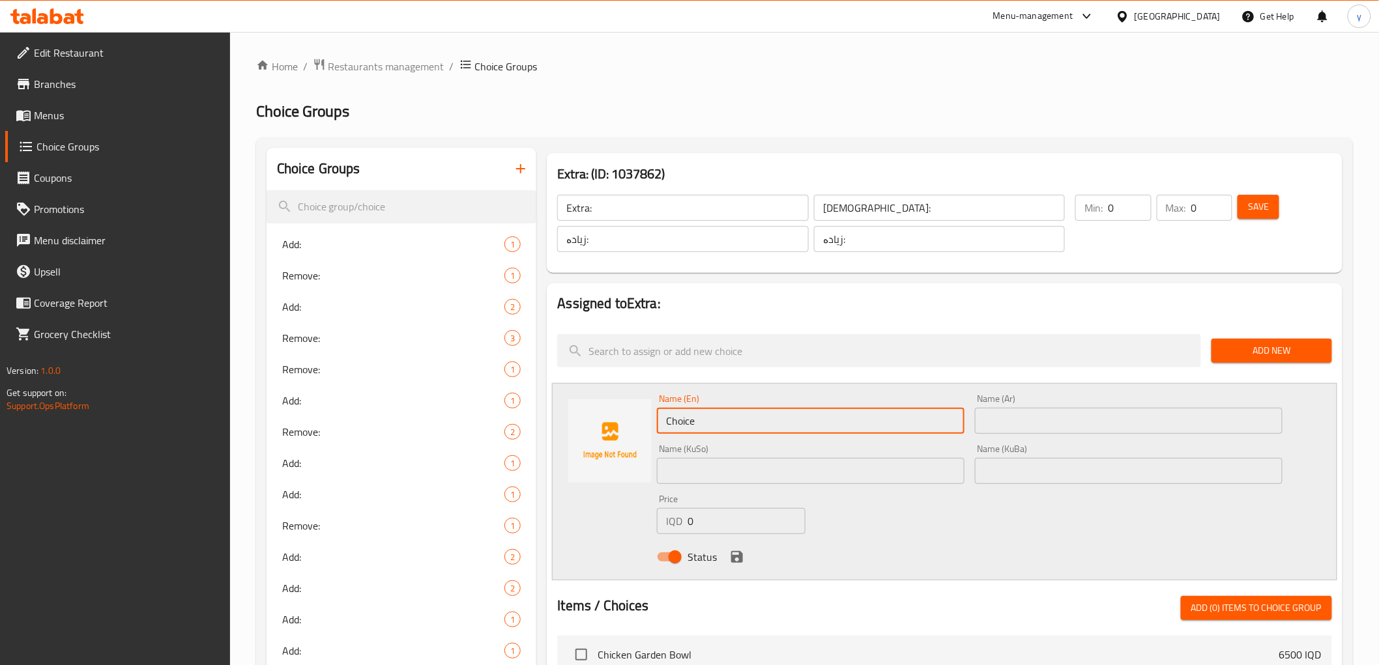
type input "R"
type input "Extra Dressing"
click at [701, 418] on input "Extra Dressing" at bounding box center [811, 421] width 308 height 26
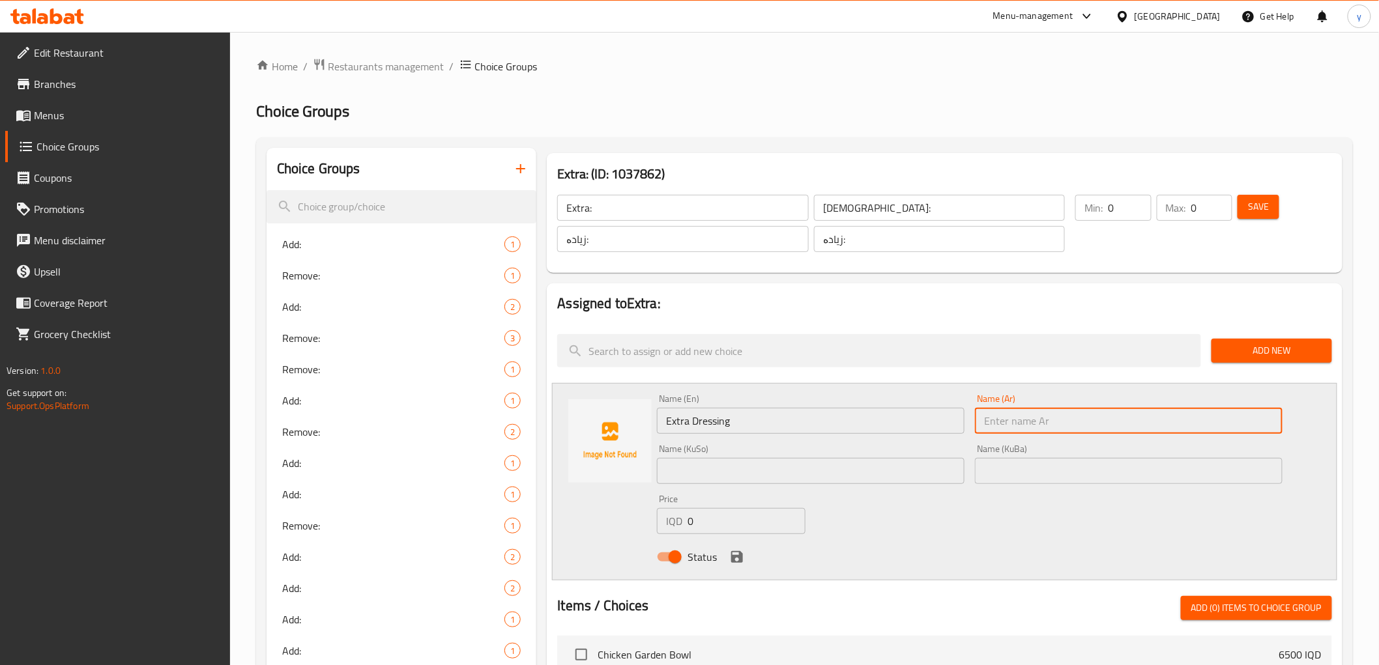
click at [1049, 422] on input "text" at bounding box center [1129, 421] width 308 height 26
click at [654, 210] on input "Extra:" at bounding box center [682, 208] width 251 height 26
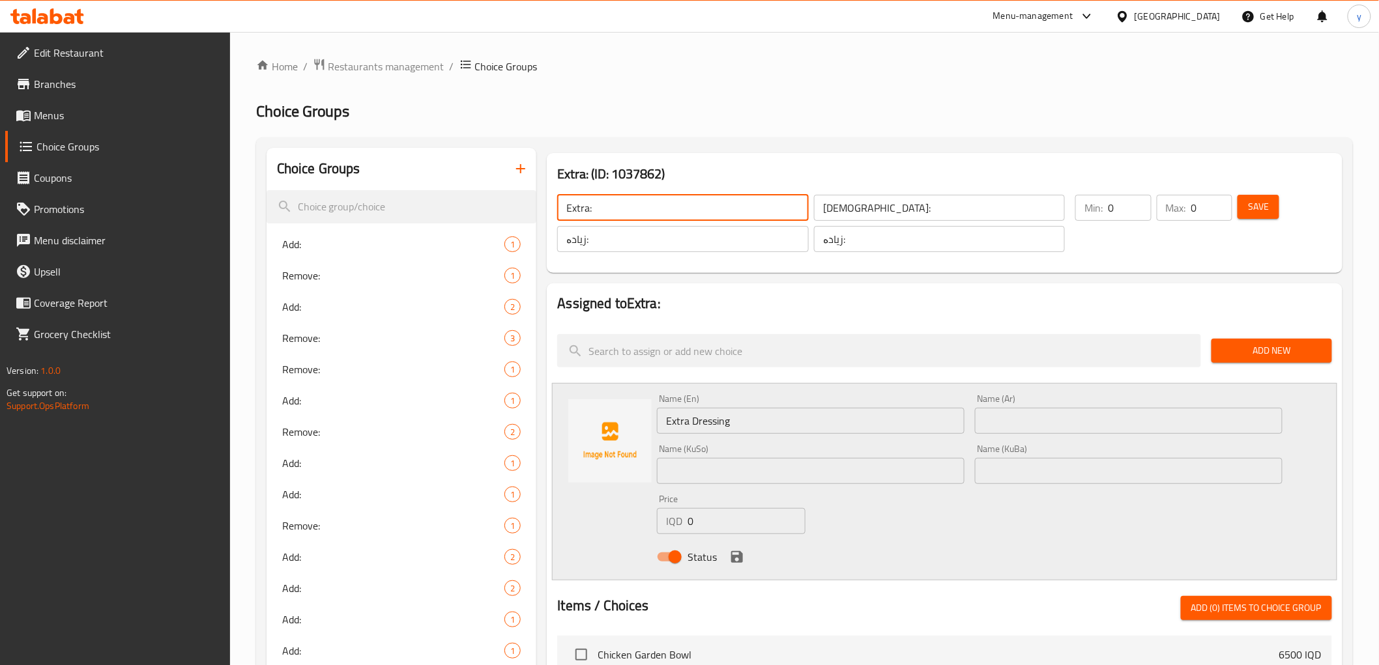
click at [654, 210] on input "Extra:" at bounding box center [682, 208] width 251 height 26
click at [778, 421] on input "Extra Dressing" at bounding box center [811, 421] width 308 height 26
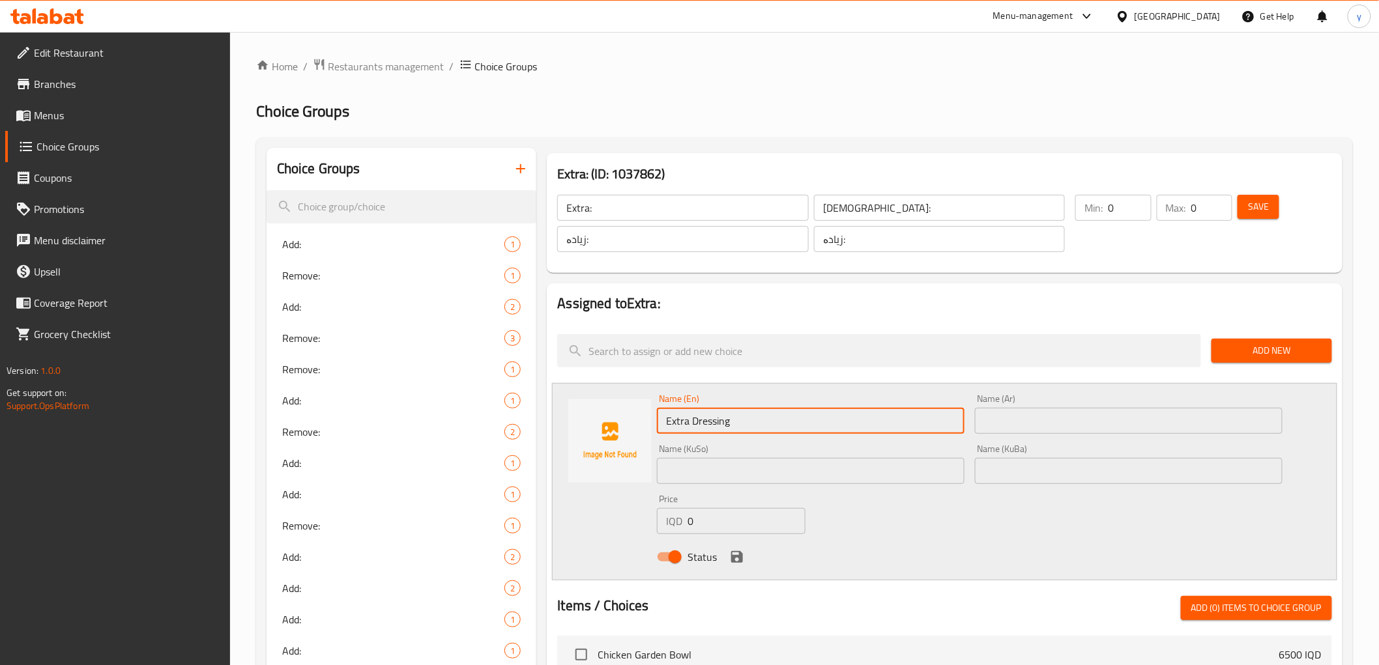
click at [616, 191] on div "Extra: ​ الإضافات: ​ زیادە: ​ زیادە: ​" at bounding box center [810, 223] width 523 height 73
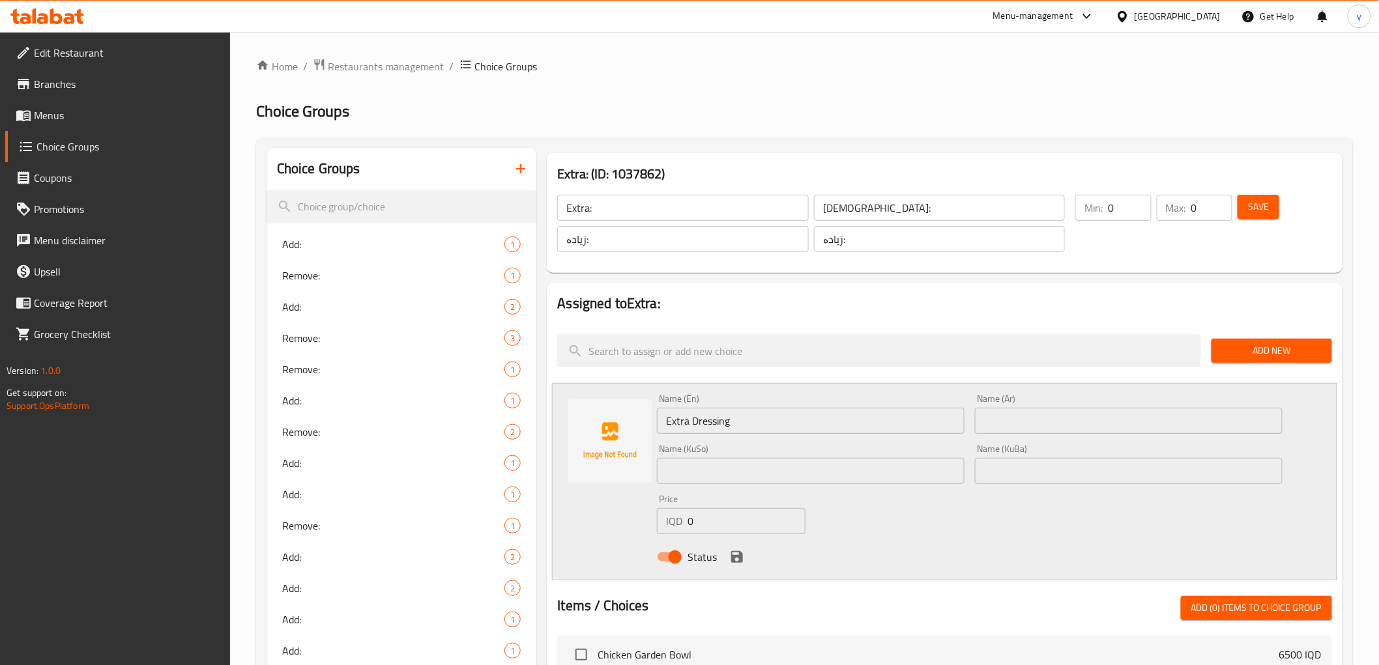
click at [616, 191] on div "Extra: ​ الإضافات: ​ زیادە: ​ زیادە: ​" at bounding box center [810, 223] width 523 height 73
click at [626, 207] on input "Extra:" at bounding box center [682, 208] width 251 height 26
click at [134, 109] on span "Menus" at bounding box center [127, 116] width 186 height 16
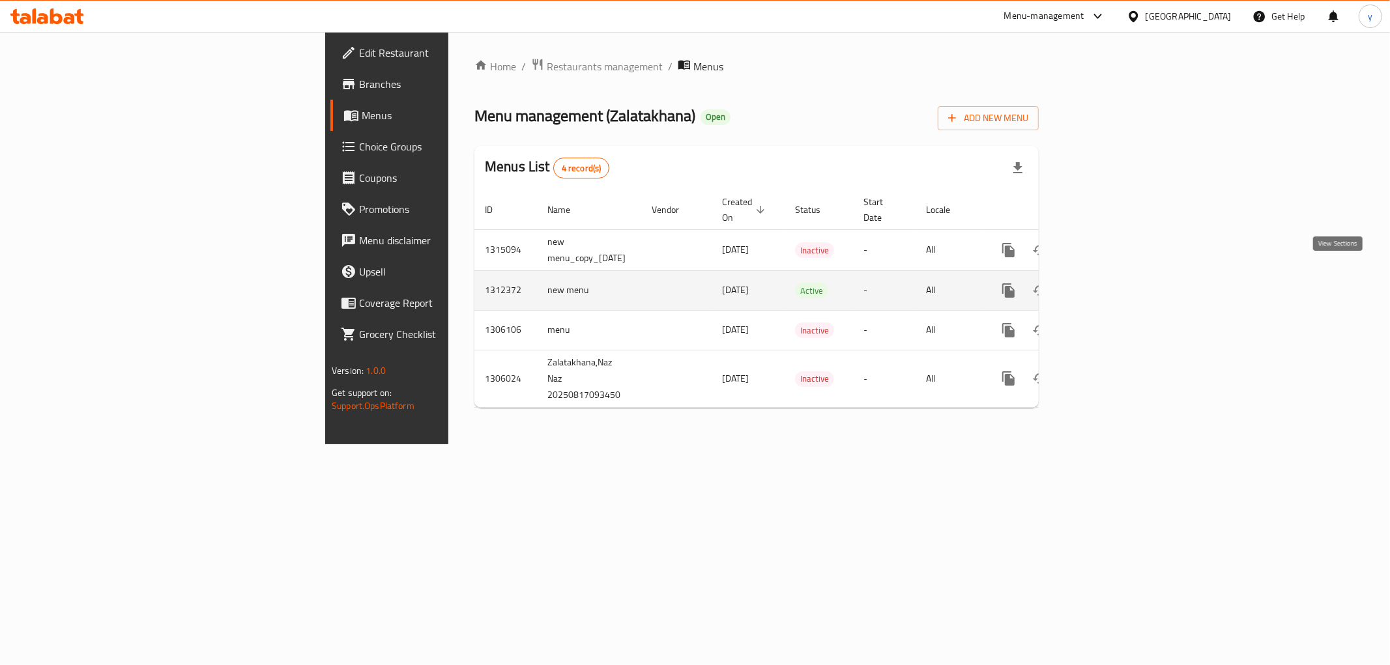
click at [1118, 280] on link "enhanced table" at bounding box center [1102, 290] width 31 height 31
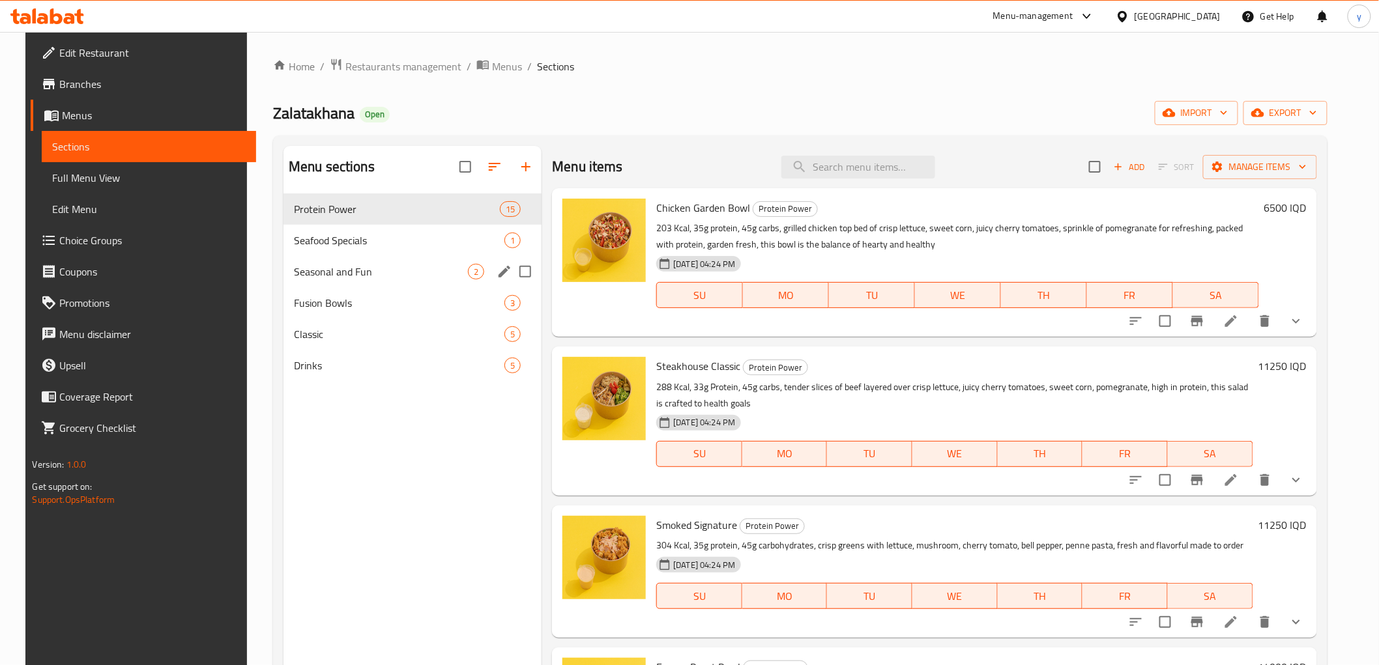
click at [432, 261] on div "Seasonal and Fun 2" at bounding box center [412, 271] width 258 height 31
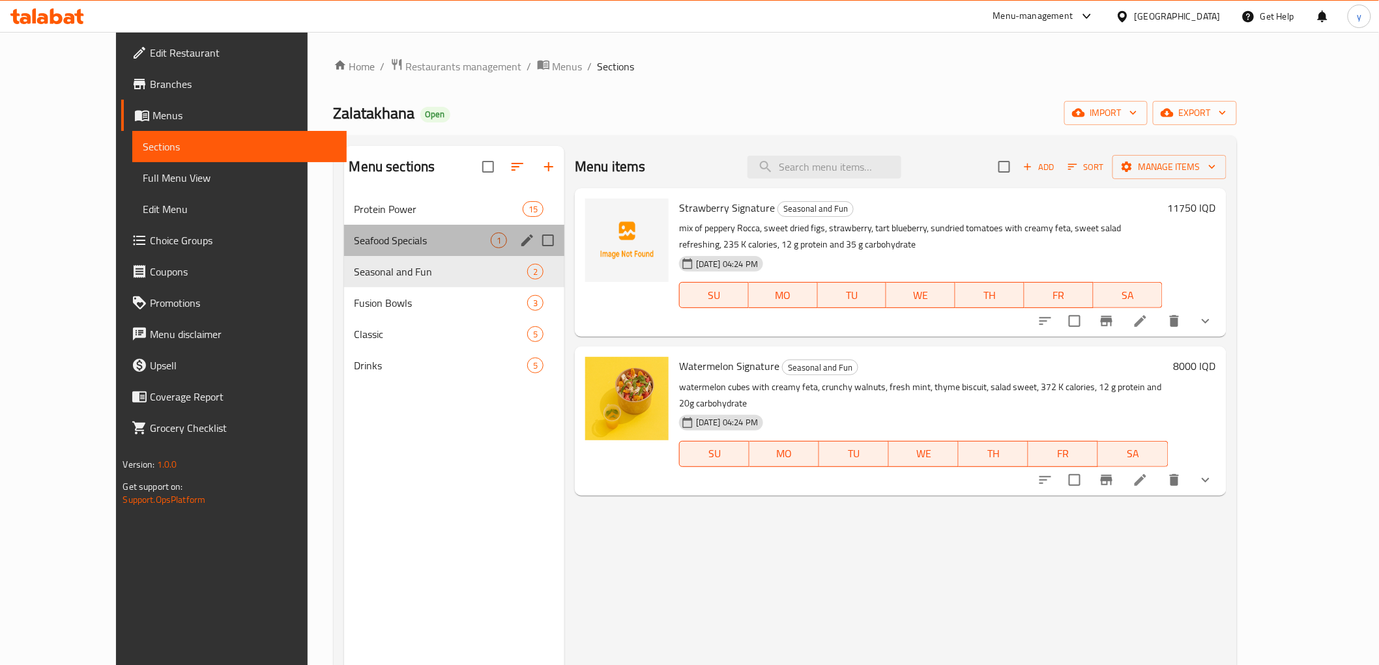
click at [437, 229] on div "Seafood Specials 1" at bounding box center [454, 240] width 220 height 31
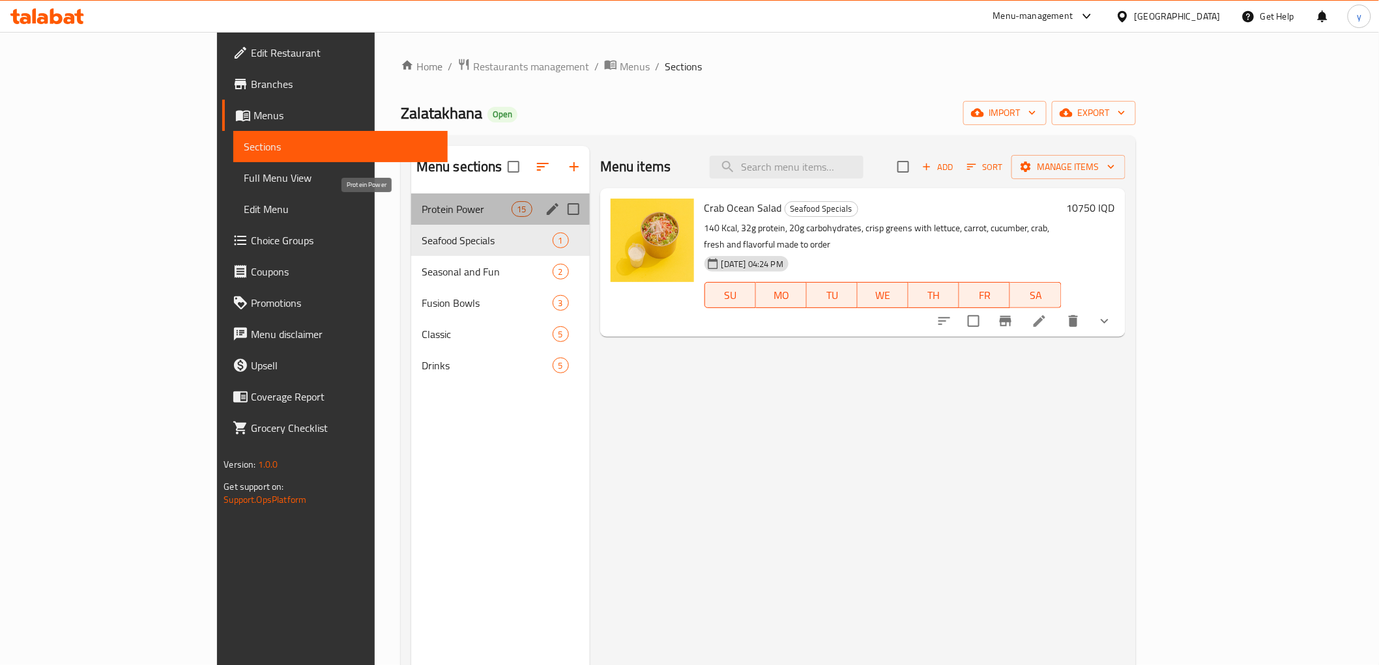
click at [443, 210] on span "Protein Power" at bounding box center [467, 209] width 90 height 16
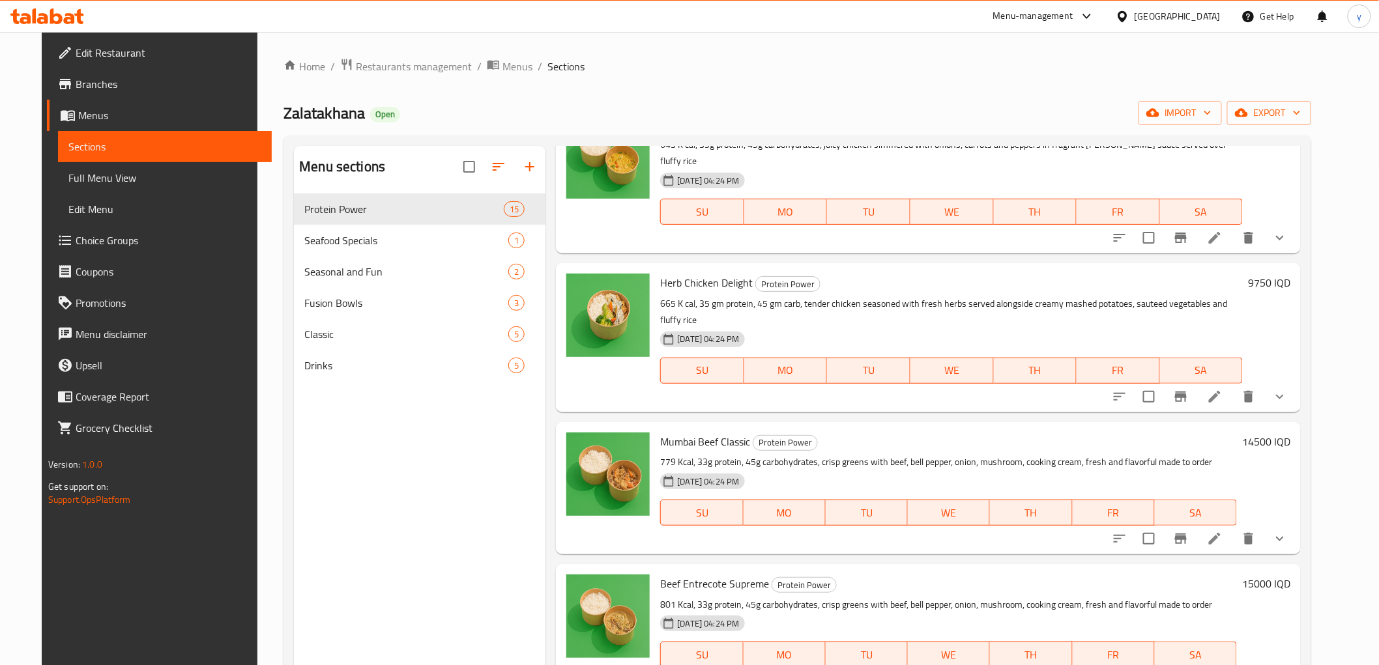
scroll to position [1013, 0]
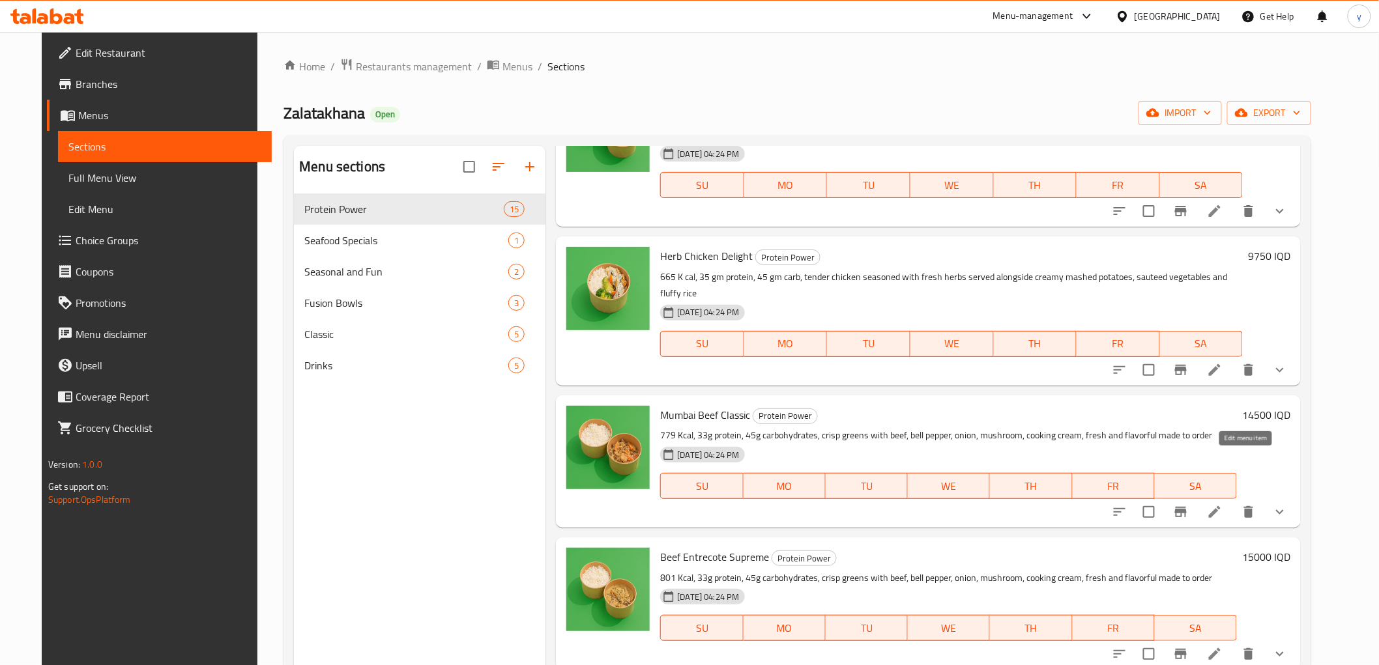
click at [1222, 504] on icon at bounding box center [1215, 512] width 16 height 16
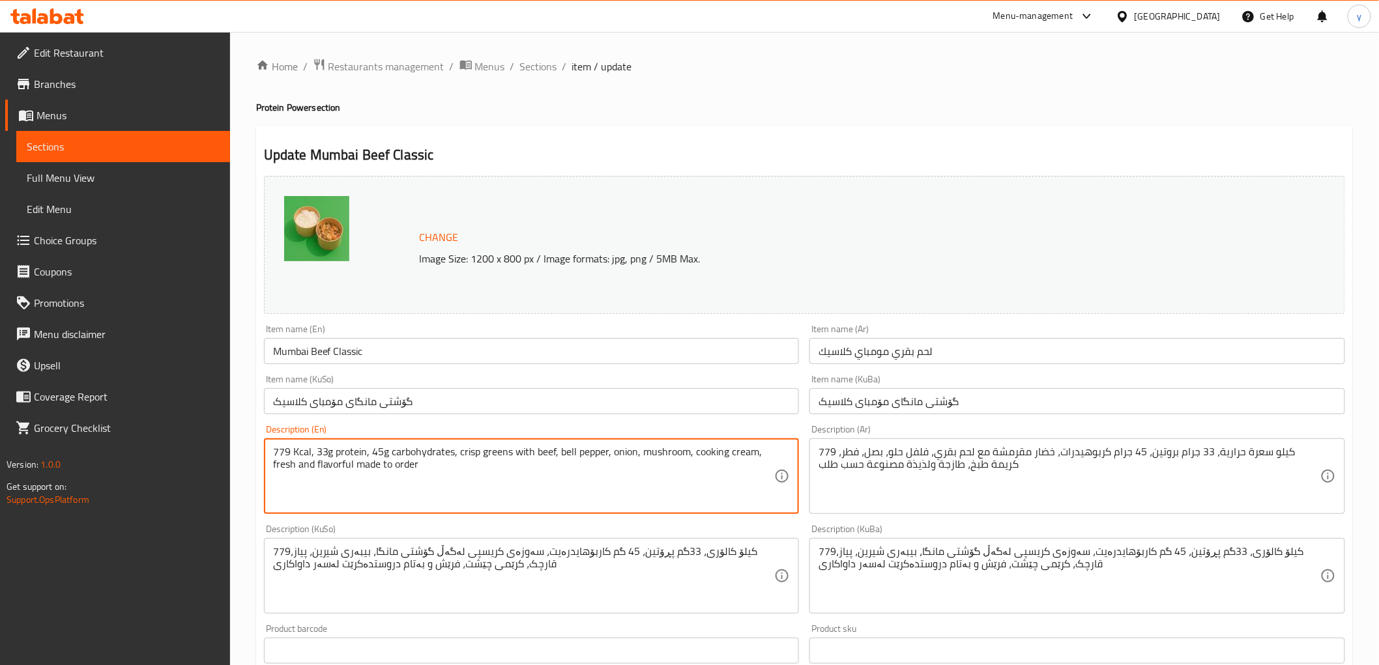
drag, startPoint x: 435, startPoint y: 471, endPoint x: 223, endPoint y: 454, distance: 212.5
click at [223, 454] on div "Edit Restaurant Branches Menus Sections Full Menu View Edit Menu Choice Groups …" at bounding box center [689, 629] width 1379 height 1195
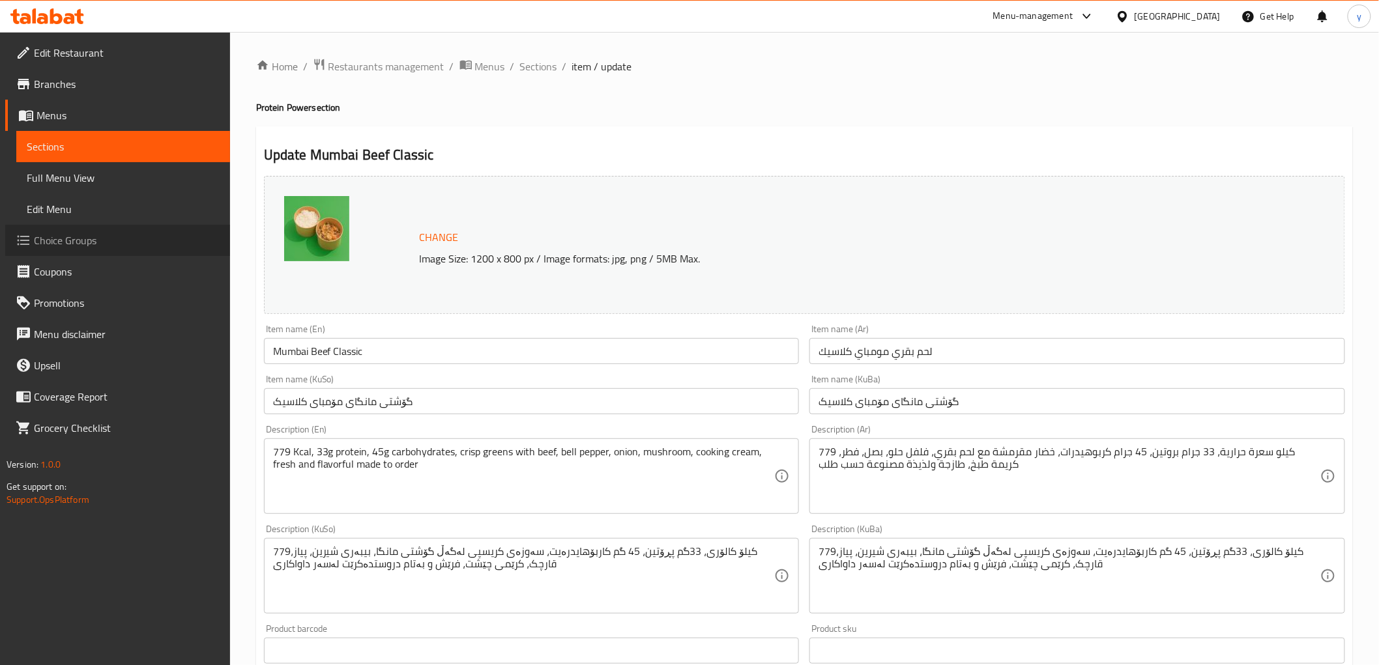
click at [136, 240] on span "Choice Groups" at bounding box center [127, 241] width 186 height 16
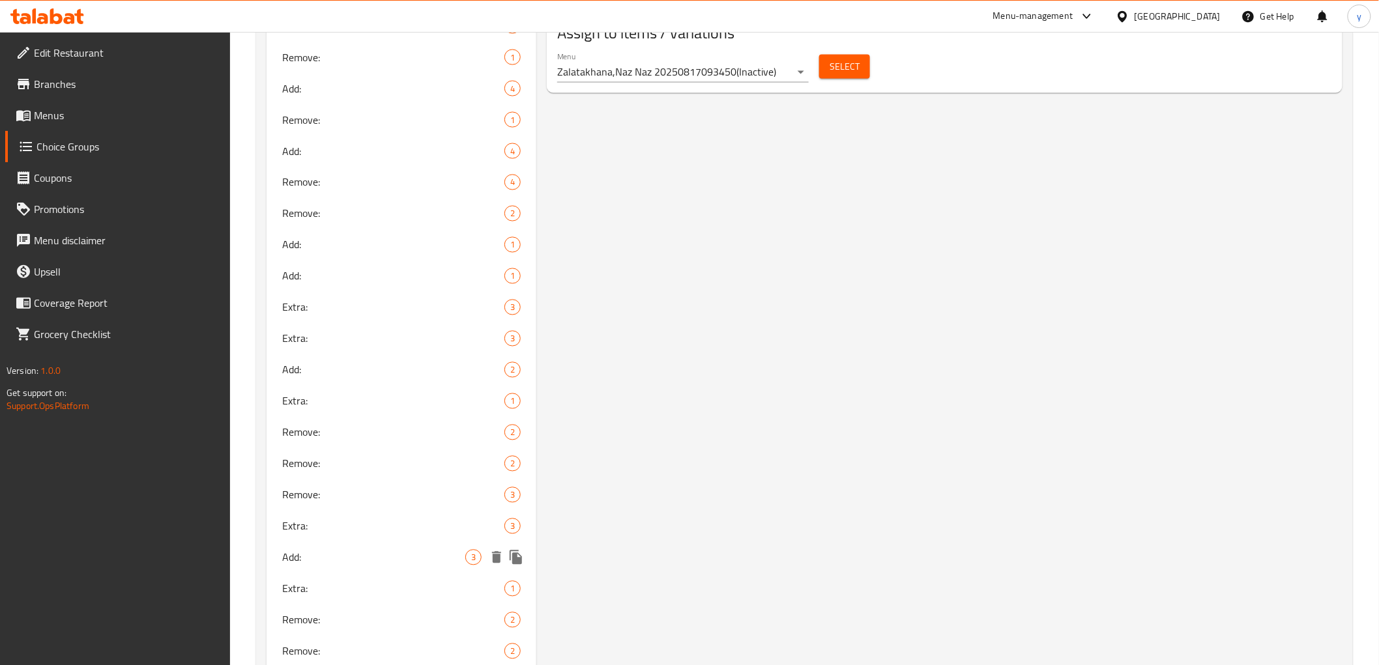
scroll to position [1013, 0]
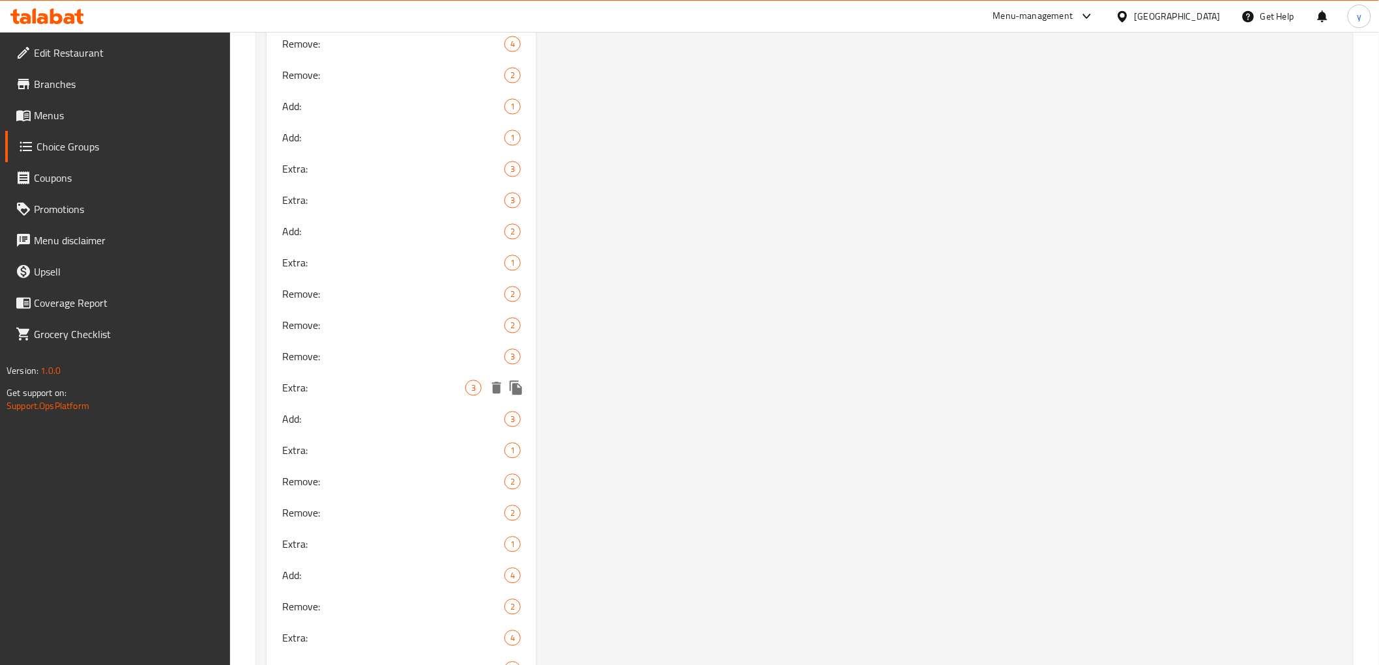
click at [343, 393] on span "Extra:" at bounding box center [374, 389] width 184 height 16
type input "Extra:"
type input "[DEMOGRAPHIC_DATA]:"
type input "زیادە:"
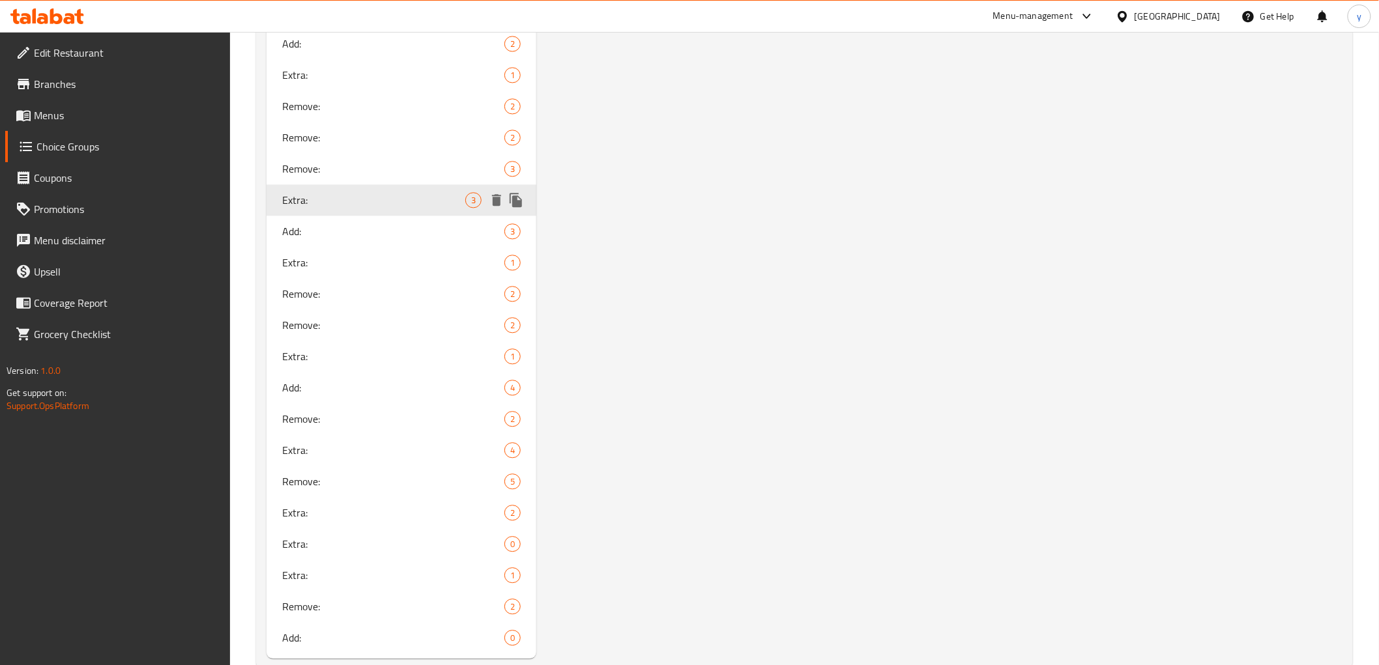
scroll to position [1230, 0]
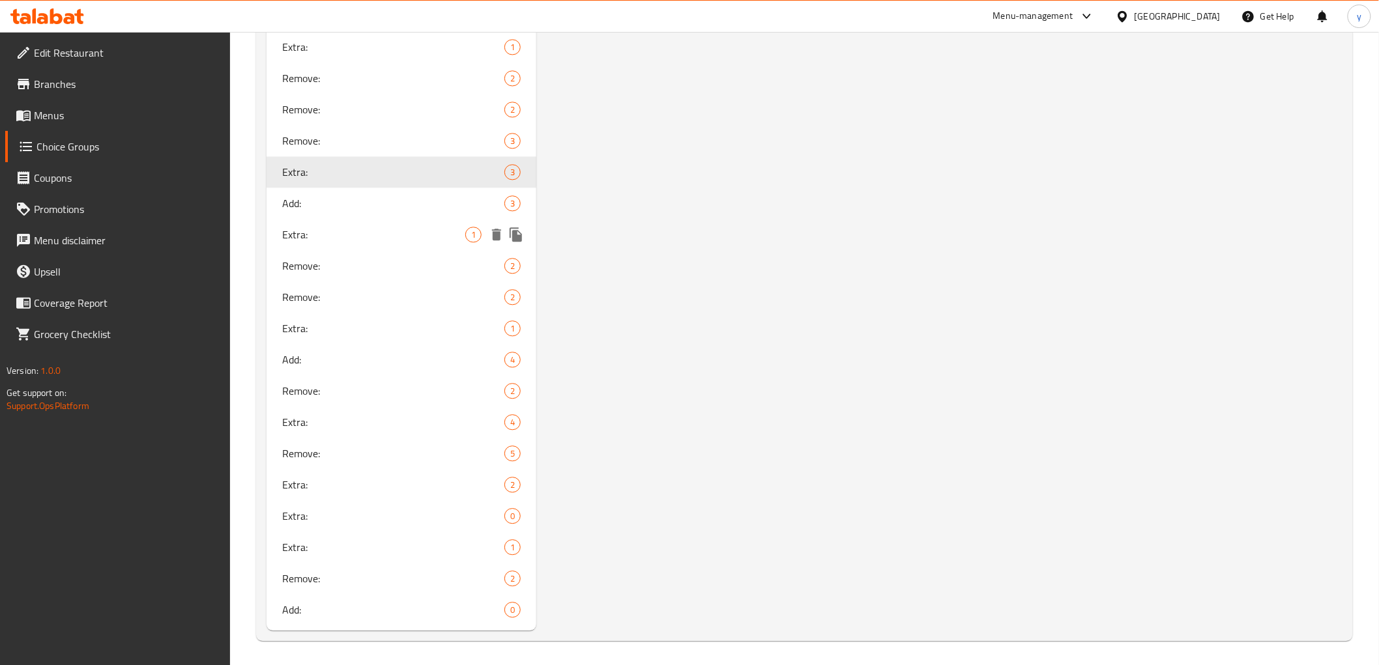
click at [375, 239] on span "Extra:" at bounding box center [374, 235] width 184 height 16
type input "Extra:"
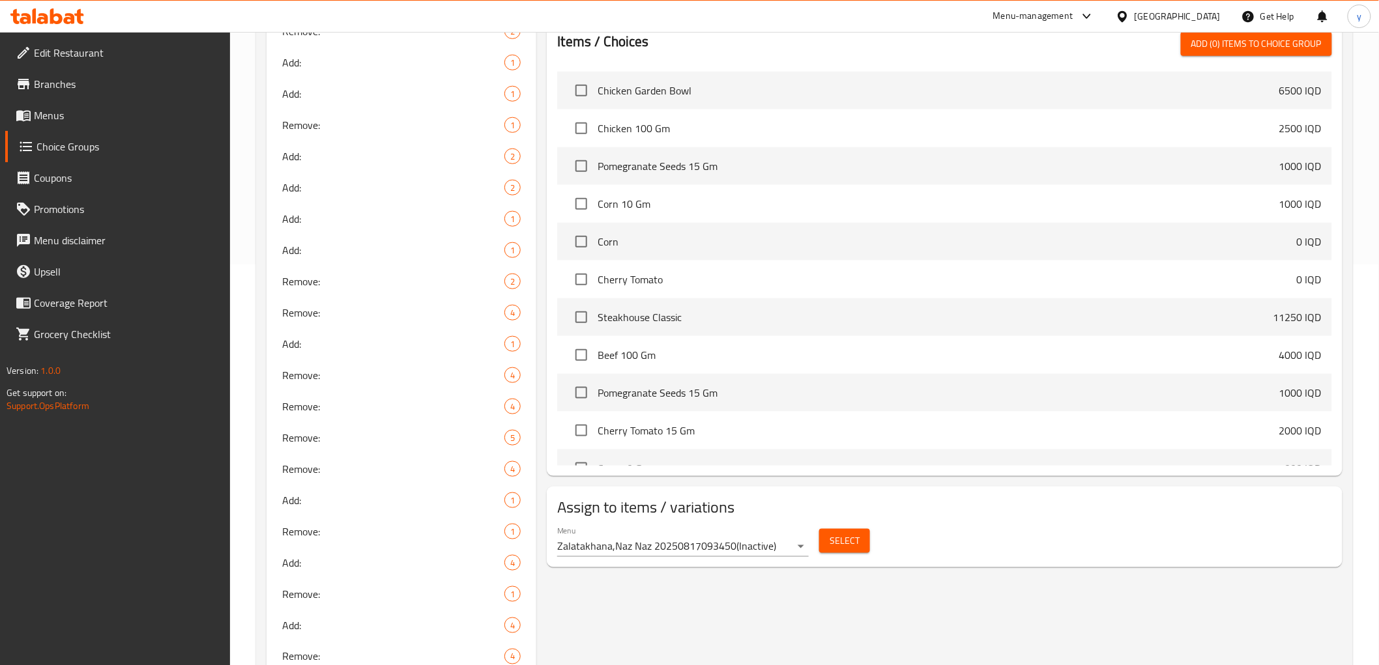
scroll to position [72, 0]
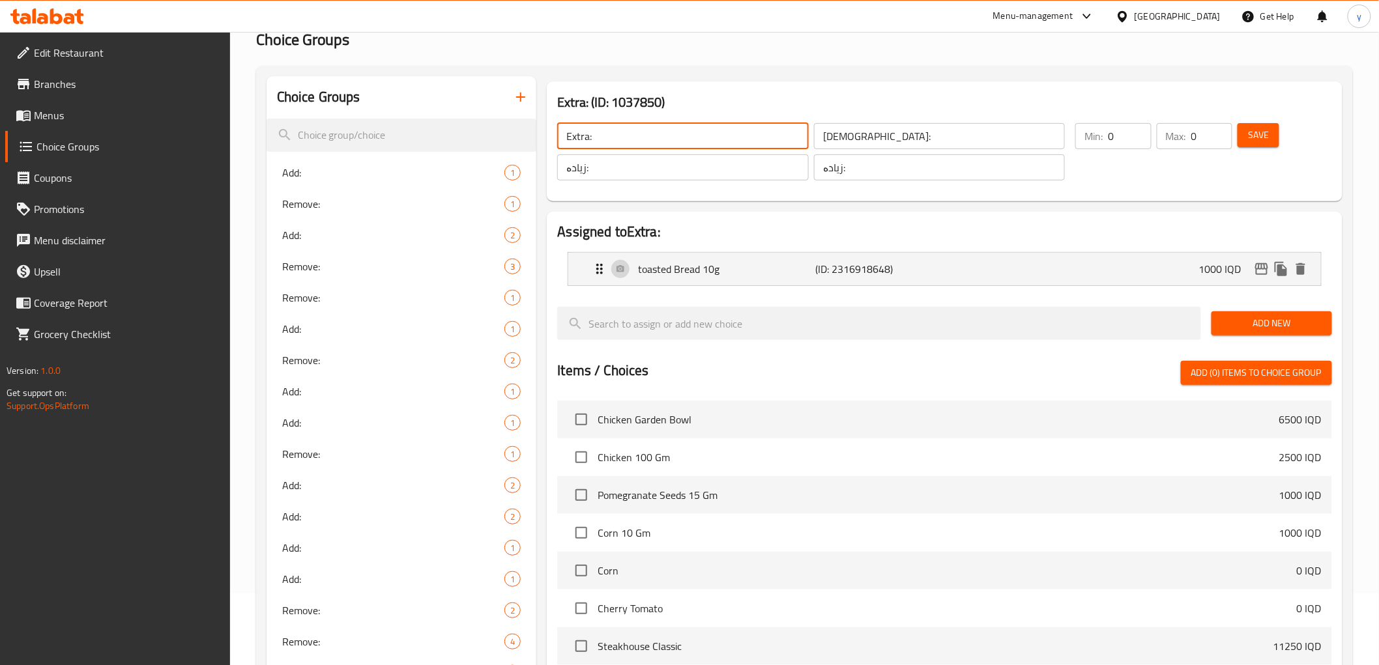
click at [688, 143] on input "Extra:" at bounding box center [682, 136] width 251 height 26
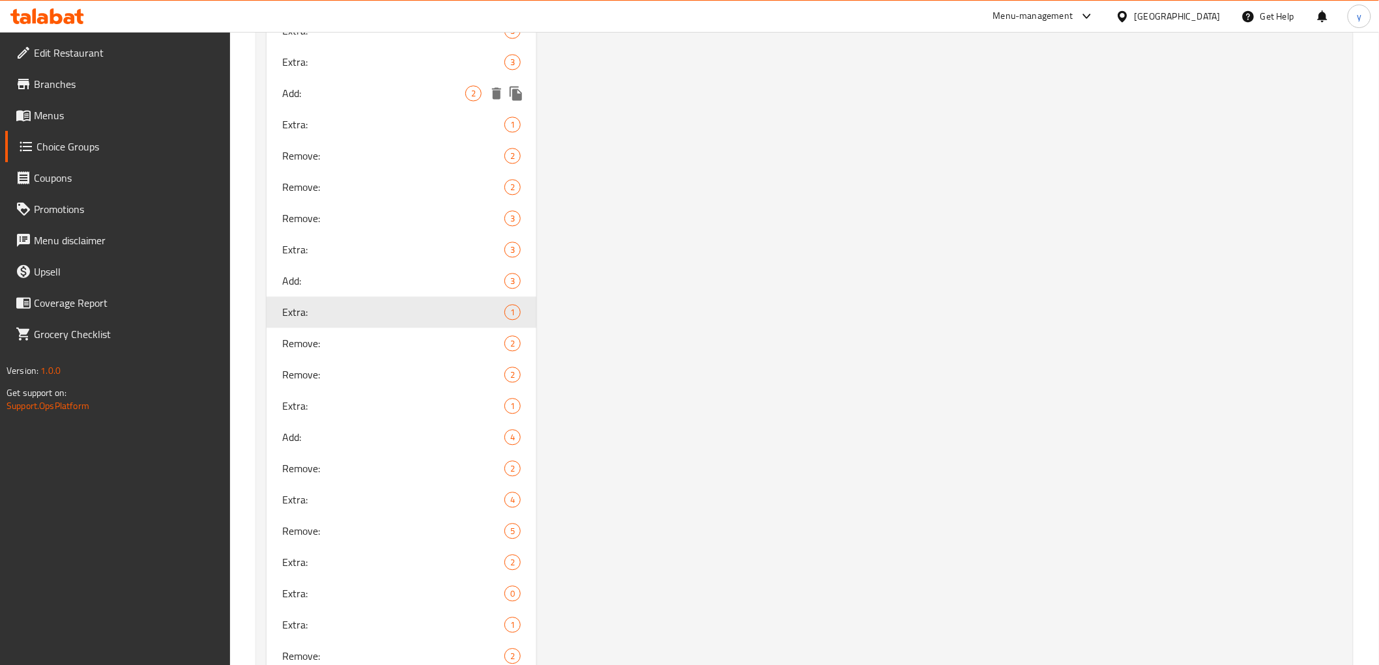
scroll to position [1230, 0]
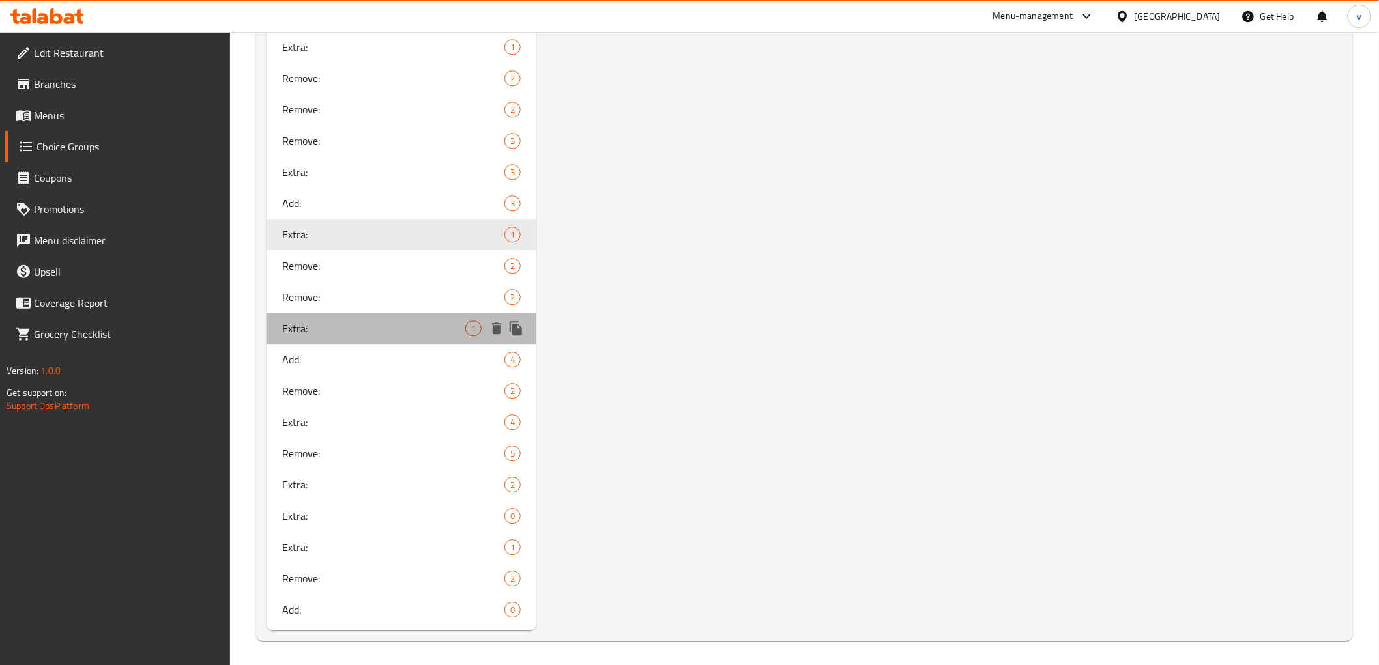
click at [373, 338] on div "Extra: 1" at bounding box center [401, 328] width 270 height 31
type input "[DEMOGRAPHIC_DATA]:"
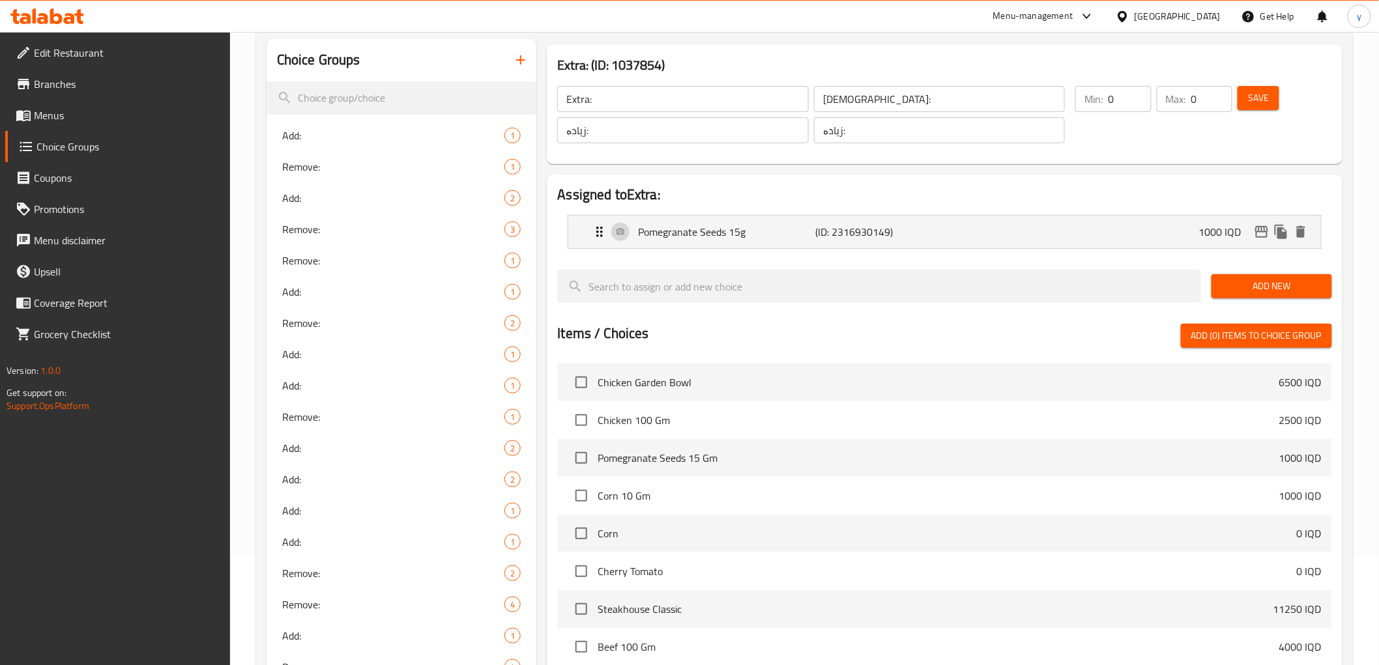
scroll to position [72, 0]
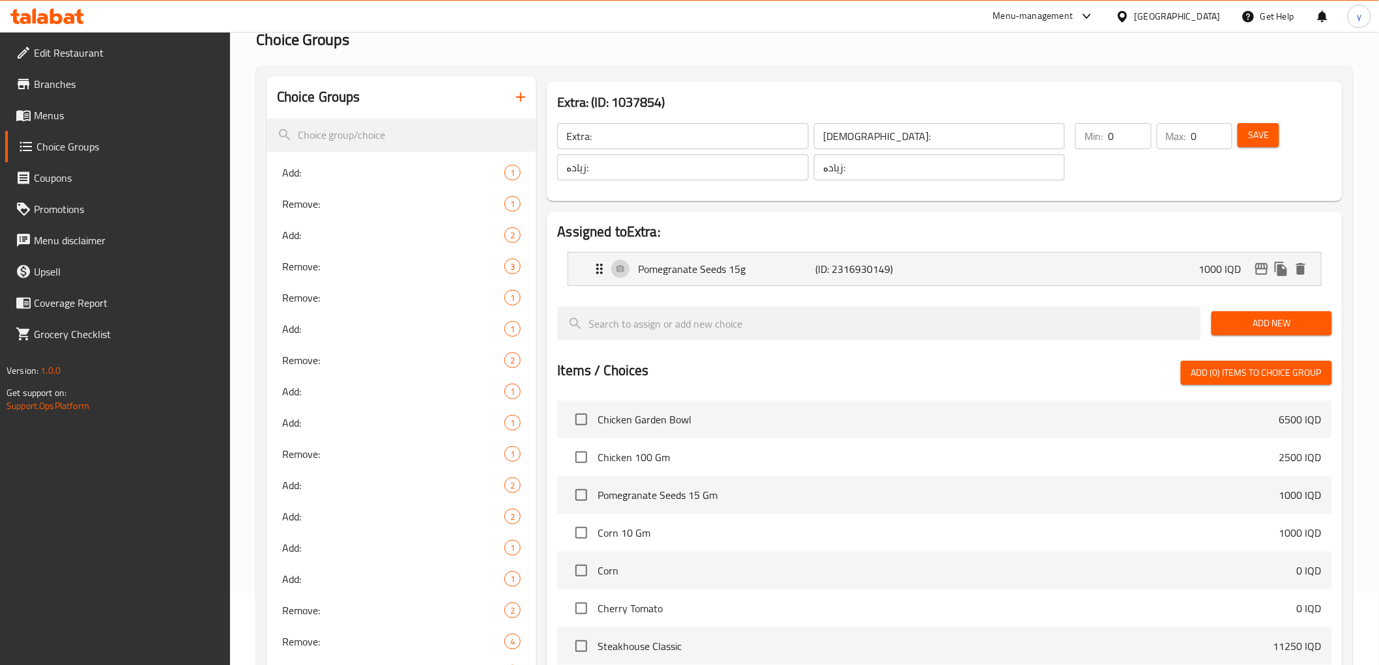
click at [653, 129] on input "Extra:" at bounding box center [682, 136] width 251 height 26
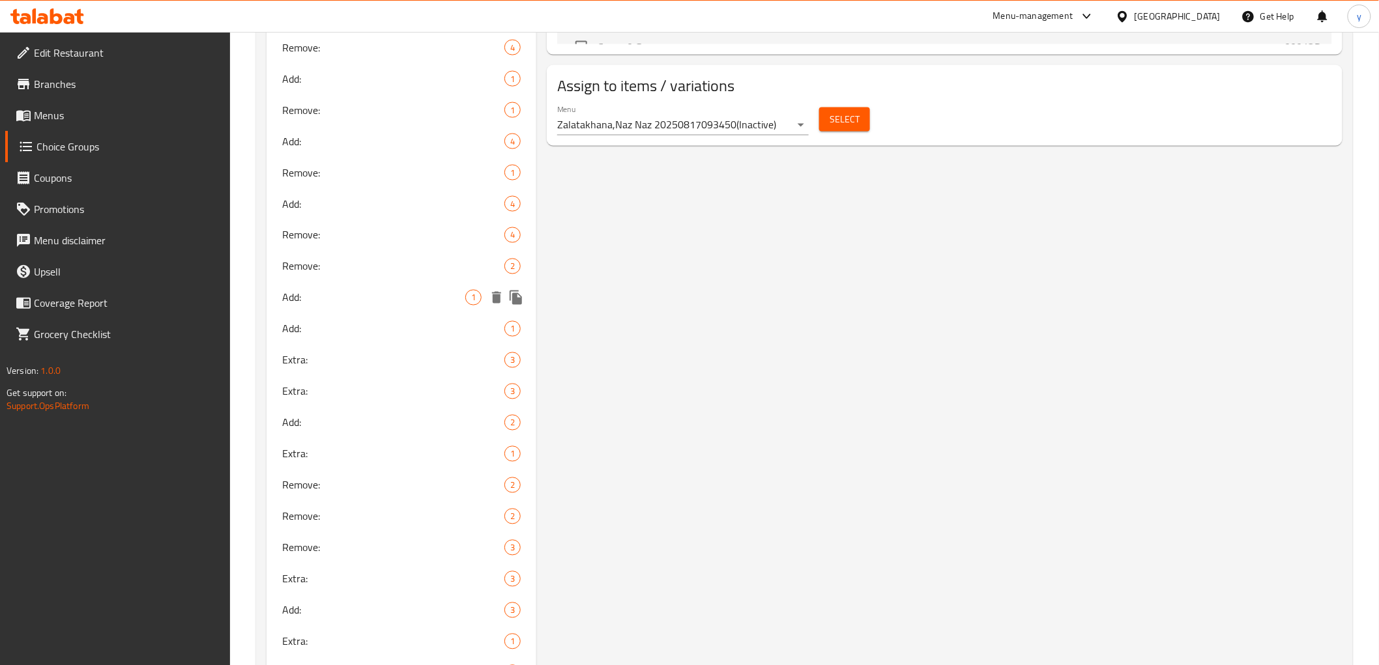
scroll to position [1230, 0]
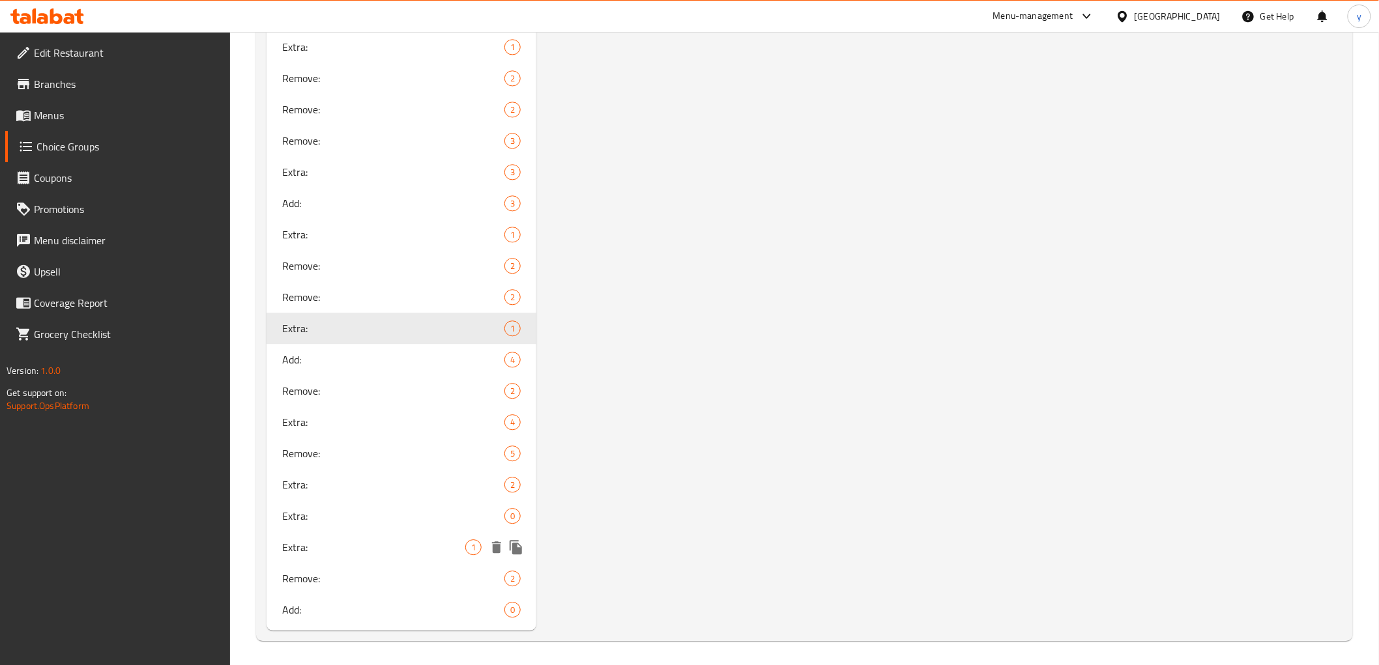
click at [373, 541] on span "Extra:" at bounding box center [374, 548] width 184 height 16
type input "Extra:"
type input "[DEMOGRAPHIC_DATA]:"
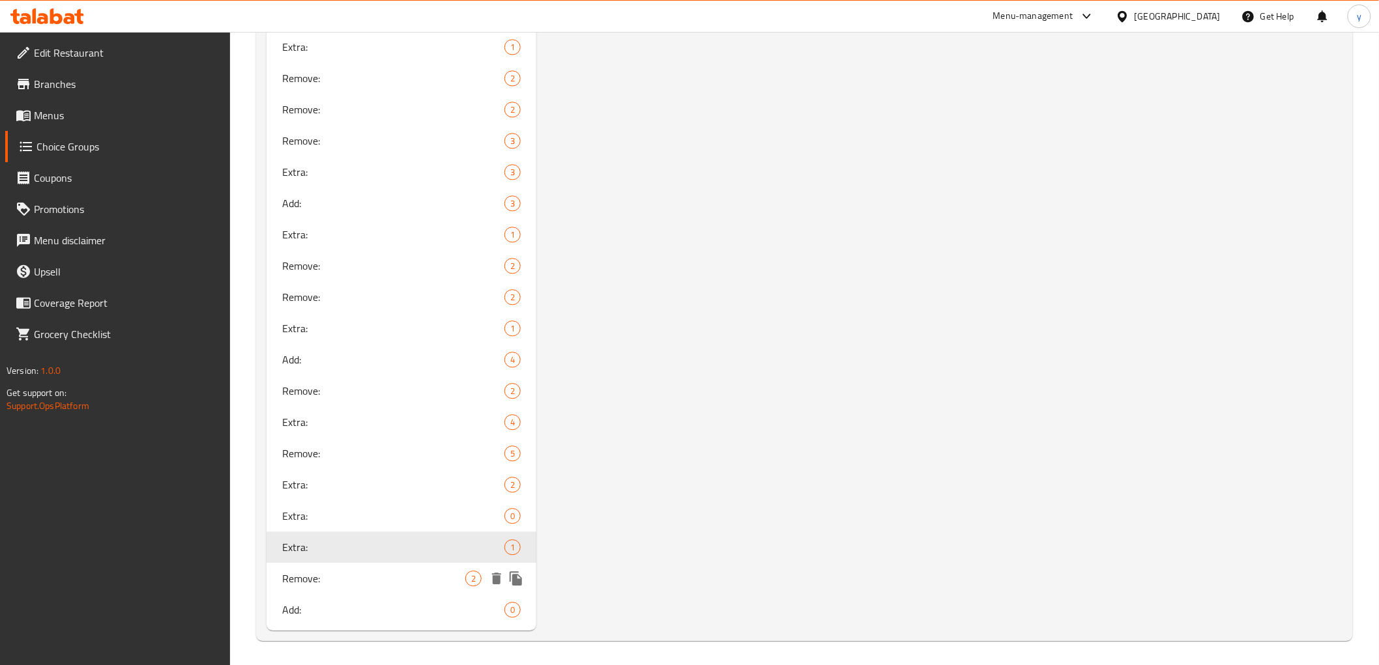
click at [379, 575] on span "Remove:" at bounding box center [374, 579] width 184 height 16
type input "Remove:"
type input "يزيل:"
type input "لابردن:"
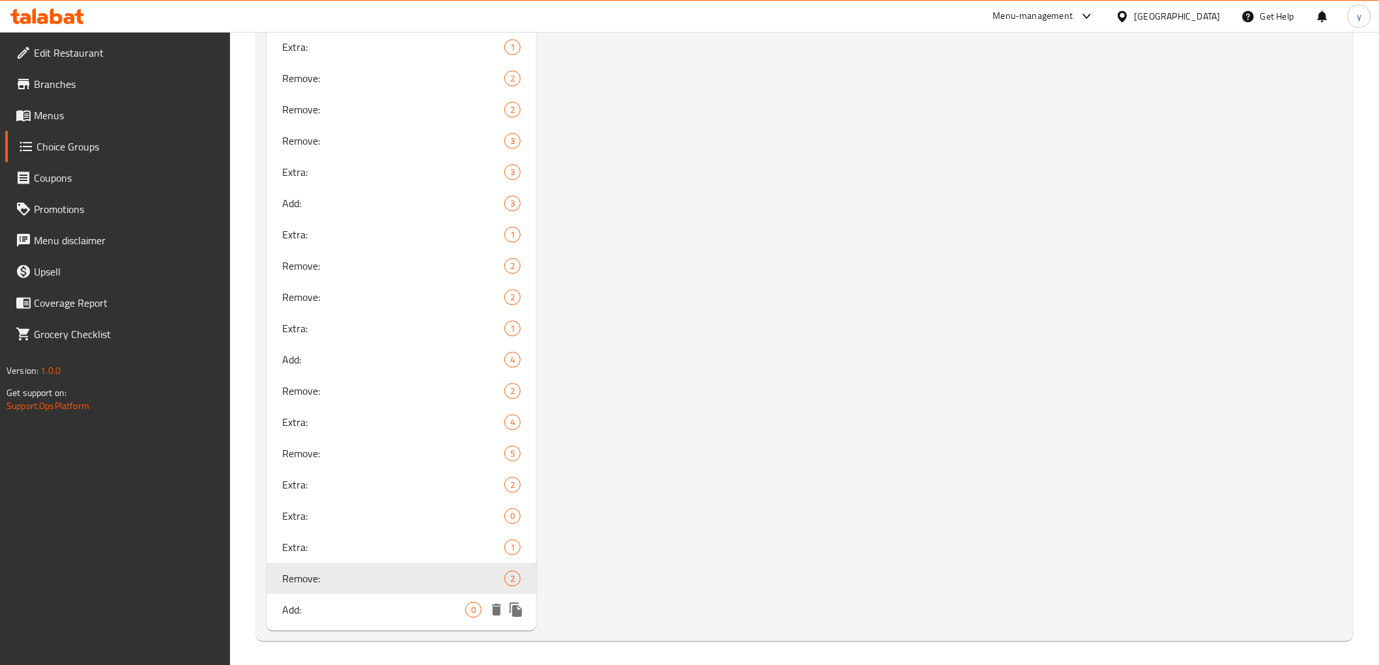
click at [374, 602] on span "Add:" at bounding box center [374, 610] width 184 height 16
type input "Add:"
type input "يضيف:"
type input "زیادکردن :"
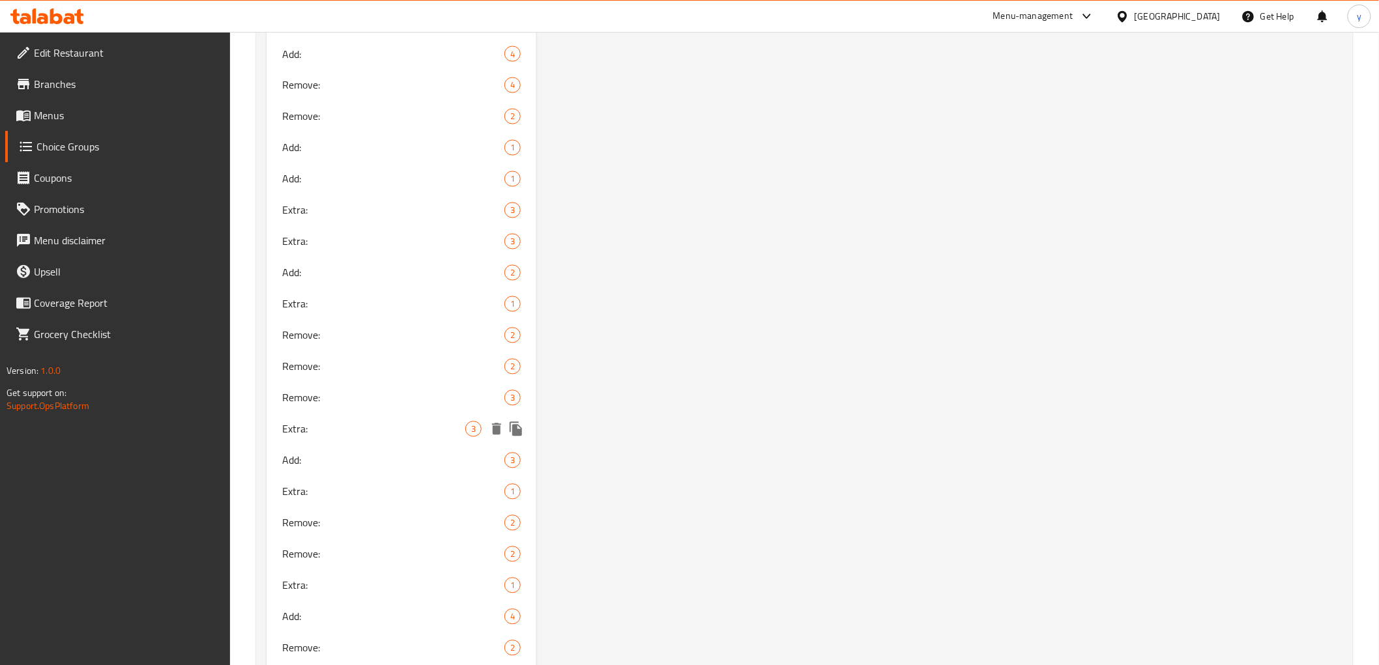
scroll to position [940, 0]
click at [396, 282] on div "Extra: 3" at bounding box center [401, 273] width 270 height 31
type input "Extra:"
type input "الإكسترا:"
type input "ئێکسترا"
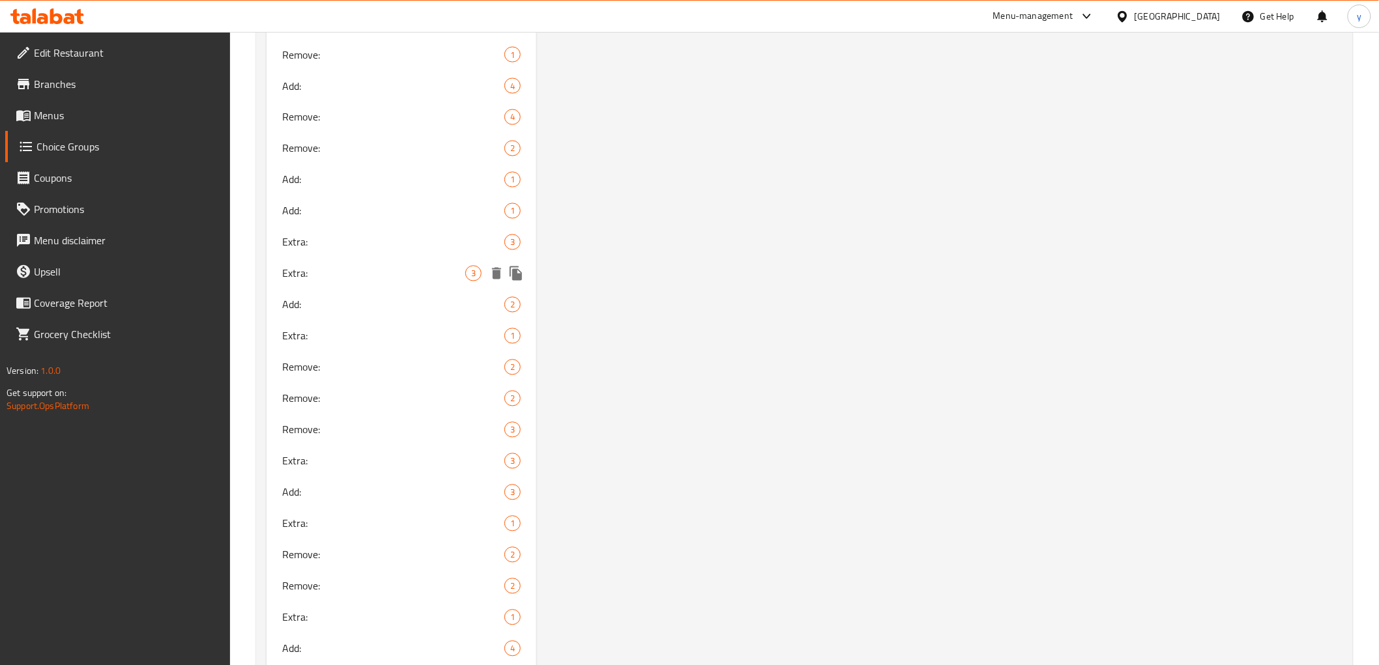
type input "ئێکسترا"
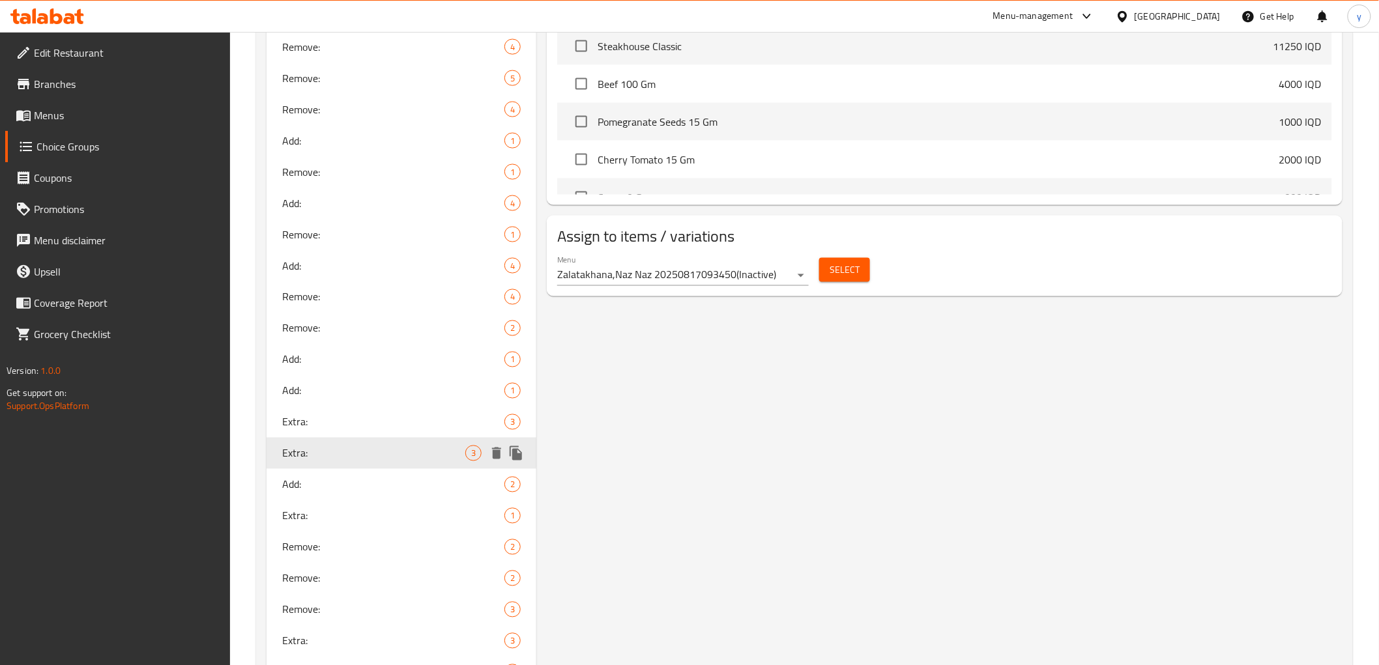
scroll to position [796, 0]
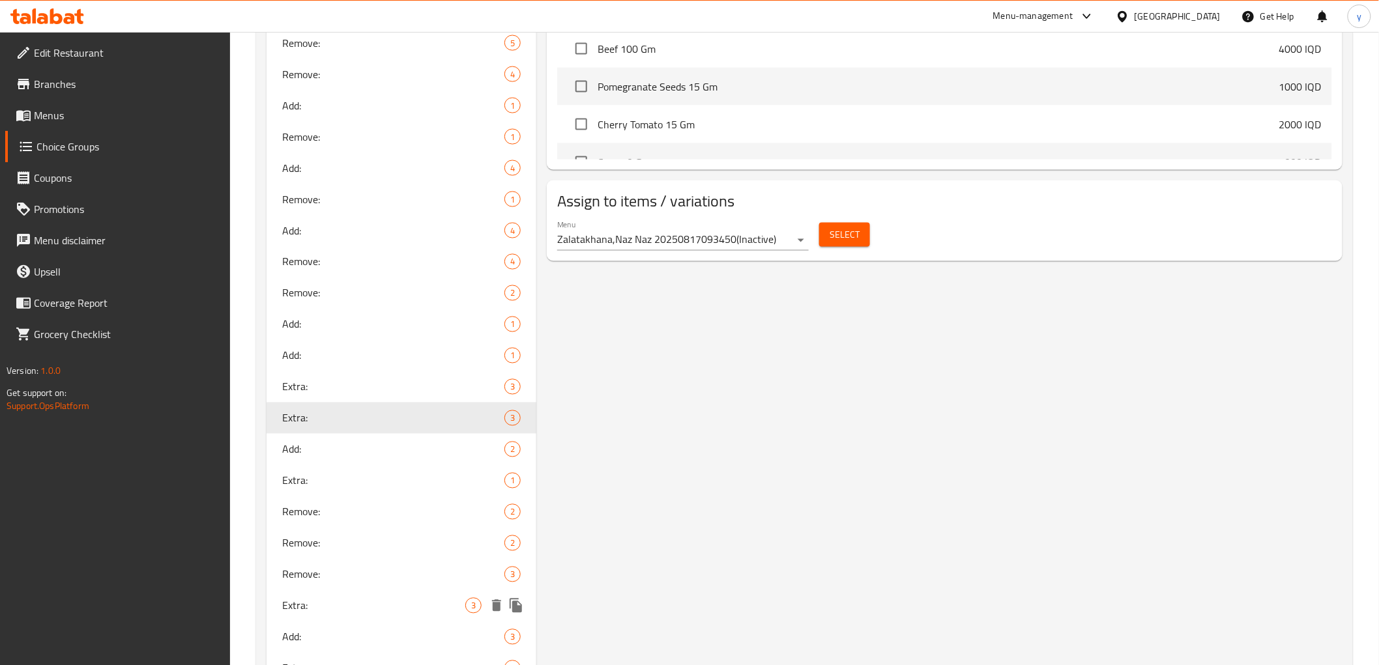
click at [392, 594] on div "Extra: 3" at bounding box center [401, 605] width 270 height 31
type input "Extra:"
type input "[DEMOGRAPHIC_DATA]:"
type input "زیادە:"
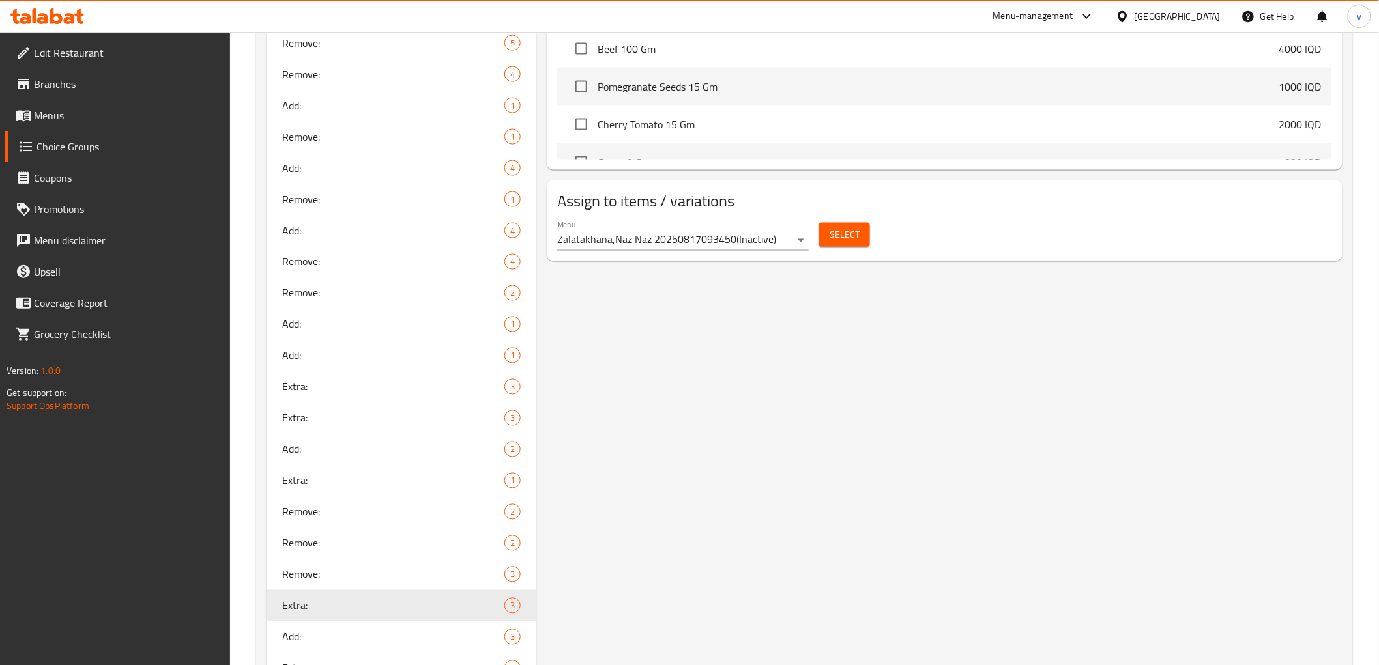
scroll to position [1085, 0]
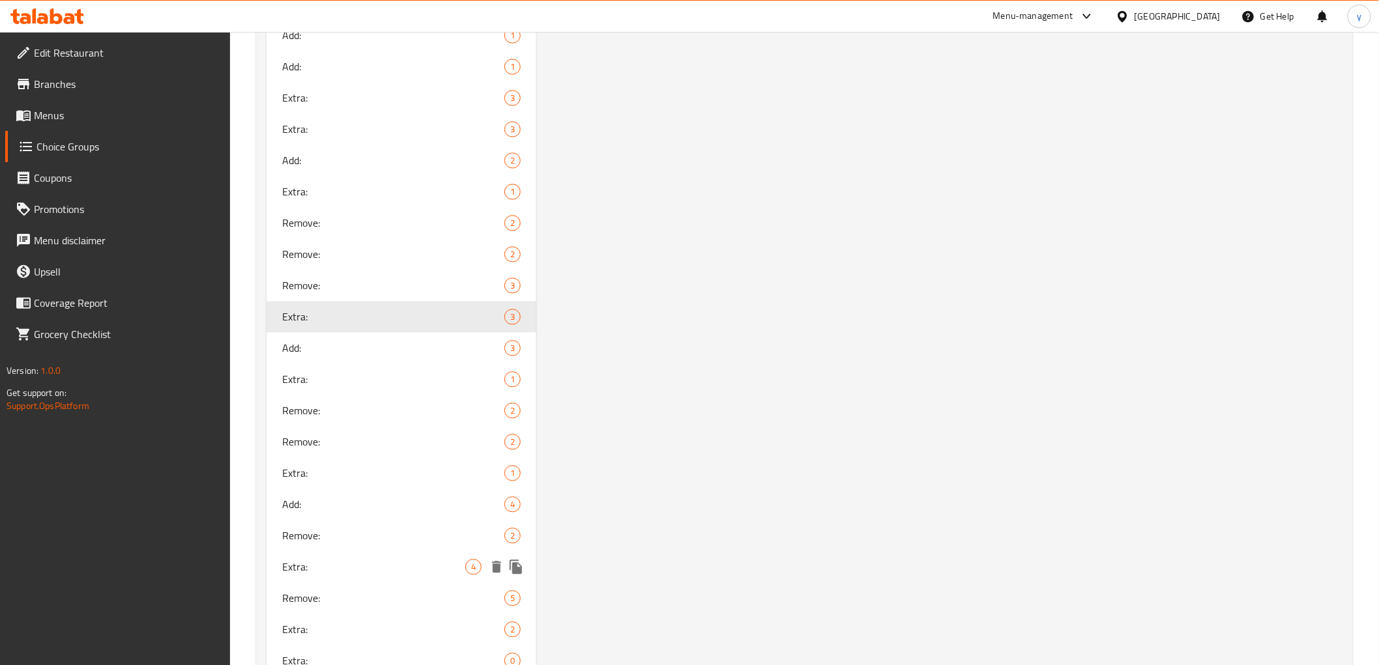
click at [409, 556] on div "Extra: 4" at bounding box center [401, 566] width 270 height 31
type input "Extra:"
type input "[DEMOGRAPHIC_DATA]:"
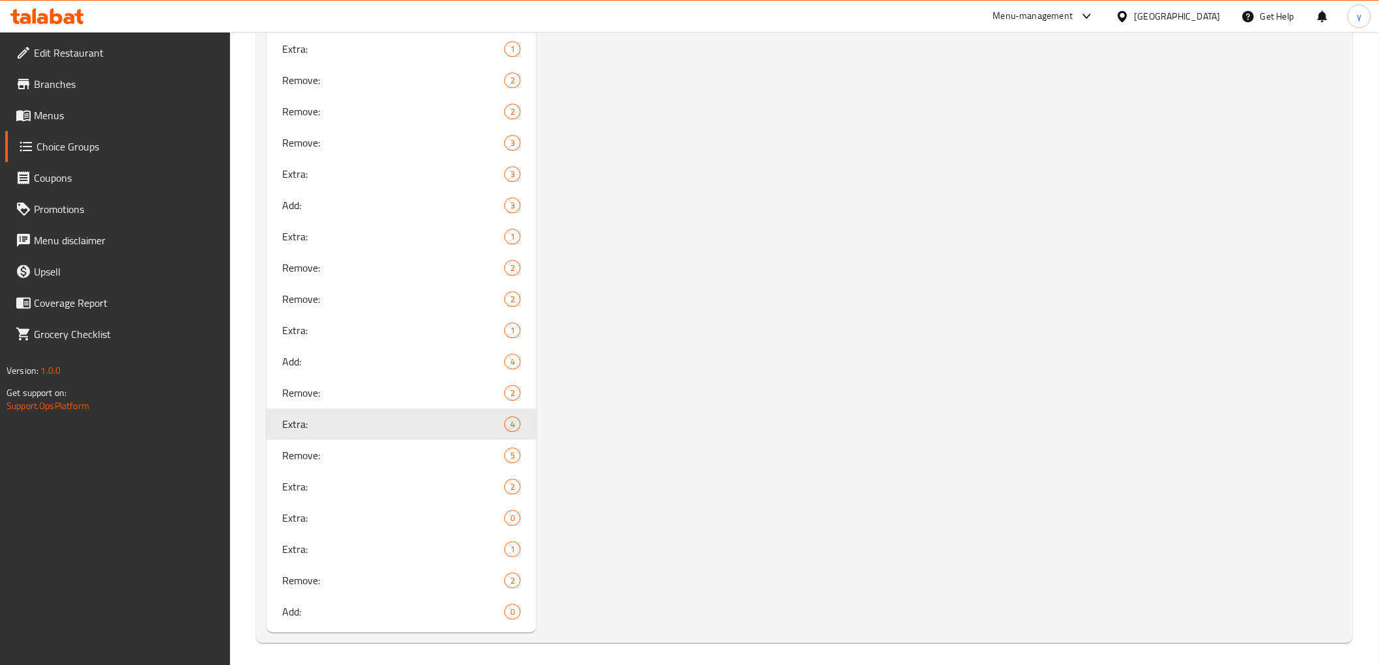
scroll to position [1230, 0]
click at [403, 489] on span "Extra:" at bounding box center [374, 485] width 184 height 16
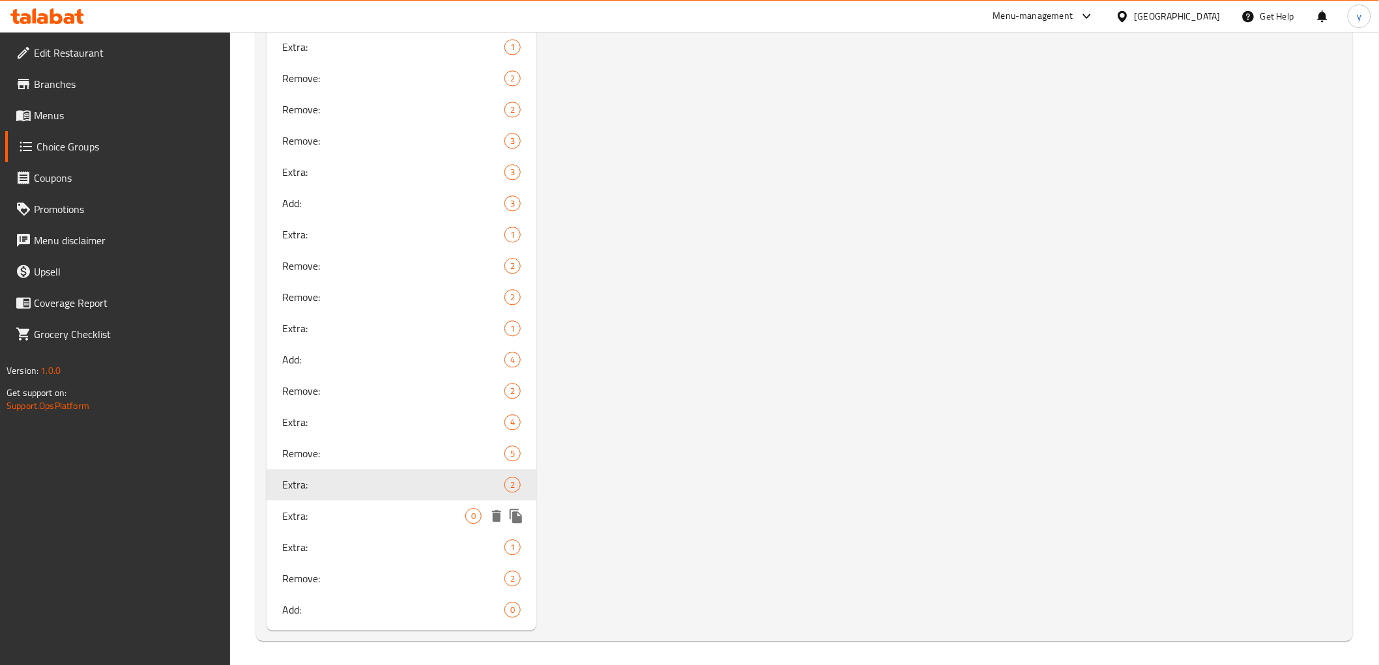
click at [427, 518] on span "Extra:" at bounding box center [374, 516] width 184 height 16
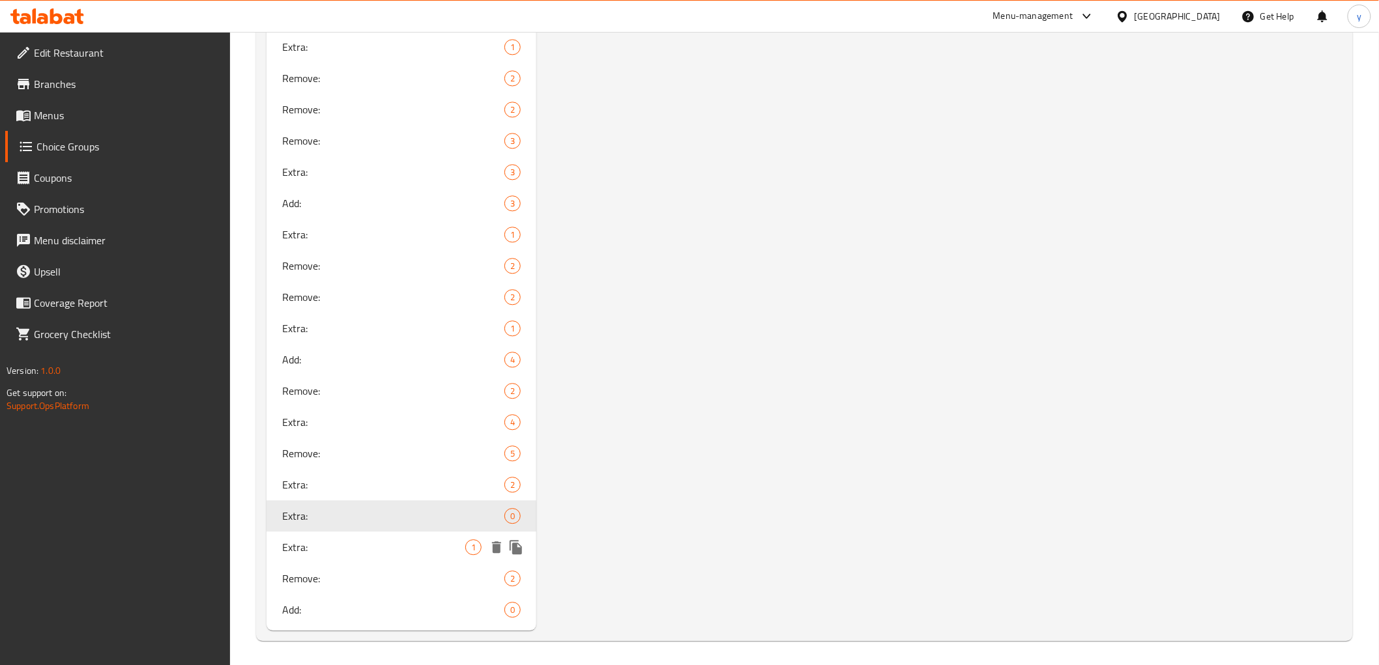
click at [409, 537] on div "Extra: 1" at bounding box center [401, 547] width 270 height 31
type input "Extra:"
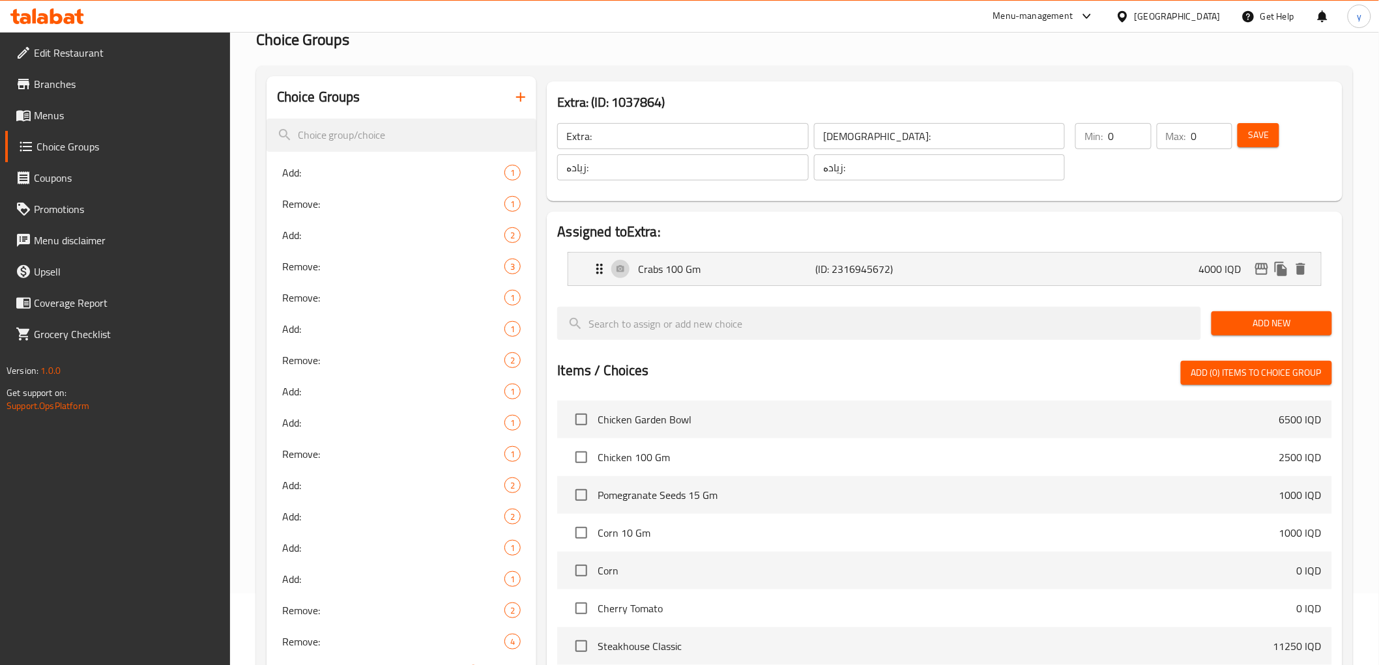
scroll to position [0, 0]
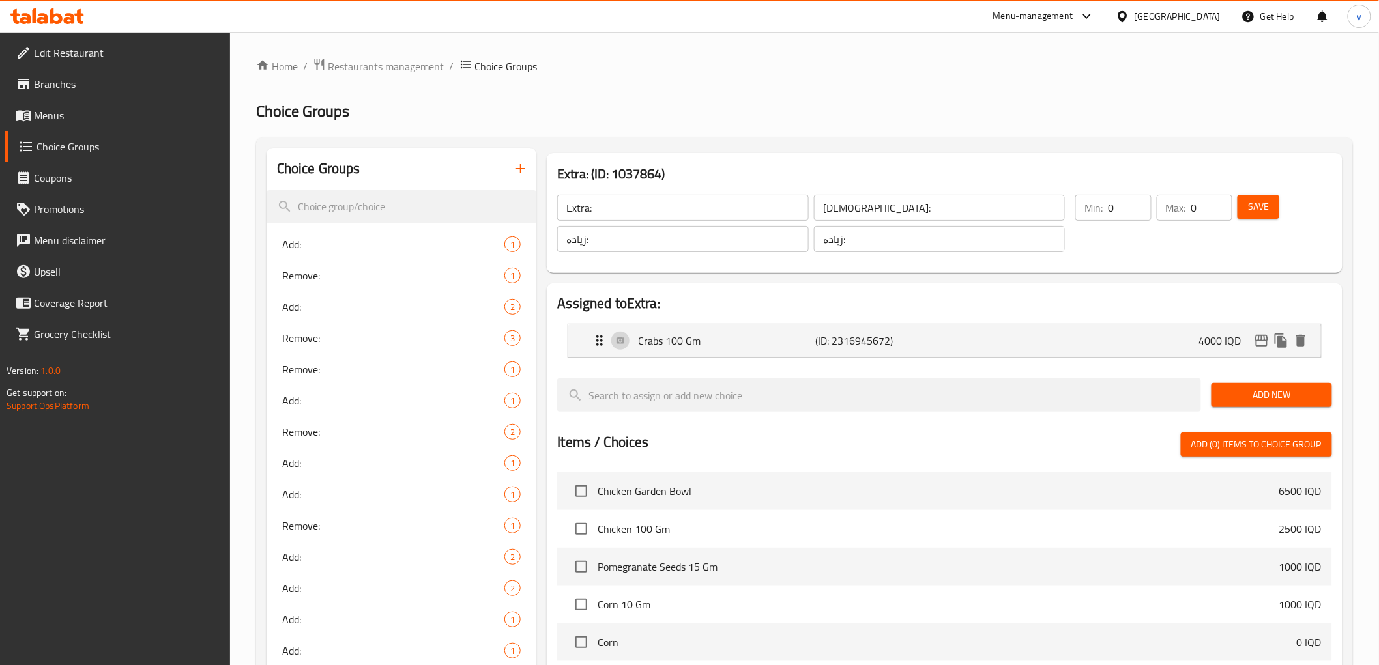
click at [624, 210] on input "Extra:" at bounding box center [682, 208] width 251 height 26
click at [843, 216] on input "[DEMOGRAPHIC_DATA]:" at bounding box center [939, 208] width 251 height 26
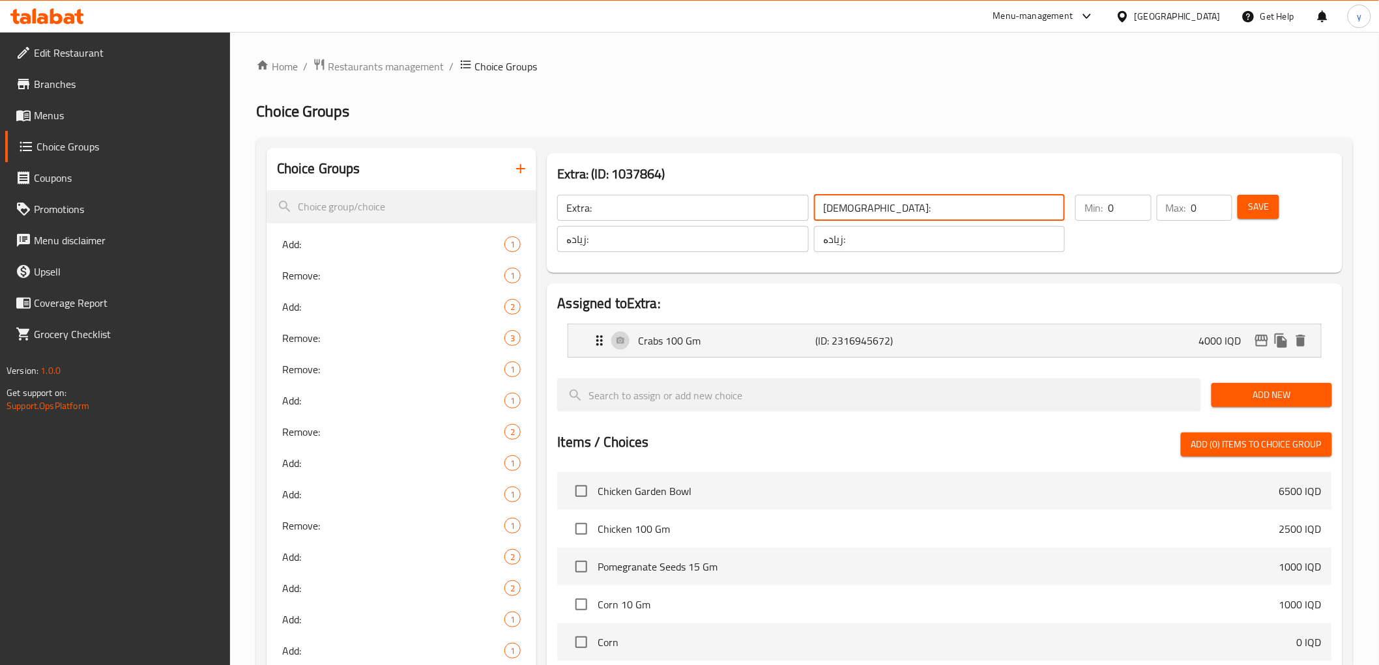
click at [843, 216] on input "[DEMOGRAPHIC_DATA]:" at bounding box center [939, 208] width 251 height 26
click at [775, 246] on input "زیادە:" at bounding box center [682, 239] width 251 height 26
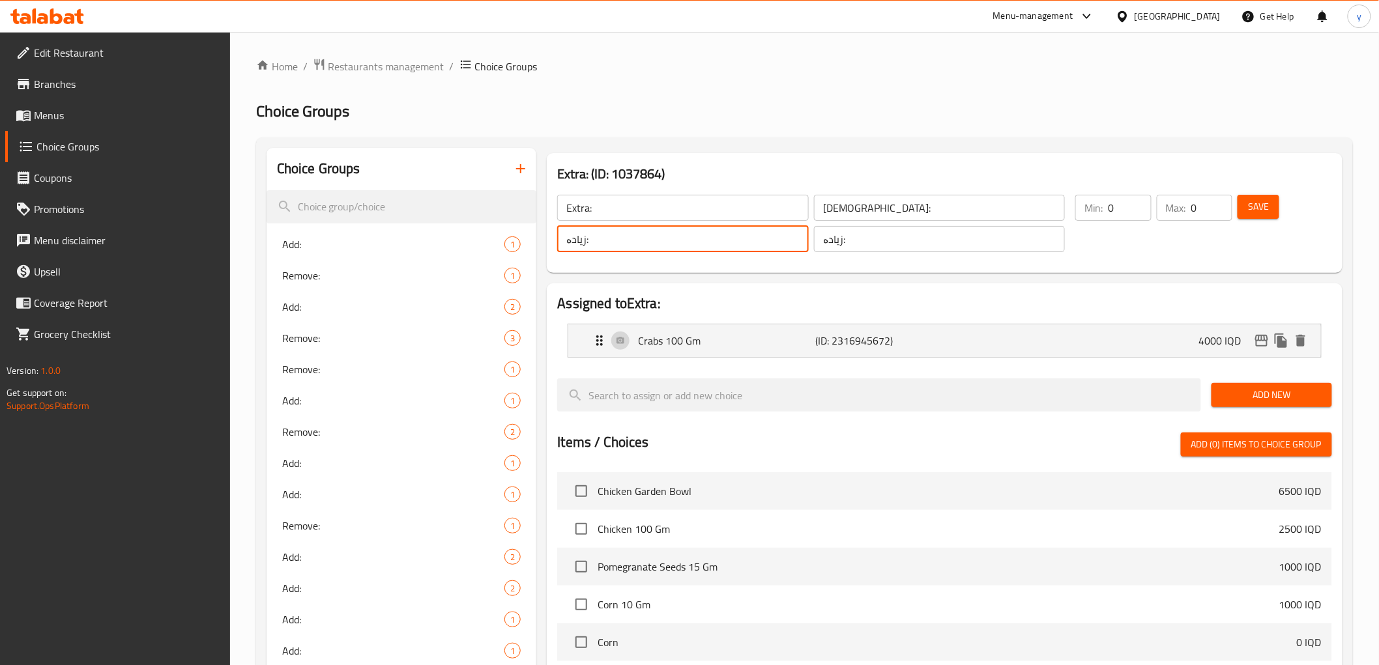
click at [775, 246] on input "زیادە:" at bounding box center [682, 239] width 251 height 26
click at [515, 171] on icon "button" at bounding box center [521, 169] width 16 height 16
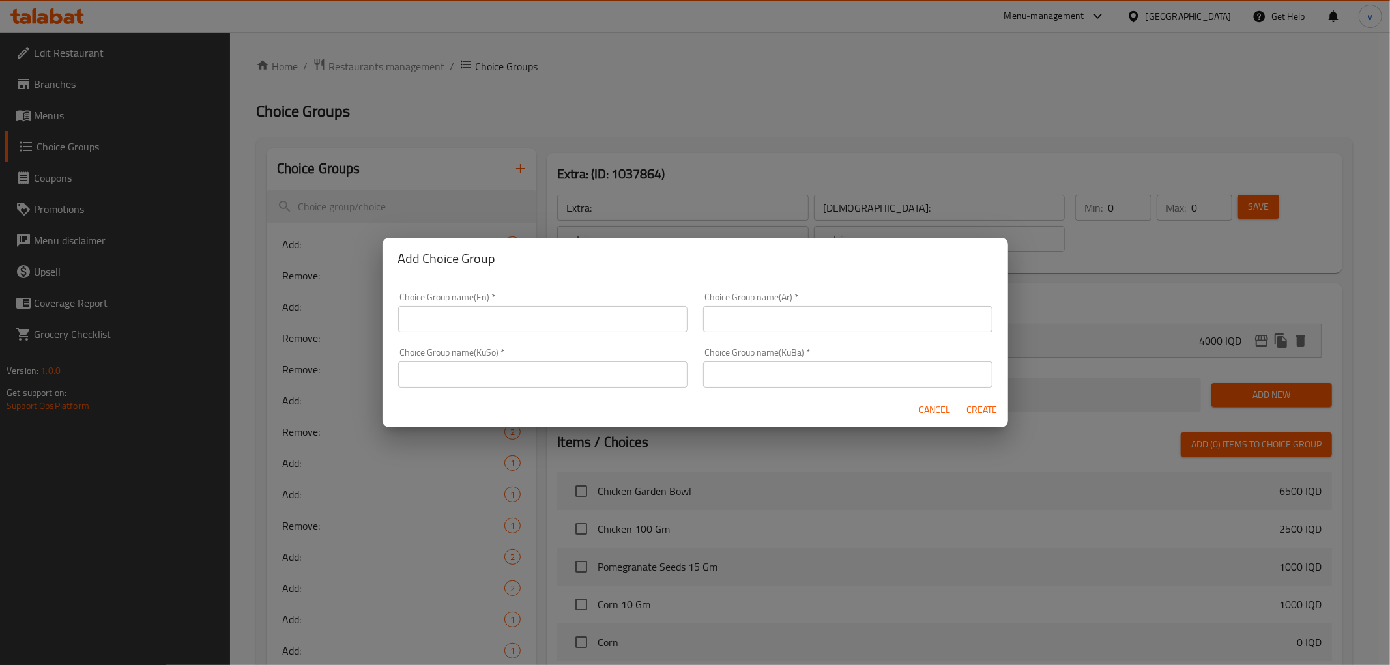
click at [575, 372] on input "text" at bounding box center [542, 375] width 289 height 26
click at [934, 405] on button "Cancel" at bounding box center [935, 410] width 42 height 24
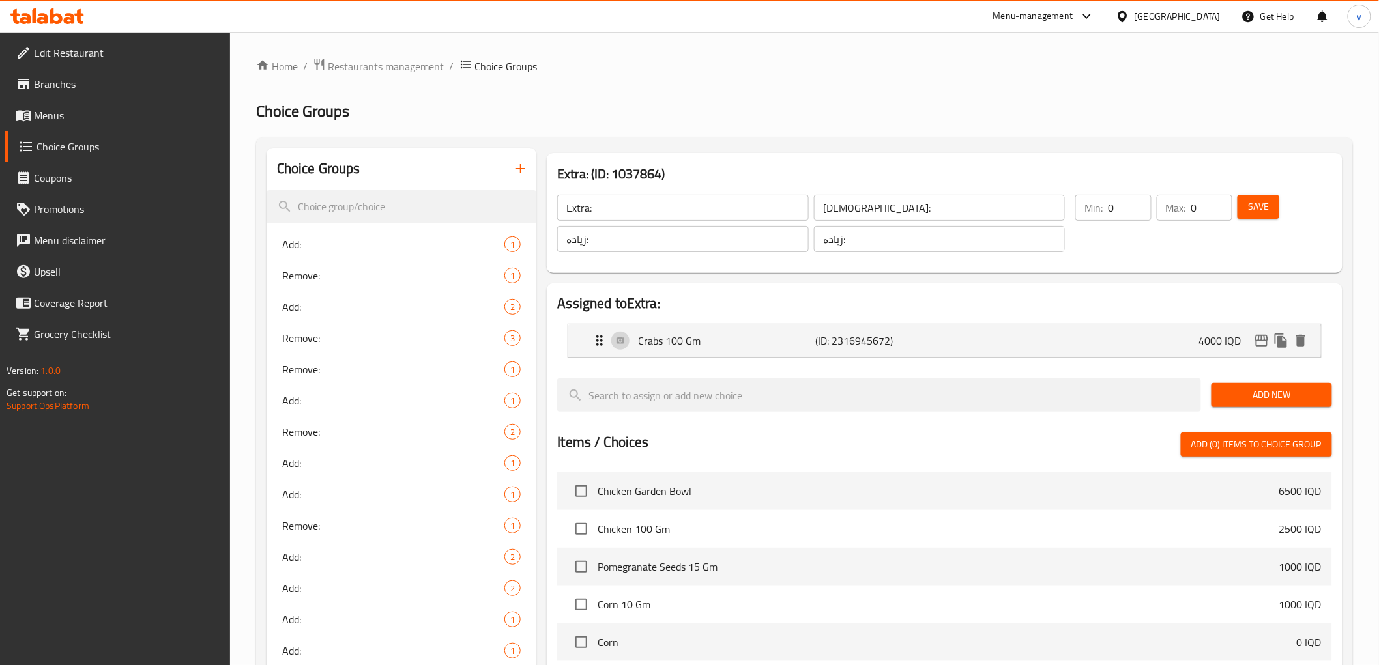
click at [171, 129] on link "Menus" at bounding box center [117, 115] width 225 height 31
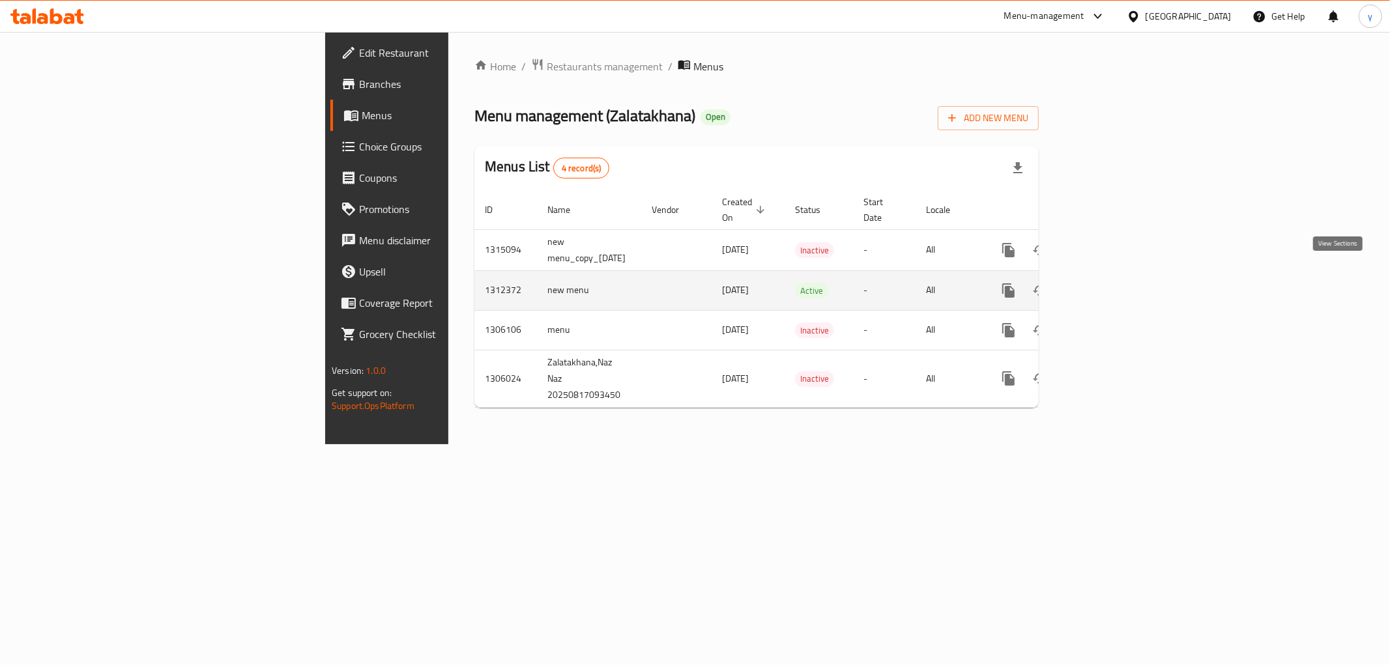
click at [1110, 283] on icon "enhanced table" at bounding box center [1103, 291] width 16 height 16
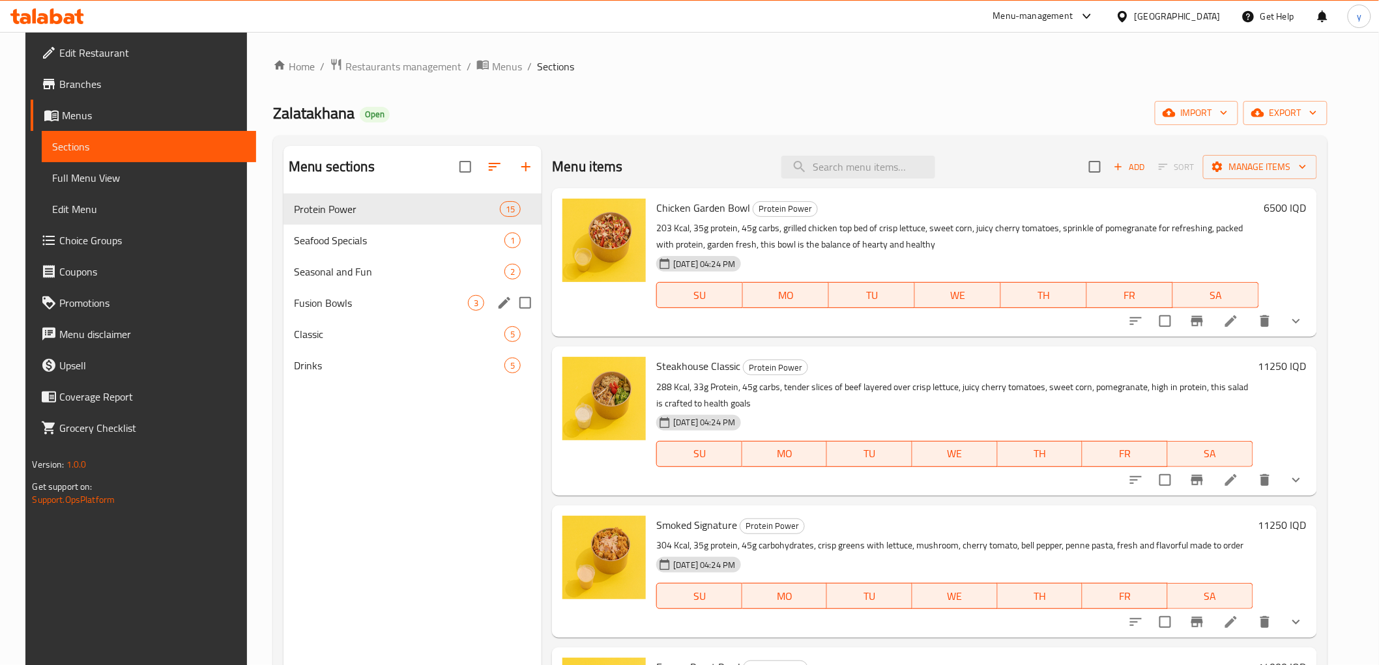
click at [399, 289] on div "Fusion Bowls 3" at bounding box center [412, 302] width 258 height 31
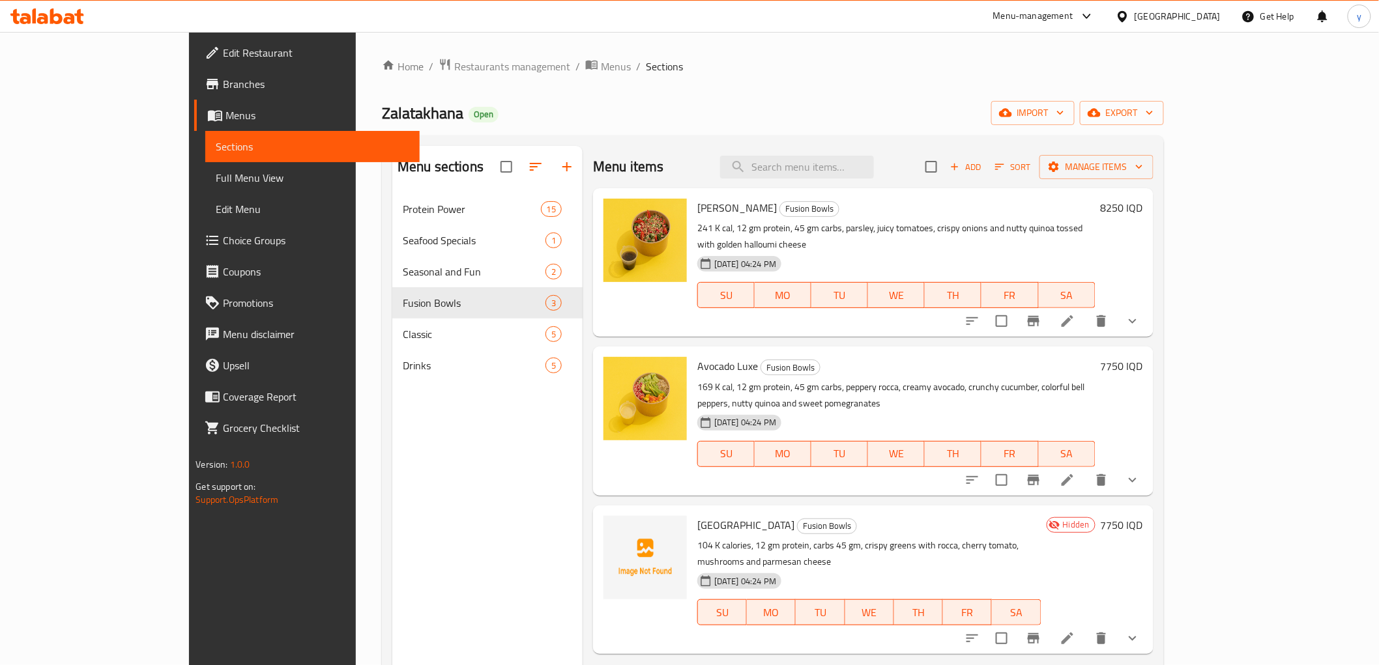
click at [1148, 314] on button "show more" at bounding box center [1132, 321] width 31 height 31
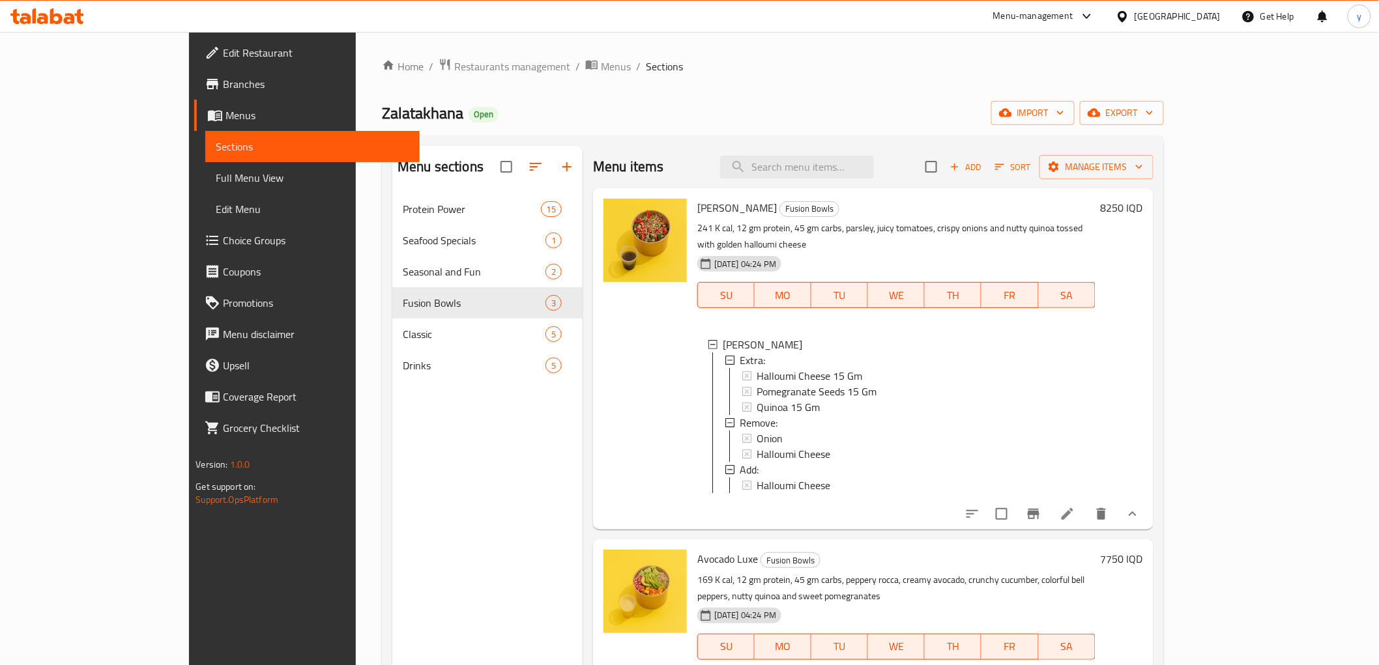
click at [216, 185] on span "Full Menu View" at bounding box center [312, 178] width 193 height 16
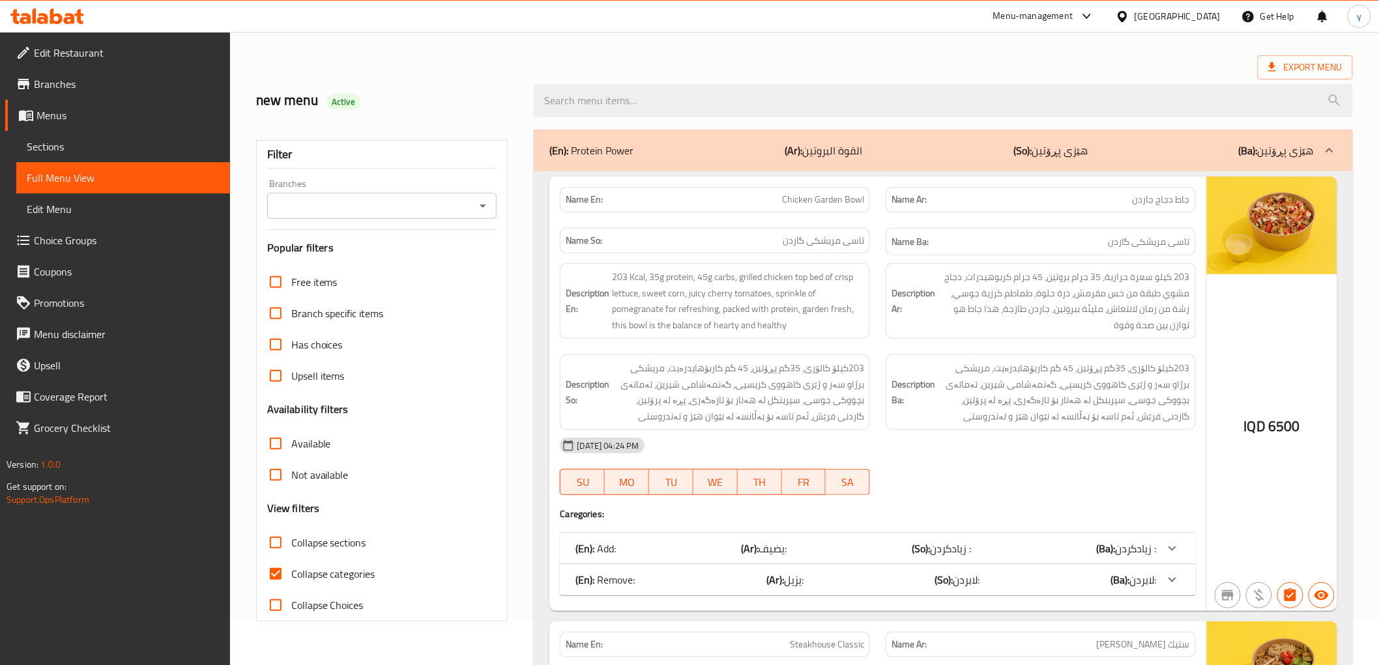
scroll to position [289, 0]
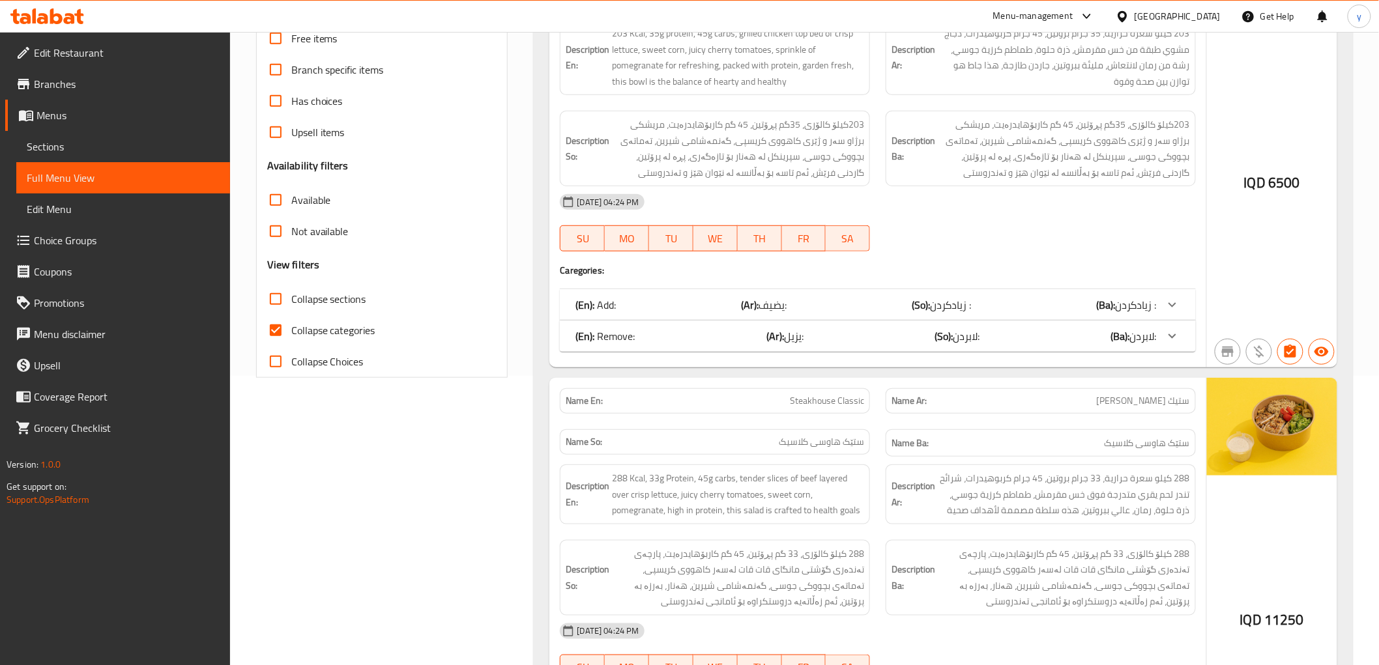
click at [284, 309] on input "Collapse sections" at bounding box center [275, 298] width 31 height 31
checkbox input "true"
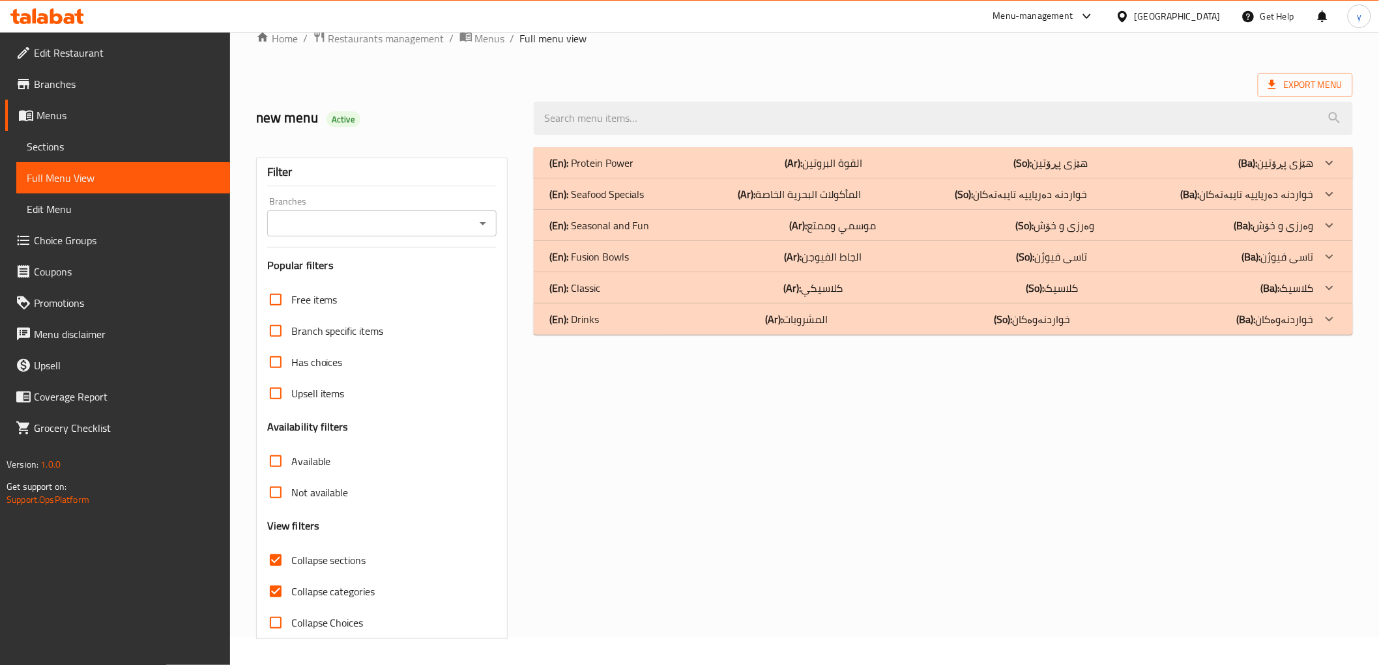
scroll to position [28, 0]
click at [682, 257] on div "(En): Fusion Bowls (Ar): الجاط الفيوجن (So): تاسی فیوژن (Ba): تاسی فیوژن" at bounding box center [931, 257] width 764 height 16
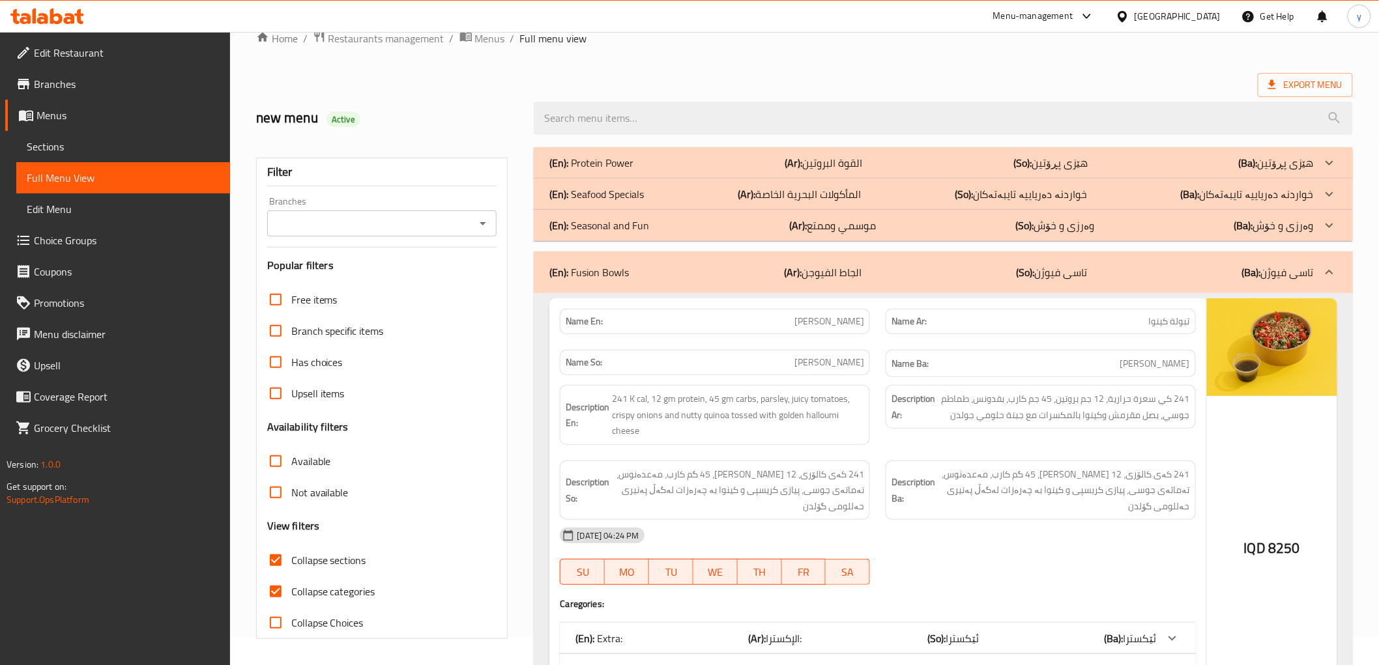
scroll to position [317, 0]
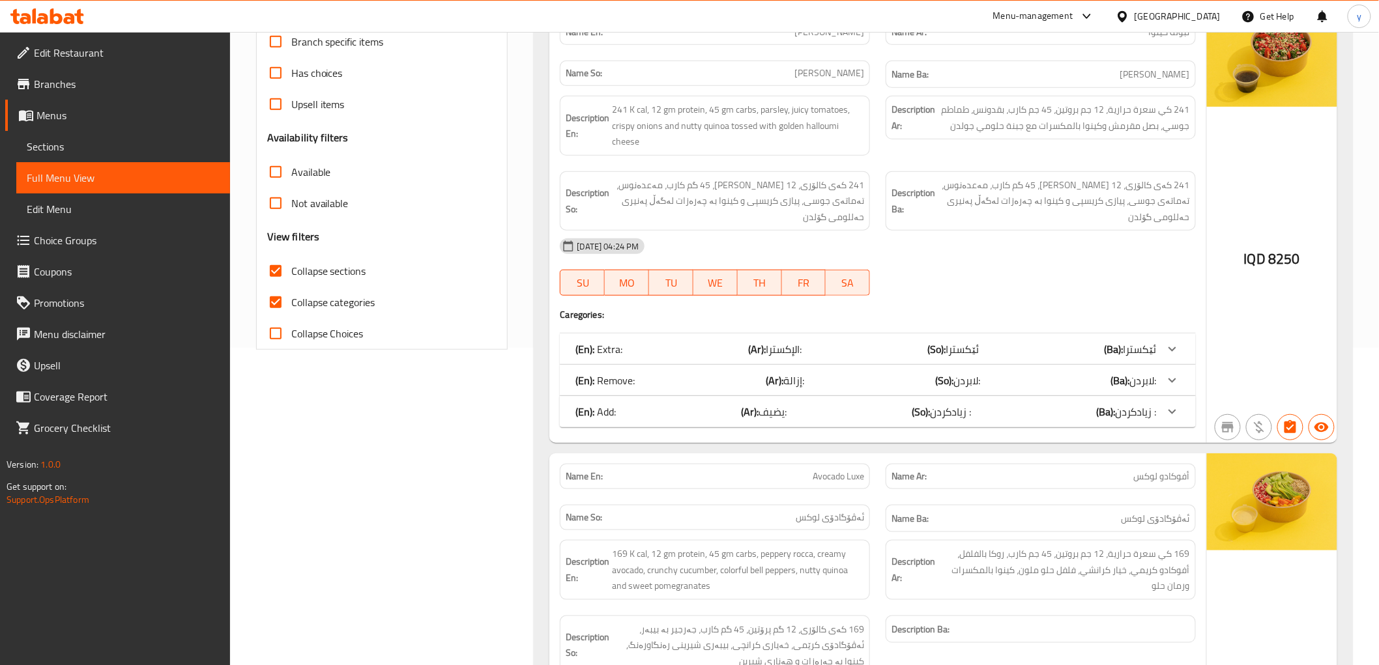
click at [1106, 353] on b "(Ba):" at bounding box center [1113, 349] width 19 height 20
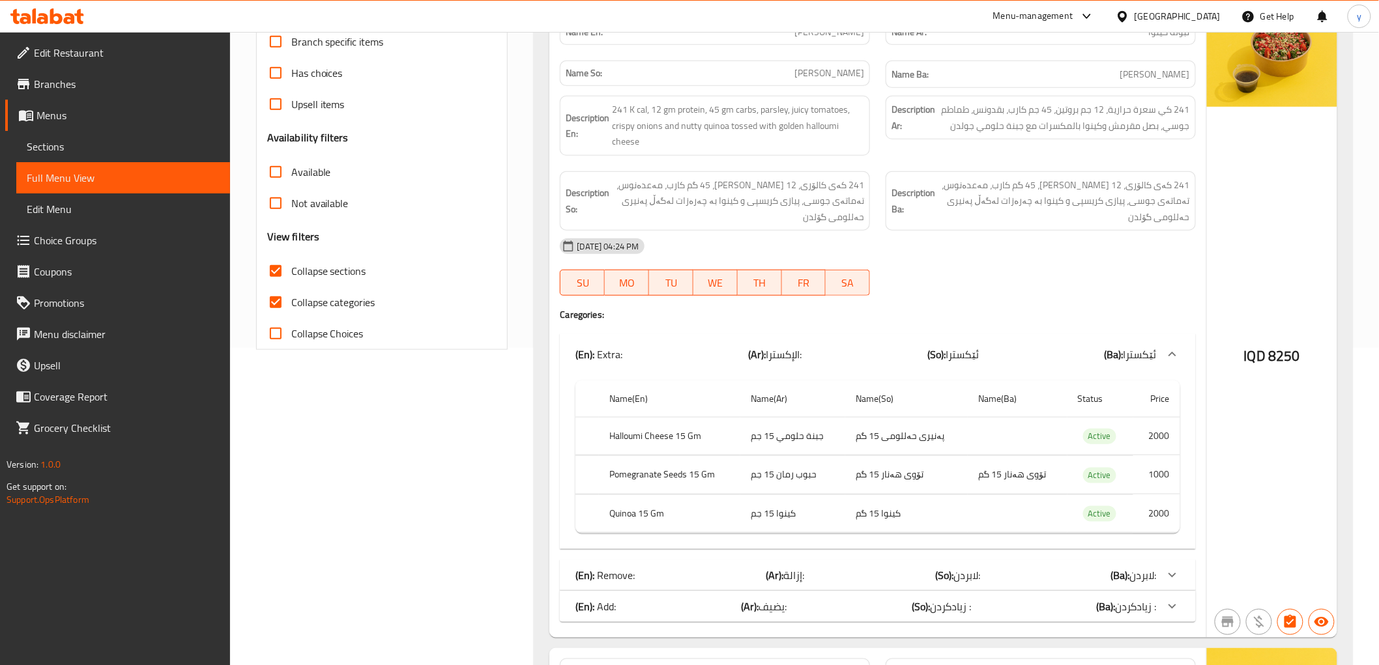
click at [1106, 353] on b "(Ba):" at bounding box center [1113, 355] width 19 height 20
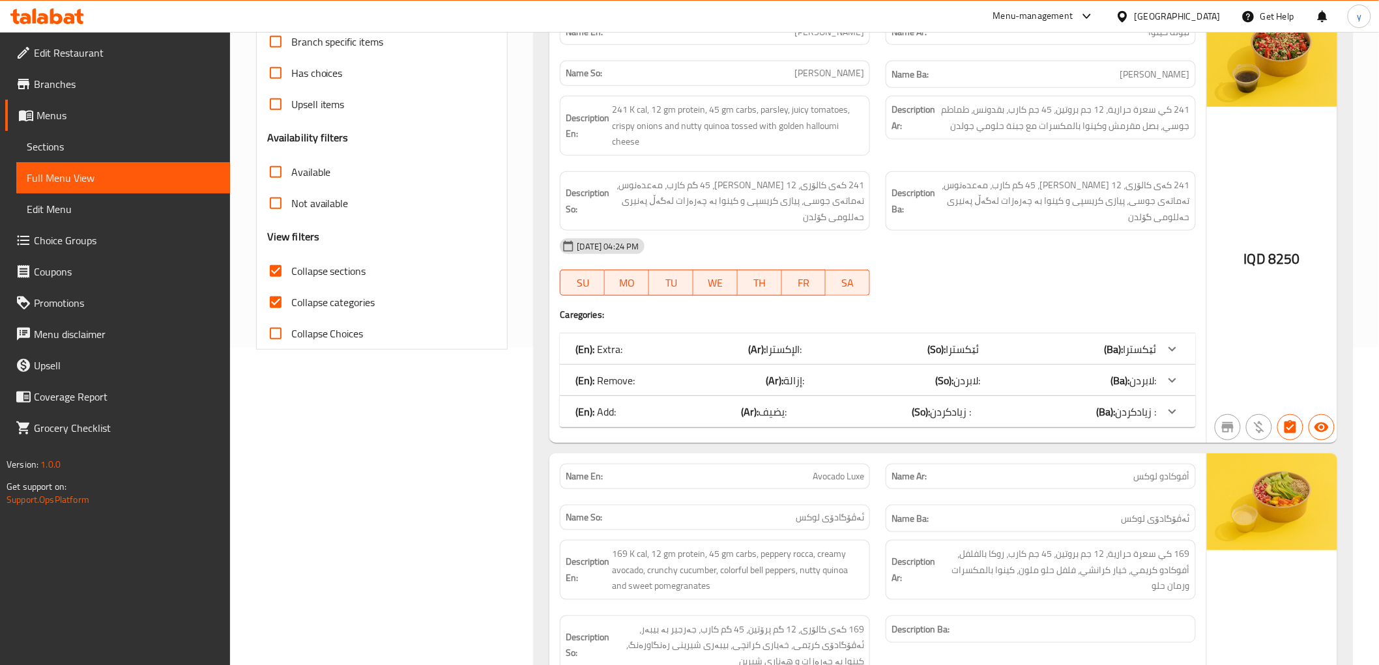
click at [69, 233] on span "Choice Groups" at bounding box center [127, 241] width 186 height 16
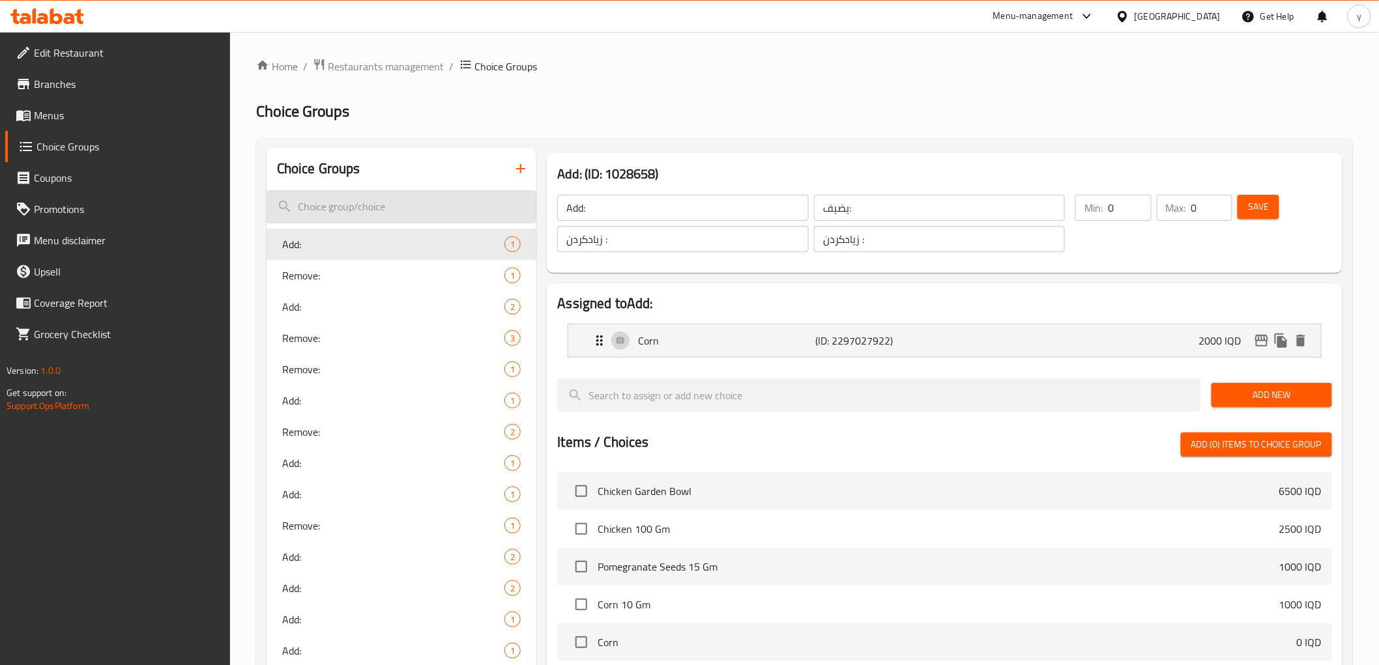
click at [414, 203] on input "search" at bounding box center [401, 206] width 270 height 33
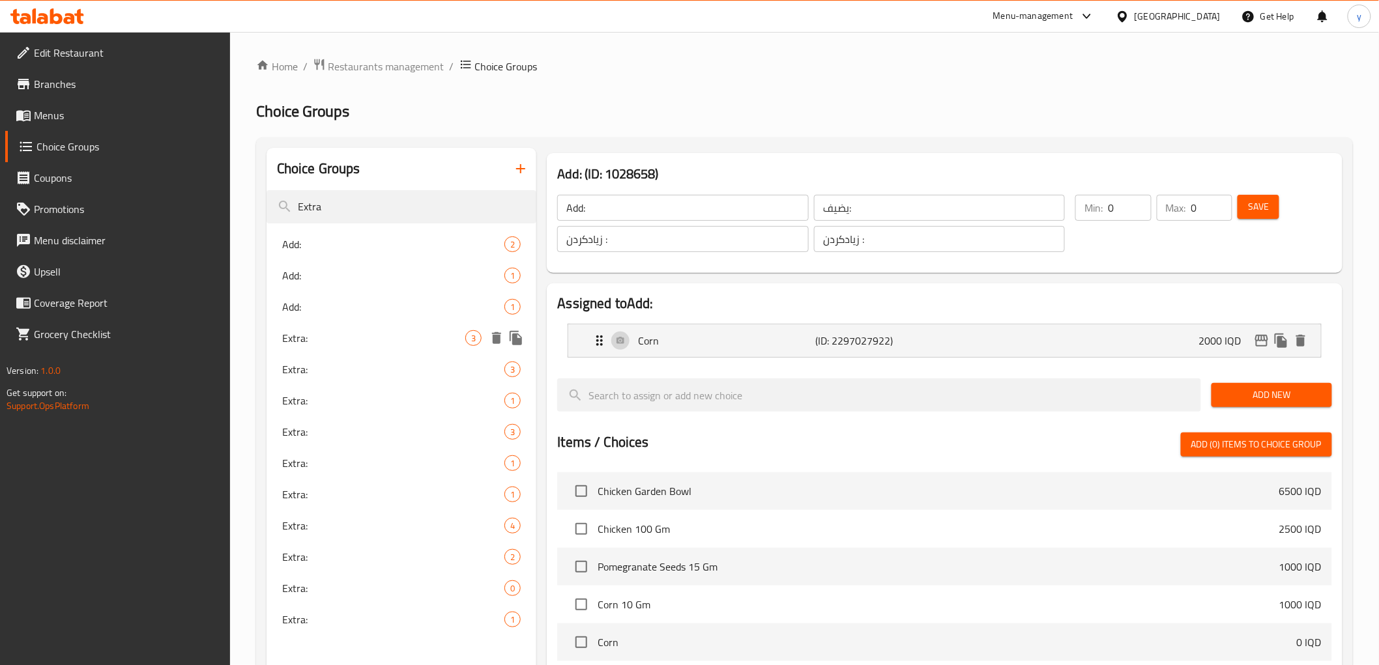
type input "Extra"
click at [404, 351] on div "Extra: 3" at bounding box center [401, 338] width 270 height 31
type input "Extra:"
type input "الإكسترا:"
type input "ئێکسترا"
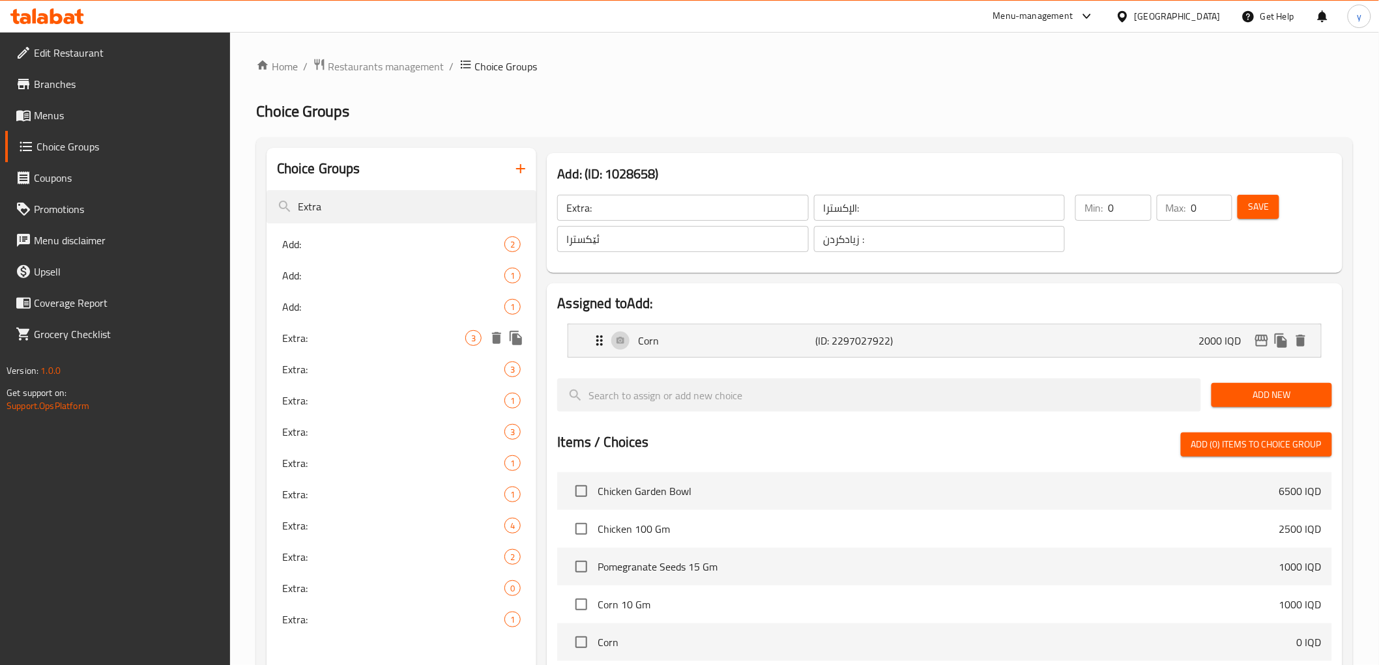
type input "ئێکسترا"
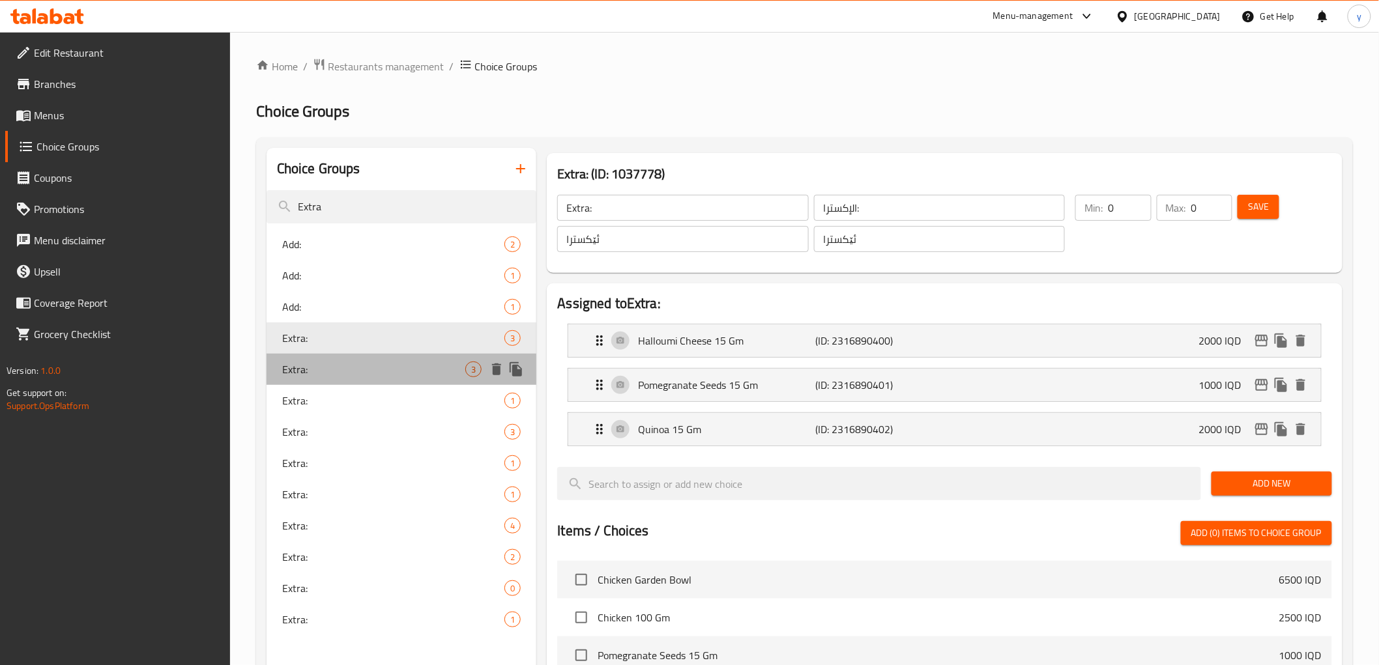
click at [401, 370] on span "Extra:" at bounding box center [374, 370] width 184 height 16
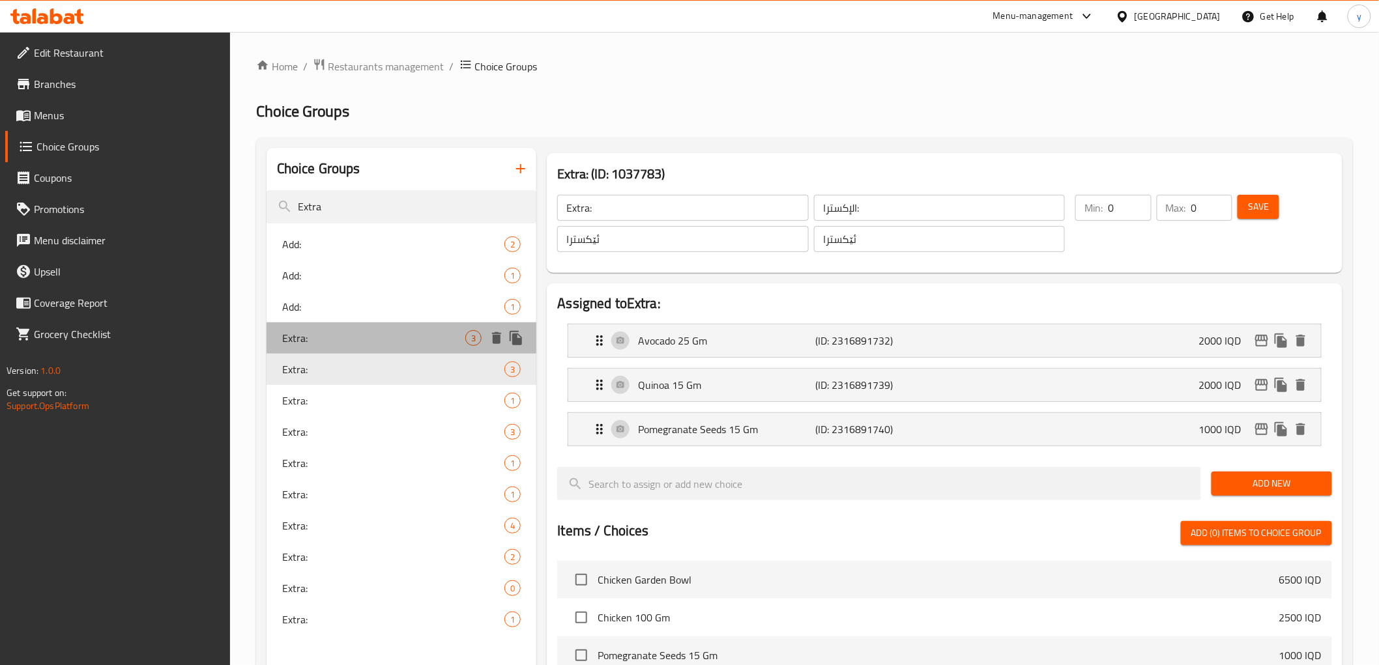
click at [399, 342] on span "Extra:" at bounding box center [374, 338] width 184 height 16
type input "Extra:"
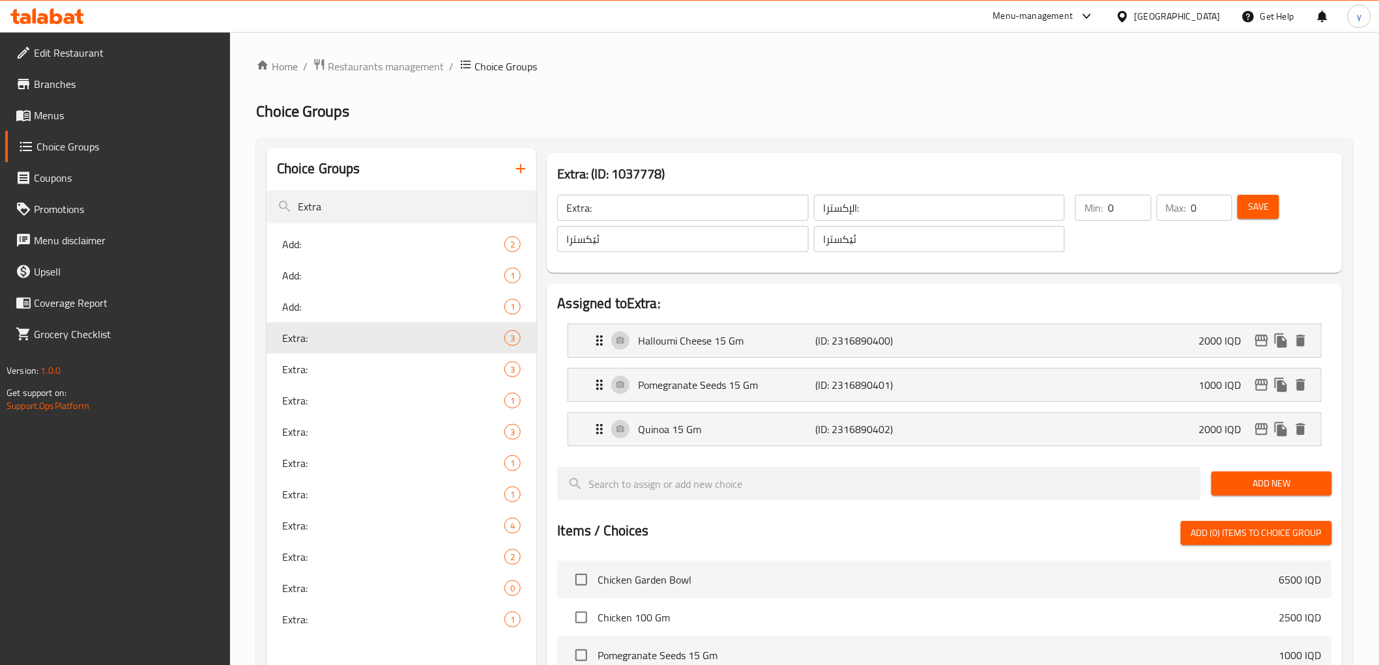
click at [674, 209] on input "Extra:" at bounding box center [682, 208] width 251 height 26
click at [870, 218] on input "الإكسترا:" at bounding box center [939, 208] width 251 height 26
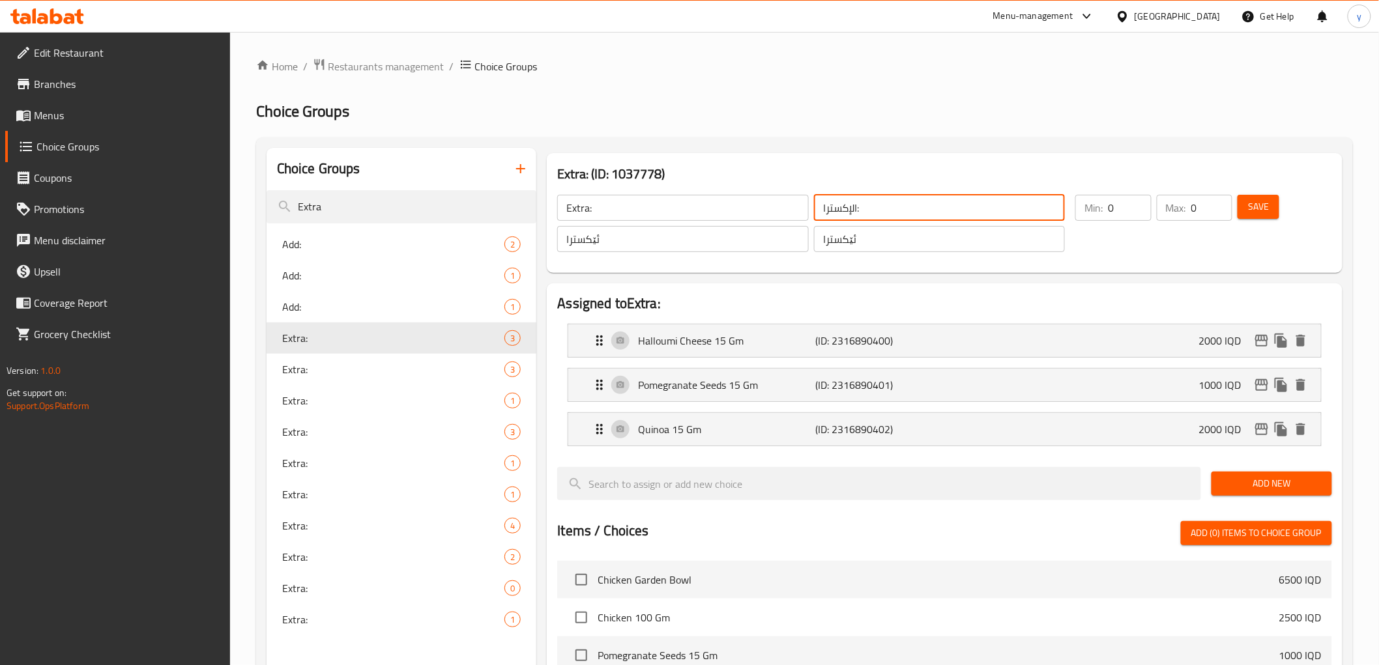
click at [870, 218] on input "الإكسترا:" at bounding box center [939, 208] width 251 height 26
click at [723, 238] on input "ئێکسترا" at bounding box center [682, 239] width 251 height 26
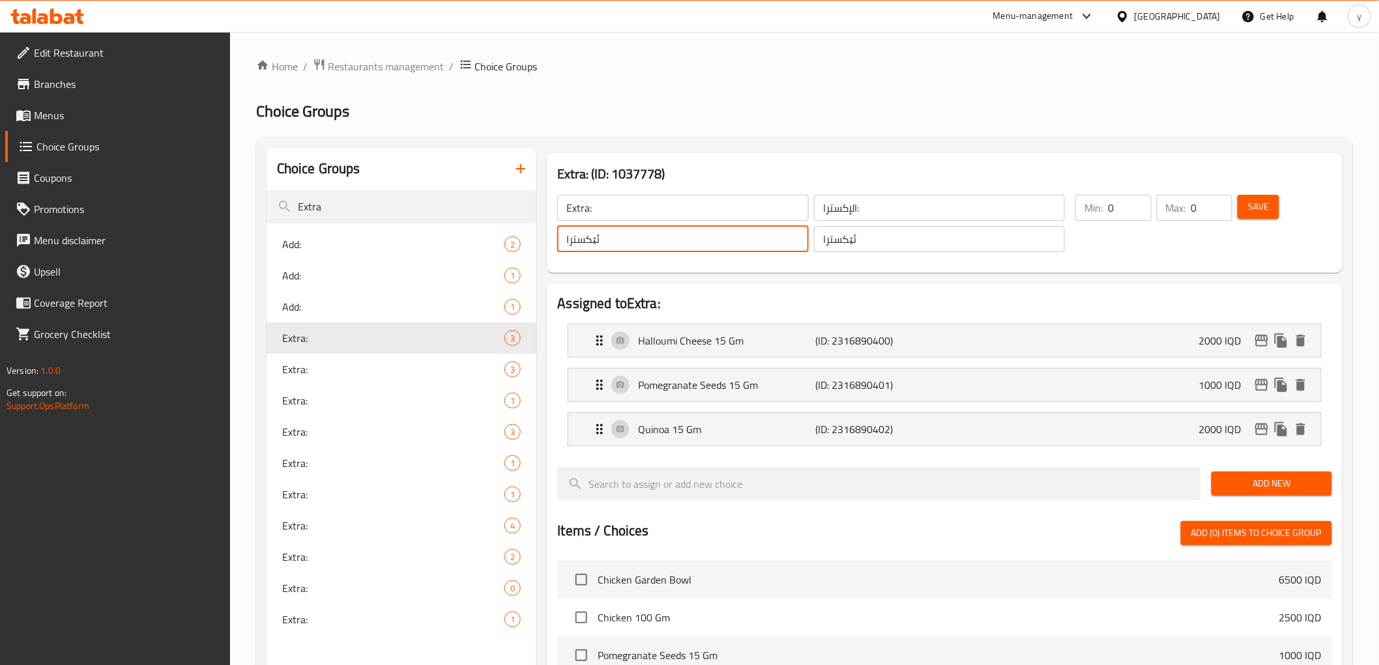
click at [723, 238] on input "ئێکسترا" at bounding box center [682, 239] width 251 height 26
click at [519, 167] on icon "button" at bounding box center [521, 169] width 16 height 16
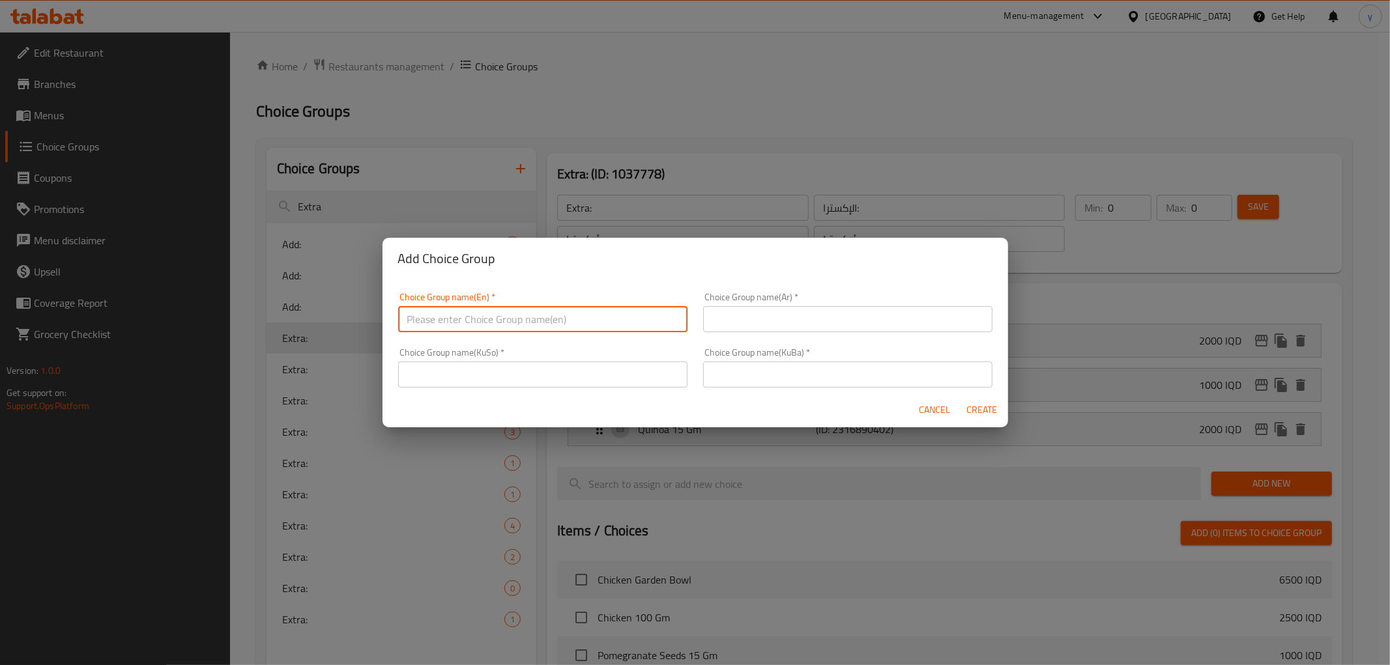
click at [602, 316] on input "text" at bounding box center [542, 319] width 289 height 26
paste input "ئێکسترا"
type input "ئێکسترا"
click at [713, 385] on input "text" at bounding box center [847, 375] width 289 height 26
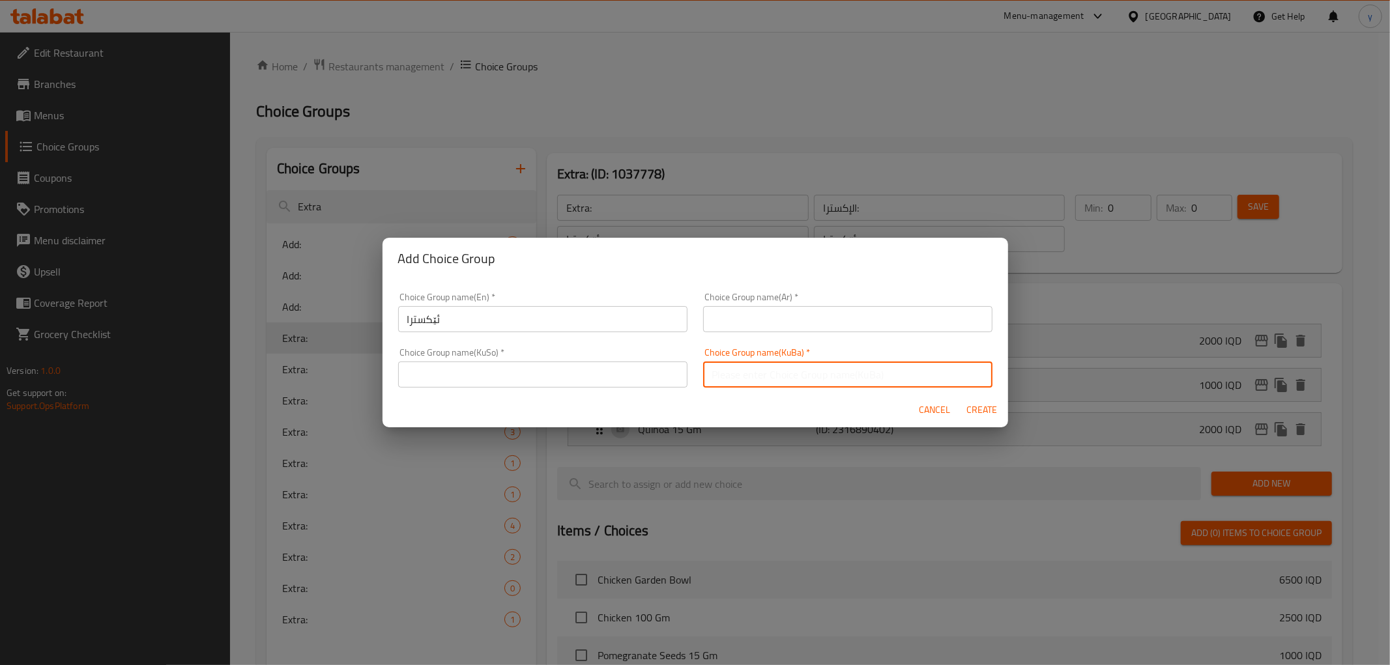
paste input "ئێکسترا"
type input "ئێکسترا"
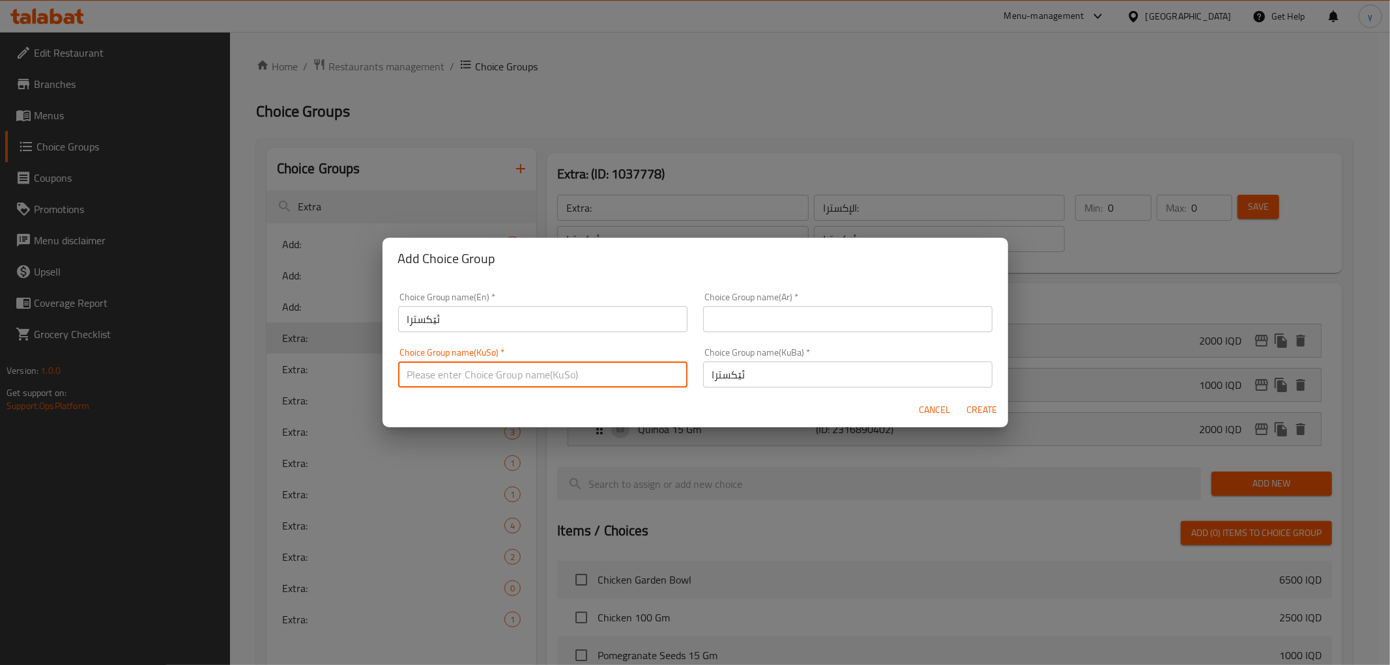
click at [592, 372] on input "text" at bounding box center [542, 375] width 289 height 26
paste input "ئێکسترا"
type input "ئێکسترا"
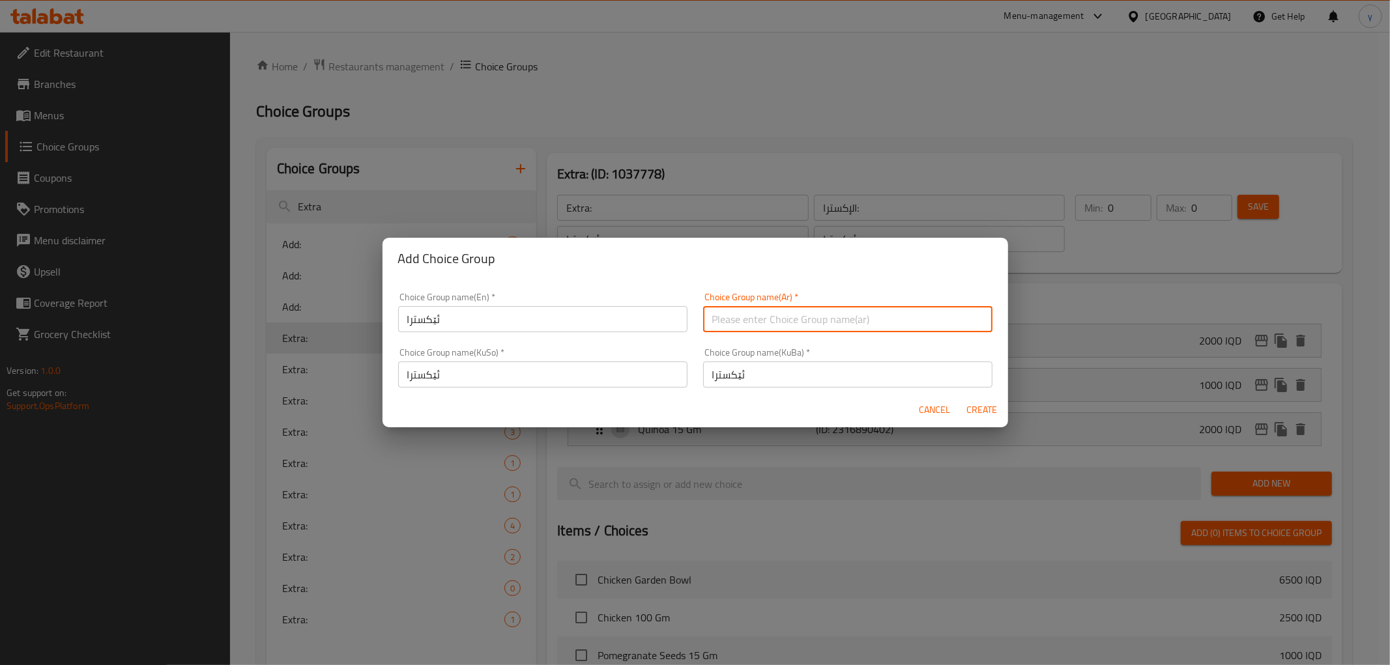
click at [728, 321] on input "text" at bounding box center [847, 319] width 289 height 26
paste input "الإكسترا:"
type input "الإكسترا:"
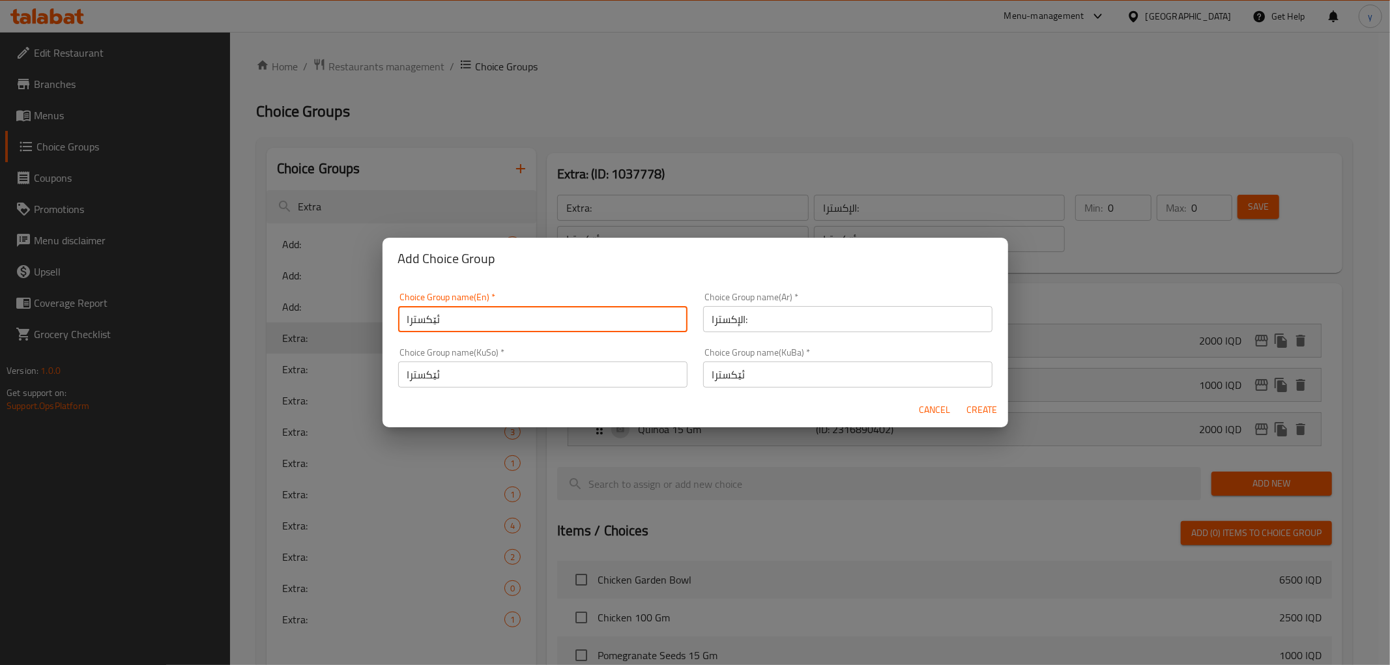
click at [627, 319] on input "ئێکسترا" at bounding box center [542, 319] width 289 height 26
paste input "Extra:"
type input "Extra:"
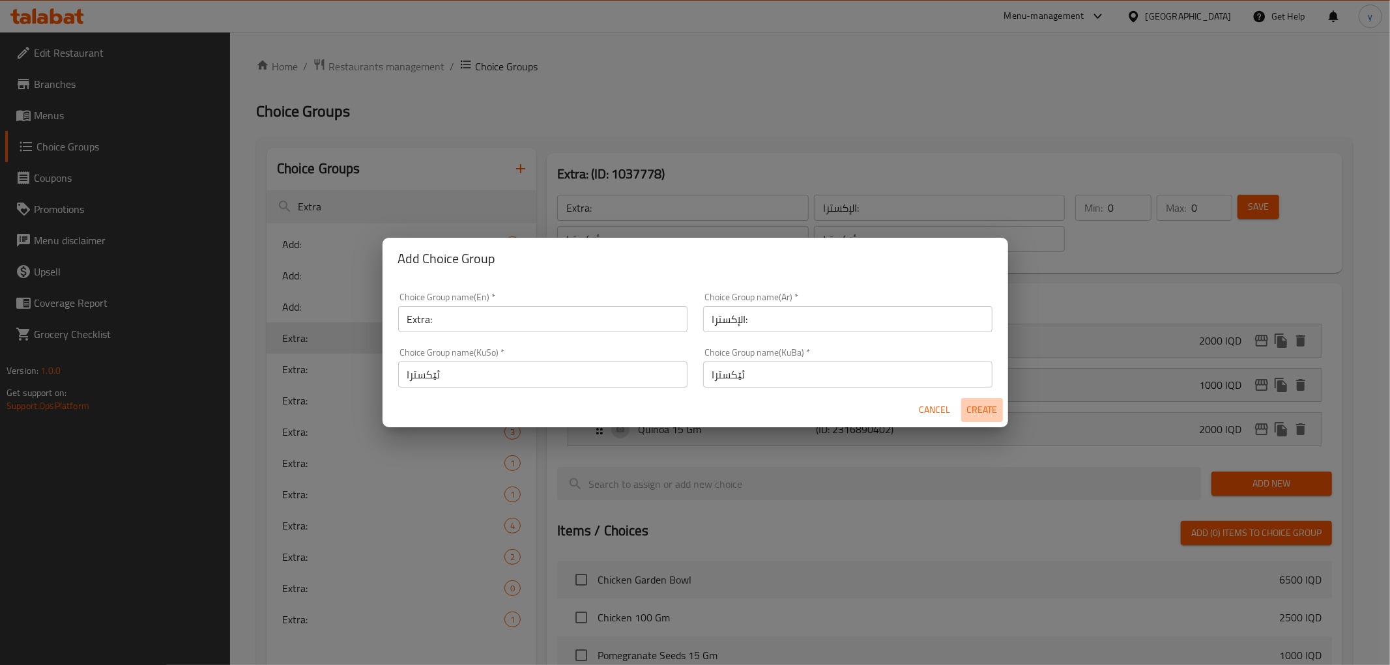
drag, startPoint x: 973, startPoint y: 408, endPoint x: 834, endPoint y: 398, distance: 139.8
click at [973, 408] on span "Create" at bounding box center [981, 410] width 31 height 16
type input "Extra:"
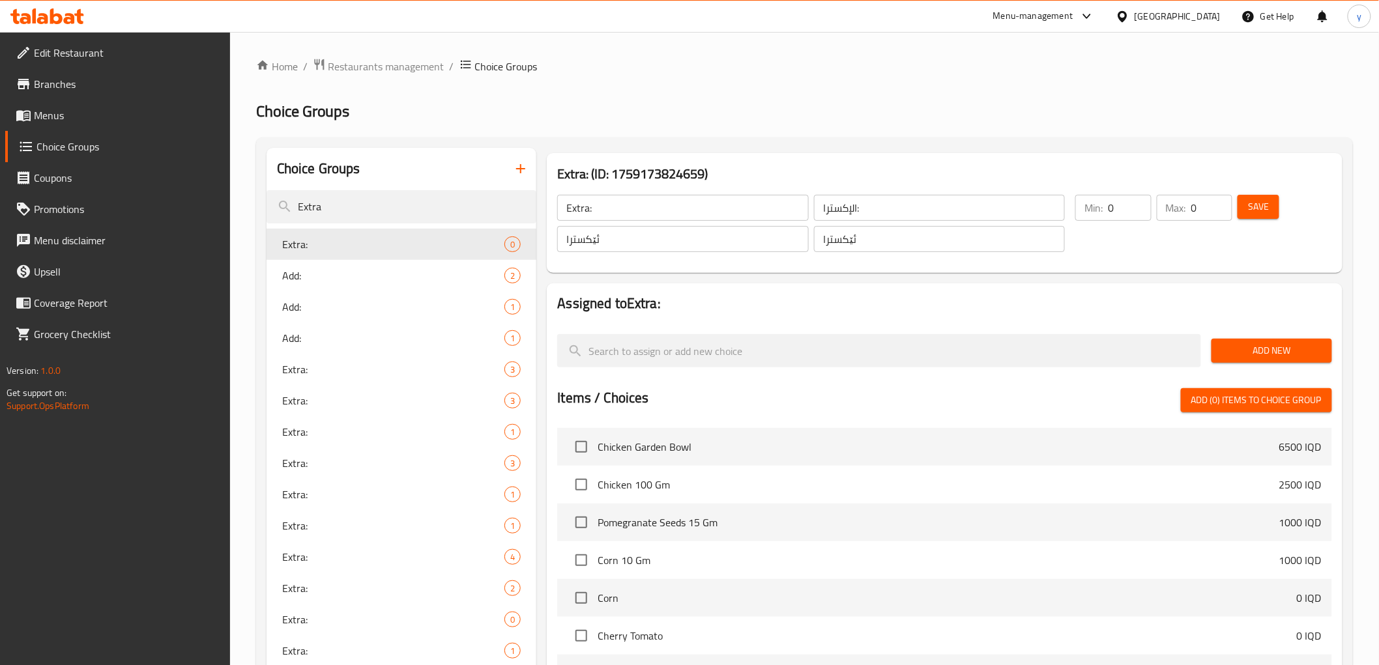
click at [1267, 205] on span "Save" at bounding box center [1258, 207] width 21 height 16
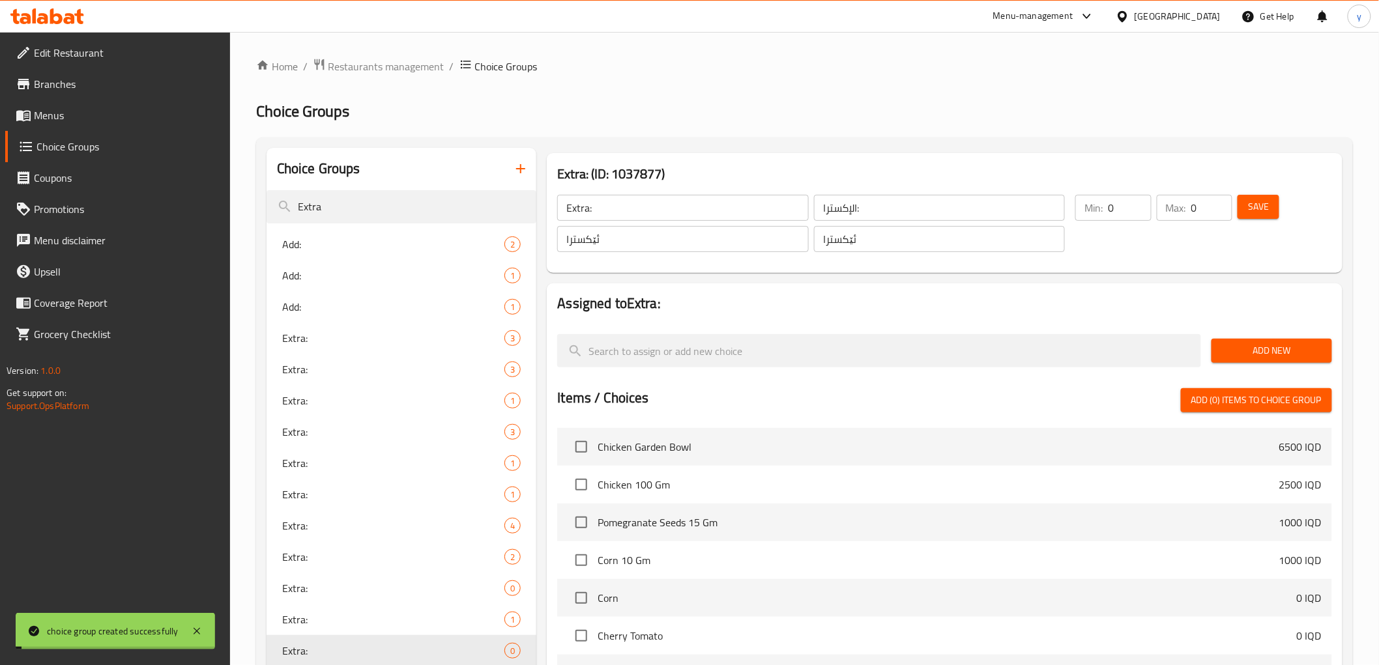
click at [1255, 355] on span "Add New" at bounding box center [1272, 351] width 100 height 16
click at [1237, 338] on div "Add New" at bounding box center [1271, 351] width 131 height 44
click at [1226, 343] on span "Add New" at bounding box center [1272, 351] width 100 height 16
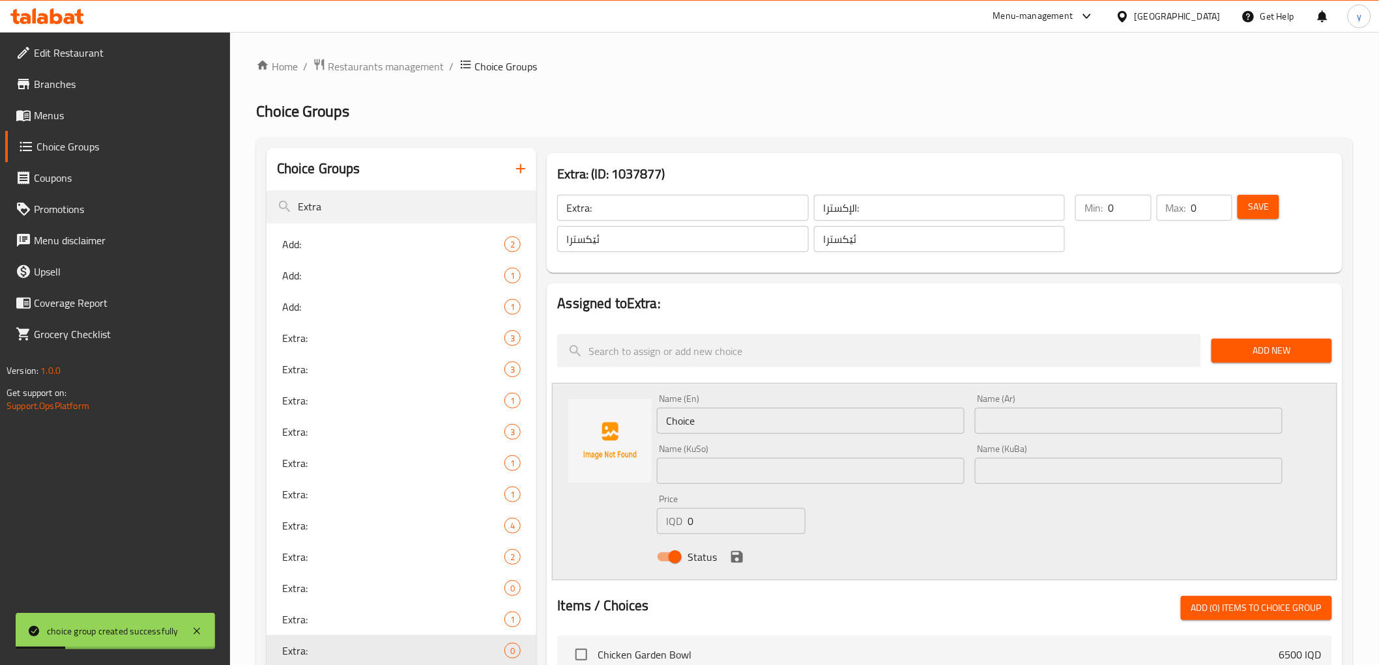
click at [926, 420] on input "Choice" at bounding box center [811, 421] width 308 height 26
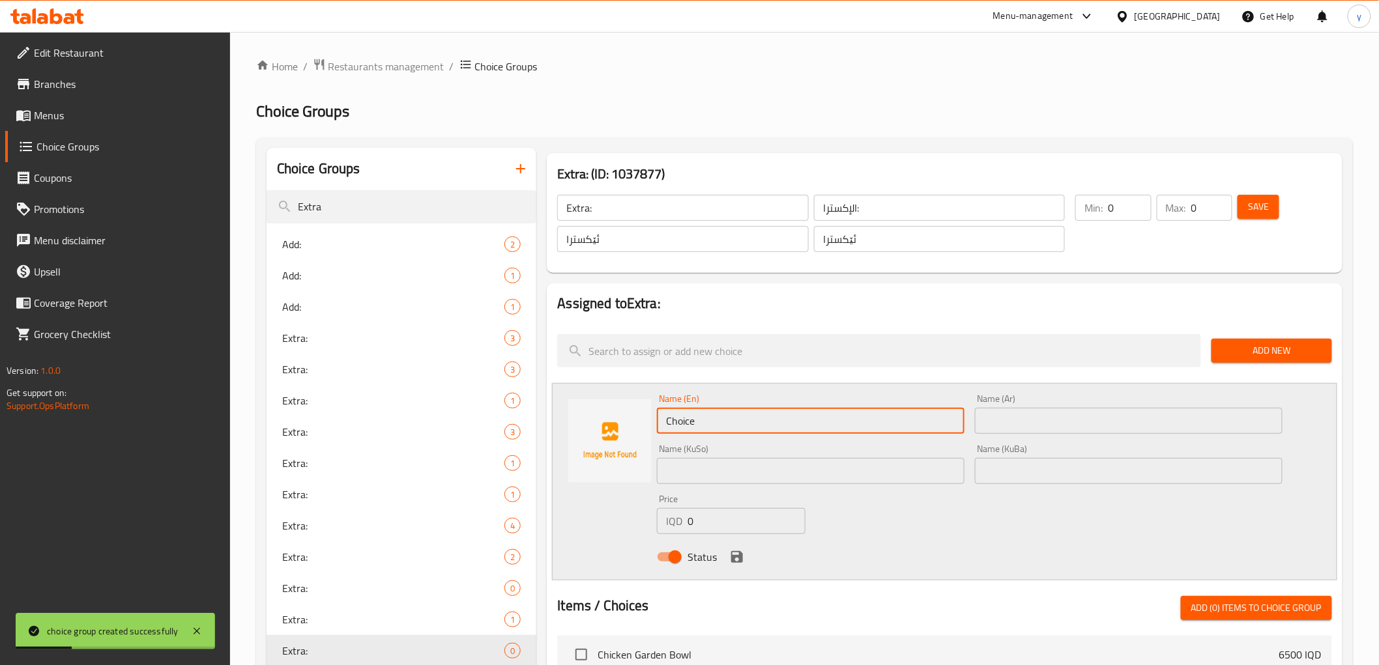
click at [926, 420] on input "Choice" at bounding box center [811, 421] width 308 height 26
type input "Extra Dressing"
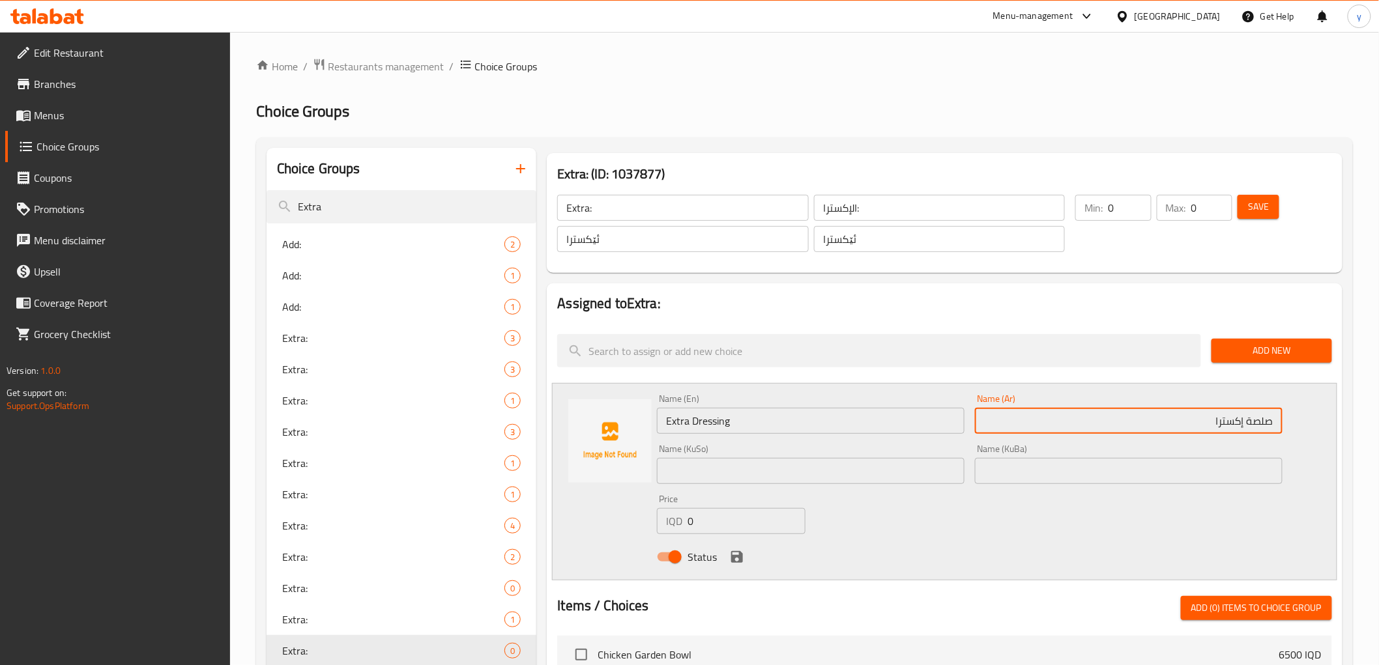
type input "صلصة إكسترا"
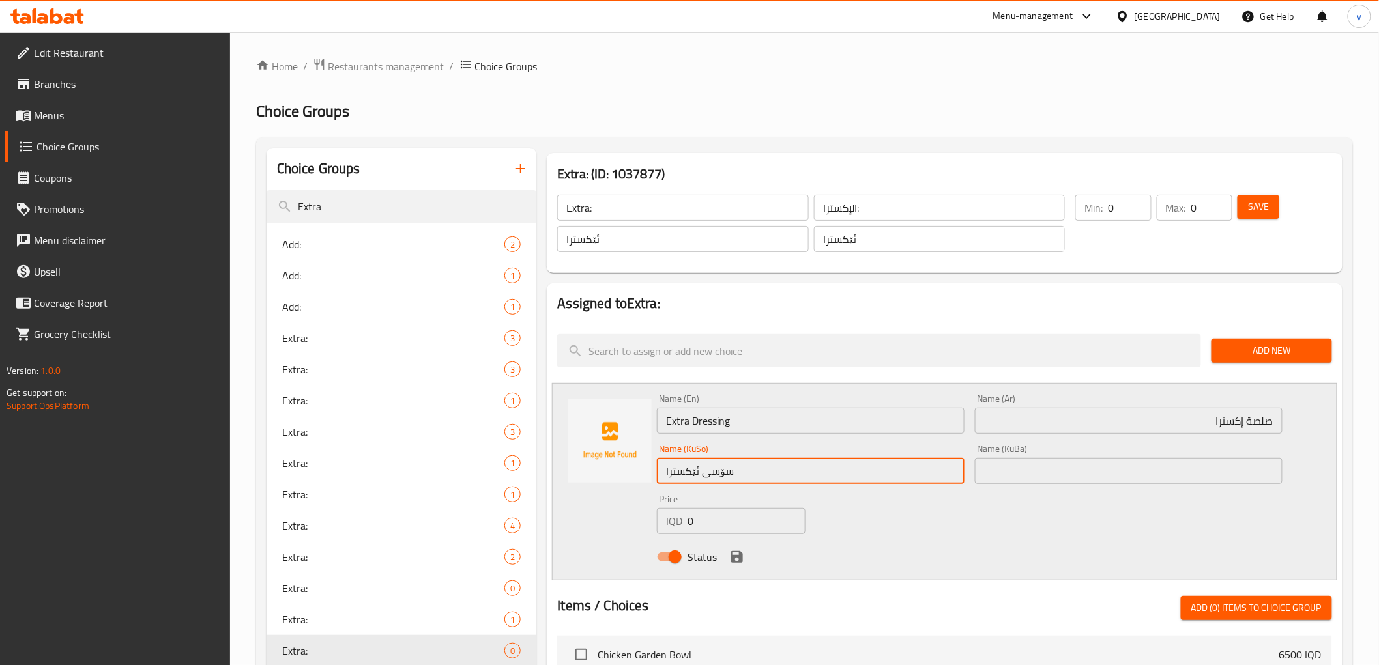
type input "سۆسی ئێکسترا"
drag, startPoint x: 1037, startPoint y: 478, endPoint x: 975, endPoint y: 494, distance: 64.0
click at [1037, 478] on input "text" at bounding box center [1129, 471] width 308 height 26
paste input "سۆسی ئێکسترا"
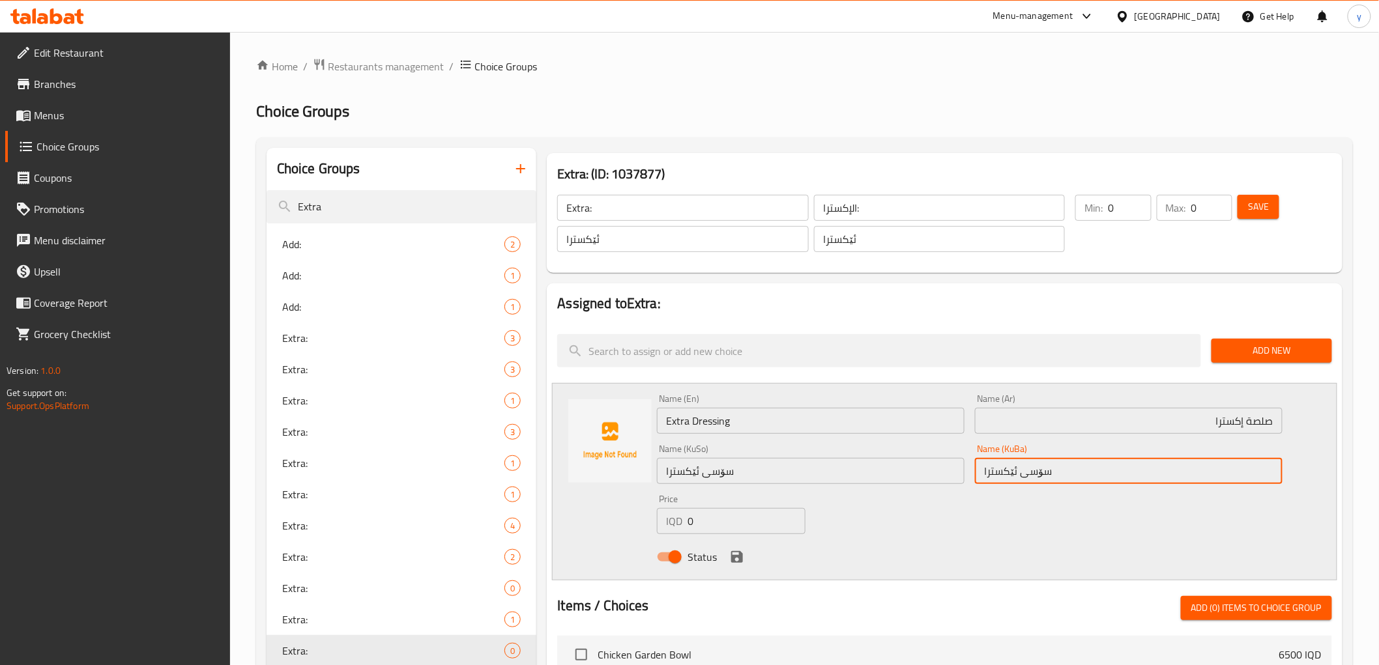
type input "سۆسی ئێکسترا"
click at [705, 515] on input "0" at bounding box center [746, 521] width 118 height 26
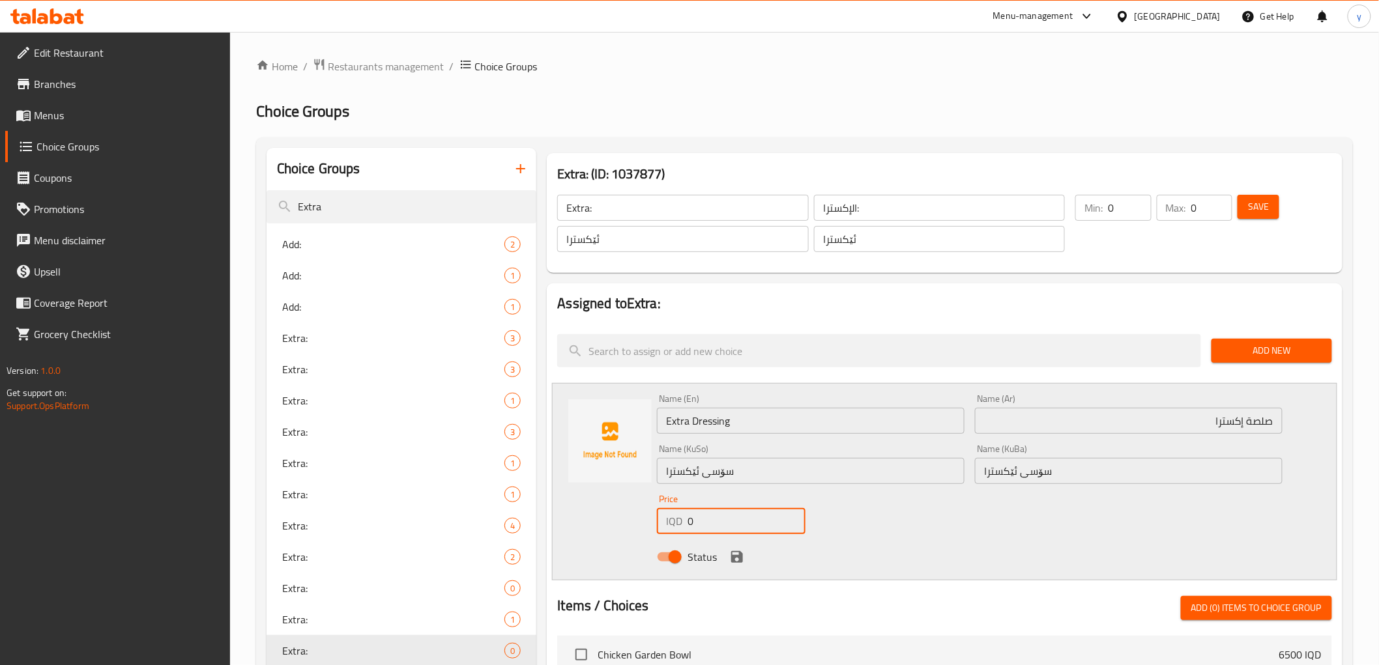
click at [705, 515] on input "0" at bounding box center [746, 521] width 118 height 26
type input "2000"
click at [729, 560] on icon "save" at bounding box center [737, 557] width 16 height 16
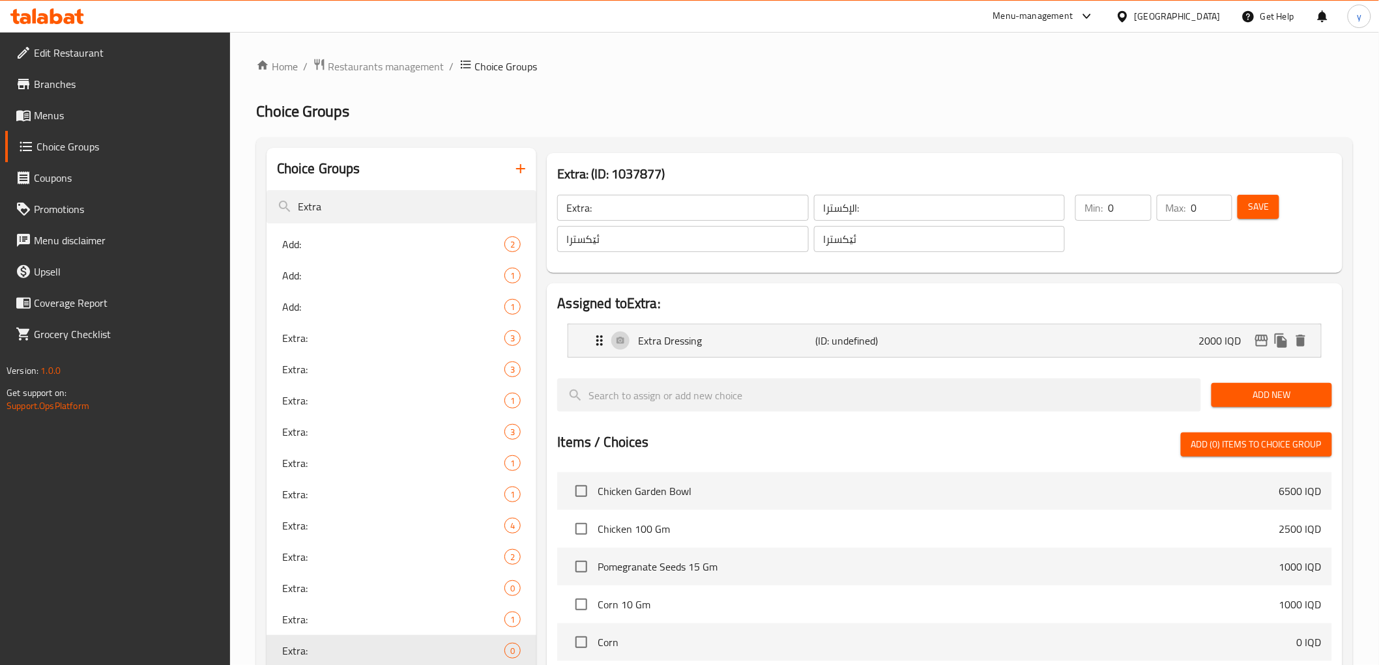
click at [1260, 202] on span "Save" at bounding box center [1258, 207] width 21 height 16
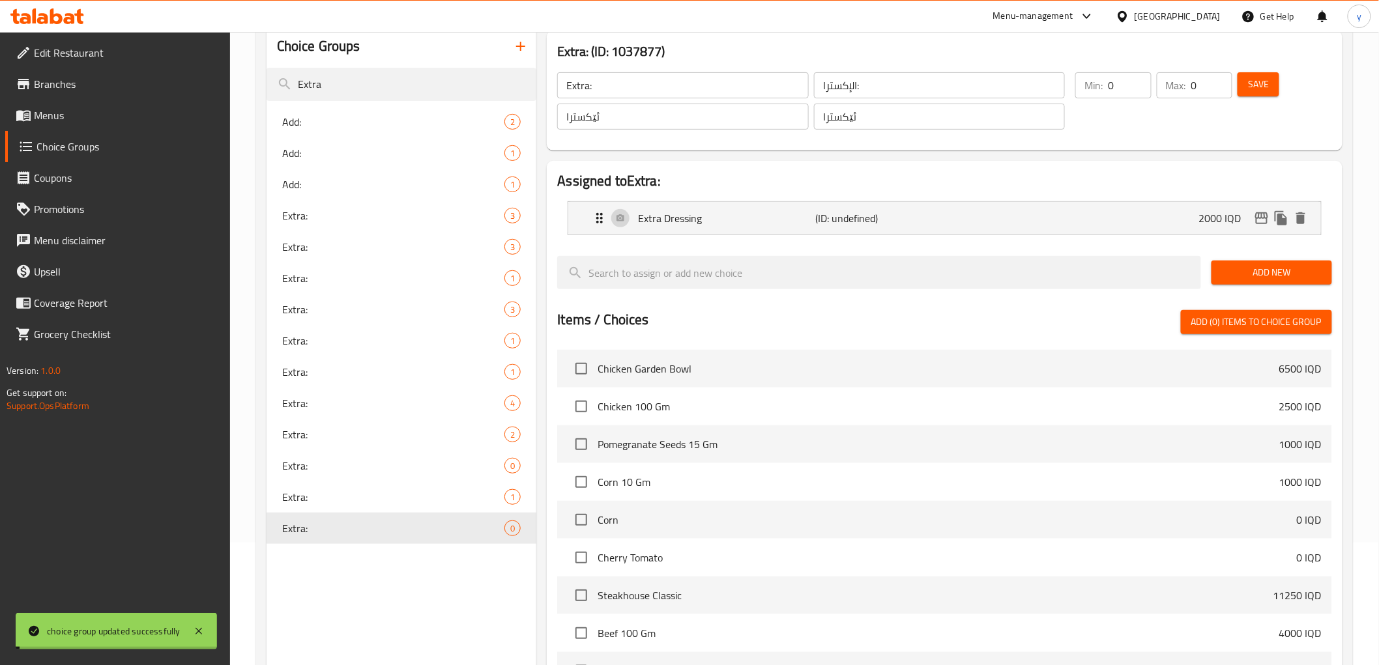
scroll to position [344, 0]
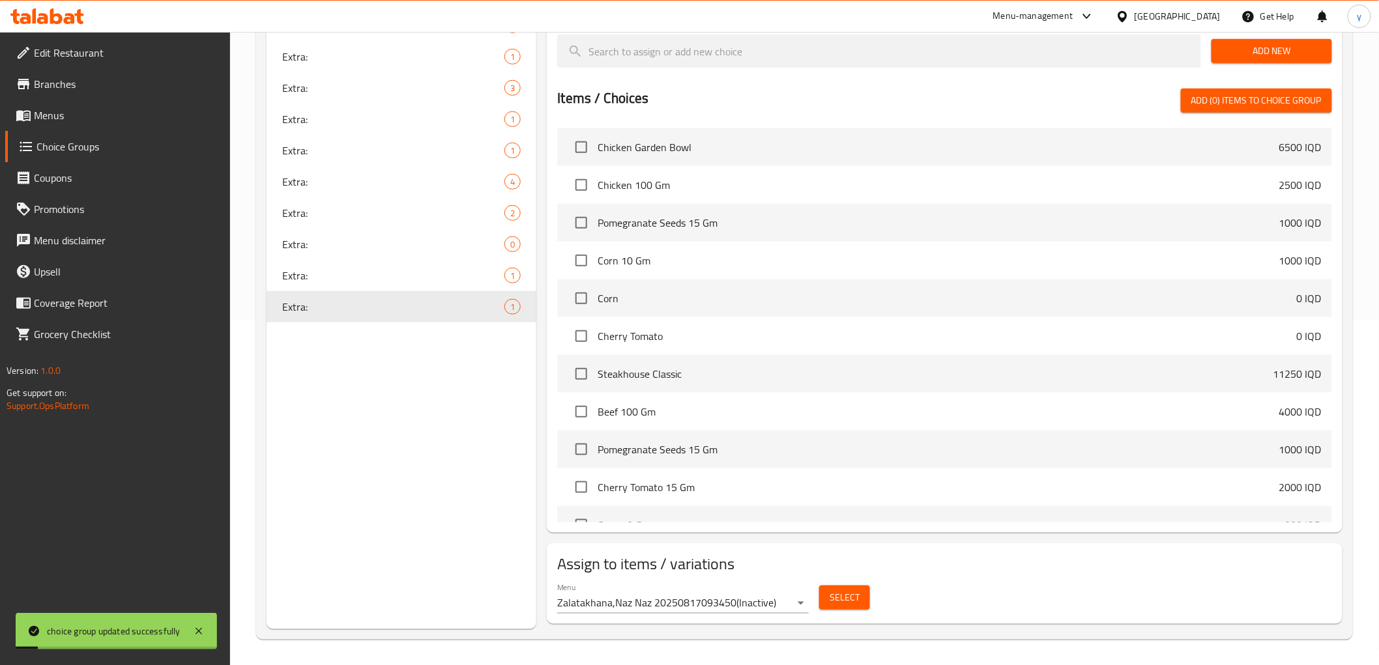
click at [807, 321] on body "choice group updated successfully ​ Menu-management [GEOGRAPHIC_DATA] Get Help …" at bounding box center [689, 4] width 1379 height 633
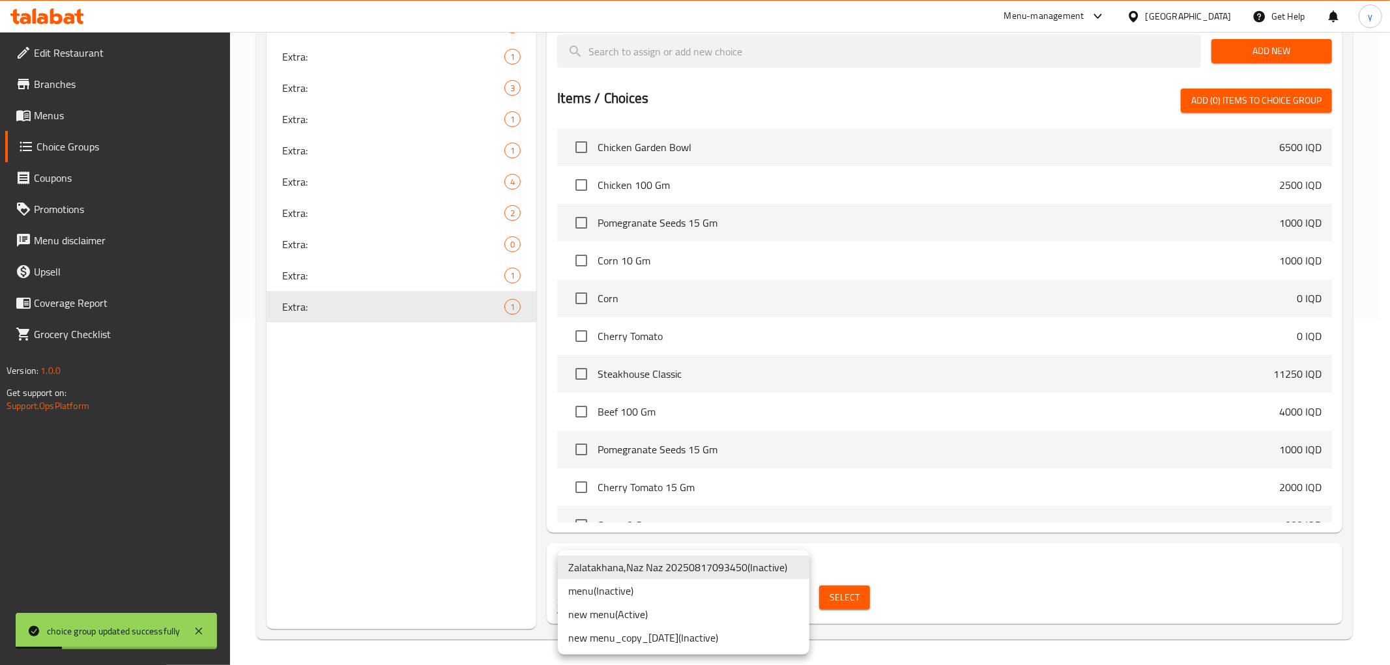
click at [739, 611] on li "new menu ( Active )" at bounding box center [684, 614] width 252 height 23
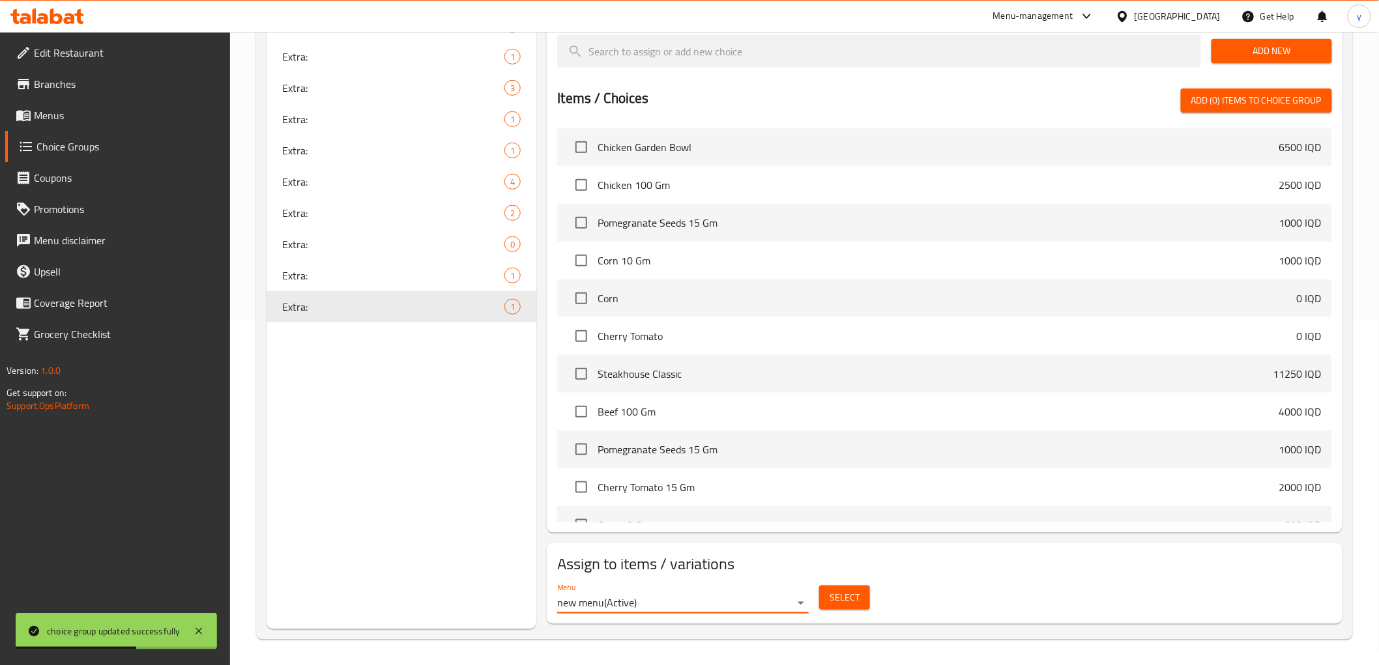
click at [831, 564] on h2 "Assign to items / variations" at bounding box center [944, 564] width 774 height 21
click at [847, 595] on span "Select" at bounding box center [844, 598] width 30 height 16
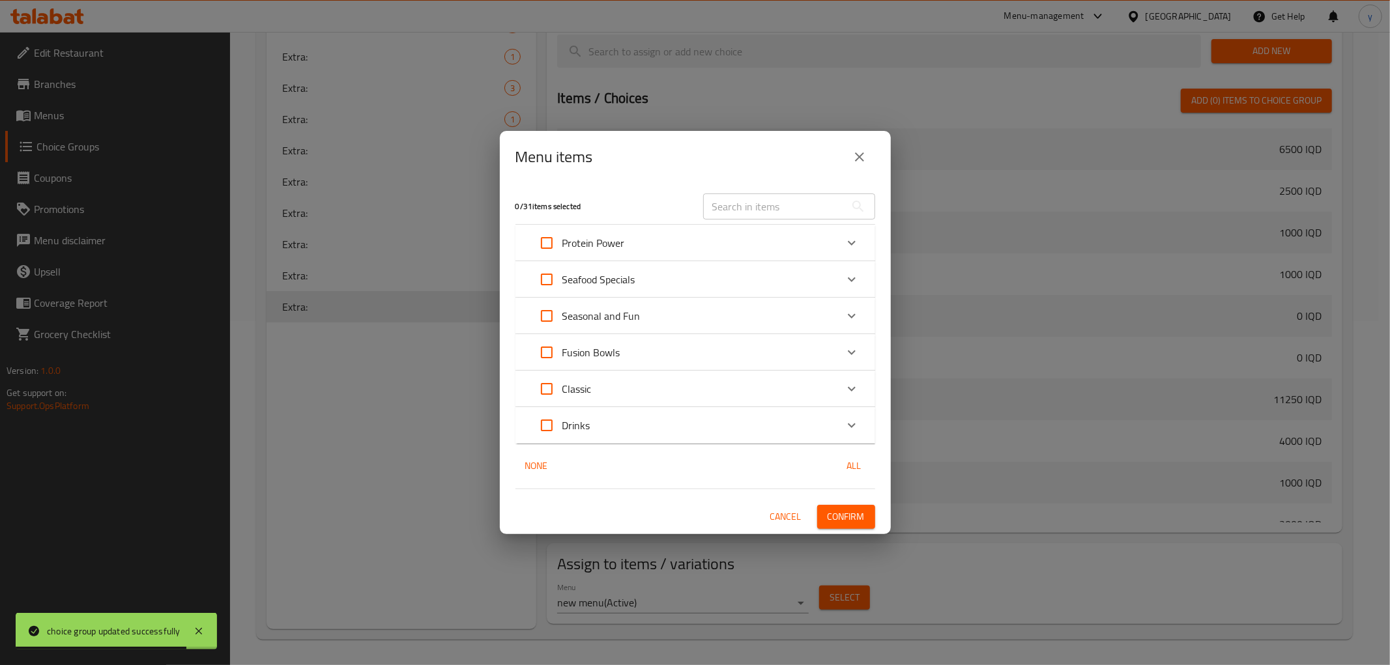
click at [663, 241] on div "Protein Power" at bounding box center [683, 242] width 305 height 31
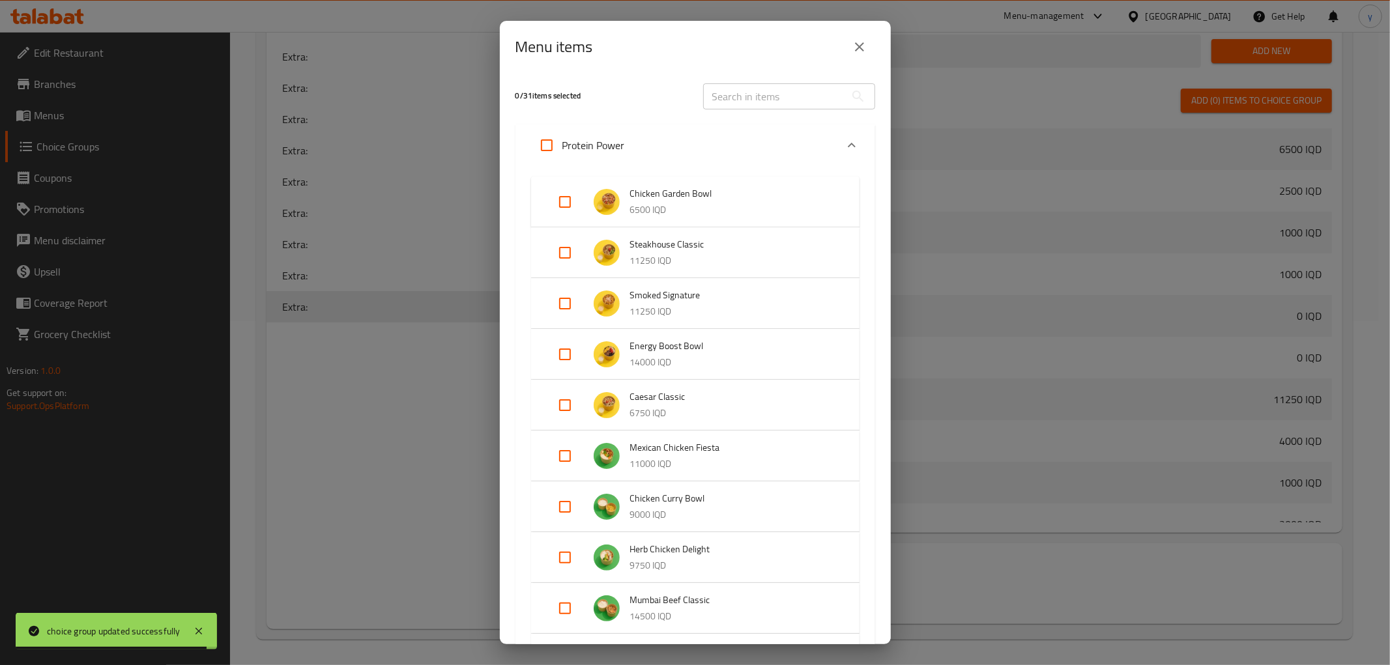
click at [661, 156] on div "Protein Power" at bounding box center [683, 145] width 305 height 31
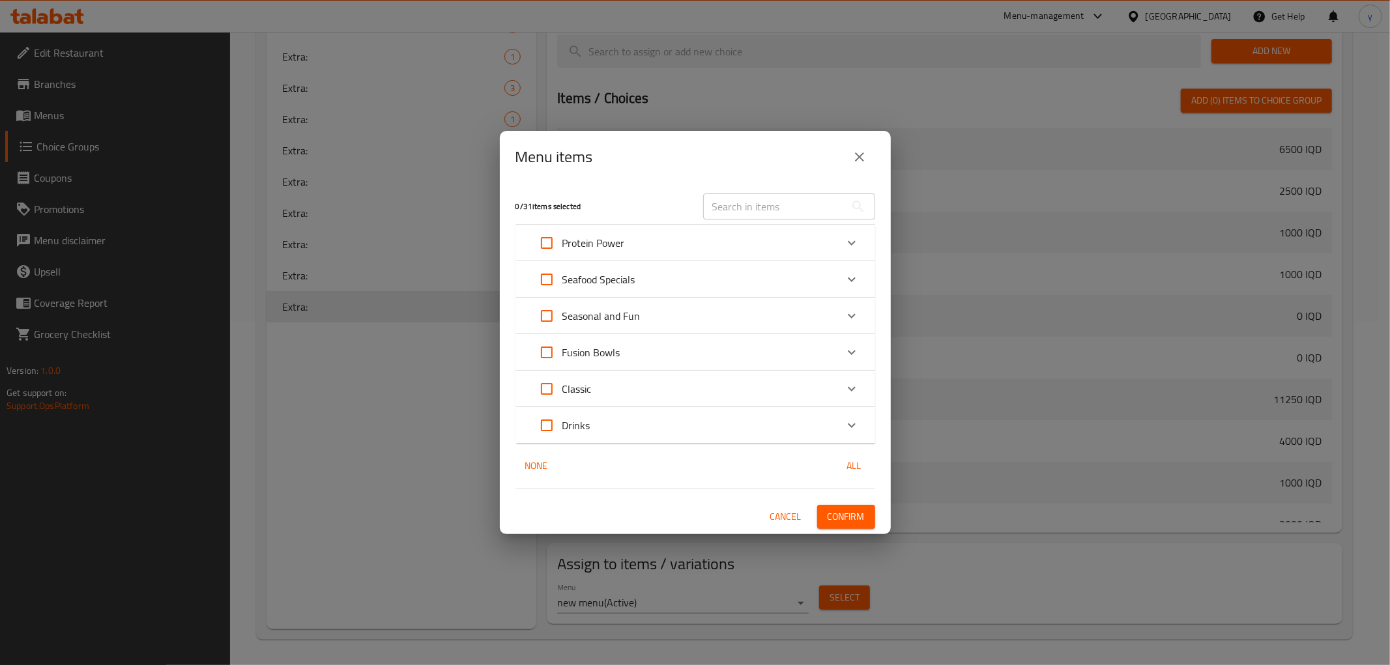
click at [645, 321] on div "Seasonal and Fun" at bounding box center [683, 315] width 305 height 31
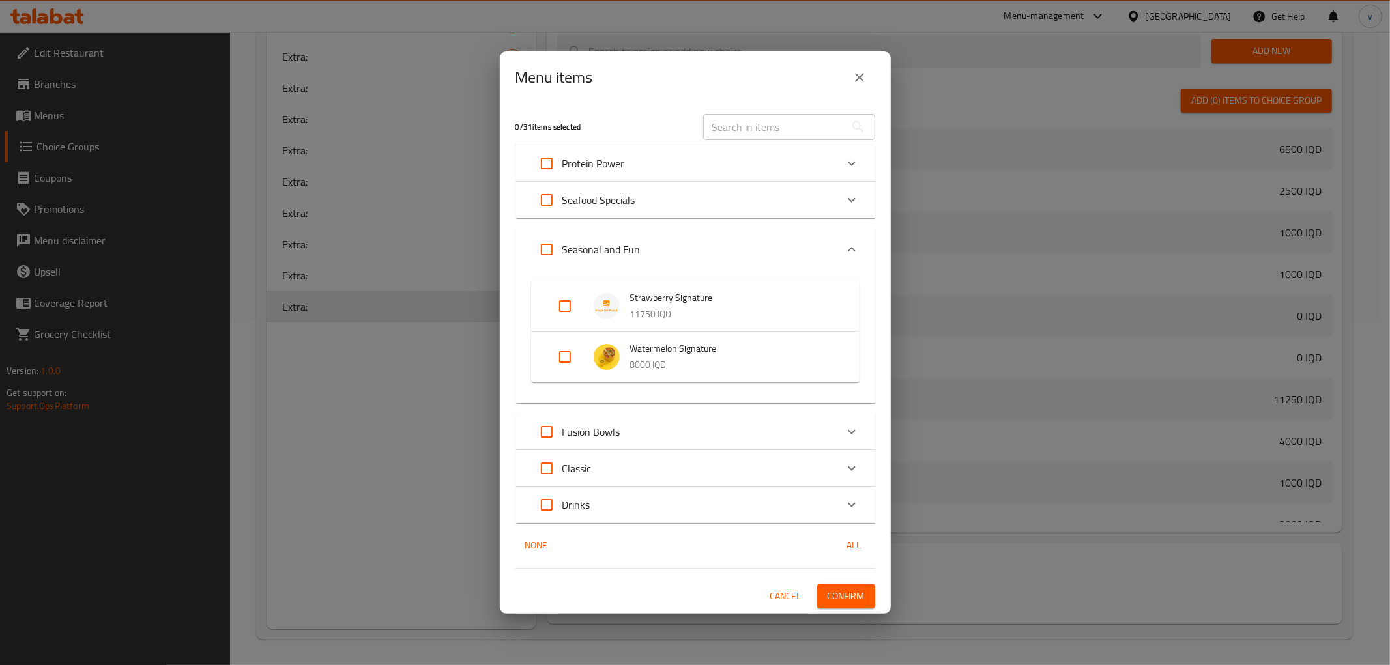
click at [669, 249] on div "Seasonal and Fun" at bounding box center [683, 249] width 305 height 31
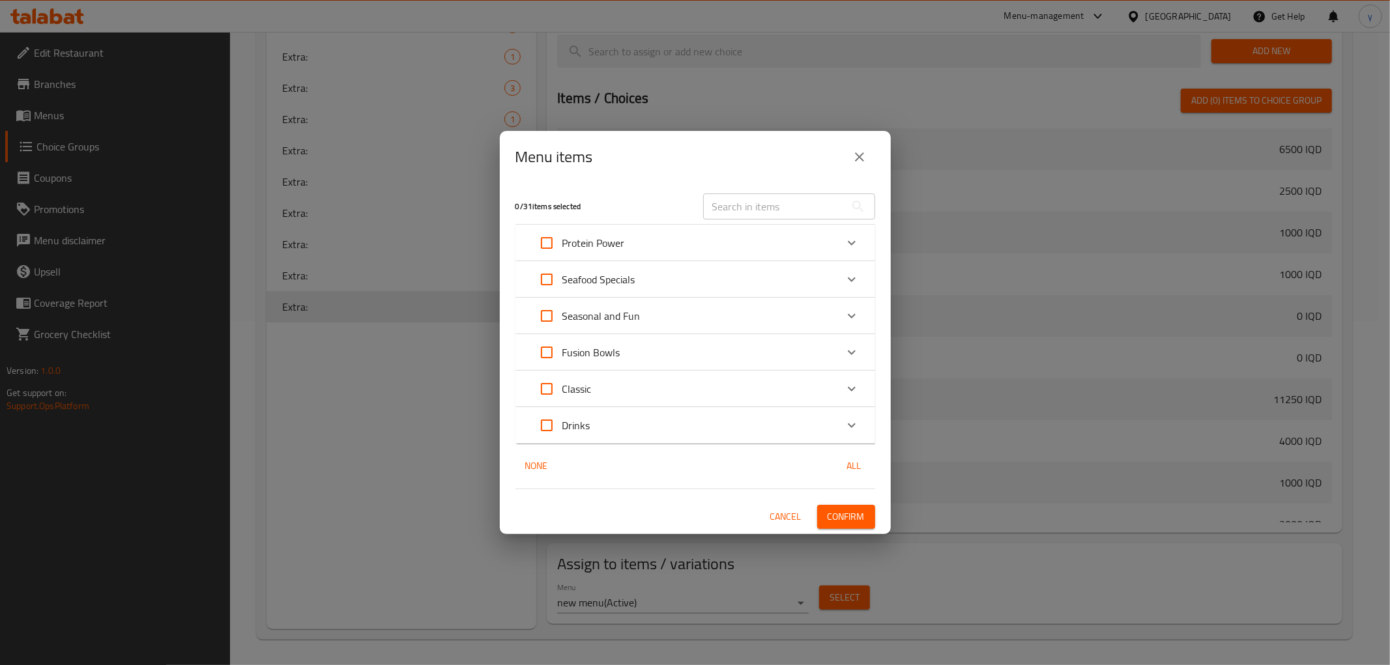
click at [654, 350] on div "Fusion Bowls" at bounding box center [683, 352] width 305 height 31
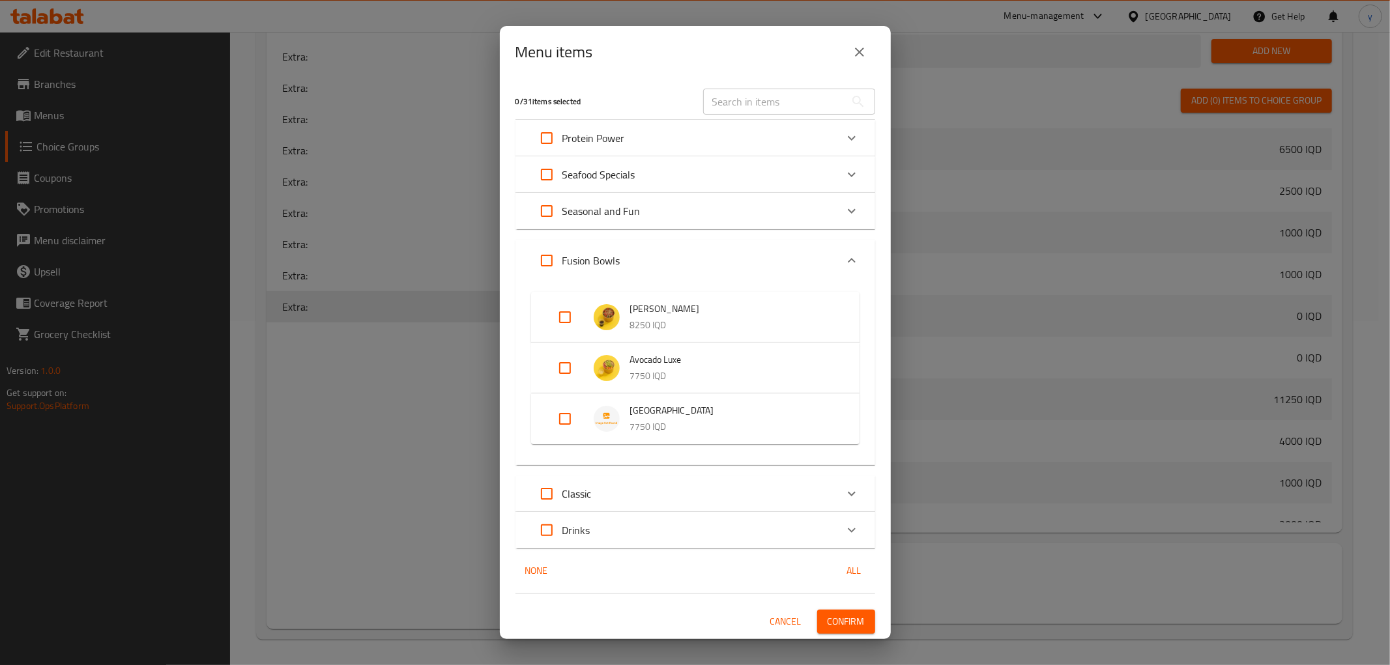
click at [552, 265] on input "Expand" at bounding box center [546, 260] width 31 height 31
checkbox input "true"
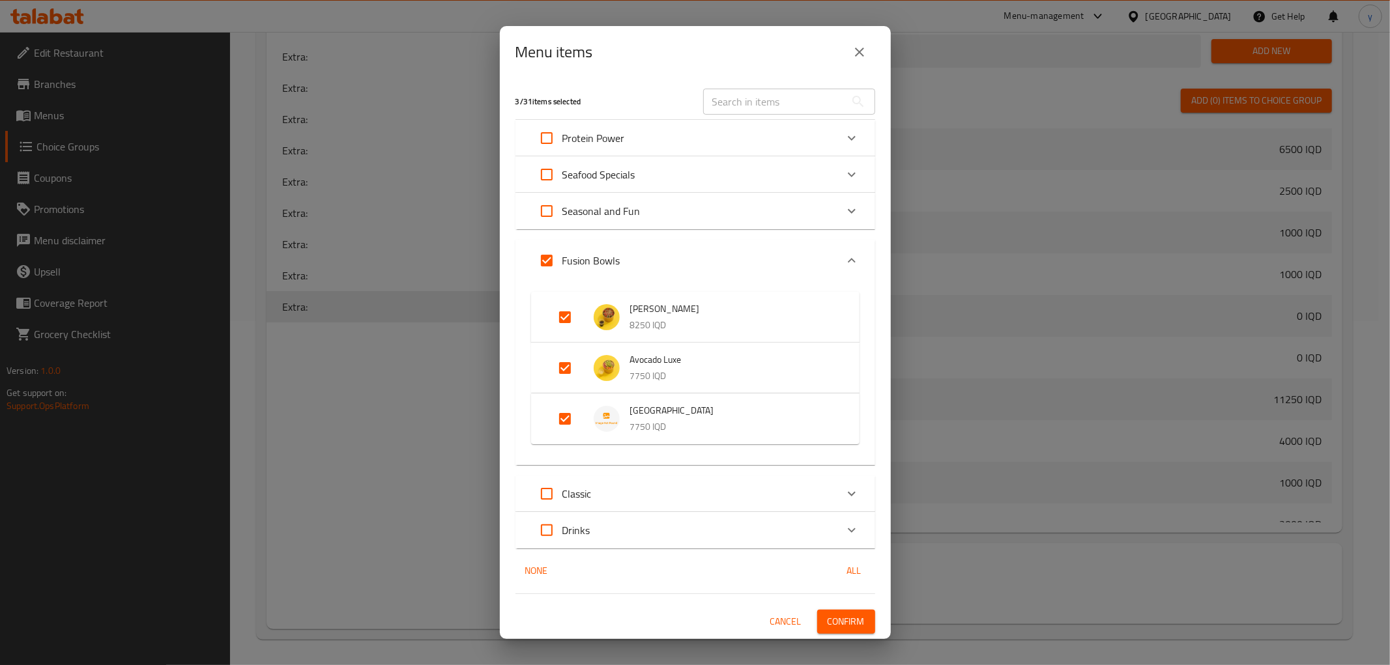
click at [663, 222] on div "Seasonal and Fun" at bounding box center [683, 210] width 305 height 31
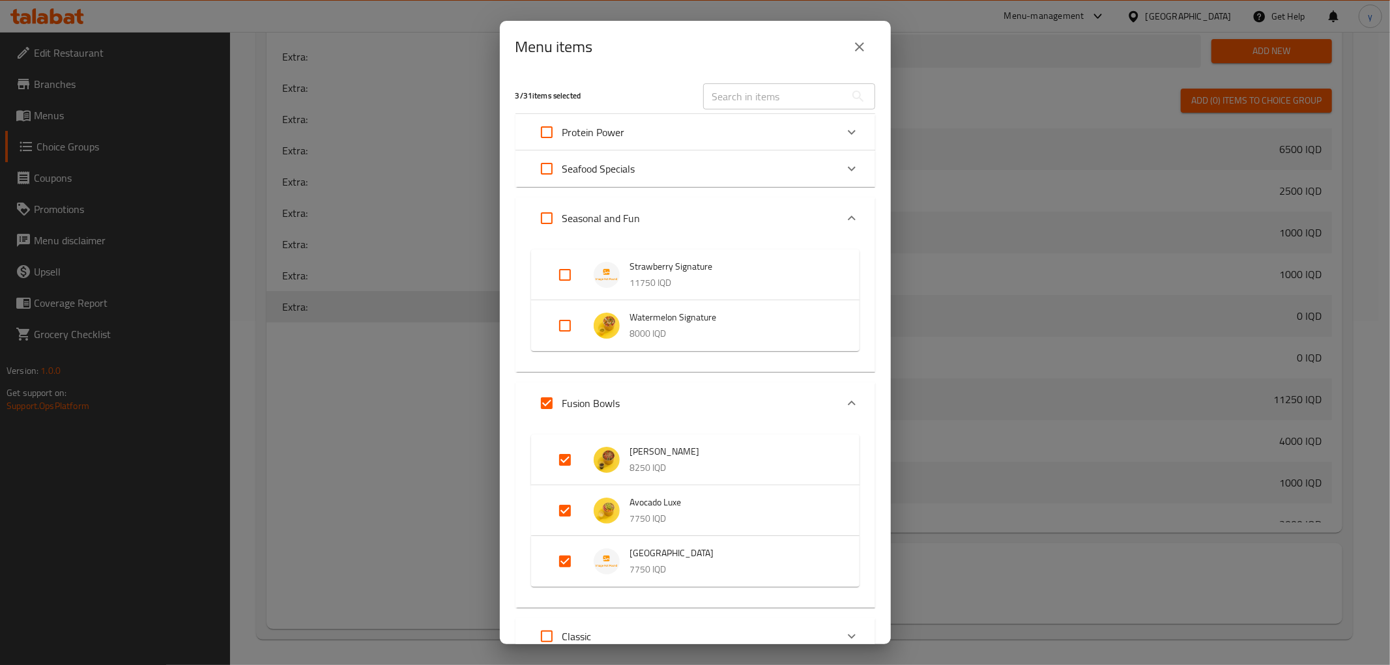
click at [667, 220] on div "Seasonal and Fun" at bounding box center [683, 218] width 305 height 31
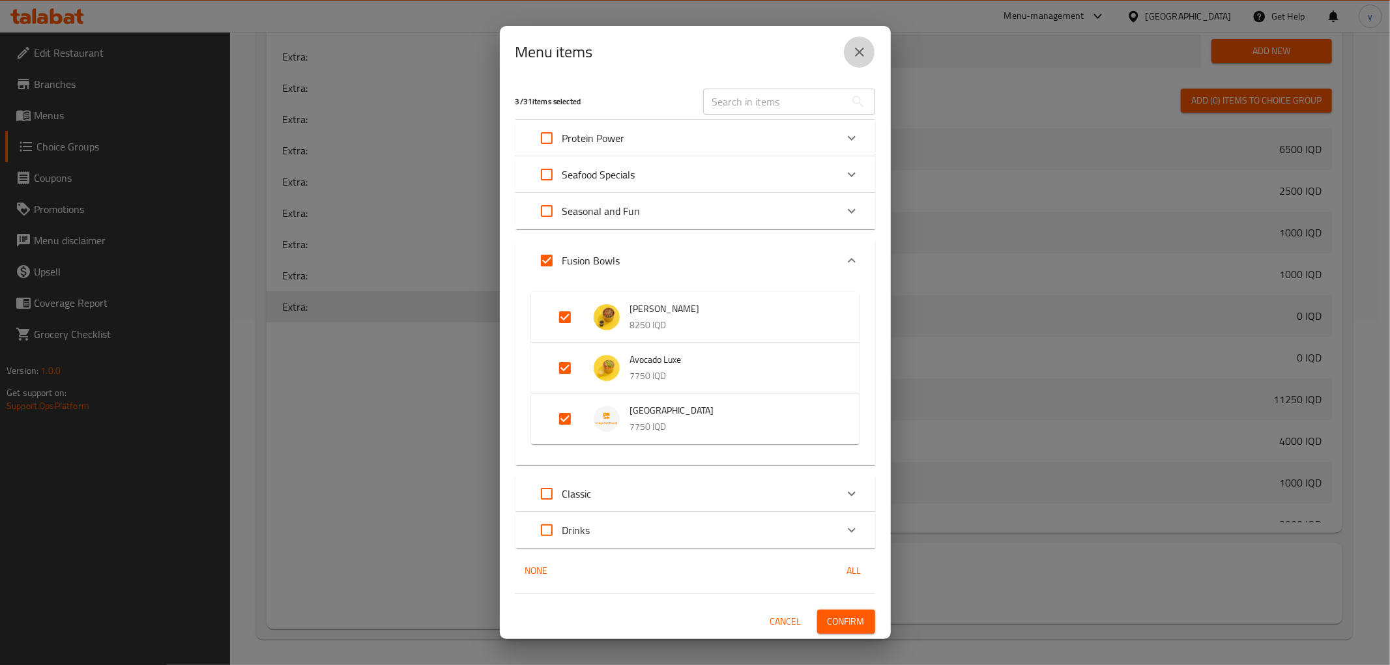
click at [863, 57] on icon "close" at bounding box center [860, 52] width 16 height 16
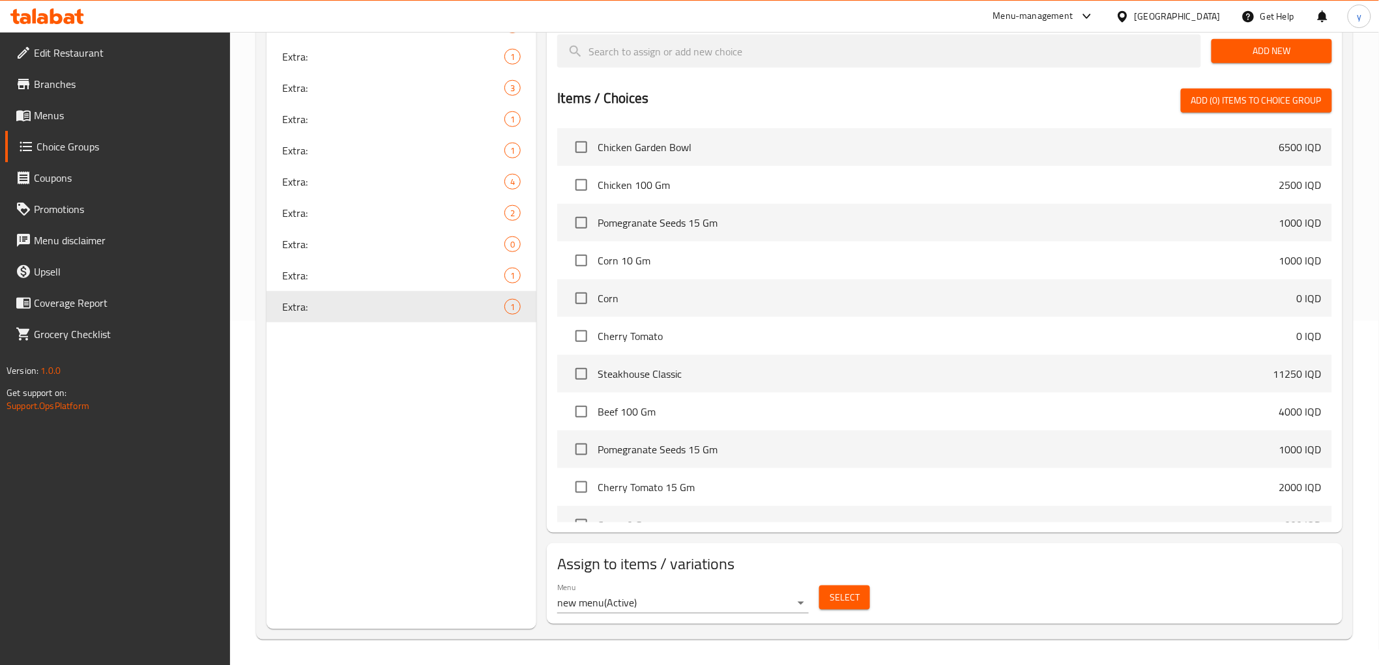
click at [829, 591] on span "Select" at bounding box center [844, 598] width 30 height 16
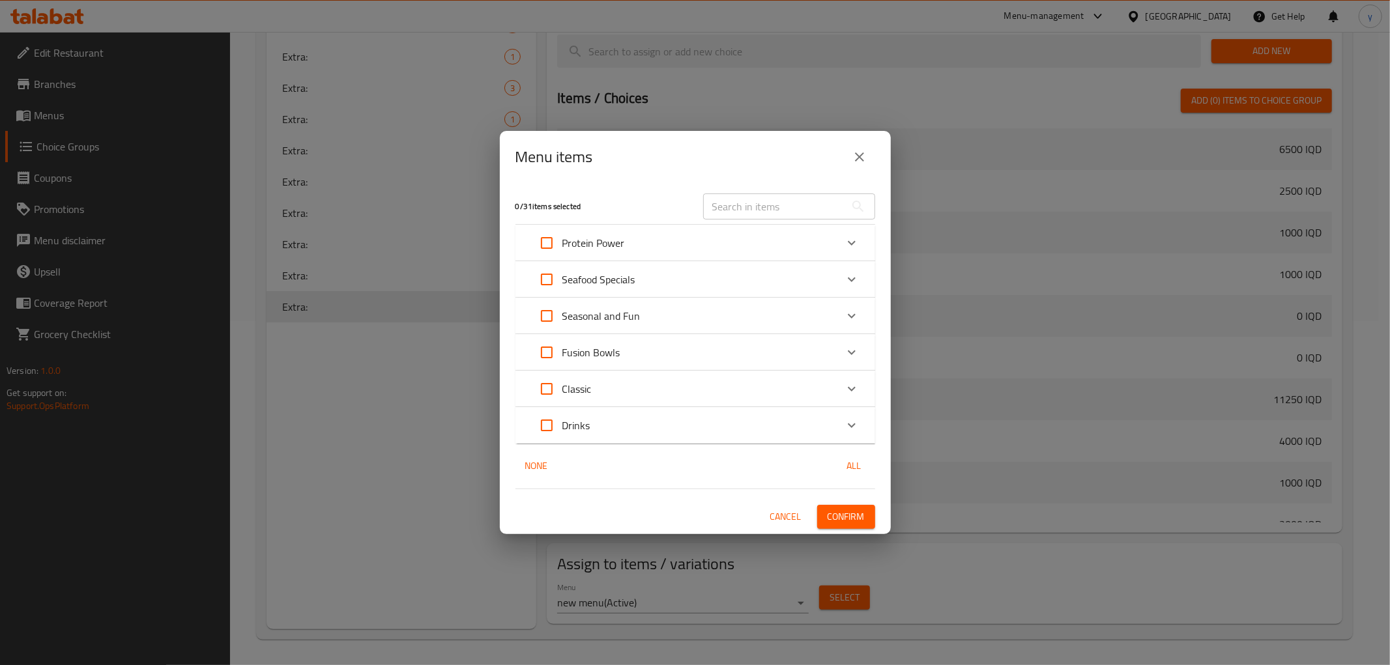
click at [799, 205] on input "text" at bounding box center [774, 207] width 142 height 26
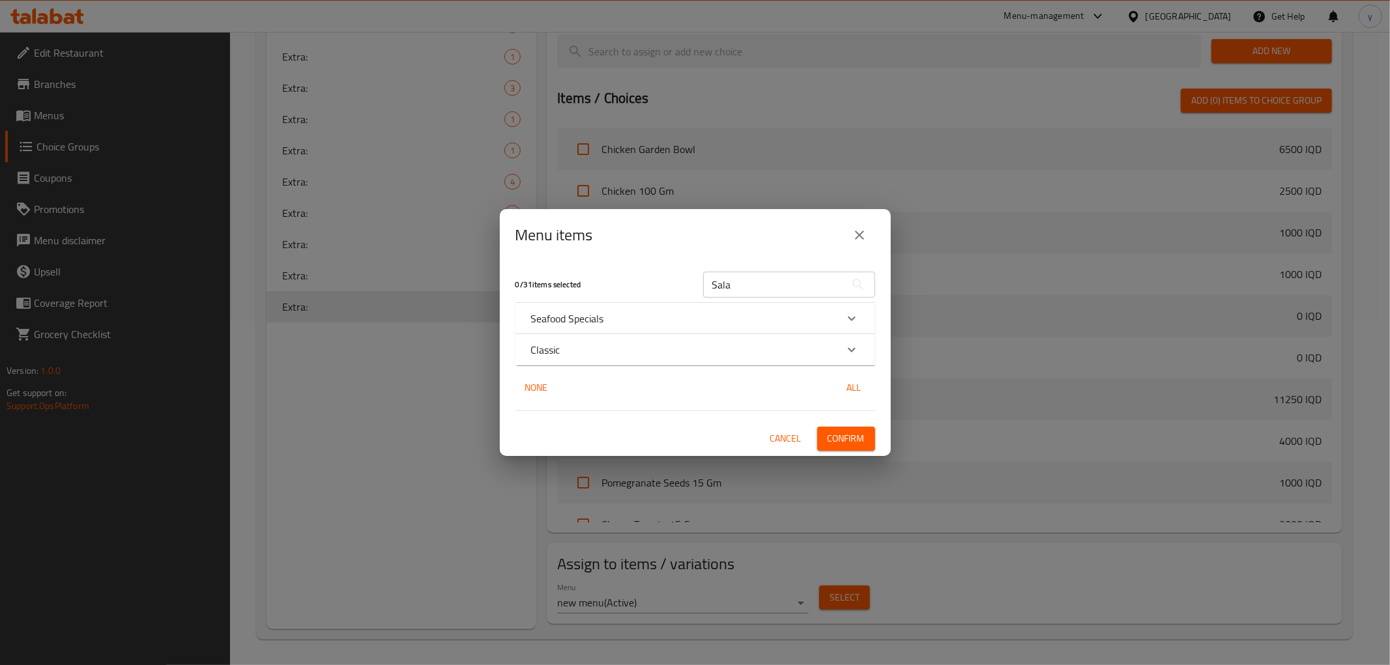
click at [762, 308] on div "Seafood Specials" at bounding box center [695, 318] width 360 height 31
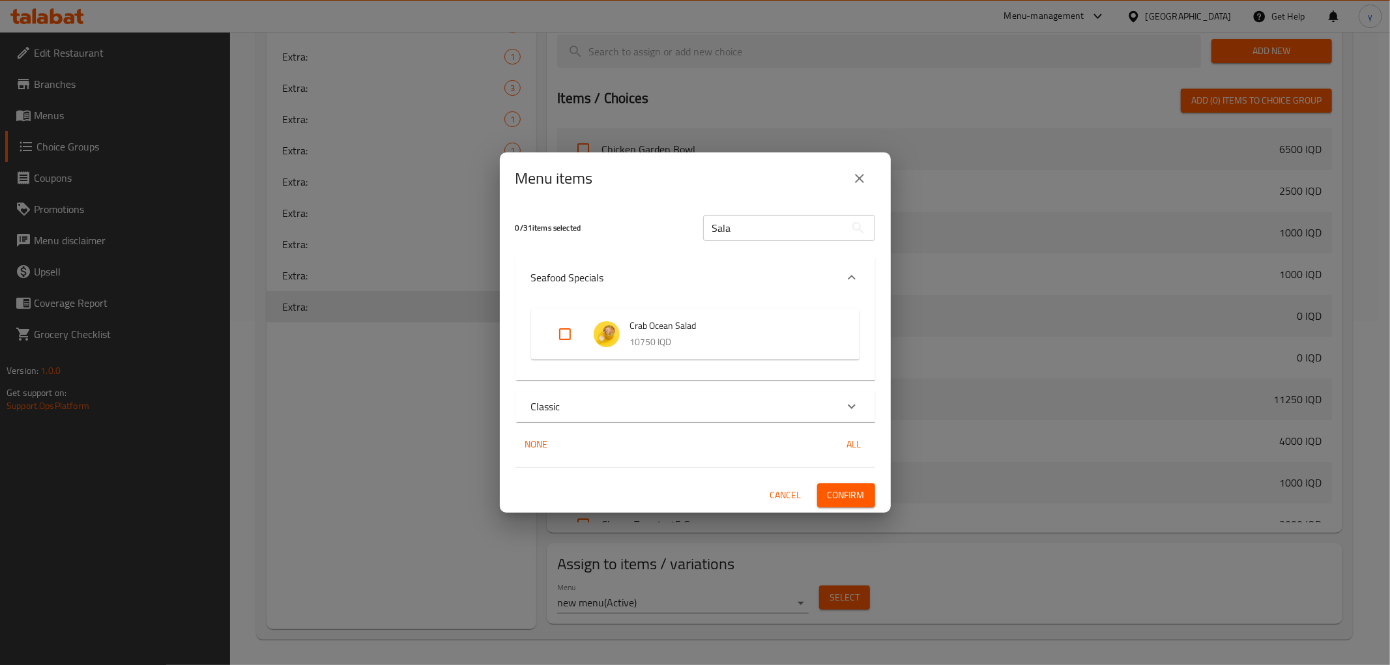
click at [774, 223] on input "Sala" at bounding box center [774, 228] width 142 height 26
type input "="
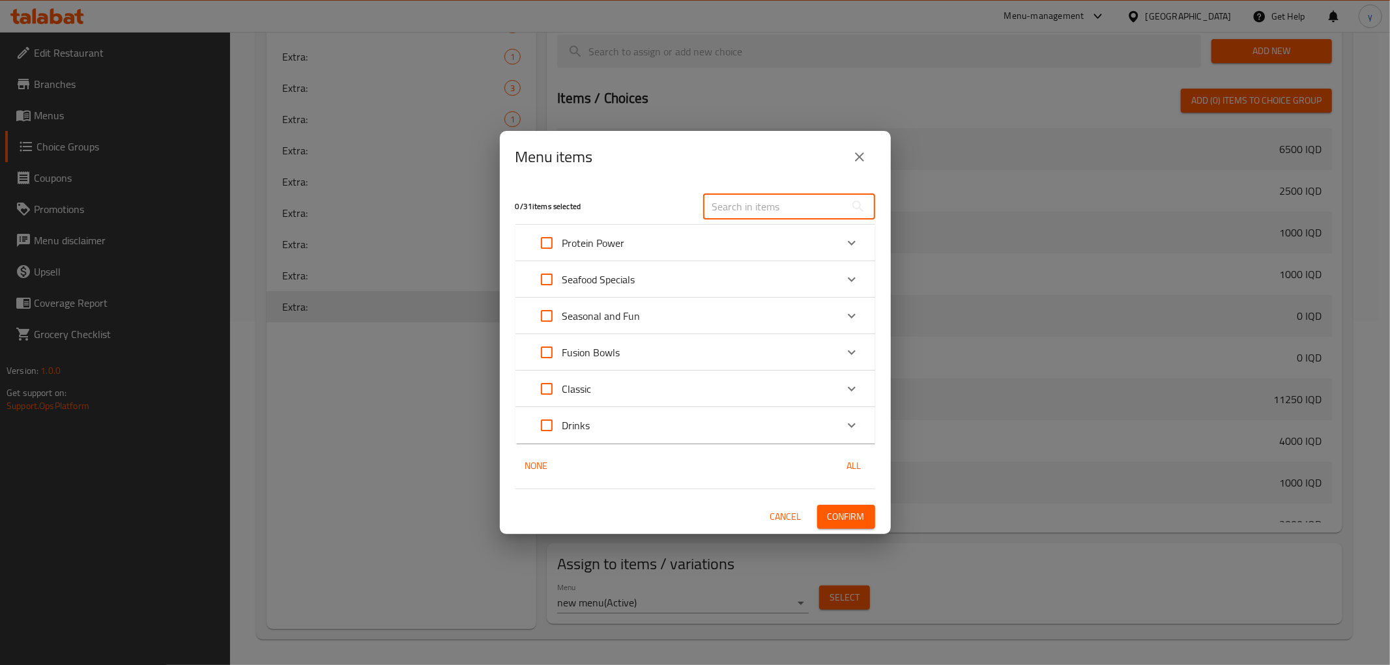
click at [852, 159] on icon "close" at bounding box center [860, 157] width 16 height 16
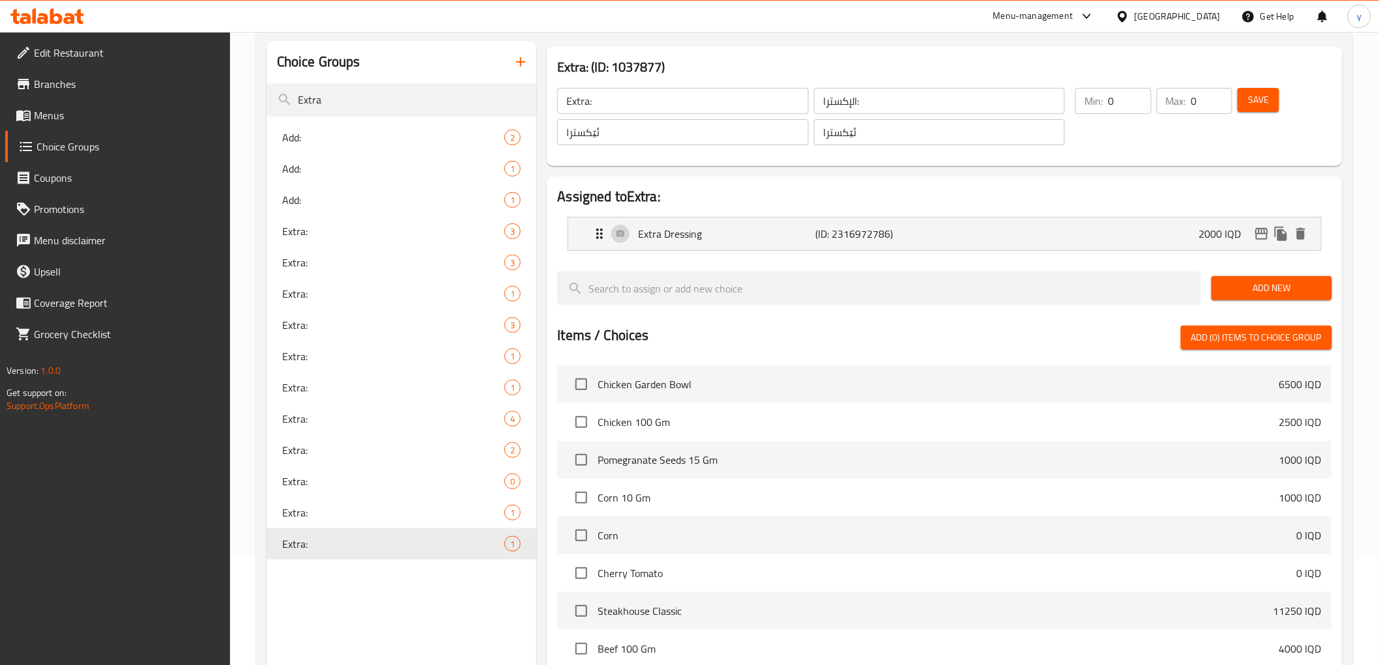
scroll to position [0, 0]
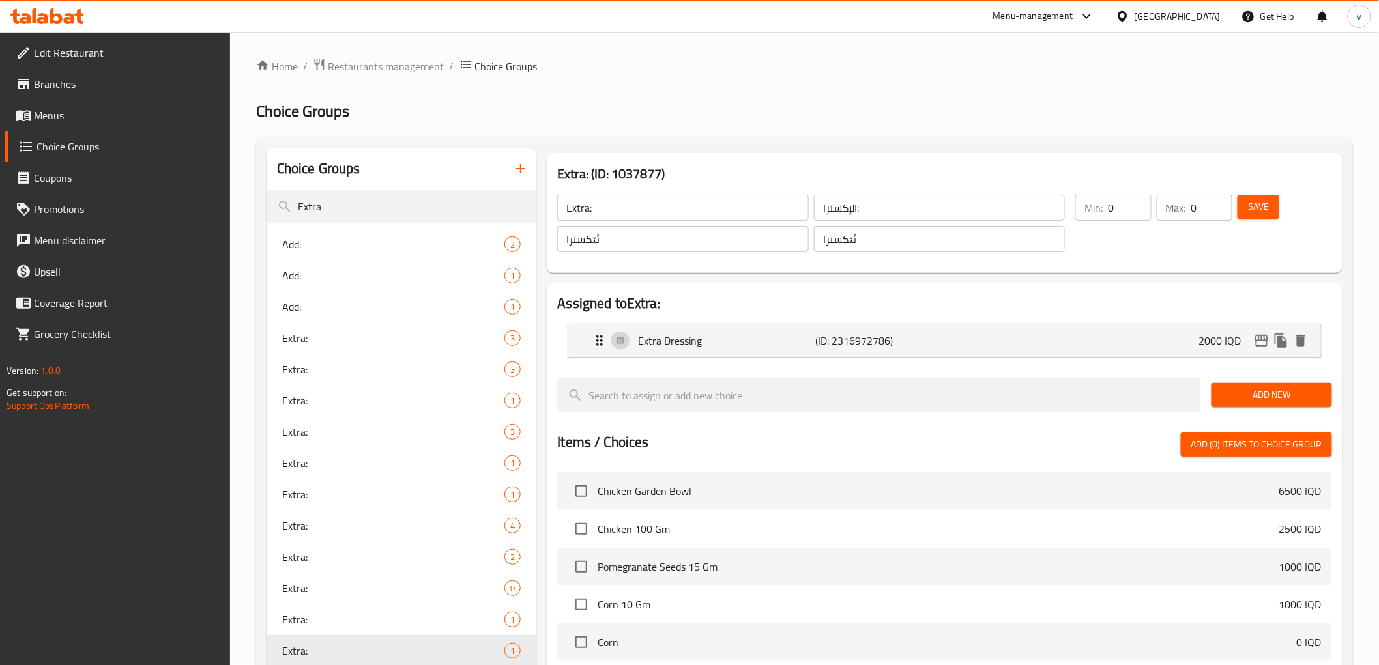
click at [195, 111] on span "Menus" at bounding box center [127, 116] width 186 height 16
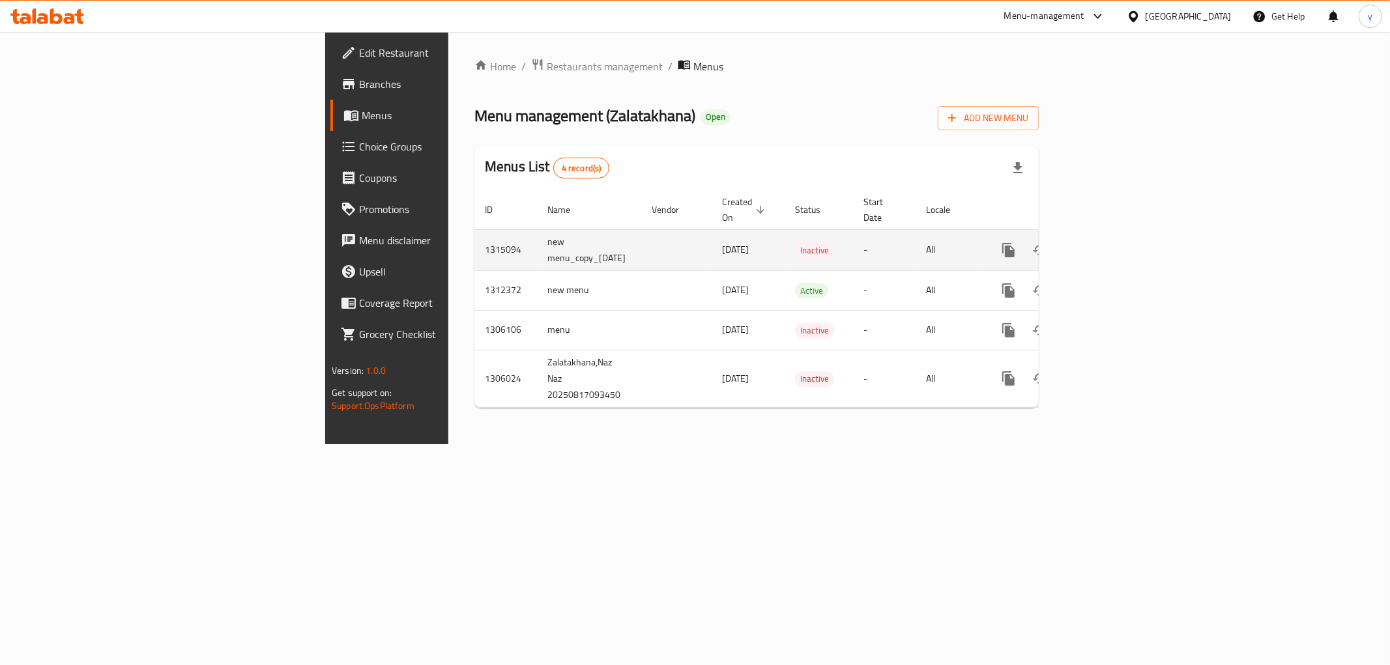
click at [1129, 246] on td "enhanced table" at bounding box center [1056, 249] width 146 height 41
click at [1118, 244] on link "enhanced table" at bounding box center [1102, 250] width 31 height 31
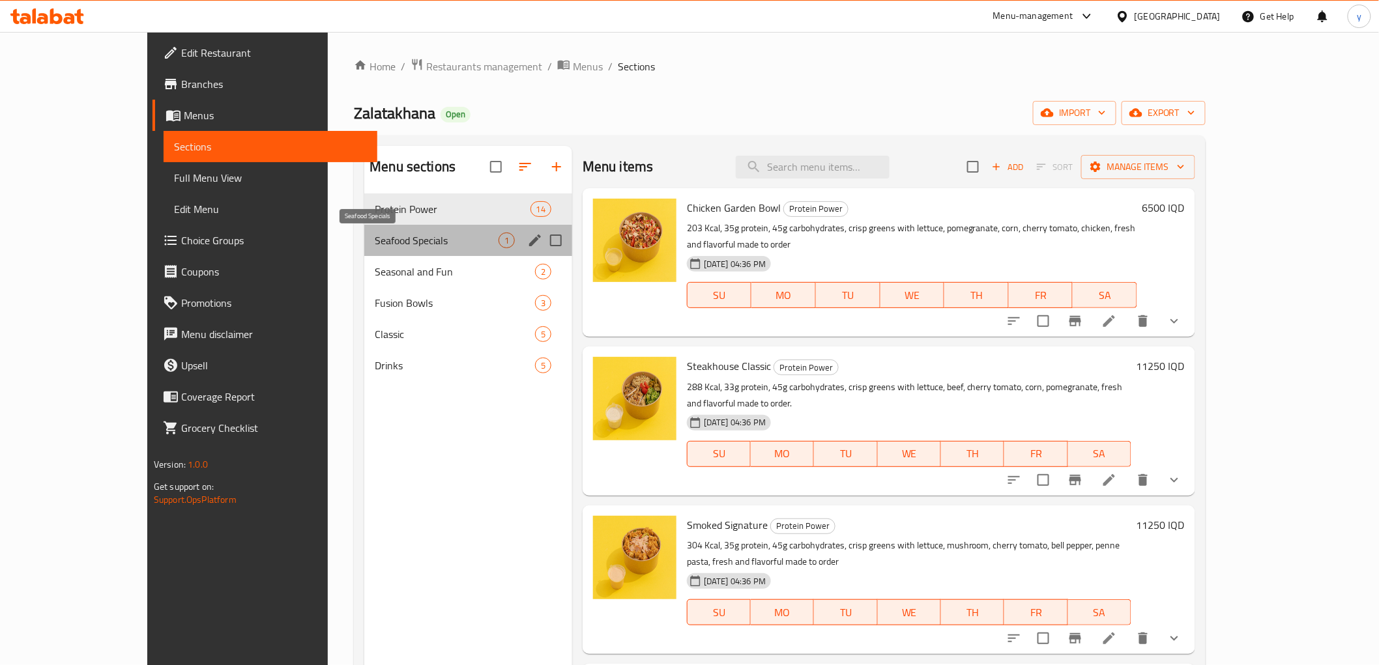
click at [388, 233] on span "Seafood Specials" at bounding box center [437, 241] width 124 height 16
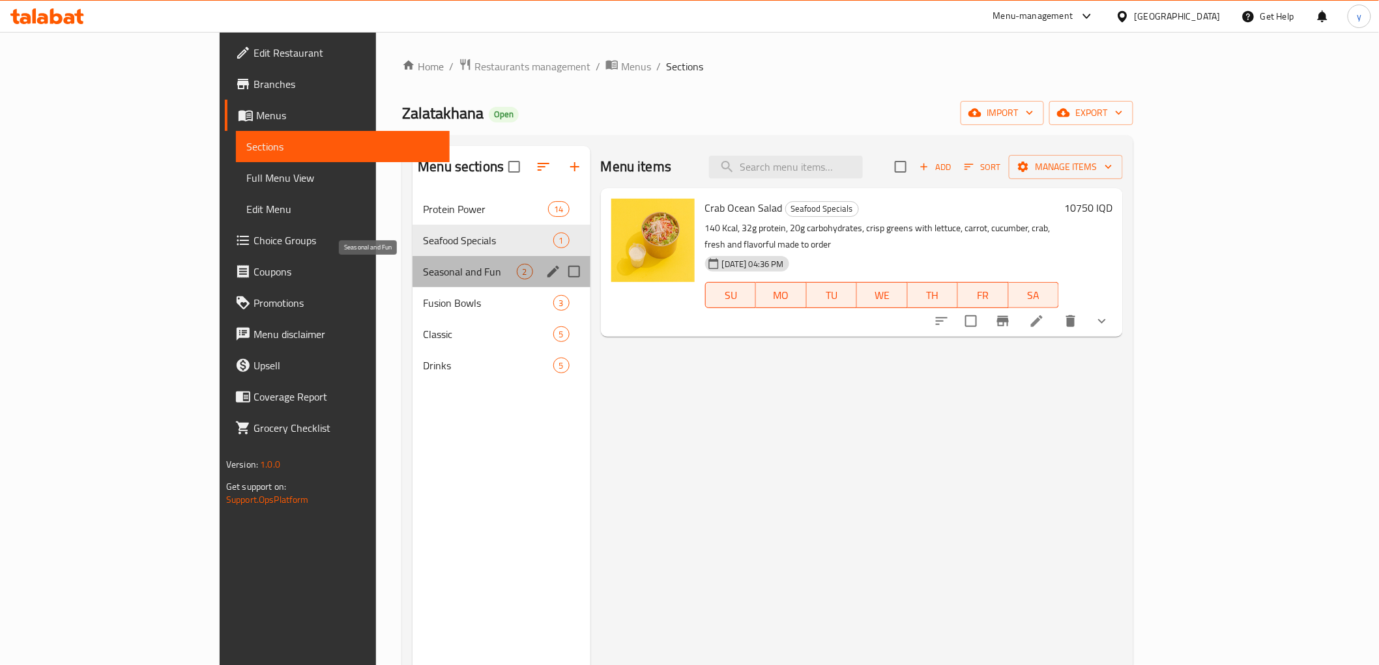
click at [423, 276] on span "Seasonal and Fun" at bounding box center [469, 272] width 93 height 16
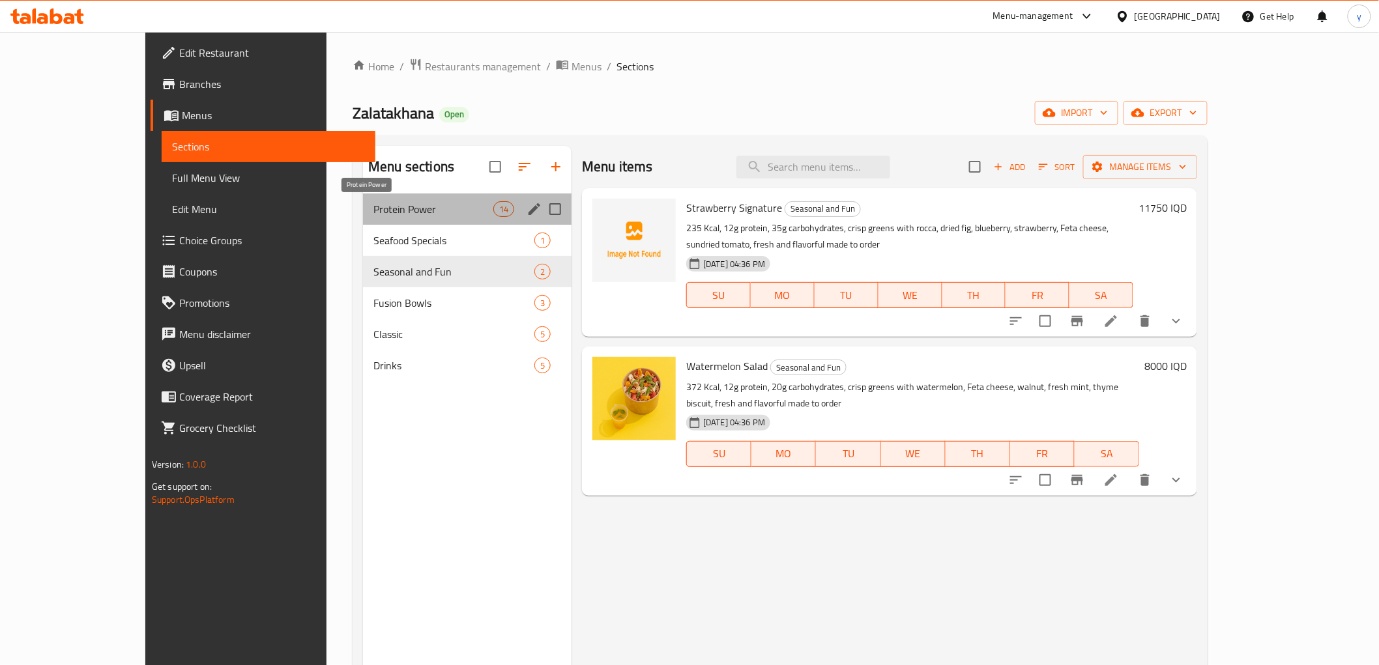
click at [380, 207] on span "Protein Power" at bounding box center [433, 209] width 120 height 16
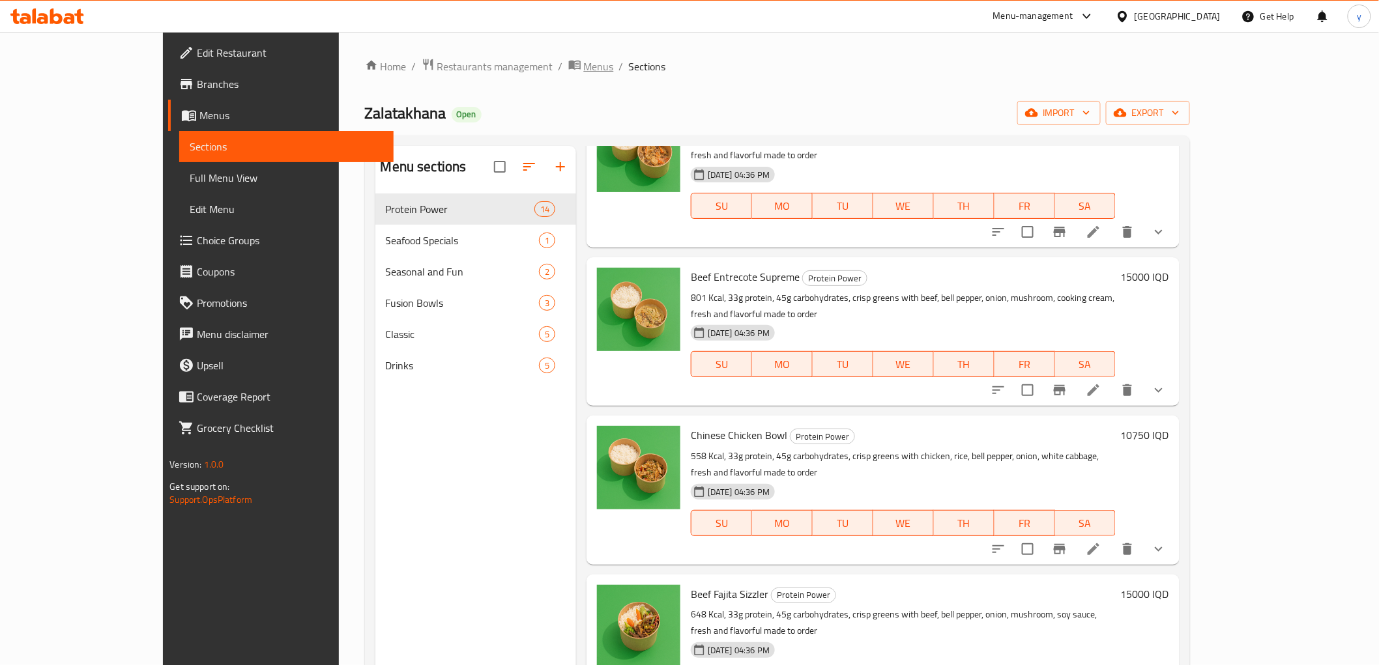
click at [584, 66] on span "Menus" at bounding box center [599, 67] width 30 height 16
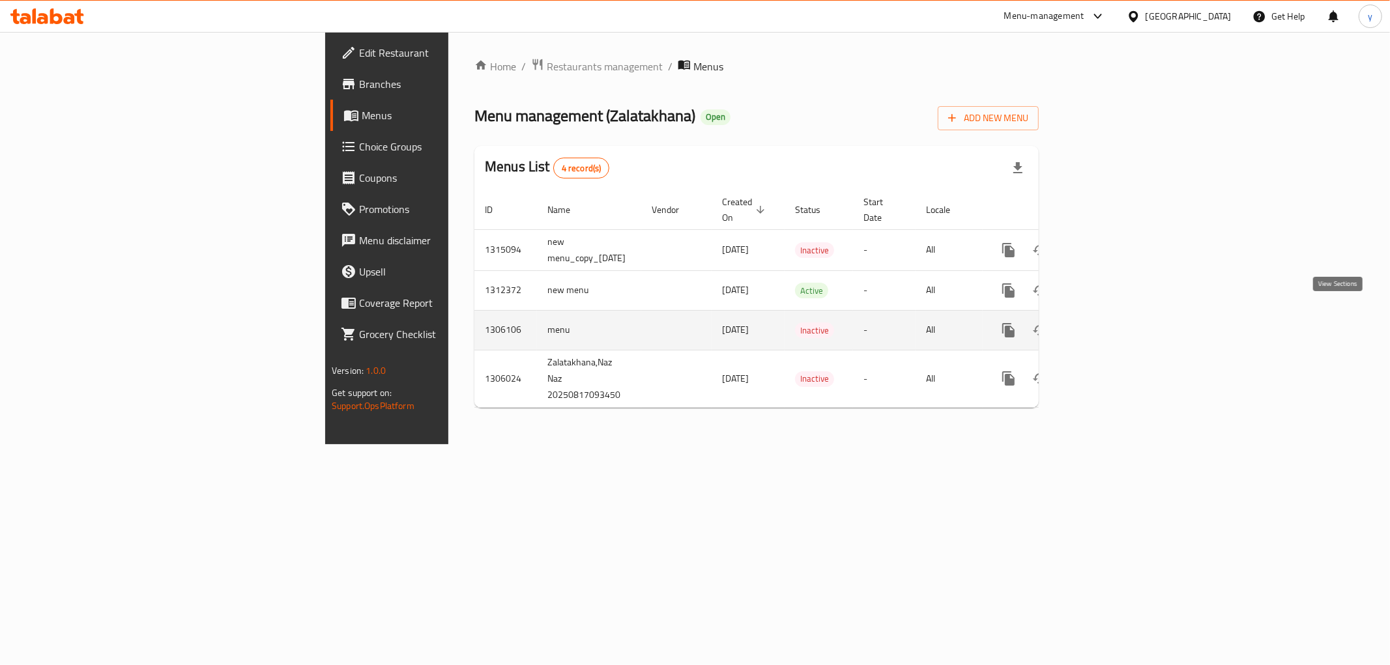
click at [1110, 323] on icon "enhanced table" at bounding box center [1103, 331] width 16 height 16
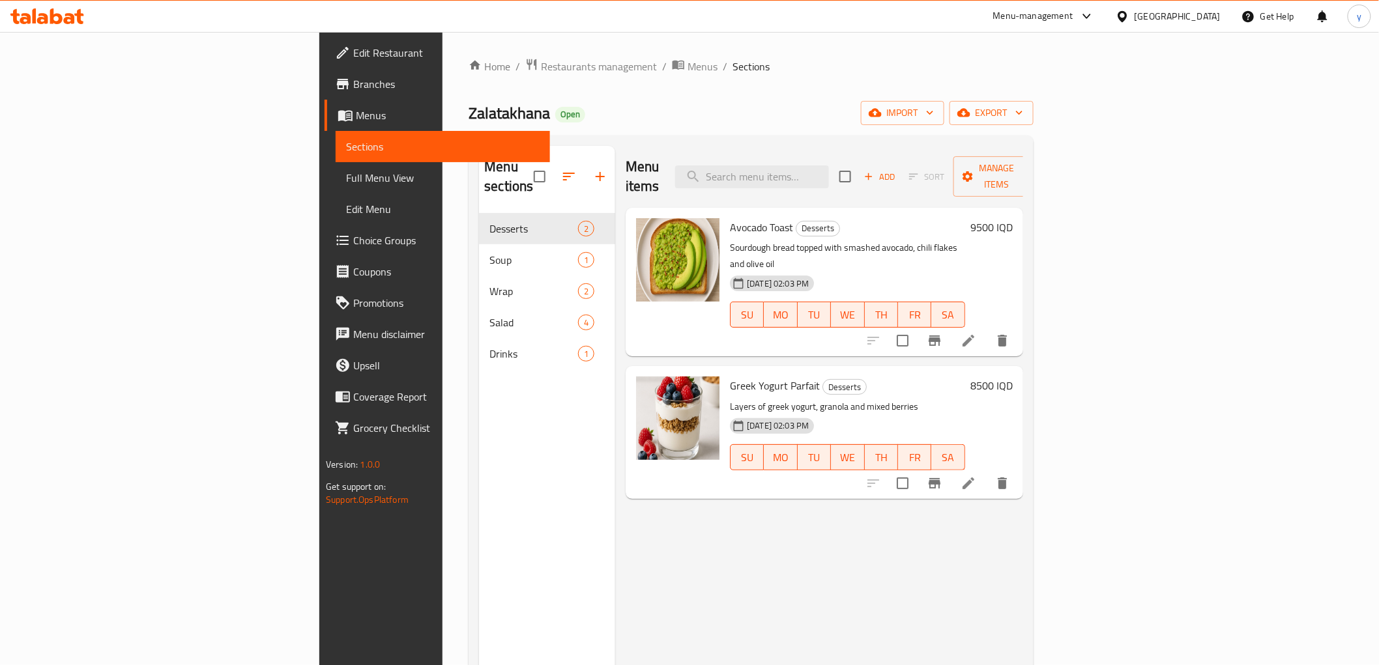
click at [482, 88] on div "Home / Restaurants management / Menus / Sections Zalatakhana Open import export…" at bounding box center [750, 440] width 564 height 764
click at [487, 81] on div "Home / Restaurants management / Menus / Sections Zalatakhana Open import export…" at bounding box center [750, 440] width 564 height 764
click at [687, 66] on span "Menus" at bounding box center [702, 67] width 30 height 16
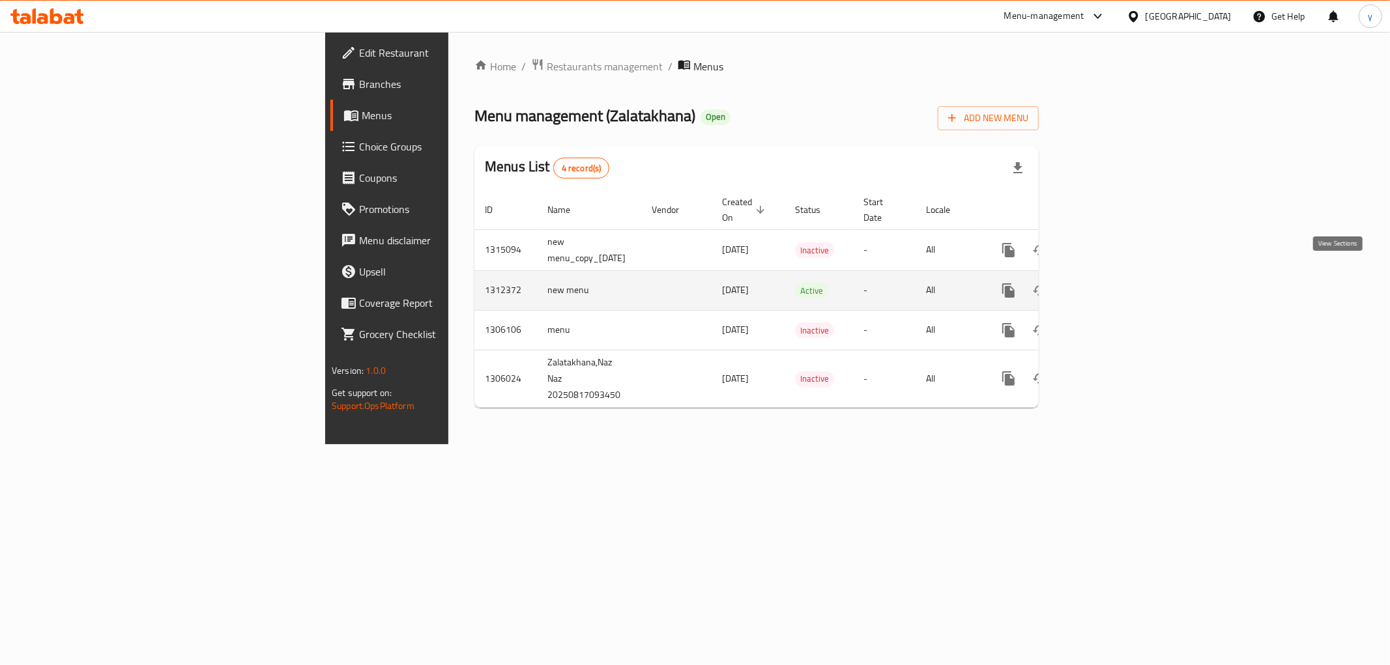
click at [1118, 276] on link "enhanced table" at bounding box center [1102, 290] width 31 height 31
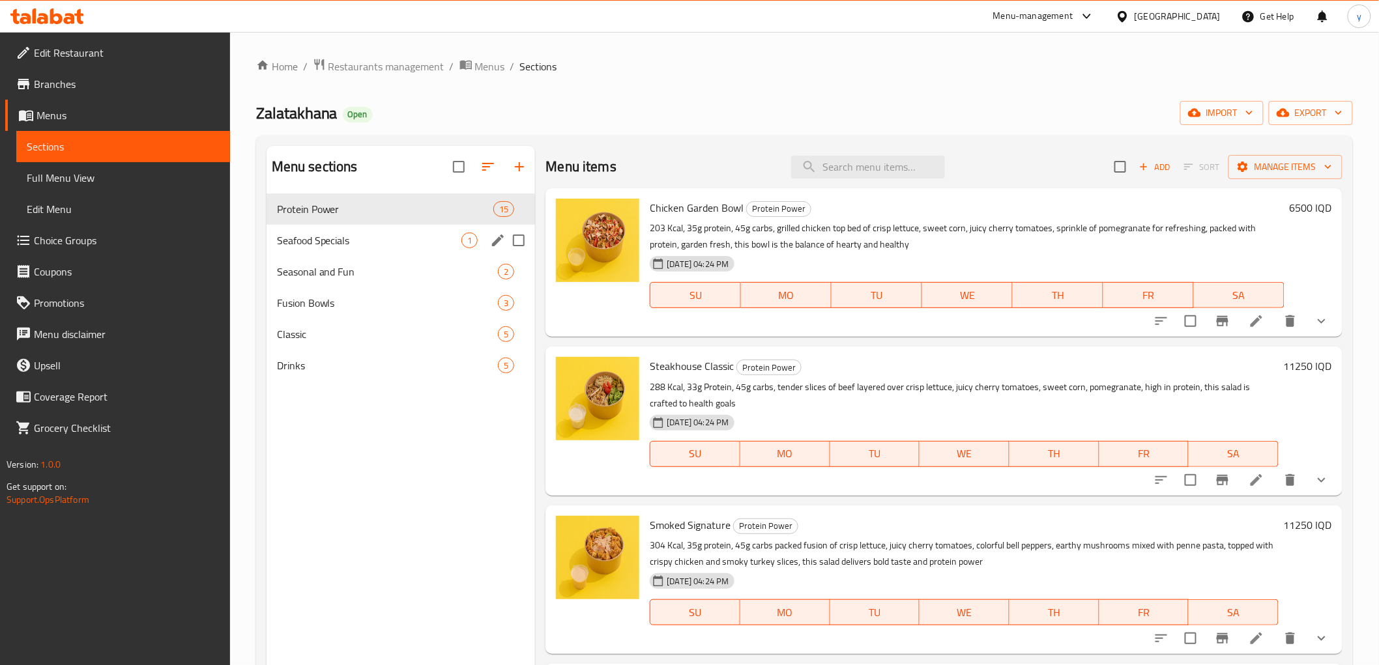
click at [431, 226] on div "Seafood Specials 1" at bounding box center [400, 240] width 269 height 31
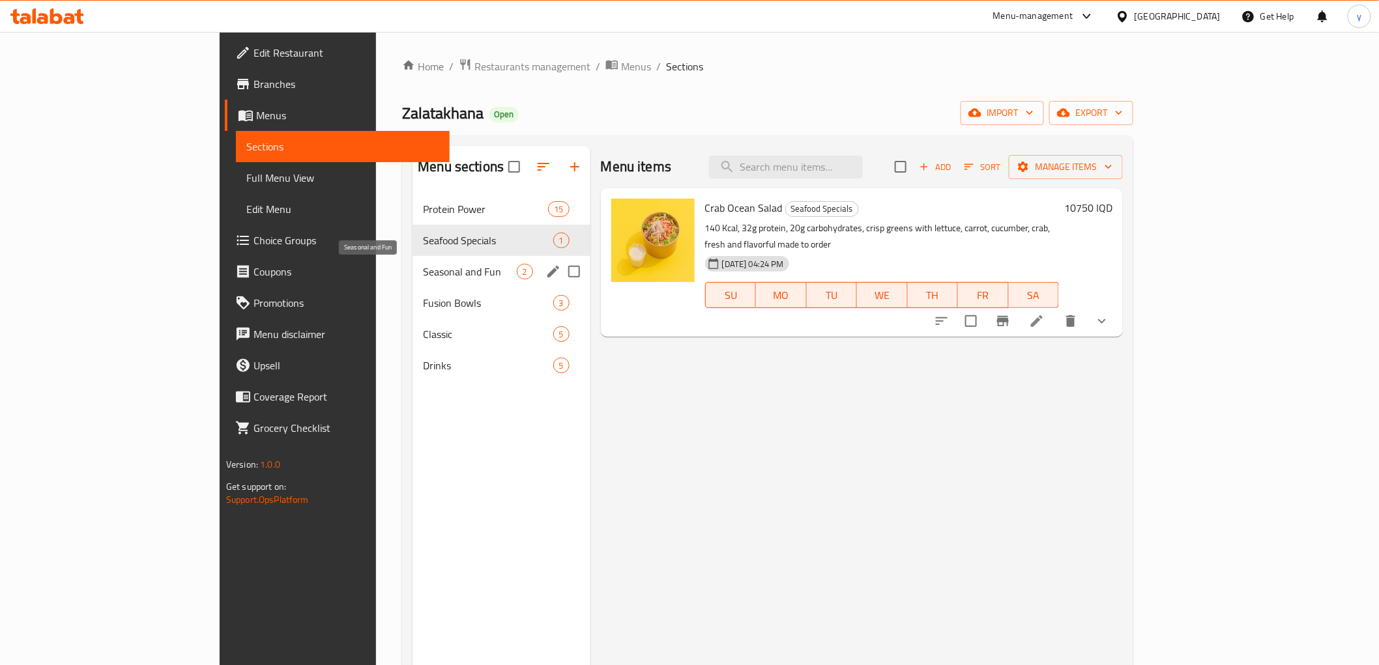
click at [423, 269] on span "Seasonal and Fun" at bounding box center [469, 272] width 93 height 16
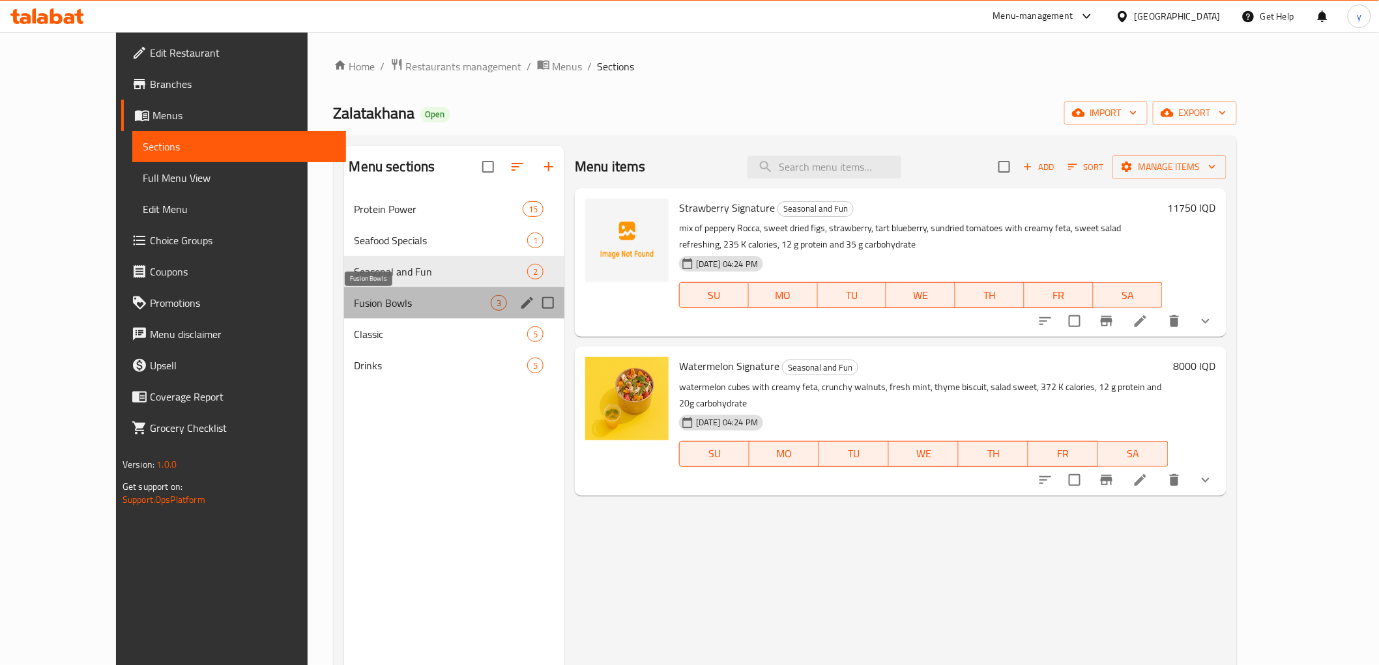
click at [367, 296] on span "Fusion Bowls" at bounding box center [422, 303] width 136 height 16
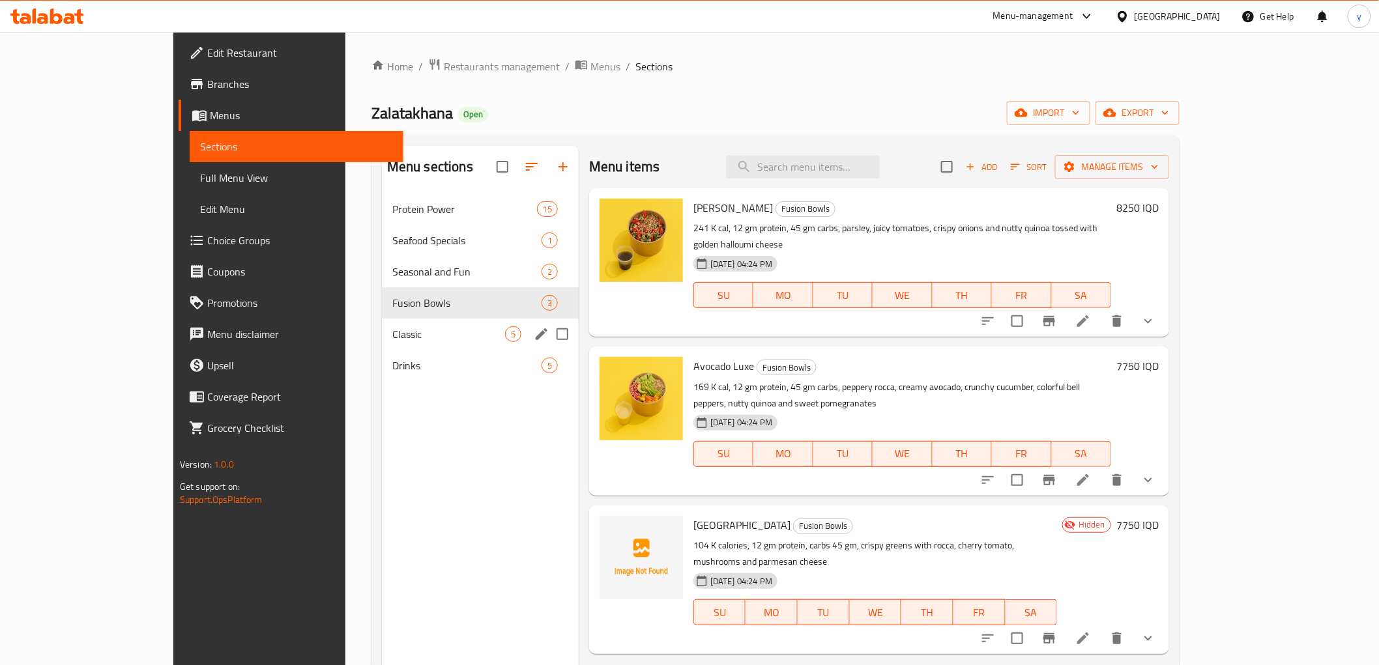
click at [382, 319] on div "Classic 5" at bounding box center [480, 334] width 197 height 31
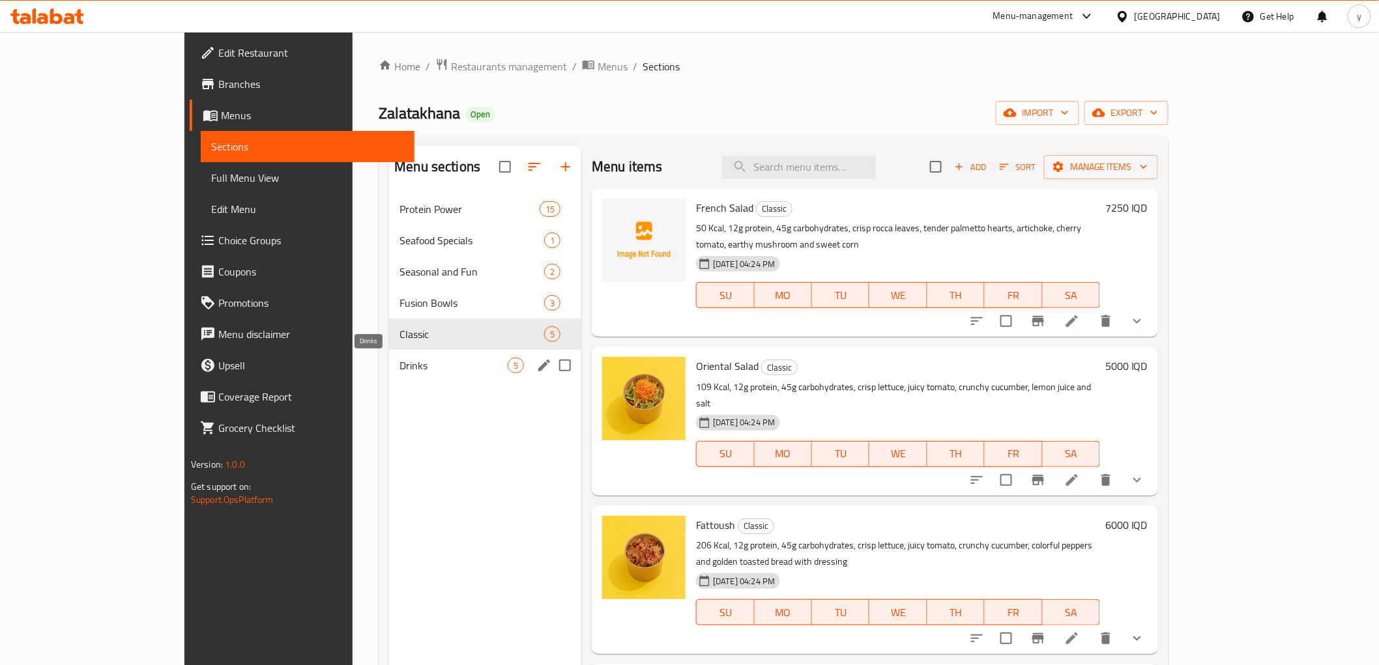
click at [399, 361] on span "Drinks" at bounding box center [453, 366] width 108 height 16
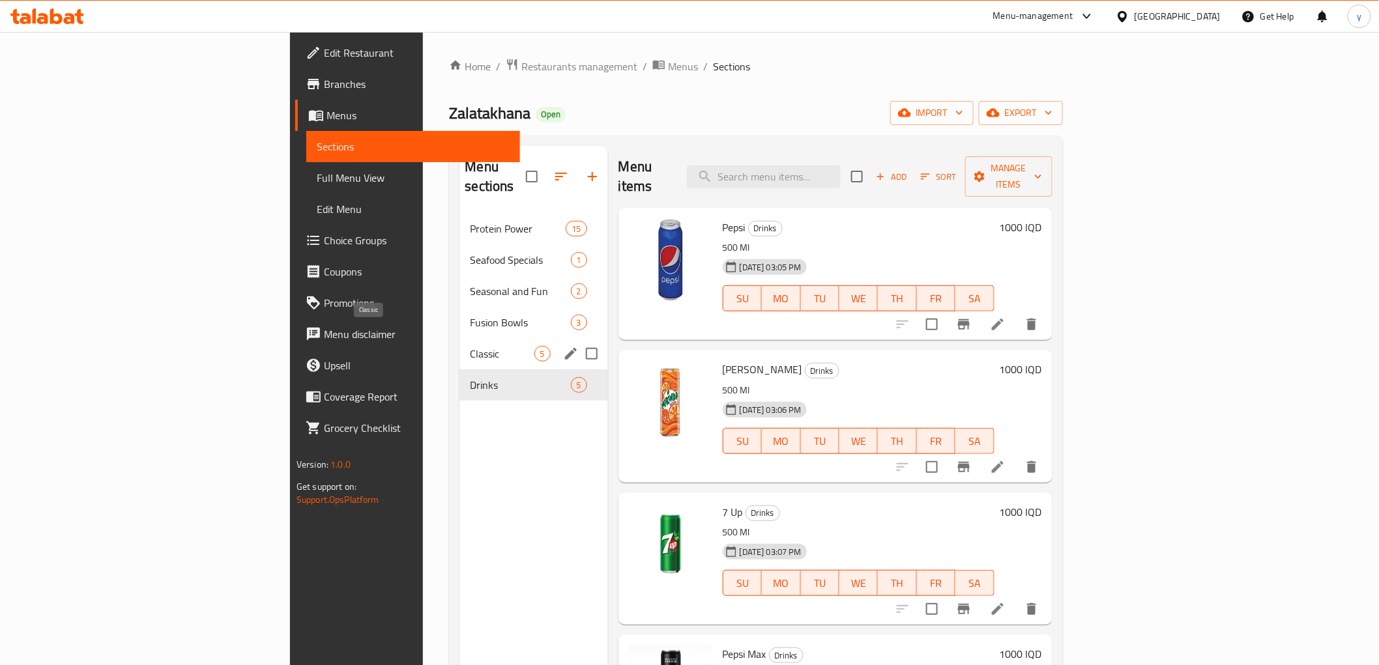
click at [470, 346] on span "Classic" at bounding box center [502, 354] width 64 height 16
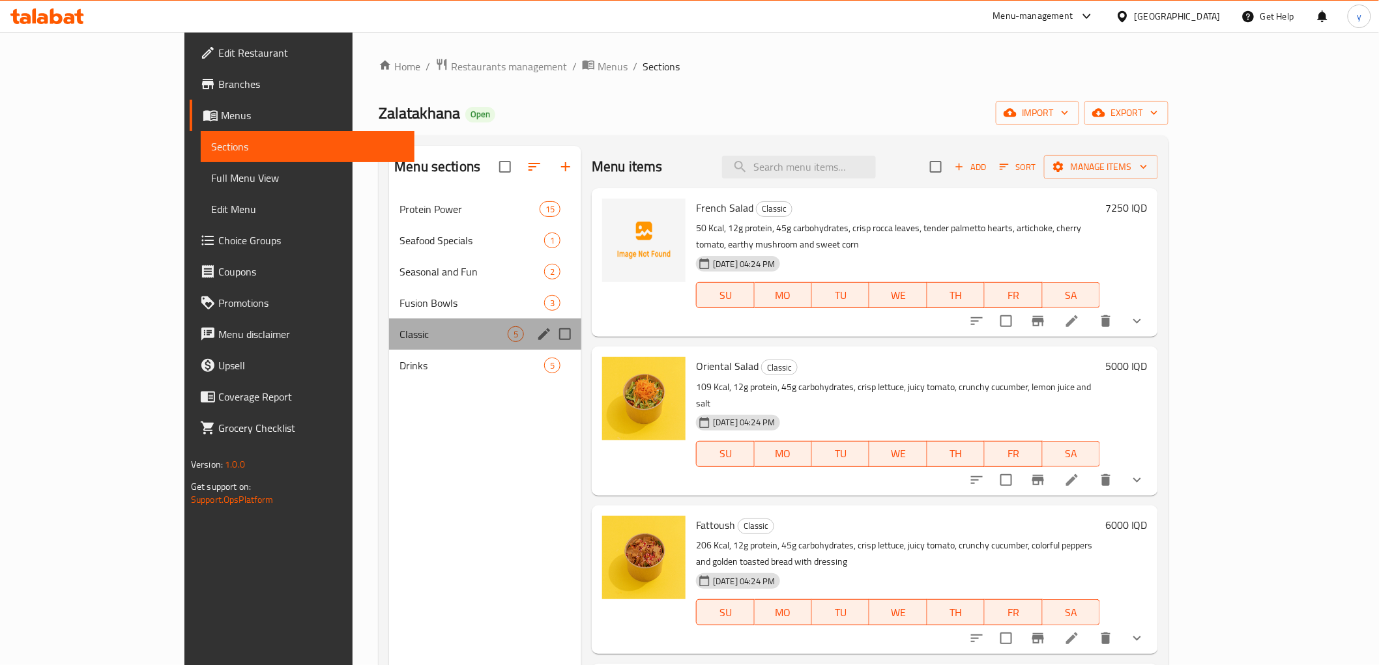
click at [389, 321] on div "Classic 5" at bounding box center [485, 334] width 192 height 31
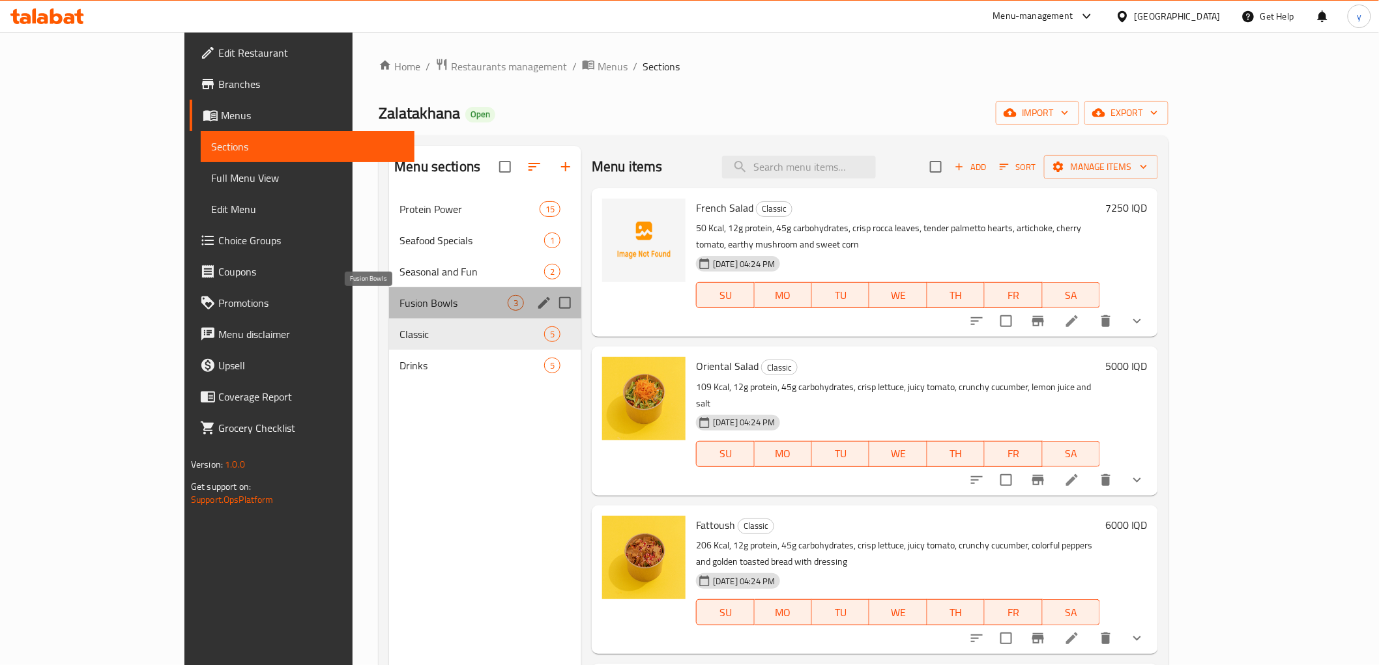
click at [399, 306] on span "Fusion Bowls" at bounding box center [453, 303] width 108 height 16
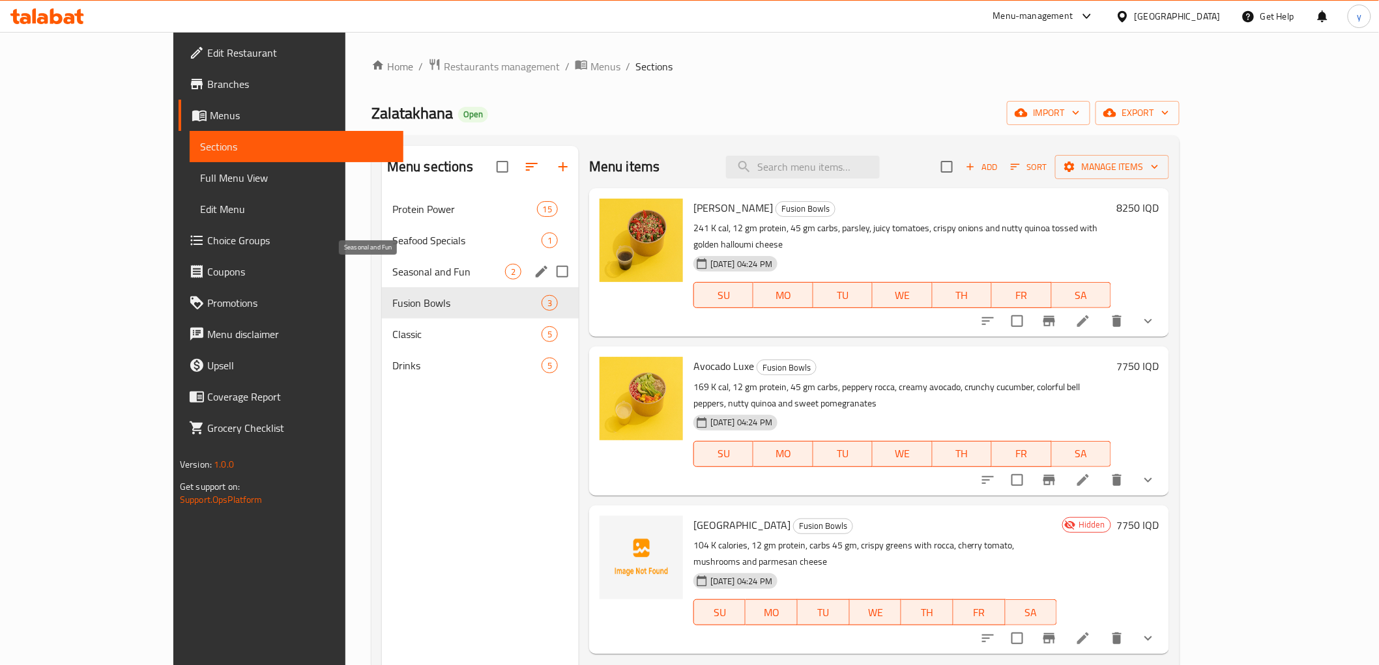
click at [392, 274] on span "Seasonal and Fun" at bounding box center [448, 272] width 113 height 16
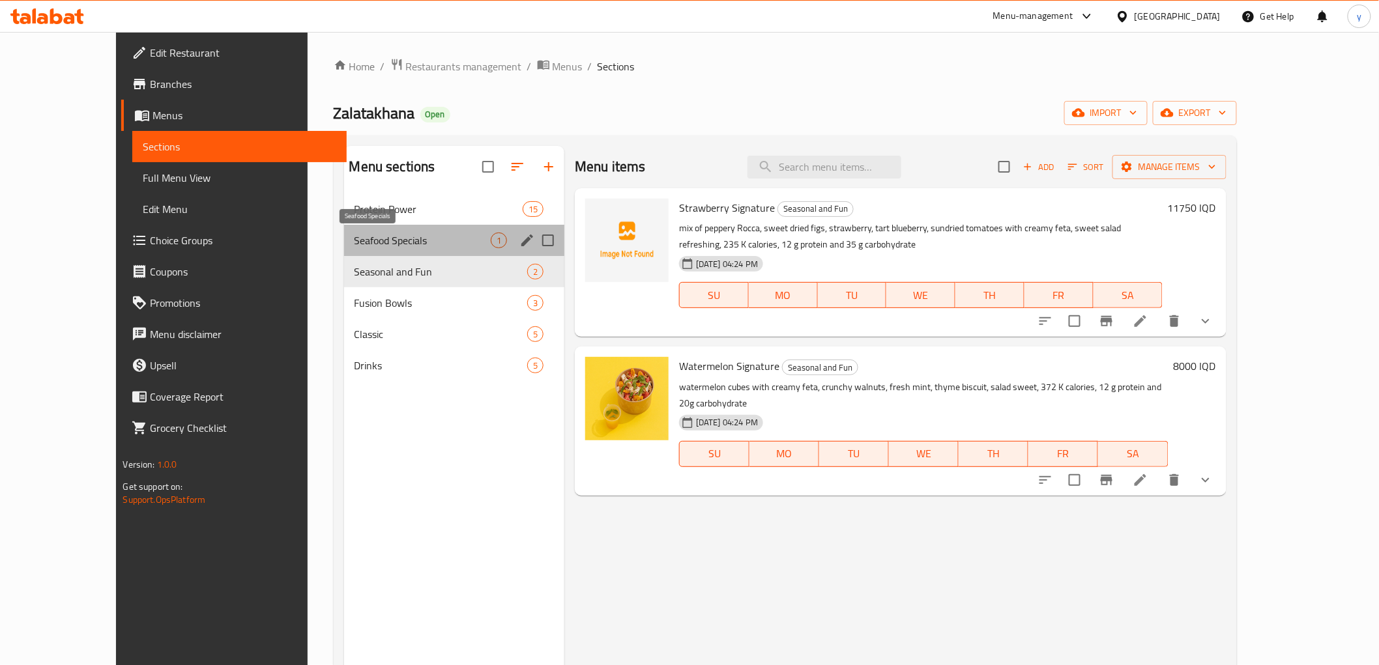
click at [381, 243] on span "Seafood Specials" at bounding box center [422, 241] width 136 height 16
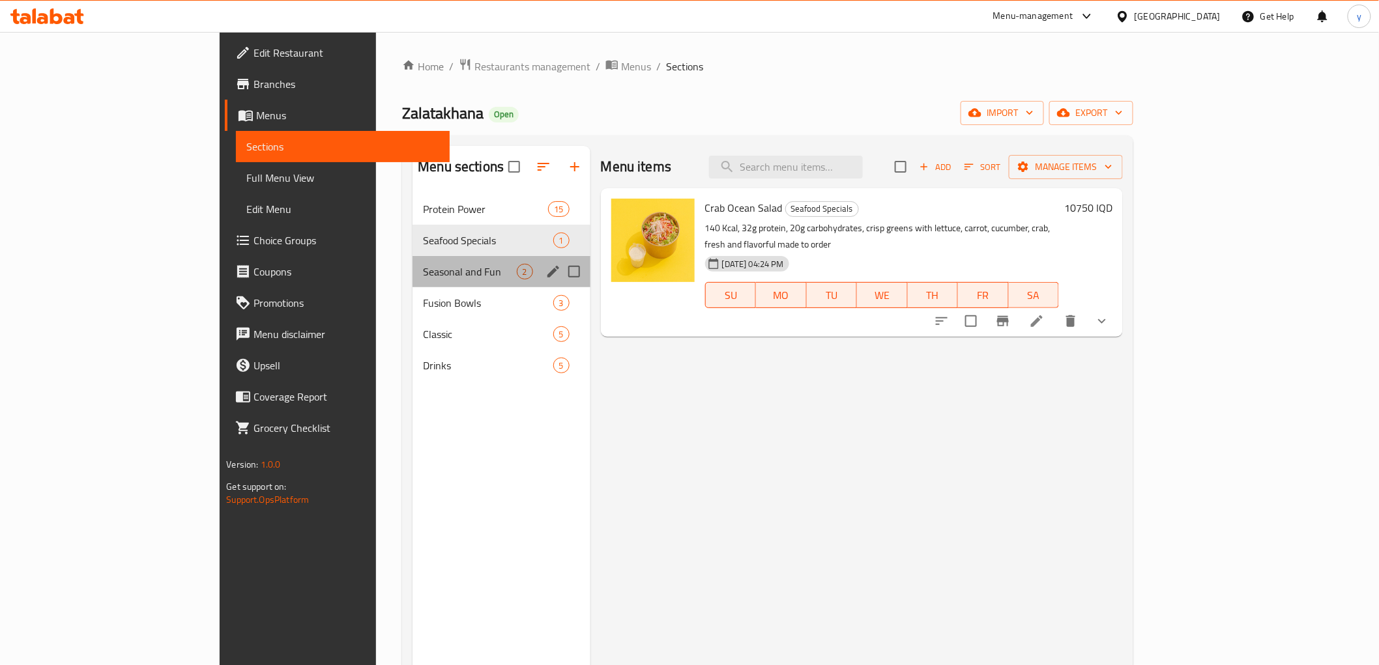
click at [412, 259] on div "Seasonal and Fun 2" at bounding box center [500, 271] width 177 height 31
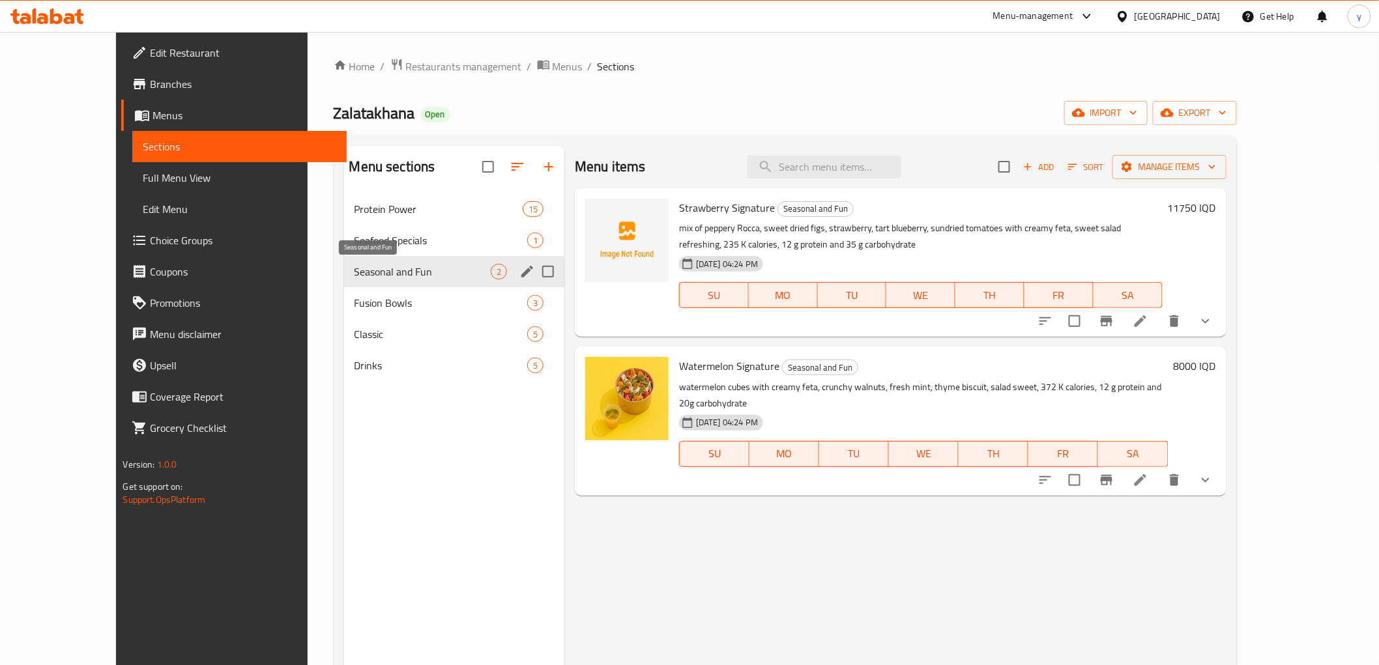
click at [379, 284] on div "Seasonal and Fun 2" at bounding box center [454, 271] width 220 height 31
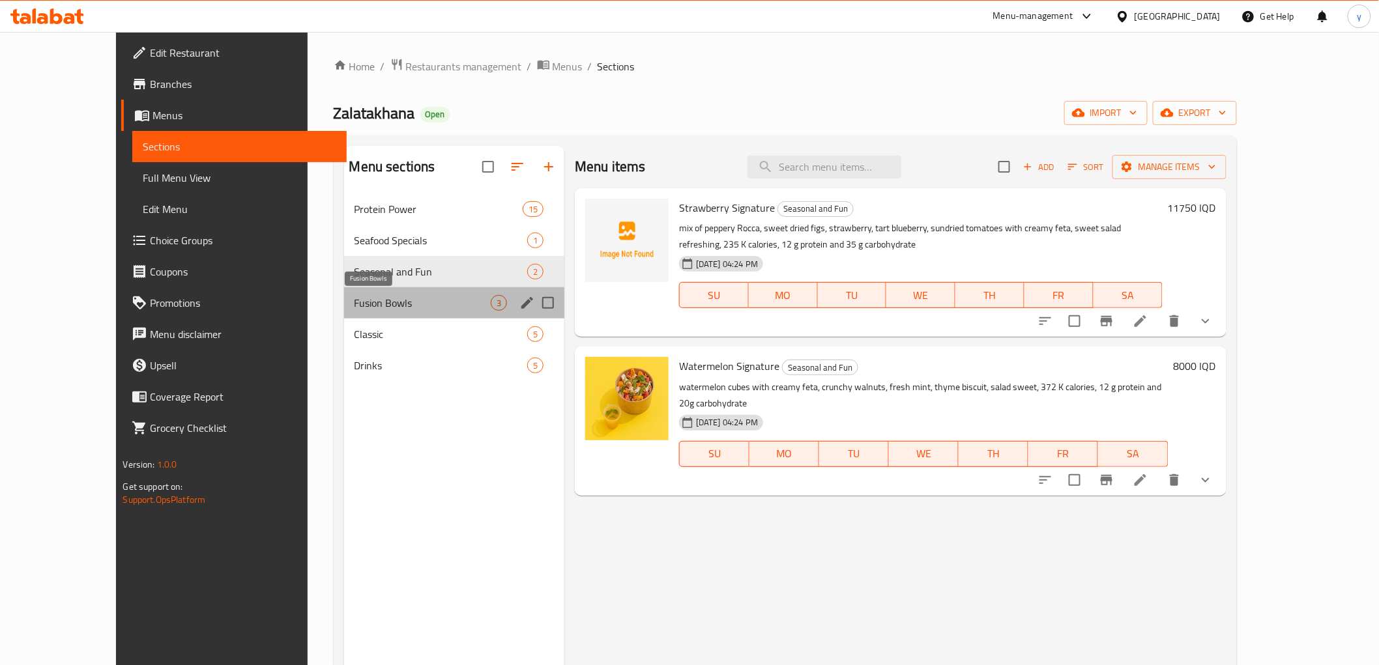
click at [399, 309] on span "Fusion Bowls" at bounding box center [422, 303] width 136 height 16
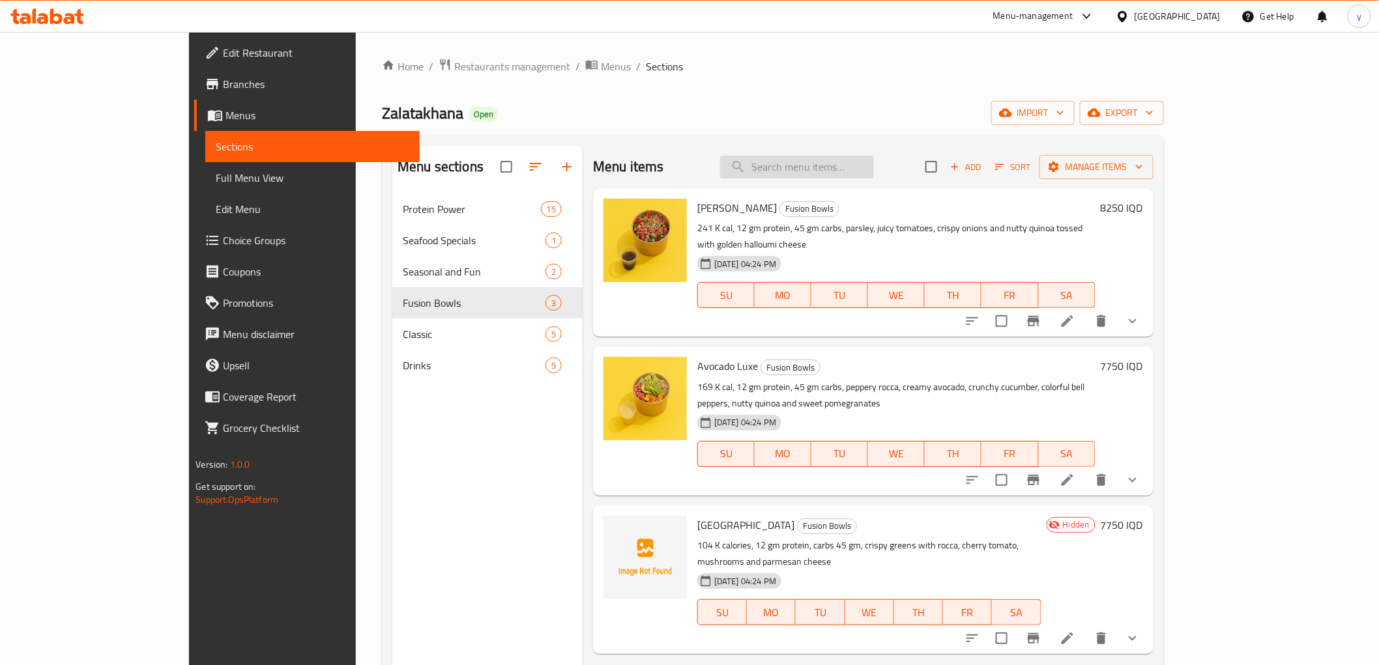
click at [844, 167] on input "search" at bounding box center [797, 167] width 154 height 23
paste input "French Salad"
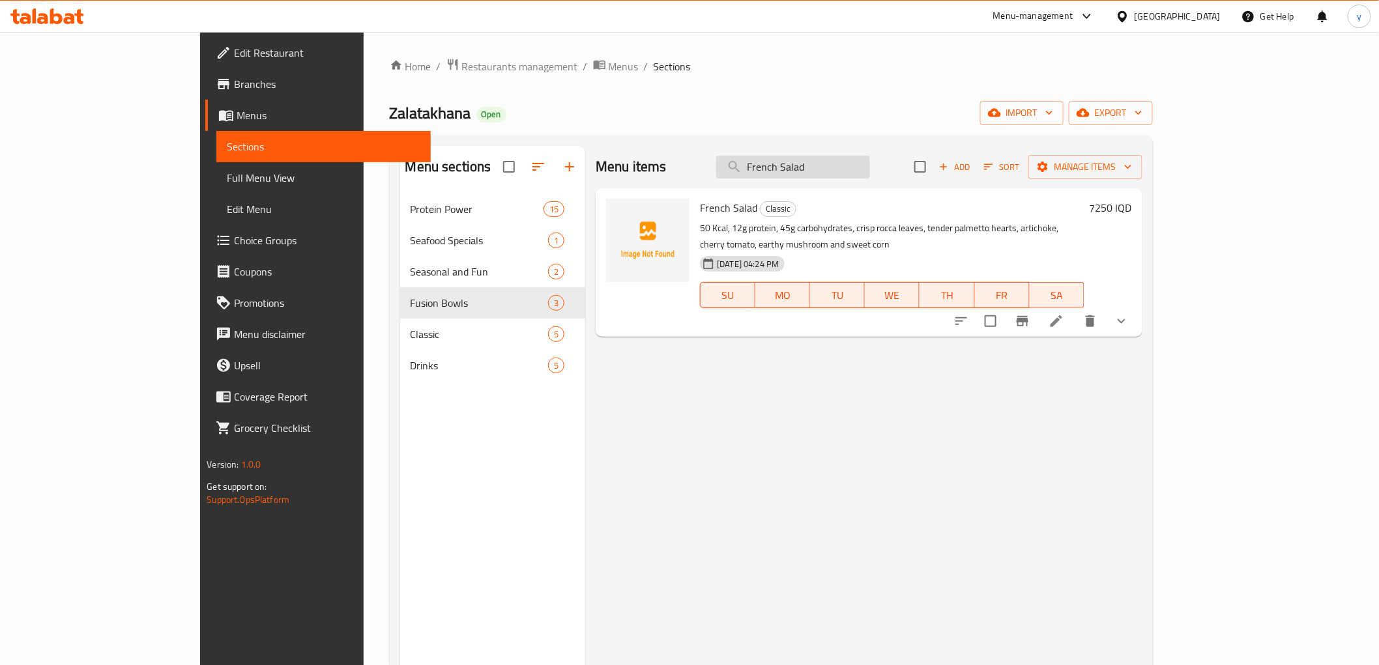
click at [848, 174] on input "French Salad" at bounding box center [793, 167] width 154 height 23
paste input "Oriental"
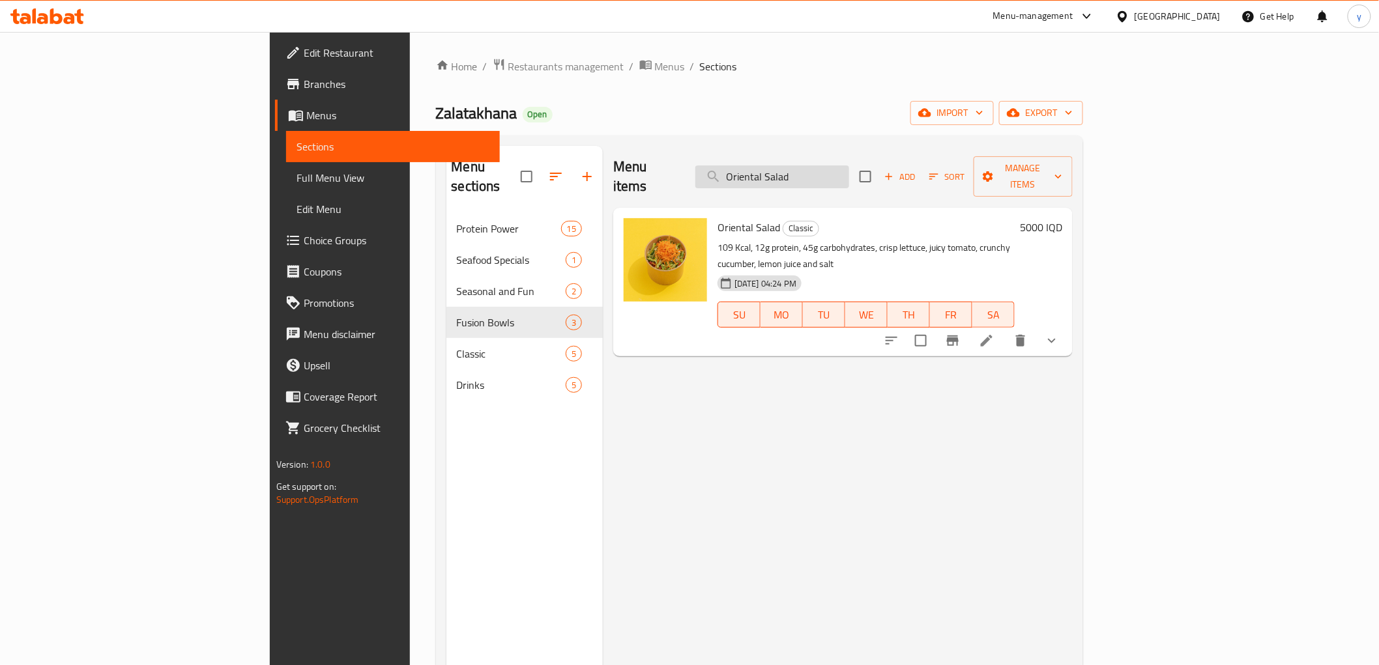
click at [849, 174] on input "Oriental Salad" at bounding box center [772, 177] width 154 height 23
paste input "Fattoush"
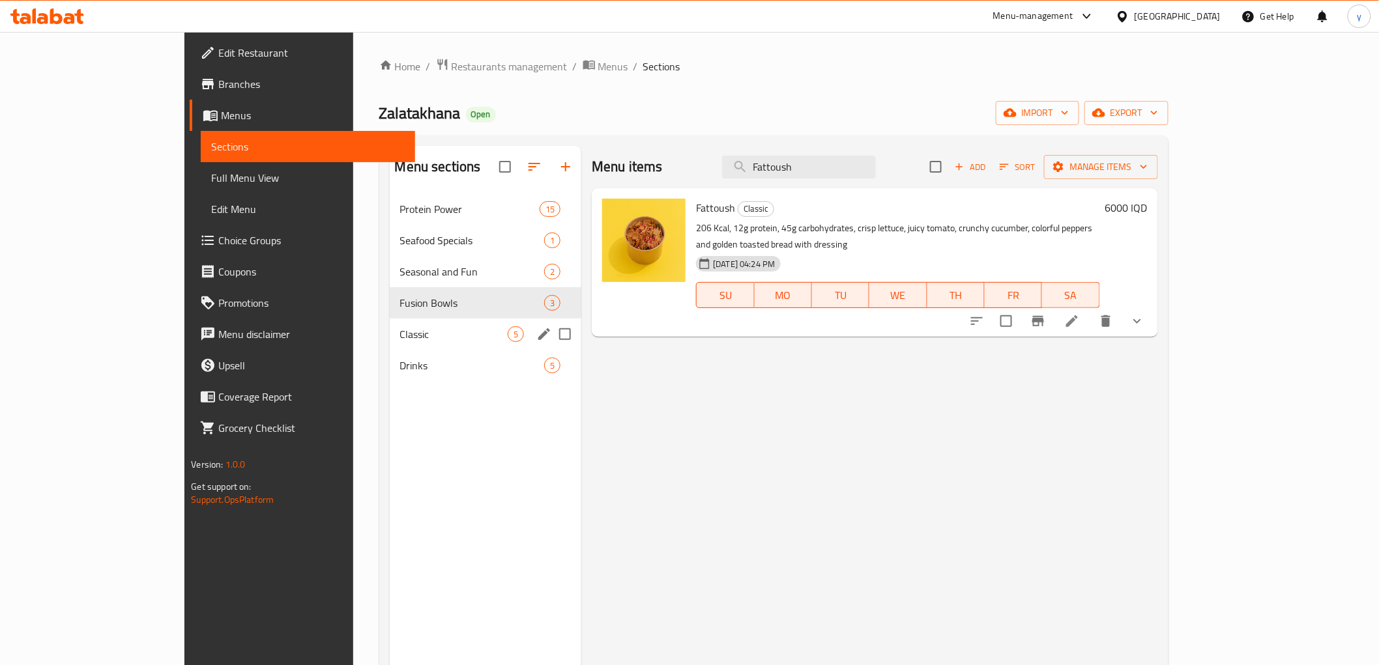
click at [392, 344] on div "Classic 5" at bounding box center [486, 334] width 192 height 31
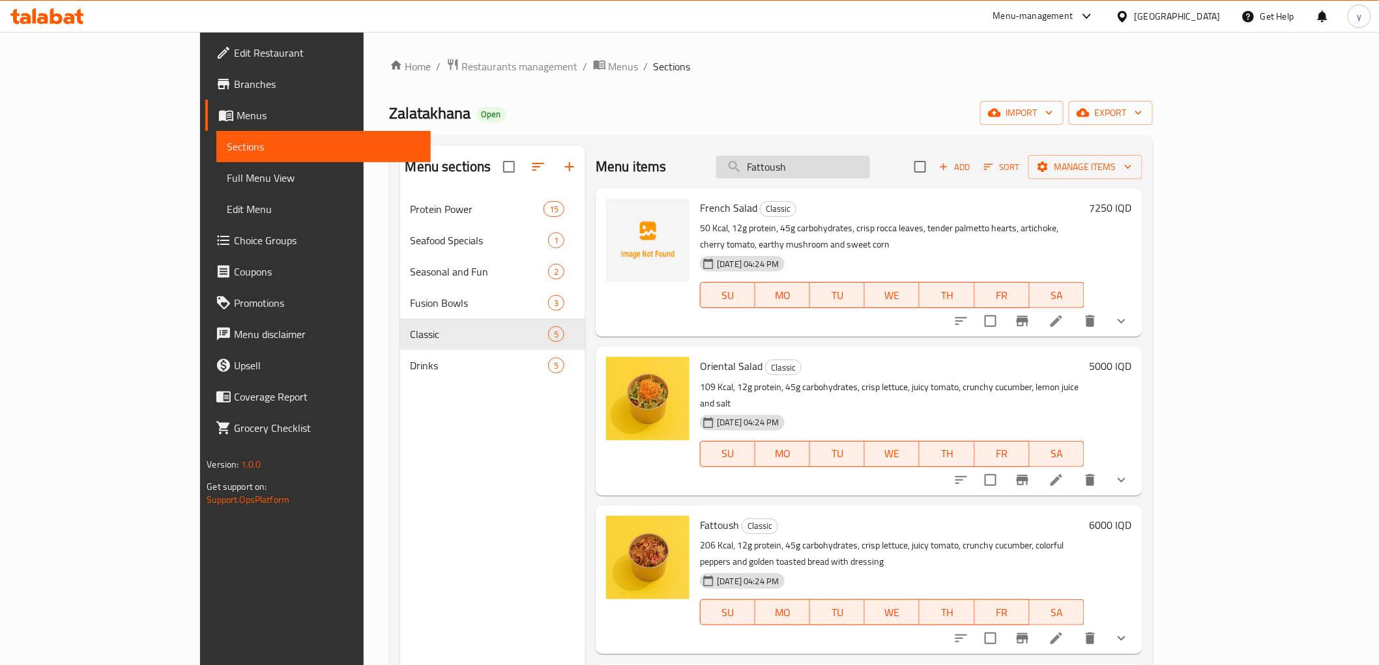
click at [839, 170] on input "Fattoush" at bounding box center [793, 167] width 154 height 23
paste input "[PERSON_NAME]"
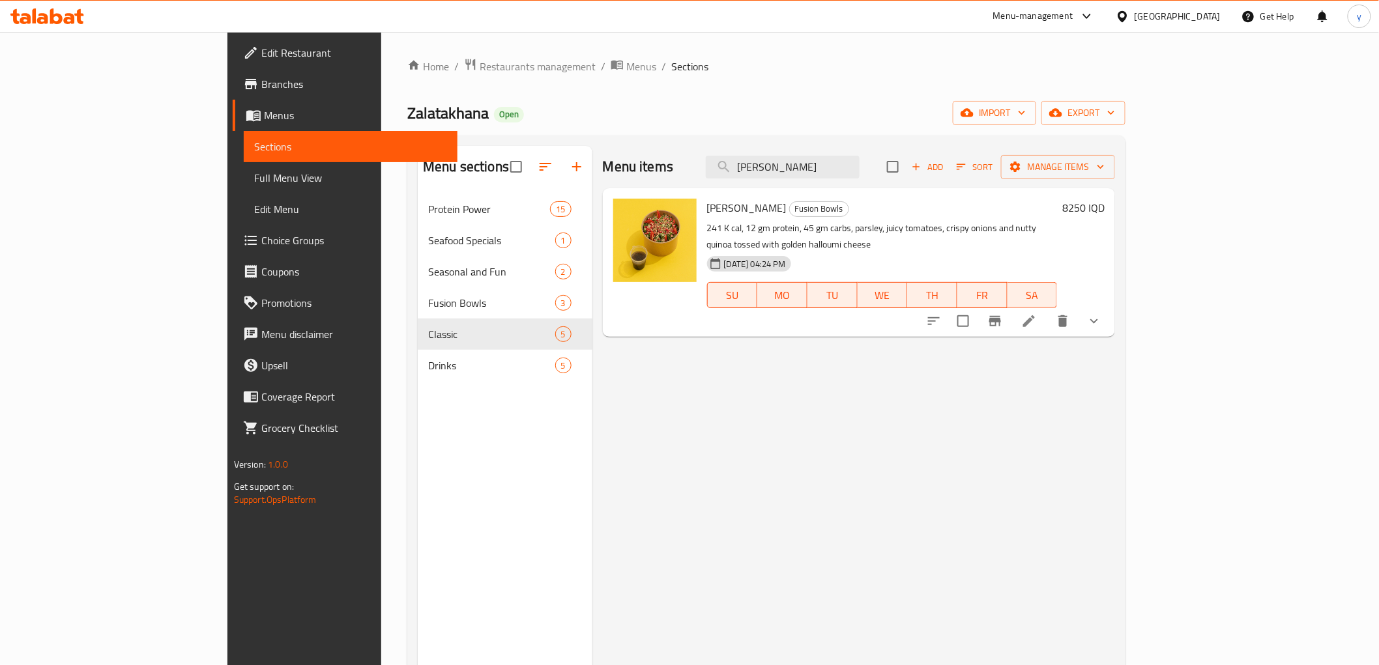
type input "[PERSON_NAME]"
click at [261, 233] on span "Choice Groups" at bounding box center [354, 241] width 186 height 16
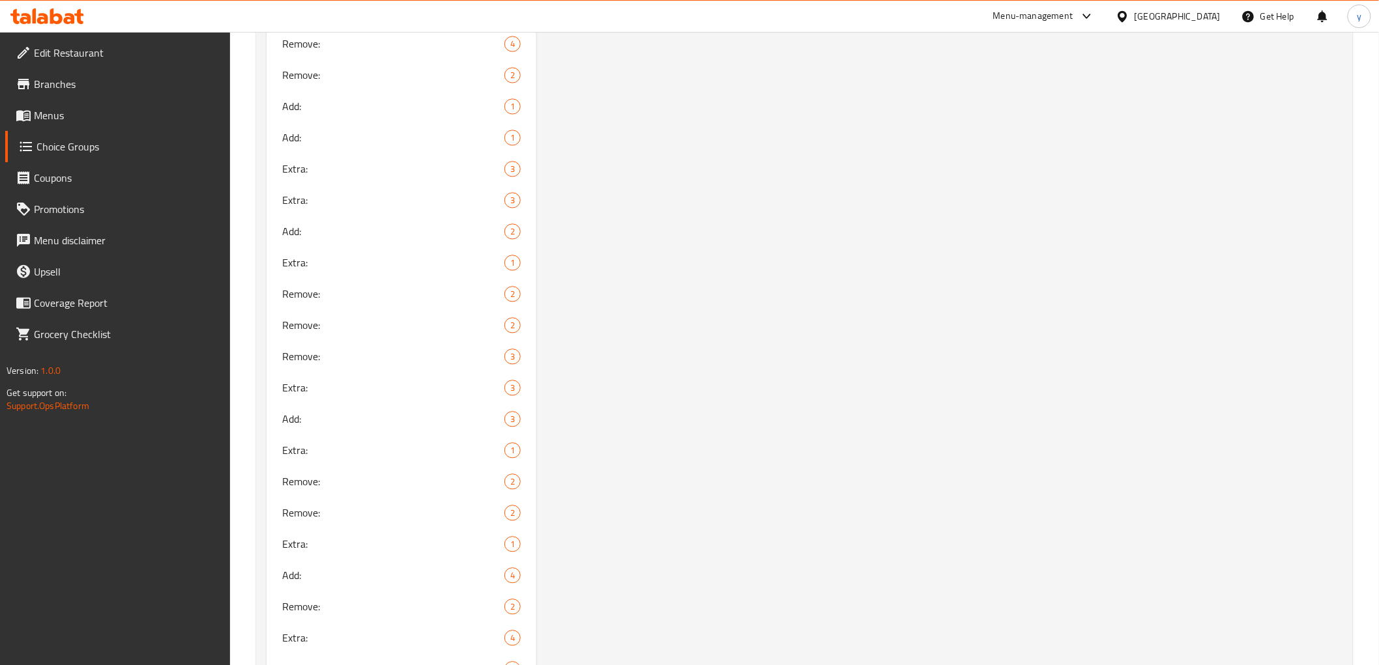
scroll to position [1324, 0]
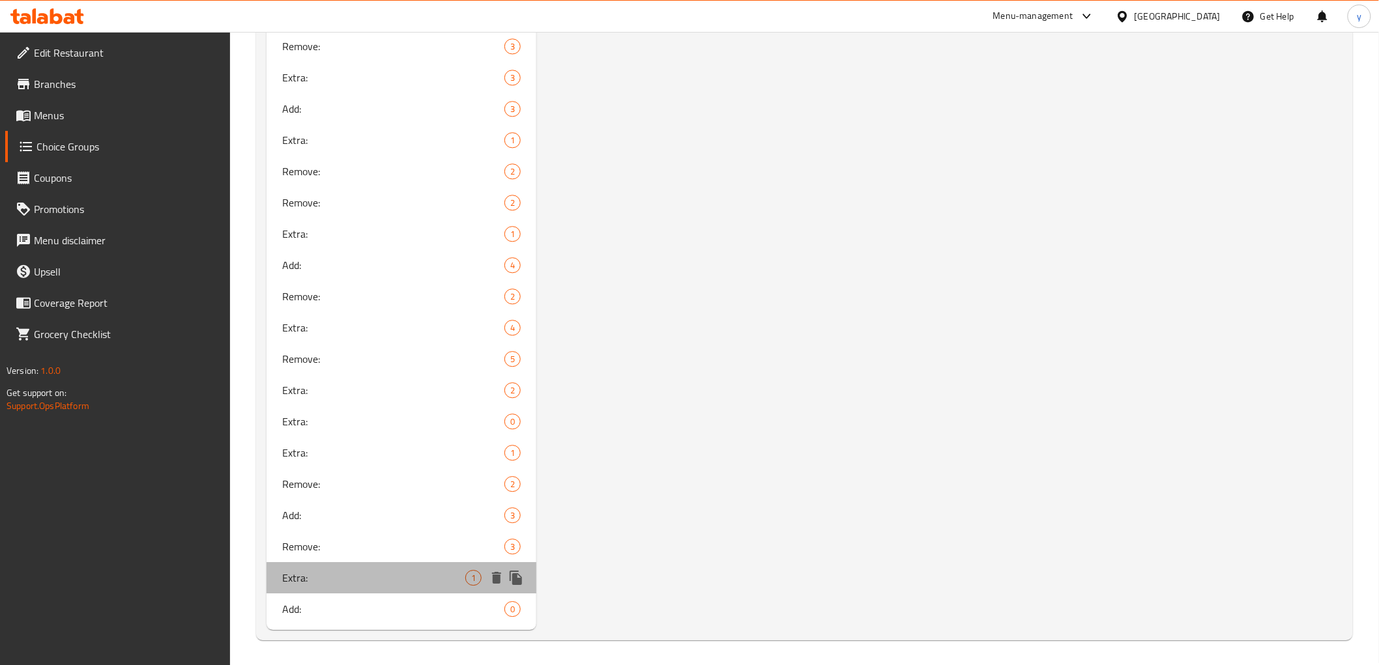
click at [440, 570] on span "Extra:" at bounding box center [374, 578] width 184 height 16
type input "Extra:"
type input "الإكسترا:"
type input "ئێکسترا"
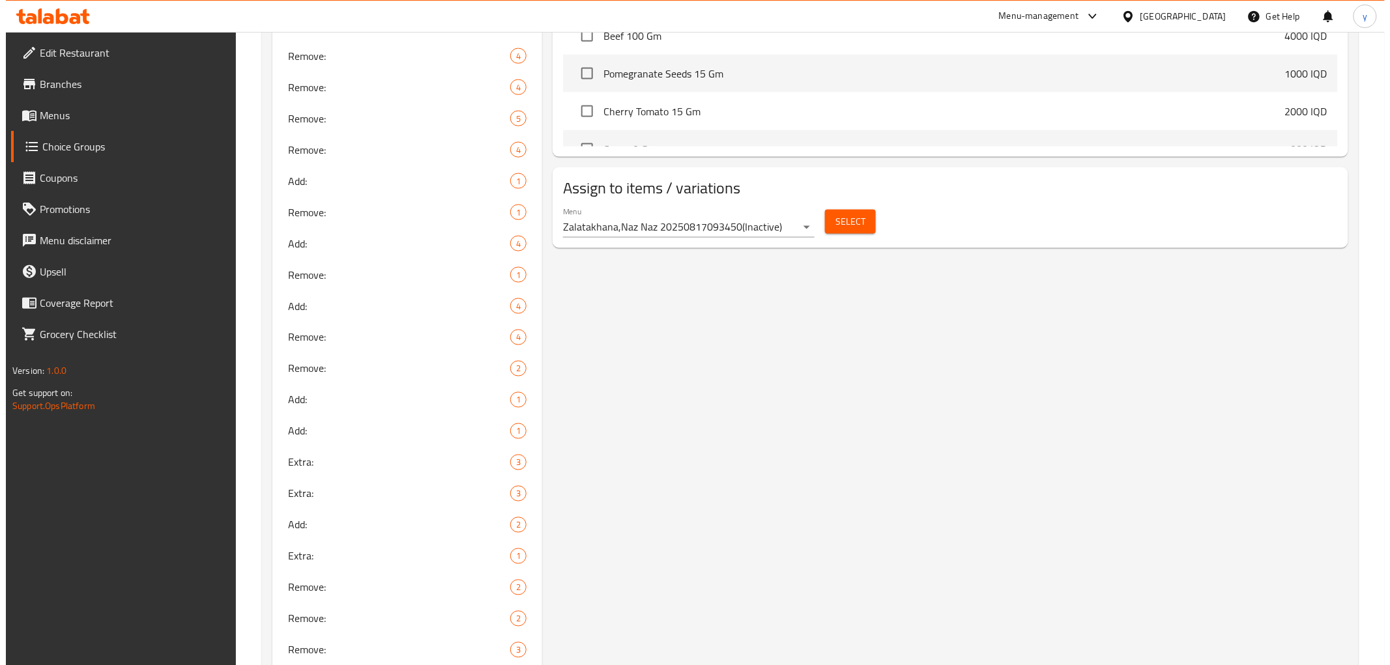
scroll to position [724, 0]
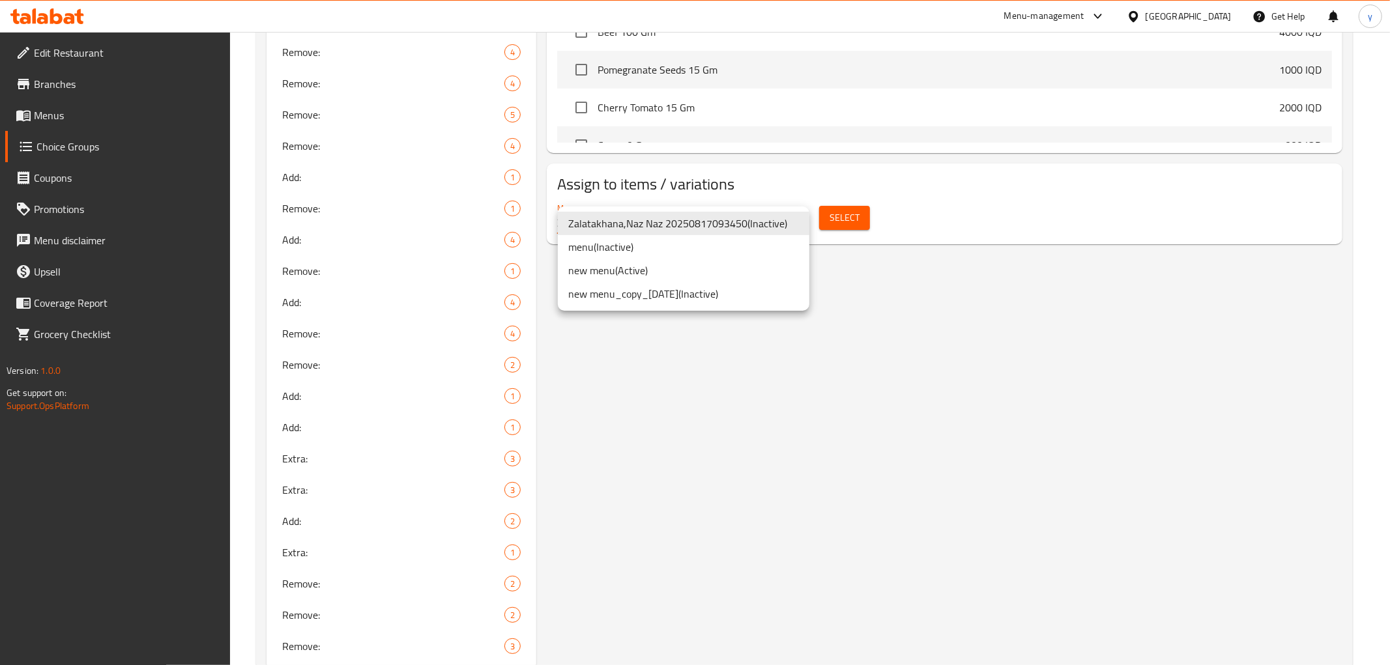
click at [758, 274] on li "new menu ( Active )" at bounding box center [684, 270] width 252 height 23
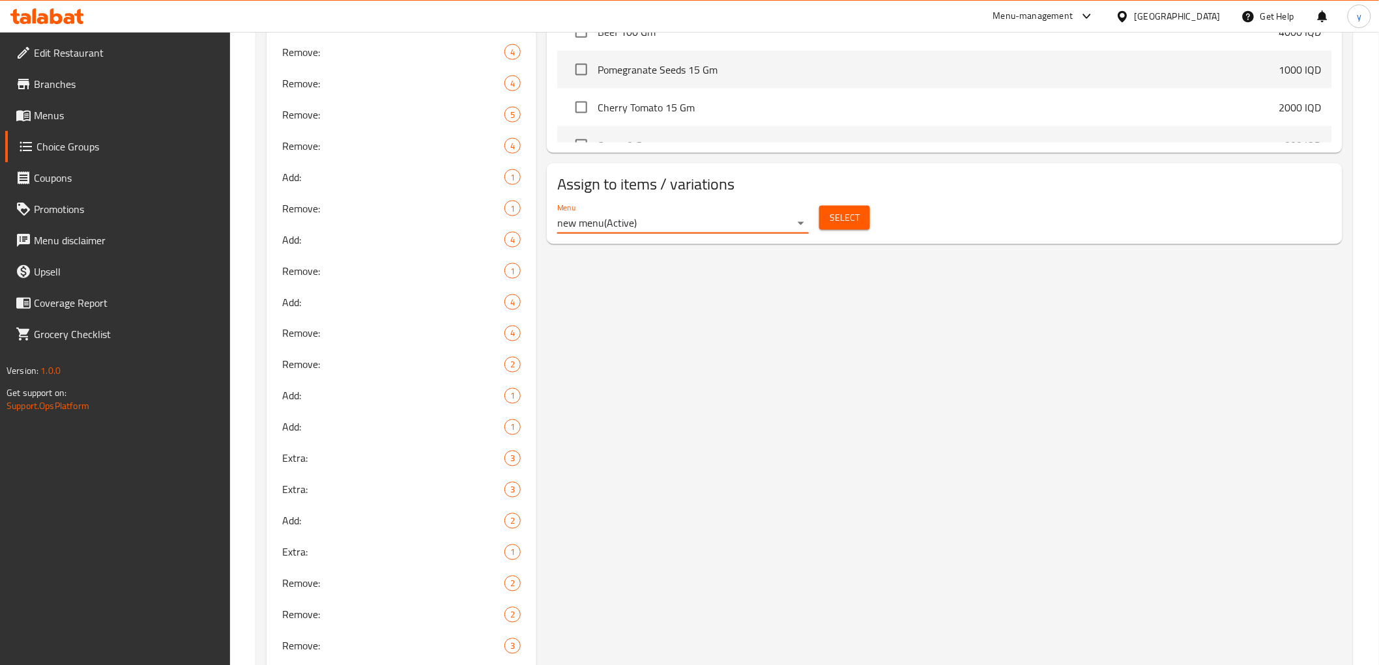
click at [850, 218] on span "Select" at bounding box center [844, 218] width 30 height 16
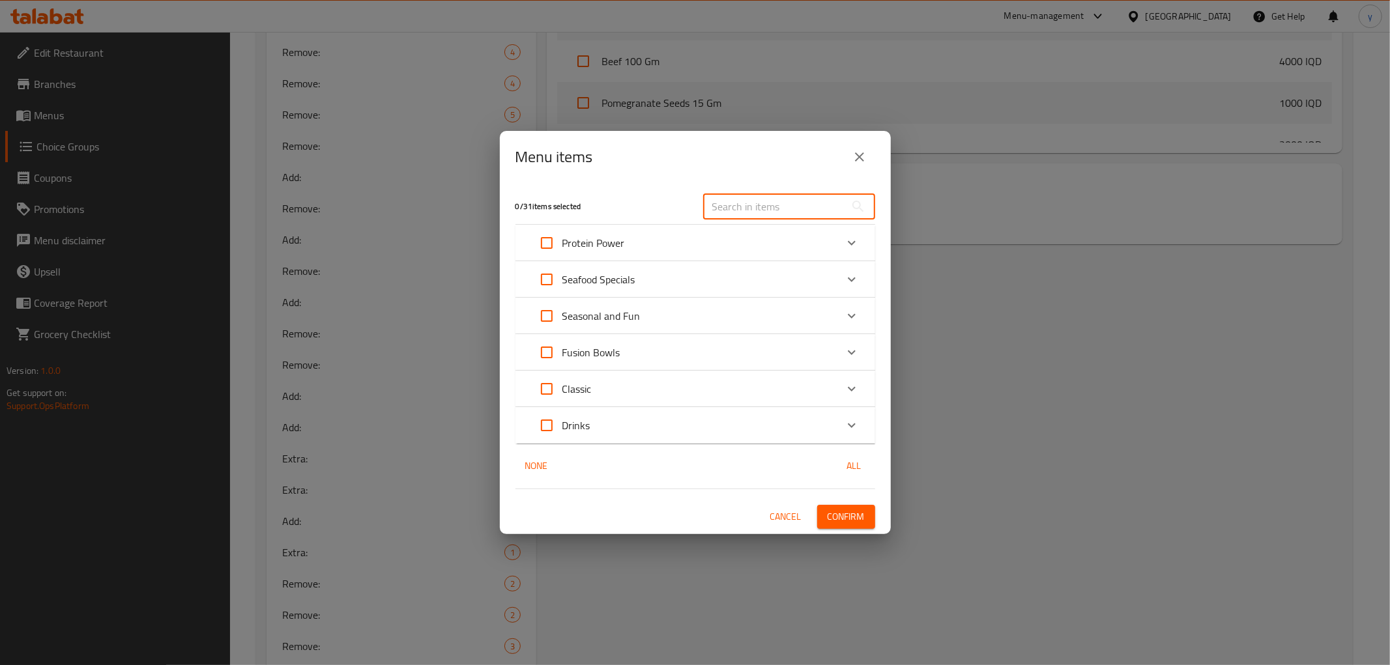
click at [766, 205] on input "text" at bounding box center [774, 207] width 142 height 26
paste input "[PERSON_NAME]"
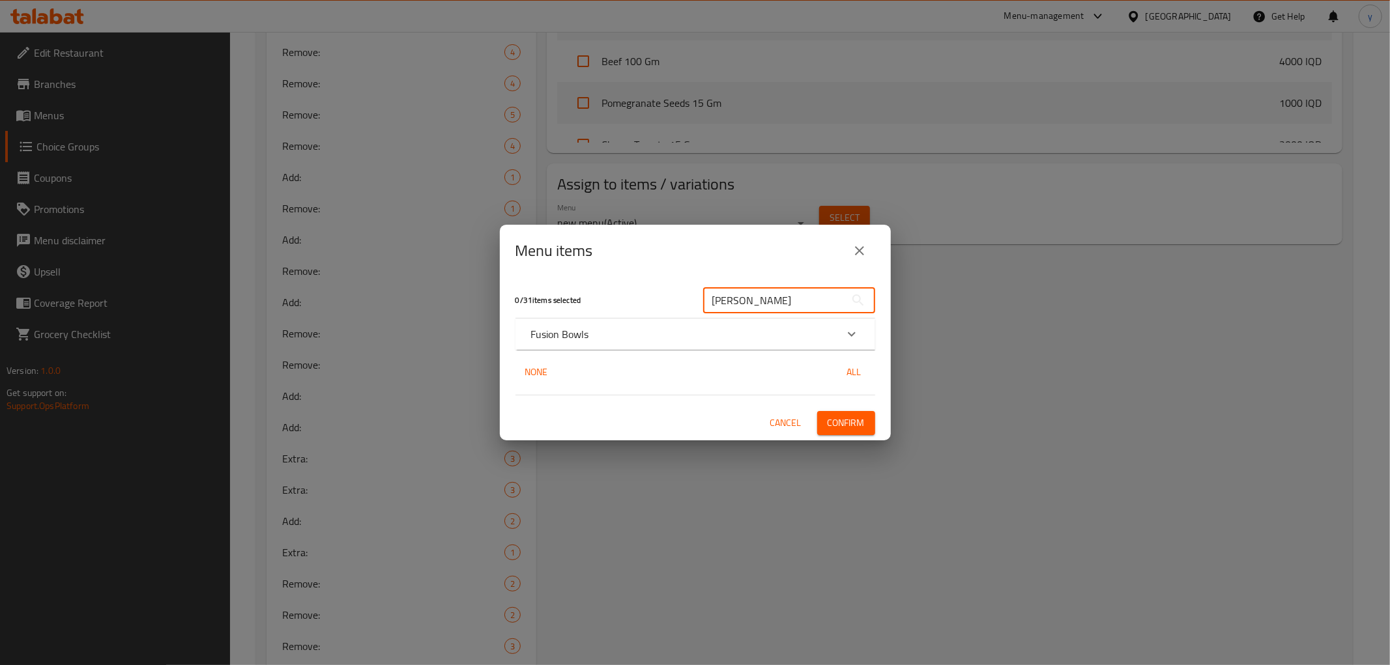
type input "[PERSON_NAME]"
click at [655, 328] on div "Fusion Bowls" at bounding box center [683, 334] width 305 height 16
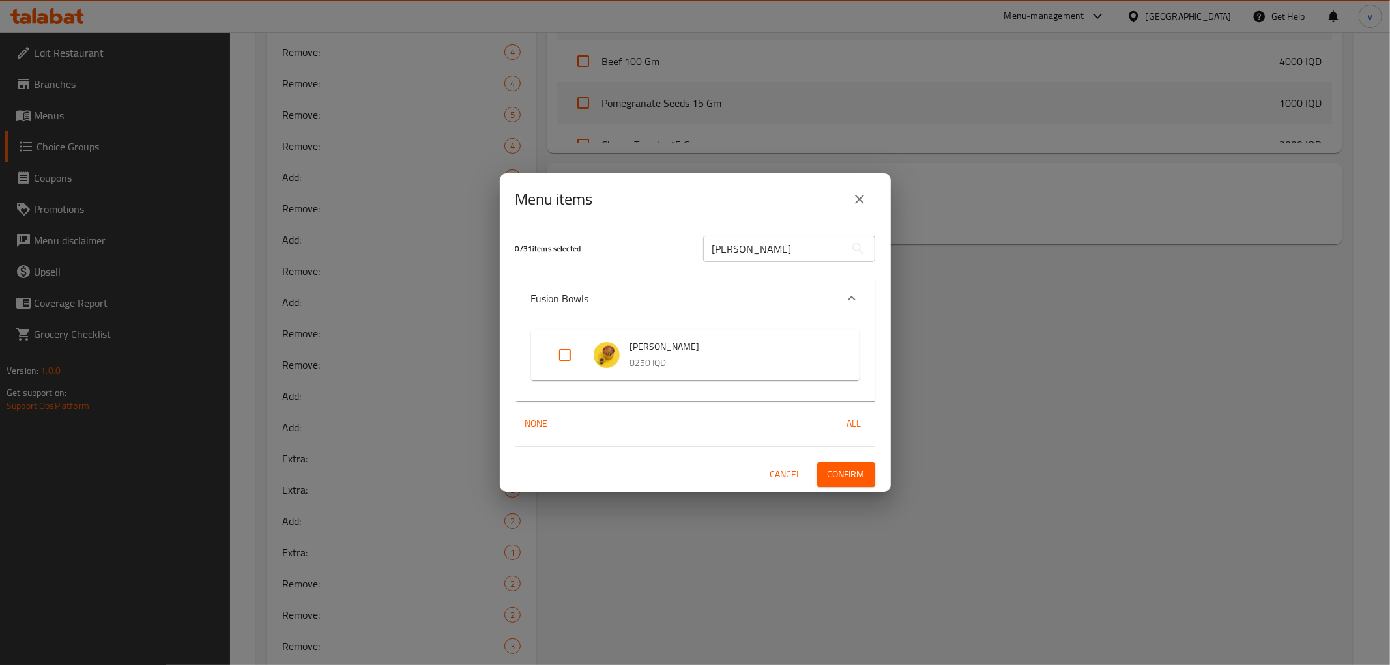
click at [655, 306] on div "Fusion Bowls" at bounding box center [683, 299] width 305 height 16
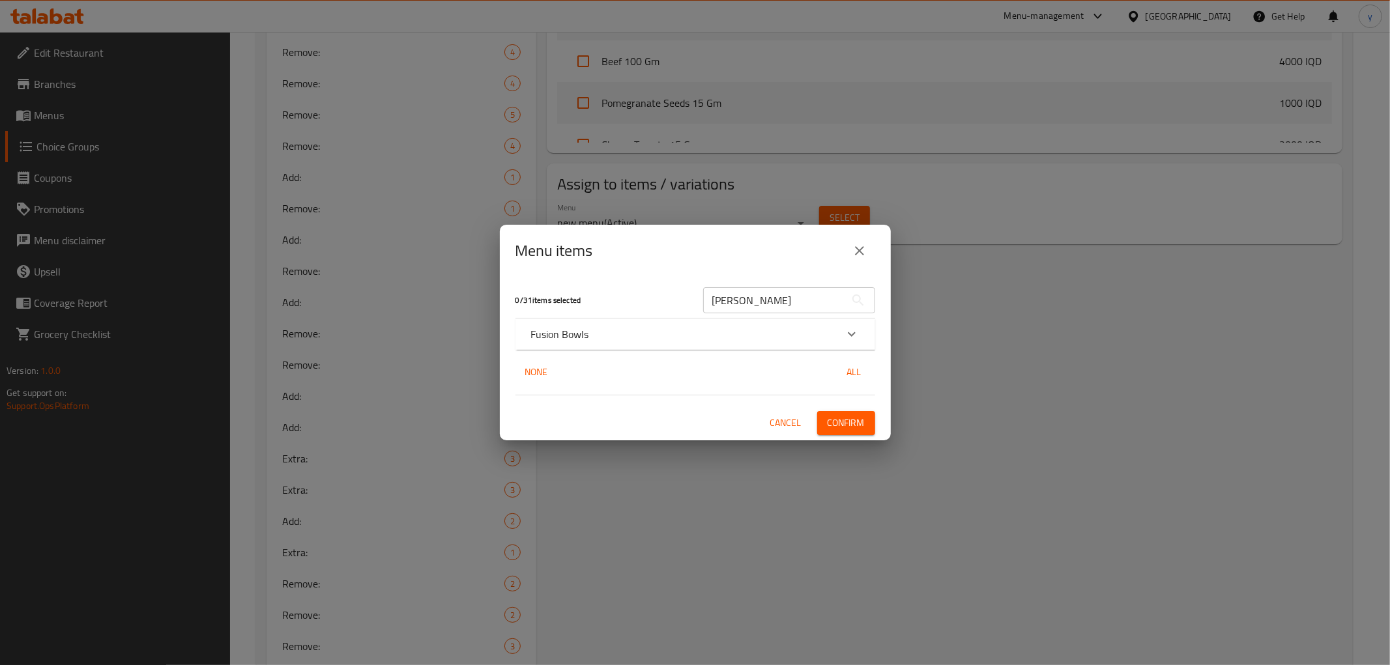
click at [720, 323] on div "Fusion Bowls" at bounding box center [695, 334] width 360 height 31
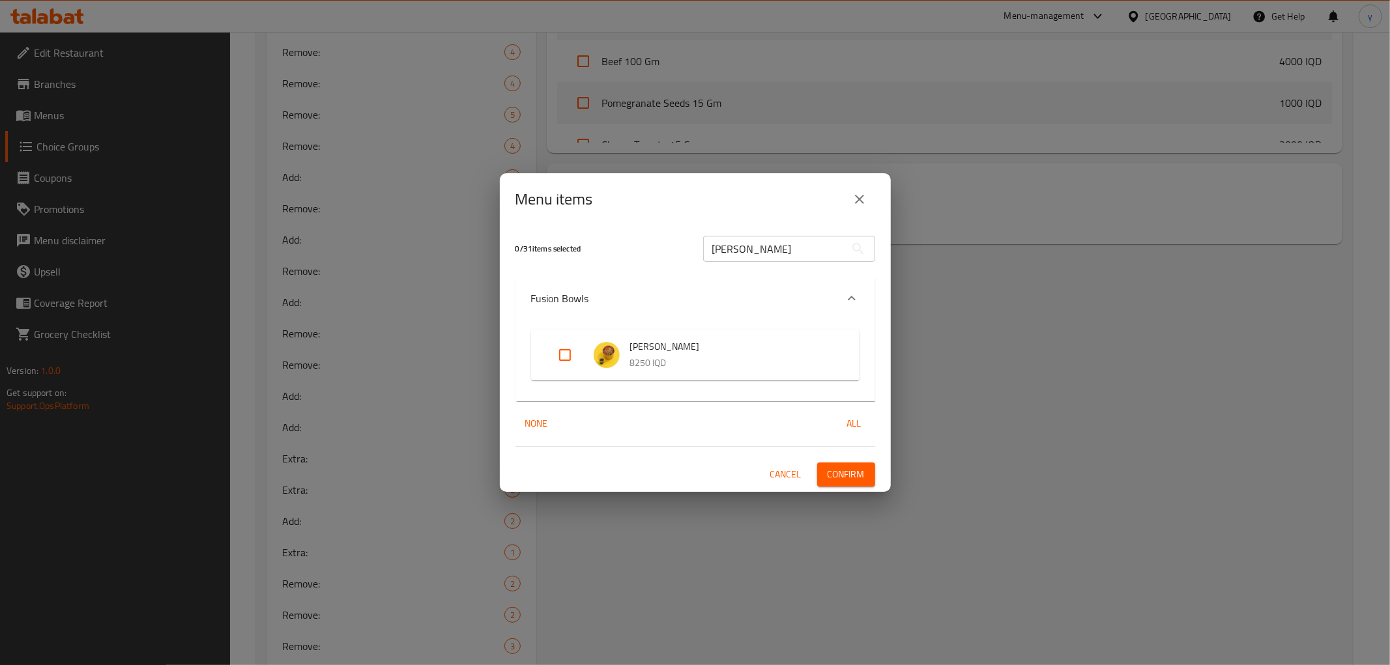
click at [719, 302] on div "Fusion Bowls" at bounding box center [683, 299] width 305 height 16
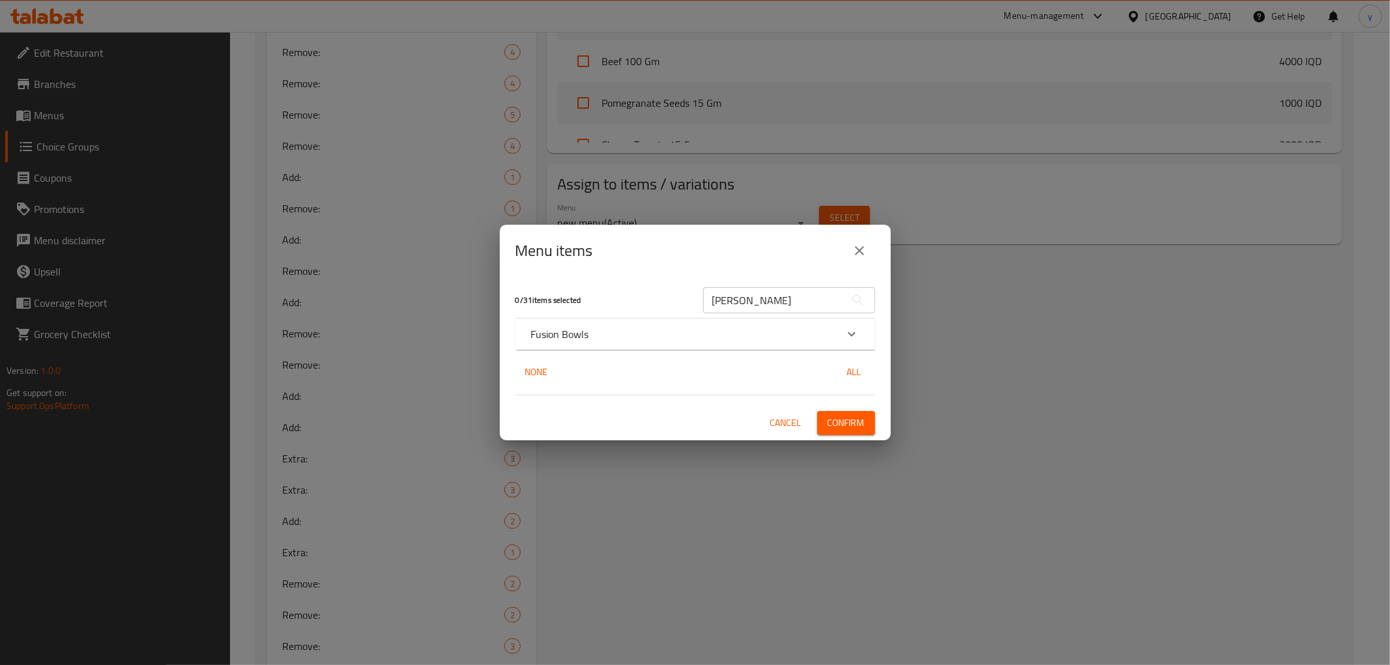
click at [758, 328] on div "Fusion Bowls" at bounding box center [683, 334] width 305 height 16
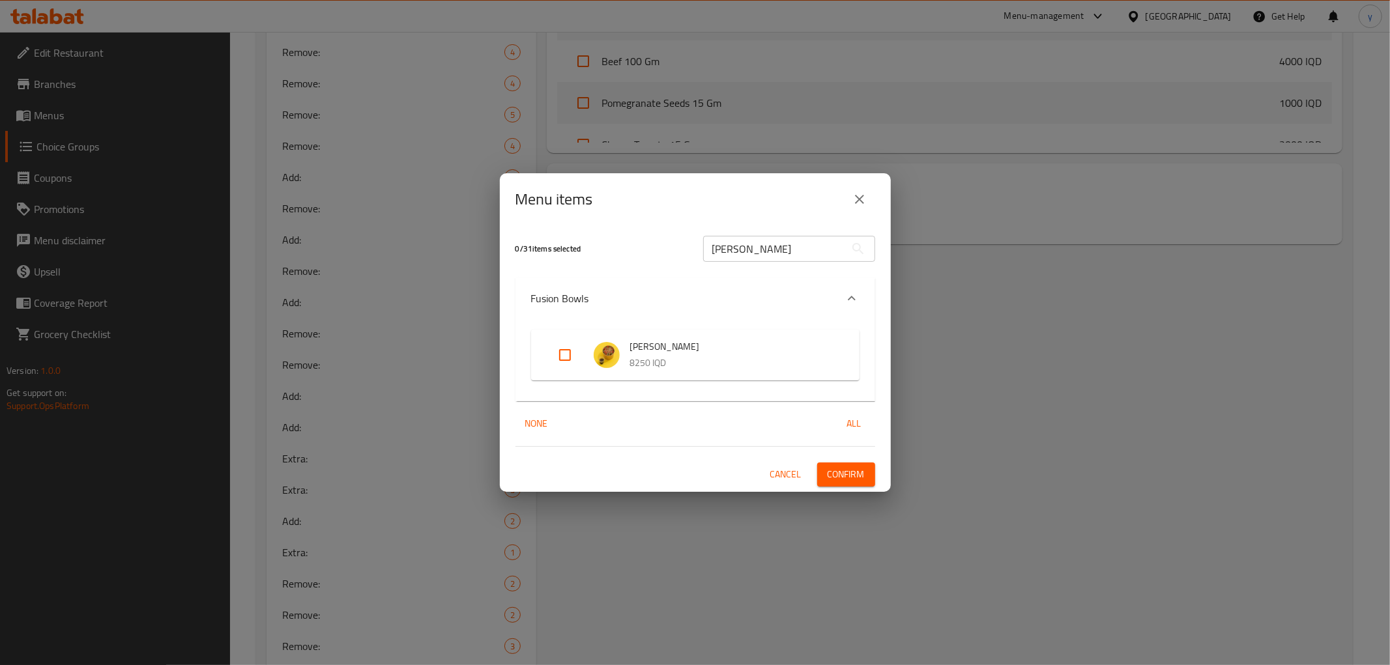
click at [769, 245] on input "[PERSON_NAME]" at bounding box center [774, 249] width 142 height 26
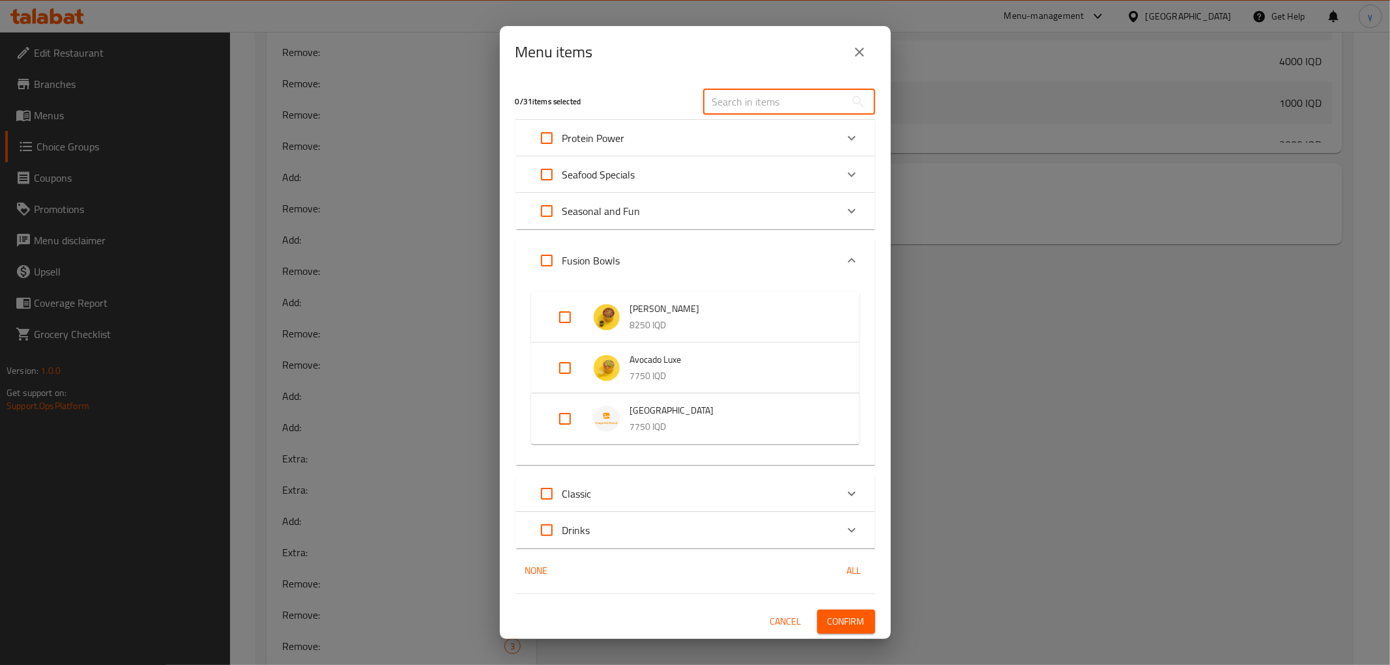
click at [538, 261] on input "Expand" at bounding box center [546, 260] width 31 height 31
checkbox input "true"
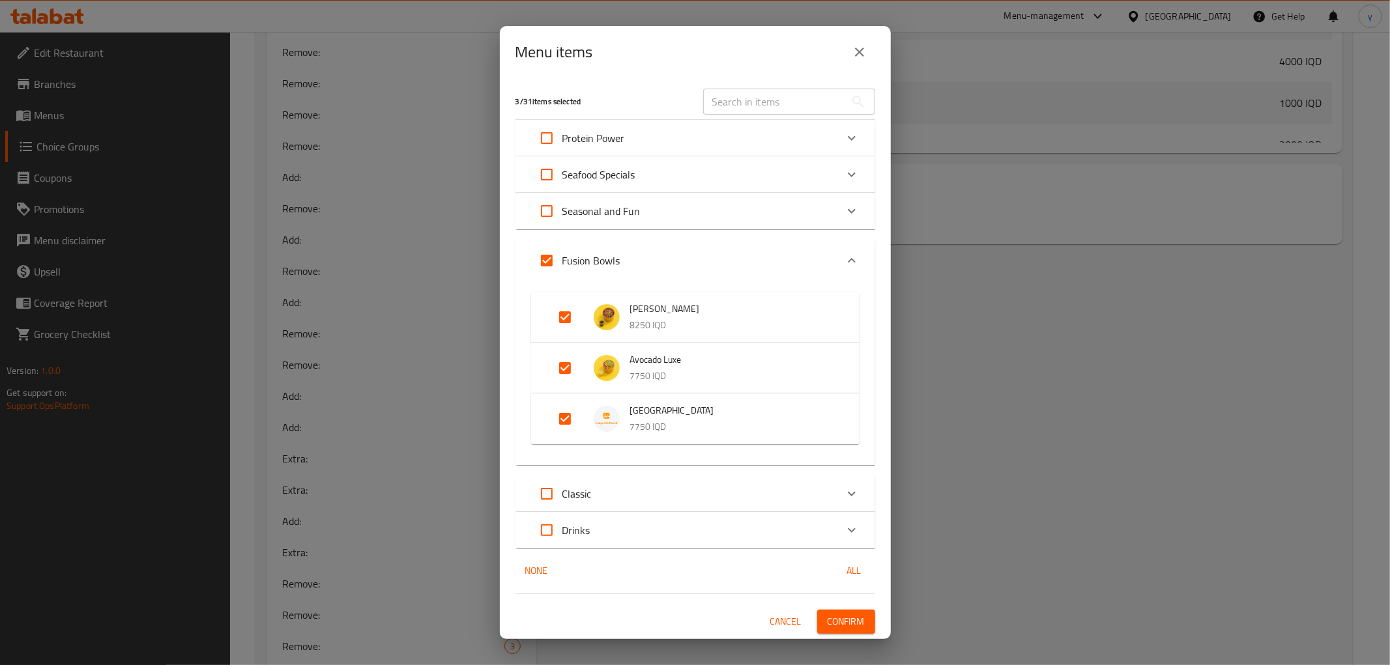
click at [735, 268] on div "Fusion Bowls" at bounding box center [683, 260] width 305 height 31
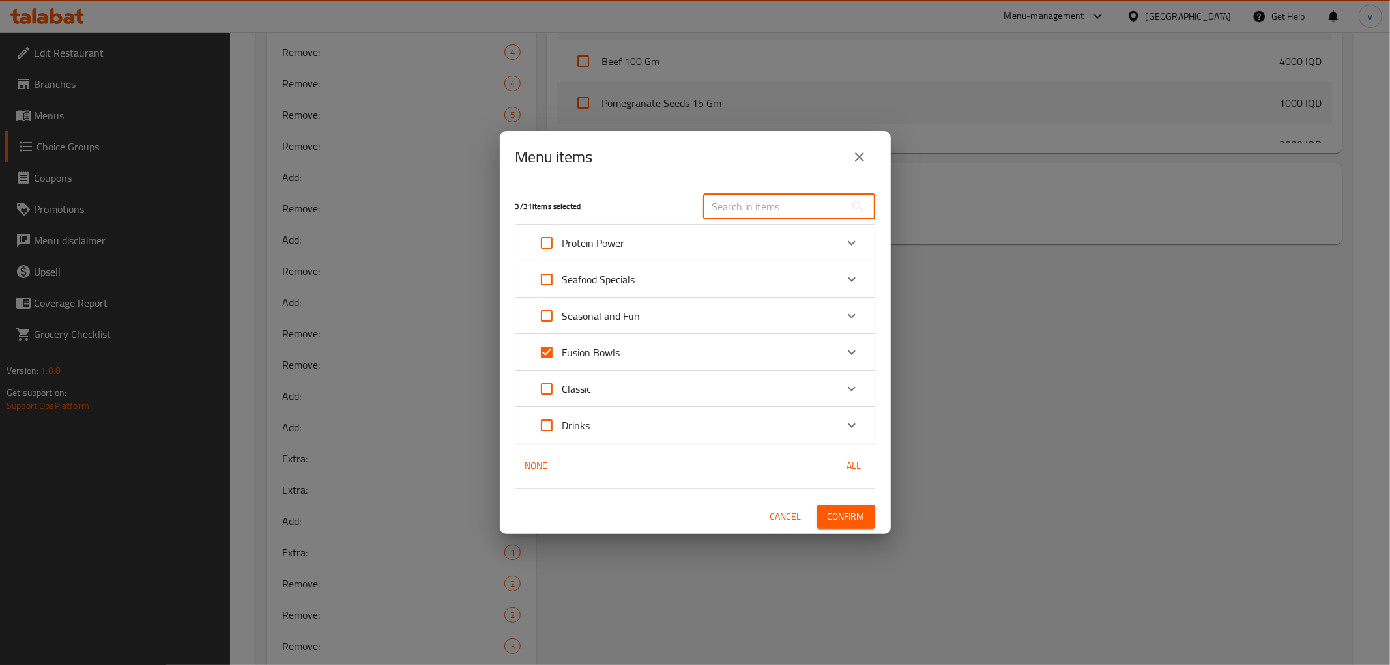
drag, startPoint x: 792, startPoint y: 210, endPoint x: 796, endPoint y: 219, distance: 9.9
click at [792, 210] on input "text" at bounding box center [774, 207] width 142 height 26
paste input "Fattoush"
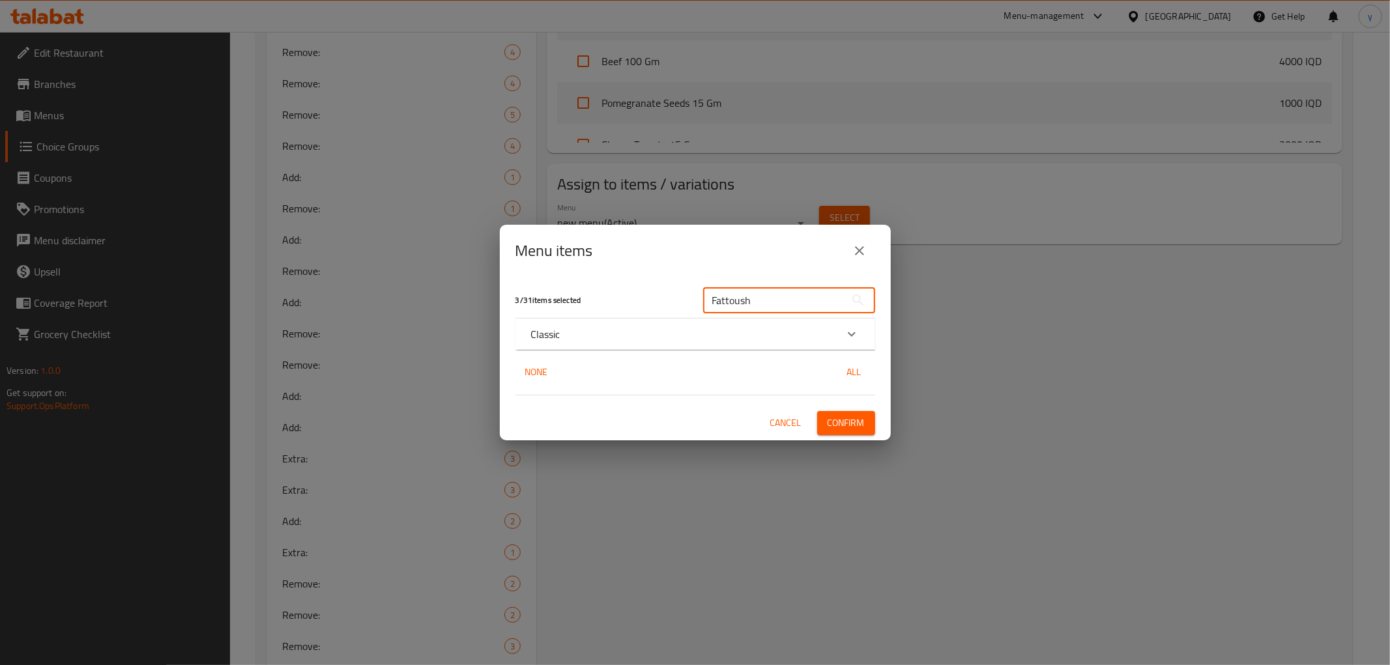
type input "Fattoush"
click at [637, 328] on div "Classic" at bounding box center [683, 334] width 305 height 16
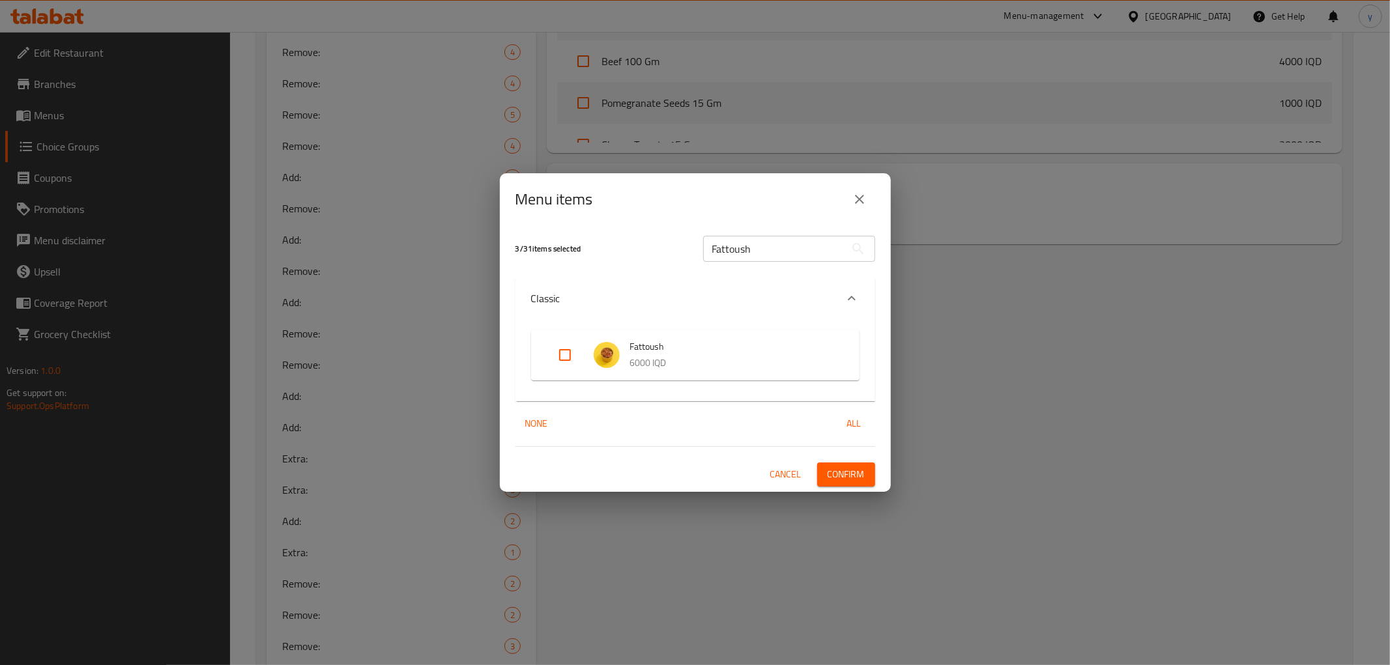
click at [558, 349] on input "Expand" at bounding box center [564, 354] width 31 height 31
checkbox input "true"
click at [770, 252] on input "Fattoush" at bounding box center [774, 249] width 142 height 26
paste input "Oriental Salad"
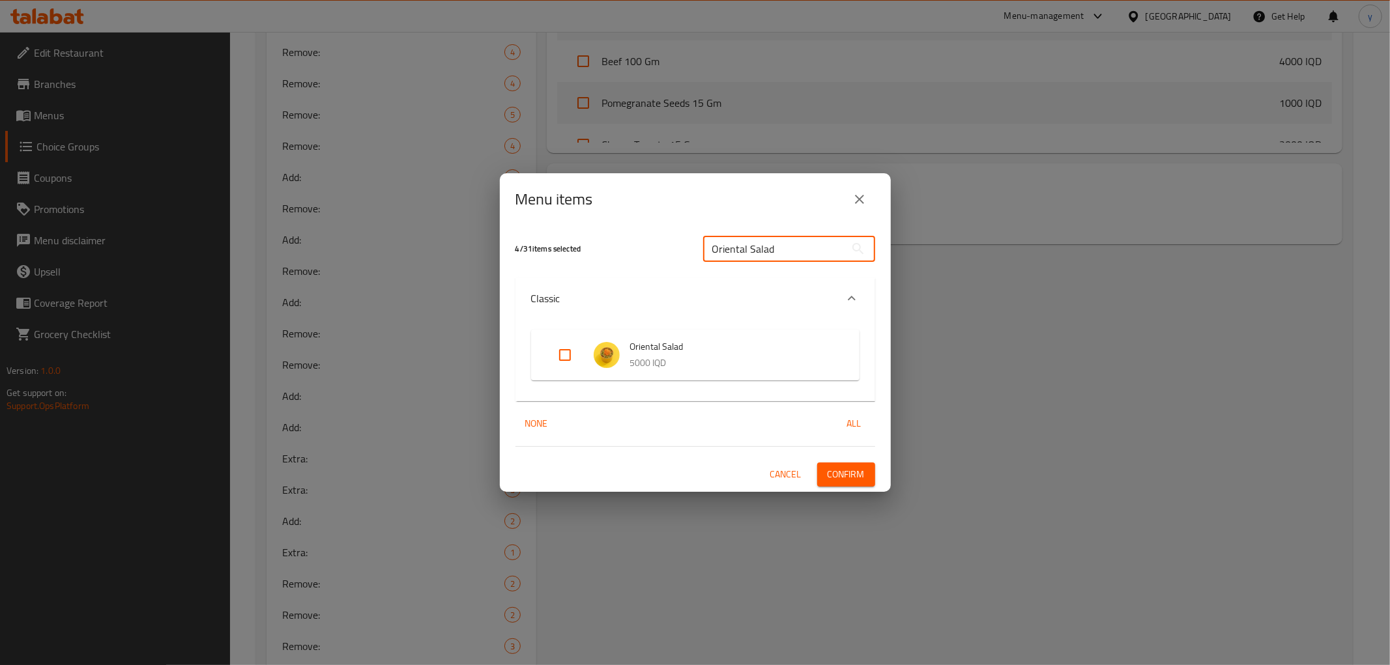
type input "Oriental Salad"
click at [565, 361] on input "Expand" at bounding box center [564, 354] width 31 height 31
checkbox input "true"
click at [751, 262] on div "Oriental Salad ​" at bounding box center [789, 249] width 188 height 42
click at [755, 253] on input "Oriental Salad" at bounding box center [774, 249] width 142 height 26
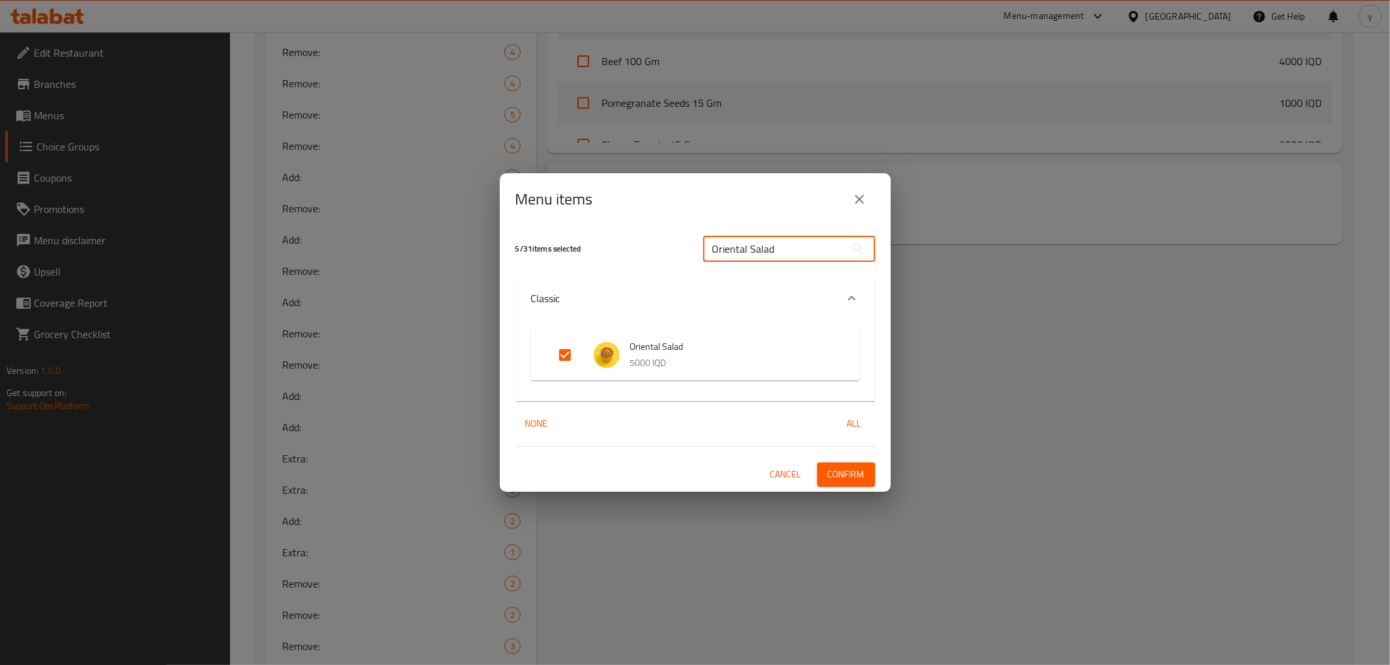
click at [755, 253] on input "Oriental Salad" at bounding box center [774, 249] width 142 height 26
paste input "French"
type input "French Salad"
click at [554, 358] on input "Expand" at bounding box center [564, 354] width 31 height 31
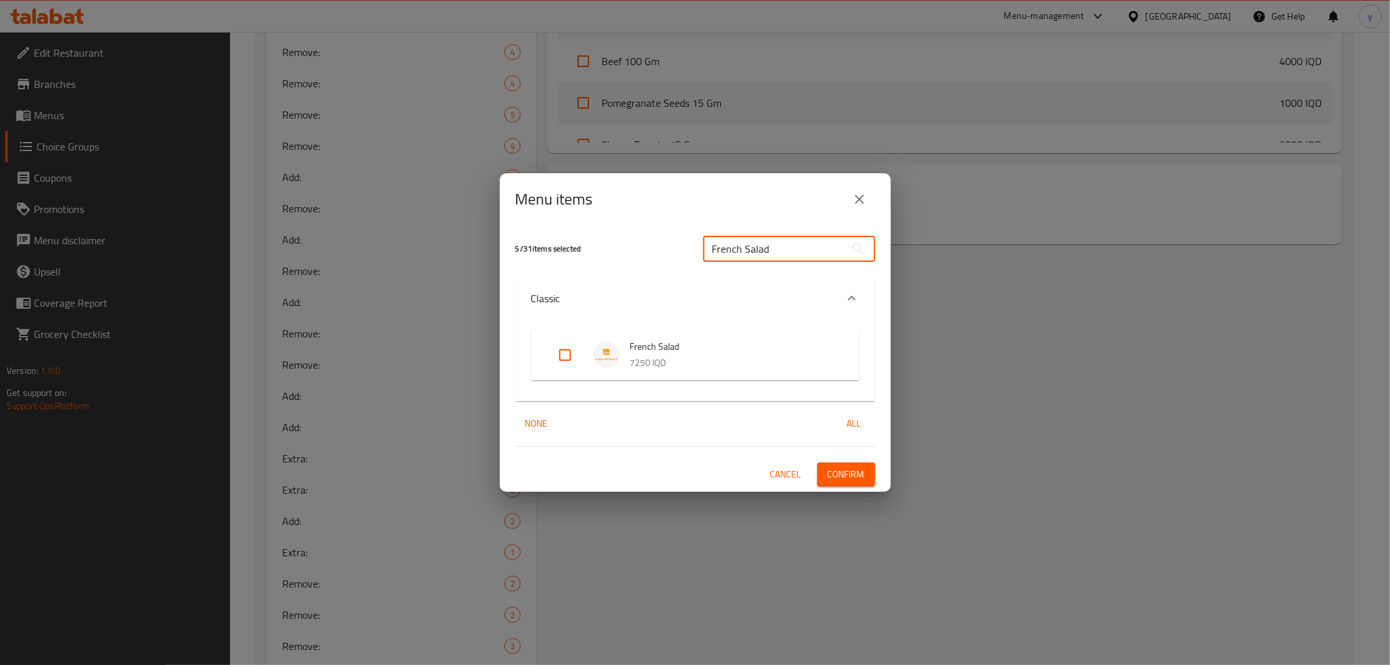
checkbox input "true"
click at [774, 250] on input "French Salad" at bounding box center [774, 249] width 142 height 26
paste input "Tabbouleh"
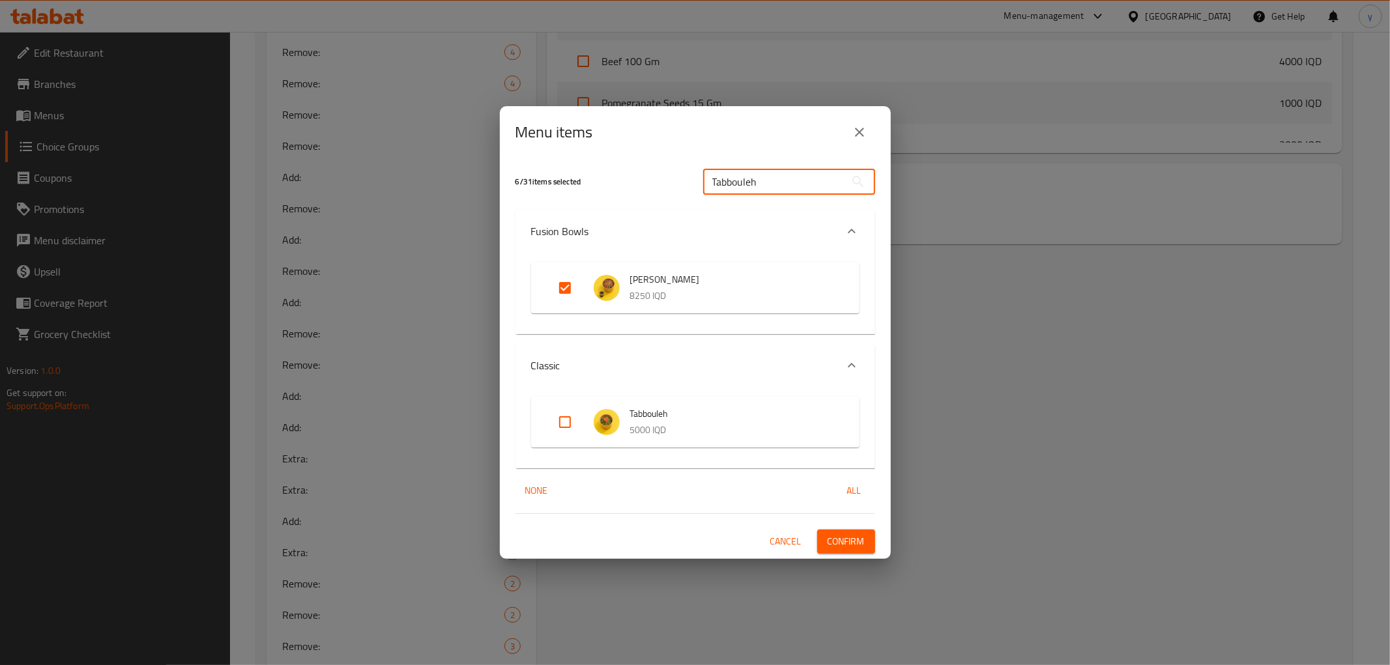
type input "Tabbouleh"
click at [563, 430] on input "Expand" at bounding box center [564, 422] width 31 height 31
checkbox input "true"
click at [731, 189] on input "Tabbouleh" at bounding box center [774, 182] width 142 height 26
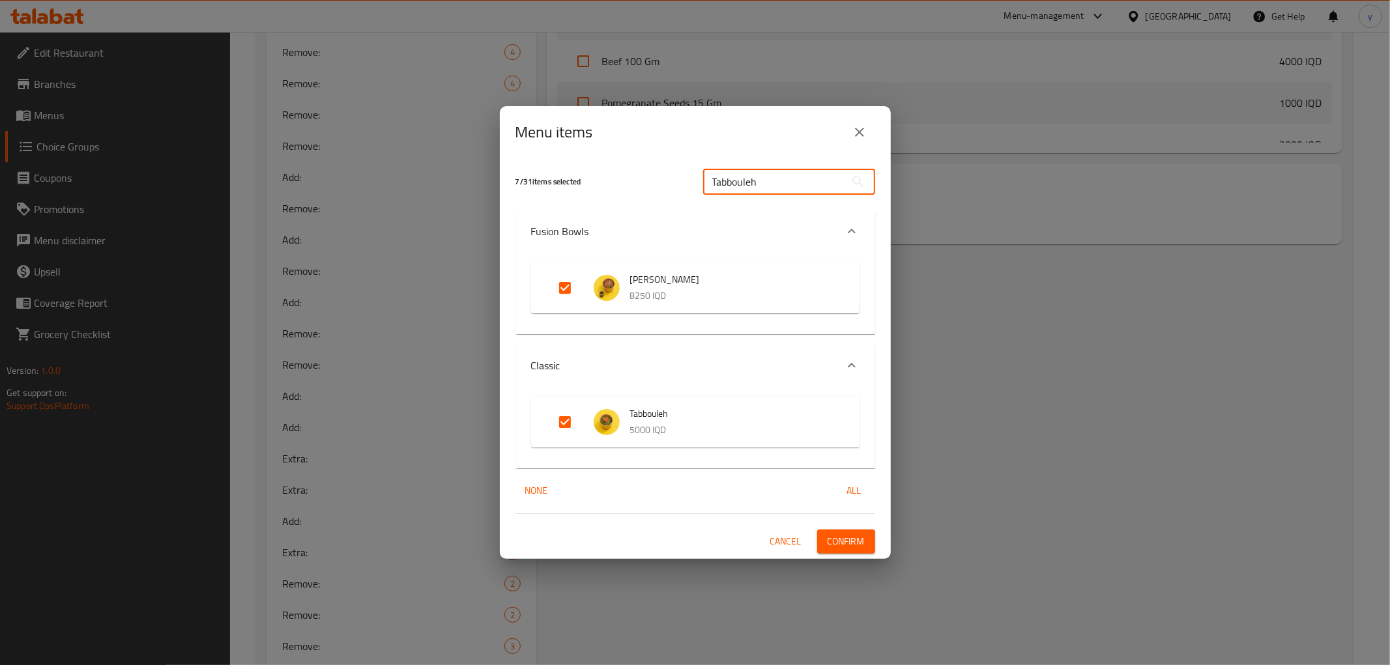
paste input "Greek Salad"
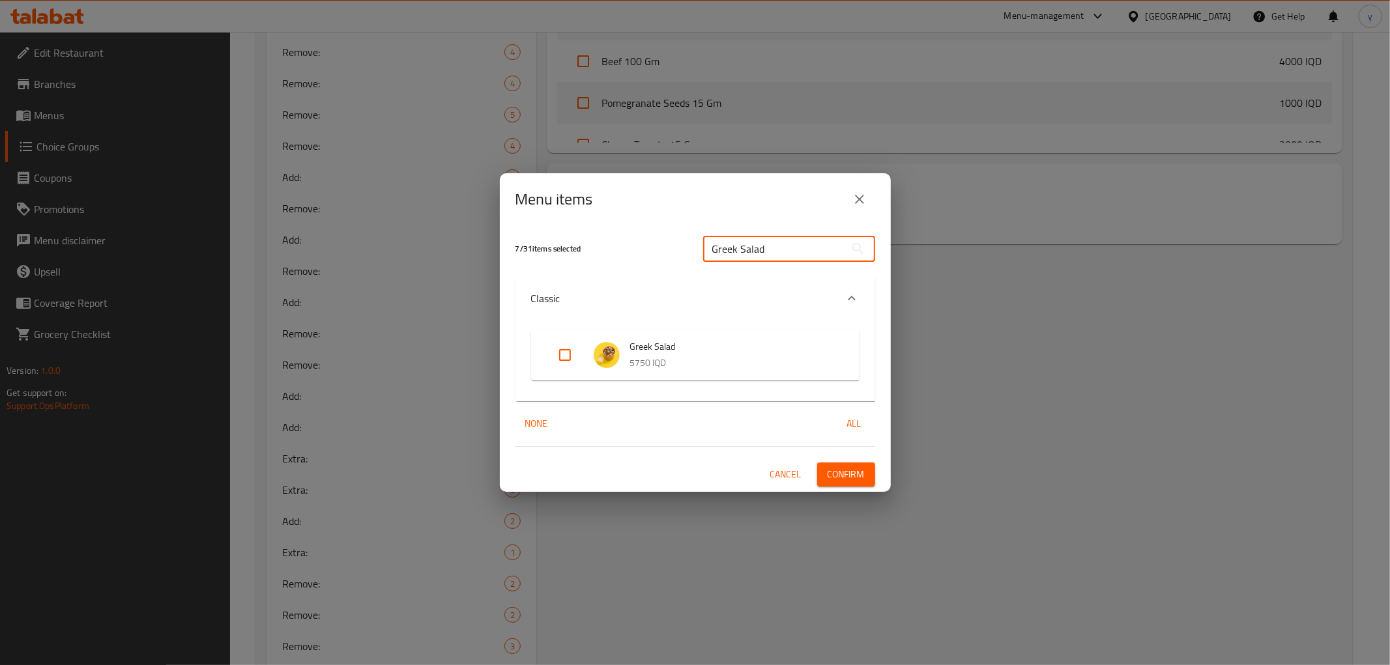
type input "Greek Salad"
click at [583, 361] on div "Expand" at bounding box center [575, 354] width 36 height 31
click at [569, 358] on input "Expand" at bounding box center [564, 354] width 31 height 31
checkbox input "true"
click at [850, 300] on icon "Expand" at bounding box center [852, 299] width 16 height 16
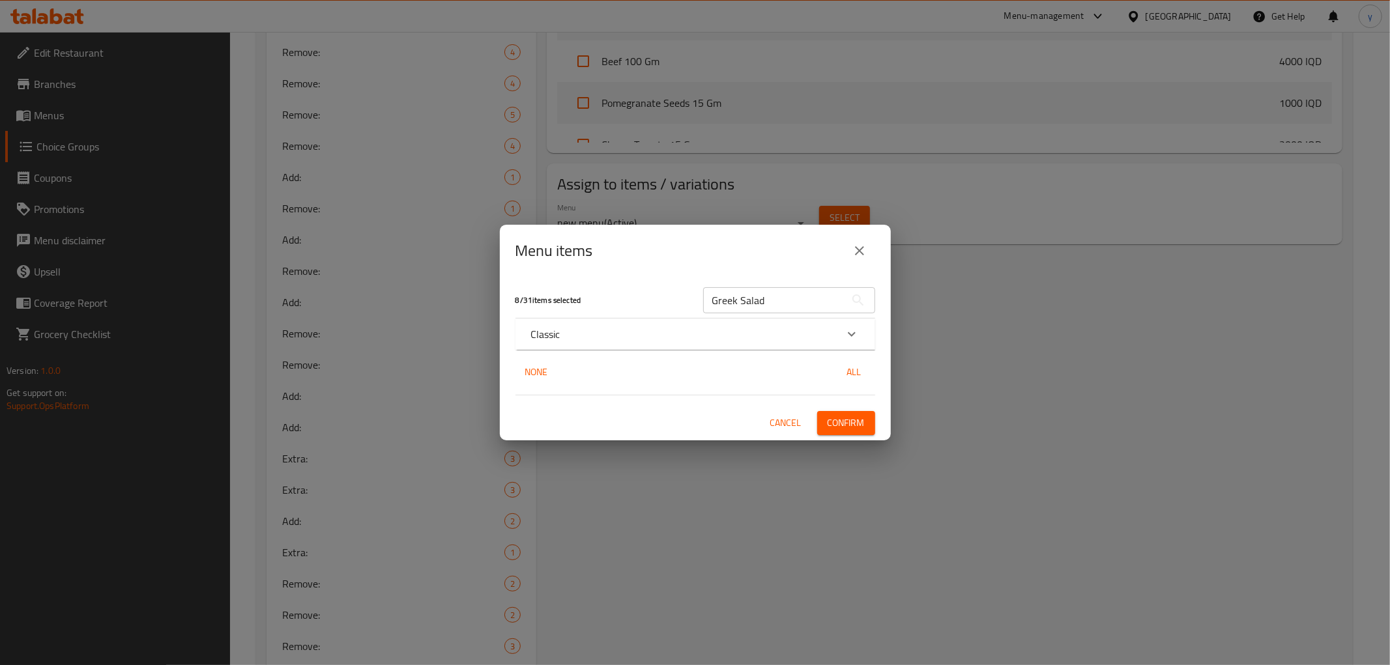
click at [828, 293] on input "Greek Salad" at bounding box center [774, 300] width 142 height 26
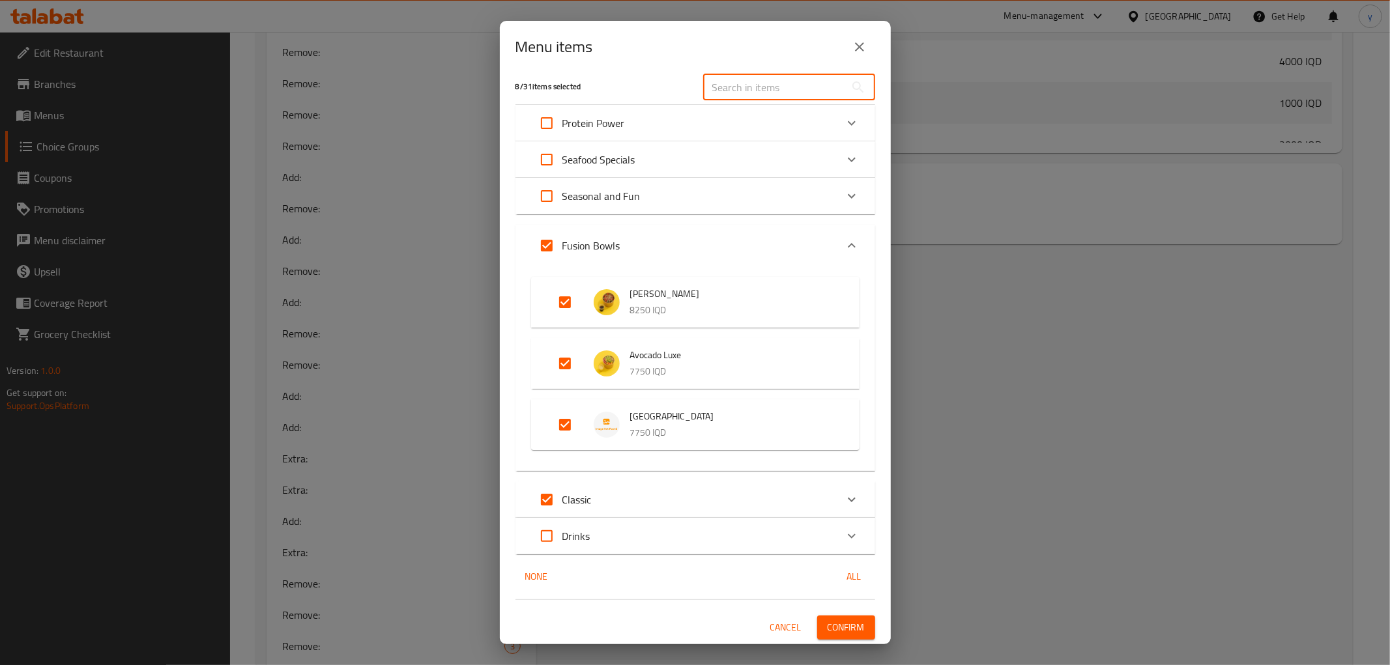
scroll to position [0, 0]
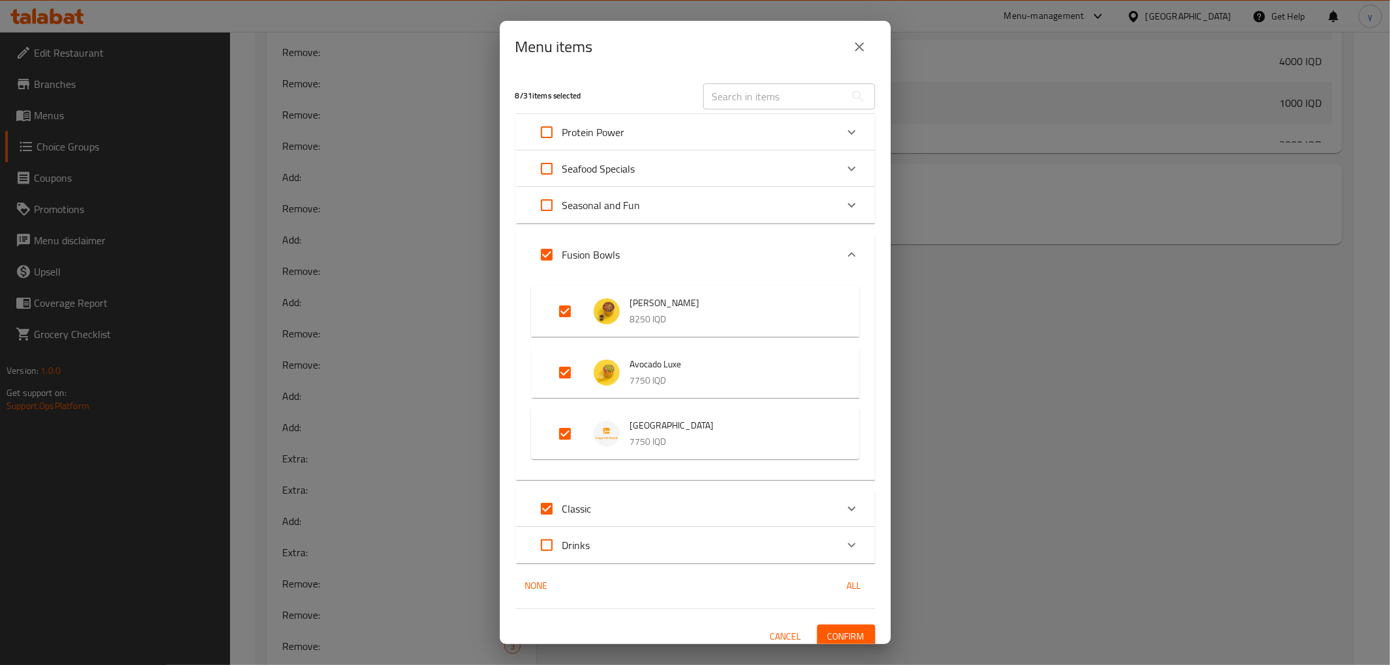
click at [821, 497] on div "Classic" at bounding box center [683, 508] width 305 height 31
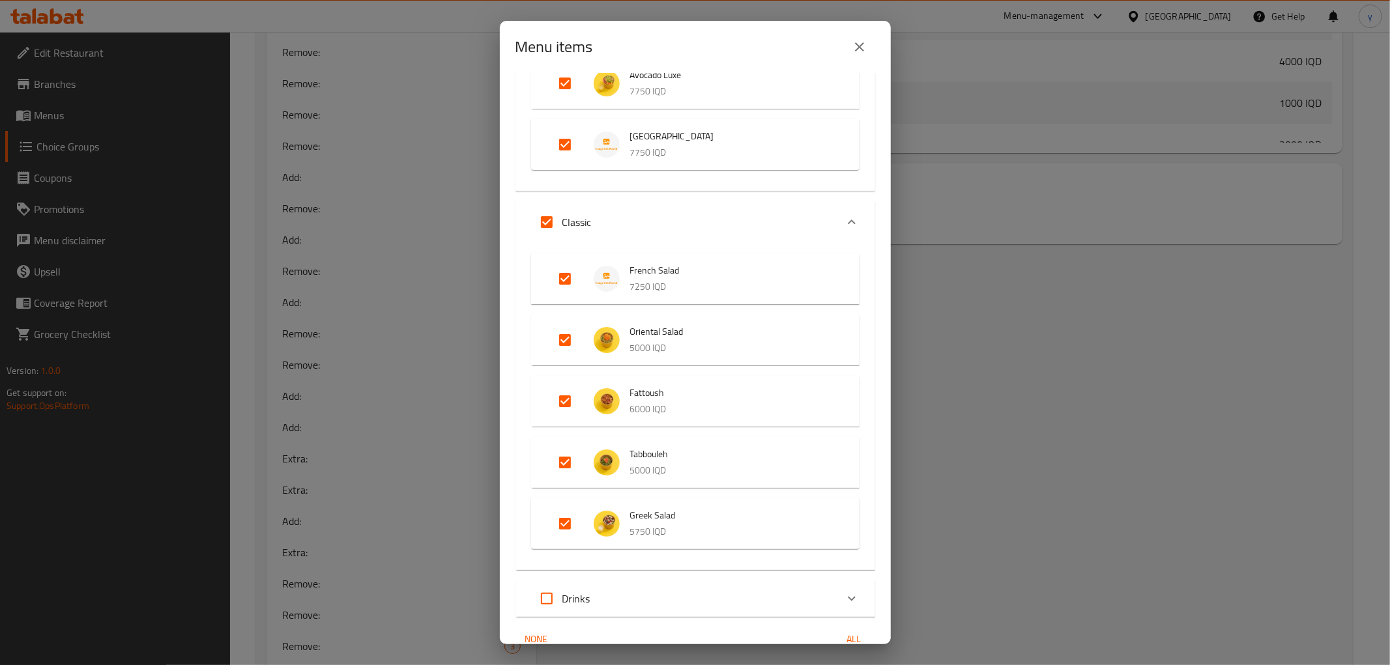
click at [786, 224] on div "Classic" at bounding box center [683, 222] width 305 height 31
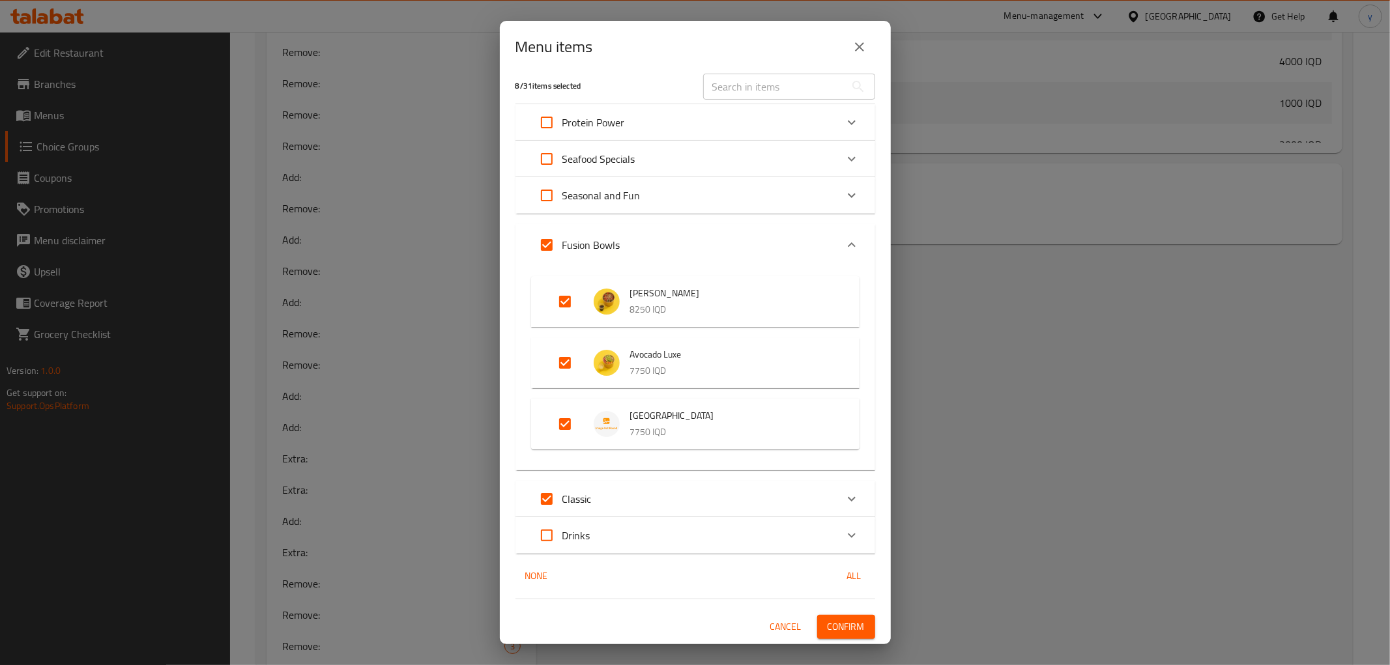
scroll to position [9, 0]
click at [766, 239] on div "Fusion Bowls" at bounding box center [683, 245] width 305 height 31
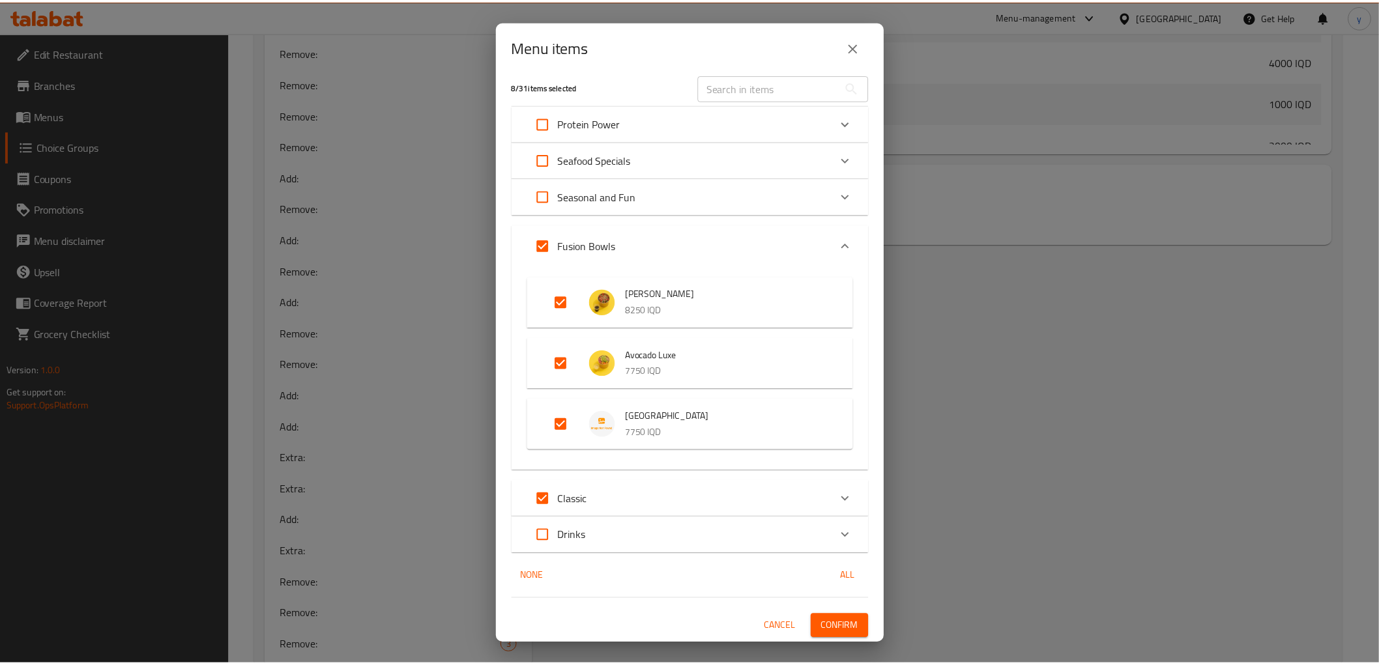
scroll to position [0, 0]
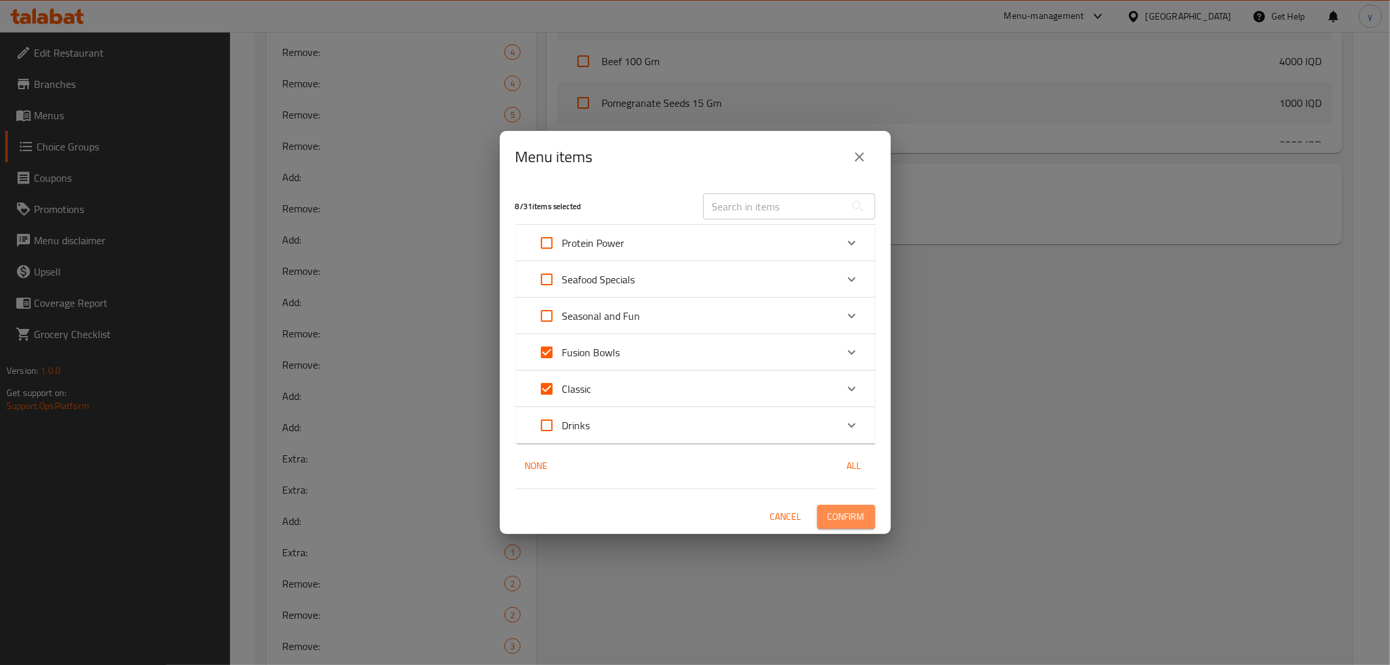
click at [844, 511] on span "Confirm" at bounding box center [846, 517] width 37 height 16
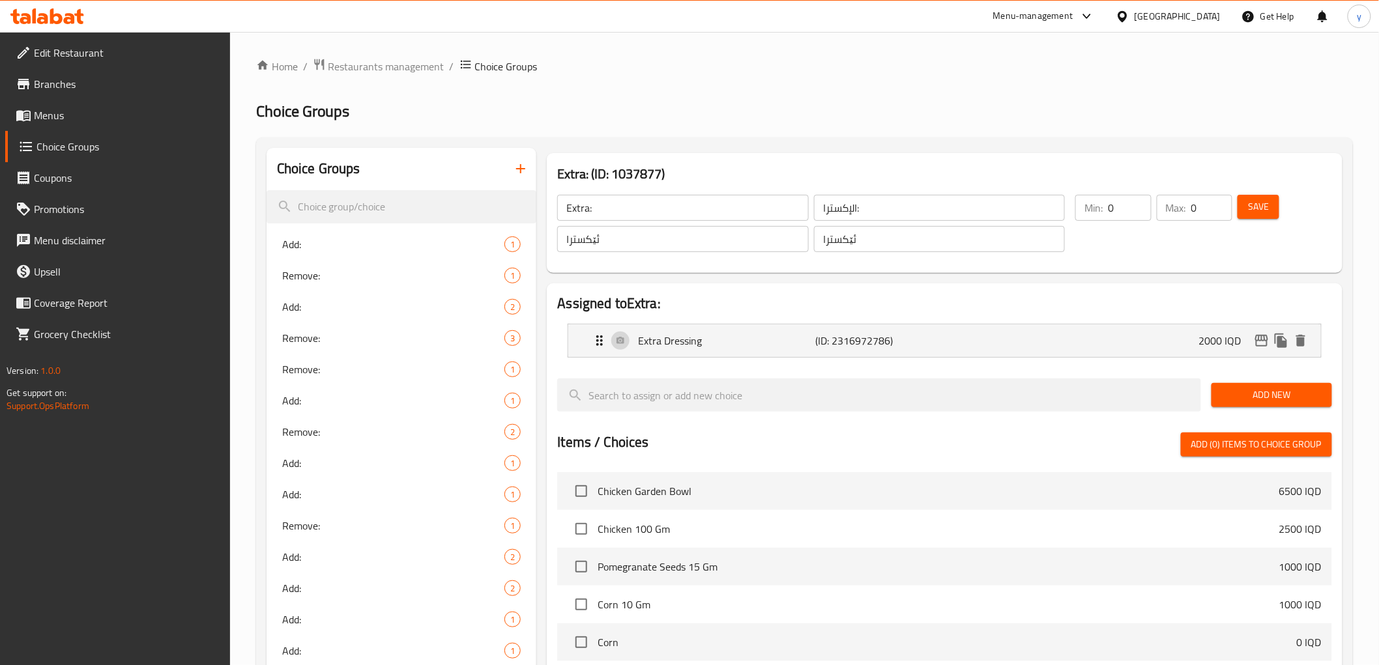
click at [622, 212] on input "Extra:" at bounding box center [682, 208] width 251 height 26
paste input "Dressing Choice"
type input "Extra:"
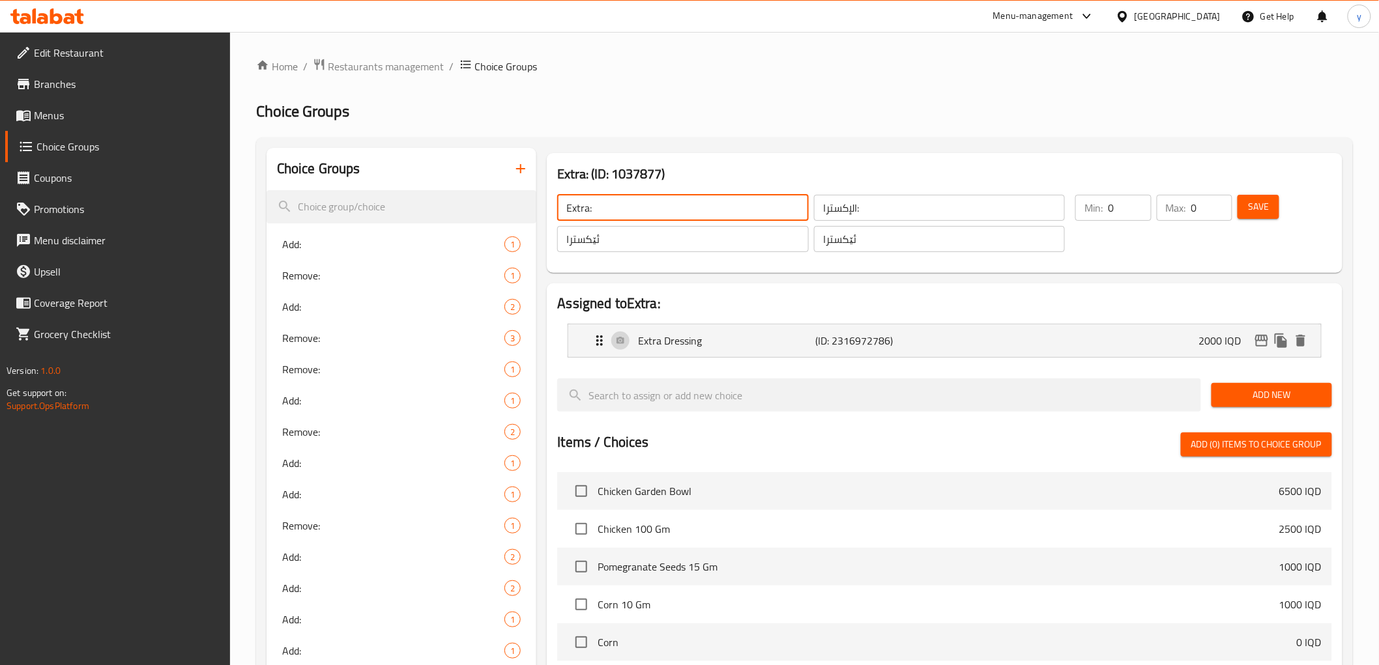
click at [655, 287] on div "Assigned to Extra: Extra Dressing (ID: 2316972786) 2000 IQD Name (En) Extra Dre…" at bounding box center [944, 580] width 795 height 594
click at [145, 106] on link "Menus" at bounding box center [117, 115] width 225 height 31
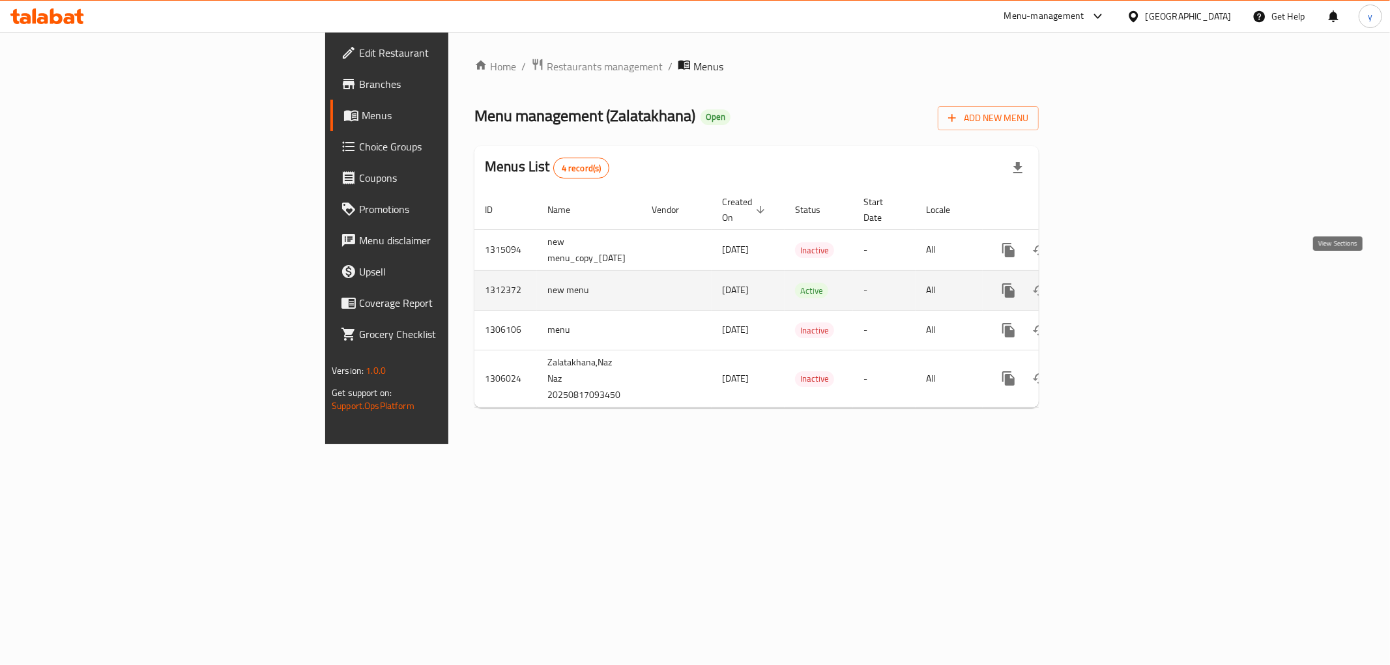
click at [1118, 281] on link "enhanced table" at bounding box center [1102, 290] width 31 height 31
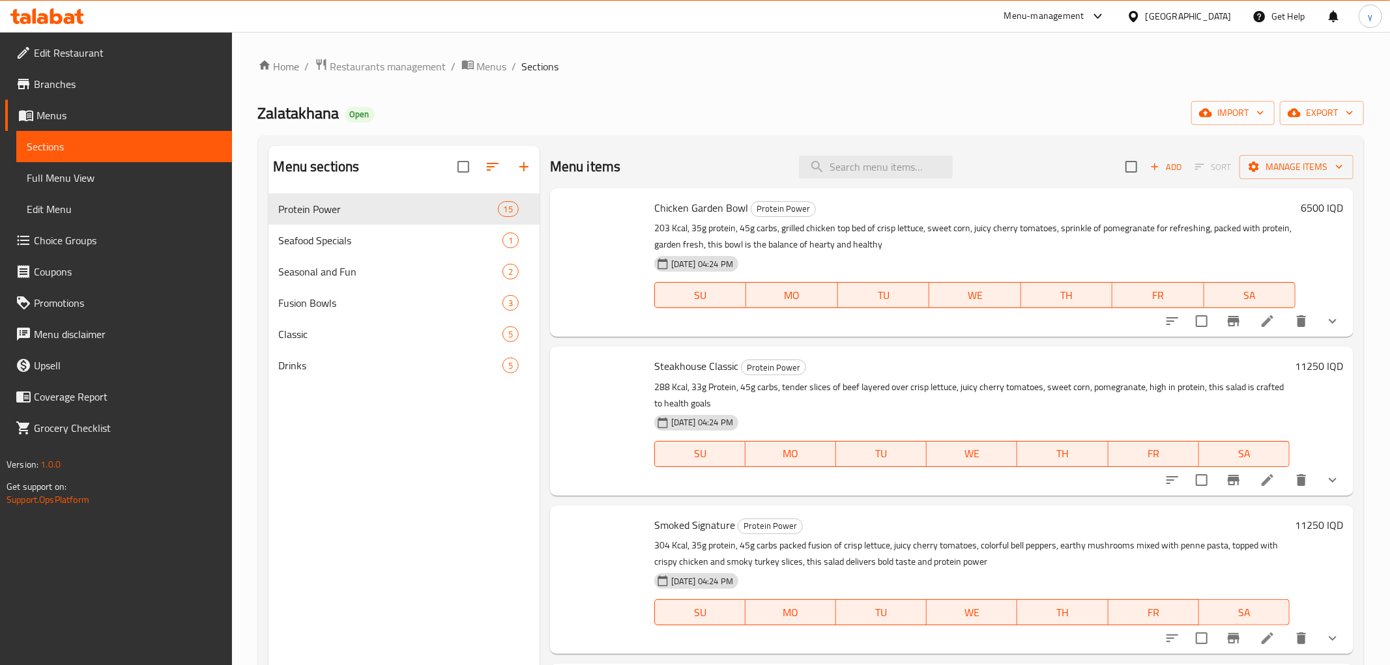
click at [99, 177] on span "Full Menu View" at bounding box center [124, 178] width 195 height 16
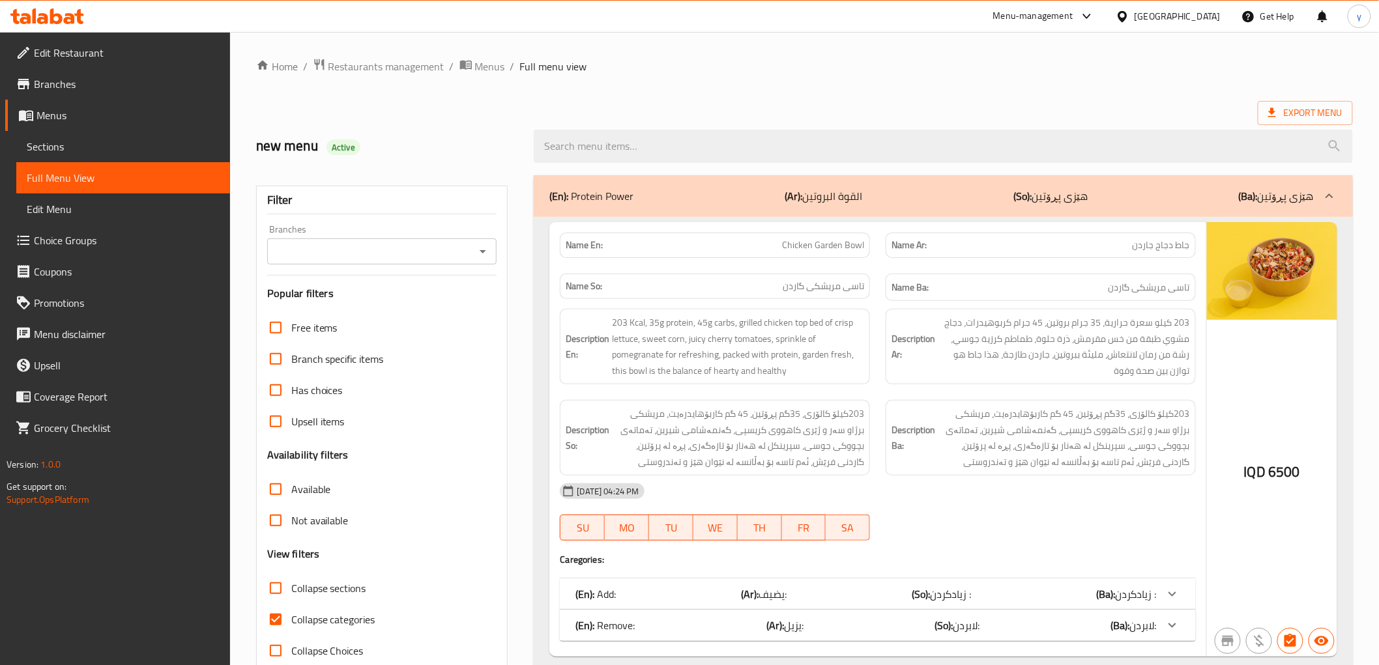
click at [486, 249] on icon "Open" at bounding box center [483, 252] width 16 height 16
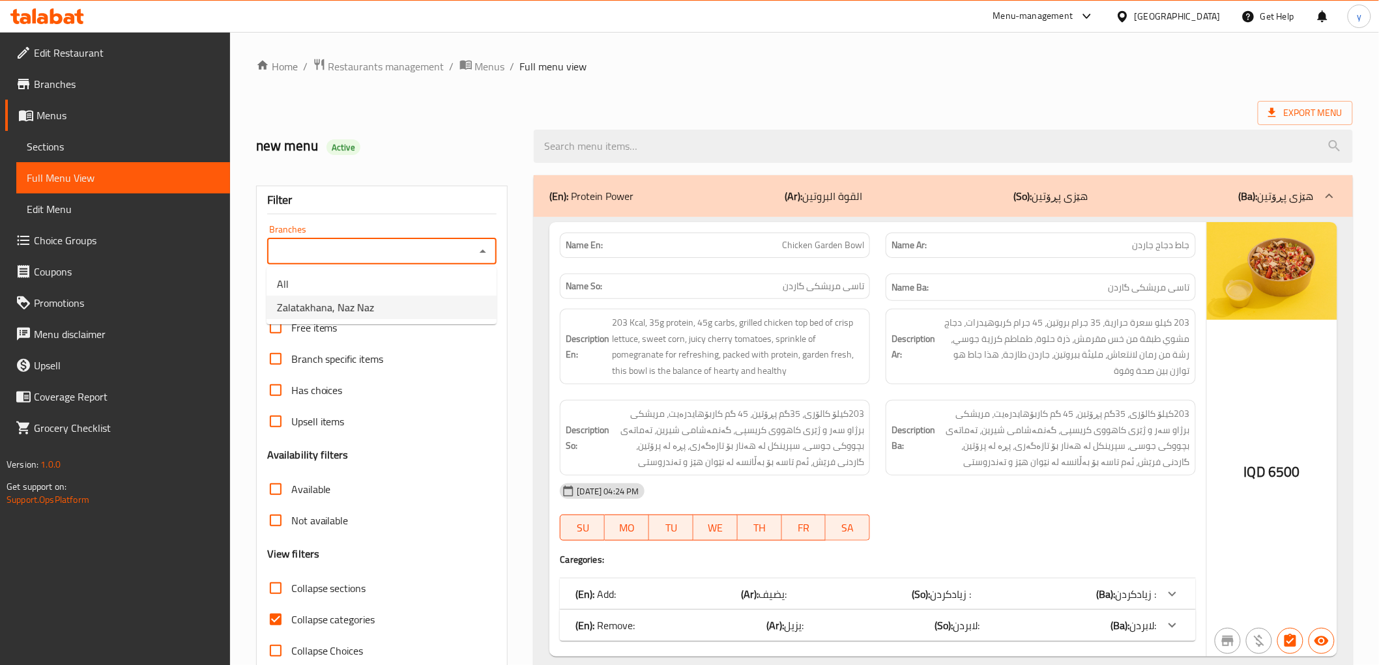
click at [437, 296] on li "Zalatakhana, Naz Naz" at bounding box center [381, 307] width 230 height 23
type input "Zalatakhana, Naz Naz"
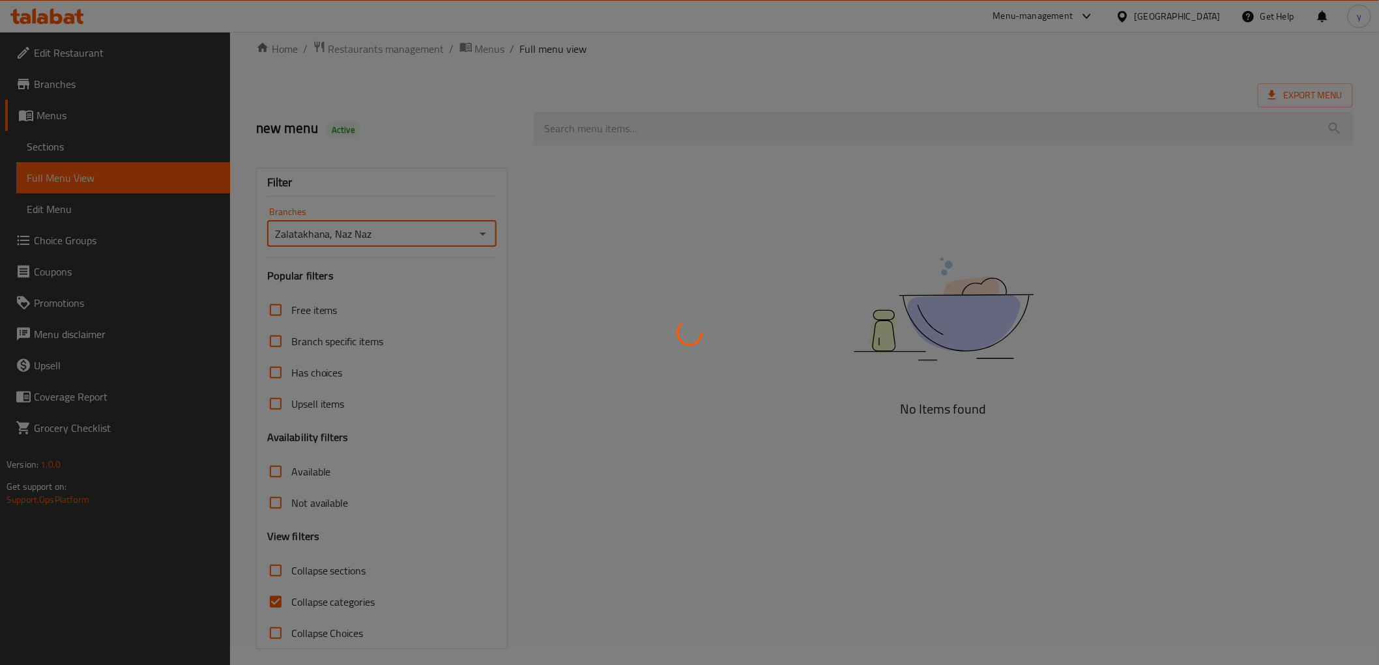
scroll to position [28, 0]
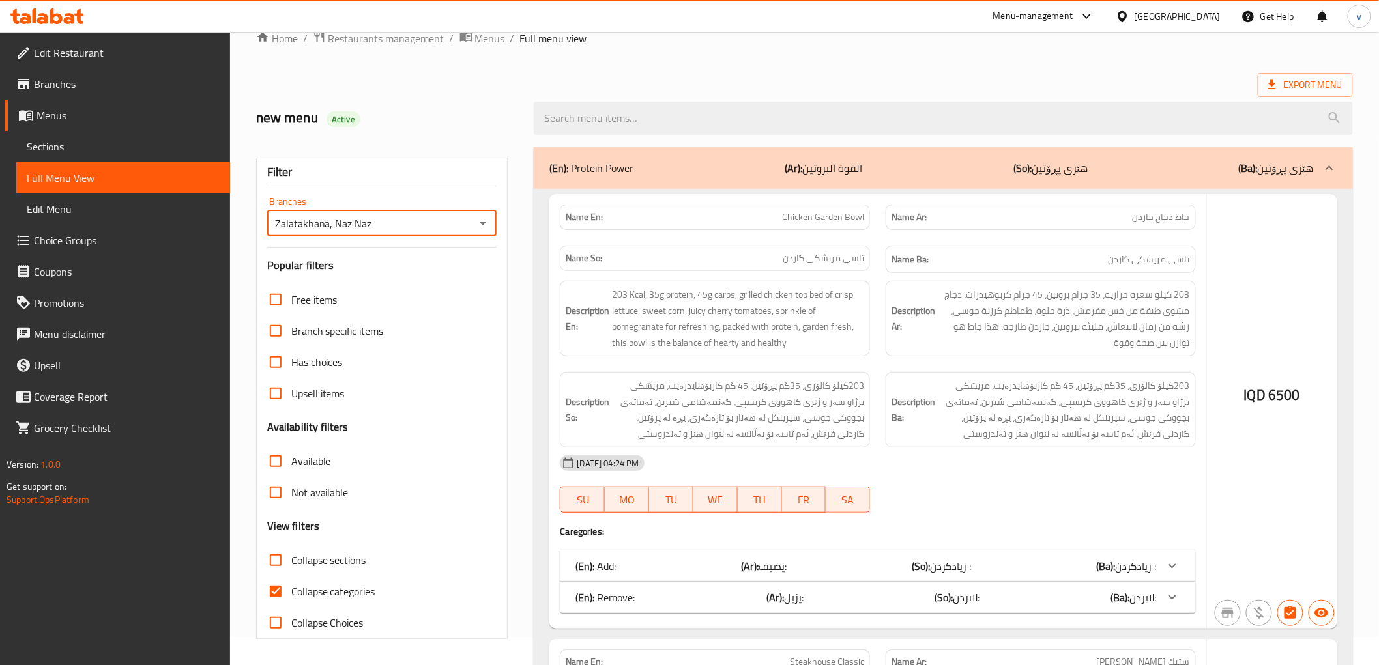
click at [278, 592] on div at bounding box center [689, 332] width 1379 height 665
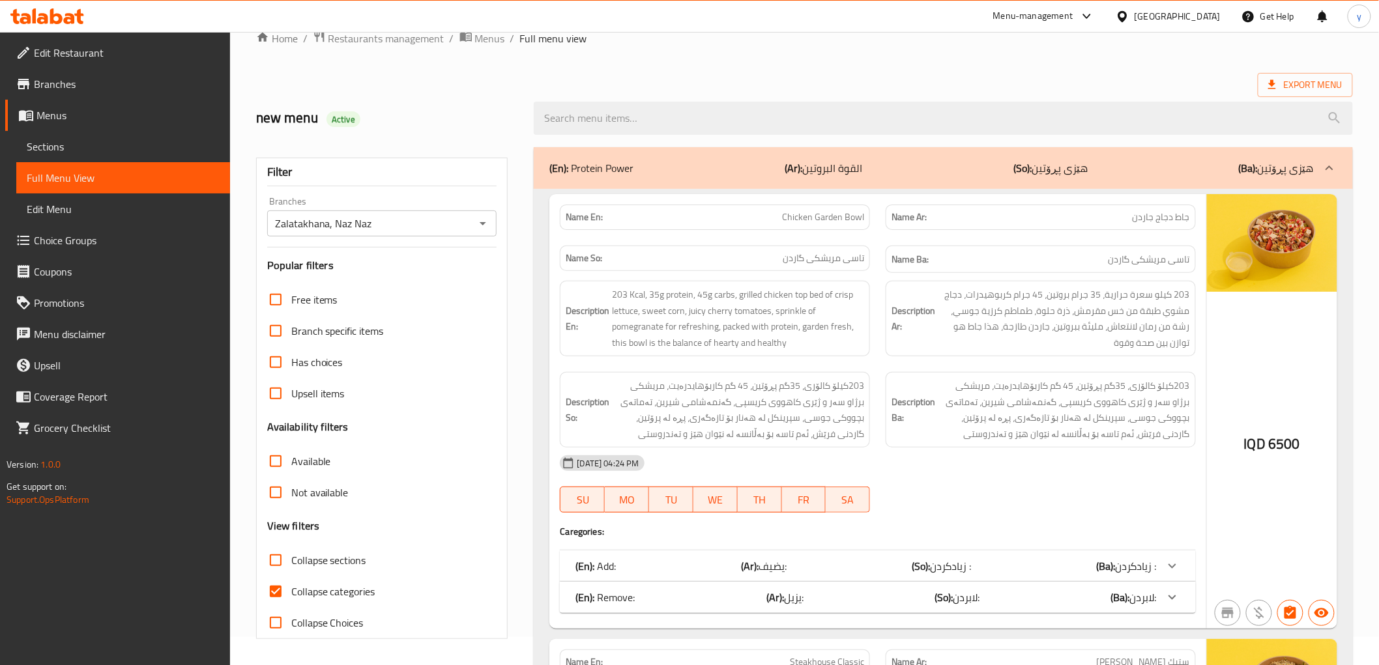
click at [278, 592] on input "Collapse categories" at bounding box center [275, 591] width 31 height 31
checkbox input "false"
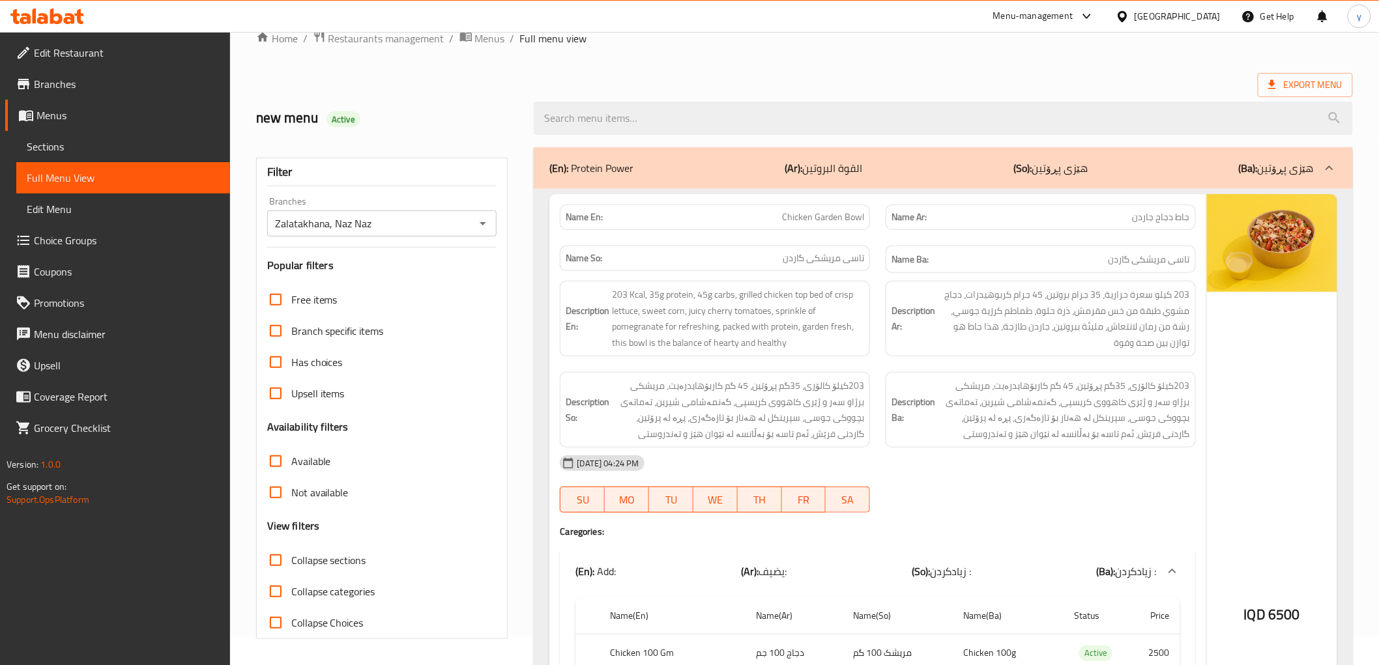
click at [281, 564] on input "Collapse sections" at bounding box center [275, 560] width 31 height 31
checkbox input "true"
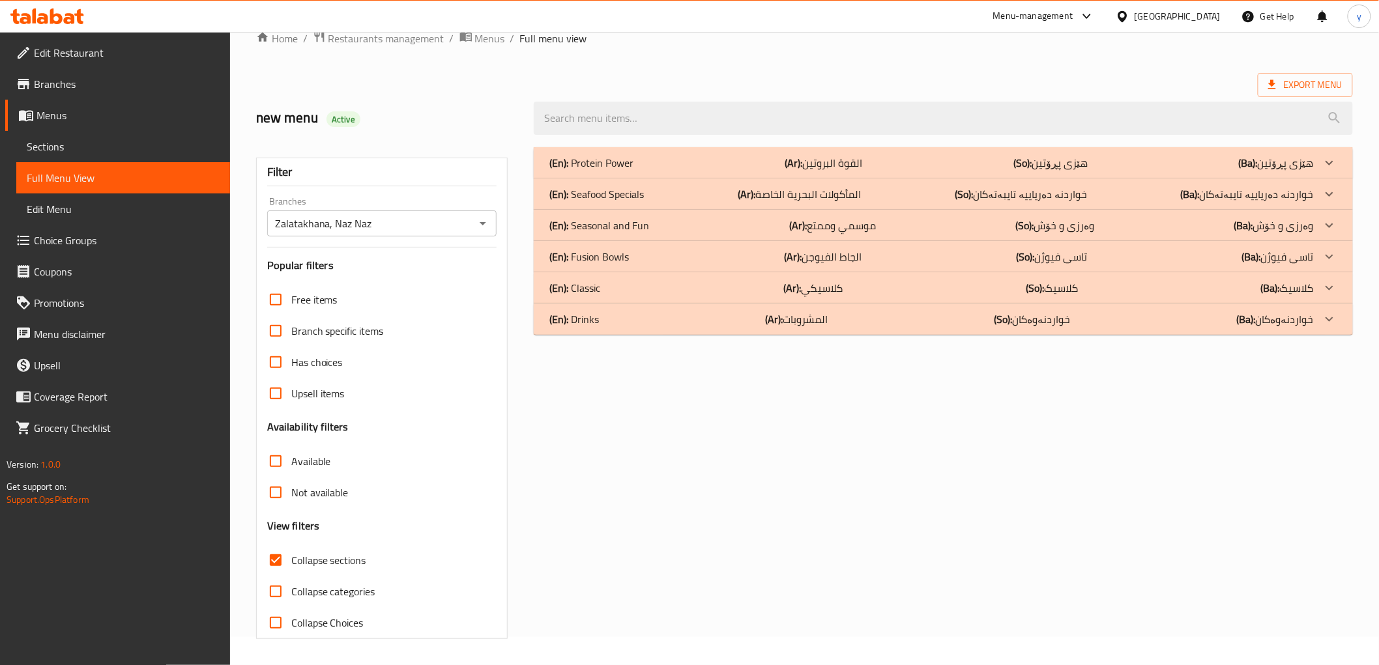
click at [616, 258] on p "(En): Fusion Bowls" at bounding box center [588, 257] width 79 height 16
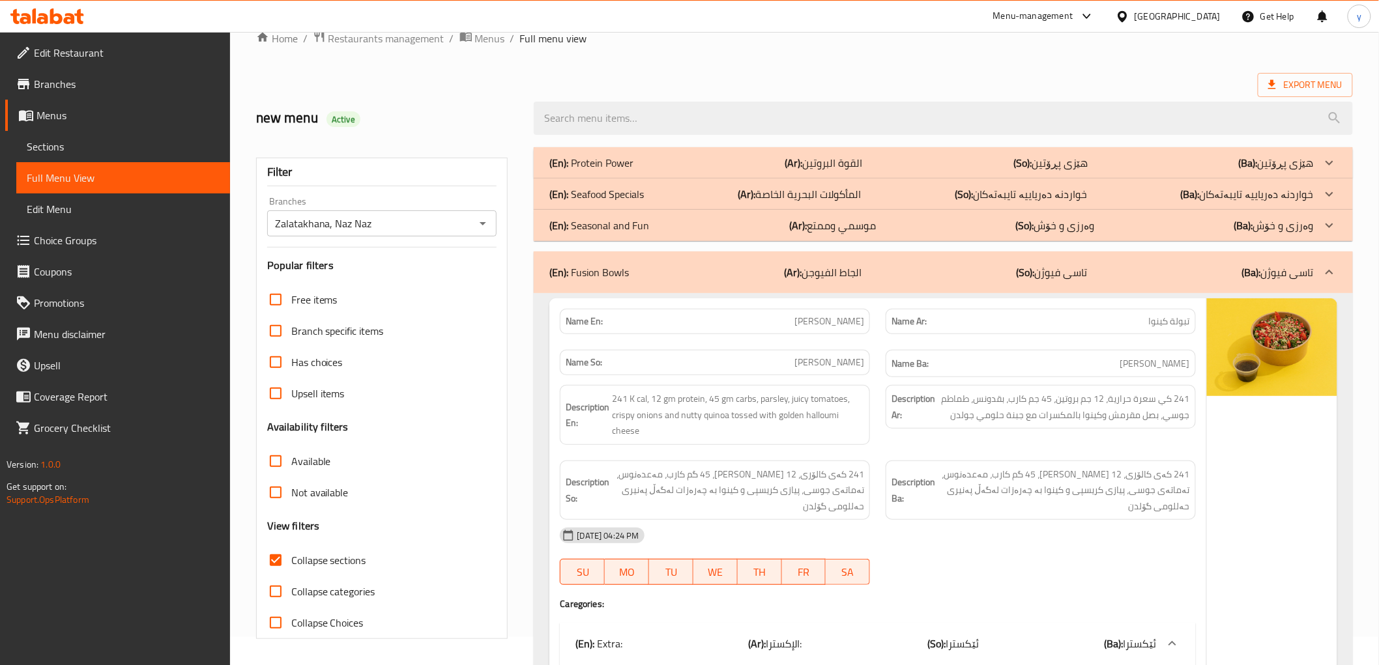
click at [1112, 138] on div at bounding box center [943, 118] width 834 height 49
click at [1111, 147] on div "(En): Protein Power (Ar): القوة البروتين (So): هێزی پڕۆتین (Ba): هێزی پڕۆتین" at bounding box center [943, 162] width 818 height 31
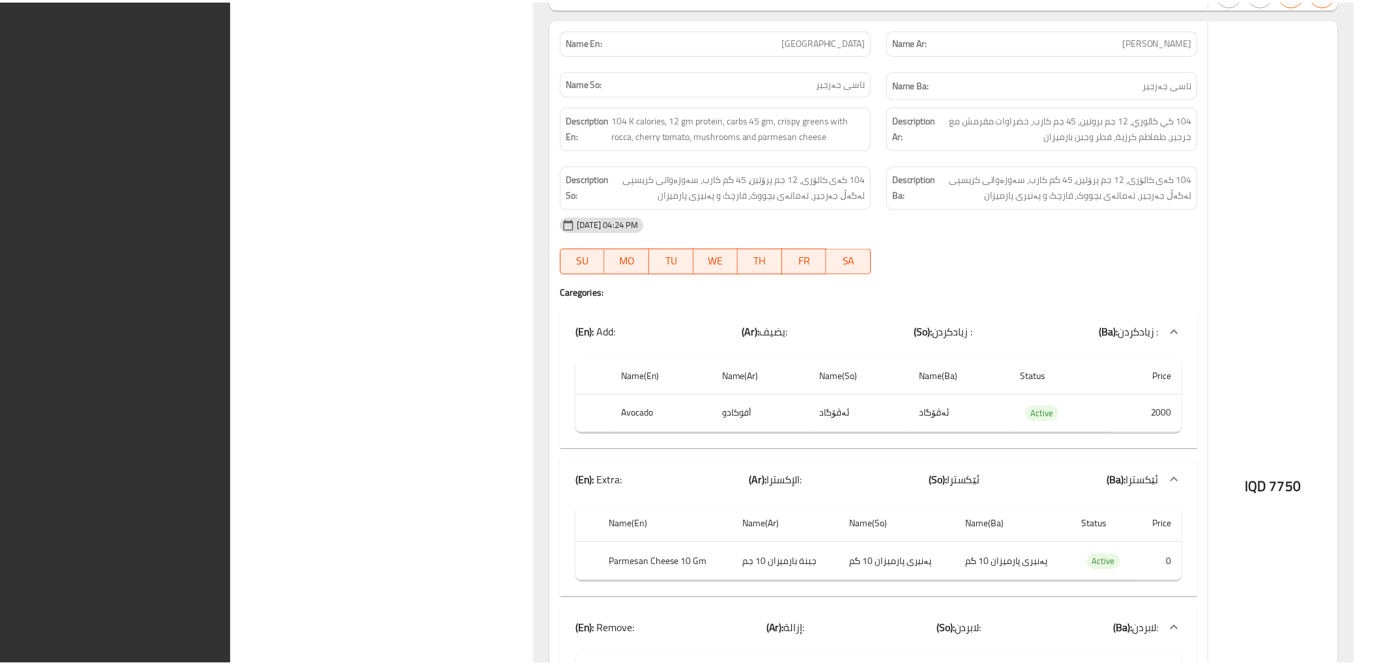
scroll to position [13743, 0]
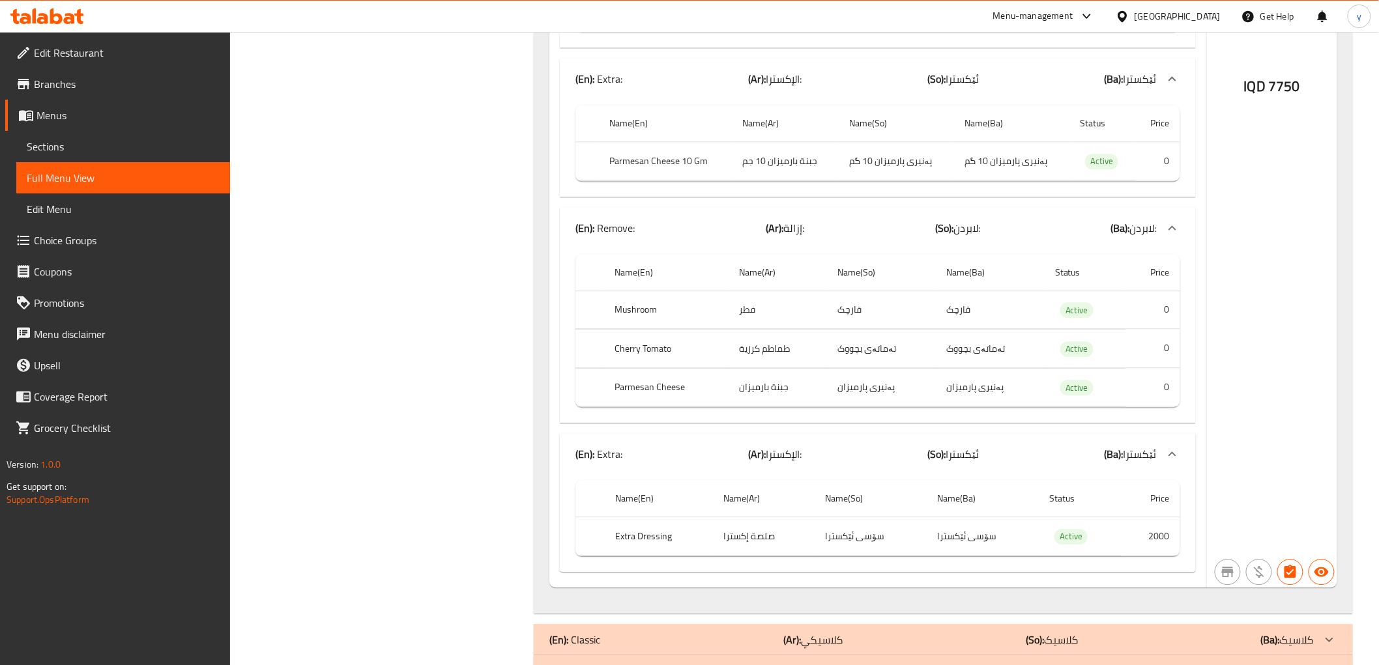
click at [154, 117] on span "Menus" at bounding box center [127, 116] width 183 height 16
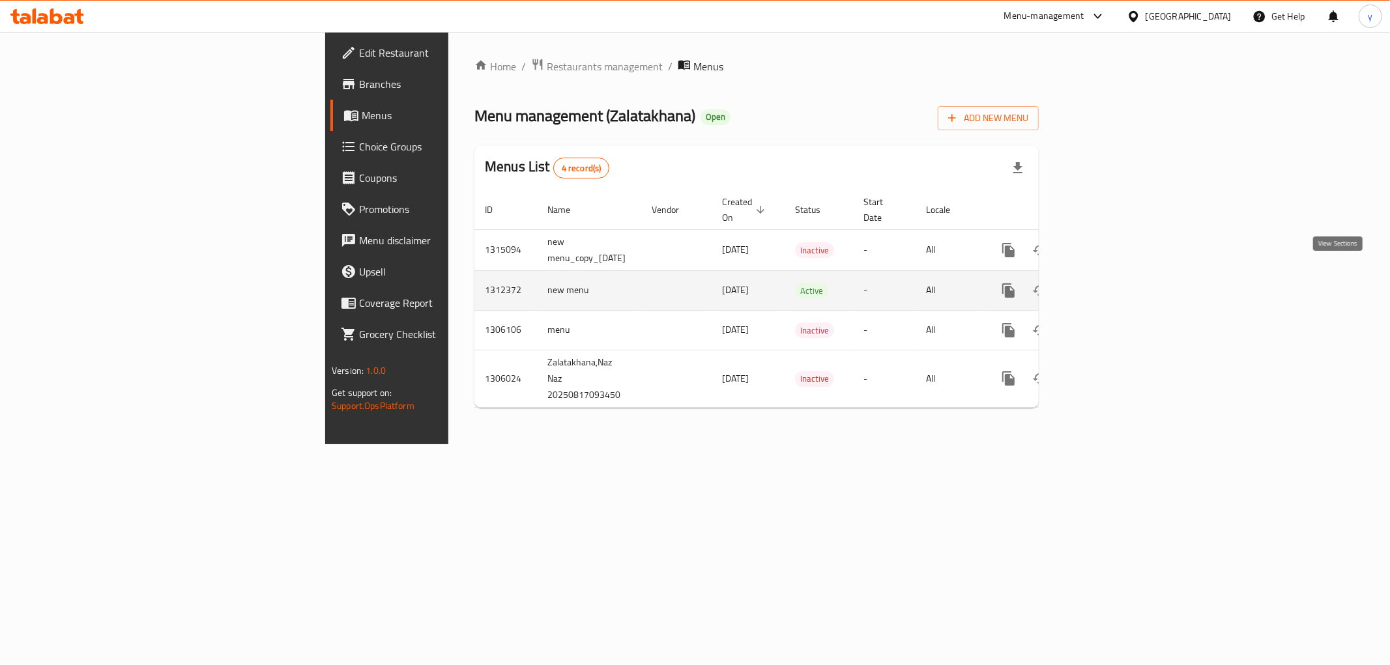
click at [1118, 281] on link "enhanced table" at bounding box center [1102, 290] width 31 height 31
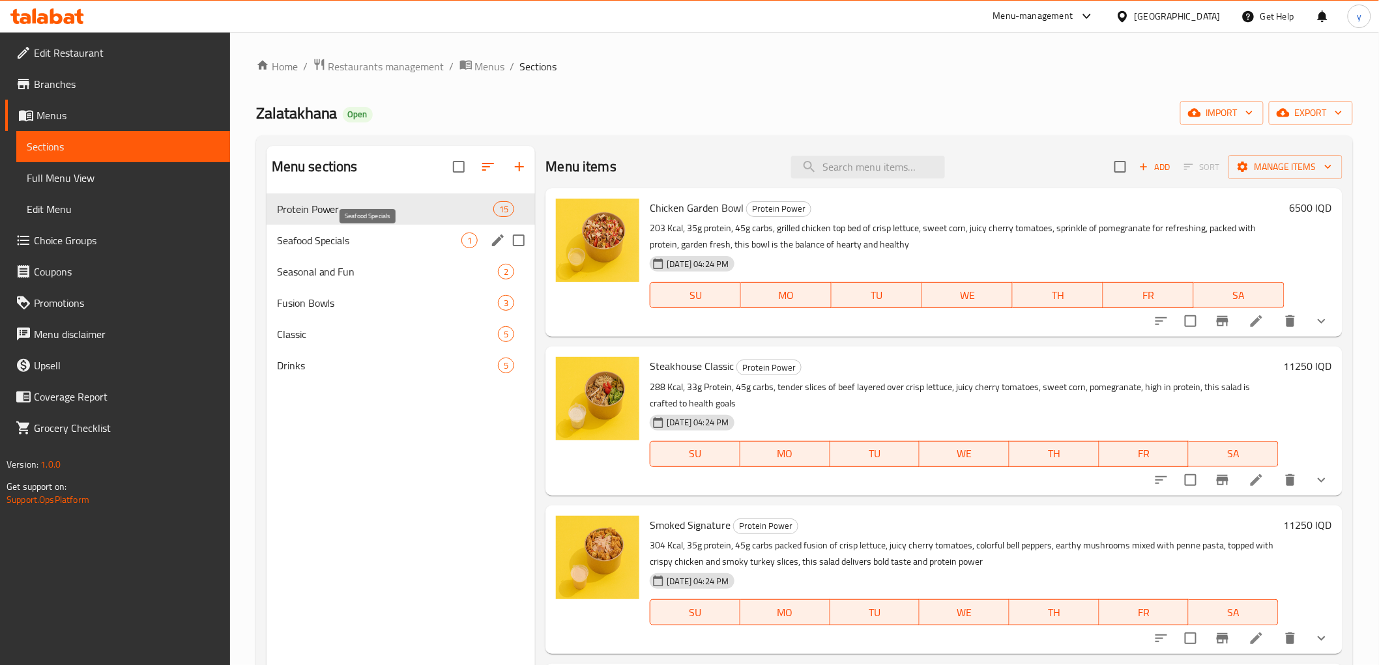
click at [371, 245] on span "Seafood Specials" at bounding box center [369, 241] width 185 height 16
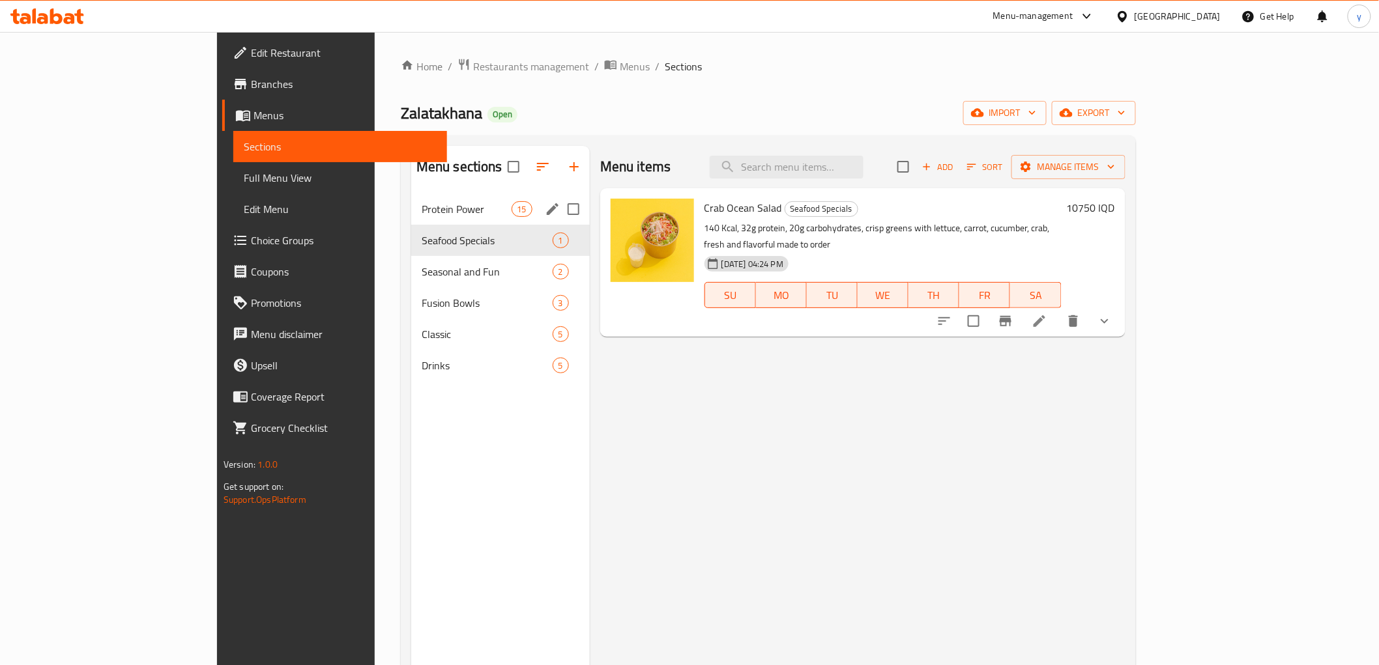
click at [411, 218] on div "Protein Power 15" at bounding box center [500, 209] width 179 height 31
